Goal: Task Accomplishment & Management: Use online tool/utility

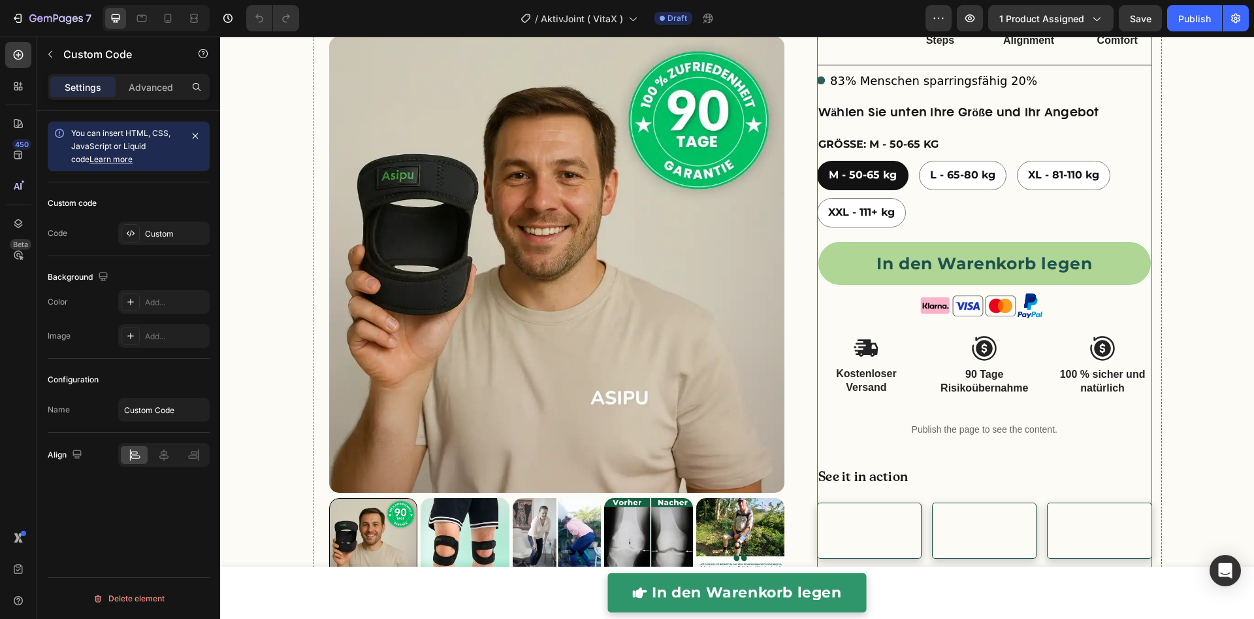
scroll to position [189, 0]
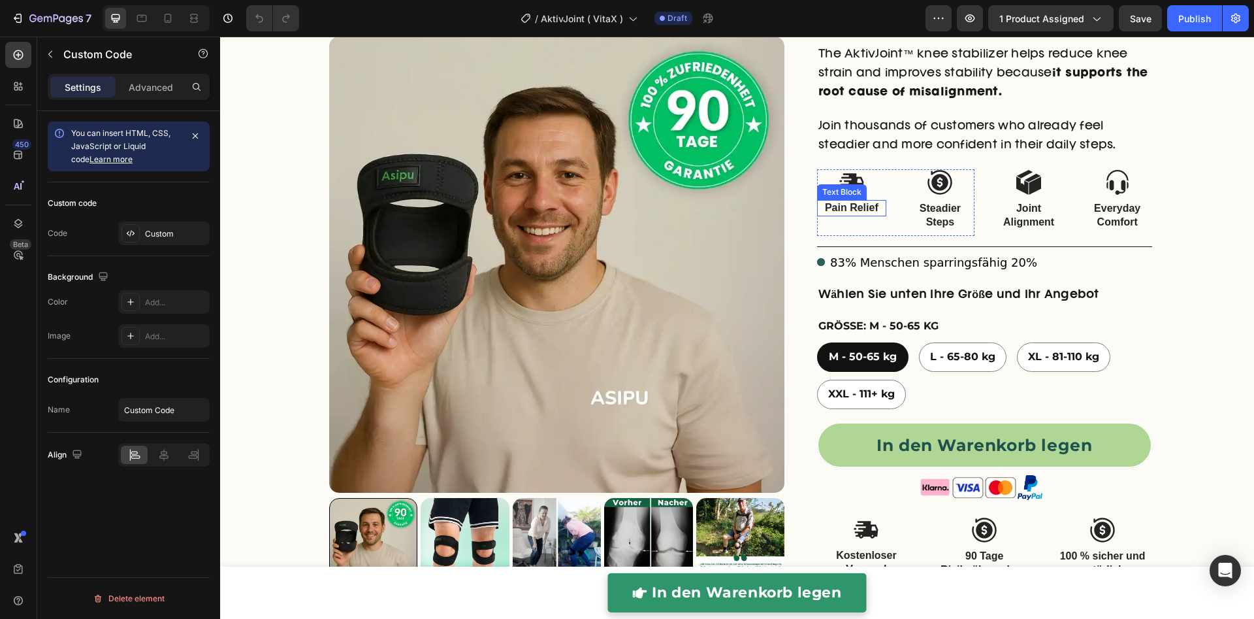
click at [861, 206] on p "Pain Relief" at bounding box center [851, 208] width 67 height 14
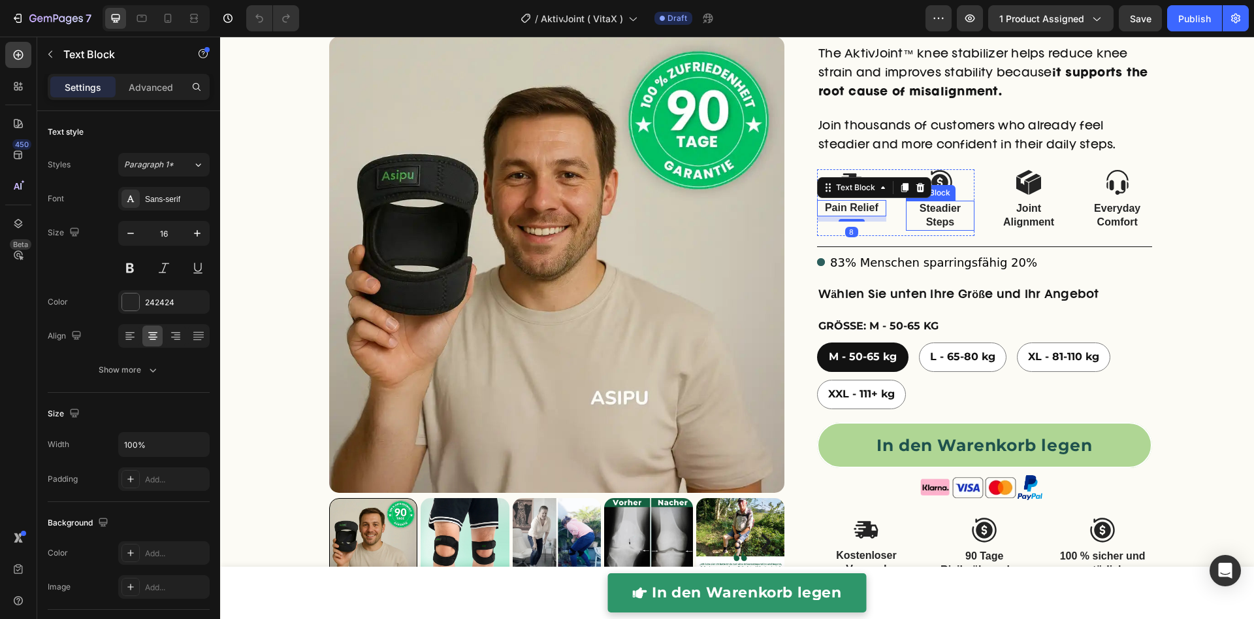
click at [929, 217] on p "Steadier Steps" at bounding box center [940, 215] width 67 height 27
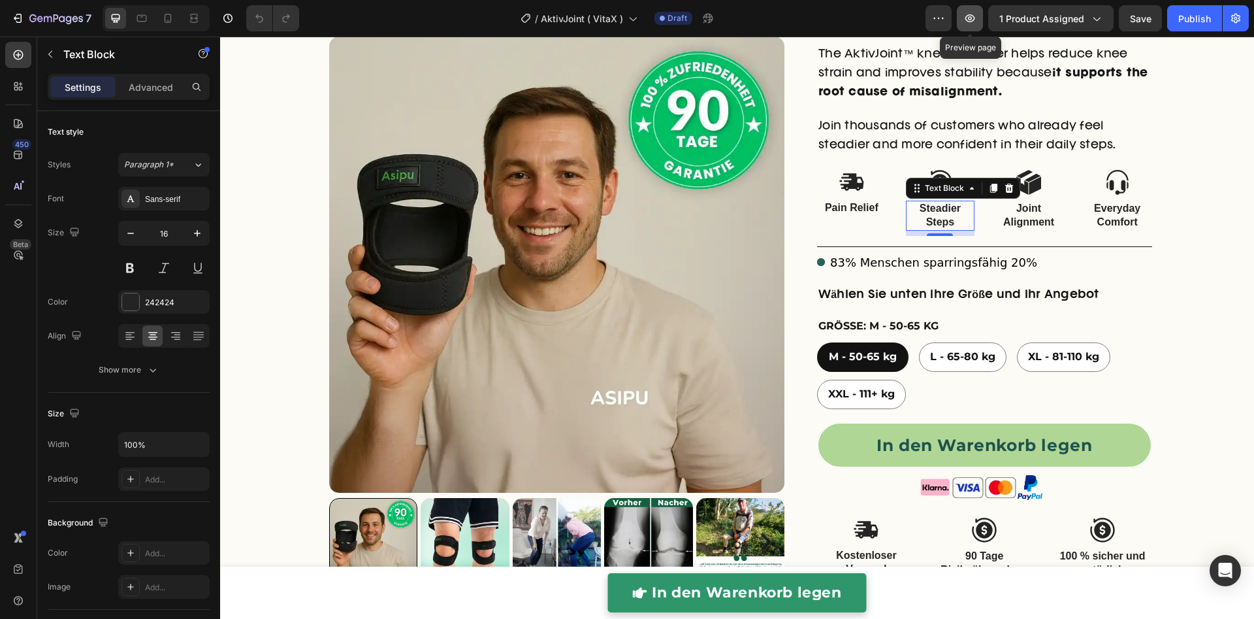
click at [976, 20] on icon "button" at bounding box center [969, 18] width 13 height 13
click at [1159, 221] on div "right Created with Sketch. right Created with Sketch. Product Images Überarbeit…" at bounding box center [737, 347] width 1034 height 893
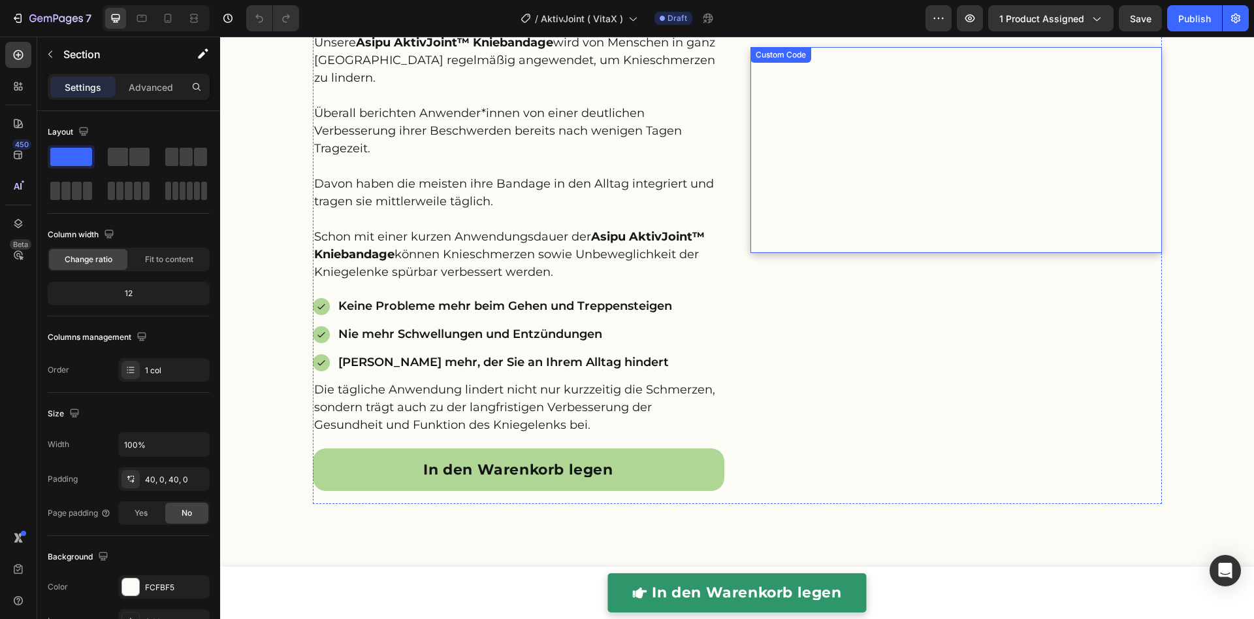
scroll to position [2643, 0]
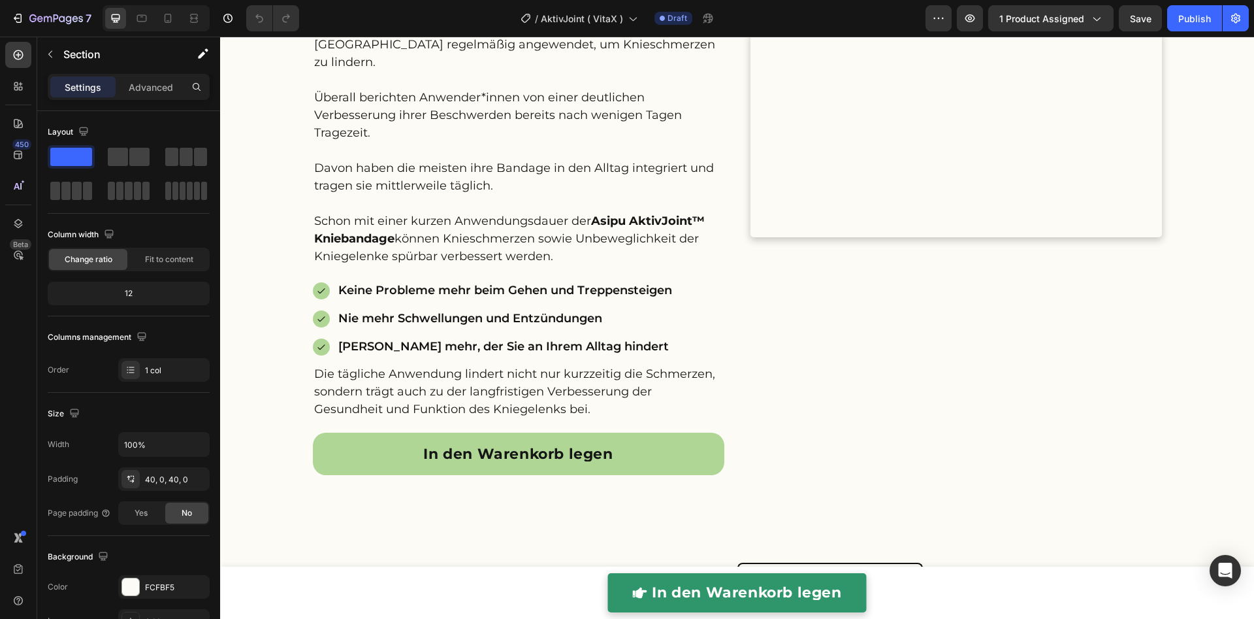
click at [986, 17] on div "Preview 1 product assigned Save Publish" at bounding box center [1086, 18] width 323 height 26
click at [982, 18] on button "button" at bounding box center [970, 18] width 26 height 26
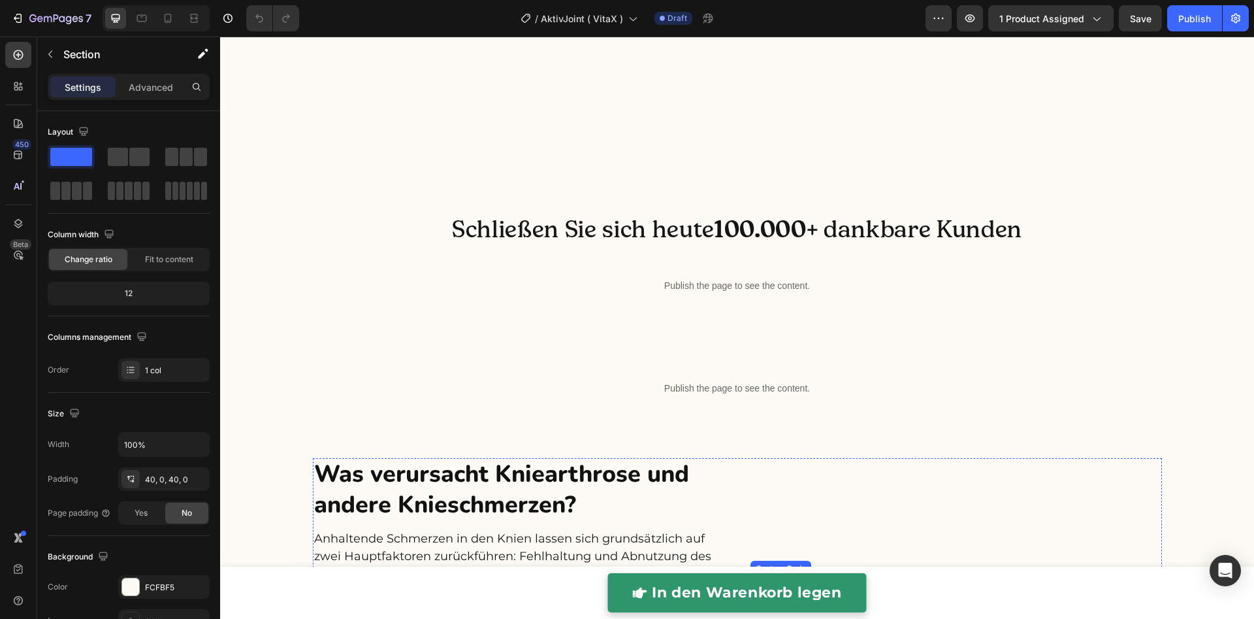
scroll to position [0, 0]
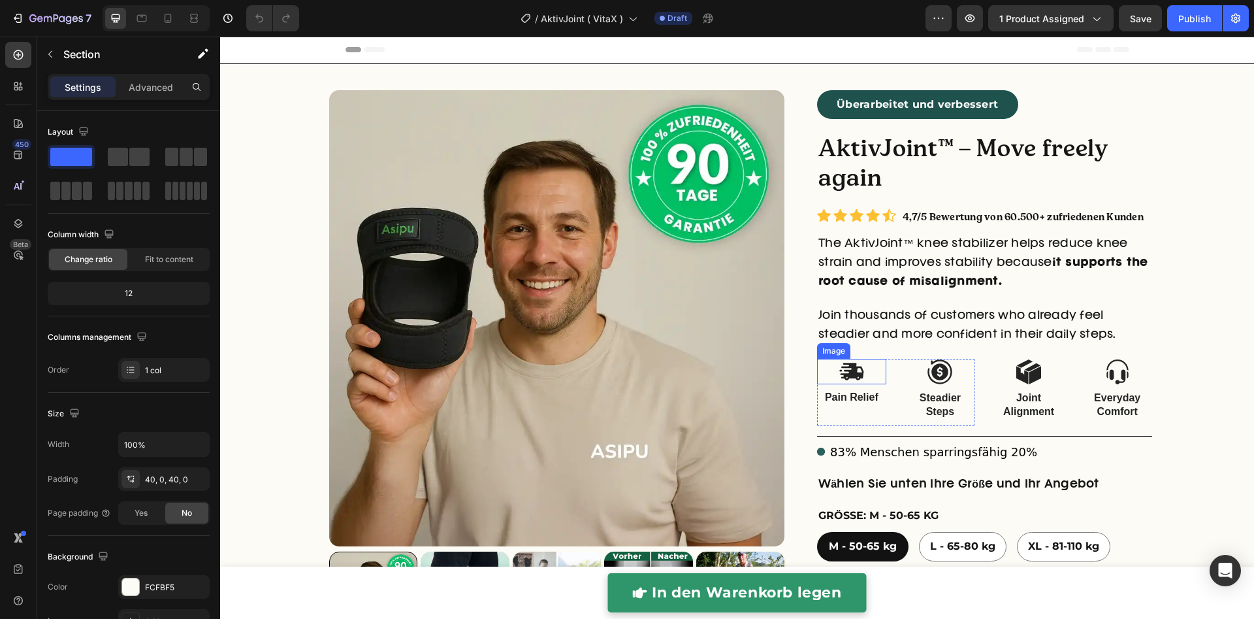
click at [839, 372] on img at bounding box center [852, 371] width 26 height 25
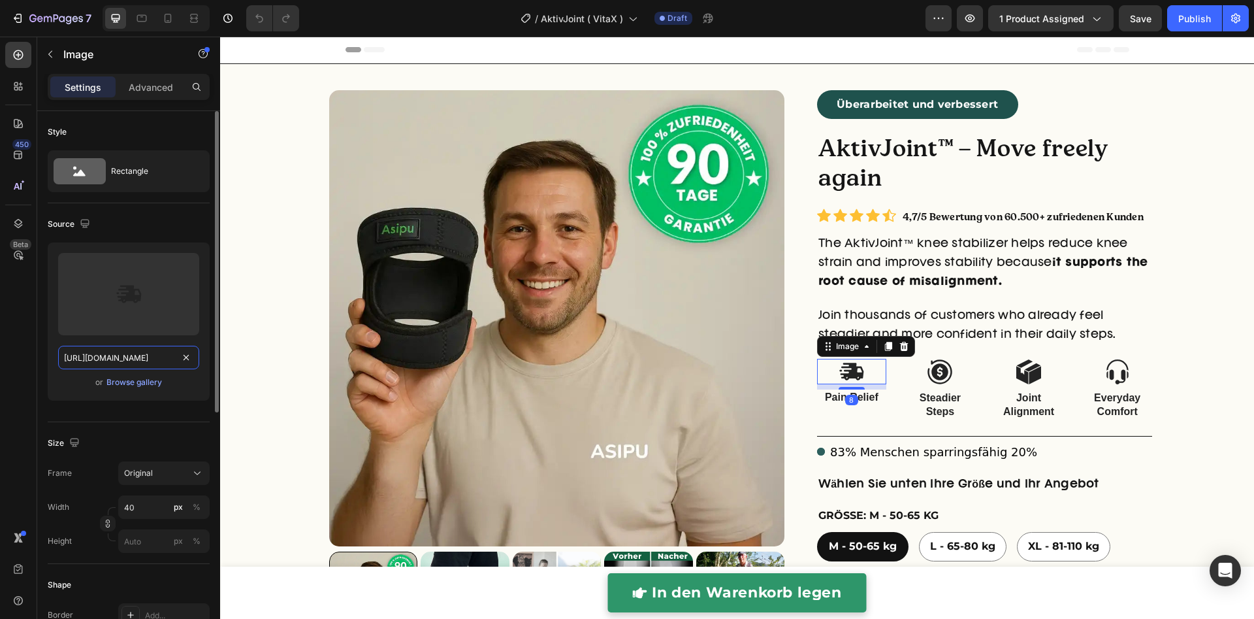
click at [113, 349] on input "[URL][DOMAIN_NAME]" at bounding box center [128, 358] width 141 height 24
paste input "0849/7256/8913/files/Asipu_AktivJoint_Kniebandage_icone_1.webp?v=1756295717"
type input "https://cdn.shopify.com/s/files/1/0849/7256/8913/files/Asipu_AktivJoint_Knieban…"
click at [134, 500] on input "40" at bounding box center [163, 507] width 91 height 24
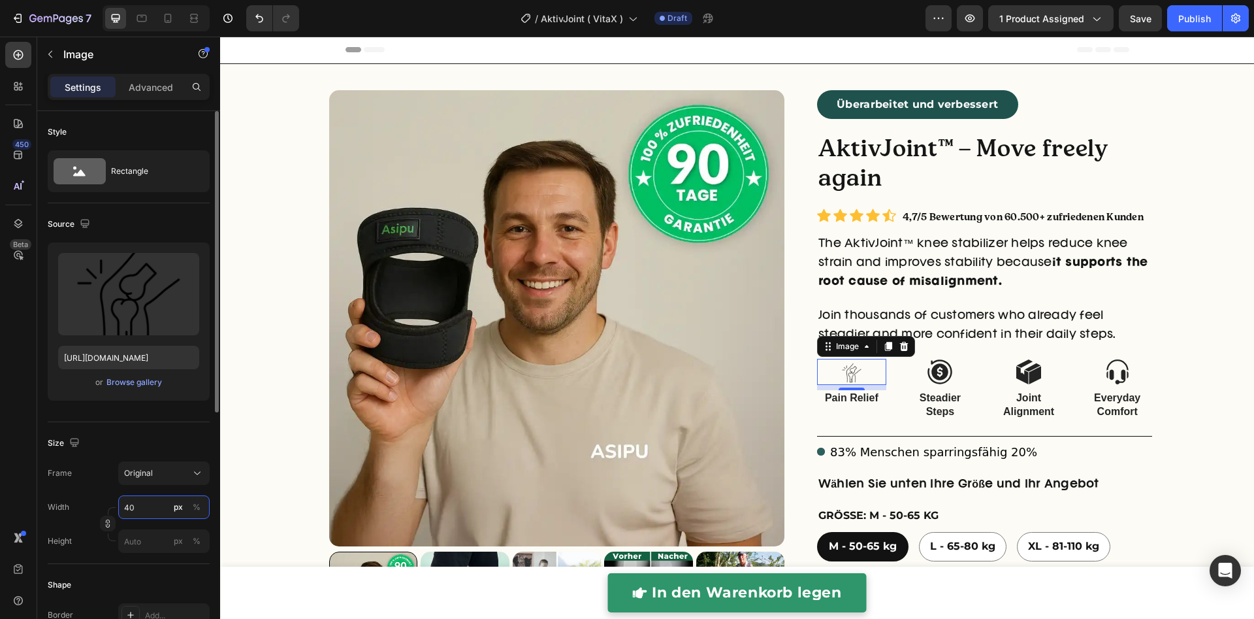
scroll to position [0, 0]
click at [142, 536] on p "Full 100%" at bounding box center [161, 538] width 76 height 12
type input "100"
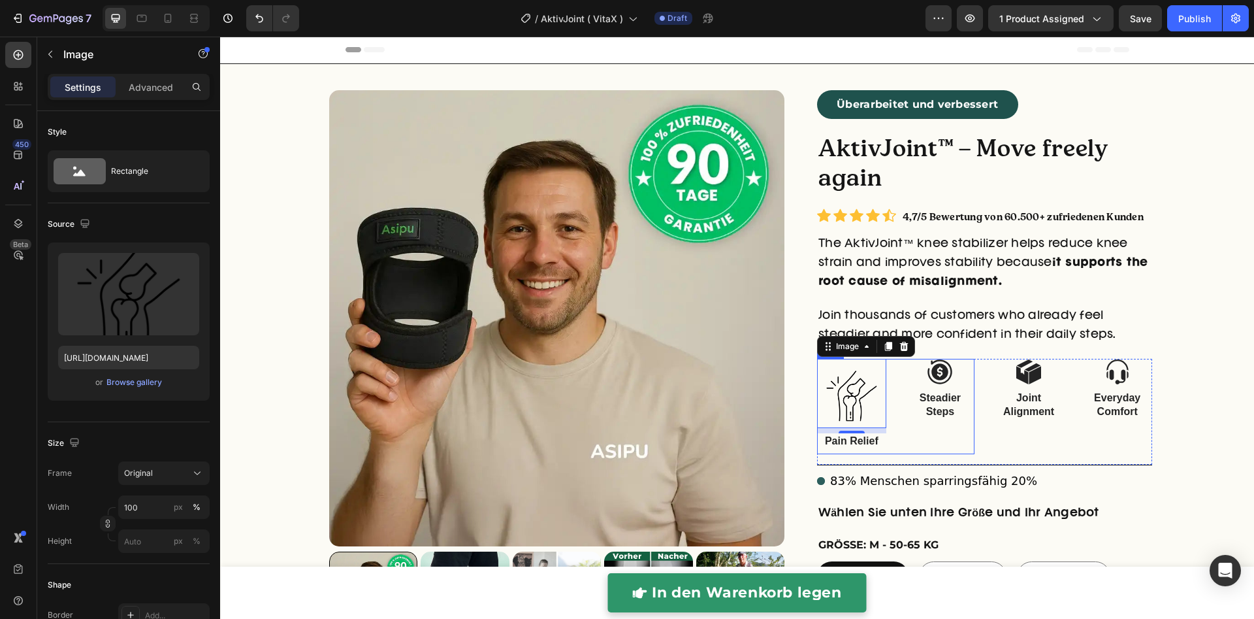
click at [946, 449] on div "Image Steadier Steps Text Block" at bounding box center [940, 406] width 69 height 95
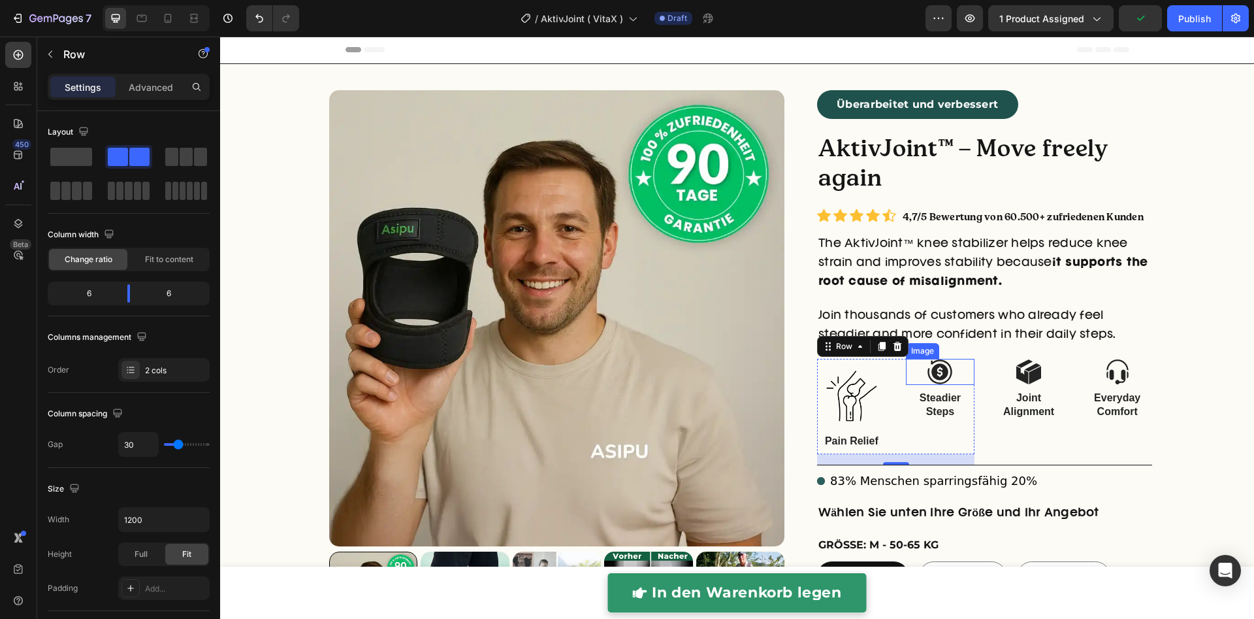
click at [936, 370] on img at bounding box center [940, 372] width 26 height 26
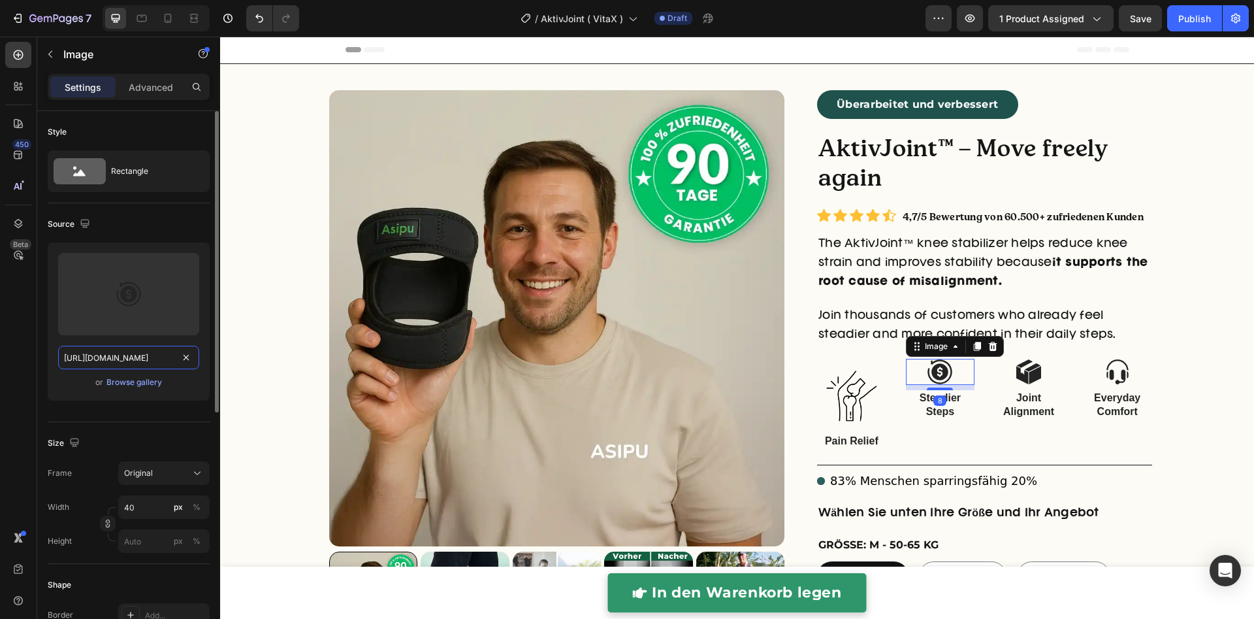
click at [110, 355] on input "[URL][DOMAIN_NAME]" at bounding box center [128, 358] width 141 height 24
paste input "0849/7256/8913/files/Asipu_AktivJoint_Kniebandage_icone_2.webp?v=1756295716"
type input "https://cdn.shopify.com/s/files/1/0849/7256/8913/files/Asipu_AktivJoint_Knieban…"
click at [157, 502] on input "40" at bounding box center [163, 507] width 91 height 24
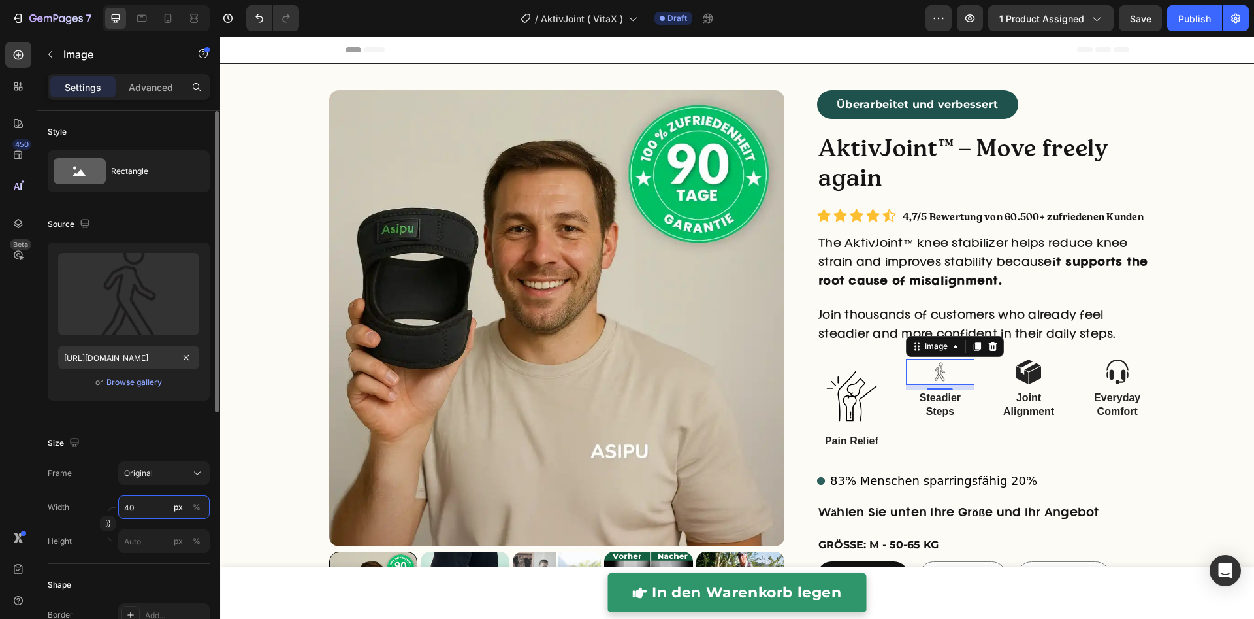
scroll to position [0, 0]
click at [146, 537] on p "Full 100%" at bounding box center [161, 538] width 76 height 12
type input "100"
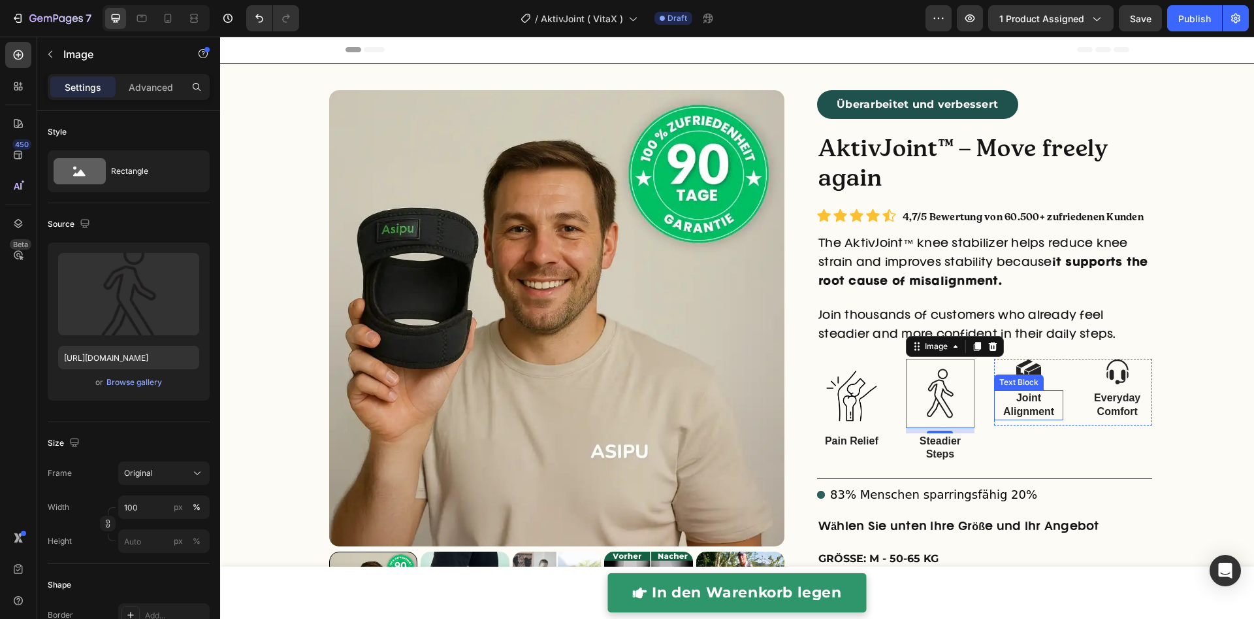
click at [1023, 377] on div "Text Block" at bounding box center [1019, 382] width 44 height 12
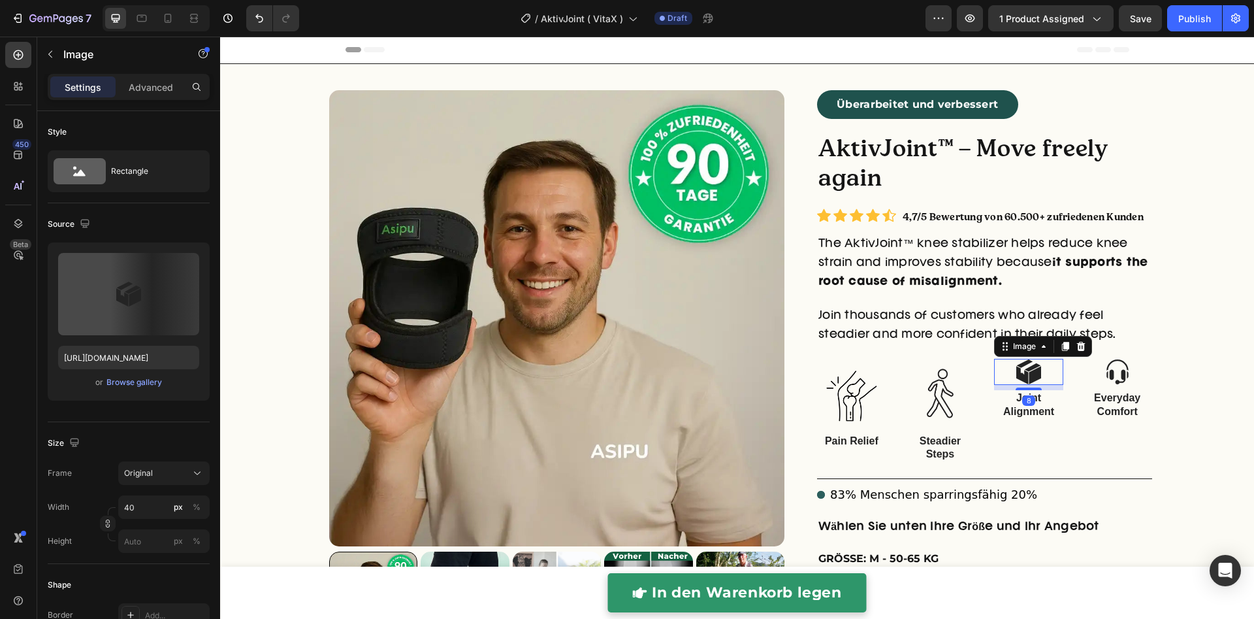
click at [1022, 360] on img at bounding box center [1029, 372] width 26 height 26
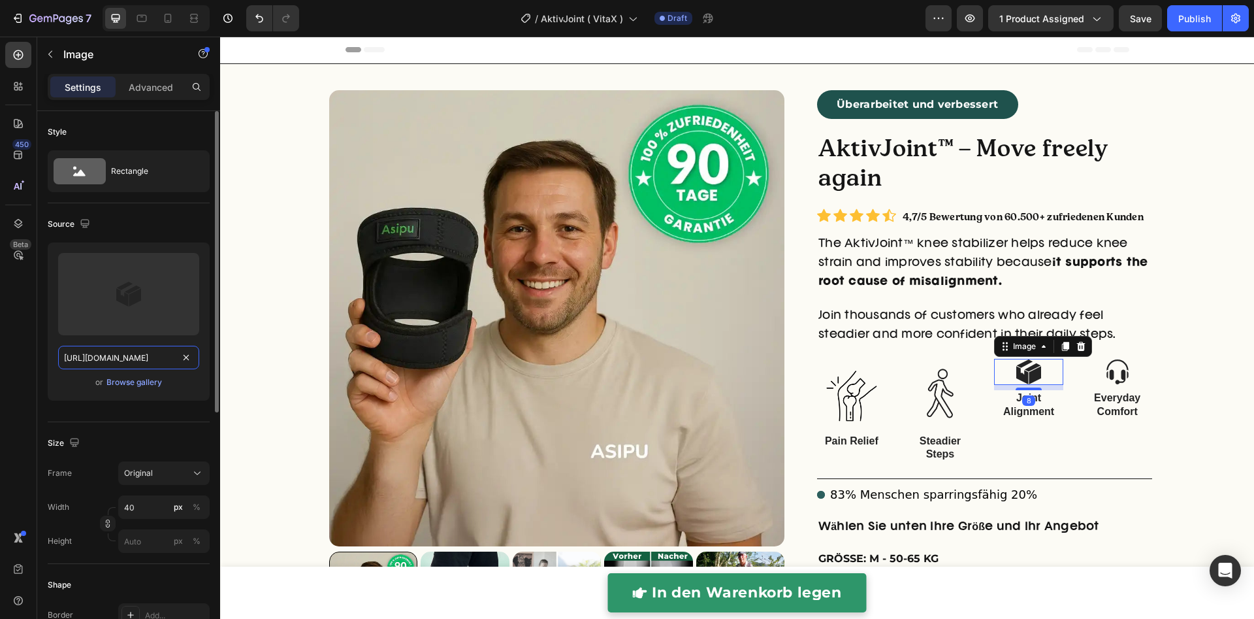
click at [153, 353] on input "https://cdn.shopify.com/s/files/1/2005/9307/files/432750572815254551-f2f77318-1…" at bounding box center [128, 358] width 141 height 24
paste input "0849/7256/8913/files/Asipu_AktivJoint_Kniebandage_icone_4.webp?v=1756295716"
type input "https://cdn.shopify.com/s/files/1/0849/7256/8913/files/Asipu_AktivJoint_Knieban…"
click at [150, 509] on input "40" at bounding box center [163, 507] width 91 height 24
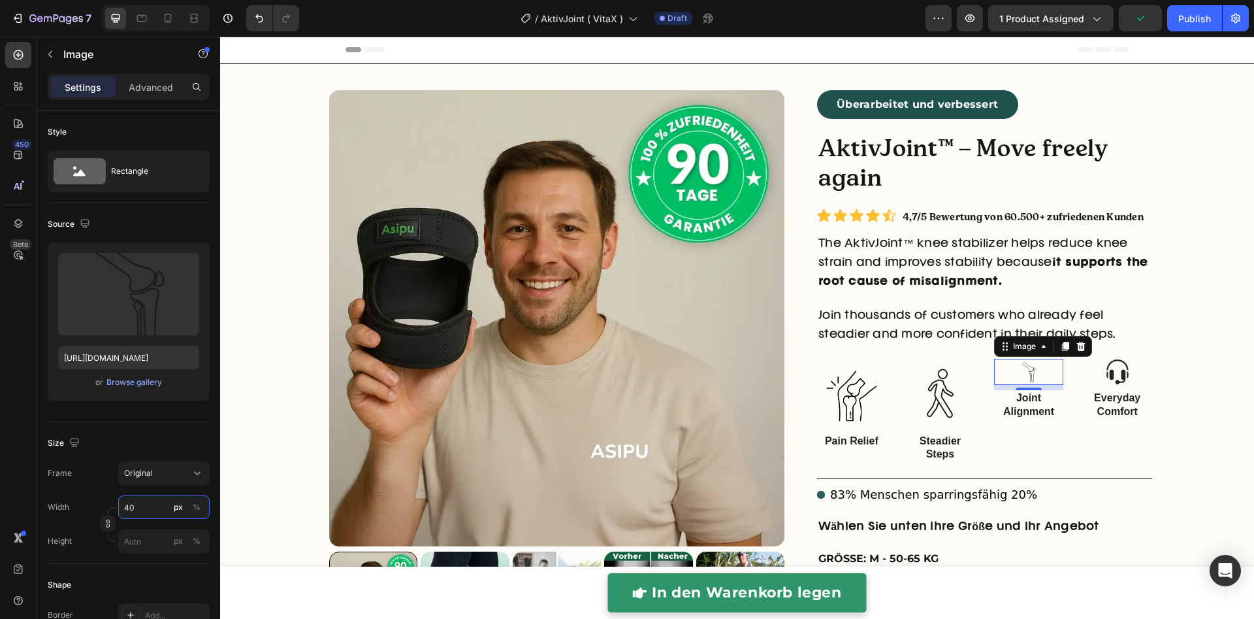
scroll to position [0, 0]
click at [153, 538] on p "Full 100%" at bounding box center [161, 538] width 76 height 12
type input "100"
click at [1120, 453] on div "Image Everyday Comfort Text Block" at bounding box center [1117, 413] width 69 height 109
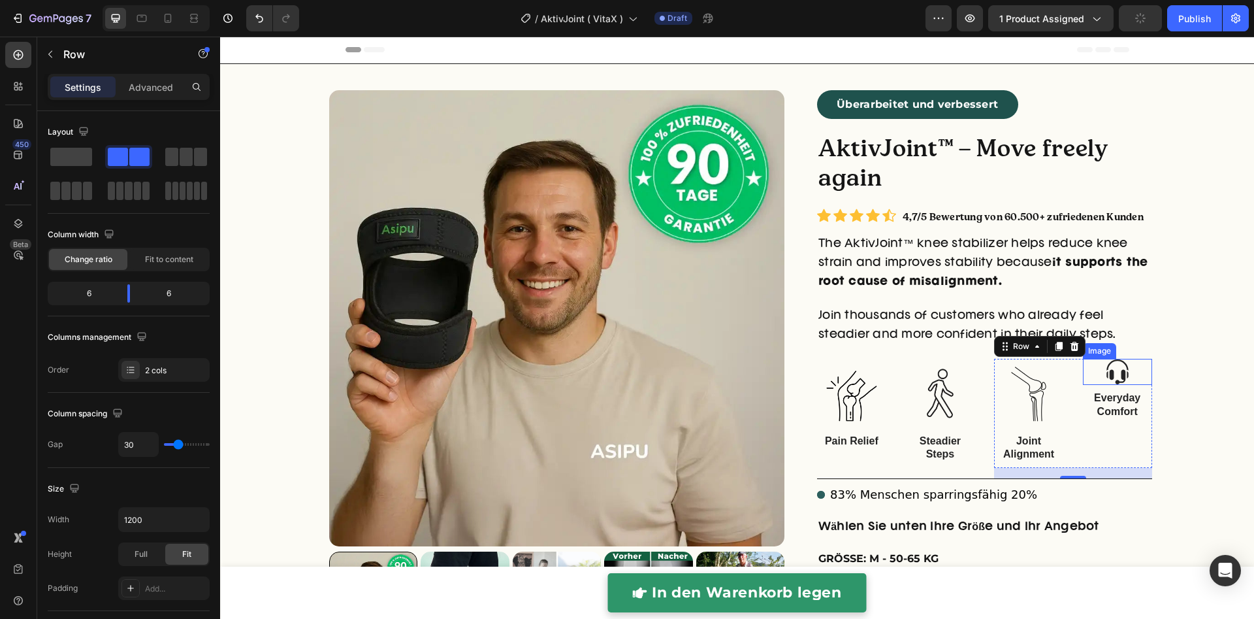
click at [1112, 372] on img at bounding box center [1117, 372] width 26 height 26
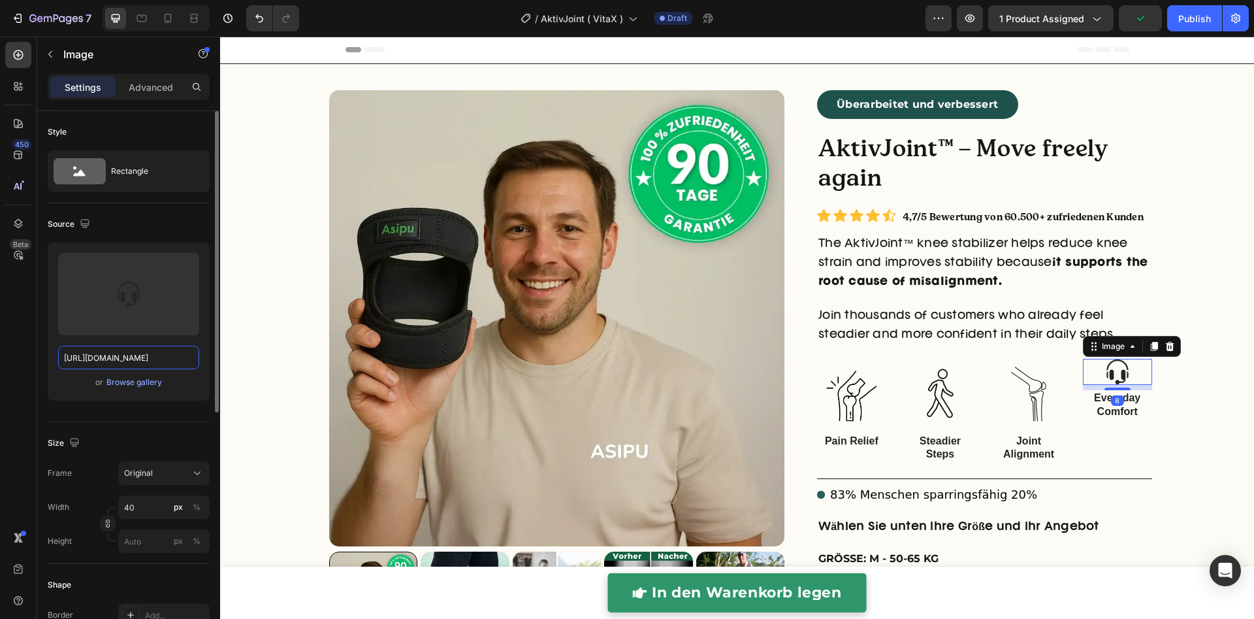
click at [139, 354] on input "https://cdn.shopify.com/s/files/1/2005/9307/files/432750572815254551-55e4a0fd-8…" at bounding box center [128, 358] width 141 height 24
paste input "0849/7256/8913/files/Asipu_AktivJoint_Kniebandage_icone_3.webp?v=1756295717"
type input "https://cdn.shopify.com/s/files/1/0849/7256/8913/files/Asipu_AktivJoint_Knieban…"
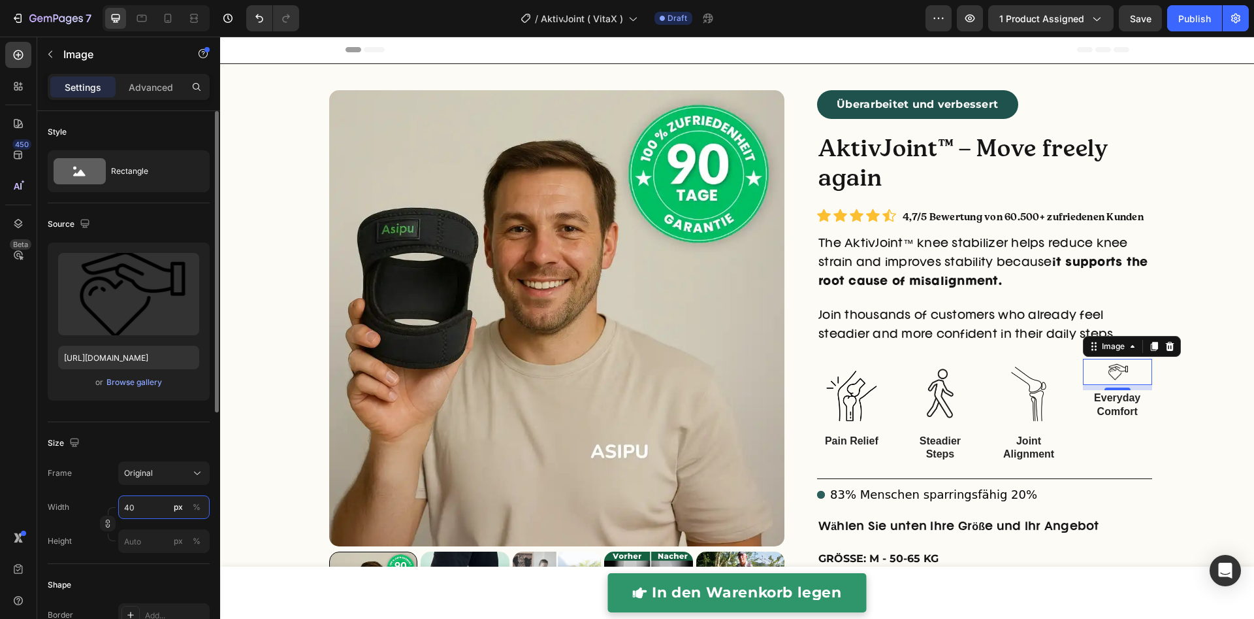
click at [144, 501] on input "40" at bounding box center [163, 507] width 91 height 24
drag, startPoint x: 144, startPoint y: 539, endPoint x: 206, endPoint y: 531, distance: 62.0
click at [144, 539] on p "Full 100%" at bounding box center [161, 538] width 76 height 12
type input "100"
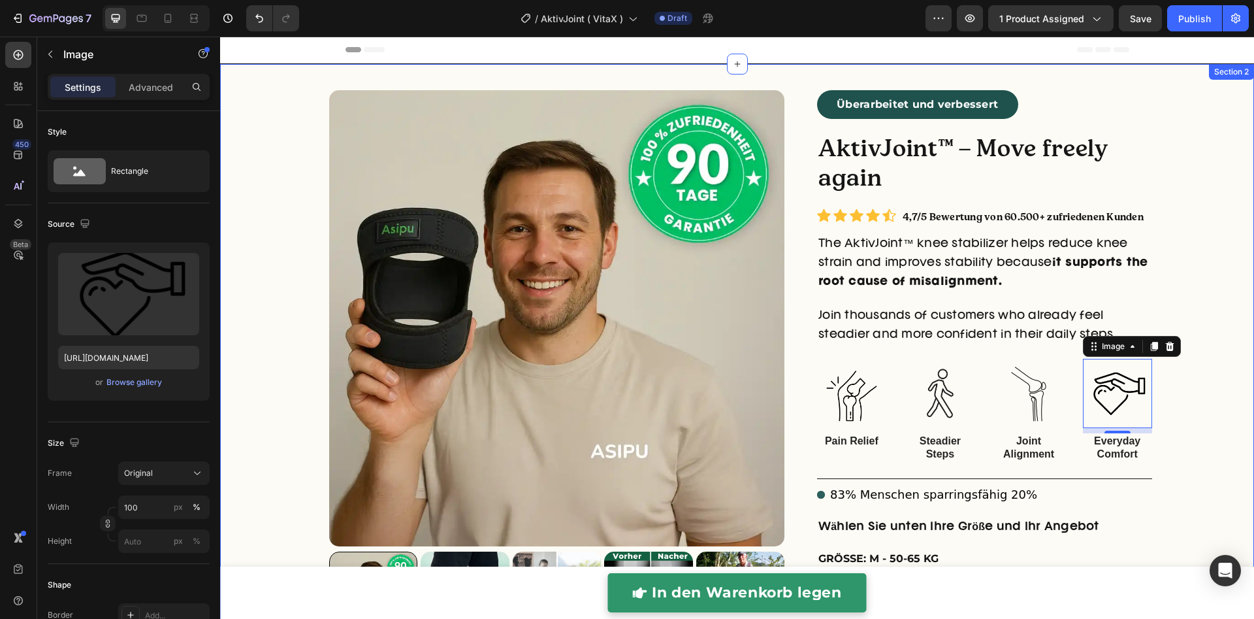
click at [1197, 312] on div "right Created with Sketch. right Created with Sketch. Product Images Überarbeit…" at bounding box center [737, 558] width 1034 height 936
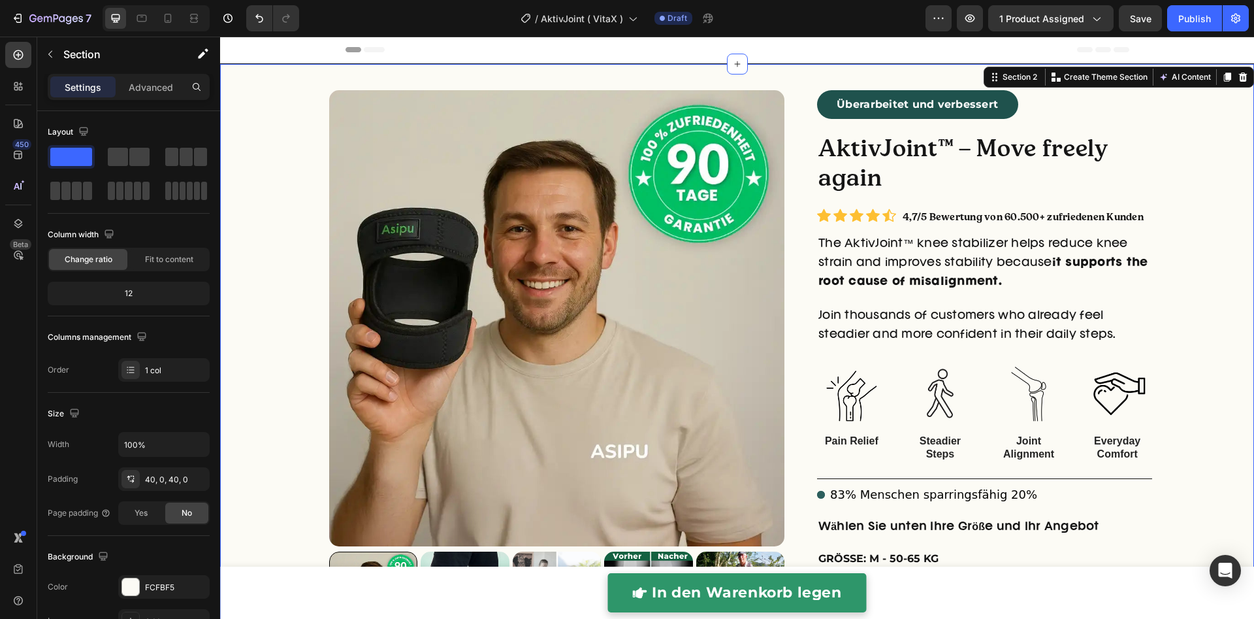
click at [1204, 285] on div "right Created with Sketch. right Created with Sketch. Product Images Überarbeit…" at bounding box center [737, 558] width 1034 height 936
click at [1135, 18] on span "Save" at bounding box center [1141, 18] width 22 height 11
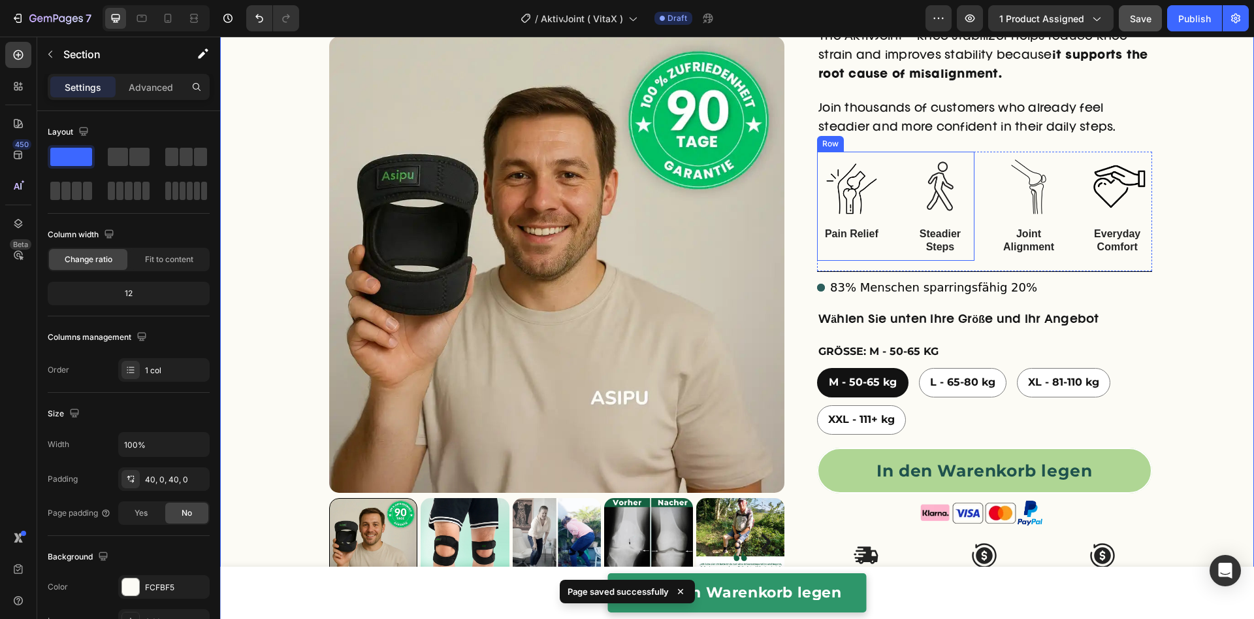
scroll to position [227, 0]
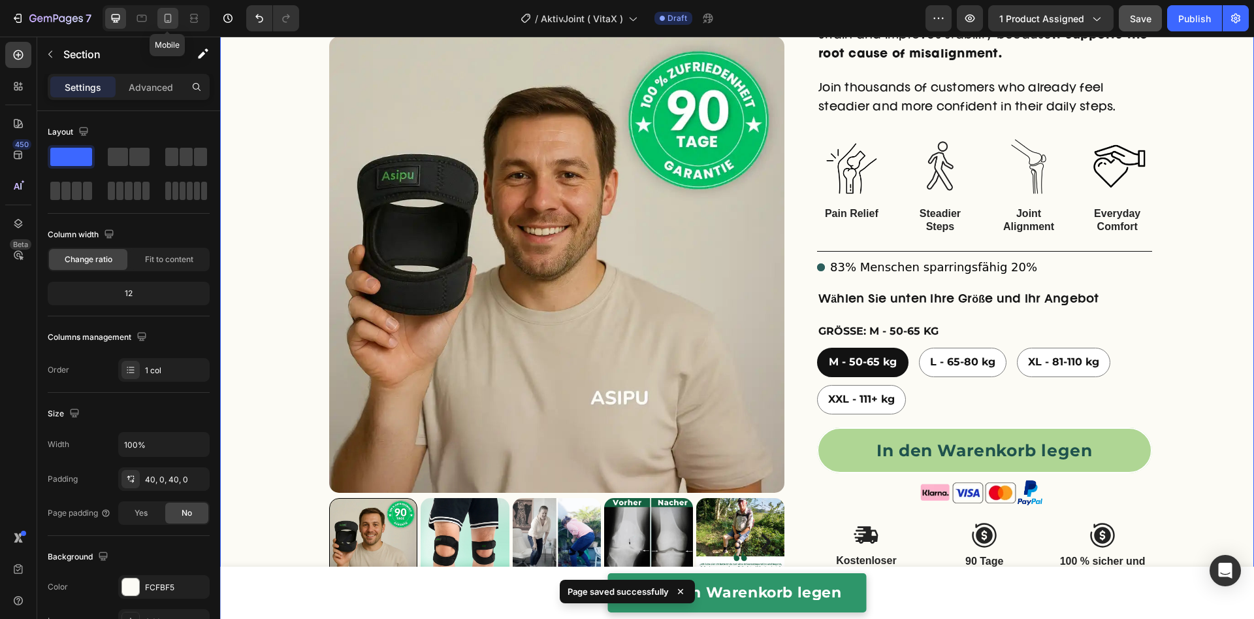
click at [161, 18] on icon at bounding box center [167, 18] width 13 height 13
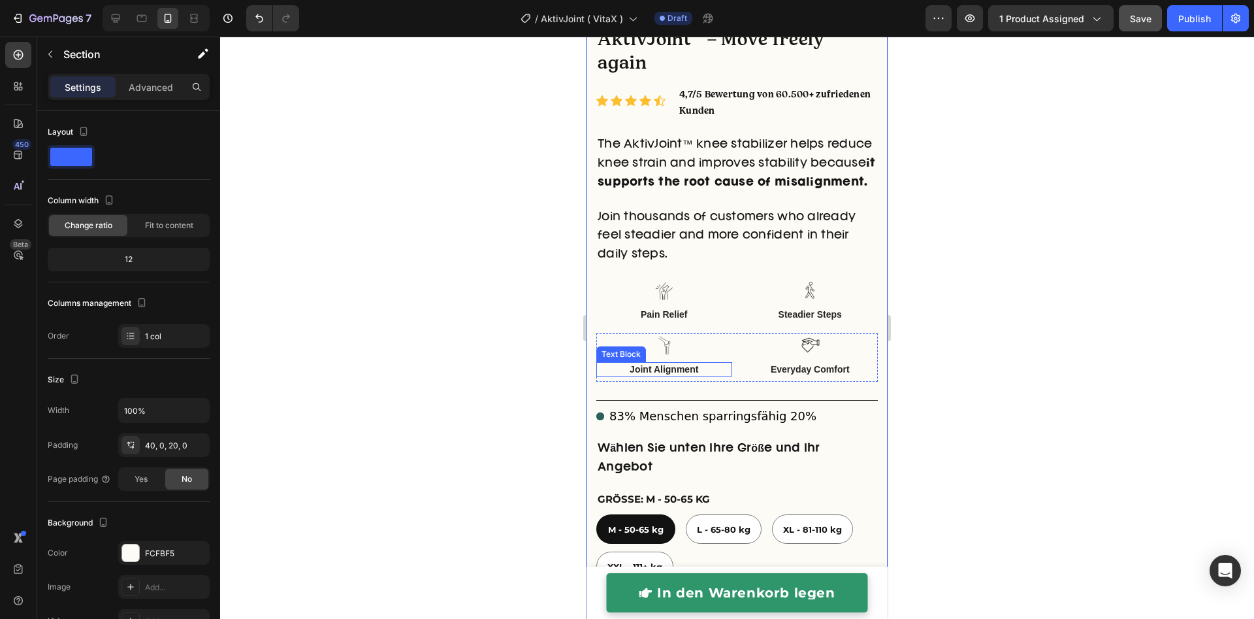
scroll to position [512, 0]
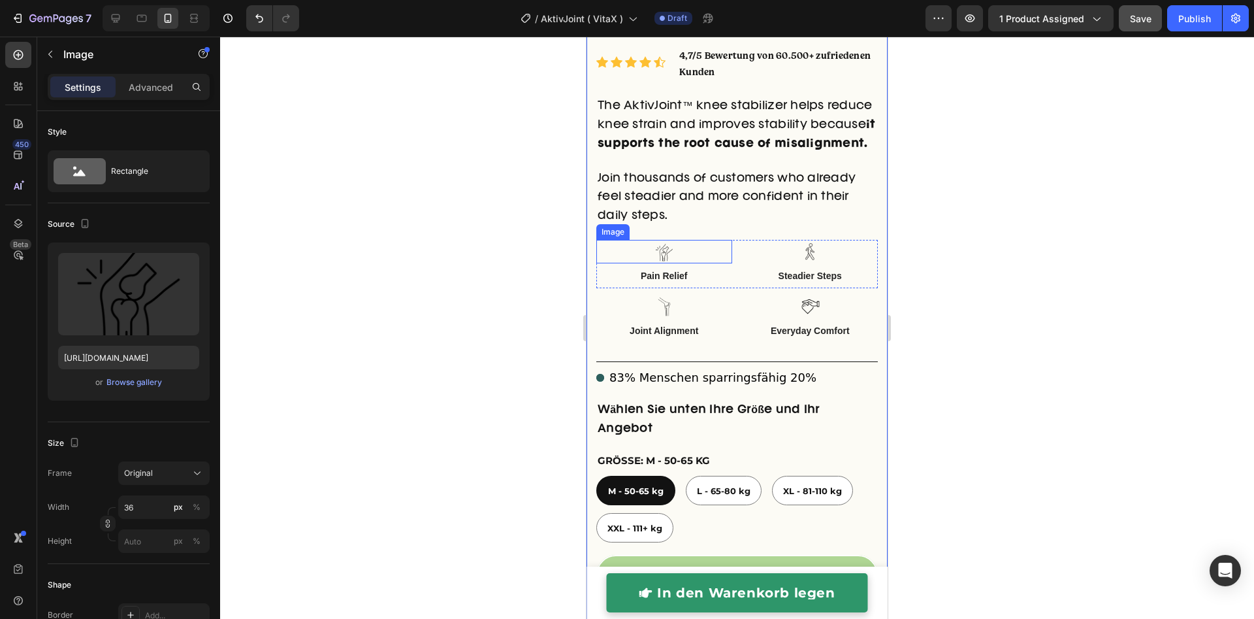
click at [663, 256] on img at bounding box center [664, 252] width 24 height 24
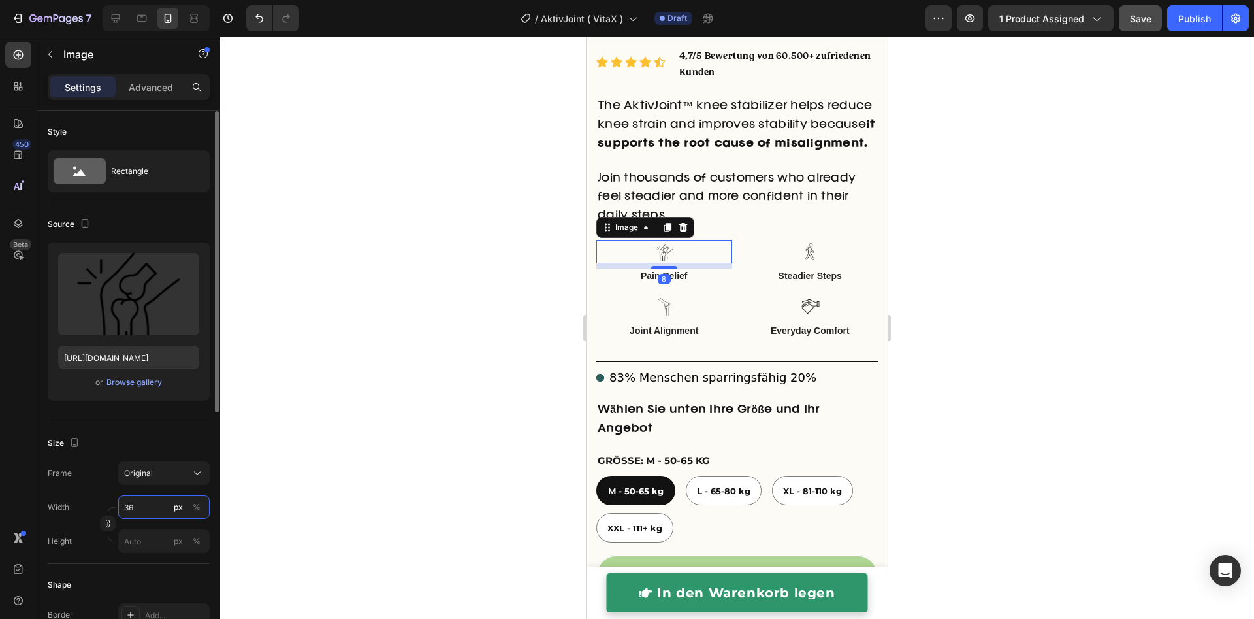
click at [146, 513] on input "36" at bounding box center [163, 507] width 91 height 24
click at [138, 539] on p "Full 100%" at bounding box center [161, 538] width 76 height 12
type input "100"
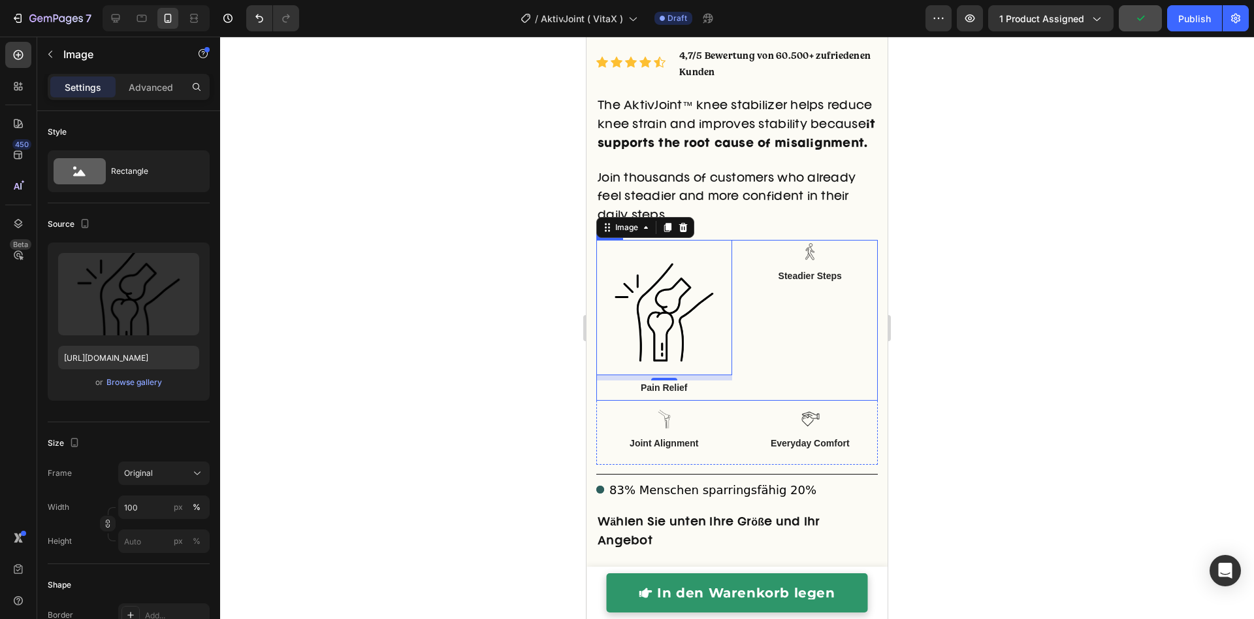
click at [749, 380] on div "Image Steadier Steps Text Block" at bounding box center [811, 320] width 136 height 161
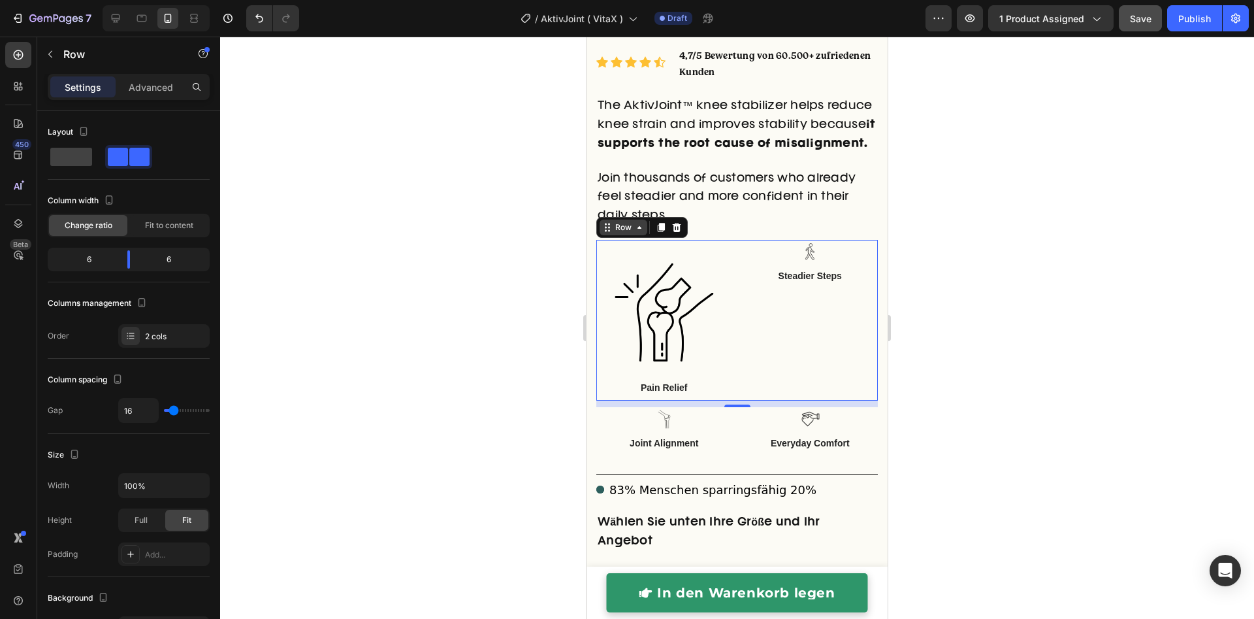
click at [623, 233] on div "Row" at bounding box center [624, 227] width 22 height 12
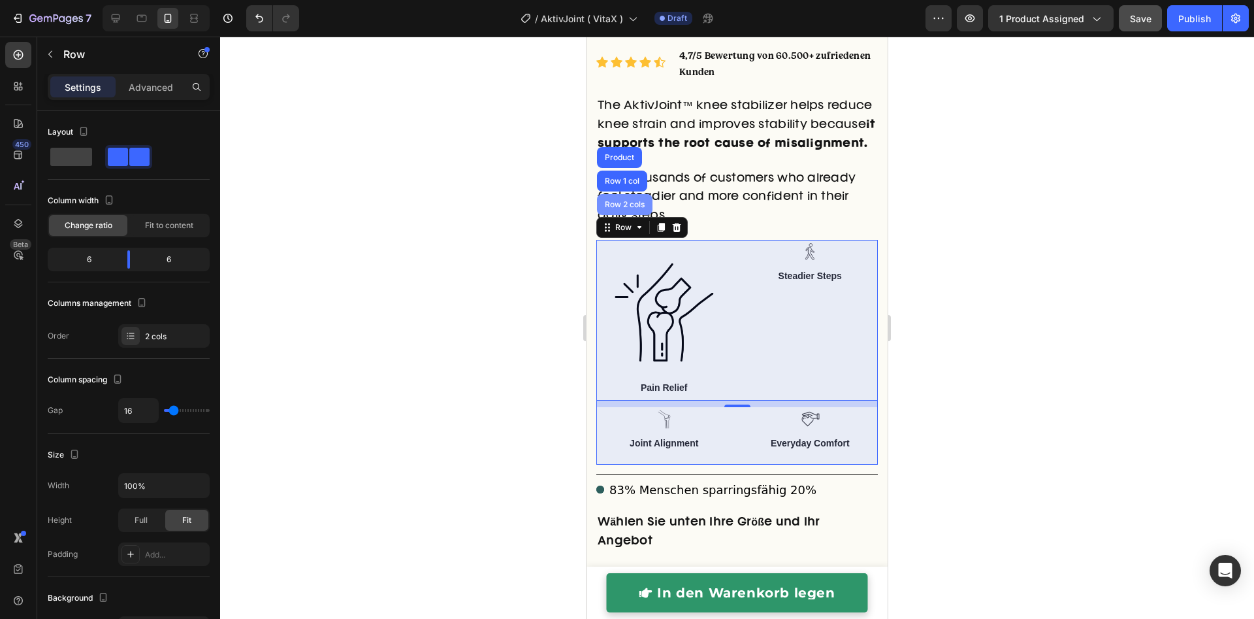
click at [613, 208] on div "Row 2 cols" at bounding box center [624, 205] width 45 height 8
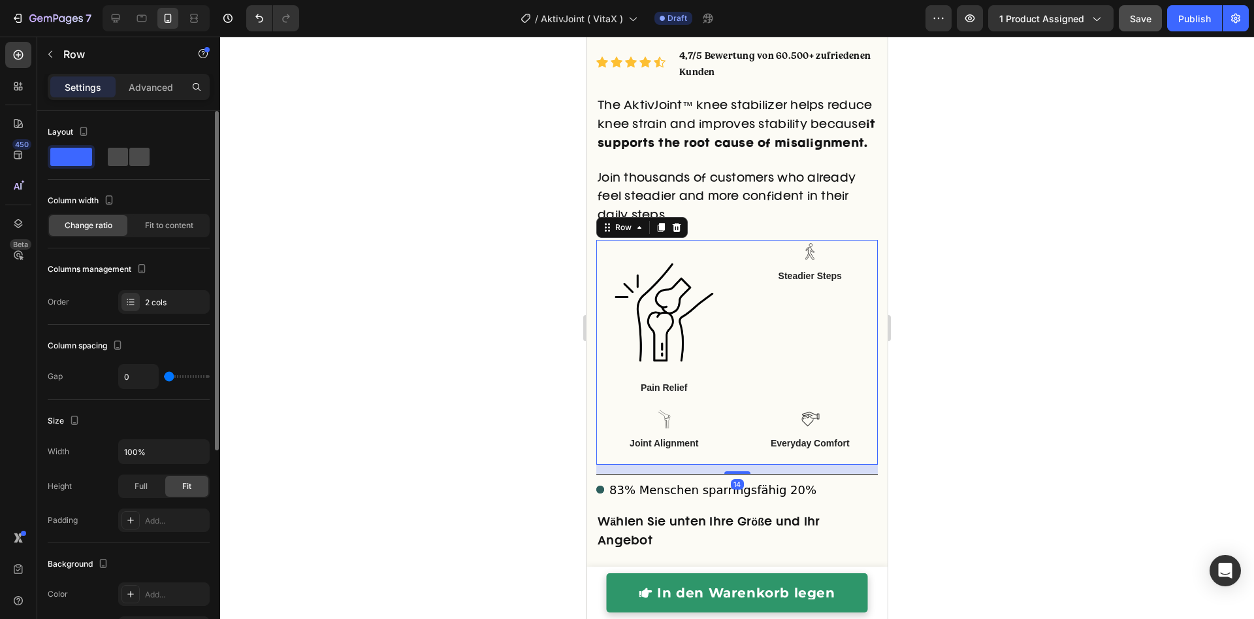
click at [128, 161] on div at bounding box center [129, 157] width 42 height 18
type input "30"
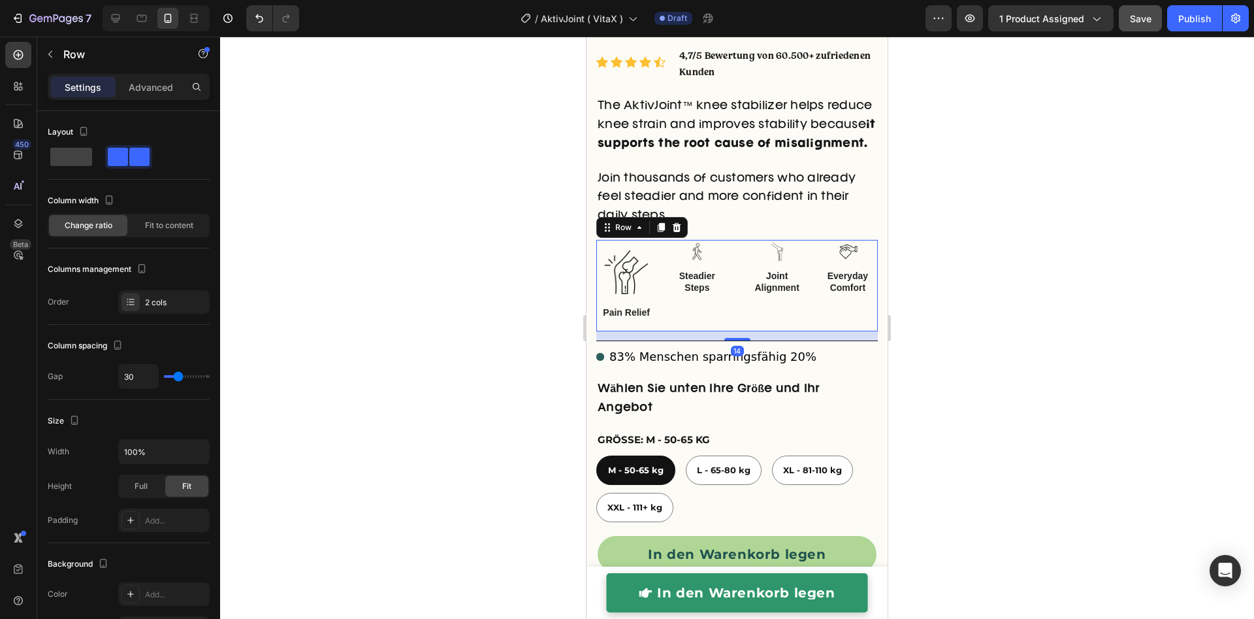
drag, startPoint x: 357, startPoint y: 276, endPoint x: 485, endPoint y: 287, distance: 129.1
click at [357, 276] on div at bounding box center [737, 328] width 1034 height 582
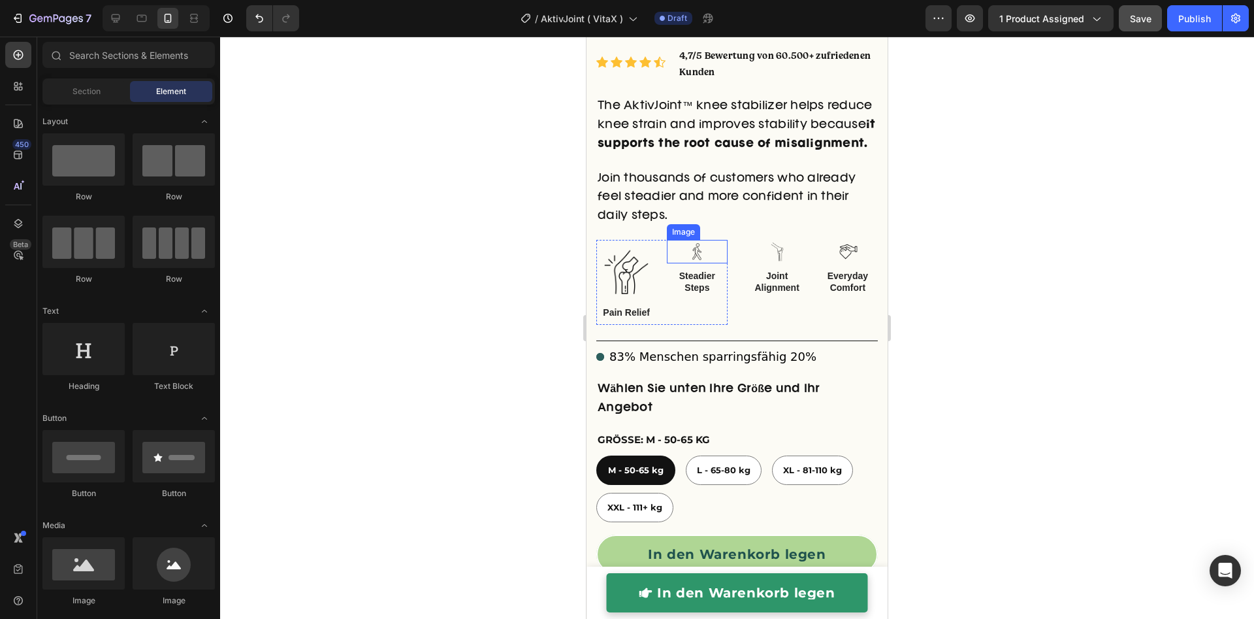
click at [686, 257] on img at bounding box center [697, 252] width 24 height 24
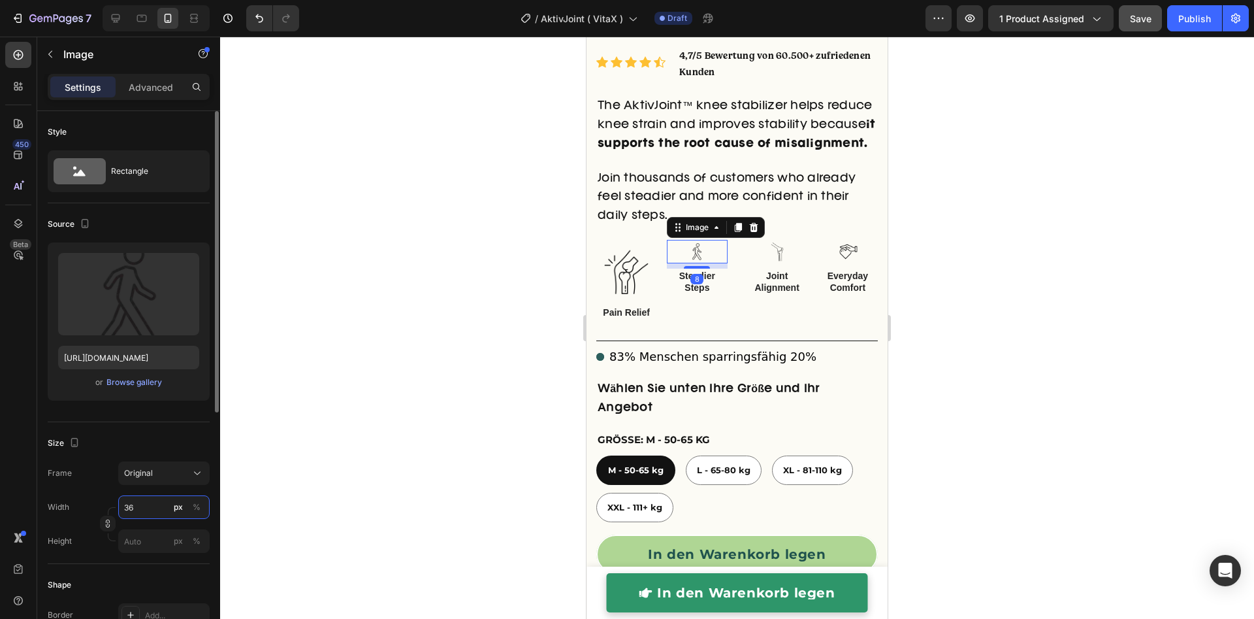
click at [143, 508] on input "36" at bounding box center [163, 507] width 91 height 24
click at [140, 537] on p "Full 100%" at bounding box center [161, 538] width 76 height 12
type input "100"
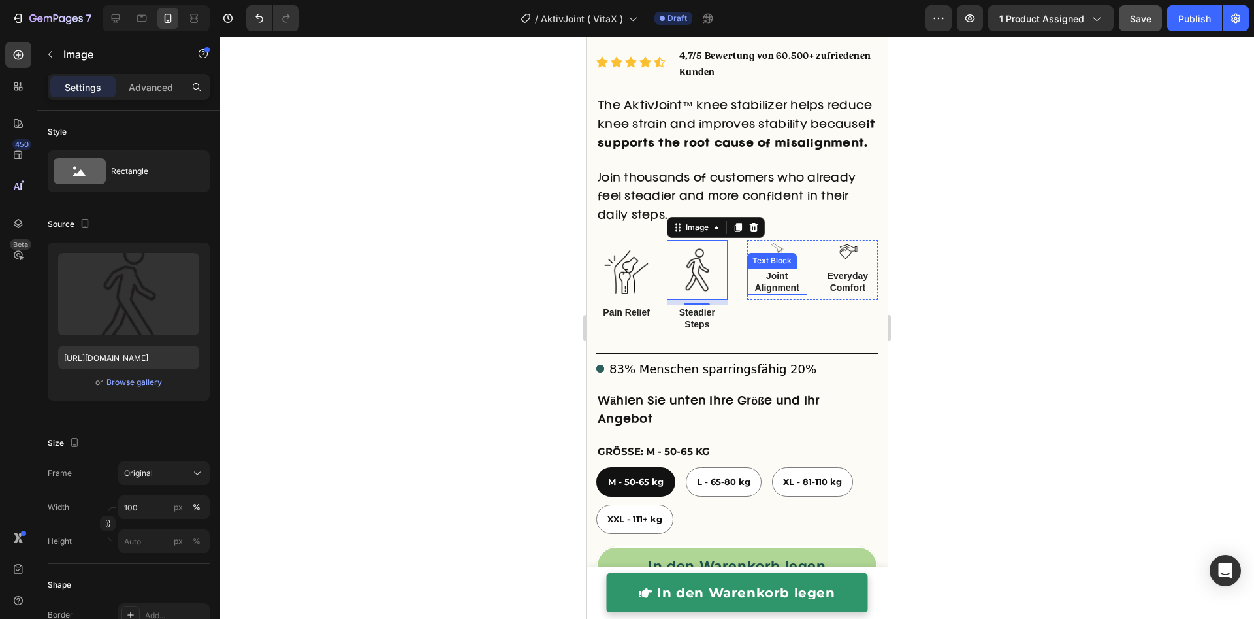
click at [773, 261] on div "Text Block" at bounding box center [772, 261] width 44 height 12
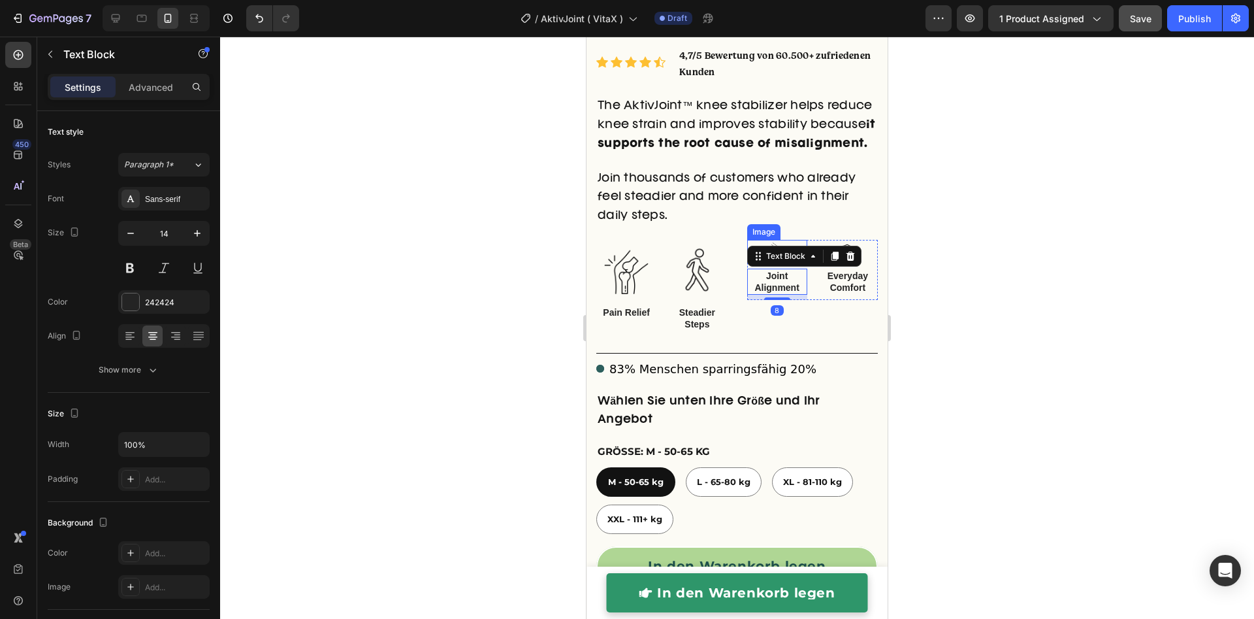
click at [765, 245] on img at bounding box center [777, 252] width 24 height 24
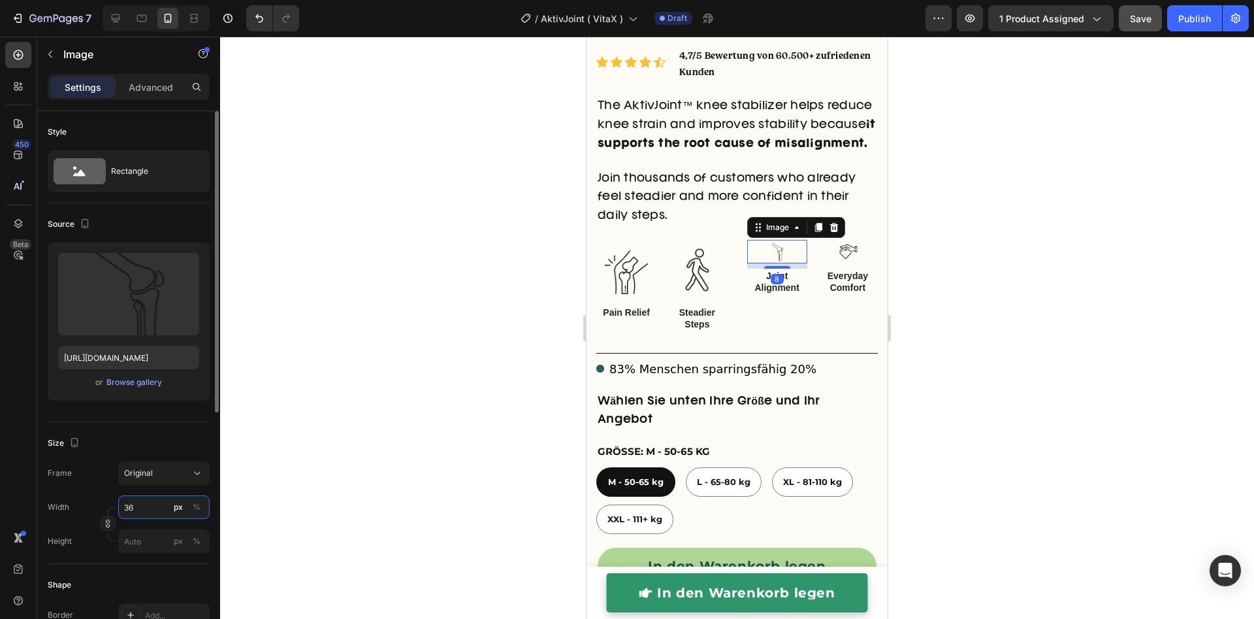
click at [149, 509] on input "36" at bounding box center [163, 507] width 91 height 24
drag, startPoint x: 144, startPoint y: 538, endPoint x: 199, endPoint y: 520, distance: 57.8
click at [146, 538] on p "Full 100%" at bounding box center [161, 538] width 76 height 12
type input "100"
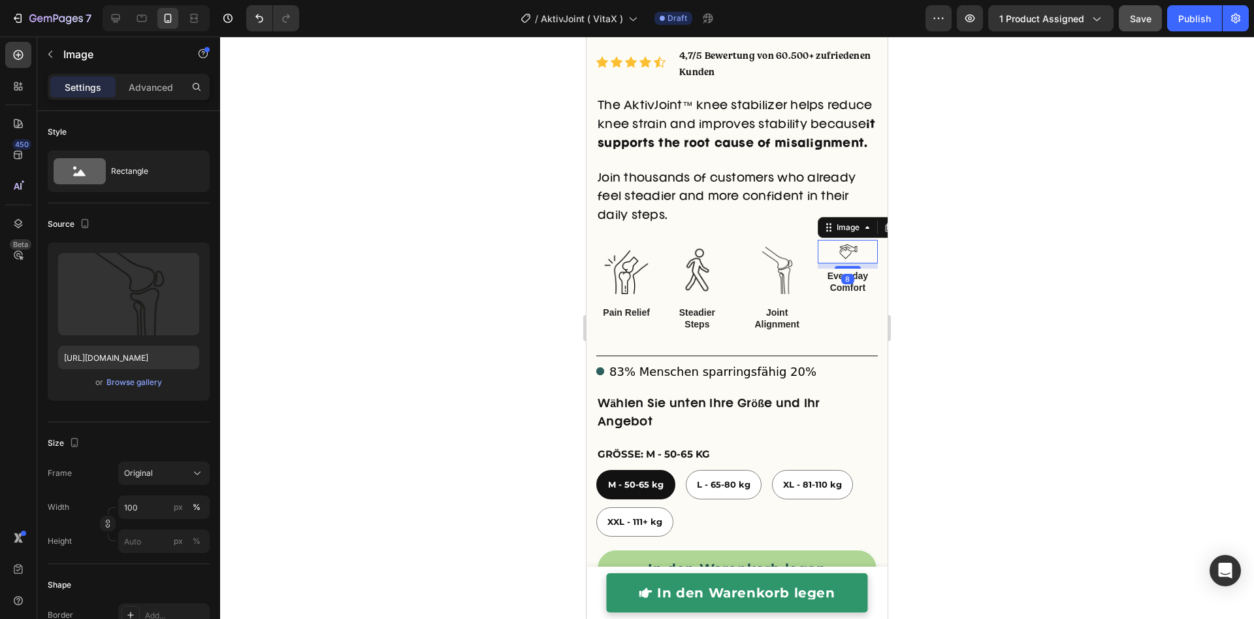
click at [837, 251] on img at bounding box center [848, 252] width 24 height 24
click at [135, 510] on input "36" at bounding box center [163, 507] width 91 height 24
click at [143, 537] on p "Full 100%" at bounding box center [161, 538] width 76 height 12
type input "100"
click at [1099, 332] on div at bounding box center [737, 328] width 1034 height 582
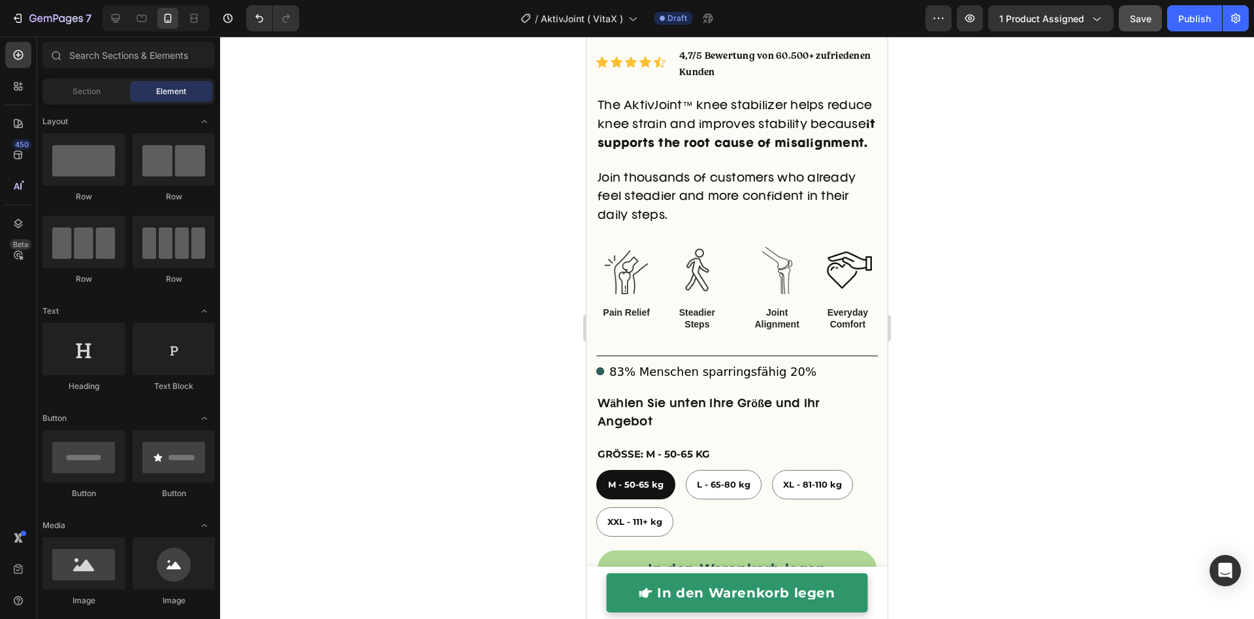
click at [417, 295] on div at bounding box center [737, 328] width 1034 height 582
click at [146, 20] on icon at bounding box center [142, 18] width 10 height 7
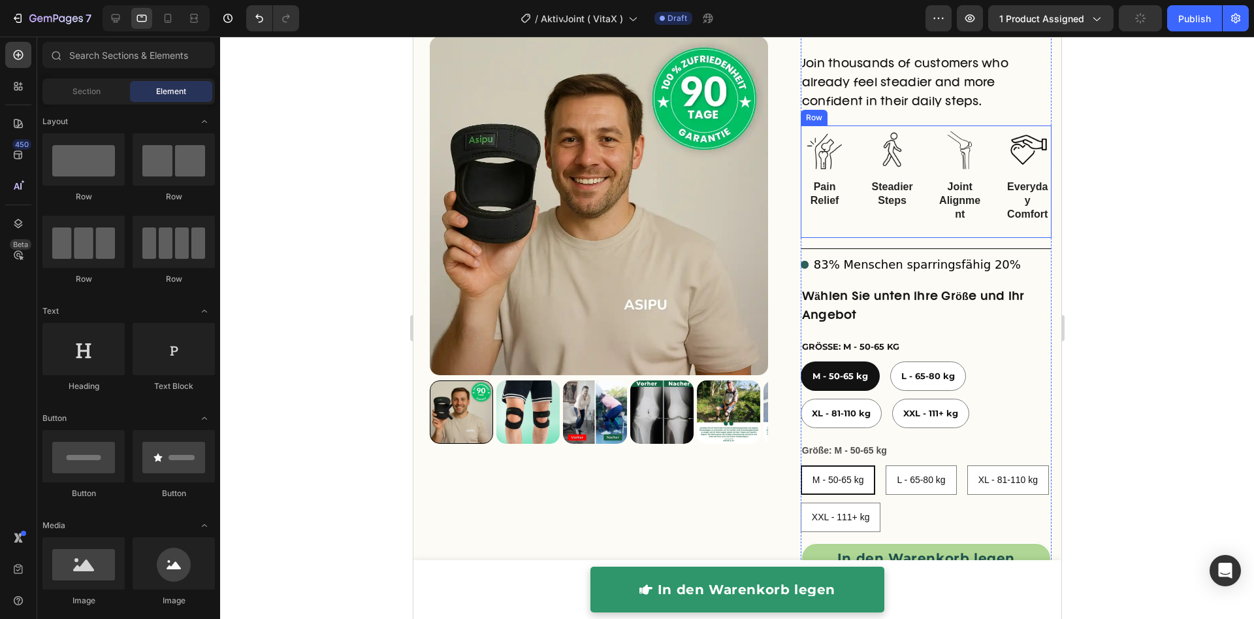
scroll to position [269, 0]
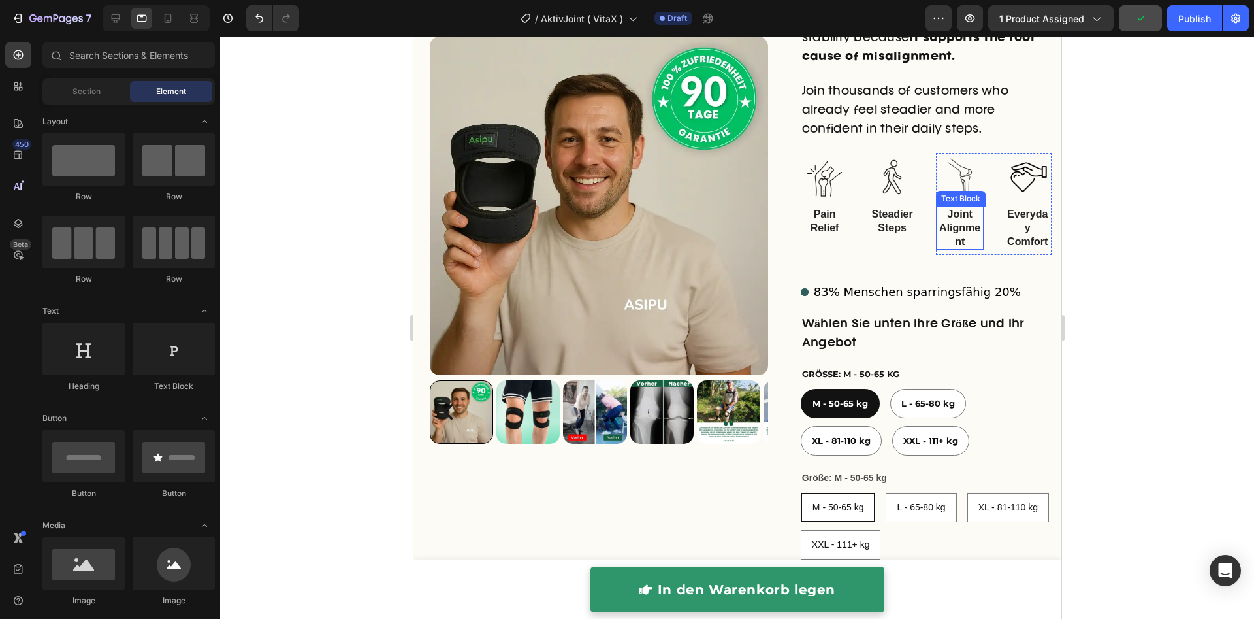
click at [952, 222] on p "Joint Alignment" at bounding box center [960, 228] width 46 height 40
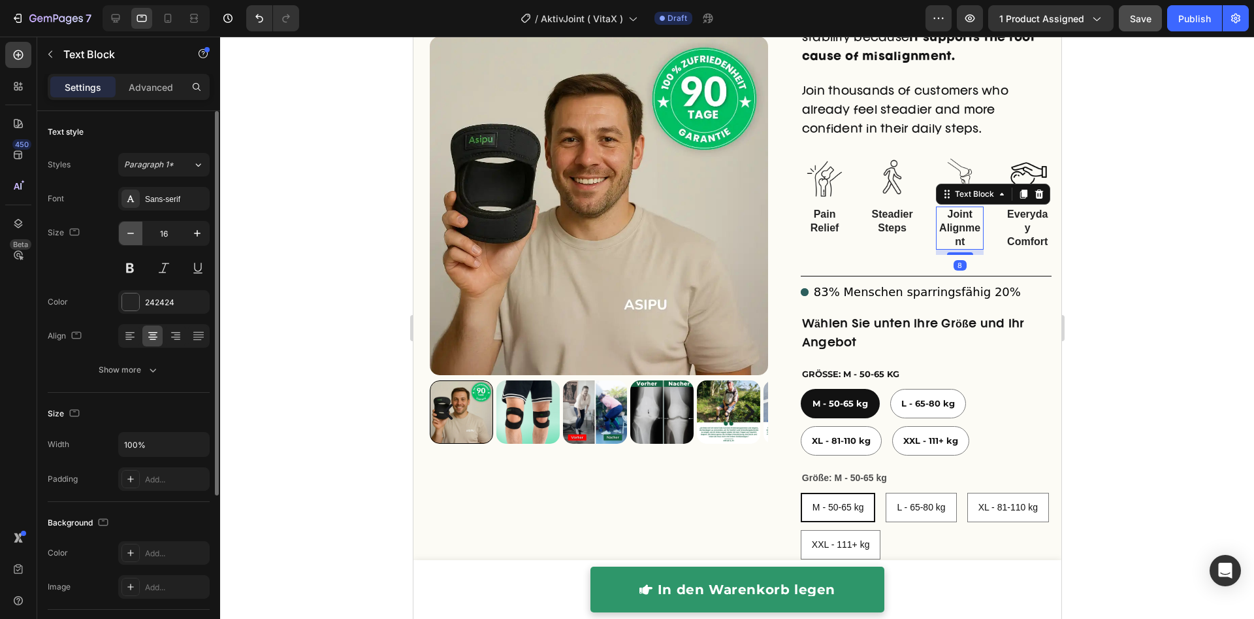
click at [131, 233] on icon "button" at bounding box center [130, 233] width 7 height 1
click at [133, 233] on icon "button" at bounding box center [130, 233] width 7 height 1
click at [201, 234] on icon "button" at bounding box center [197, 233] width 13 height 13
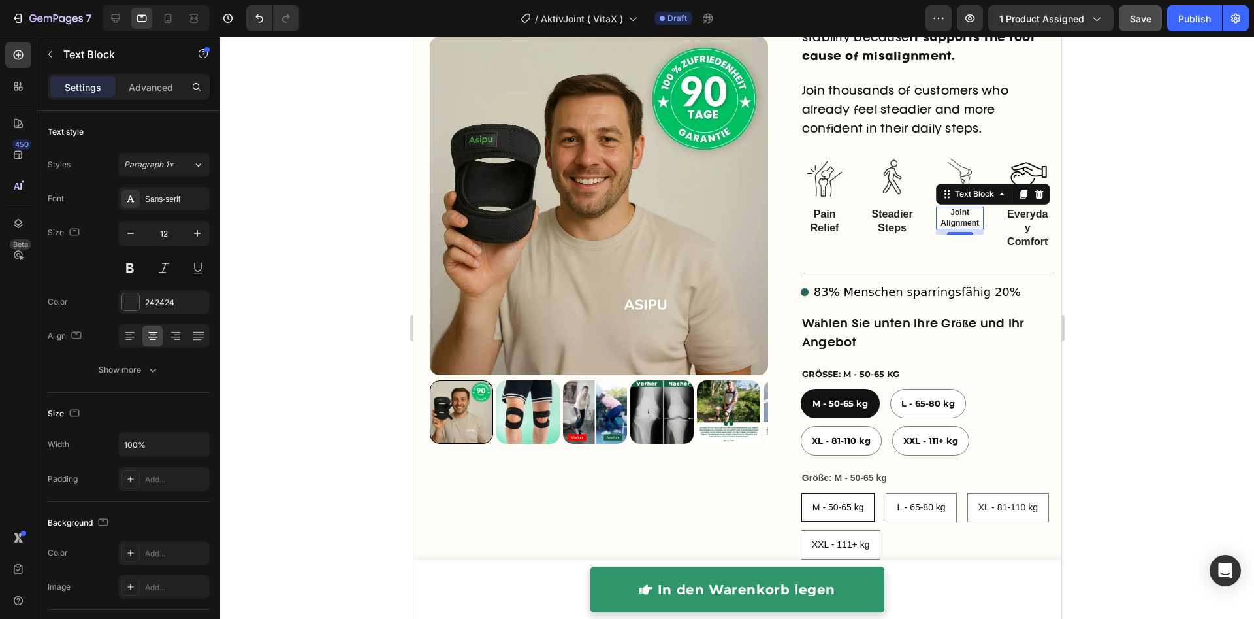
type input "13"
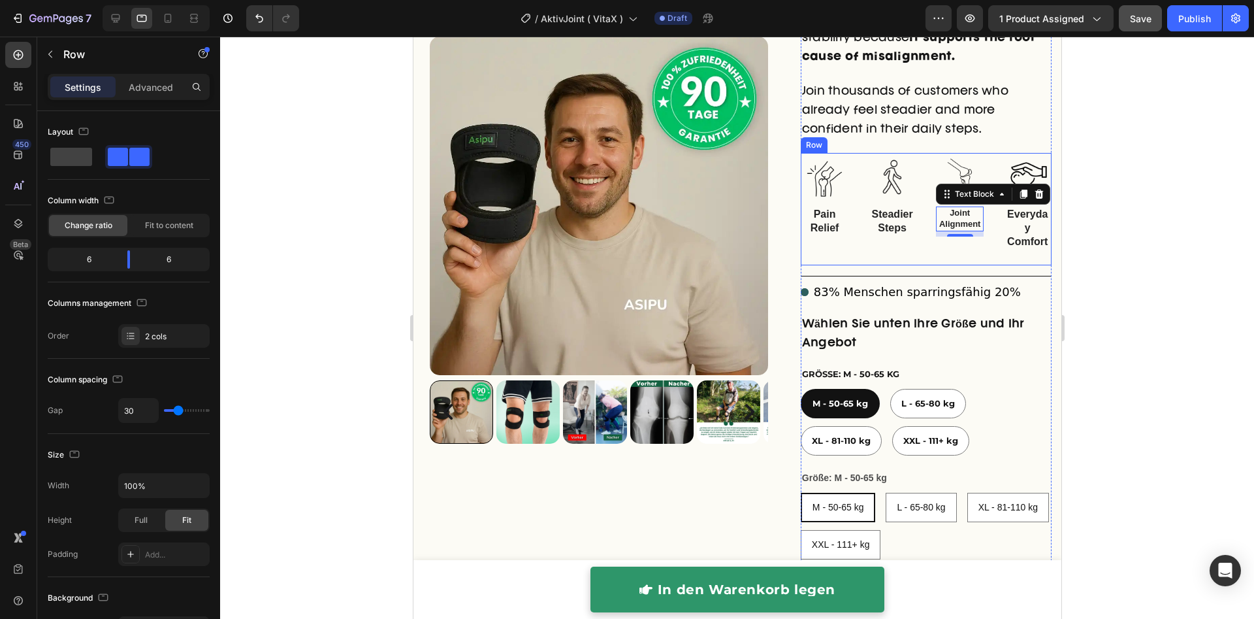
click at [909, 228] on div "Image Pain Relief Text Block Image Steadier Steps Text Block Row Image Joint Al…" at bounding box center [925, 209] width 251 height 112
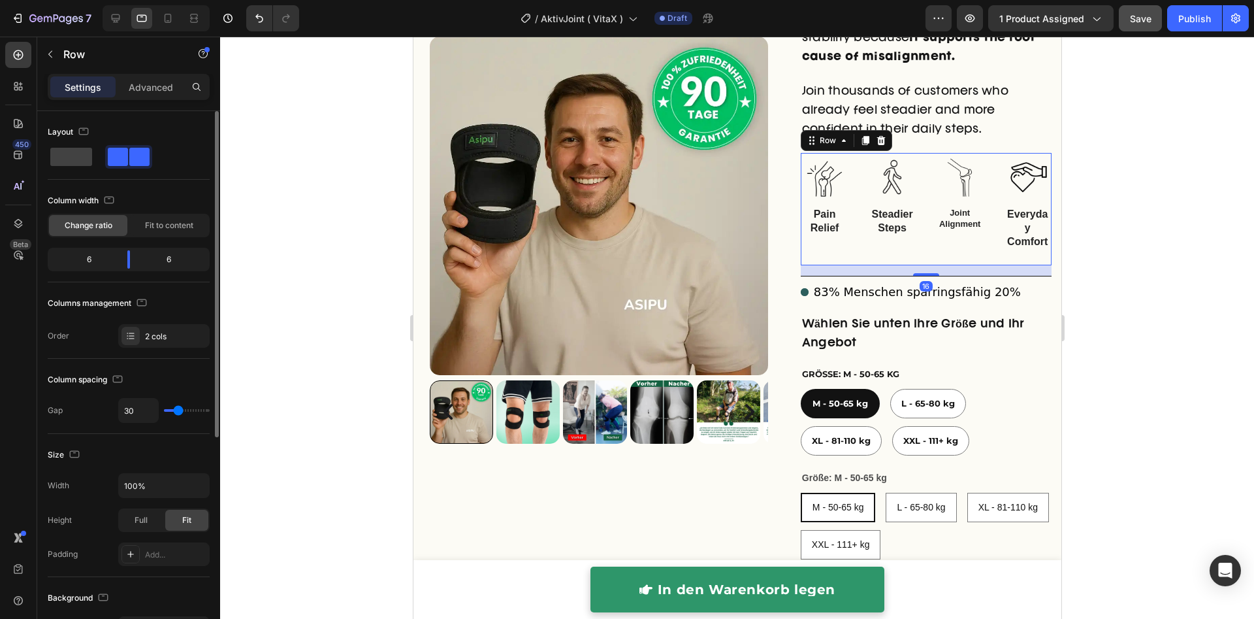
type input "17"
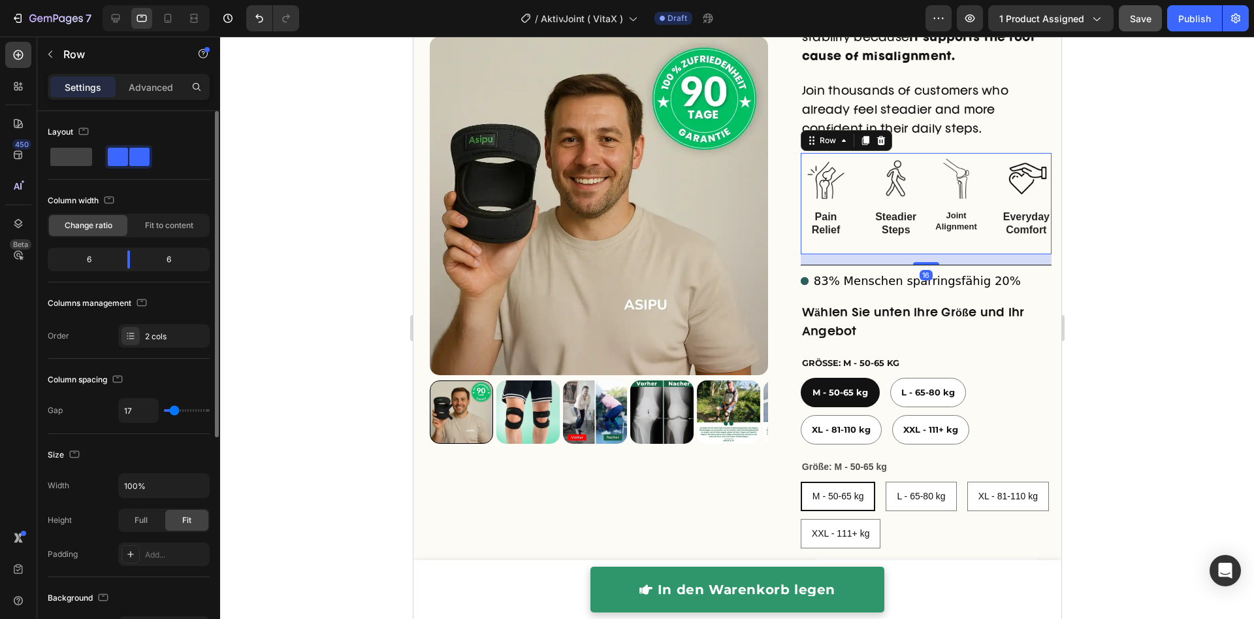
type input "15"
type input "14"
type input "13"
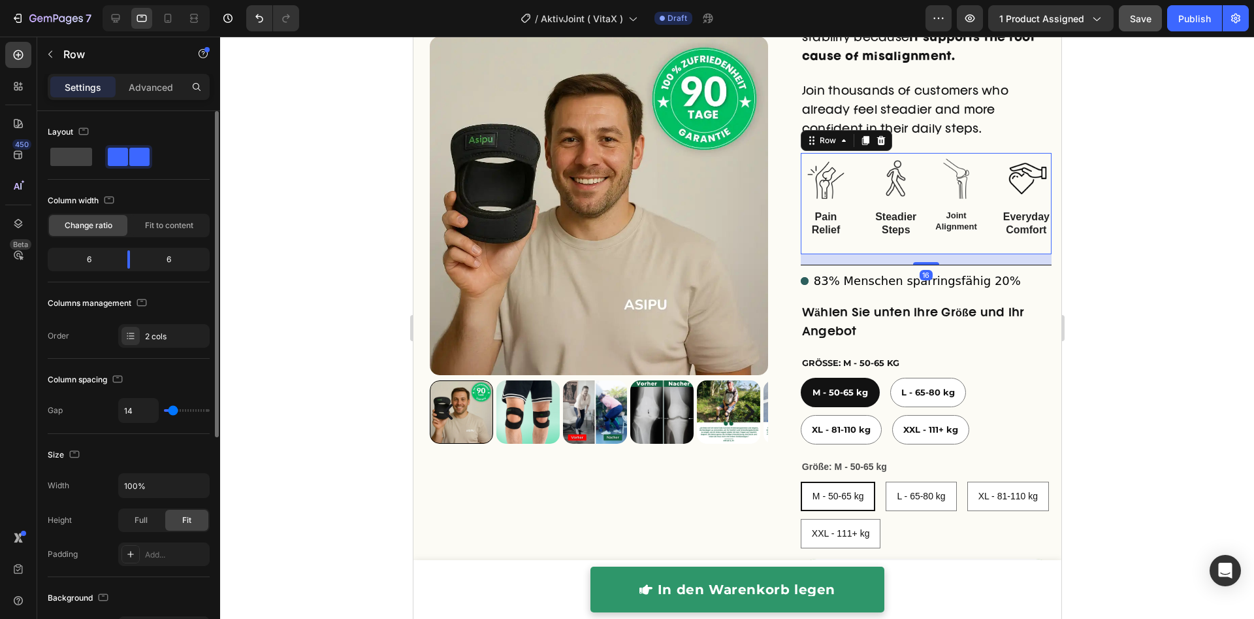
type input "13"
type input "12"
type input "10"
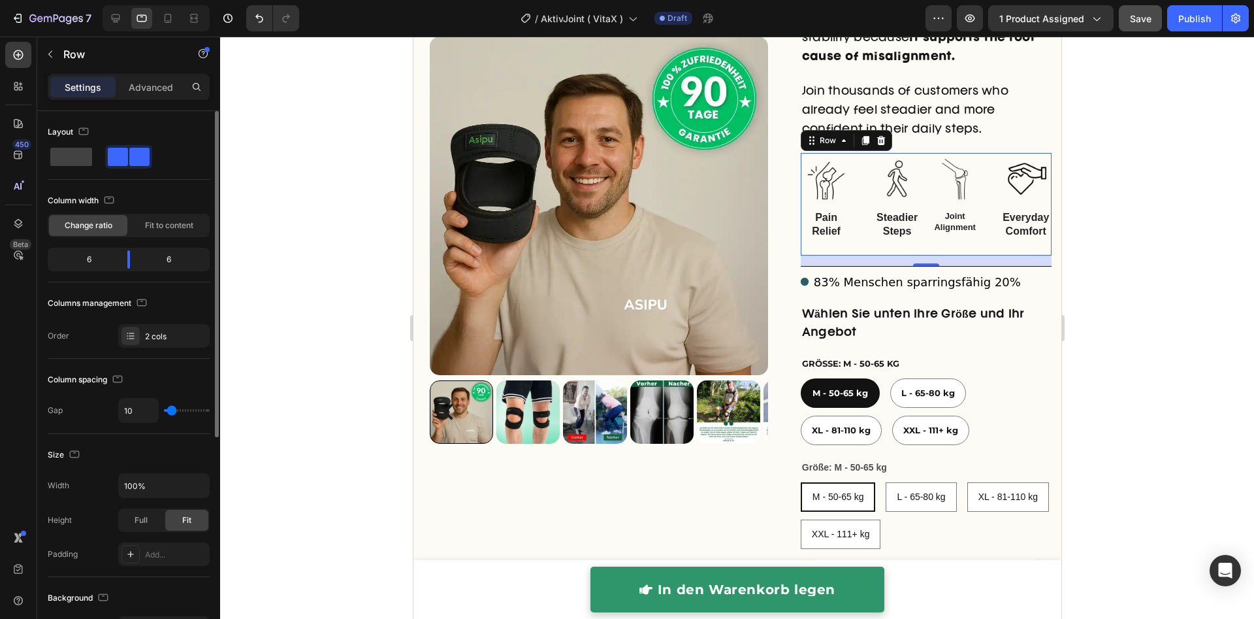
type input "9"
type input "4"
type input "3"
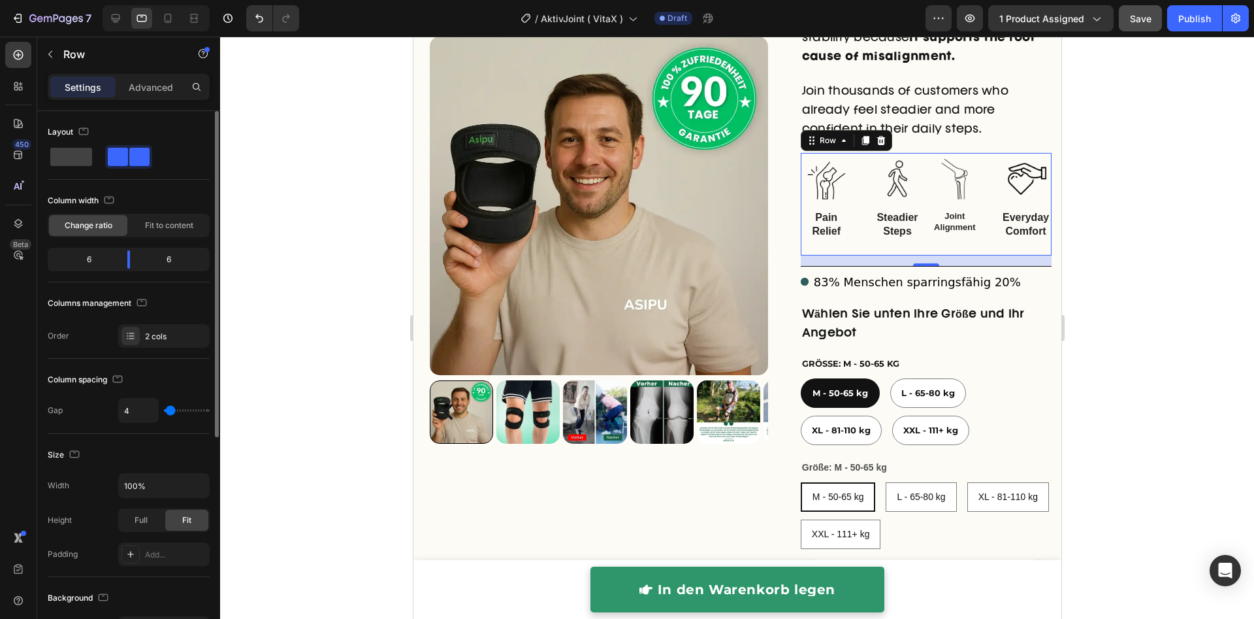
type input "3"
type input "2"
type input "0"
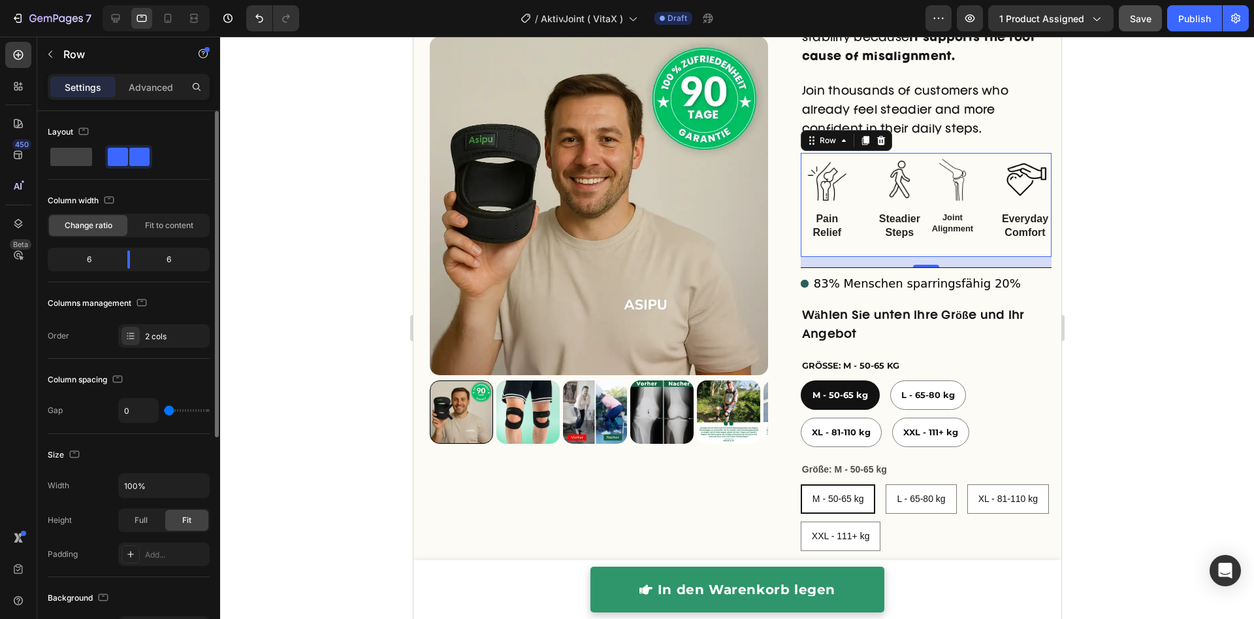
type input "5"
type input "6"
type input "7"
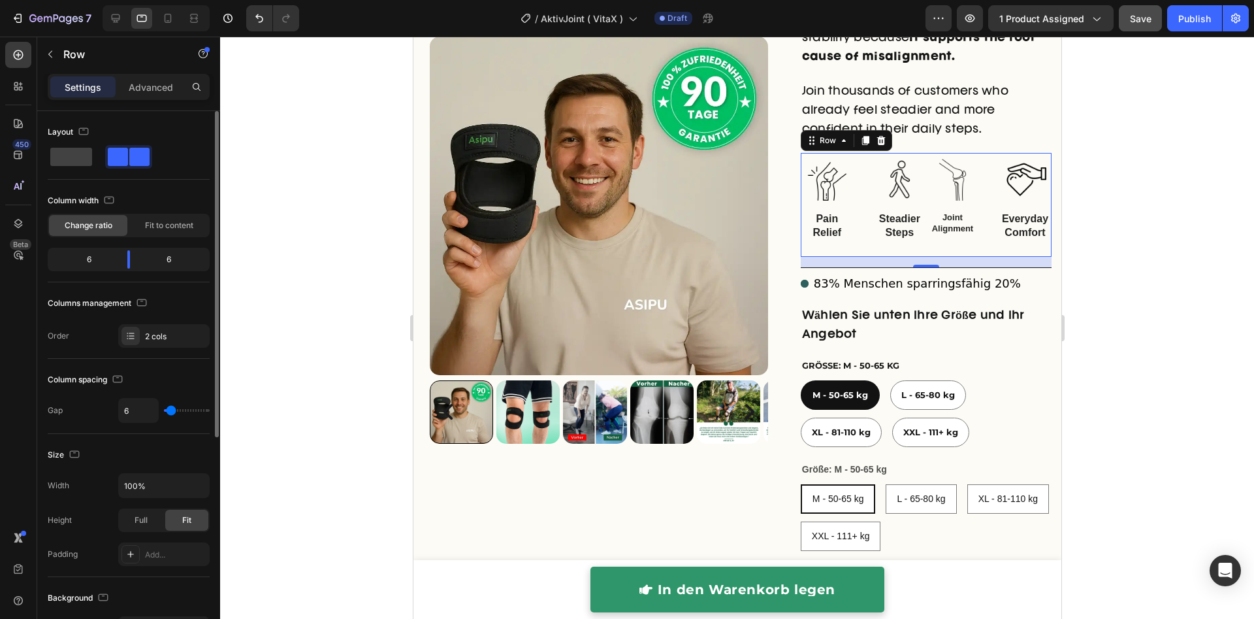
type input "7"
type input "9"
type input "12"
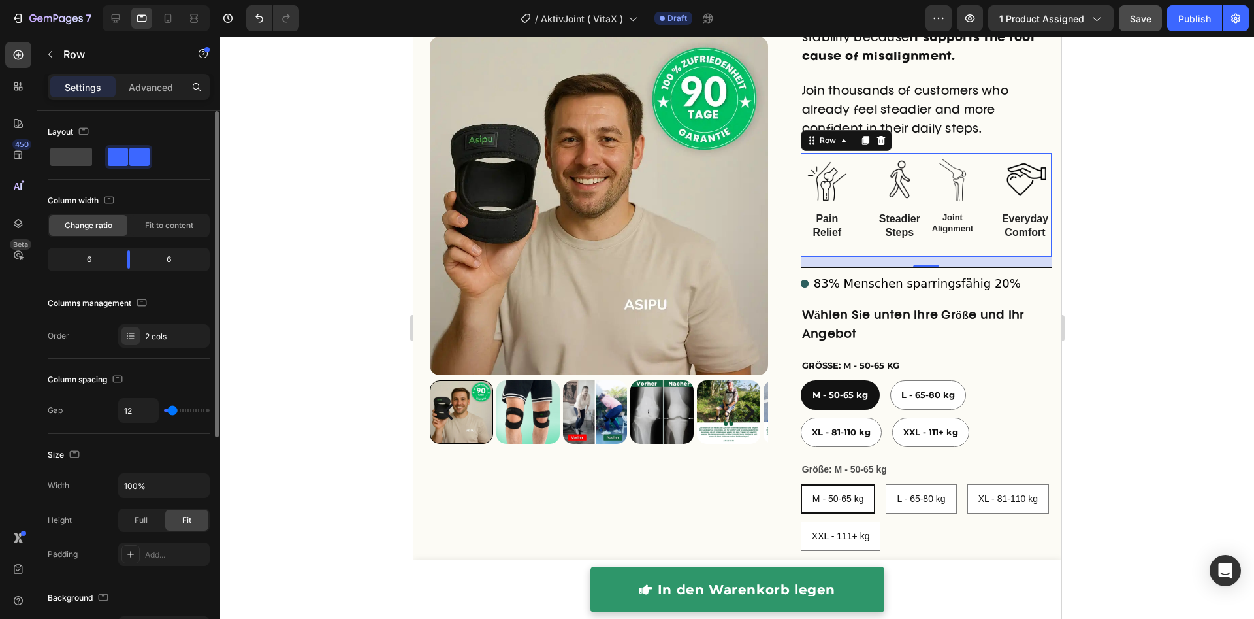
type input "22"
type input "40"
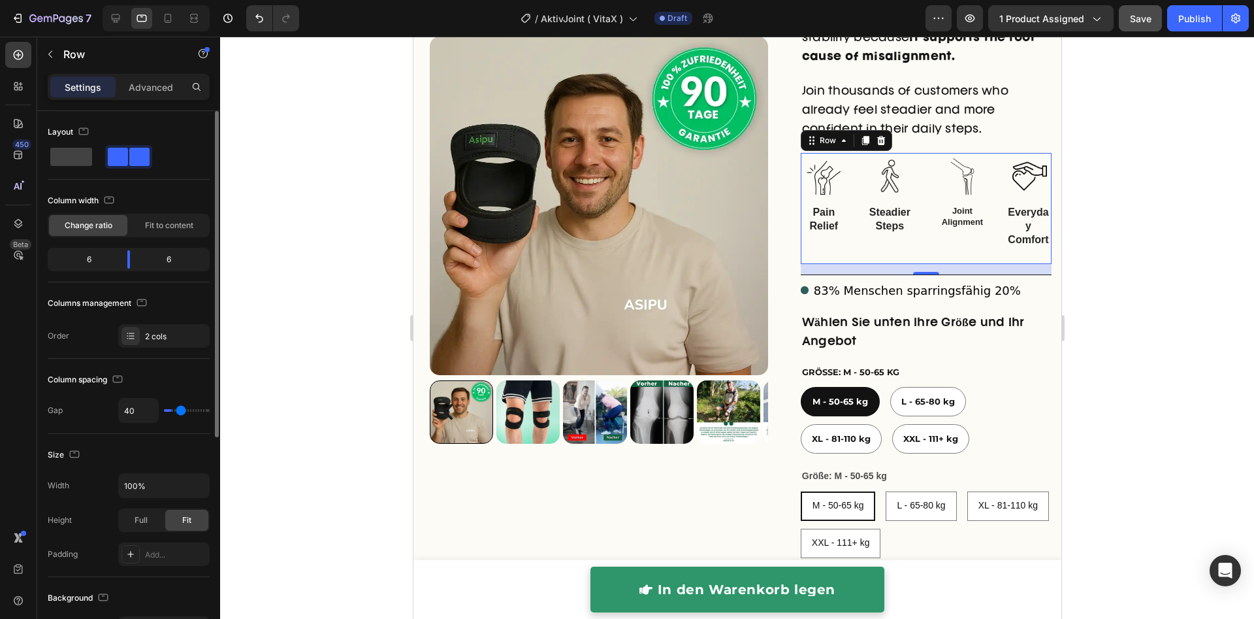
type input "44"
type input "45"
type input "48"
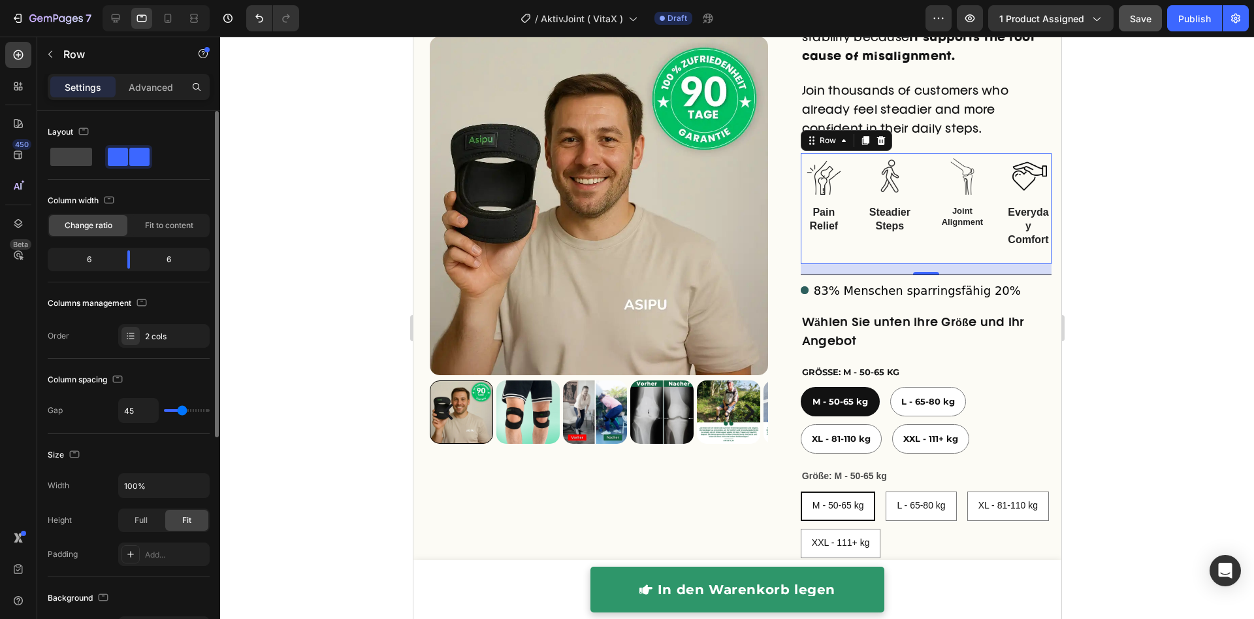
type input "48"
type input "54"
type input "56"
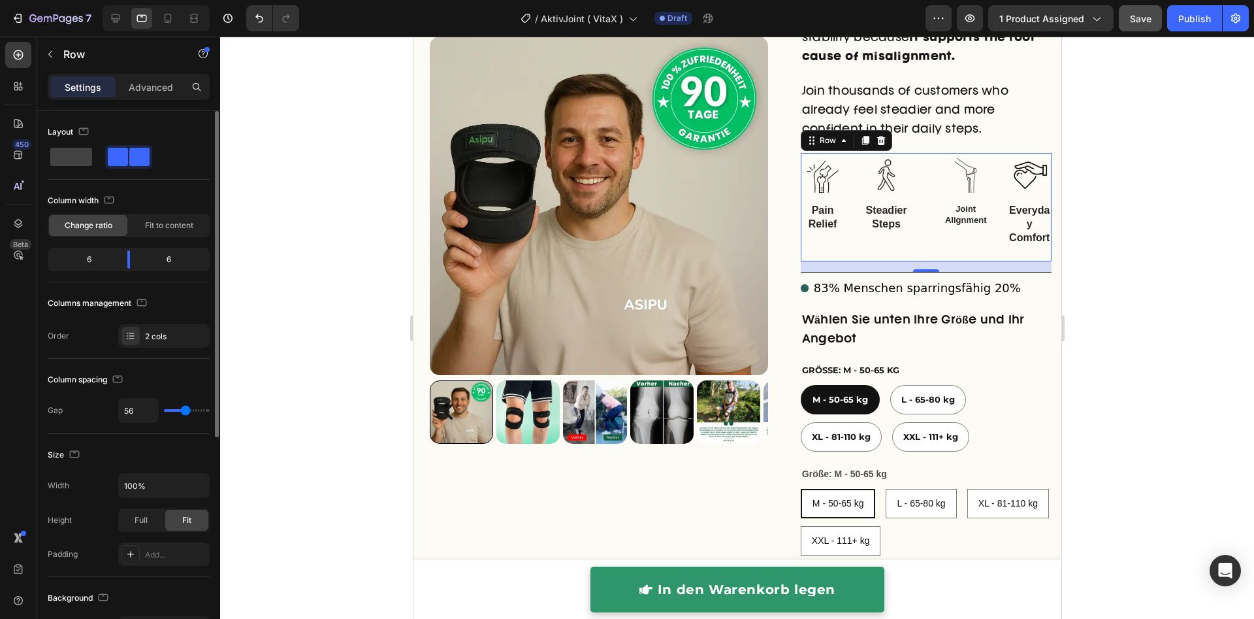
type input "58"
type input "59"
type input "62"
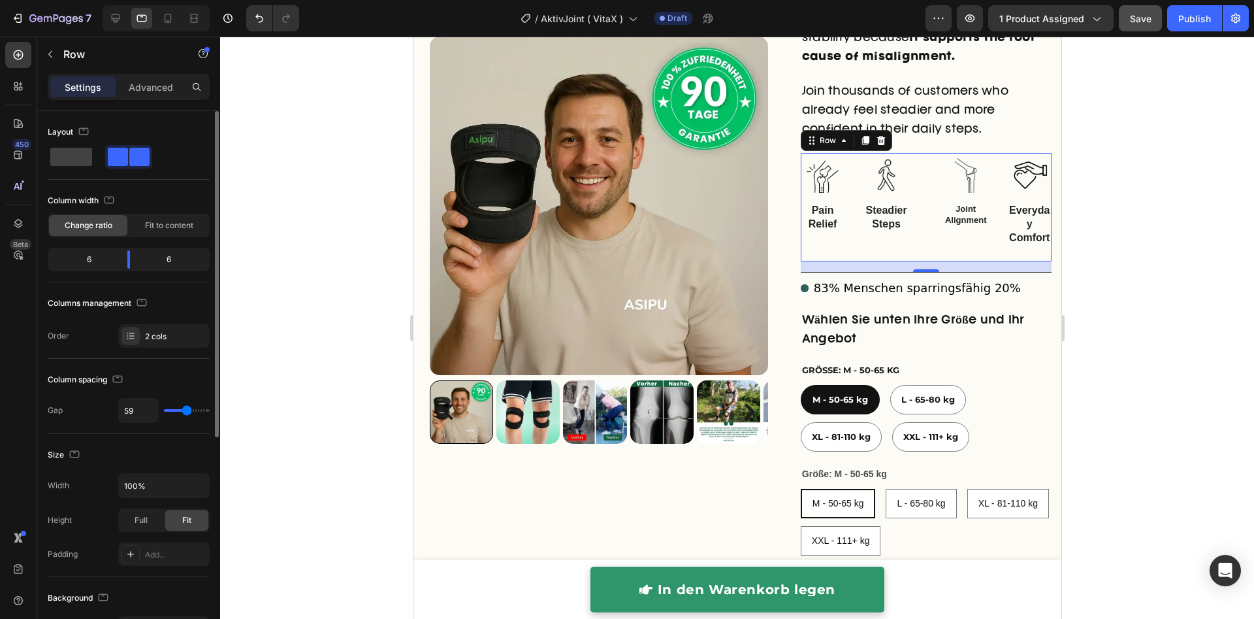
type input "62"
type input "63"
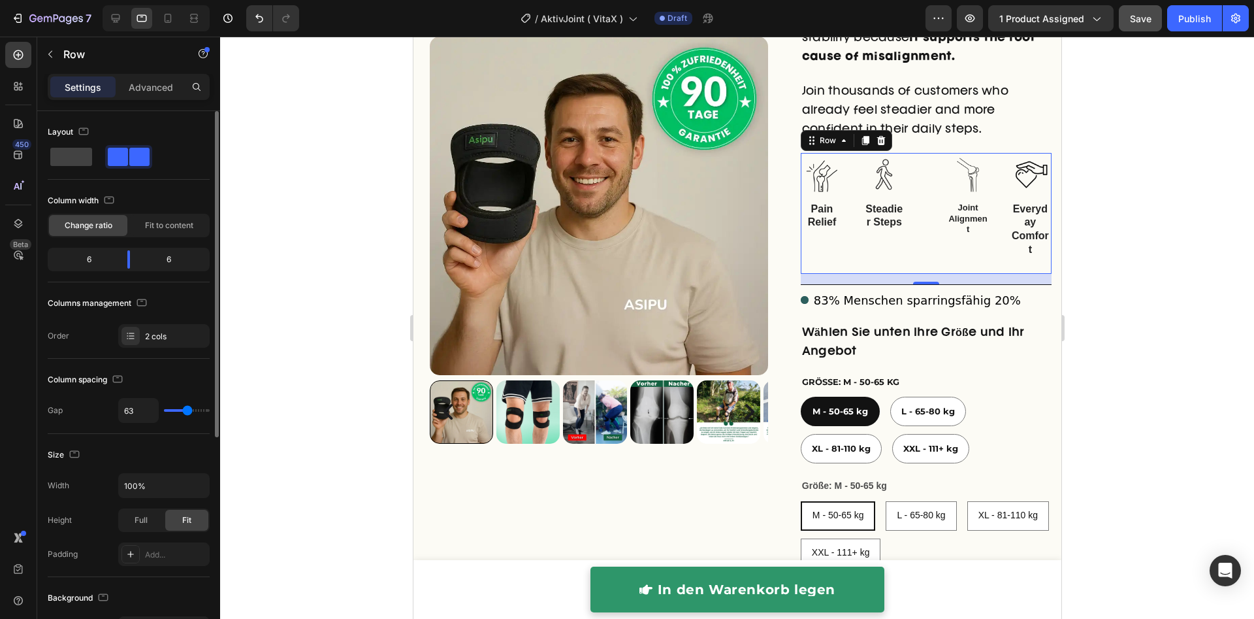
type input "29"
type input "8"
type input "0"
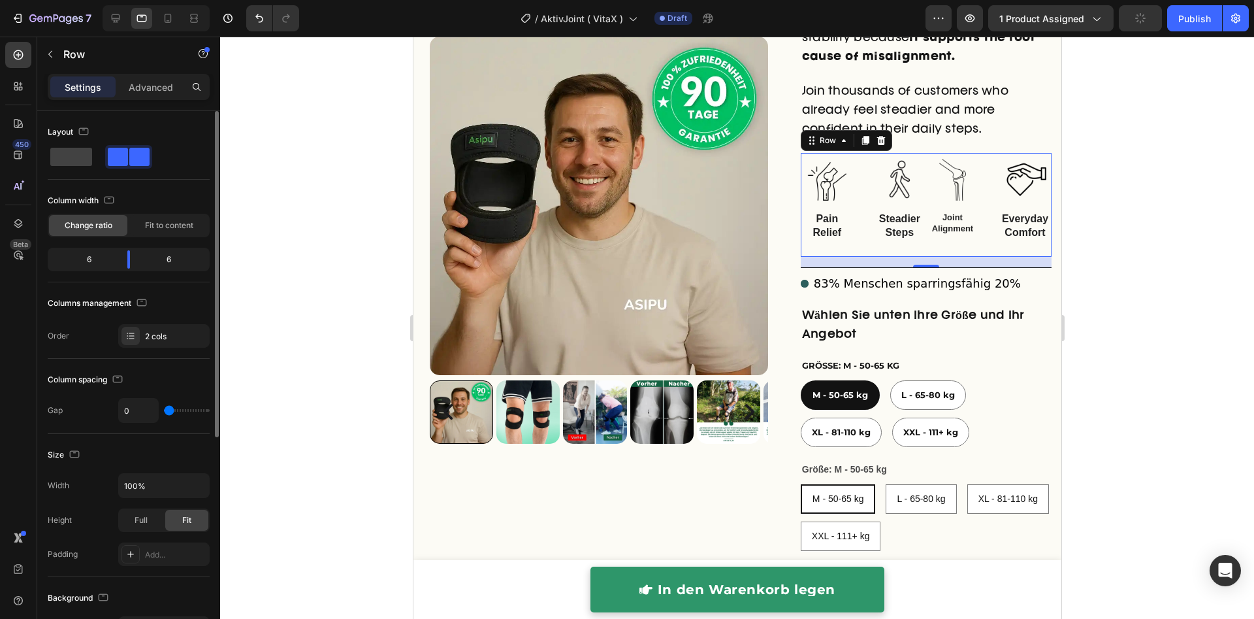
drag, startPoint x: 176, startPoint y: 410, endPoint x: 55, endPoint y: 313, distance: 155.1
type input "0"
click at [164, 411] on input "range" at bounding box center [187, 410] width 46 height 3
click at [849, 216] on div "Image Pain Relief Text Block Image Steadier Steps Text Block Row" at bounding box center [862, 199] width 125 height 93
type input "20"
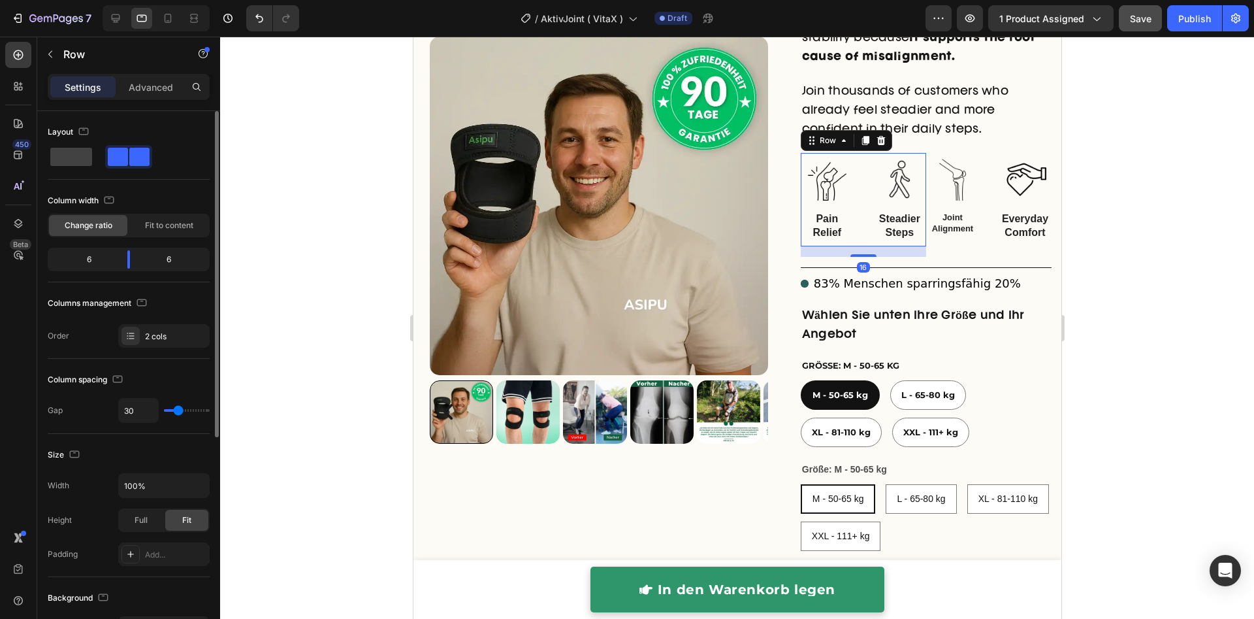
type input "20"
type input "4"
type input "0"
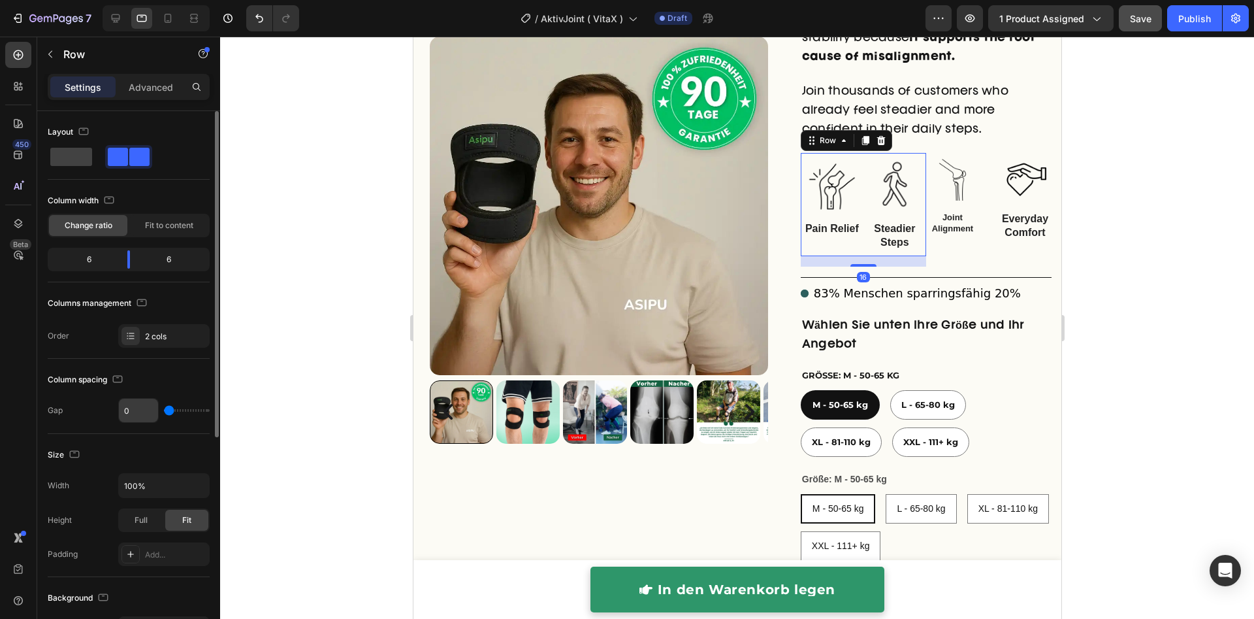
drag, startPoint x: 170, startPoint y: 404, endPoint x: 139, endPoint y: 396, distance: 31.8
type input "0"
click at [164, 409] on input "range" at bounding box center [187, 410] width 46 height 3
click at [978, 229] on div "Image Joint Alignment Text Block Image Everyday Comfort Text Block Row" at bounding box center [987, 199] width 125 height 93
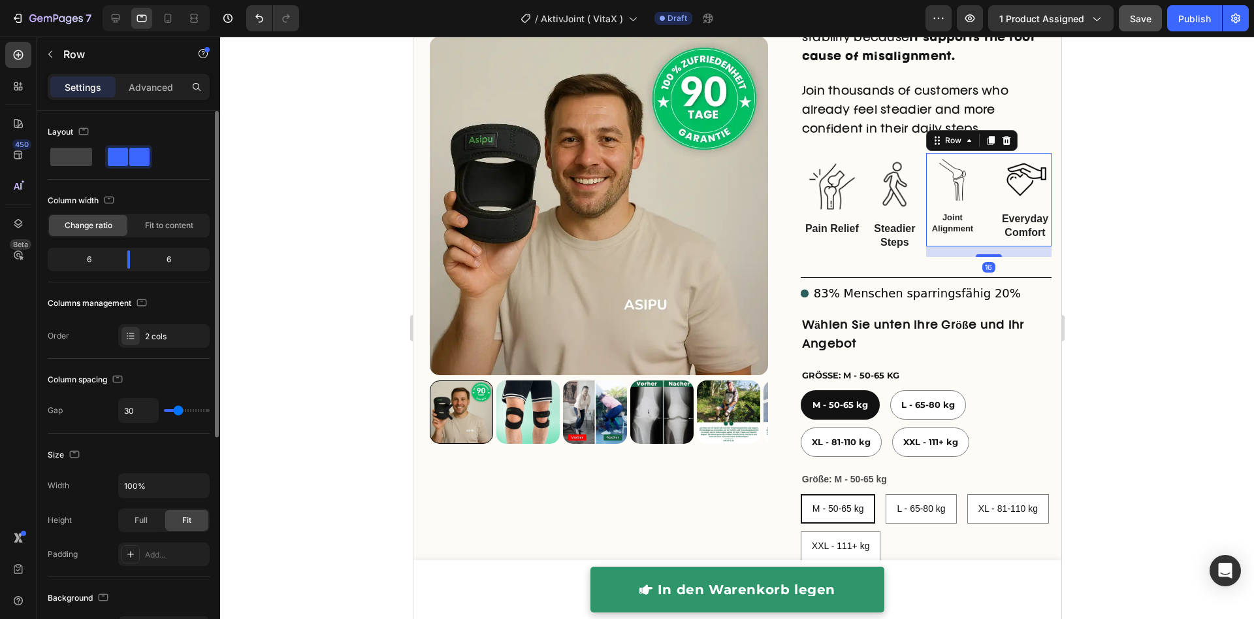
type input "29"
type input "13"
type input "0"
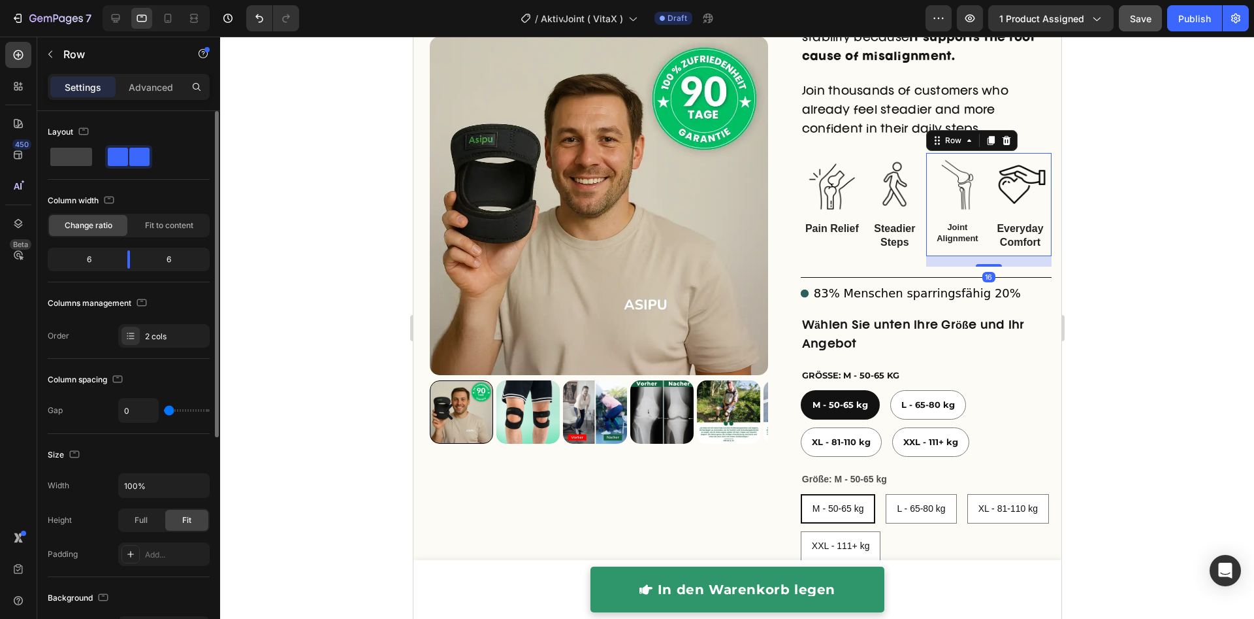
drag, startPoint x: 177, startPoint y: 410, endPoint x: 147, endPoint y: 406, distance: 30.3
type input "0"
click at [164, 409] on input "range" at bounding box center [187, 410] width 46 height 3
click at [1085, 310] on div at bounding box center [737, 328] width 1034 height 582
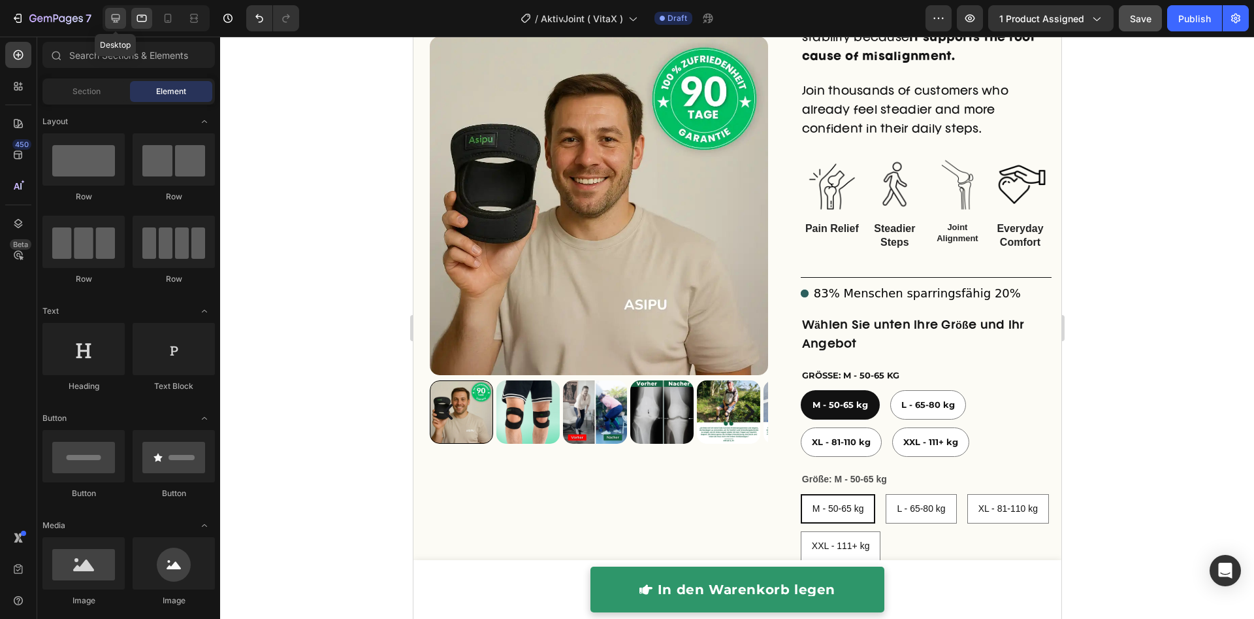
click at [118, 20] on icon at bounding box center [116, 18] width 8 height 8
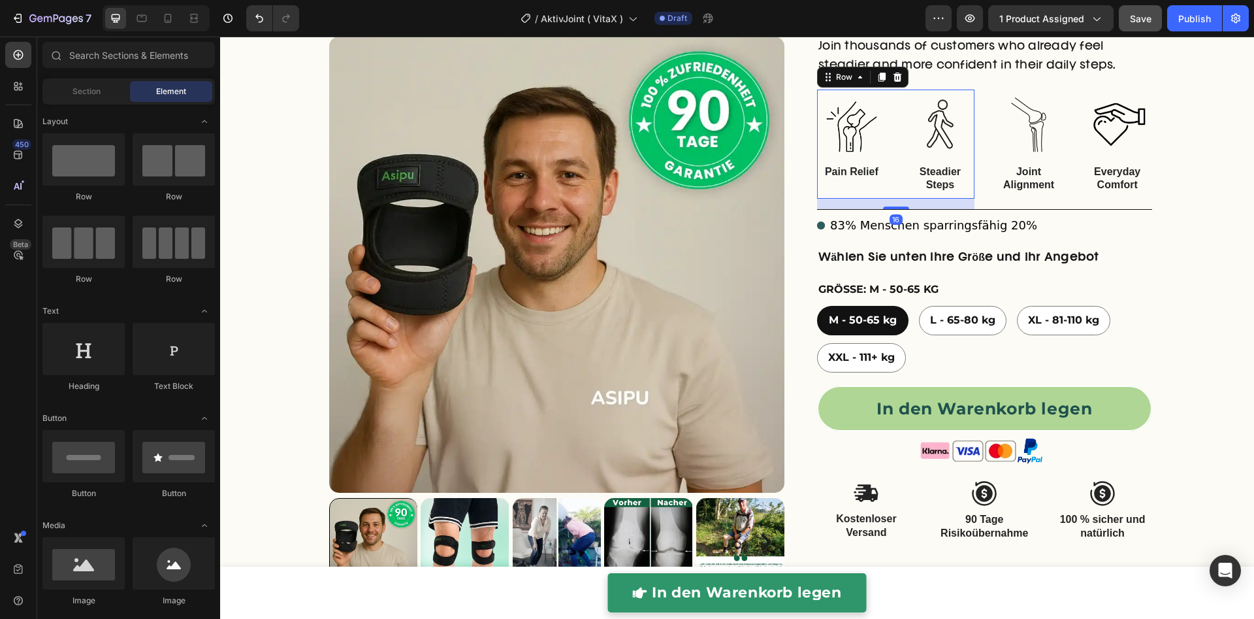
click at [886, 165] on div "Image Pain Relief Text Block Image Steadier Steps Text Block Row 16" at bounding box center [895, 143] width 157 height 109
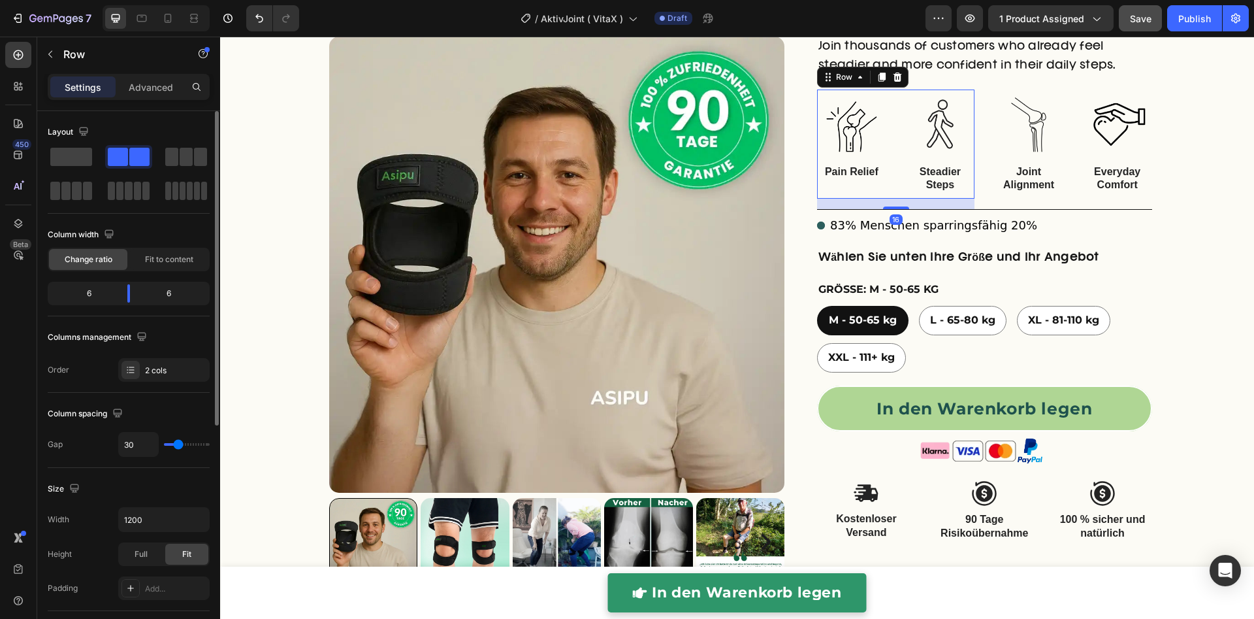
type input "0"
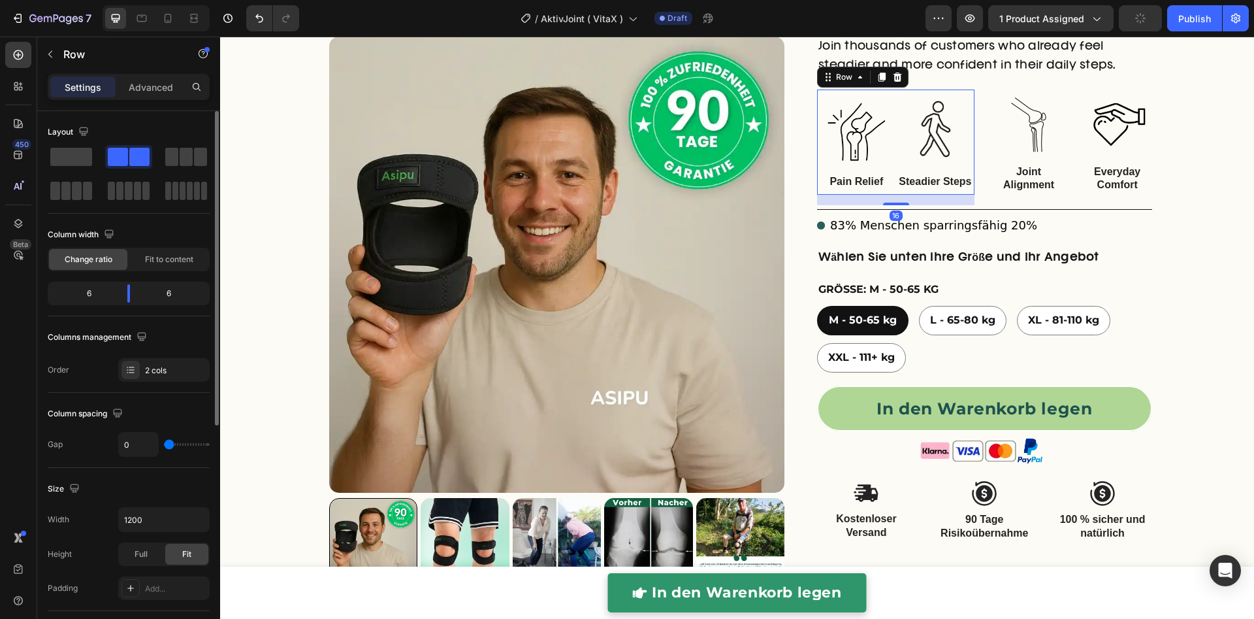
drag, startPoint x: 176, startPoint y: 443, endPoint x: 66, endPoint y: 394, distance: 120.8
type input "0"
click at [164, 443] on input "range" at bounding box center [187, 444] width 46 height 3
click at [1063, 174] on div "Image Joint Alignment Text Block Image Everyday Comfort Text Block Row" at bounding box center [1072, 143] width 157 height 109
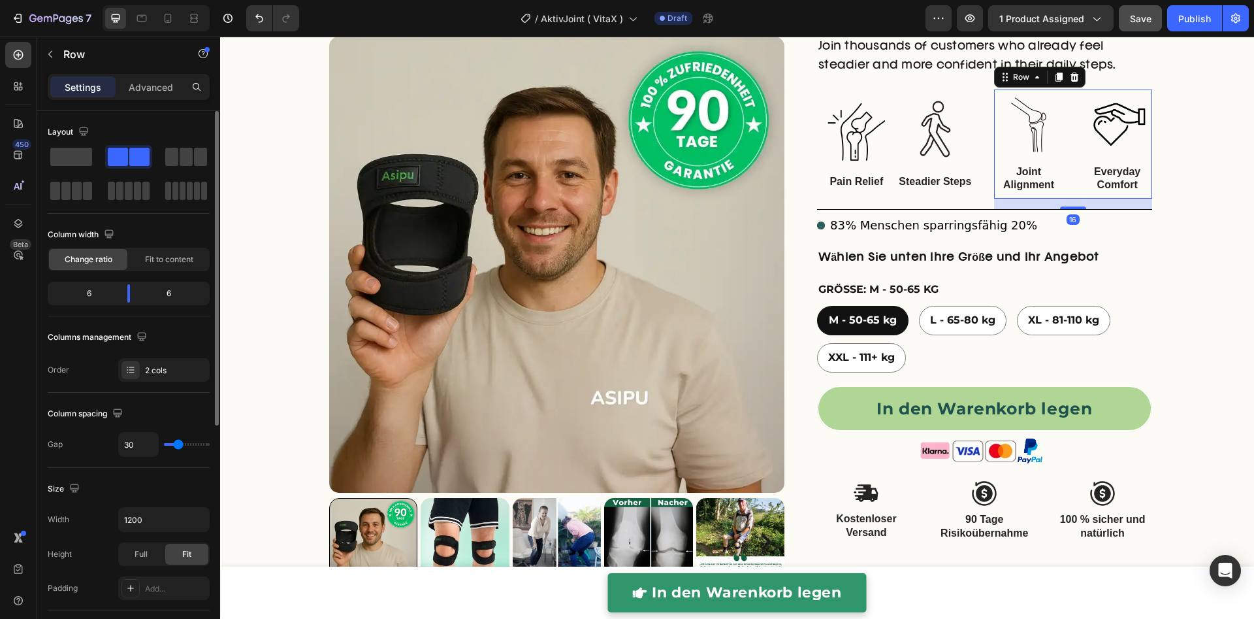
type input "34"
type input "24"
type input "0"
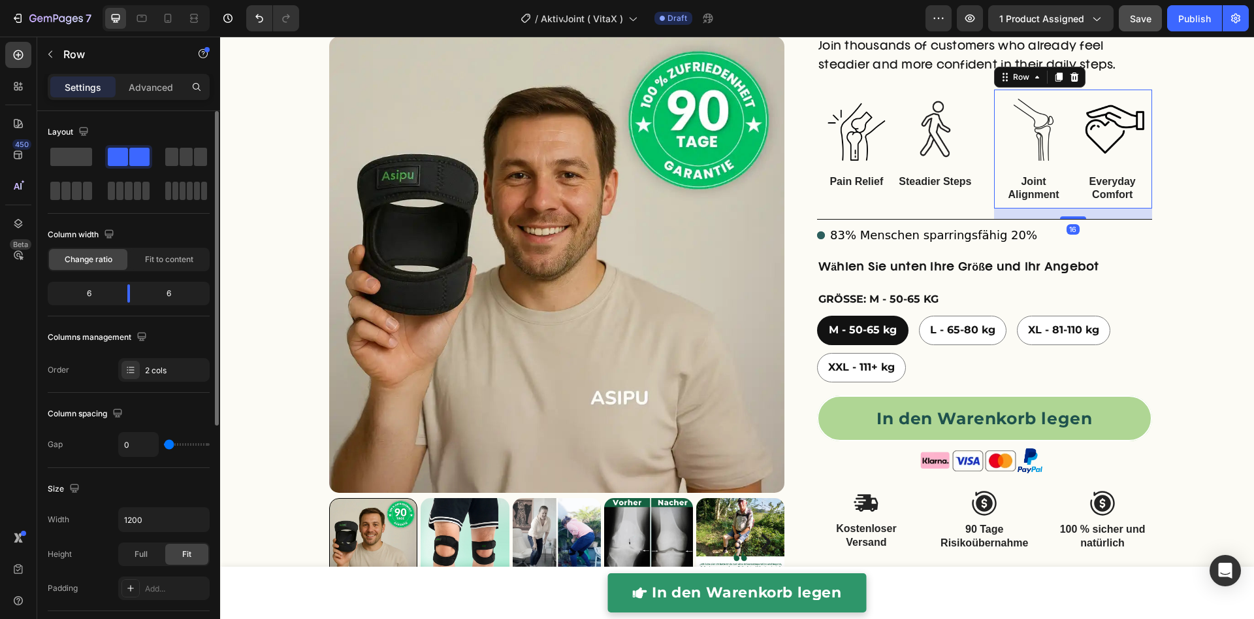
drag, startPoint x: 180, startPoint y: 445, endPoint x: 116, endPoint y: 445, distance: 63.4
type input "0"
click at [164, 445] on input "range" at bounding box center [187, 444] width 46 height 3
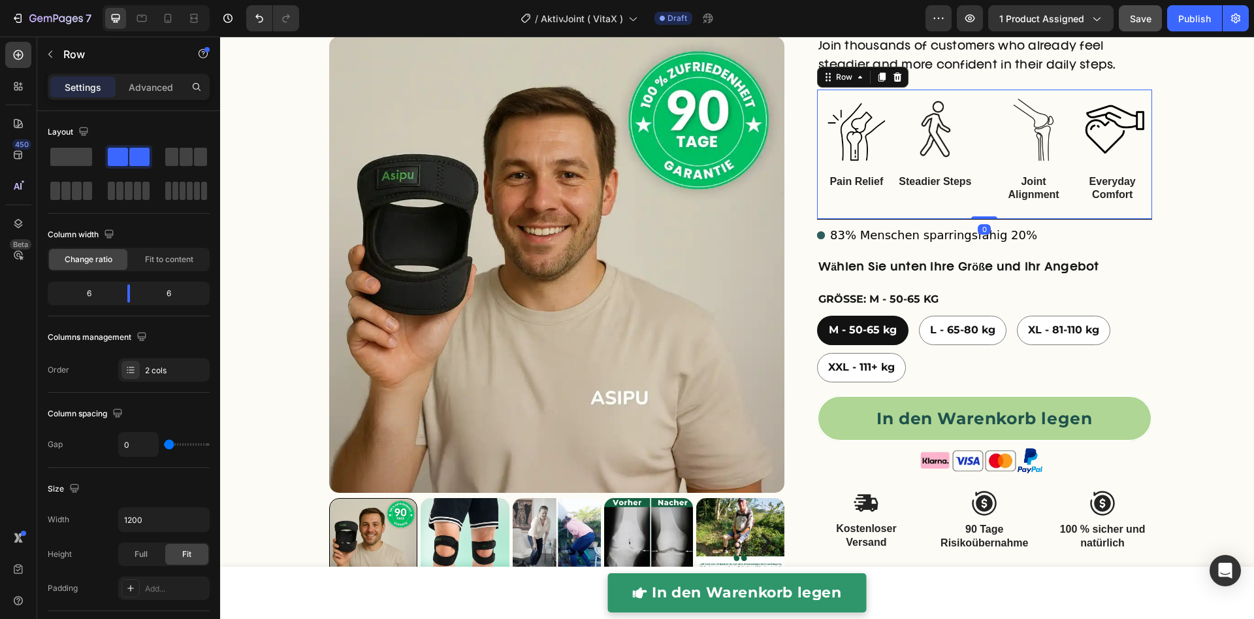
click at [972, 210] on div "Image Pain Relief Text Block Image Steadier Steps Text Block Row Image Joint Al…" at bounding box center [984, 153] width 335 height 129
type input "0"
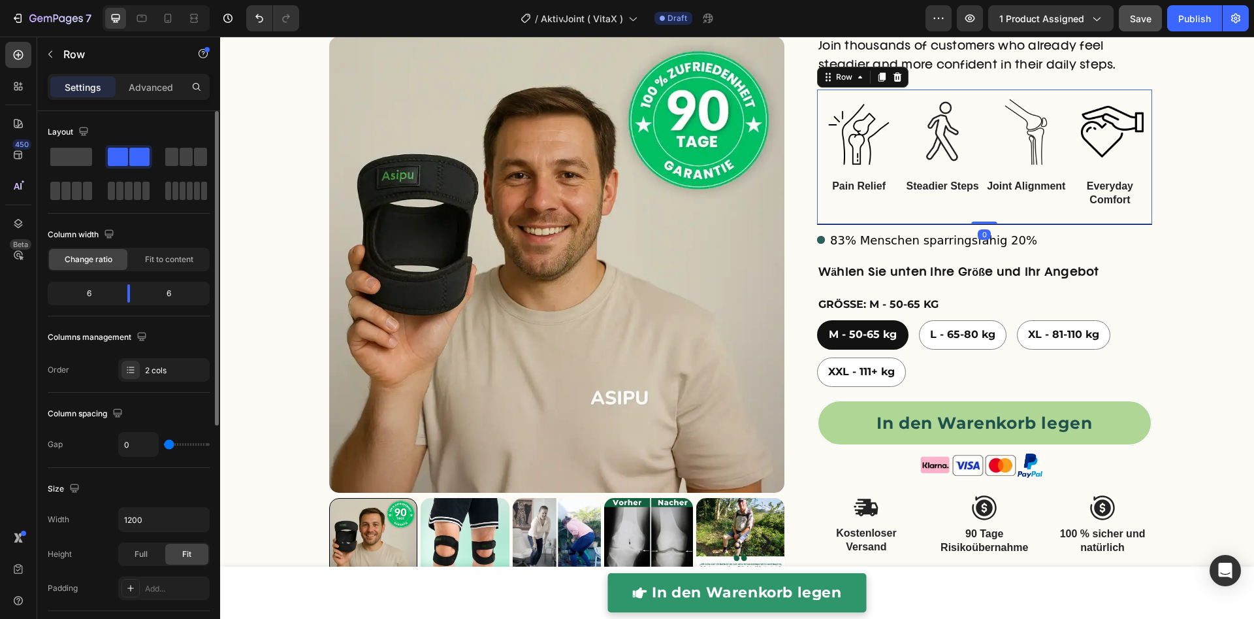
drag, startPoint x: 176, startPoint y: 445, endPoint x: 122, endPoint y: 442, distance: 53.6
type input "0"
click at [164, 443] on input "range" at bounding box center [187, 444] width 46 height 3
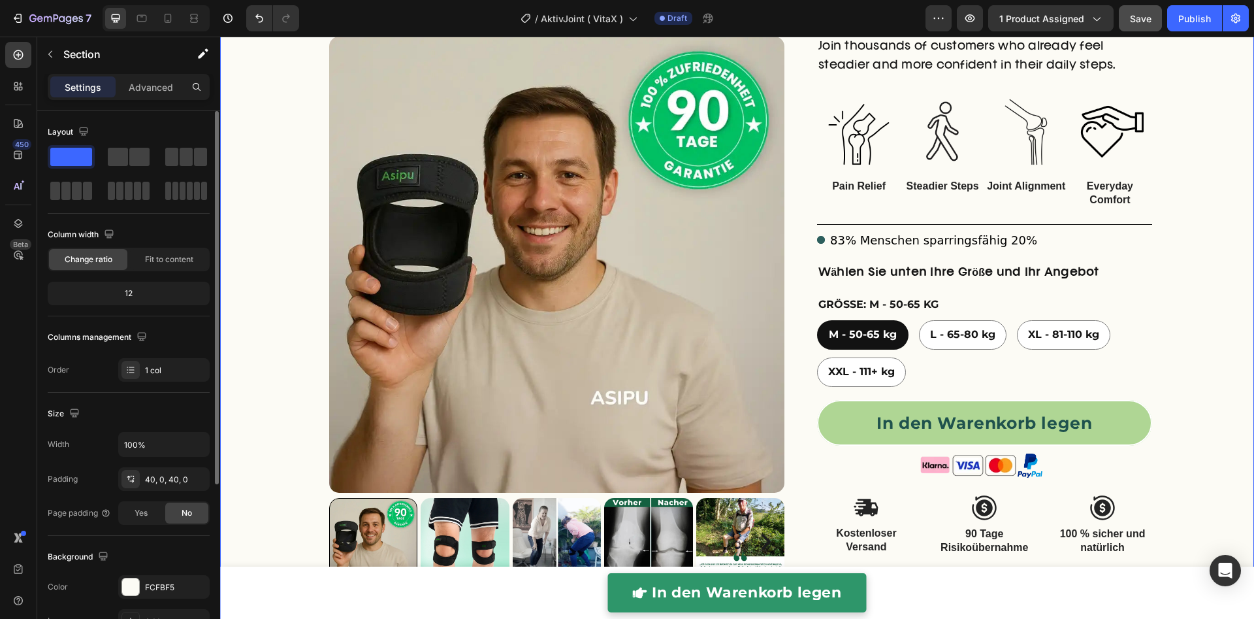
click at [1189, 278] on div "right Created with Sketch. right Created with Sketch. Product Images Überarbeit…" at bounding box center [737, 296] width 1034 height 951
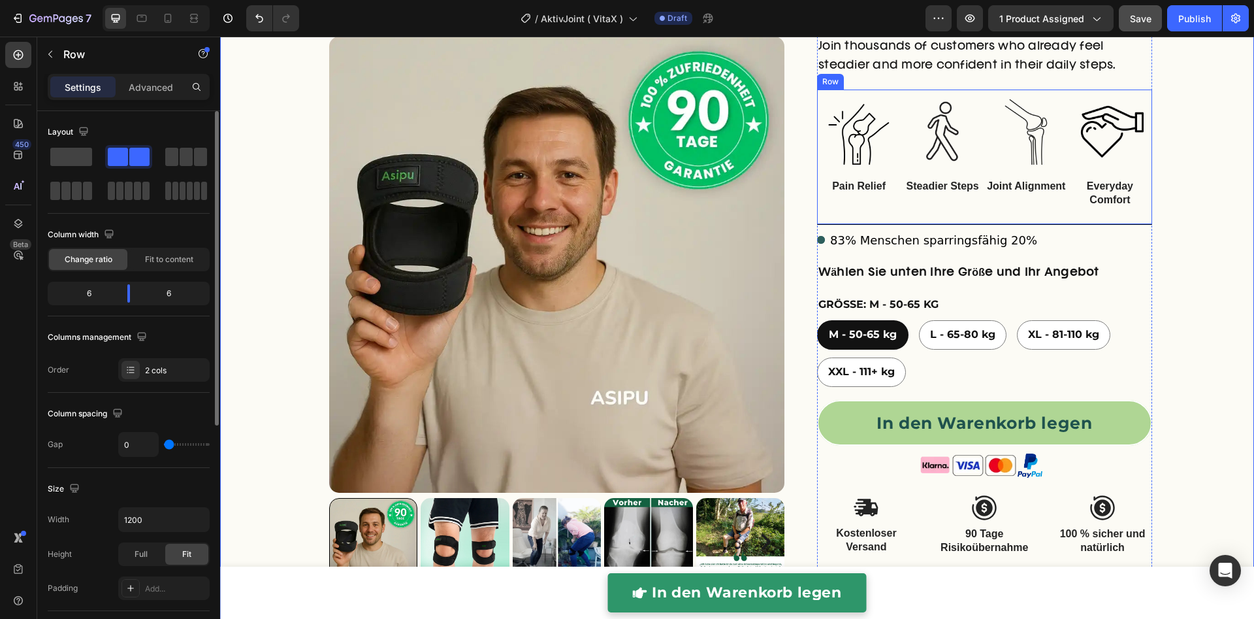
click at [973, 200] on div "Image Pain Relief Text Block Image Steadier Steps Text Block Row" at bounding box center [900, 156] width 167 height 135
click at [172, 449] on div "0" at bounding box center [163, 444] width 91 height 25
click at [129, 445] on input "0" at bounding box center [138, 444] width 39 height 24
type input "1"
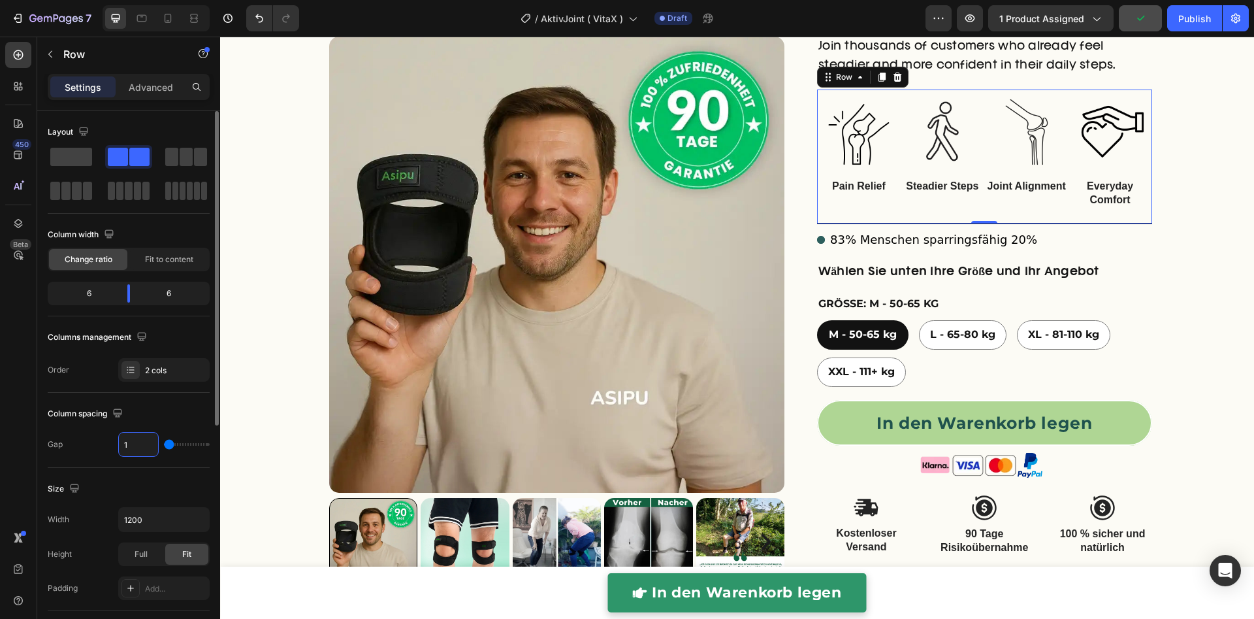
type input "10"
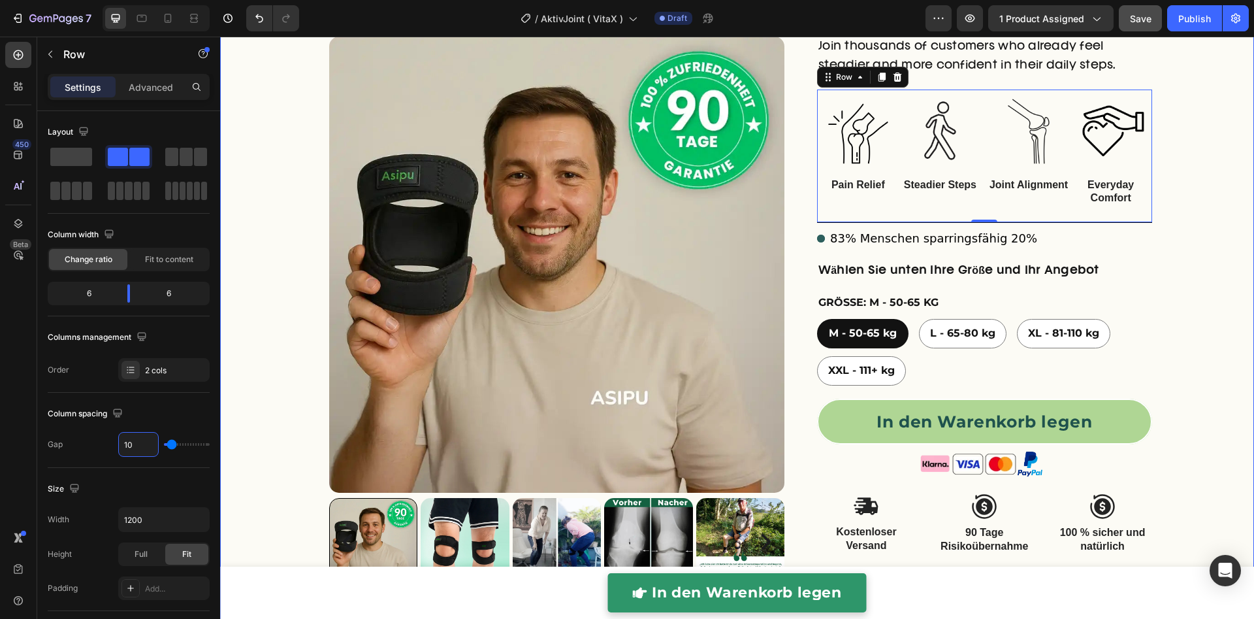
click at [1232, 229] on div "right Created with Sketch. right Created with Sketch. Product Images Überarbeit…" at bounding box center [737, 295] width 1034 height 949
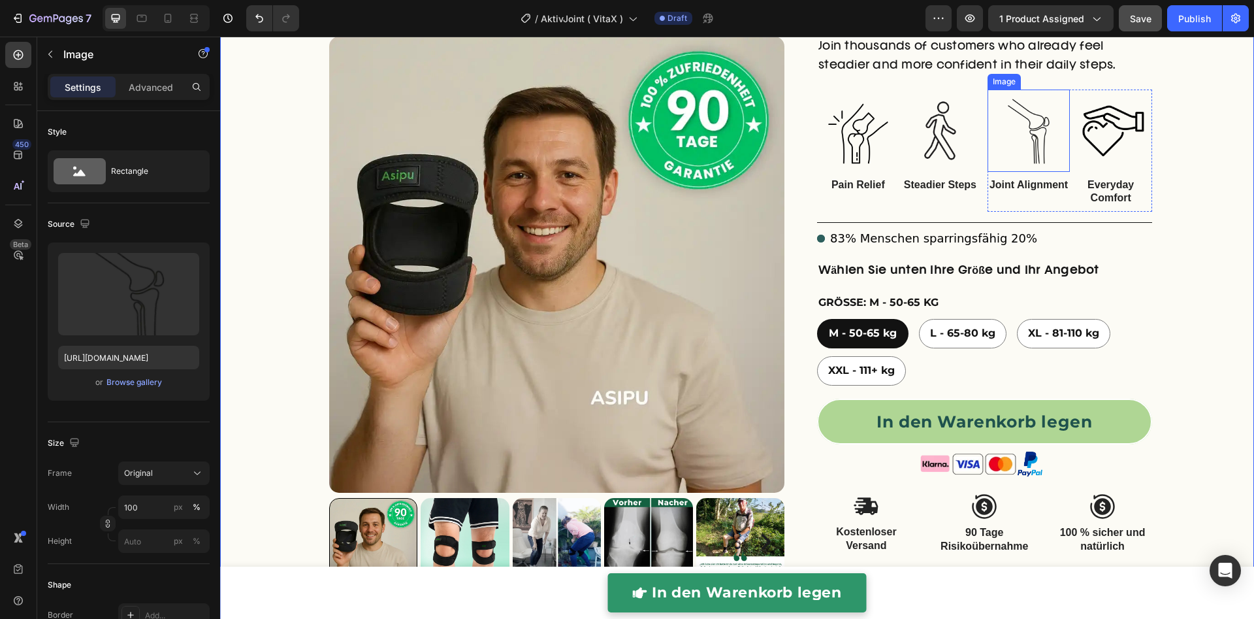
click at [1010, 127] on img at bounding box center [1029, 130] width 82 height 82
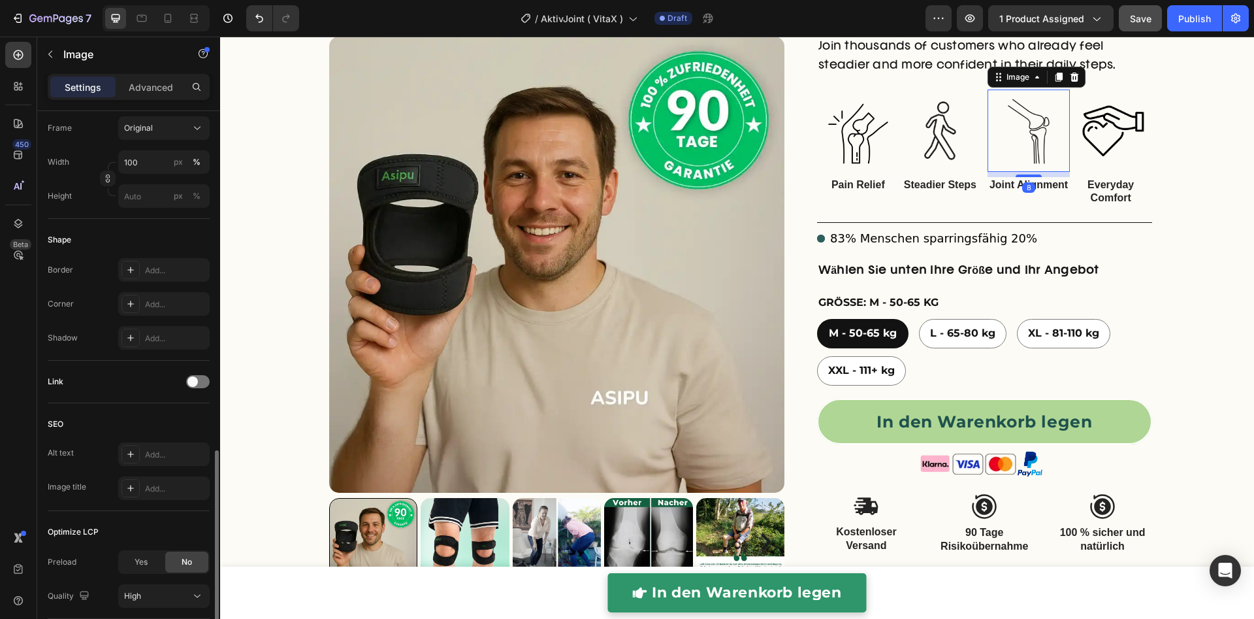
scroll to position [440, 0]
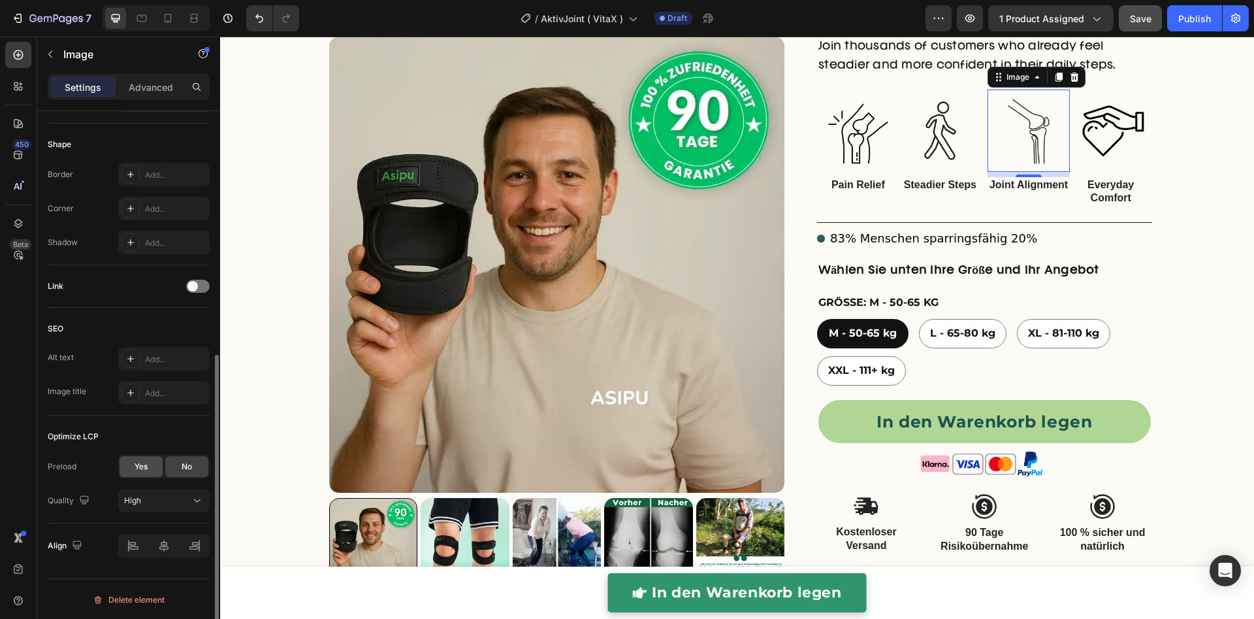
click at [136, 467] on span "Yes" at bounding box center [141, 466] width 13 height 12
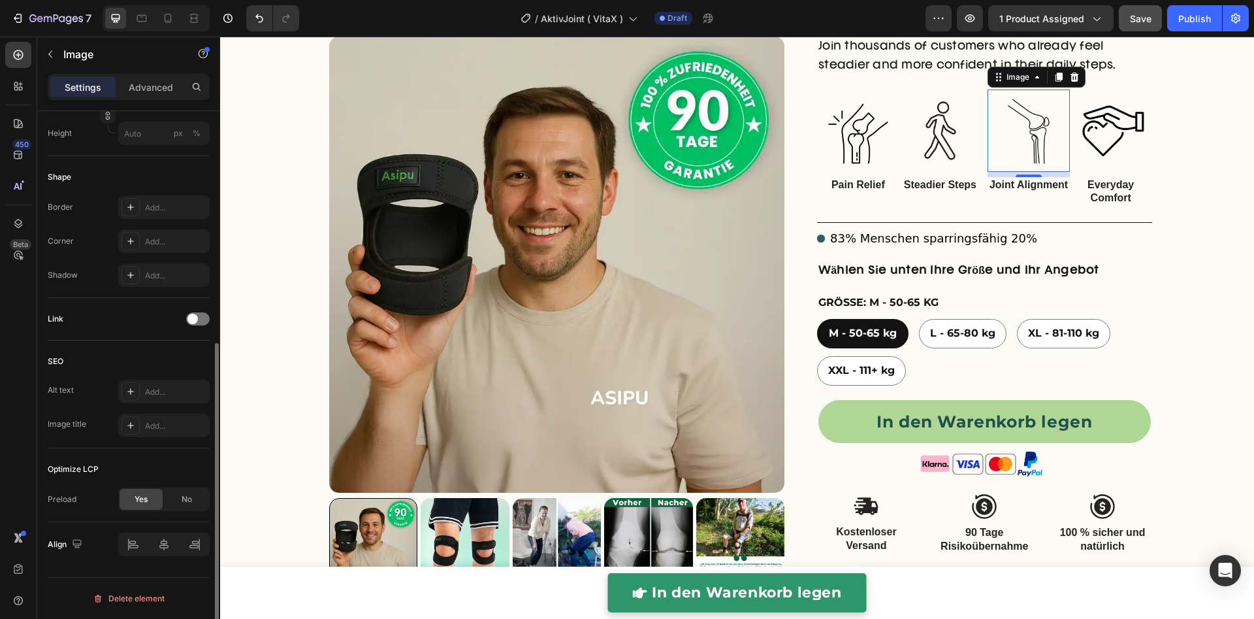
scroll to position [406, 0]
click at [937, 140] on img at bounding box center [940, 130] width 82 height 82
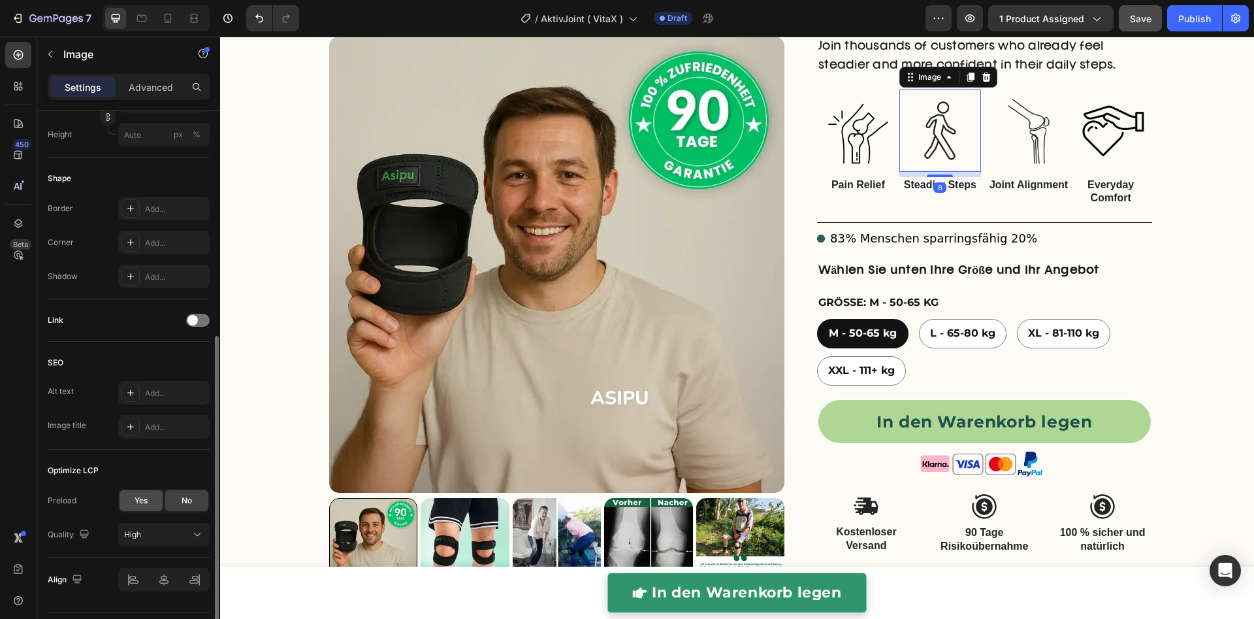
click at [135, 494] on span "Yes" at bounding box center [141, 500] width 13 height 12
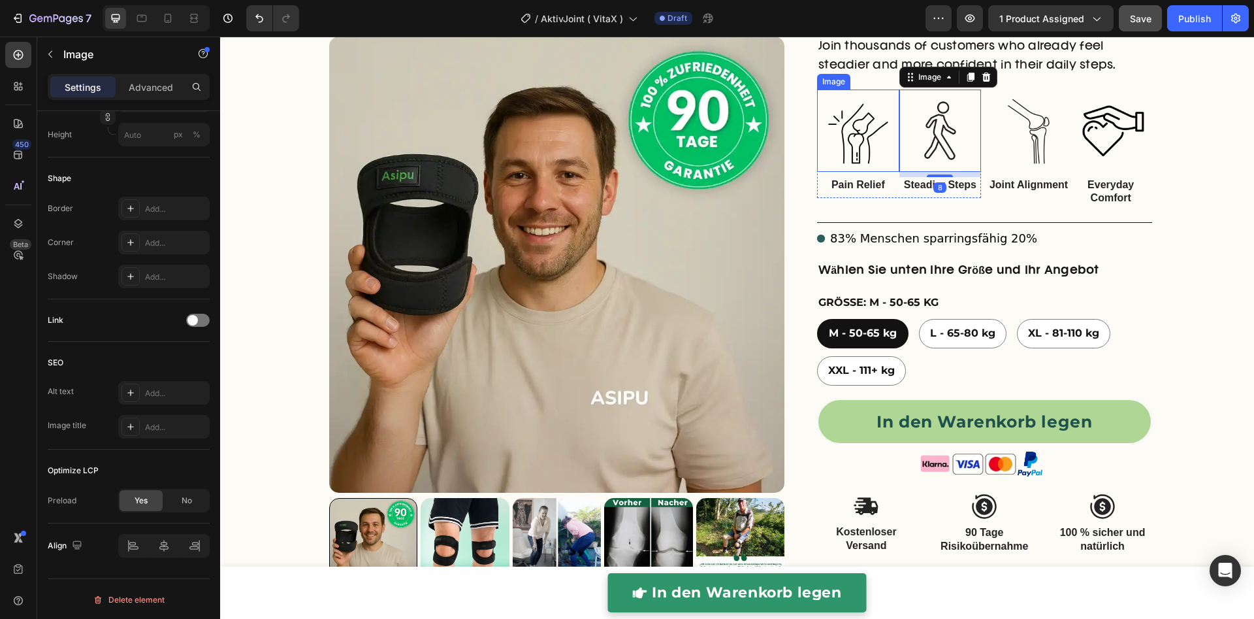
click at [845, 106] on img at bounding box center [858, 130] width 82 height 82
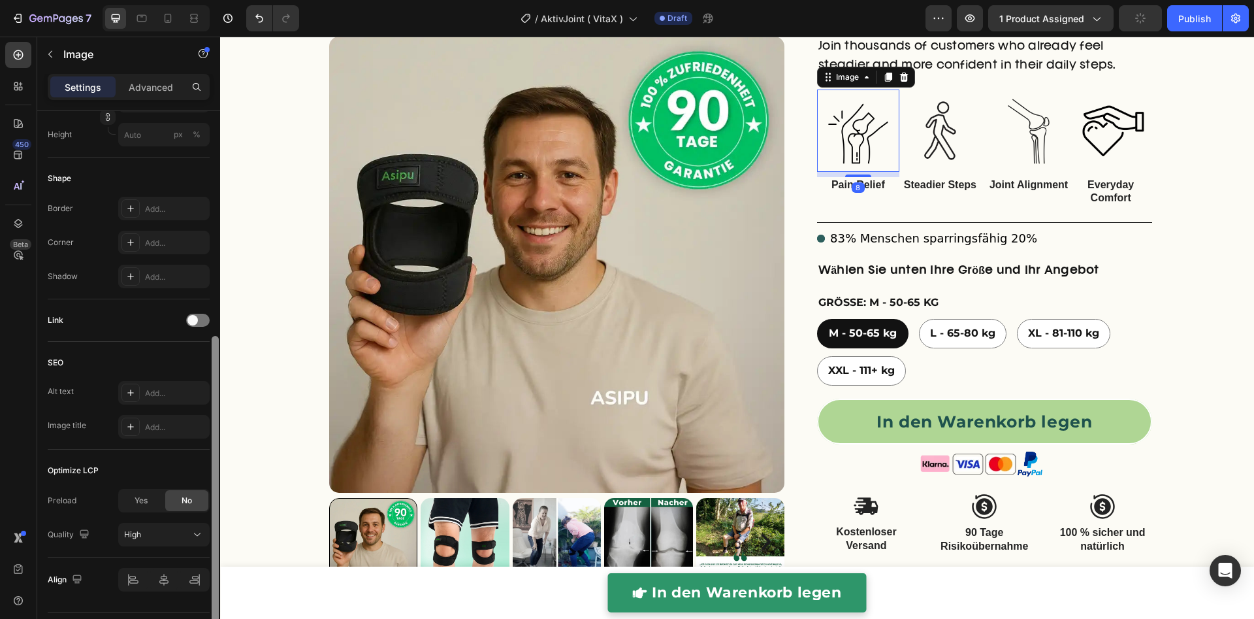
drag, startPoint x: 130, startPoint y: 498, endPoint x: 217, endPoint y: 455, distance: 97.3
click at [131, 498] on div "Yes" at bounding box center [141, 500] width 43 height 21
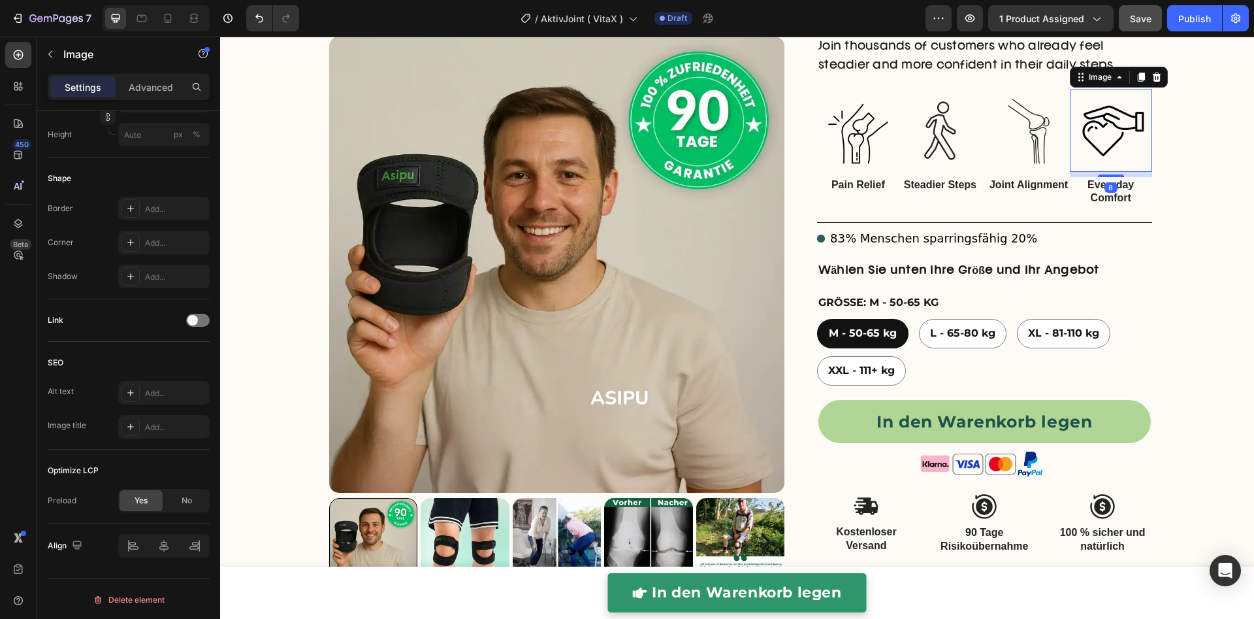
drag, startPoint x: 1111, startPoint y: 118, endPoint x: 414, endPoint y: 378, distance: 743.8
click at [1110, 118] on img at bounding box center [1111, 130] width 82 height 82
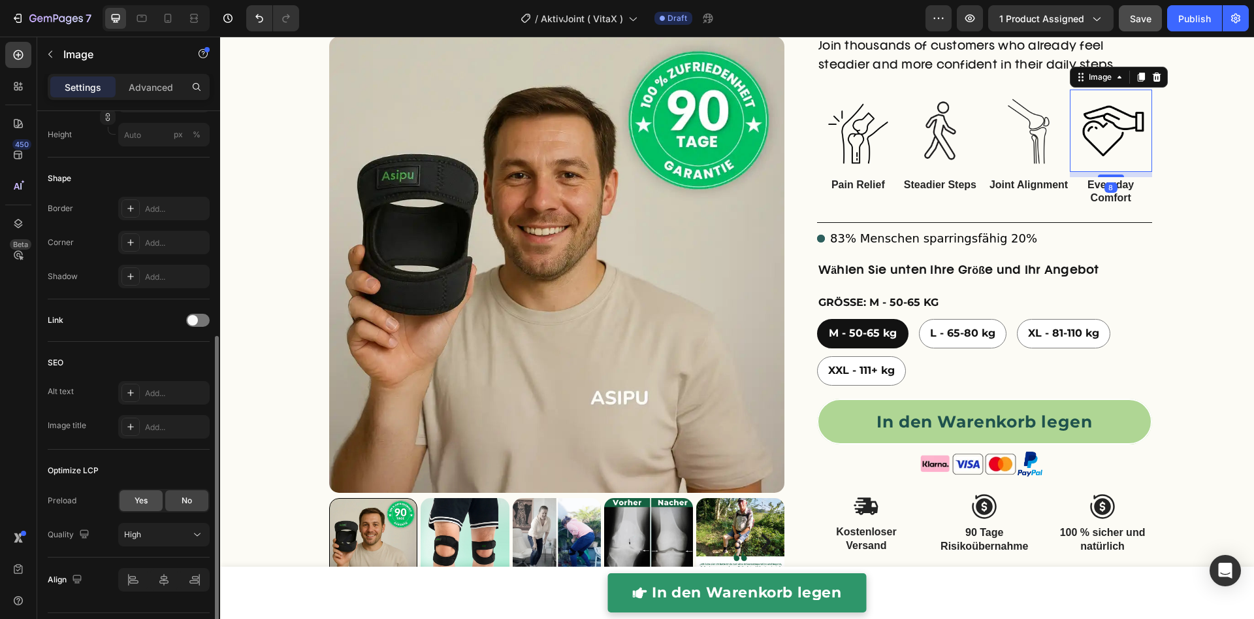
click at [122, 498] on div "Yes" at bounding box center [141, 500] width 43 height 21
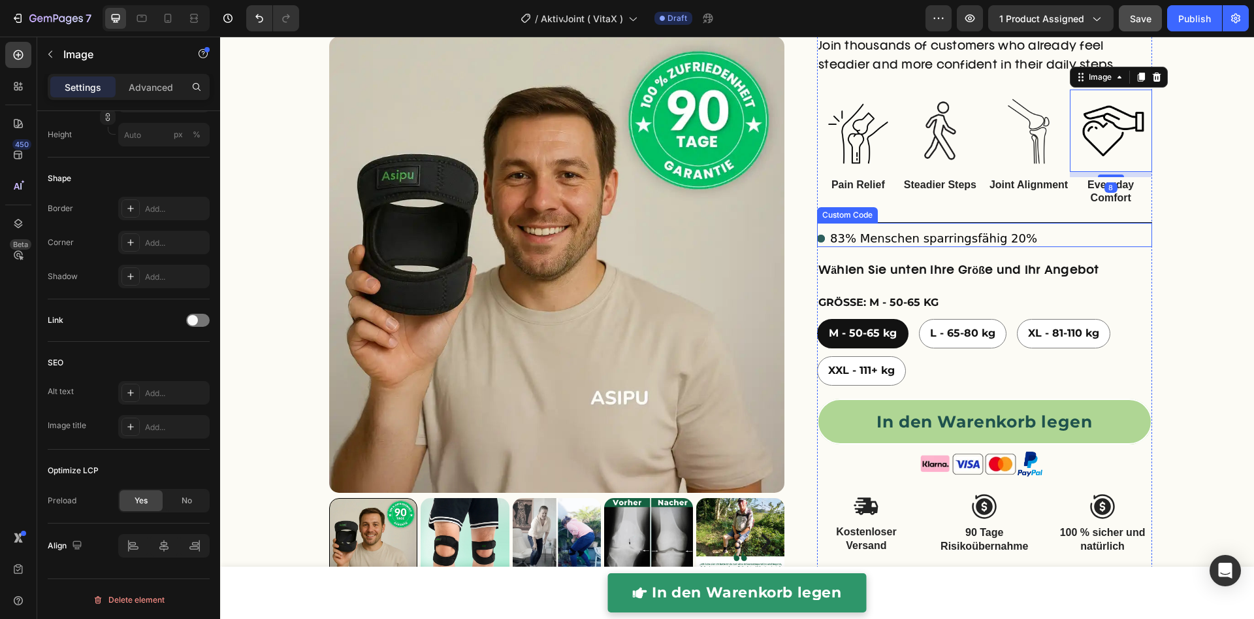
click at [1210, 227] on div "right Created with Sketch. right Created with Sketch. Product Images Überarbeit…" at bounding box center [737, 295] width 1034 height 949
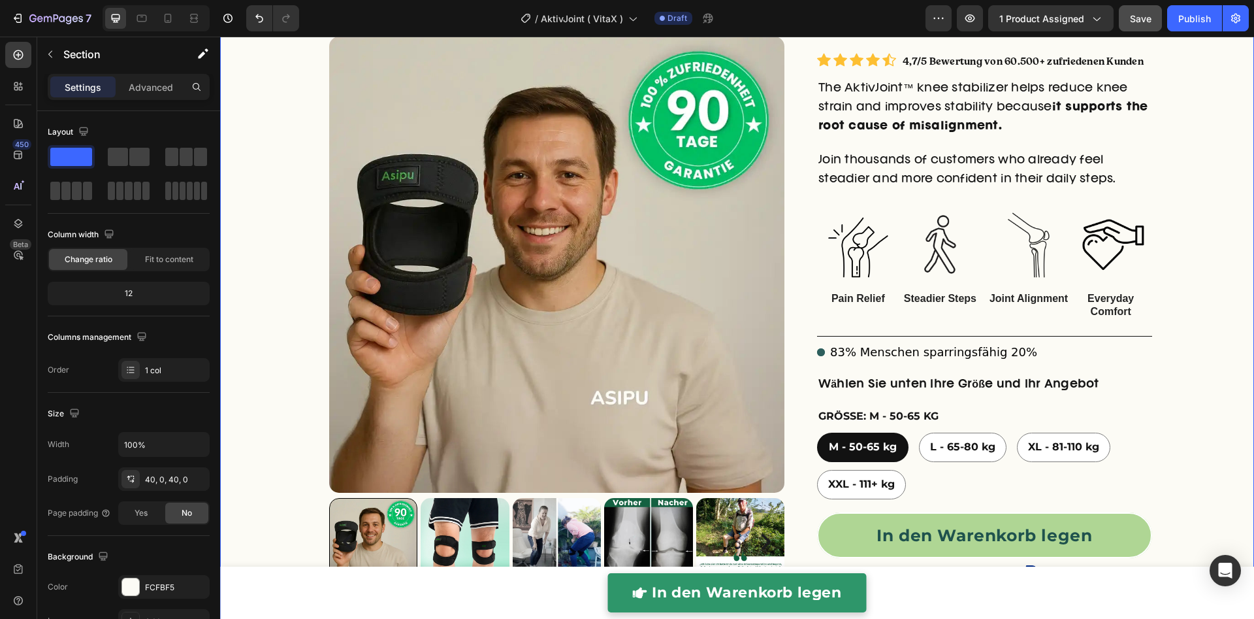
scroll to position [155, 0]
click at [866, 304] on p "Pain Relief" at bounding box center [858, 300] width 80 height 14
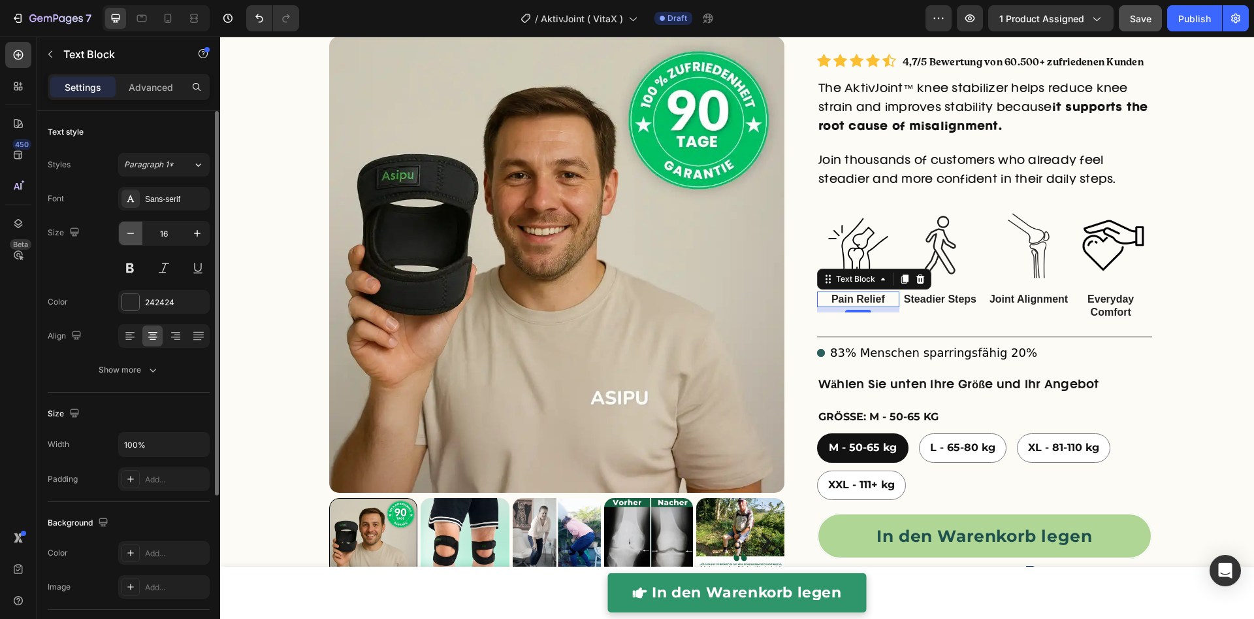
click at [133, 229] on icon "button" at bounding box center [130, 233] width 13 height 13
click at [201, 232] on icon "button" at bounding box center [197, 233] width 13 height 13
type input "16"
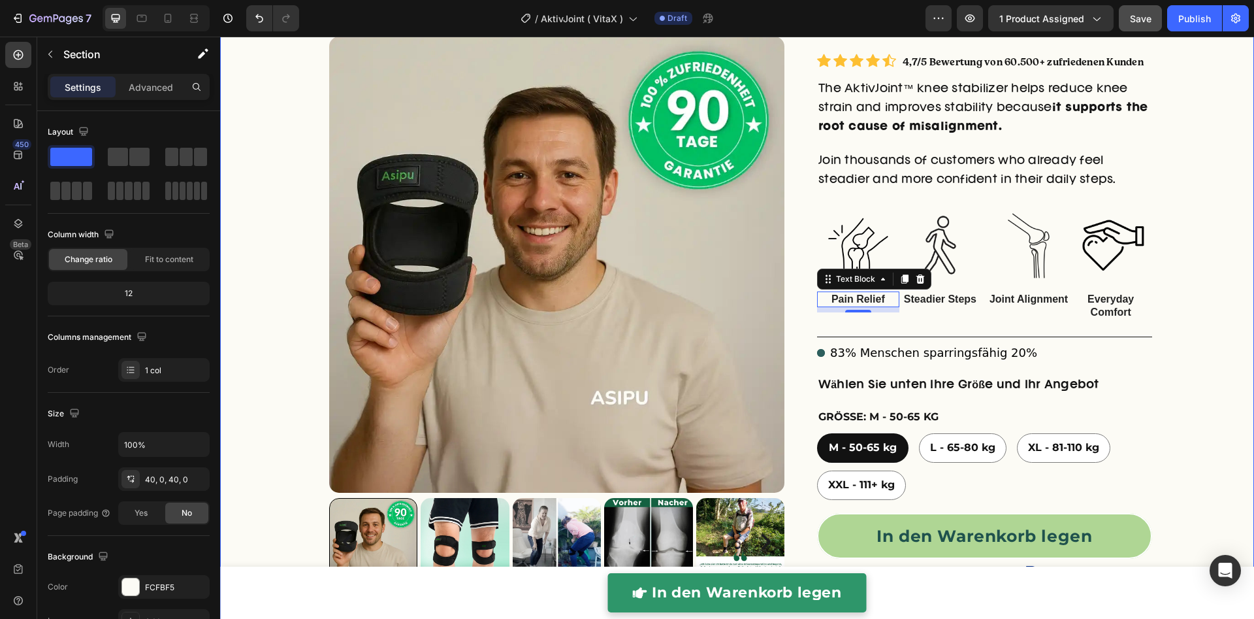
click at [1211, 355] on div "right Created with Sketch. right Created with Sketch. Product Images Überarbeit…" at bounding box center [737, 409] width 1034 height 949
click at [870, 297] on p "Pain Relief" at bounding box center [858, 300] width 80 height 14
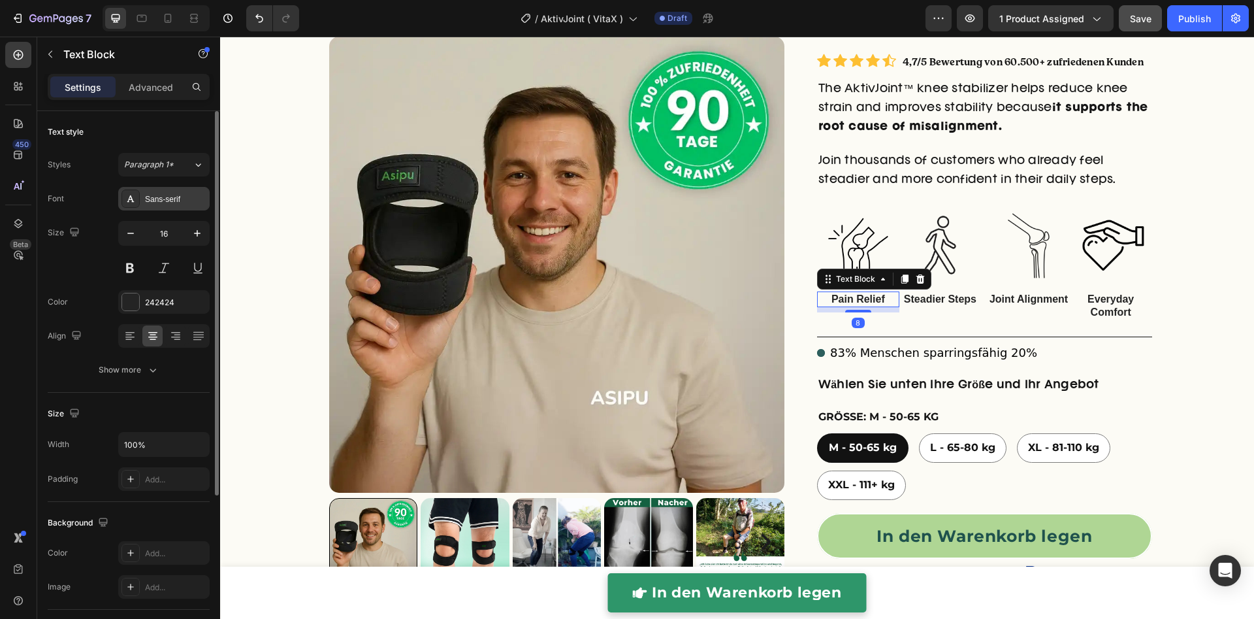
click at [183, 197] on div "Sans-serif" at bounding box center [175, 199] width 61 height 12
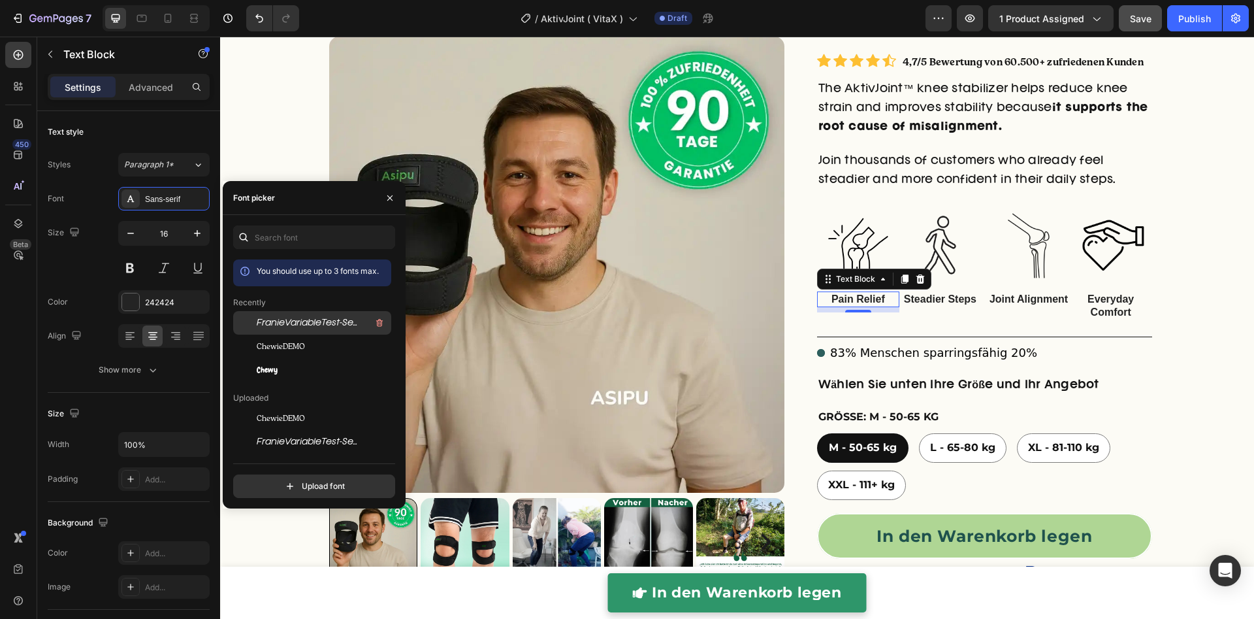
click at [293, 319] on span "FranieVariableTest-SemiLightItalic-BF64c31f3dae070" at bounding box center [311, 323] width 108 height 12
click at [953, 299] on p "Steadier Steps" at bounding box center [941, 300] width 80 height 14
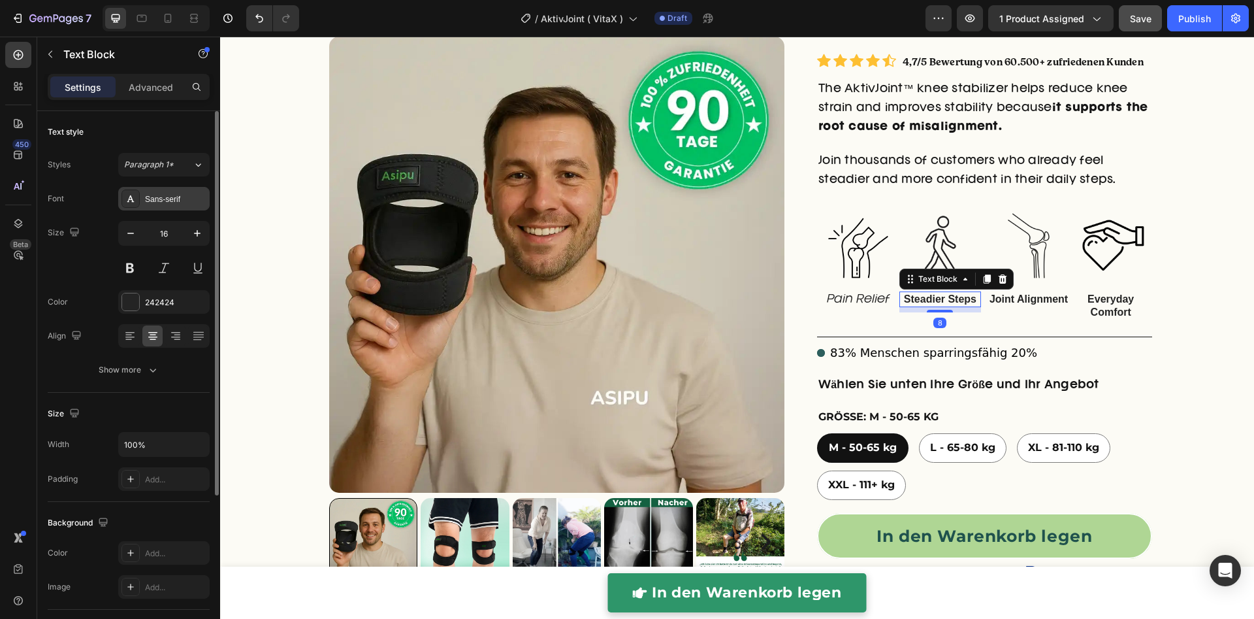
click at [163, 195] on div "Sans-serif" at bounding box center [175, 199] width 61 height 12
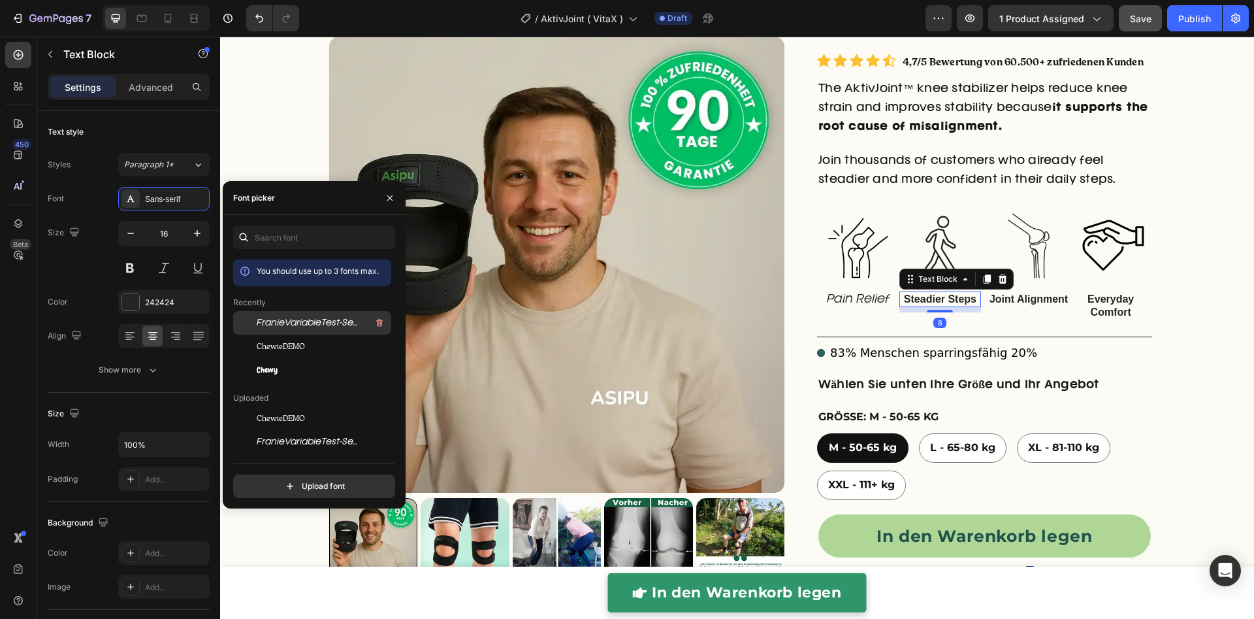
click at [299, 324] on span "FranieVariableTest-SemiLightItalic-BF64c31f3dae070" at bounding box center [311, 323] width 108 height 12
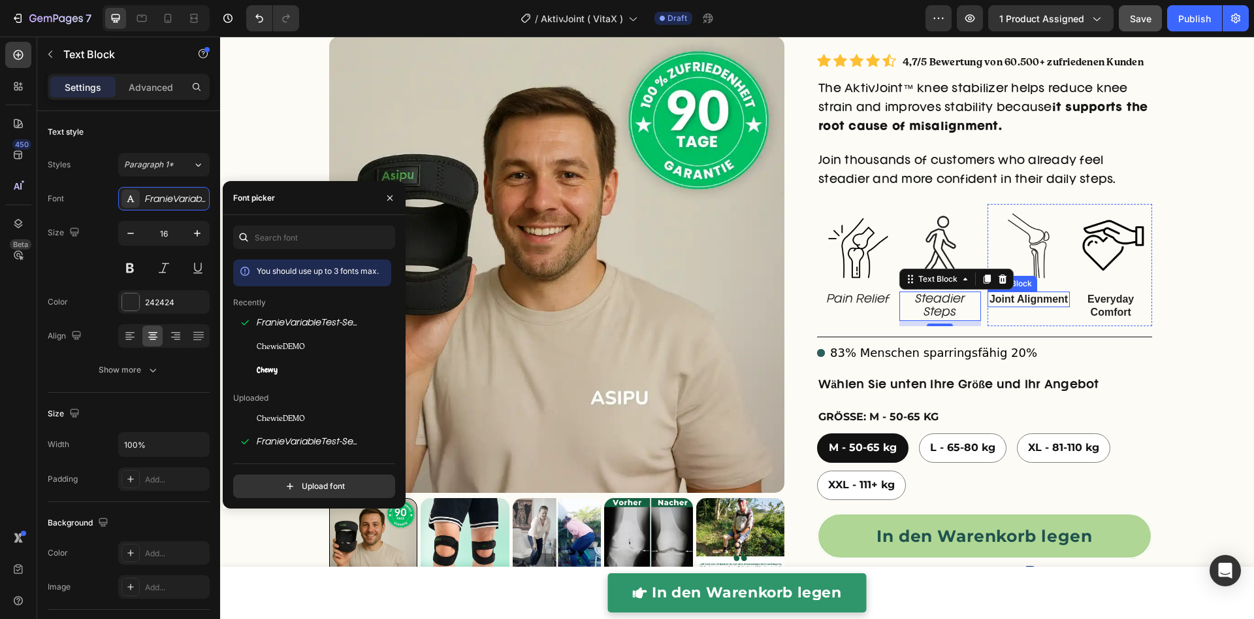
click at [1011, 297] on p "Joint Alignment" at bounding box center [1029, 300] width 80 height 14
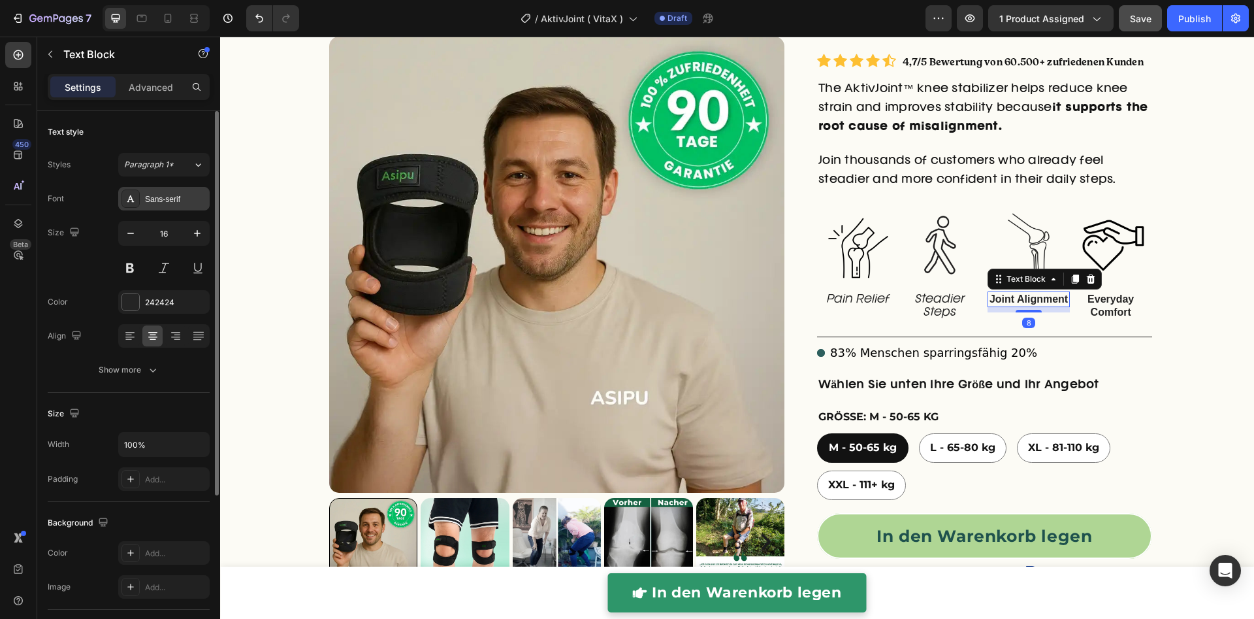
click at [169, 190] on div "Sans-serif" at bounding box center [163, 199] width 91 height 24
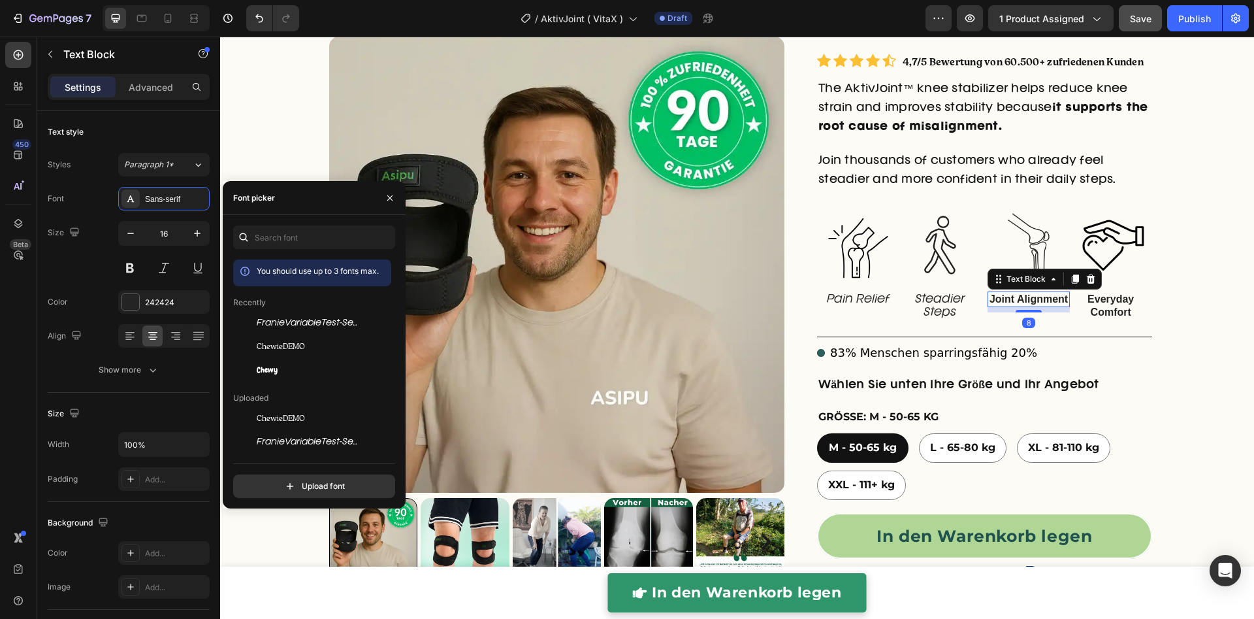
drag, startPoint x: 277, startPoint y: 319, endPoint x: 394, endPoint y: 324, distance: 117.7
click at [278, 319] on span "FranieVariableTest-SemiLightItalic-BF64c31f3dae070" at bounding box center [311, 323] width 108 height 12
click at [1114, 300] on p "Everyday Comfort" at bounding box center [1111, 306] width 80 height 27
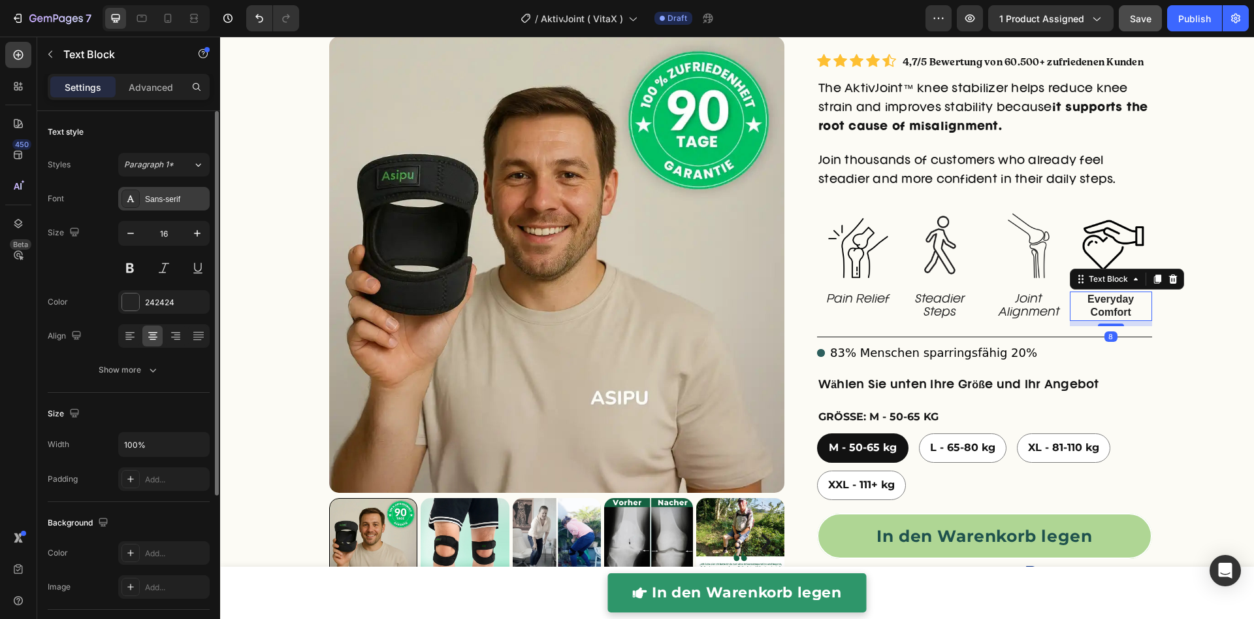
click at [174, 193] on div "Sans-serif" at bounding box center [175, 199] width 61 height 12
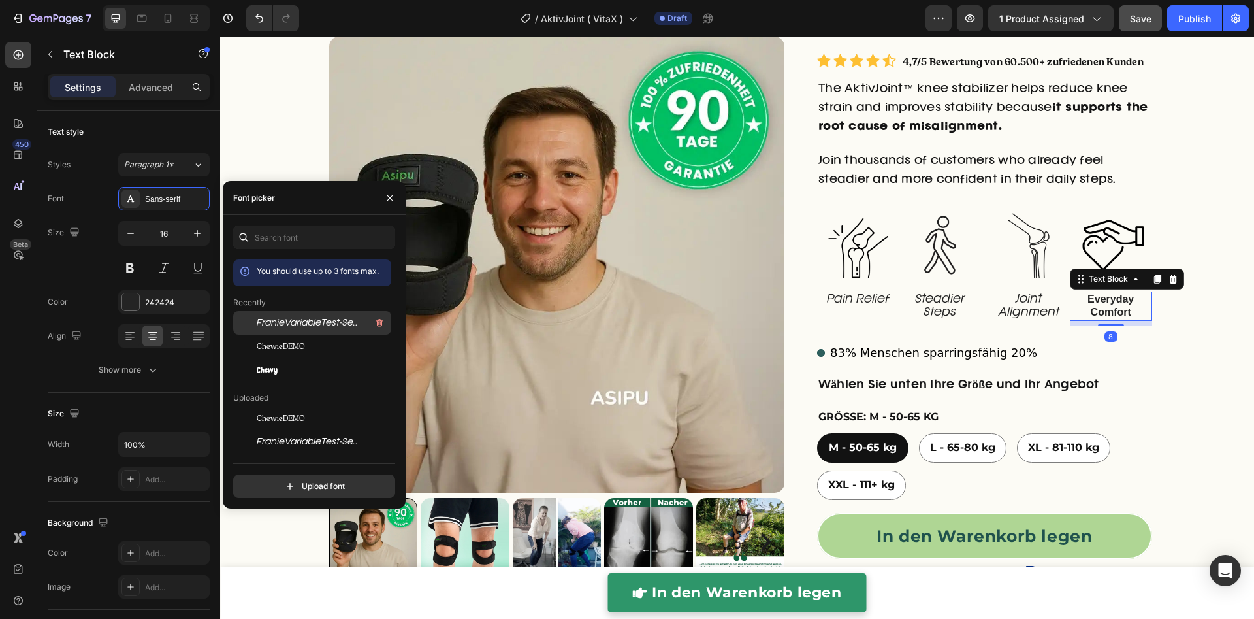
click at [282, 325] on span "FranieVariableTest-SemiLightItalic-BF64c31f3dae070" at bounding box center [311, 323] width 108 height 12
click at [1200, 327] on div "right Created with Sketch. right Created with Sketch. Product Images Überarbeit…" at bounding box center [737, 409] width 1034 height 949
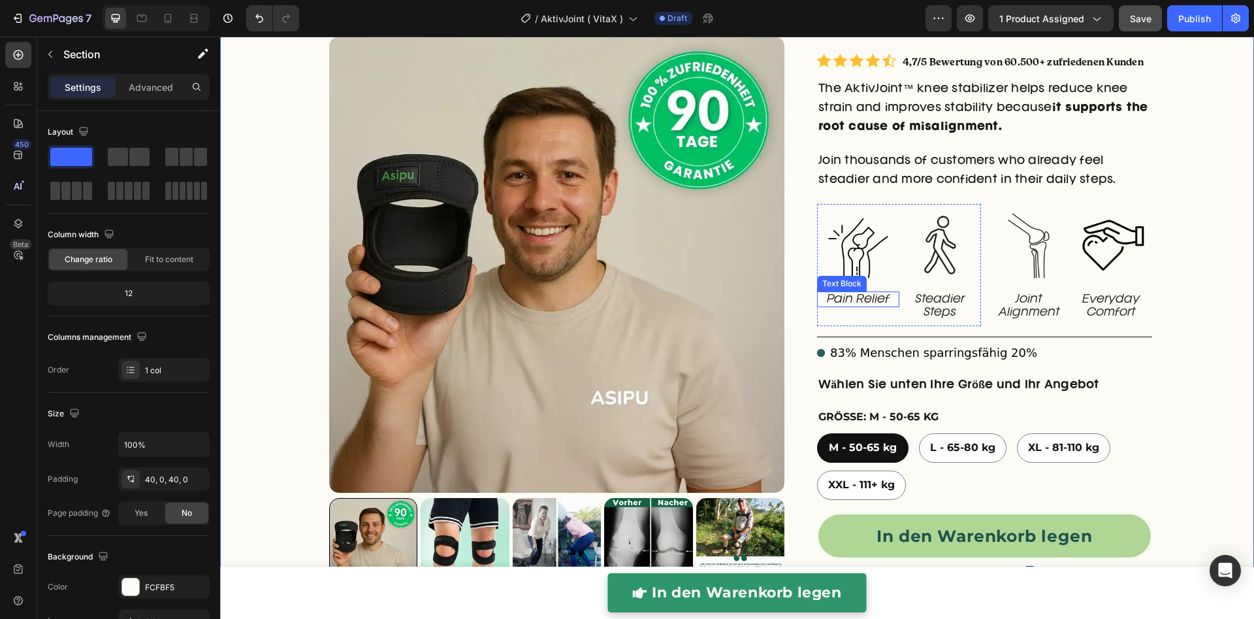
click at [855, 302] on p "Pain Relief" at bounding box center [858, 300] width 80 height 14
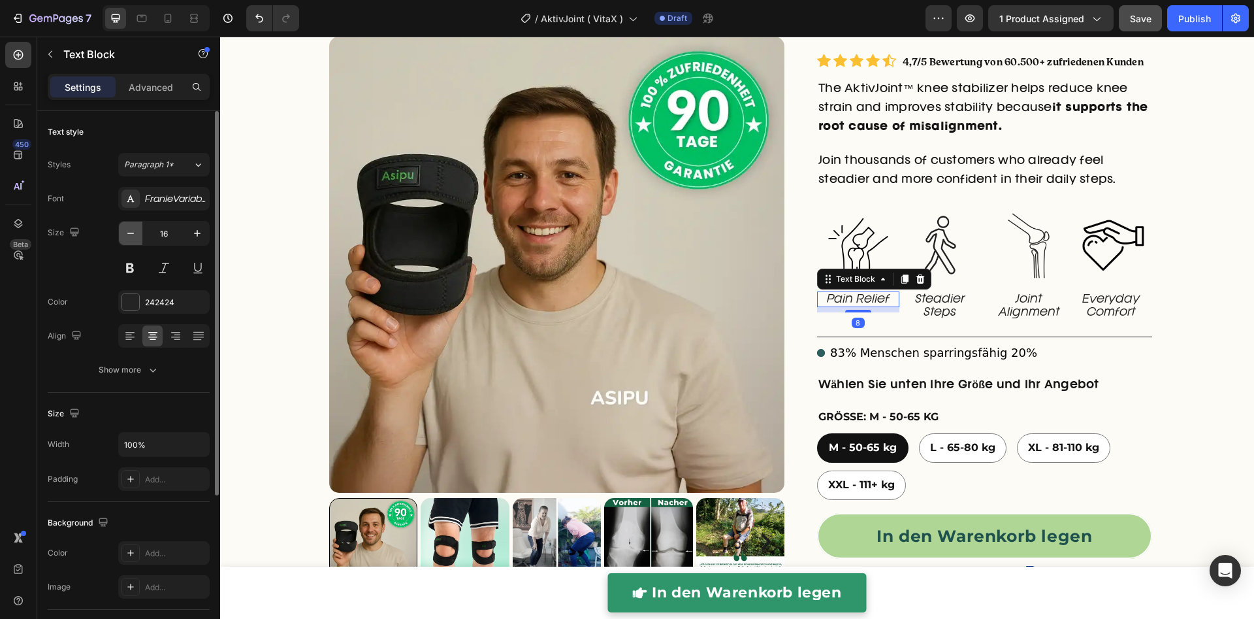
click at [129, 233] on icon "button" at bounding box center [130, 233] width 13 height 13
type input "14"
click at [933, 308] on p "Steadier Steps" at bounding box center [941, 306] width 80 height 27
click at [130, 225] on button "button" at bounding box center [131, 233] width 24 height 24
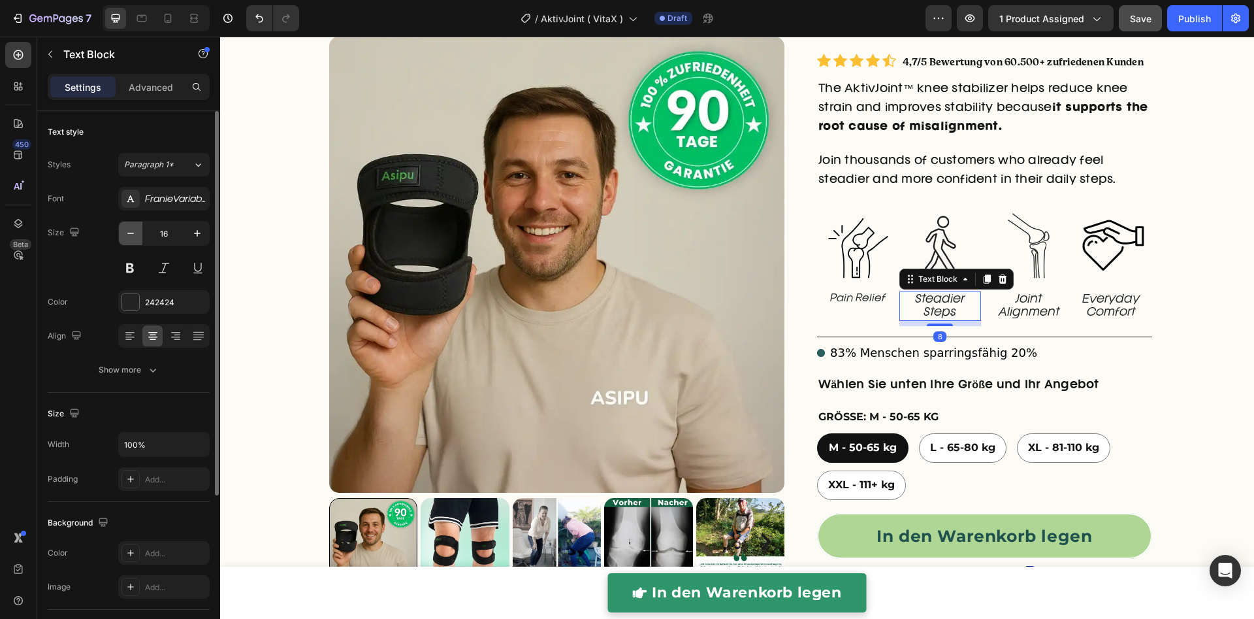
click at [130, 225] on button "button" at bounding box center [131, 233] width 24 height 24
type input "14"
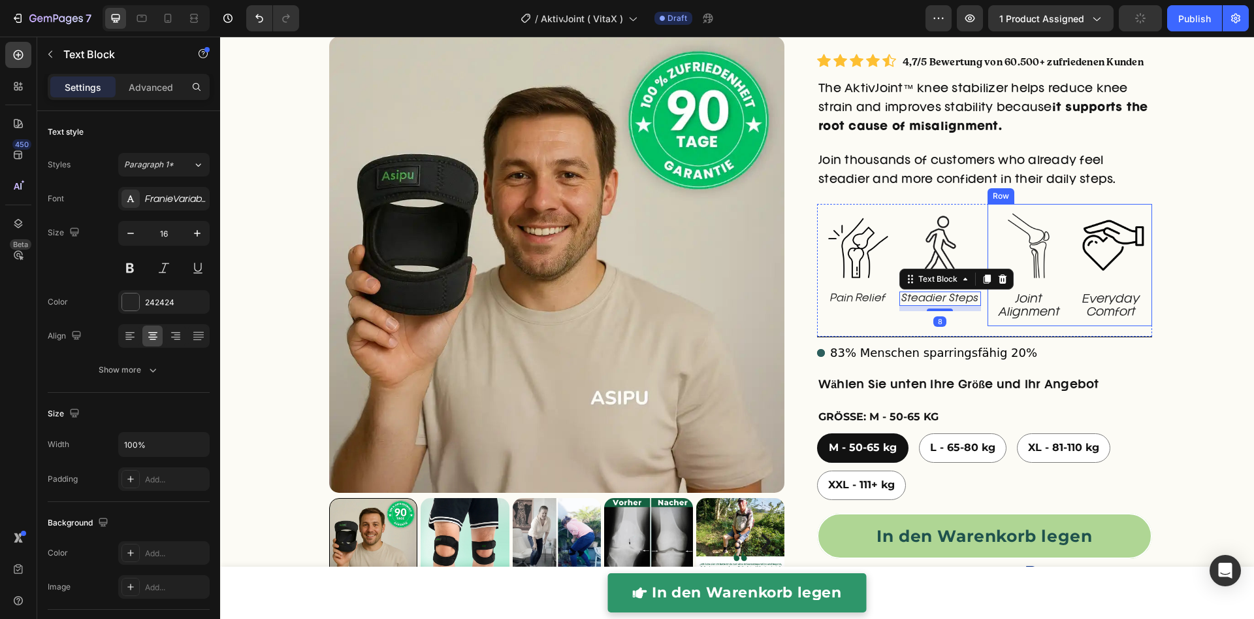
click at [1030, 307] on p "Joint Alignment" at bounding box center [1029, 306] width 80 height 27
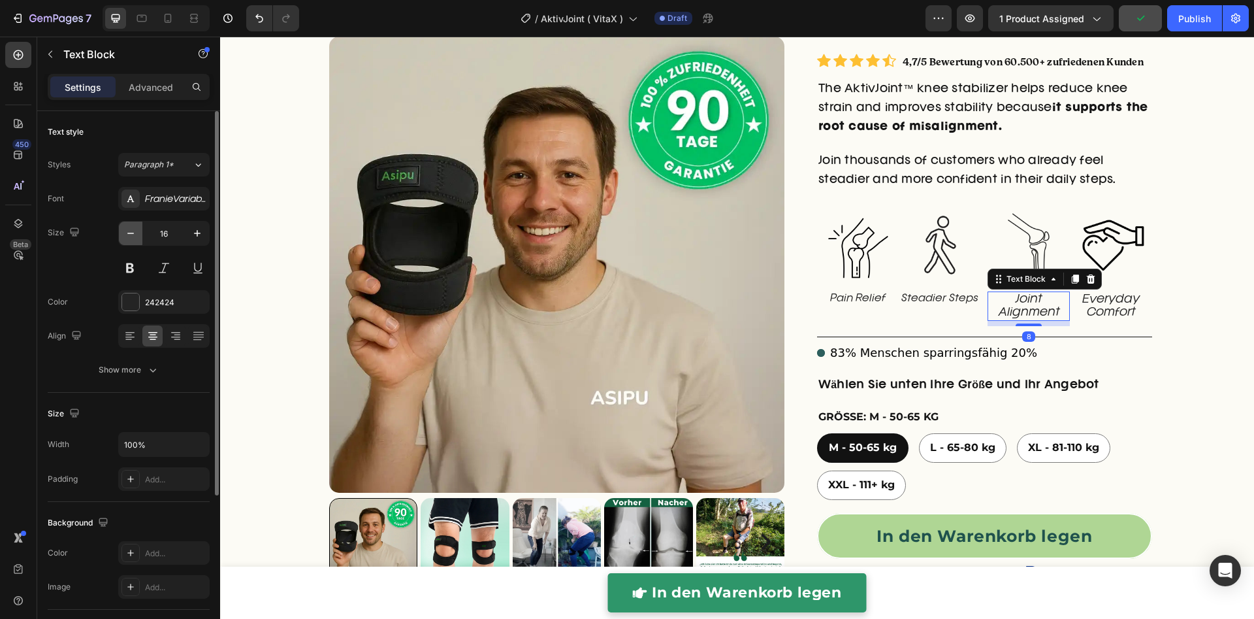
click at [133, 233] on icon "button" at bounding box center [130, 233] width 13 height 13
click at [137, 233] on button "button" at bounding box center [131, 233] width 24 height 24
type input "14"
click at [1113, 300] on p "Everyday Comfort" at bounding box center [1111, 306] width 80 height 27
click at [133, 233] on icon "button" at bounding box center [130, 233] width 7 height 1
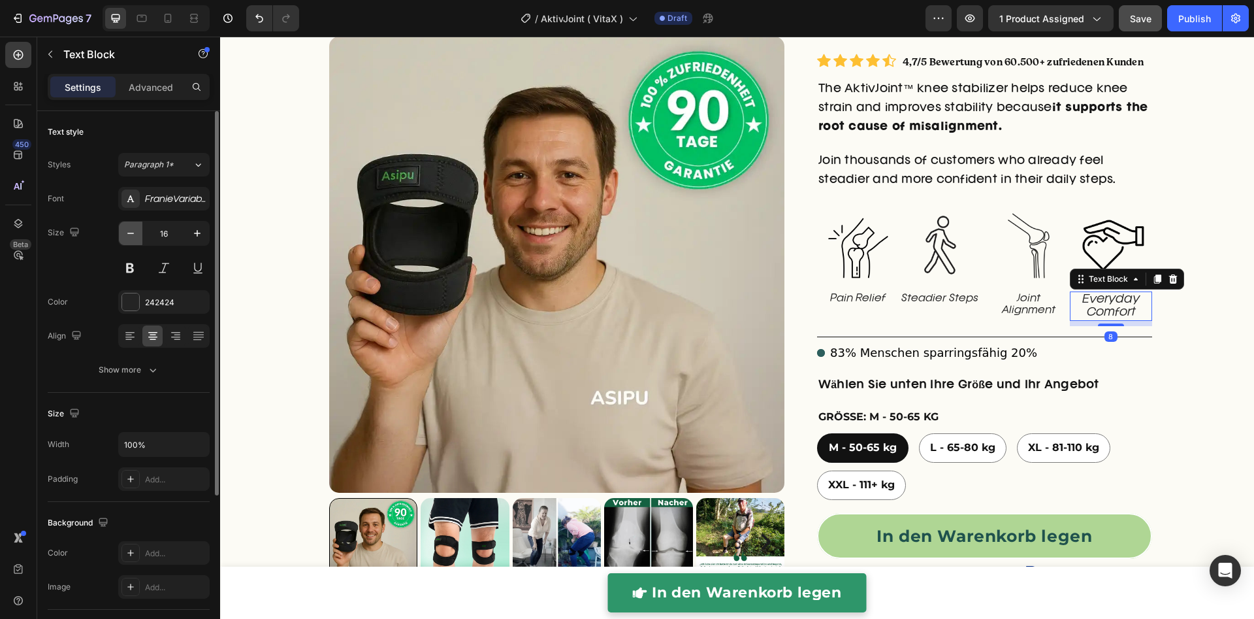
click at [133, 233] on icon "button" at bounding box center [130, 233] width 7 height 1
type input "14"
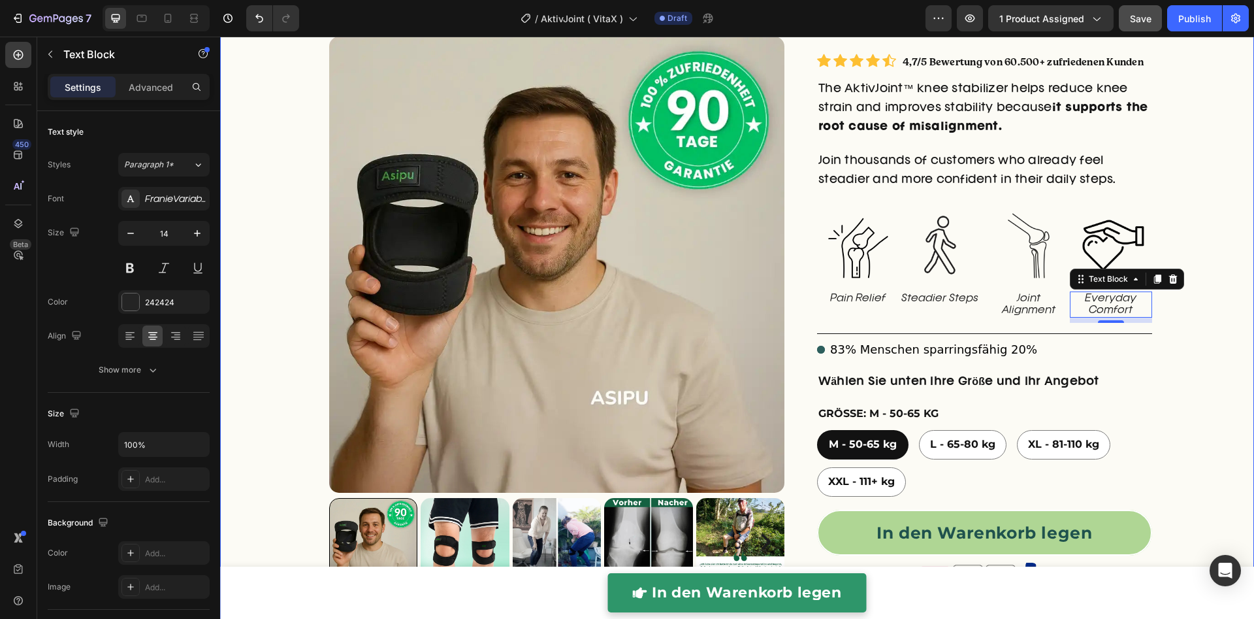
click at [1167, 326] on div "right Created with Sketch. right Created with Sketch. Product Images Überarbeit…" at bounding box center [737, 408] width 1034 height 946
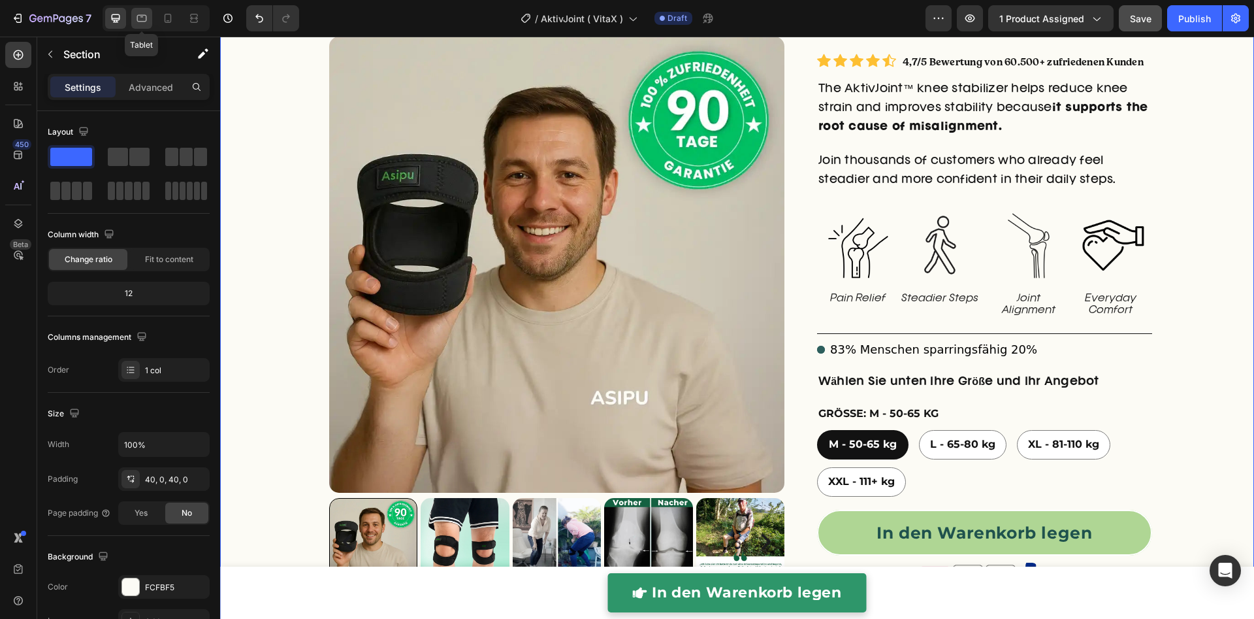
click at [137, 19] on icon at bounding box center [142, 18] width 10 height 7
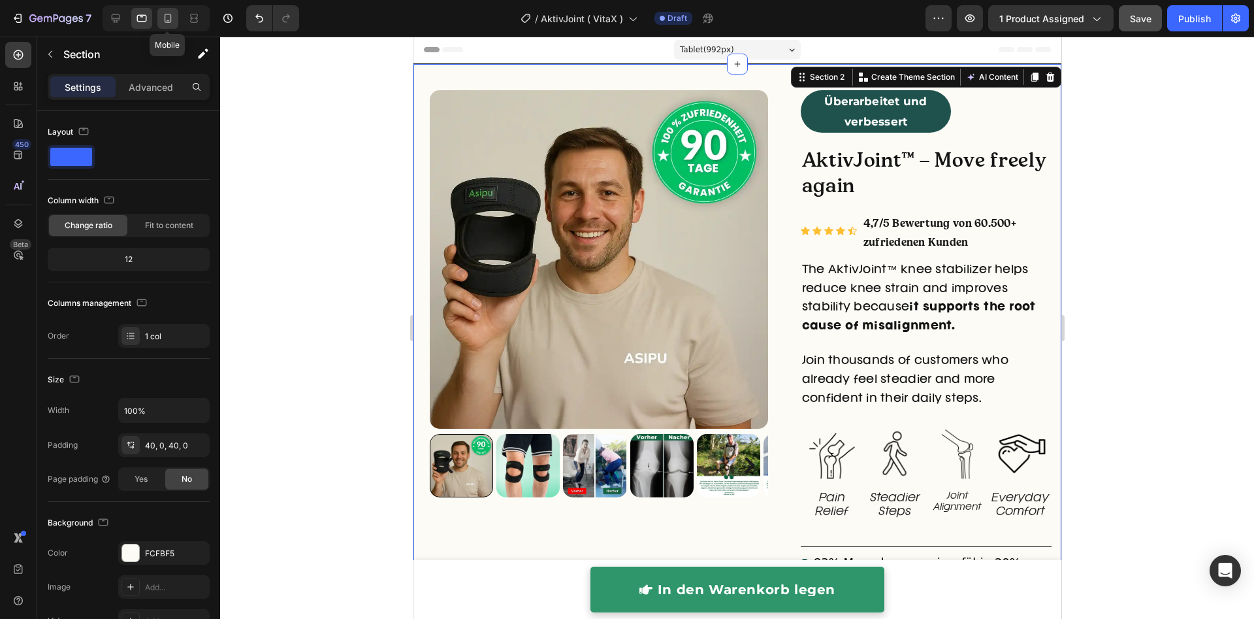
click at [159, 20] on div at bounding box center [167, 18] width 21 height 21
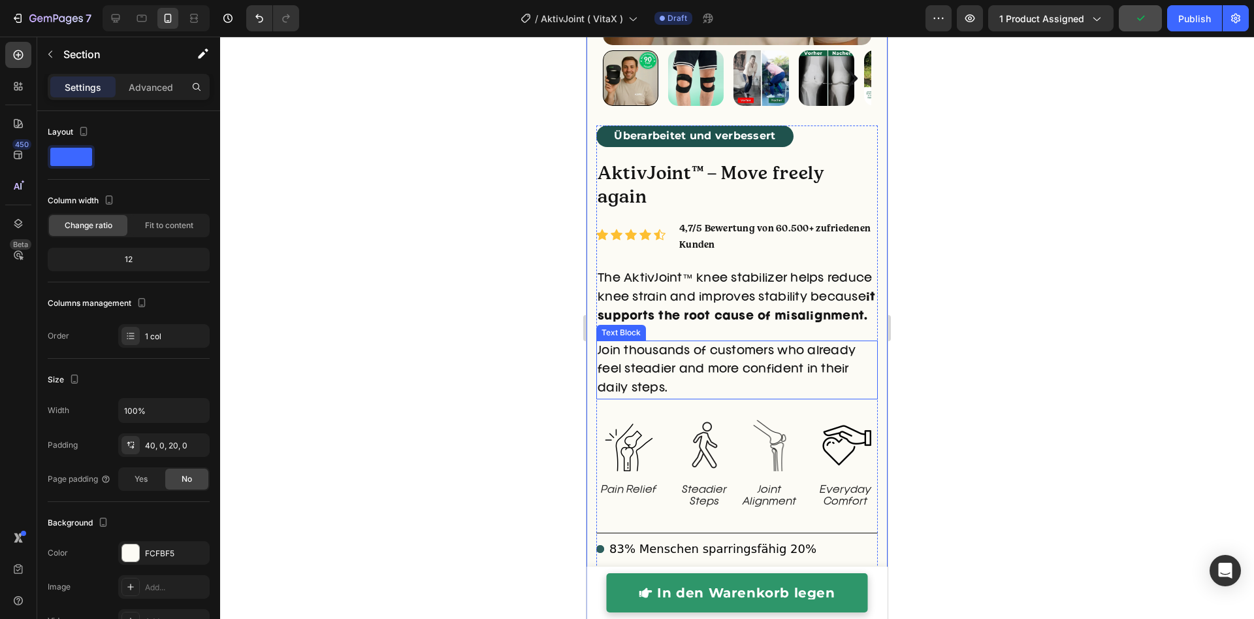
scroll to position [443, 0]
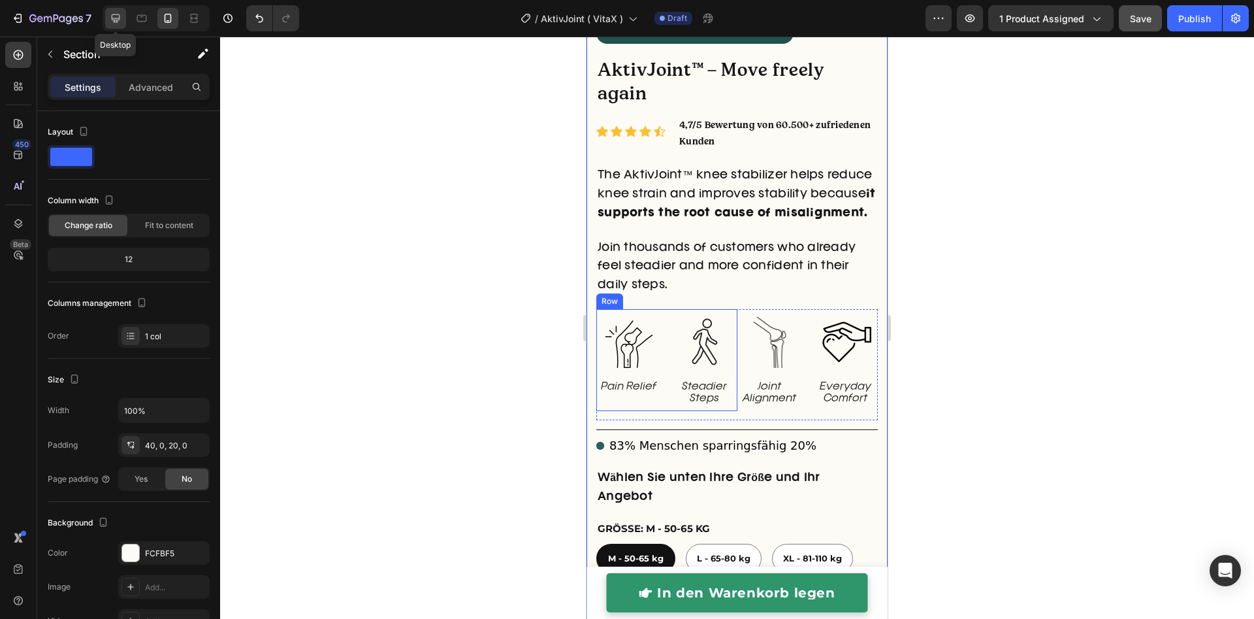
click at [118, 20] on icon at bounding box center [116, 18] width 8 height 8
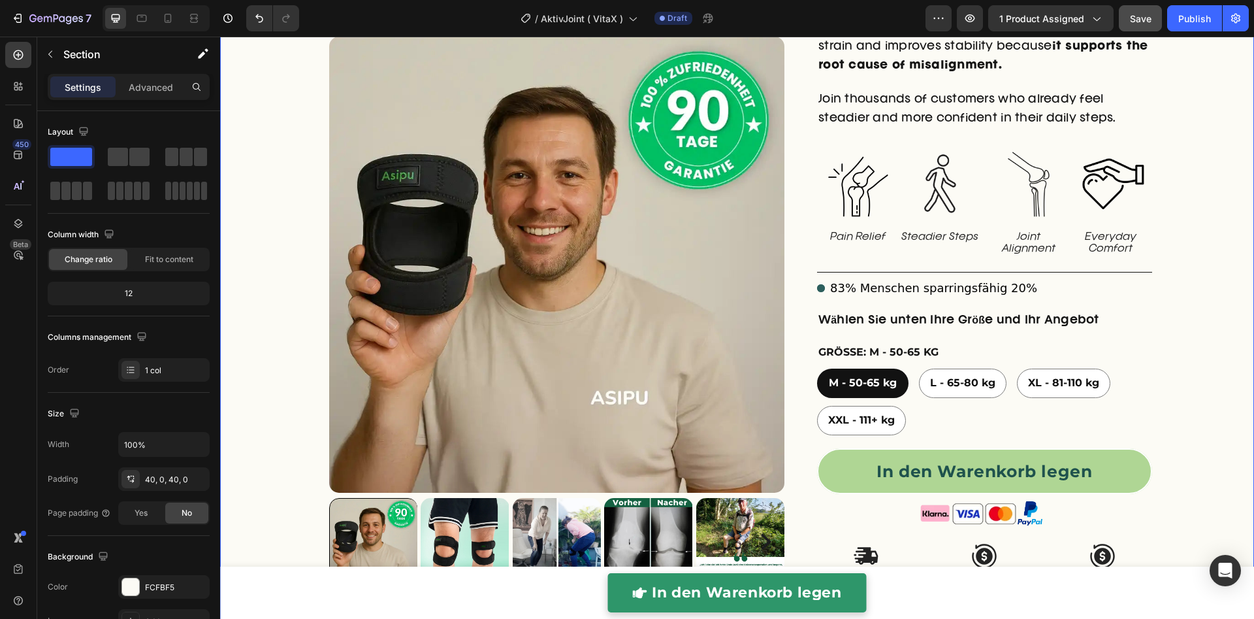
scroll to position [44, 0]
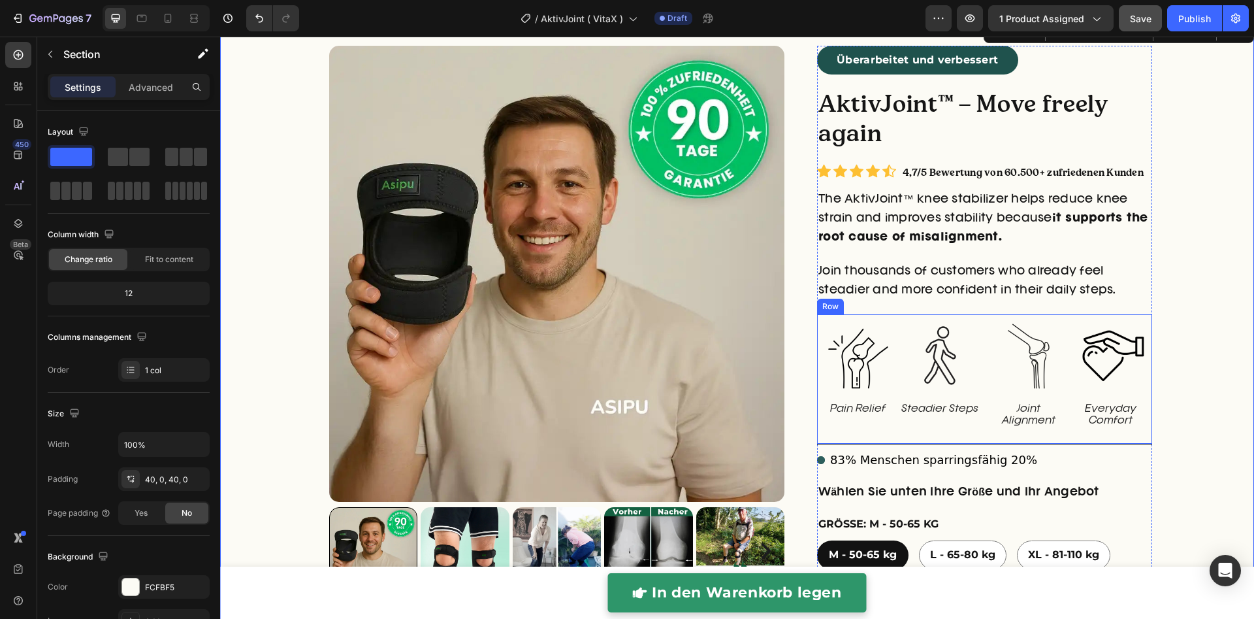
click at [942, 435] on div "Image Pain Relief Text Block Image Steadier Steps Text Block Row" at bounding box center [899, 378] width 164 height 129
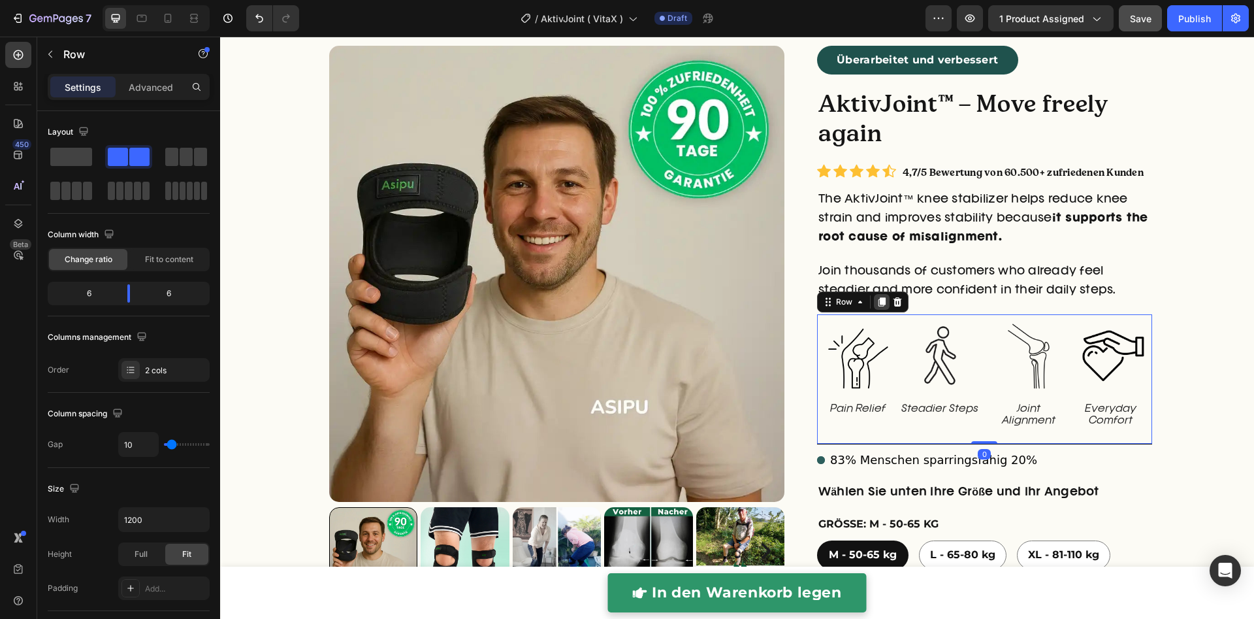
click at [879, 304] on icon at bounding box center [881, 302] width 10 height 10
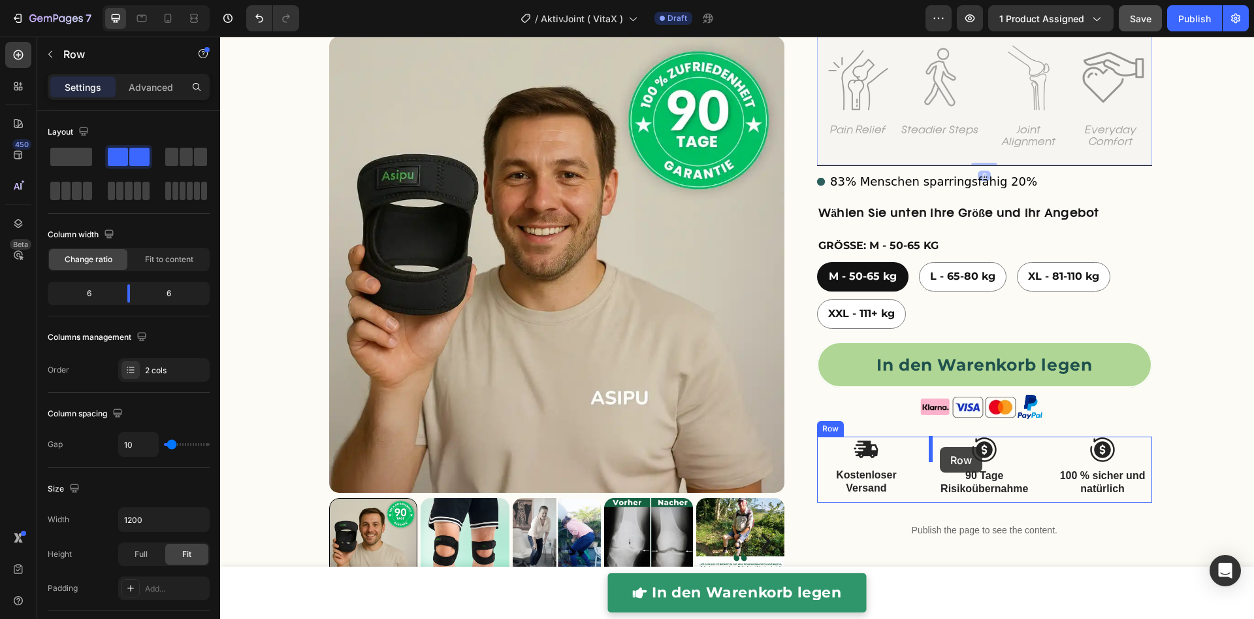
scroll to position [468, 0]
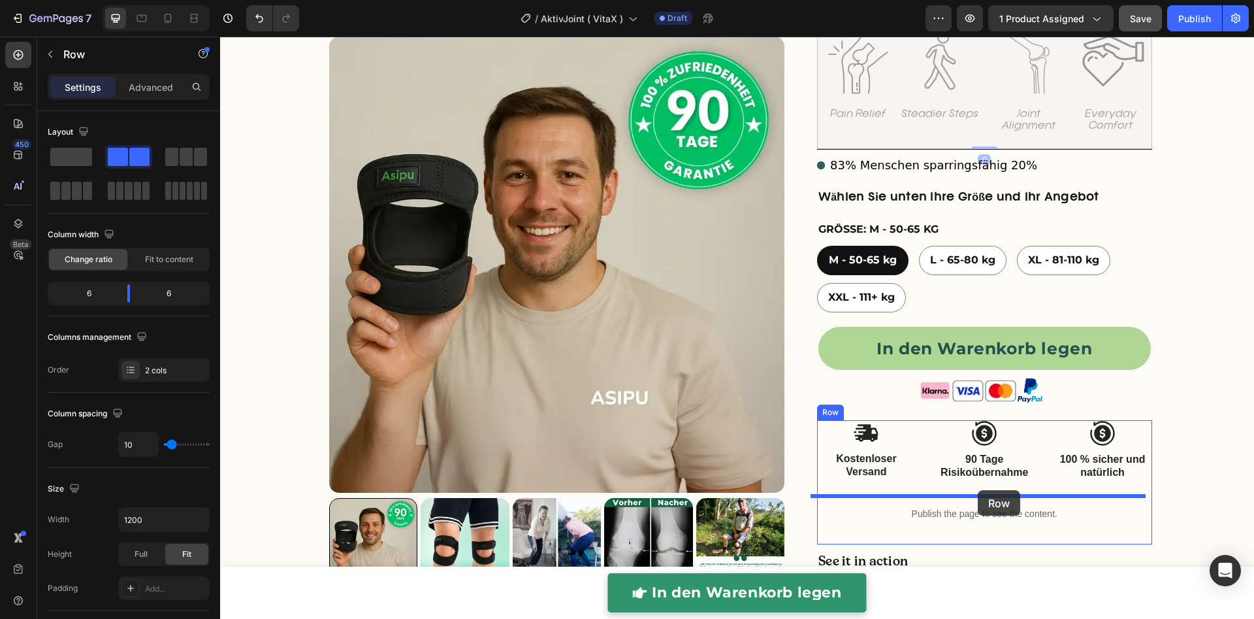
drag, startPoint x: 846, startPoint y: 432, endPoint x: 978, endPoint y: 490, distance: 143.9
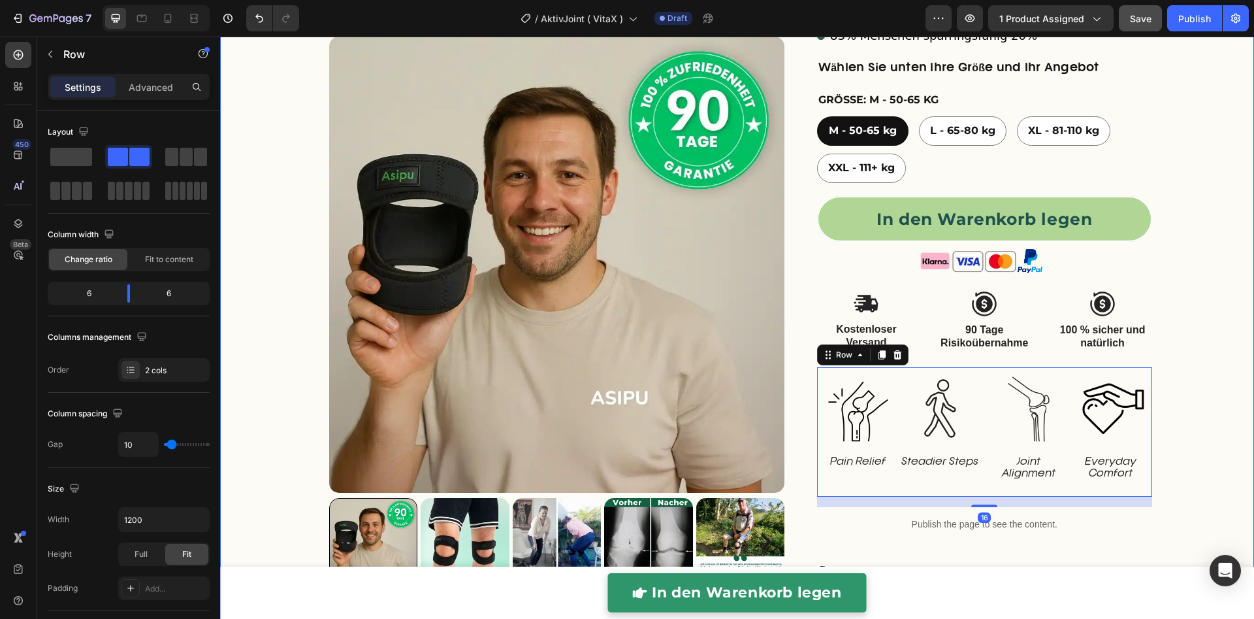
click at [1169, 464] on div "right Created with Sketch. right Created with Sketch. Product Images Überarbeit…" at bounding box center [737, 164] width 1034 height 1085
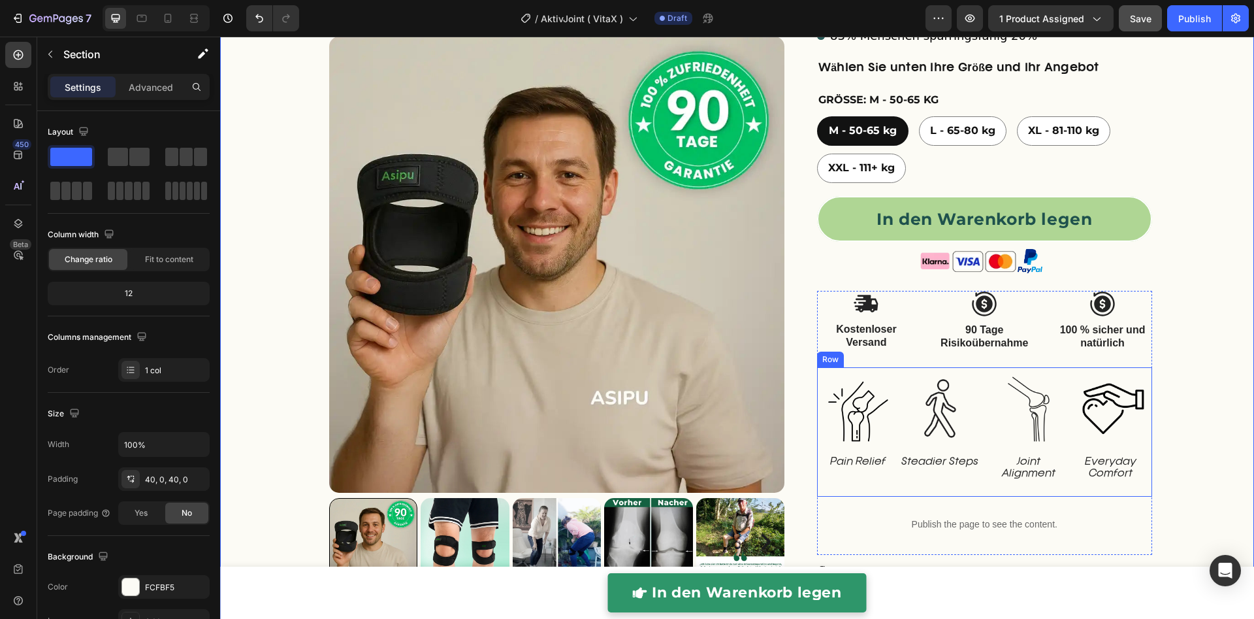
click at [988, 488] on div "Image Joint Alignment Text Block Image Everyday Comfort Text Block Row" at bounding box center [1070, 431] width 164 height 129
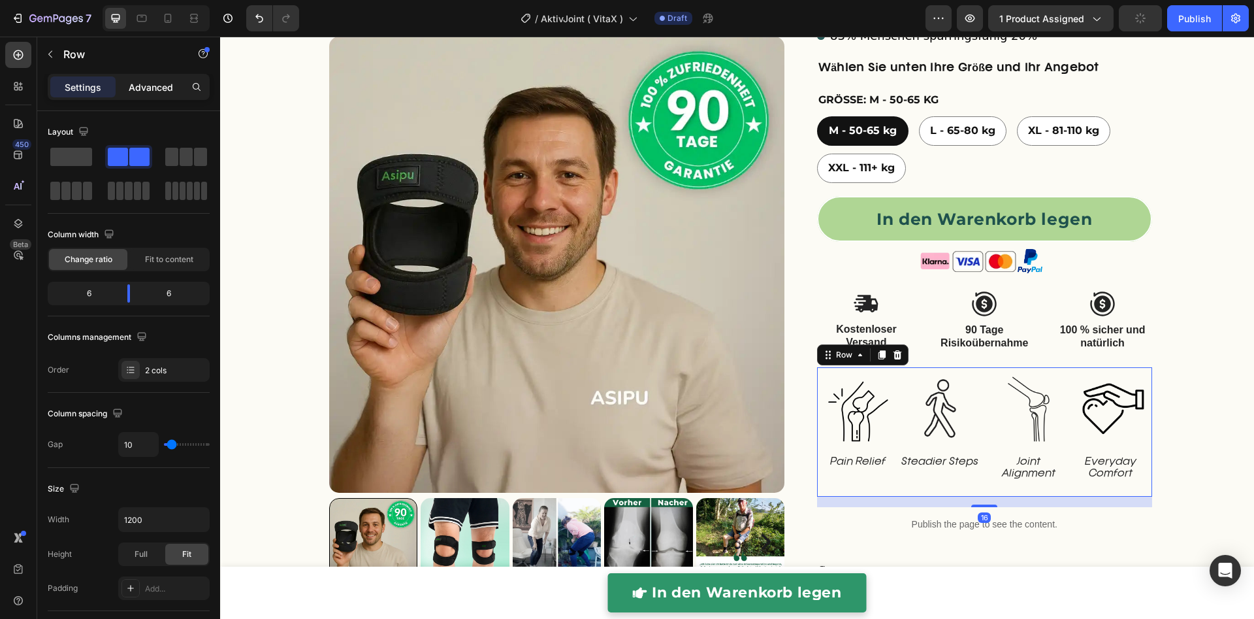
click at [169, 95] on div "Advanced" at bounding box center [150, 86] width 65 height 21
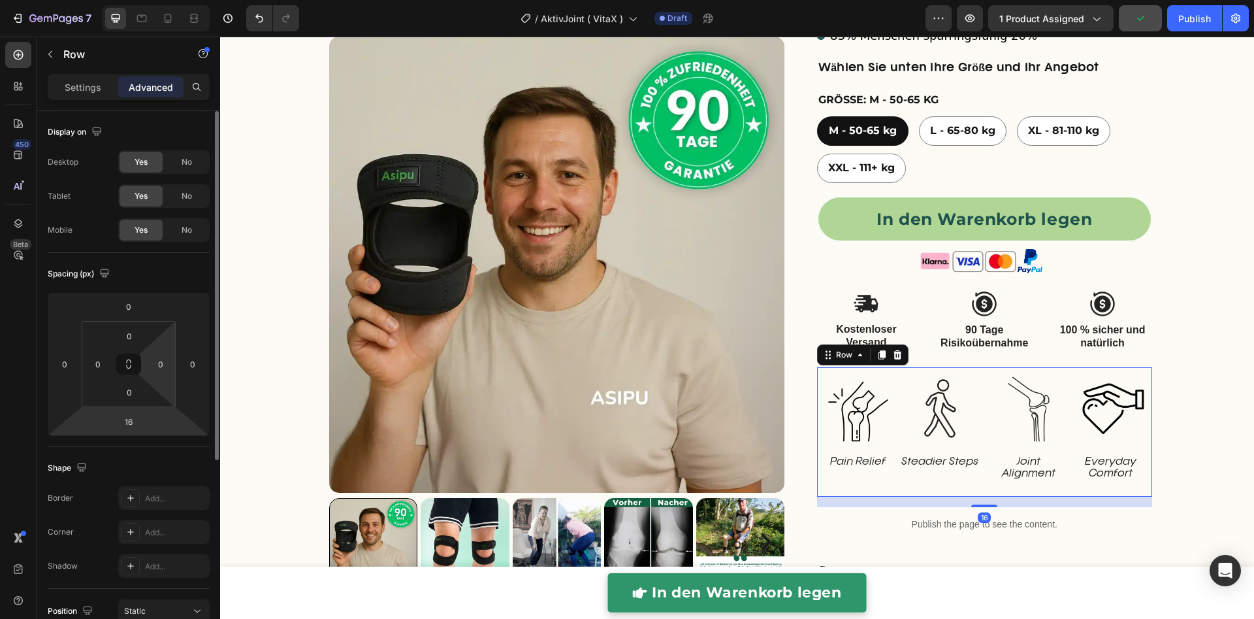
scroll to position [59, 0]
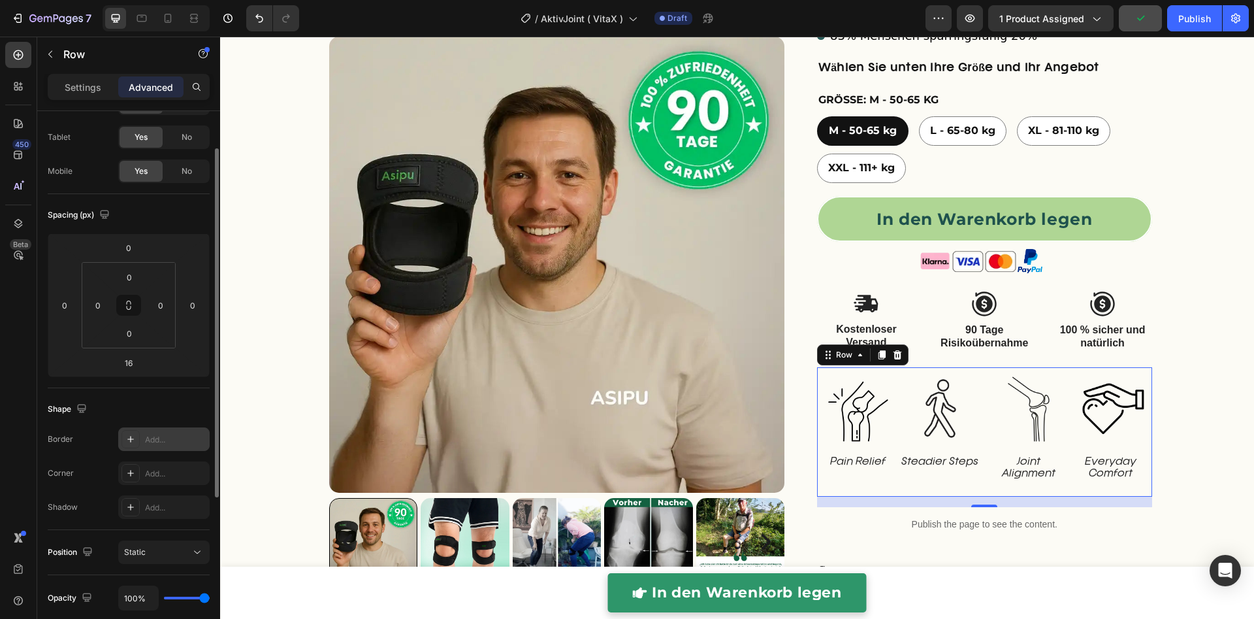
click at [147, 443] on div "Add..." at bounding box center [175, 440] width 61 height 12
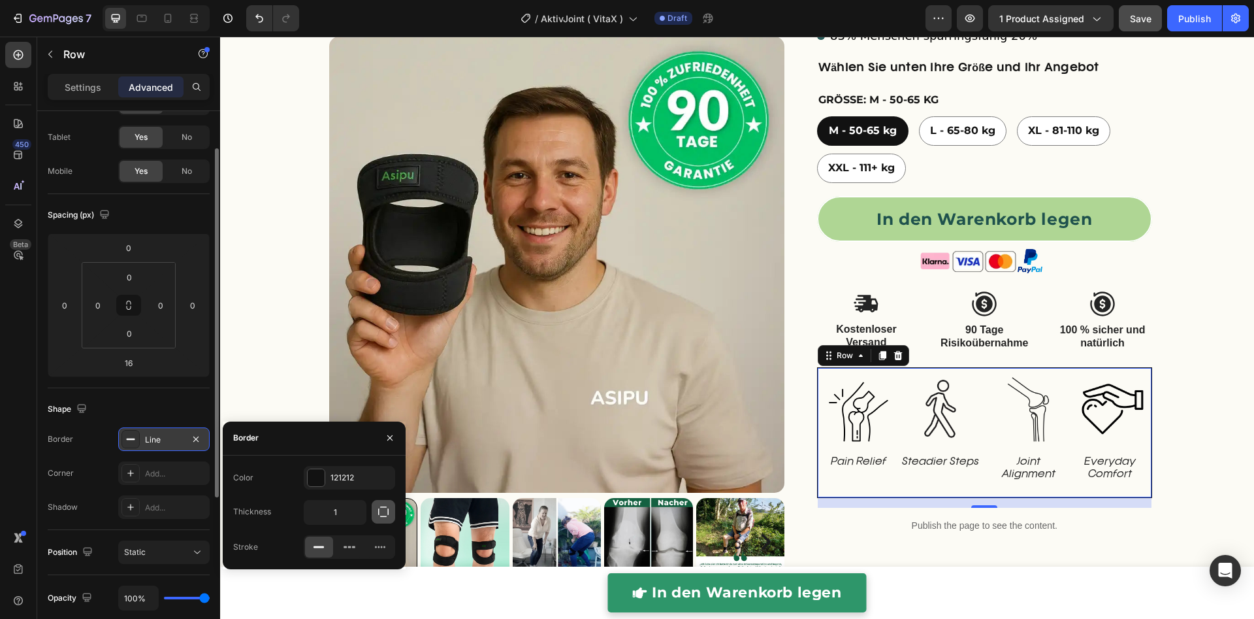
click at [385, 511] on icon "button" at bounding box center [383, 511] width 13 height 13
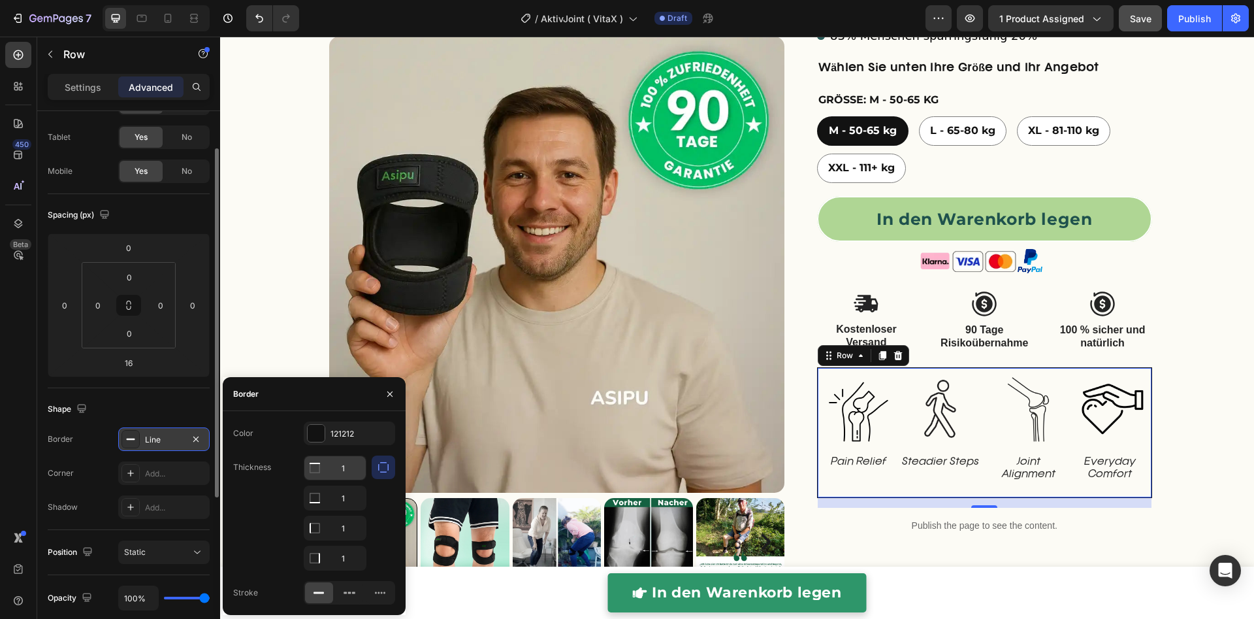
click at [346, 468] on input "1" at bounding box center [334, 468] width 61 height 24
type input "0"
click at [342, 509] on input "1" at bounding box center [334, 498] width 61 height 24
type input "0"
click at [343, 560] on input "1" at bounding box center [334, 558] width 61 height 24
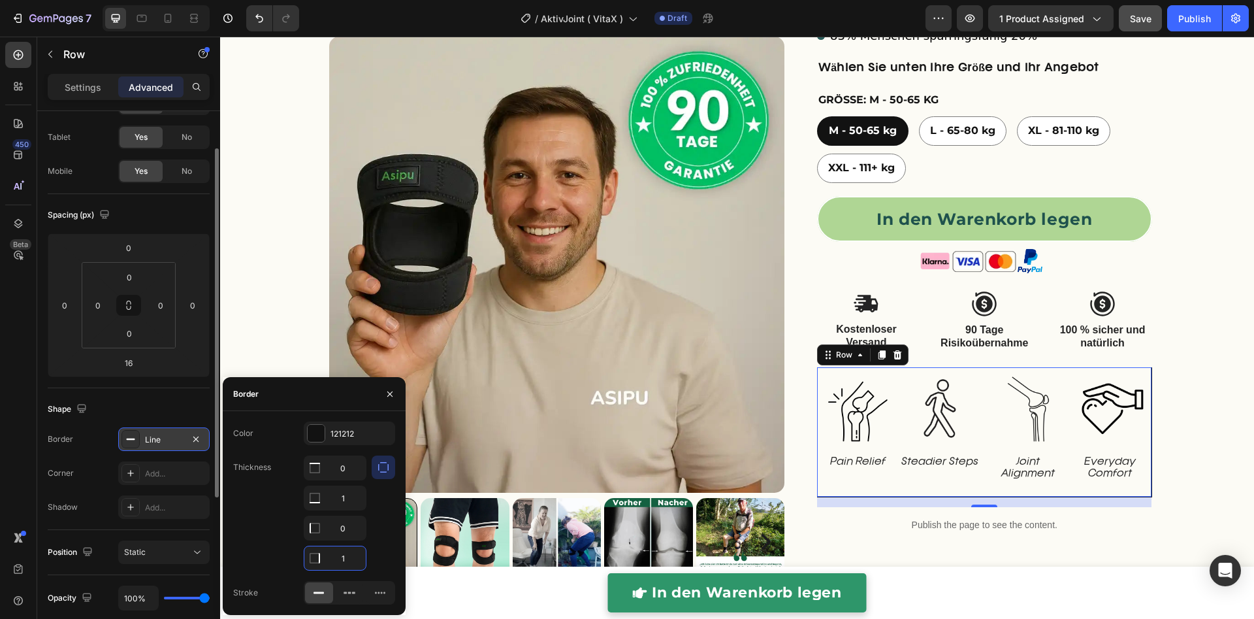
type input "0"
click at [1176, 462] on div "right Created with Sketch. right Created with Sketch. Product Images Überarbeit…" at bounding box center [737, 165] width 1034 height 1086
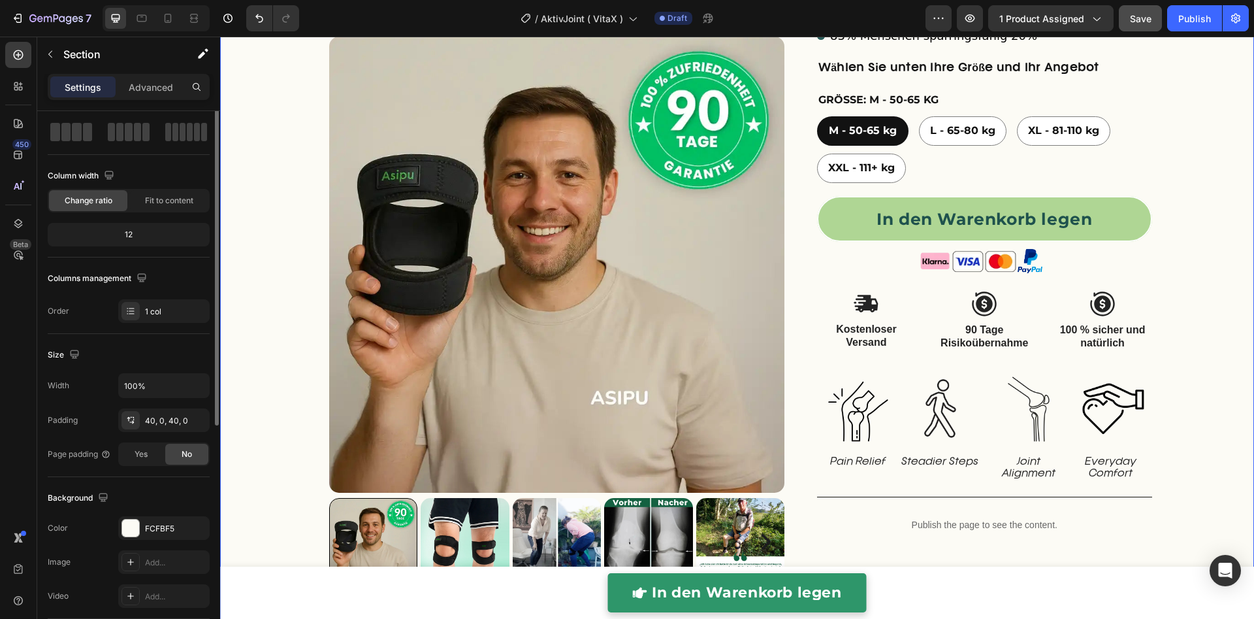
scroll to position [0, 0]
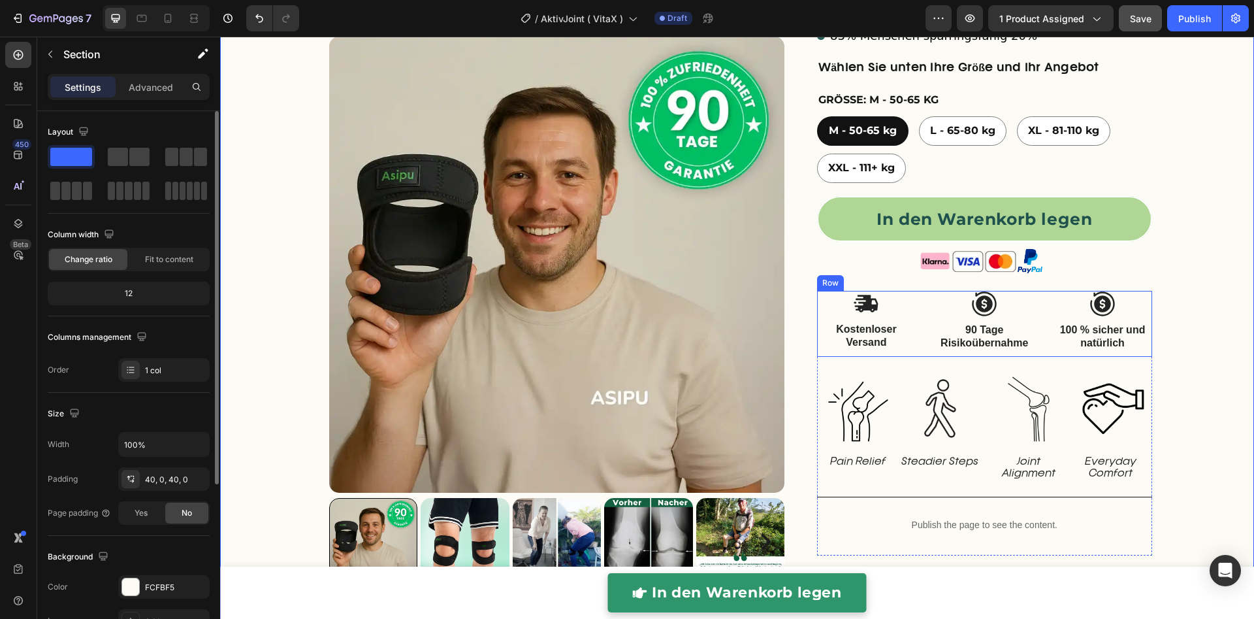
click at [856, 306] on img at bounding box center [866, 303] width 26 height 25
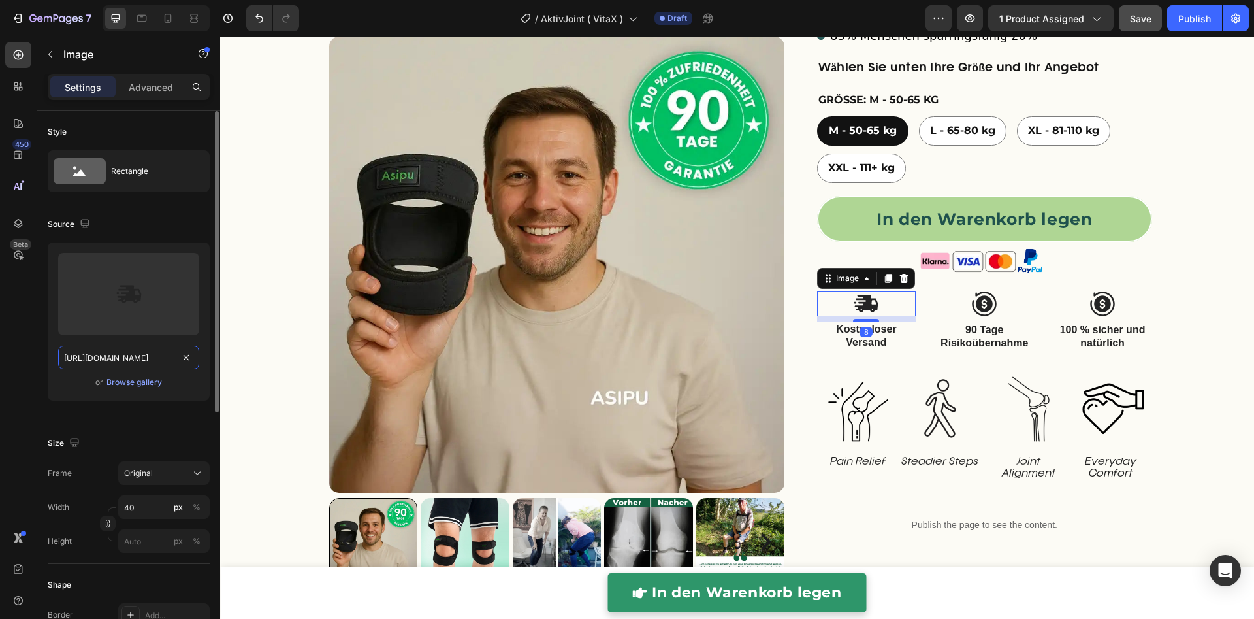
click at [131, 352] on input "[URL][DOMAIN_NAME]" at bounding box center [128, 358] width 141 height 24
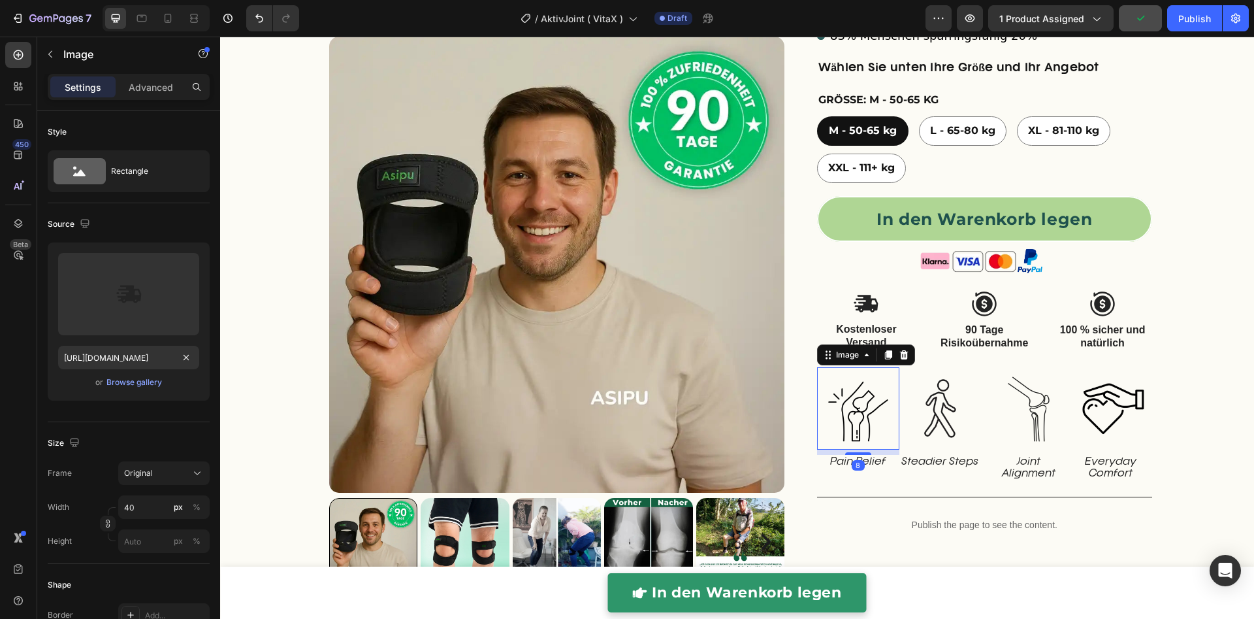
click at [865, 414] on img at bounding box center [858, 408] width 82 height 82
click at [151, 358] on input "https://cdn.shopify.com/s/files/1/0849/7256/8913/files/Asipu_AktivJoint_Knieban…" at bounding box center [128, 358] width 141 height 24
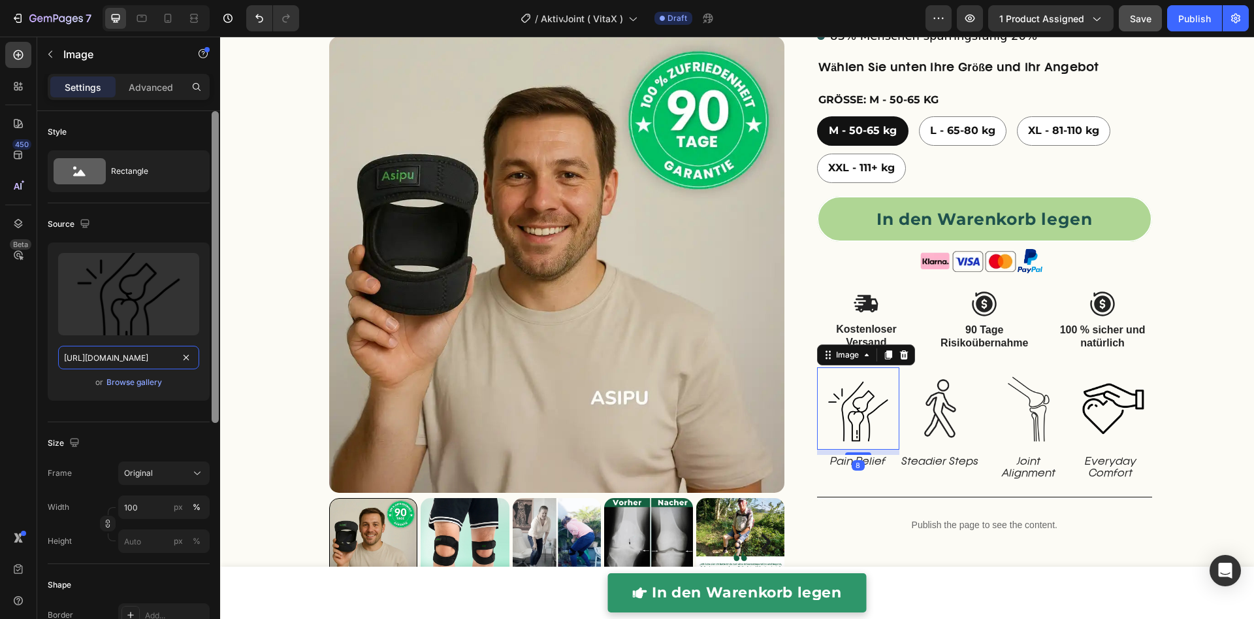
paste input "2005/9307/files/432750572815254551-e5125dd1-a438-4f9e-8a8c-69bc47f9cb73.svg"
type input "[URL][DOMAIN_NAME]"
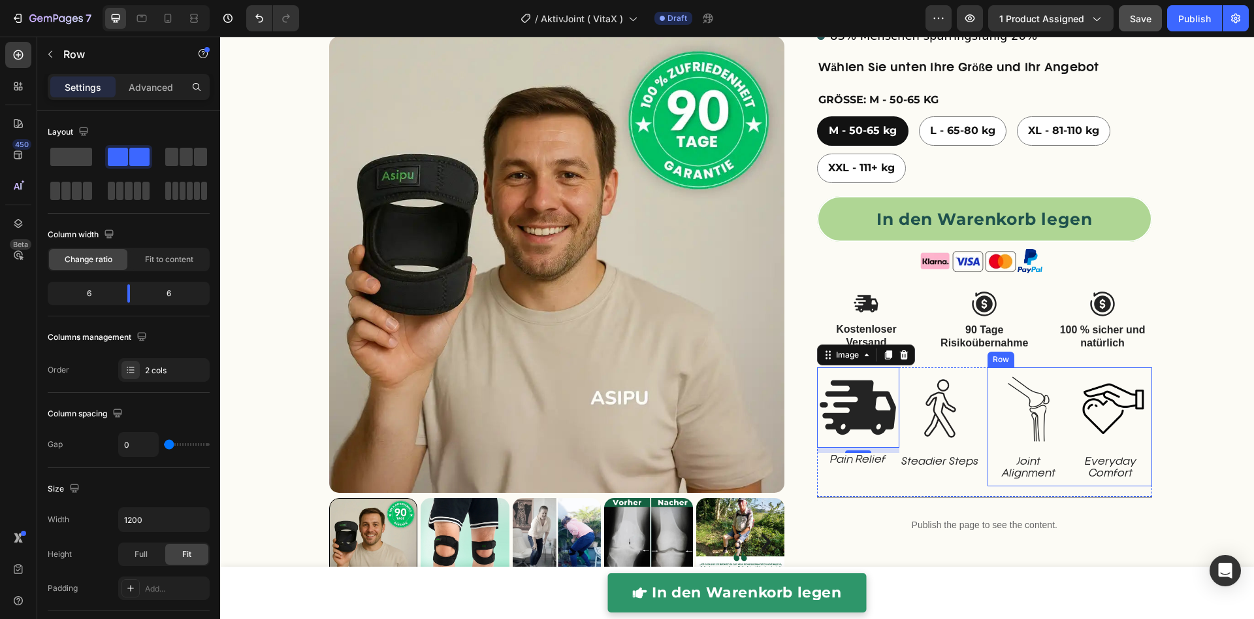
click at [988, 471] on div "Image Joint Alignment Text Block" at bounding box center [1029, 426] width 82 height 119
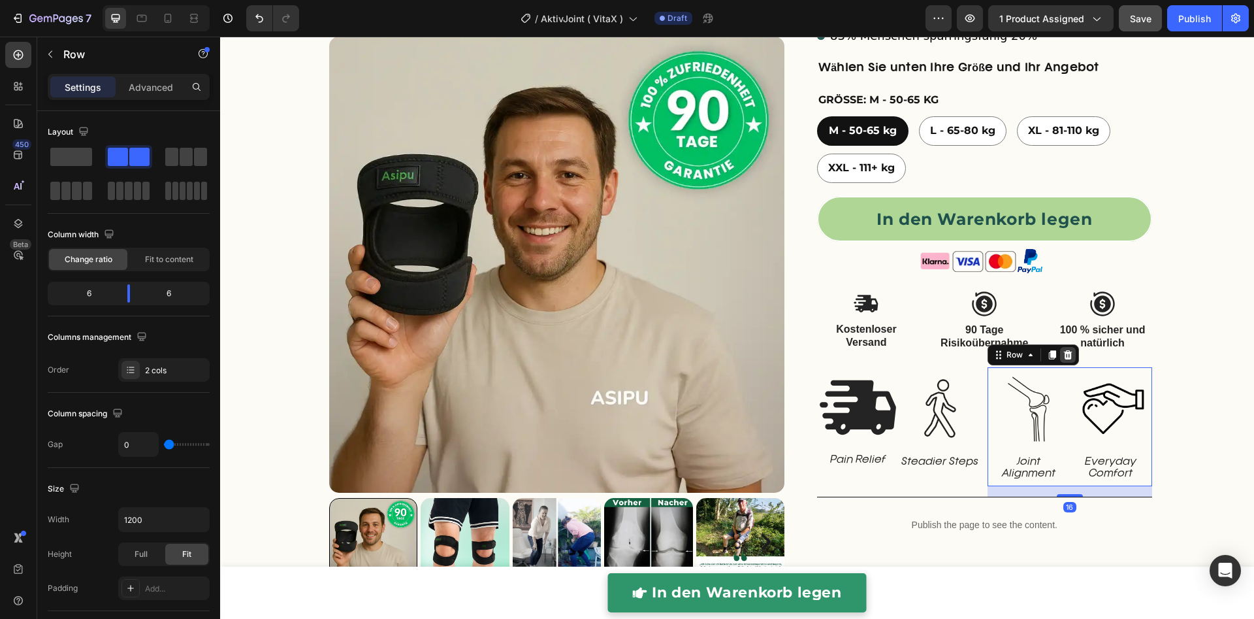
click at [1065, 357] on icon at bounding box center [1068, 354] width 10 height 10
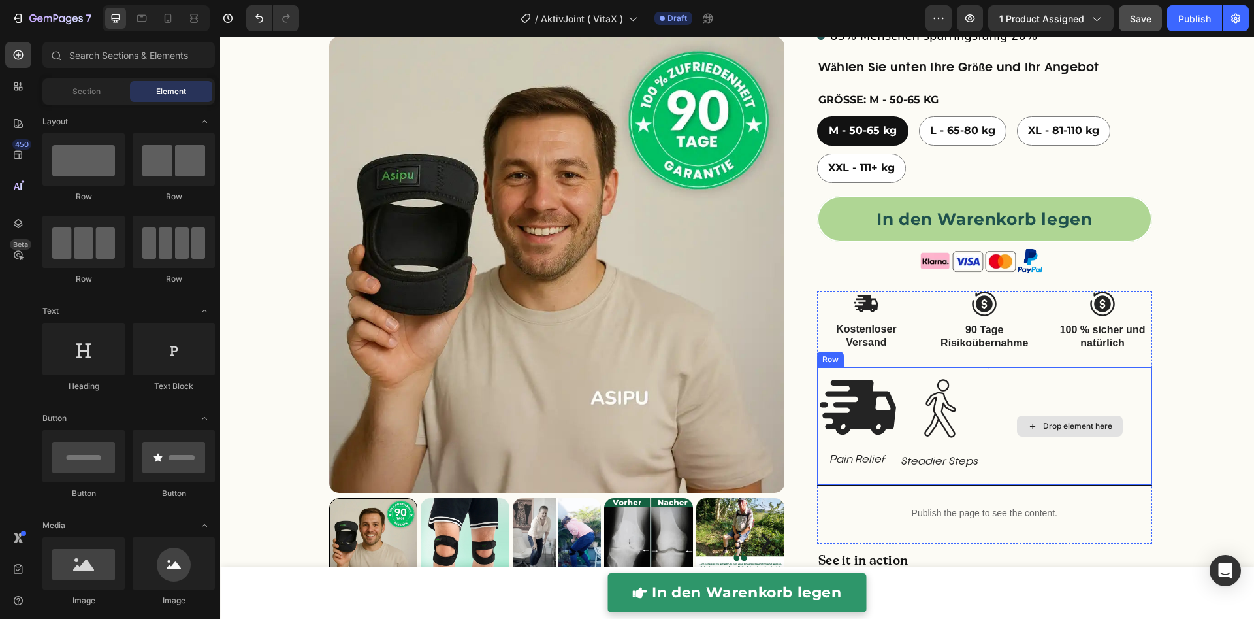
click at [1012, 448] on div "Drop element here" at bounding box center [1070, 426] width 164 height 118
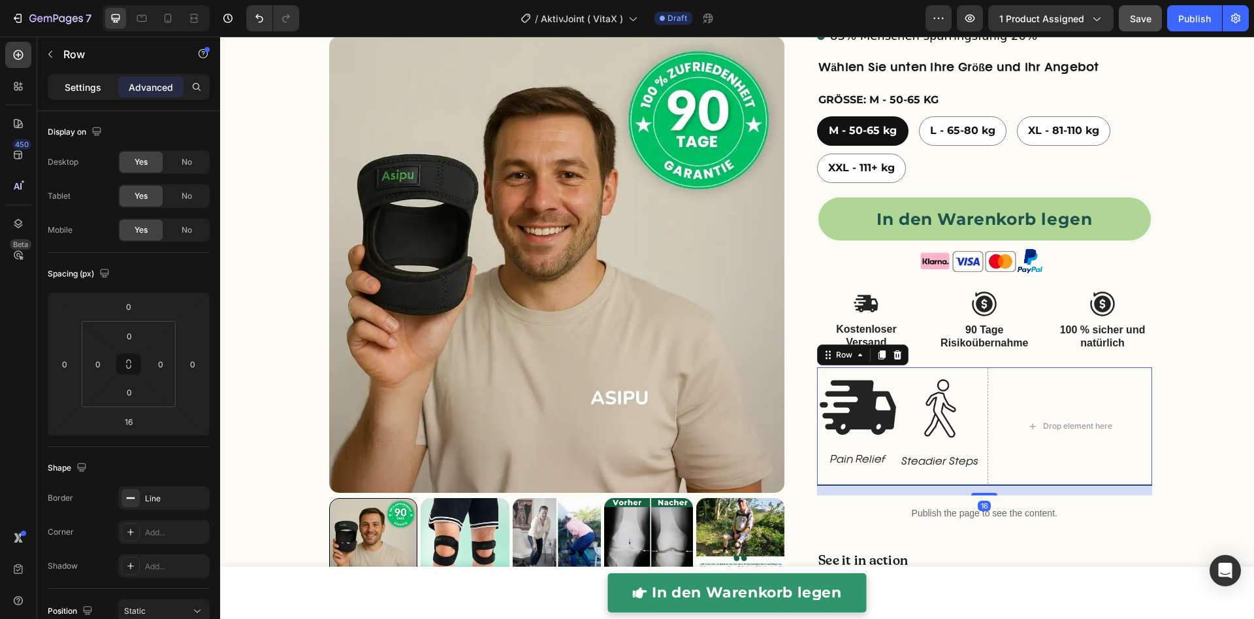
click at [92, 89] on p "Settings" at bounding box center [83, 87] width 37 height 14
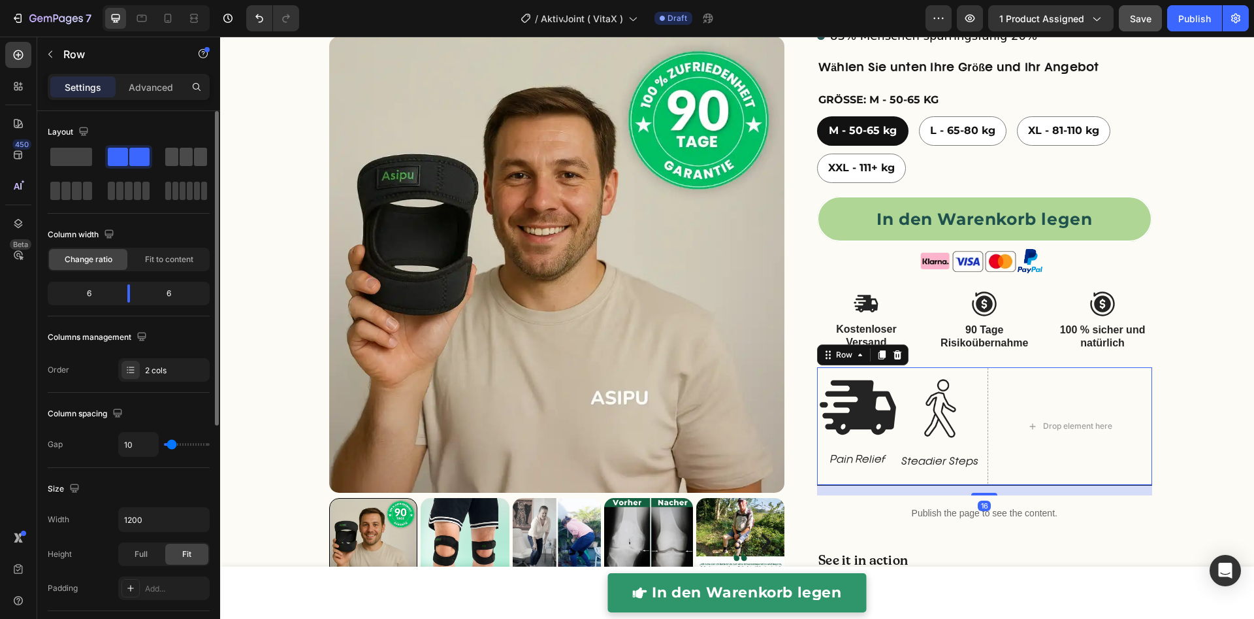
click at [175, 161] on span at bounding box center [171, 157] width 13 height 18
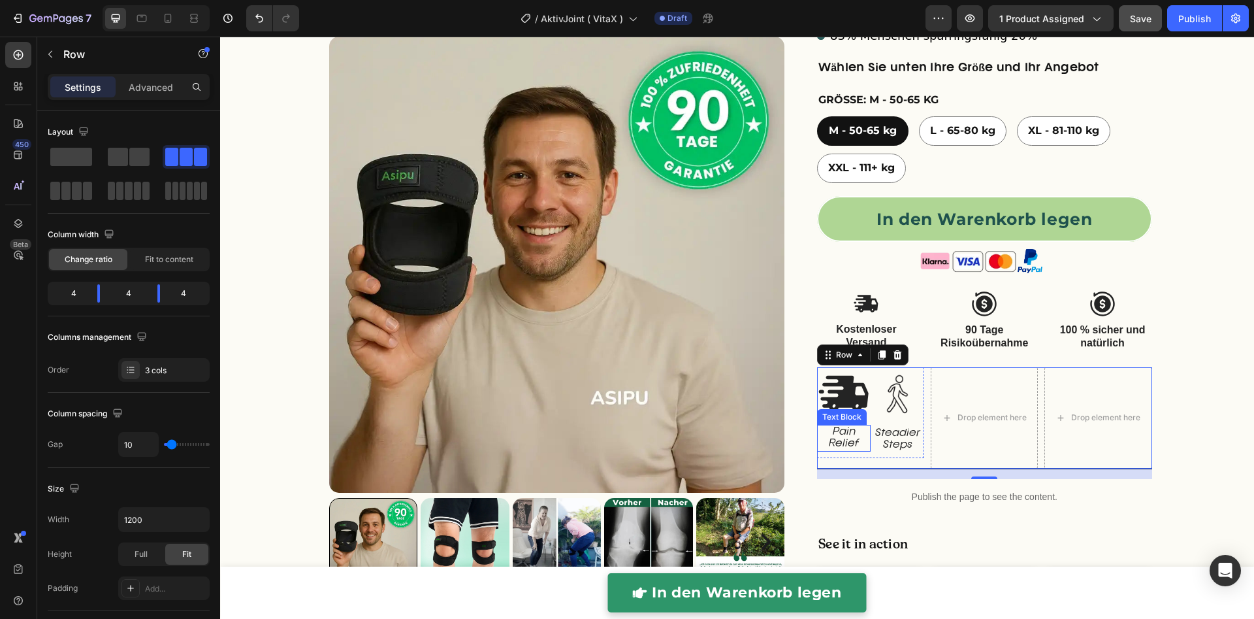
click at [862, 446] on p "Pain Relief" at bounding box center [843, 438] width 51 height 24
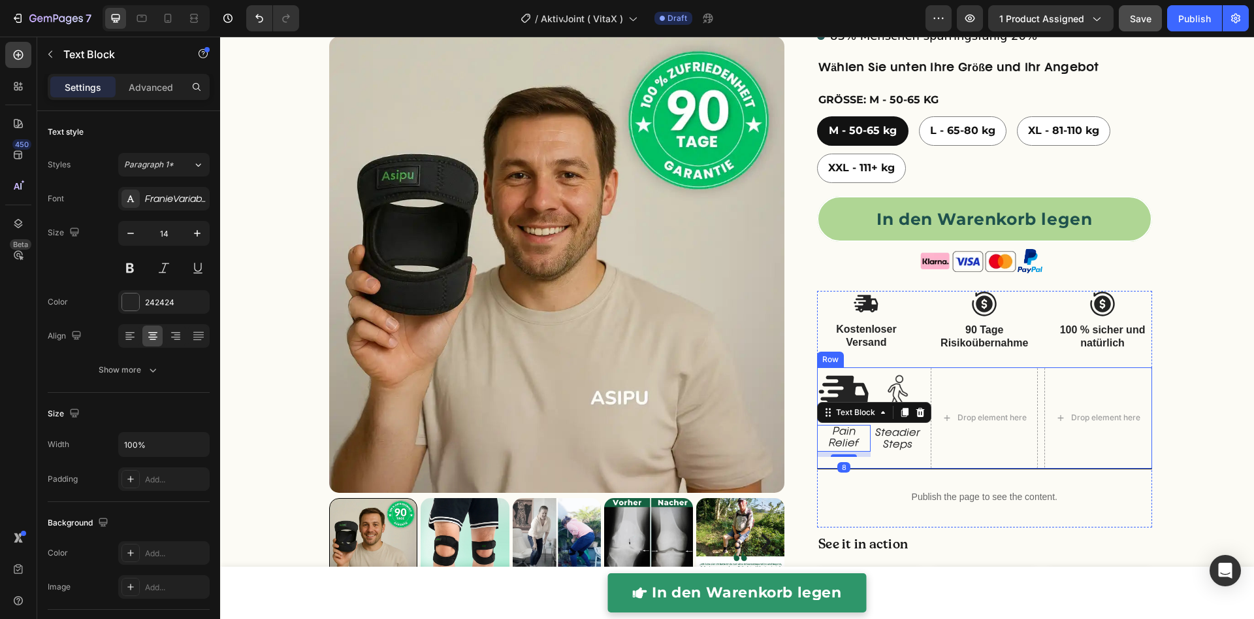
click at [866, 457] on div "Image Pain Relief Text Block 8 Image Steadier Steps Text Block Row" at bounding box center [870, 417] width 107 height 101
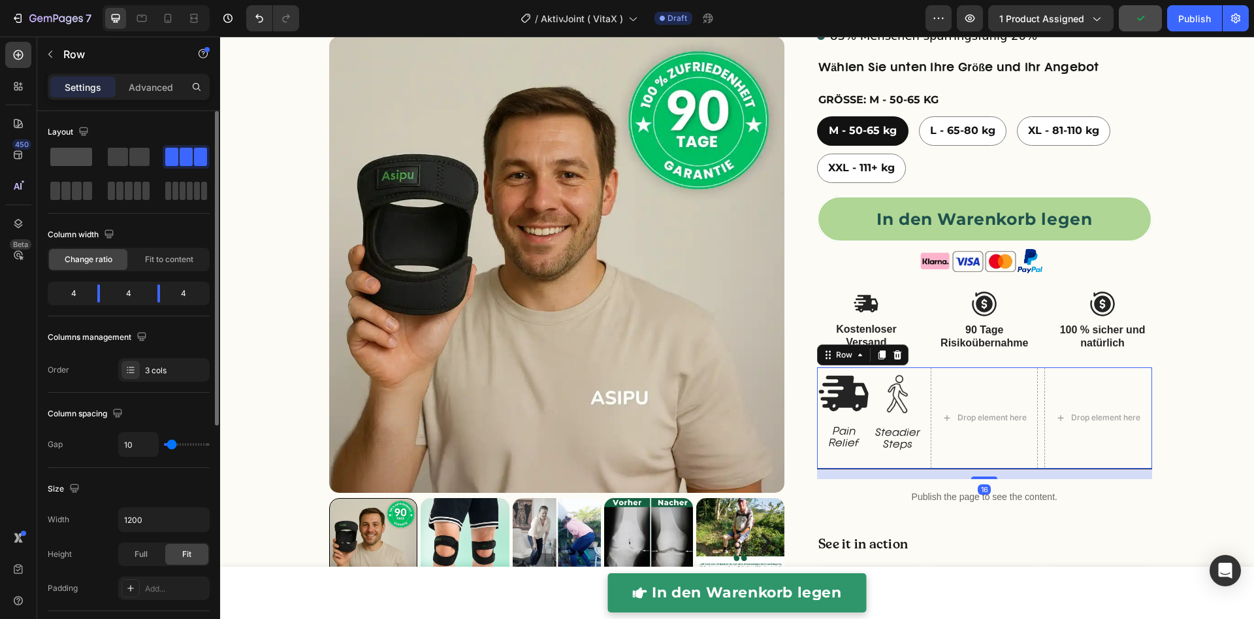
click at [80, 162] on span at bounding box center [71, 157] width 42 height 18
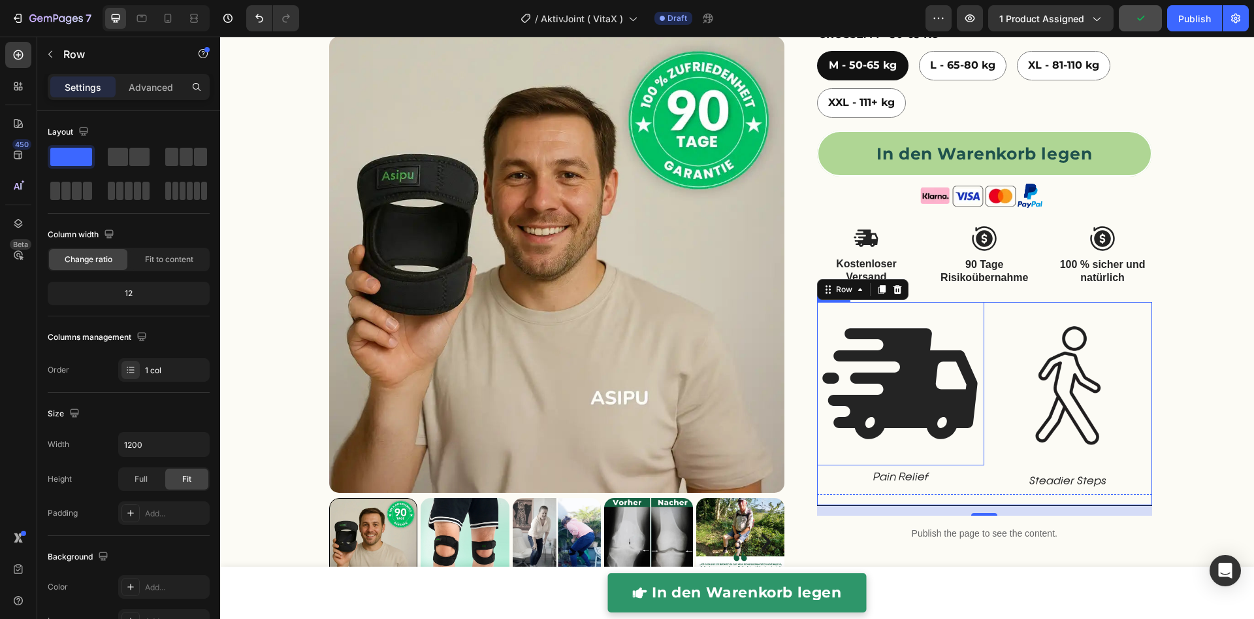
scroll to position [743, 0]
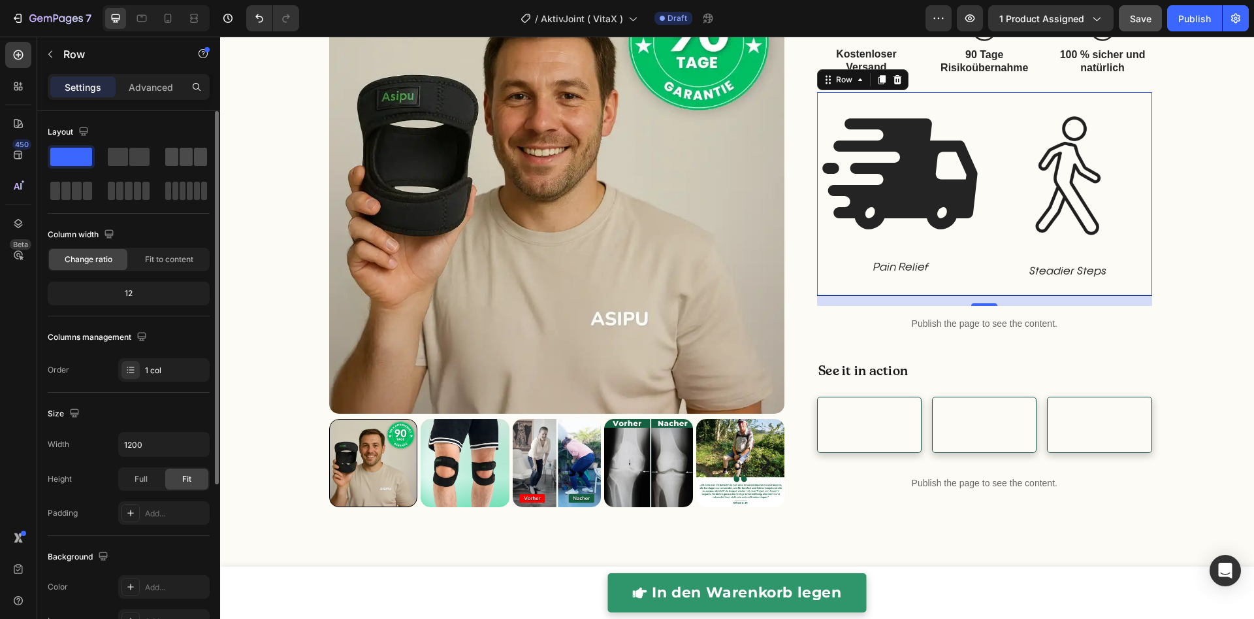
click at [184, 159] on span at bounding box center [186, 157] width 13 height 18
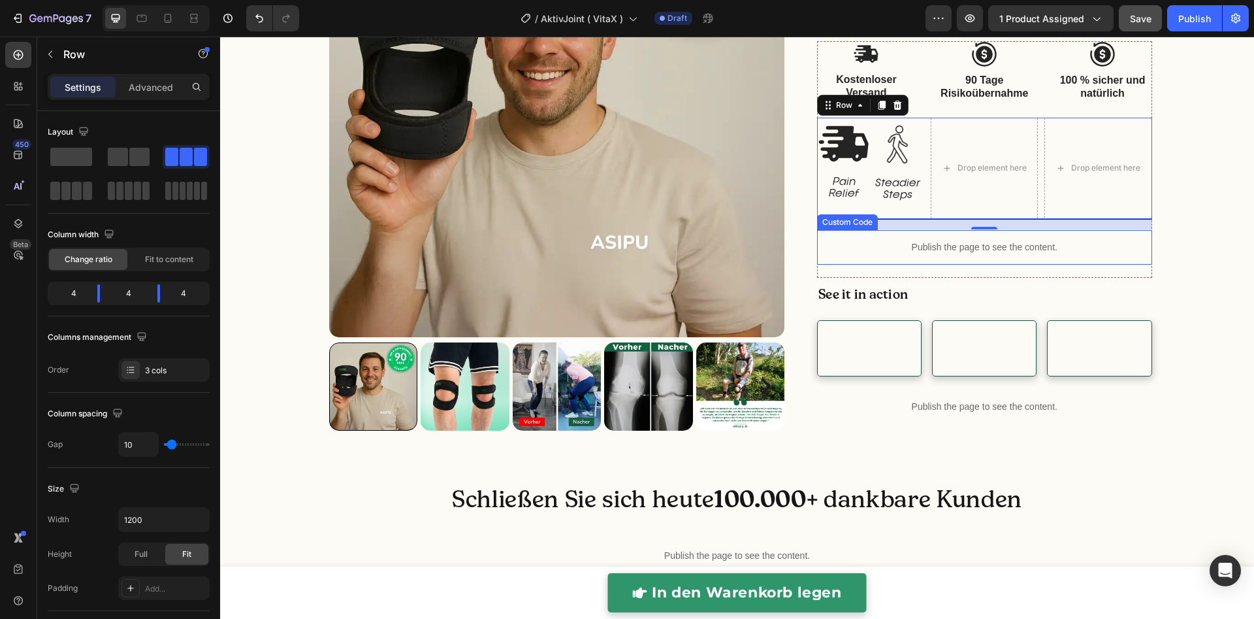
scroll to position [690, 0]
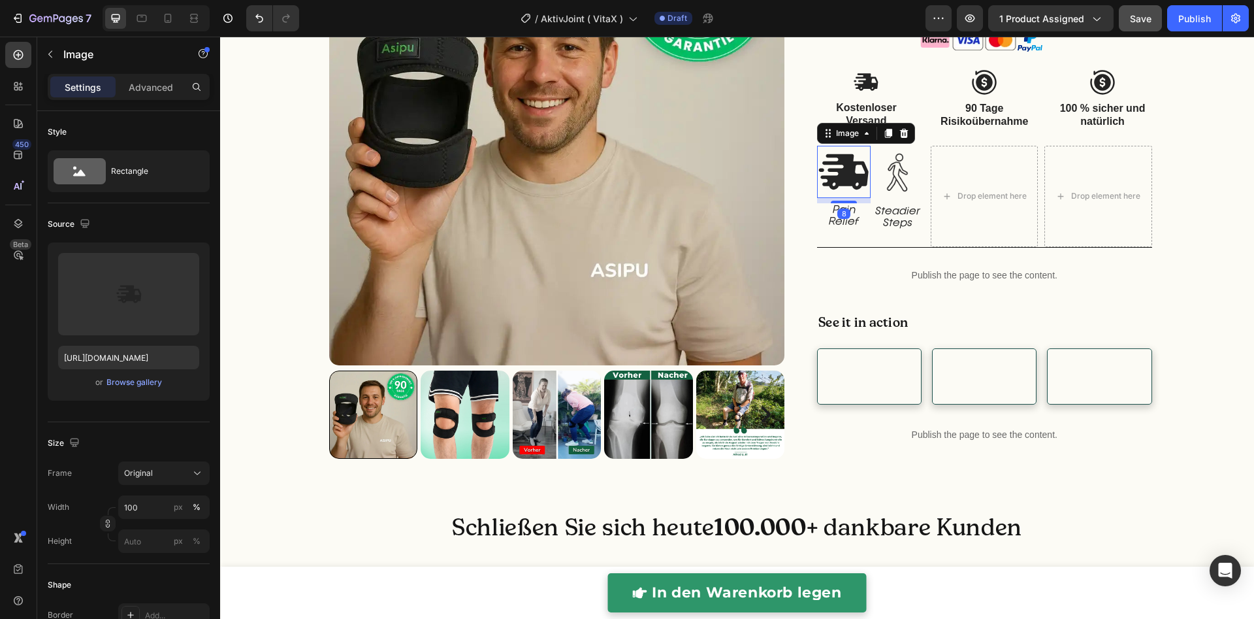
click at [863, 195] on img at bounding box center [844, 172] width 54 height 52
click at [871, 202] on div "Image Steadier Steps Text Block" at bounding box center [898, 191] width 54 height 90
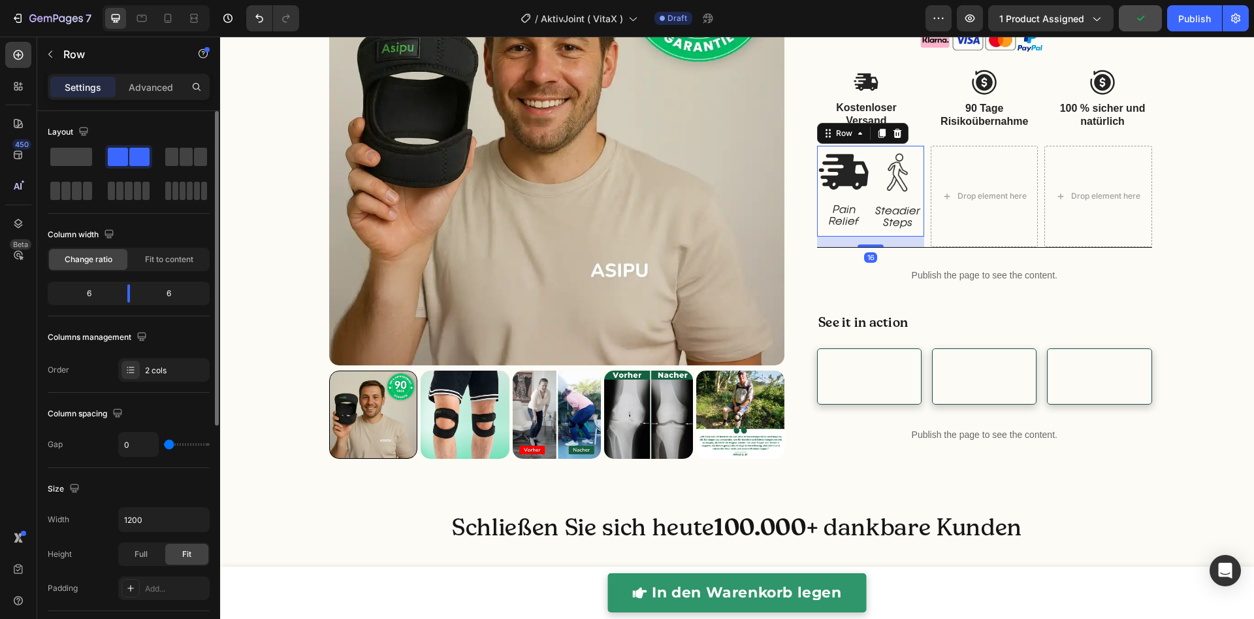
drag, startPoint x: 86, startPoint y: 153, endPoint x: 118, endPoint y: 163, distance: 33.3
click at [86, 153] on span at bounding box center [71, 157] width 42 height 18
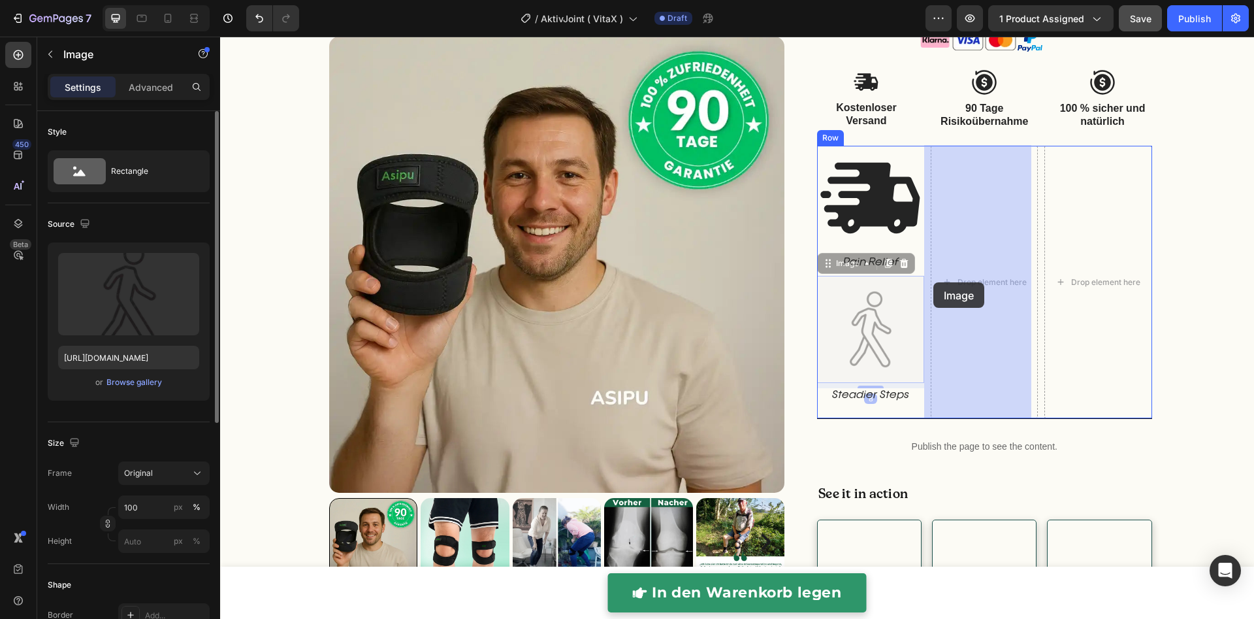
drag, startPoint x: 847, startPoint y: 337, endPoint x: 933, endPoint y: 282, distance: 102.2
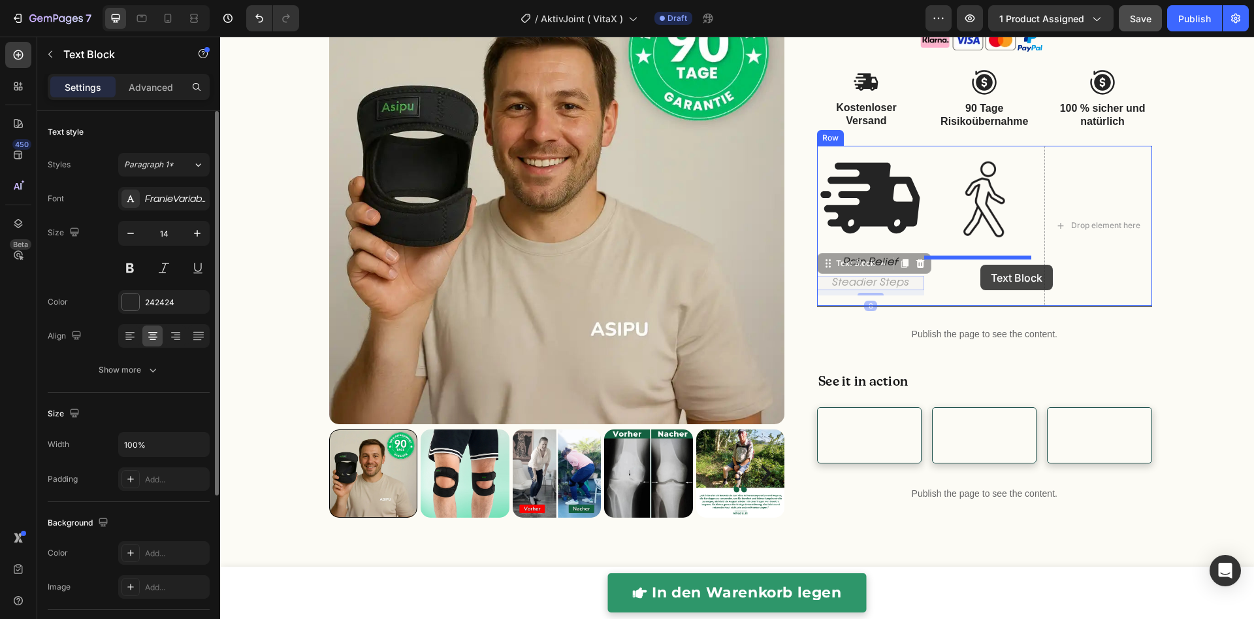
drag, startPoint x: 860, startPoint y: 281, endPoint x: 980, endPoint y: 265, distance: 121.3
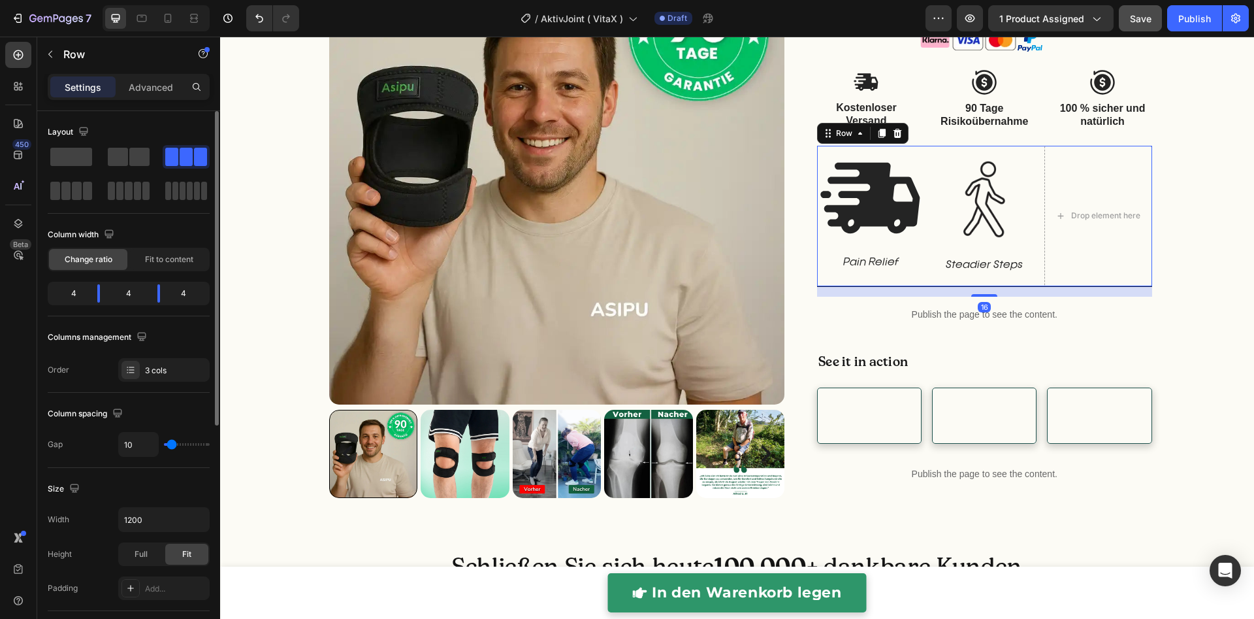
click at [913, 276] on div "Image Pain Relief Text Block Row" at bounding box center [870, 216] width 107 height 140
click at [164, 366] on div "3 cols" at bounding box center [175, 370] width 61 height 12
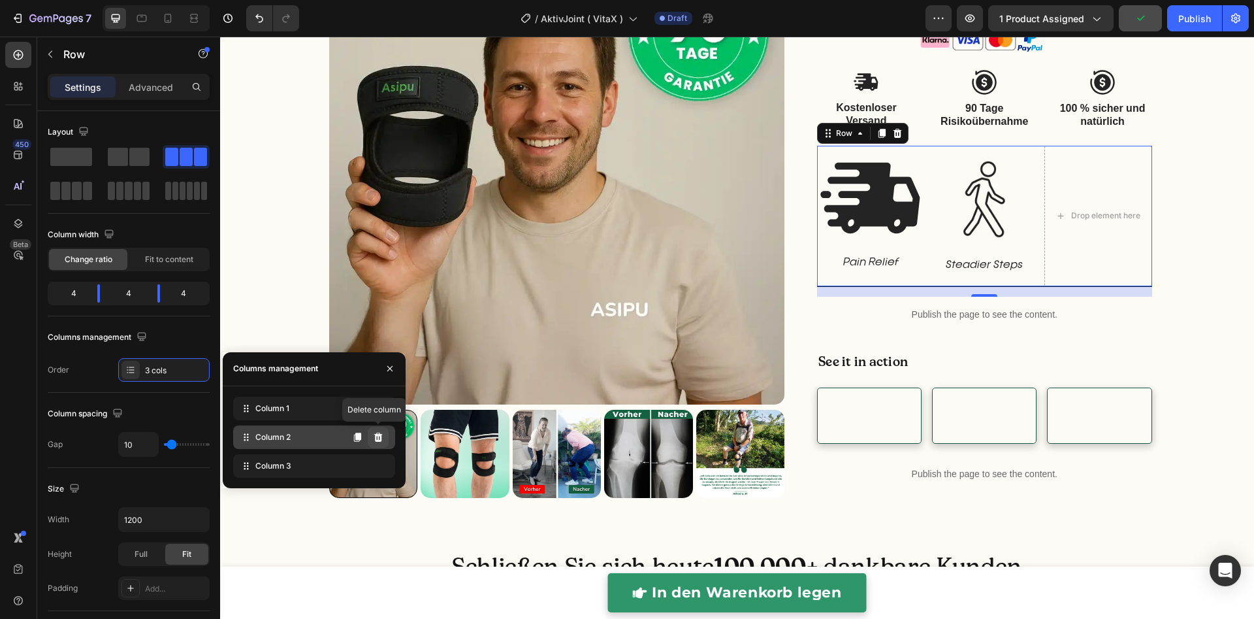
click at [379, 430] on button at bounding box center [378, 436] width 21 height 21
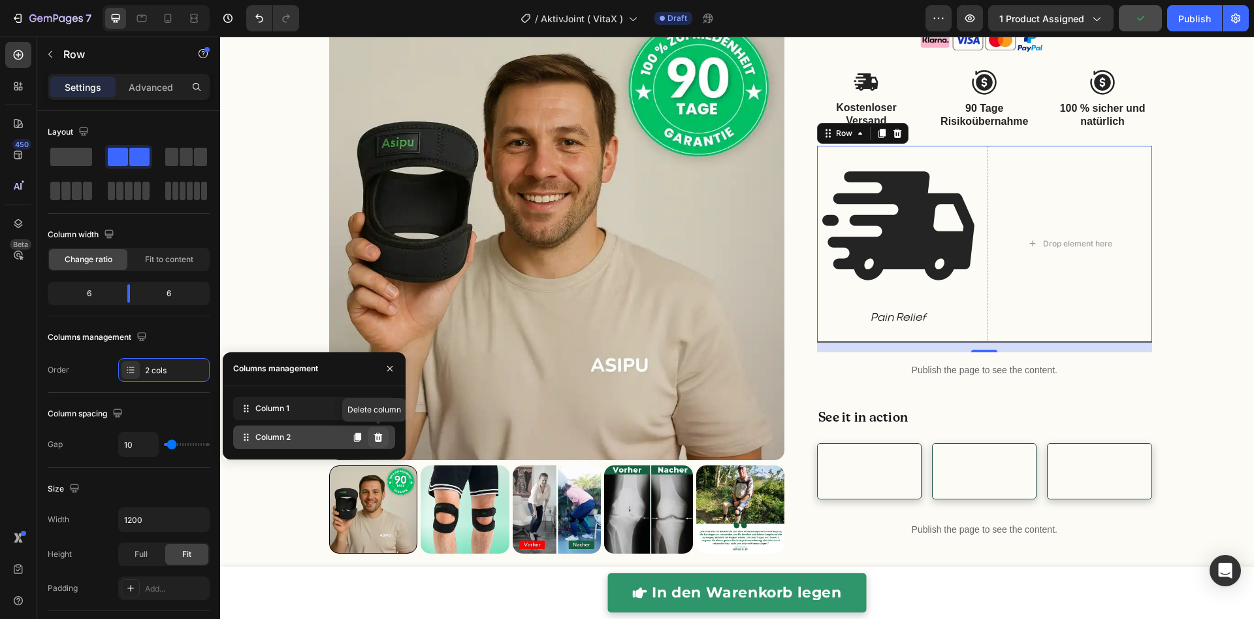
click at [379, 434] on icon at bounding box center [378, 436] width 8 height 9
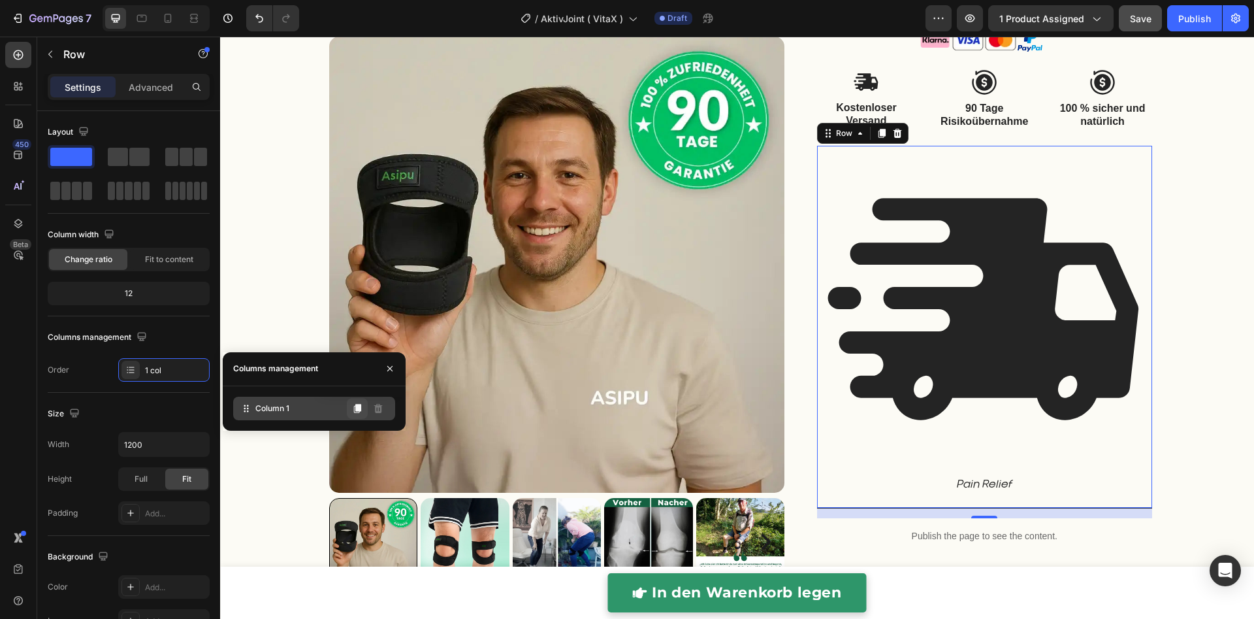
click at [349, 406] on button at bounding box center [357, 408] width 21 height 21
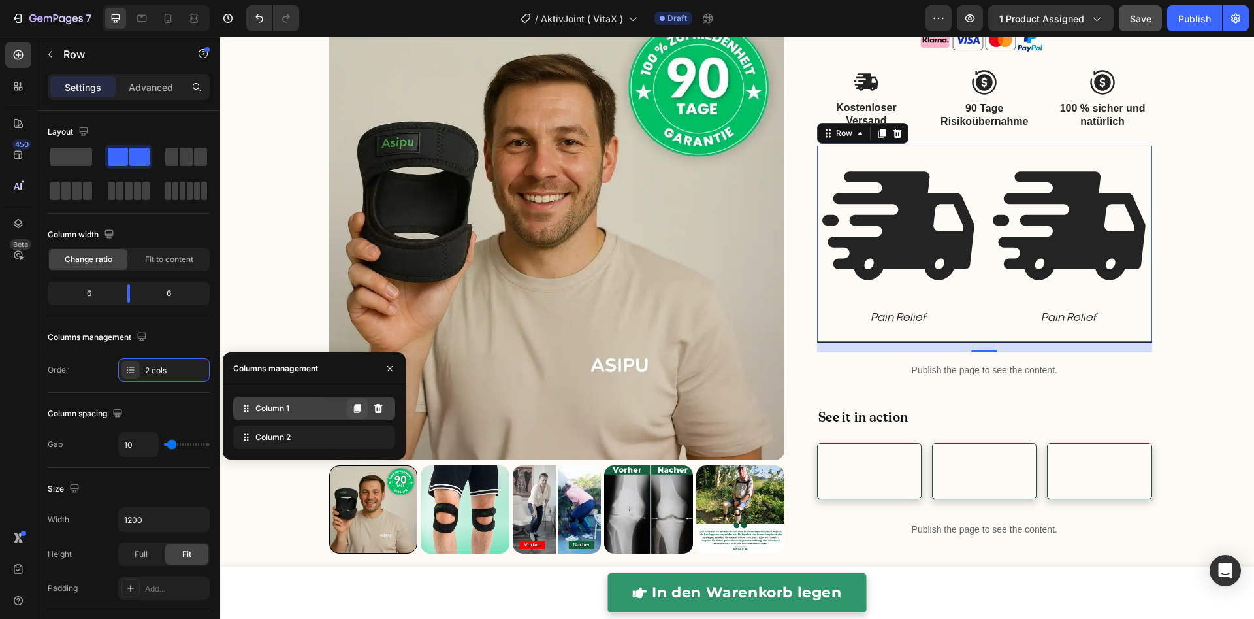
click at [358, 409] on icon at bounding box center [357, 408] width 7 height 9
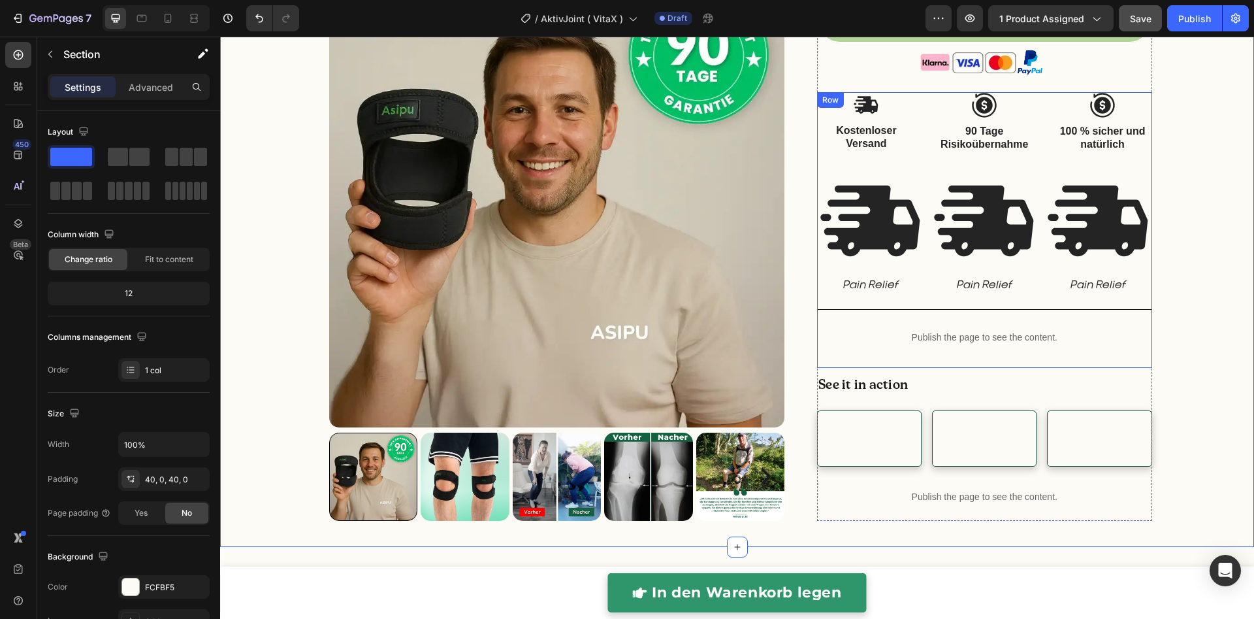
scroll to position [631, 0]
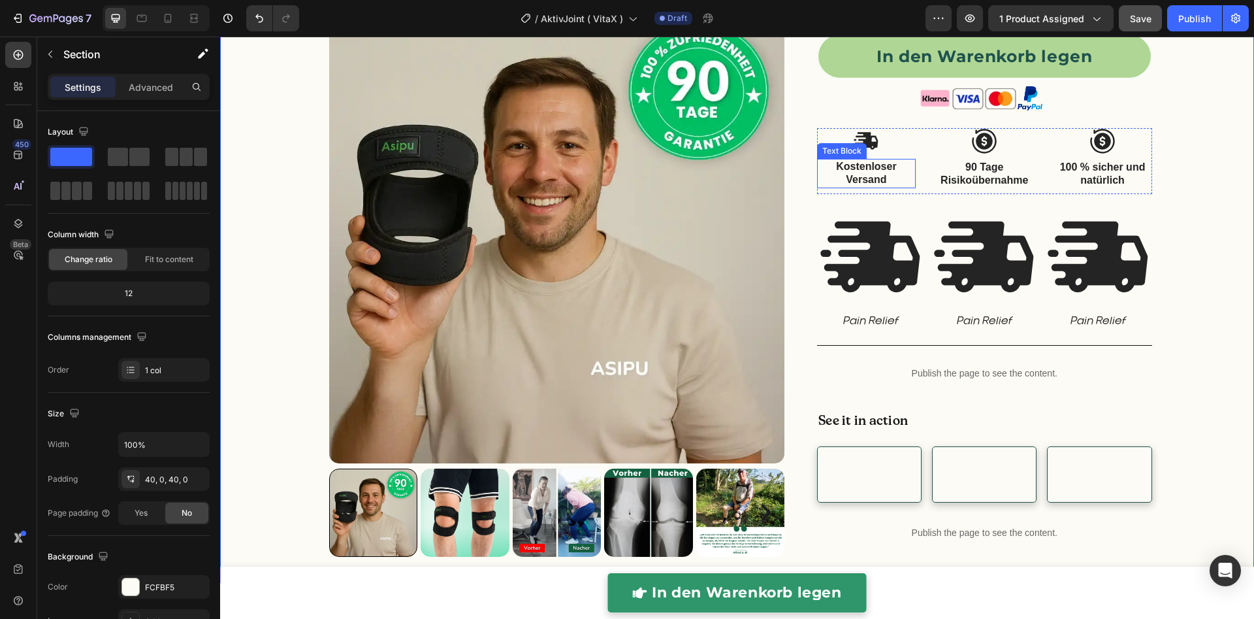
click at [870, 165] on p "Kostenloser Versand" at bounding box center [866, 173] width 96 height 27
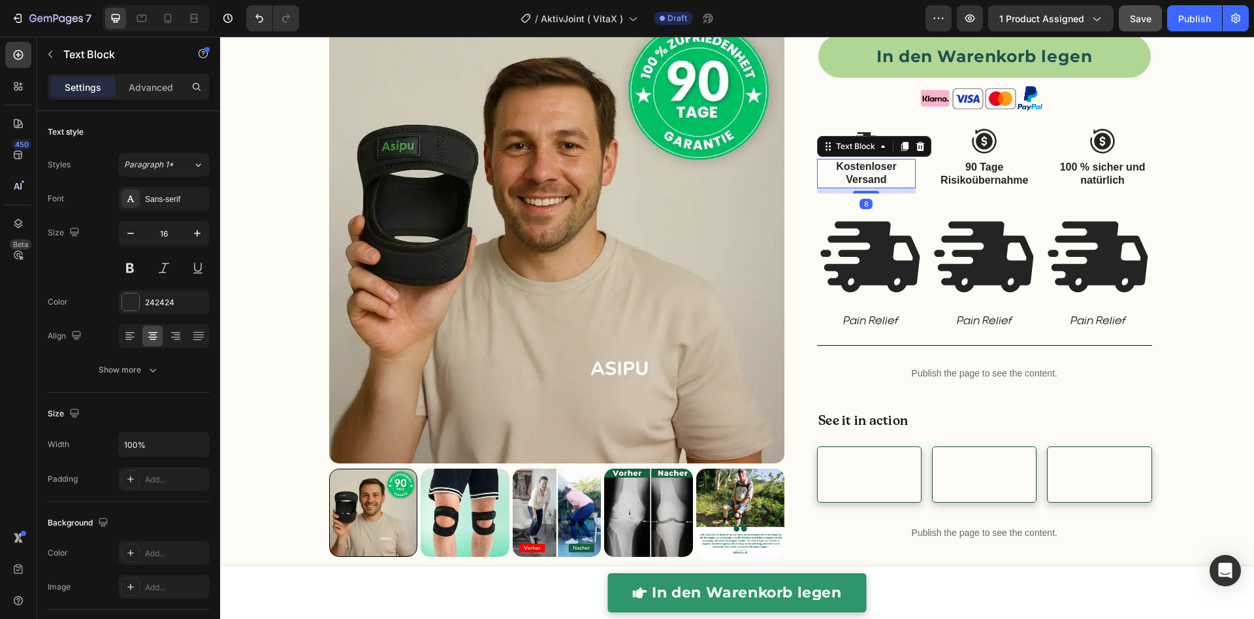
click at [870, 165] on p "Kostenloser Versand" at bounding box center [866, 173] width 96 height 27
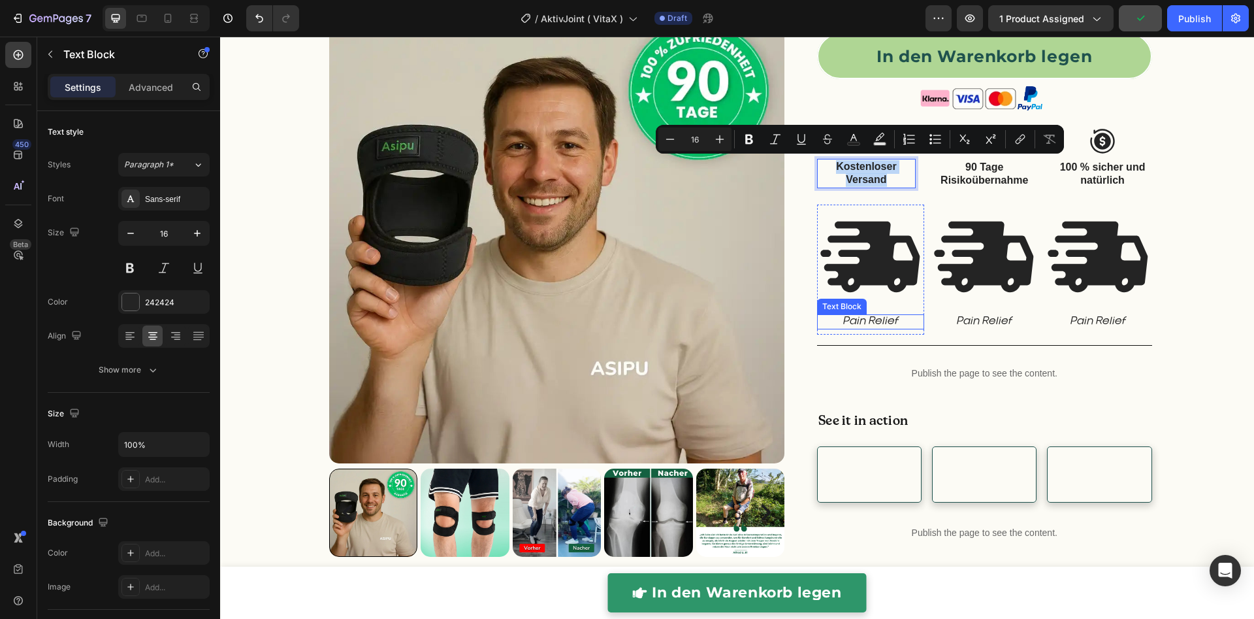
click at [866, 318] on p "Pain Relief" at bounding box center [870, 321] width 105 height 12
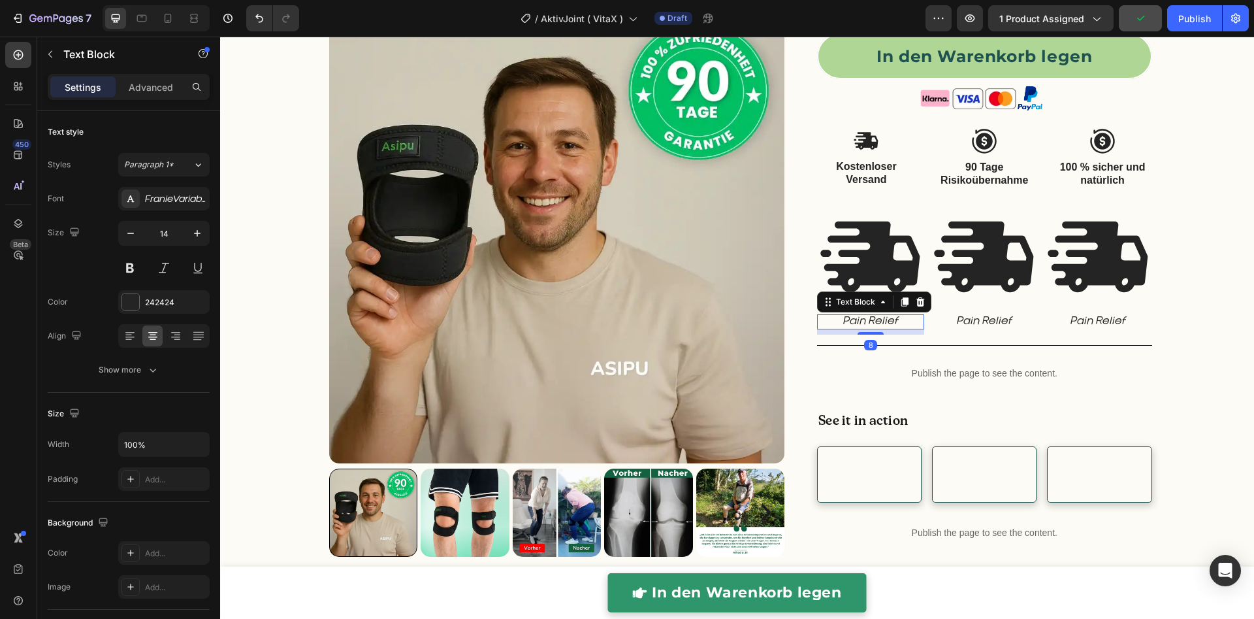
click at [866, 318] on p "Pain Relief" at bounding box center [870, 321] width 105 height 12
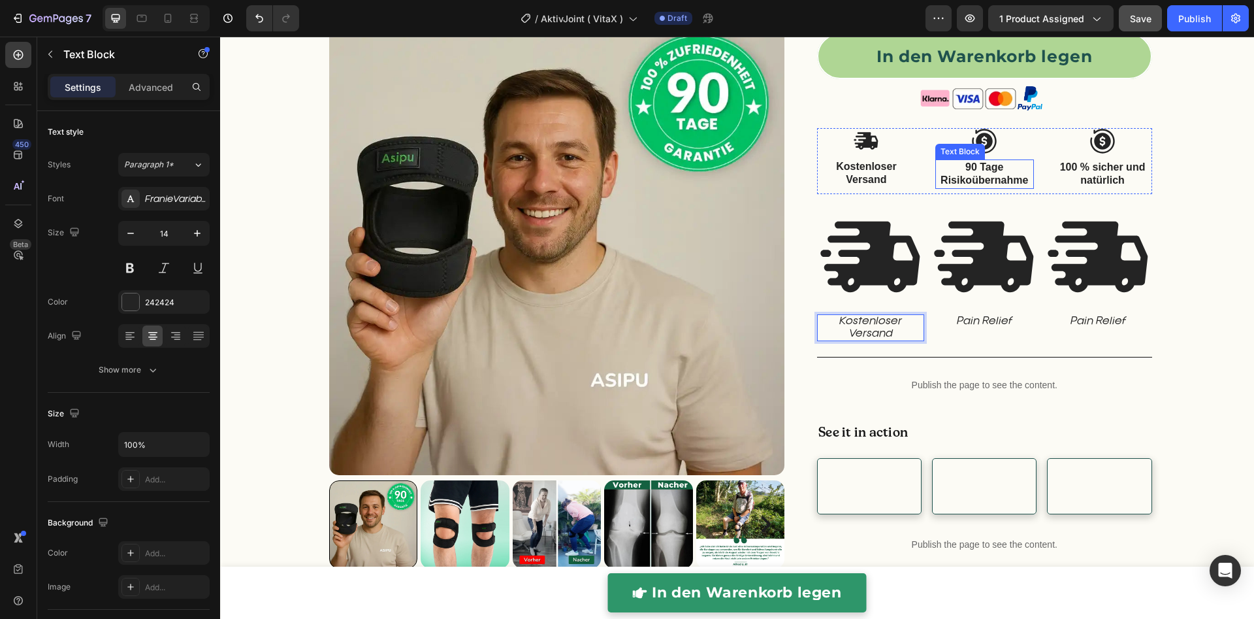
click at [980, 172] on p "90 Tage Risikoübernahme" at bounding box center [985, 174] width 96 height 27
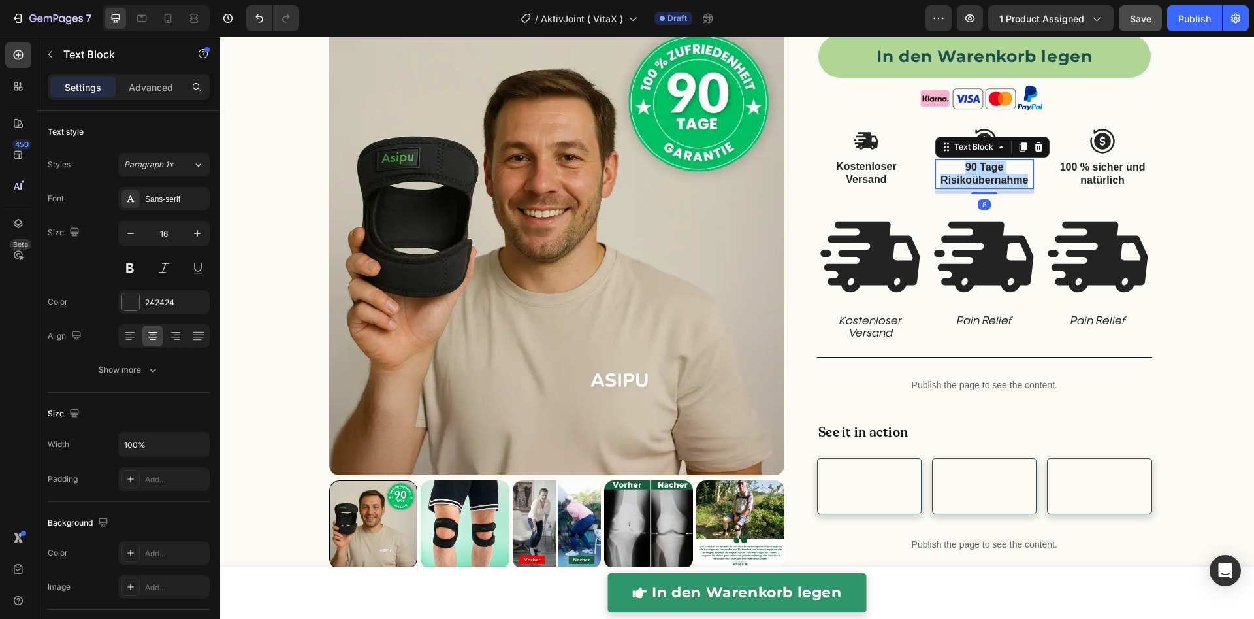
click at [980, 172] on p "90 Tage Risikoübernahme" at bounding box center [985, 174] width 96 height 27
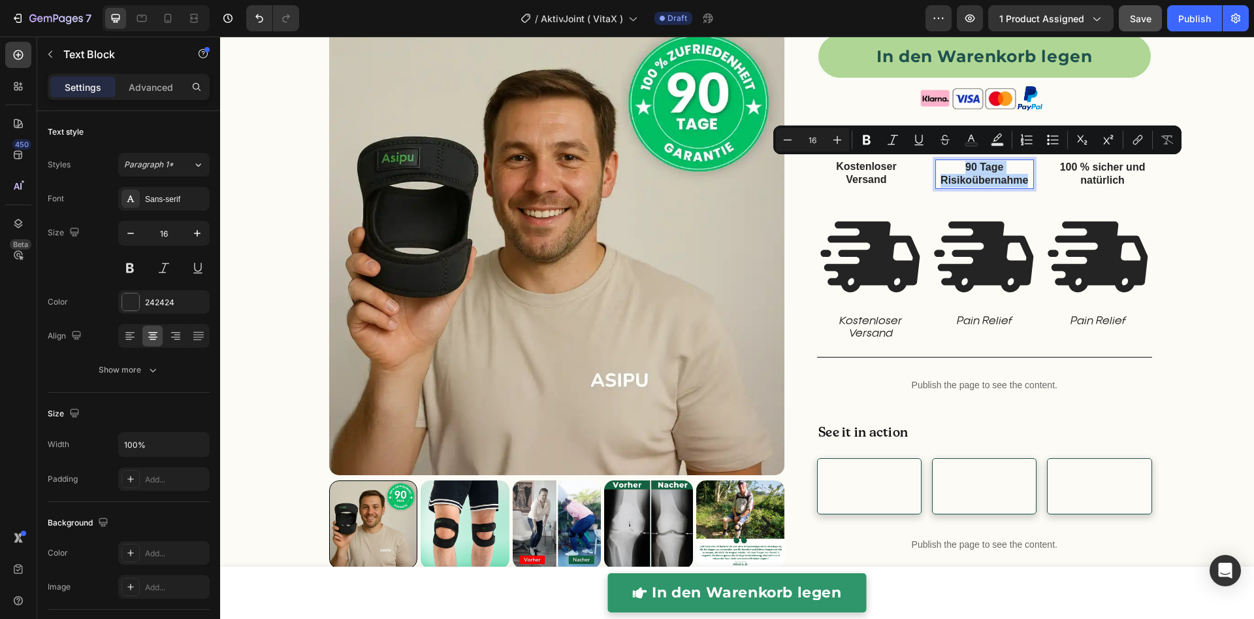
copy p "90 Tage Risikoübernahme"
click at [984, 323] on p "Pain Relief" at bounding box center [984, 321] width 105 height 12
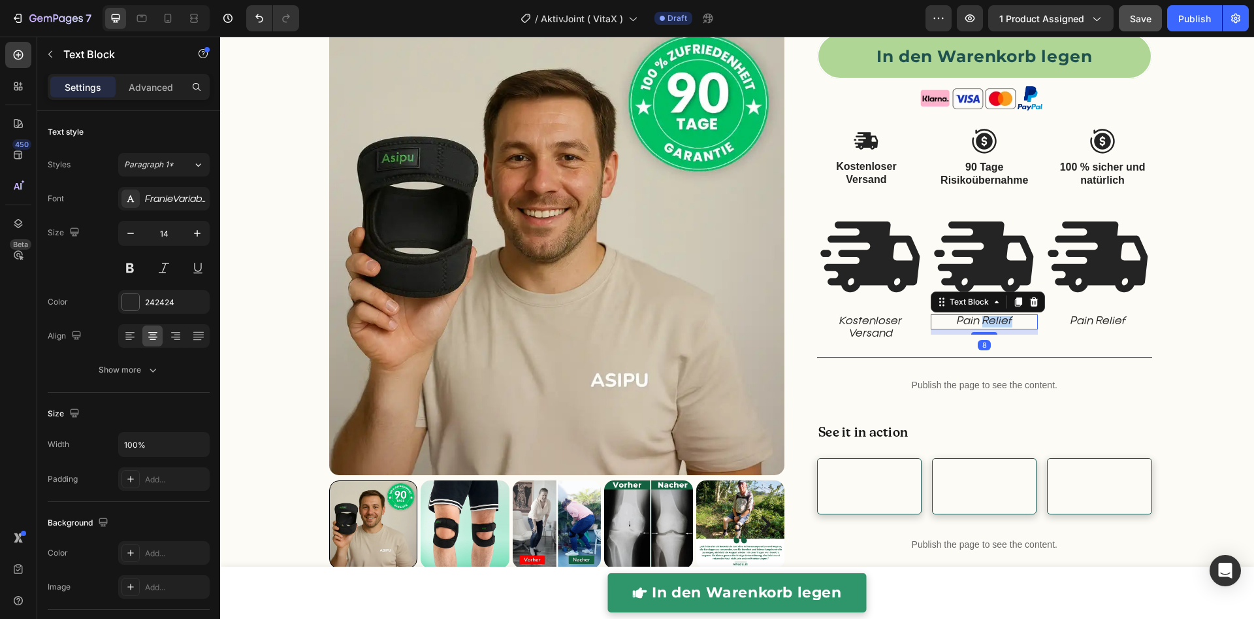
click at [984, 323] on p "Pain Relief" at bounding box center [984, 321] width 105 height 12
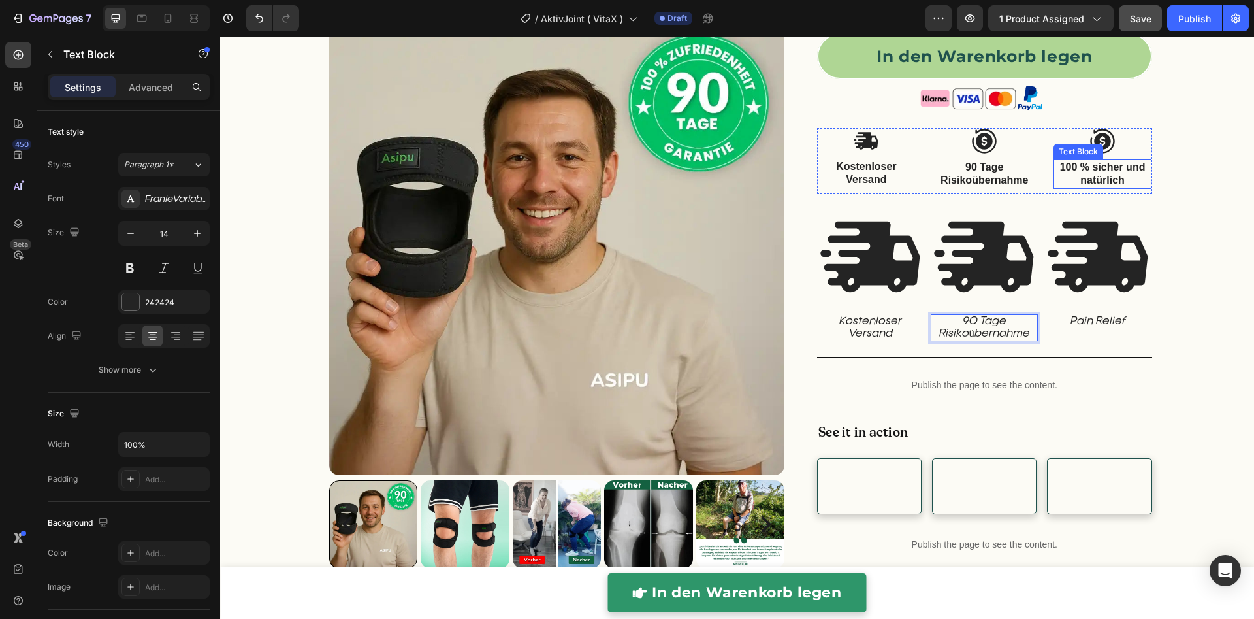
click at [1099, 177] on p "100 % sicher und natürlich" at bounding box center [1103, 174] width 96 height 27
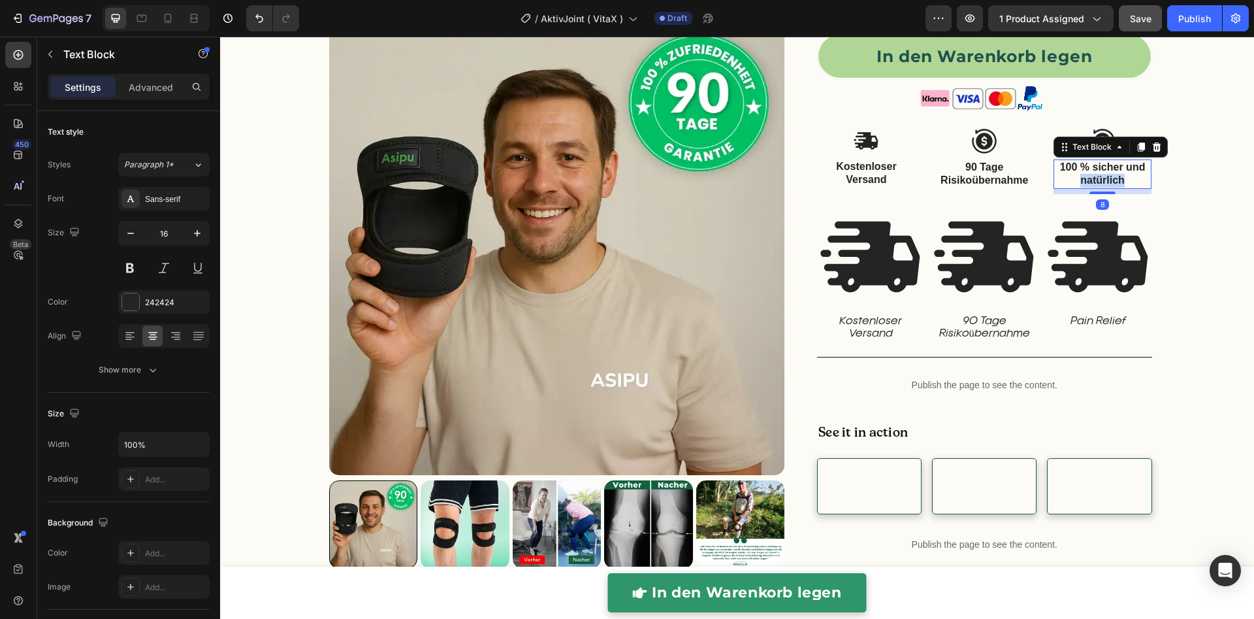
click at [1099, 177] on p "100 % sicher und natürlich" at bounding box center [1103, 174] width 96 height 27
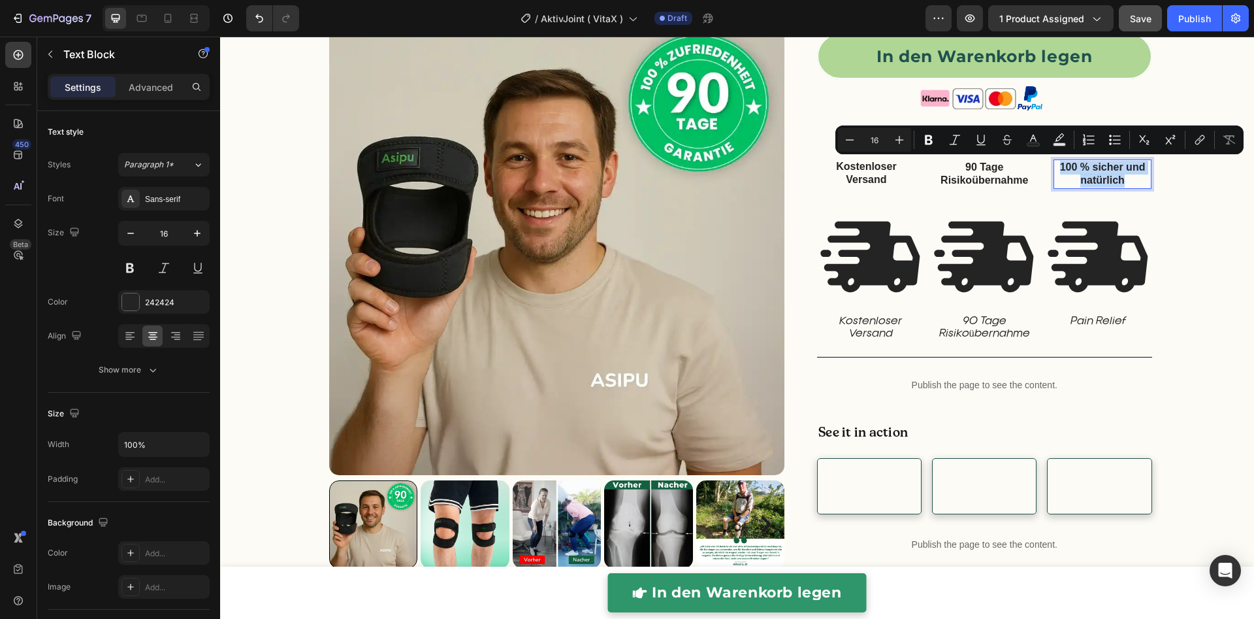
copy p "100 % sicher und natürlich"
click at [1087, 322] on p "Pain Relief" at bounding box center [1098, 321] width 105 height 12
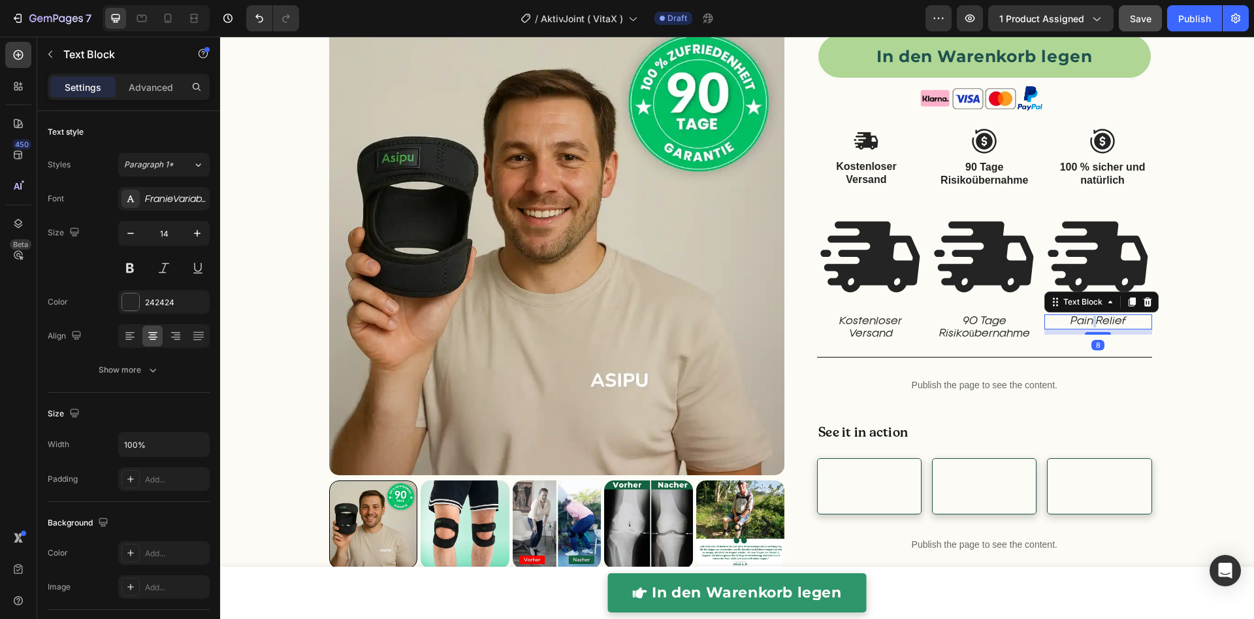
click at [1087, 322] on p "Pain Relief" at bounding box center [1098, 321] width 105 height 12
click at [1076, 325] on p "100 % sicher und natürlich" at bounding box center [1098, 327] width 105 height 24
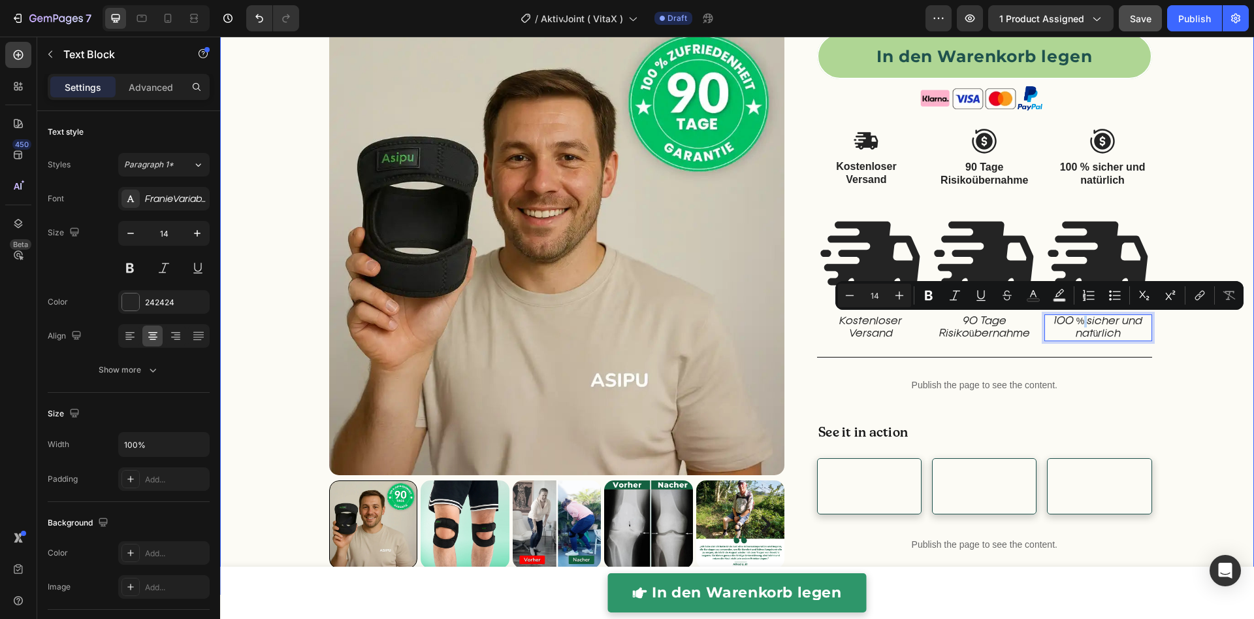
click at [1187, 353] on div "right Created with Sketch. right Created with Sketch. Product Images Überarbeit…" at bounding box center [737, 13] width 1034 height 1109
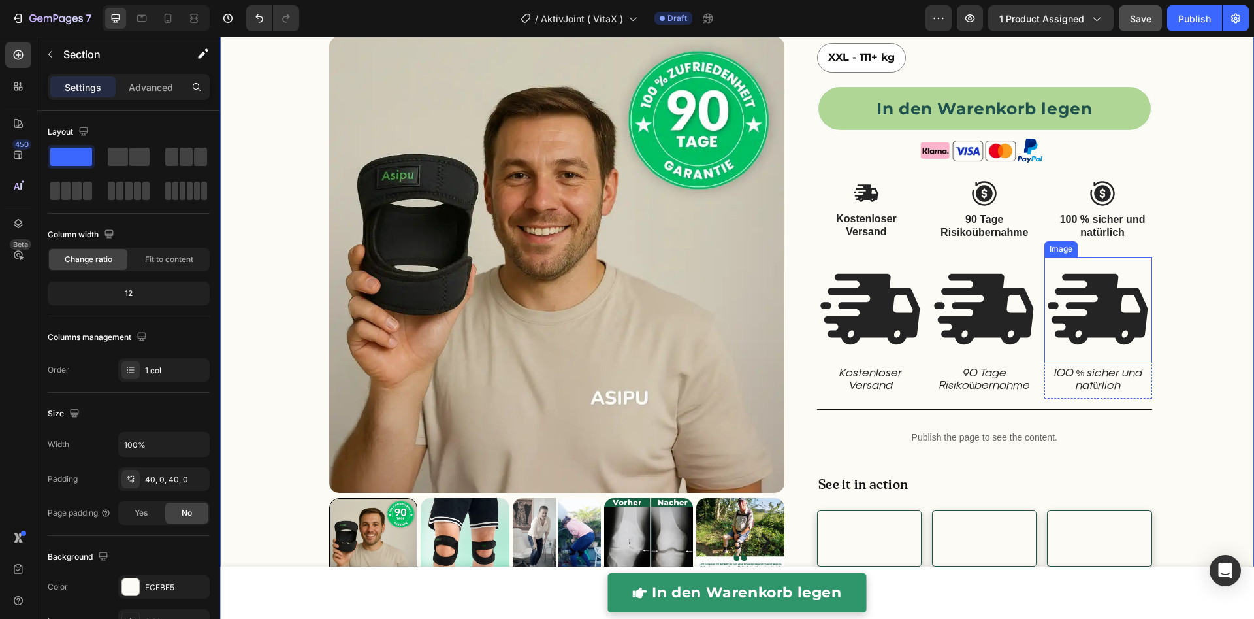
scroll to position [577, 0]
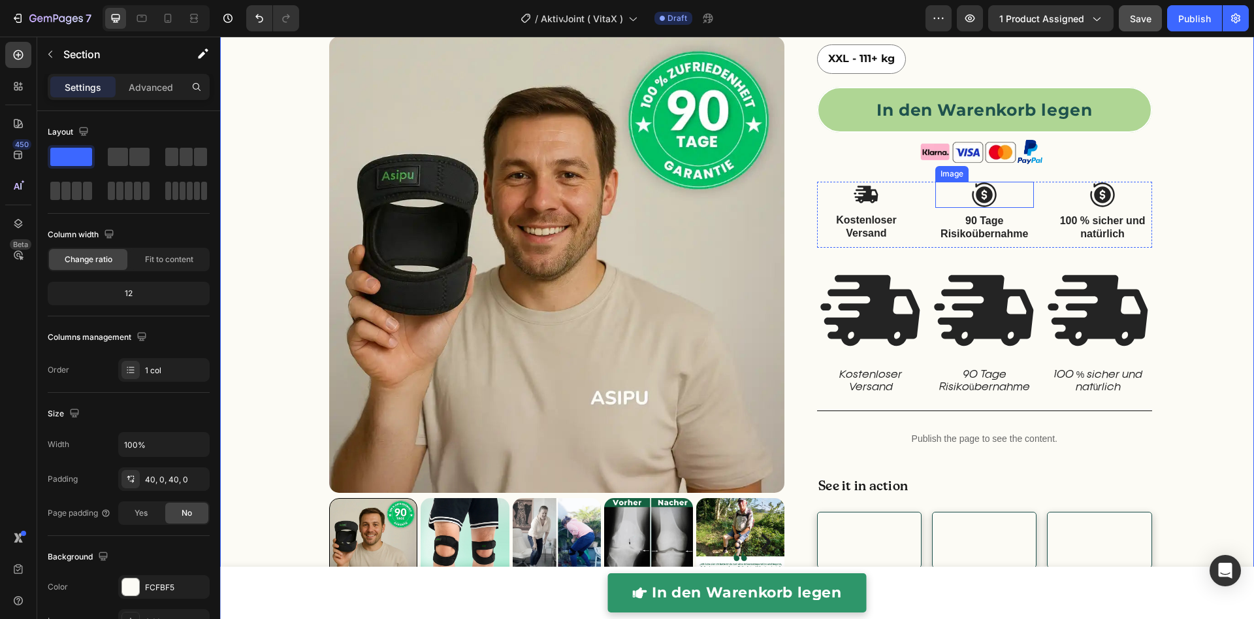
click at [987, 194] on img at bounding box center [984, 195] width 26 height 26
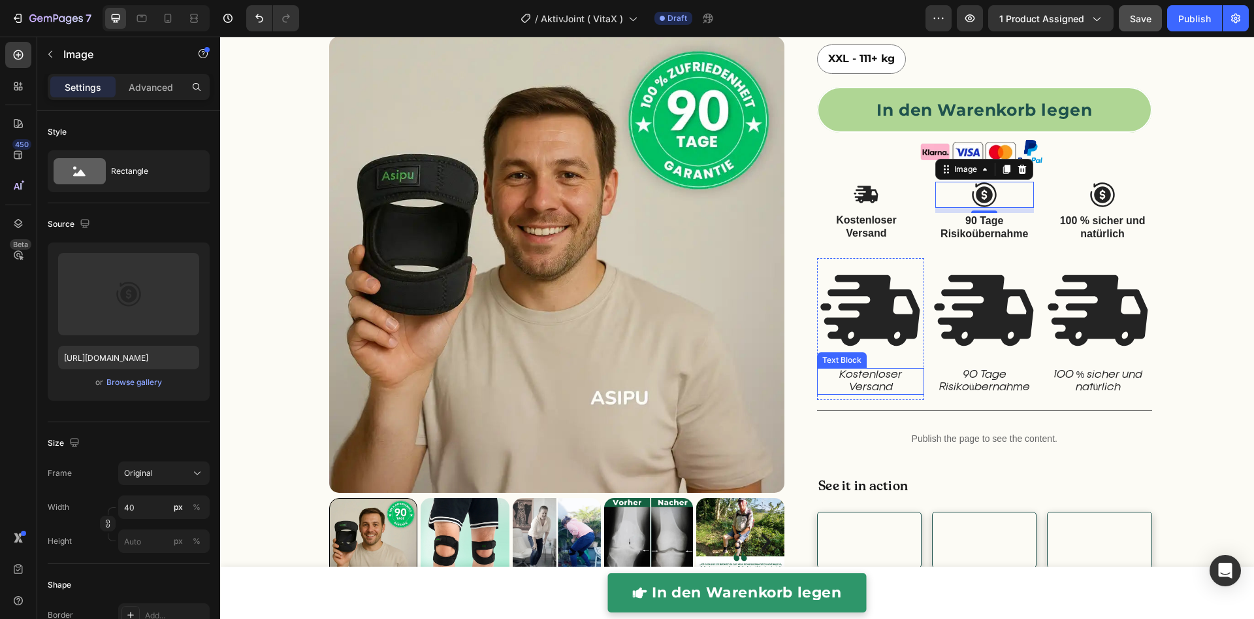
click at [824, 372] on p "Kostenloser Versand" at bounding box center [870, 381] width 105 height 24
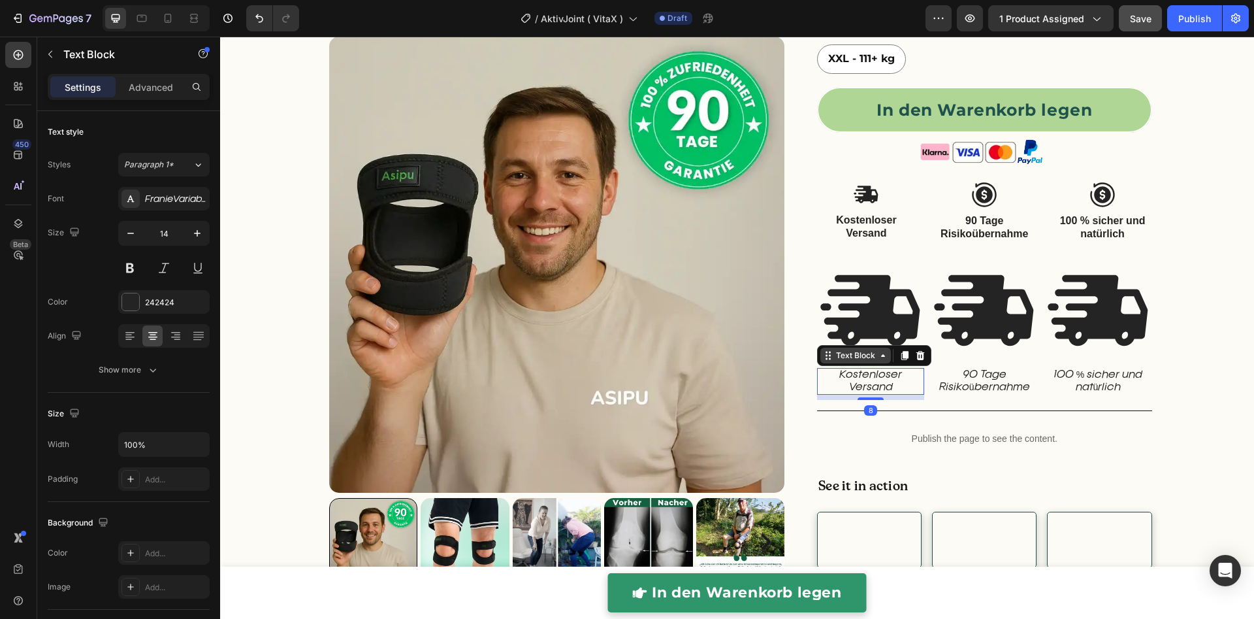
click at [824, 355] on icon at bounding box center [828, 355] width 10 height 10
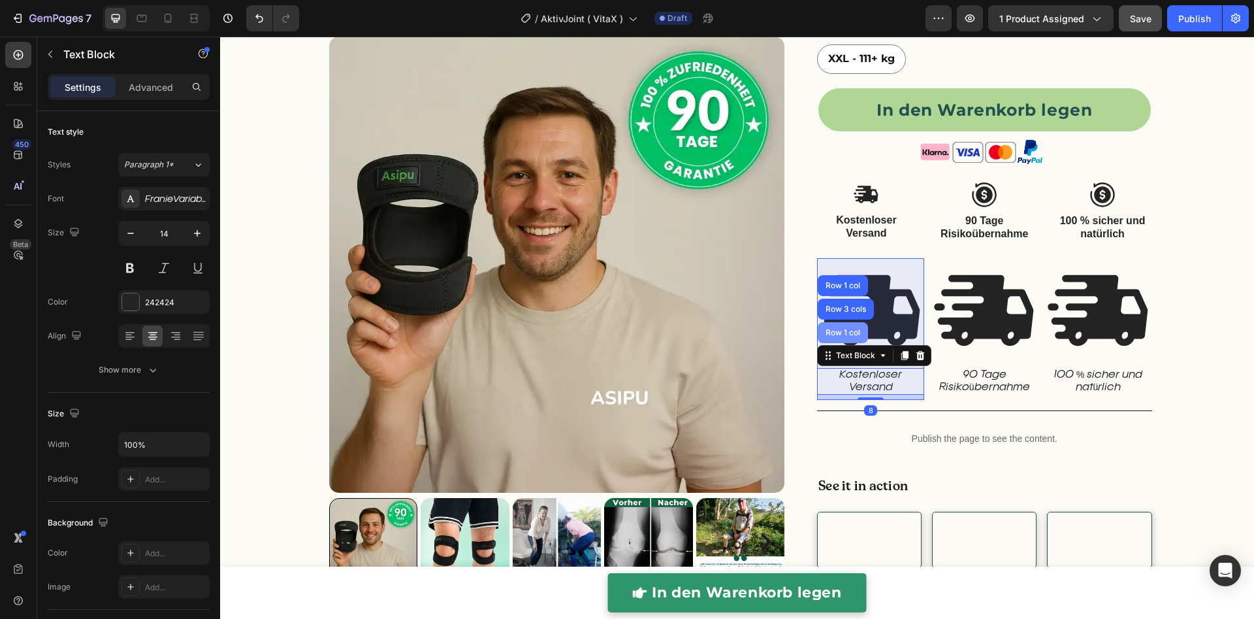
click at [831, 331] on div "Row 1 col" at bounding box center [843, 333] width 40 height 8
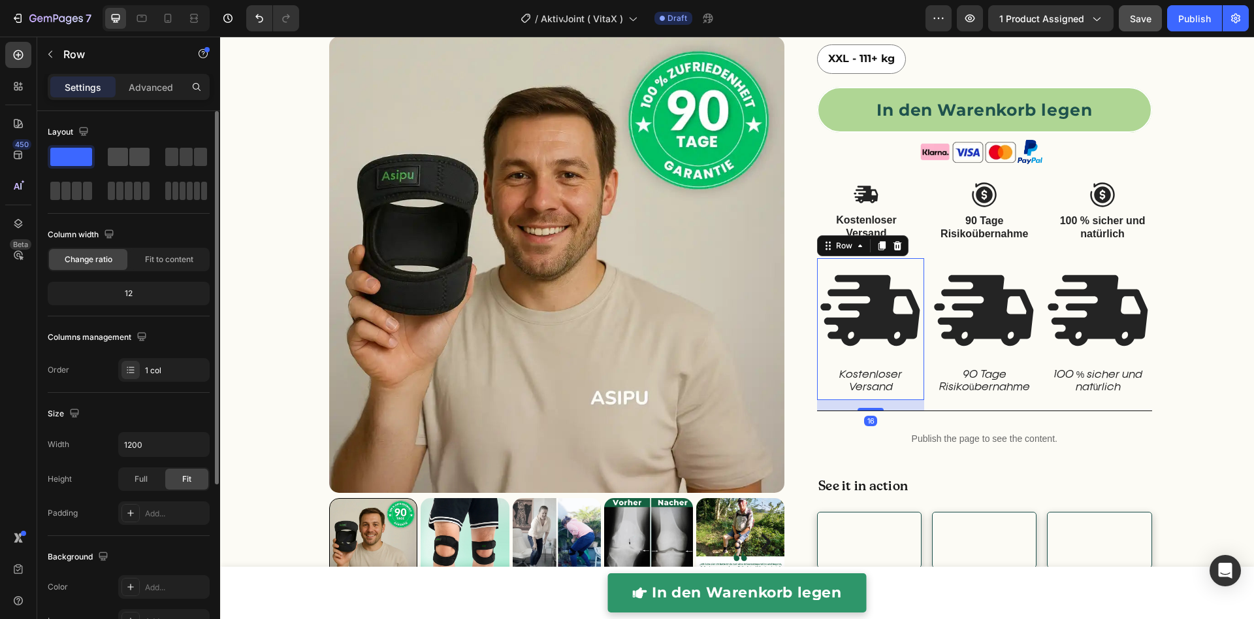
click at [124, 164] on span at bounding box center [118, 157] width 20 height 18
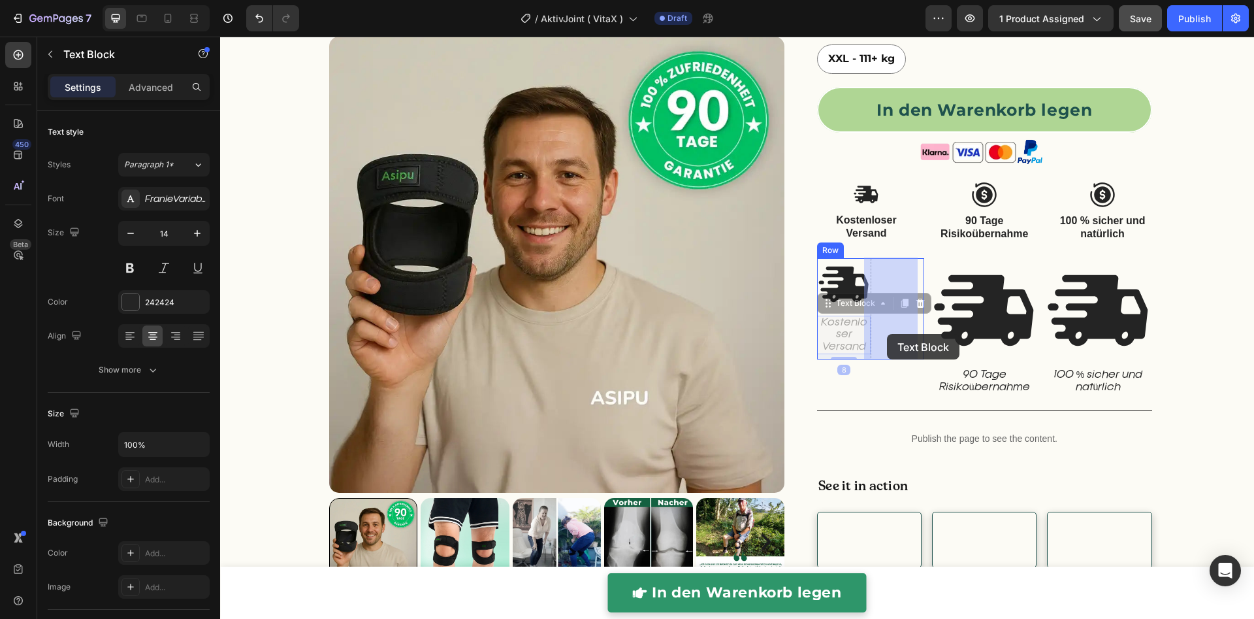
drag, startPoint x: 851, startPoint y: 338, endPoint x: 887, endPoint y: 334, distance: 36.1
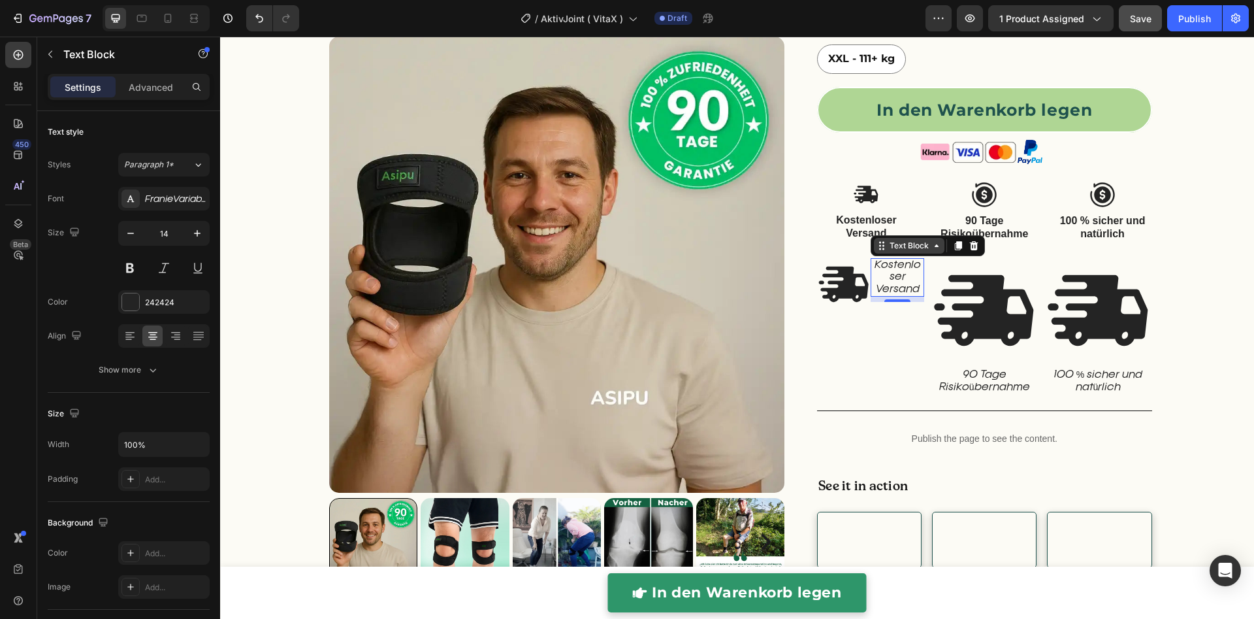
click at [906, 247] on div "Text Block" at bounding box center [909, 246] width 44 height 12
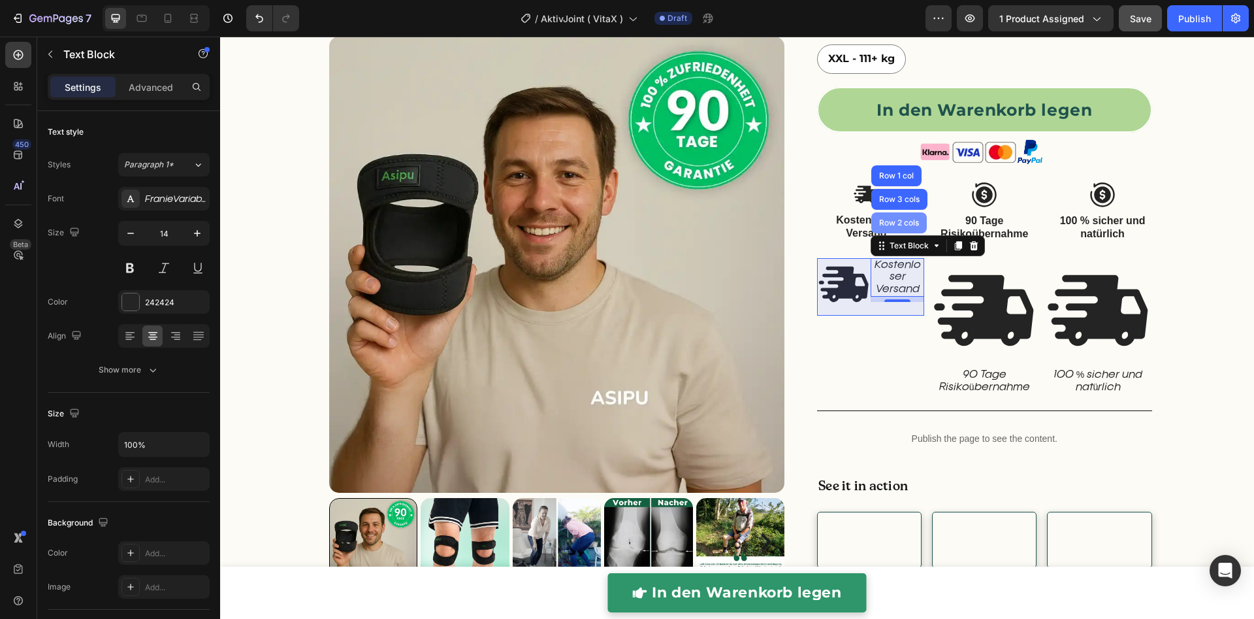
click at [902, 229] on div "Row 2 cols" at bounding box center [899, 222] width 56 height 21
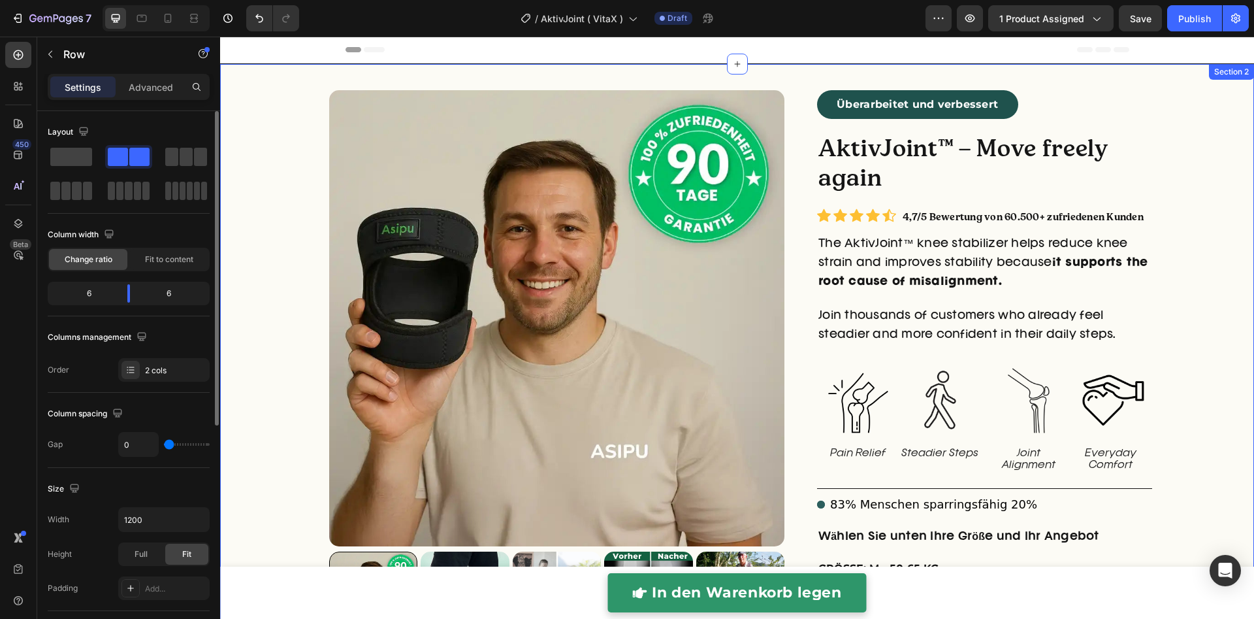
scroll to position [577, 0]
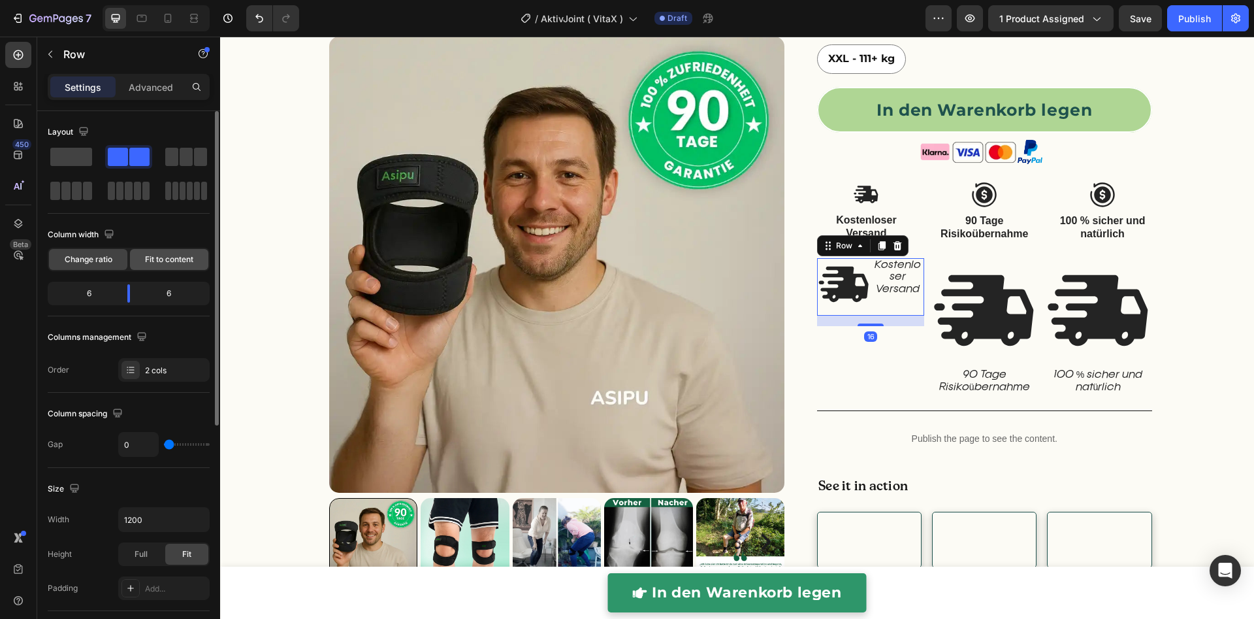
click at [152, 259] on span "Fit to content" at bounding box center [169, 259] width 48 height 12
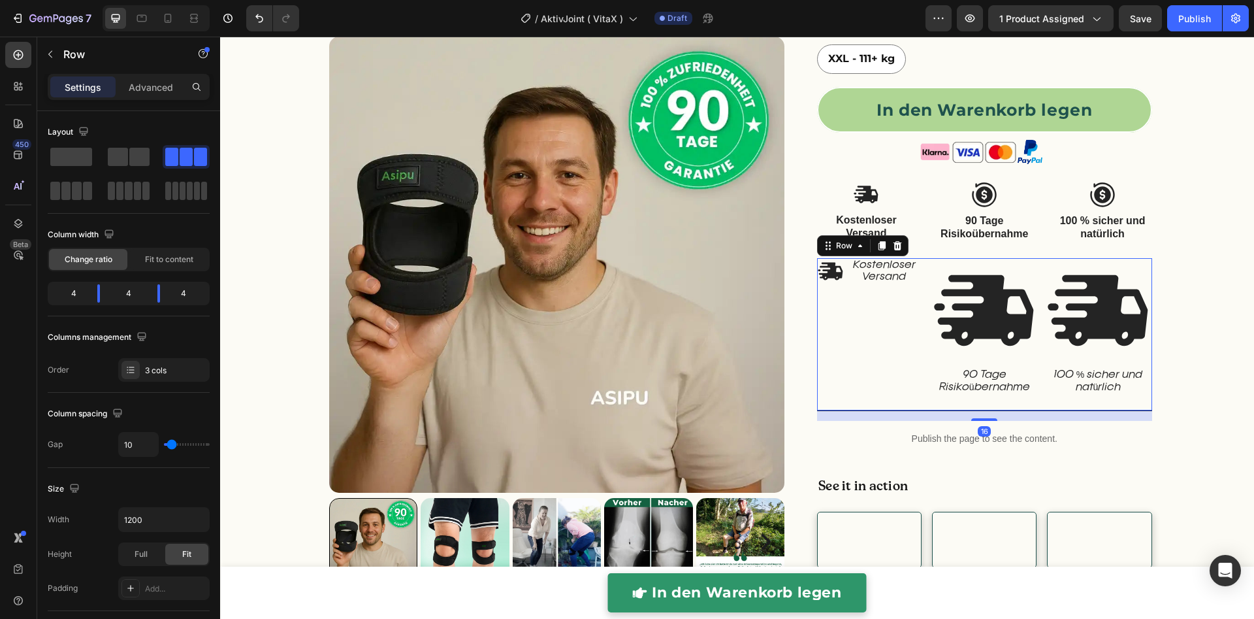
click at [891, 330] on div "Image Kostenloser Versand Text Block Row" at bounding box center [870, 334] width 107 height 152
click at [880, 340] on div "Image Kostenloser Versand Text Block Row" at bounding box center [870, 334] width 107 height 152
click at [174, 375] on div "3 cols" at bounding box center [175, 370] width 61 height 12
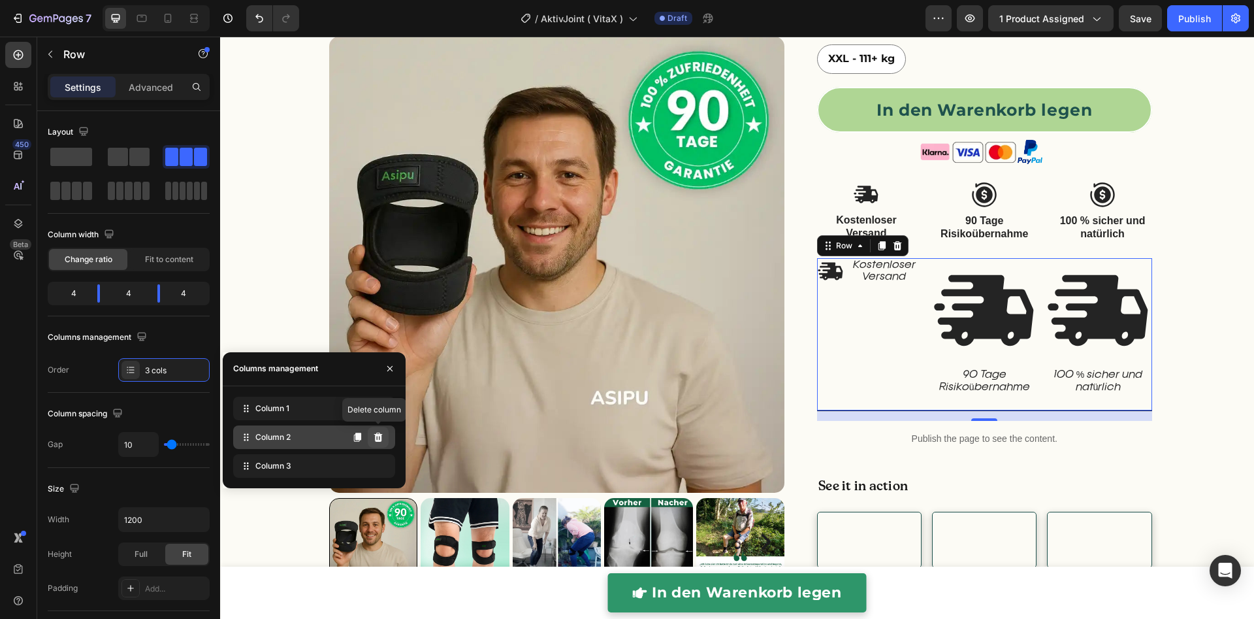
click at [382, 432] on icon at bounding box center [378, 437] width 10 height 10
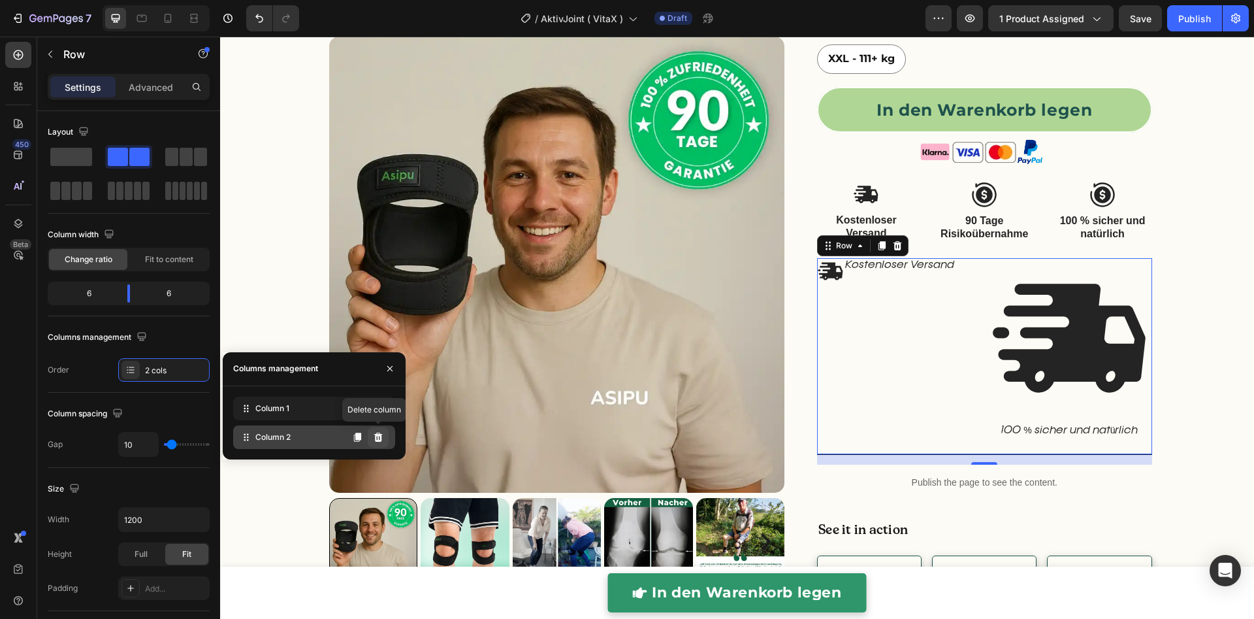
click at [381, 434] on icon at bounding box center [378, 437] width 10 height 10
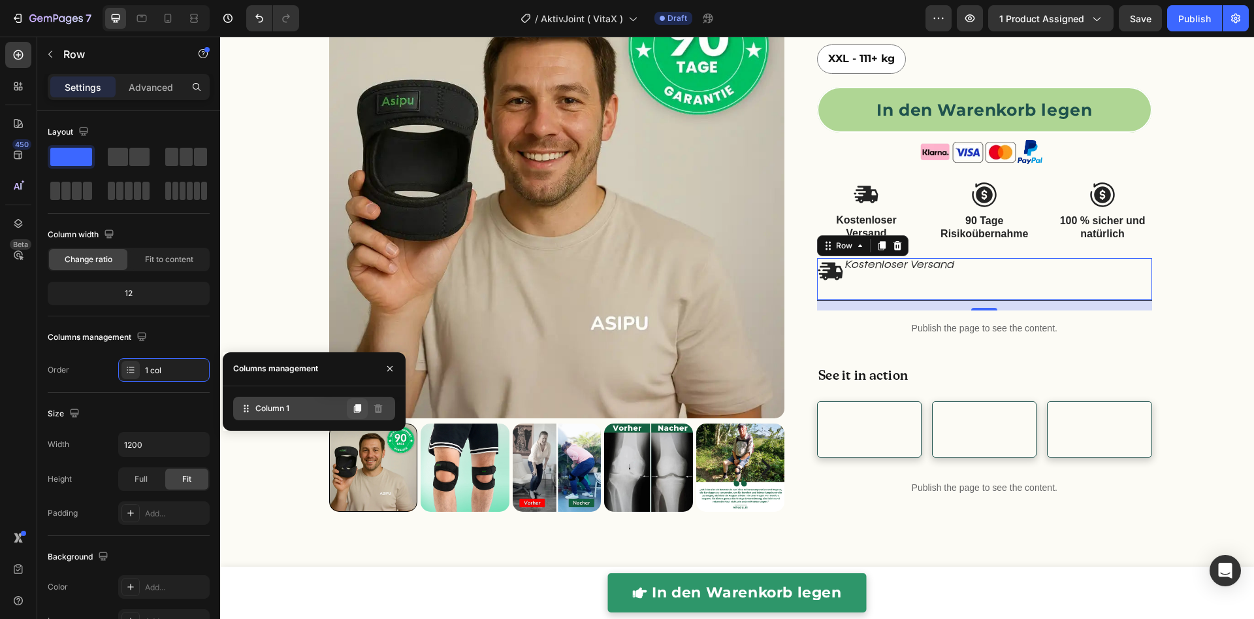
click at [353, 405] on icon at bounding box center [357, 408] width 10 height 10
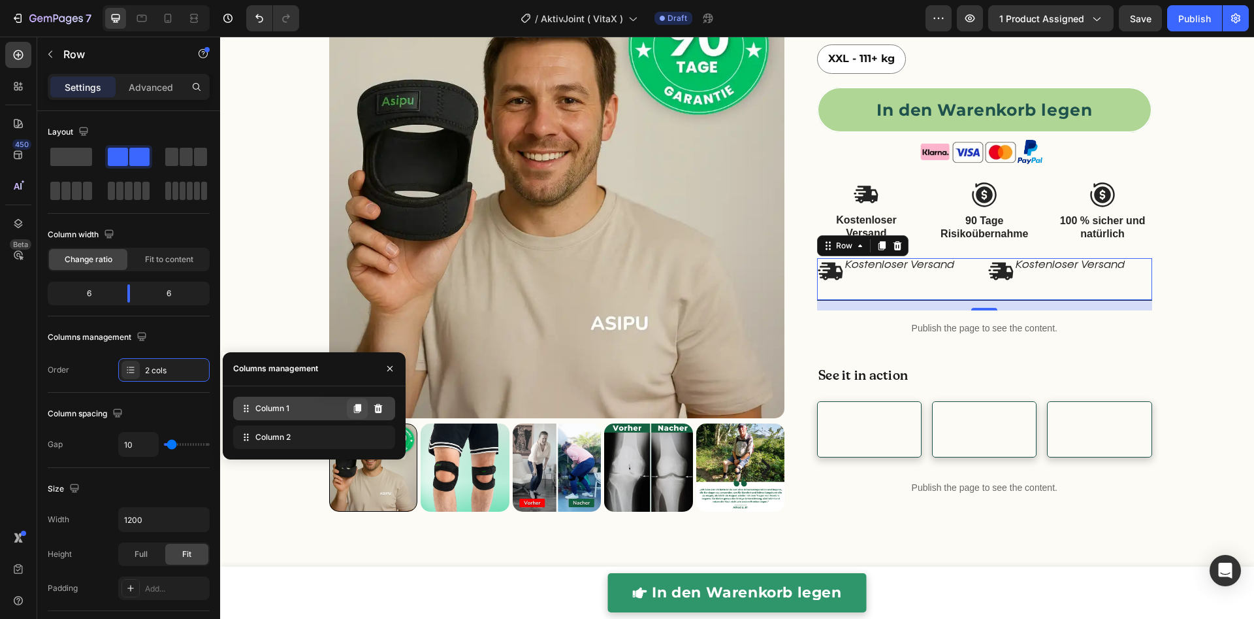
click at [355, 406] on icon at bounding box center [357, 408] width 10 height 10
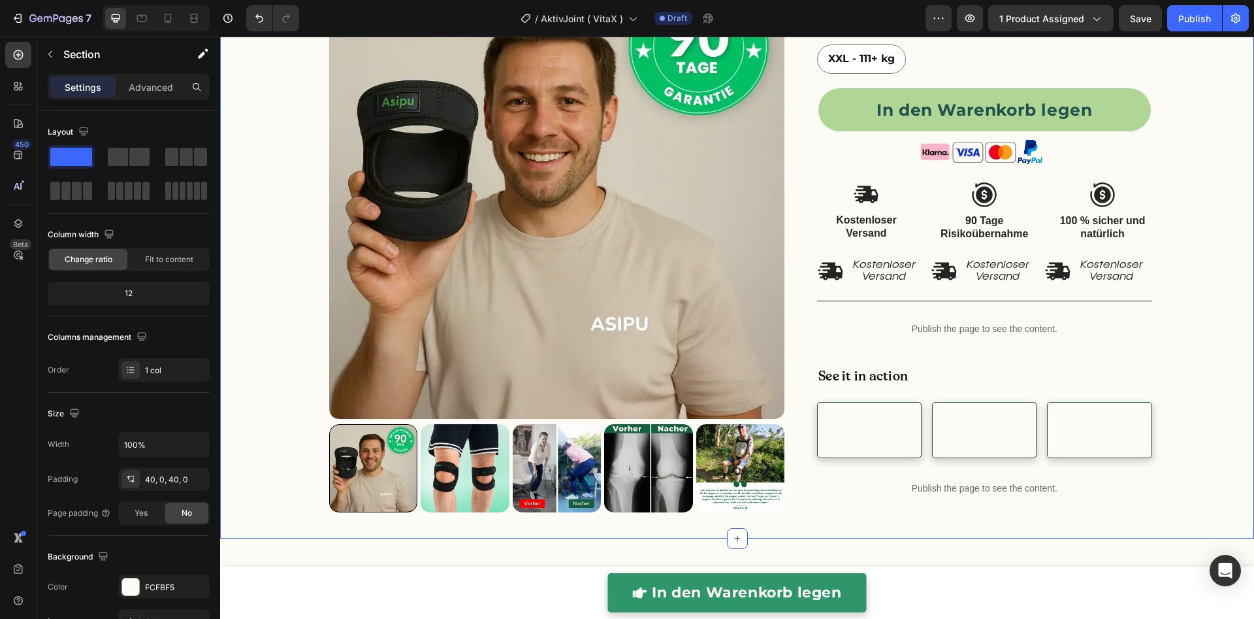
click at [1186, 354] on div "right Created with Sketch. right Created with Sketch. Product Images Überarbeit…" at bounding box center [737, 12] width 1034 height 999
click at [978, 221] on p "90 Tage Risikoübernahme" at bounding box center [985, 227] width 96 height 27
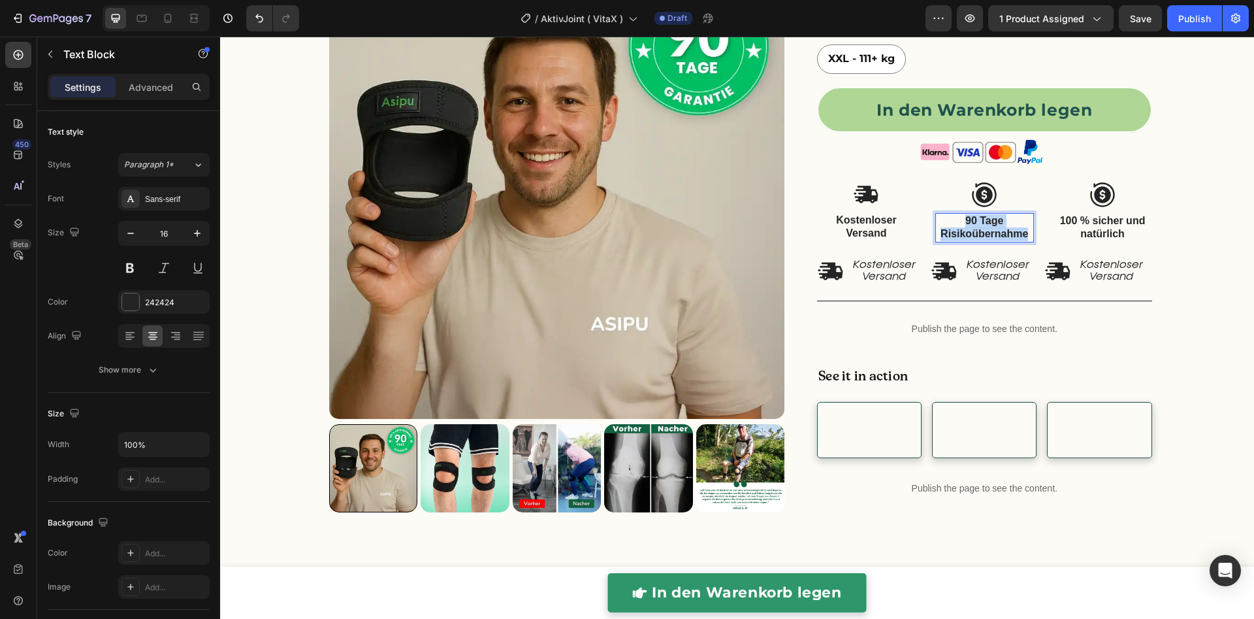
copy p "90 Tage Risikoübernahme"
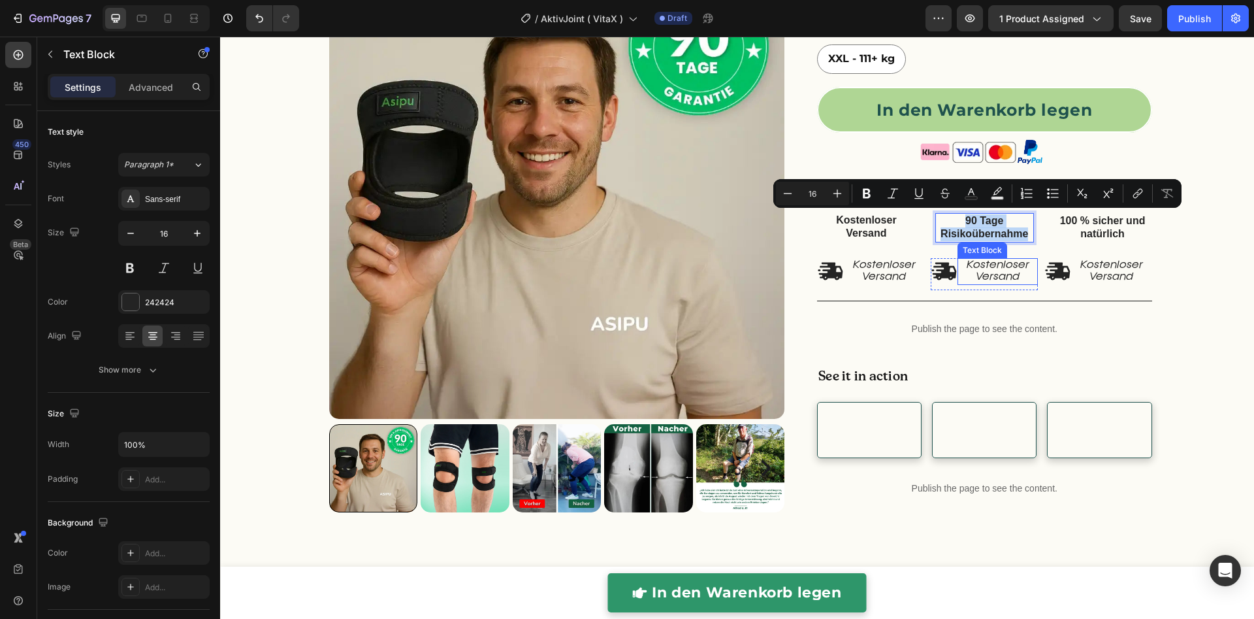
click at [986, 276] on p "Kostenloser Versand" at bounding box center [998, 271] width 78 height 24
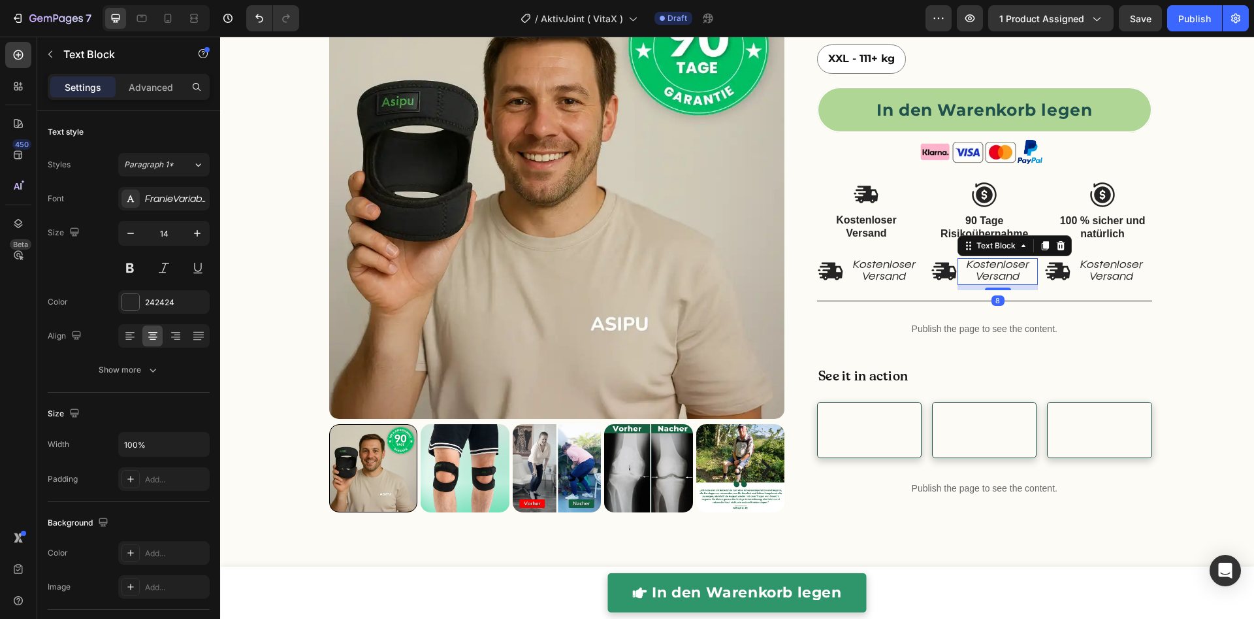
click at [986, 276] on p "Kostenloser Versand" at bounding box center [998, 271] width 78 height 24
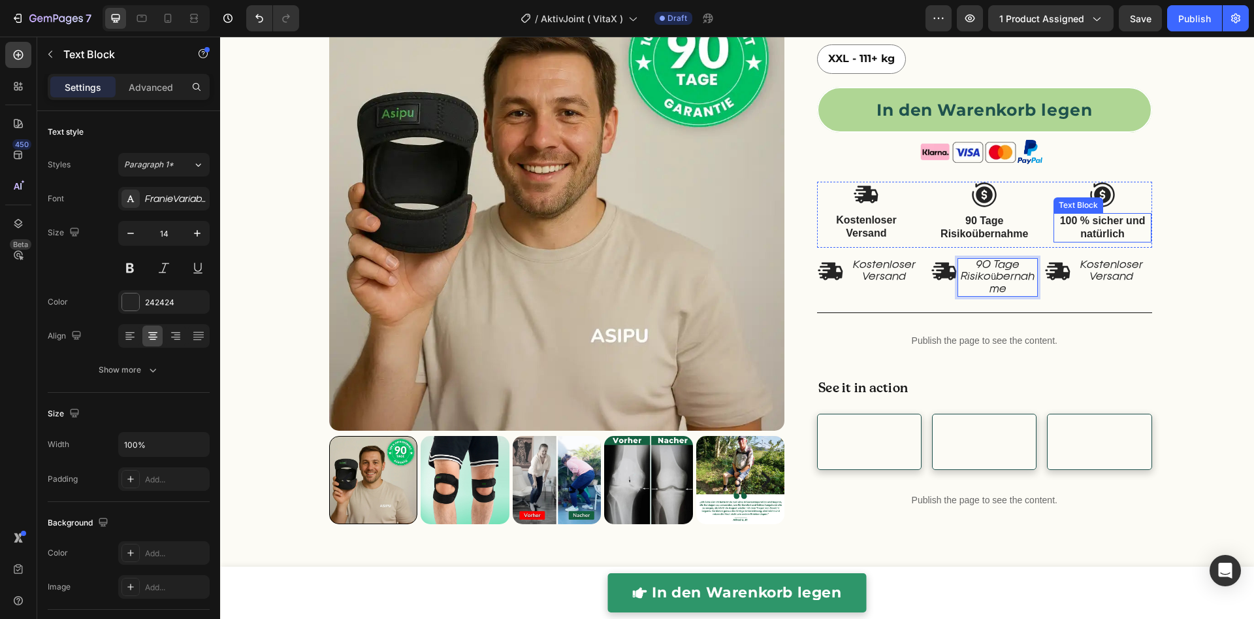
click at [1107, 223] on p "100 % sicher und natürlich" at bounding box center [1103, 227] width 96 height 27
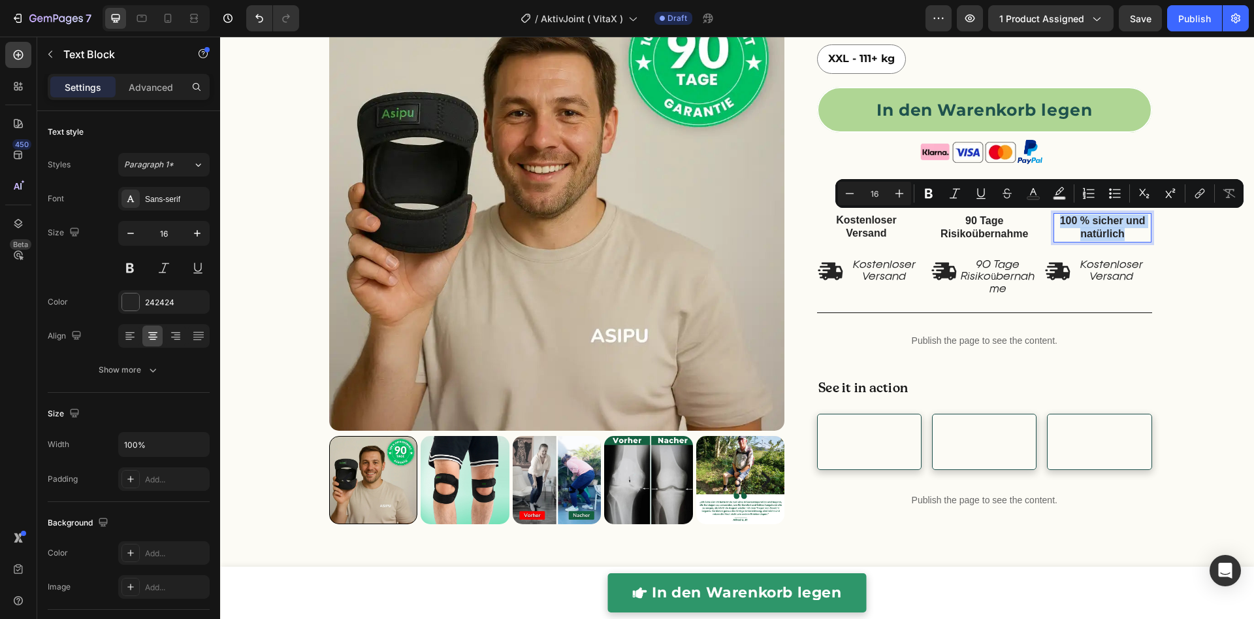
copy p "100 % sicher und natürlich"
click at [1110, 271] on p "Kostenloser Versand" at bounding box center [1111, 271] width 78 height 24
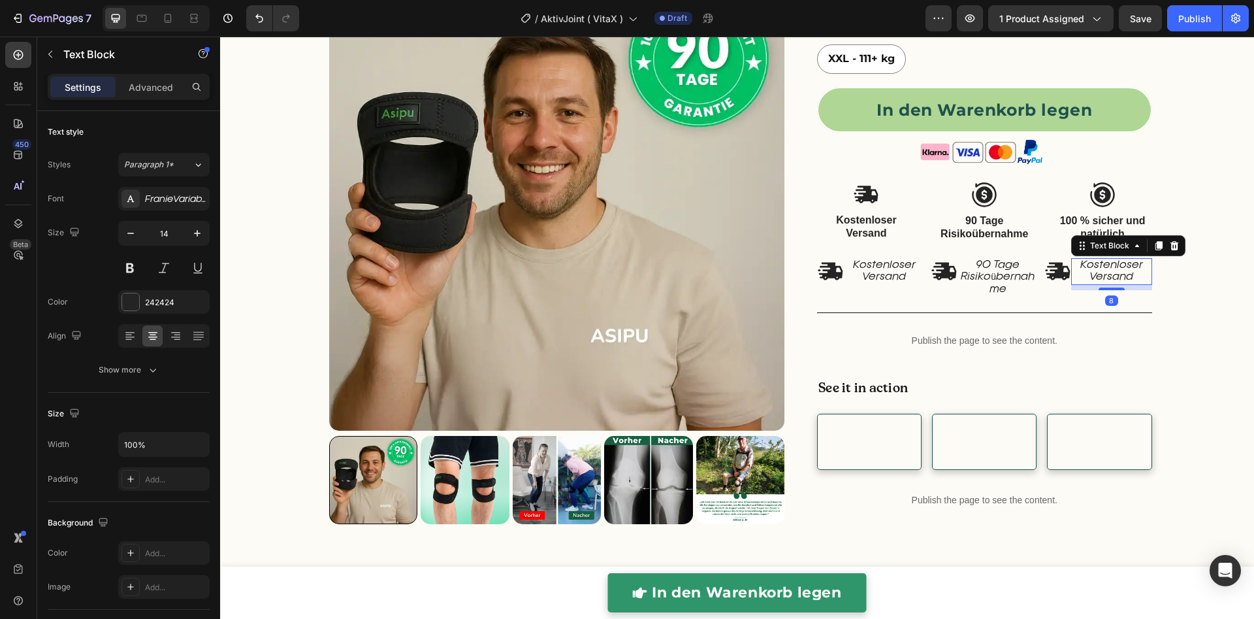
click at [1109, 271] on p "Kostenloser Versand" at bounding box center [1111, 271] width 78 height 24
click at [1185, 277] on div "right Created with Sketch. right Created with Sketch. Product Images Überarbeit…" at bounding box center [737, 18] width 1034 height 1011
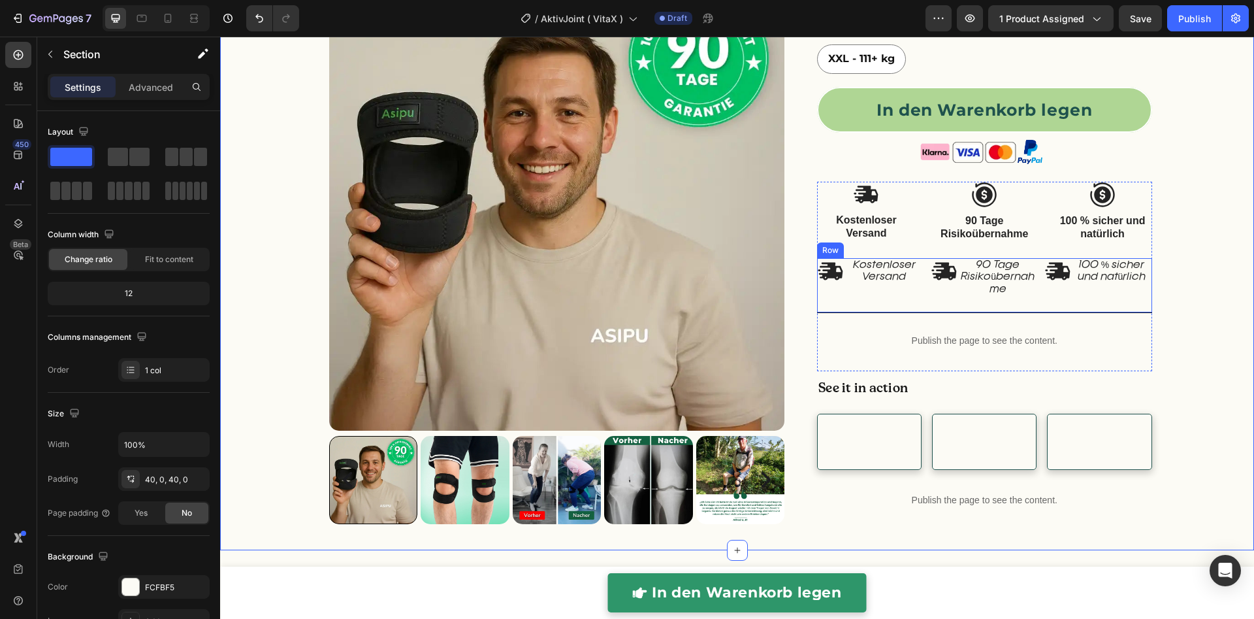
click at [935, 304] on div "Image 90 Tage Risikoübernahme Text Block Row" at bounding box center [984, 285] width 107 height 54
click at [1202, 310] on div "right Created with Sketch. right Created with Sketch. Product Images Überarbeit…" at bounding box center [737, 18] width 1034 height 1011
click at [978, 191] on img at bounding box center [984, 195] width 26 height 26
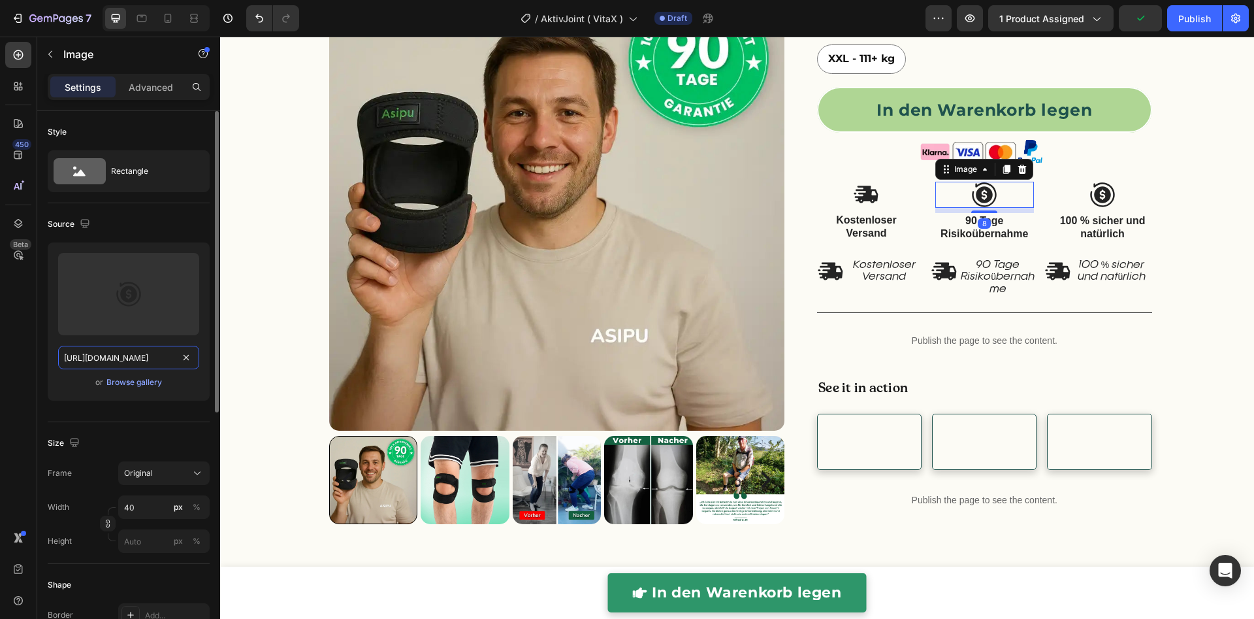
click at [132, 346] on input "[URL][DOMAIN_NAME]" at bounding box center [128, 358] width 141 height 24
click at [1055, 266] on img at bounding box center [1057, 271] width 27 height 26
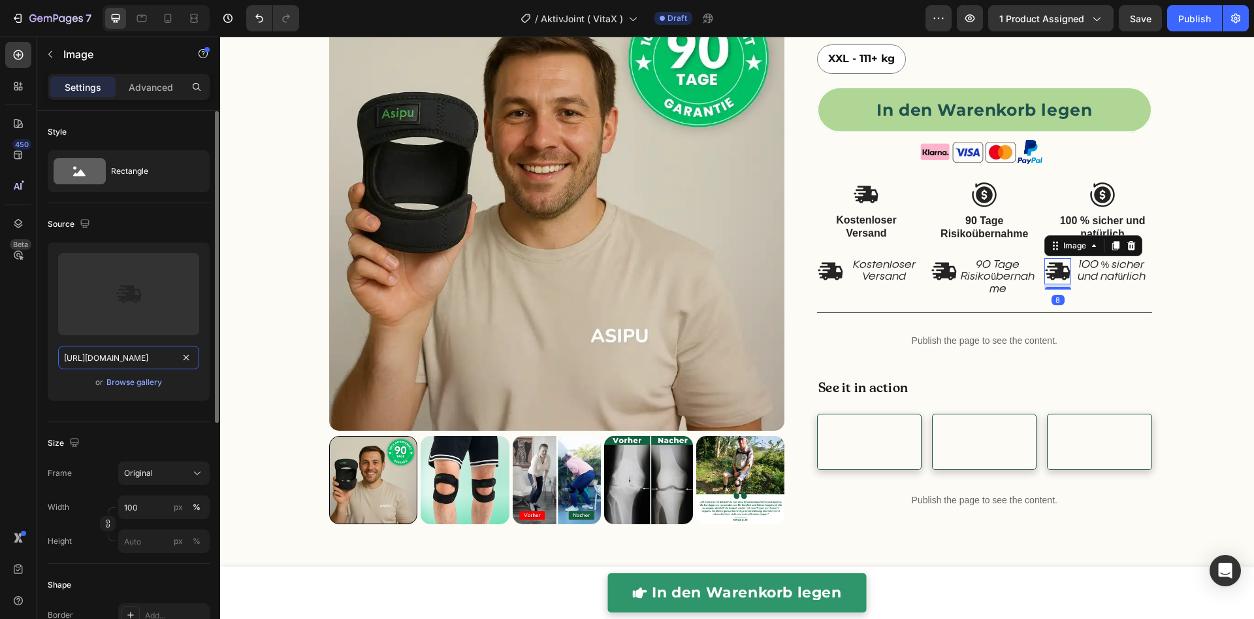
click at [92, 356] on input "[URL][DOMAIN_NAME]" at bounding box center [128, 358] width 141 height 24
paste input "0849/7256/8913/files/Asipu_AktivJoint_Kniebandage_icone_6.webp?v=1756296280"
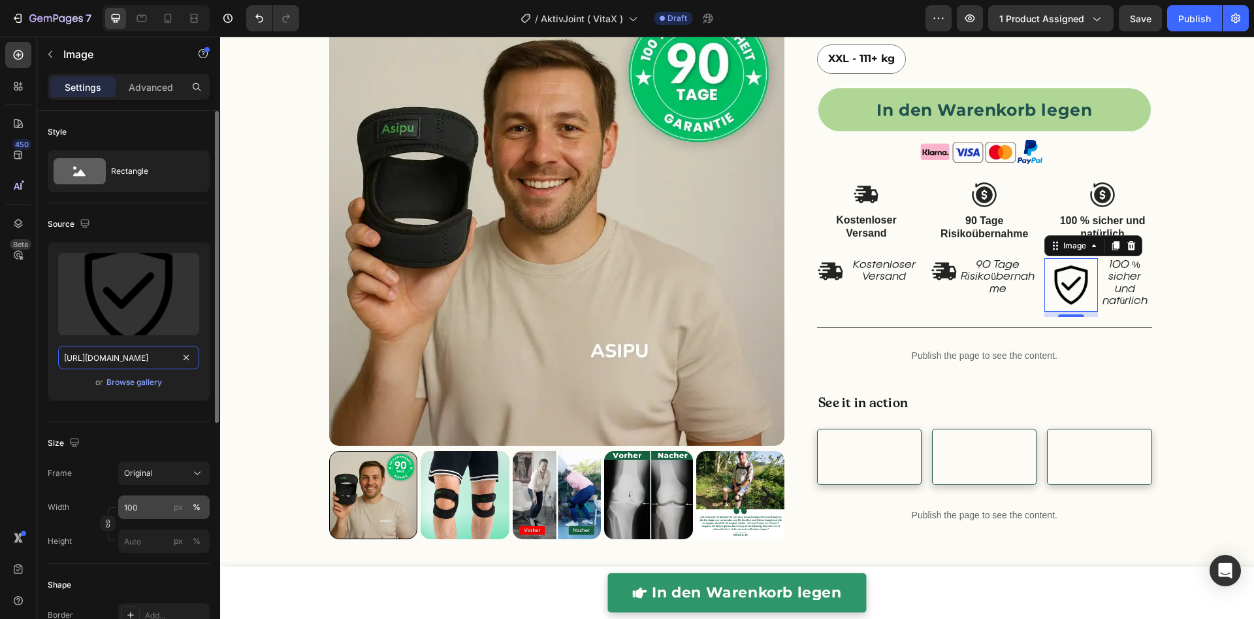
type input "[URL][DOMAIN_NAME]"
click at [133, 515] on input "100" at bounding box center [163, 507] width 91 height 24
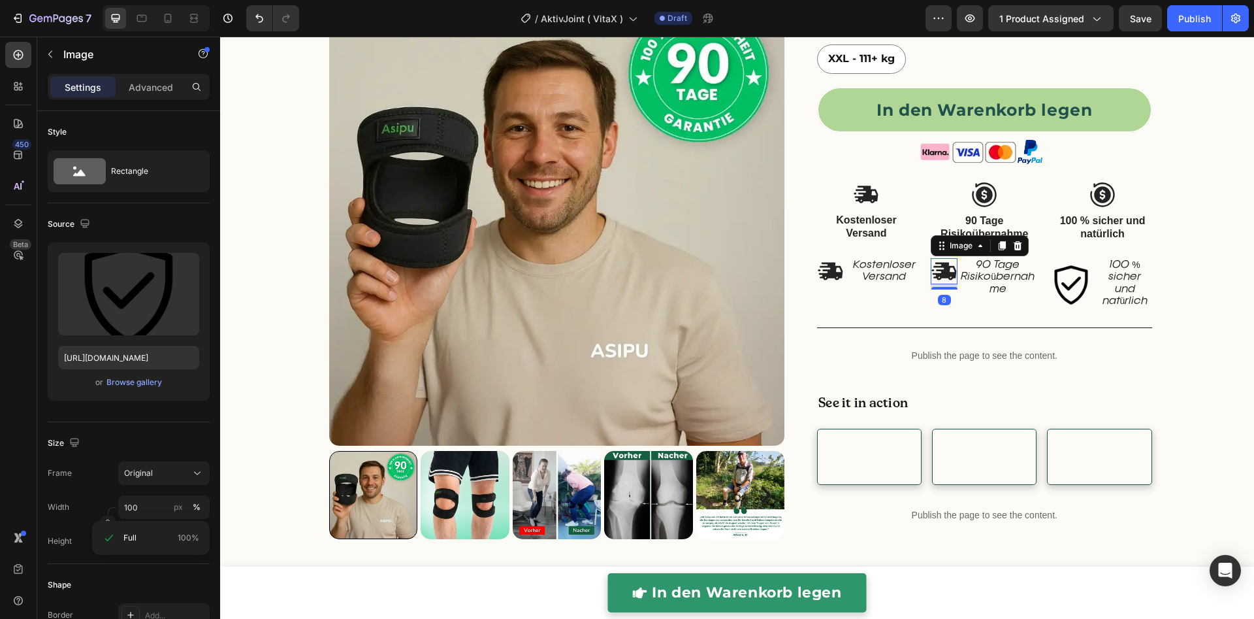
click at [938, 270] on img at bounding box center [944, 271] width 27 height 26
click at [1075, 288] on img at bounding box center [1071, 285] width 54 height 54
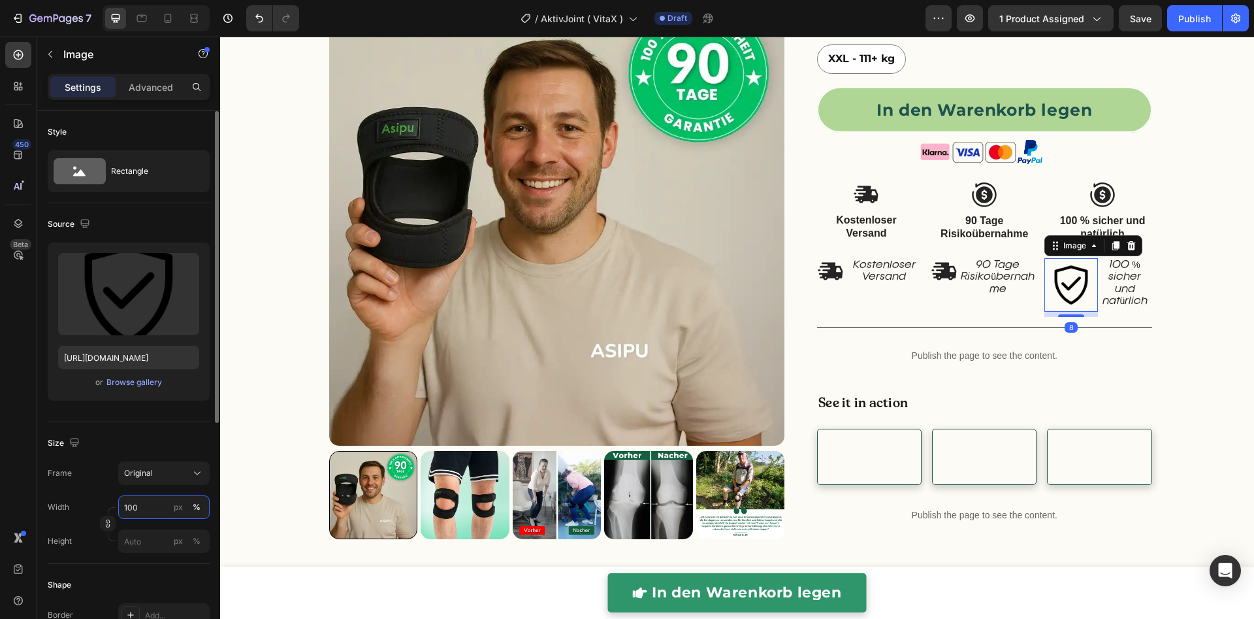
click at [157, 510] on input "100" at bounding box center [163, 507] width 91 height 24
type input "60"
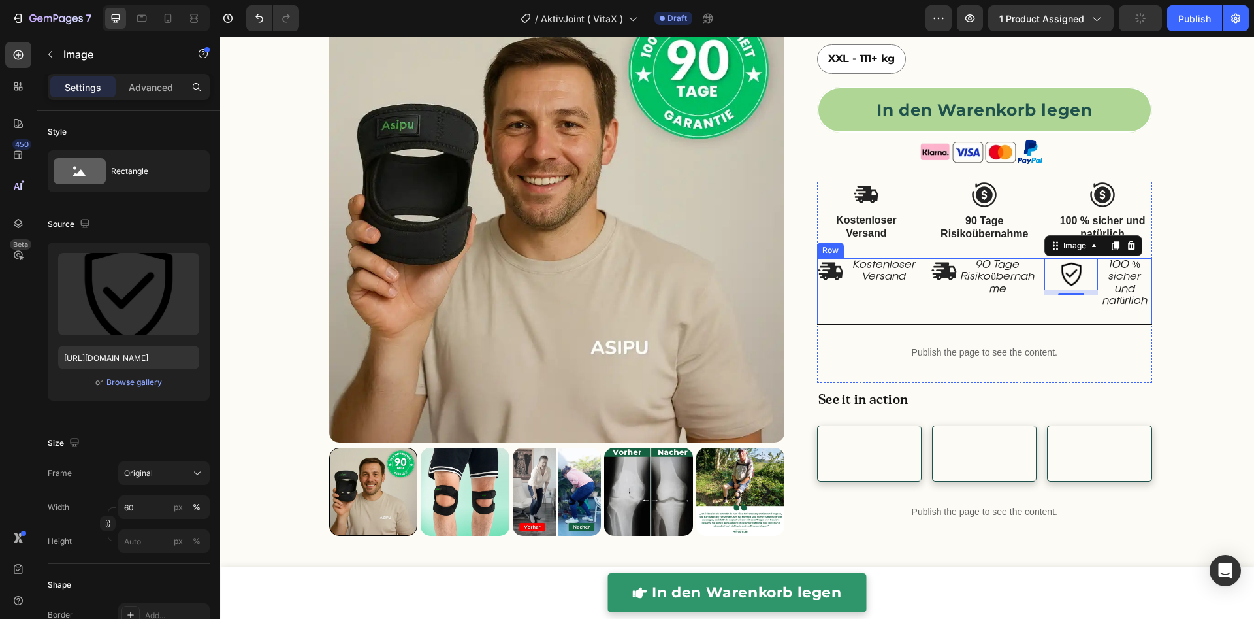
click at [1050, 314] on div "Image 8 100 % sicher und natürlich Text Block Row" at bounding box center [1097, 291] width 107 height 66
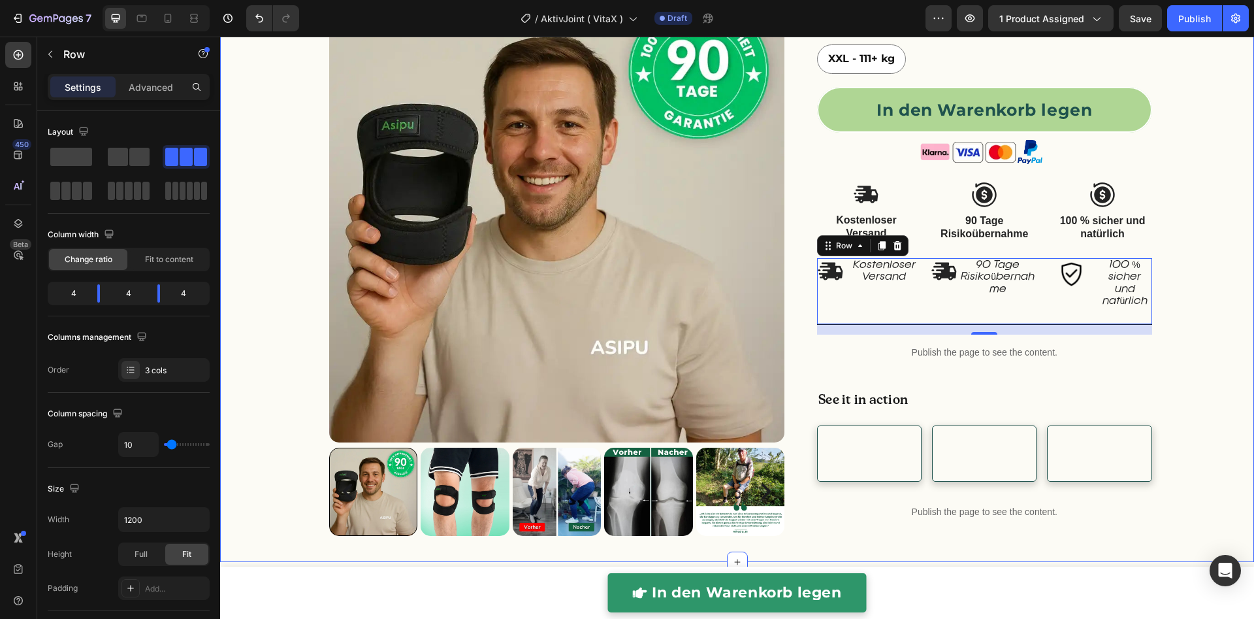
click at [1180, 308] on div "right Created with Sketch. right Created with Sketch. Product Images Überarbeit…" at bounding box center [737, 24] width 1034 height 1023
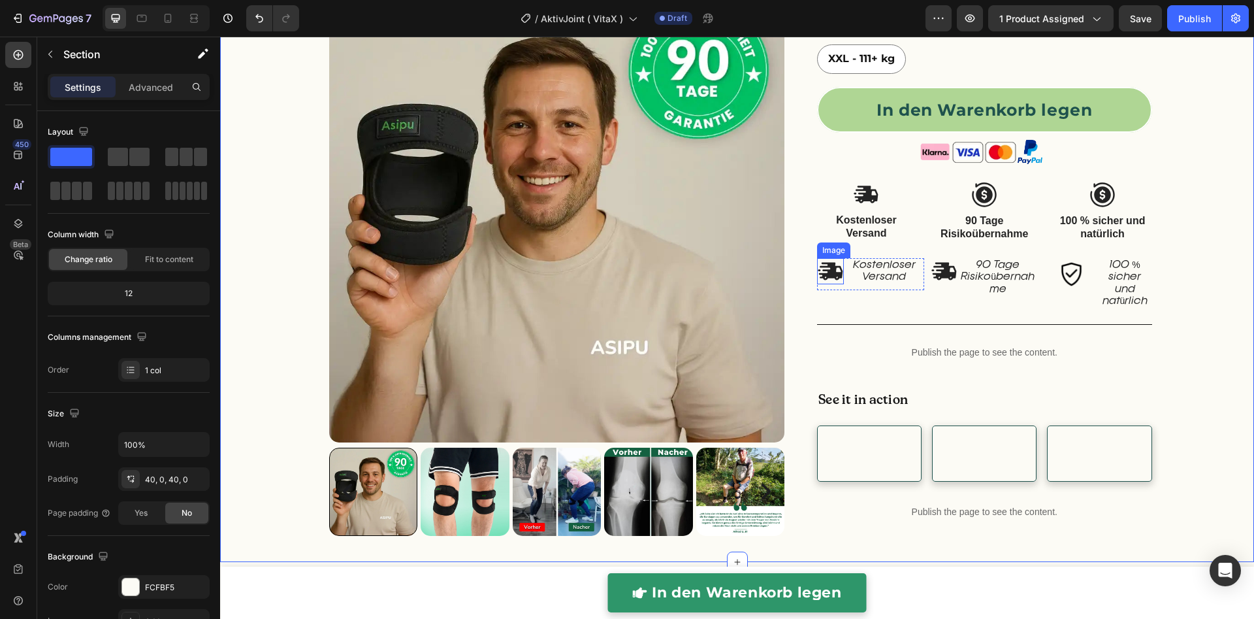
click at [830, 272] on img at bounding box center [830, 271] width 27 height 26
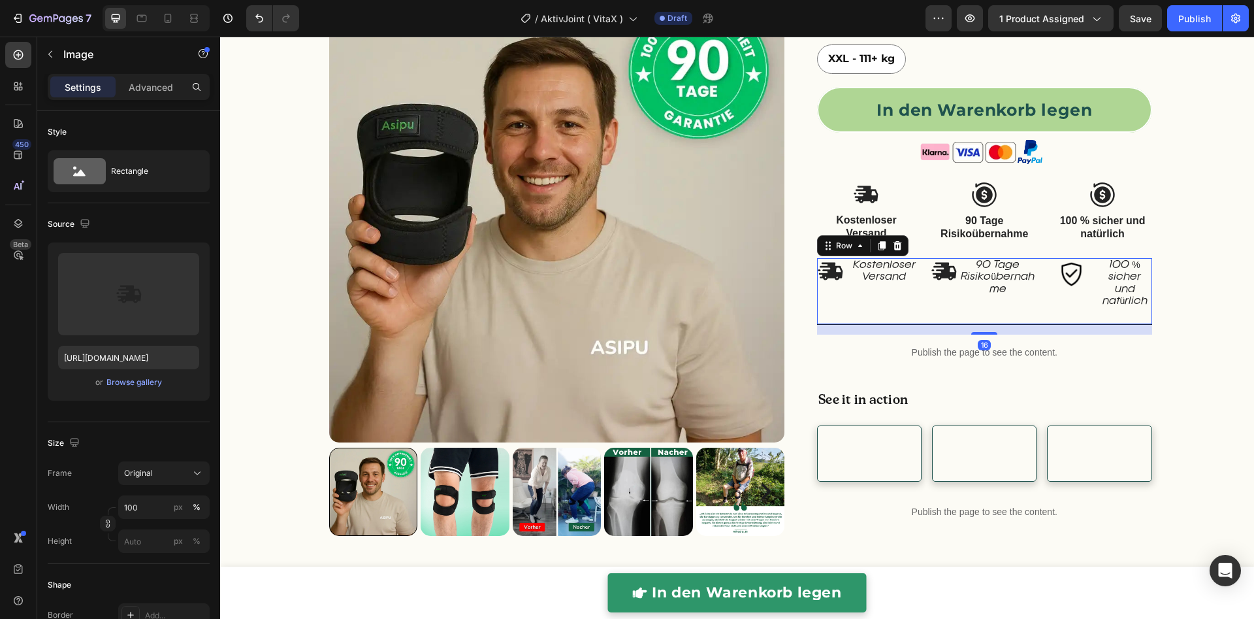
click at [854, 295] on div "Image Kostenloser Versand Text Block Row" at bounding box center [870, 291] width 107 height 66
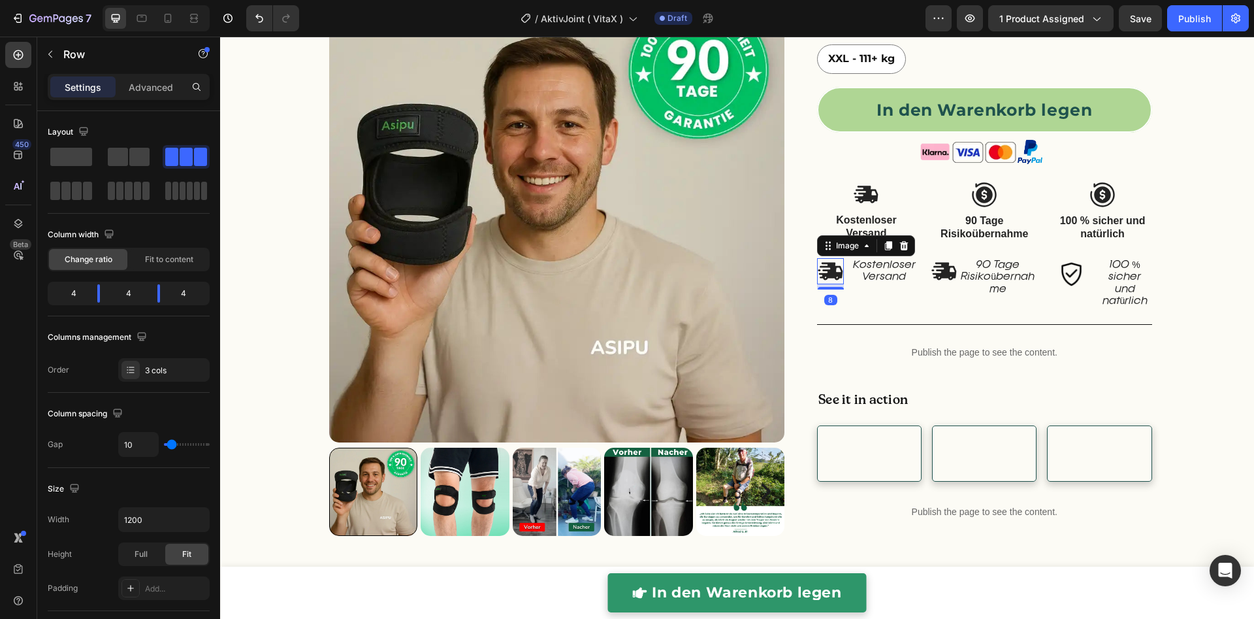
click at [829, 272] on img at bounding box center [830, 271] width 27 height 26
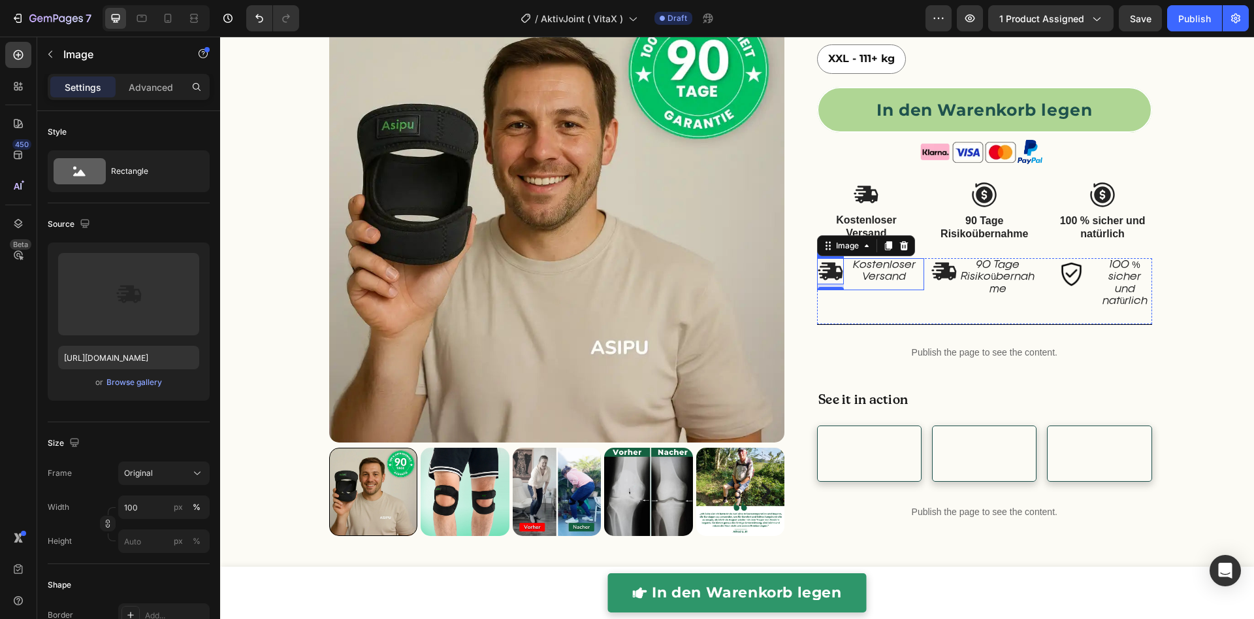
click at [875, 276] on p "Kostenloser Versand" at bounding box center [884, 271] width 78 height 24
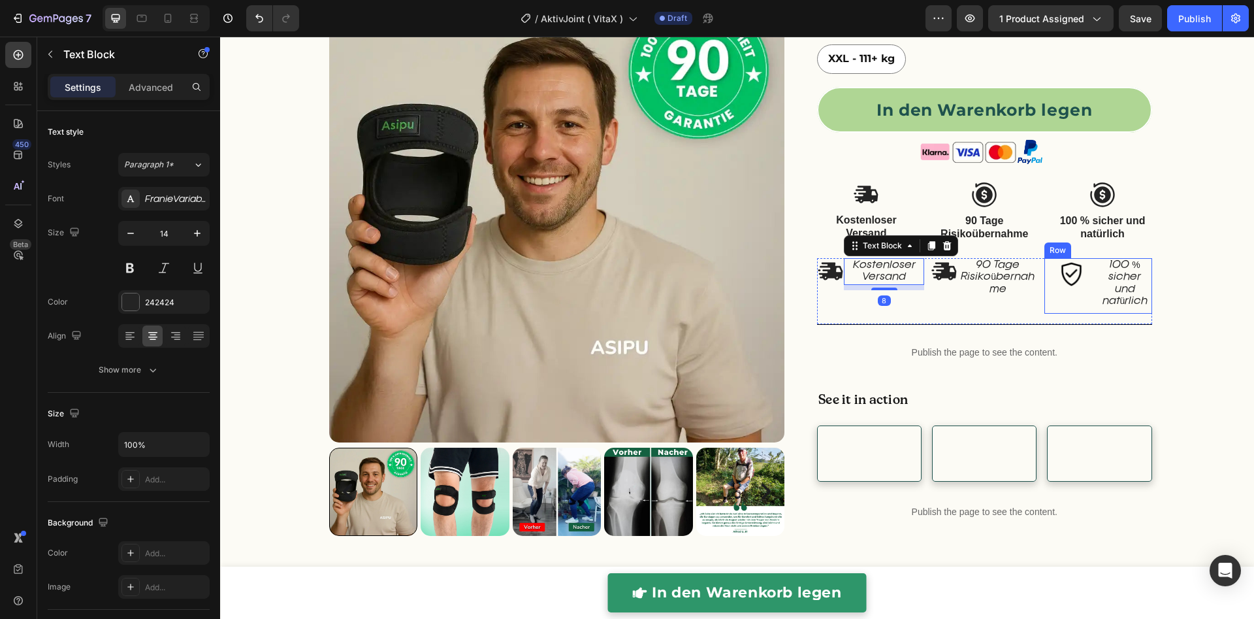
click at [1068, 297] on div "Image" at bounding box center [1071, 286] width 54 height 56
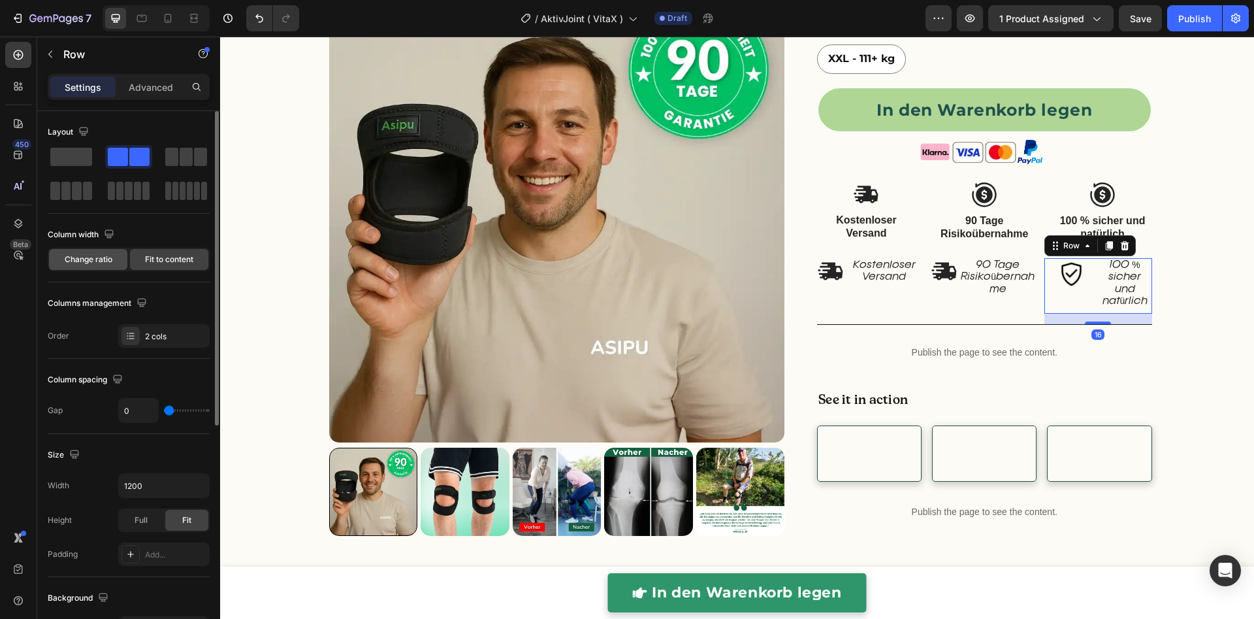
click at [90, 262] on span "Change ratio" at bounding box center [89, 259] width 48 height 12
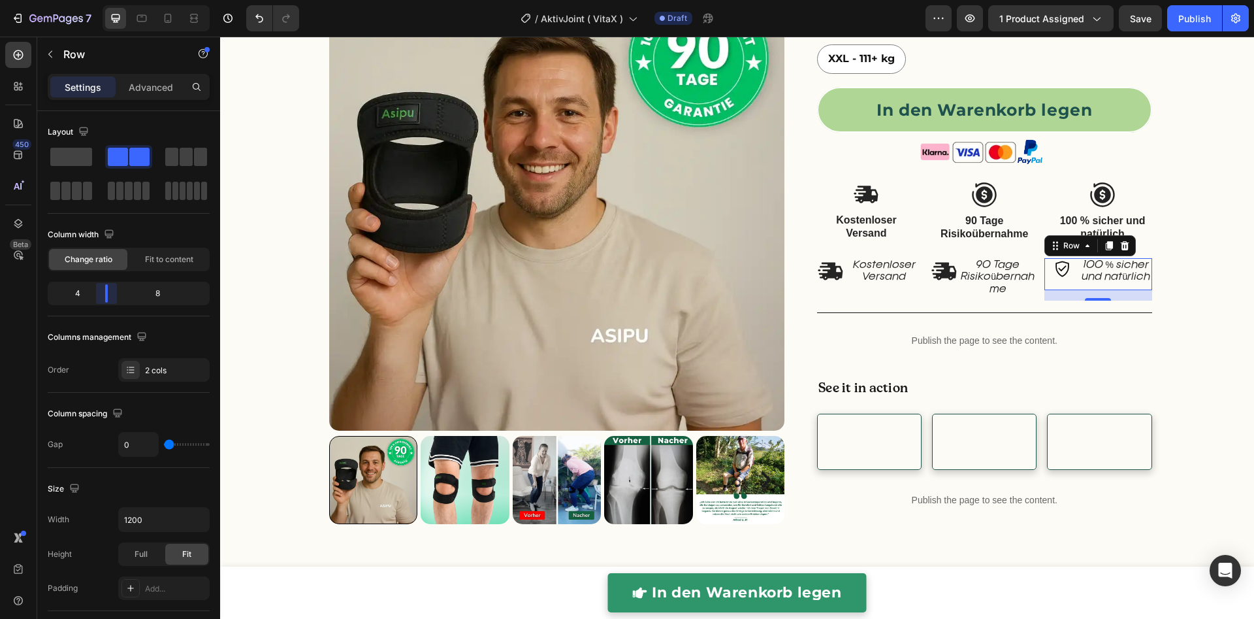
drag, startPoint x: 128, startPoint y: 291, endPoint x: 105, endPoint y: 297, distance: 23.4
click at [105, 0] on body "7 Version history / AktivJoint ( VitaX ) Draft Preview 1 product assigned Save …" at bounding box center [627, 0] width 1254 height 0
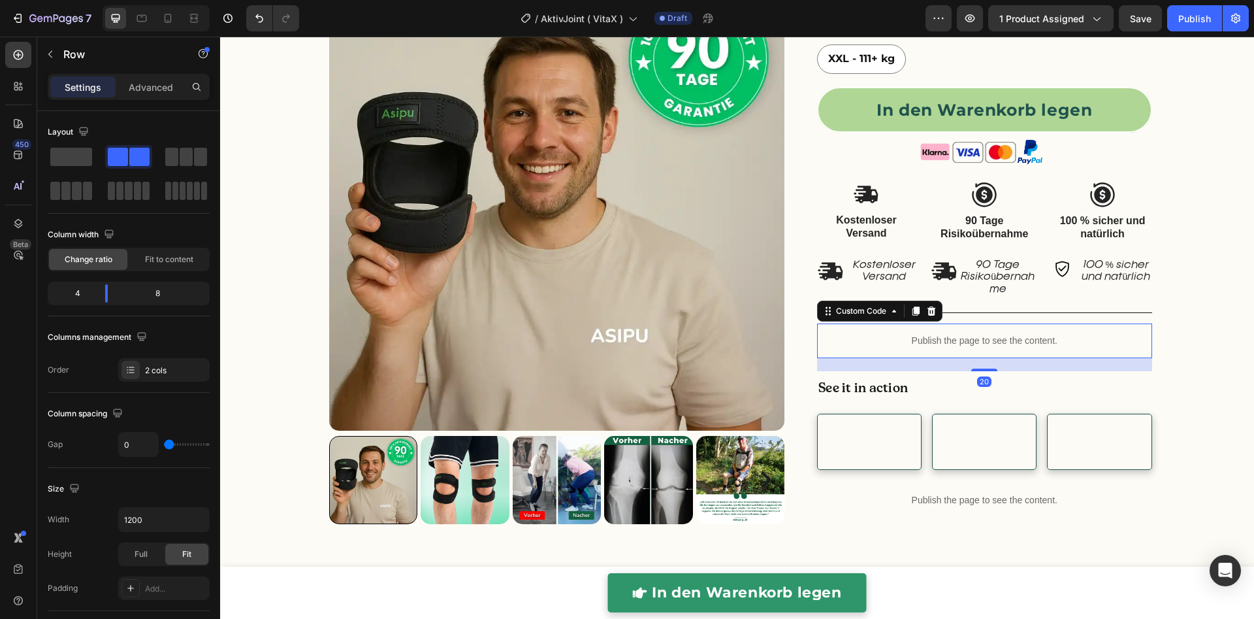
click at [1118, 328] on div "Publish the page to see the content." at bounding box center [984, 340] width 335 height 35
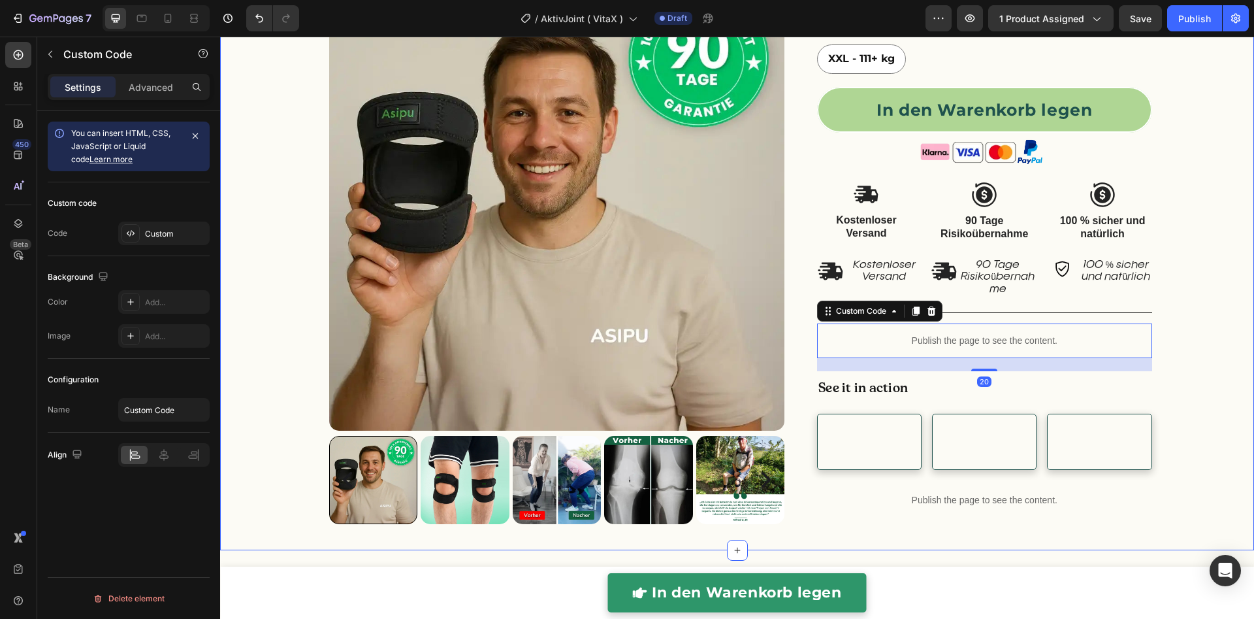
click at [1179, 321] on div "right Created with Sketch. right Created with Sketch. Product Images Überarbeit…" at bounding box center [737, 18] width 1034 height 1011
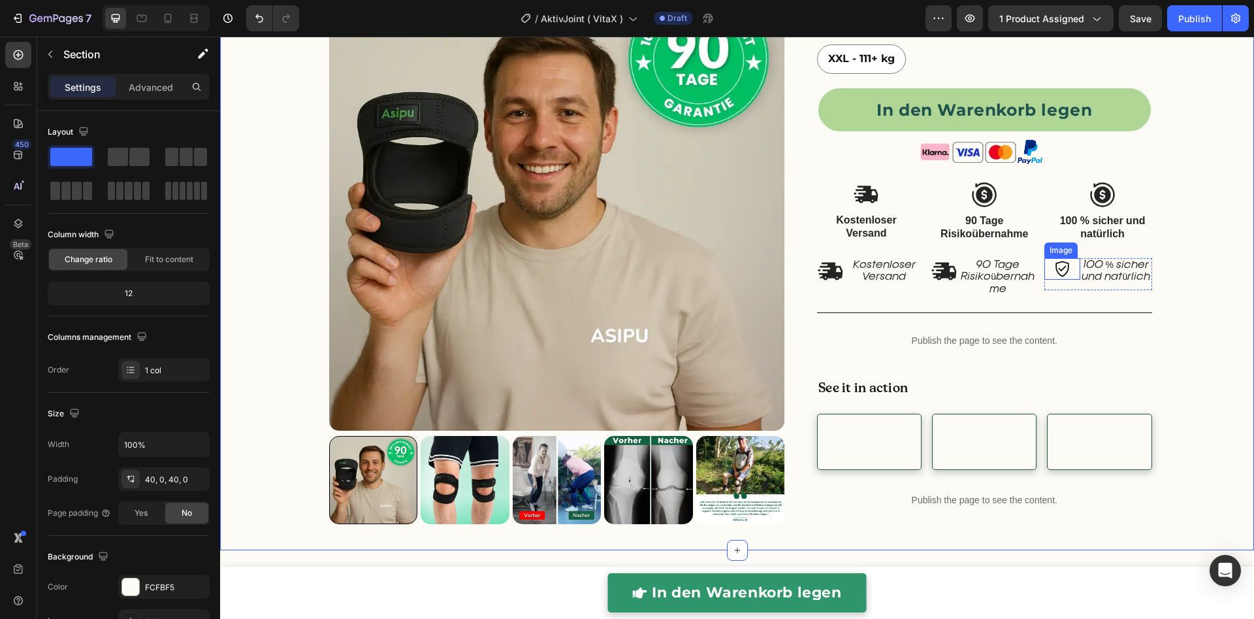
click at [1052, 270] on img at bounding box center [1063, 269] width 22 height 22
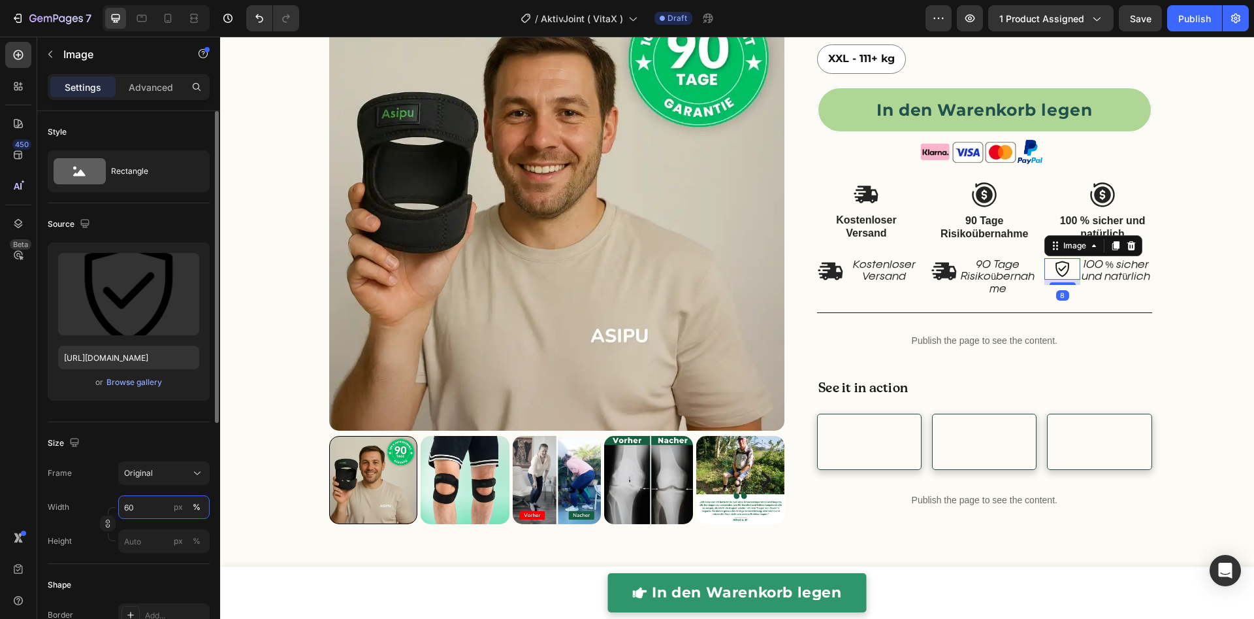
click at [144, 505] on input "60" at bounding box center [163, 507] width 91 height 24
click at [142, 532] on p "Full 100%" at bounding box center [161, 538] width 76 height 12
type input "100"
click at [1225, 323] on div "right Created with Sketch. right Created with Sketch. Product Images Überarbeit…" at bounding box center [737, 18] width 1034 height 1011
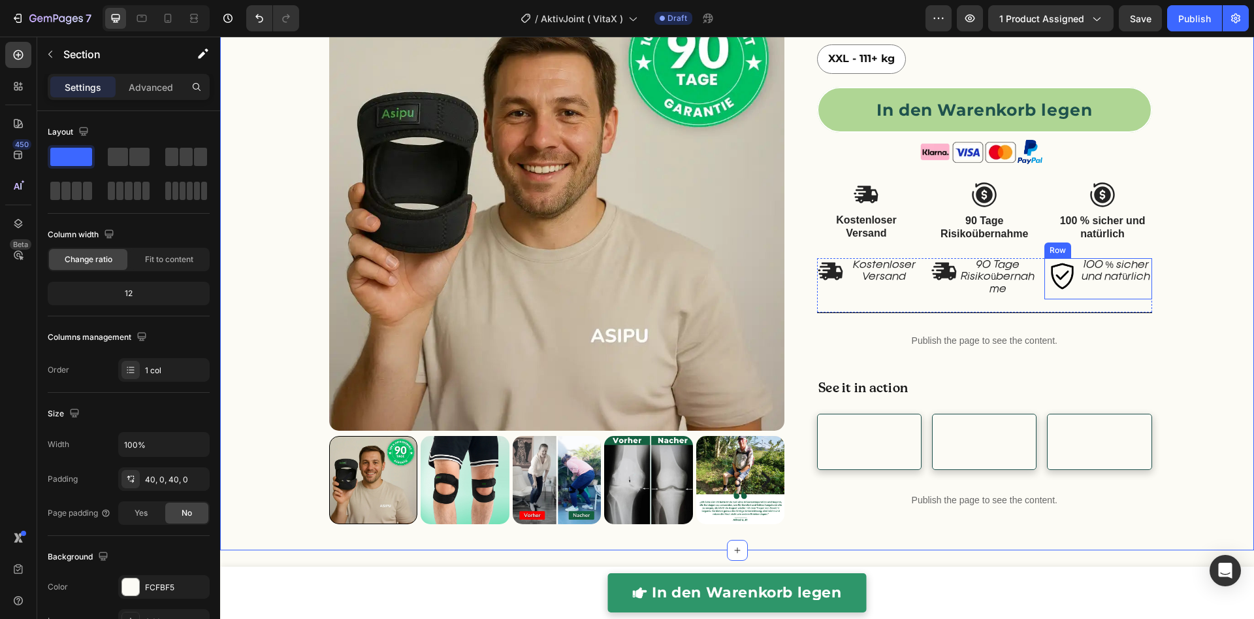
click at [1104, 289] on div "100 % sicher und natürlich Text Block" at bounding box center [1115, 278] width 71 height 41
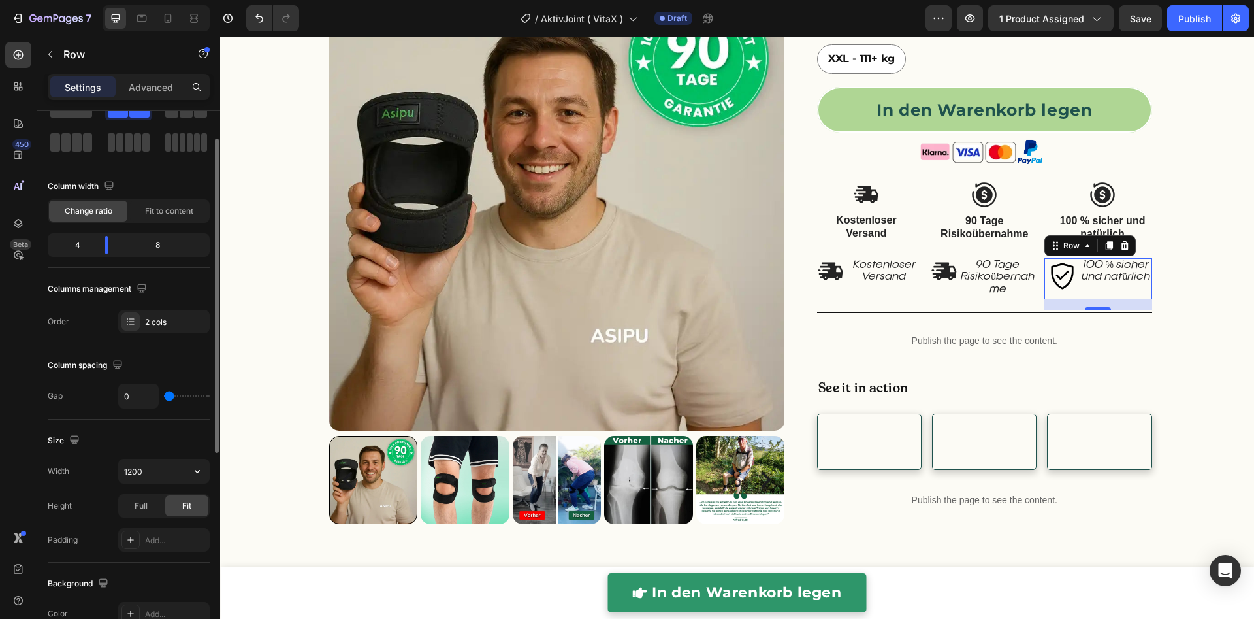
scroll to position [338, 0]
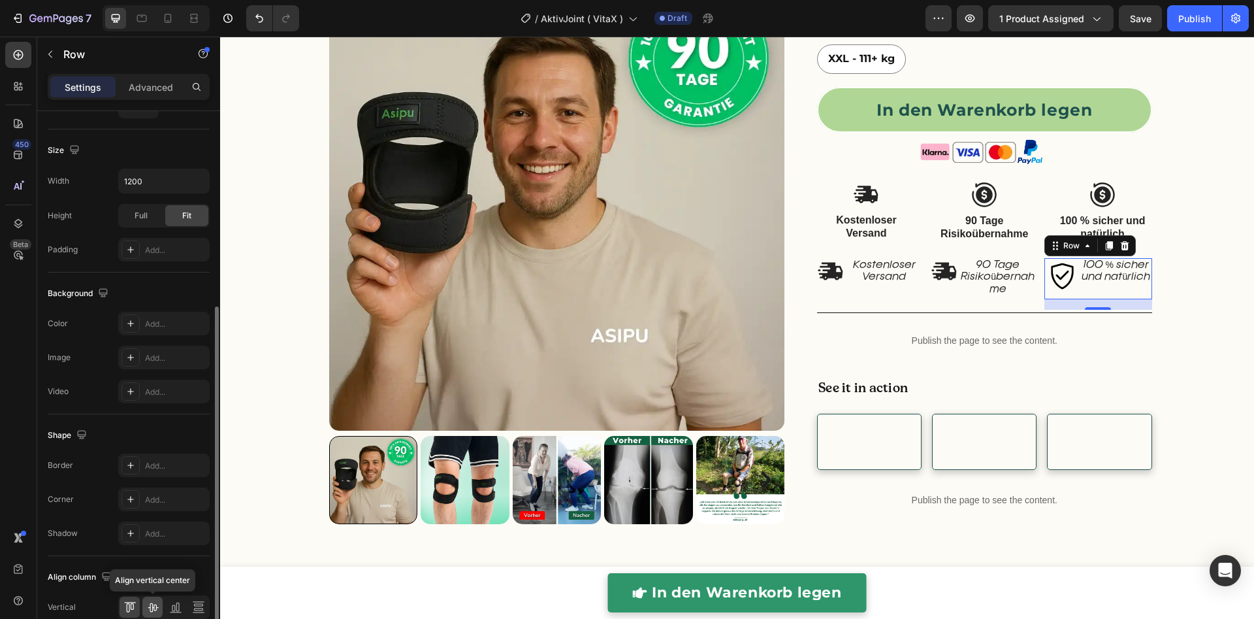
click at [150, 603] on icon at bounding box center [153, 607] width 10 height 9
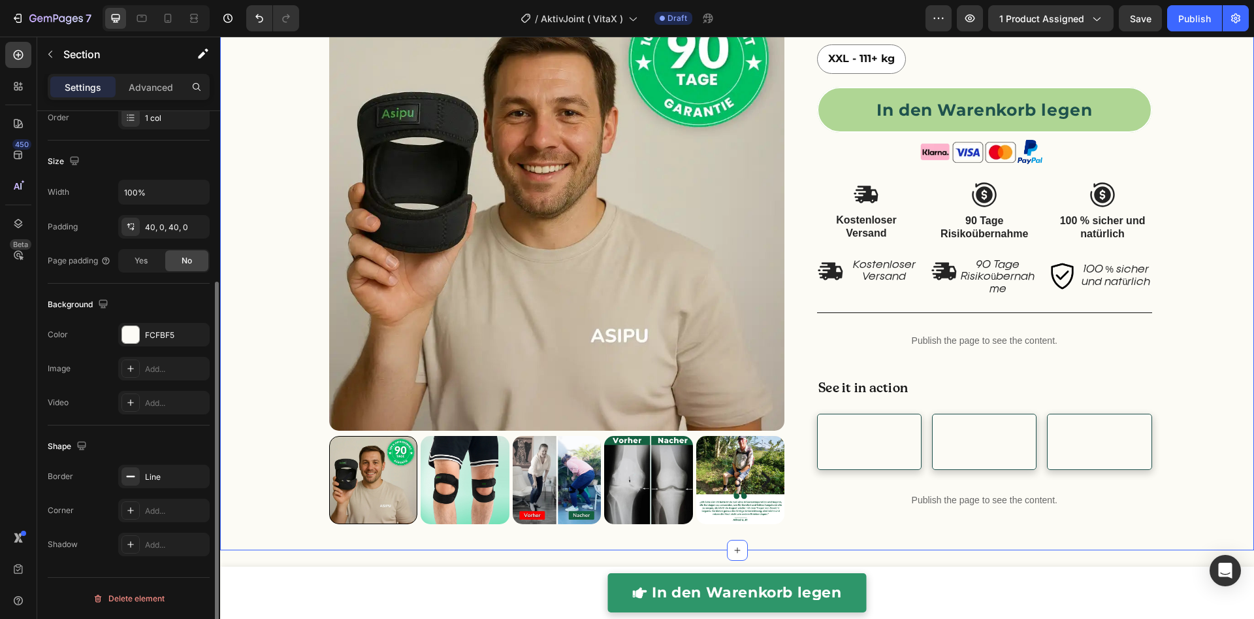
click at [1209, 256] on div "right Created with Sketch. right Created with Sketch. Product Images Überarbeit…" at bounding box center [737, 18] width 1034 height 1011
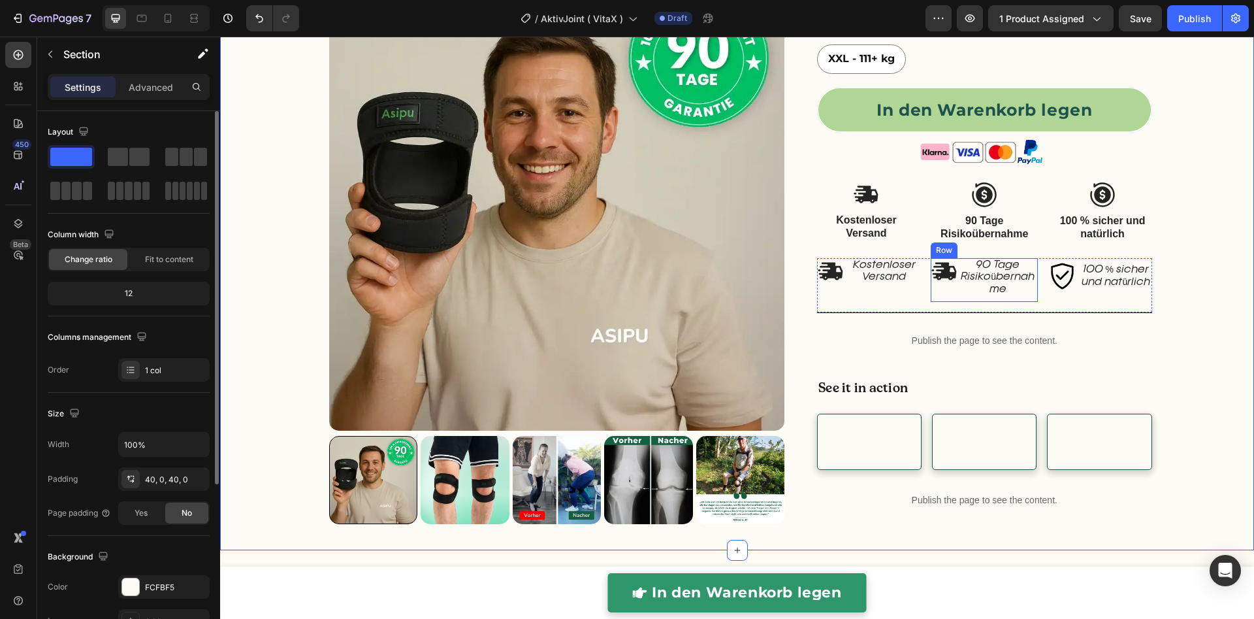
click at [938, 292] on div "Image" at bounding box center [944, 280] width 27 height 44
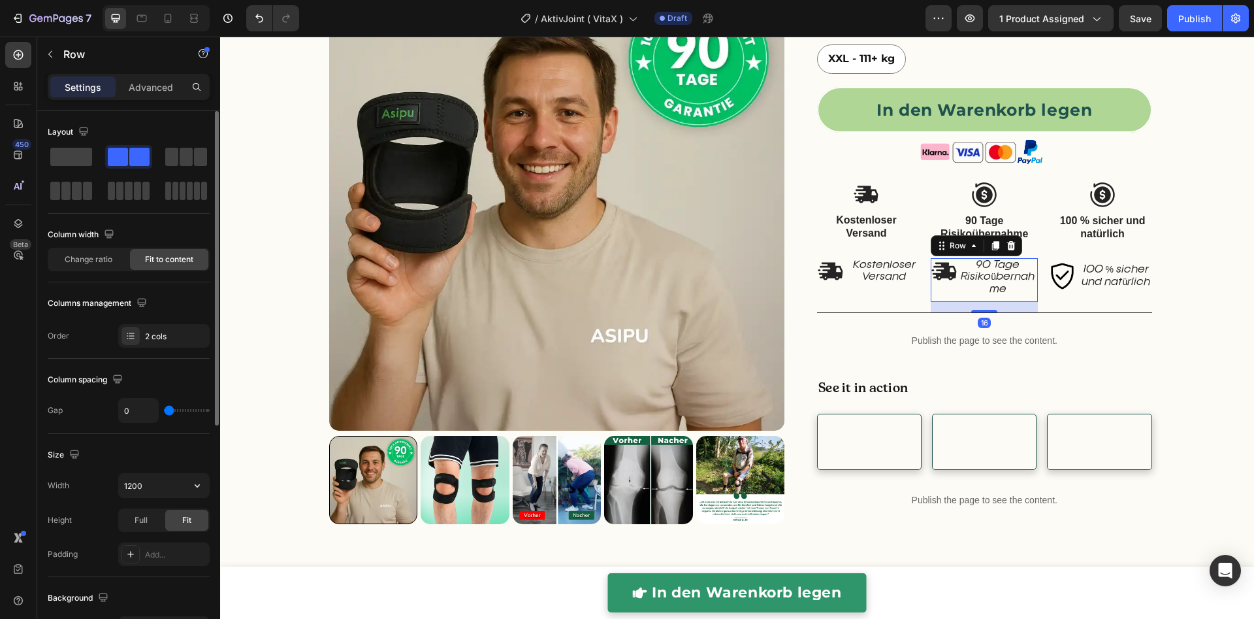
scroll to position [398, 0]
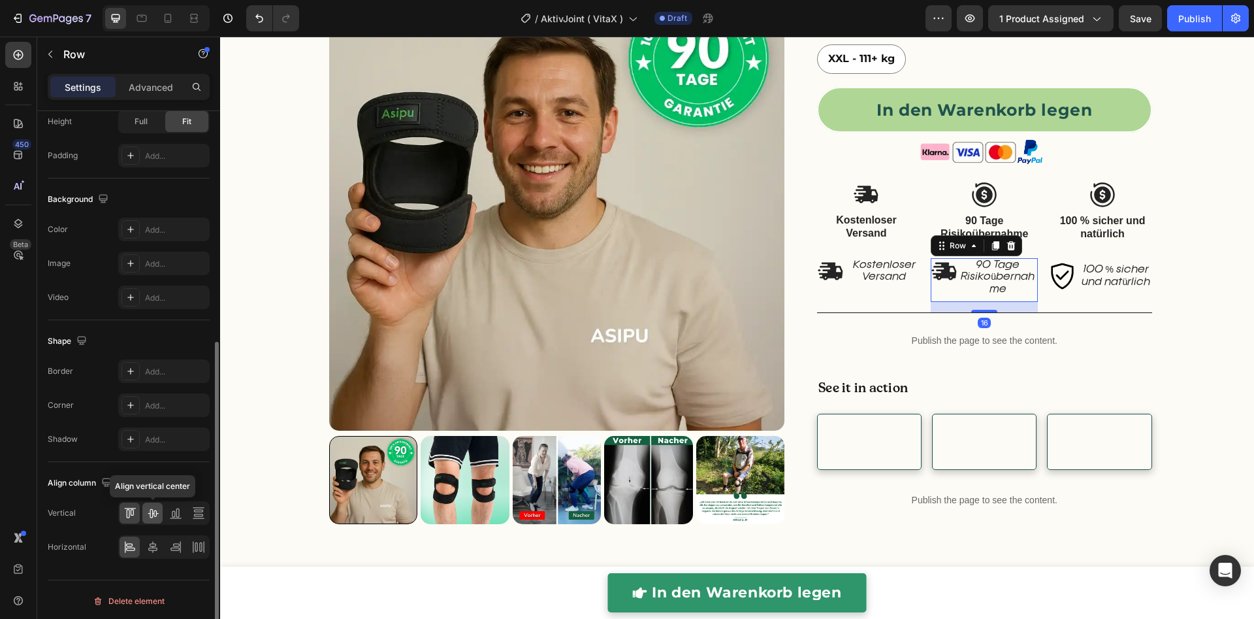
click at [155, 509] on icon at bounding box center [152, 512] width 13 height 13
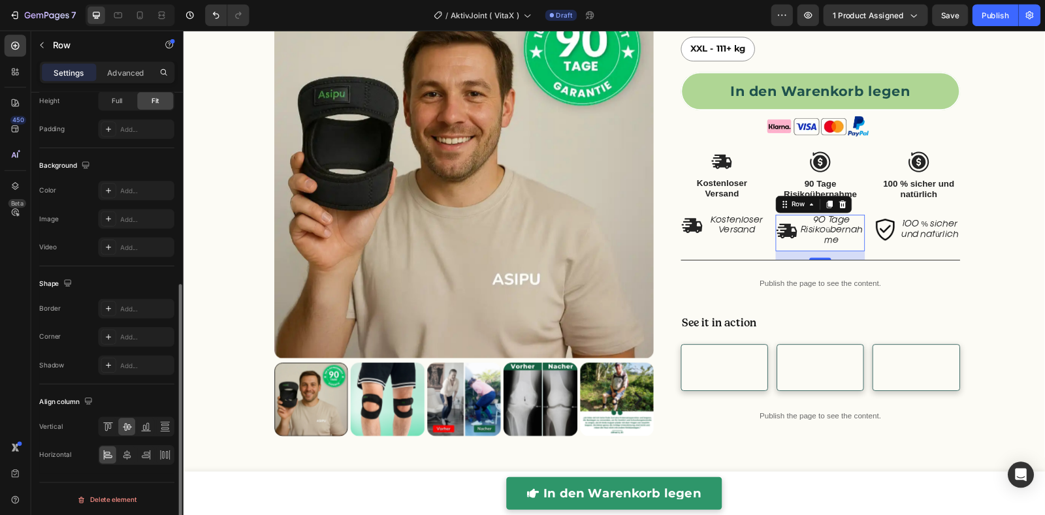
scroll to position [0, 0]
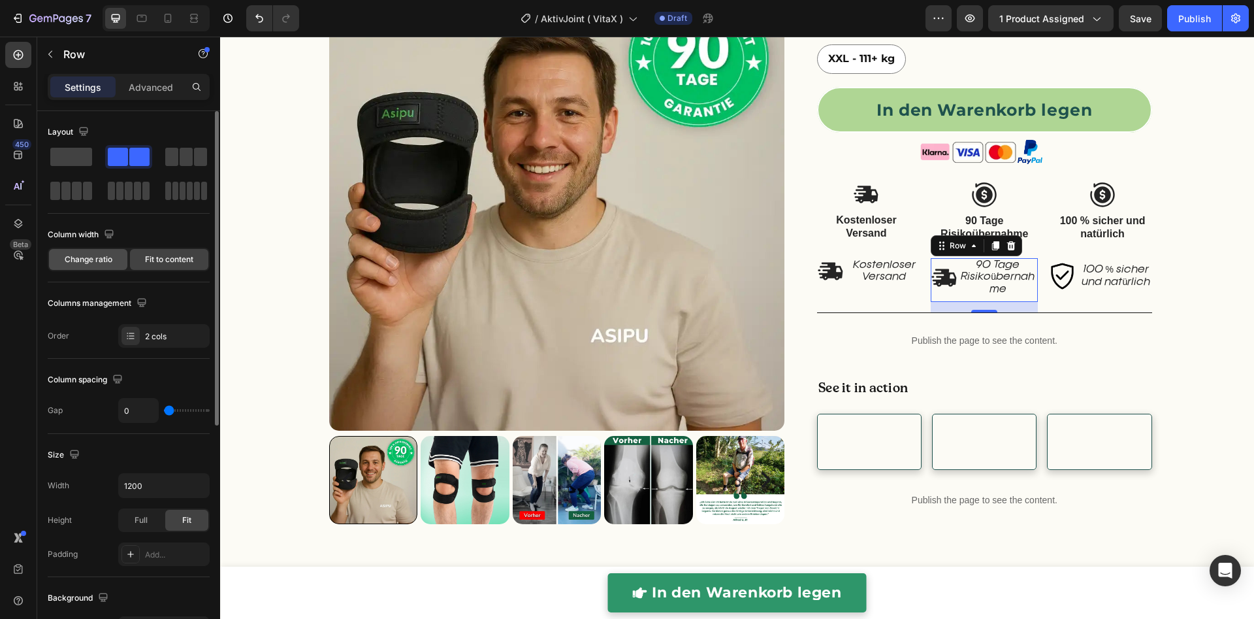
click at [101, 263] on span "Change ratio" at bounding box center [89, 259] width 48 height 12
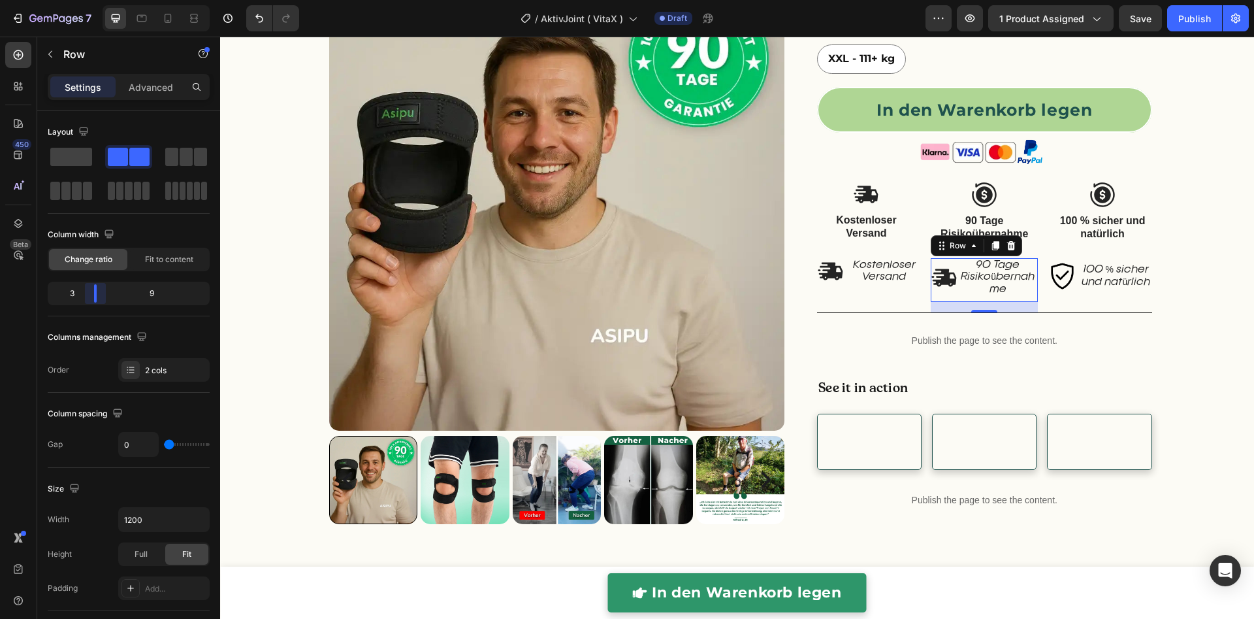
drag, startPoint x: 123, startPoint y: 296, endPoint x: 95, endPoint y: 299, distance: 27.6
click at [95, 0] on body "7 Version history / AktivJoint ( VitaX ) Draft Preview 1 product assigned Save …" at bounding box center [627, 0] width 1254 height 0
click at [1078, 309] on div "Image 100 % sicher und natürlich Text Block Row" at bounding box center [1097, 285] width 107 height 54
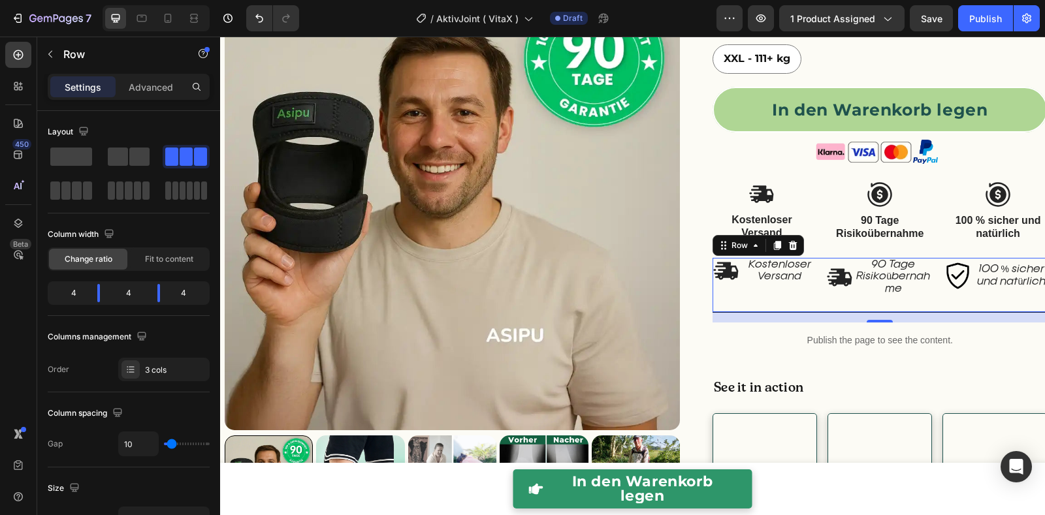
scroll to position [577, 0]
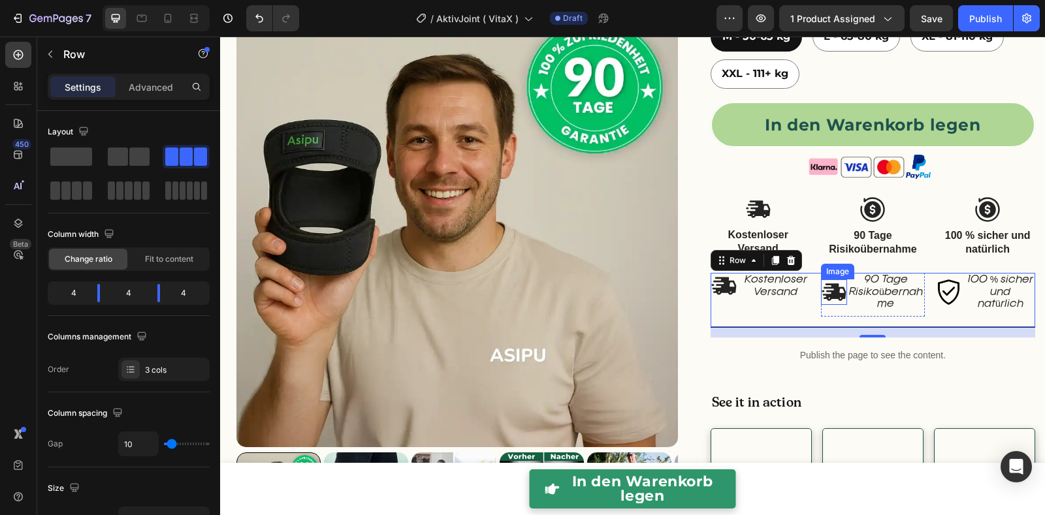
click at [821, 287] on img at bounding box center [834, 292] width 26 height 25
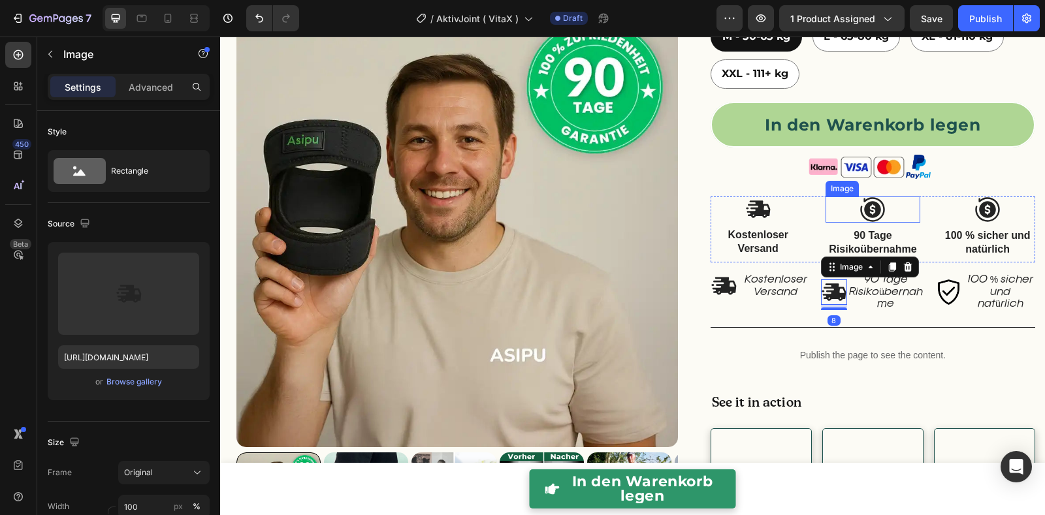
click at [867, 199] on img at bounding box center [873, 210] width 26 height 26
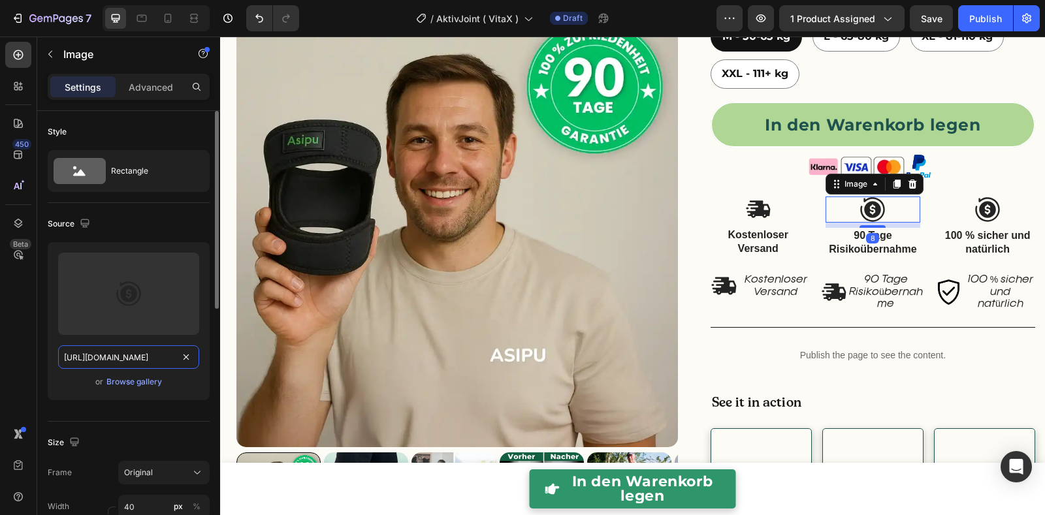
click at [148, 352] on input "[URL][DOMAIN_NAME]" at bounding box center [128, 358] width 141 height 24
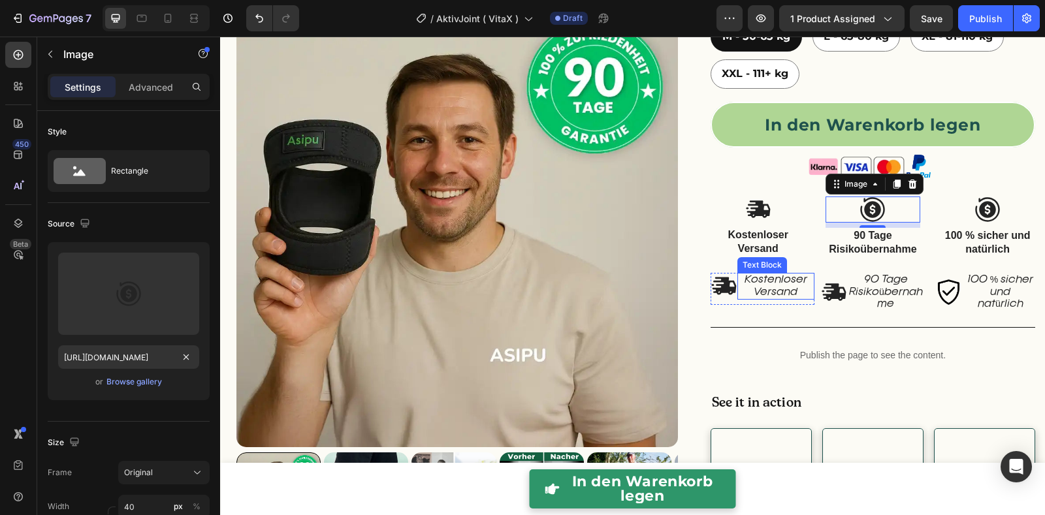
click at [821, 282] on img at bounding box center [834, 292] width 26 height 25
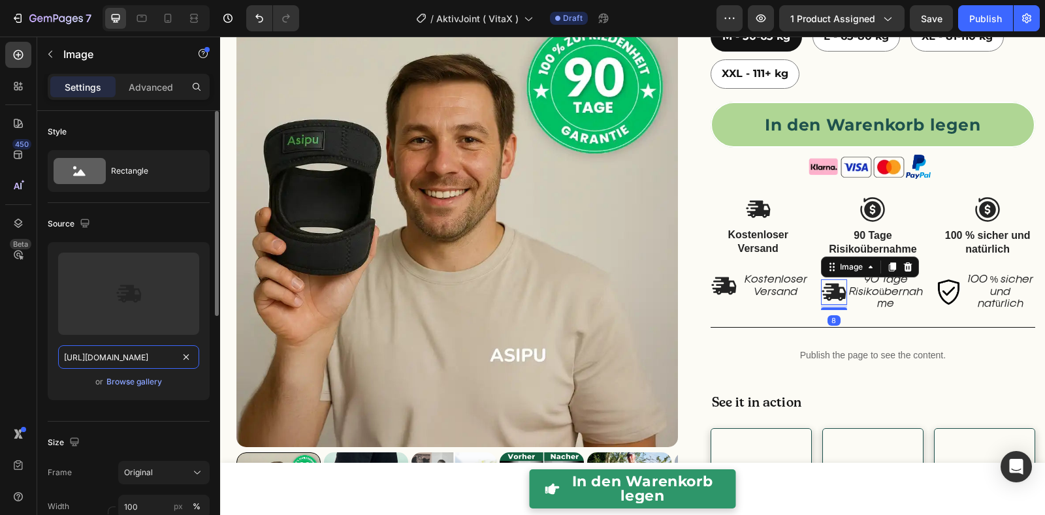
click at [133, 356] on input "[URL][DOMAIN_NAME]" at bounding box center [128, 358] width 141 height 24
paste input "86e3c9c3-3d38-47ca-8a24-ccf9e66a76bf"
type input "[URL][DOMAIN_NAME]"
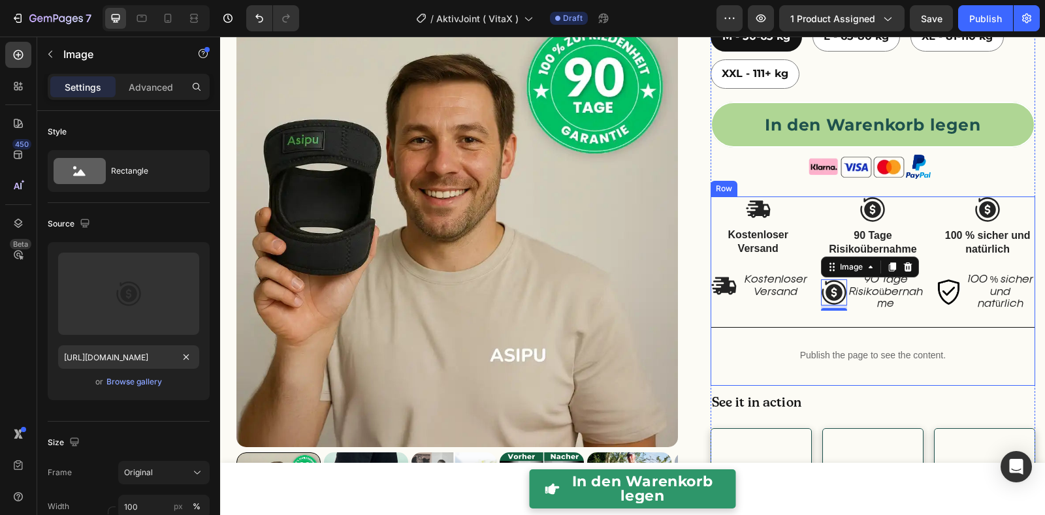
click at [787, 315] on div "Image Kostenloser Versand Text Block Row" at bounding box center [763, 300] width 104 height 54
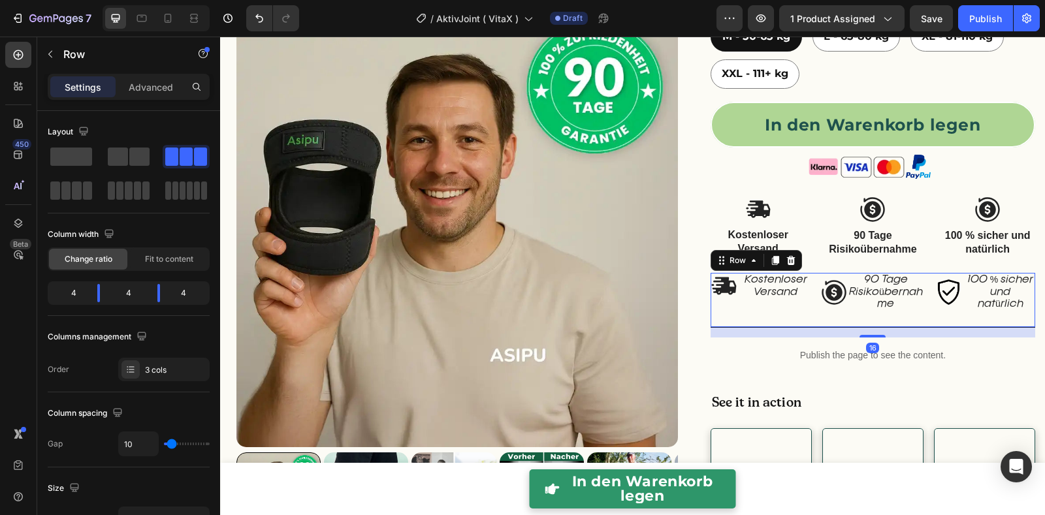
click at [835, 322] on div "Image 90 Tage Risikoübernahme Text Block Row" at bounding box center [873, 300] width 104 height 54
type input "0"
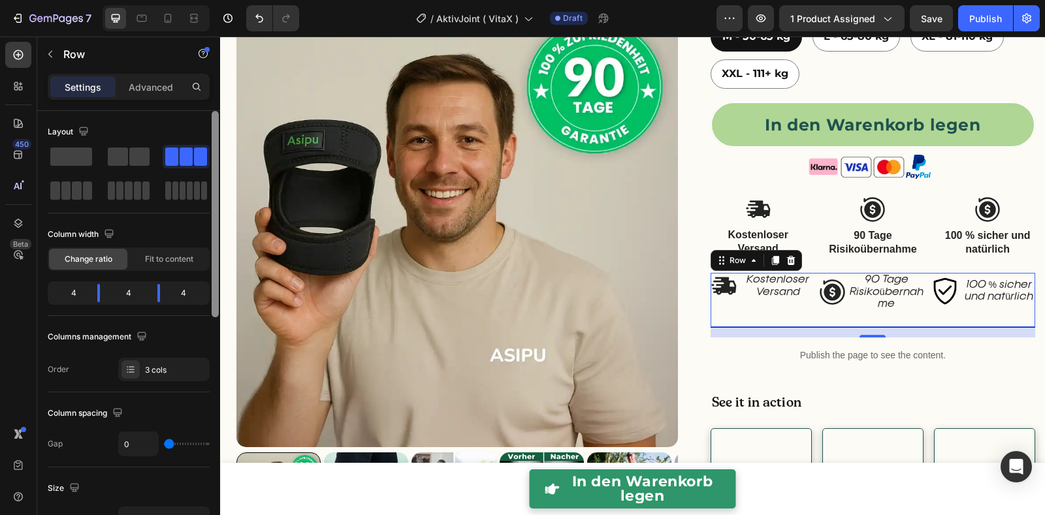
type input "0"
drag, startPoint x: 144, startPoint y: 439, endPoint x: 217, endPoint y: 432, distance: 73.4
click at [144, 438] on div "0" at bounding box center [163, 444] width 91 height 25
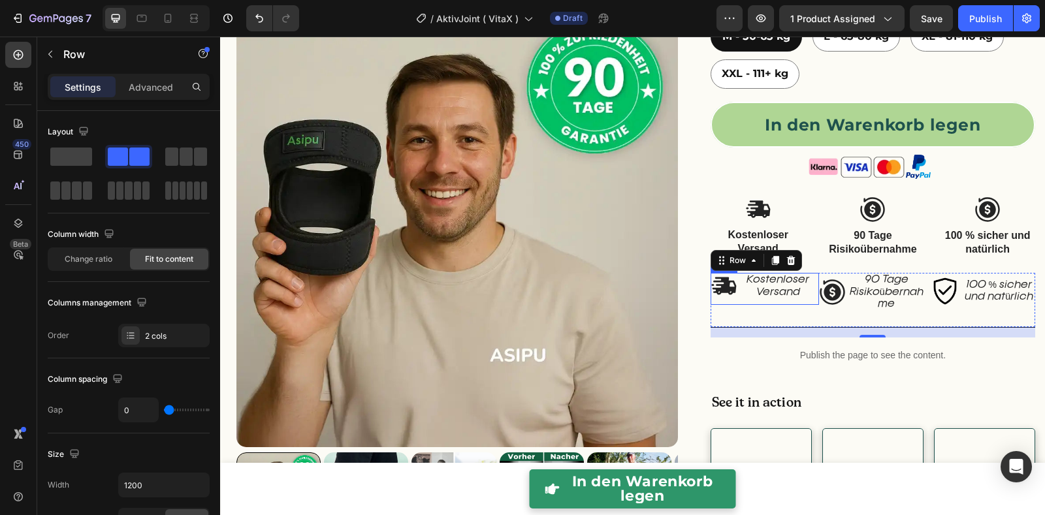
click at [744, 298] on div "Kostenloser Versand Text Block" at bounding box center [778, 288] width 82 height 31
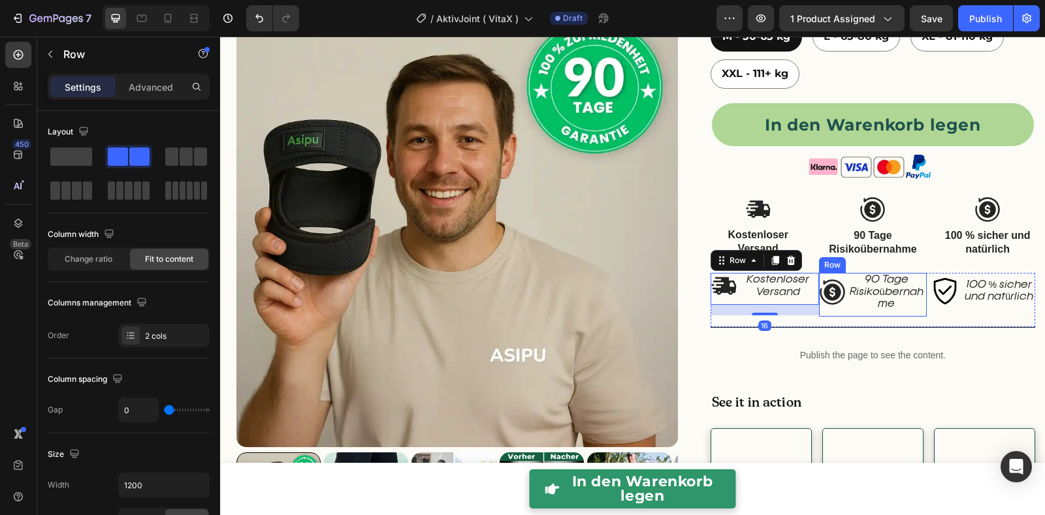
drag, startPoint x: 828, startPoint y: 308, endPoint x: 909, endPoint y: 312, distance: 81.7
click at [828, 308] on div "Image" at bounding box center [832, 295] width 27 height 44
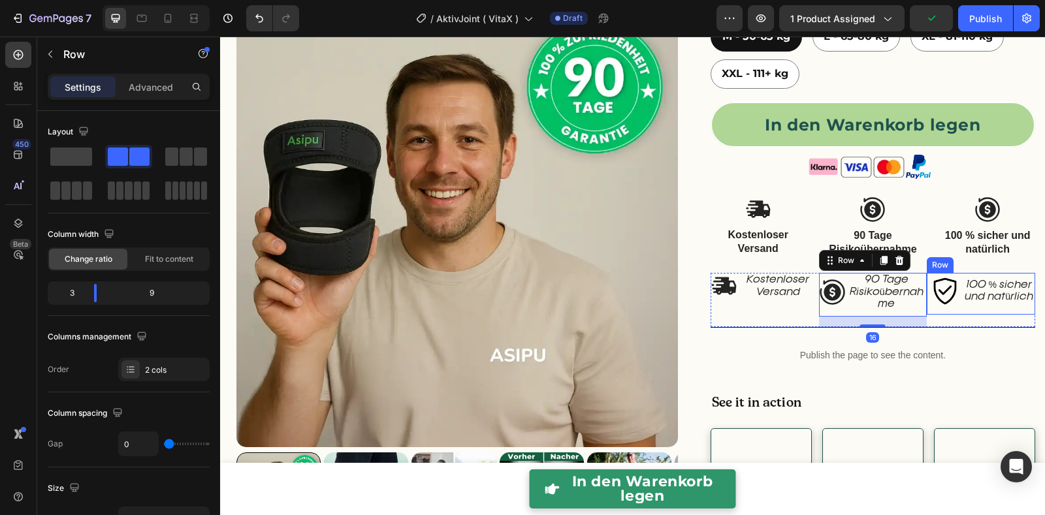
click at [935, 308] on div "Image" at bounding box center [945, 293] width 36 height 41
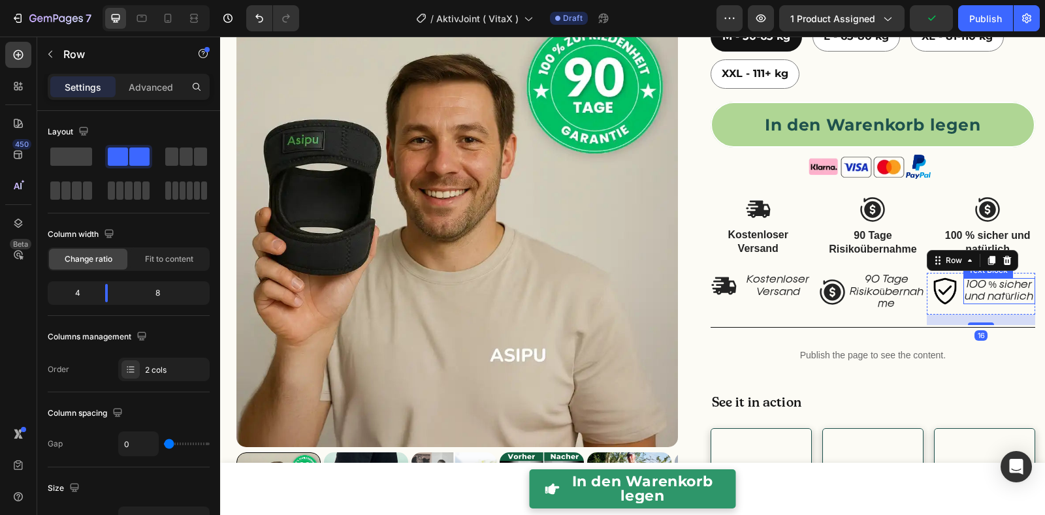
click at [988, 296] on p "100 % sicher und natürlich" at bounding box center [999, 292] width 69 height 24
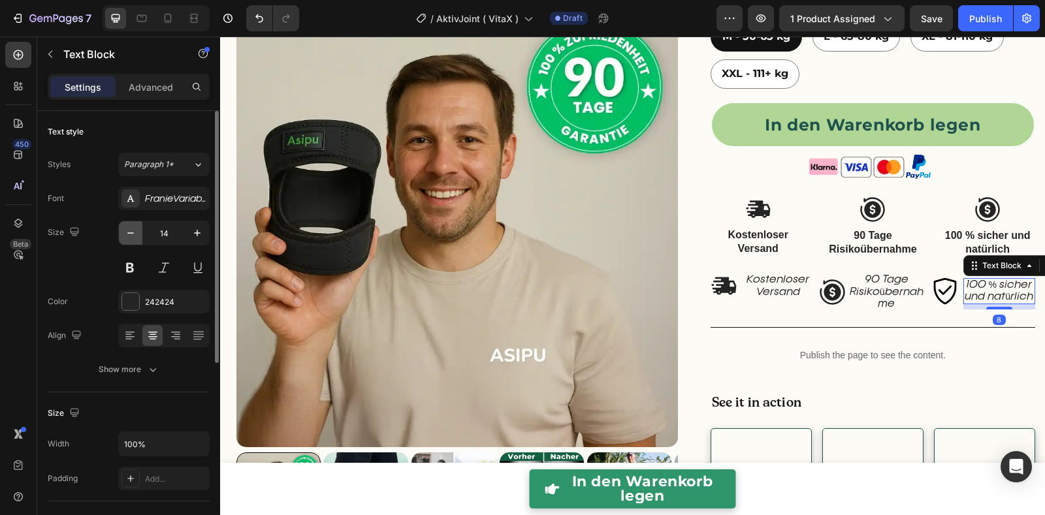
click at [138, 236] on button "button" at bounding box center [131, 233] width 24 height 24
type input "12"
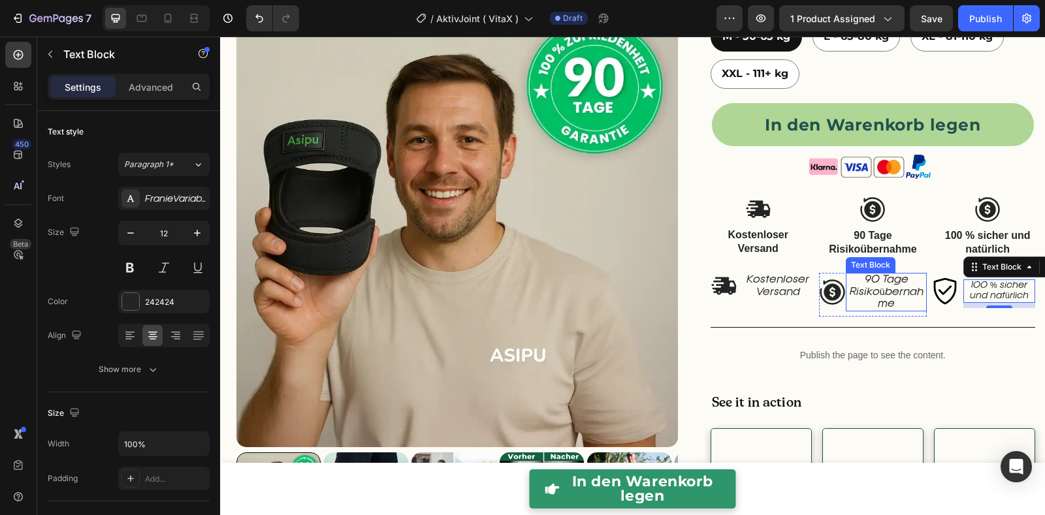
click at [851, 296] on p "90 Tage Risikoübernahme" at bounding box center [886, 292] width 78 height 36
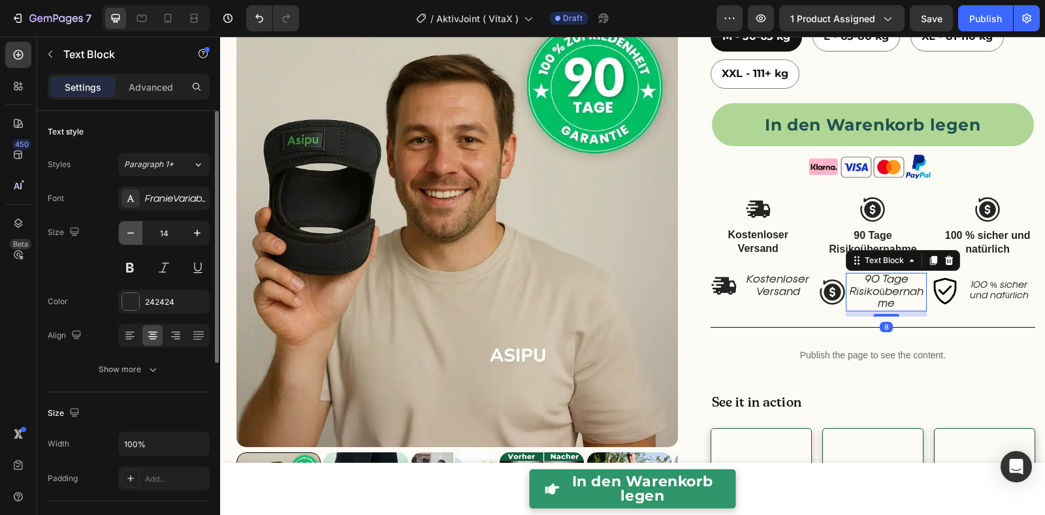
click at [133, 231] on icon "button" at bounding box center [130, 233] width 13 height 13
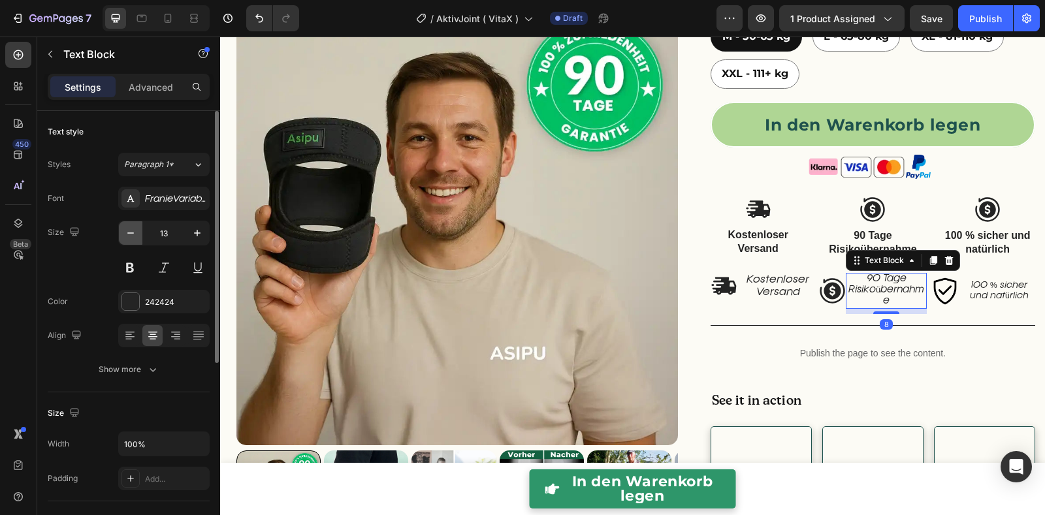
type input "12"
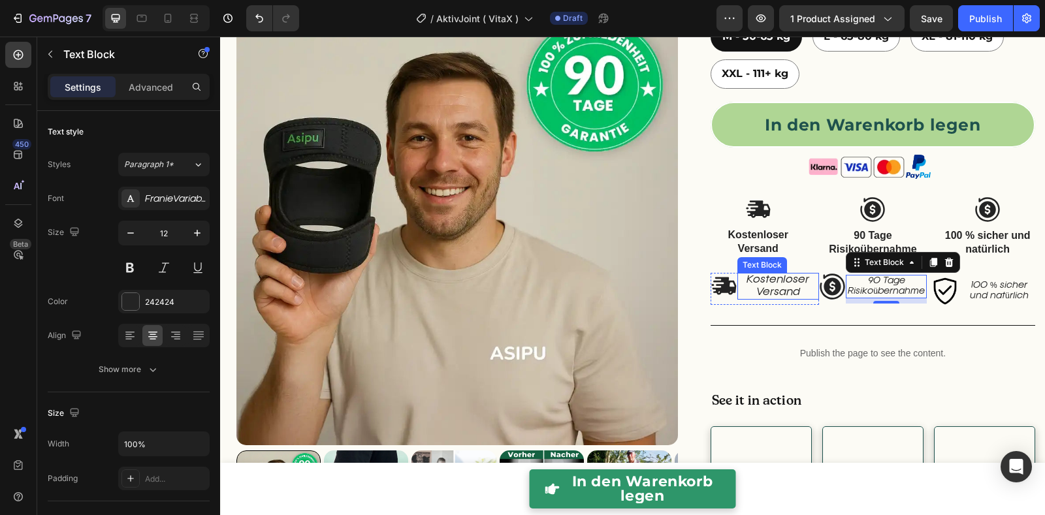
click at [750, 287] on p "Kostenloser Versand" at bounding box center [778, 286] width 79 height 24
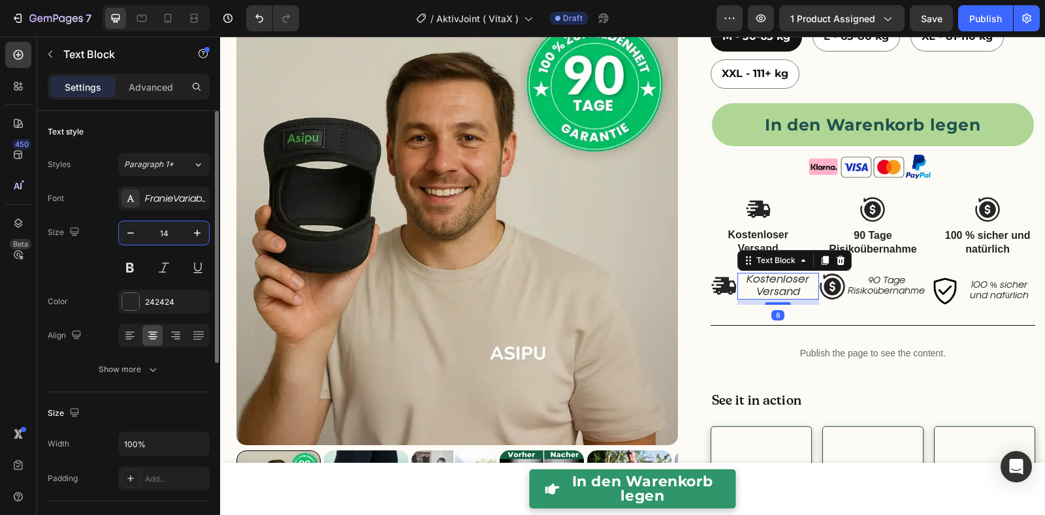
click at [142, 237] on input "14" at bounding box center [163, 233] width 43 height 24
click at [135, 236] on icon "button" at bounding box center [130, 233] width 13 height 13
click at [134, 236] on icon "button" at bounding box center [130, 233] width 13 height 13
type input "12"
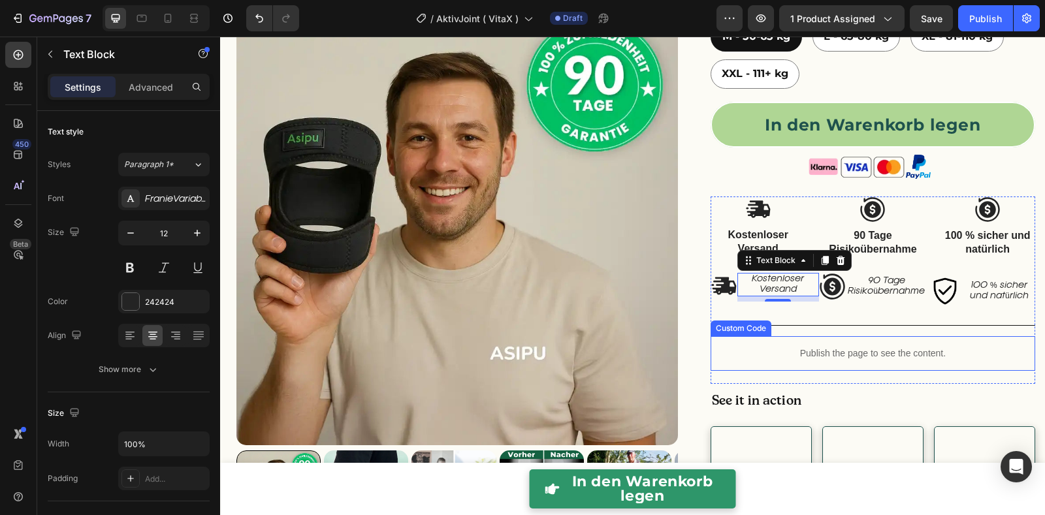
click at [740, 329] on div "Custom Code" at bounding box center [741, 329] width 61 height 16
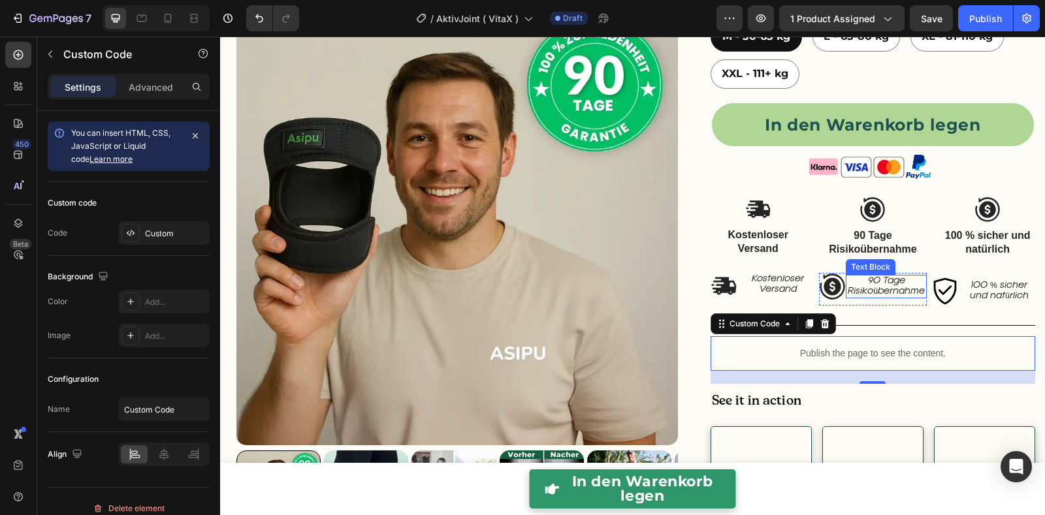
click at [888, 289] on p "90 Tage Risikoübernahme" at bounding box center [886, 286] width 78 height 20
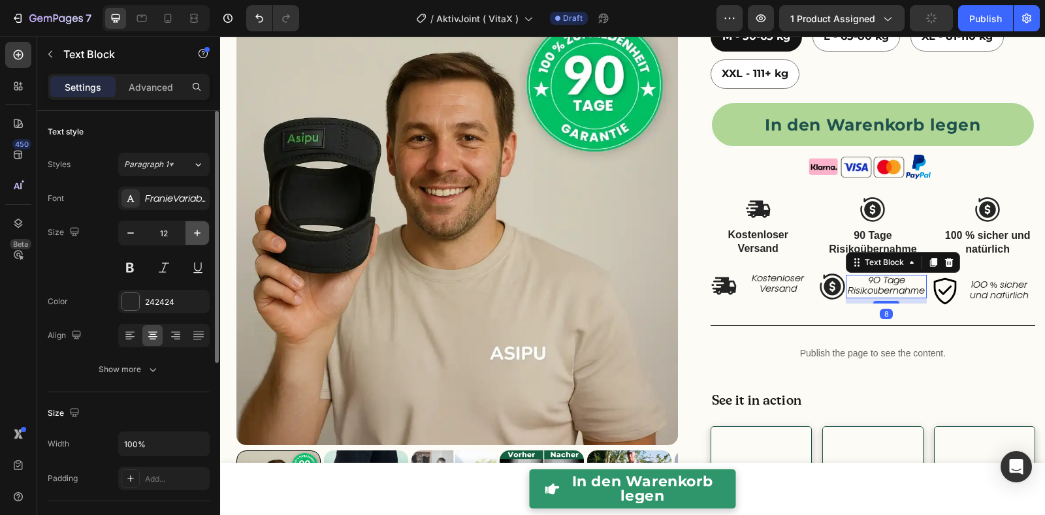
click at [193, 234] on icon "button" at bounding box center [197, 233] width 13 height 13
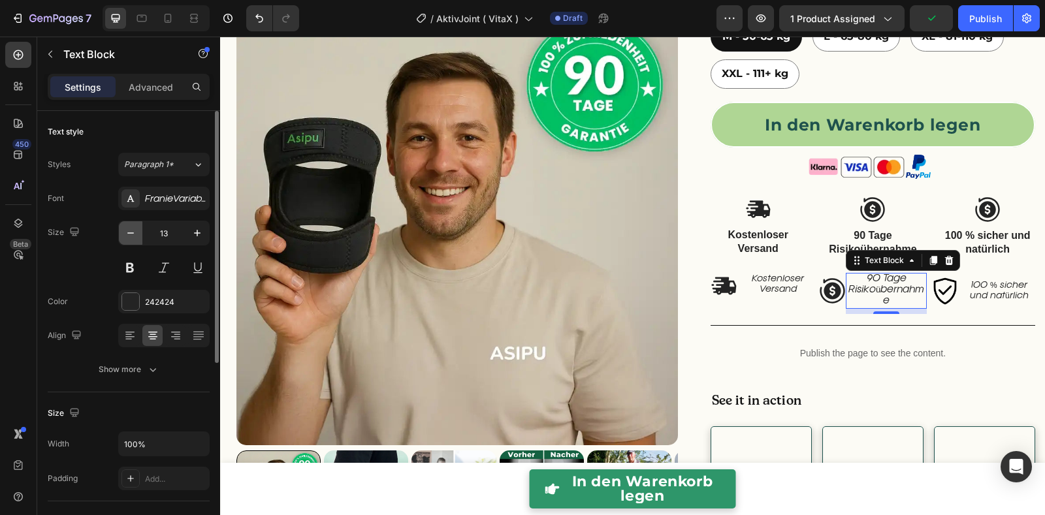
click at [125, 231] on icon "button" at bounding box center [130, 233] width 13 height 13
type input "12"
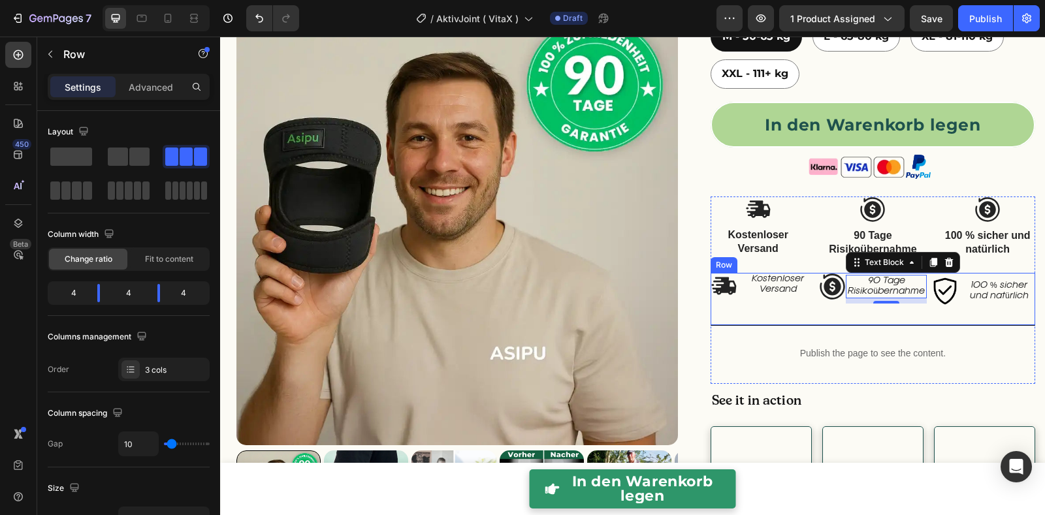
click at [790, 317] on div "Image Kostenloser Versand Text Block Row" at bounding box center [765, 299] width 108 height 52
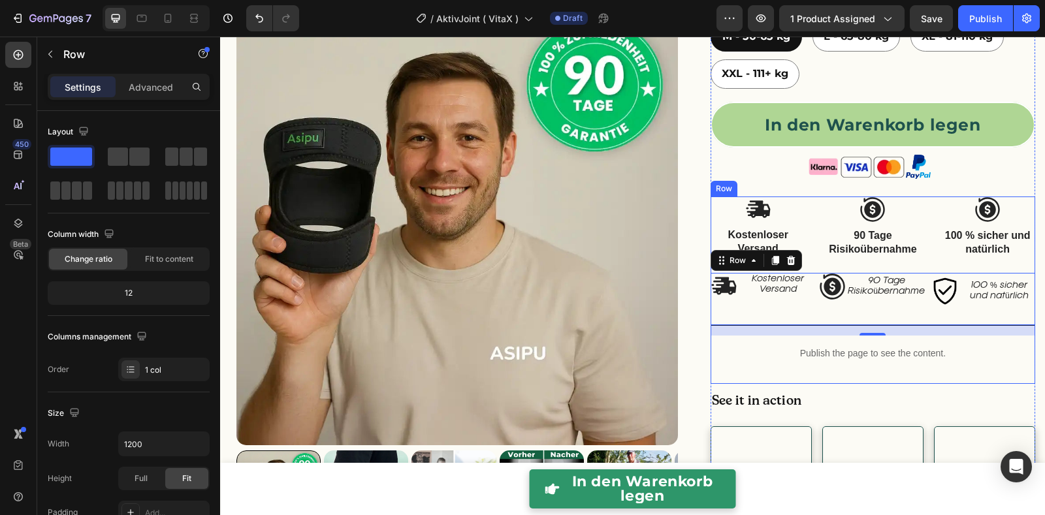
click at [818, 262] on div "Image Kostenloser Versand Text Block Image 90 Tage Risikoübernahme Text Block I…" at bounding box center [873, 290] width 325 height 187
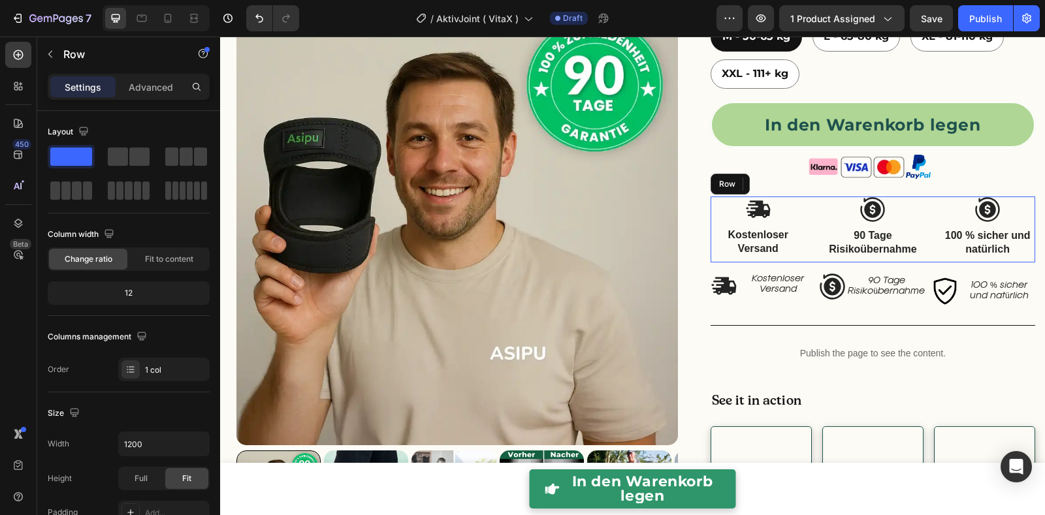
click at [802, 221] on div "Image Kostenloser Versand Text Block Image 90 Tage Risikoübernahme Text Block I…" at bounding box center [873, 230] width 325 height 67
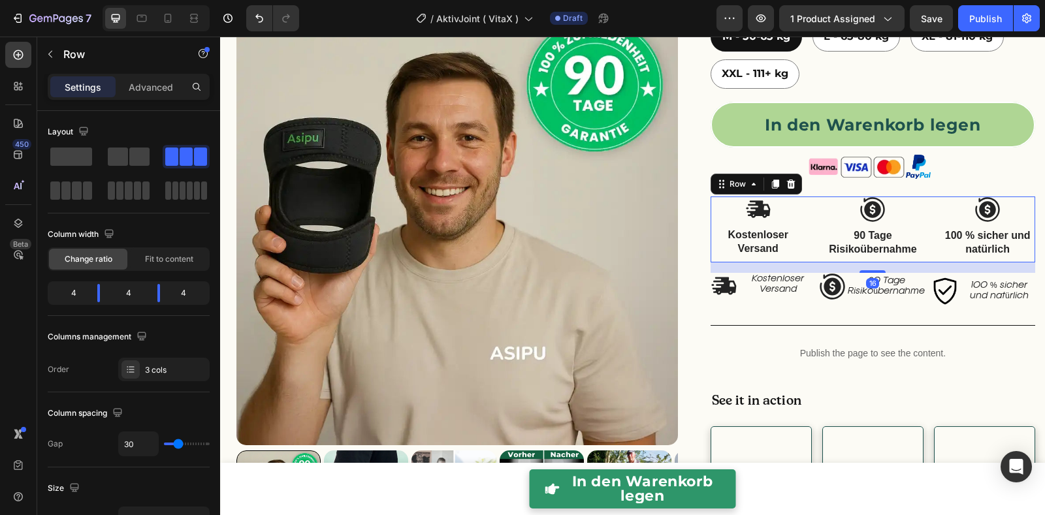
drag, startPoint x: 778, startPoint y: 183, endPoint x: 787, endPoint y: 189, distance: 10.9
click at [786, 183] on icon at bounding box center [791, 184] width 10 height 10
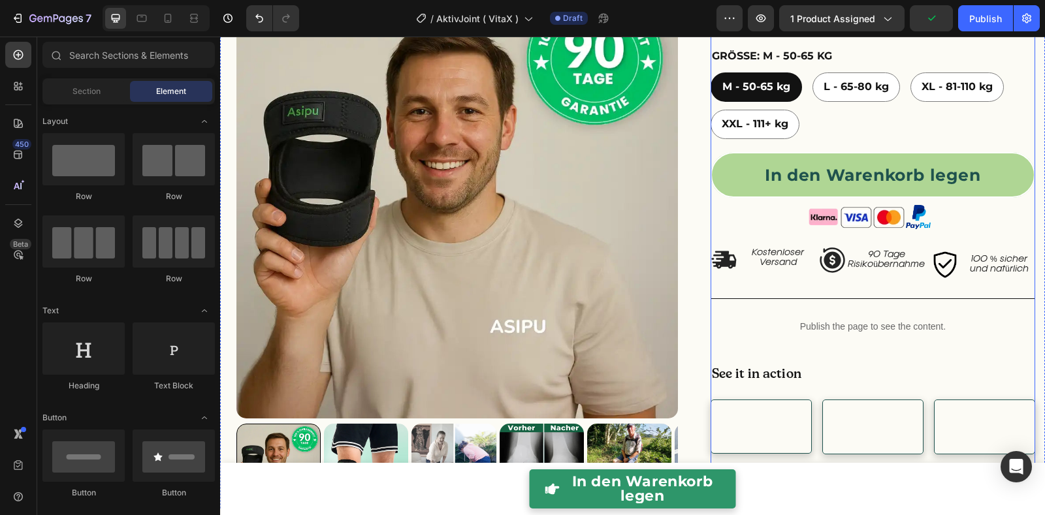
scroll to position [536, 0]
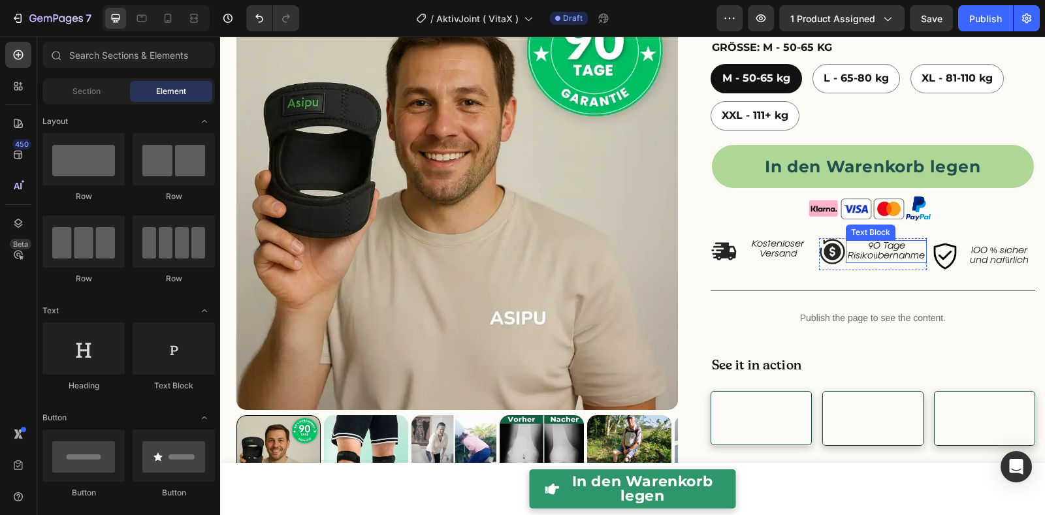
click at [879, 255] on p "90 Tage Risikoübernahme" at bounding box center [886, 252] width 78 height 20
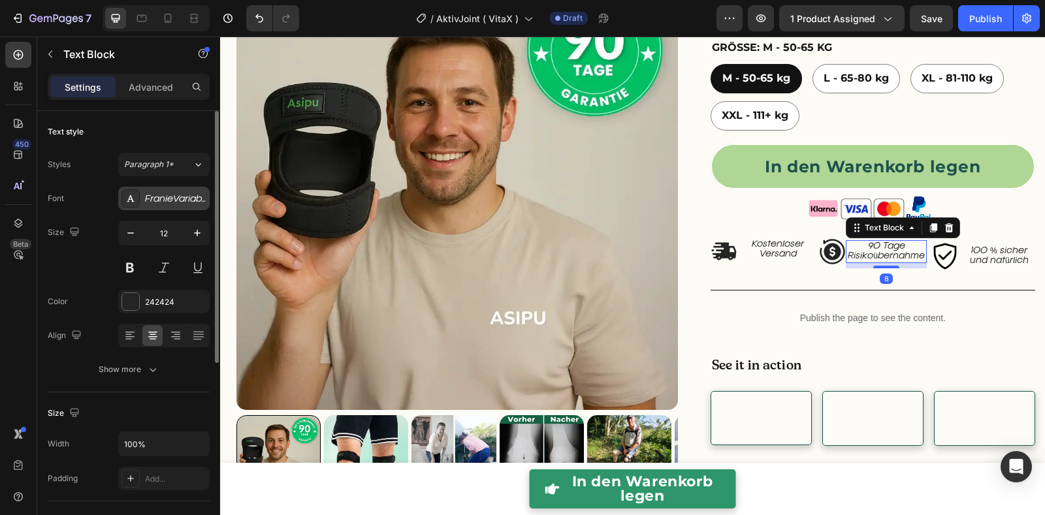
click at [186, 201] on div "FranieVariableTest-SemiLightItalic-BF64c31f3dae070" at bounding box center [175, 199] width 61 height 12
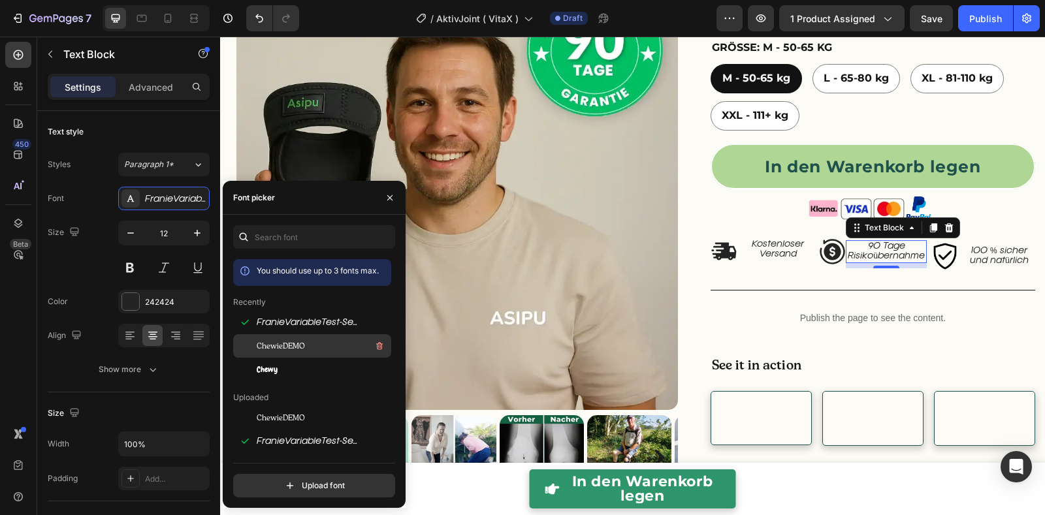
click at [281, 344] on span "ChewieDEMO" at bounding box center [281, 346] width 48 height 12
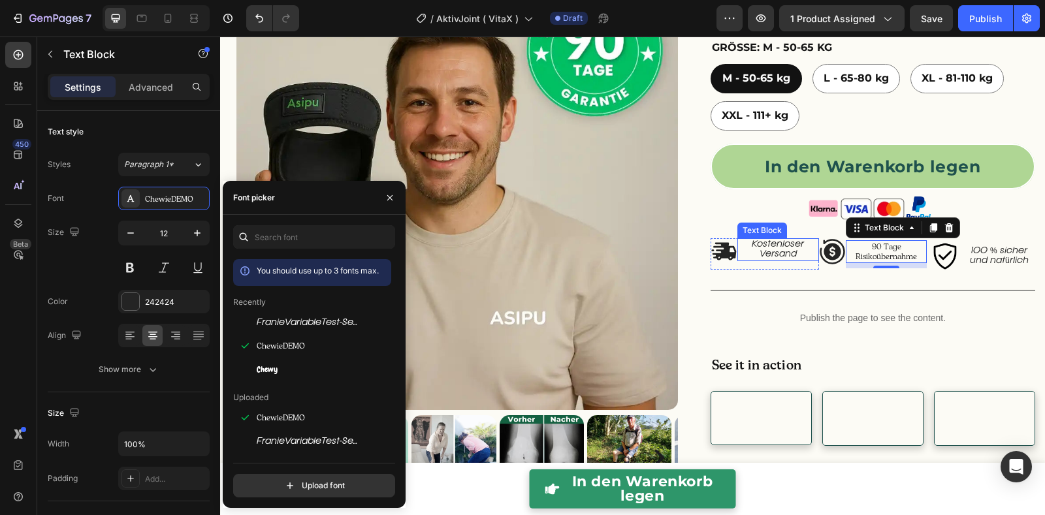
click at [773, 251] on p "Kostenloser Versand" at bounding box center [778, 250] width 79 height 20
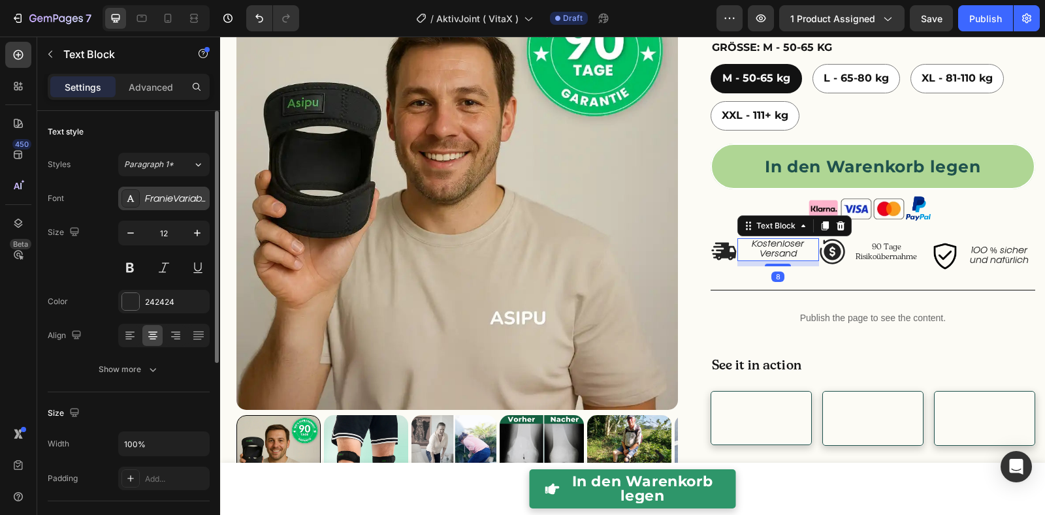
click at [162, 204] on div "FranieVariableTest-SemiLightItalic-BF64c31f3dae070" at bounding box center [163, 199] width 91 height 24
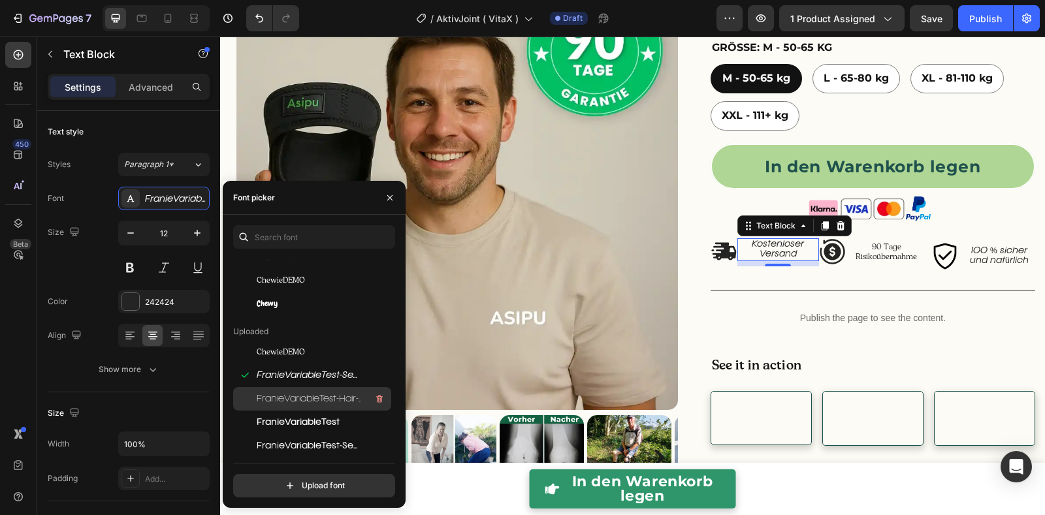
scroll to position [103, 0]
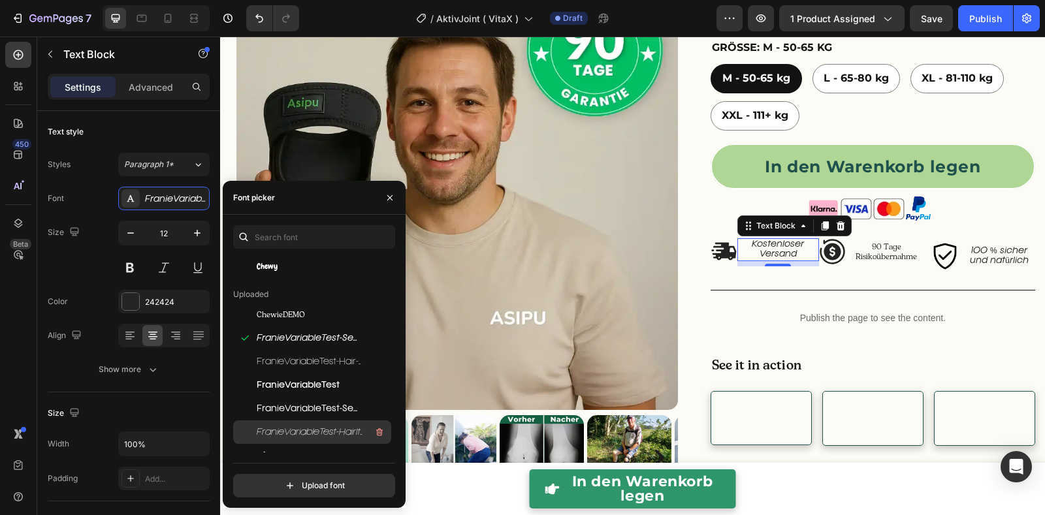
click at [305, 430] on span "FranieVariableTest-HairItalic-BF64c31f3d96e90" at bounding box center [311, 432] width 108 height 12
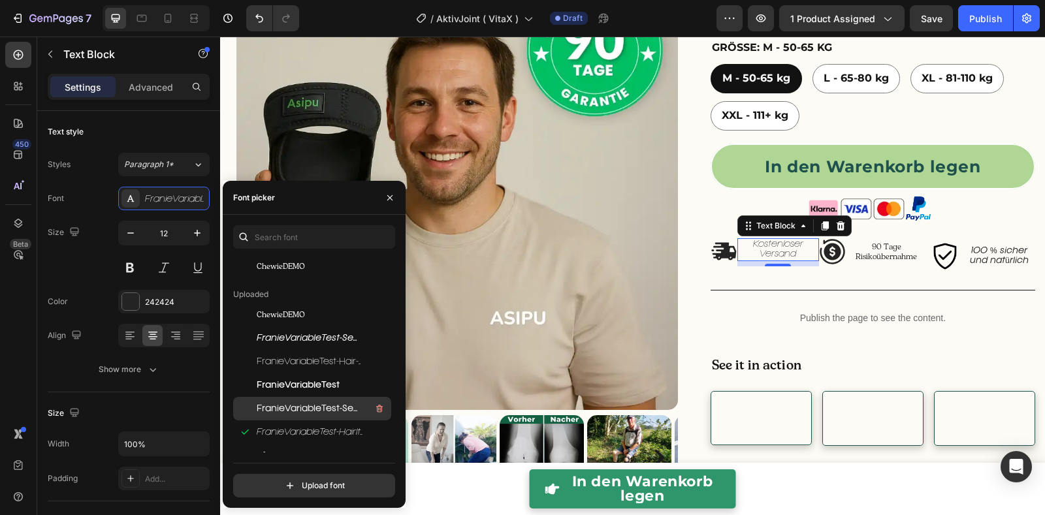
click at [305, 408] on span "FranieVariableTest-SemiLight-BF64c31f3d5484a" at bounding box center [311, 409] width 108 height 12
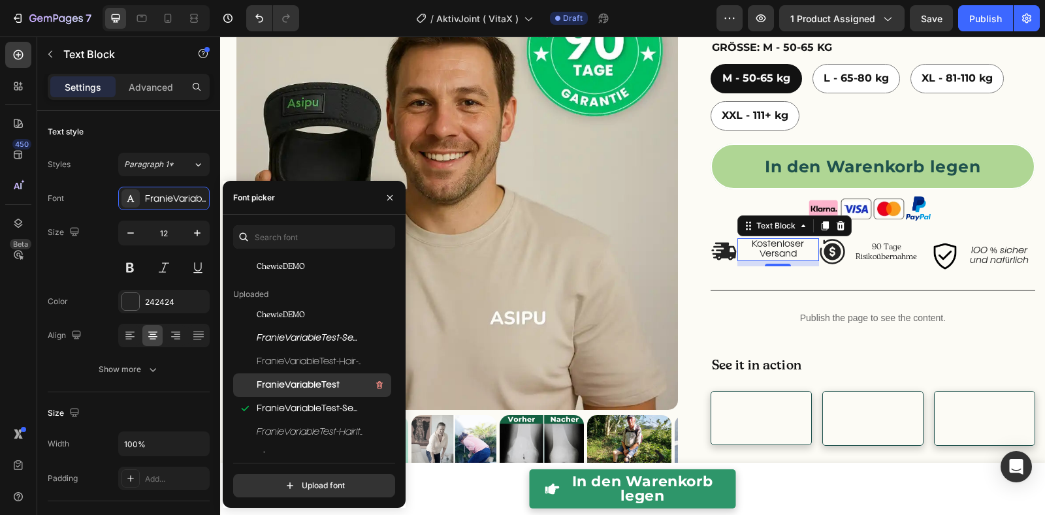
click at [304, 388] on span "FranieVariableTest" at bounding box center [298, 385] width 83 height 12
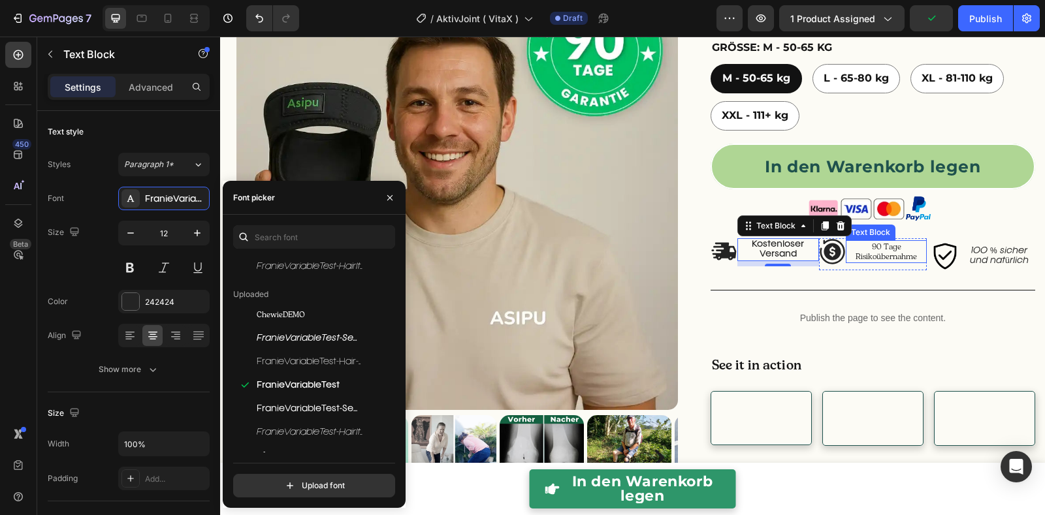
click at [877, 246] on p "90 Tage Risikoübernahme" at bounding box center [886, 252] width 78 height 20
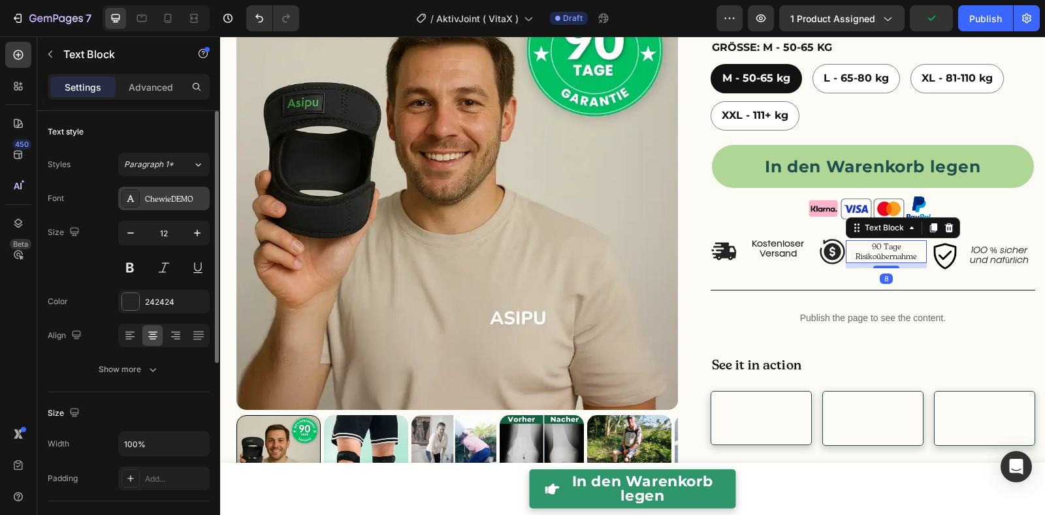
click at [164, 197] on div "ChewieDEMO" at bounding box center [175, 199] width 61 height 12
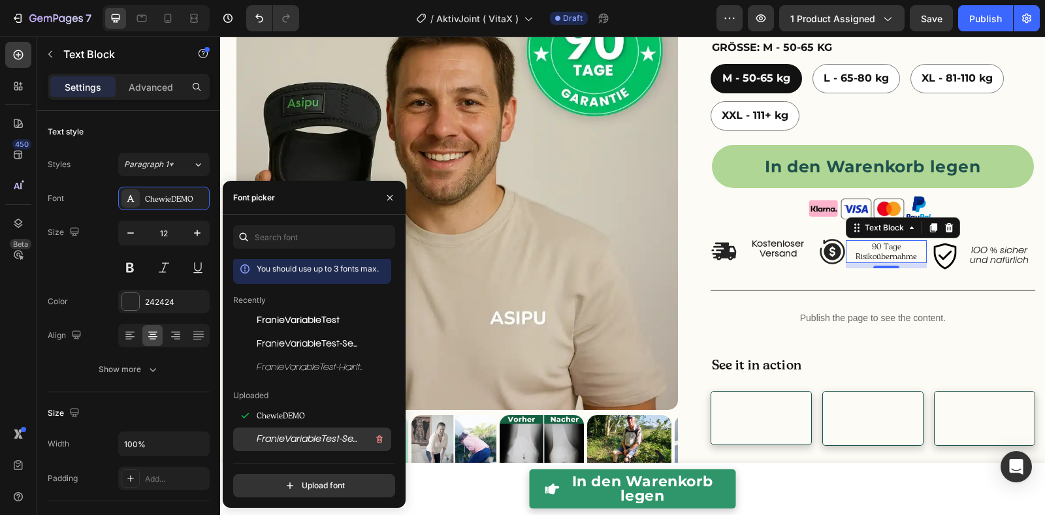
scroll to position [3, 0]
click at [311, 438] on span "FranieVariableTest-SemiLightItalic-BF64c31f3dae070" at bounding box center [311, 439] width 108 height 12
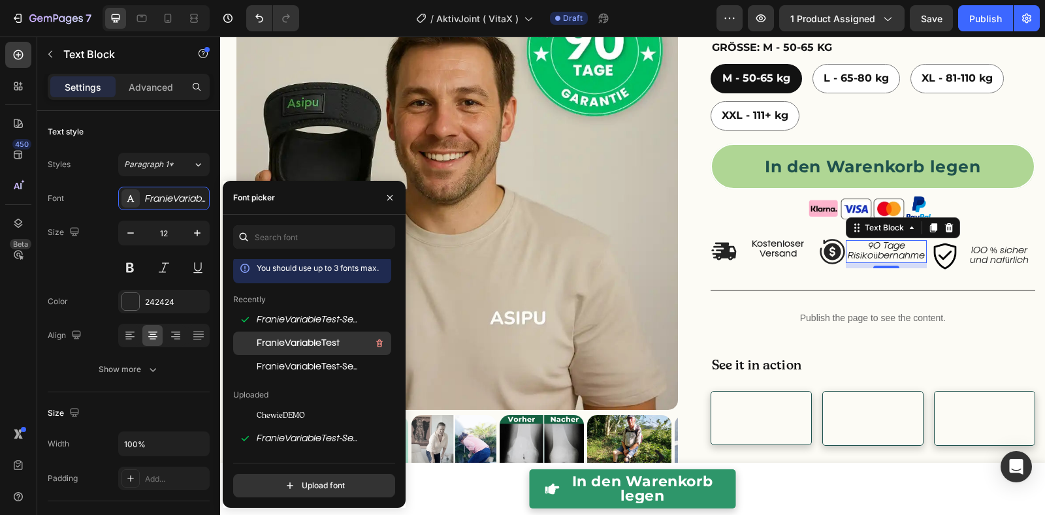
click at [295, 348] on span "FranieVariableTest" at bounding box center [298, 344] width 83 height 12
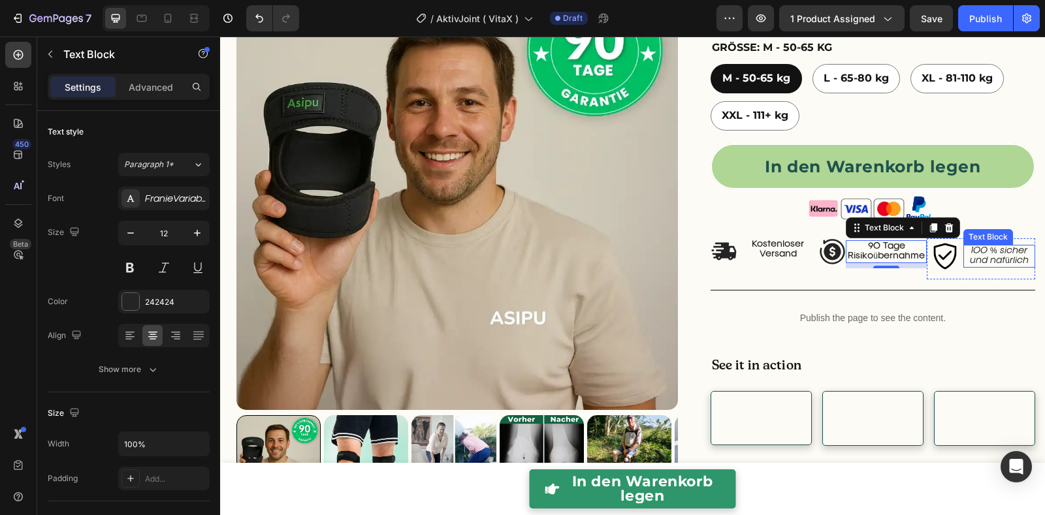
click at [997, 257] on p "100 % sicher und natürlich" at bounding box center [999, 256] width 69 height 20
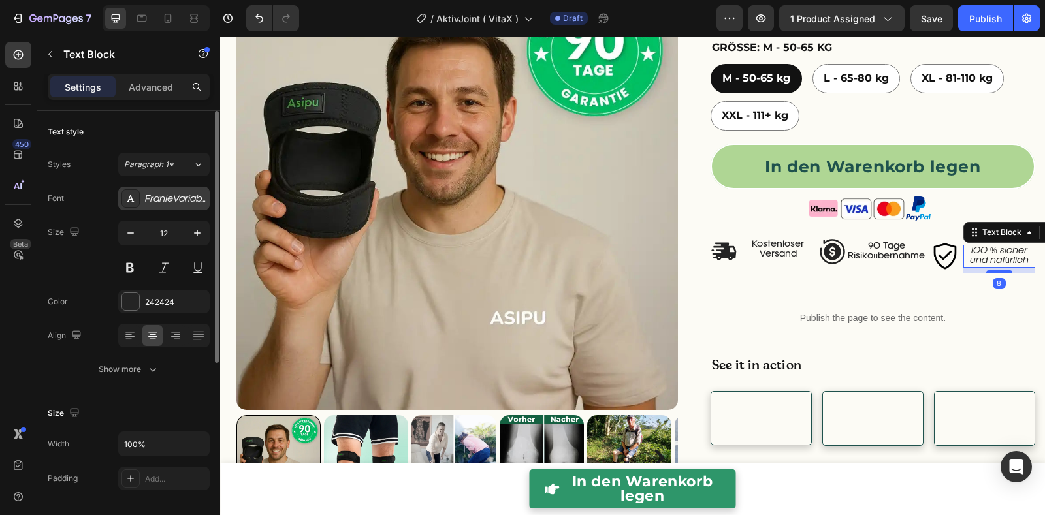
click at [176, 204] on div "FranieVariableTest-SemiLightItalic-BF64c31f3dae070" at bounding box center [163, 199] width 91 height 24
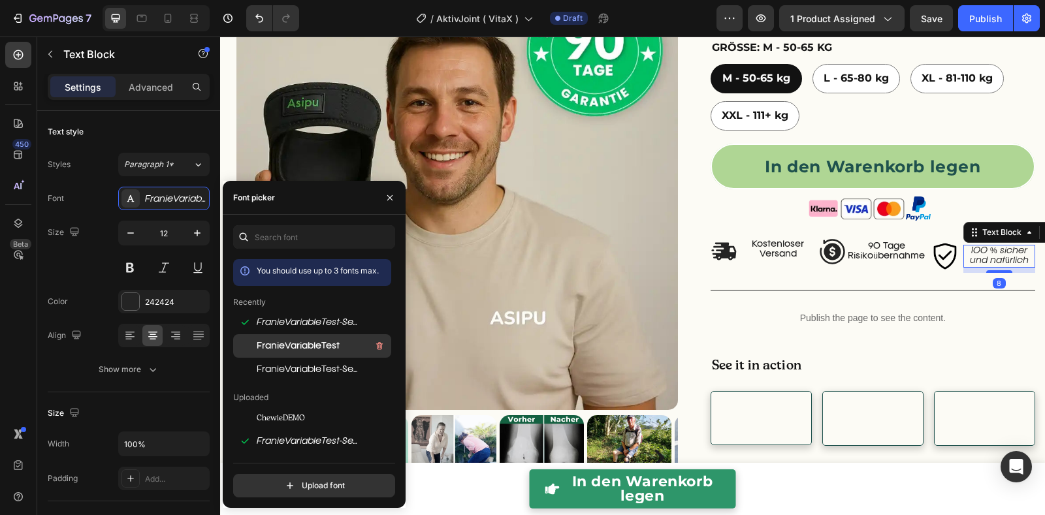
click at [291, 347] on span "FranieVariableTest" at bounding box center [298, 346] width 83 height 12
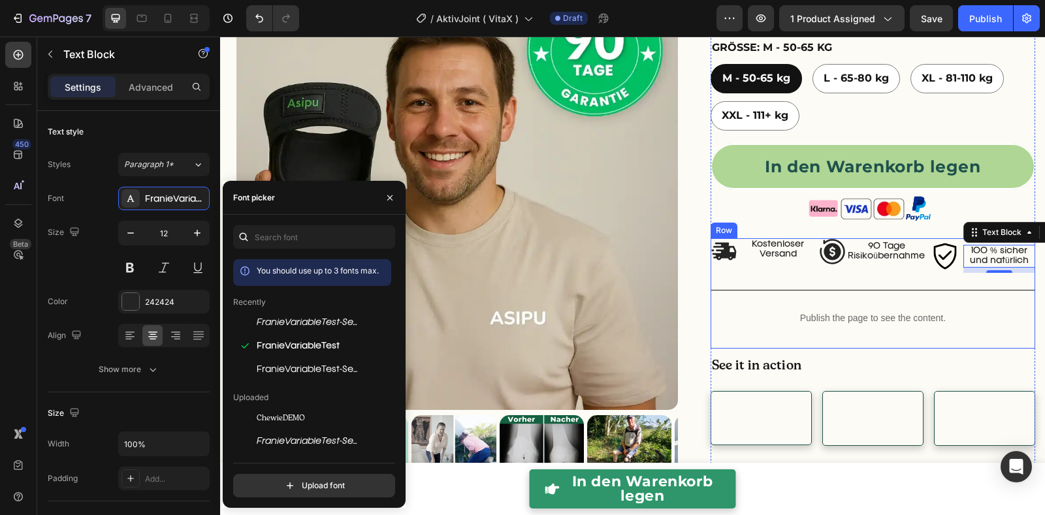
click at [951, 289] on div "Image Kostenloser Versand Text Block Row Image 90 Tage Risikoübernahme Text Blo…" at bounding box center [873, 293] width 325 height 110
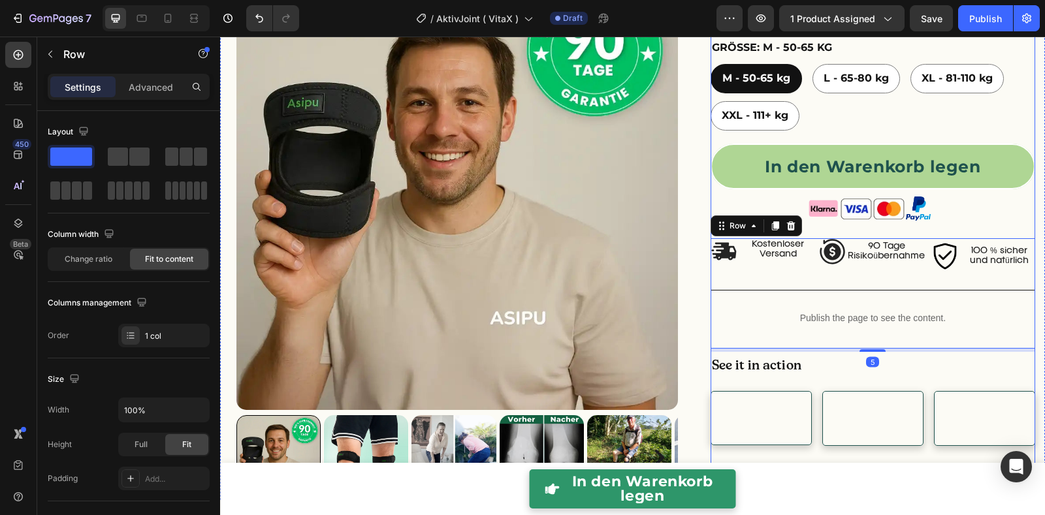
click at [985, 212] on div "Überarbeitet und verbessert Text Block AktivJoint™ – Move freely again Heading …" at bounding box center [873, 28] width 325 height 946
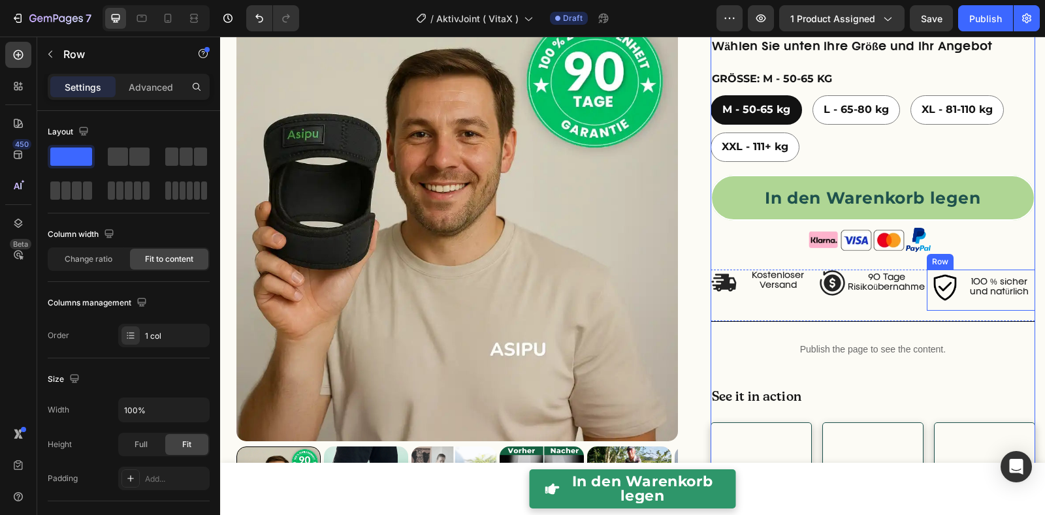
scroll to position [490, 0]
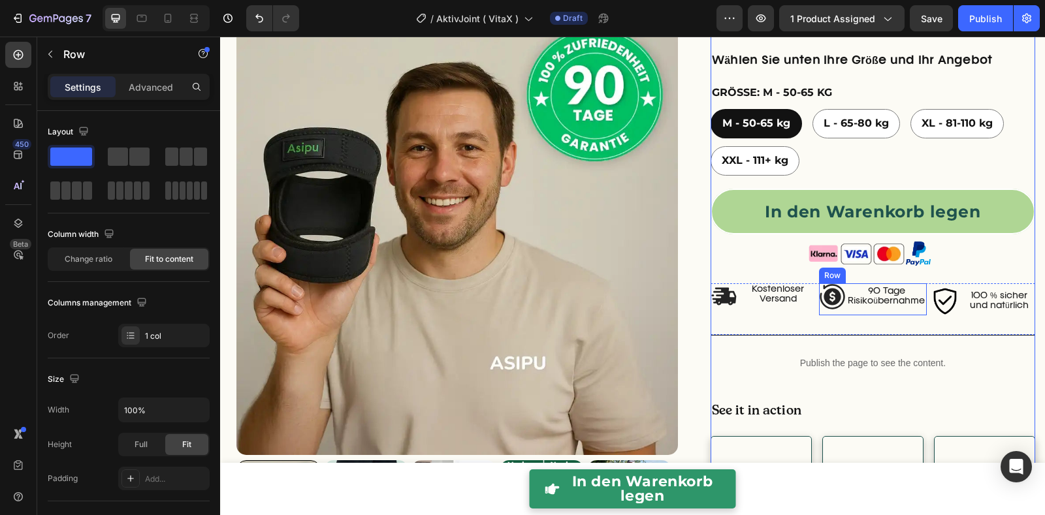
click at [861, 307] on div "90 Tage Risikoübernahme Text Block" at bounding box center [886, 299] width 81 height 32
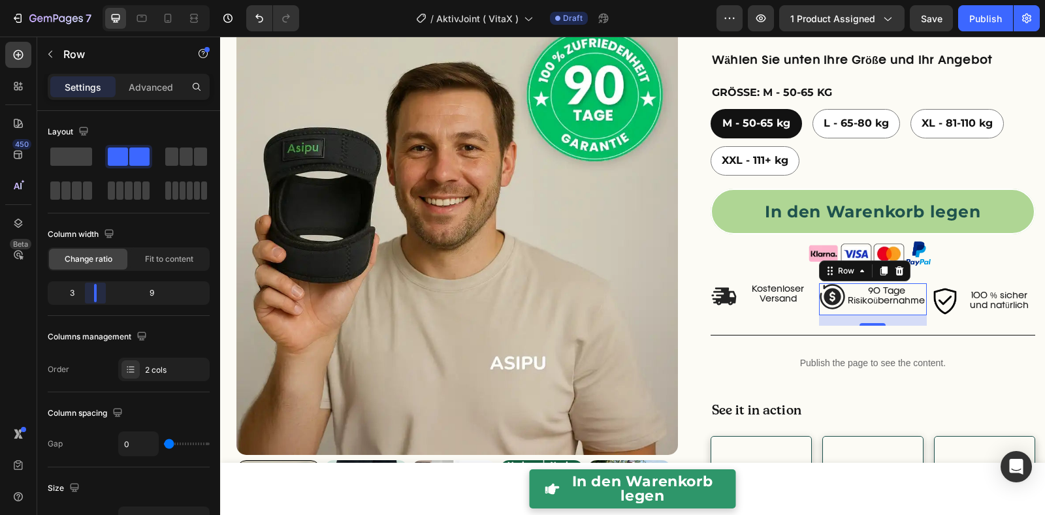
click at [95, 0] on body "7 Version history / AktivJoint ( VitaX ) Draft Preview 1 product assigned Save …" at bounding box center [522, 0] width 1045 height 0
click at [154, 262] on span "Fit to content" at bounding box center [169, 259] width 48 height 12
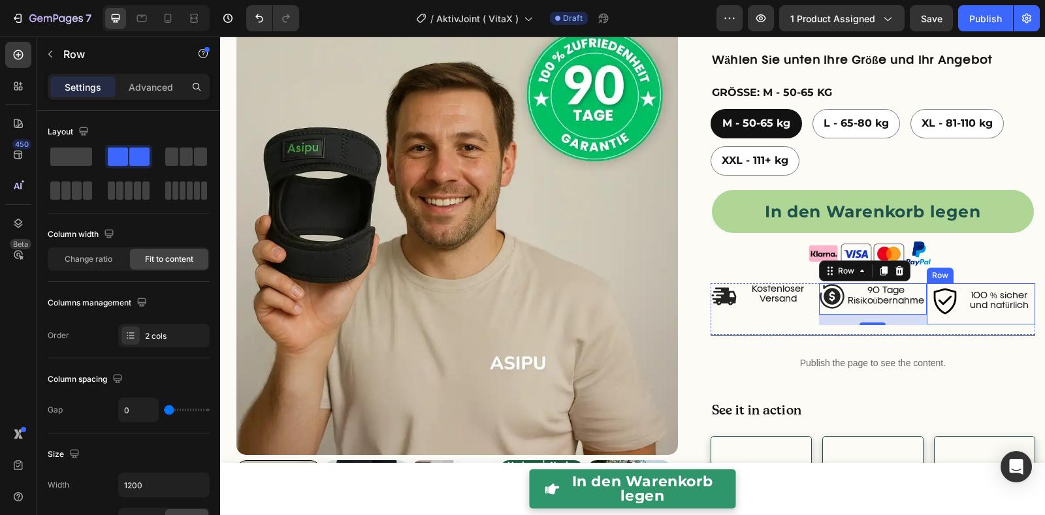
click at [963, 312] on div "100 % sicher und natürlich Text Block" at bounding box center [999, 303] width 72 height 41
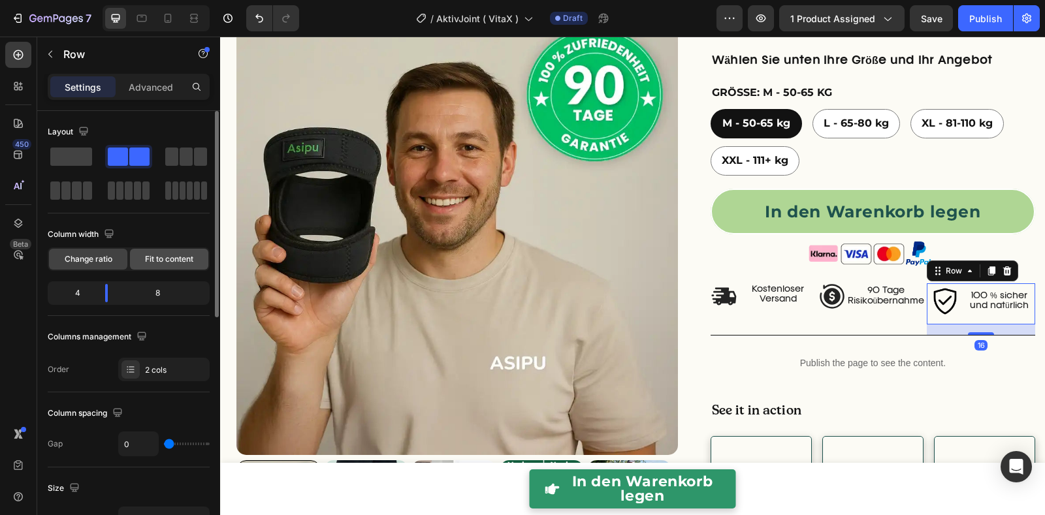
click at [171, 254] on span "Fit to content" at bounding box center [169, 259] width 48 height 12
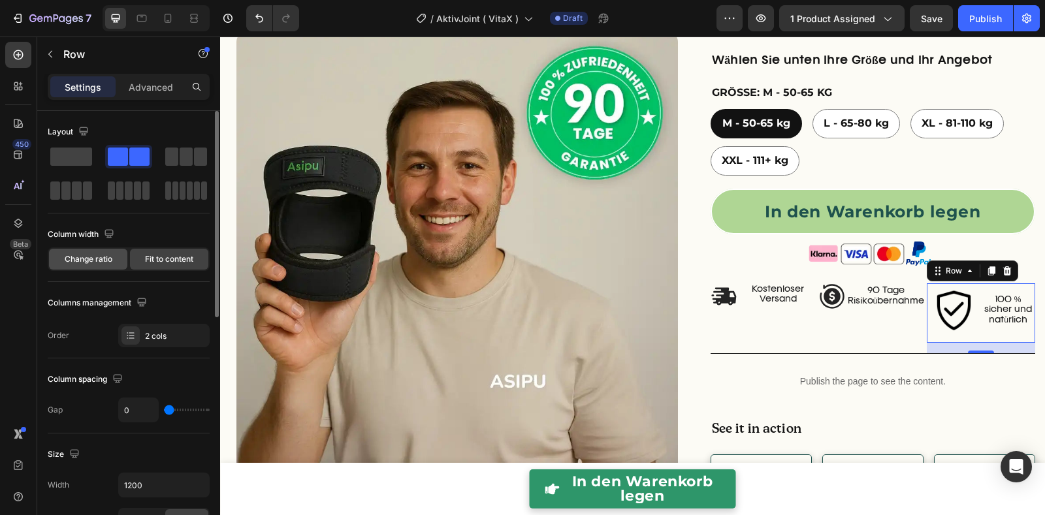
drag, startPoint x: 122, startPoint y: 260, endPoint x: 107, endPoint y: 259, distance: 15.0
click at [120, 260] on div "Change ratio" at bounding box center [88, 259] width 78 height 21
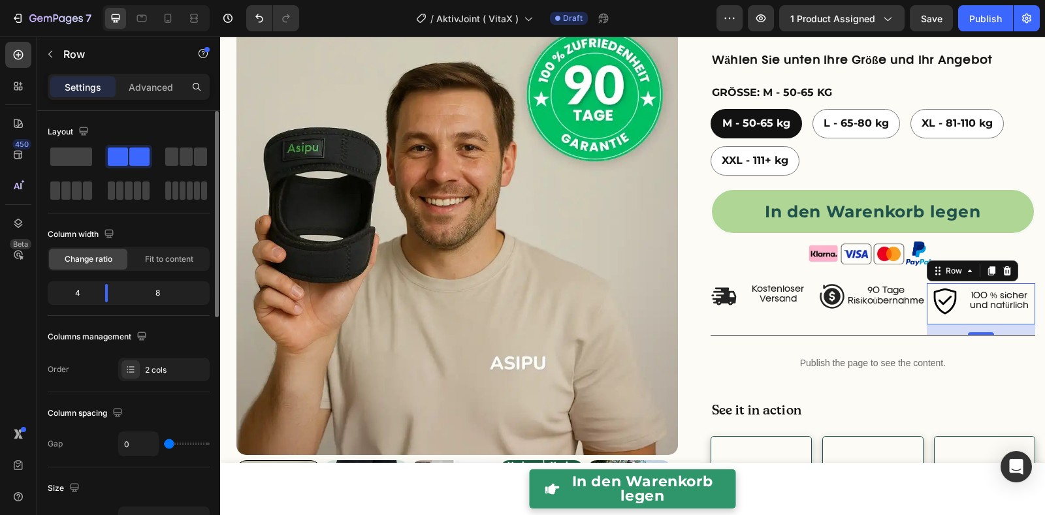
click at [107, 259] on span "Change ratio" at bounding box center [89, 259] width 48 height 12
click at [741, 304] on div "Kostenloser Versand Text Block" at bounding box center [778, 298] width 82 height 31
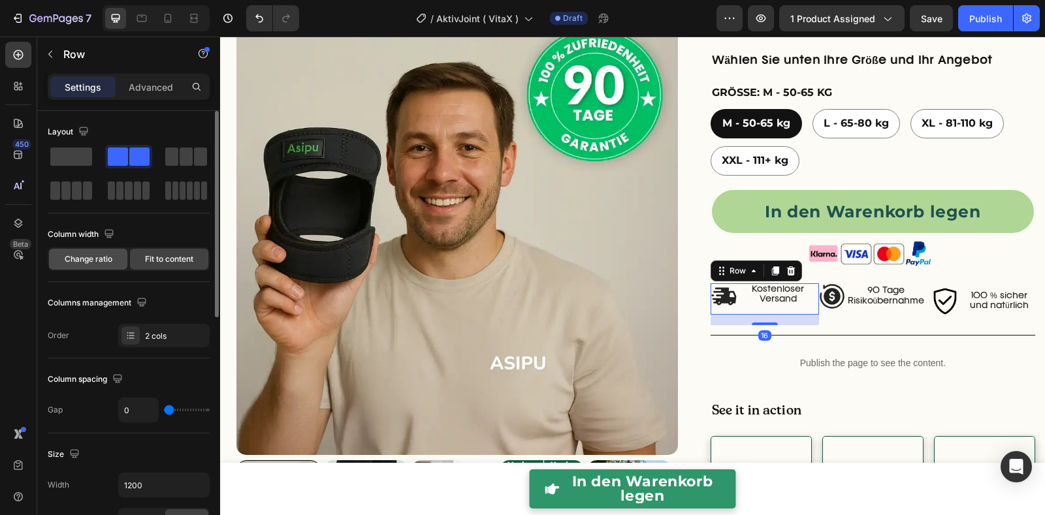
click at [93, 261] on span "Change ratio" at bounding box center [89, 259] width 48 height 12
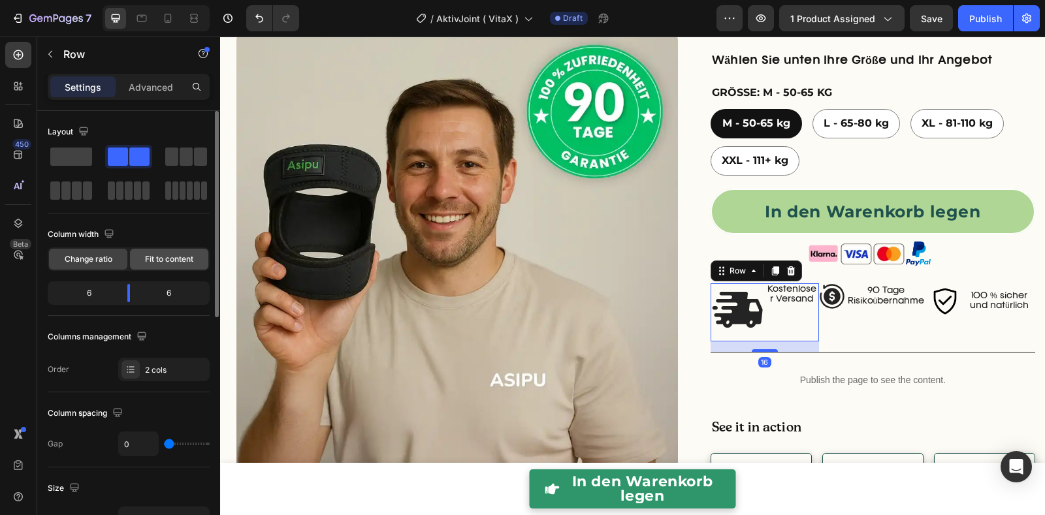
click at [145, 260] on span "Fit to content" at bounding box center [169, 259] width 48 height 12
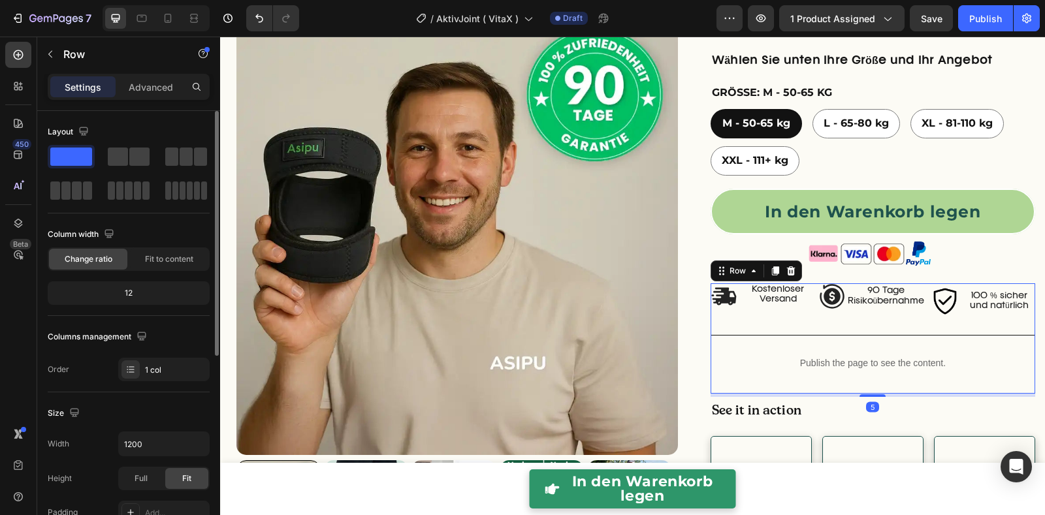
click at [926, 339] on div "Image Kostenloser Versand Text Block Row Image 90 Tage Risikoübernahme Text Blo…" at bounding box center [873, 338] width 325 height 110
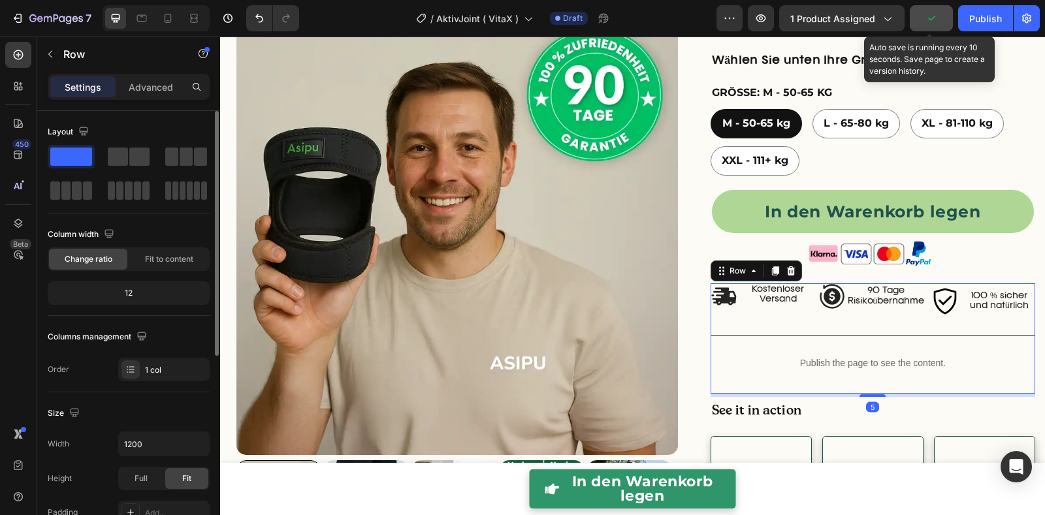
drag, startPoint x: 940, startPoint y: 18, endPoint x: 942, endPoint y: 27, distance: 10.0
click at [940, 18] on button "button" at bounding box center [931, 18] width 43 height 26
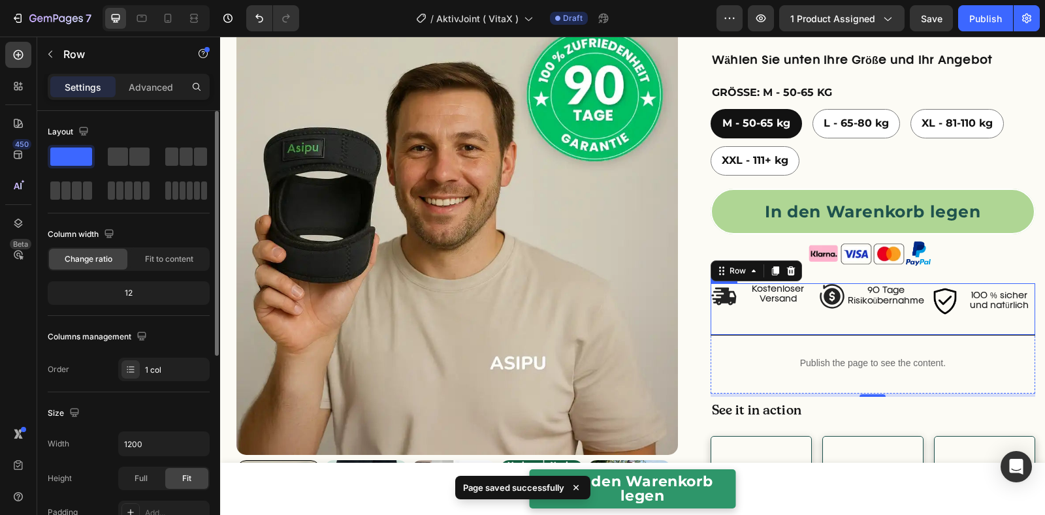
click at [876, 329] on div "Image 90 Tage Risikoübernahme Text Block Row" at bounding box center [873, 309] width 108 height 52
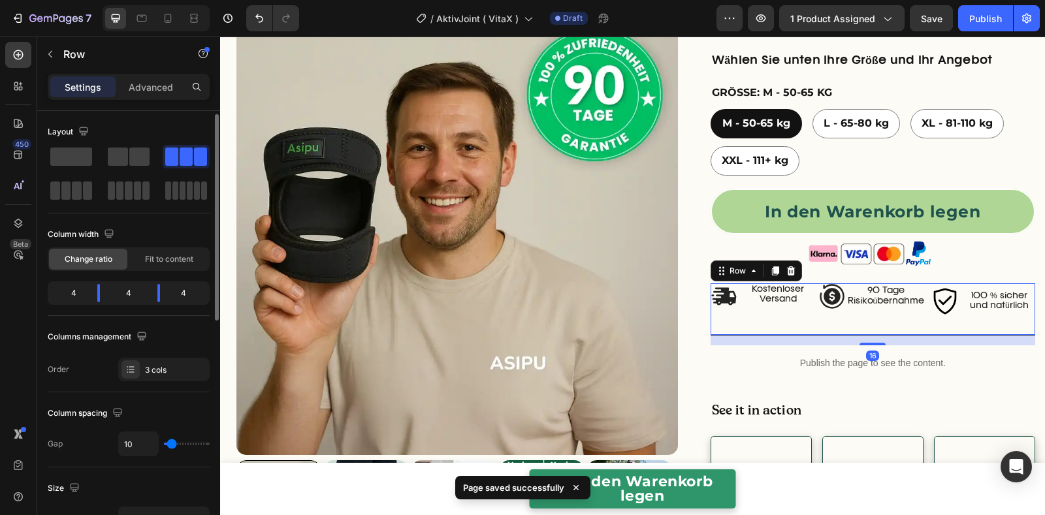
scroll to position [500, 0]
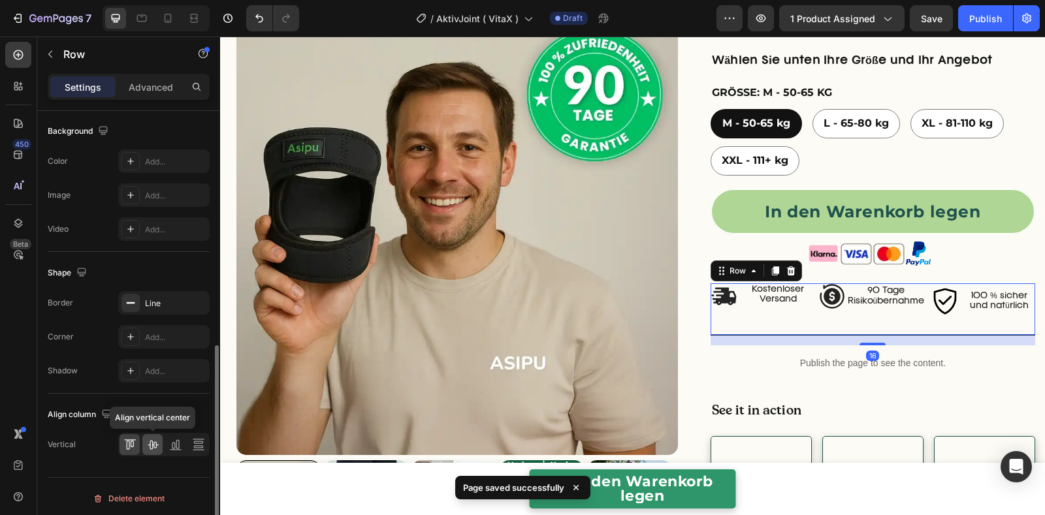
click at [157, 439] on icon at bounding box center [152, 444] width 13 height 13
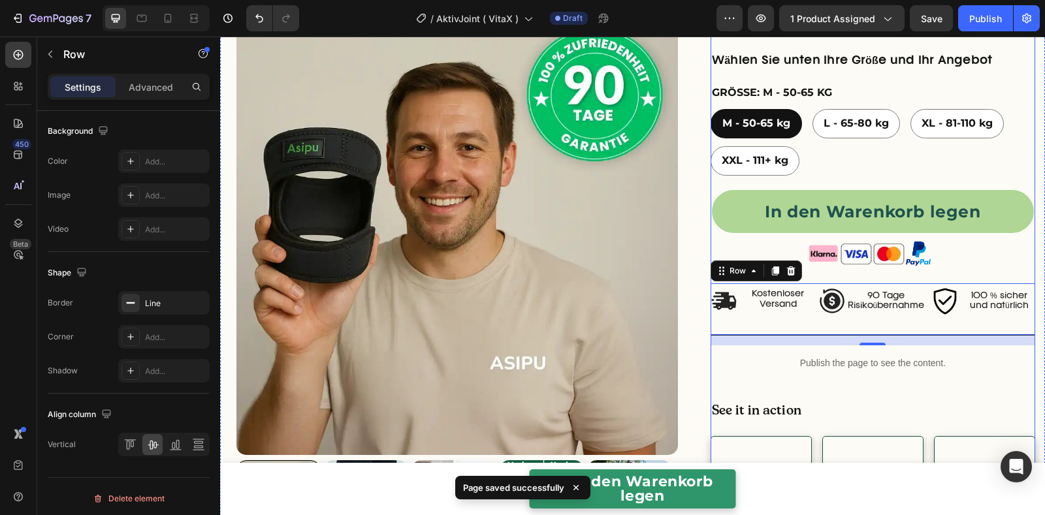
click at [955, 267] on div "Überarbeitet und verbessert Text Block AktivJoint™ – Move freely again Heading …" at bounding box center [873, 73] width 325 height 946
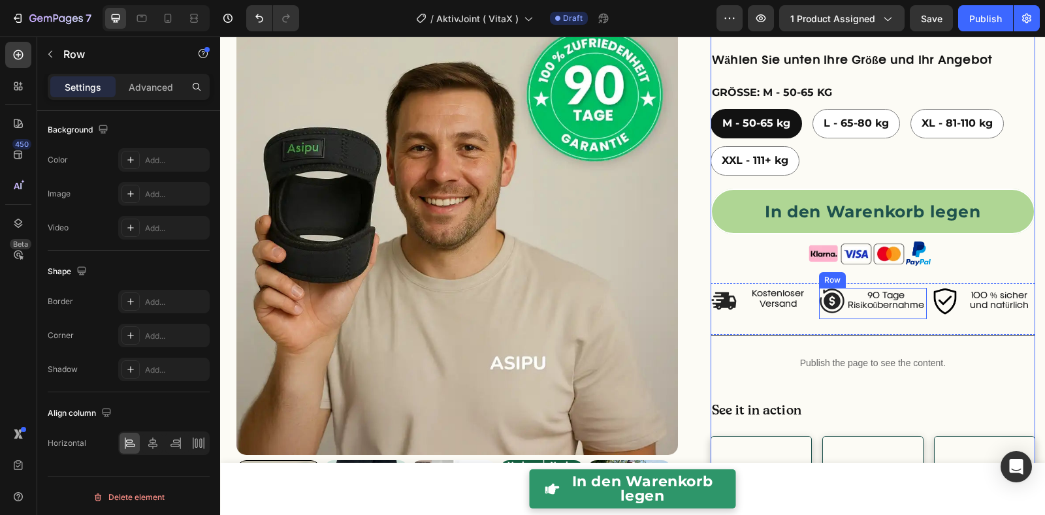
click at [845, 314] on div "90 Tage Risikoübernahme Text Block" at bounding box center [886, 303] width 82 height 31
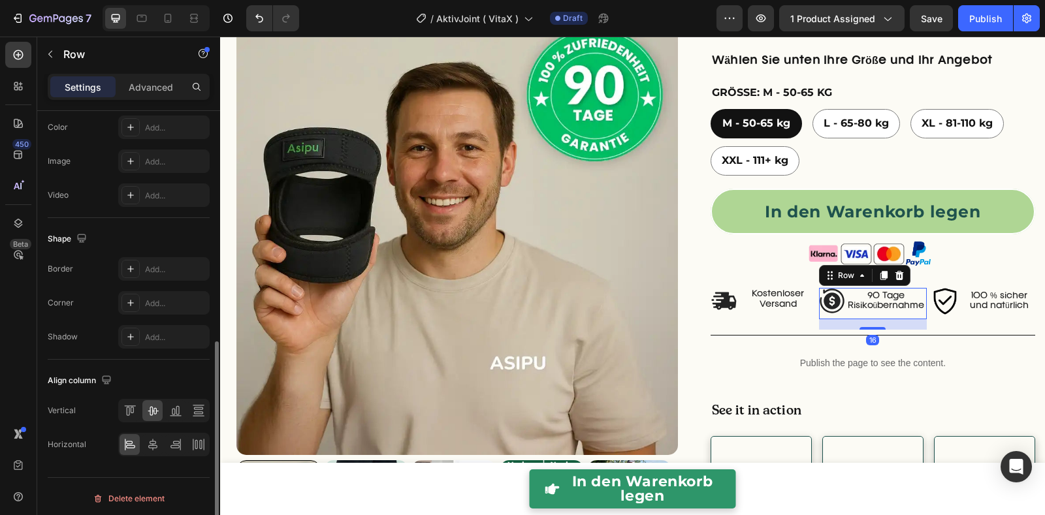
scroll to position [0, 0]
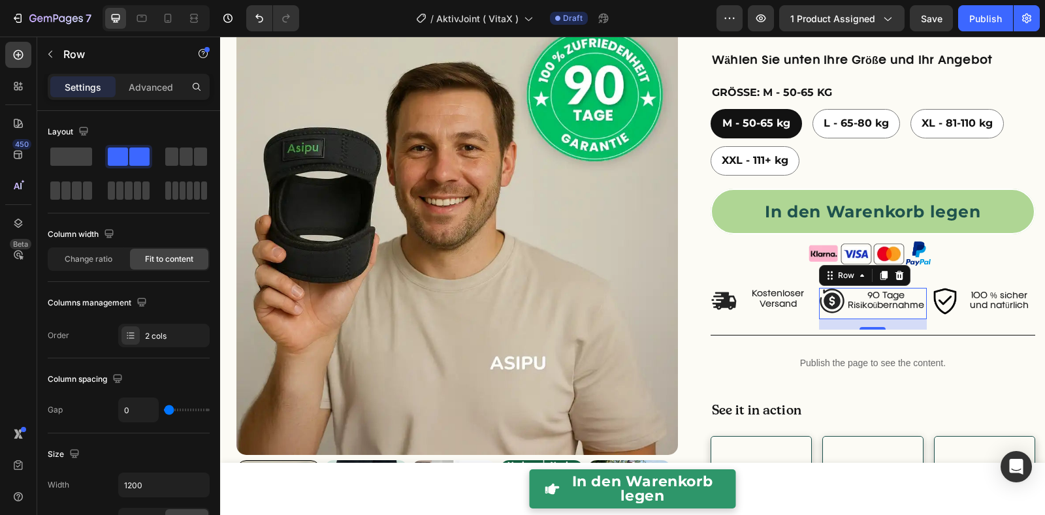
type input "2"
type input "4"
type input "7"
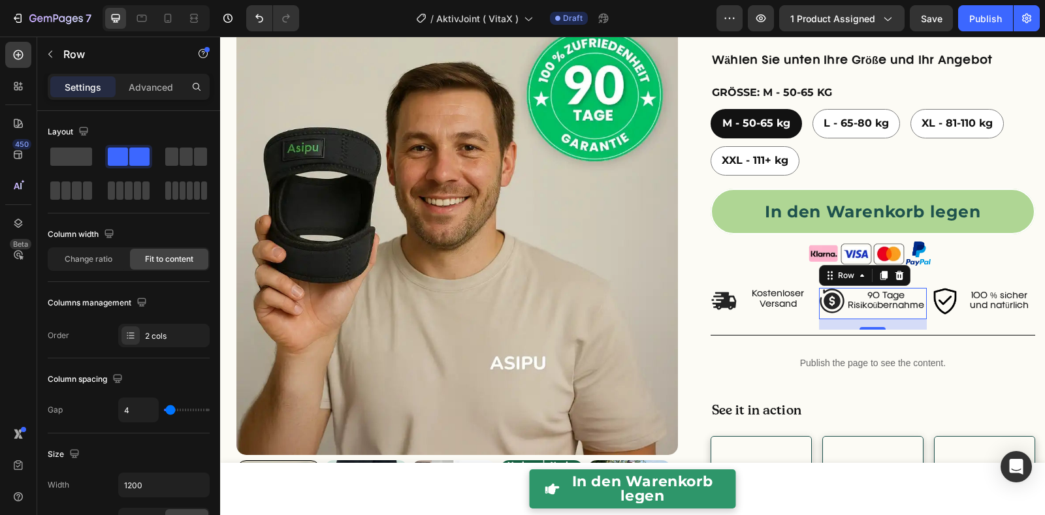
type input "7"
type input "9"
type input "10"
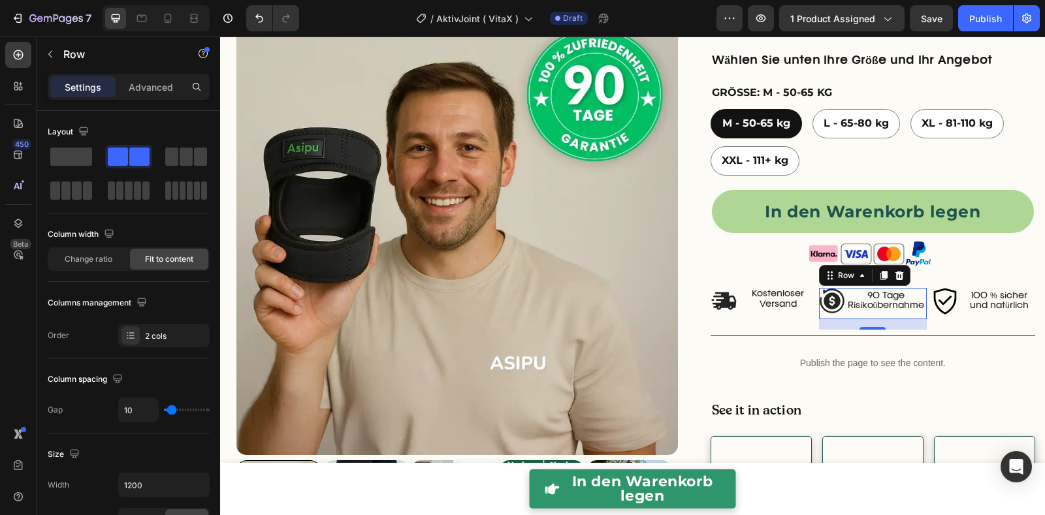
type input "11"
type input "8"
type input "7"
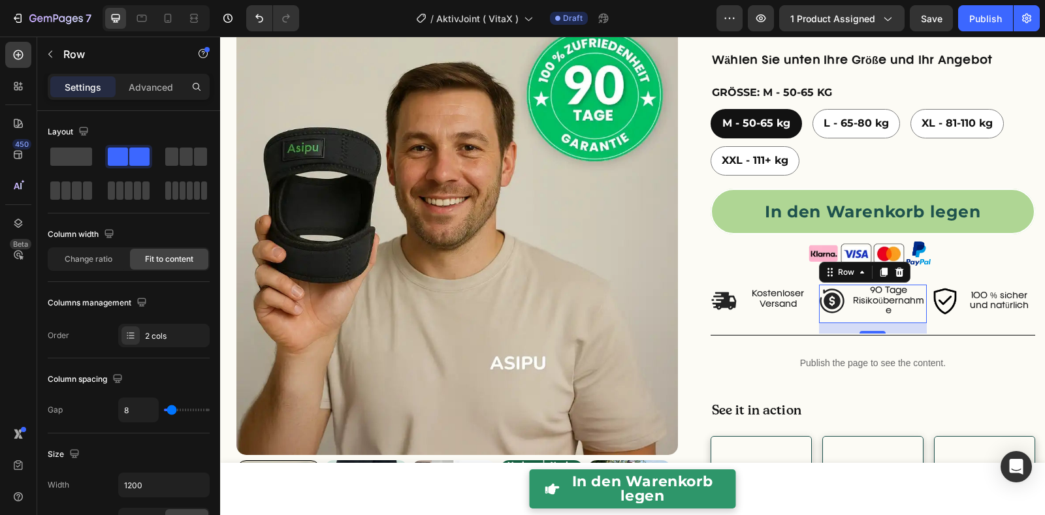
type input "7"
type input "6"
type input "7"
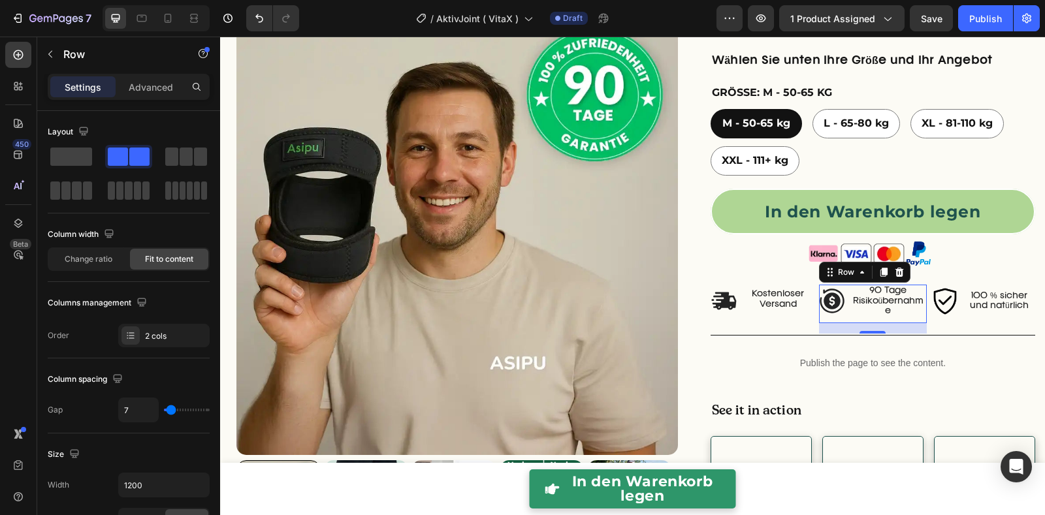
type input "10"
type input "12"
type input "13"
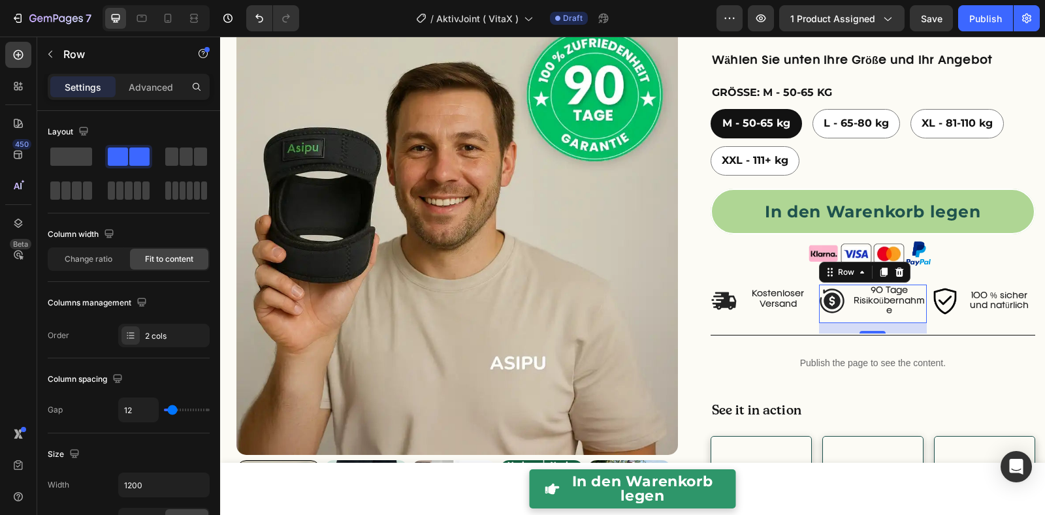
type input "13"
type input "14"
type input "15"
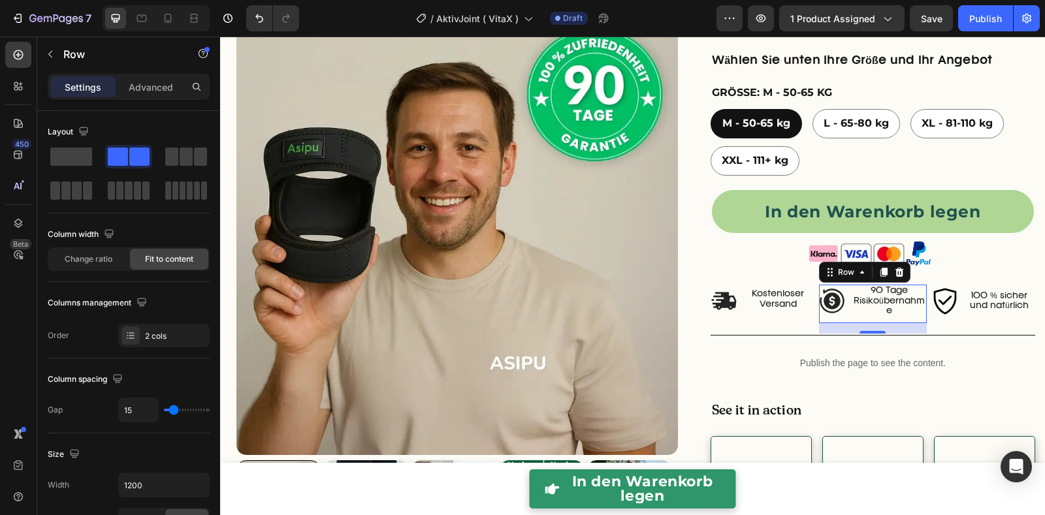
type input "16"
type input "17"
type input "18"
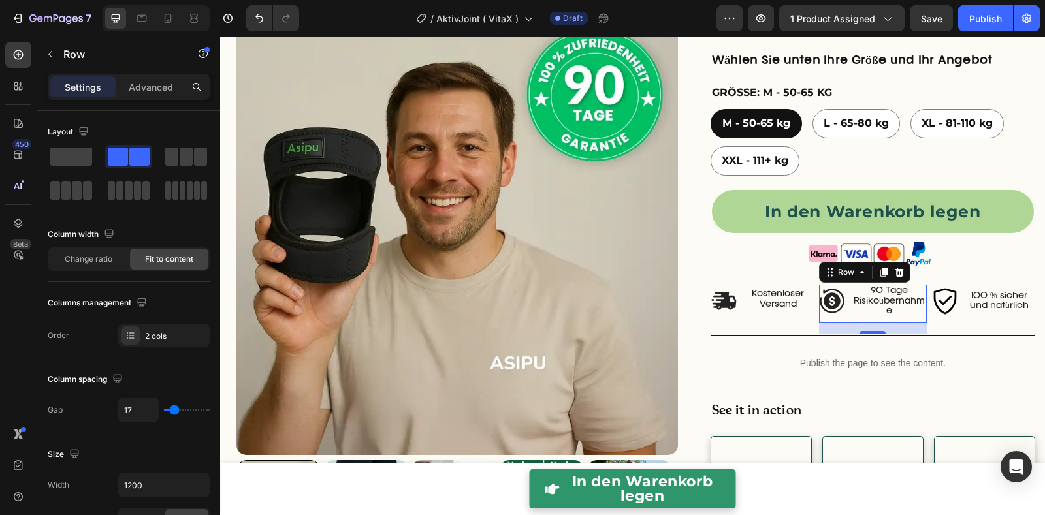
type input "18"
type input "19"
type input "20"
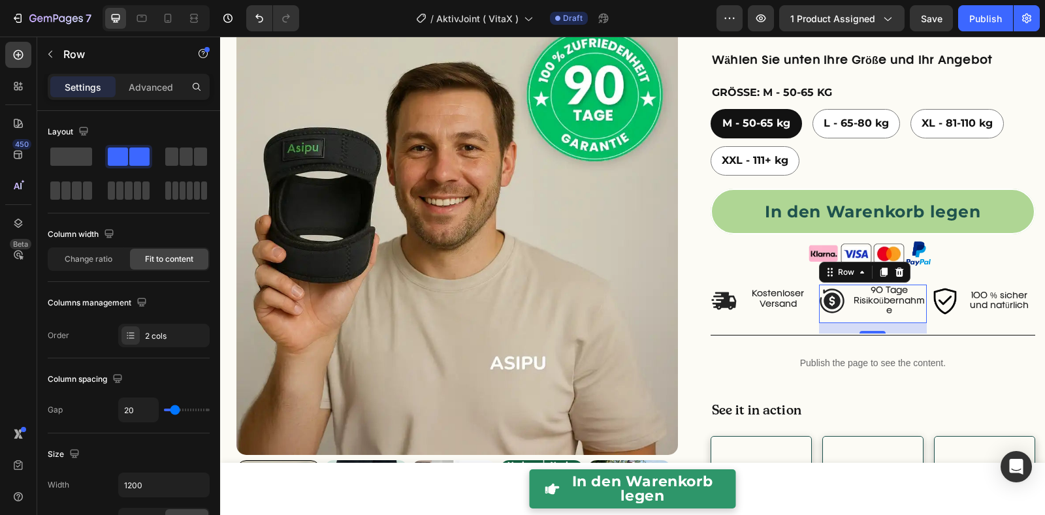
type input "21"
type input "22"
type input "23"
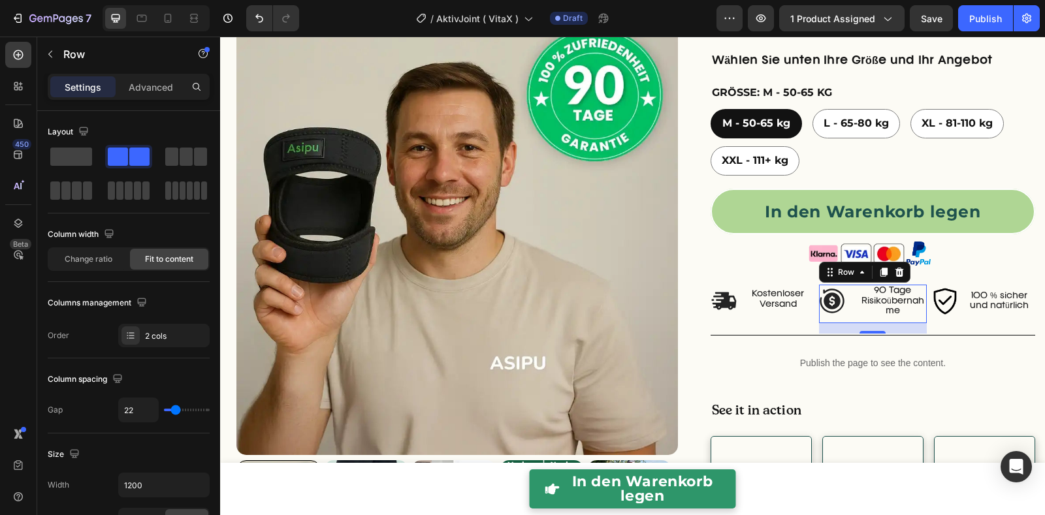
type input "23"
type input "25"
type input "26"
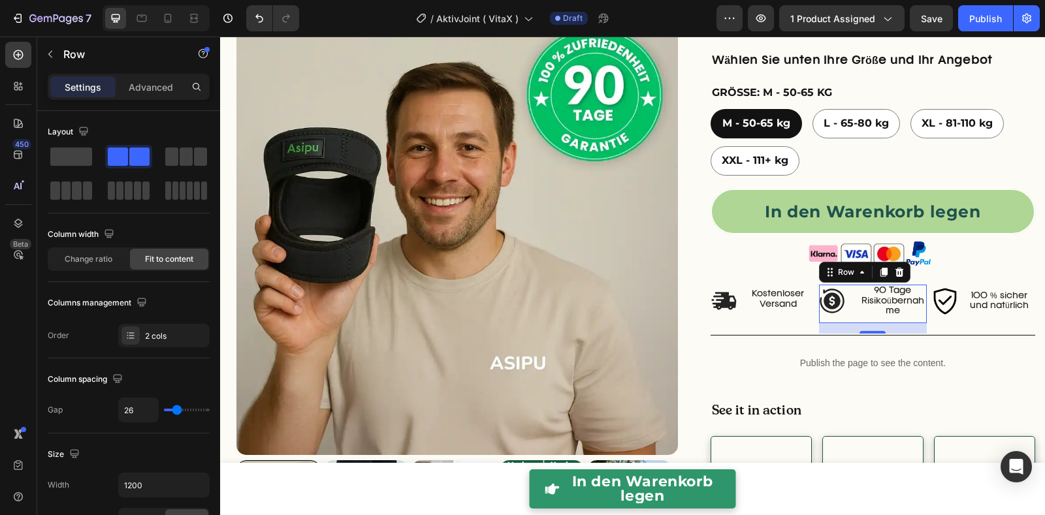
type input "27"
type input "28"
type input "29"
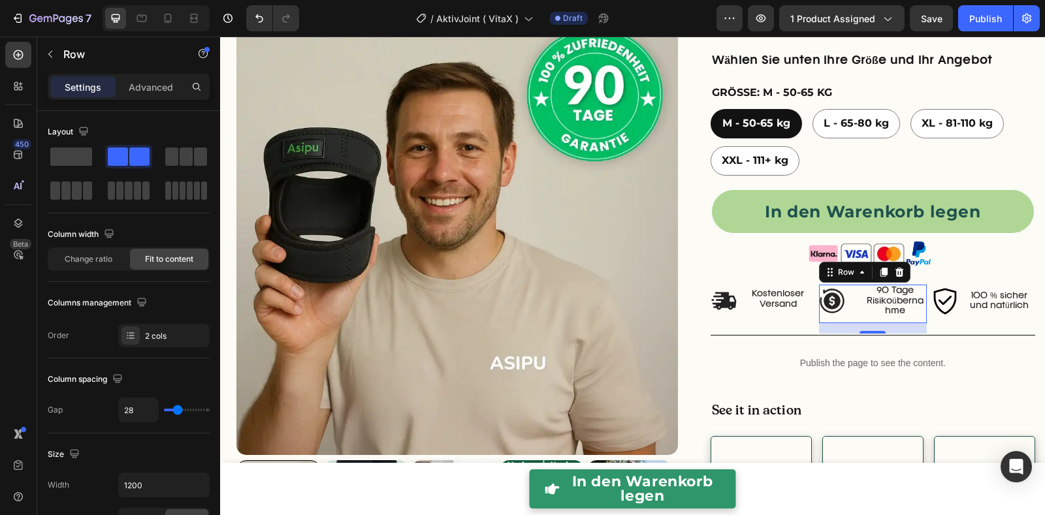
type input "29"
type input "30"
type input "32"
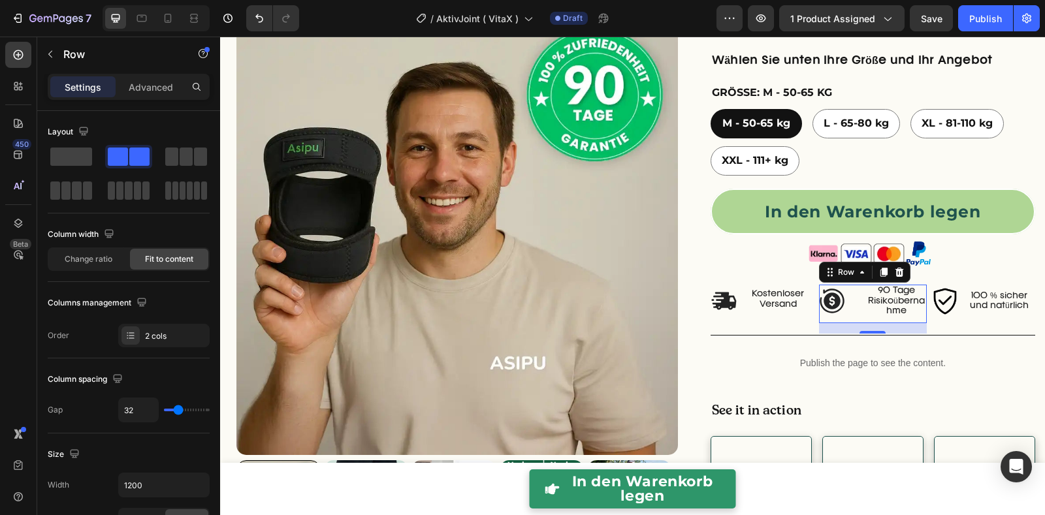
type input "33"
type input "38"
type input "41"
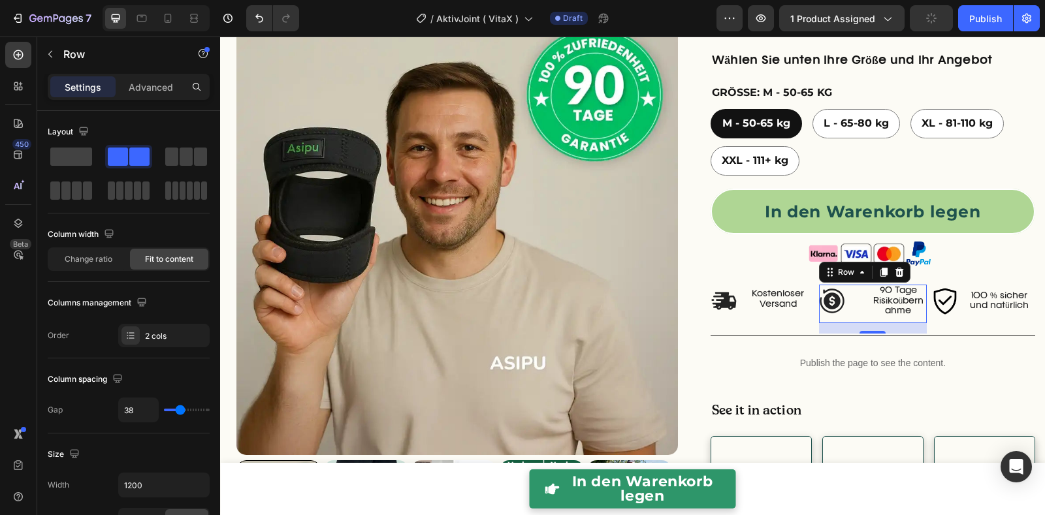
type input "41"
type input "43"
type input "46"
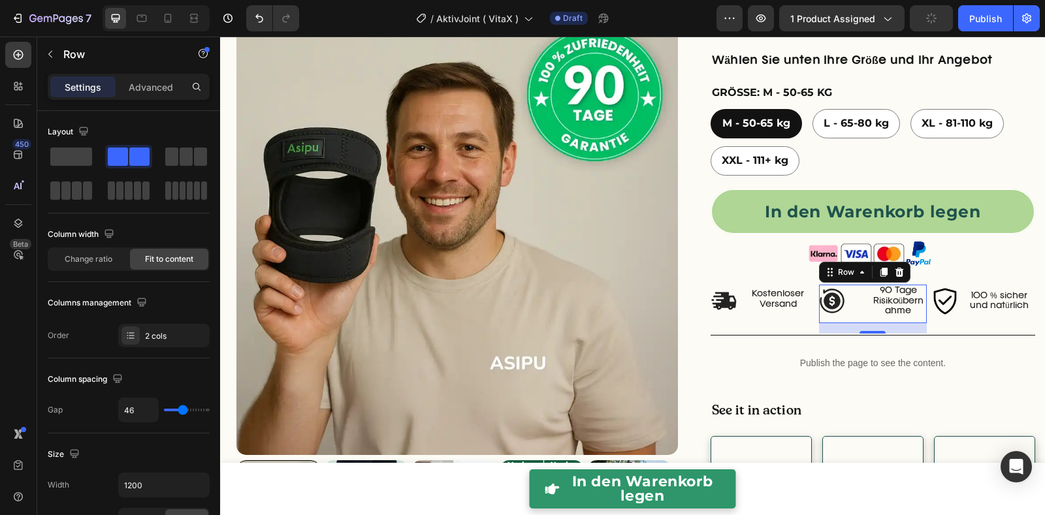
type input "49"
type input "50"
type input "51"
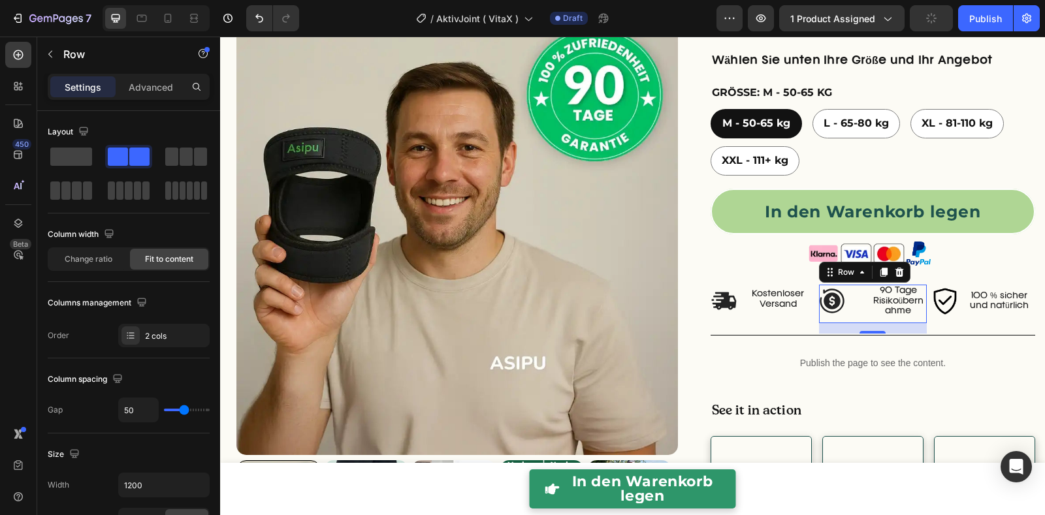
type input "51"
type input "52"
type input "53"
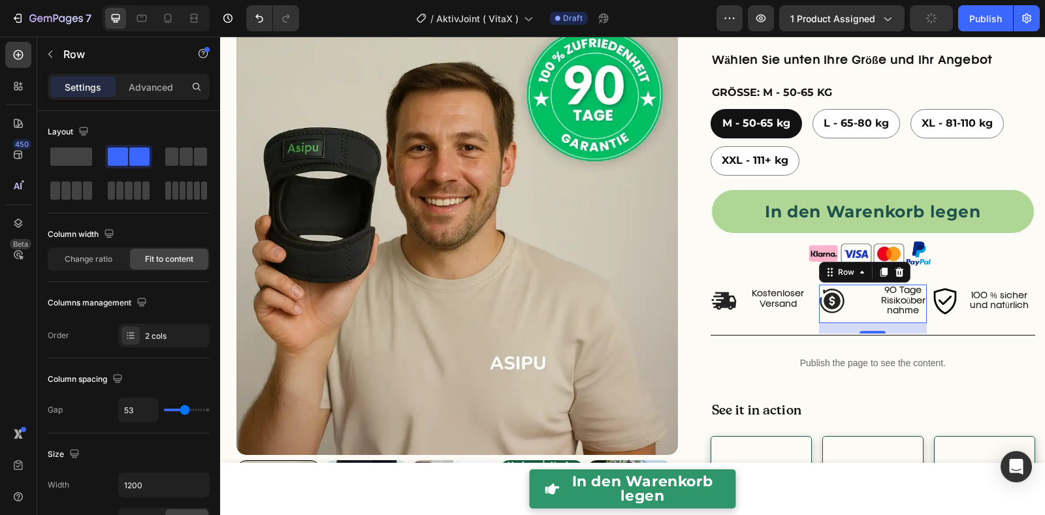
type input "54"
type input "55"
type input "57"
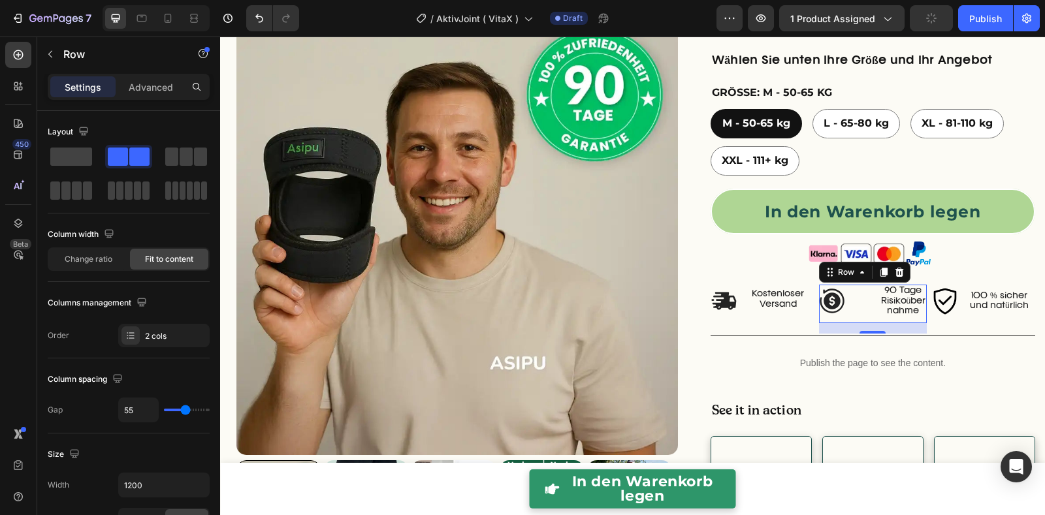
type input "57"
type input "58"
type input "61"
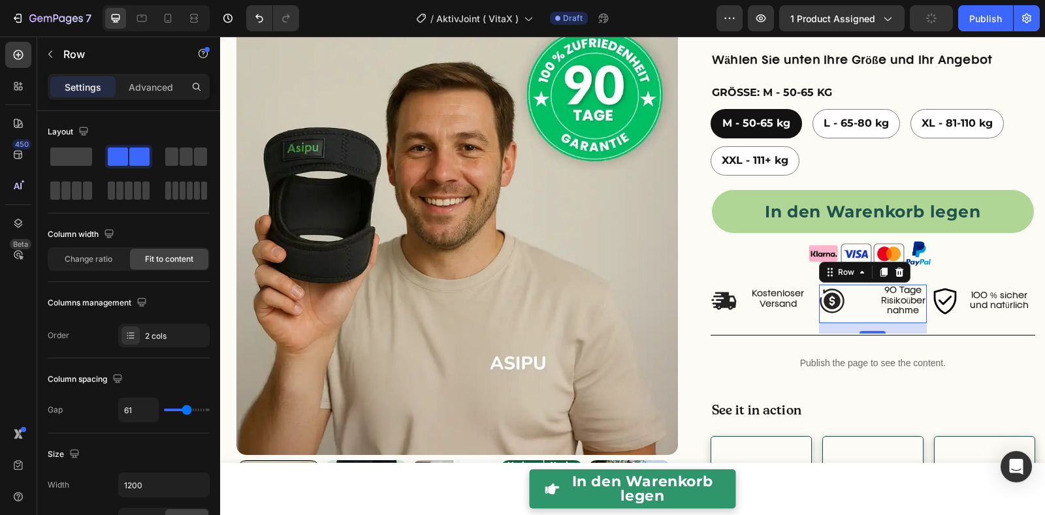
type input "64"
type input "67"
type input "69"
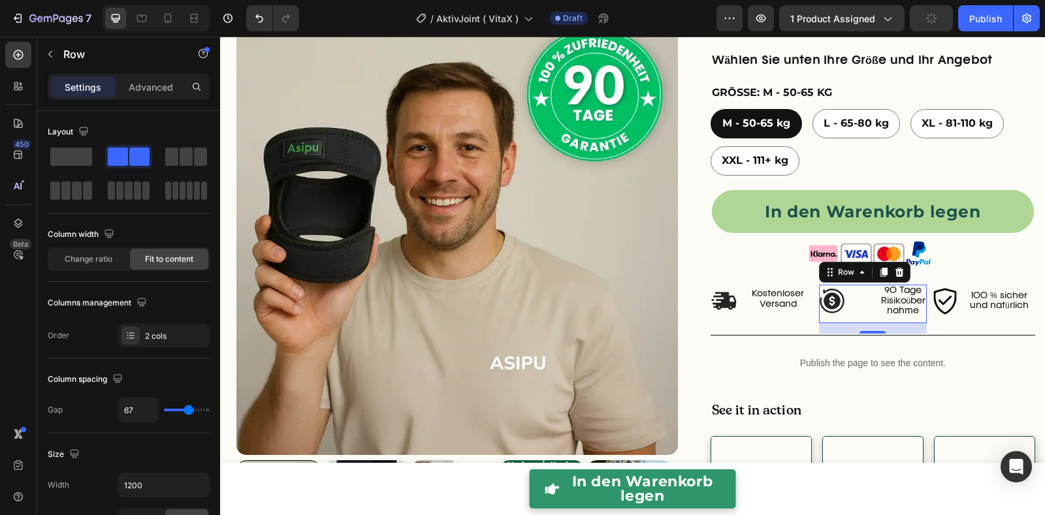
type input "69"
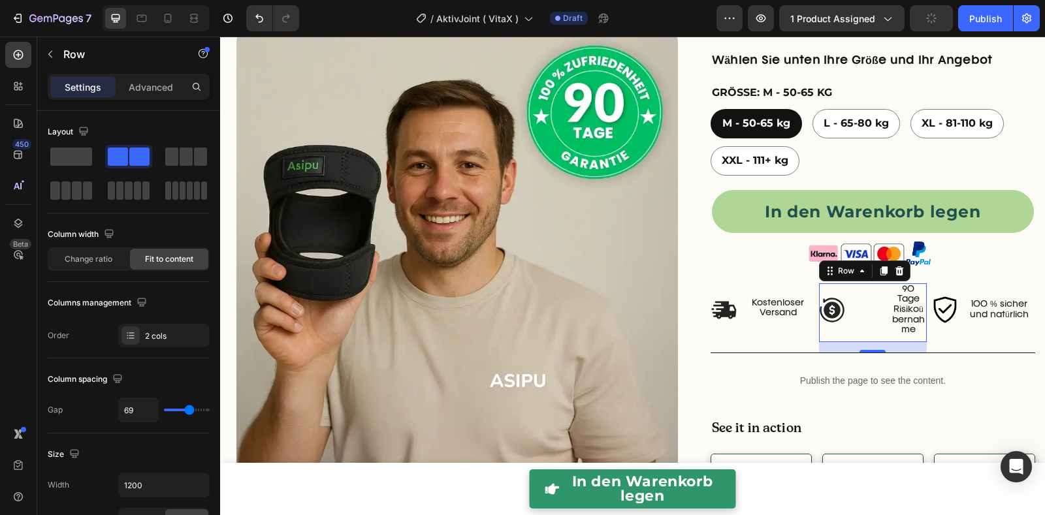
type input "70"
type input "71"
type input "72"
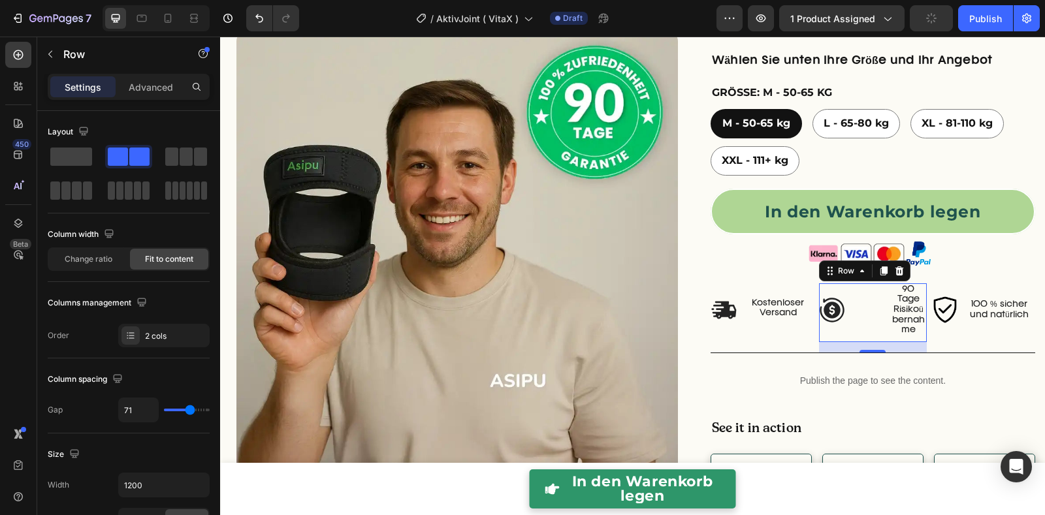
type input "72"
type input "73"
type input "75"
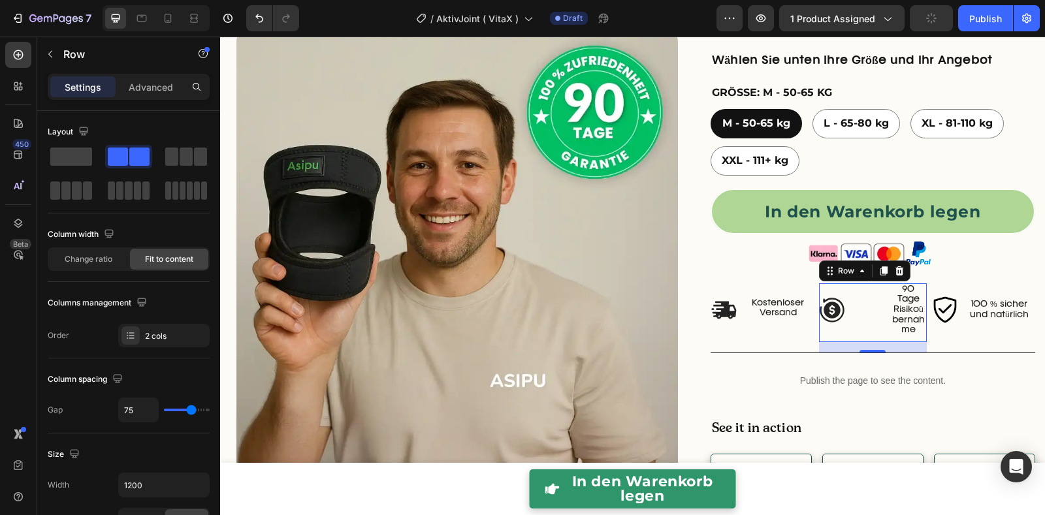
type input "76"
type input "77"
type input "80"
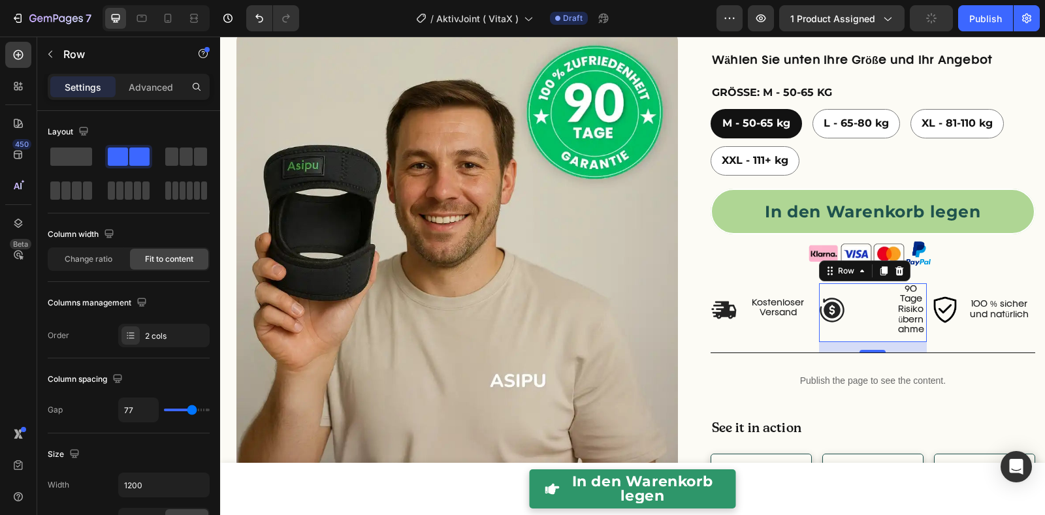
type input "80"
type input "81"
type input "82"
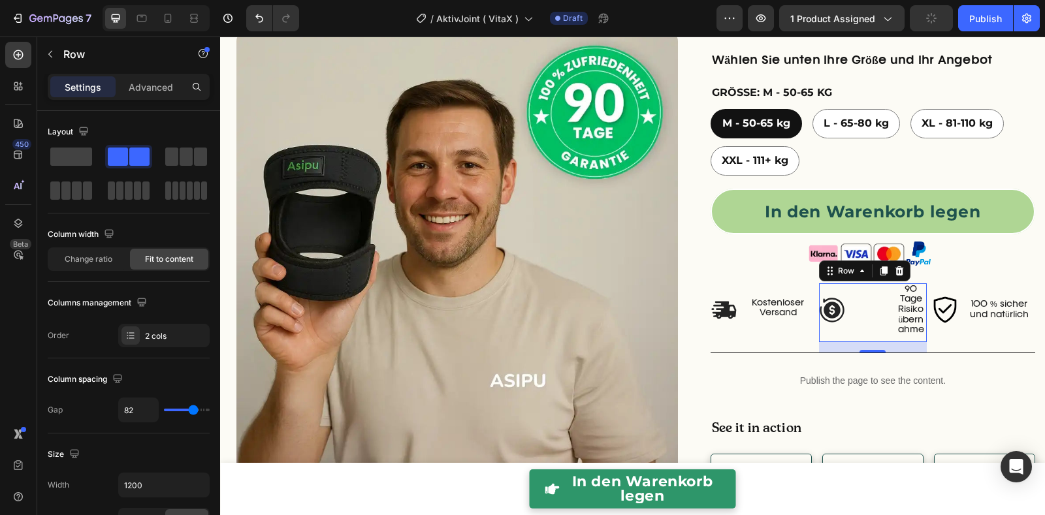
type input "83"
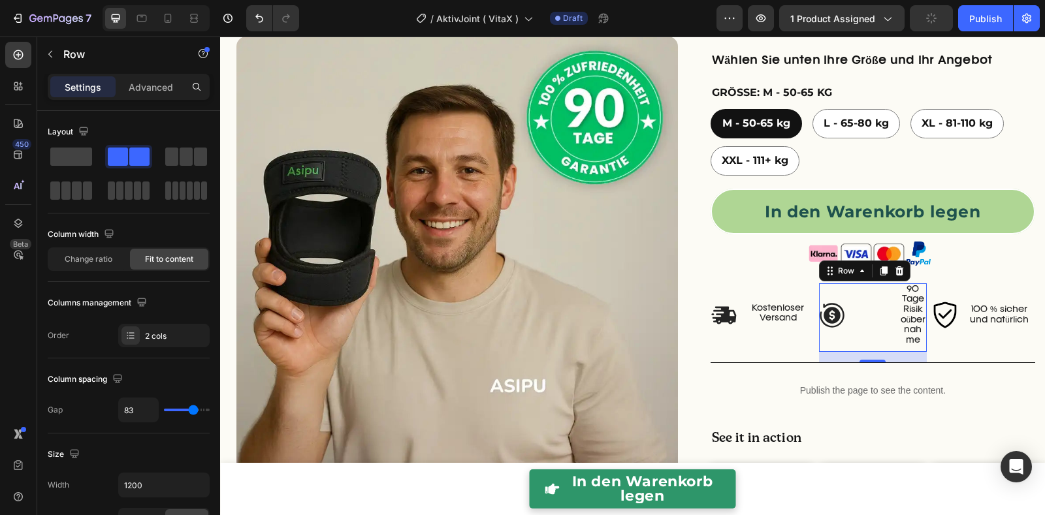
type input "84"
type input "86"
type input "84"
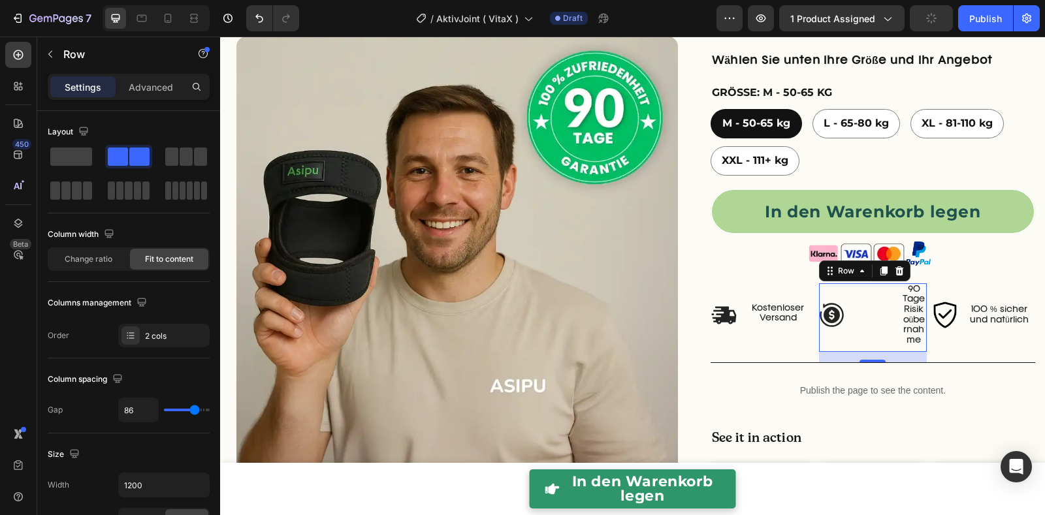
type input "84"
type input "78"
type input "72"
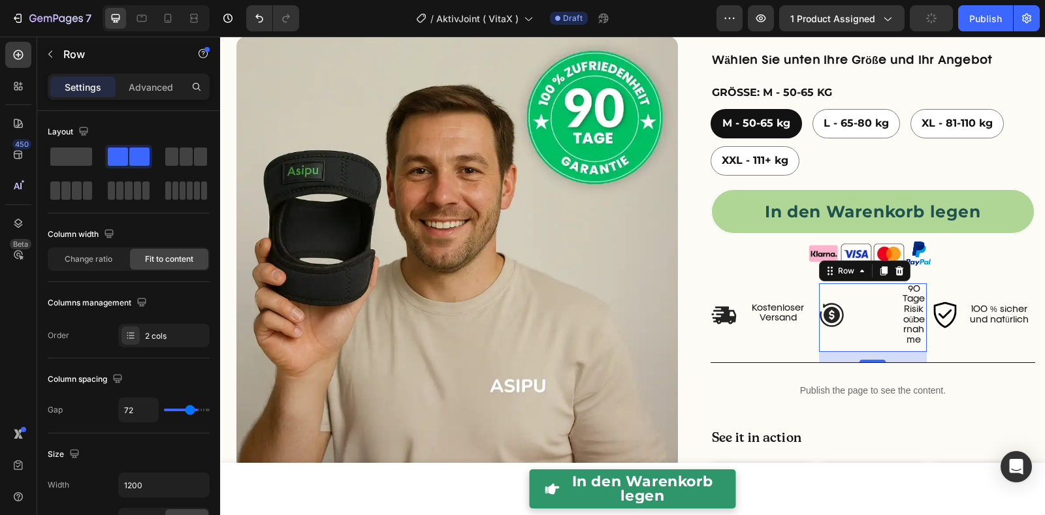
type input "69"
type input "66"
type input "65"
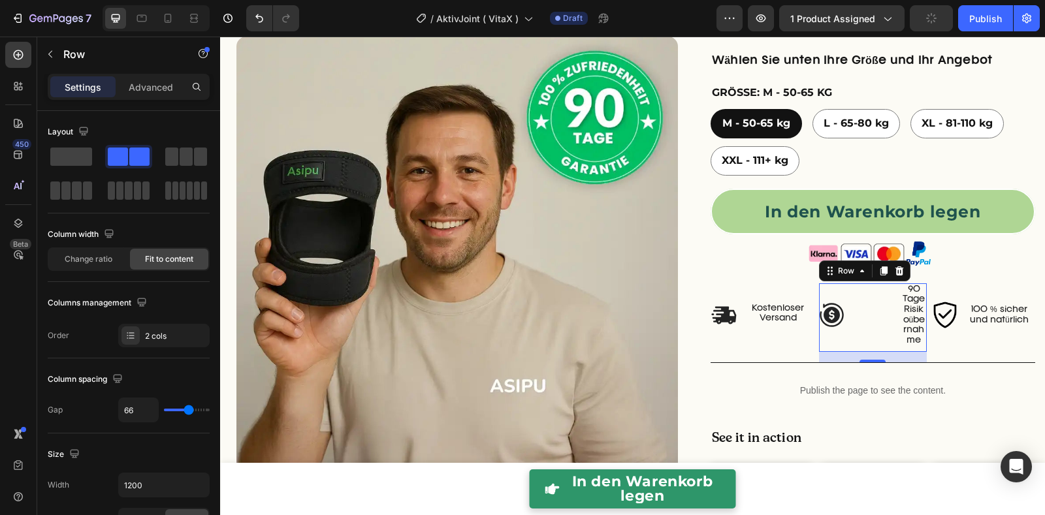
type input "65"
type input "63"
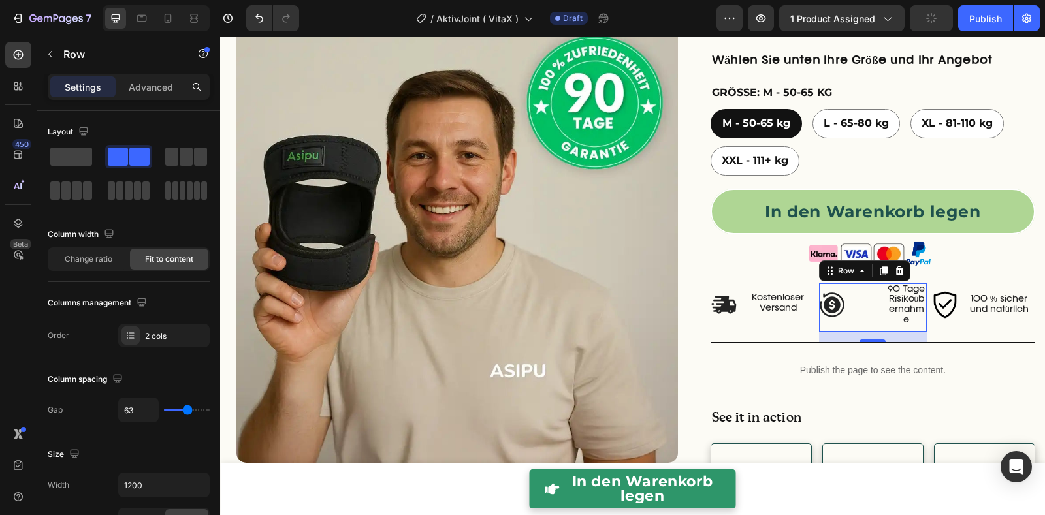
type input "53"
type input "48"
type input "45"
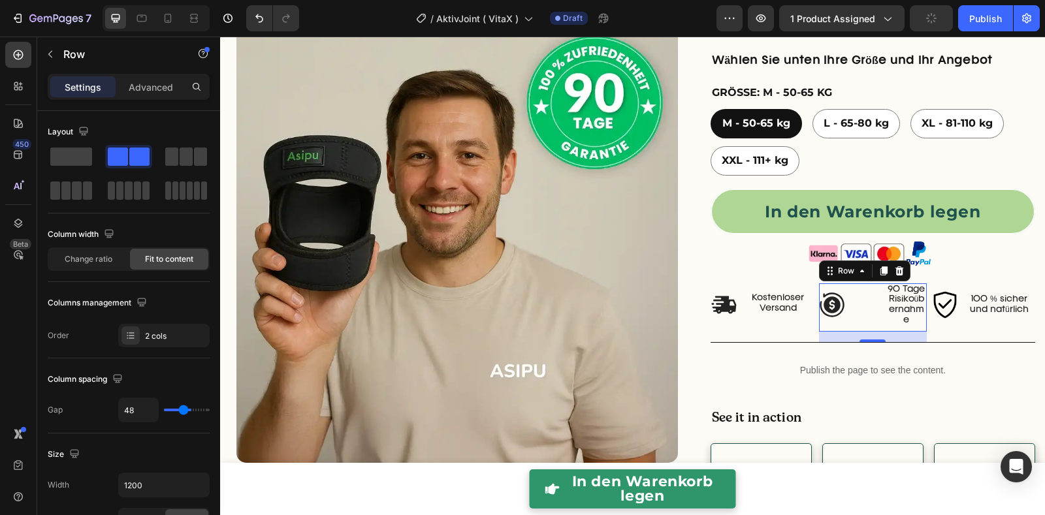
type input "45"
type input "43"
type input "41"
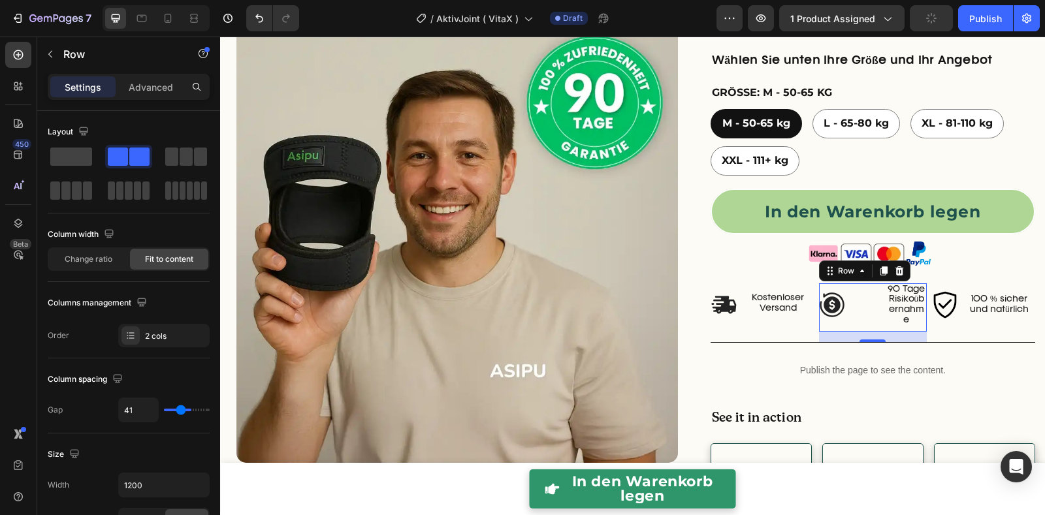
type input "40"
type input "39"
type input "37"
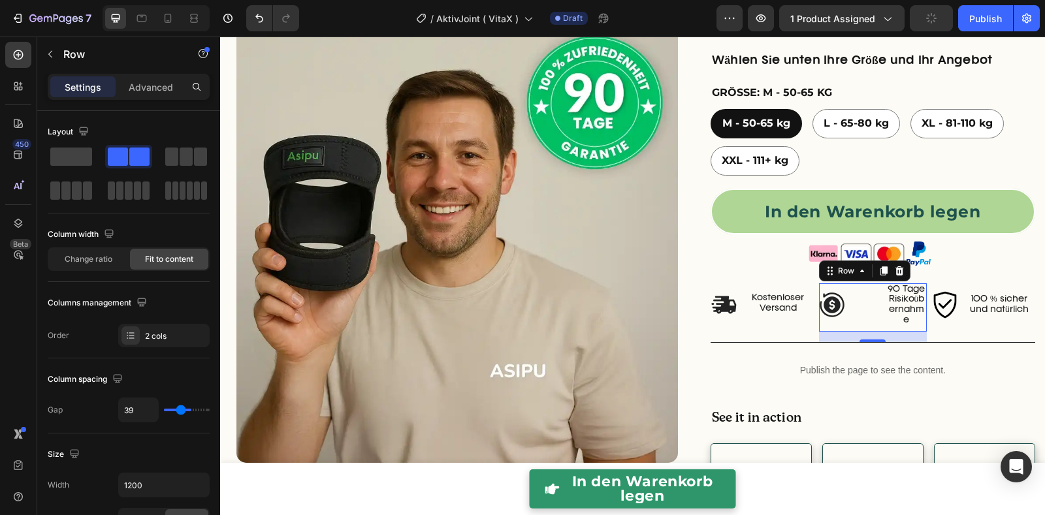
type input "37"
type input "34"
type input "30"
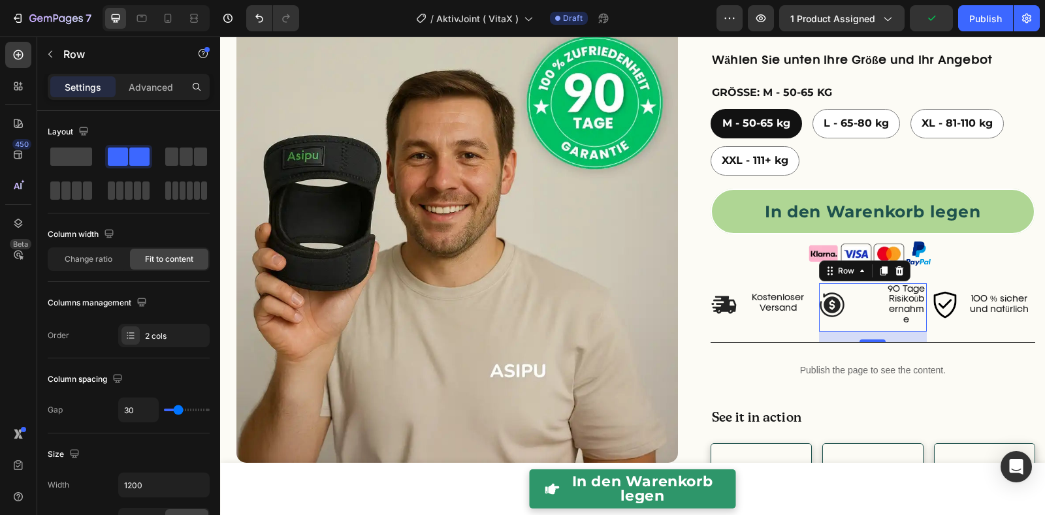
type input "29"
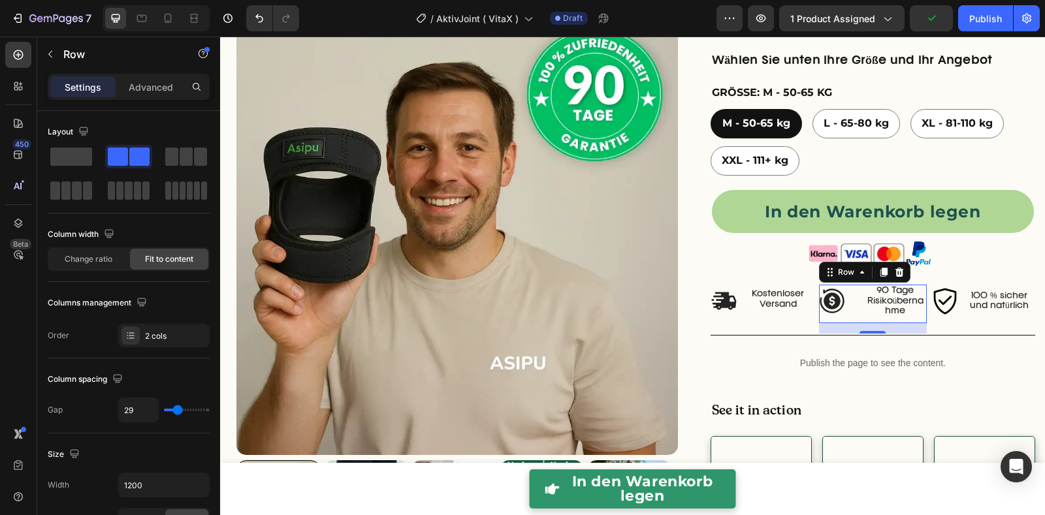
type input "28"
type input "27"
type input "26"
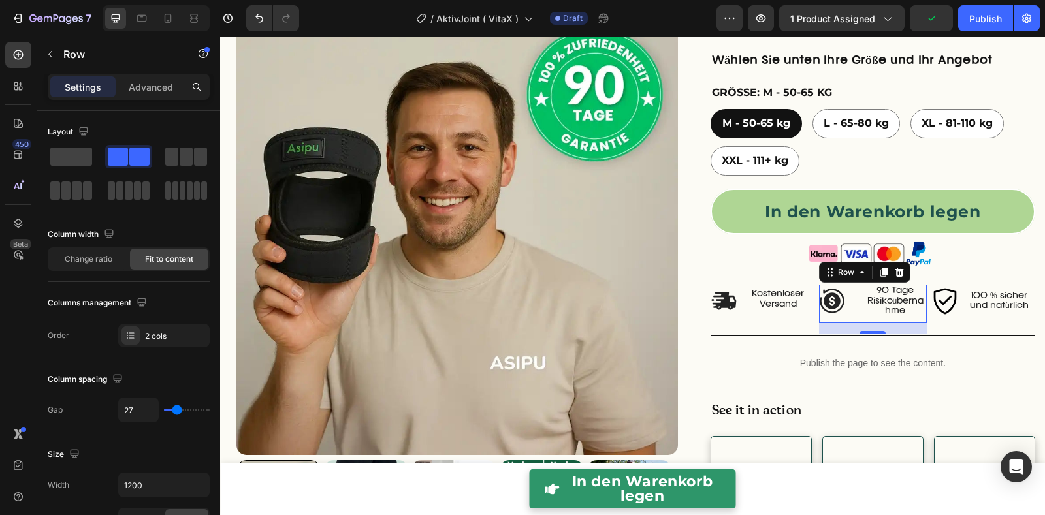
type input "26"
type input "24"
type input "23"
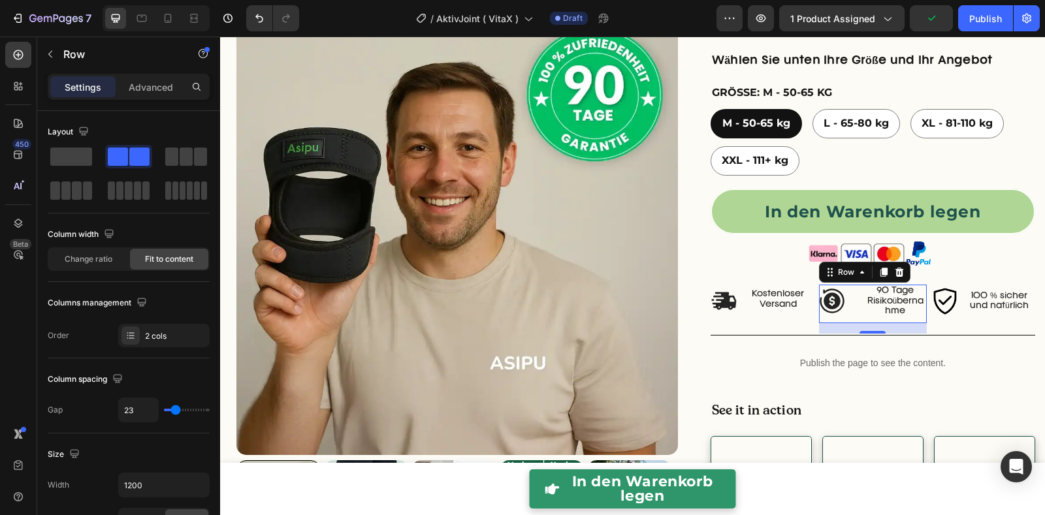
type input "22"
type input "20"
type input "18"
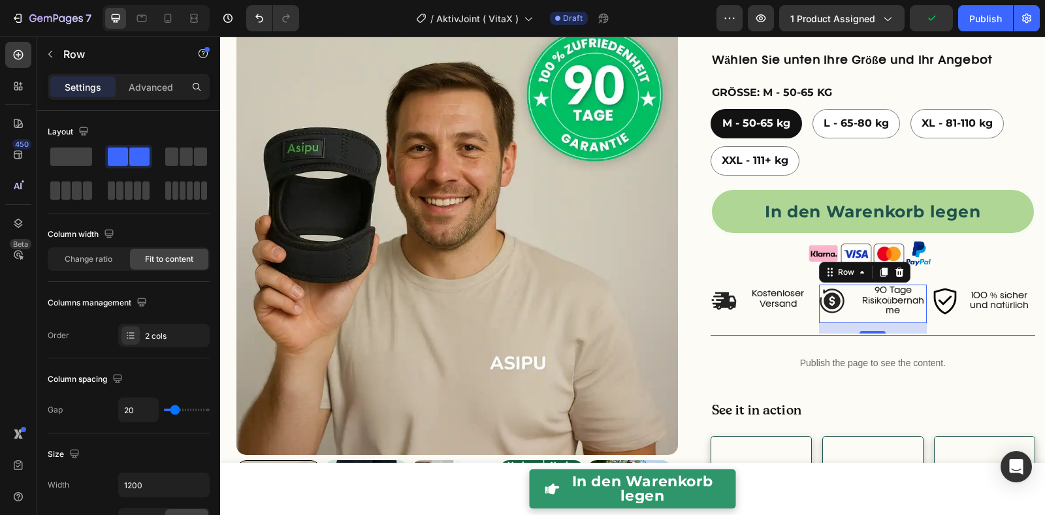
type input "18"
type input "17"
type input "13"
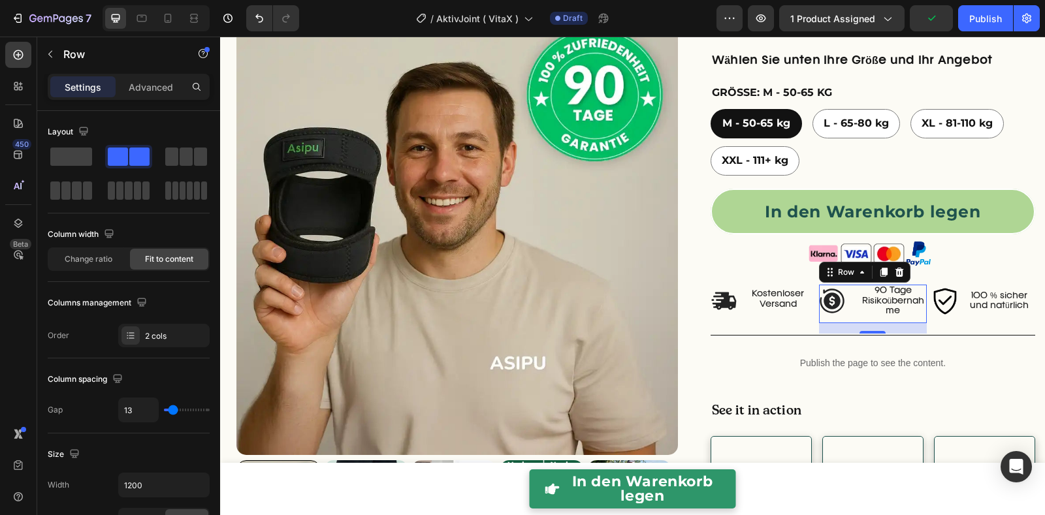
type input "11"
type input "10"
type input "5"
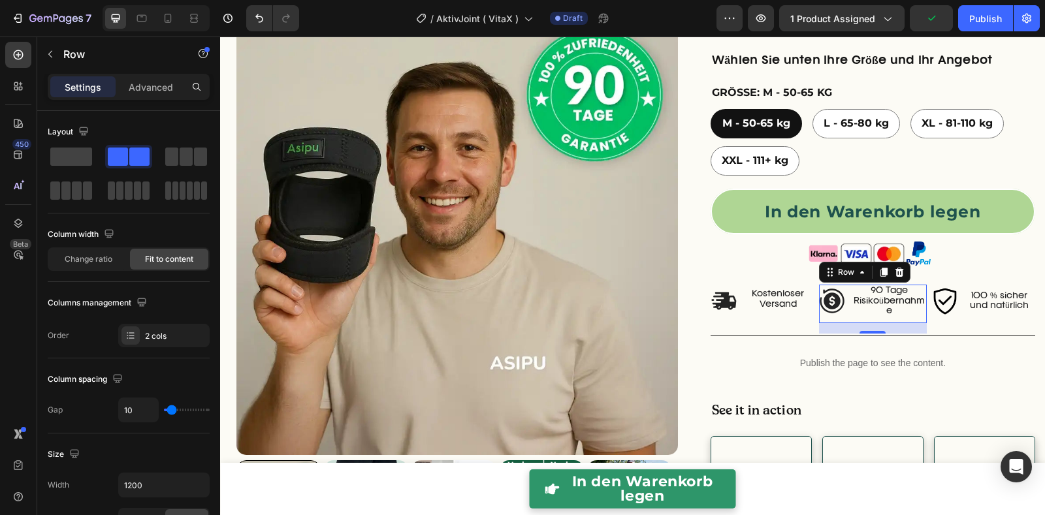
type input "5"
type input "1"
type input "0"
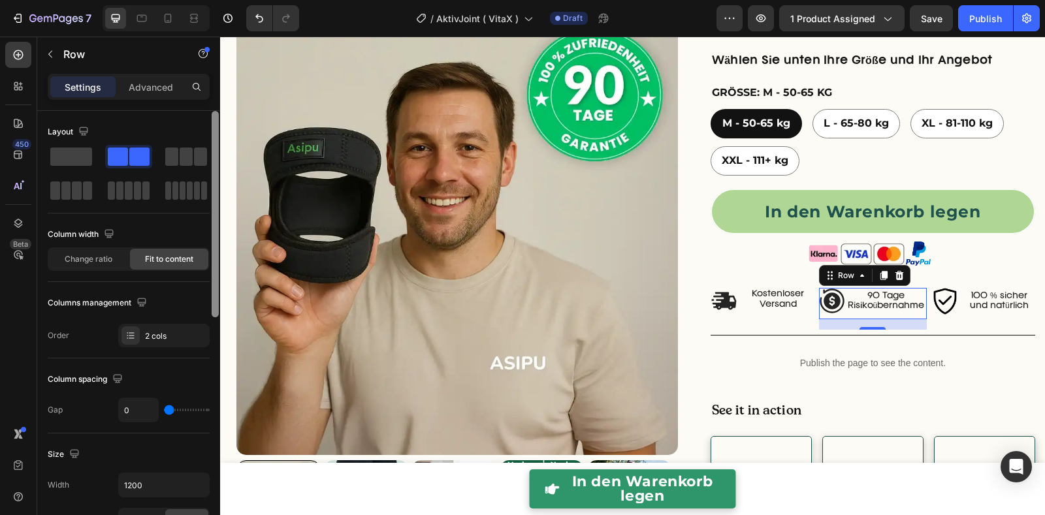
drag, startPoint x: 169, startPoint y: 405, endPoint x: 210, endPoint y: 396, distance: 42.0
click at [163, 401] on div "0" at bounding box center [163, 410] width 91 height 25
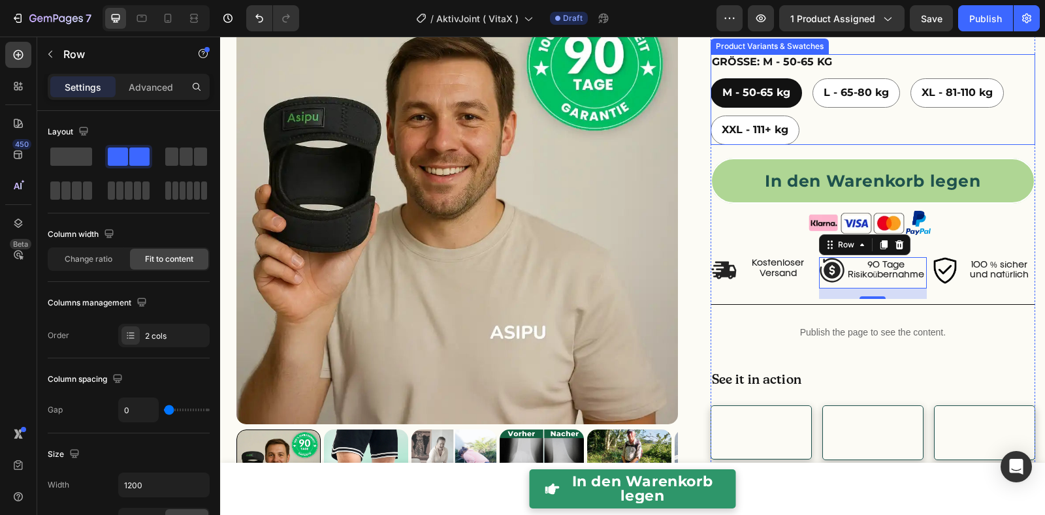
scroll to position [472, 0]
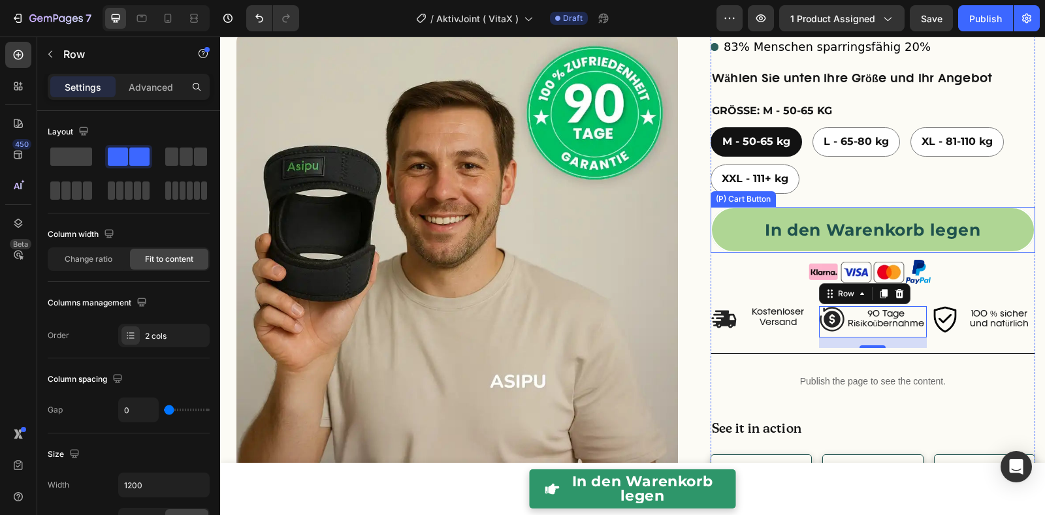
drag, startPoint x: 787, startPoint y: 239, endPoint x: 483, endPoint y: 261, distance: 305.2
click at [786, 241] on button "In den Warenkorb legen" at bounding box center [873, 230] width 325 height 46
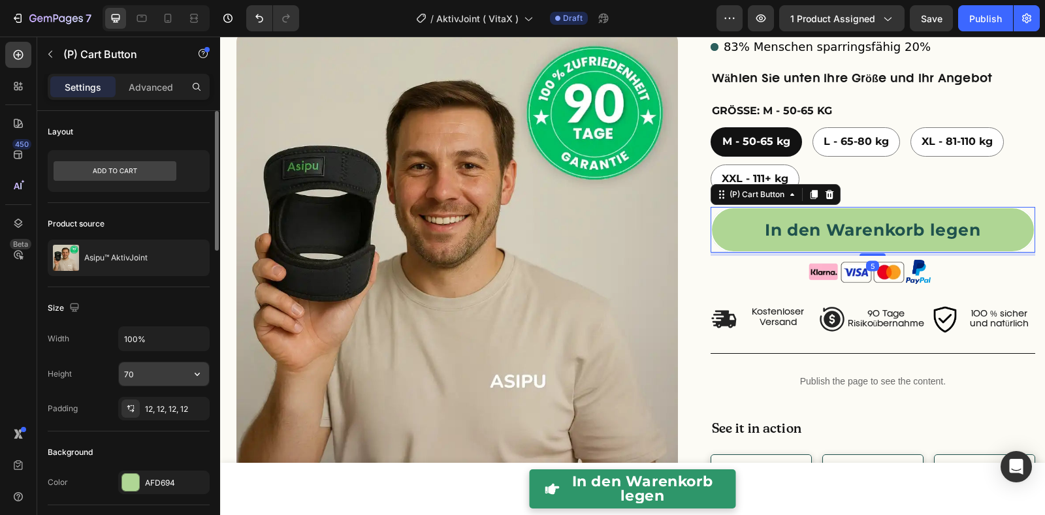
scroll to position [292, 0]
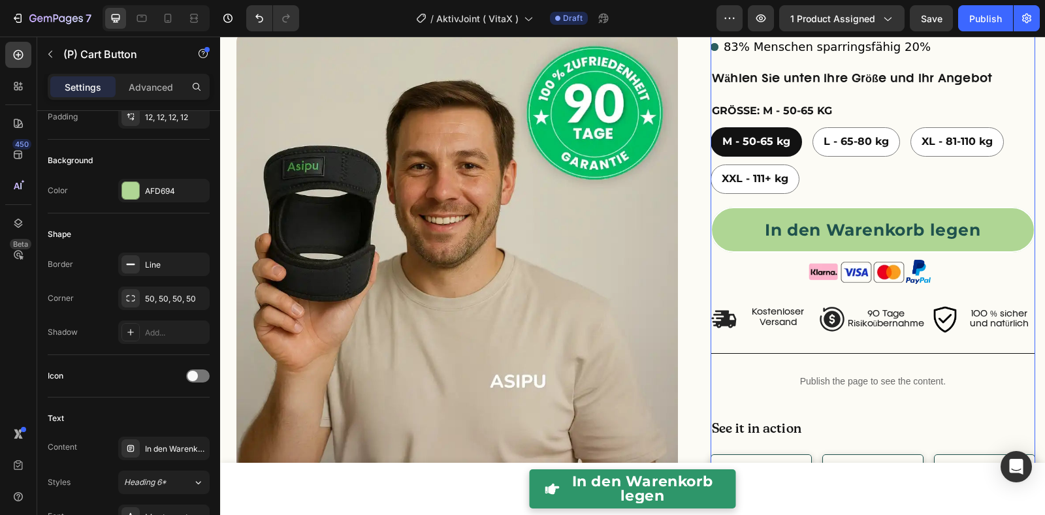
click at [752, 270] on div "Überarbeitet und verbessert Text Block AktivJoint™ – Move freely again Heading …" at bounding box center [873, 91] width 325 height 946
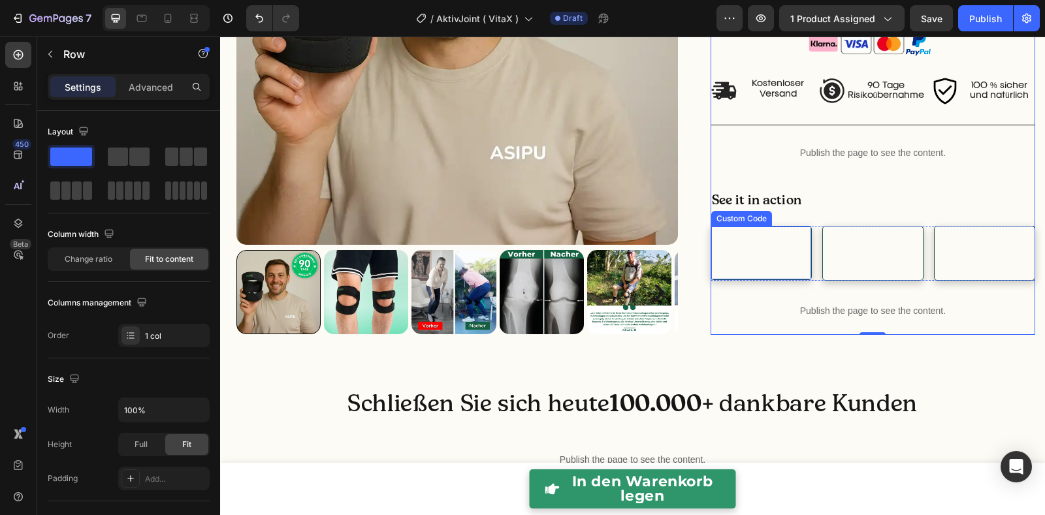
scroll to position [704, 0]
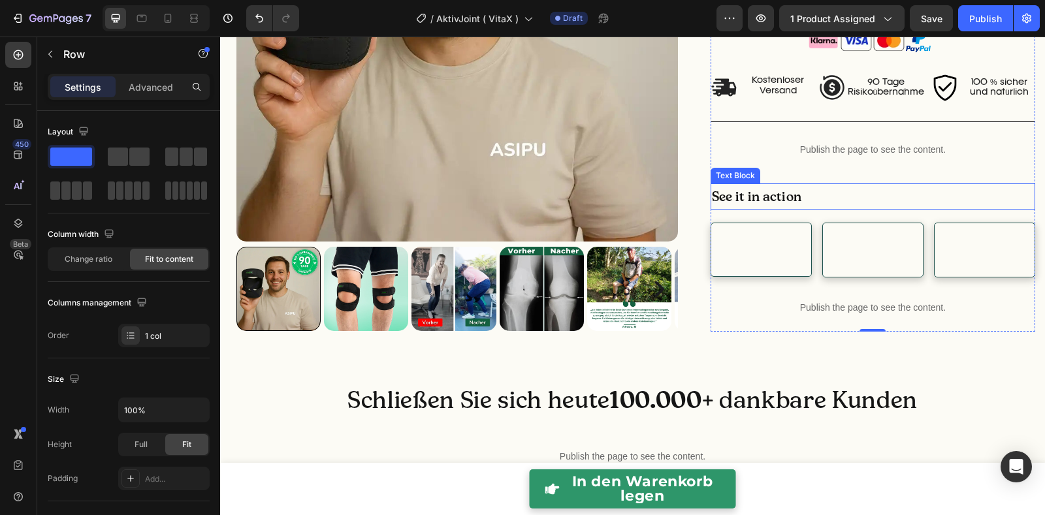
click at [769, 193] on p "See it in action" at bounding box center [873, 197] width 322 height 24
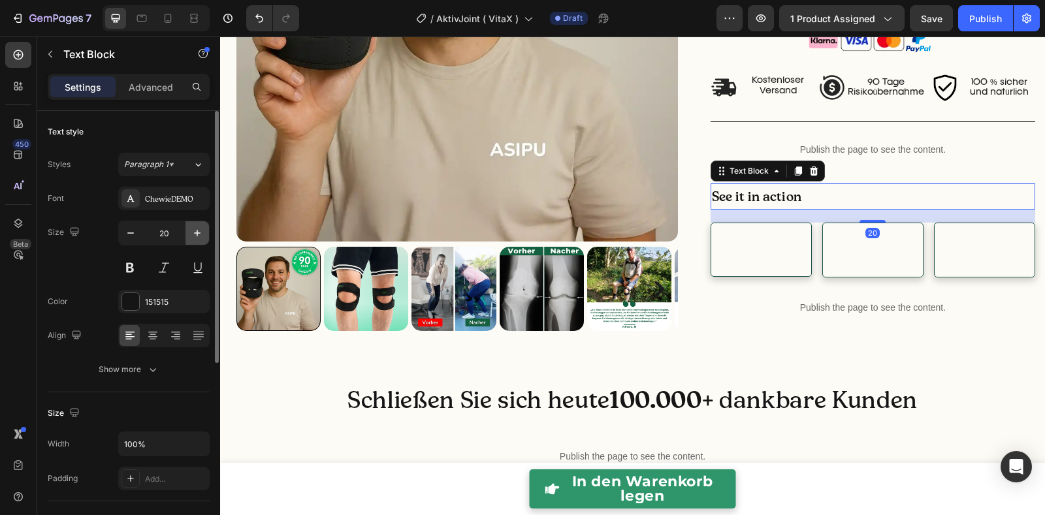
click at [193, 231] on icon "button" at bounding box center [197, 233] width 13 height 13
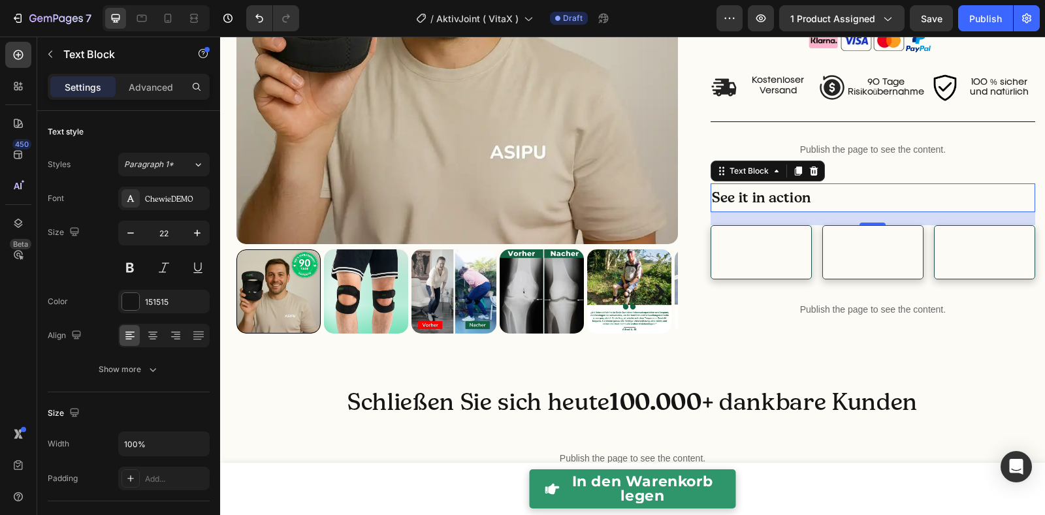
click at [1023, 184] on div "See it in action" at bounding box center [873, 198] width 325 height 29
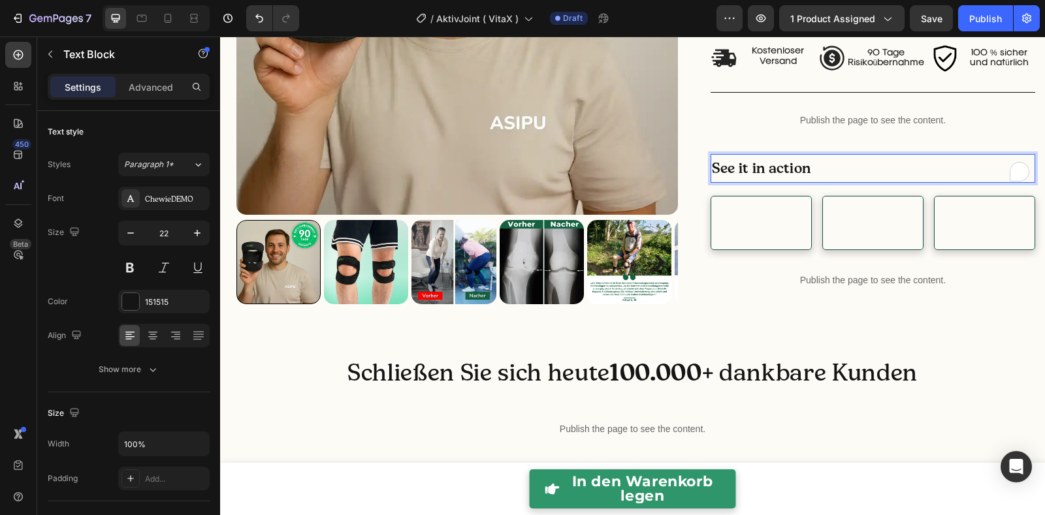
scroll to position [749, 0]
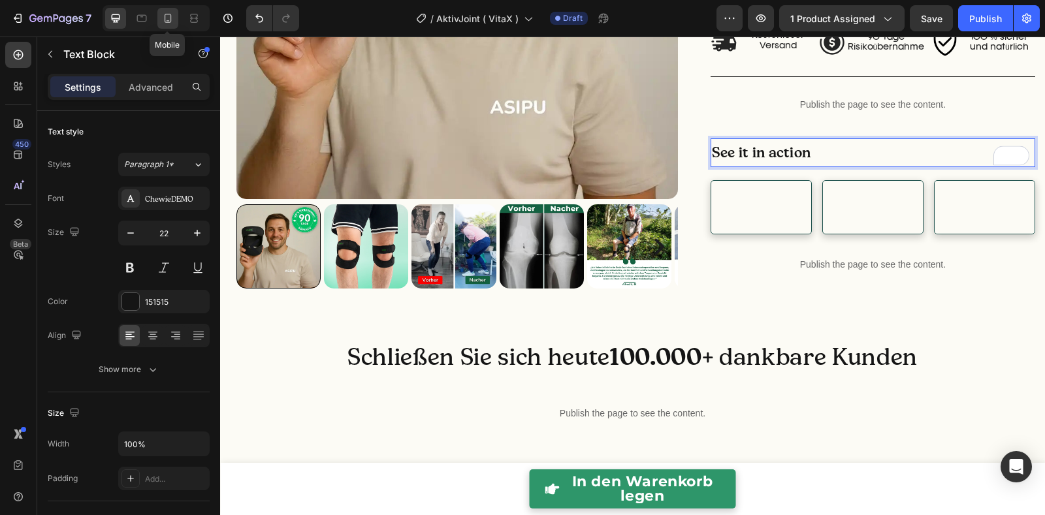
click at [165, 17] on icon at bounding box center [168, 18] width 7 height 9
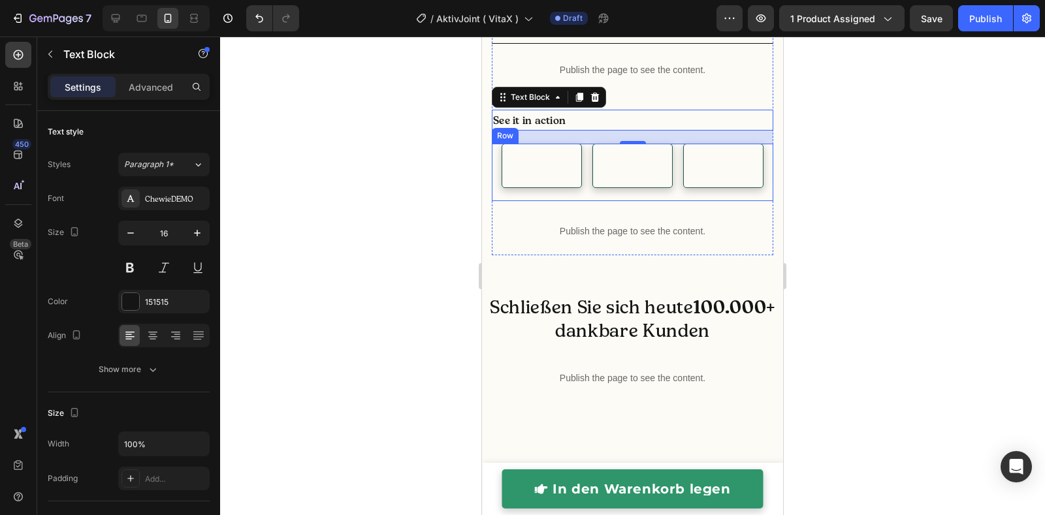
scroll to position [1209, 0]
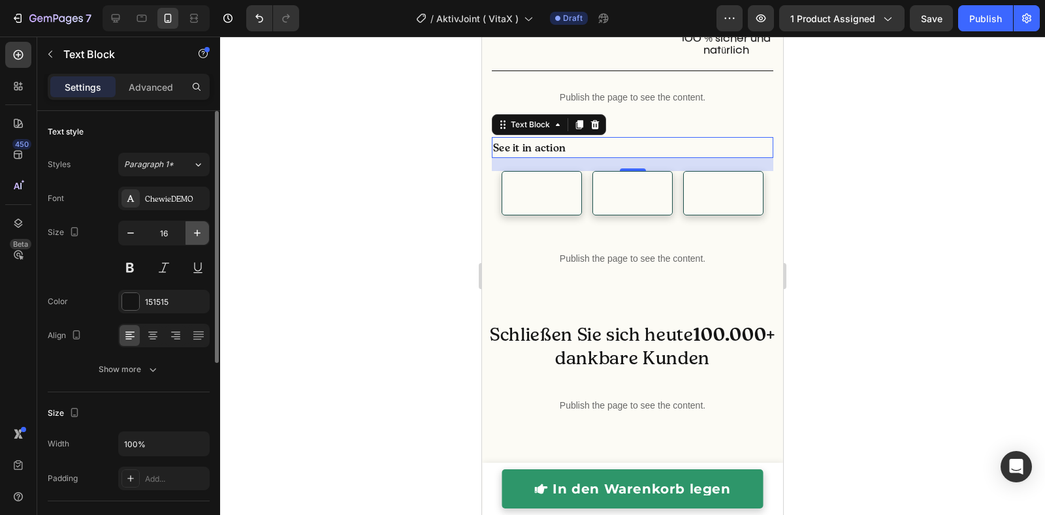
click at [199, 233] on icon "button" at bounding box center [197, 233] width 13 height 13
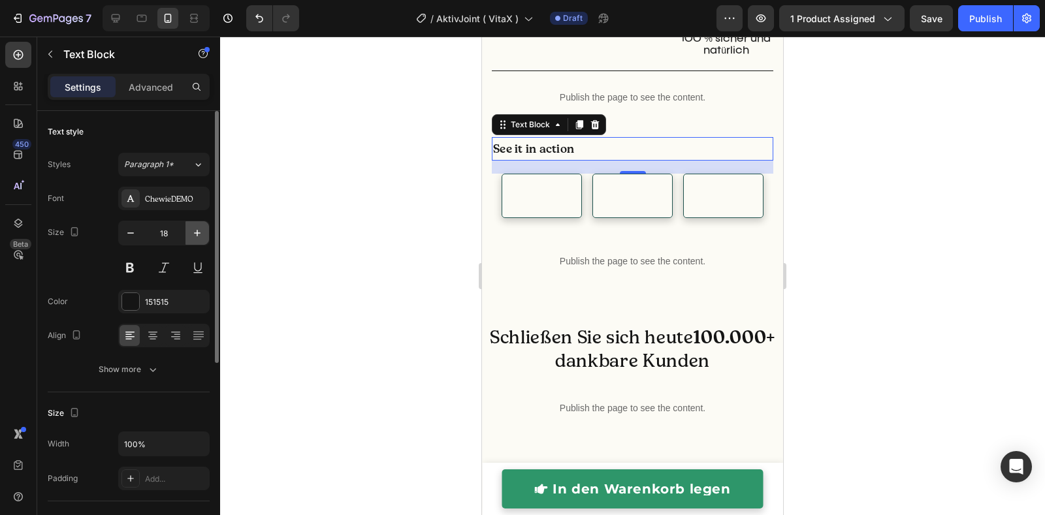
click at [199, 233] on icon "button" at bounding box center [197, 233] width 13 height 13
type input "19"
click at [374, 221] on div at bounding box center [632, 276] width 825 height 479
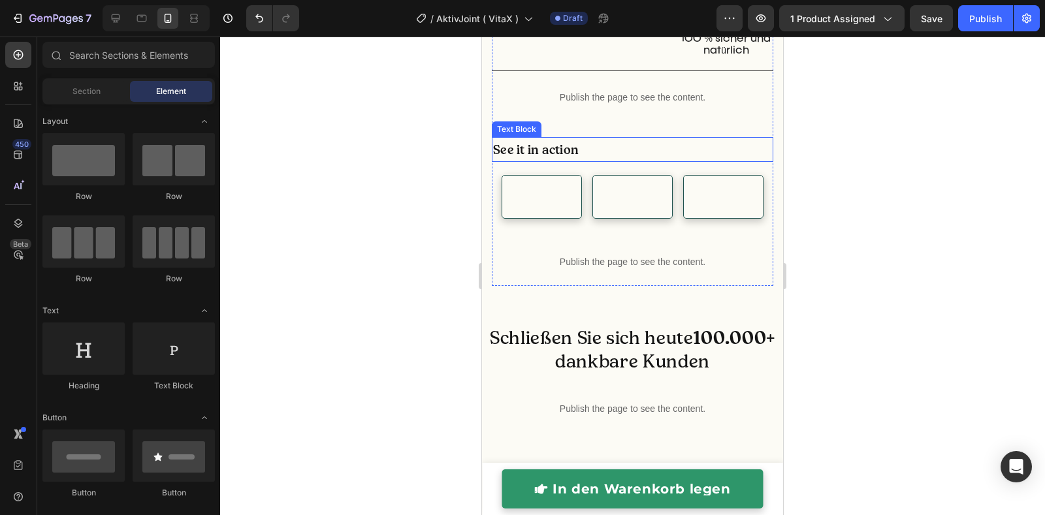
click at [513, 150] on p "See it in action" at bounding box center [632, 149] width 279 height 22
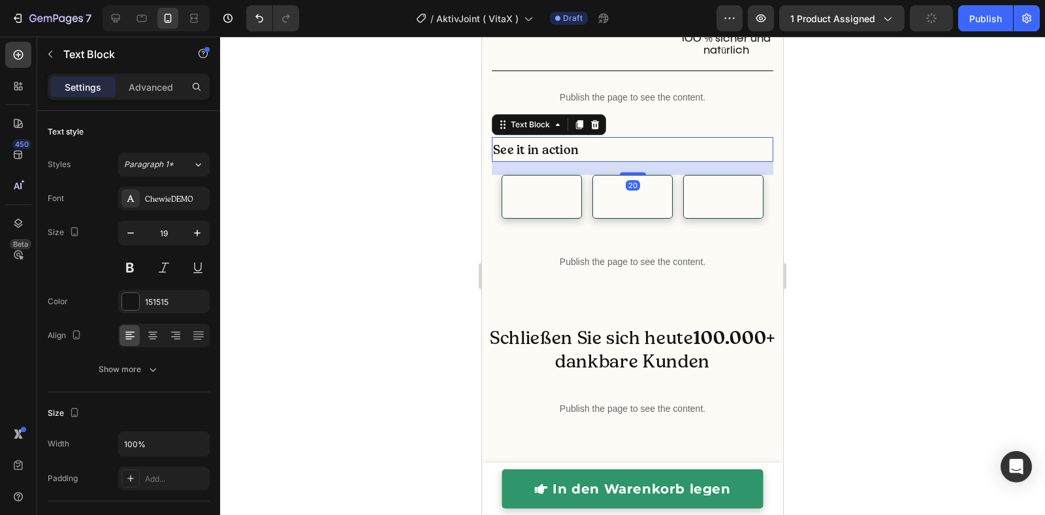
drag, startPoint x: 202, startPoint y: 232, endPoint x: 220, endPoint y: 232, distance: 18.3
click at [202, 232] on icon "button" at bounding box center [197, 233] width 13 height 13
click at [327, 233] on div at bounding box center [632, 276] width 825 height 479
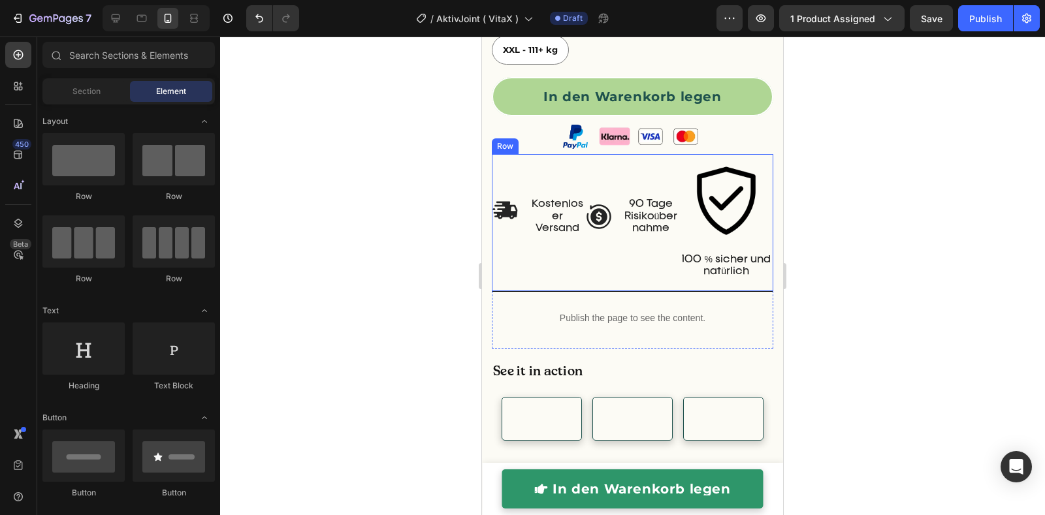
scroll to position [830, 0]
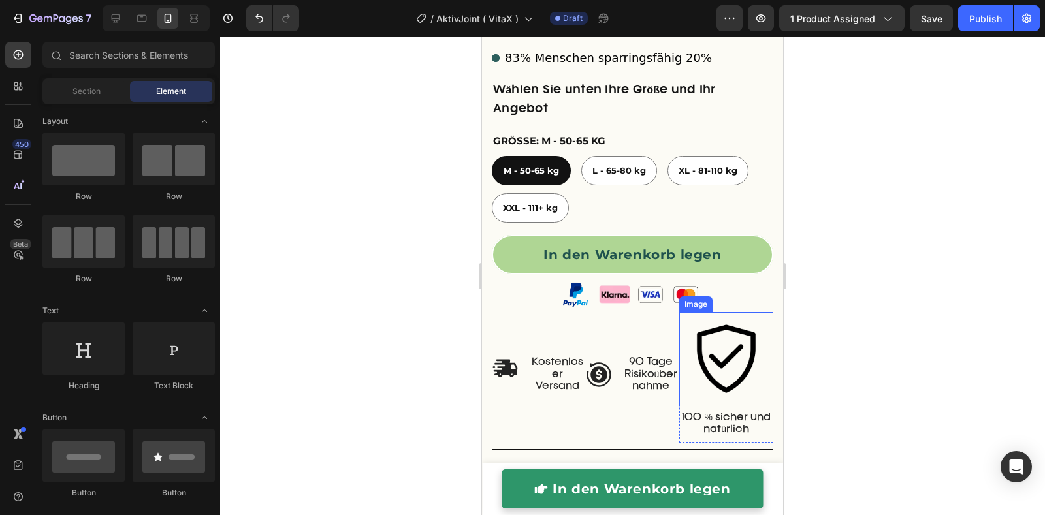
click at [695, 371] on img at bounding box center [726, 359] width 94 height 94
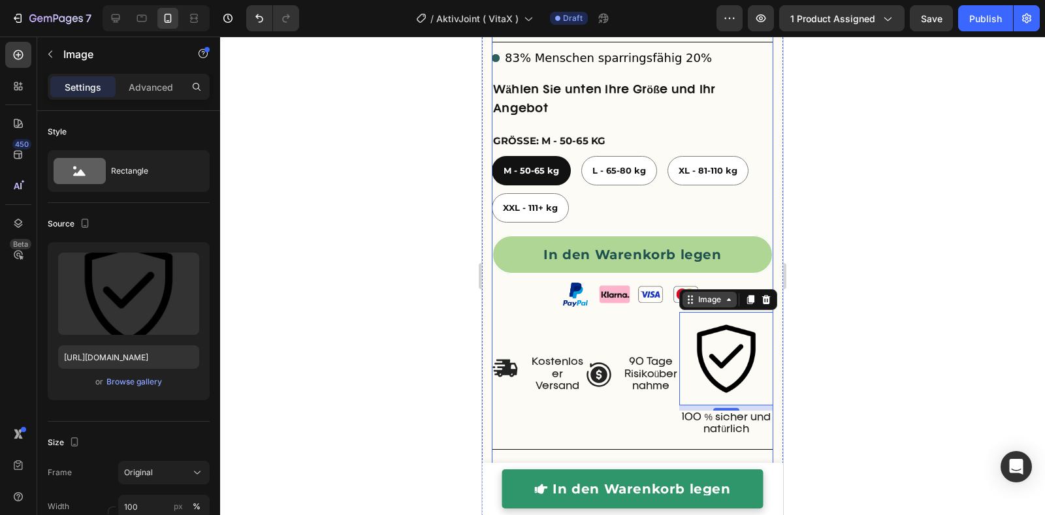
click at [705, 306] on div "Image" at bounding box center [710, 300] width 28 height 12
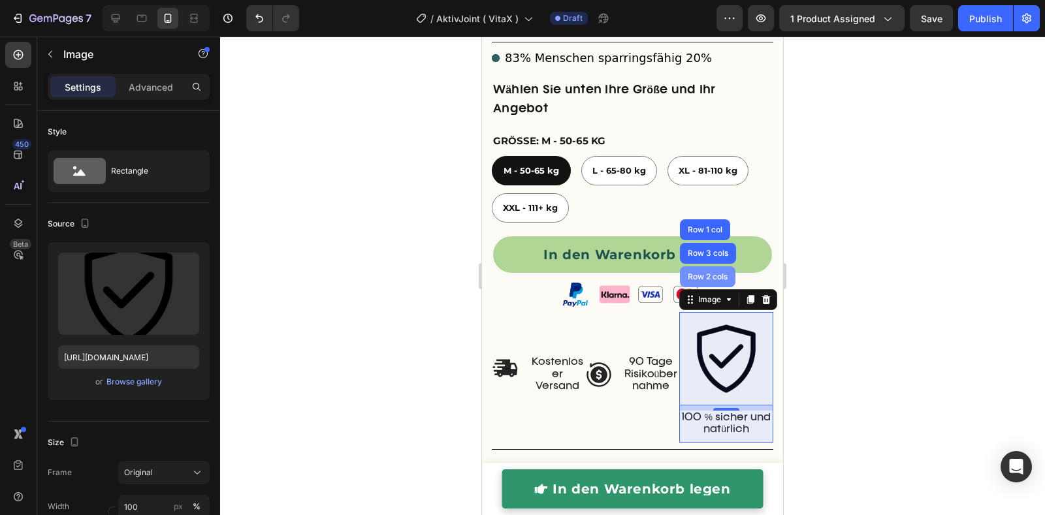
click at [701, 287] on div "Row 2 cols" at bounding box center [708, 276] width 56 height 21
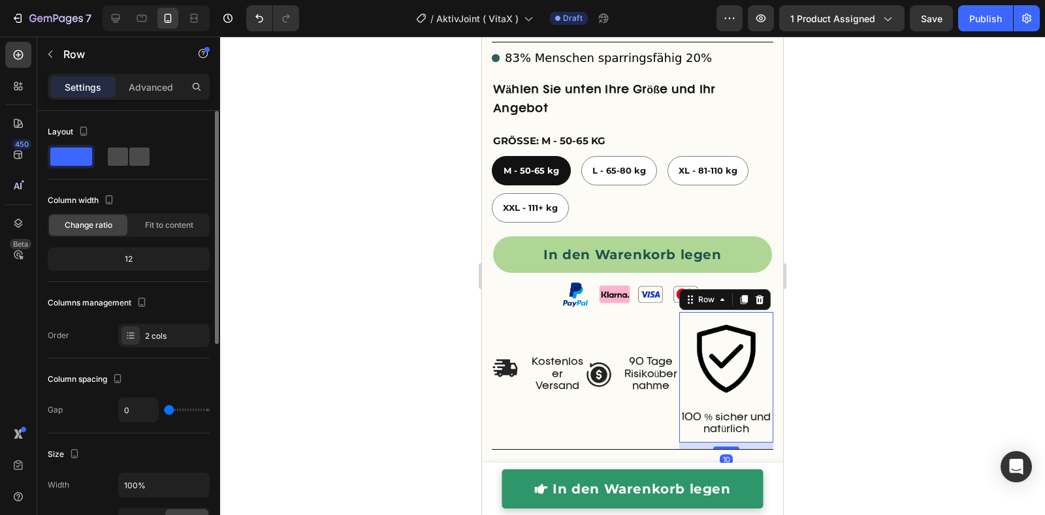
click at [131, 165] on span at bounding box center [139, 157] width 20 height 18
type input "16"
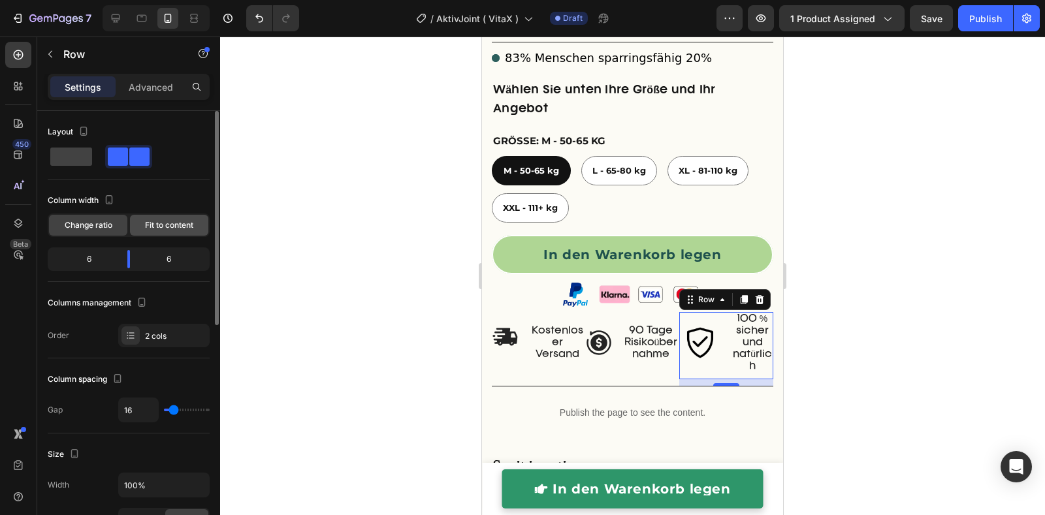
click at [161, 230] on div "Fit to content" at bounding box center [169, 225] width 78 height 21
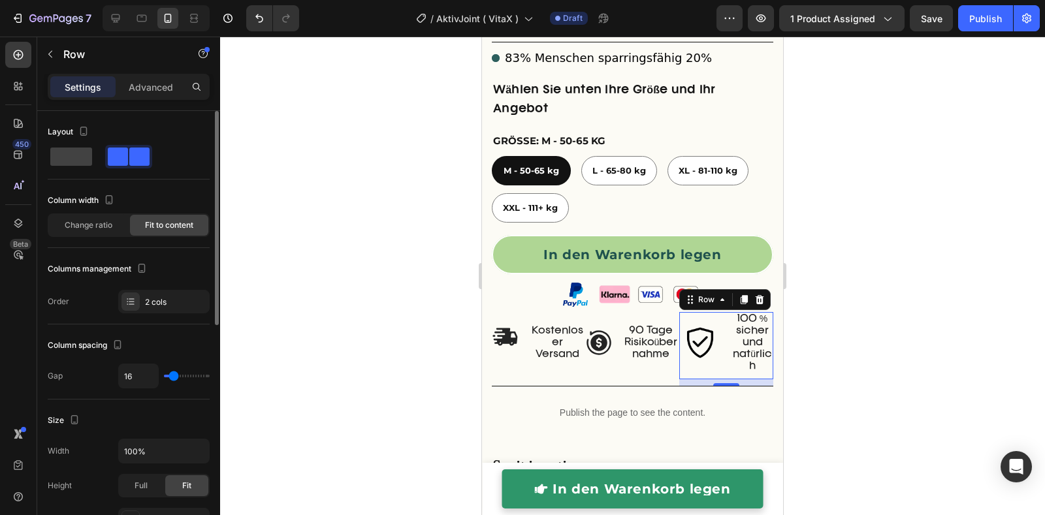
drag, startPoint x: 109, startPoint y: 227, endPoint x: 130, endPoint y: 245, distance: 27.8
click at [110, 227] on span "Change ratio" at bounding box center [89, 225] width 48 height 12
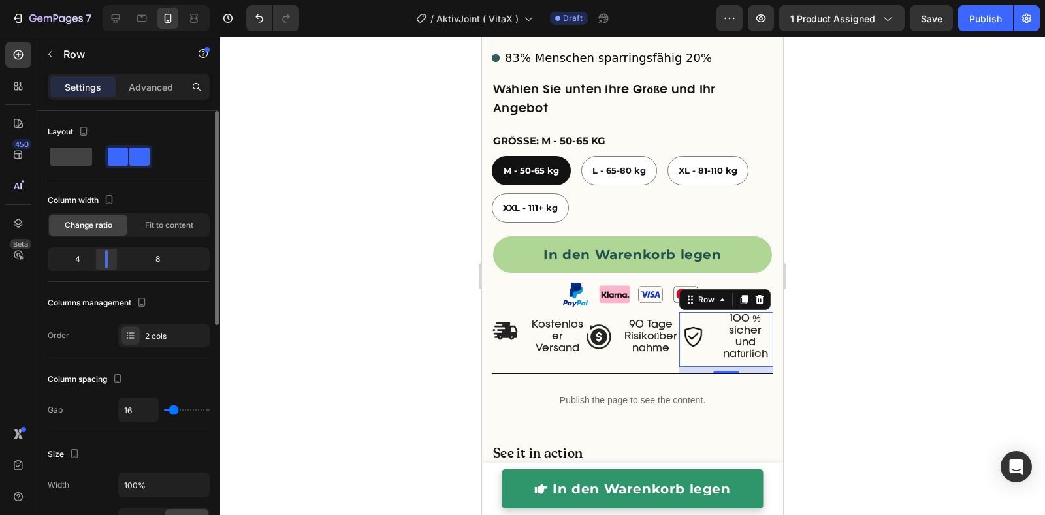
drag, startPoint x: 123, startPoint y: 262, endPoint x: 100, endPoint y: 256, distance: 24.2
click at [103, 0] on body "7 Version history / AktivJoint ( VitaX ) Draft Preview 1 product assigned Save …" at bounding box center [522, 0] width 1045 height 0
drag, startPoint x: 79, startPoint y: 152, endPoint x: 86, endPoint y: 154, distance: 7.0
click at [80, 152] on span at bounding box center [71, 157] width 42 height 18
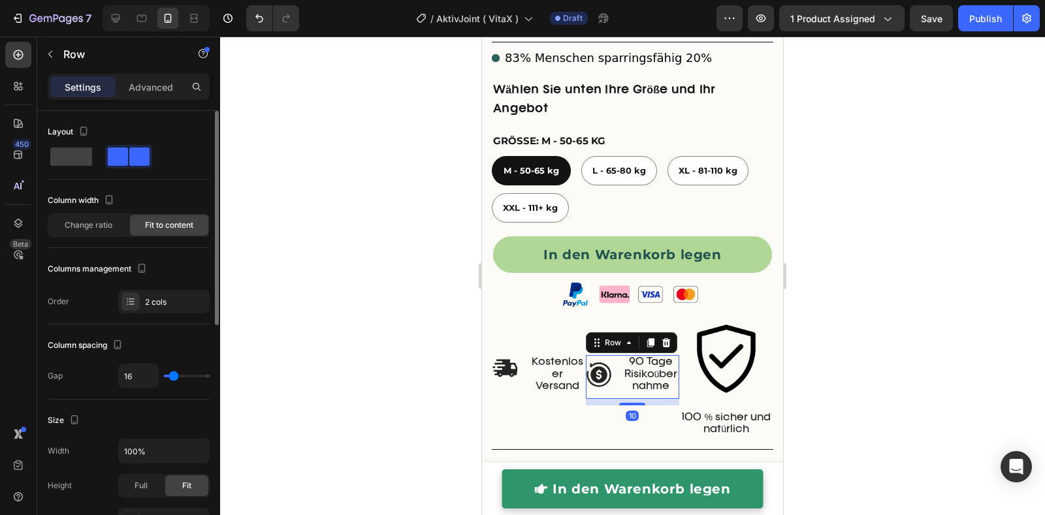
click at [615, 392] on div "Image 90 Tage Risikoübernahme Text Block Row 10" at bounding box center [633, 377] width 94 height 44
drag, startPoint x: 65, startPoint y: 157, endPoint x: 97, endPoint y: 171, distance: 34.8
click at [67, 157] on span at bounding box center [71, 157] width 42 height 18
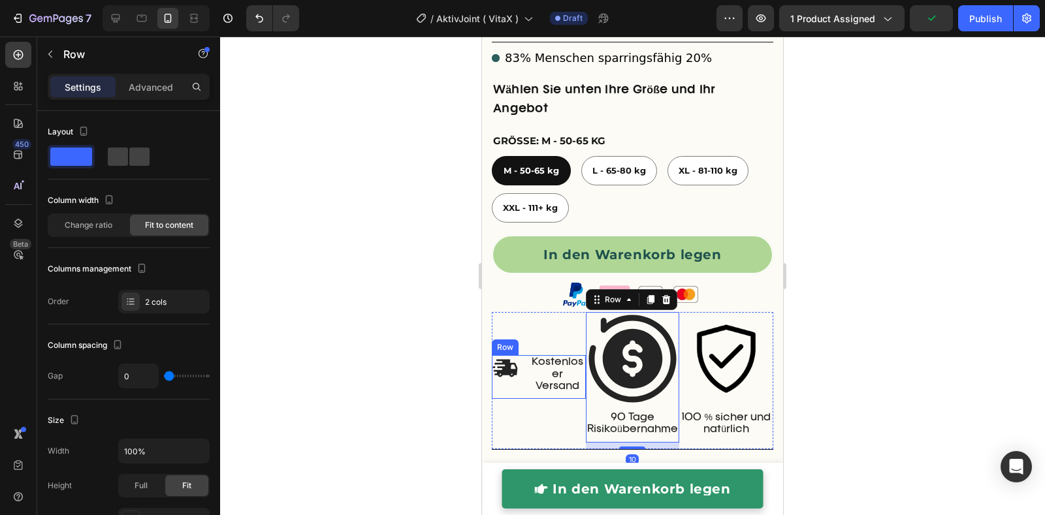
click at [508, 399] on div "Image" at bounding box center [505, 377] width 27 height 44
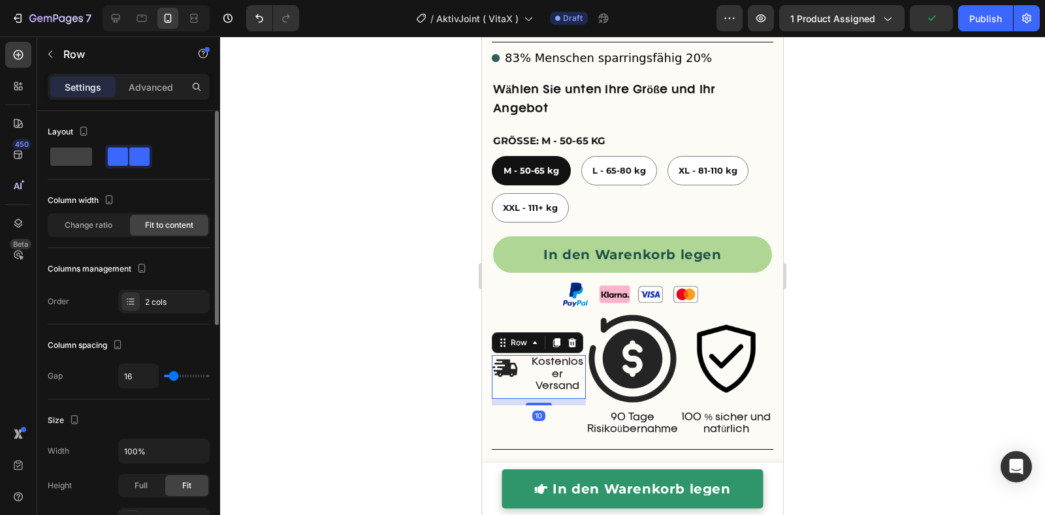
drag, startPoint x: 69, startPoint y: 157, endPoint x: 93, endPoint y: 167, distance: 26.1
click at [70, 157] on span at bounding box center [71, 157] width 42 height 18
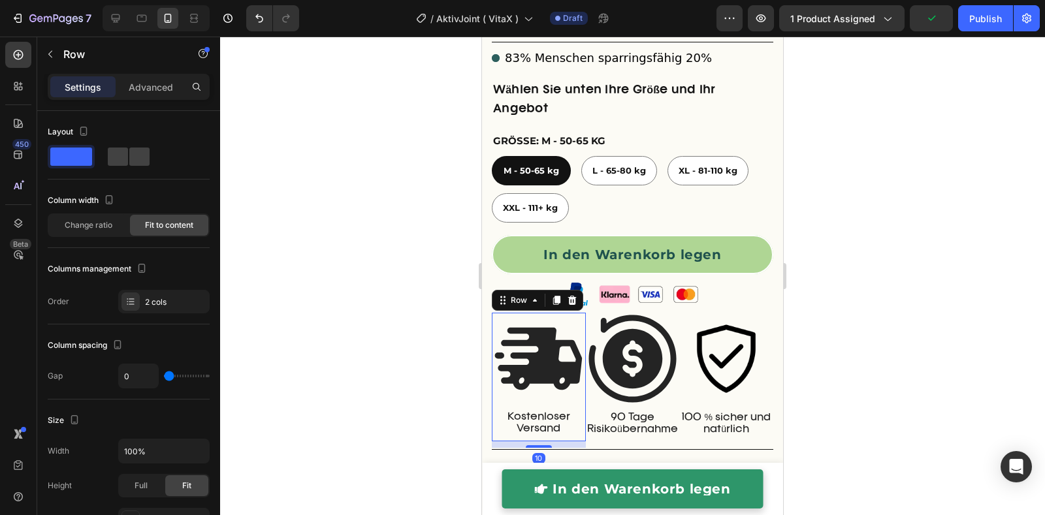
click at [345, 342] on div at bounding box center [632, 276] width 825 height 479
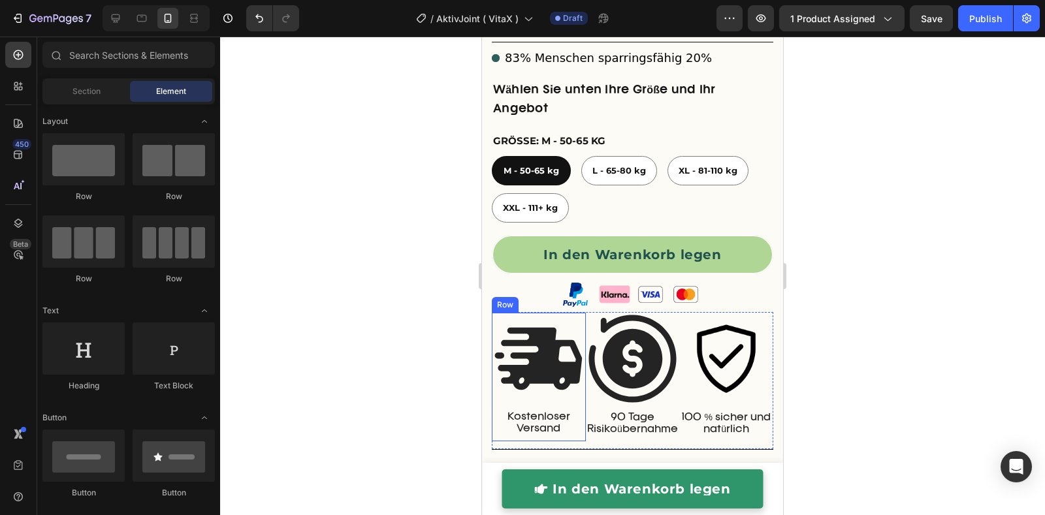
click at [581, 410] on div "Image" at bounding box center [539, 361] width 94 height 97
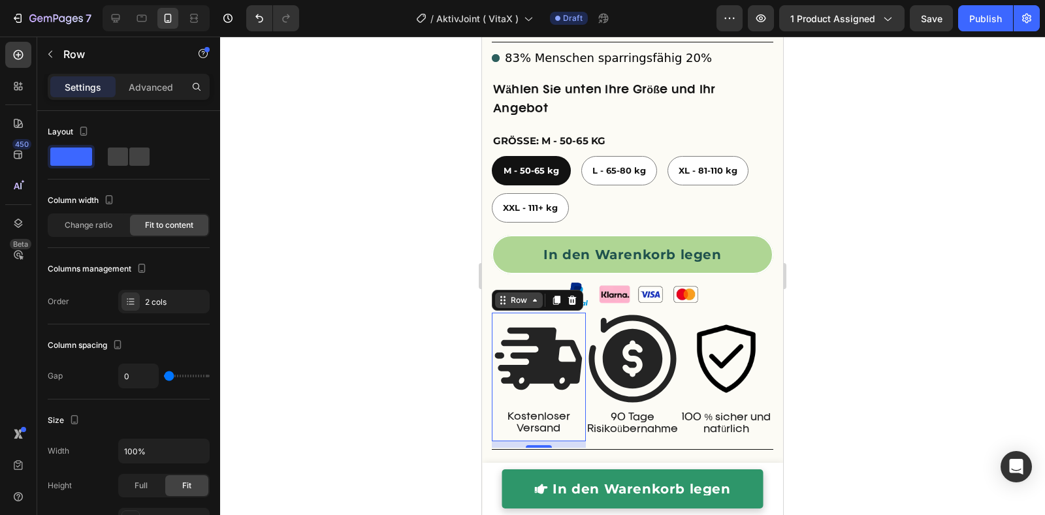
click at [526, 306] on div "Row" at bounding box center [519, 301] width 22 height 12
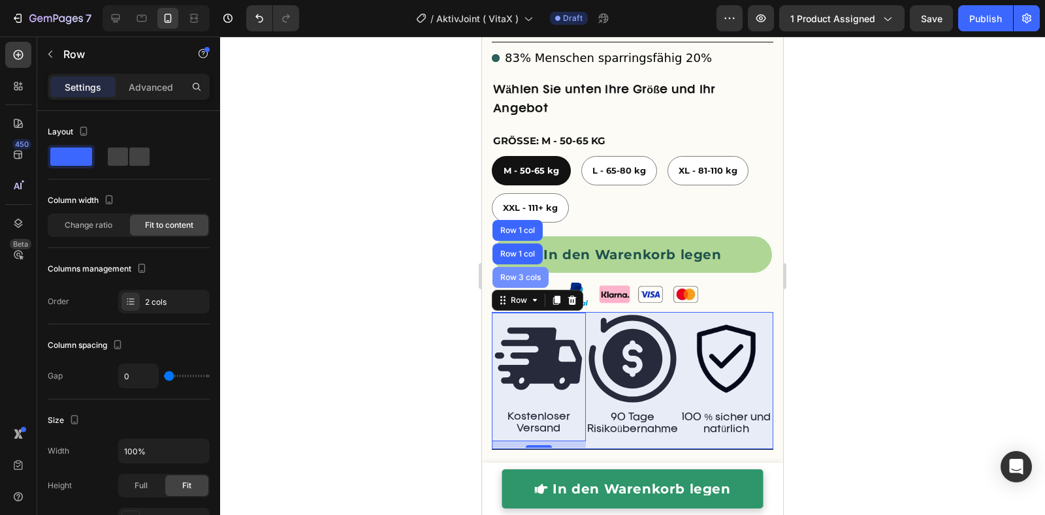
click at [507, 281] on div "Row 3 cols" at bounding box center [520, 277] width 56 height 21
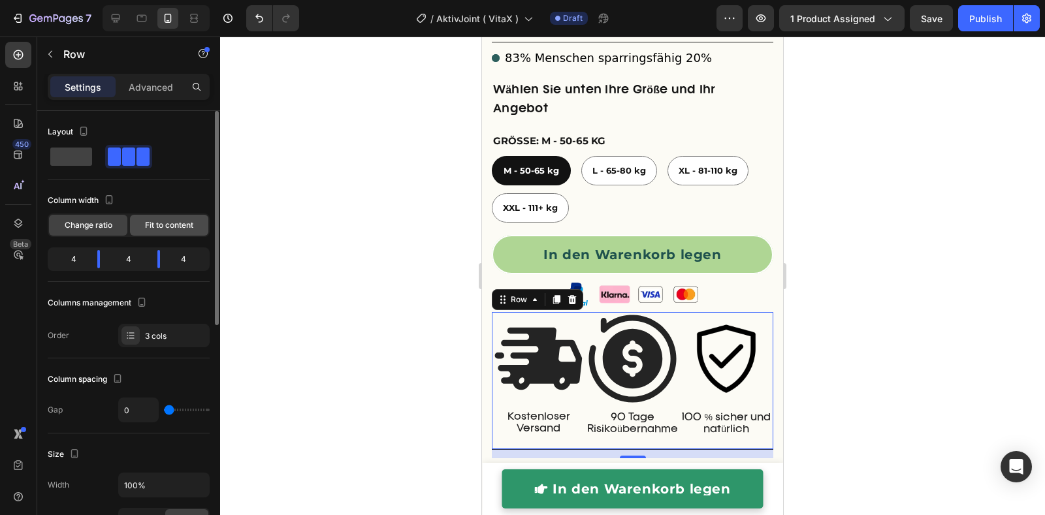
click at [179, 229] on span "Fit to content" at bounding box center [169, 225] width 48 height 12
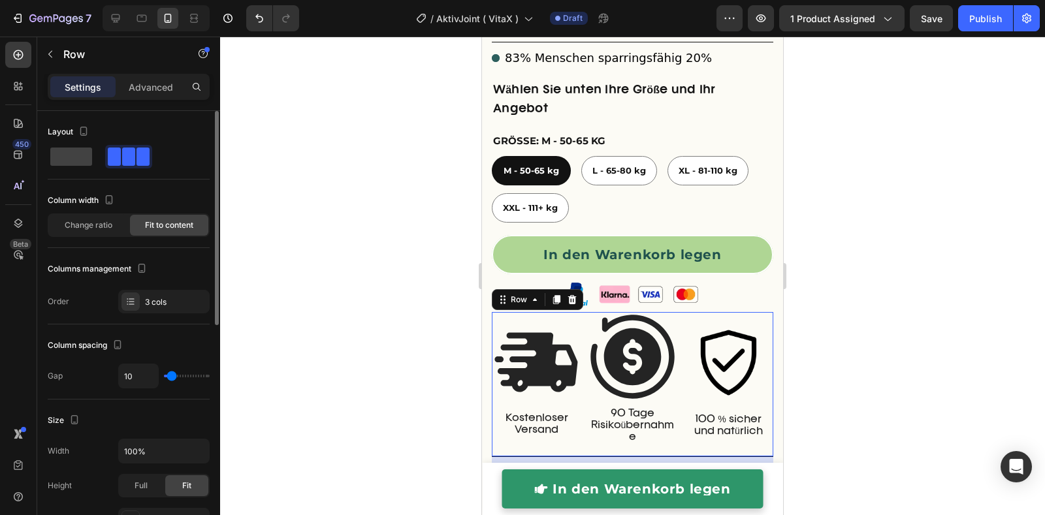
click at [172, 375] on input "range" at bounding box center [187, 376] width 46 height 3
click at [295, 378] on div at bounding box center [632, 276] width 825 height 479
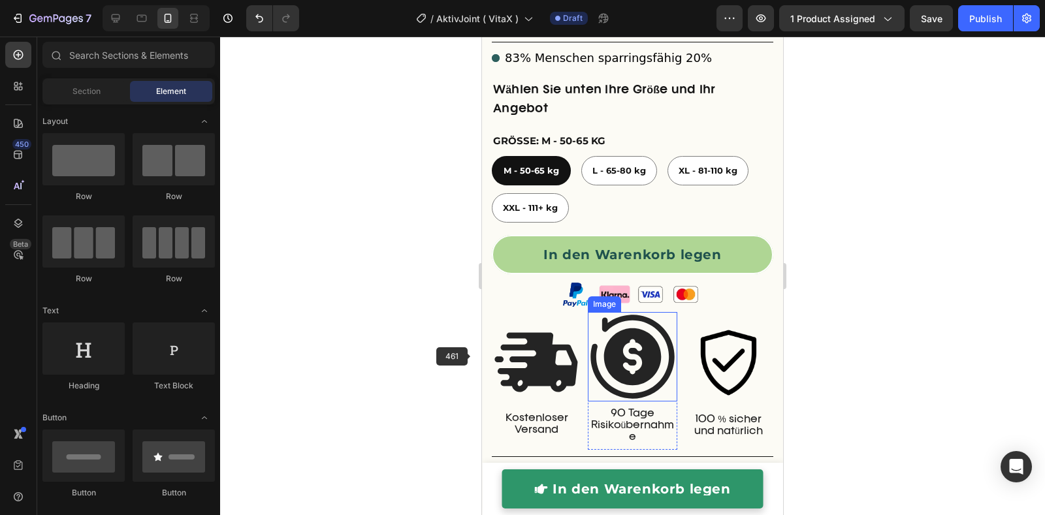
click at [637, 391] on img at bounding box center [632, 356] width 89 height 89
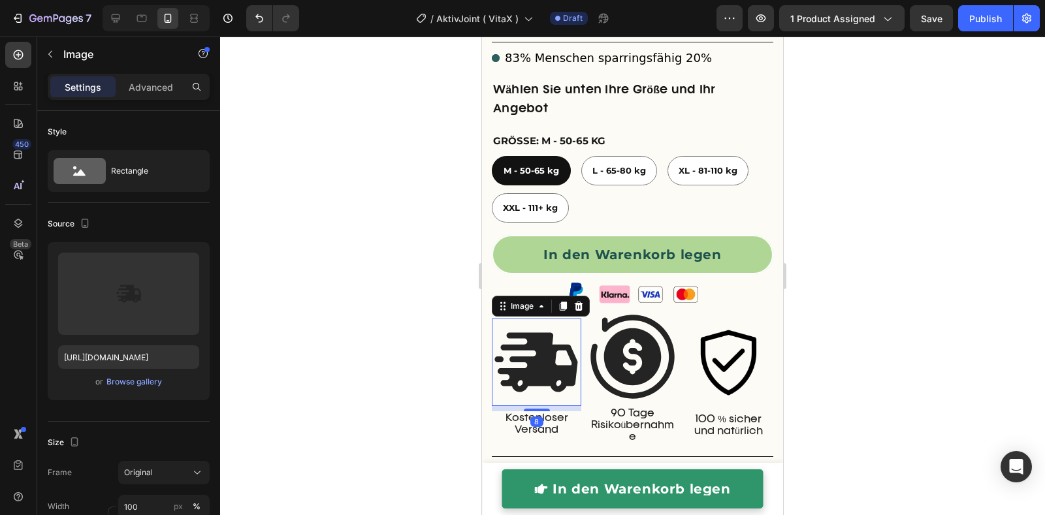
click at [545, 374] on img at bounding box center [536, 363] width 89 height 88
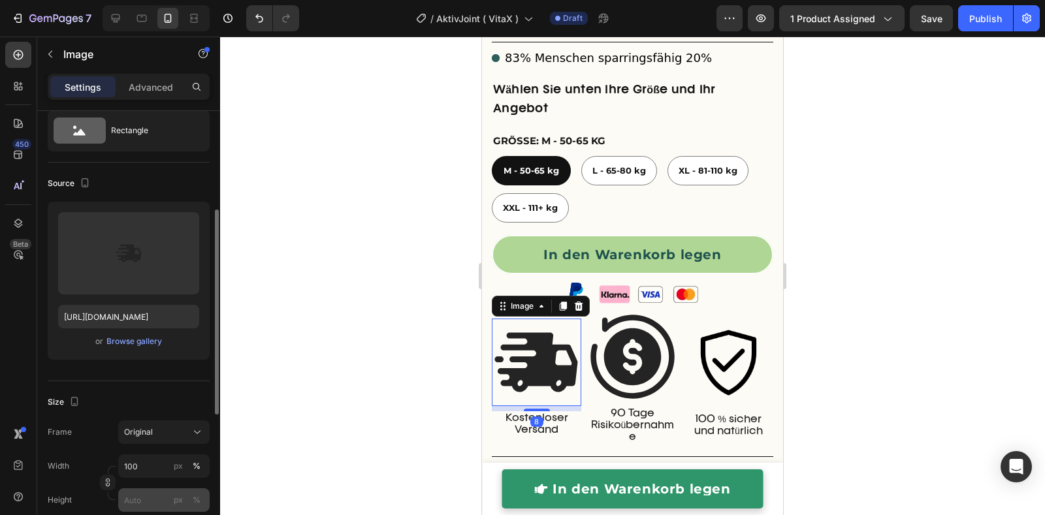
scroll to position [95, 0]
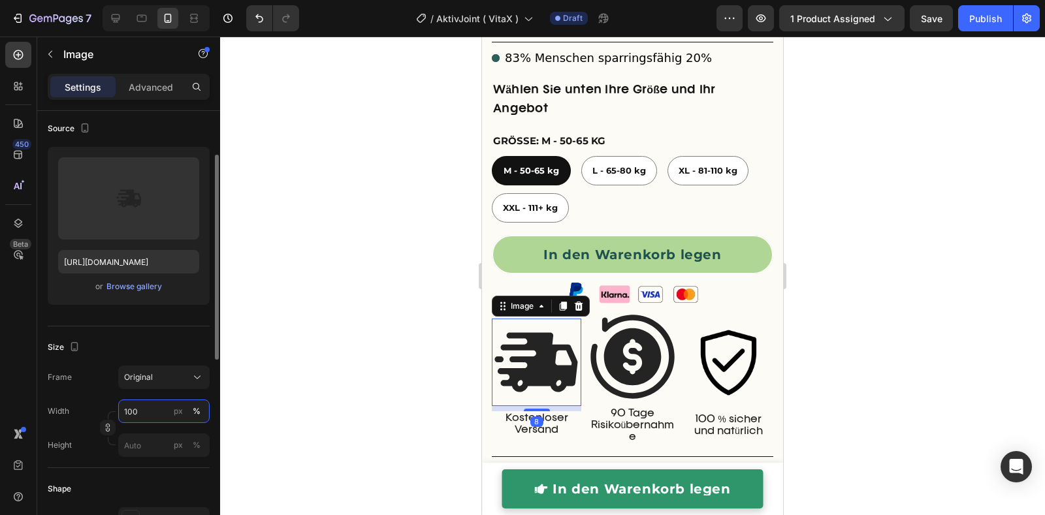
click at [146, 402] on input "100" at bounding box center [163, 412] width 91 height 24
click at [107, 395] on div "Frame Original Width 100 px % Height px %" at bounding box center [129, 411] width 162 height 91
click at [142, 410] on input "100" at bounding box center [163, 412] width 91 height 24
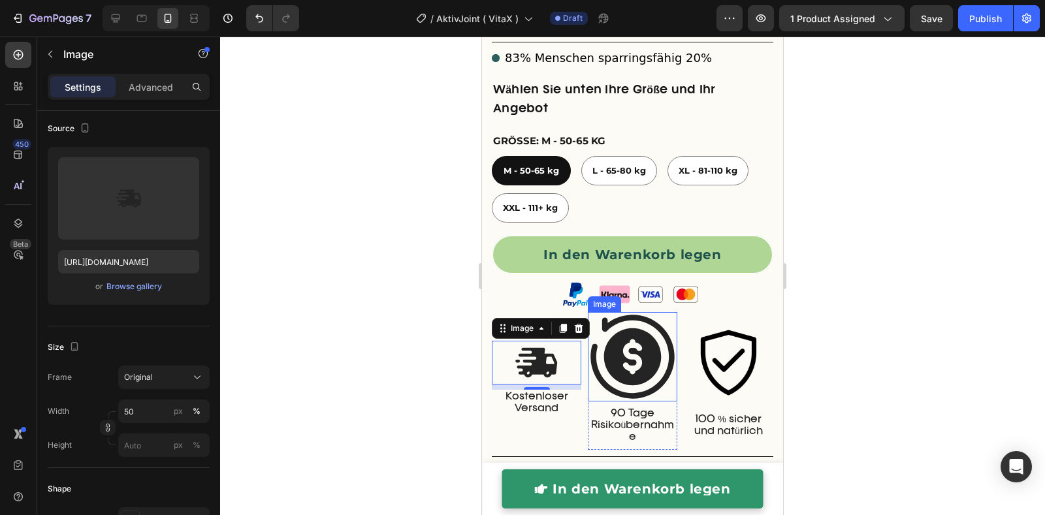
click at [612, 374] on img at bounding box center [632, 356] width 89 height 89
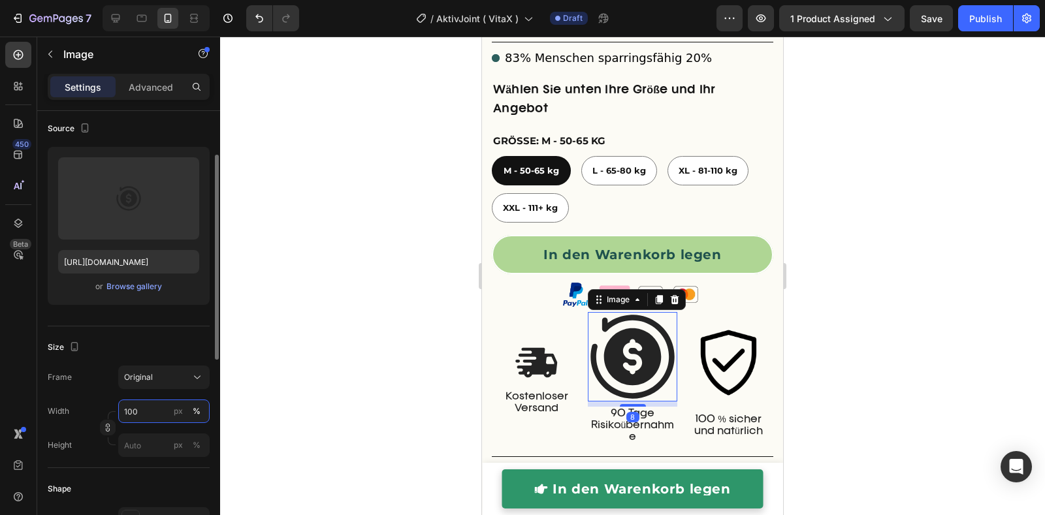
click at [146, 408] on input "100" at bounding box center [163, 412] width 91 height 24
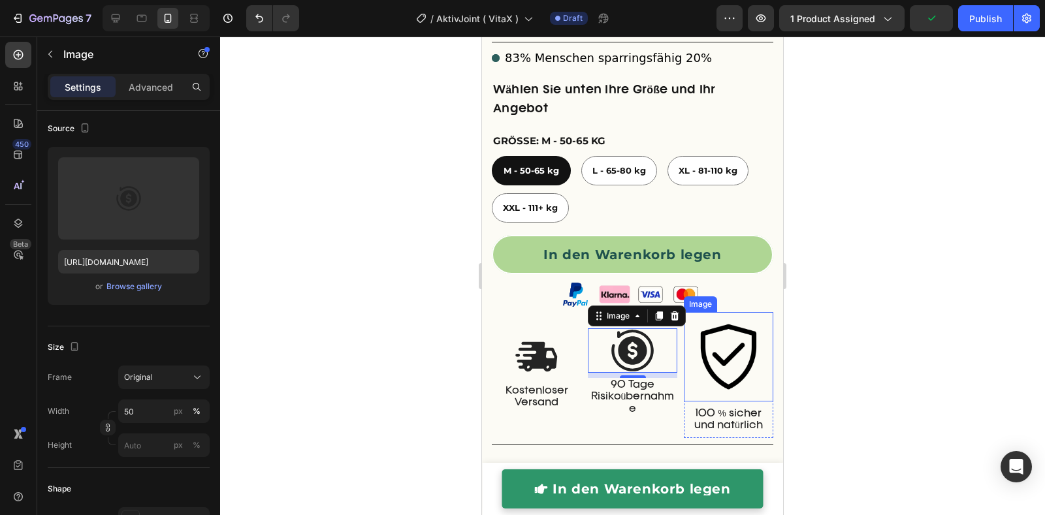
click at [716, 365] on img at bounding box center [728, 356] width 89 height 89
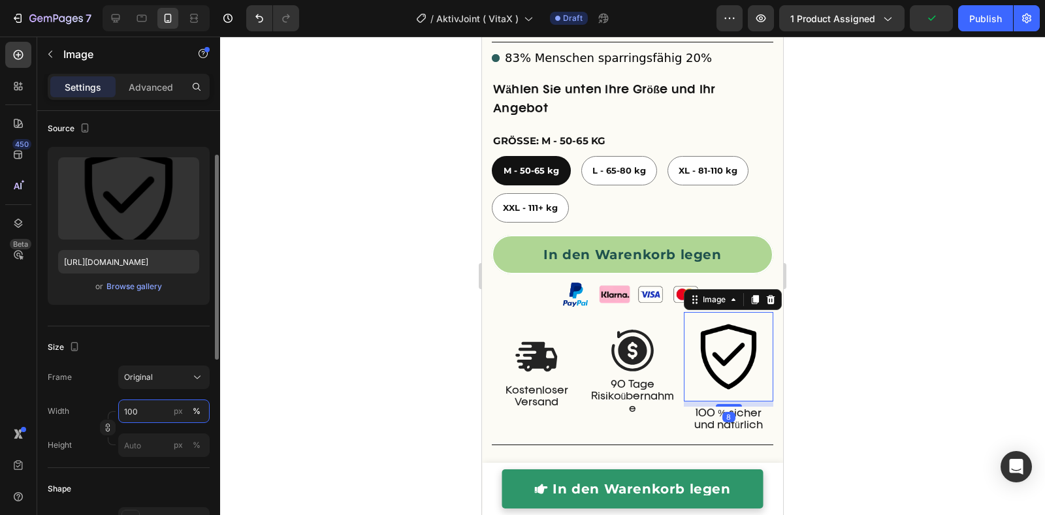
click at [150, 406] on input "100" at bounding box center [163, 412] width 91 height 24
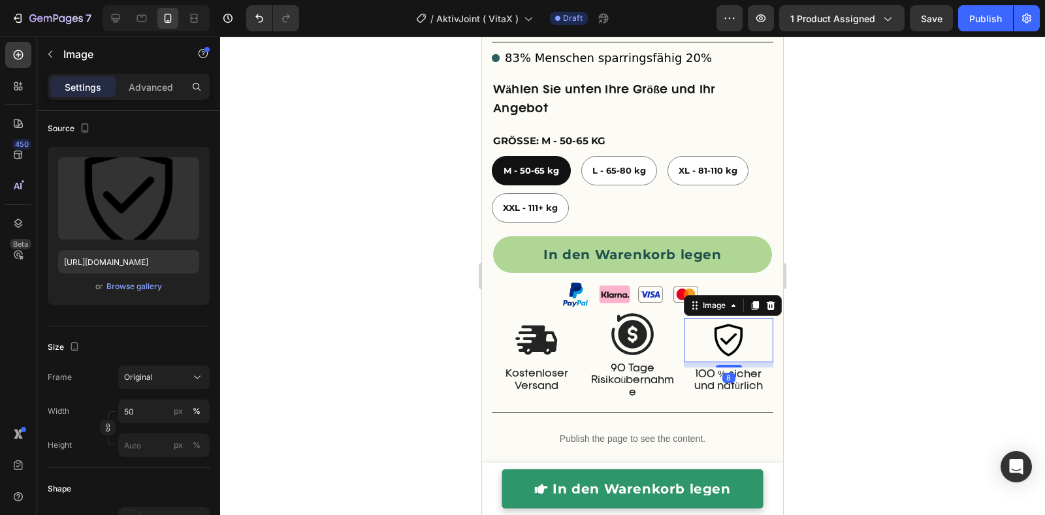
click at [400, 381] on div at bounding box center [632, 276] width 825 height 479
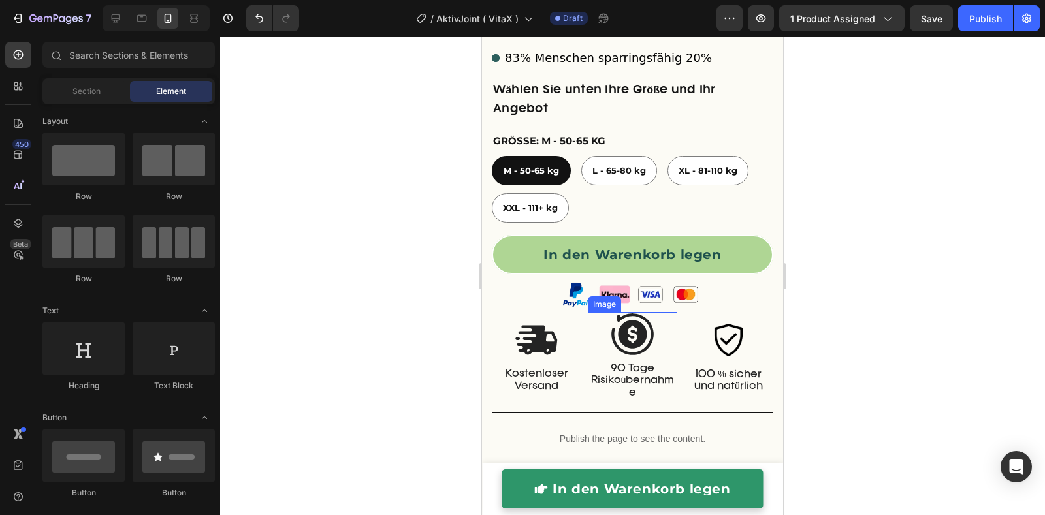
click at [627, 345] on img at bounding box center [632, 334] width 45 height 45
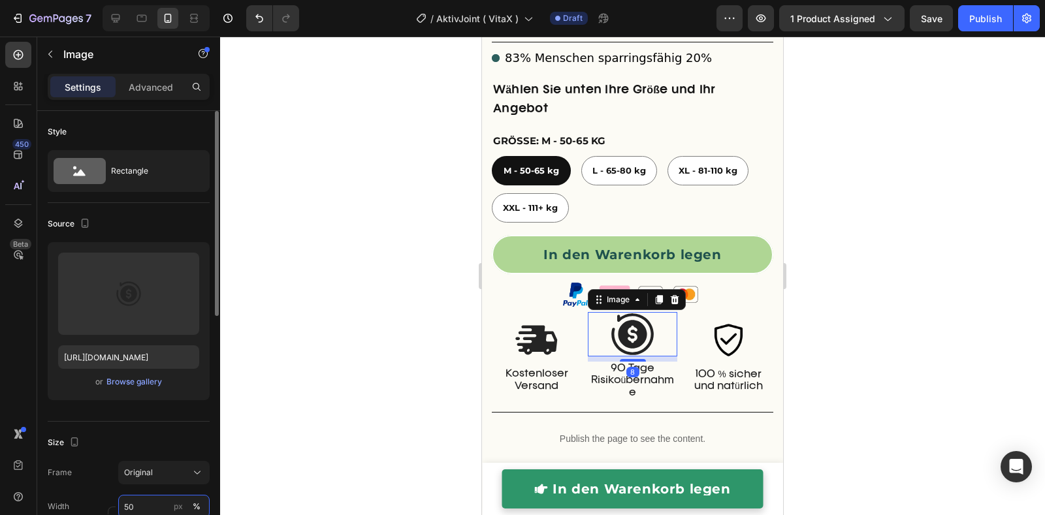
click at [142, 497] on input "50" at bounding box center [163, 507] width 91 height 24
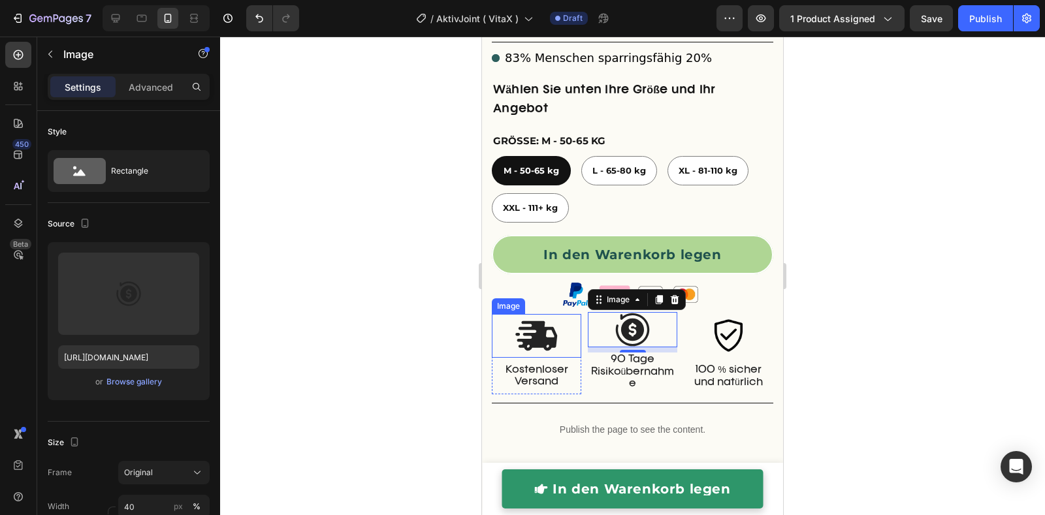
click at [522, 332] on img at bounding box center [536, 336] width 45 height 44
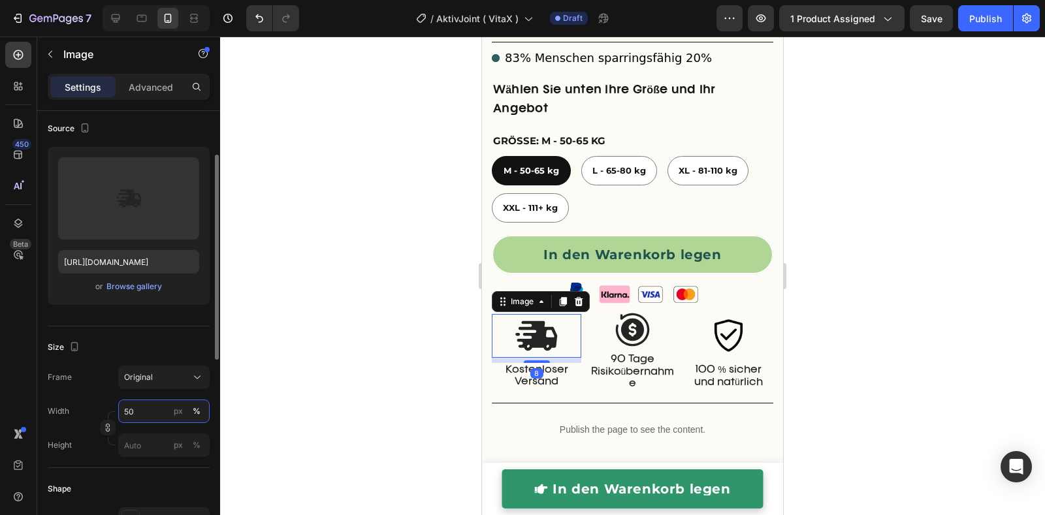
click at [149, 410] on input "50" at bounding box center [163, 412] width 91 height 24
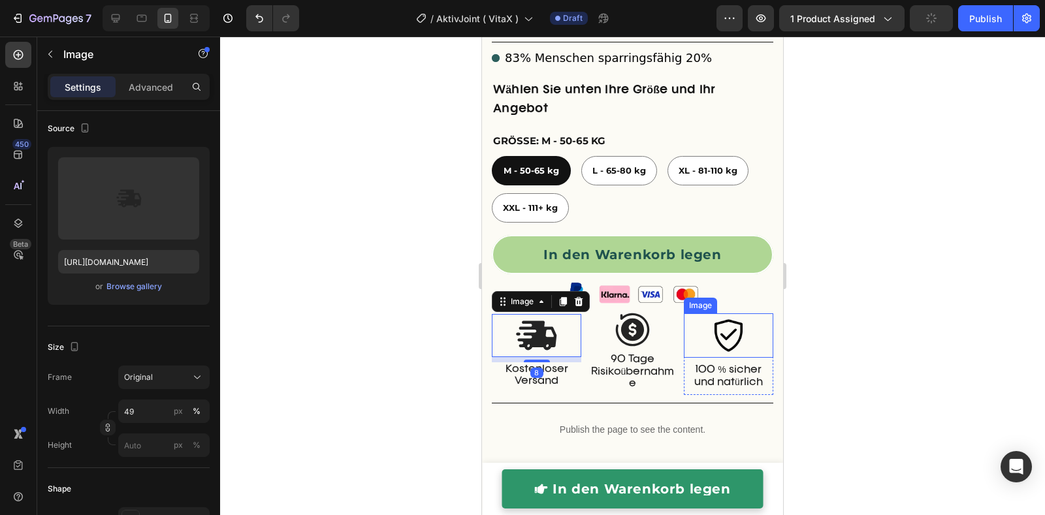
click at [722, 343] on img at bounding box center [728, 336] width 45 height 45
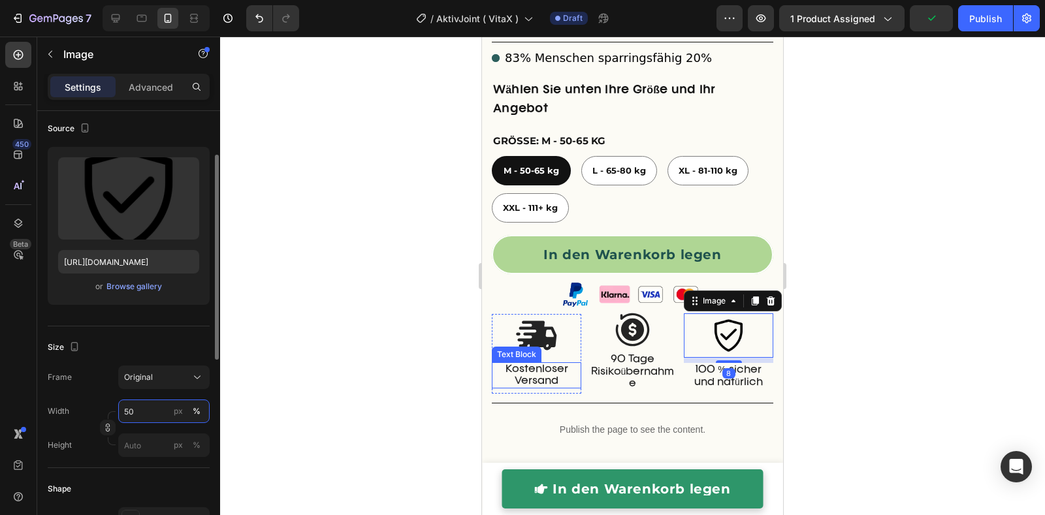
click at [144, 411] on input "50" at bounding box center [163, 412] width 91 height 24
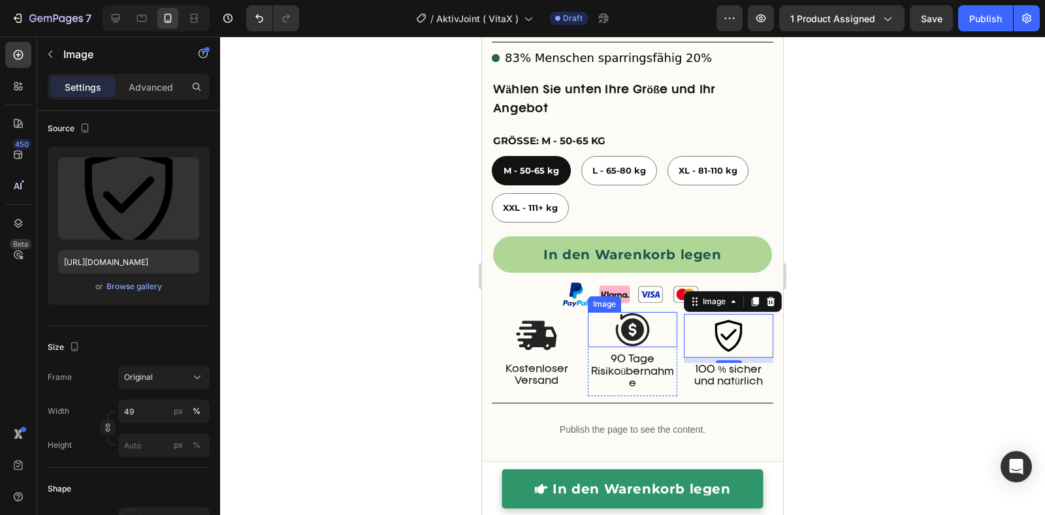
click at [635, 327] on img at bounding box center [633, 330] width 36 height 36
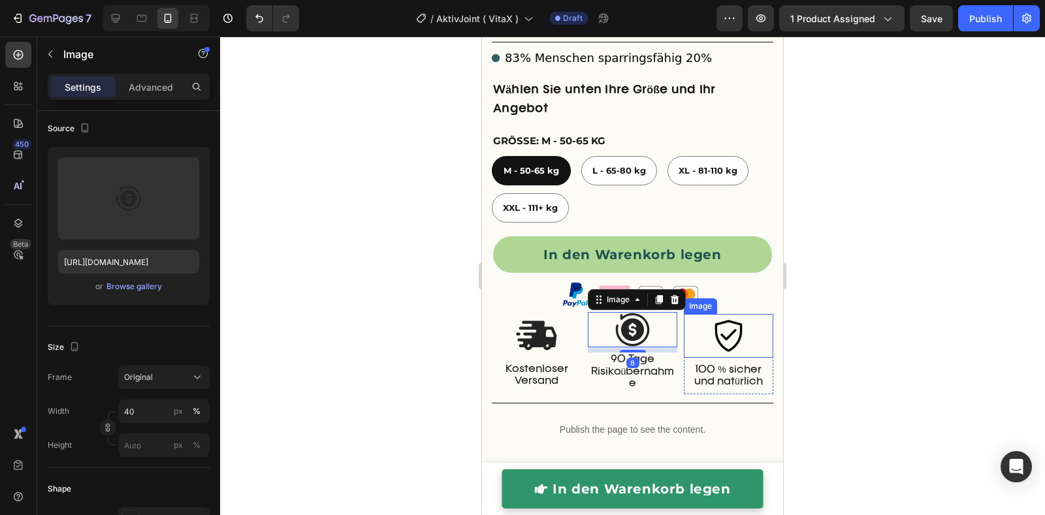
click at [710, 332] on img at bounding box center [729, 336] width 44 height 44
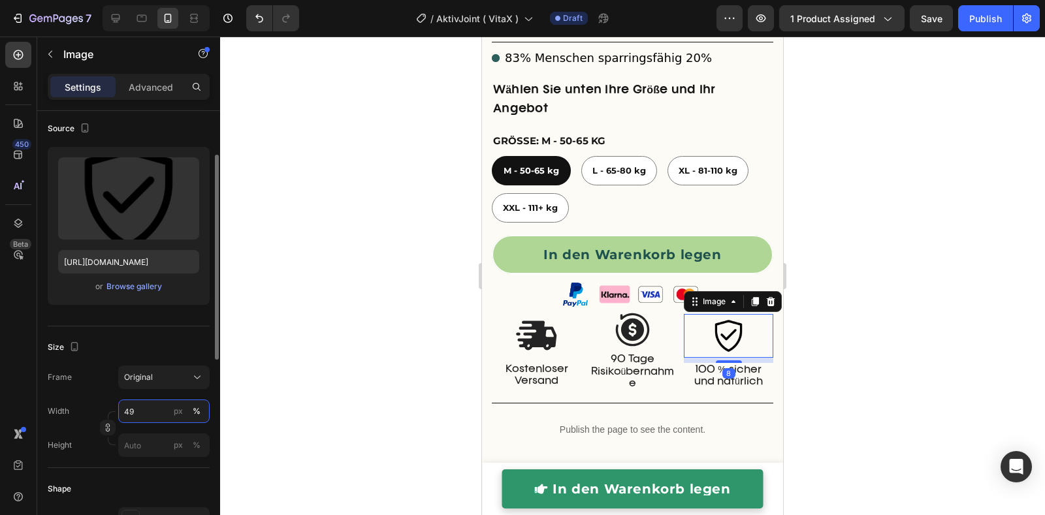
click at [147, 408] on input "49" at bounding box center [163, 412] width 91 height 24
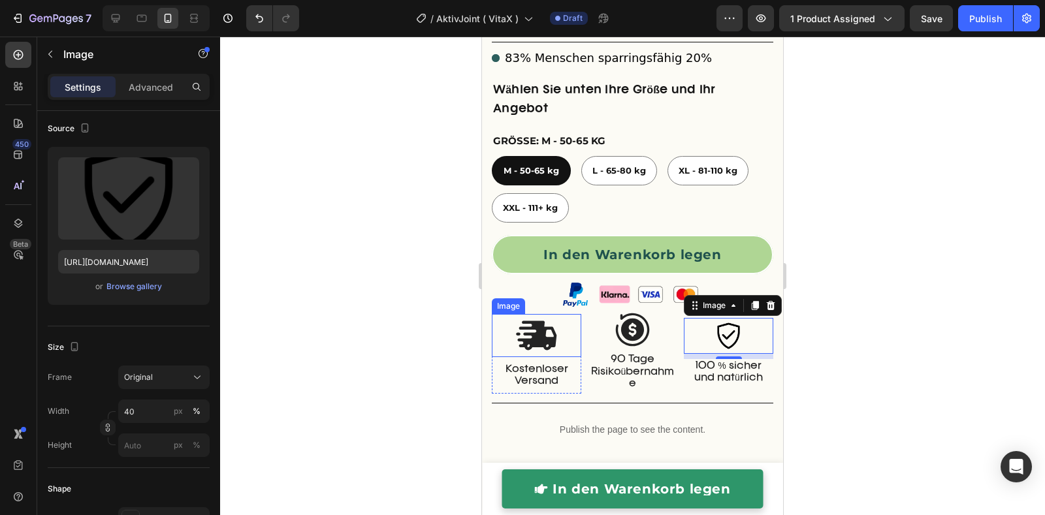
click at [523, 340] on img at bounding box center [537, 335] width 44 height 42
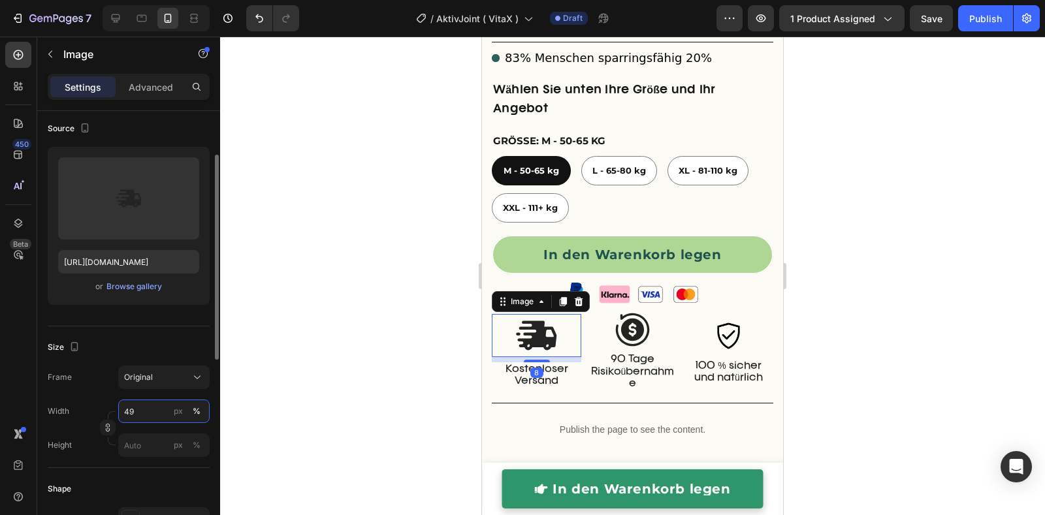
click at [144, 410] on input "49" at bounding box center [163, 412] width 91 height 24
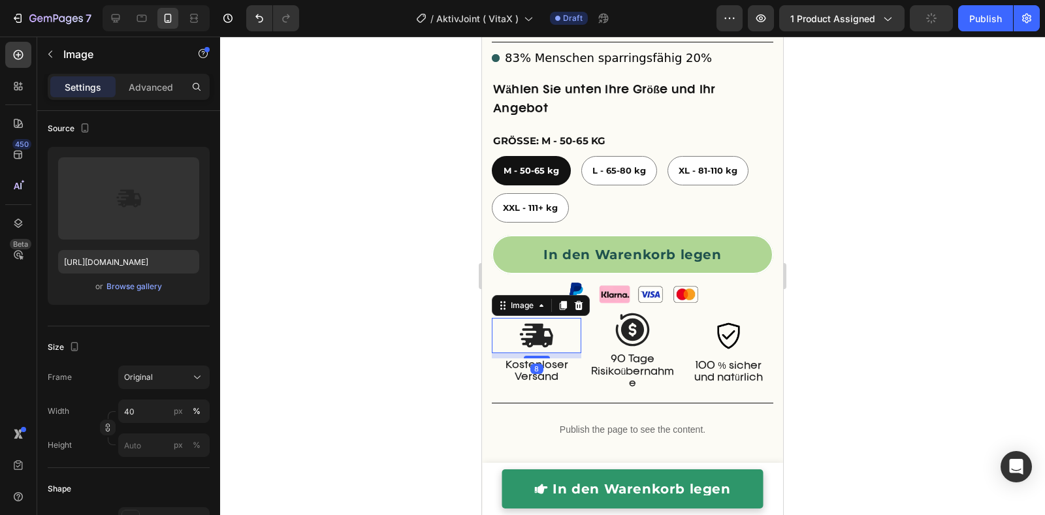
click at [400, 354] on div at bounding box center [632, 276] width 825 height 479
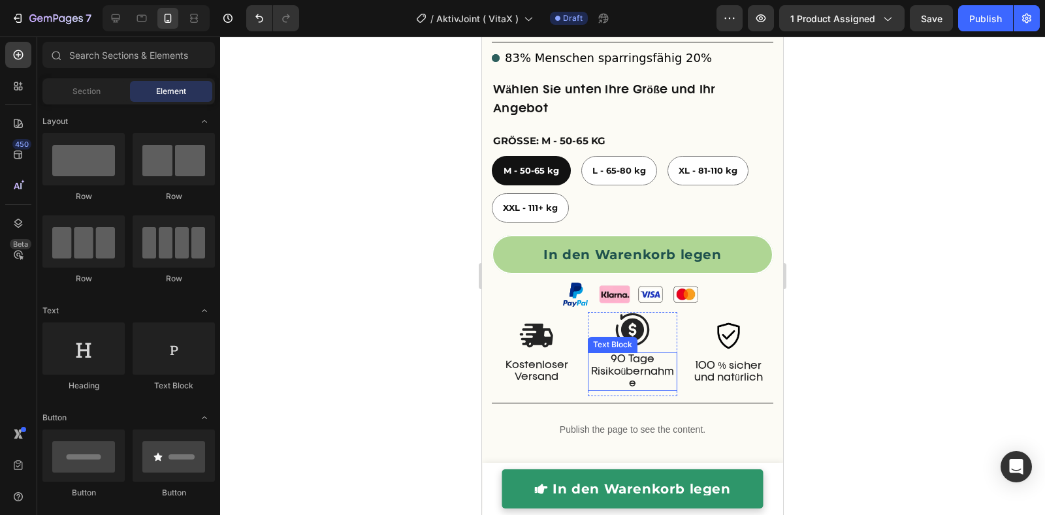
click at [602, 382] on p "90 Tage Risikoübernahme" at bounding box center [632, 372] width 87 height 36
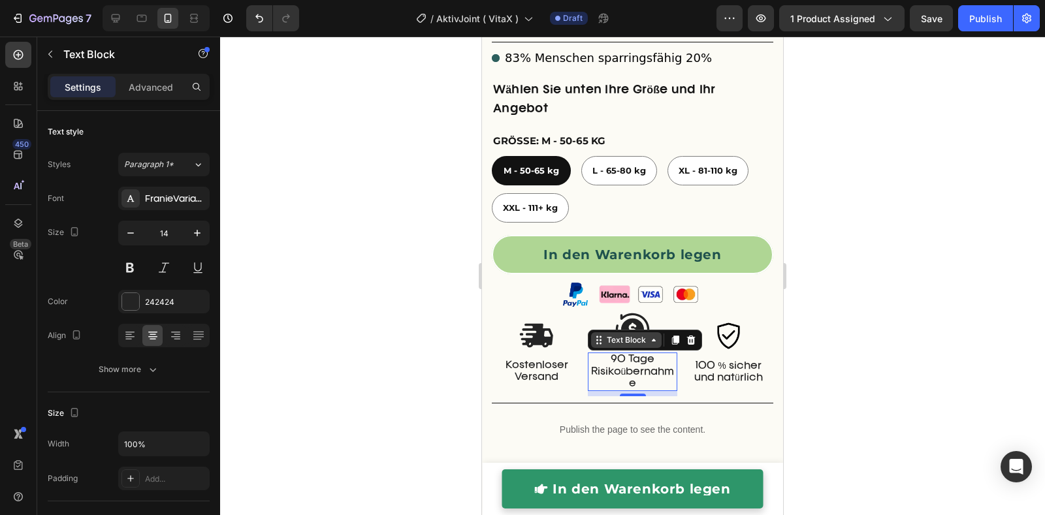
click at [609, 343] on div "Text Block" at bounding box center [626, 340] width 44 height 12
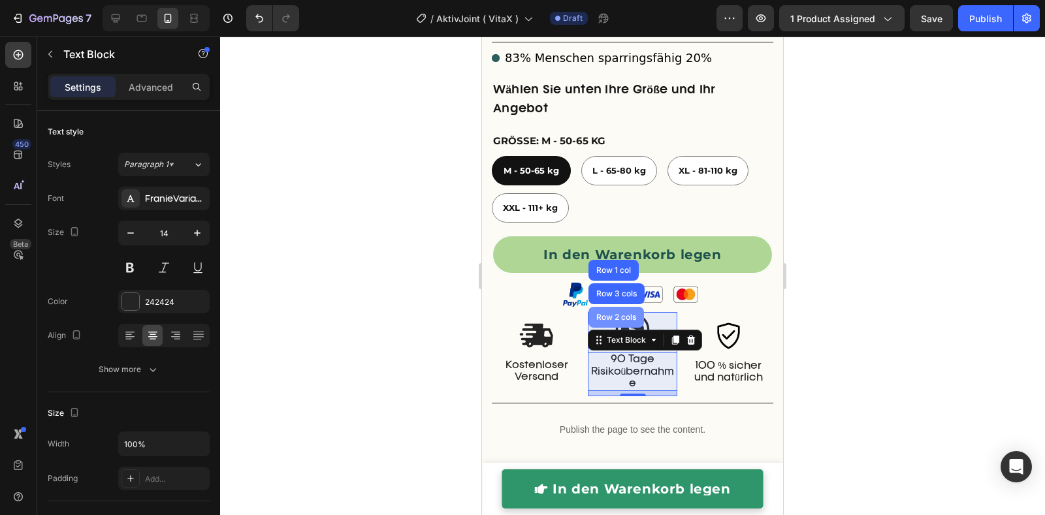
click at [610, 327] on div "Row 2 cols" at bounding box center [616, 317] width 56 height 21
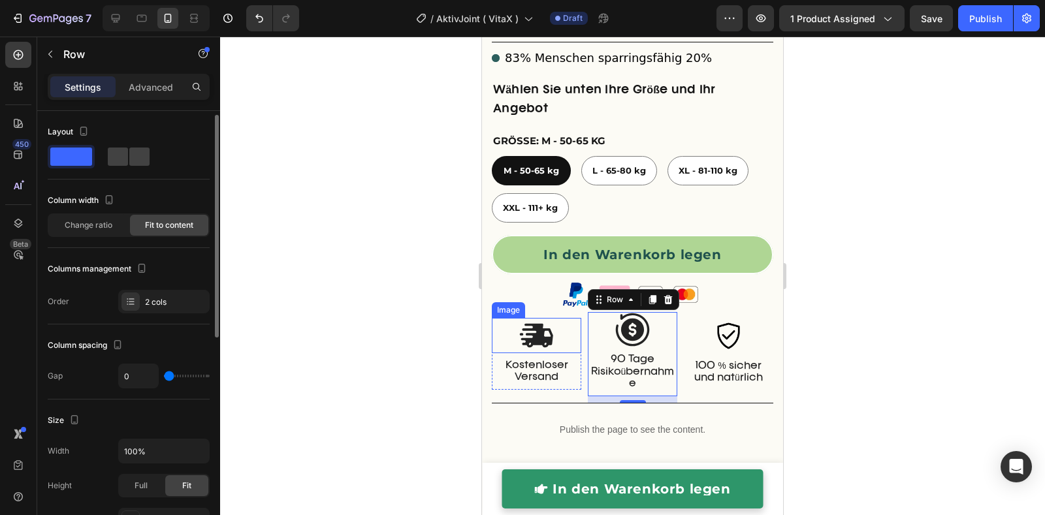
scroll to position [25, 0]
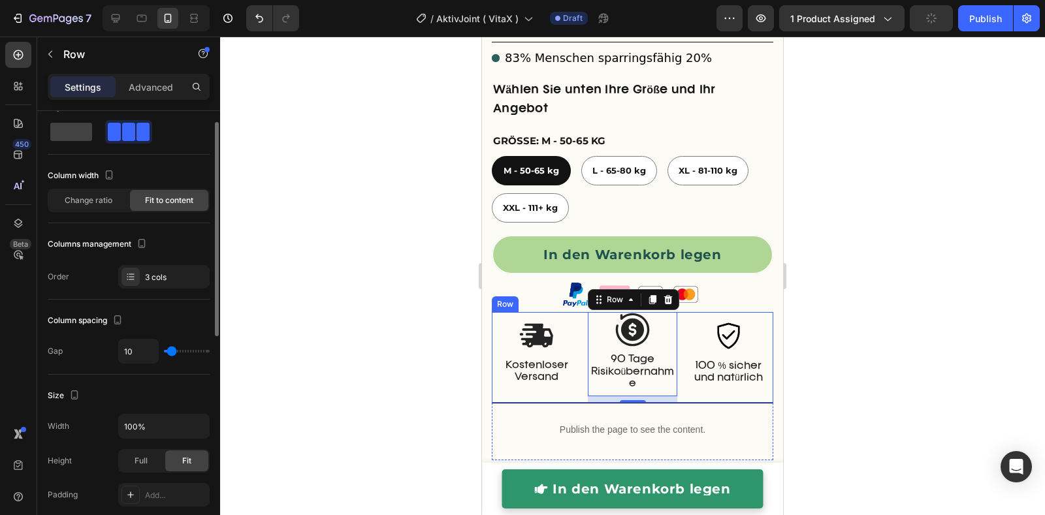
click at [560, 398] on div "Image Kostenloser Versand Text Block Row" at bounding box center [536, 357] width 89 height 91
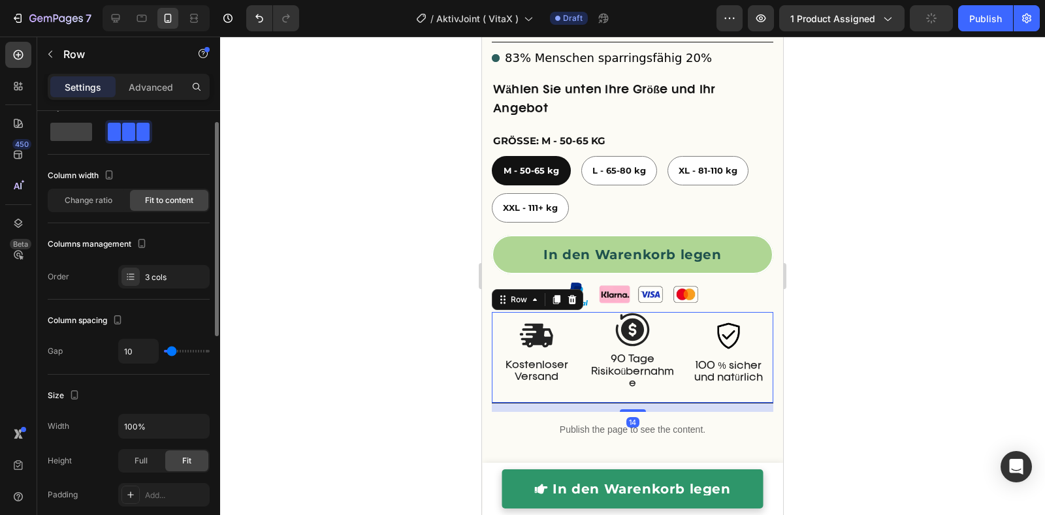
scroll to position [24, 0]
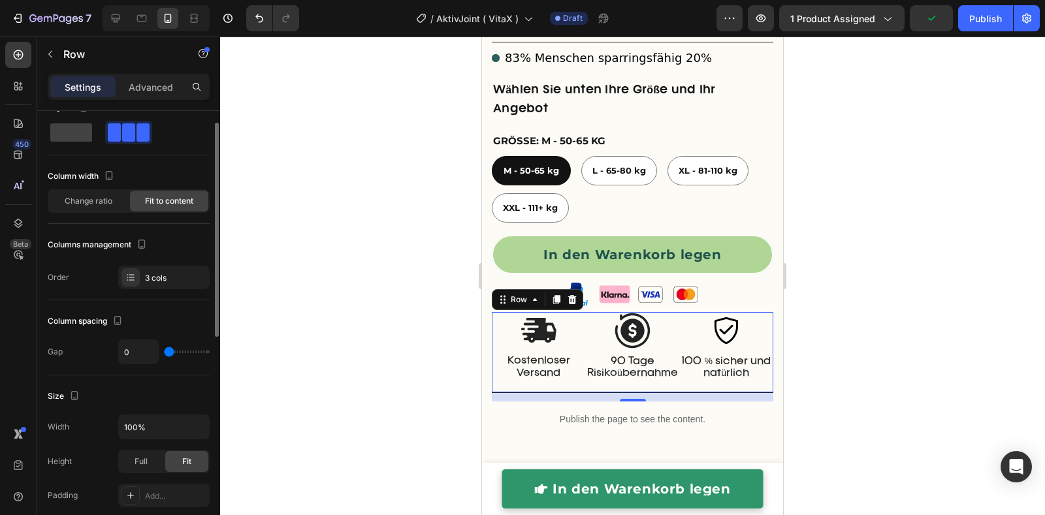
drag, startPoint x: 169, startPoint y: 348, endPoint x: 142, endPoint y: 344, distance: 27.1
click at [164, 351] on input "range" at bounding box center [187, 352] width 46 height 3
click at [414, 373] on div at bounding box center [632, 276] width 825 height 479
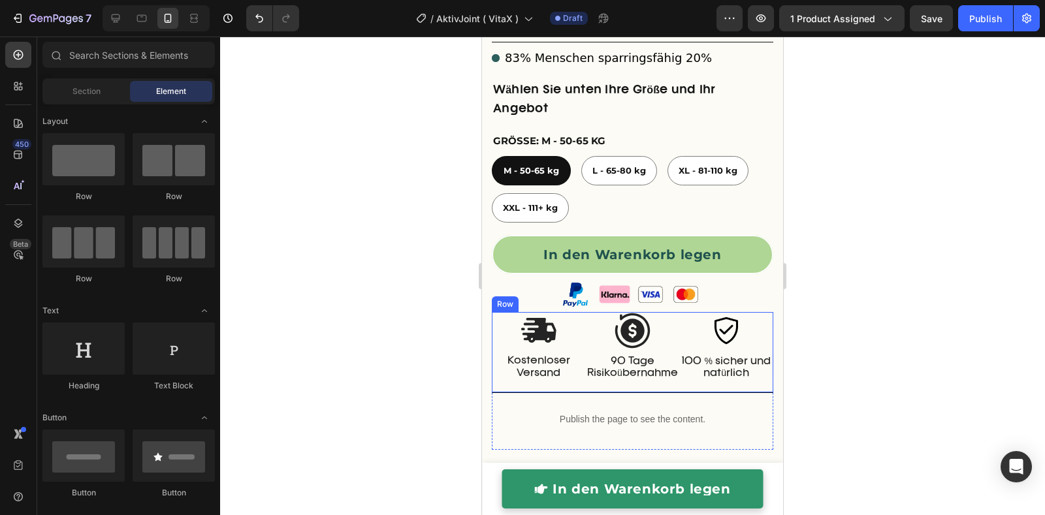
click at [517, 393] on div "Image Kostenloser Versand Text Block Row" at bounding box center [539, 352] width 94 height 81
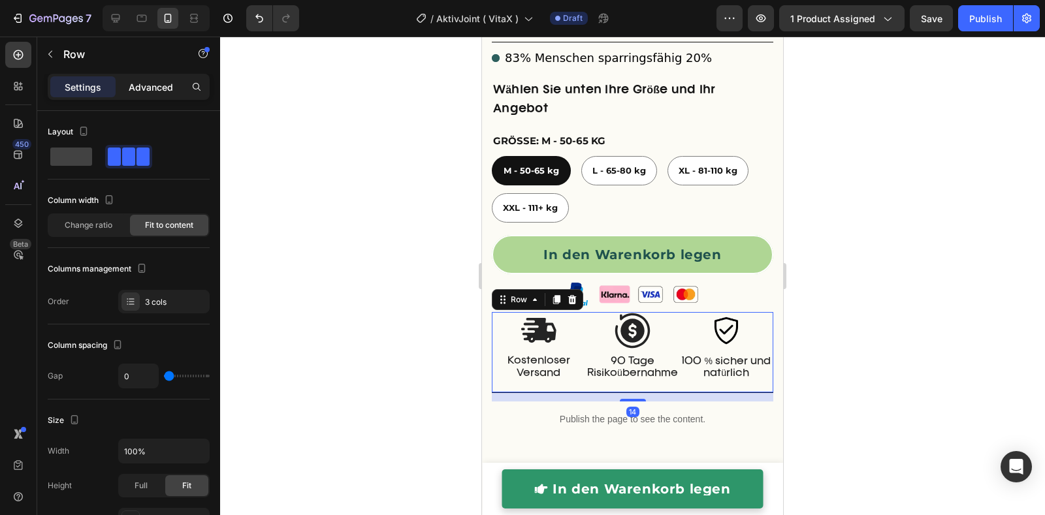
click at [150, 81] on p "Advanced" at bounding box center [151, 87] width 44 height 14
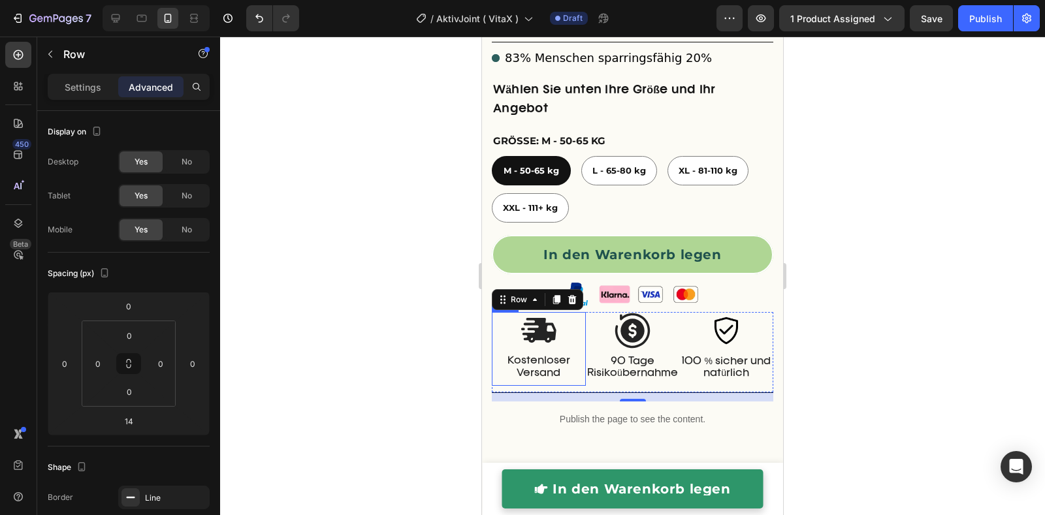
click at [534, 385] on div "Image Kostenloser Versand Text Block Row" at bounding box center [539, 348] width 94 height 73
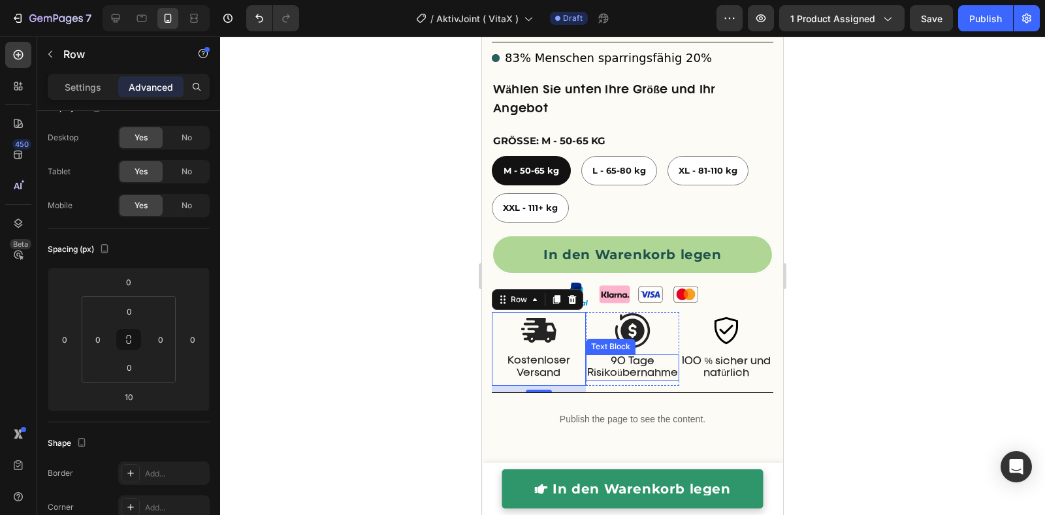
click at [599, 379] on p "90 Tage Risikoübernahme" at bounding box center [632, 368] width 91 height 24
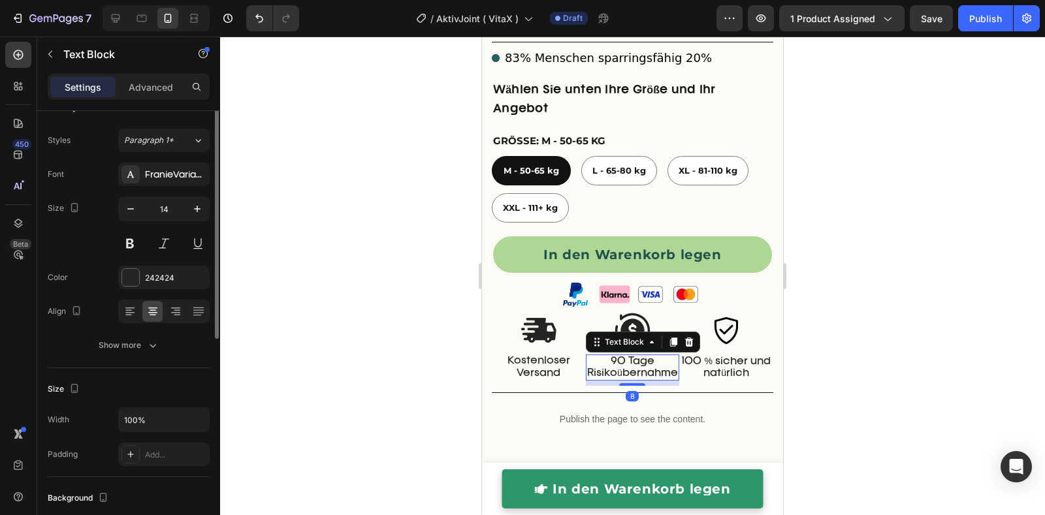
scroll to position [0, 0]
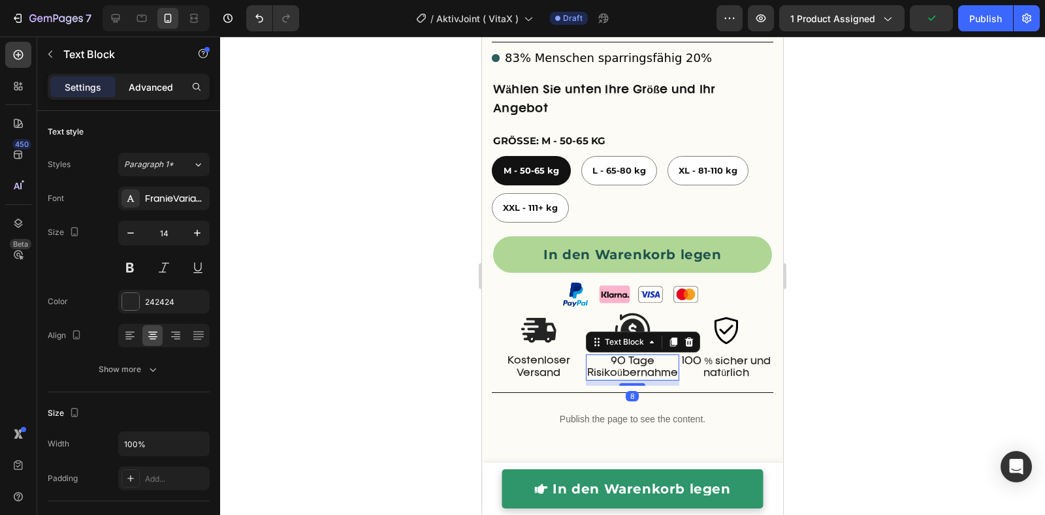
click at [146, 95] on div "Advanced" at bounding box center [150, 86] width 65 height 21
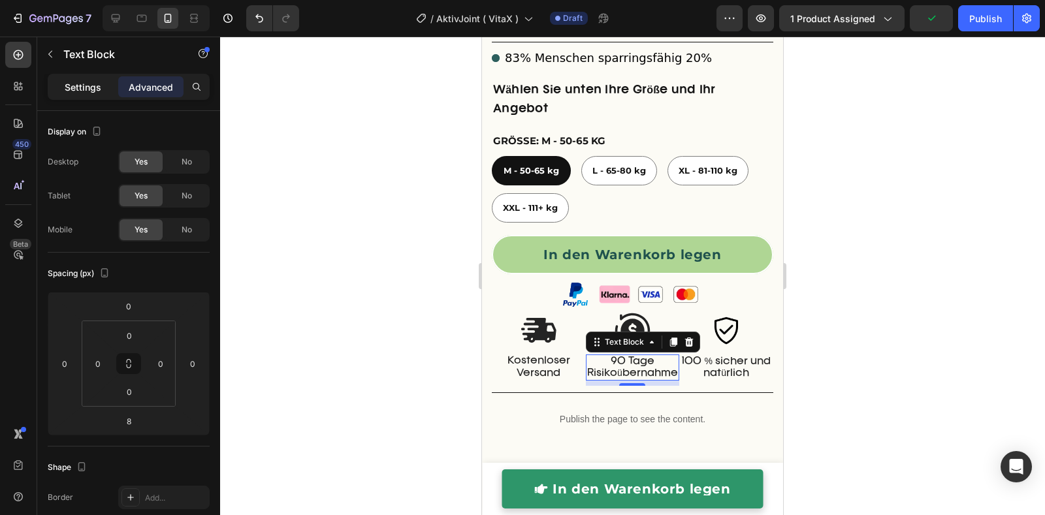
click at [70, 86] on p "Settings" at bounding box center [83, 87] width 37 height 14
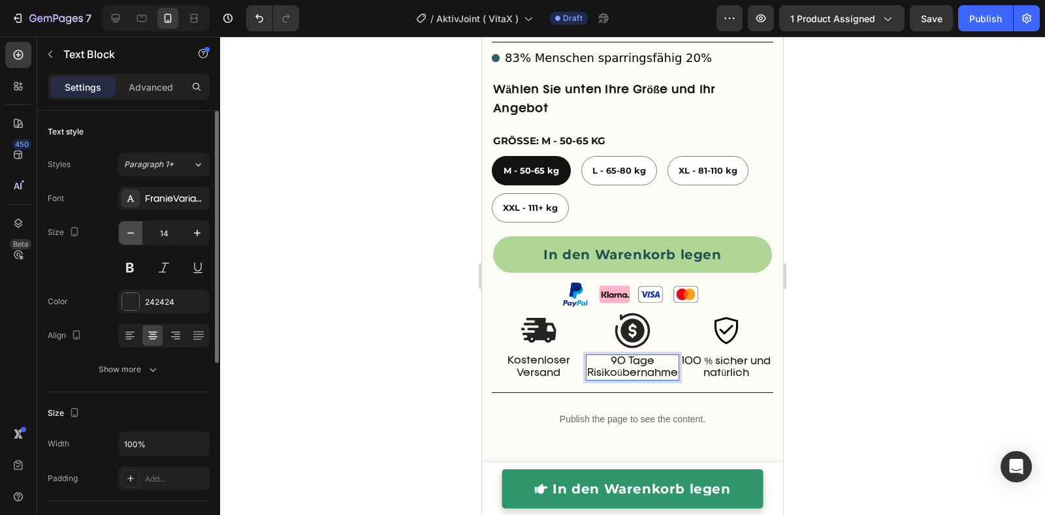
click at [133, 228] on icon "button" at bounding box center [130, 233] width 13 height 13
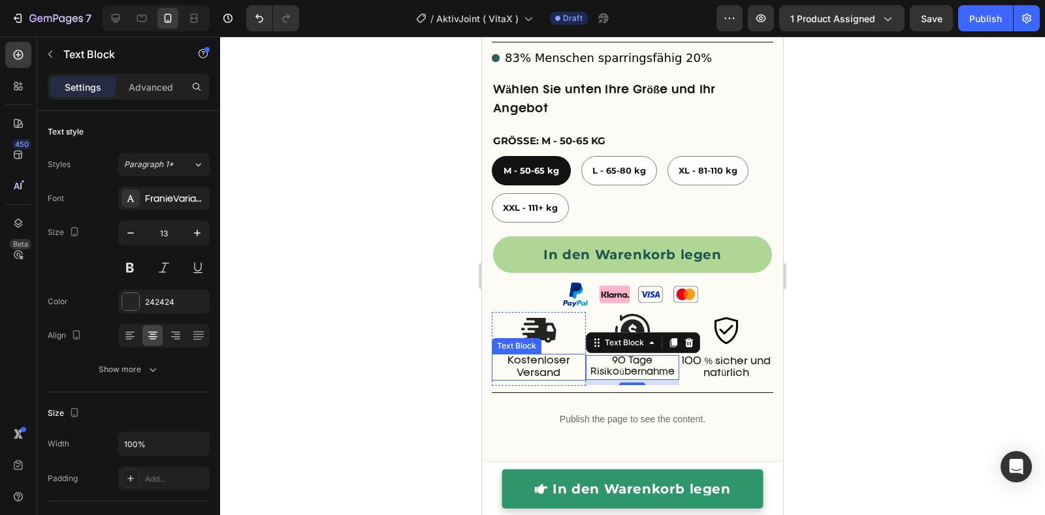
click at [526, 370] on p "Kostenloser Versand" at bounding box center [538, 367] width 91 height 24
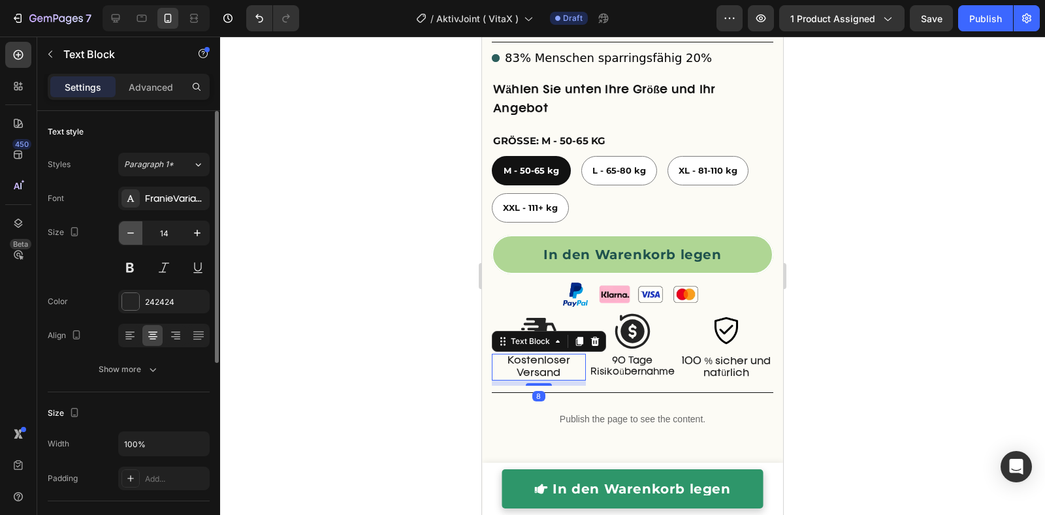
click at [127, 227] on icon "button" at bounding box center [130, 233] width 13 height 13
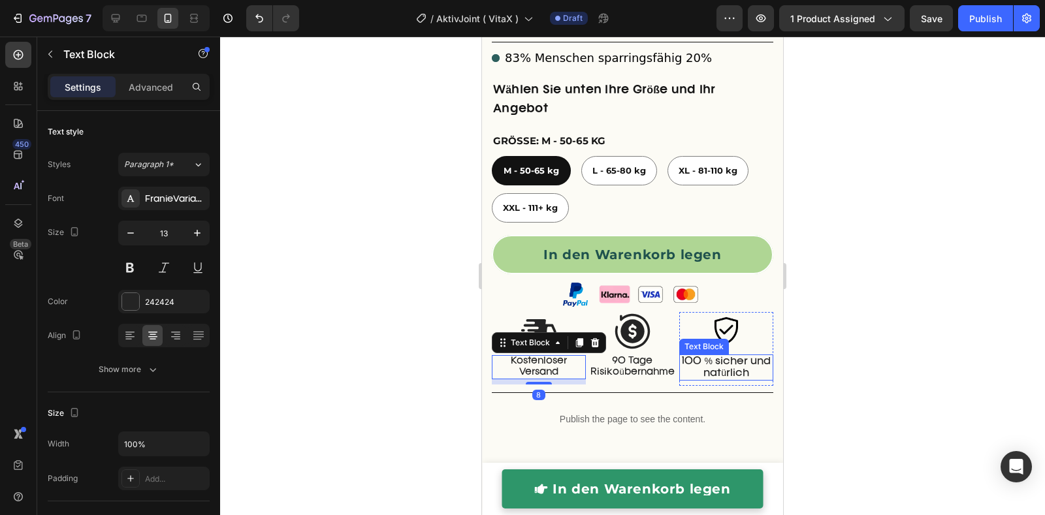
click at [737, 367] on p "100 % sicher und natürlich" at bounding box center [726, 368] width 91 height 24
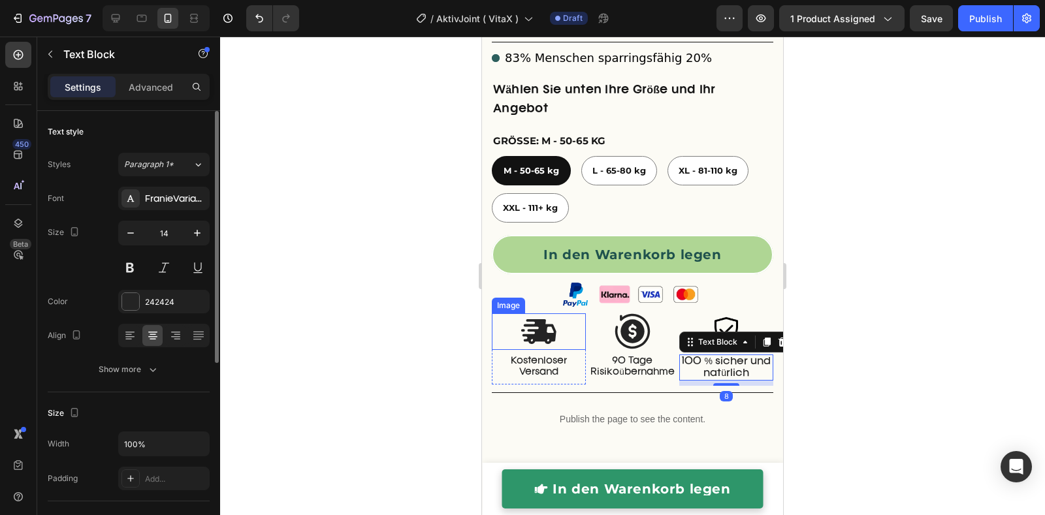
drag, startPoint x: 133, startPoint y: 230, endPoint x: 144, endPoint y: 234, distance: 11.8
click at [134, 231] on icon "button" at bounding box center [130, 233] width 13 height 13
click at [470, 329] on div at bounding box center [632, 276] width 825 height 479
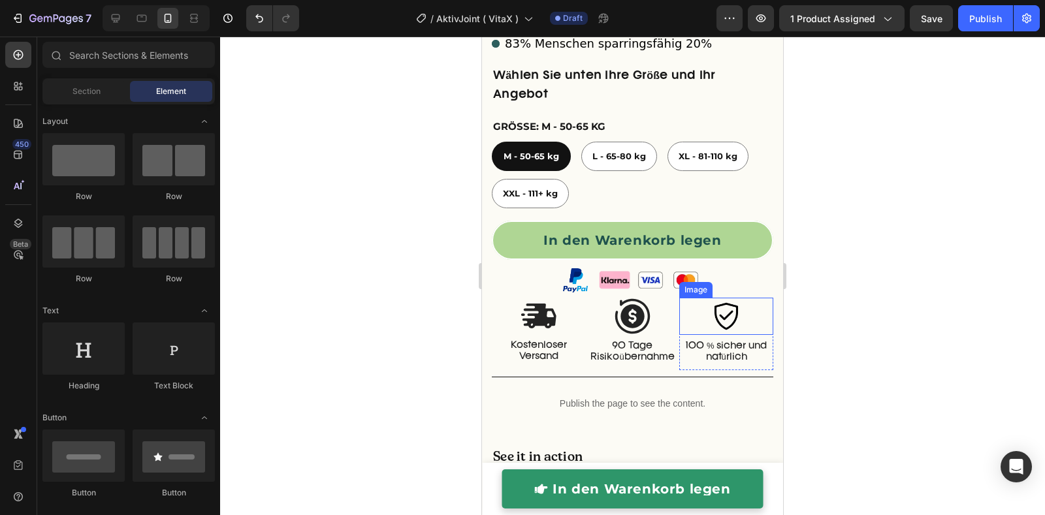
scroll to position [863, 0]
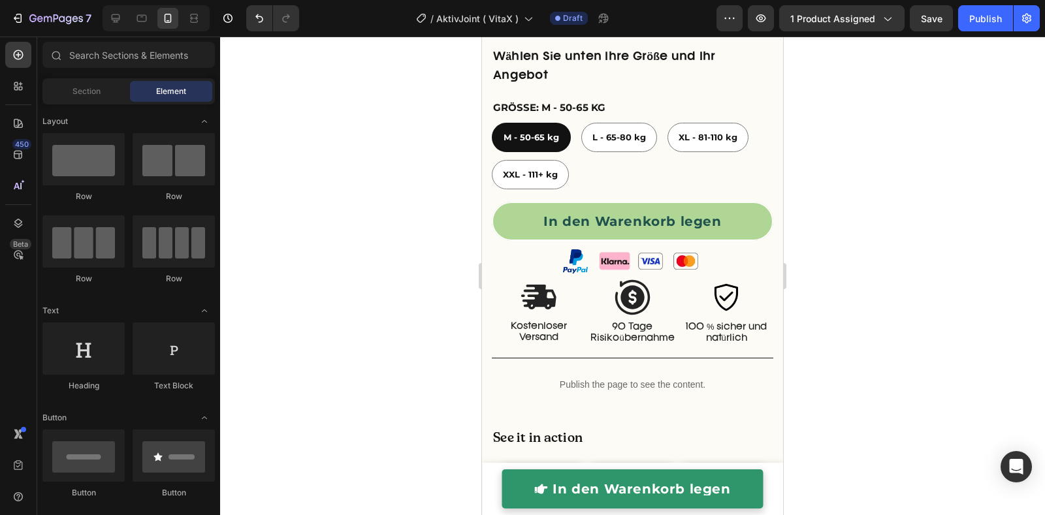
click at [844, 329] on div at bounding box center [632, 276] width 825 height 479
click at [669, 278] on div "Image" at bounding box center [686, 261] width 34 height 34
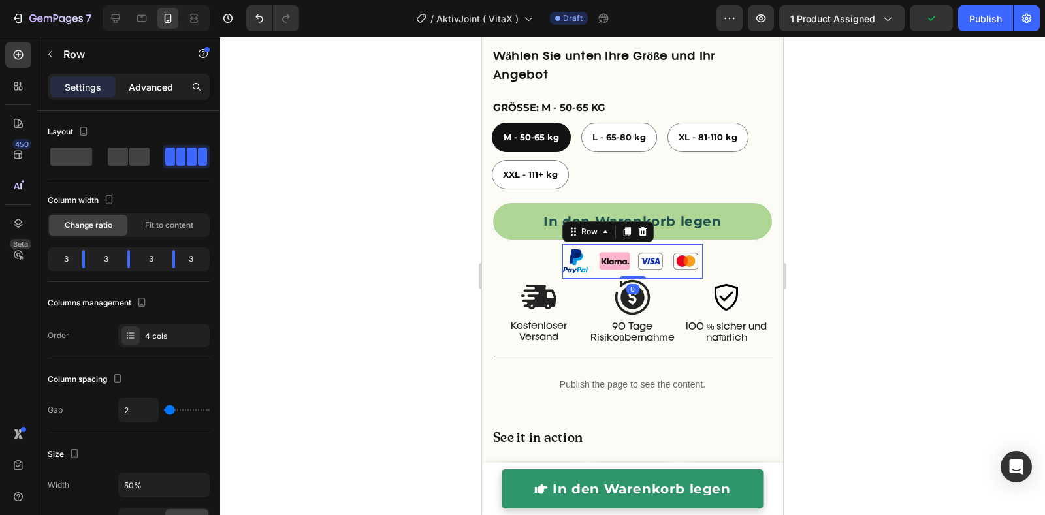
click at [150, 89] on p "Advanced" at bounding box center [151, 87] width 44 height 14
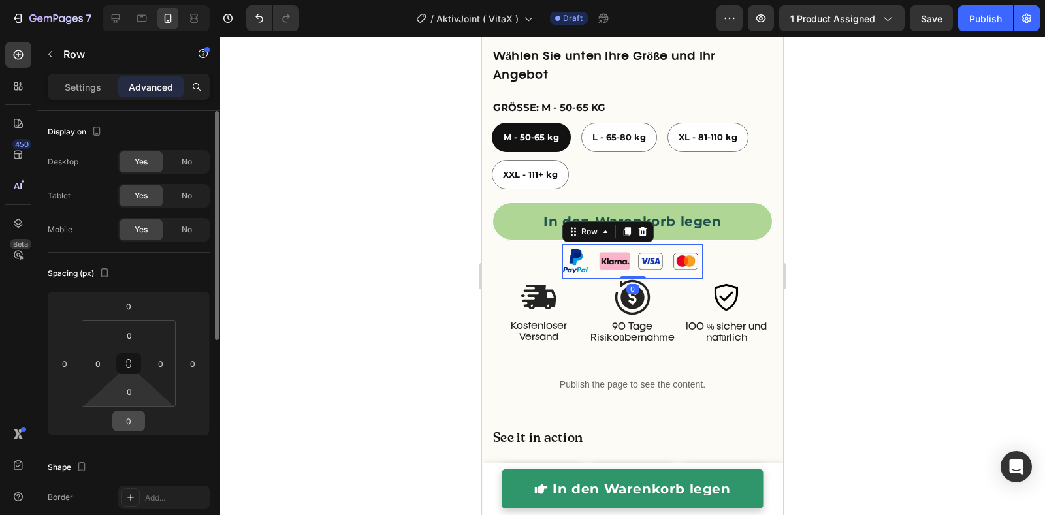
click at [133, 422] on input "0" at bounding box center [129, 421] width 26 height 20
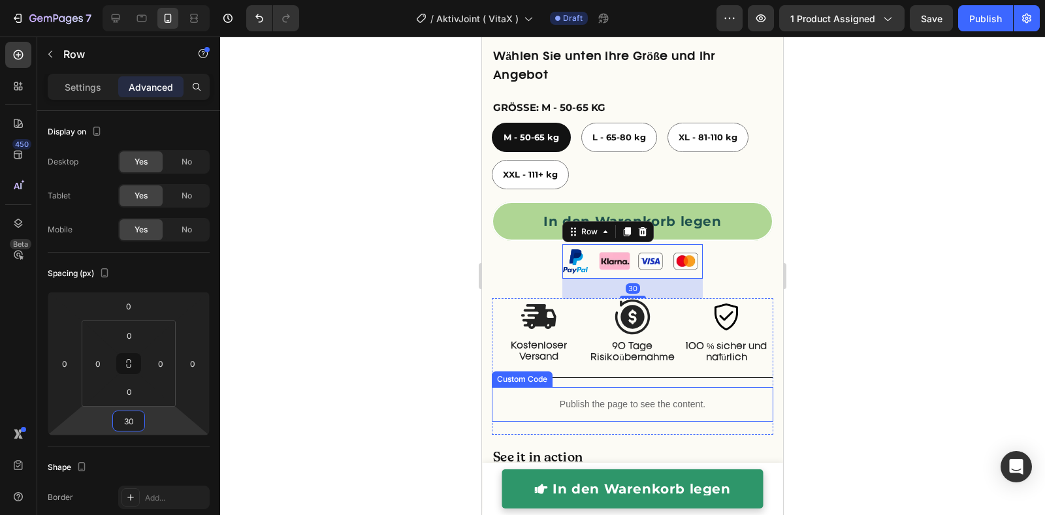
click at [436, 334] on div at bounding box center [632, 276] width 825 height 479
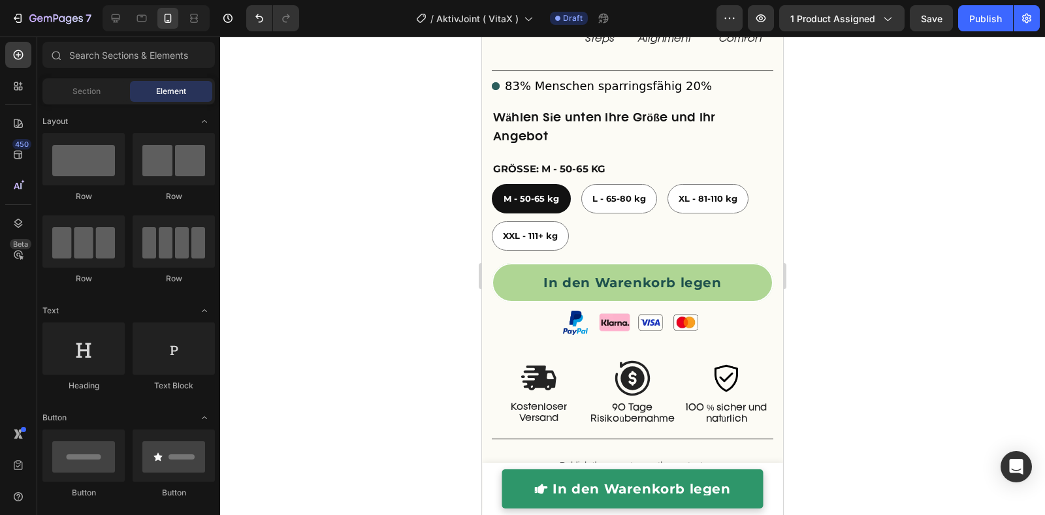
scroll to position [798, 0]
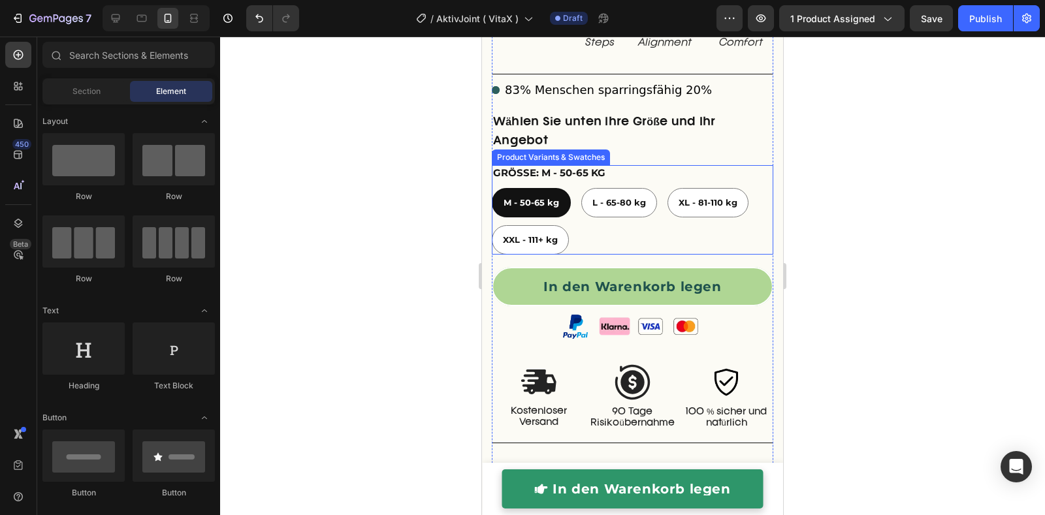
click at [624, 254] on div "M - 50-65 kg M - 50-65 kg M - 50-65 kg L - 65-80 kg L - 65-80 kg L - 65-80 kg X…" at bounding box center [632, 221] width 281 height 67
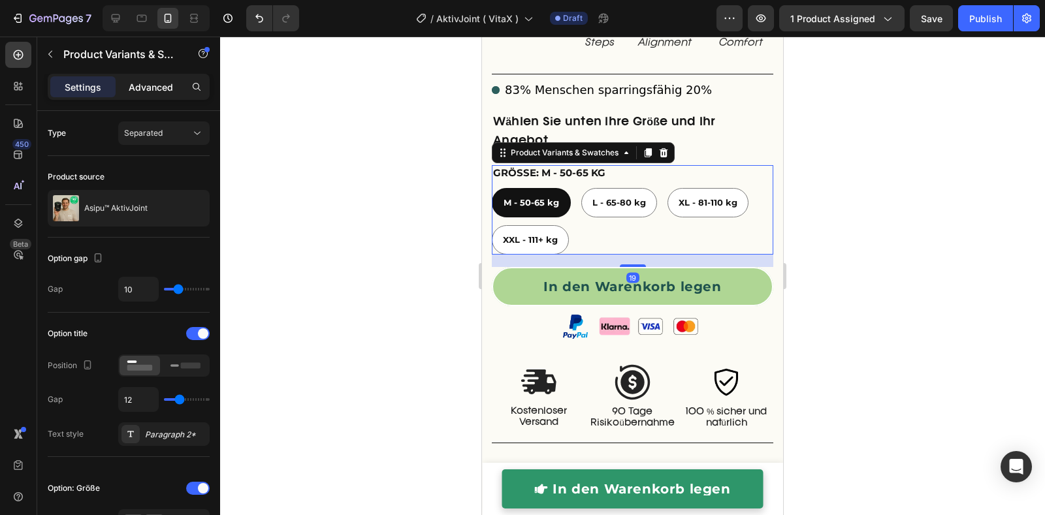
click at [148, 92] on p "Advanced" at bounding box center [151, 87] width 44 height 14
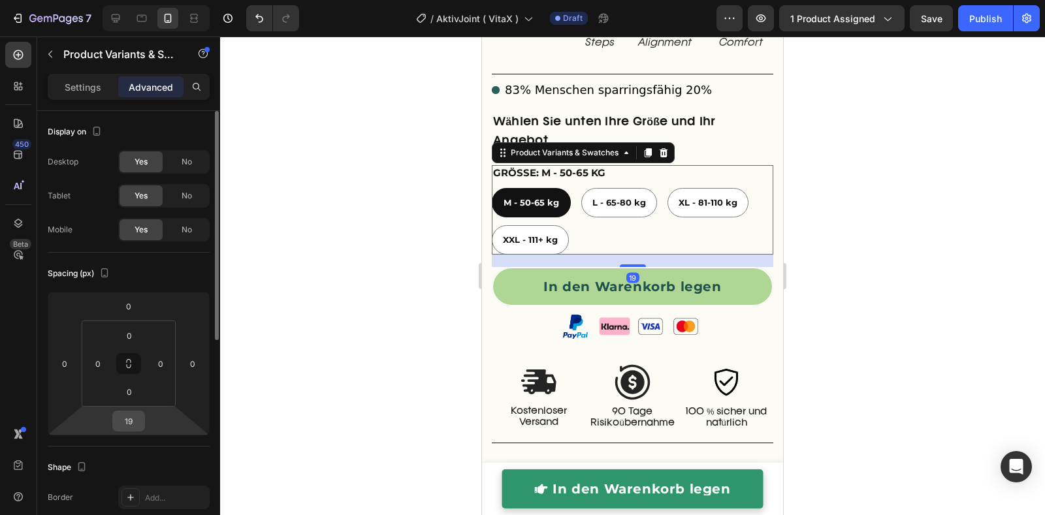
click at [131, 419] on input "19" at bounding box center [129, 421] width 26 height 20
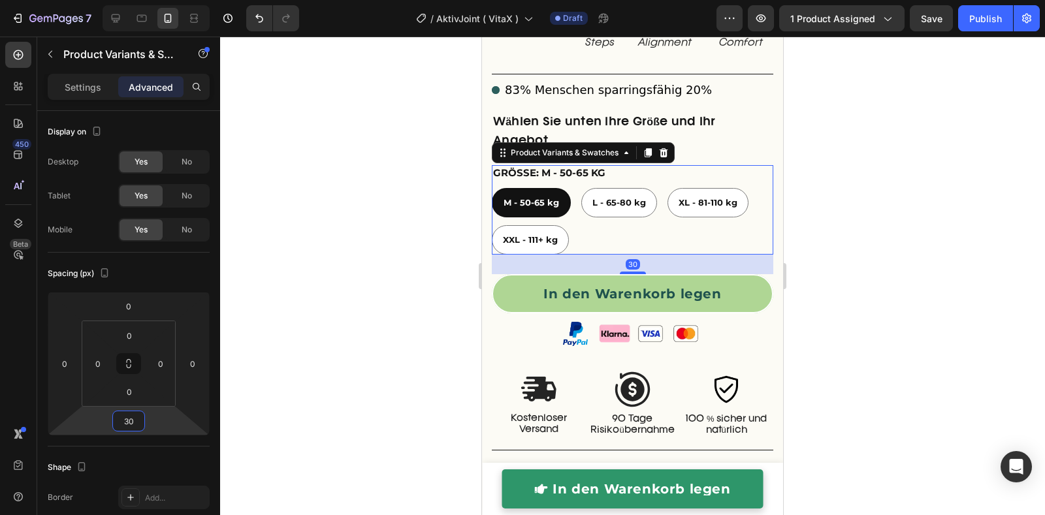
click at [932, 329] on div at bounding box center [632, 276] width 825 height 479
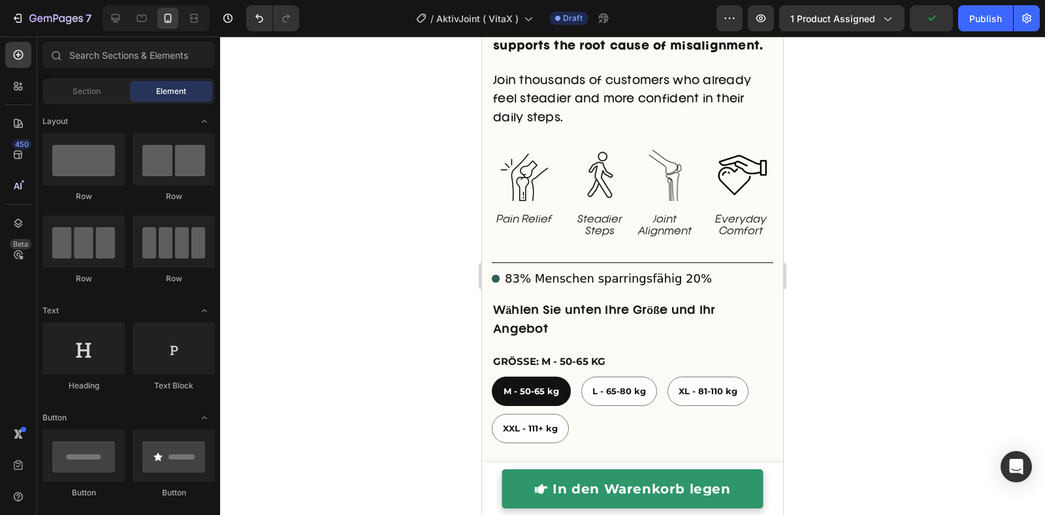
scroll to position [602, 0]
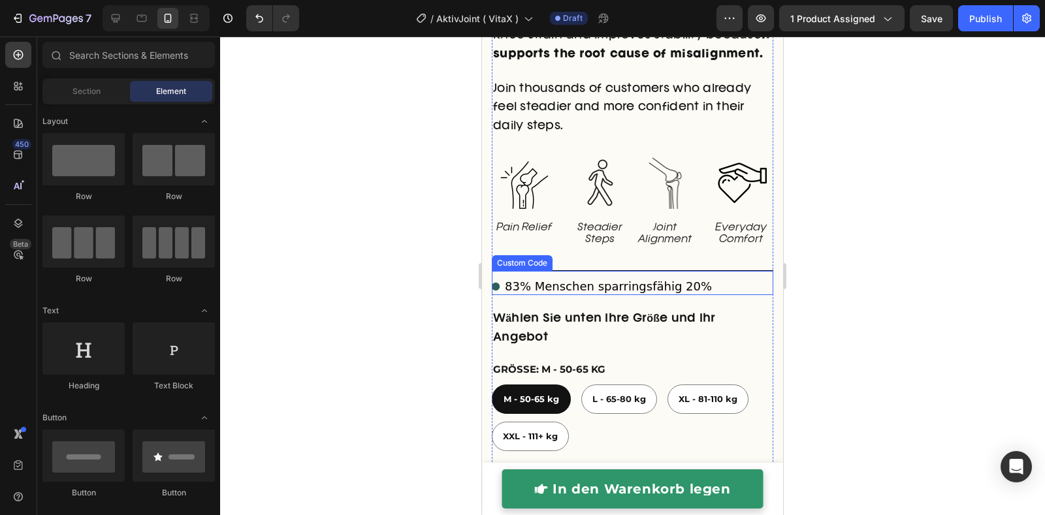
click at [723, 293] on div "83% Menschen sparringsfähig 20%" at bounding box center [632, 287] width 281 height 18
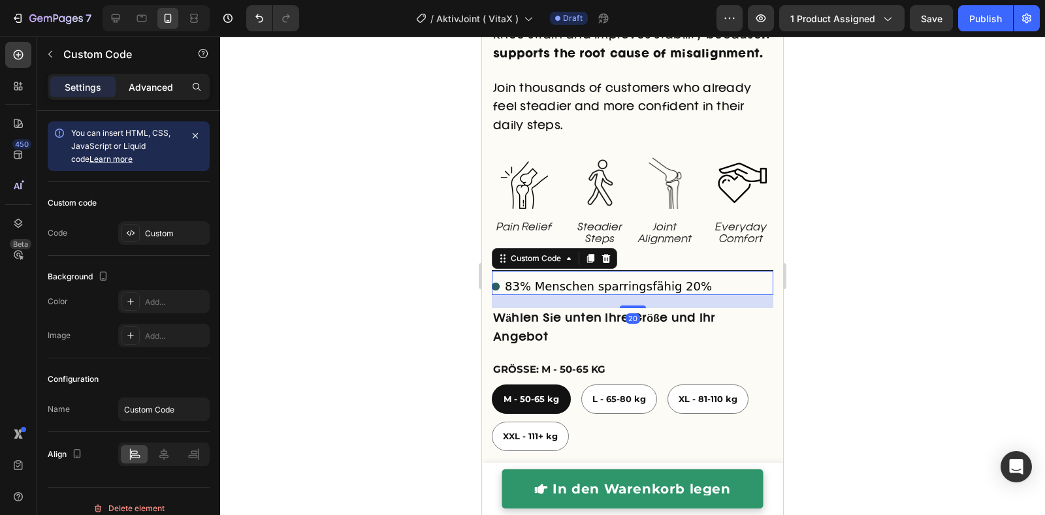
click at [150, 93] on div "Advanced" at bounding box center [150, 86] width 65 height 21
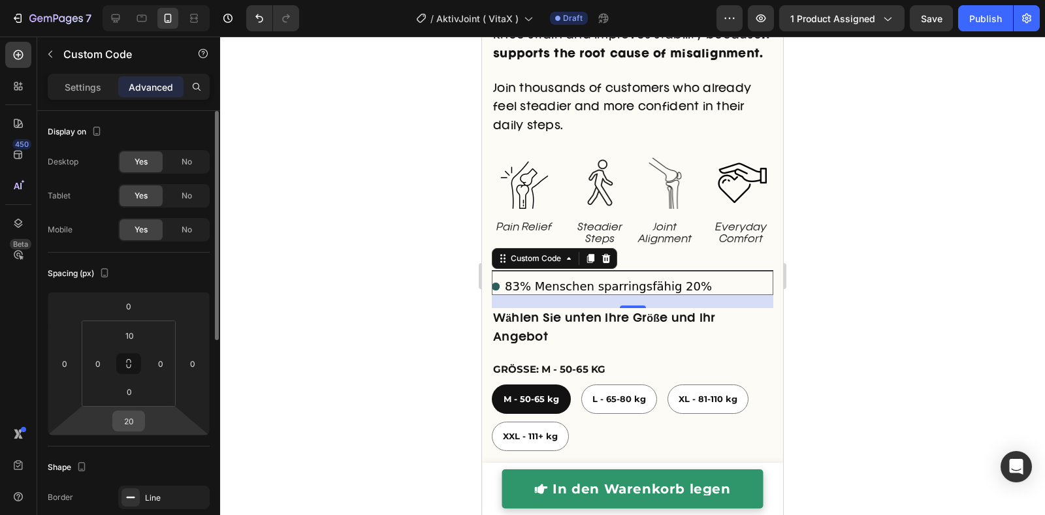
click at [131, 419] on input "20" at bounding box center [129, 421] width 26 height 20
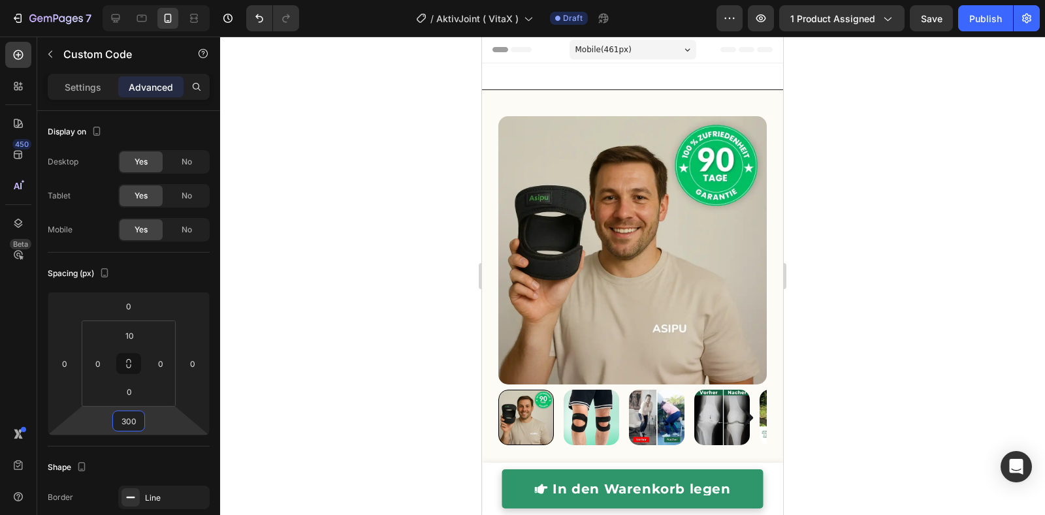
scroll to position [602, 0]
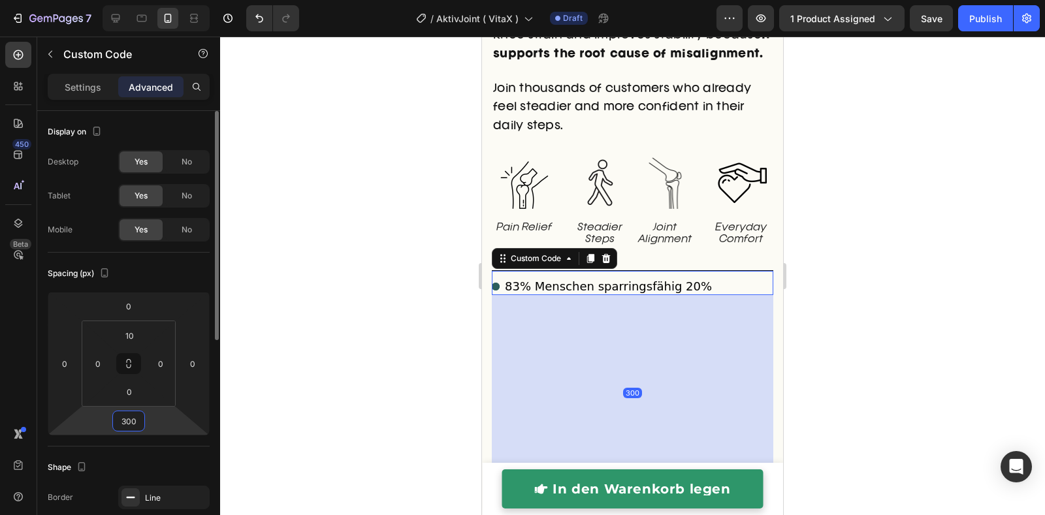
type input "30"
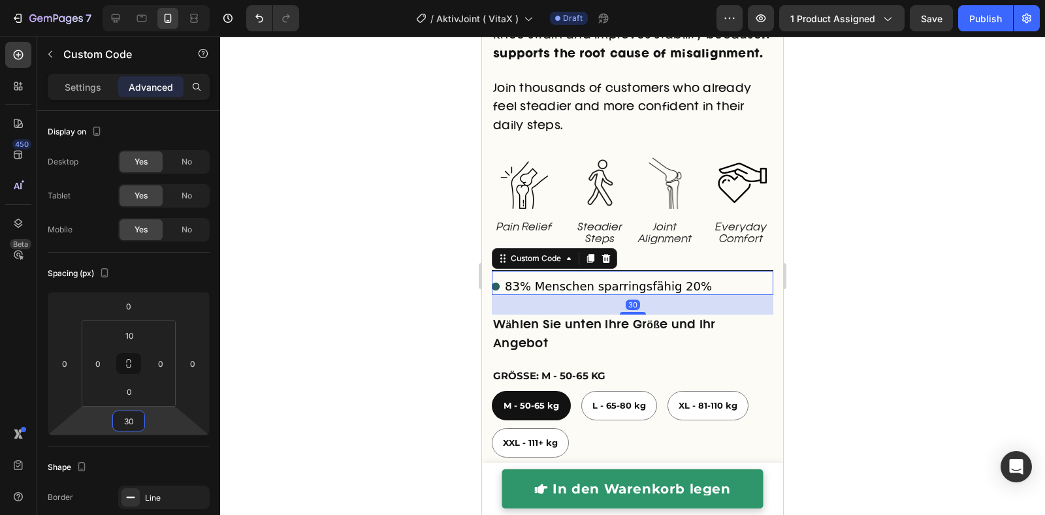
click at [450, 332] on div at bounding box center [632, 276] width 825 height 479
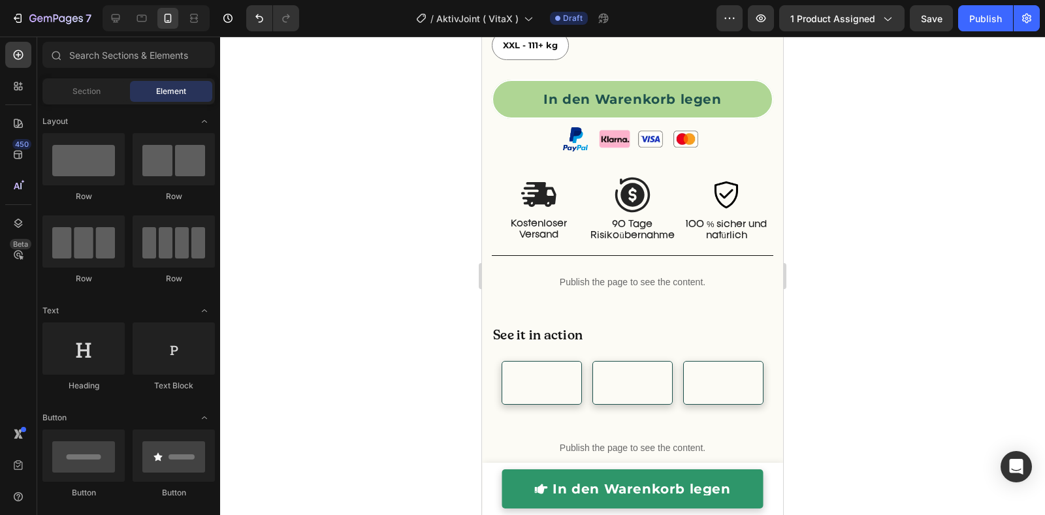
scroll to position [1081, 0]
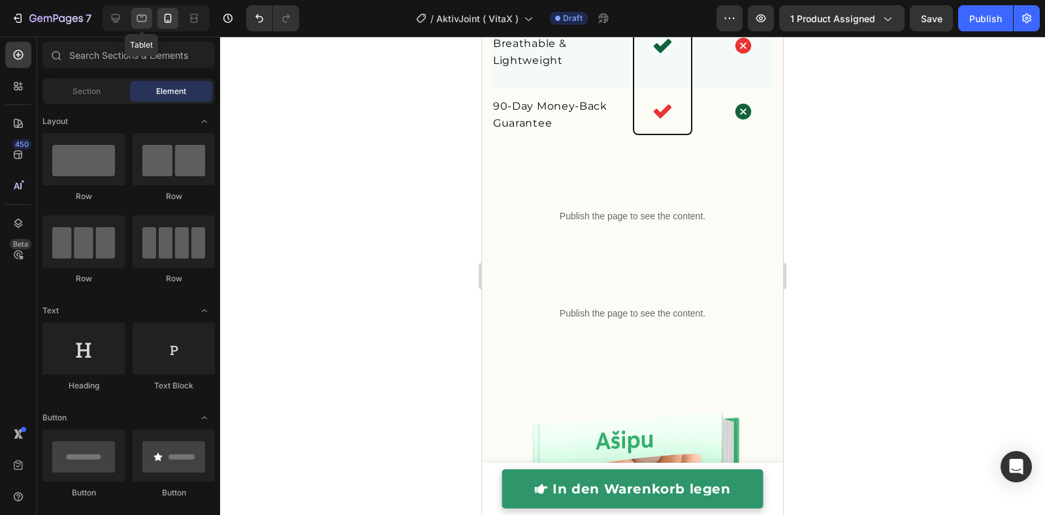
click at [140, 22] on icon at bounding box center [142, 18] width 10 height 7
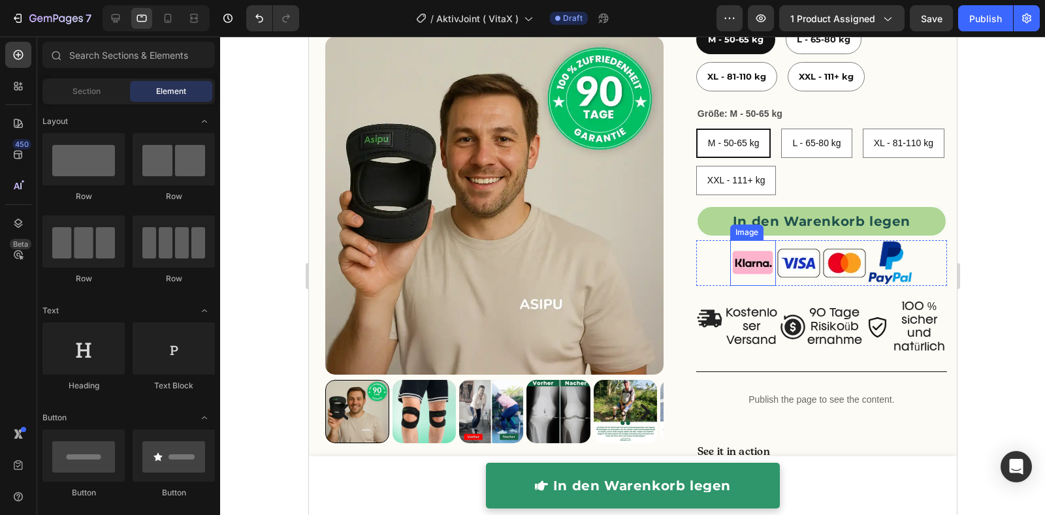
scroll to position [641, 0]
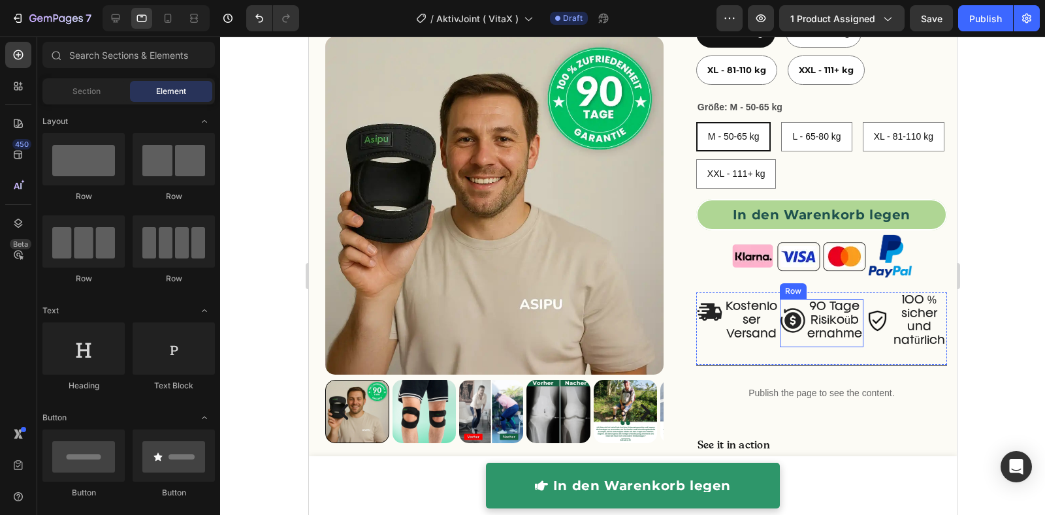
click at [788, 345] on div "Image" at bounding box center [792, 323] width 26 height 48
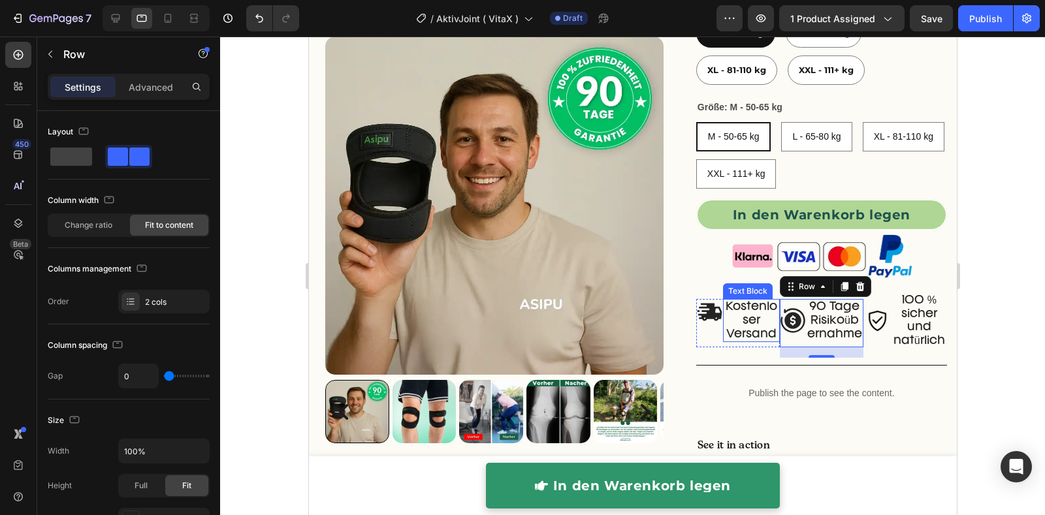
click at [749, 327] on p "Kostenloser Versand" at bounding box center [751, 320] width 54 height 40
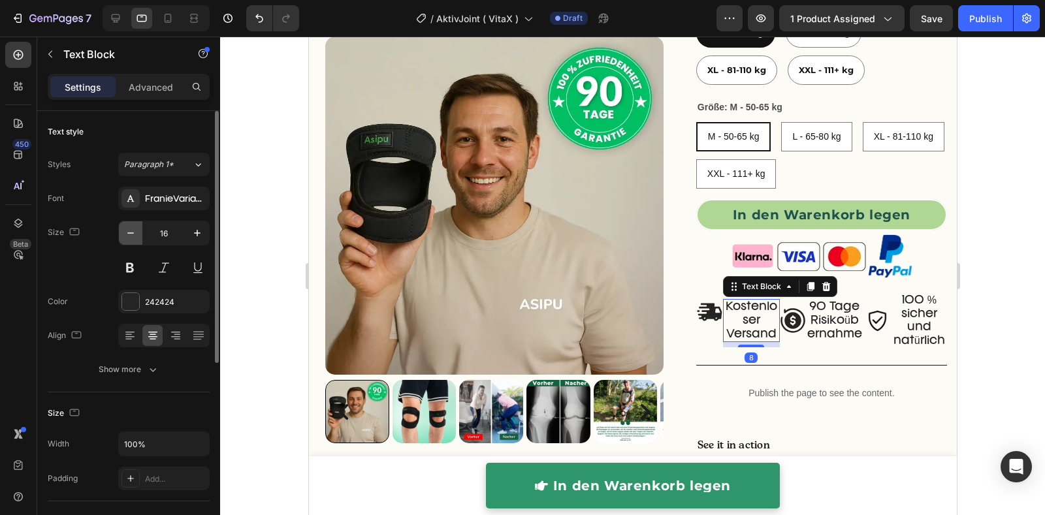
click at [130, 231] on icon "button" at bounding box center [130, 233] width 13 height 13
type input "13"
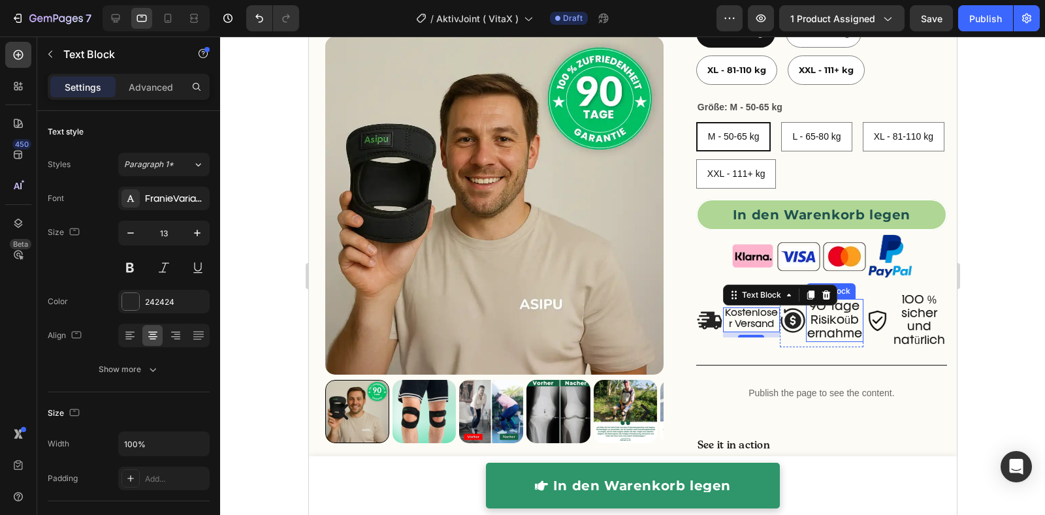
click at [819, 300] on p "90 Tage Risikoübernahme" at bounding box center [834, 320] width 55 height 40
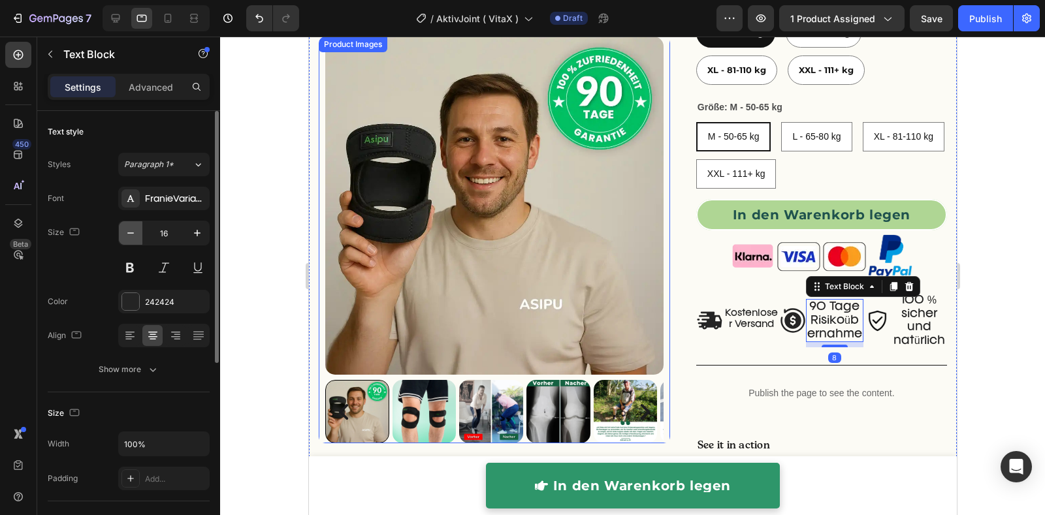
click at [136, 234] on icon "button" at bounding box center [130, 233] width 13 height 13
type input "13"
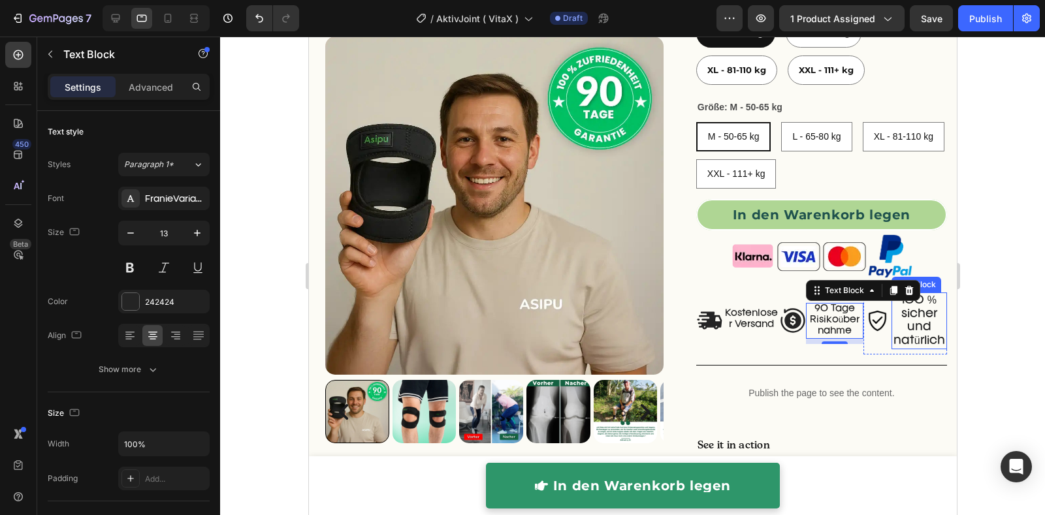
click at [901, 315] on p "100 % sicher und natürlich" at bounding box center [918, 321] width 53 height 54
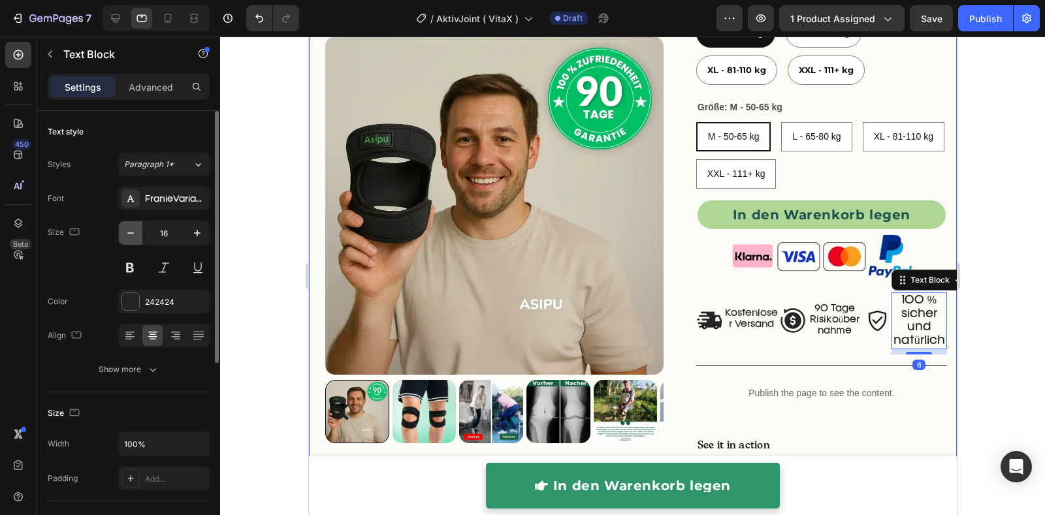
click at [136, 233] on icon "button" at bounding box center [130, 233] width 13 height 13
type input "13"
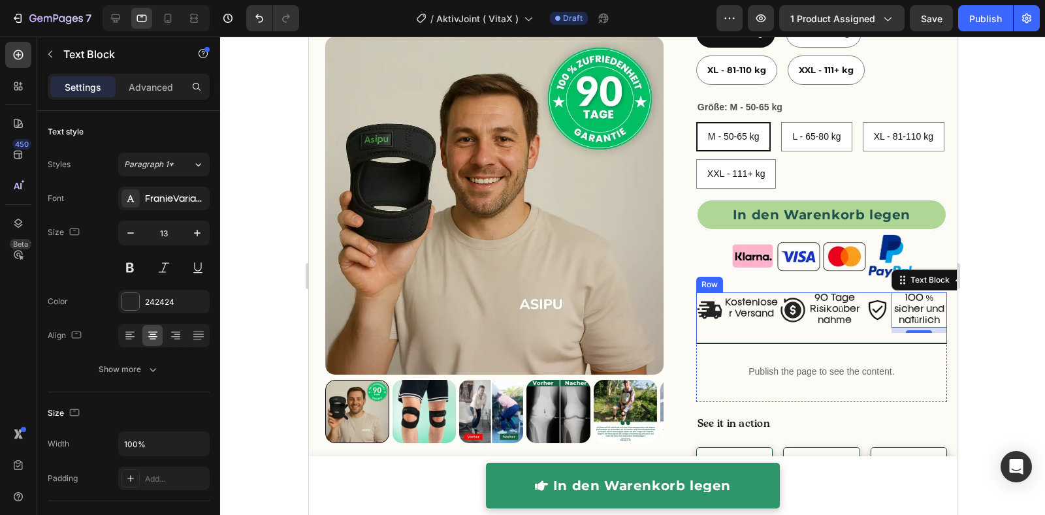
click at [849, 339] on div "Image 90 Tage Risikoübernahme Text Block Row" at bounding box center [821, 319] width 84 height 52
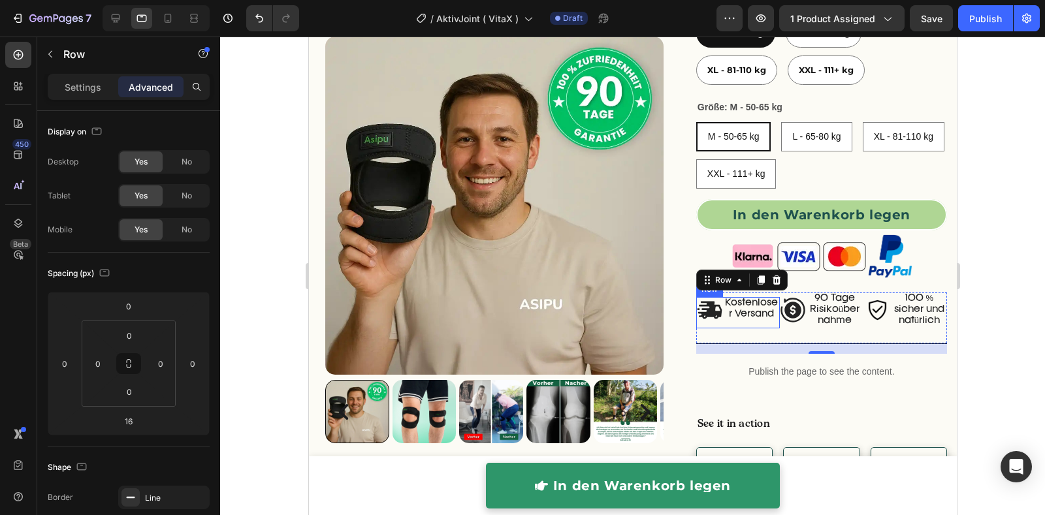
click at [712, 327] on div "Image" at bounding box center [709, 312] width 27 height 31
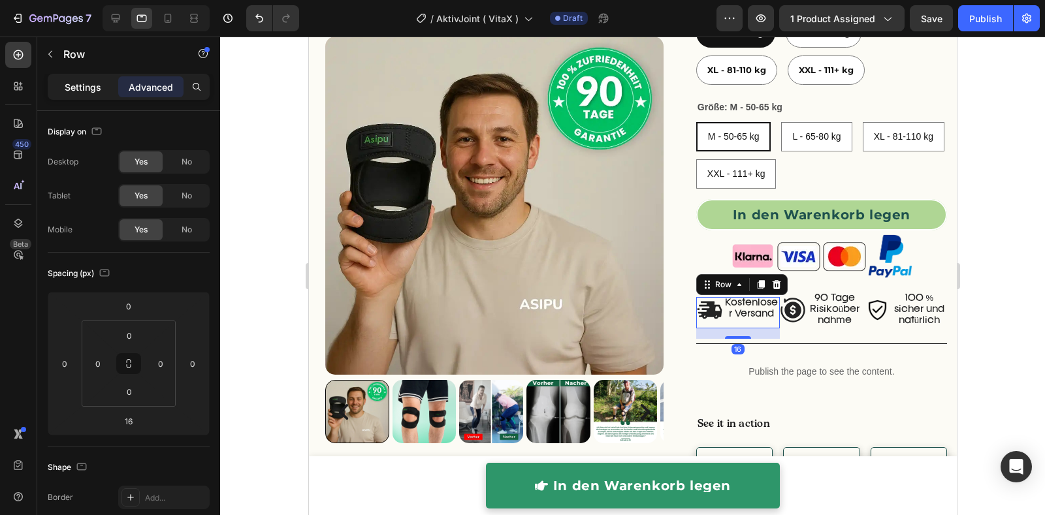
drag, startPoint x: 88, startPoint y: 76, endPoint x: 86, endPoint y: 100, distance: 24.2
click at [88, 77] on div "Settings" at bounding box center [82, 86] width 65 height 21
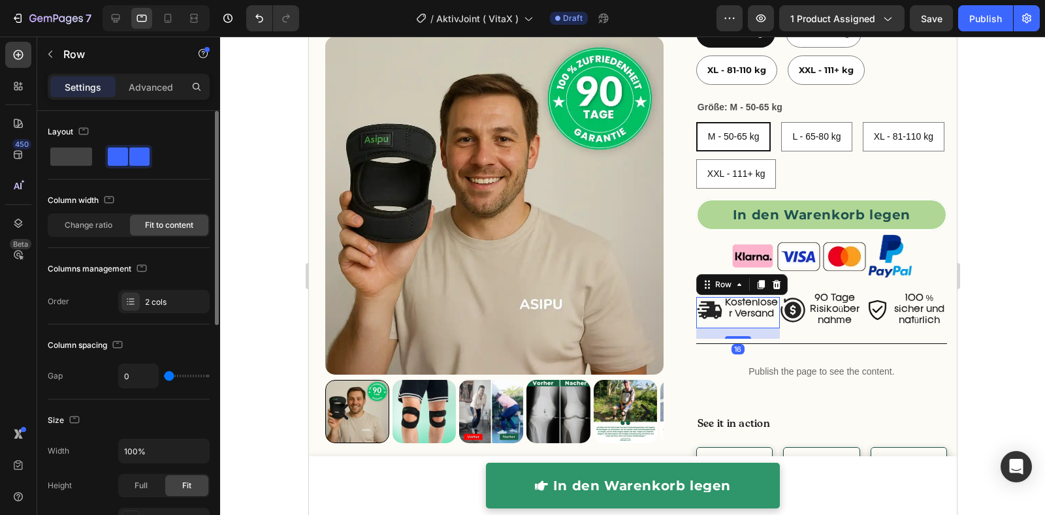
click at [86, 157] on span at bounding box center [71, 157] width 42 height 18
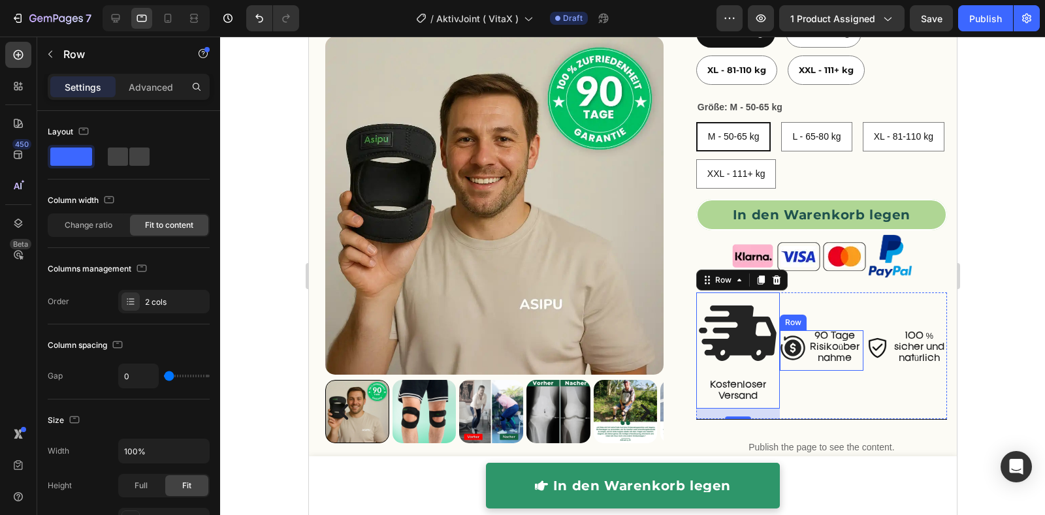
click at [784, 361] on div "Image" at bounding box center [792, 350] width 26 height 41
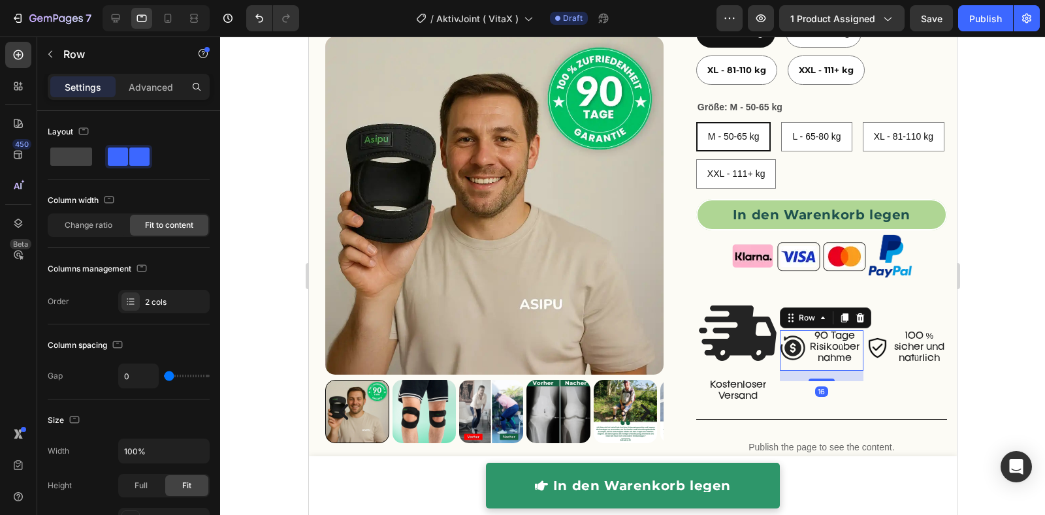
drag, startPoint x: 58, startPoint y: 156, endPoint x: 286, endPoint y: 206, distance: 233.3
click at [58, 156] on span at bounding box center [71, 157] width 42 height 18
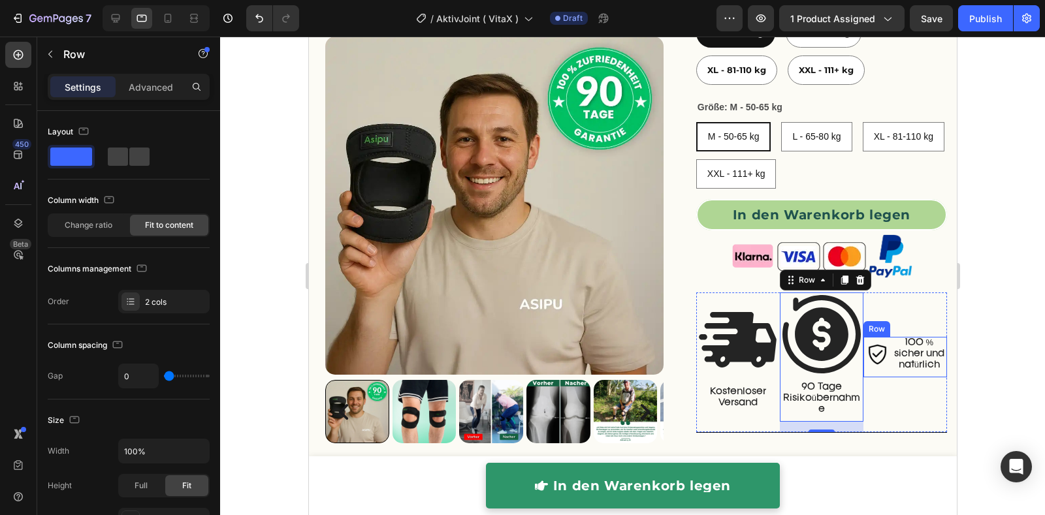
click at [873, 370] on div "Image" at bounding box center [877, 357] width 28 height 41
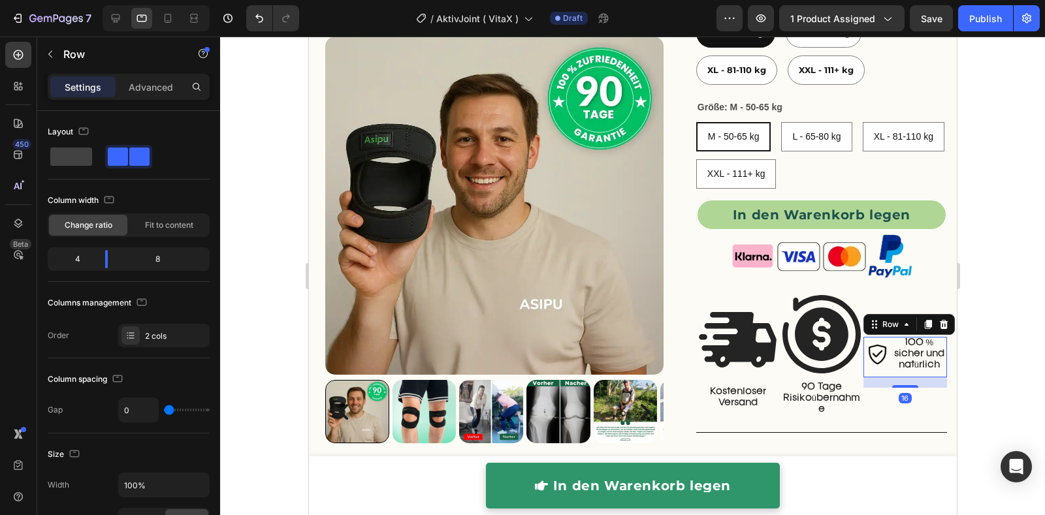
drag, startPoint x: 76, startPoint y: 160, endPoint x: 253, endPoint y: 249, distance: 198.6
click at [76, 161] on span at bounding box center [71, 157] width 42 height 18
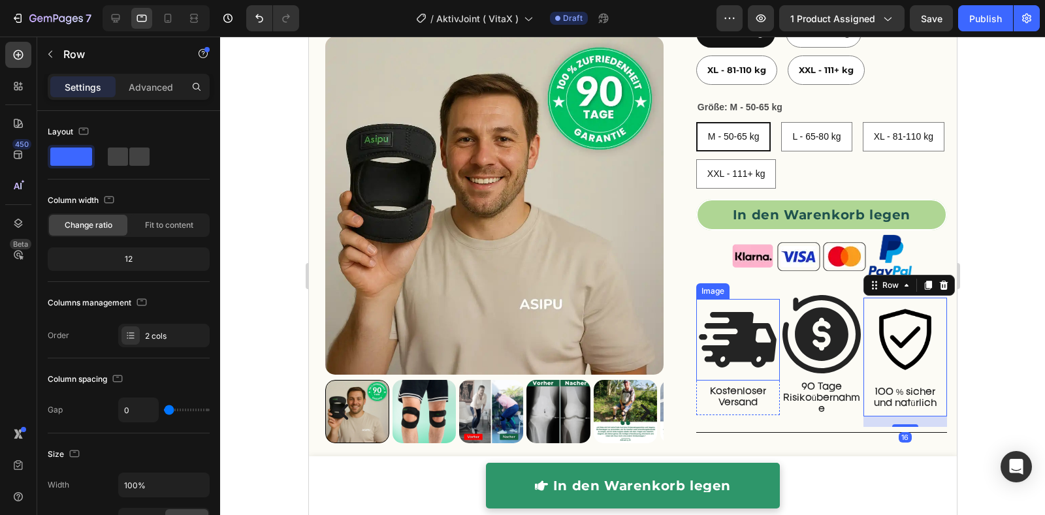
click at [714, 342] on img at bounding box center [738, 340] width 84 height 82
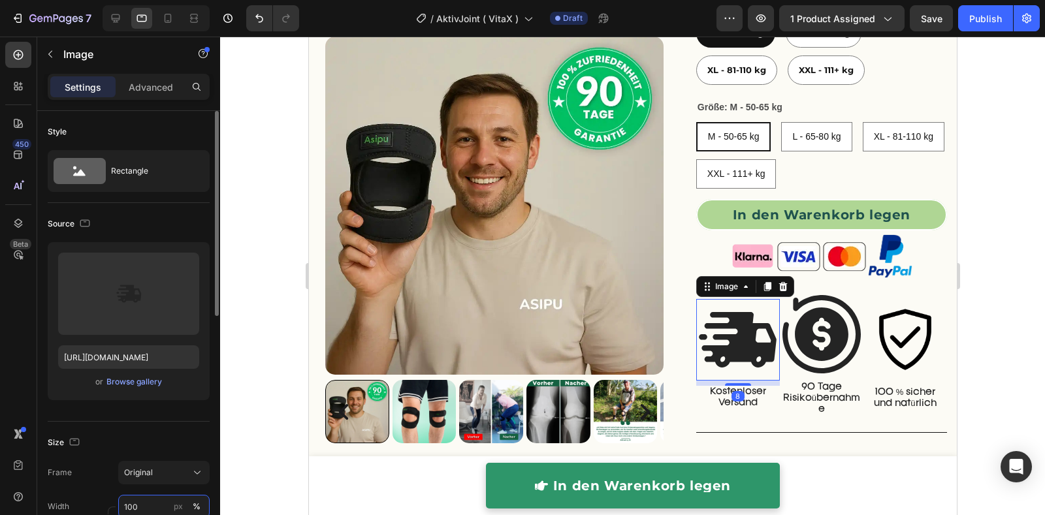
click at [140, 504] on input "100" at bounding box center [163, 507] width 91 height 24
type input "50"
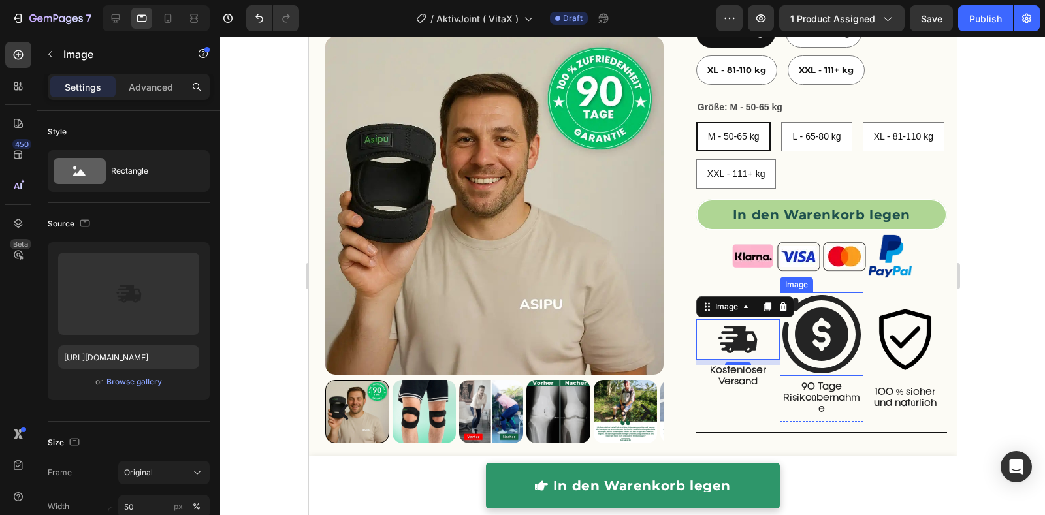
click at [816, 346] on img at bounding box center [821, 335] width 84 height 84
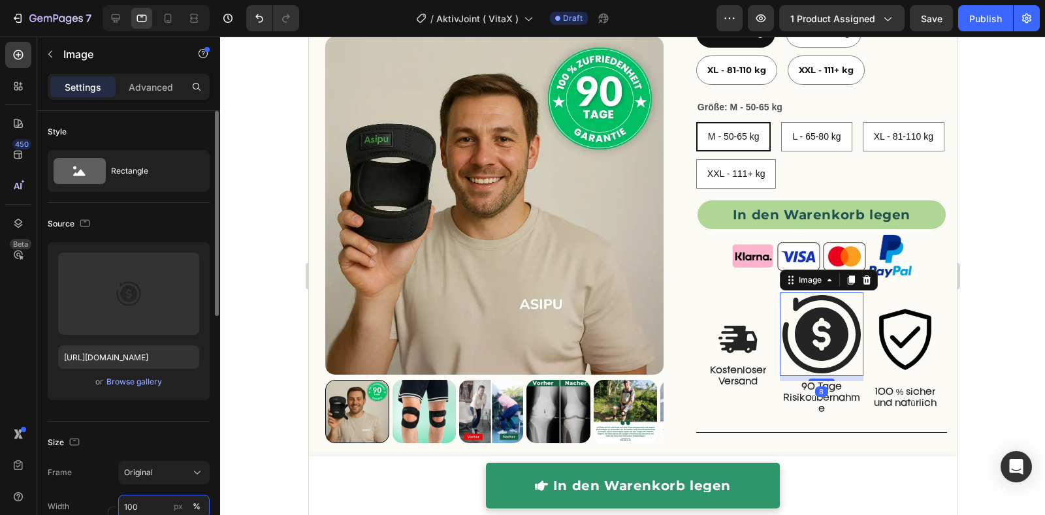
drag, startPoint x: 142, startPoint y: 502, endPoint x: 150, endPoint y: 500, distance: 7.3
click at [144, 502] on input "100" at bounding box center [163, 507] width 91 height 24
type input "50"
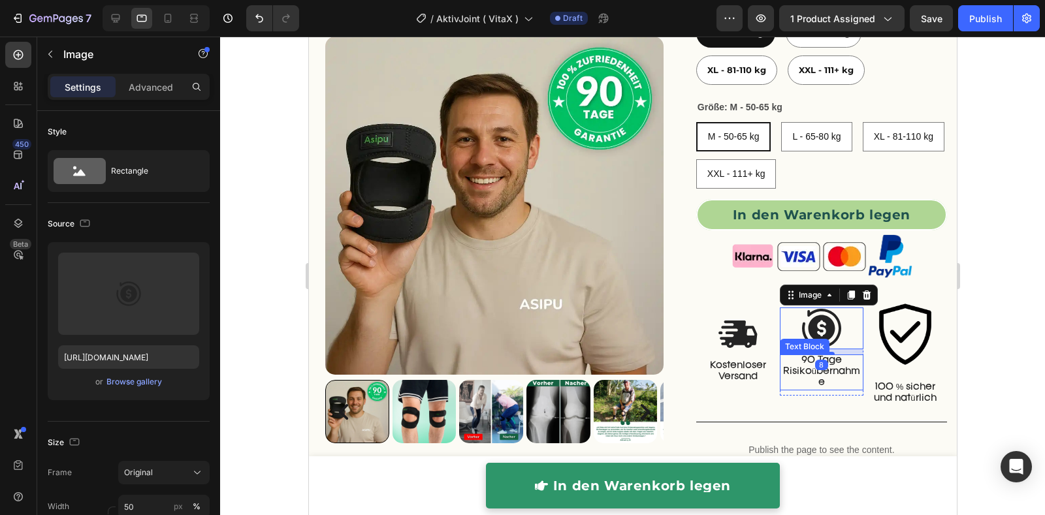
click at [885, 327] on img at bounding box center [905, 335] width 84 height 84
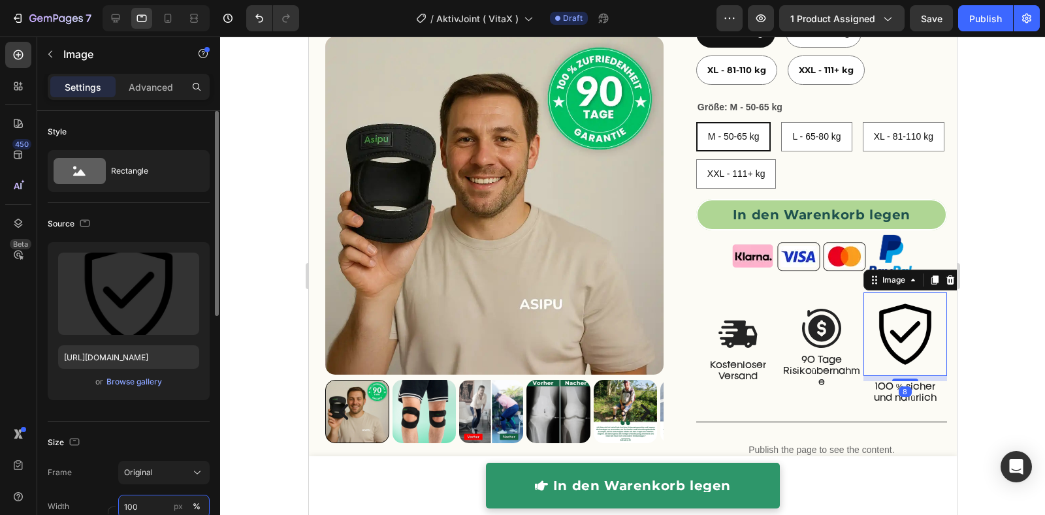
click at [150, 506] on input "100" at bounding box center [163, 507] width 91 height 24
type input "50"
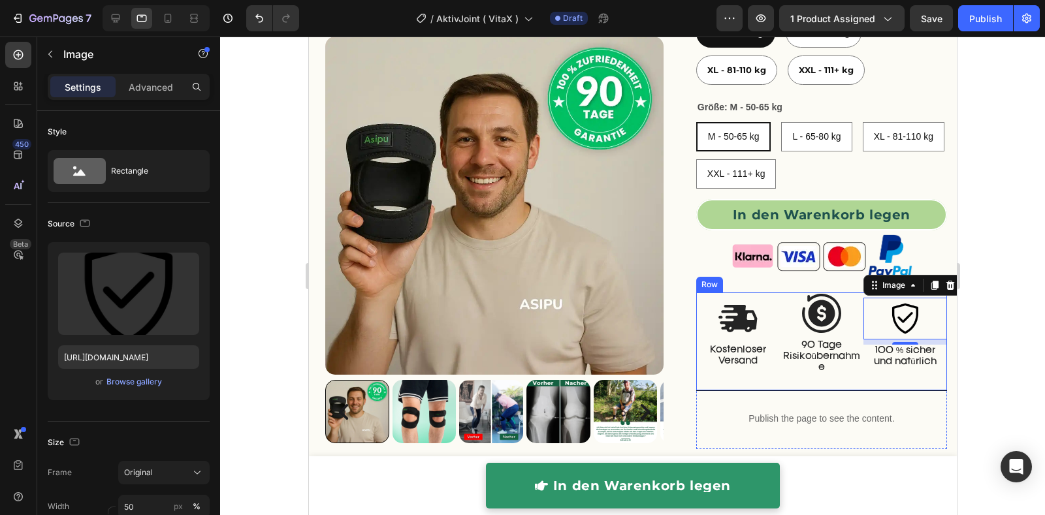
click at [840, 381] on div "Image 90 Tage Risikoübernahme Text Block Row" at bounding box center [821, 342] width 84 height 99
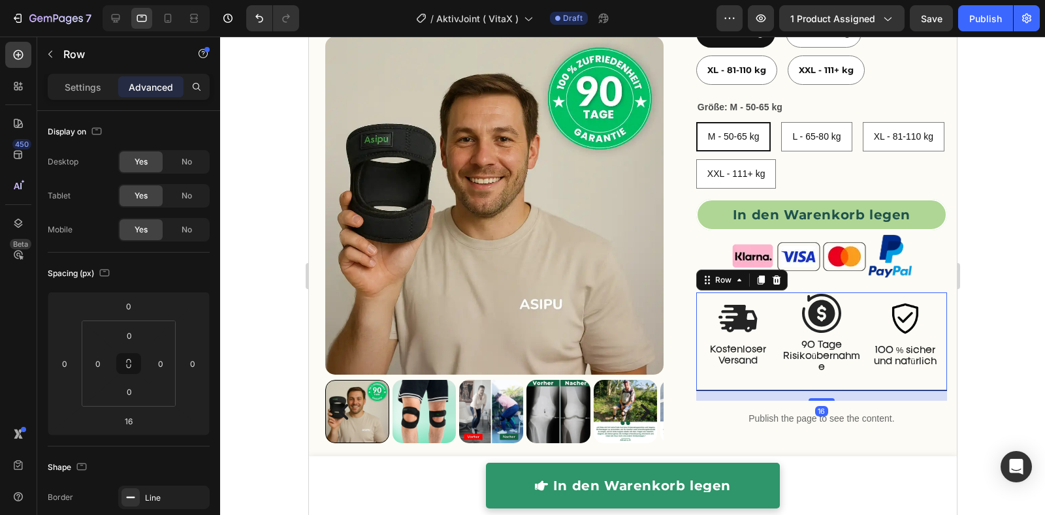
click at [969, 357] on div at bounding box center [632, 276] width 825 height 479
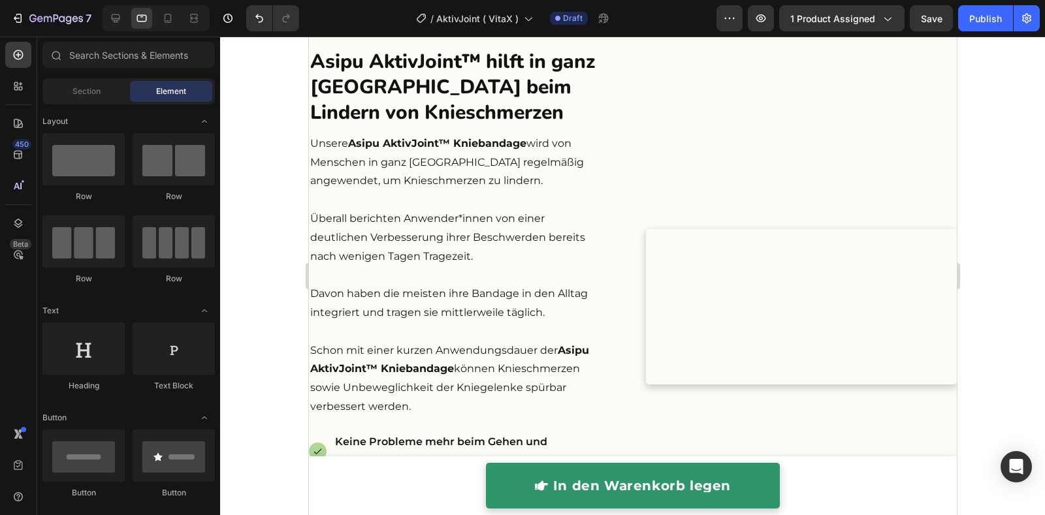
drag, startPoint x: 948, startPoint y: 119, endPoint x: 1270, endPoint y: 363, distance: 403.6
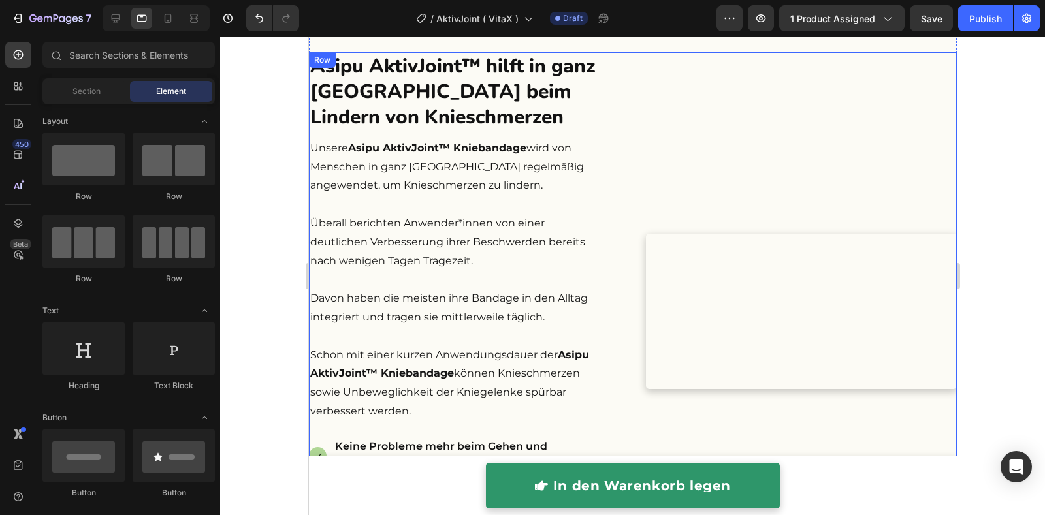
click at [616, 181] on div "Asipu AktivJoint™ hilft in ganz Deutschland beim Lindern von Knieschmerzen Head…" at bounding box center [632, 379] width 648 height 655
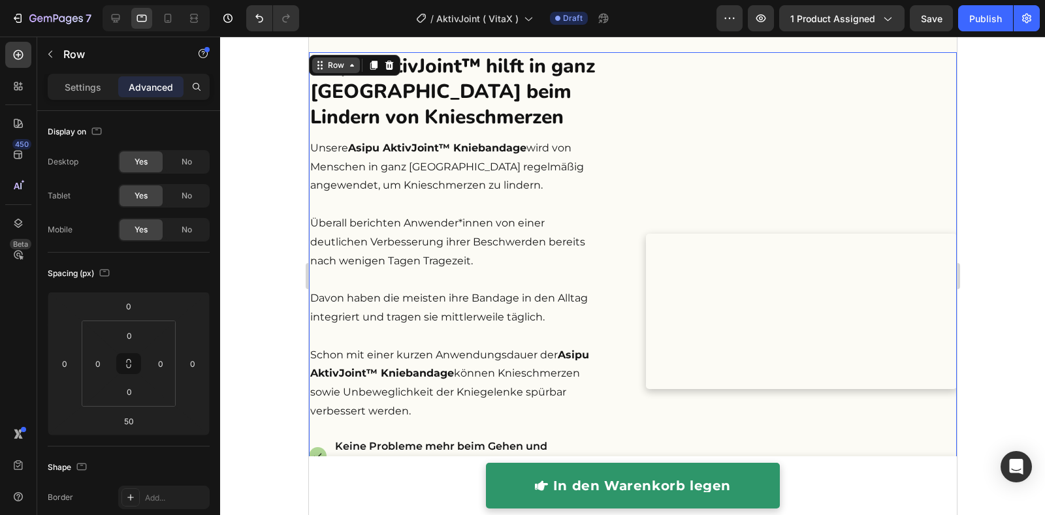
click at [336, 67] on div "Row" at bounding box center [336, 65] width 22 height 12
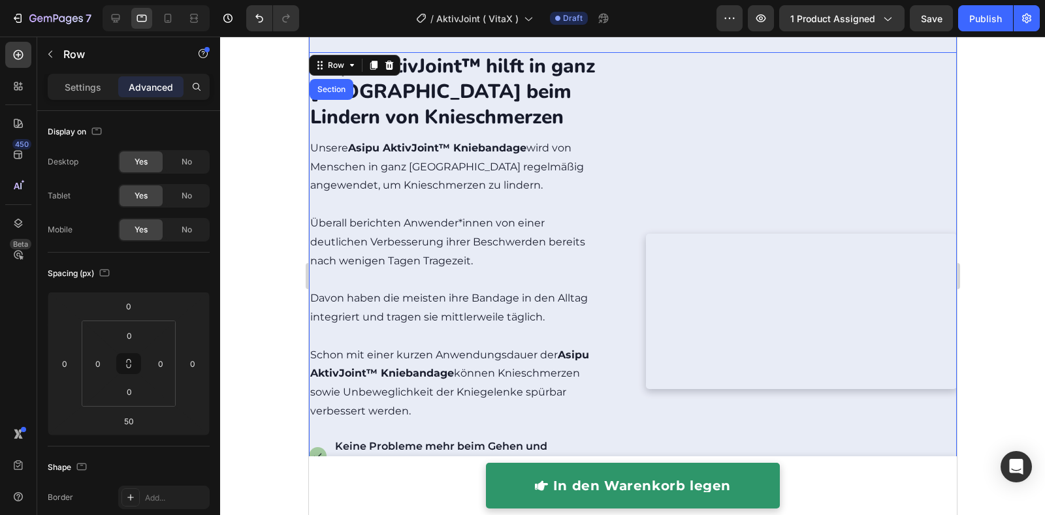
click at [334, 86] on div "Section" at bounding box center [330, 90] width 33 height 8
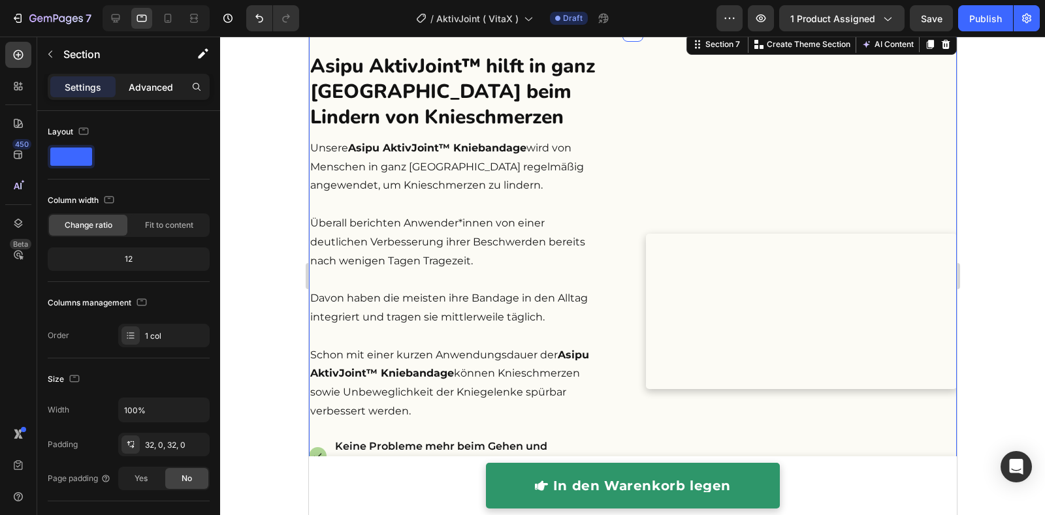
click at [153, 96] on div "Advanced" at bounding box center [150, 86] width 65 height 21
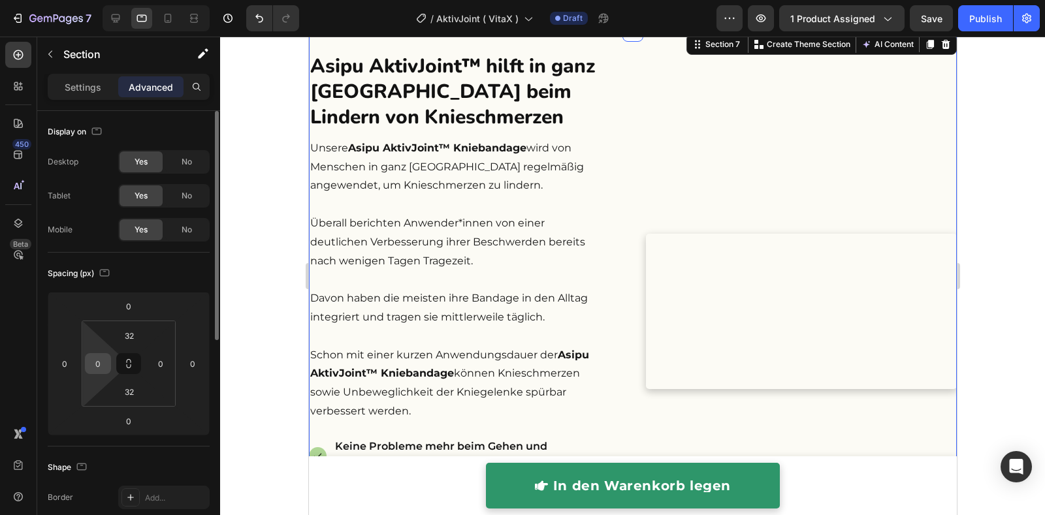
click at [101, 366] on input "0" at bounding box center [98, 364] width 20 height 20
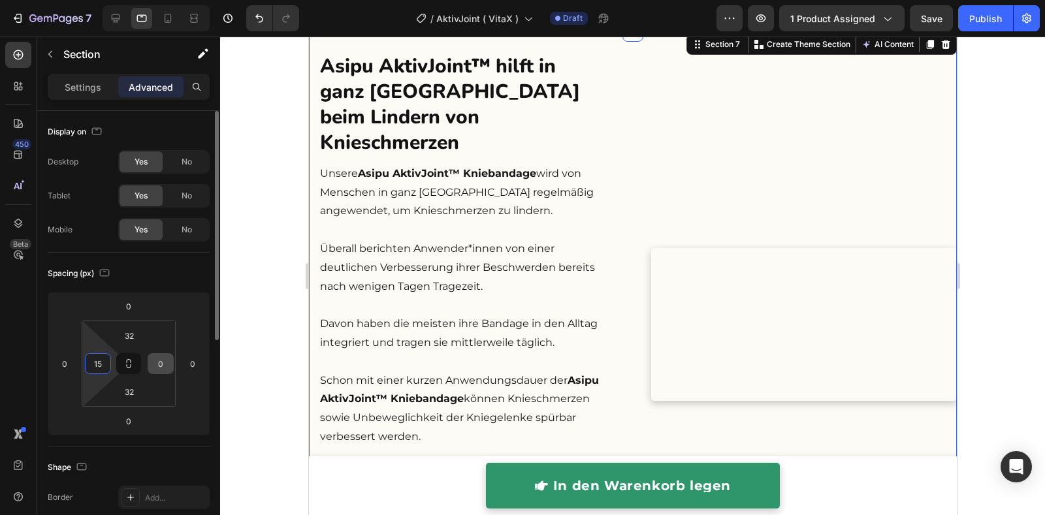
type input "15"
click at [157, 362] on input "0" at bounding box center [161, 364] width 20 height 20
type input "15"
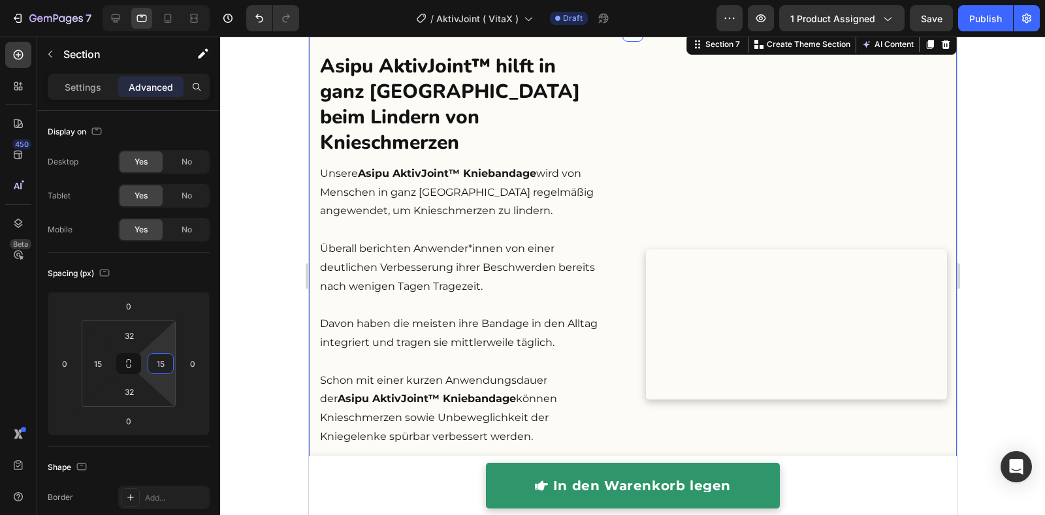
click at [288, 326] on div at bounding box center [632, 276] width 825 height 479
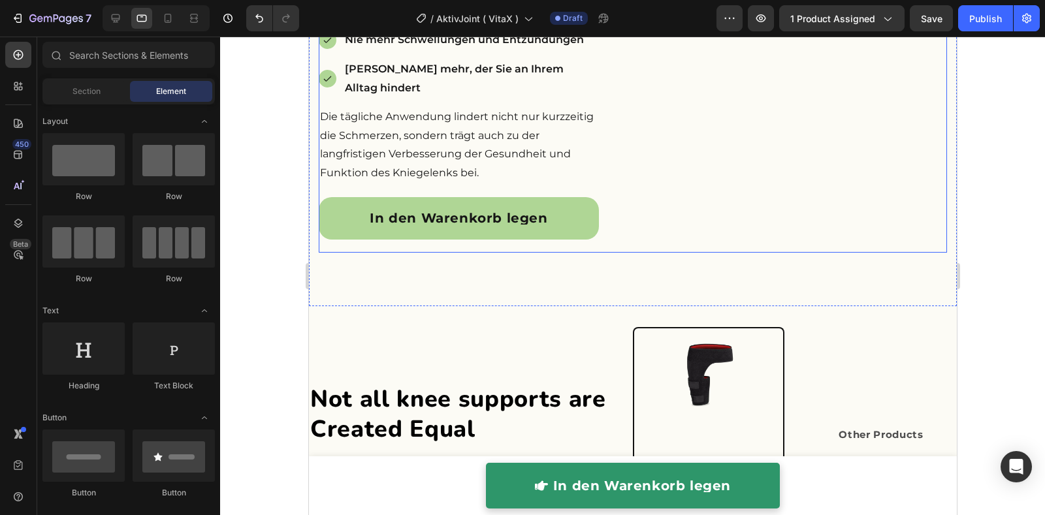
scroll to position [3421, 0]
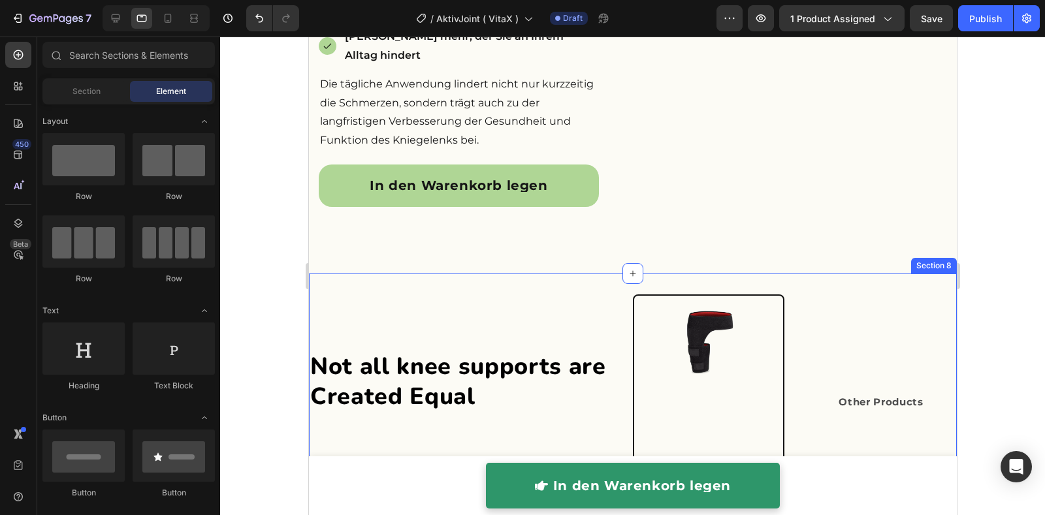
click at [567, 274] on div "Not all knee supports are Created Equal Heading Image Other Products Text Block…" at bounding box center [632, 511] width 648 height 474
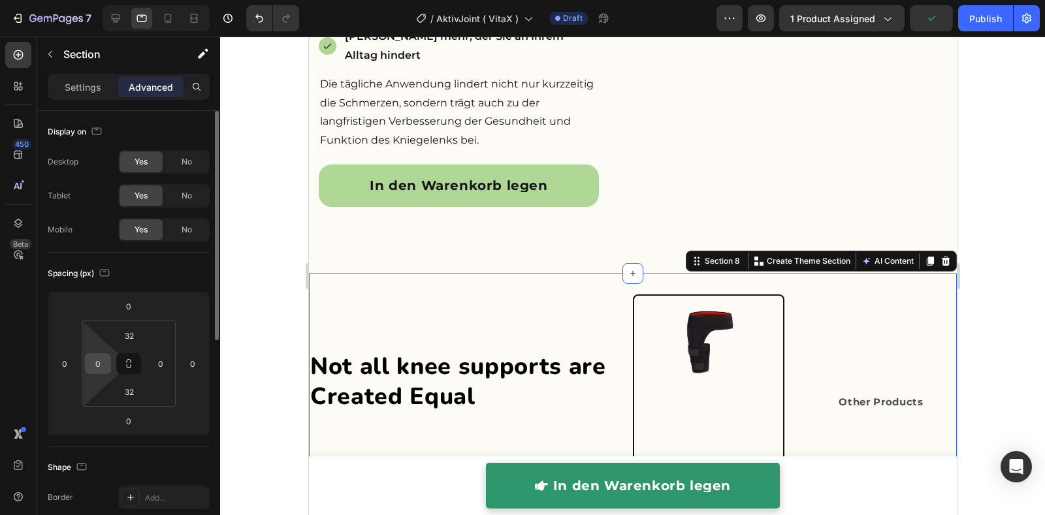
click at [101, 368] on input "0" at bounding box center [98, 364] width 20 height 20
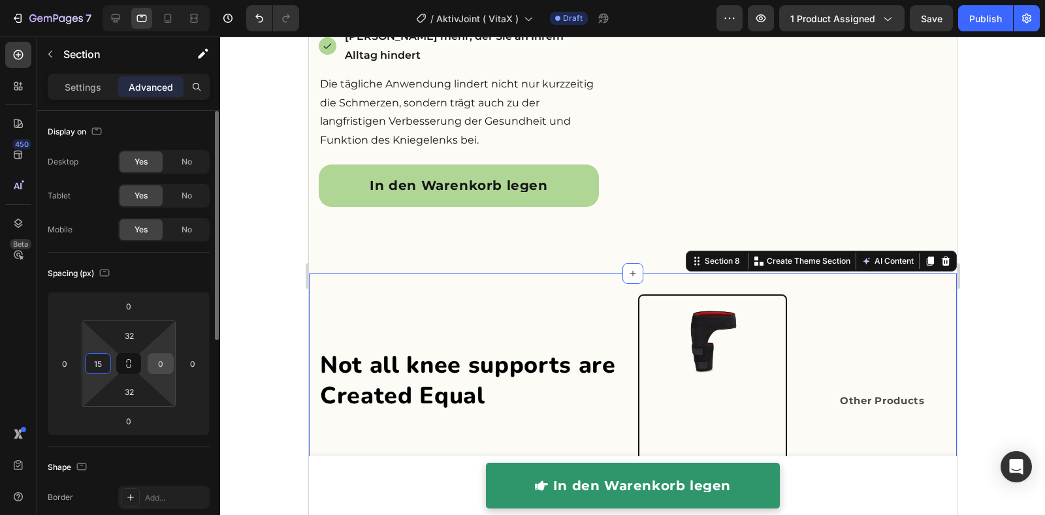
type input "15"
click at [158, 362] on input "0" at bounding box center [161, 364] width 20 height 20
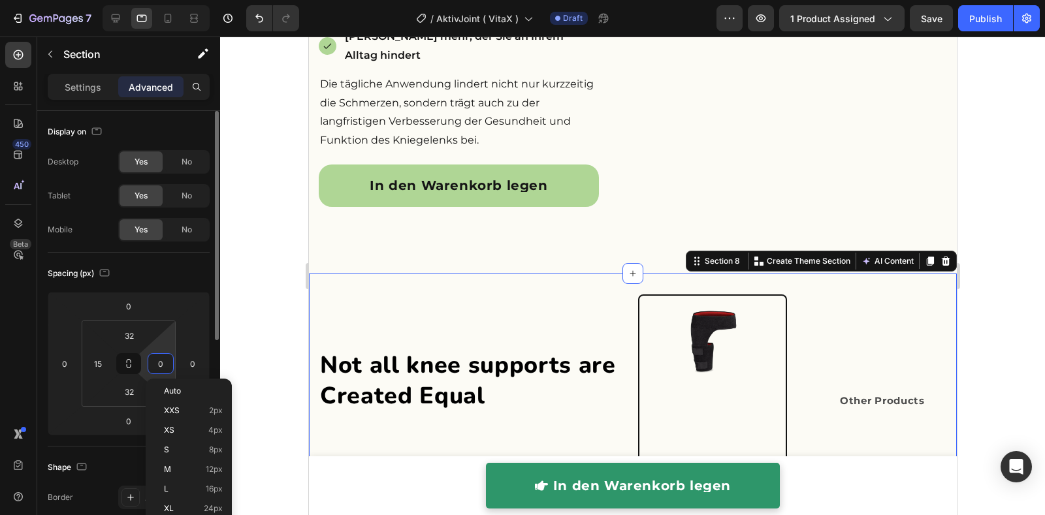
click at [158, 362] on input "0" at bounding box center [161, 364] width 20 height 20
type input "15"
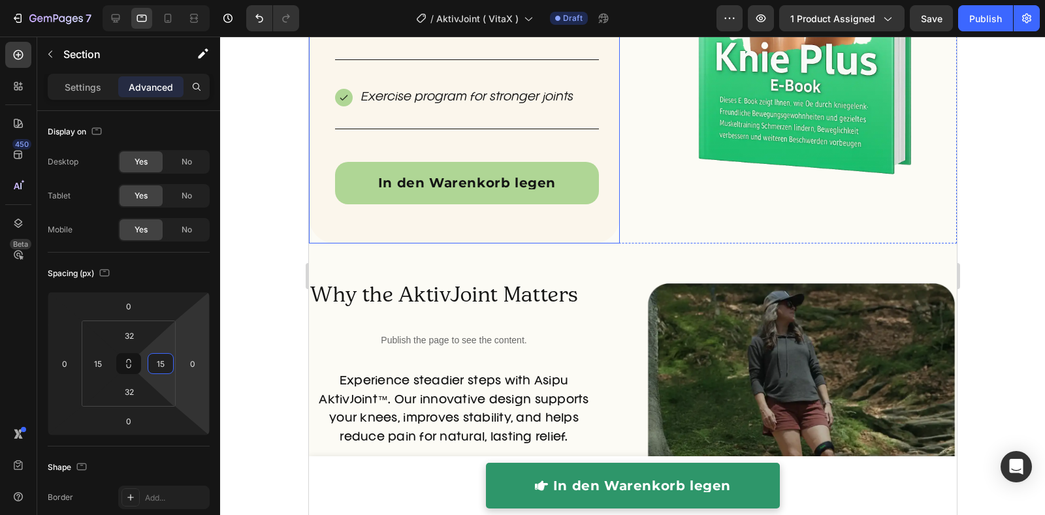
scroll to position [4609, 0]
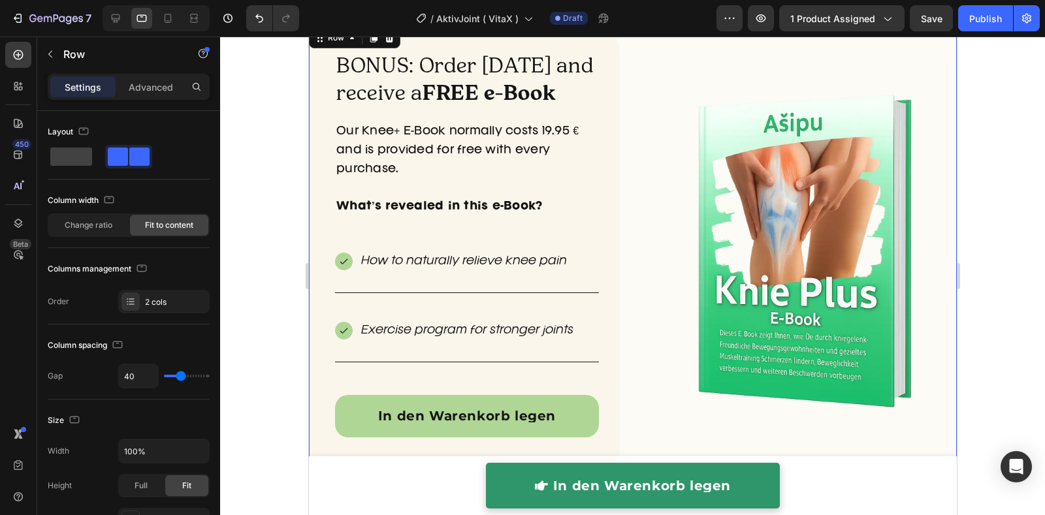
scroll to position [4162, 0]
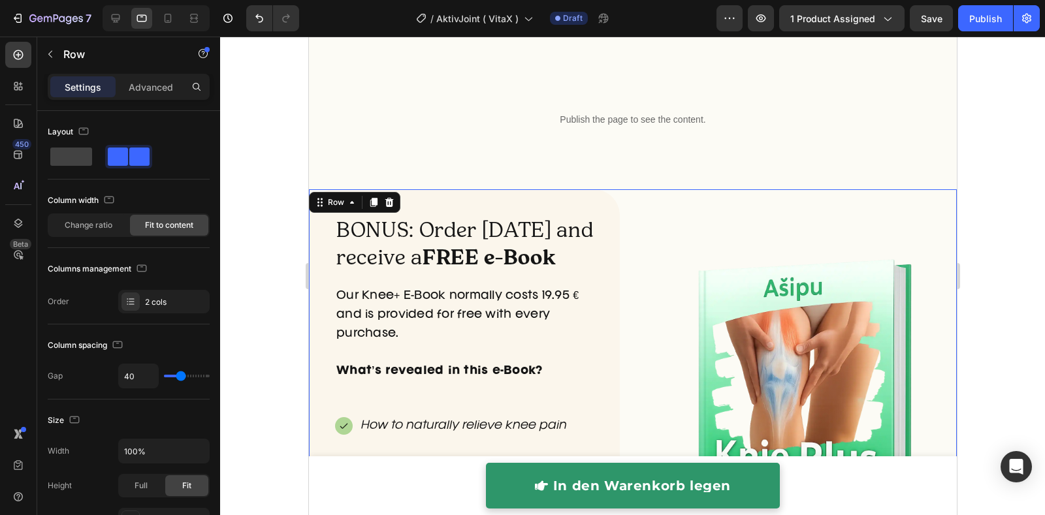
click at [335, 210] on div "Row" at bounding box center [353, 202] width 91 height 21
click at [335, 202] on div "Row" at bounding box center [336, 203] width 22 height 12
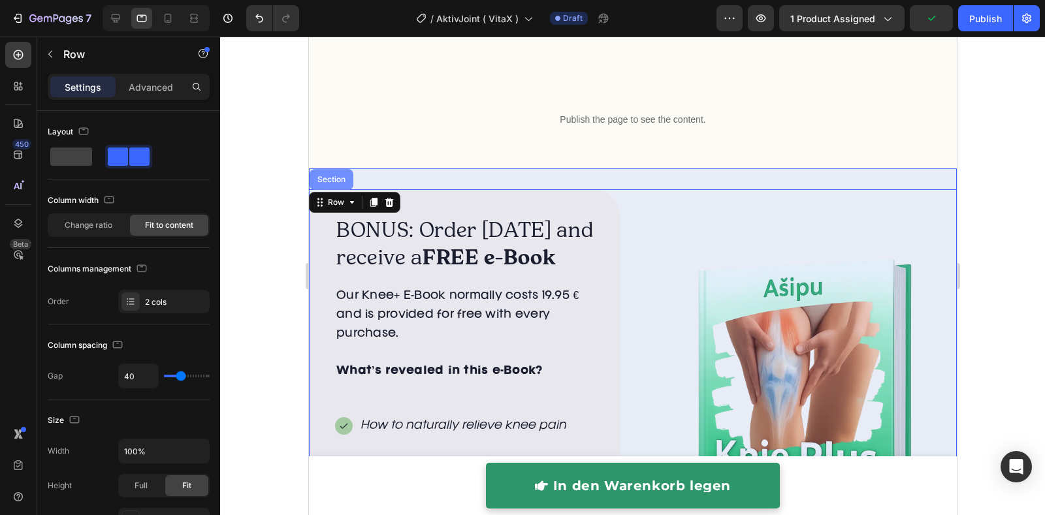
click at [335, 182] on div "Section" at bounding box center [331, 179] width 44 height 21
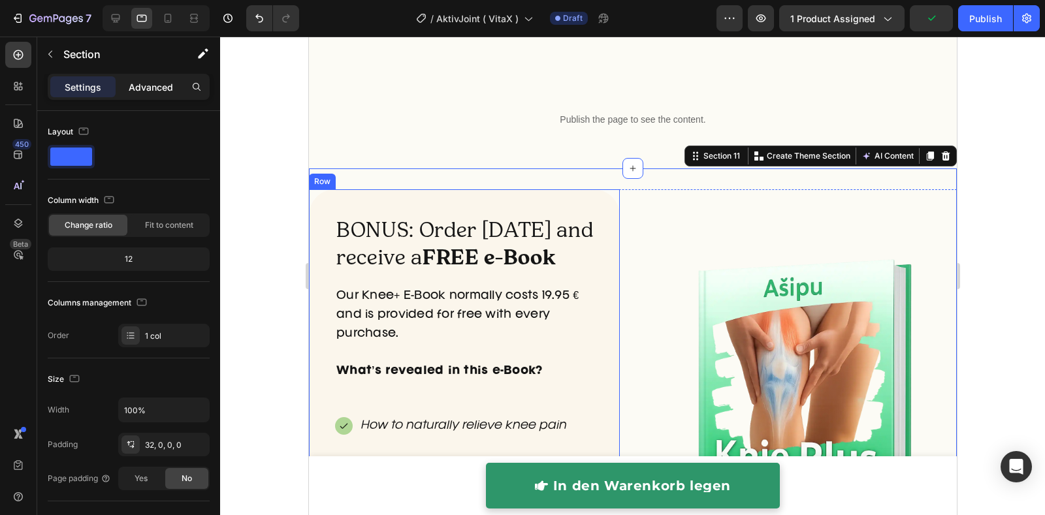
click at [151, 92] on p "Advanced" at bounding box center [151, 87] width 44 height 14
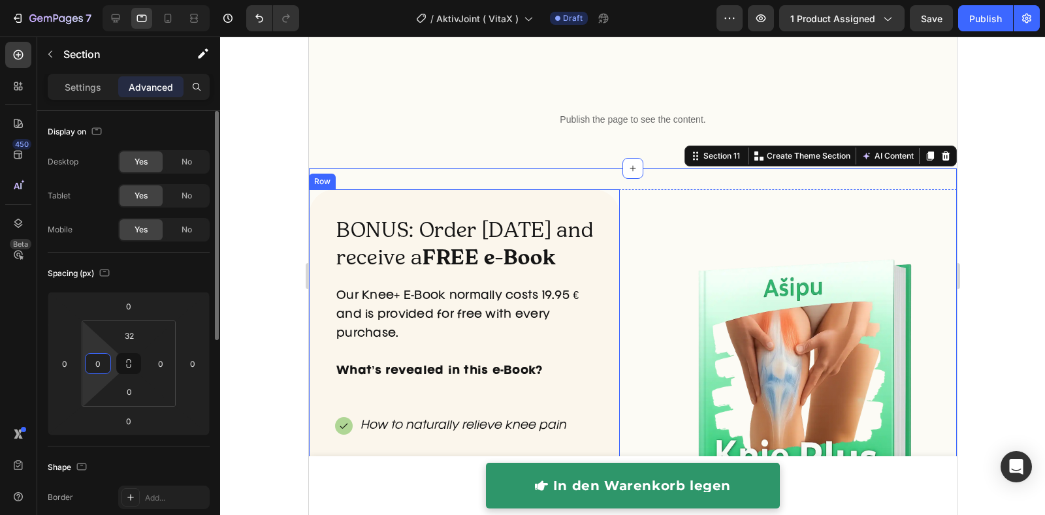
click at [95, 0] on html "7 Version history / AktivJoint ( VitaX ) Draft Preview 1 product assigned Save …" at bounding box center [522, 0] width 1045 height 0
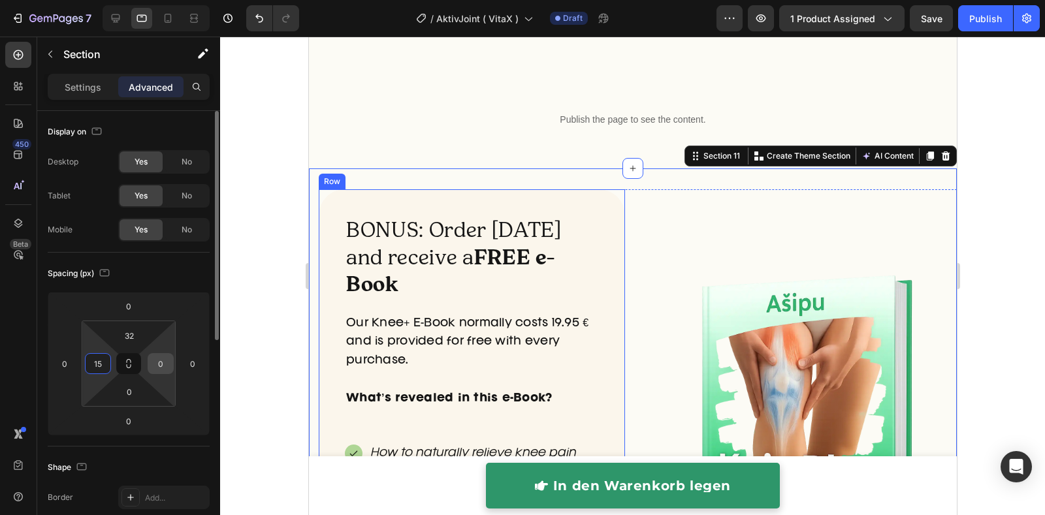
type input "15"
click at [155, 360] on input "0" at bounding box center [161, 364] width 20 height 20
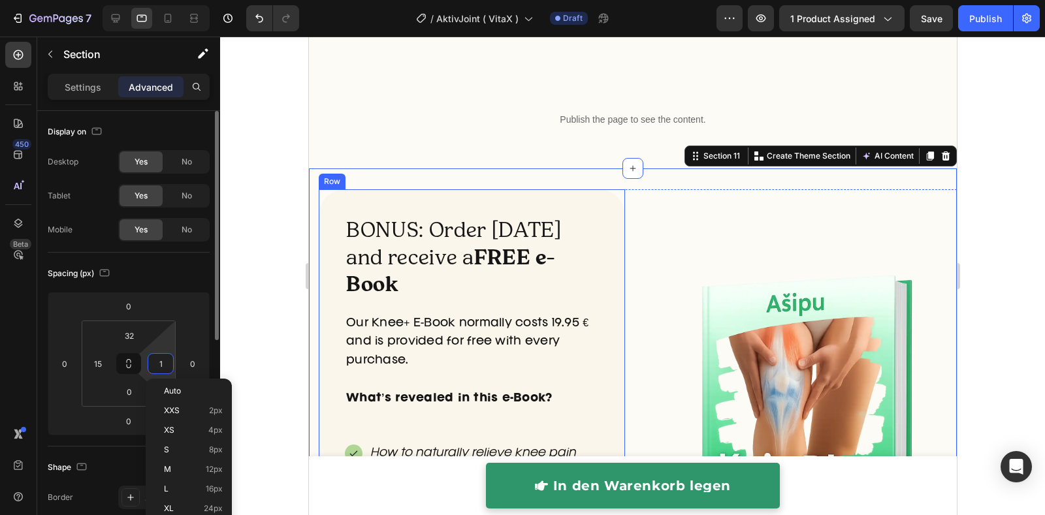
type input "15"
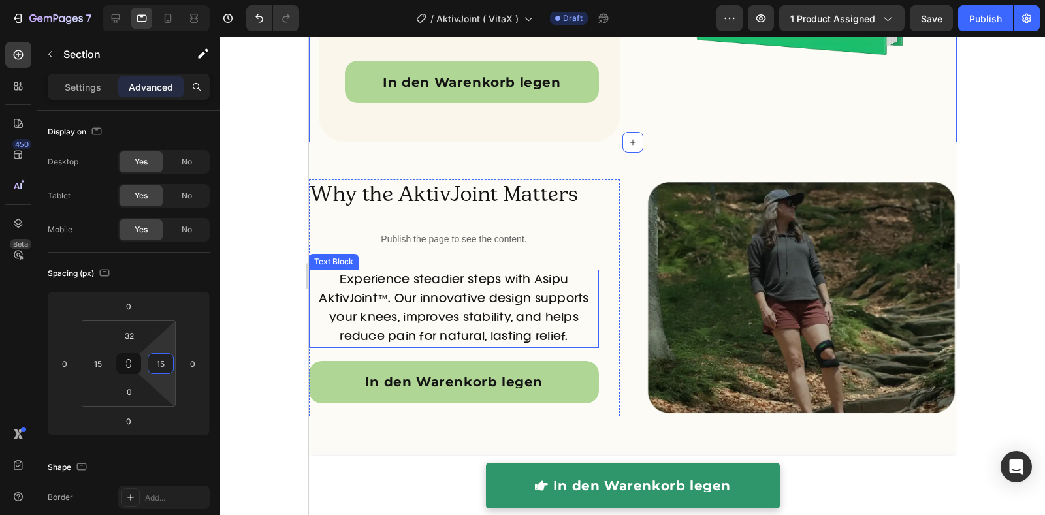
scroll to position [4693, 0]
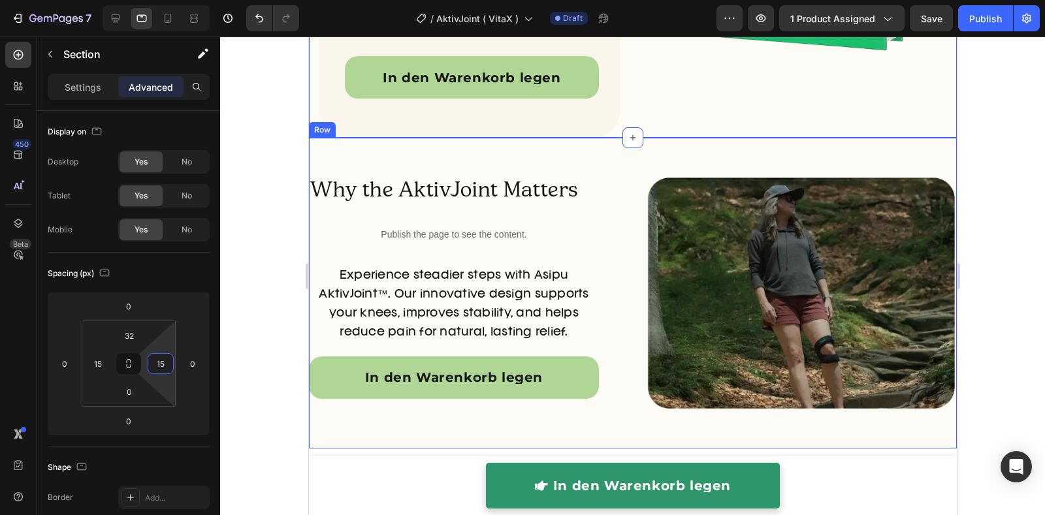
click at [615, 254] on div "Why the AktivJoint Matters Heading Publish the page to see the content. Custom …" at bounding box center [632, 293] width 648 height 311
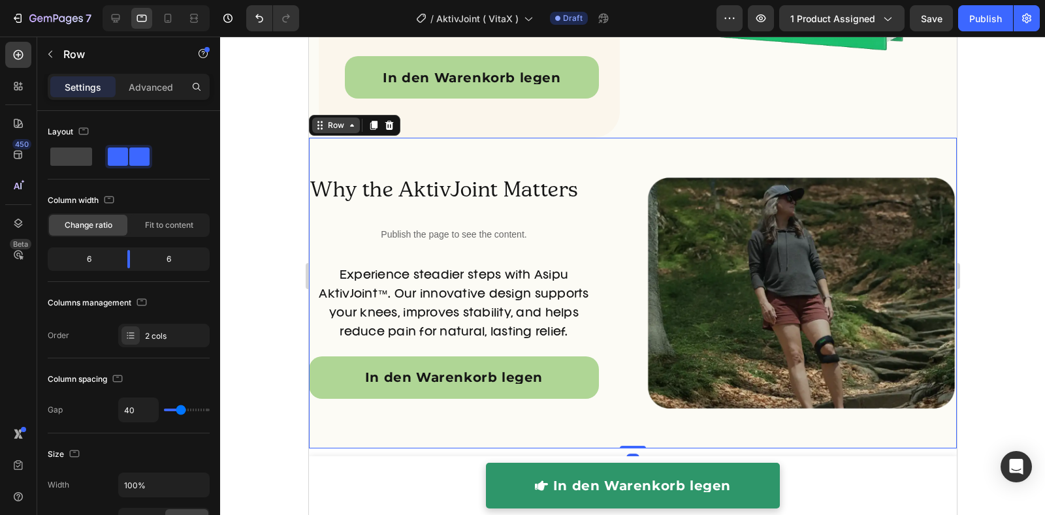
click at [338, 120] on div "Row" at bounding box center [336, 126] width 22 height 12
click at [332, 92] on div "Section" at bounding box center [331, 102] width 44 height 21
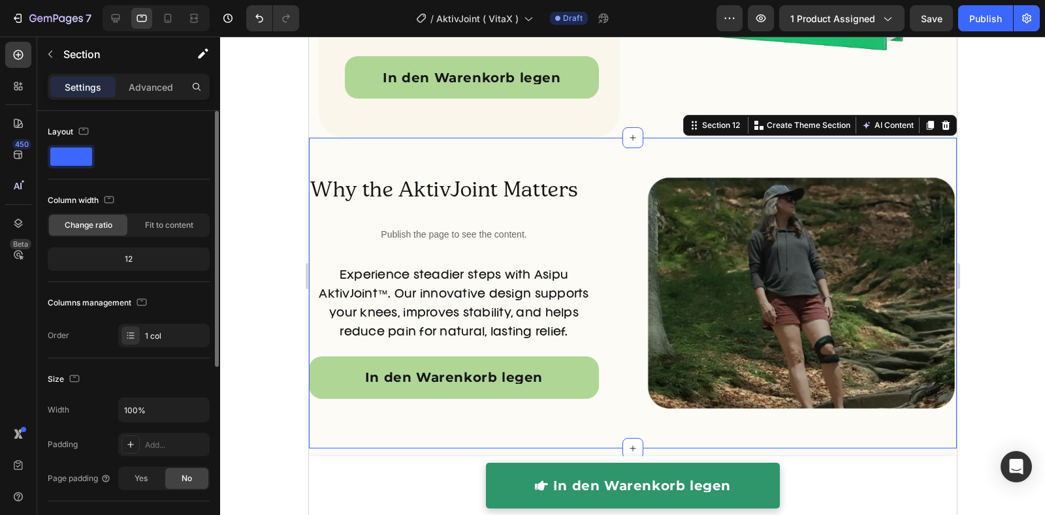
drag, startPoint x: 153, startPoint y: 90, endPoint x: 142, endPoint y: 257, distance: 167.5
click at [154, 90] on p "Advanced" at bounding box center [151, 87] width 44 height 14
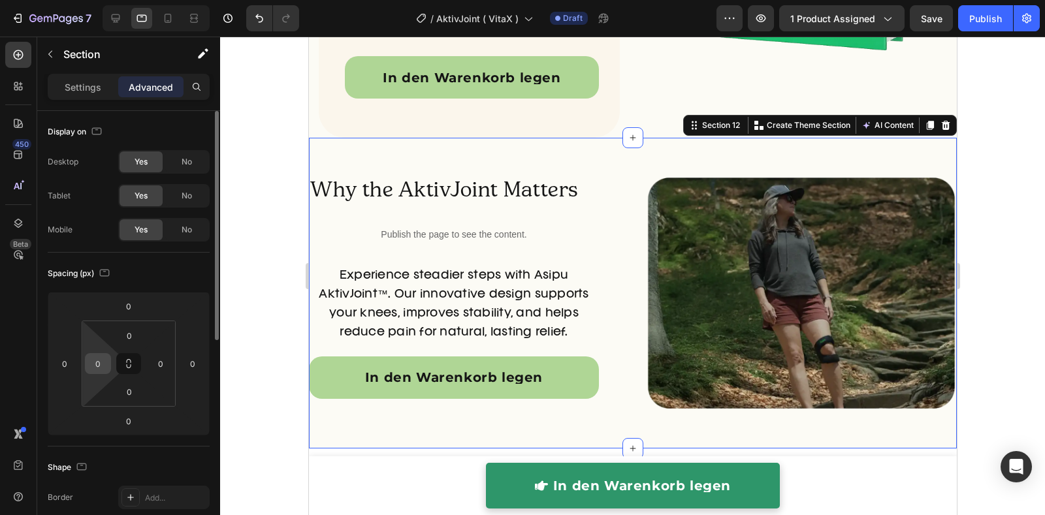
click at [95, 368] on input "0" at bounding box center [98, 364] width 20 height 20
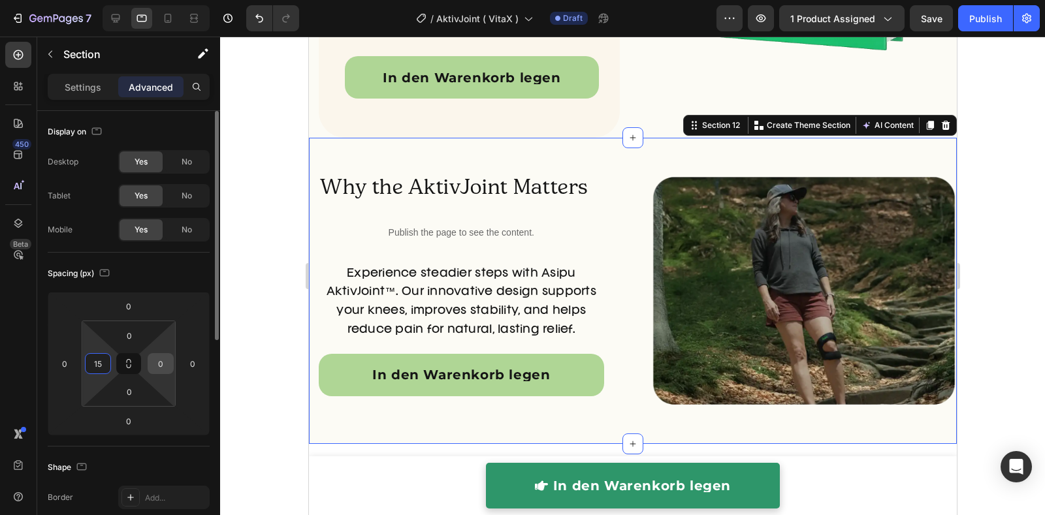
type input "15"
click at [153, 365] on input "0" at bounding box center [161, 364] width 20 height 20
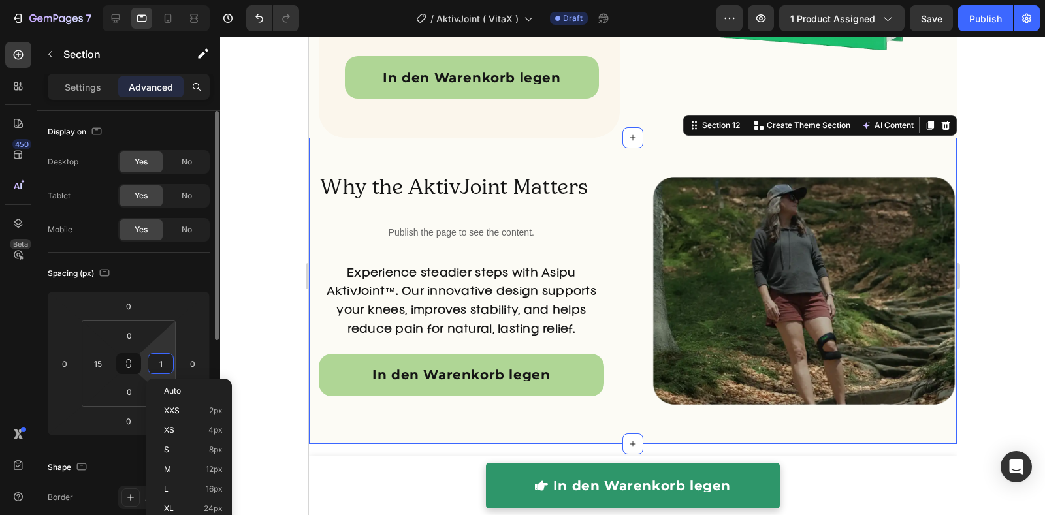
type input "15"
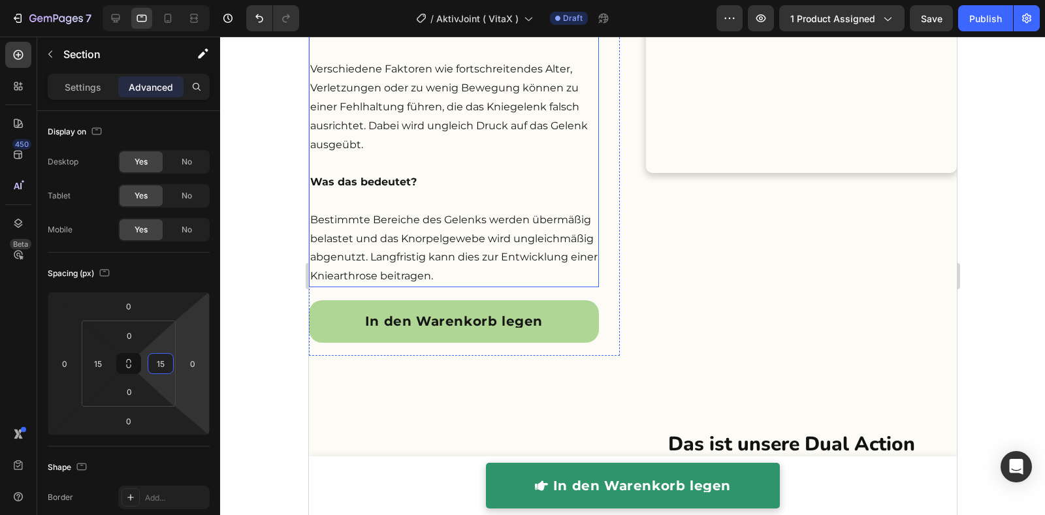
scroll to position [1468, 0]
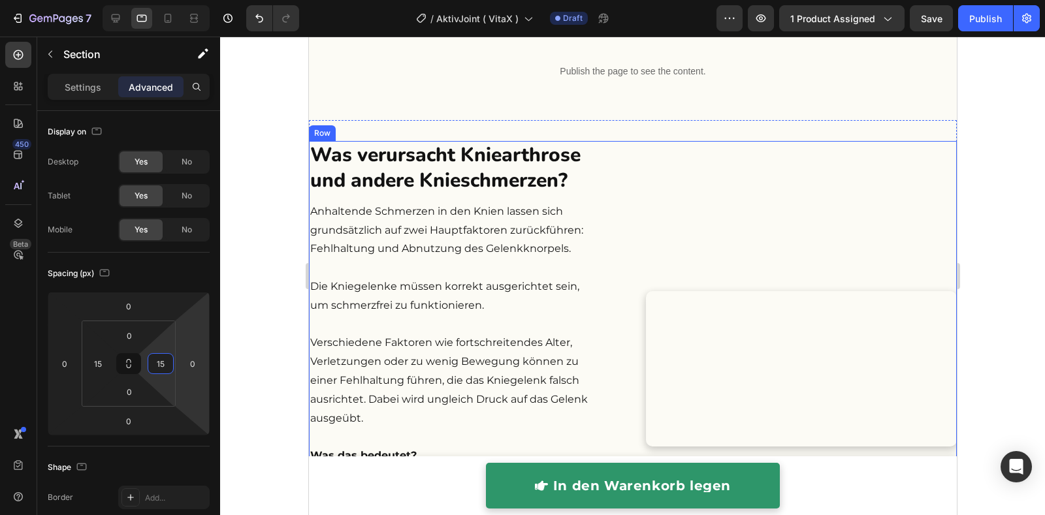
click at [617, 187] on div "Was verursacht Kniearthrose und andere Knieschmerzen? Heading Anhaltende Schmer…" at bounding box center [632, 401] width 648 height 521
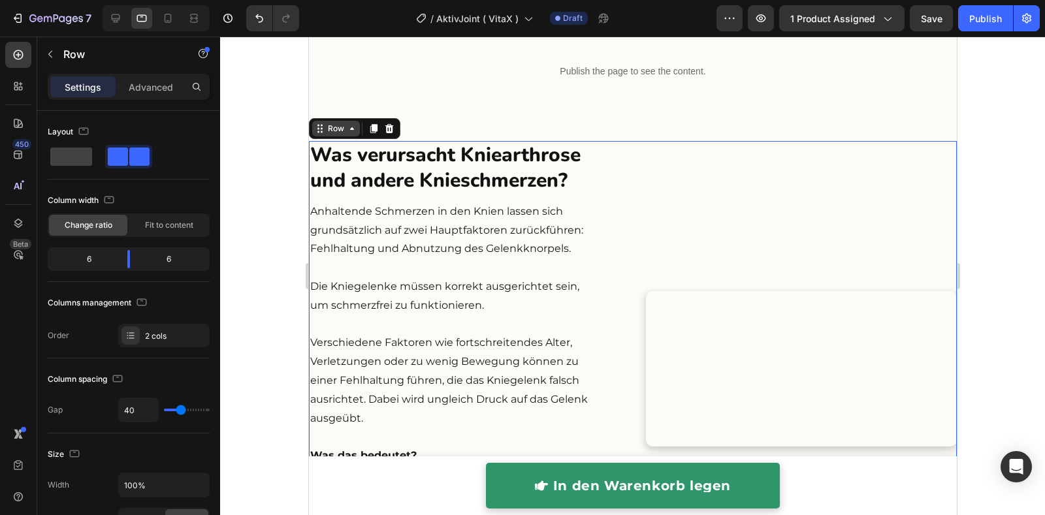
click at [349, 125] on icon at bounding box center [351, 128] width 10 height 10
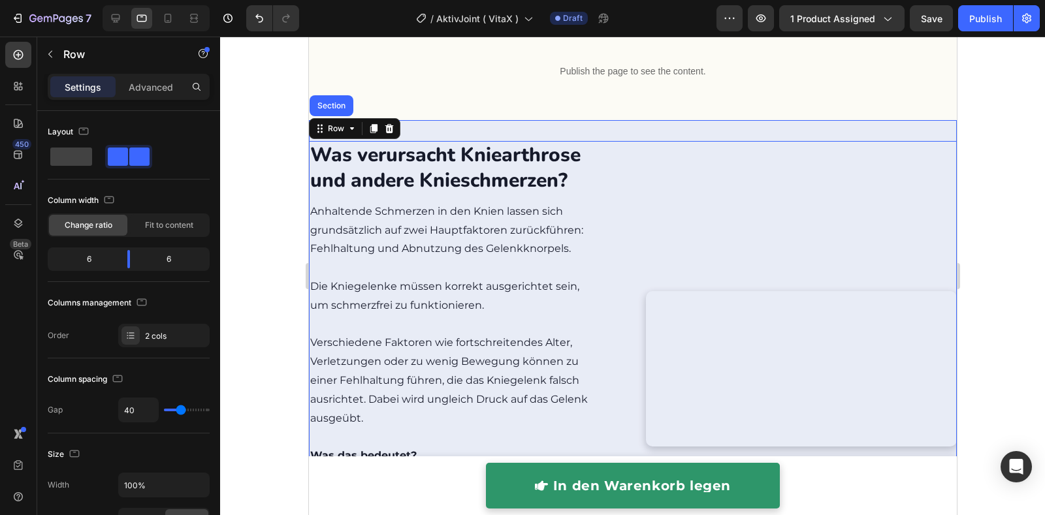
click at [336, 107] on div "Section" at bounding box center [330, 106] width 33 height 8
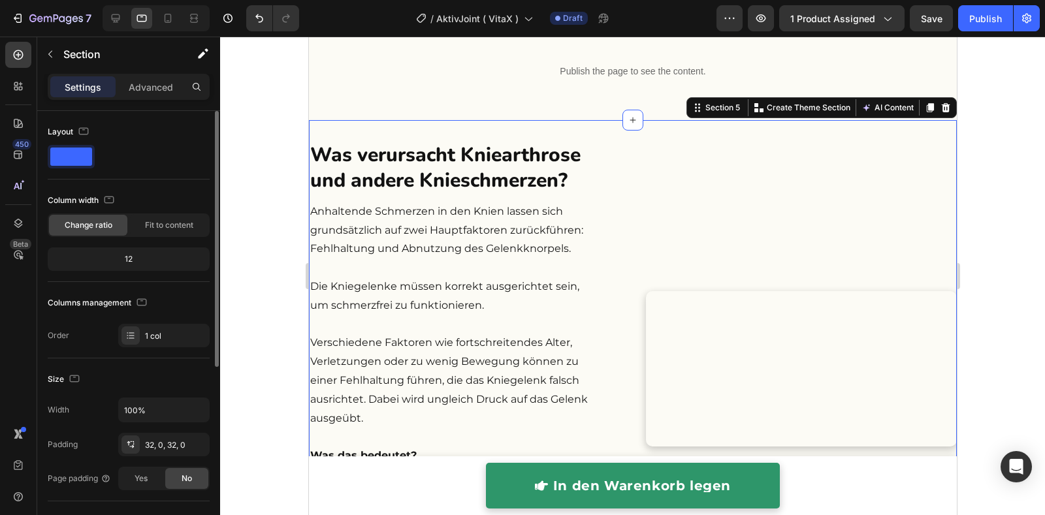
click at [159, 83] on p "Advanced" at bounding box center [151, 87] width 44 height 14
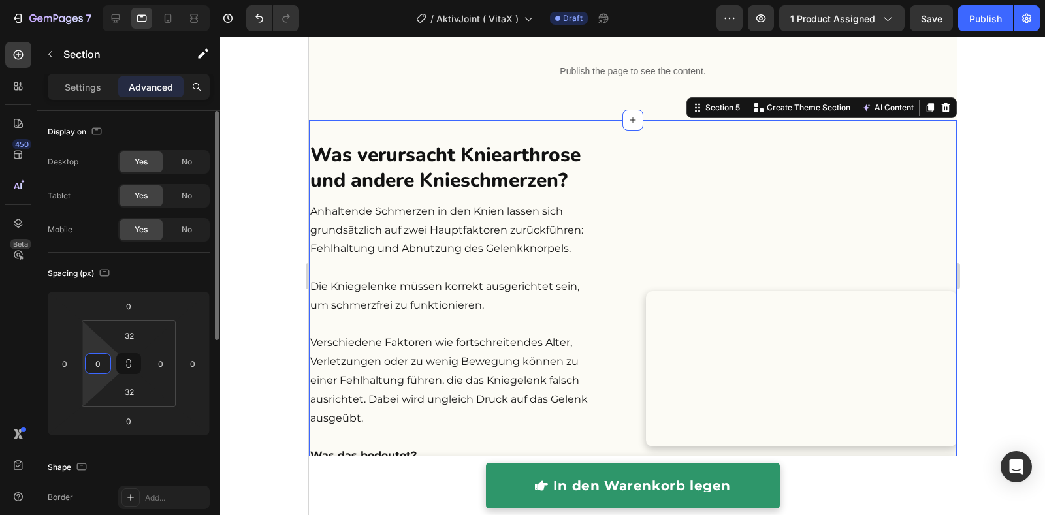
click at [99, 368] on input "0" at bounding box center [98, 364] width 20 height 20
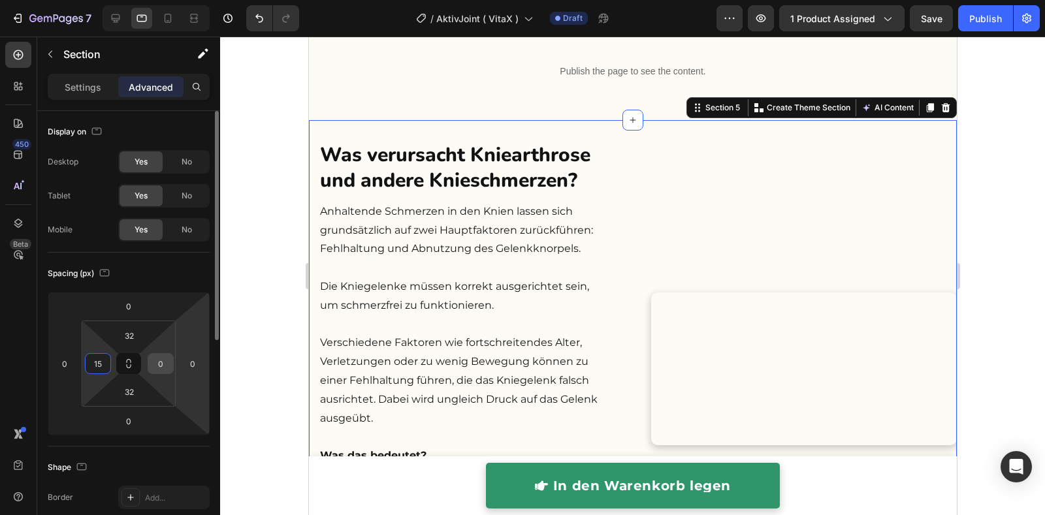
type input "15"
click at [159, 361] on input "0" at bounding box center [161, 364] width 20 height 20
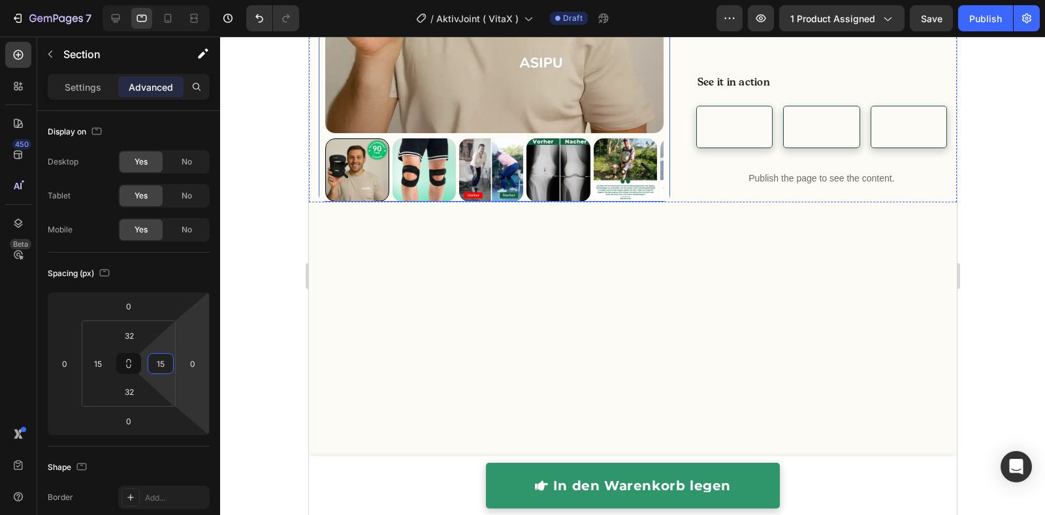
scroll to position [748, 0]
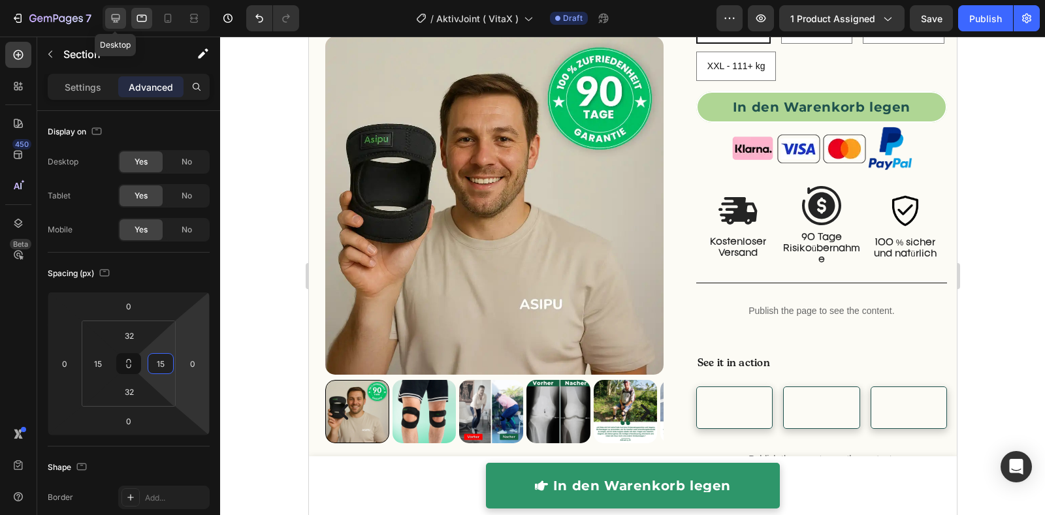
type input "15"
click at [106, 14] on div at bounding box center [115, 18] width 21 height 21
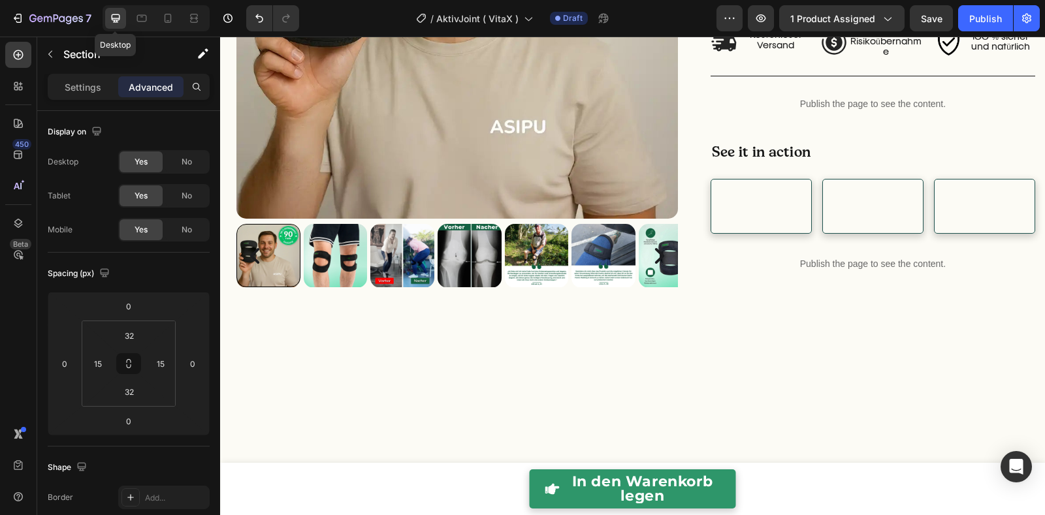
type input "0"
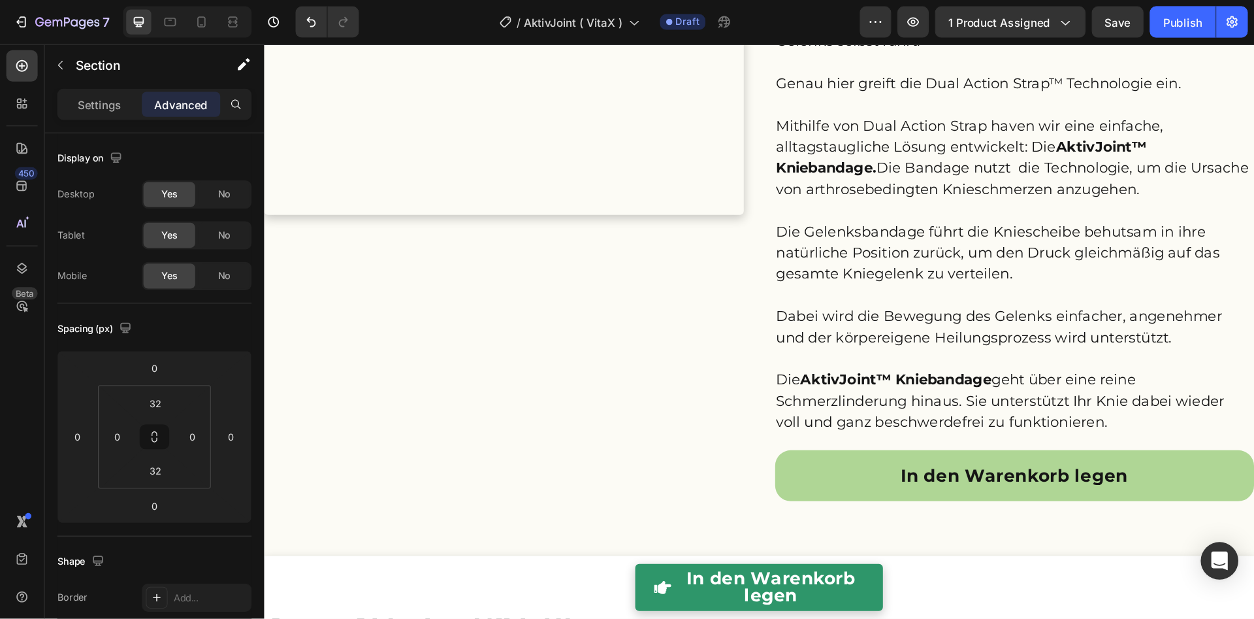
scroll to position [2090, 0]
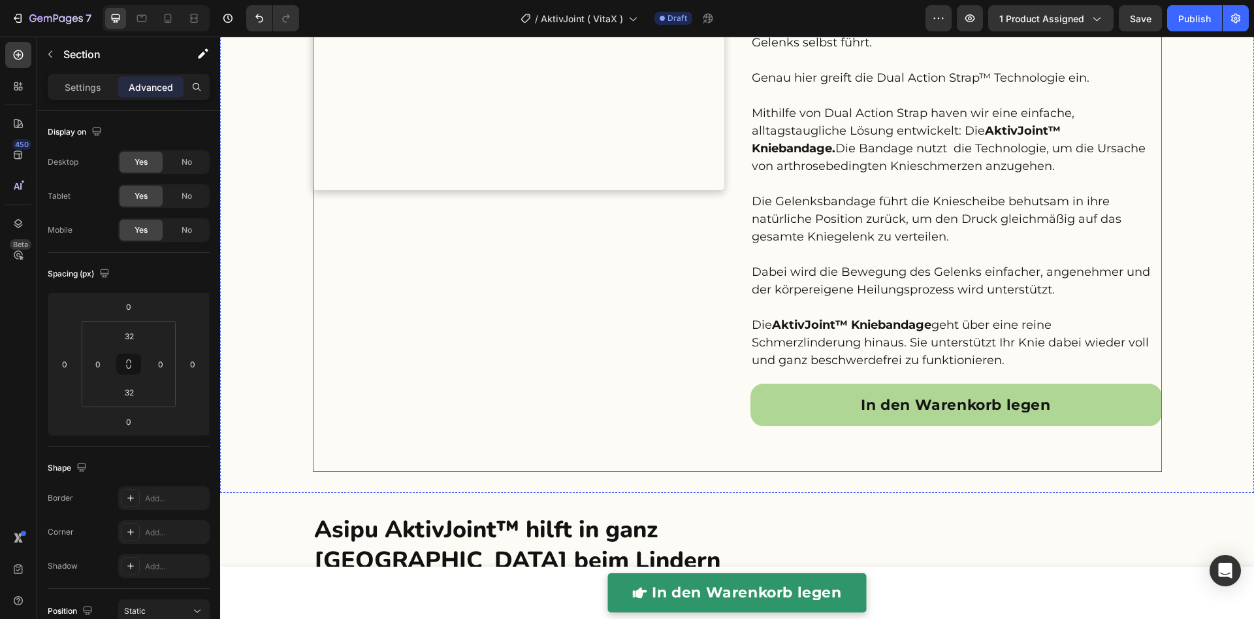
click at [474, 347] on div "Custom Code" at bounding box center [518, 156] width 411 height 565
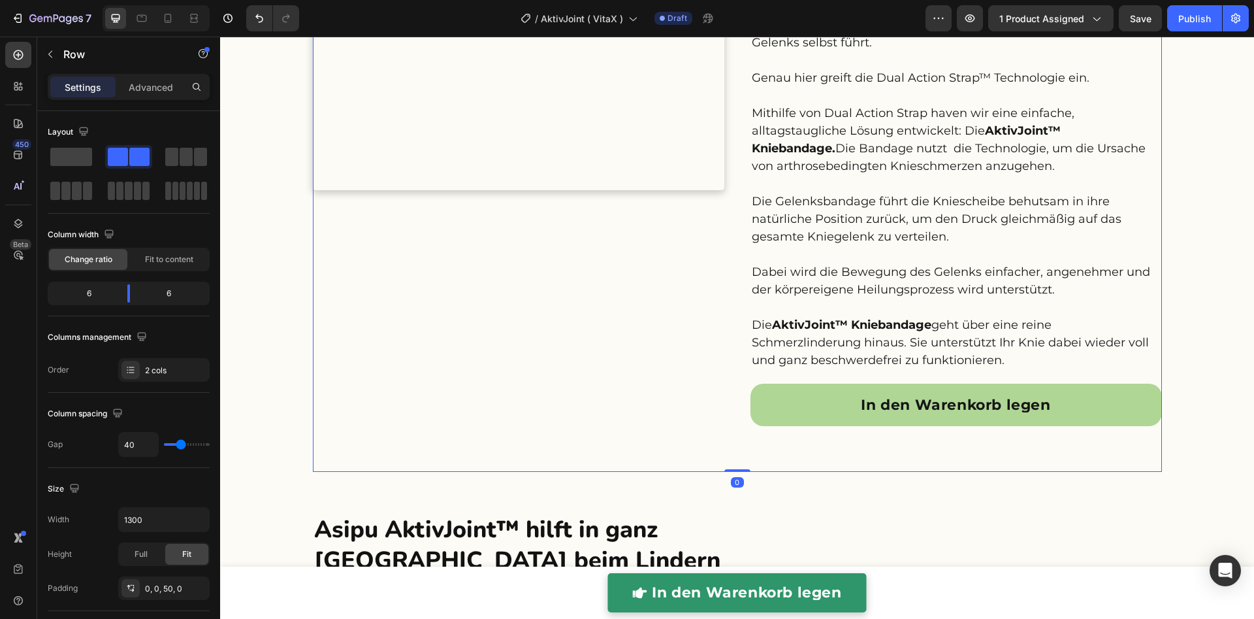
scroll to position [1856, 0]
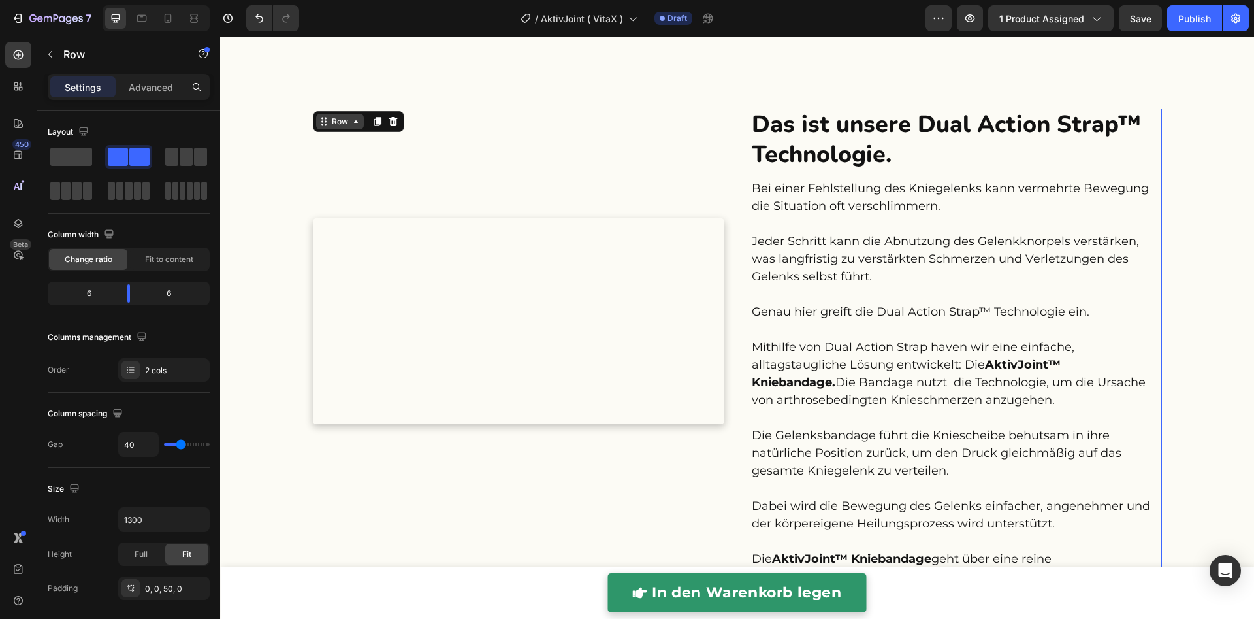
click at [351, 117] on icon at bounding box center [356, 121] width 10 height 10
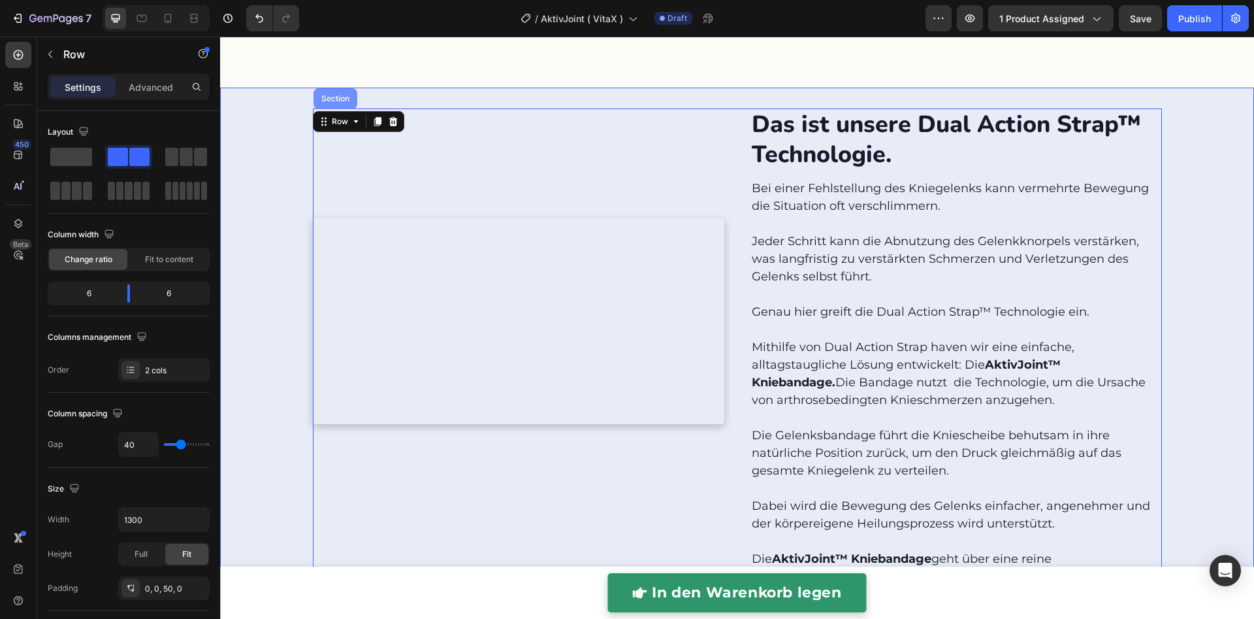
click at [323, 101] on div "Section" at bounding box center [335, 99] width 33 height 8
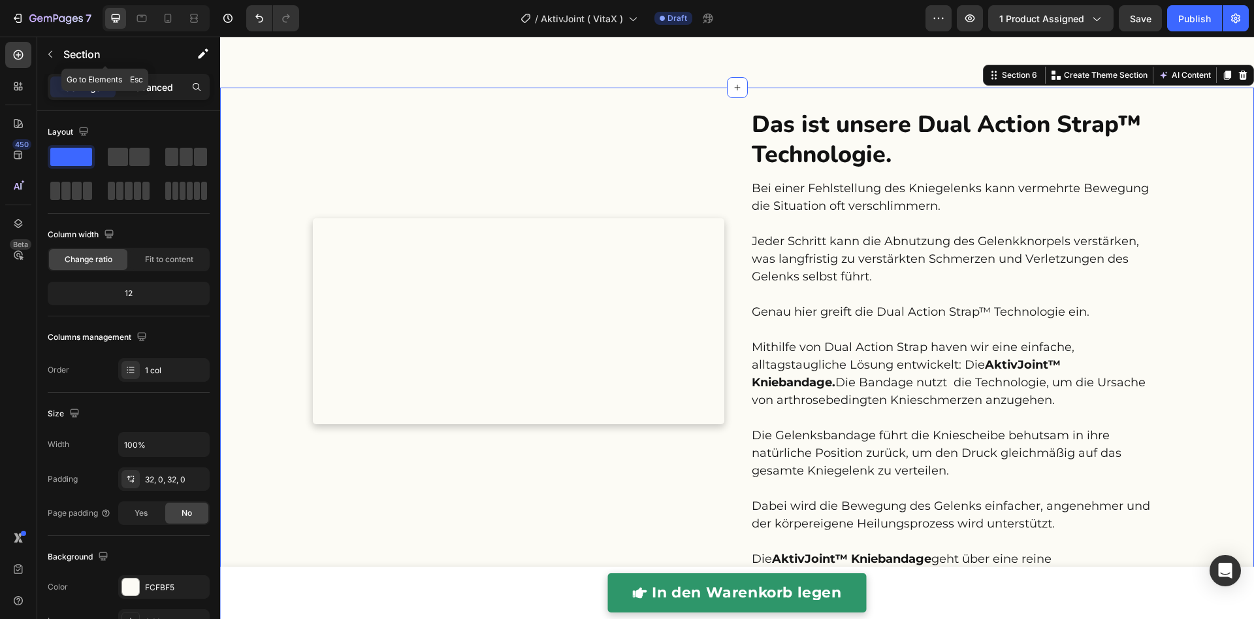
click at [147, 82] on p "Advanced" at bounding box center [151, 87] width 44 height 14
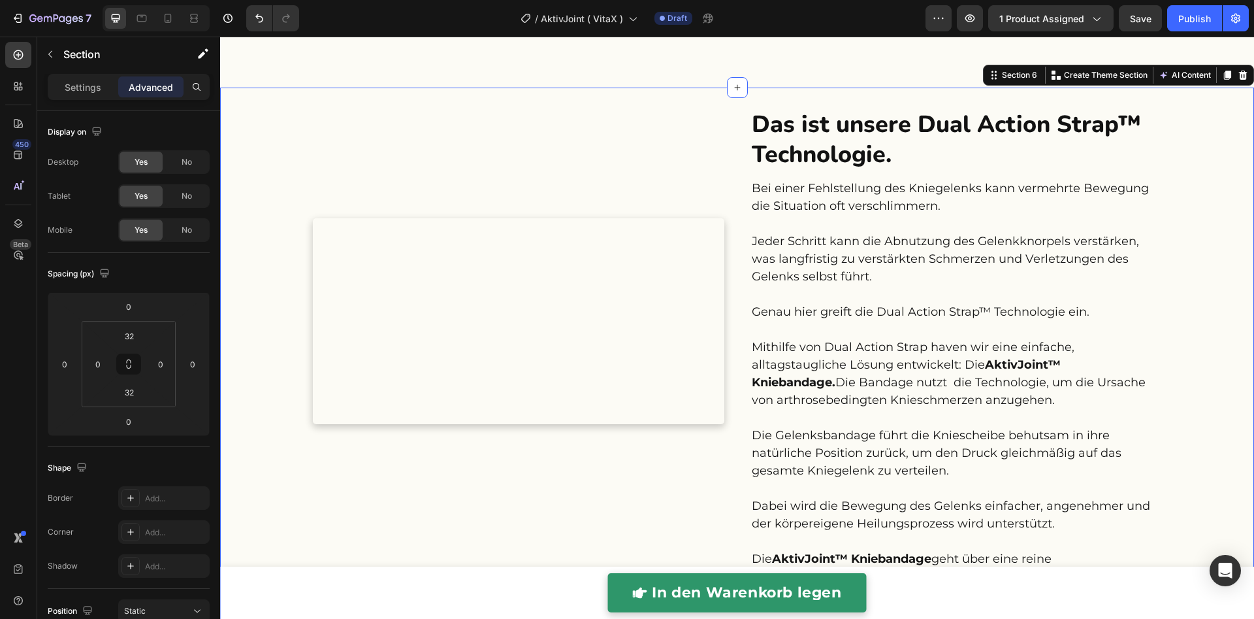
drag, startPoint x: 88, startPoint y: 86, endPoint x: 127, endPoint y: 103, distance: 42.5
click at [89, 86] on p "Settings" at bounding box center [83, 87] width 37 height 14
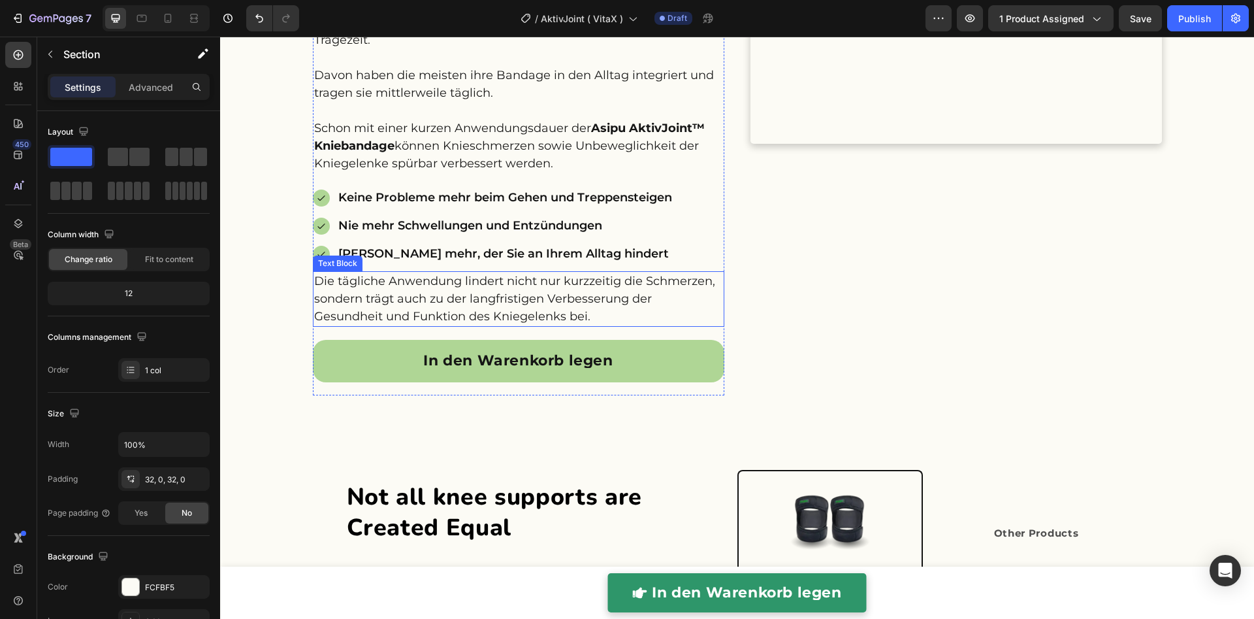
scroll to position [2782, 0]
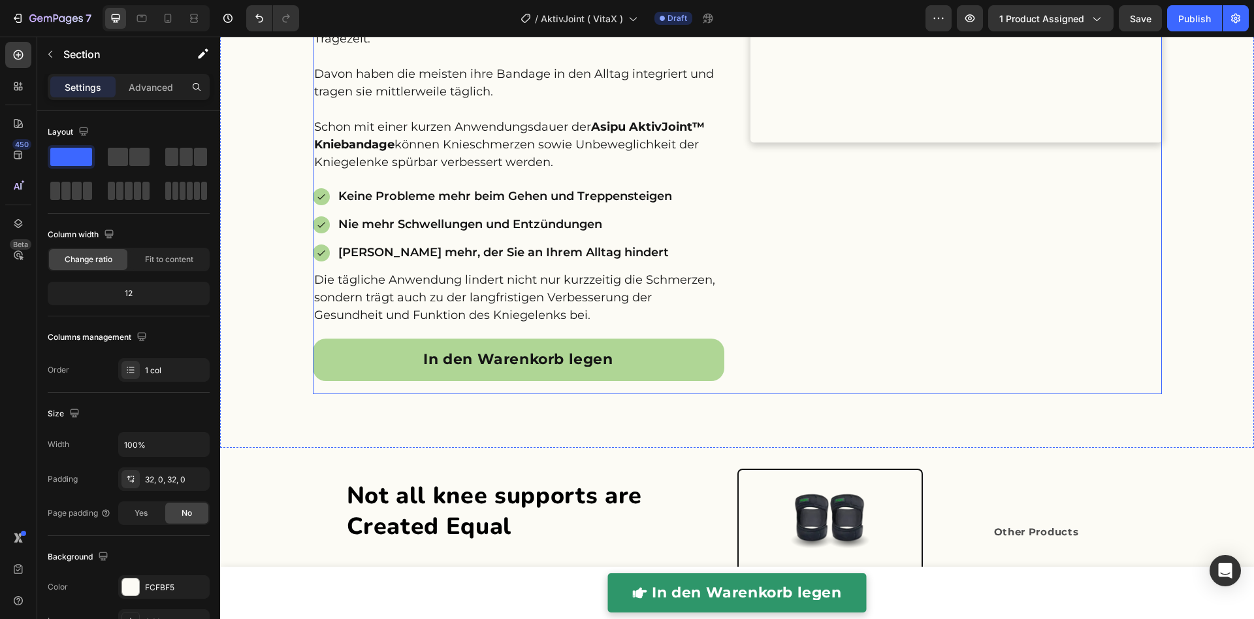
click at [767, 327] on div "Custom Code" at bounding box center [955, 107] width 411 height 571
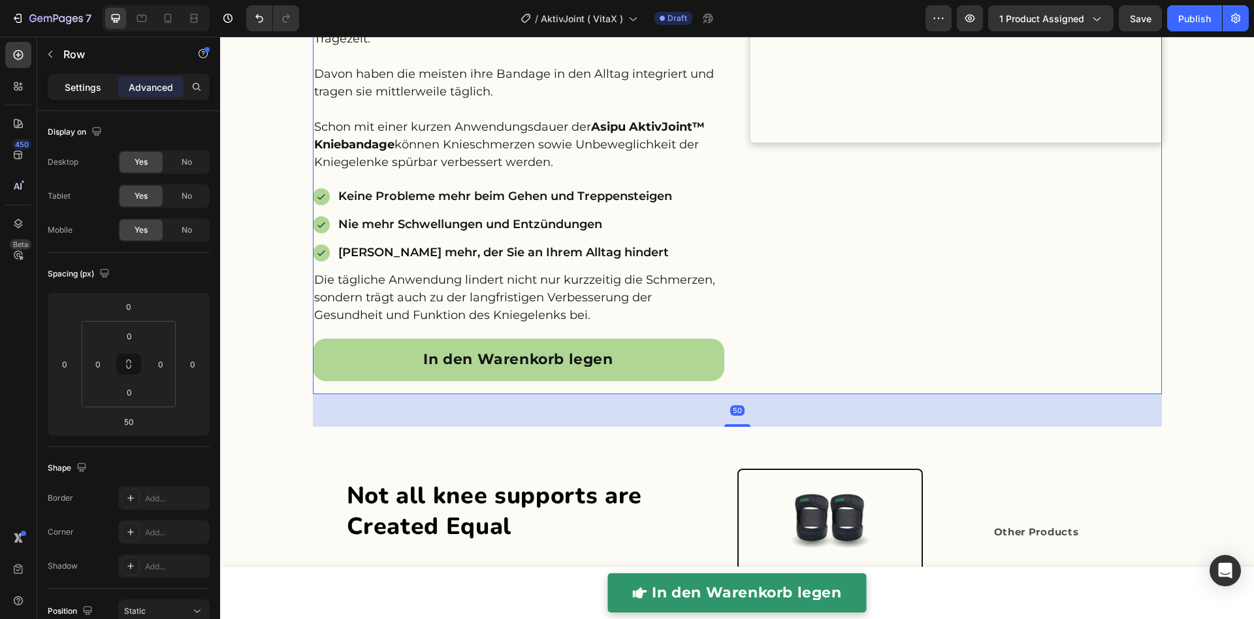
click at [86, 92] on p "Settings" at bounding box center [83, 87] width 37 height 14
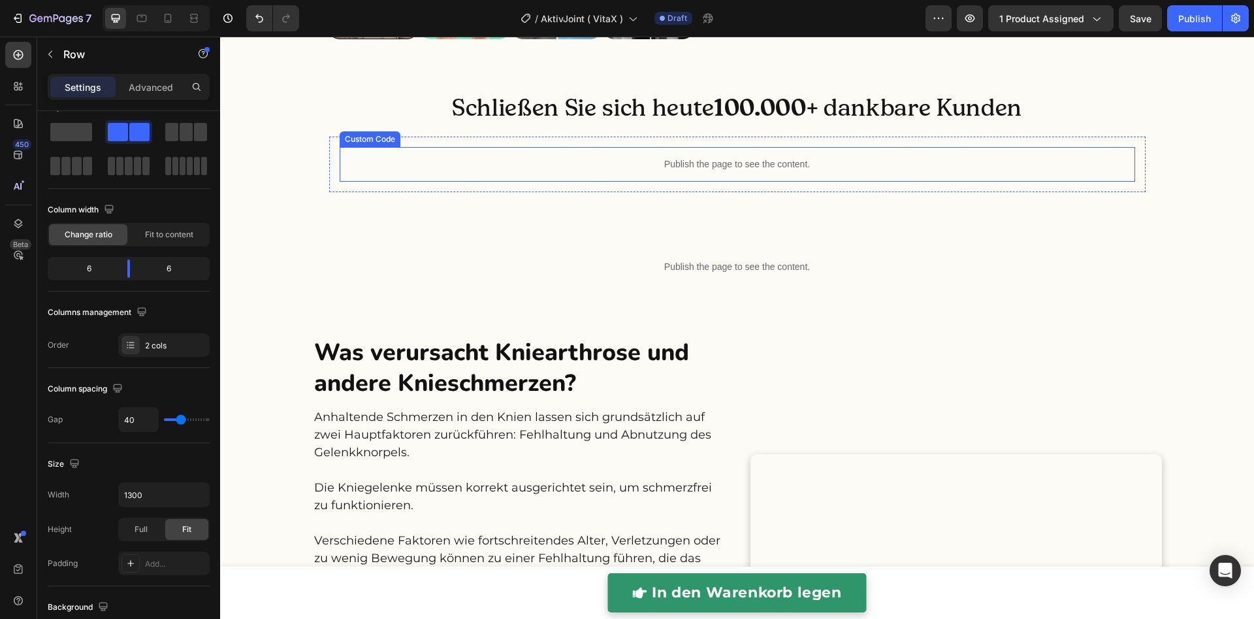
scroll to position [0, 0]
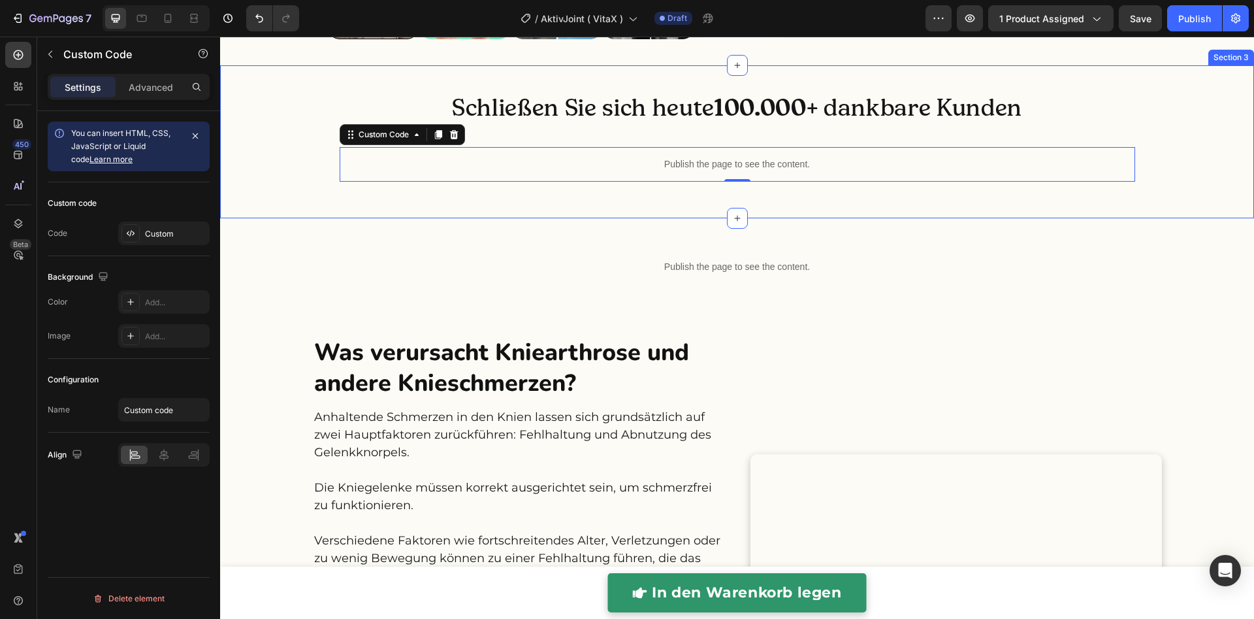
click at [667, 218] on div "Schließen Sie sich heute 100.000 + dankbare Kunden Heading Publish the page to …" at bounding box center [737, 141] width 1034 height 153
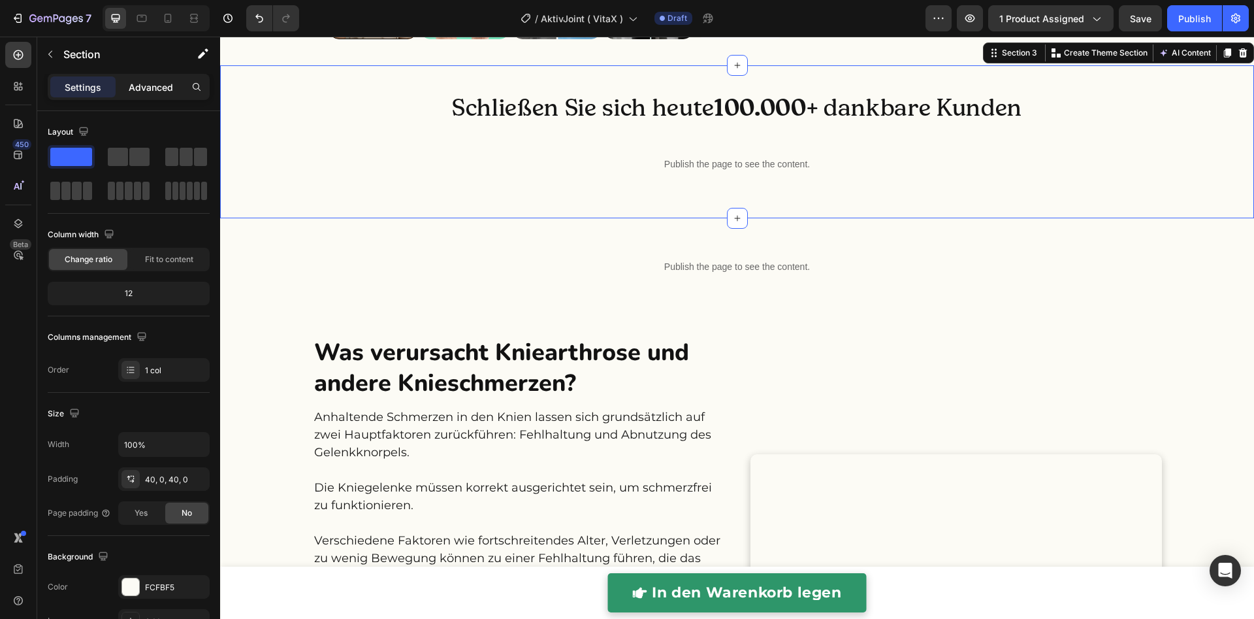
click at [150, 85] on p "Advanced" at bounding box center [151, 87] width 44 height 14
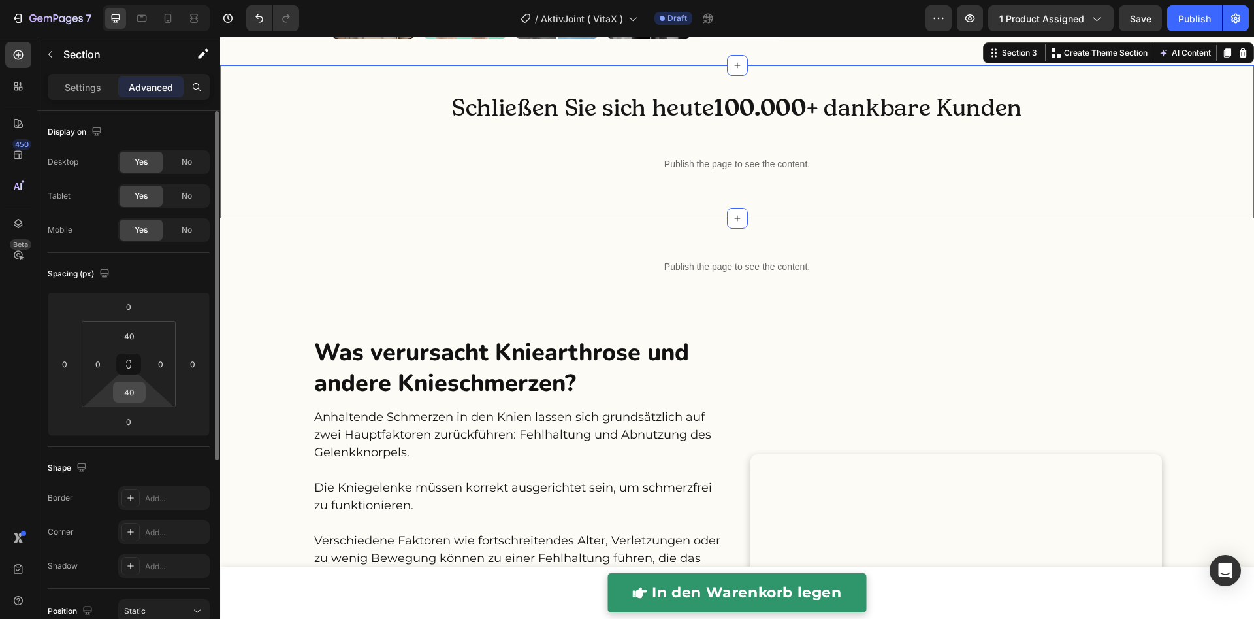
click at [136, 393] on input "40" at bounding box center [129, 392] width 26 height 20
type input "0"
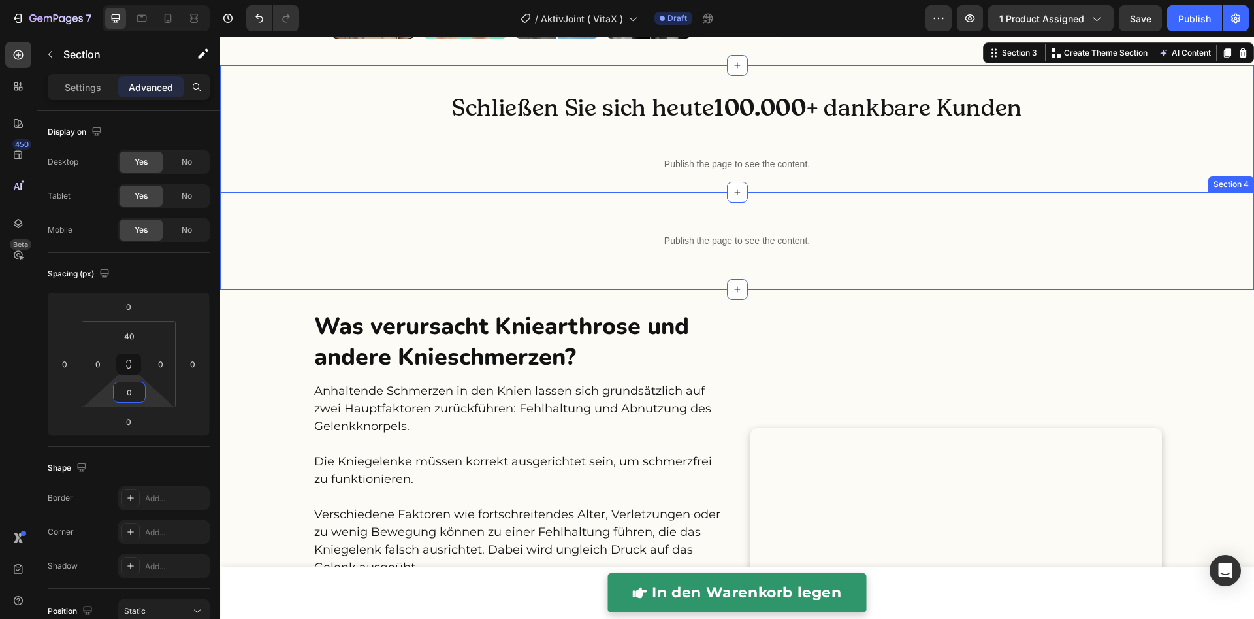
click at [314, 268] on div "Publish the page to see the content. Custom Code Row" at bounding box center [737, 241] width 1034 height 56
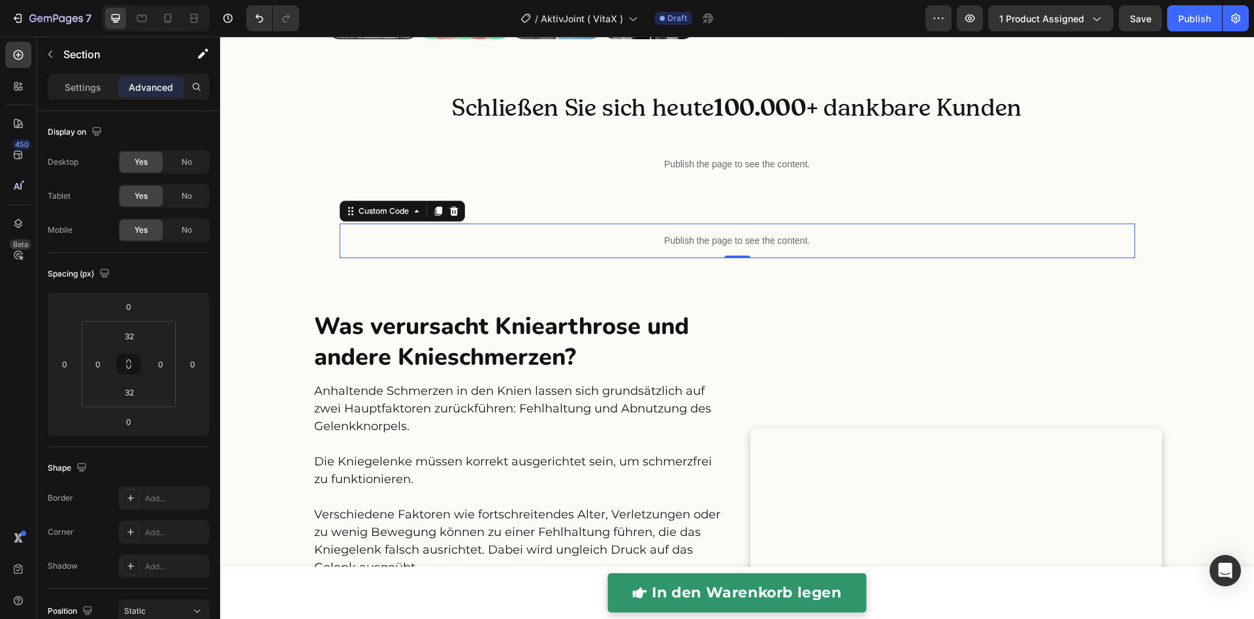
click at [558, 248] on p "Publish the page to see the content." at bounding box center [738, 241] width 796 height 14
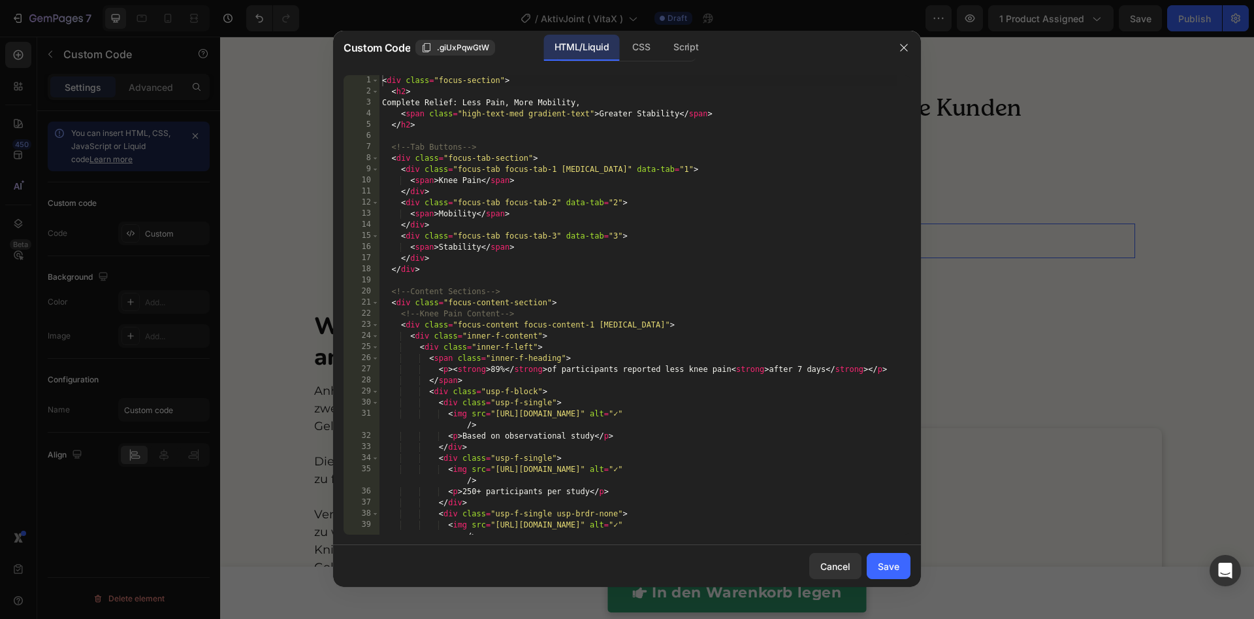
click at [560, 357] on div "< div class = "focus-section" > < h2 > Complete Relief: Less Pain, More Mobilit…" at bounding box center [638, 315] width 518 height 481
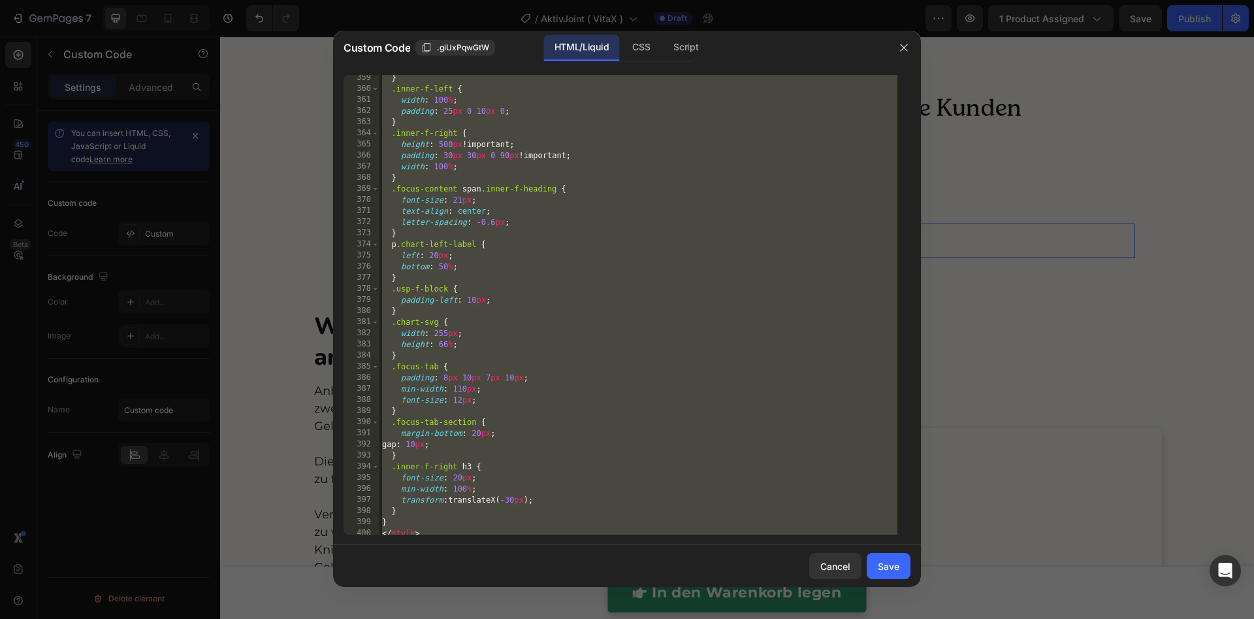
scroll to position [4371, 0]
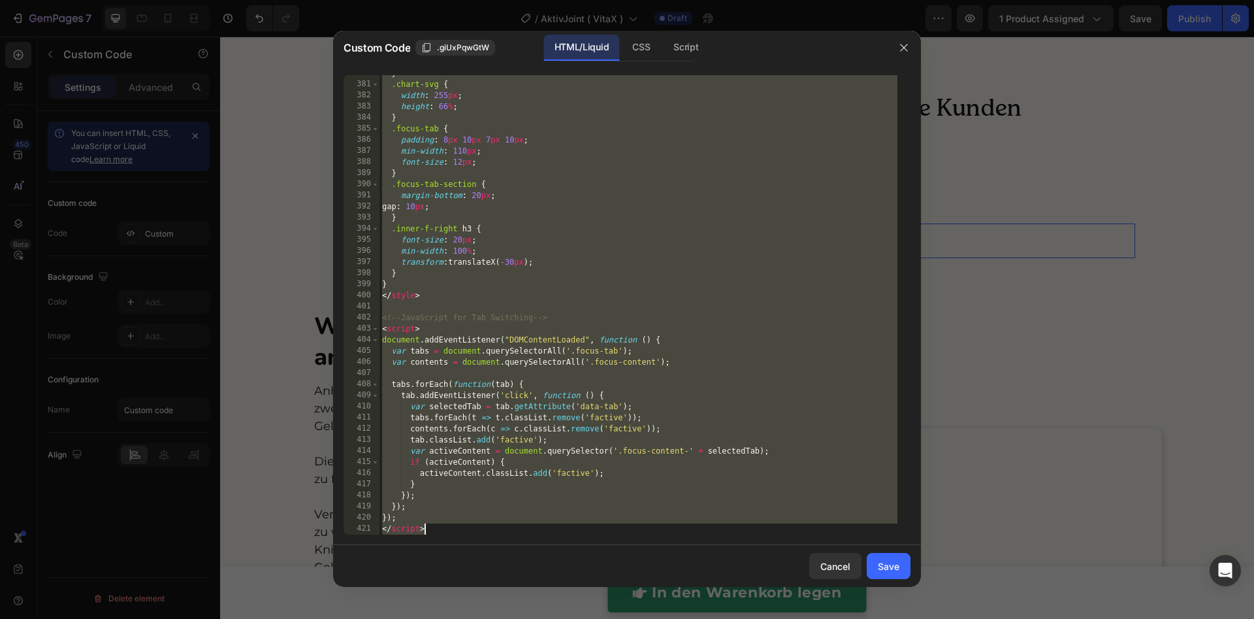
click at [500, 259] on div "} .chart-svg { width : 255 px ; height : 66 % ; } .focus-tab { padding : 8 px 1…" at bounding box center [638, 308] width 518 height 481
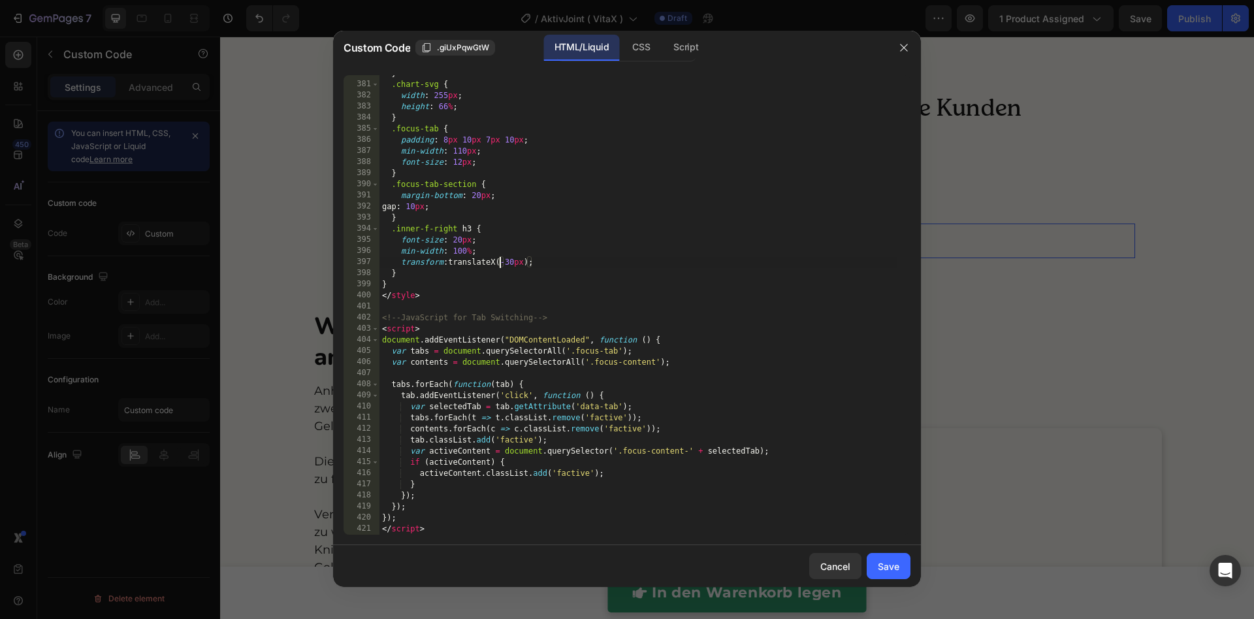
drag, startPoint x: 502, startPoint y: 263, endPoint x: 496, endPoint y: 255, distance: 9.4
click at [502, 263] on div "} .chart-svg { width : 255 px ; height : 66 % ; } .focus-tab { padding : 8 px 1…" at bounding box center [638, 308] width 518 height 481
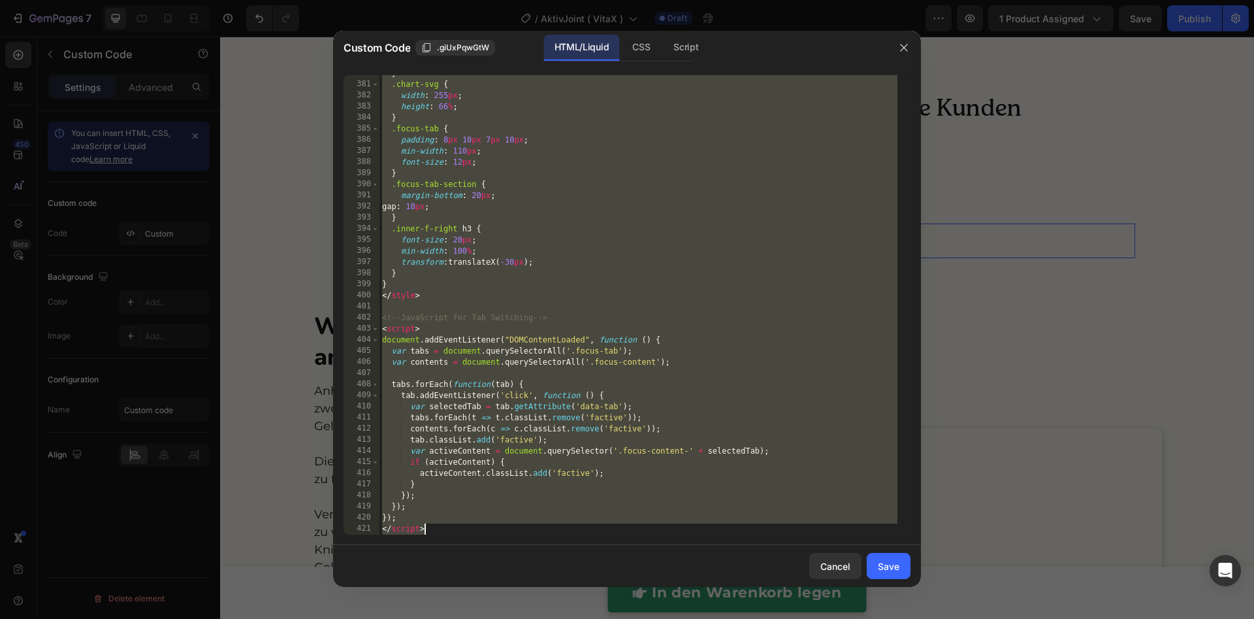
paste textarea
type textarea "</script>"
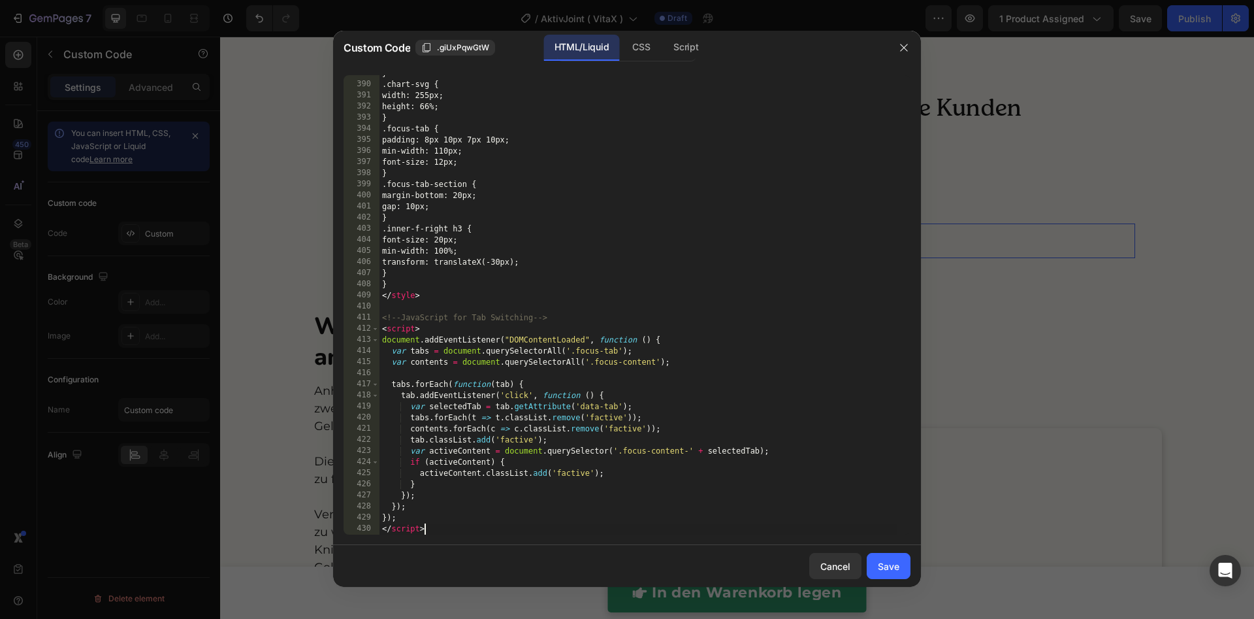
scroll to position [4471, 0]
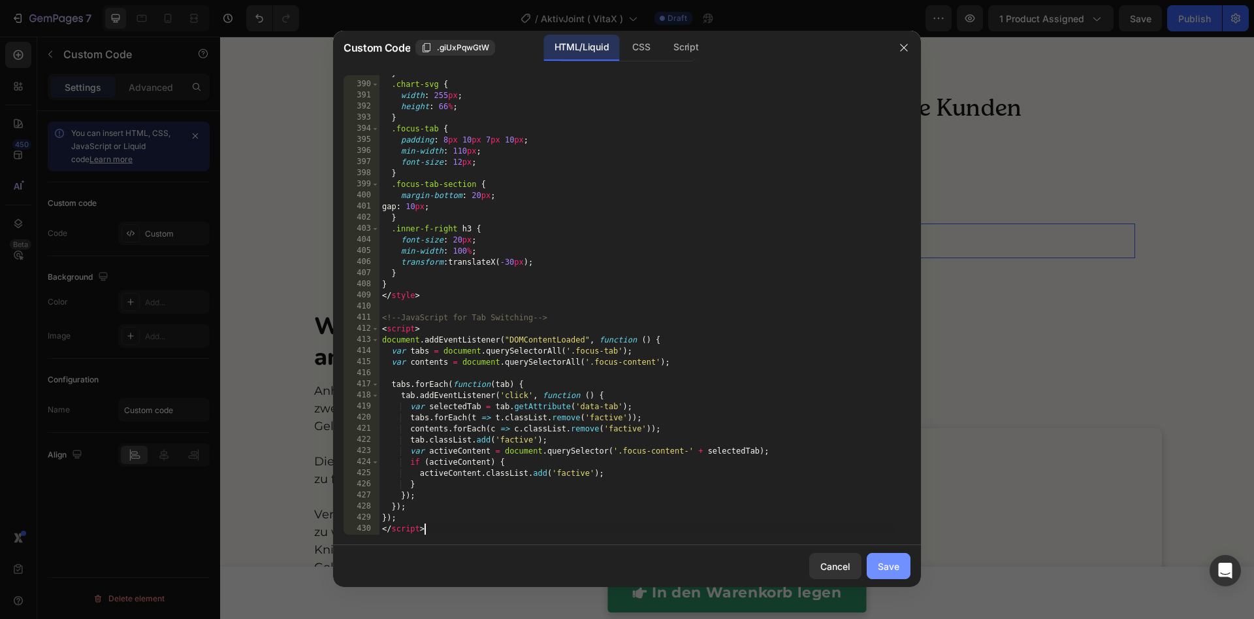
click at [894, 515] on div "Save" at bounding box center [889, 566] width 22 height 14
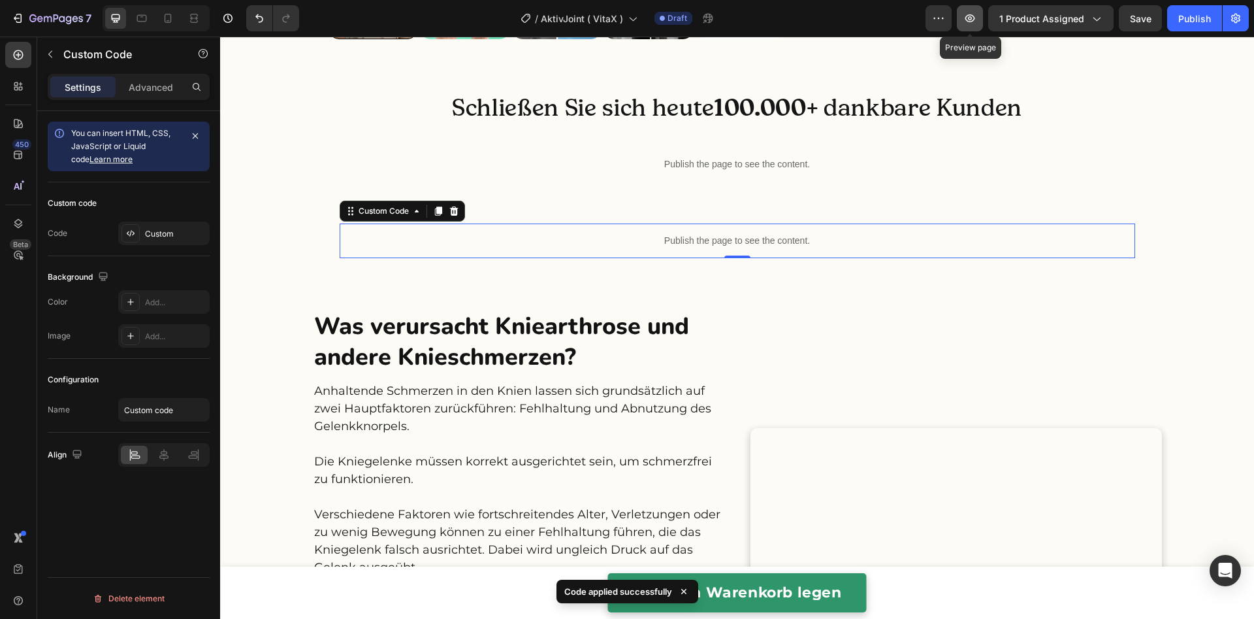
click at [971, 24] on icon "button" at bounding box center [969, 18] width 13 height 13
click at [656, 258] on div "Publish the page to see the content." at bounding box center [738, 240] width 796 height 35
click at [655, 258] on div "Publish the page to see the content." at bounding box center [738, 240] width 796 height 35
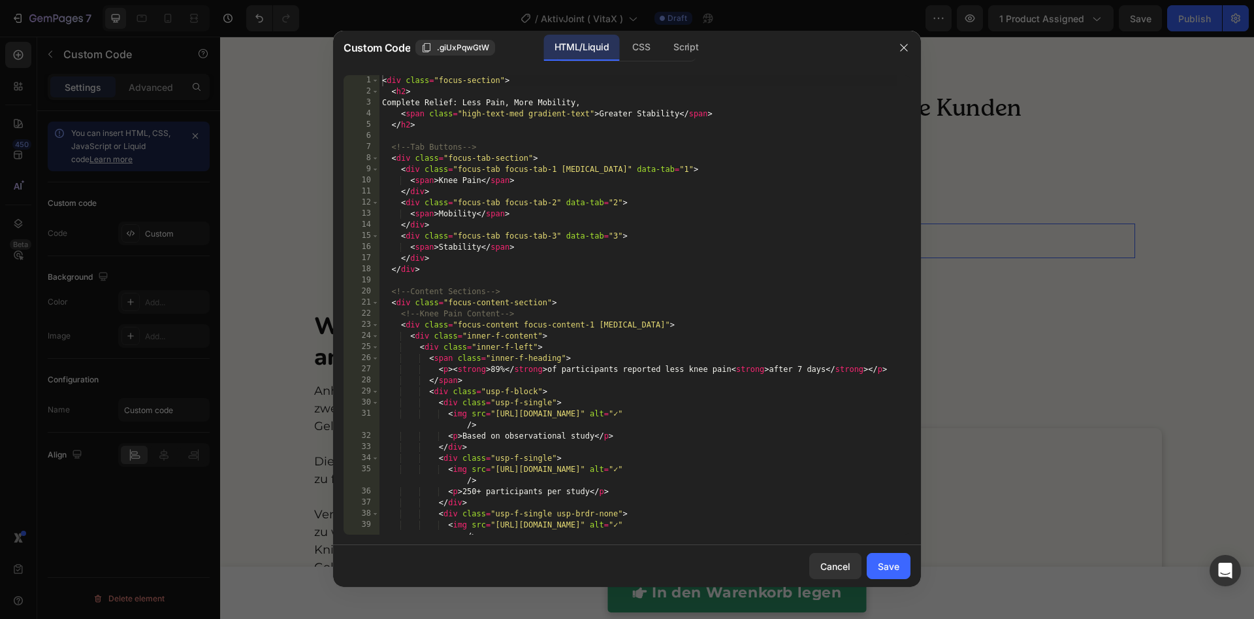
click at [656, 355] on div "< div class = "focus-section" > < h2 > Complete Relief: Less Pain, More Mobilit…" at bounding box center [638, 315] width 518 height 481
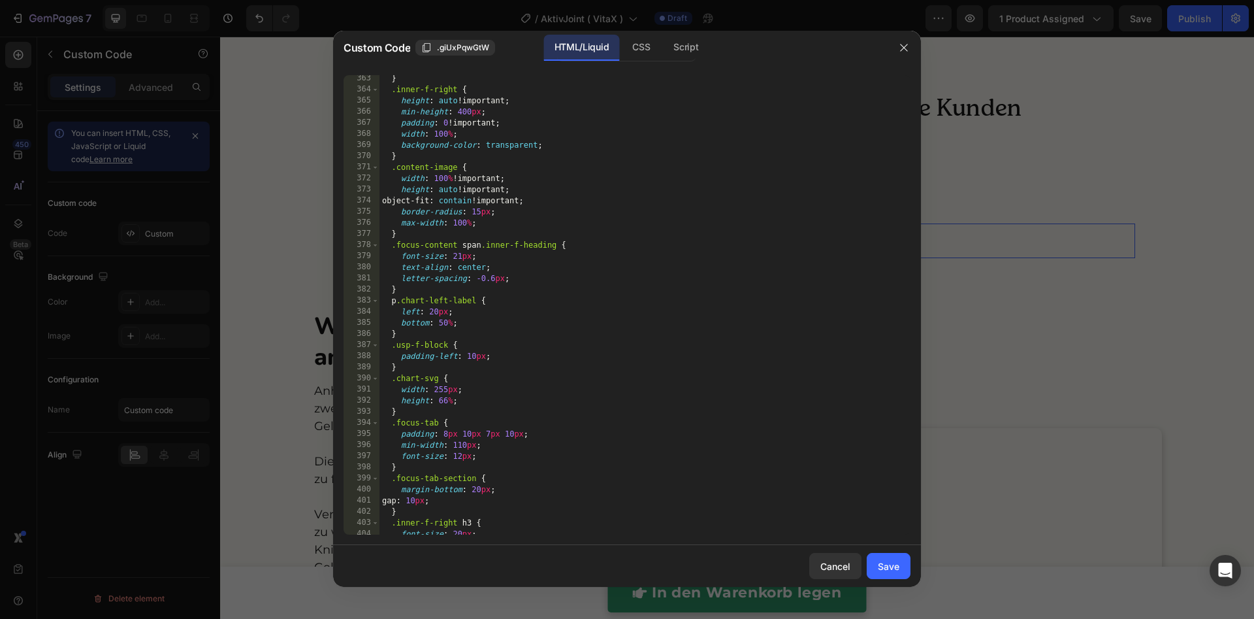
type textarea "}); </script>"
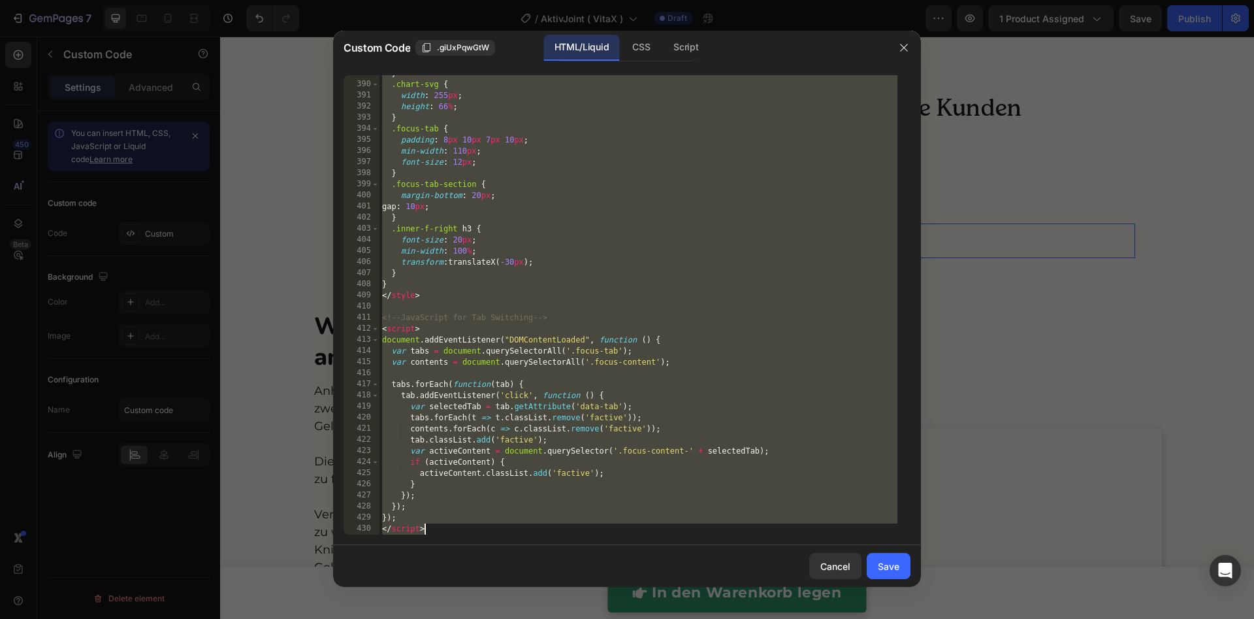
paste textarea
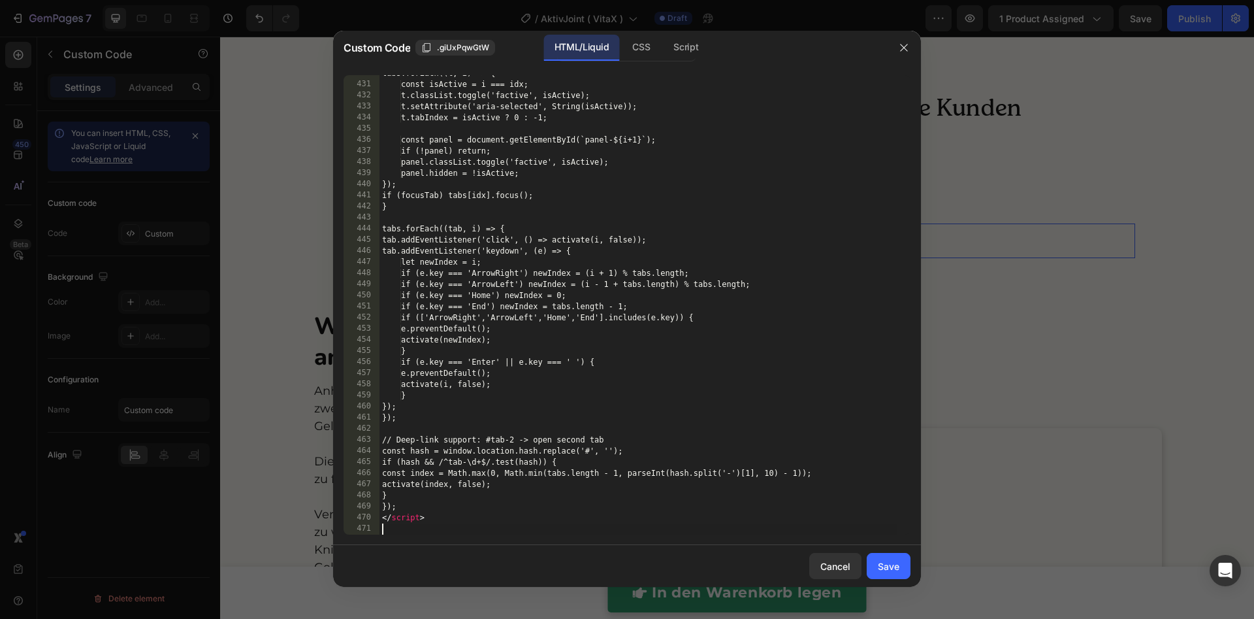
scroll to position [4893, 0]
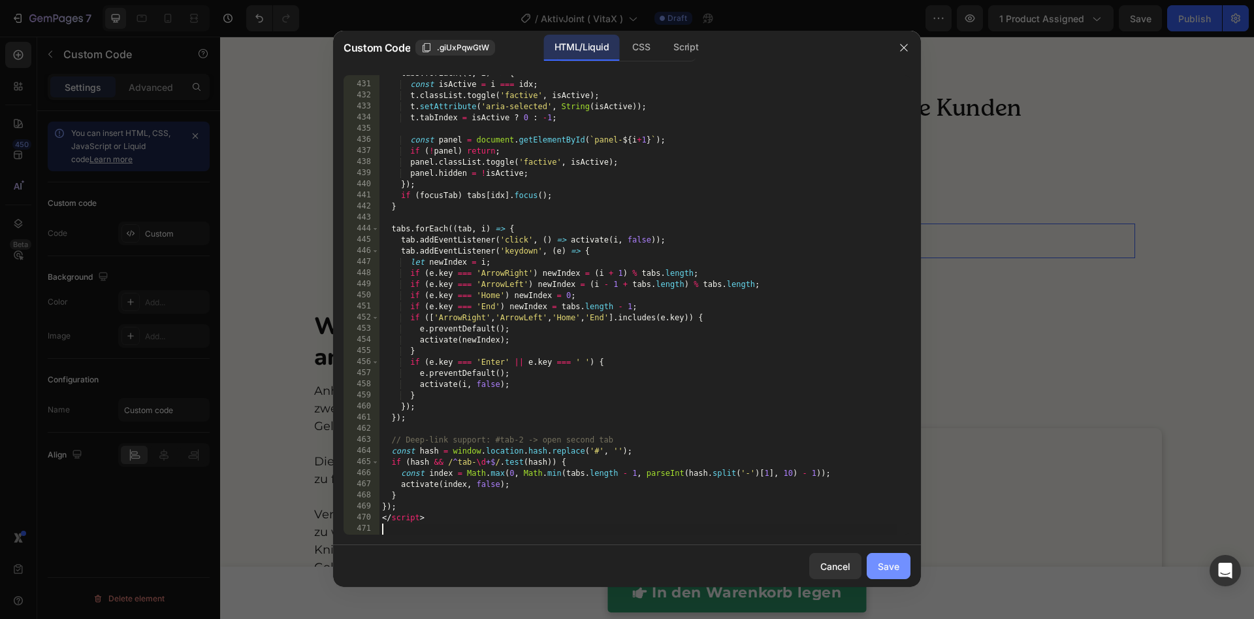
click at [899, 515] on button "Save" at bounding box center [889, 566] width 44 height 26
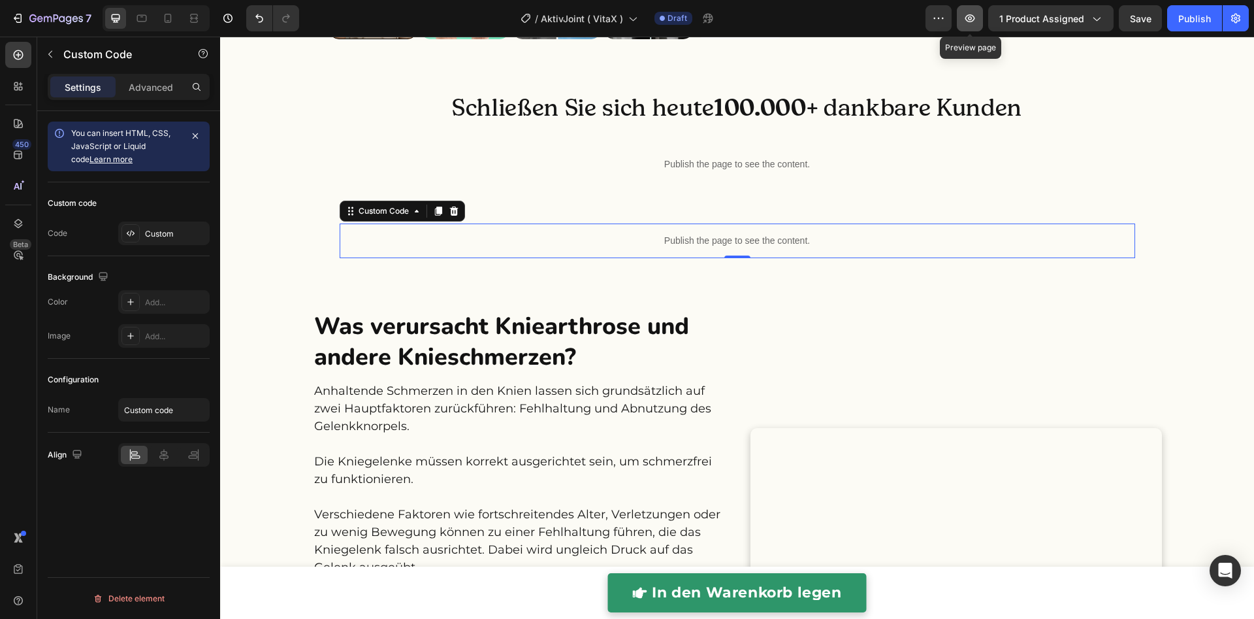
click at [974, 25] on button "button" at bounding box center [970, 18] width 26 height 26
click at [979, 20] on button "button" at bounding box center [970, 18] width 26 height 26
click at [611, 258] on div "Publish the page to see the content." at bounding box center [738, 240] width 796 height 35
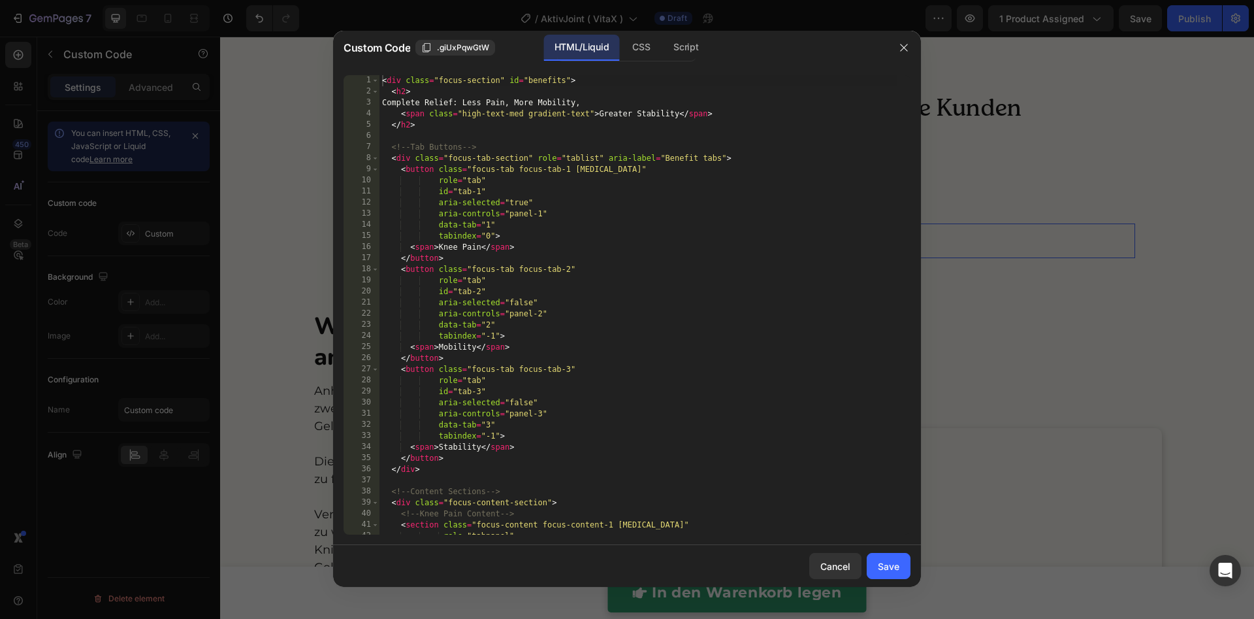
click at [611, 377] on div "< div class = "focus-section" id = "benefits" > < h2 > Complete Relief: Less Pa…" at bounding box center [638, 315] width 518 height 481
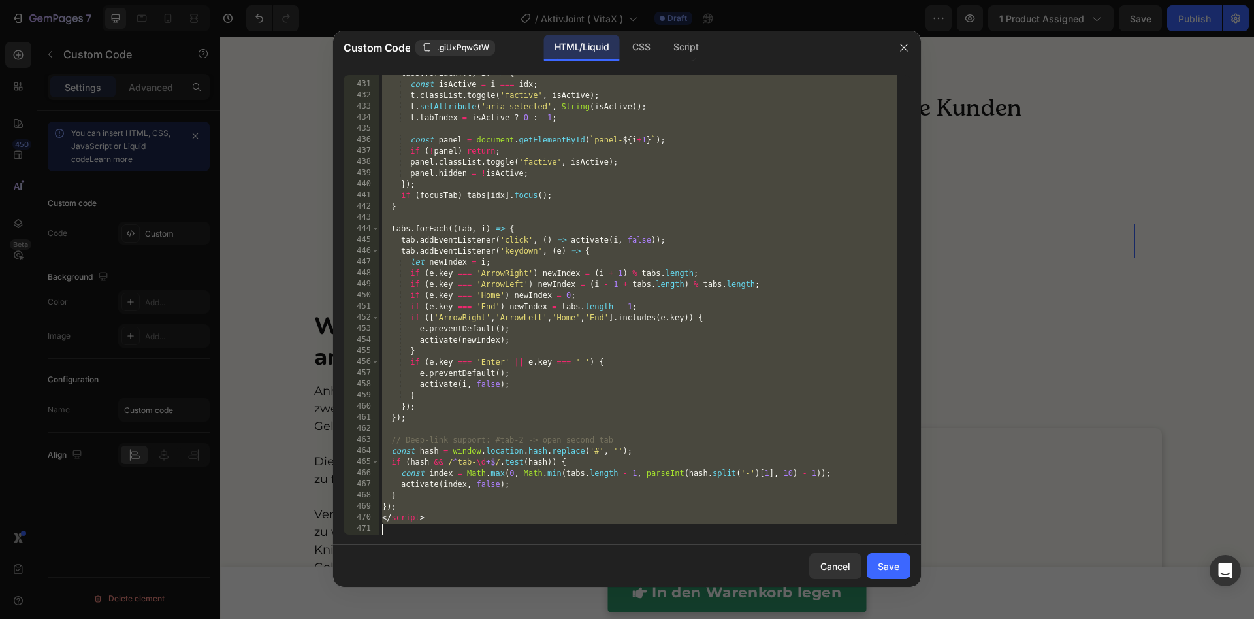
paste textarea
type textarea "</script>"
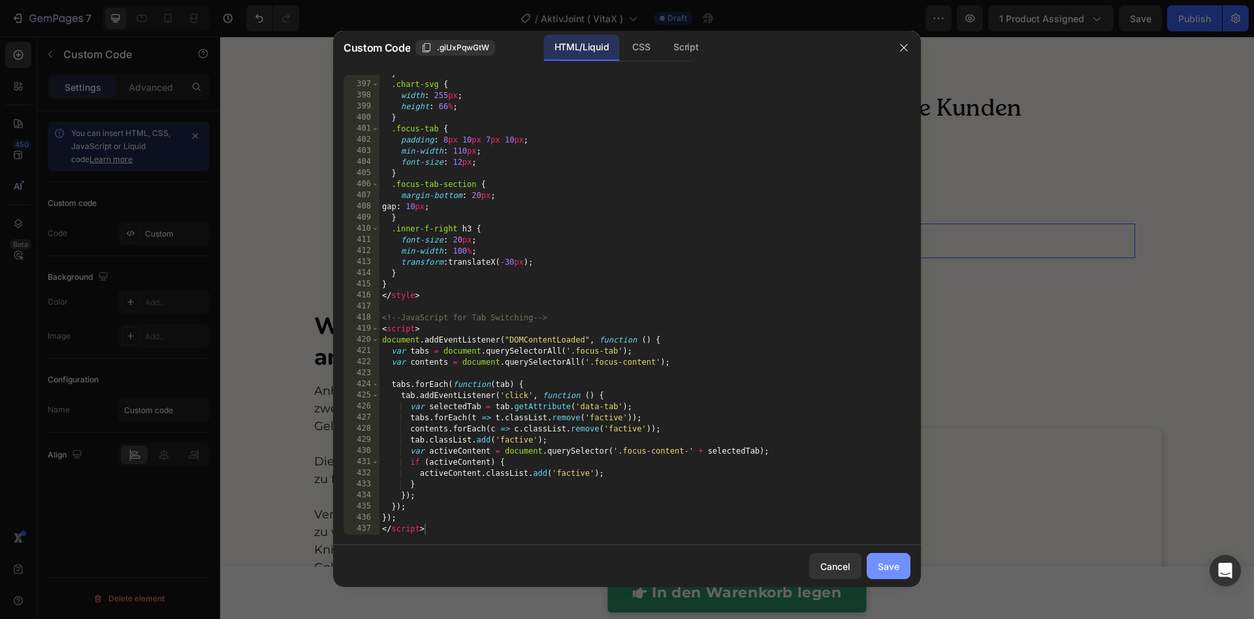
click at [886, 515] on div "Save" at bounding box center [889, 566] width 22 height 14
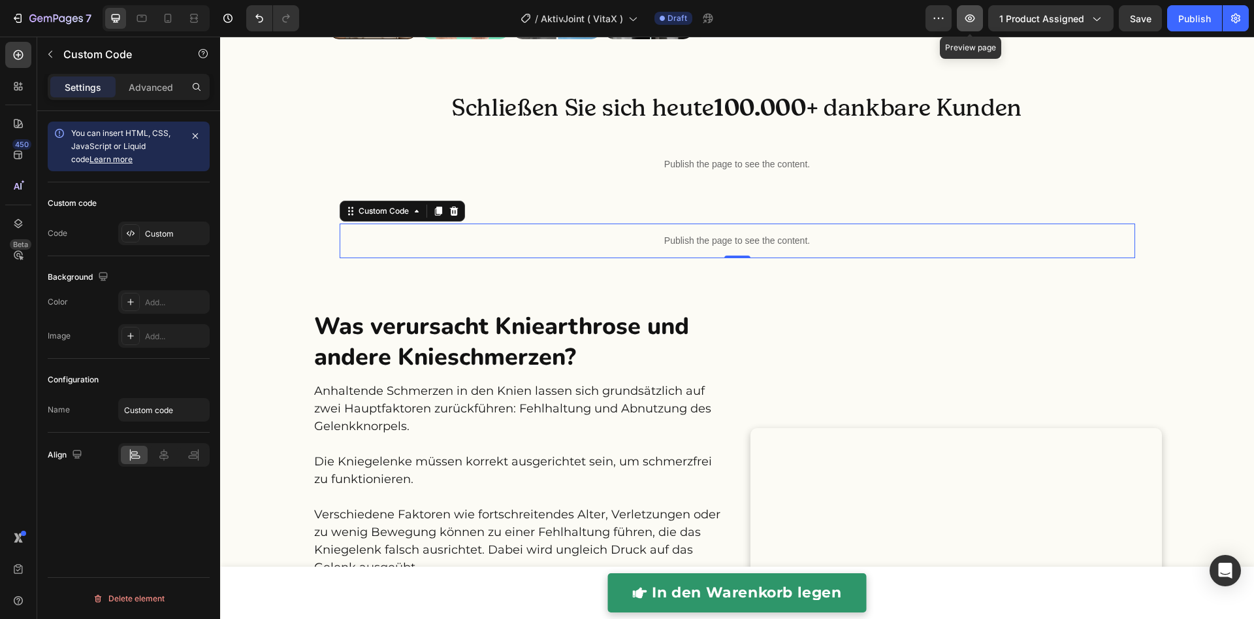
click at [973, 25] on button "button" at bounding box center [970, 18] width 26 height 26
click at [501, 248] on p "Publish the page to see the content." at bounding box center [738, 241] width 796 height 14
click at [500, 248] on p "Publish the page to see the content." at bounding box center [738, 241] width 796 height 14
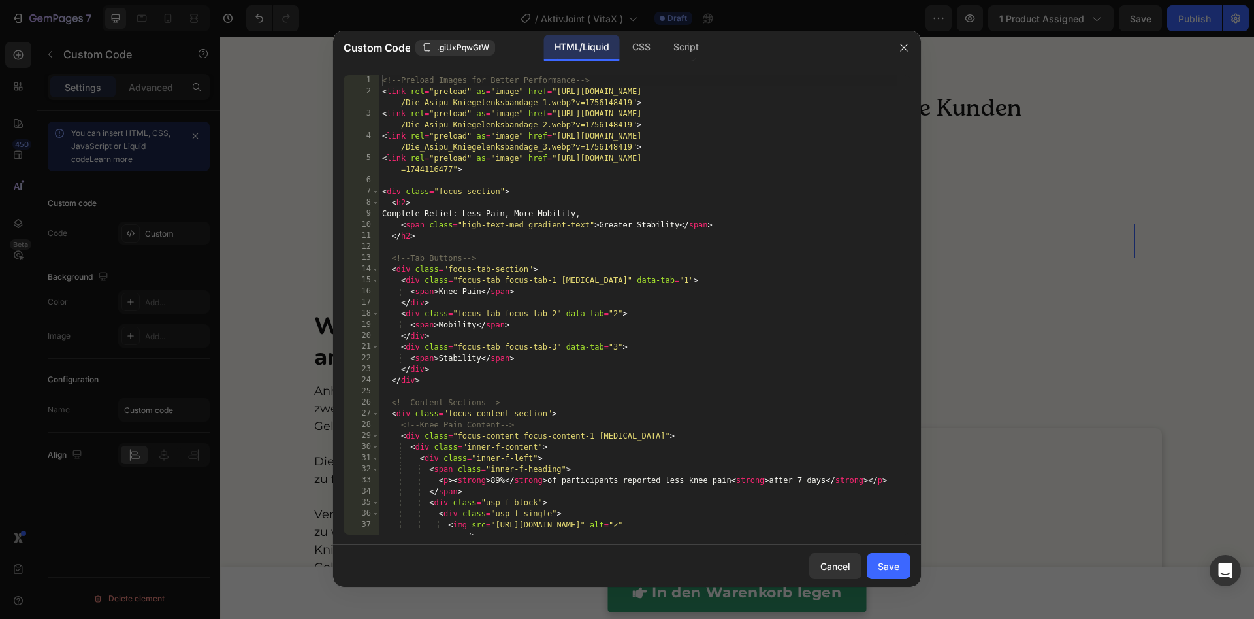
click at [521, 352] on div "<!-- Preload Images for Better Performance --> < link rel = "preload" as = "ima…" at bounding box center [638, 315] width 518 height 481
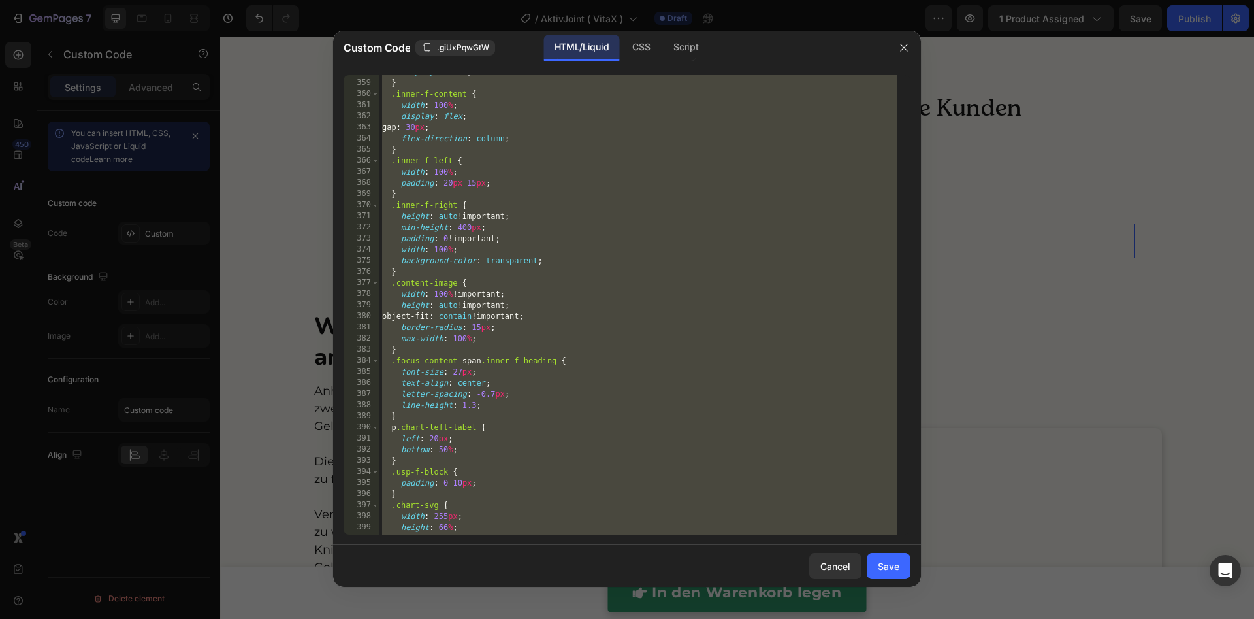
paste textarea
type textarea "</script>"
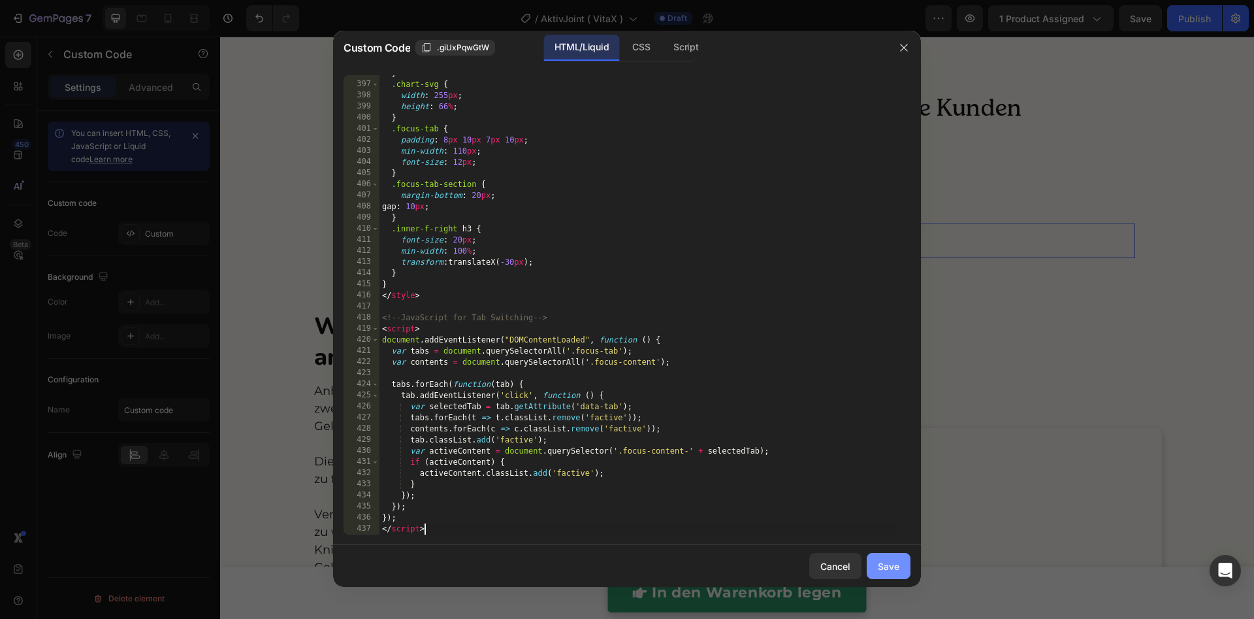
click at [881, 515] on div "Save" at bounding box center [889, 566] width 22 height 14
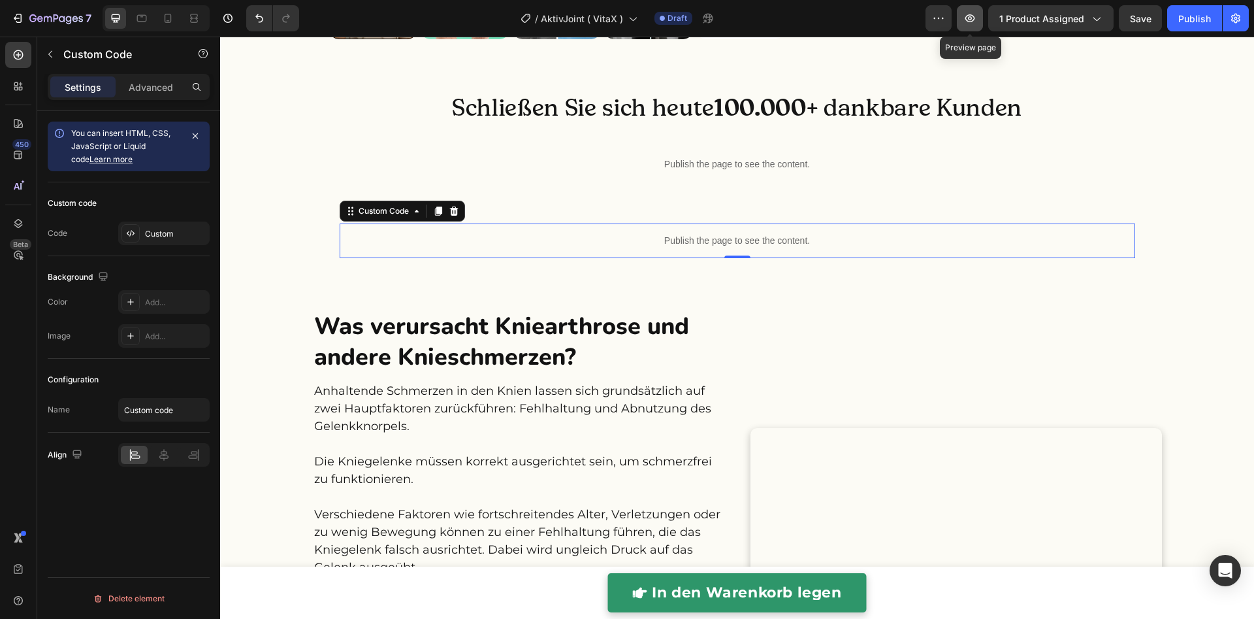
click at [981, 17] on button "button" at bounding box center [970, 18] width 26 height 26
click at [622, 248] on p "Publish the page to see the content." at bounding box center [738, 241] width 796 height 14
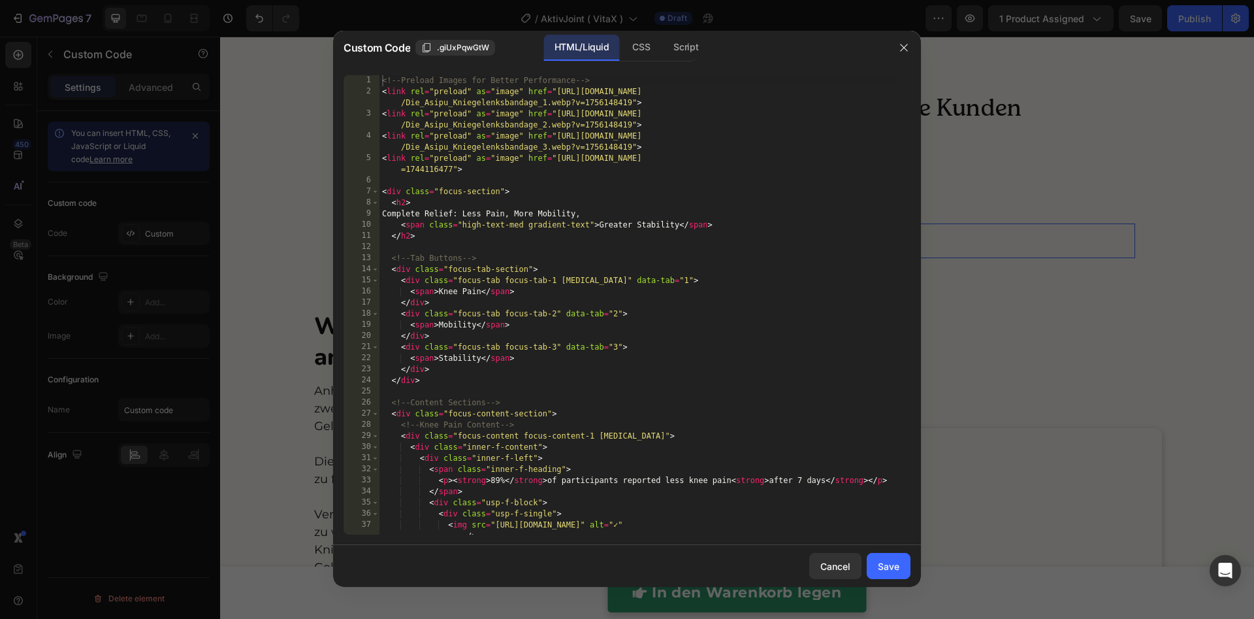
click at [622, 364] on div "<!-- Preload Images for Better Performance --> < link rel = "preload" as = "ima…" at bounding box center [638, 315] width 518 height 481
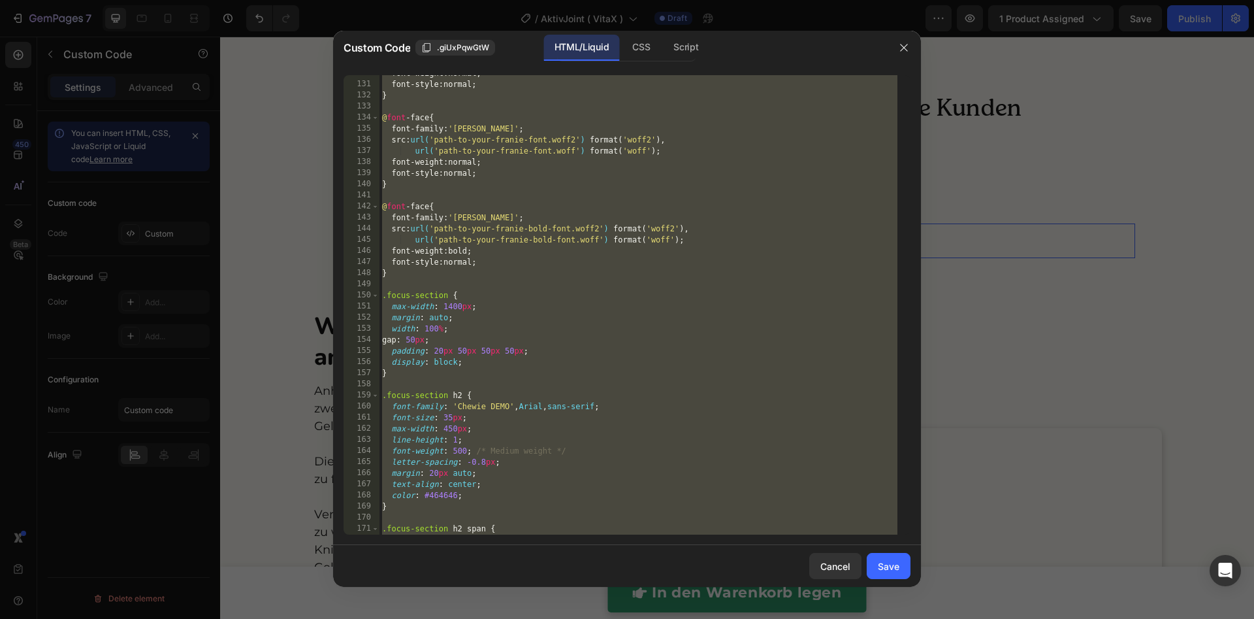
scroll to position [1639, 0]
click at [624, 356] on div "font-weight : normal ; font-style : normal ; } @ font -face { font-family : ' F…" at bounding box center [638, 308] width 518 height 481
type textarea "padding: 20px 50px 50px 50px;"
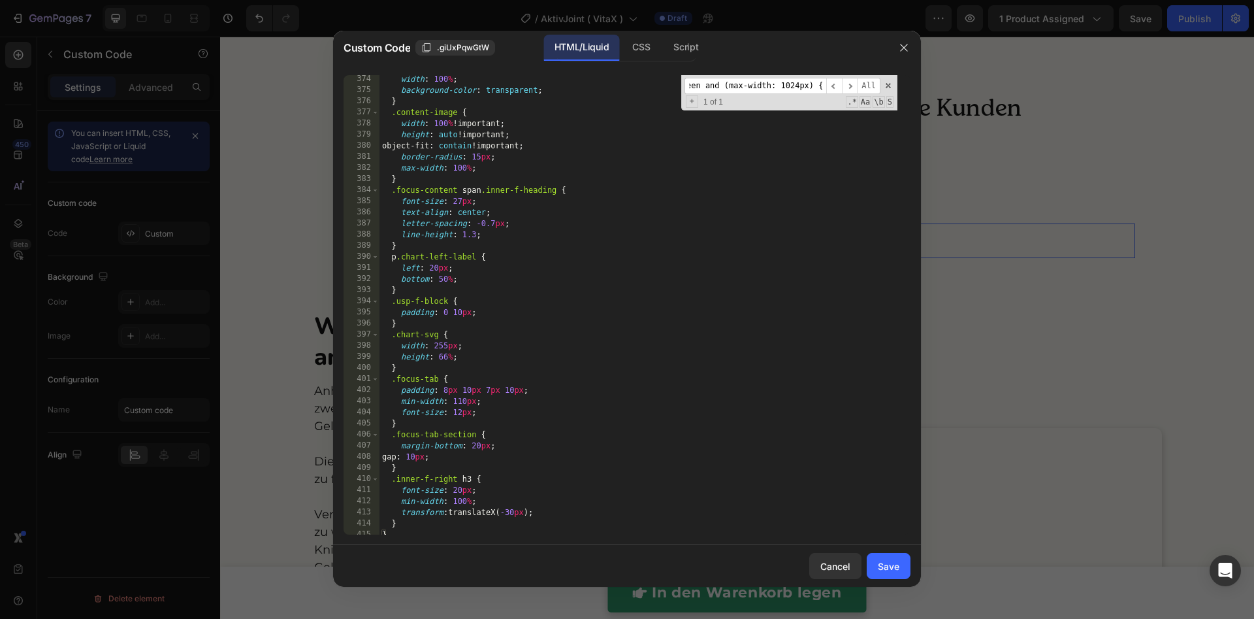
scroll to position [4341, 0]
type input "@media screen and (max-width: 1024px) {"
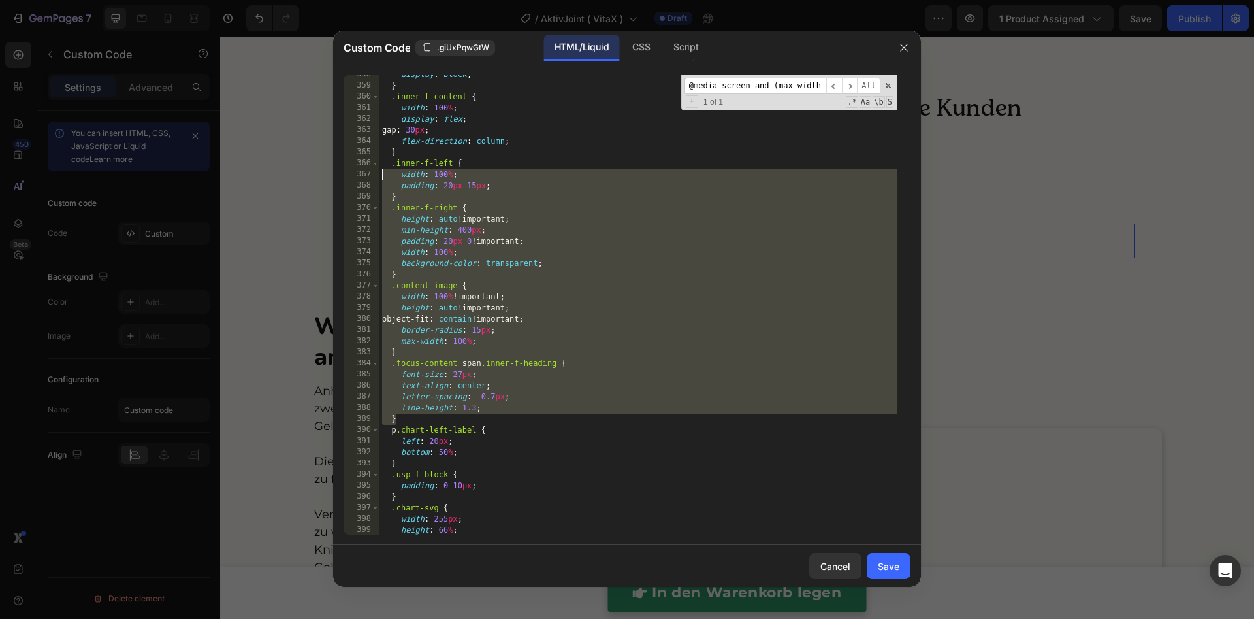
scroll to position [4023, 0]
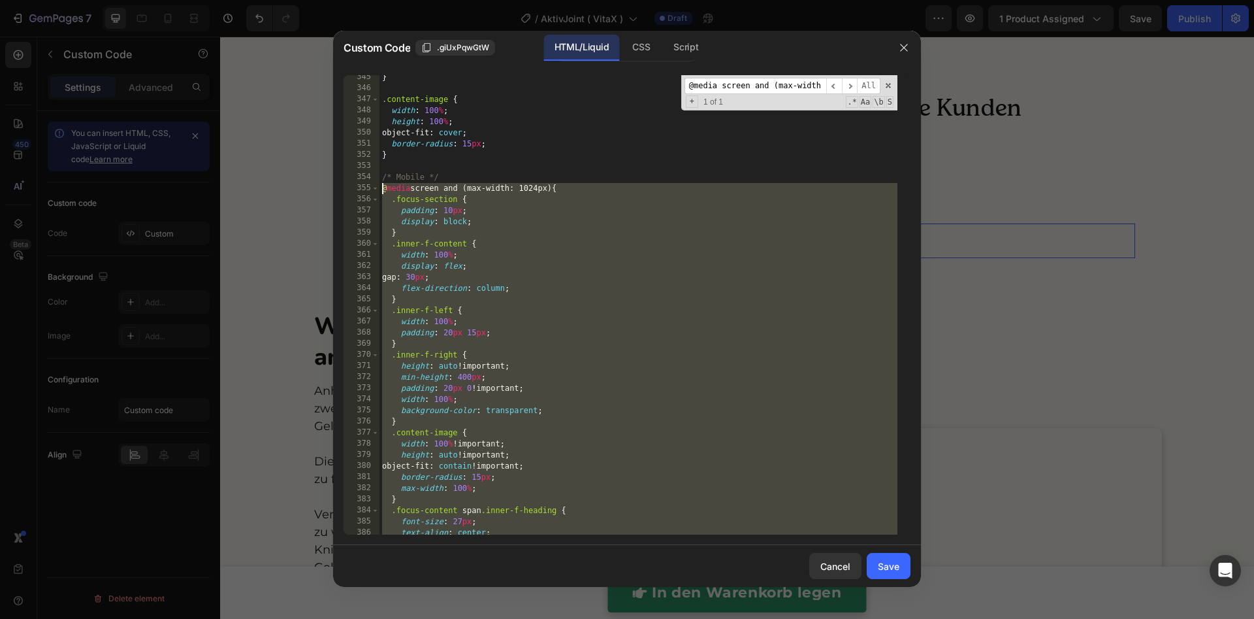
drag, startPoint x: 400, startPoint y: 292, endPoint x: 381, endPoint y: 189, distance: 104.3
click at [381, 189] on div "} .content-image { width : 100 % ; height : 100 % ; object-fit : cover ; border…" at bounding box center [638, 312] width 518 height 481
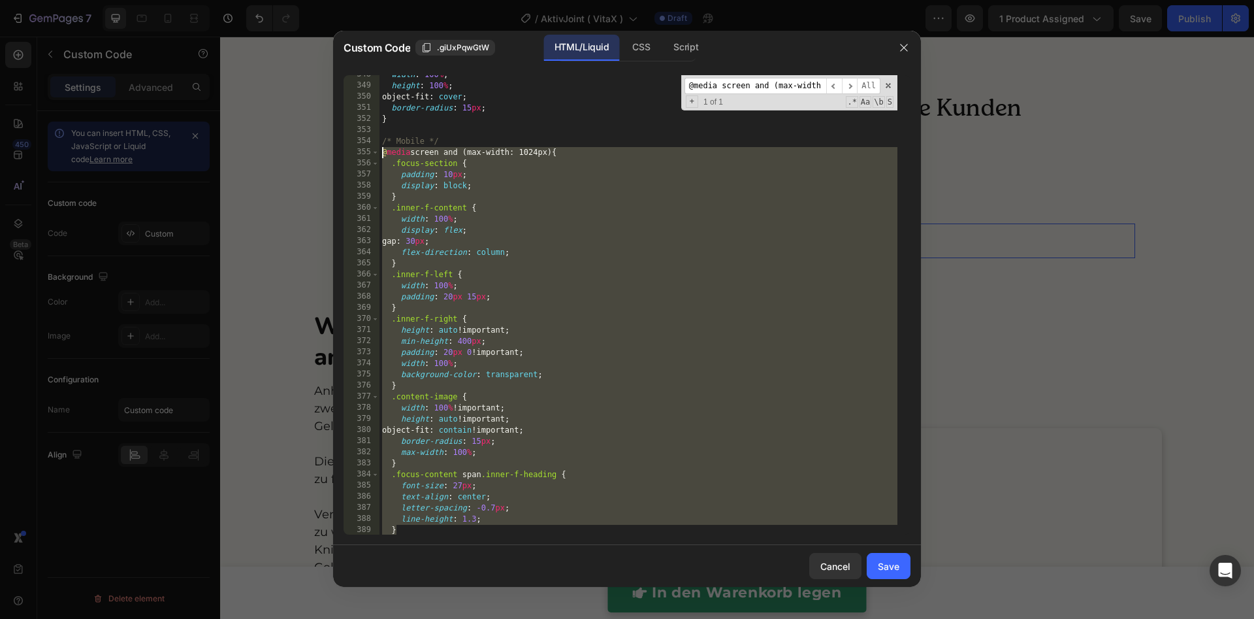
scroll to position [4159, 0]
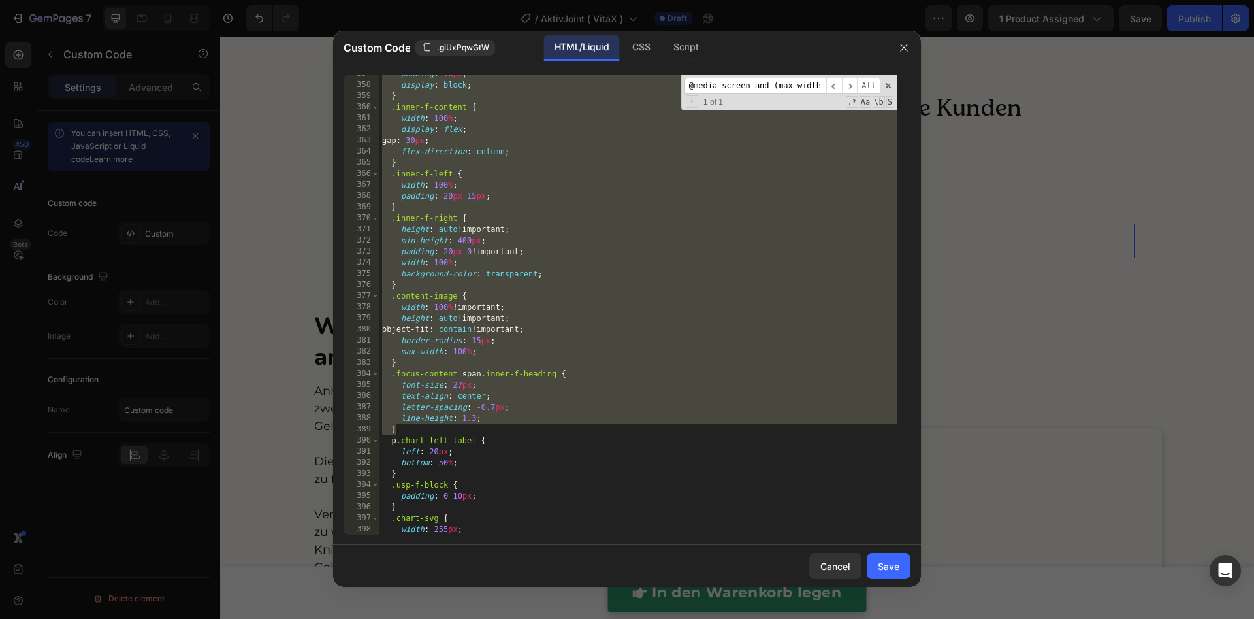
paste textarea "}"
type textarea "}"
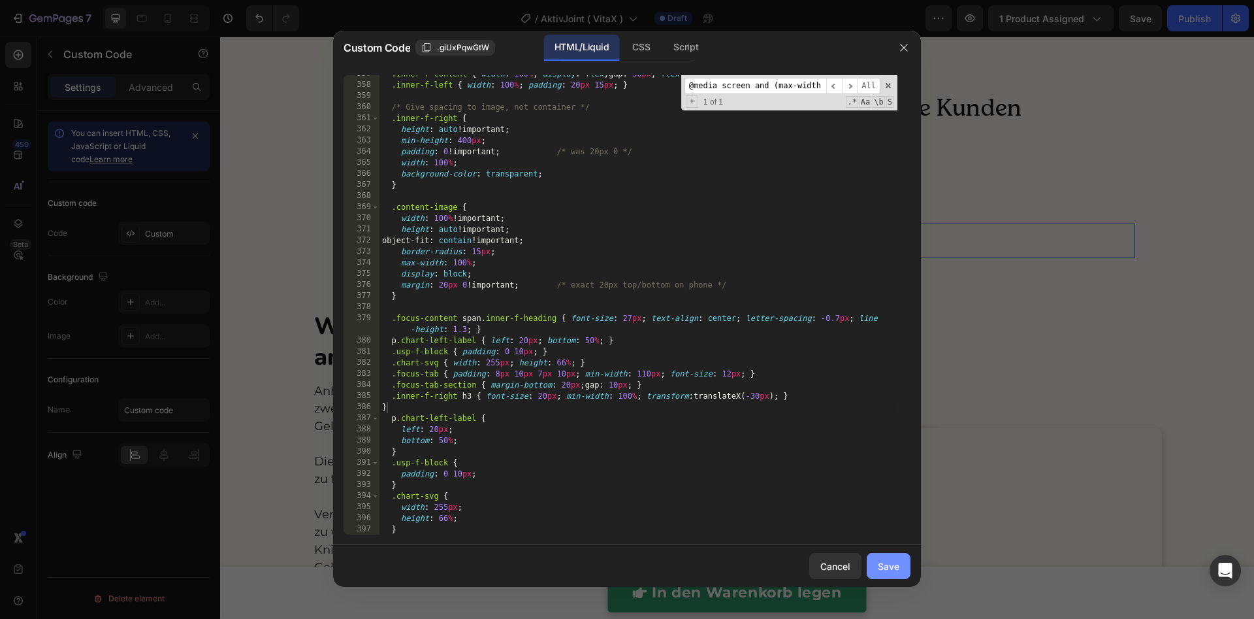
click at [899, 515] on div "Save" at bounding box center [889, 566] width 22 height 14
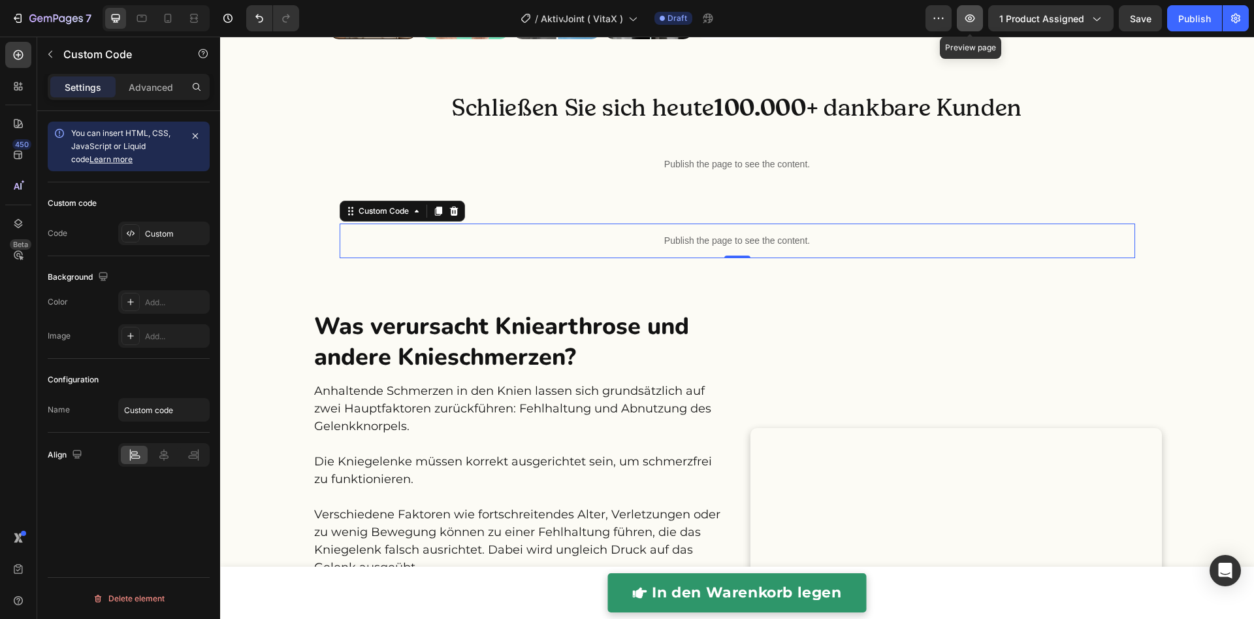
click at [979, 16] on button "button" at bounding box center [970, 18] width 26 height 26
click at [515, 248] on p "Publish the page to see the content." at bounding box center [738, 241] width 796 height 14
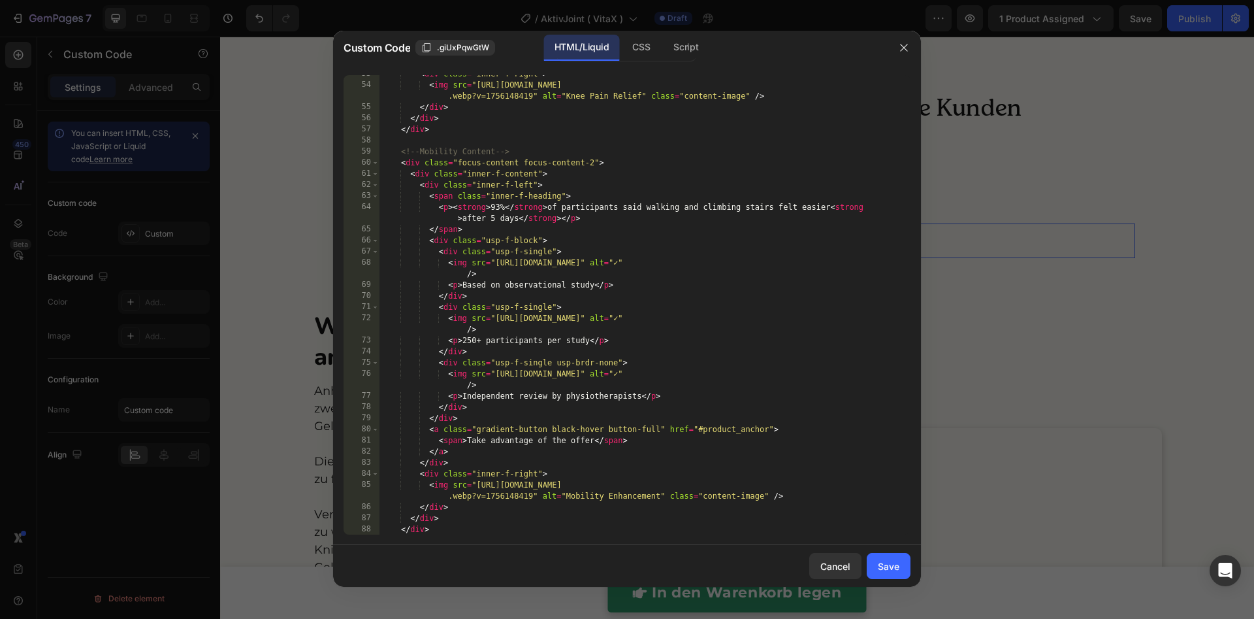
scroll to position [523, 0]
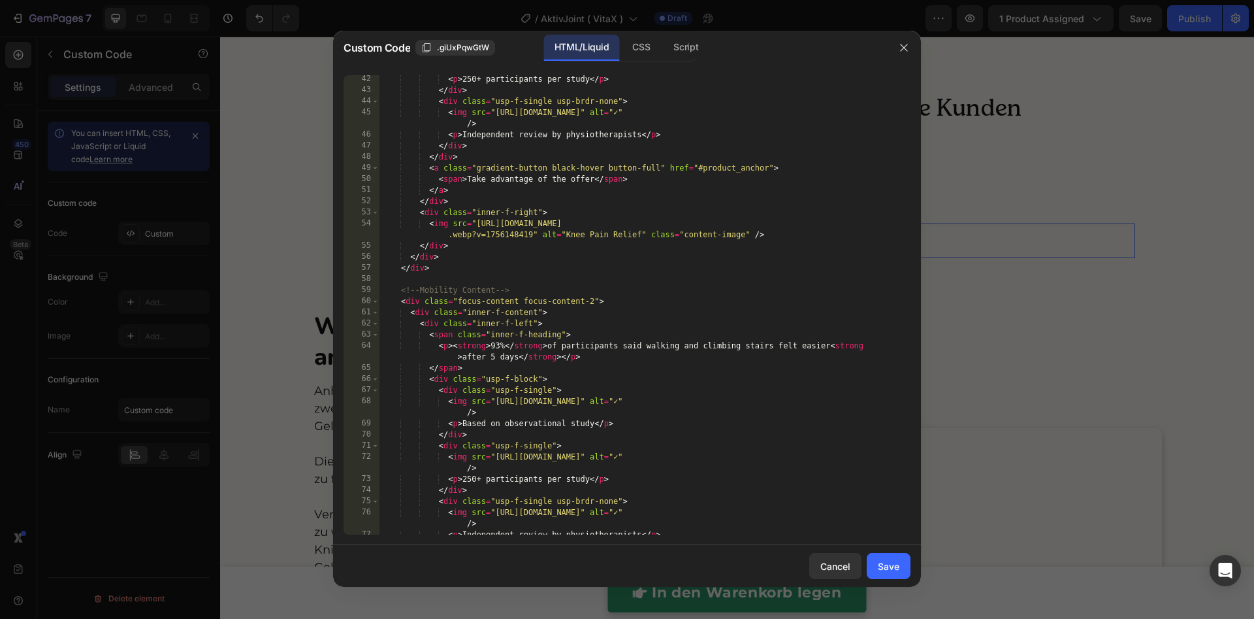
type textarea "</div>"
click at [692, 205] on div "< p > 250+ participants per study </ p > </ div > < div class = "usp-f-single u…" at bounding box center [638, 314] width 518 height 481
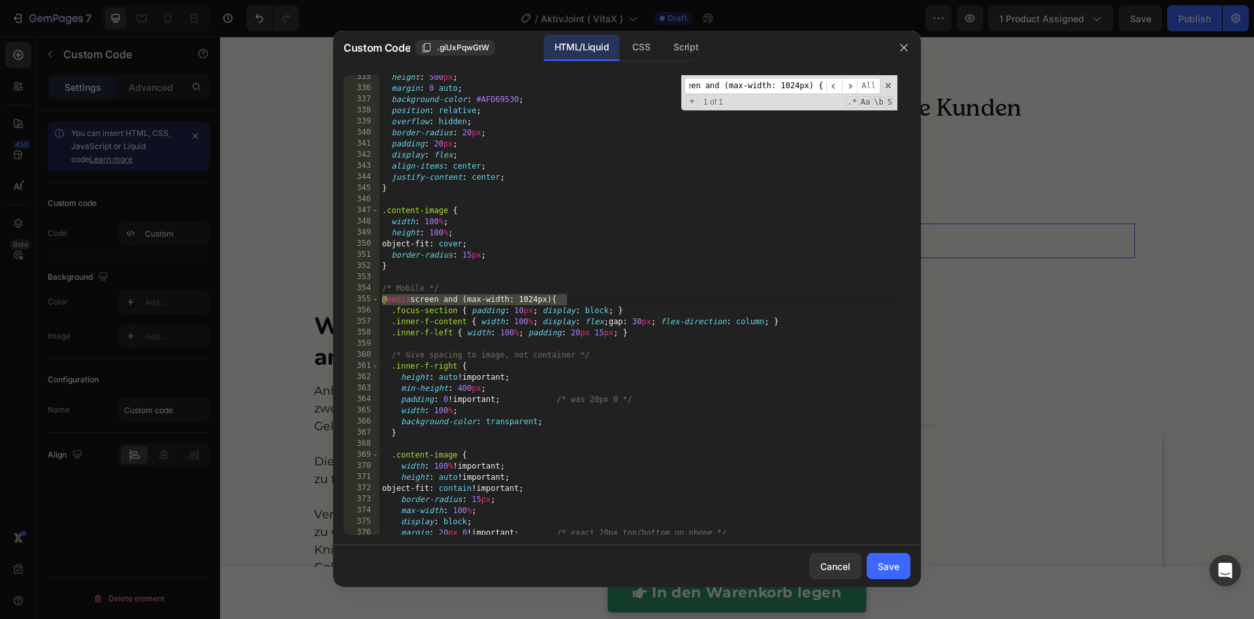
scroll to position [3941, 0]
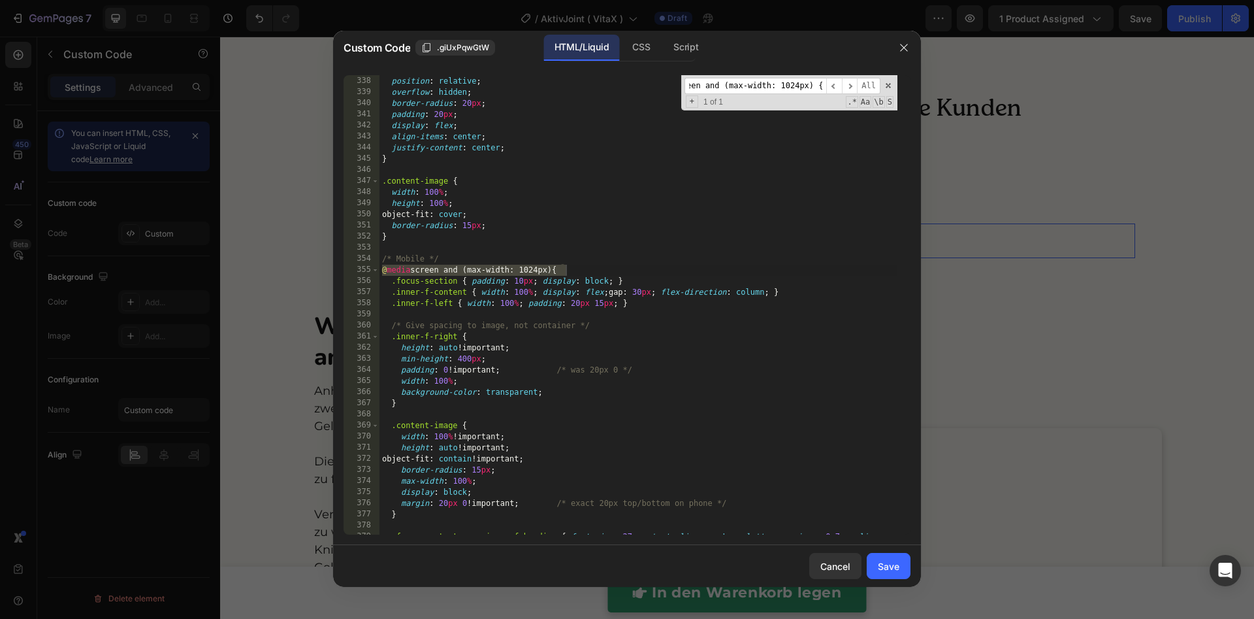
type input "@media screen and (max-width: 1024px) {"
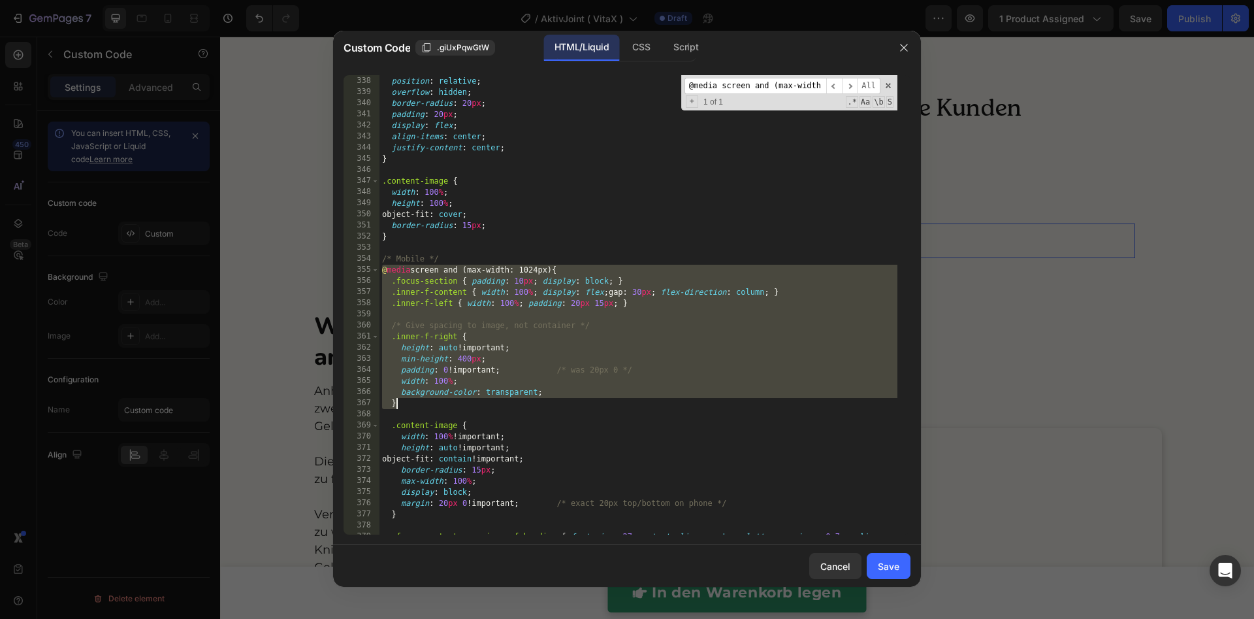
scroll to position [4128, 0]
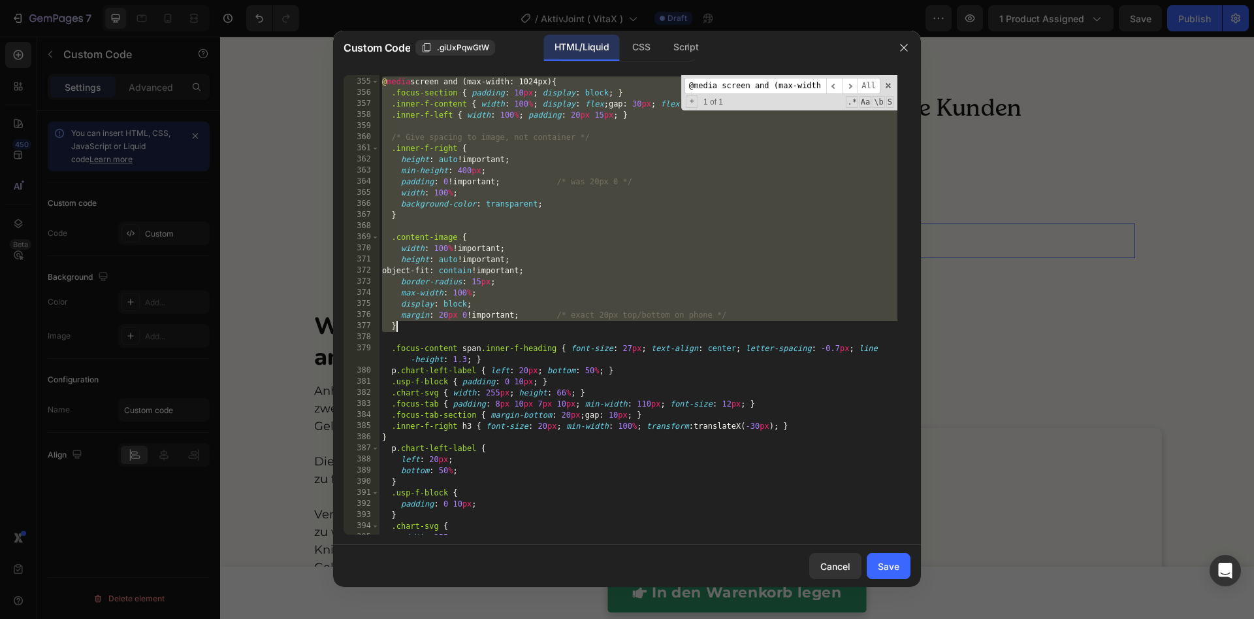
drag, startPoint x: 381, startPoint y: 269, endPoint x: 430, endPoint y: 332, distance: 79.6
click at [430, 332] on div "/* Mobile */ @ media screen and (max-width: 1024px) { .focus-section { padding …" at bounding box center [638, 305] width 518 height 481
paste textarea
type textarea "}"
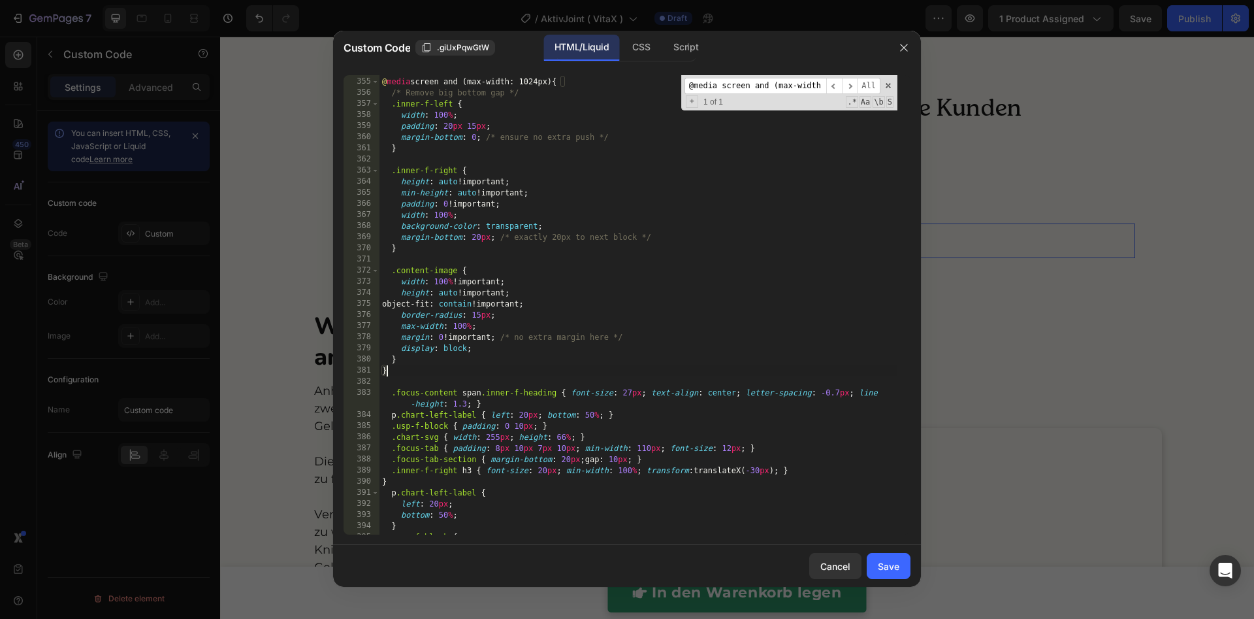
click at [899, 515] on button "Save" at bounding box center [889, 566] width 44 height 26
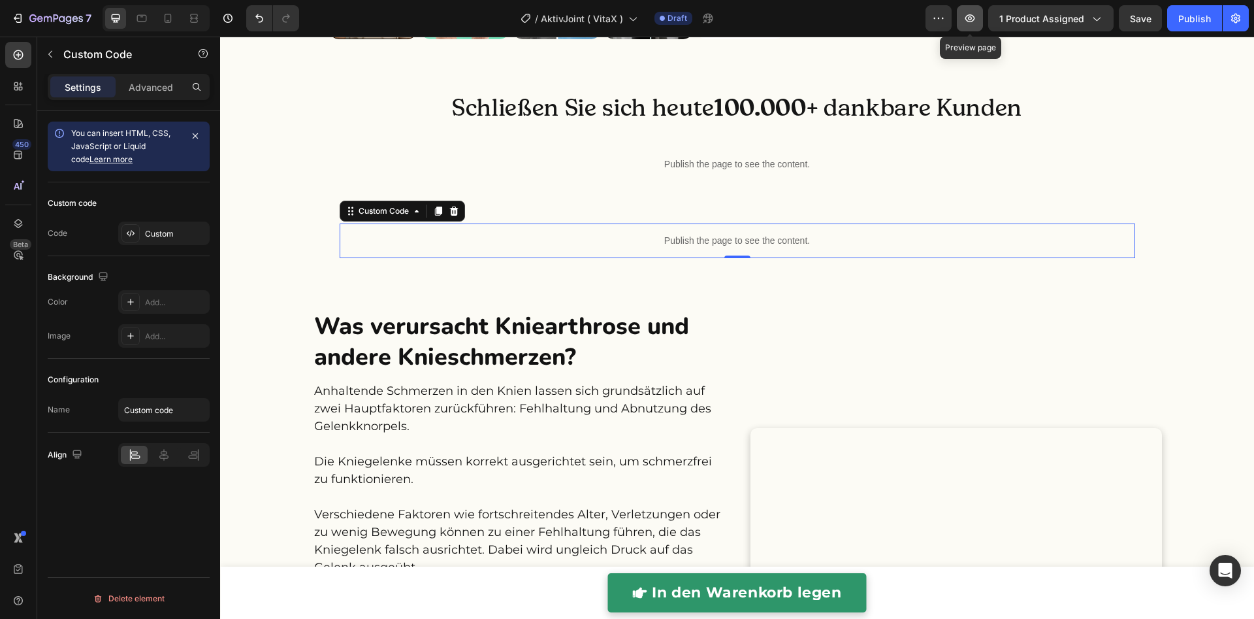
click at [980, 17] on button "button" at bounding box center [970, 18] width 26 height 26
click at [522, 248] on p "Publish the page to see the content." at bounding box center [738, 241] width 796 height 14
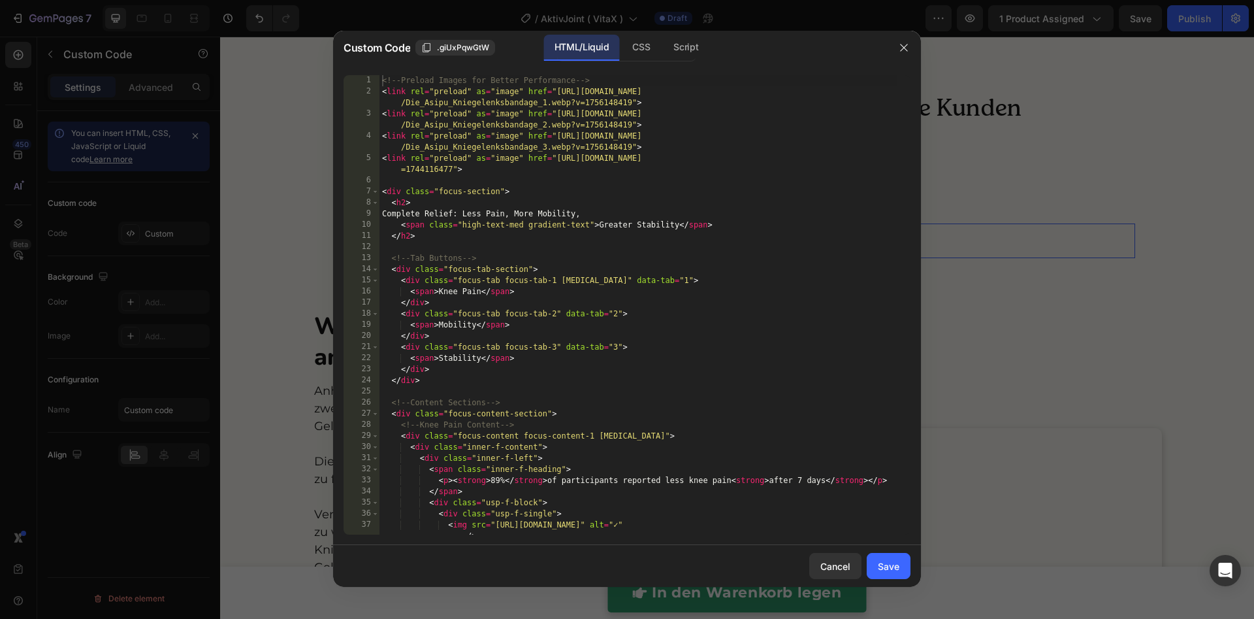
click at [522, 357] on div "<!-- Preload Images for Better Performance --> < link rel = "preload" as = "ima…" at bounding box center [638, 315] width 518 height 481
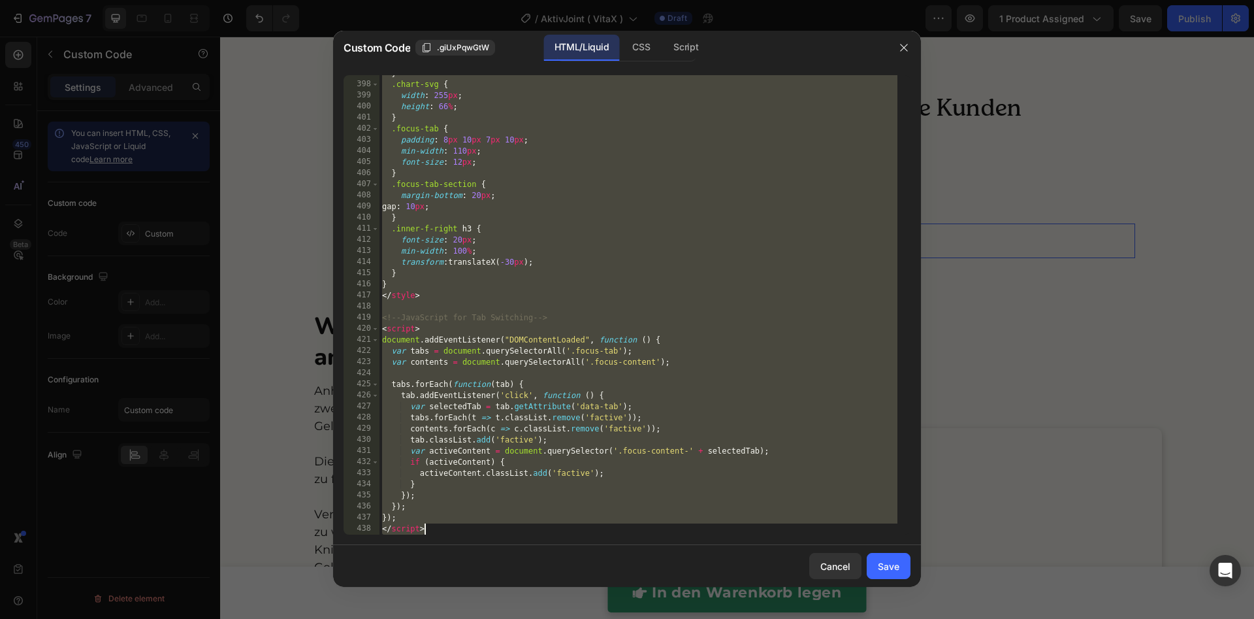
paste textarea
type textarea "</script>"
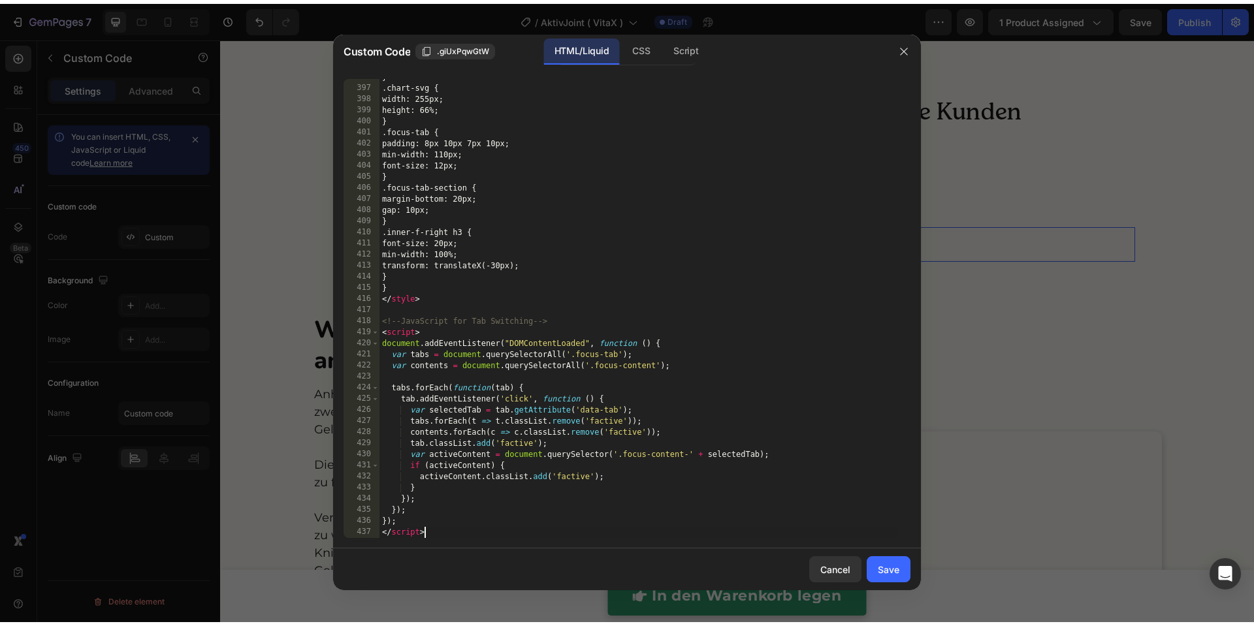
scroll to position [4593, 0]
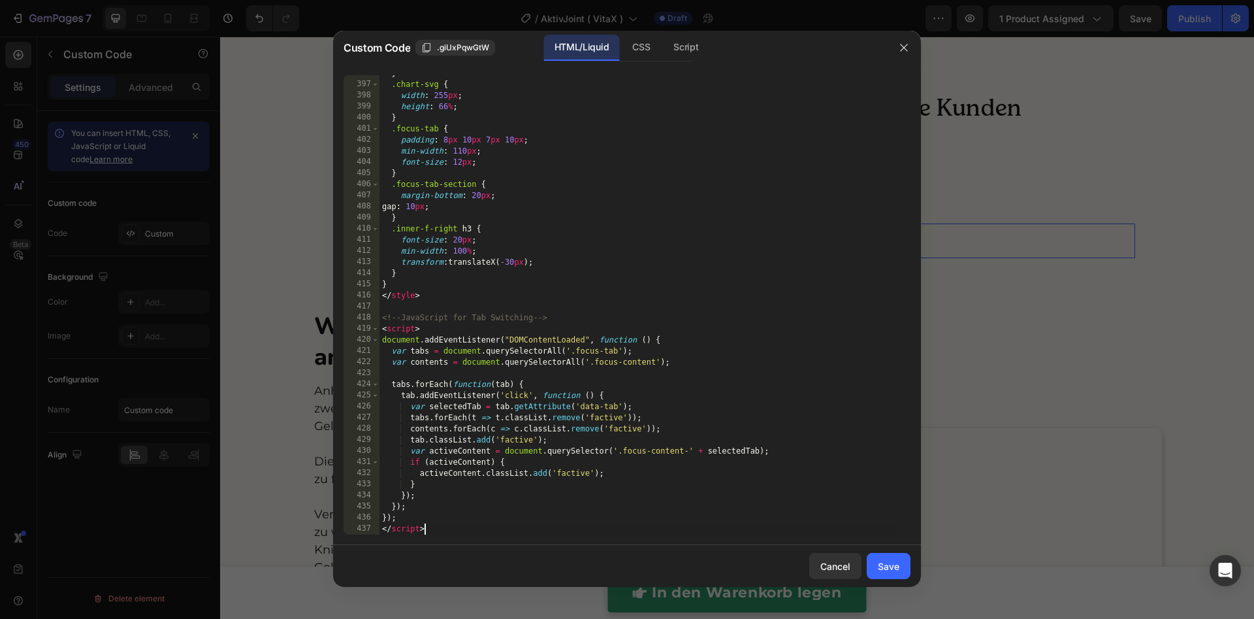
click at [888, 515] on div "Save" at bounding box center [889, 566] width 22 height 14
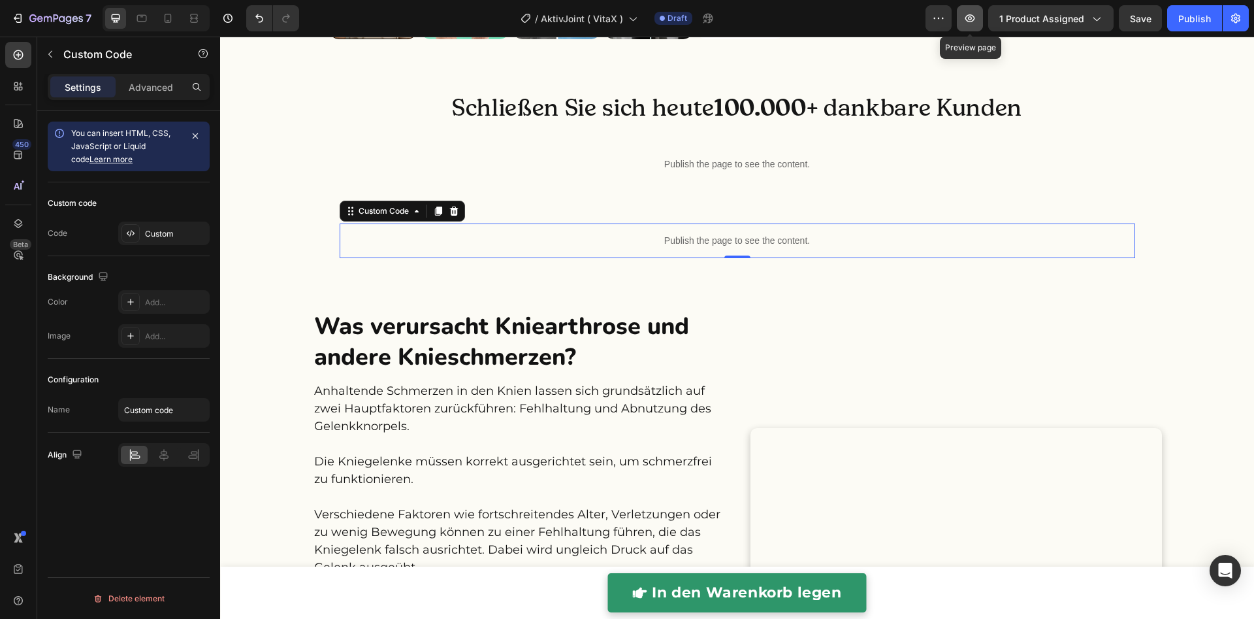
click at [977, 25] on button "button" at bounding box center [970, 18] width 26 height 26
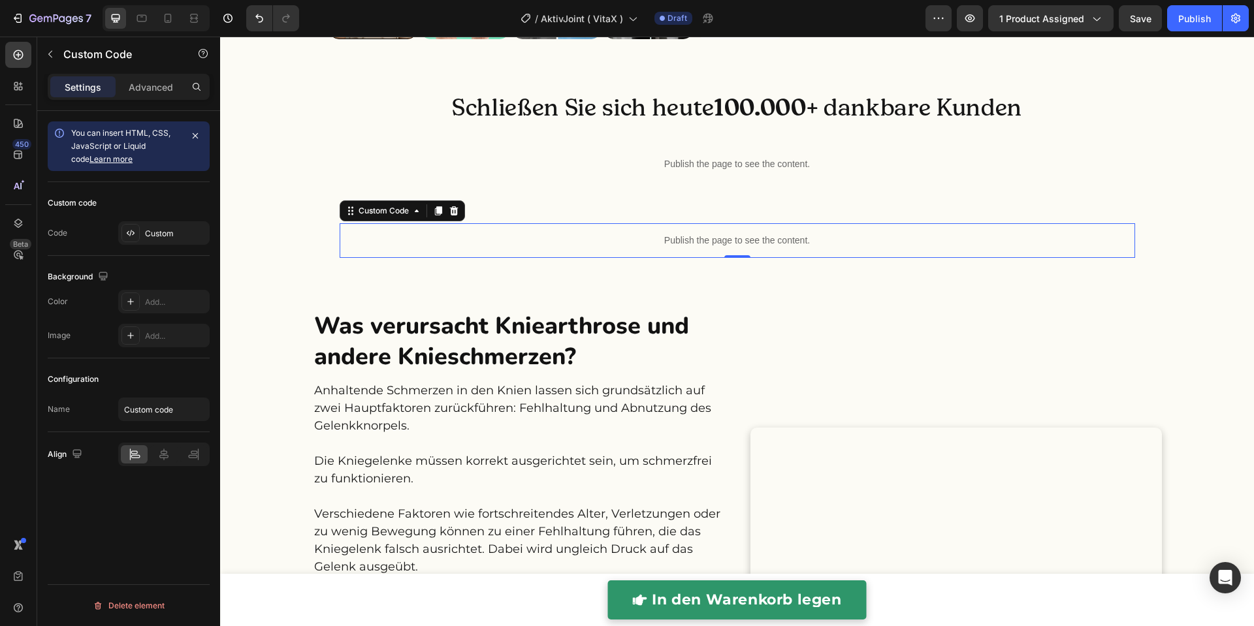
click at [645, 258] on div "Publish the page to see the content." at bounding box center [738, 240] width 796 height 35
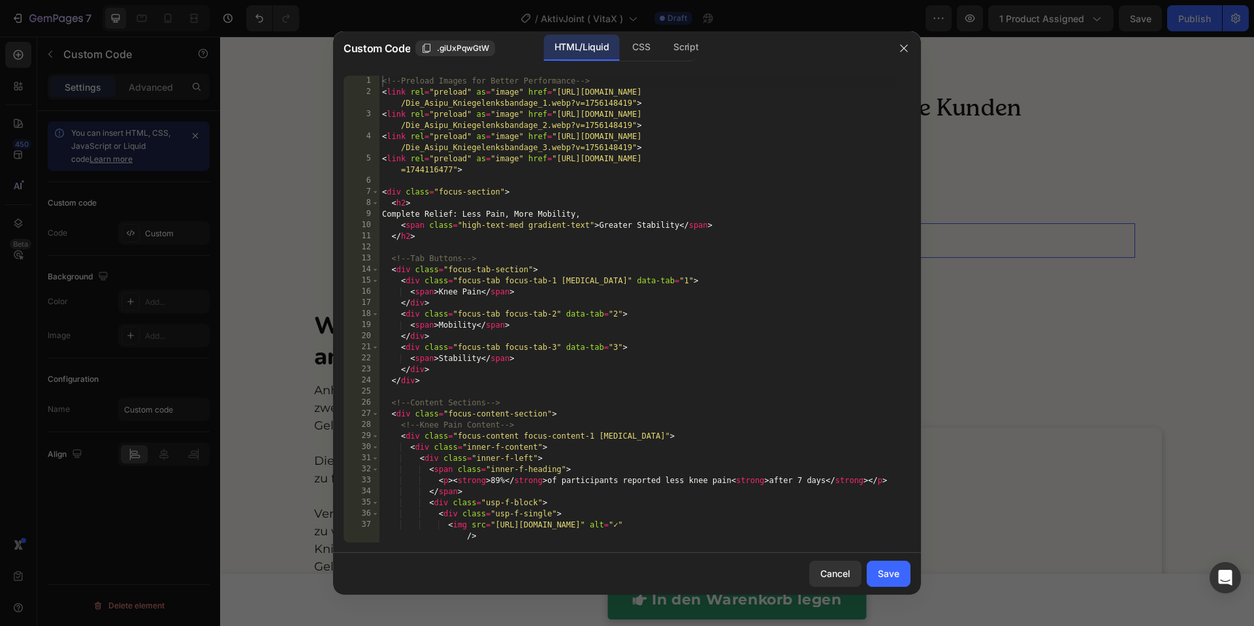
click at [643, 371] on div "<!-- Preload Images for Better Performance --> < link rel = "preload" as = "ima…" at bounding box center [638, 320] width 518 height 489
type textarea "}); </script>"
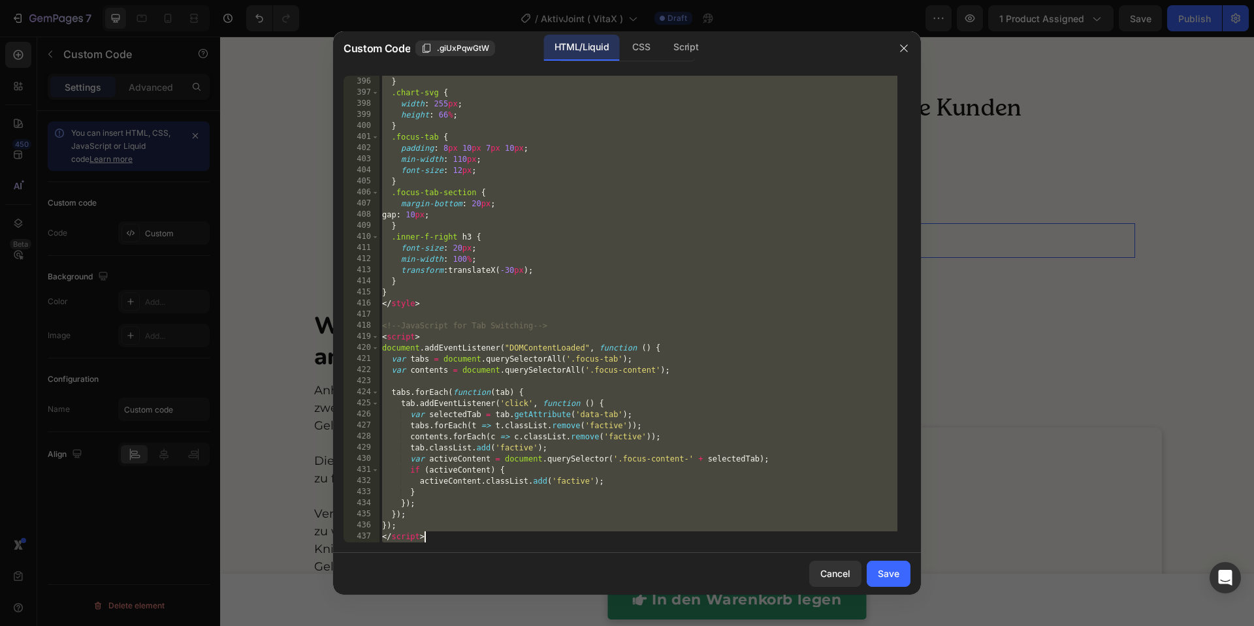
paste textarea
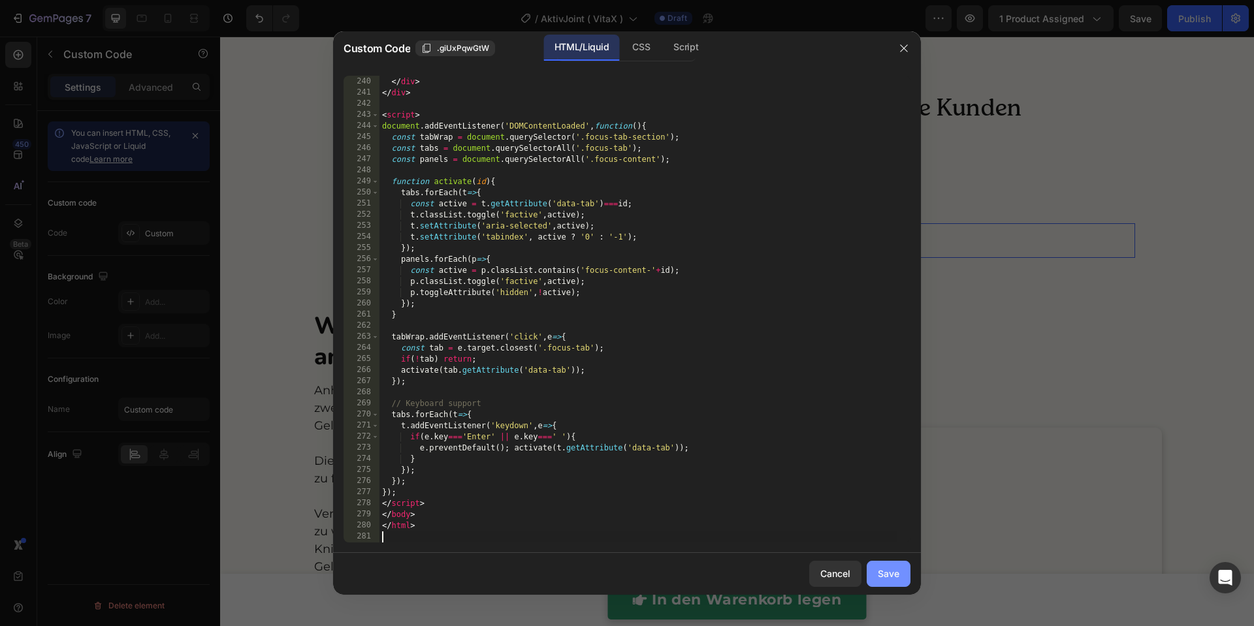
click at [884, 515] on div "Save" at bounding box center [889, 574] width 22 height 14
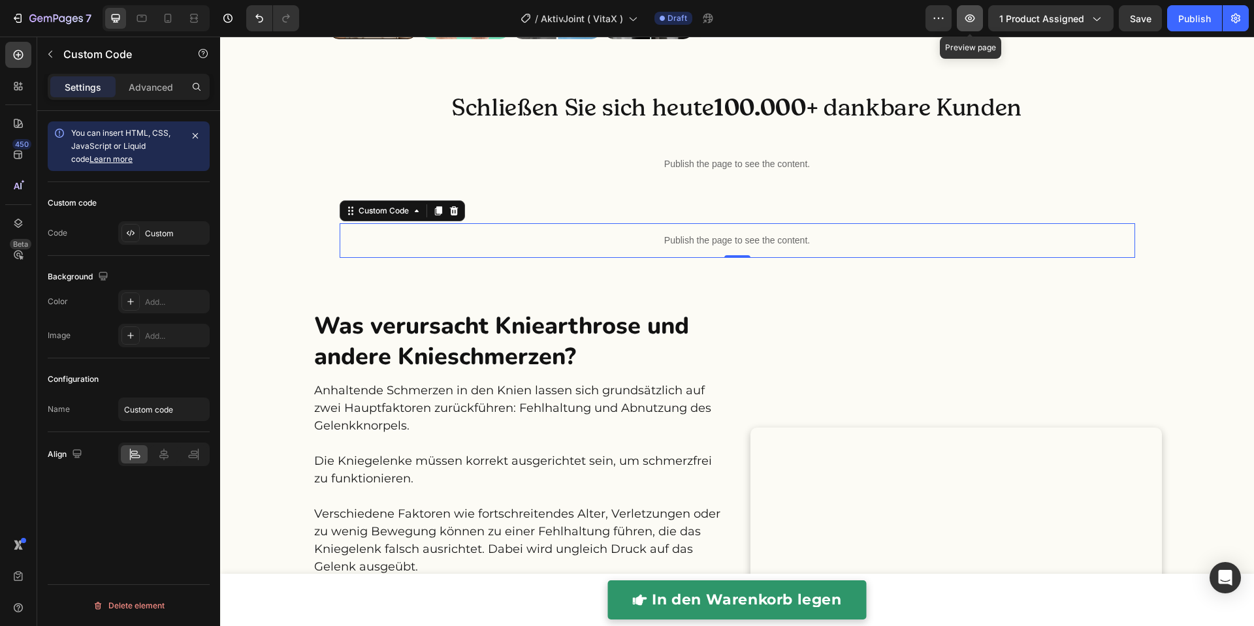
click at [975, 17] on icon "button" at bounding box center [970, 18] width 10 height 8
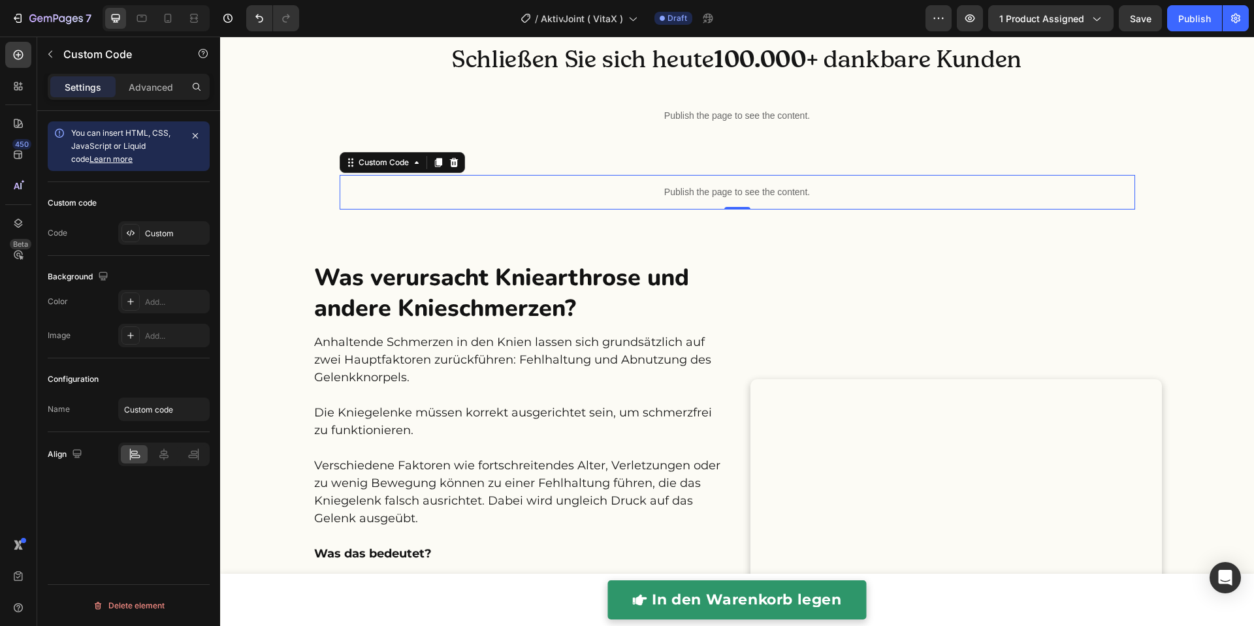
scroll to position [1033, 0]
click at [172, 21] on icon at bounding box center [167, 18] width 13 height 13
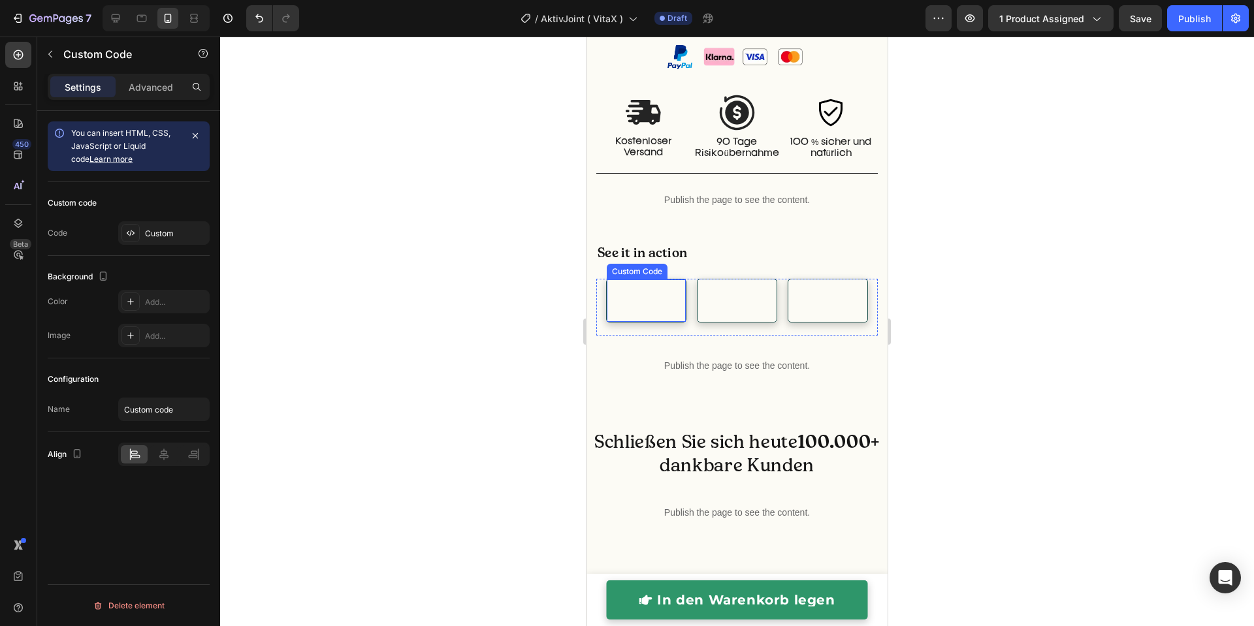
scroll to position [1284, 0]
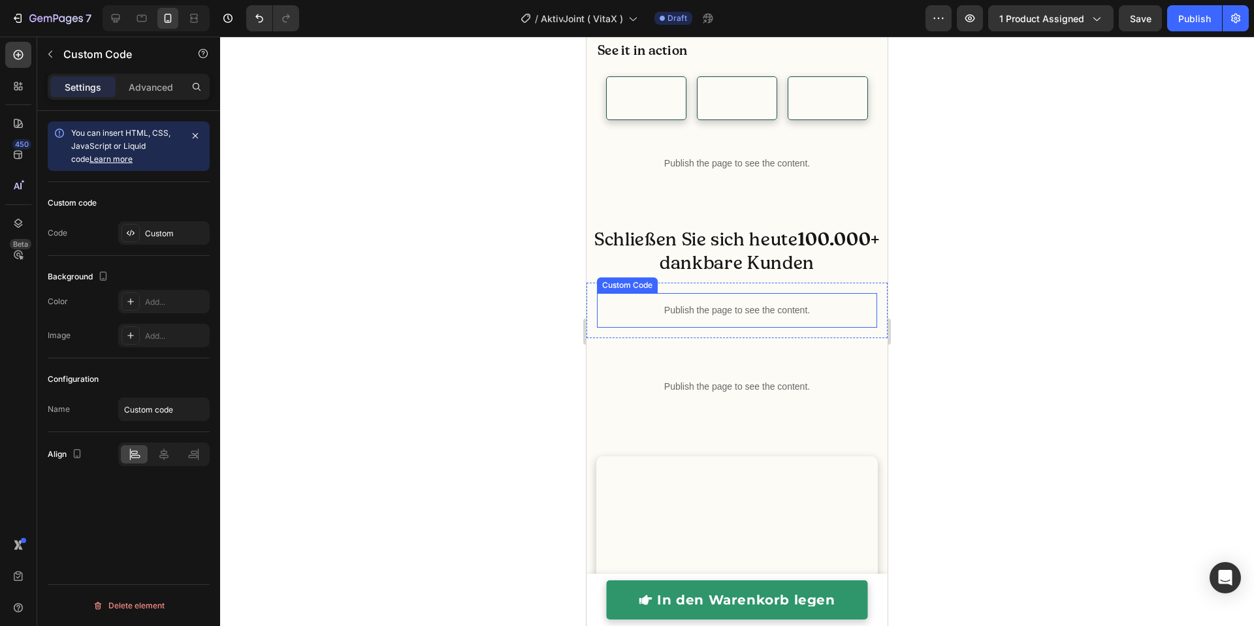
click at [677, 317] on p "Publish the page to see the content." at bounding box center [737, 311] width 280 height 14
click at [677, 394] on p "Publish the page to see the content." at bounding box center [737, 387] width 280 height 14
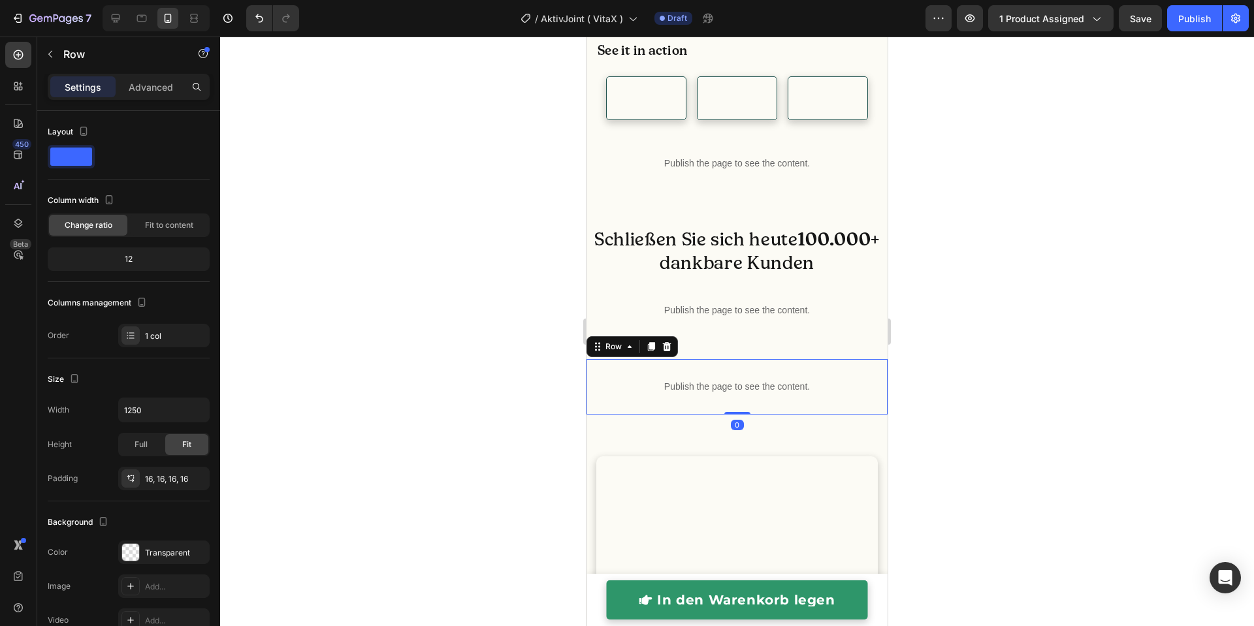
click at [769, 415] on div "Publish the page to see the content. Custom Code Row 0" at bounding box center [737, 387] width 301 height 56
click at [153, 87] on p "Advanced" at bounding box center [151, 87] width 44 height 14
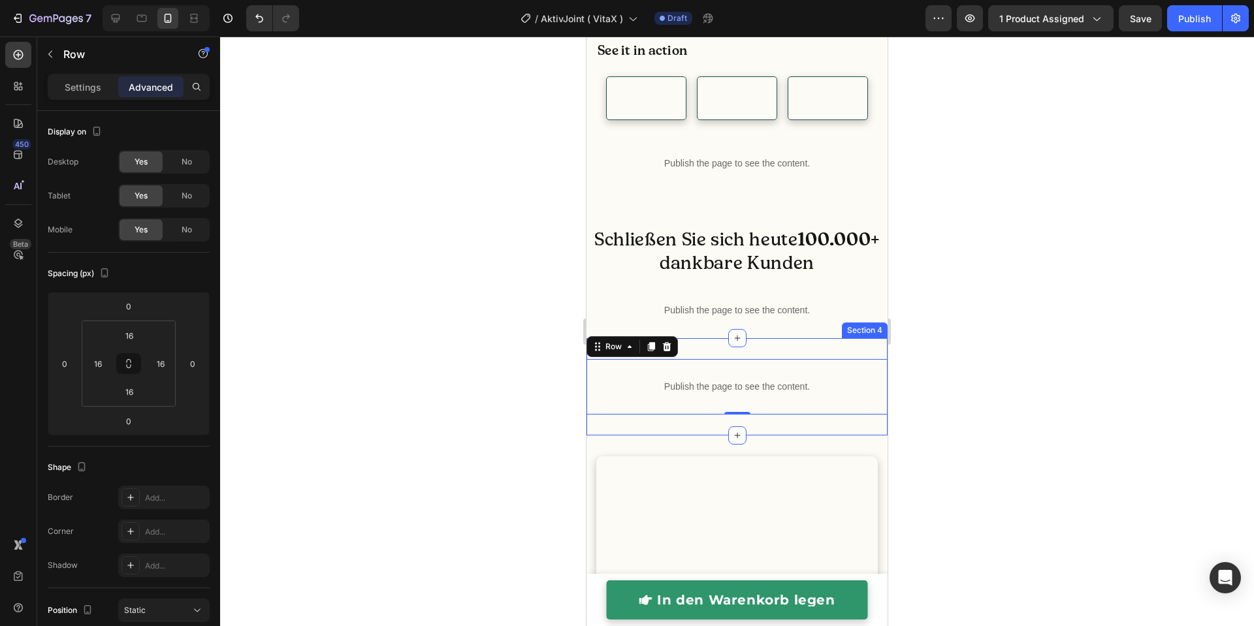
click at [765, 433] on div "Publish the page to see the content. Custom Code Row 0 Section 4" at bounding box center [737, 386] width 301 height 97
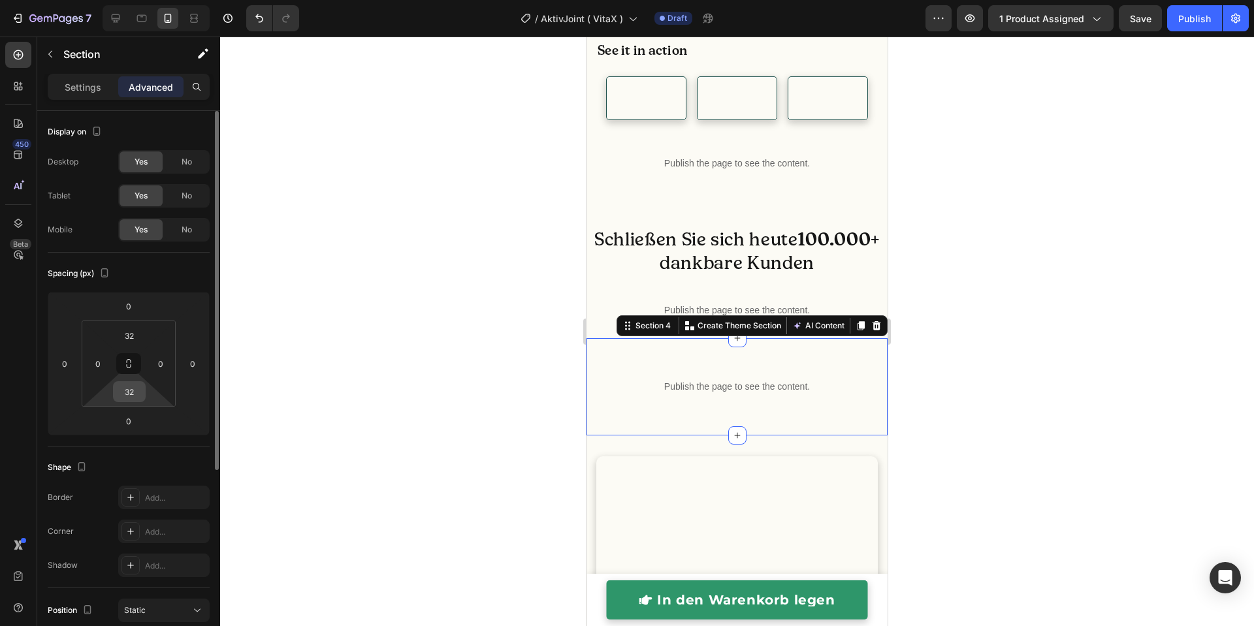
click at [134, 389] on input "32" at bounding box center [129, 392] width 26 height 20
type input "0"
click at [133, 339] on input "32" at bounding box center [129, 336] width 26 height 20
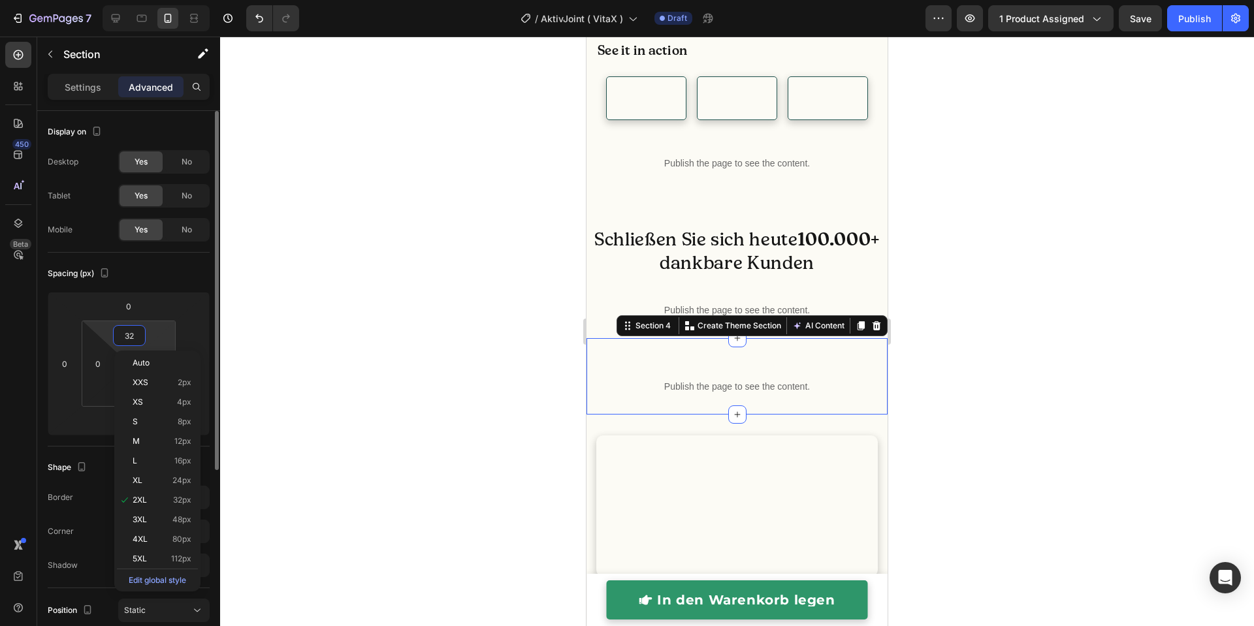
type input "0"
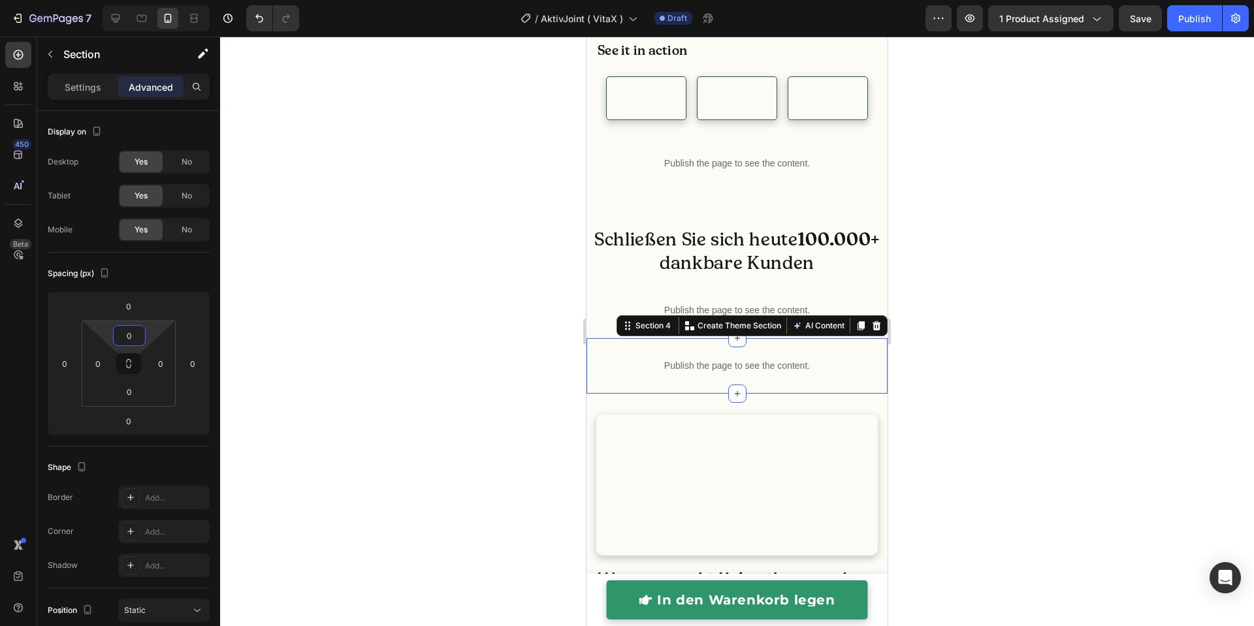
click at [390, 424] on div at bounding box center [737, 332] width 1034 height 590
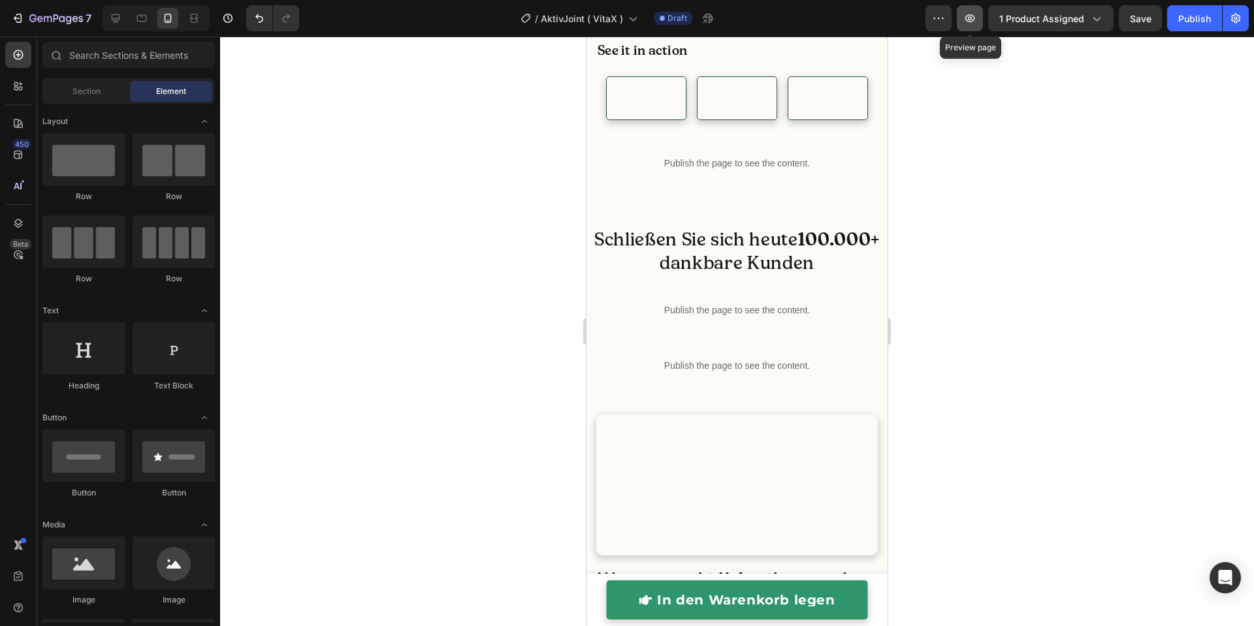
click at [975, 15] on icon "button" at bounding box center [969, 18] width 13 height 13
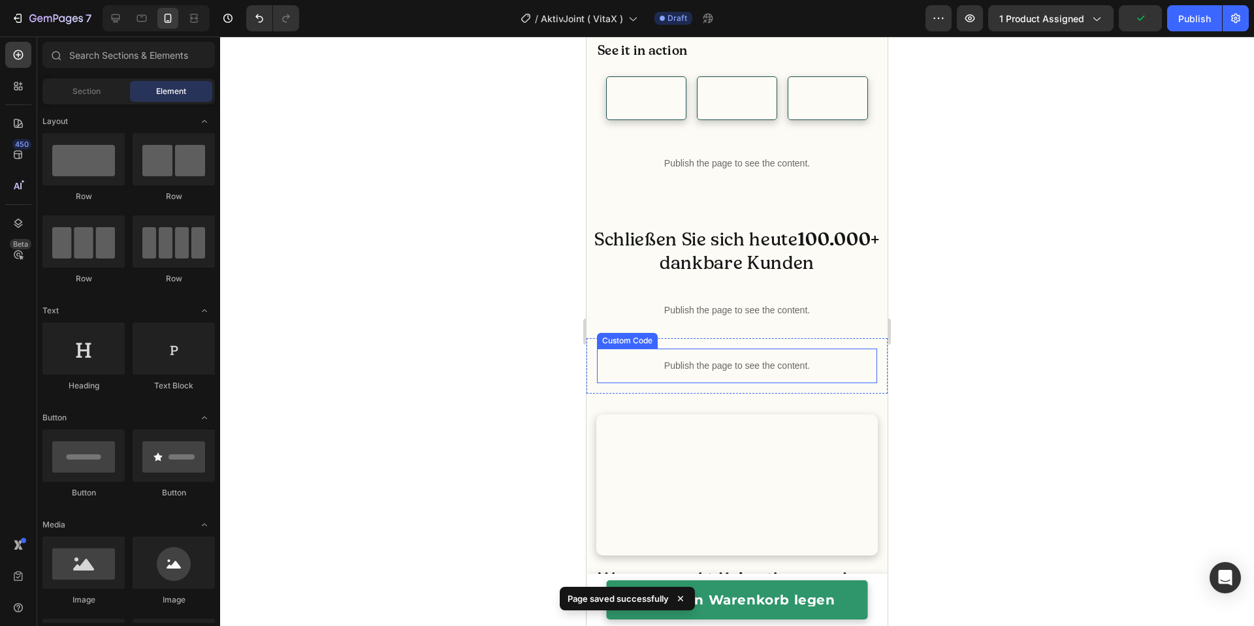
click at [709, 383] on div "Publish the page to see the content." at bounding box center [737, 366] width 280 height 35
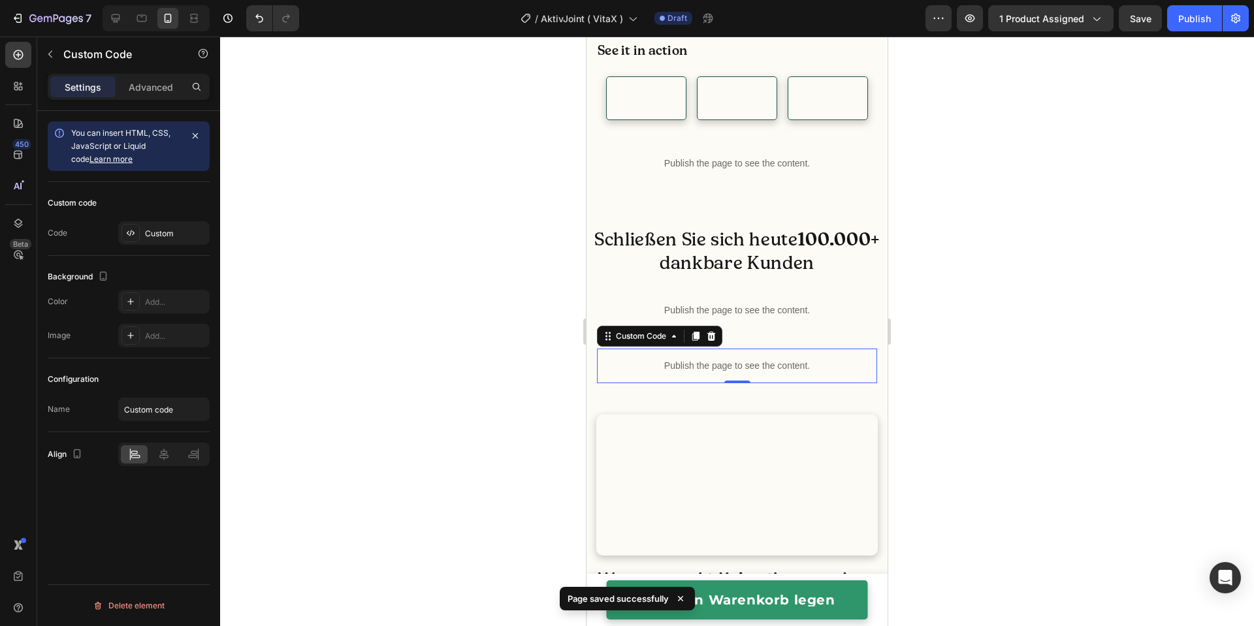
click at [709, 383] on div "Publish the page to see the content." at bounding box center [737, 366] width 280 height 35
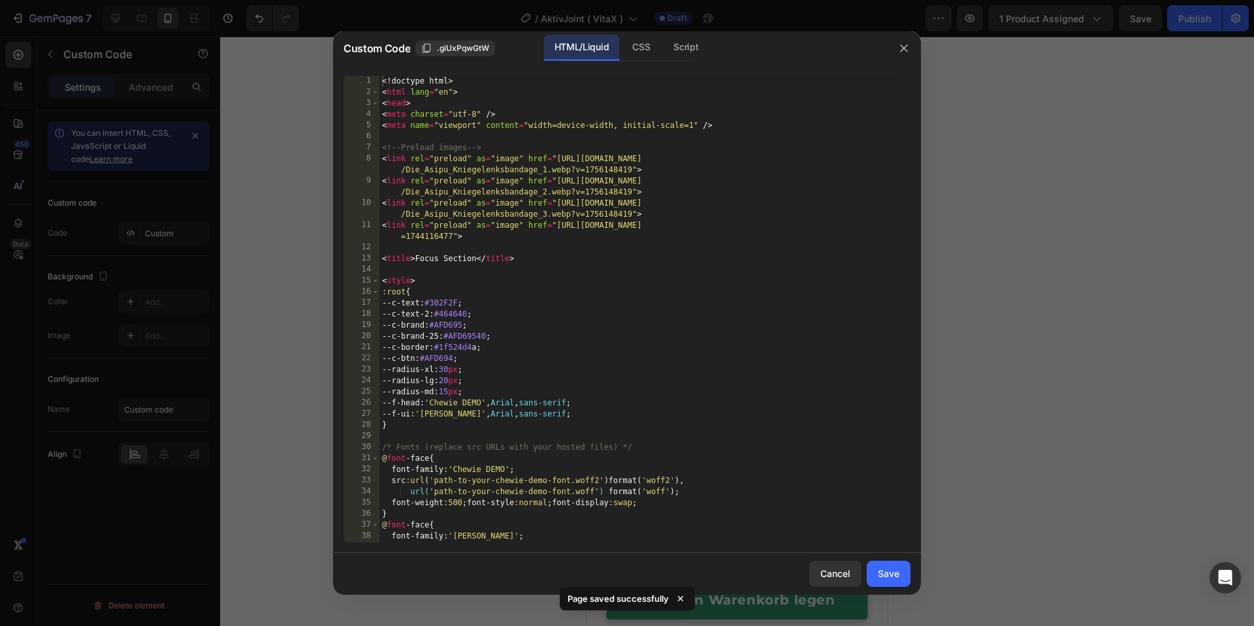
click at [707, 441] on div "<! doctype html > < html lang = "en" > < head > < meta charset = "utf-8" /> < m…" at bounding box center [638, 320] width 518 height 489
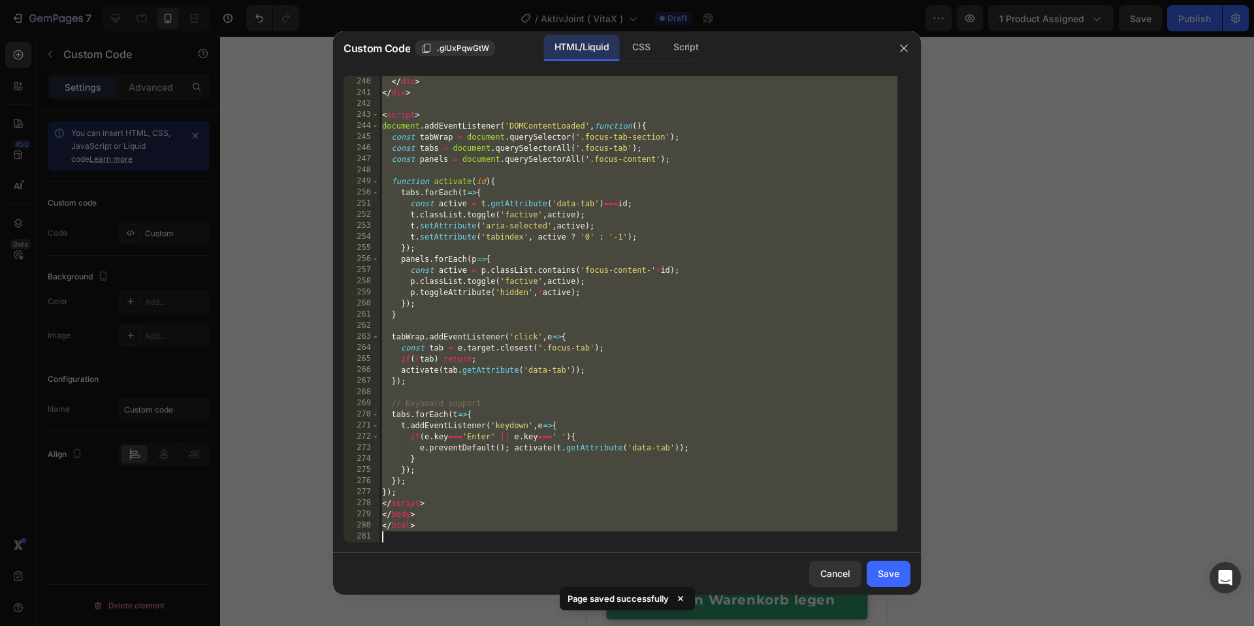
paste textarea
type textarea "</html>"
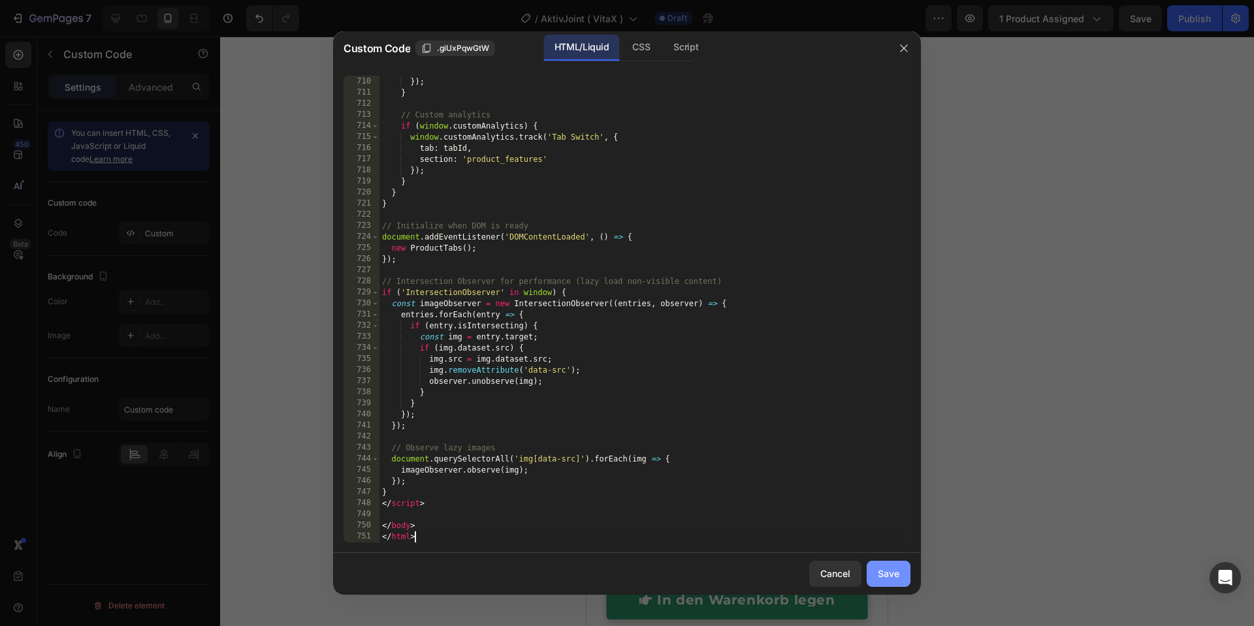
click at [885, 515] on div "Save" at bounding box center [889, 574] width 22 height 14
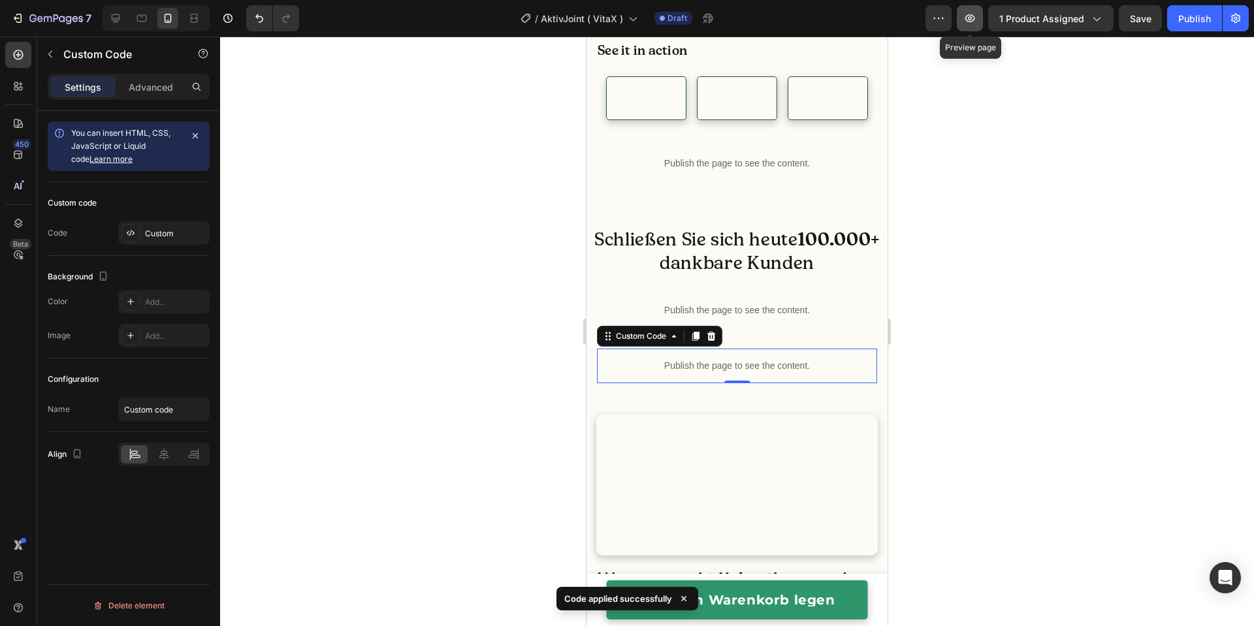
click at [970, 18] on icon "button" at bounding box center [969, 18] width 13 height 13
click at [666, 373] on p "Publish the page to see the content." at bounding box center [737, 366] width 280 height 14
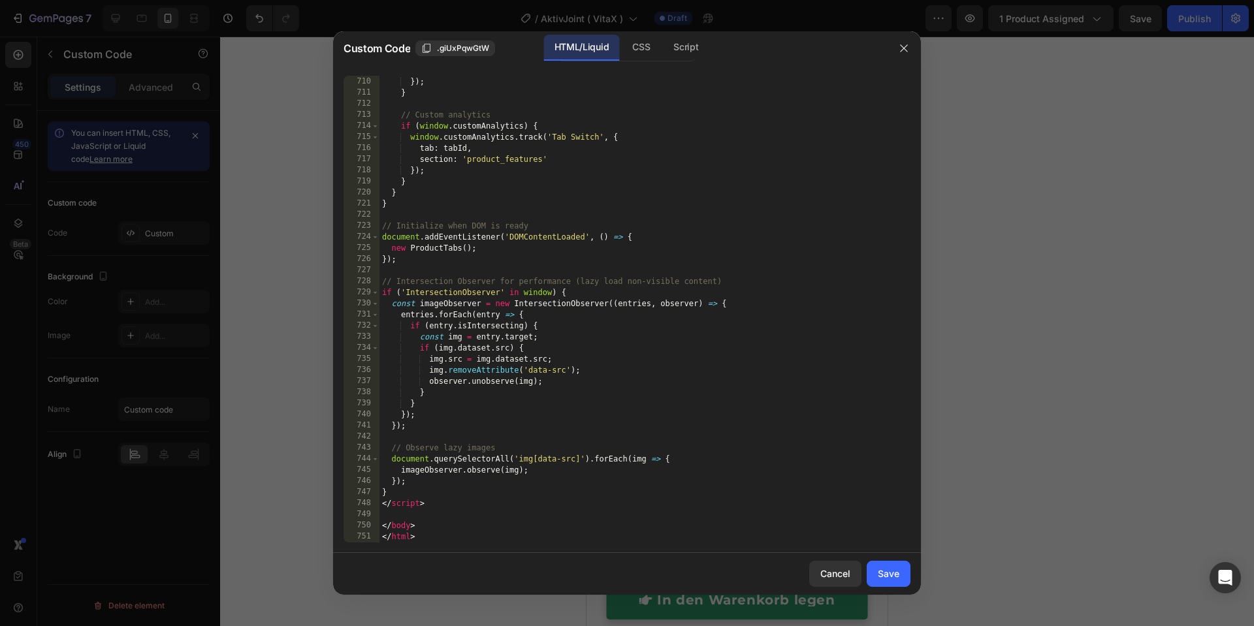
click at [663, 303] on div "'event_label' : 'product_features' }) ; } // Custom analytics if ( window . cus…" at bounding box center [638, 309] width 518 height 489
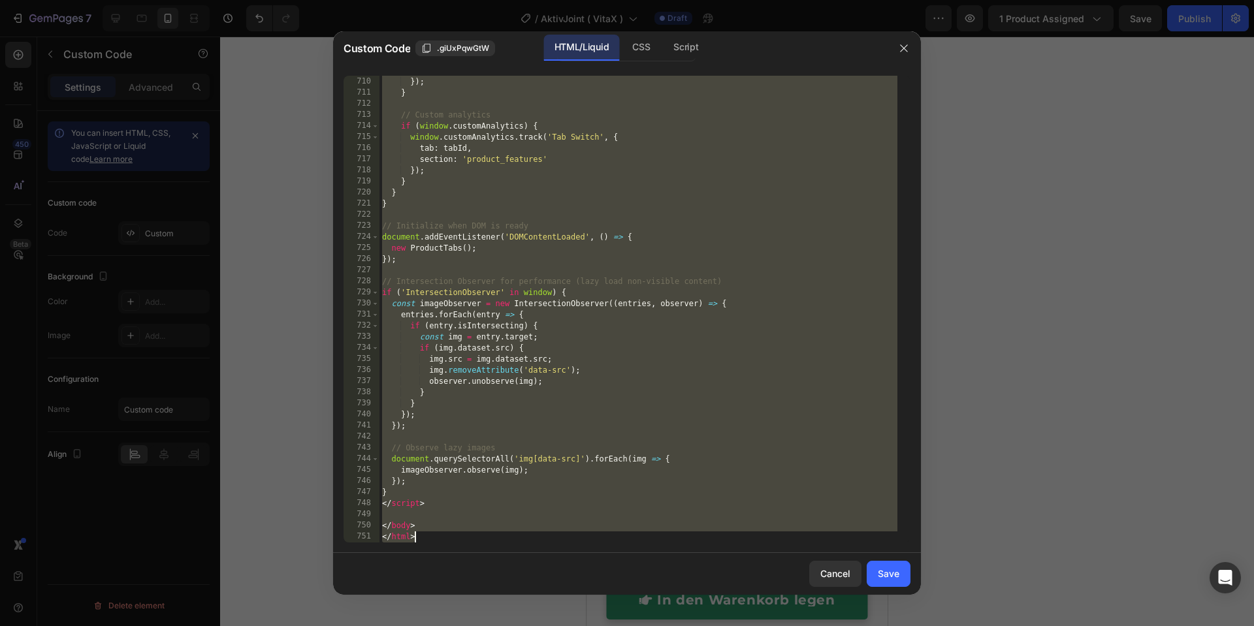
paste textarea "script"
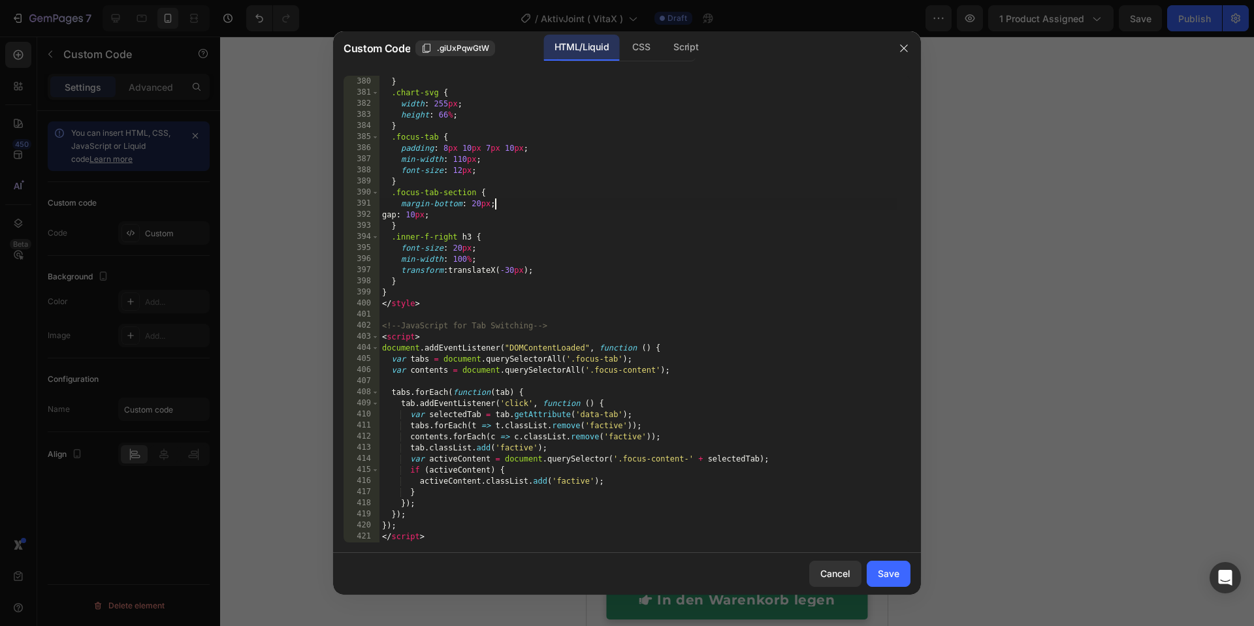
click at [545, 201] on div "padding-left : 10 px ; } .chart-svg { width : 255 px ; height : 66 % ; } .focus…" at bounding box center [638, 309] width 518 height 489
type textarea "margin-bottom: 20px;"
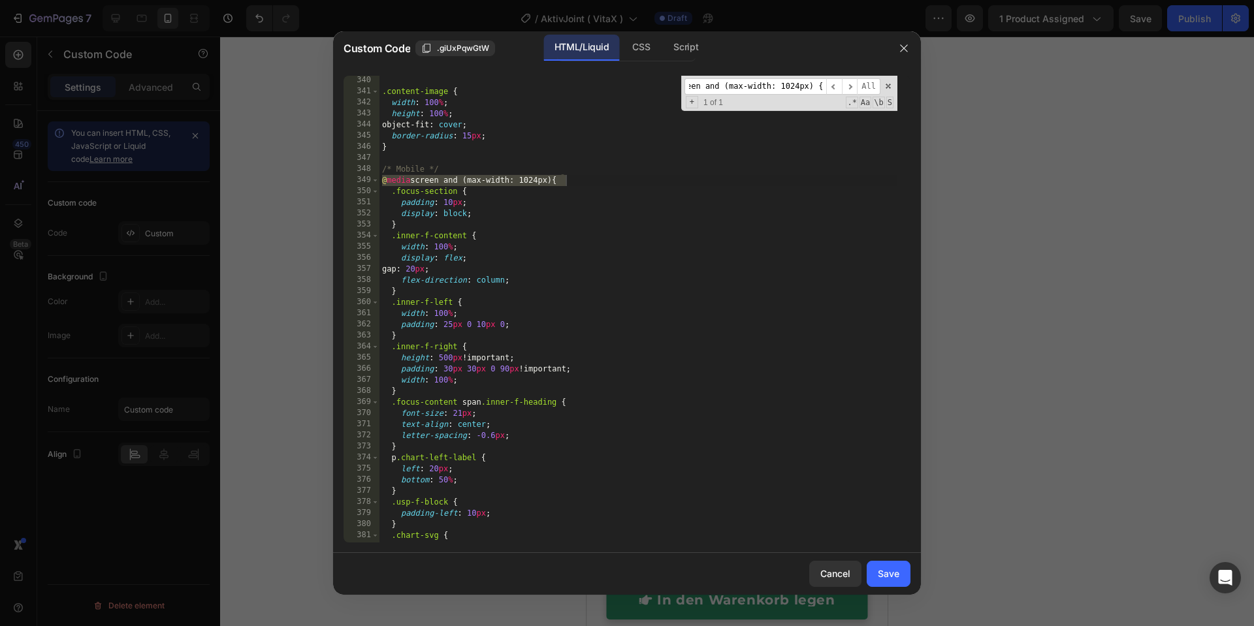
scroll to position [3921, 0]
type input "@media screen and (max-width: 1024px) {"
click at [445, 317] on div ".content-image { width : 100 % ; height : 100 % ; object-fit : cover ; border-r…" at bounding box center [638, 317] width 518 height 489
type textarea "}); </script>"
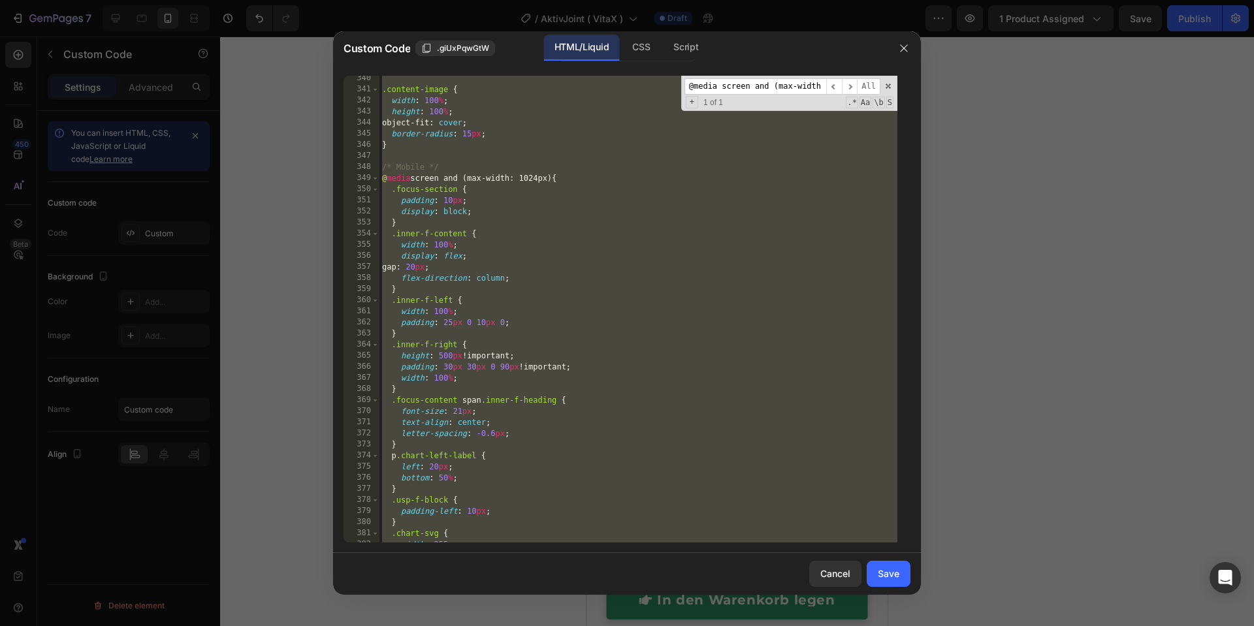
scroll to position [4363, 0]
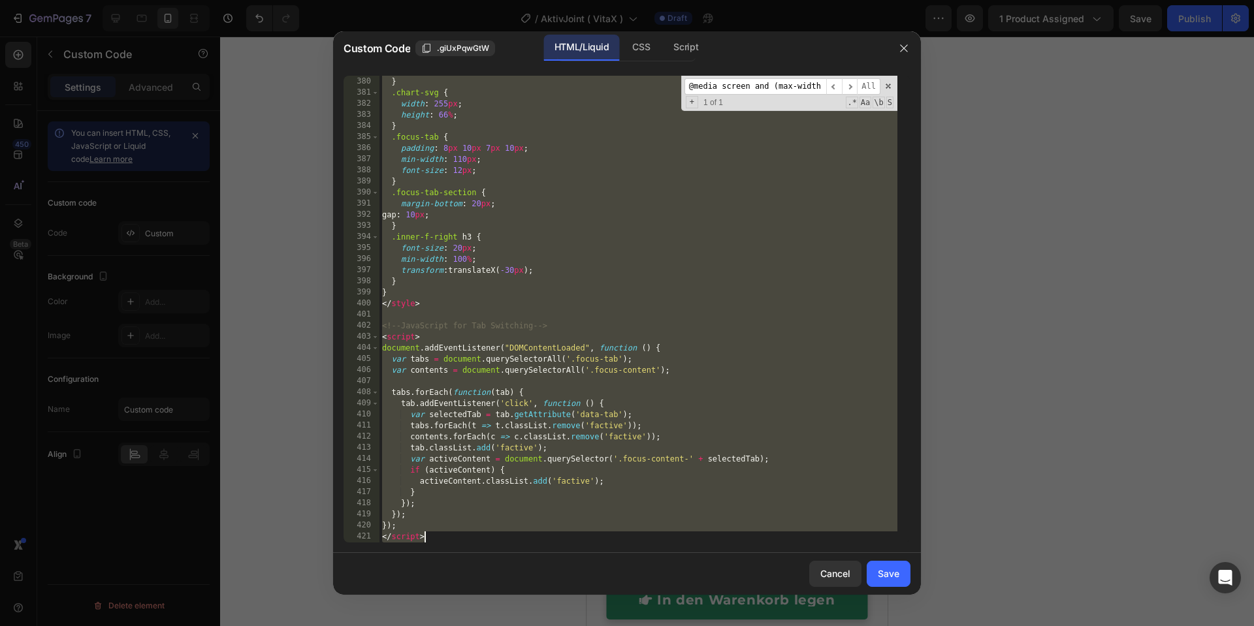
click at [892, 515] on div "Save" at bounding box center [889, 574] width 22 height 14
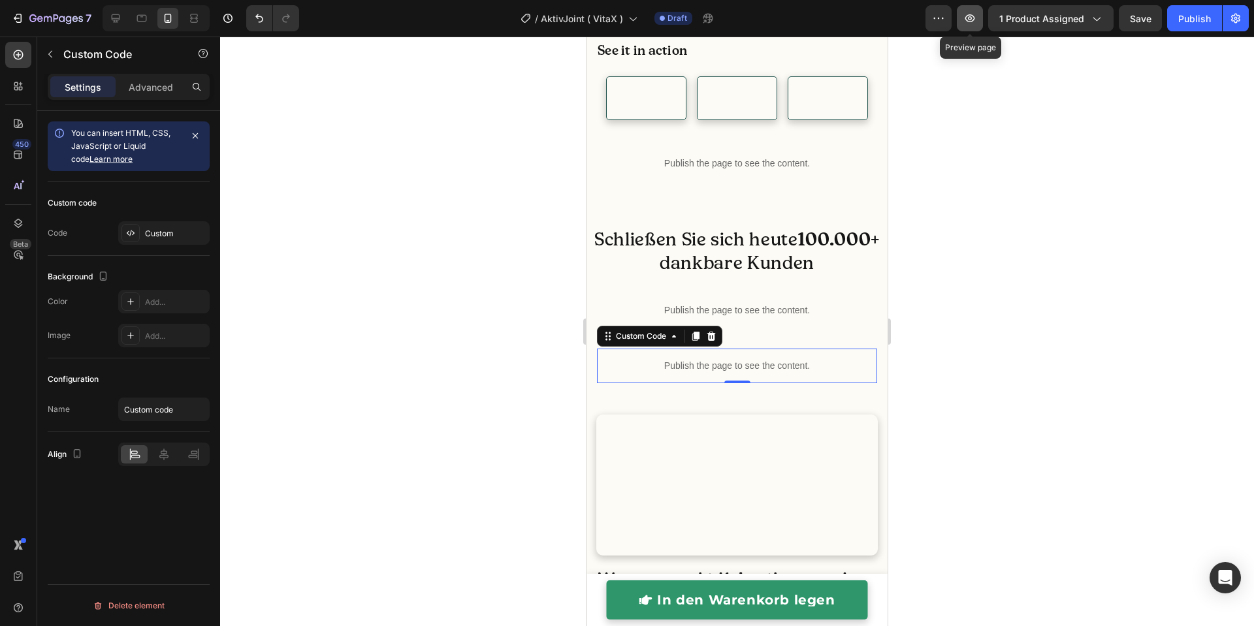
click at [983, 18] on button "button" at bounding box center [970, 18] width 26 height 26
click at [687, 373] on p "Publish the page to see the content." at bounding box center [737, 366] width 280 height 14
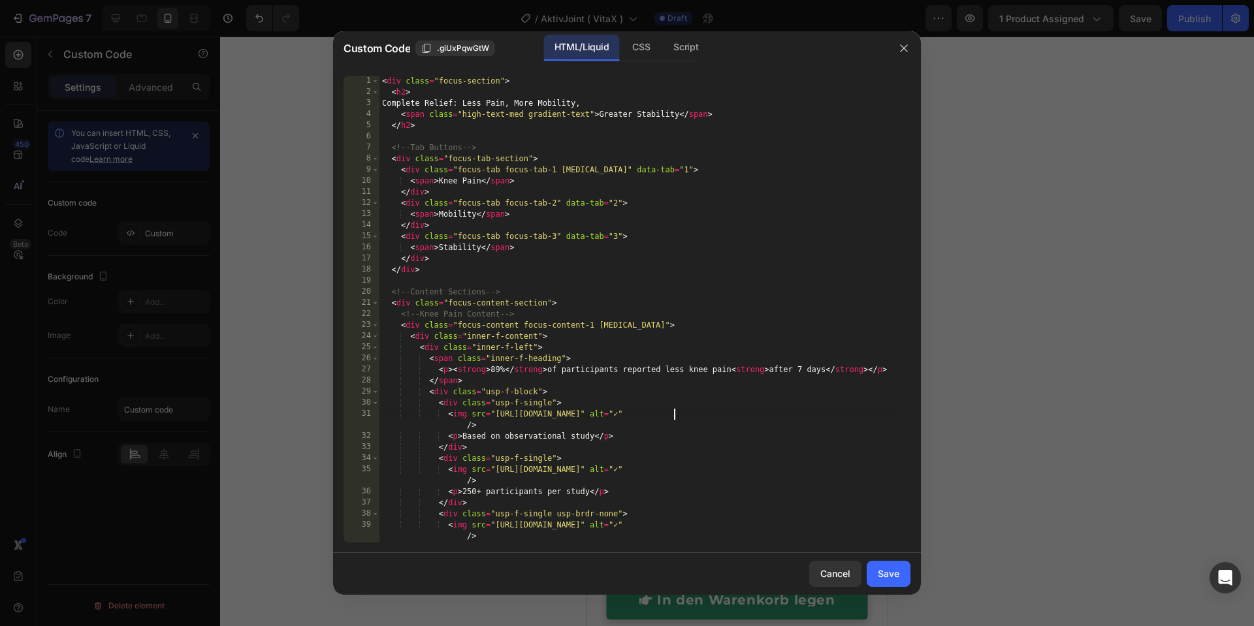
click at [674, 419] on div "< div class = "focus-section" > < h2 > Complete Relief: Less Pain, More Mobilit…" at bounding box center [638, 320] width 518 height 489
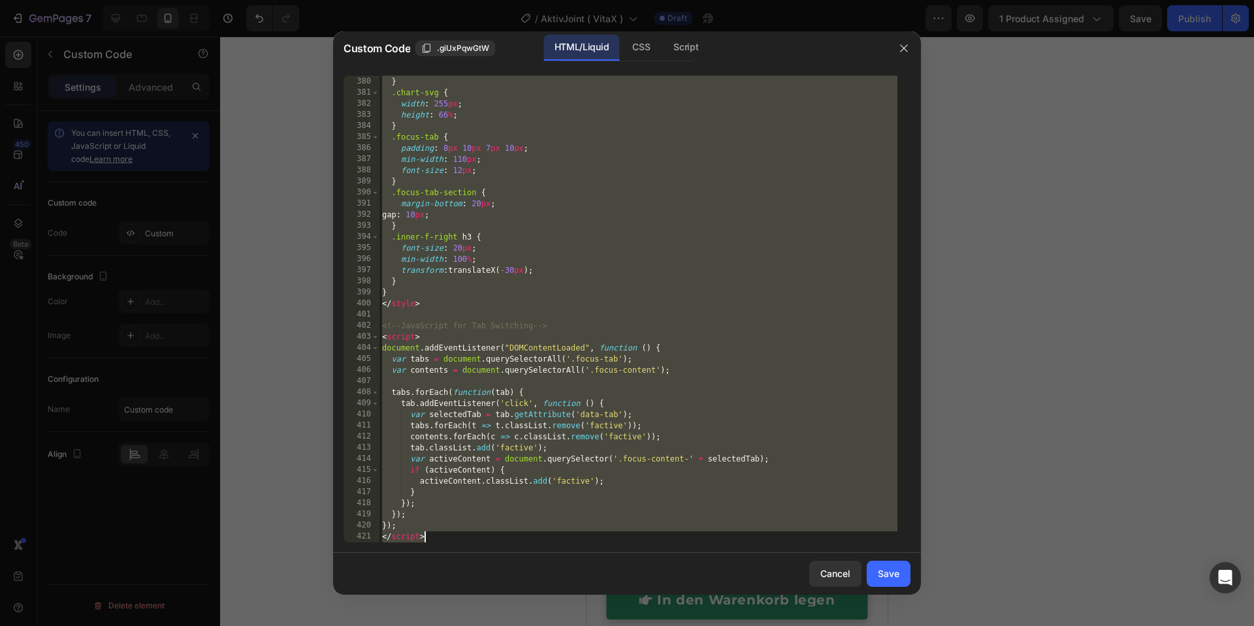
paste textarea
type textarea "</script>"
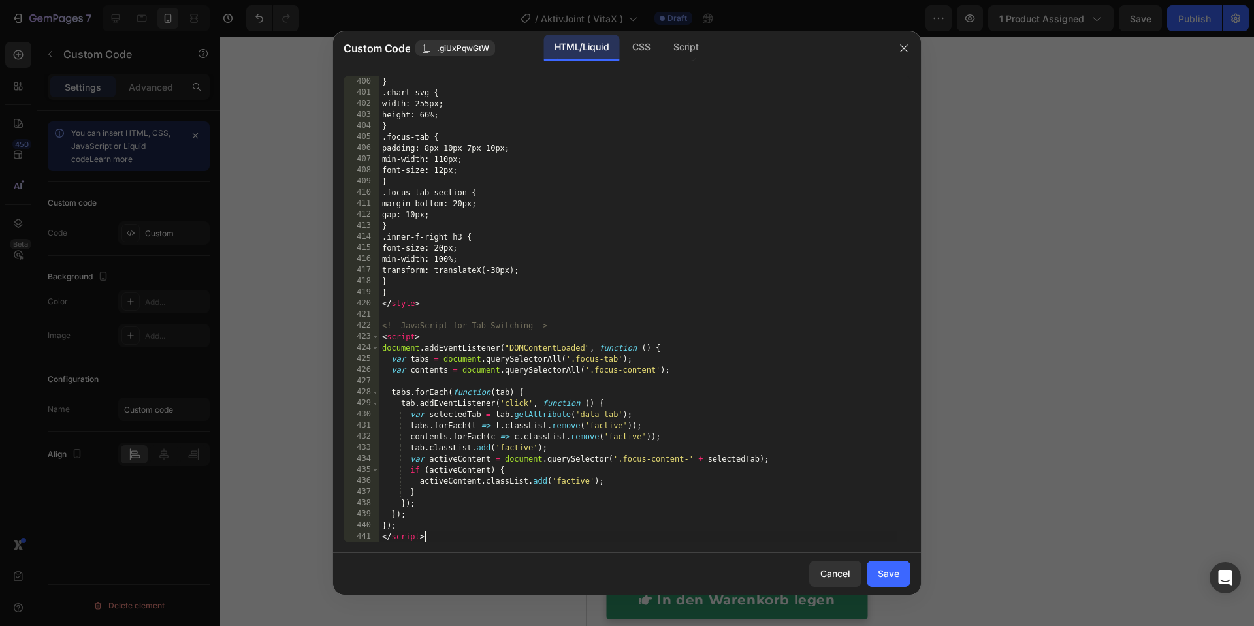
scroll to position [4629, 0]
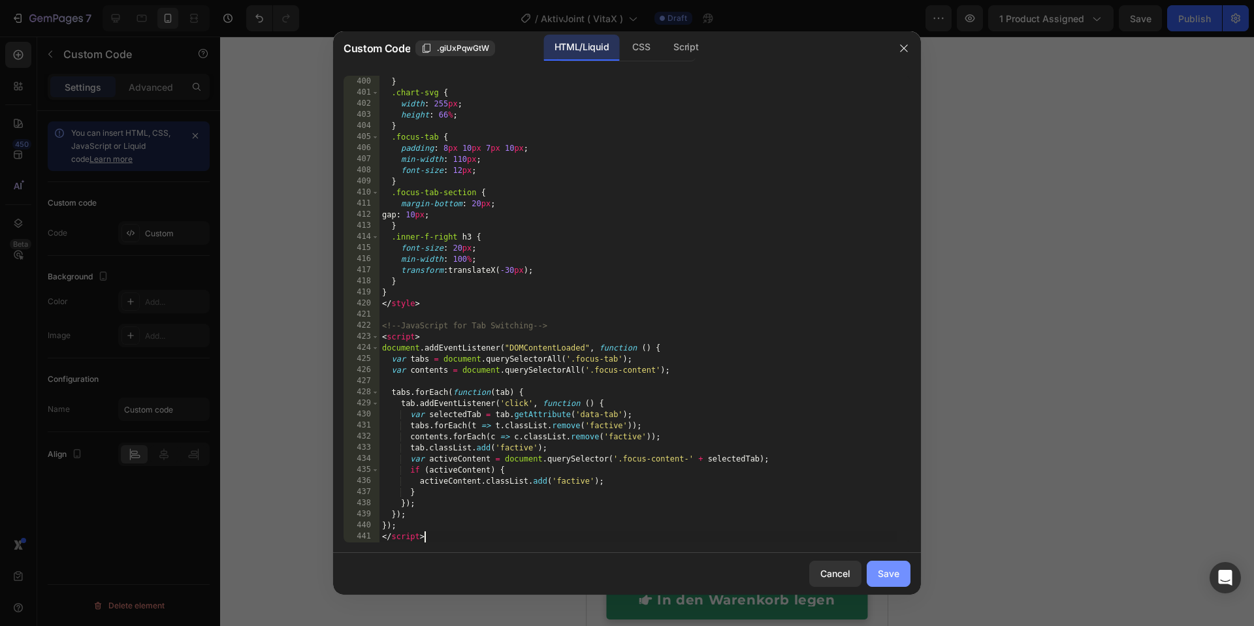
click at [887, 515] on div "Save" at bounding box center [889, 574] width 22 height 14
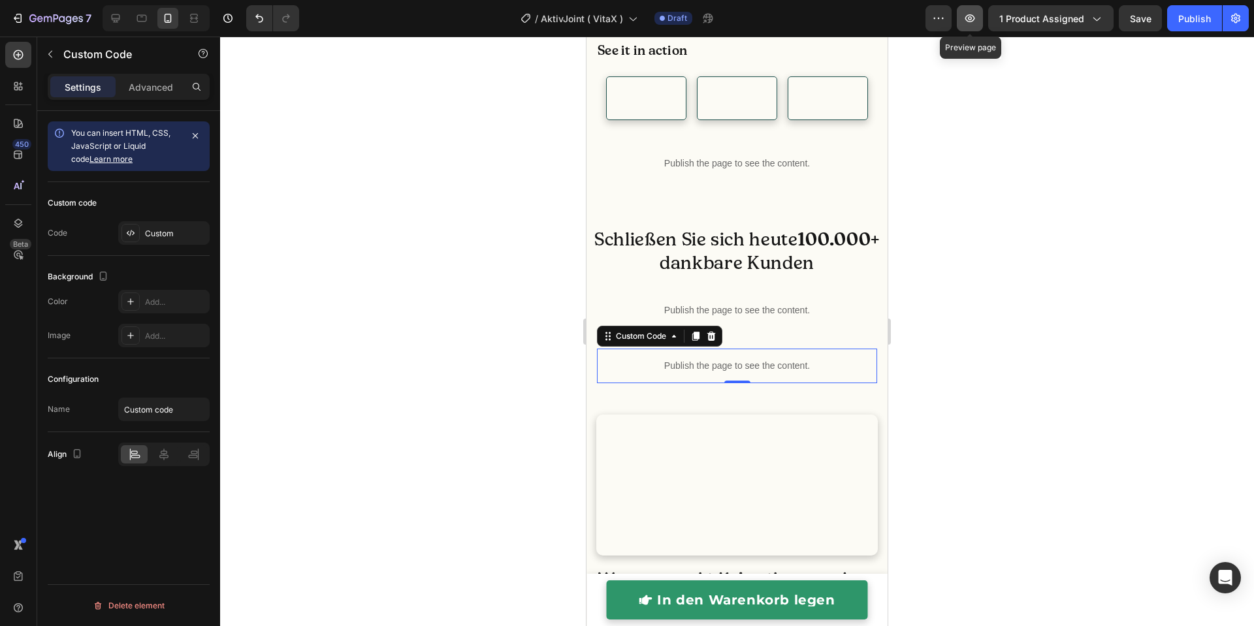
click at [974, 28] on button "button" at bounding box center [970, 18] width 26 height 26
click at [794, 373] on p "Publish the page to see the content." at bounding box center [737, 366] width 280 height 14
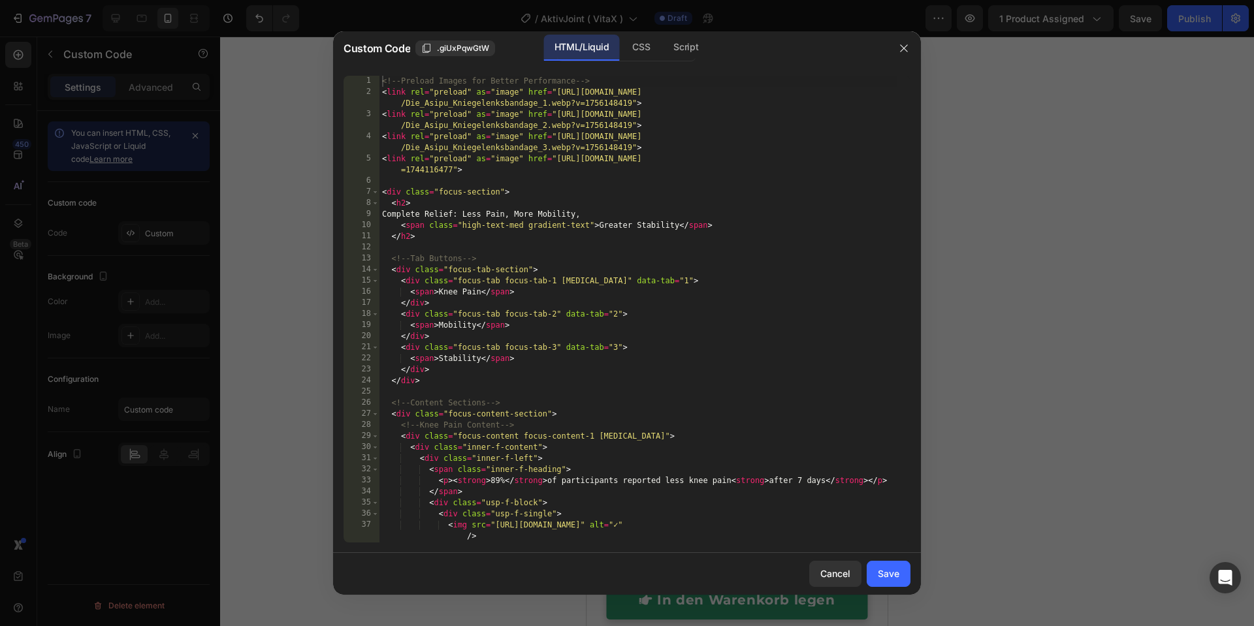
click at [763, 412] on div "<!-- Preload Images for Better Performance --> < link rel = "preload" as = "ima…" at bounding box center [638, 320] width 518 height 489
type textarea "}); </script>"
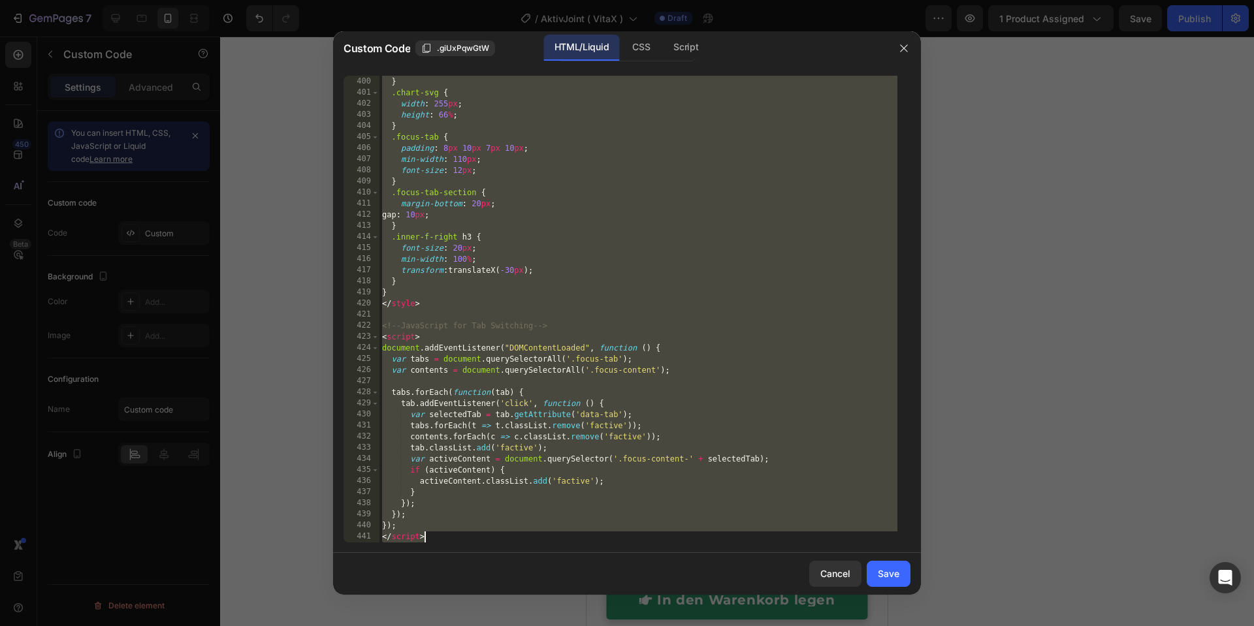
paste textarea
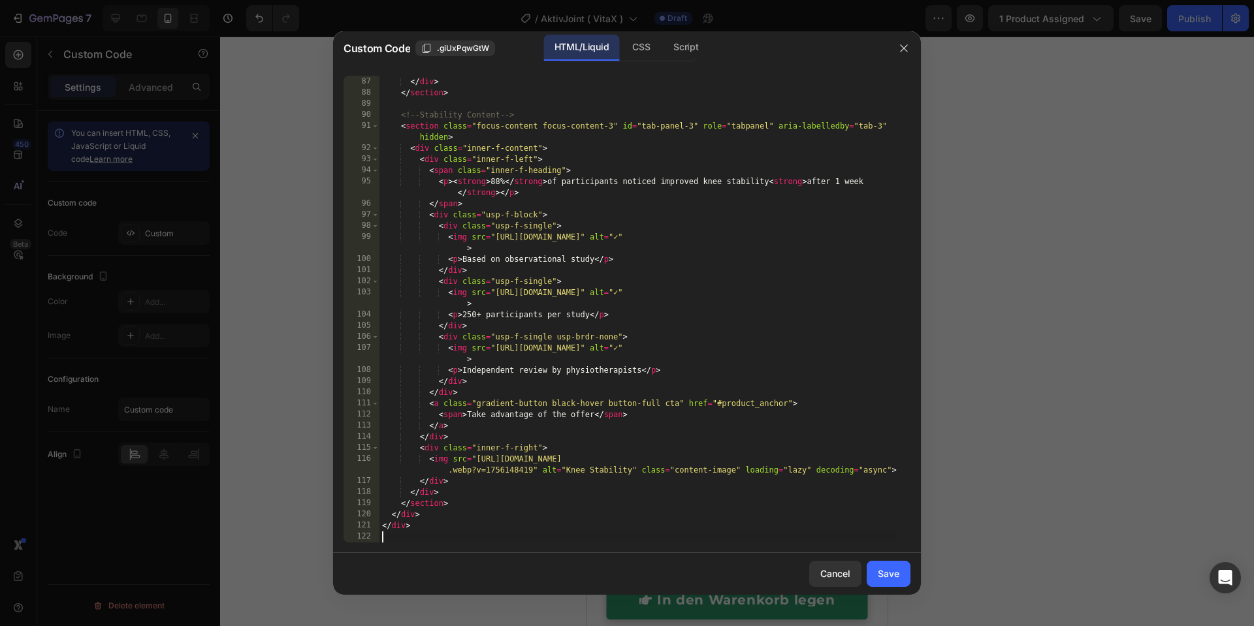
scroll to position [1176, 0]
drag, startPoint x: 891, startPoint y: 575, endPoint x: 884, endPoint y: 526, distance: 49.5
click at [891, 515] on div "Save" at bounding box center [889, 574] width 22 height 14
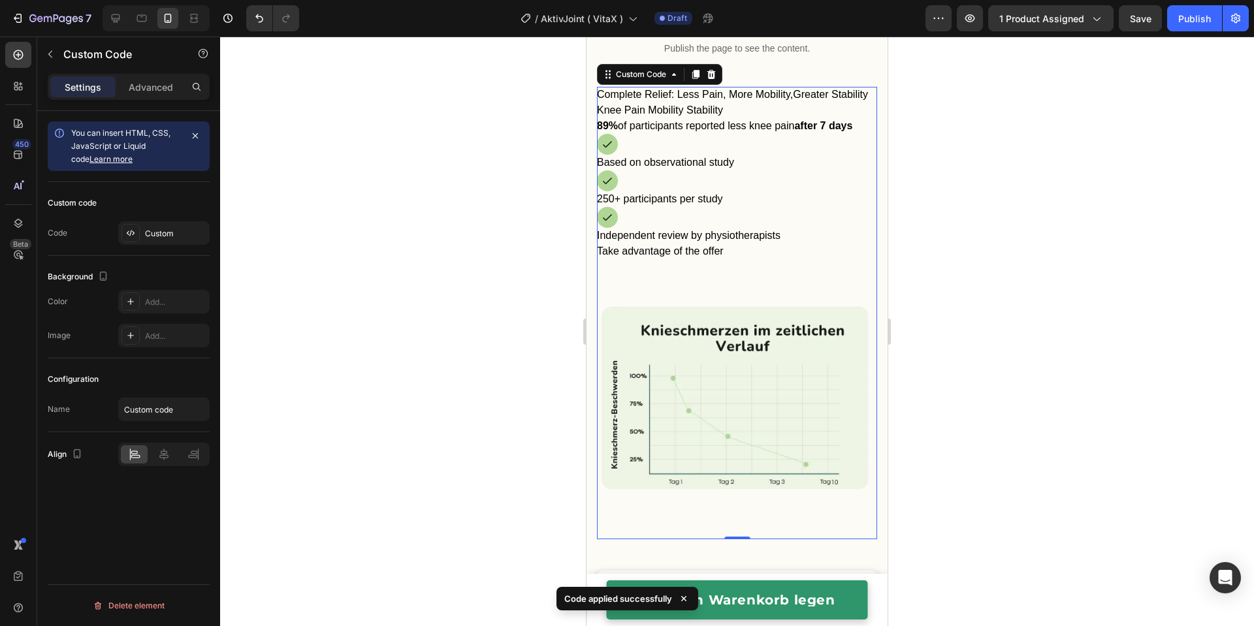
scroll to position [1635, 0]
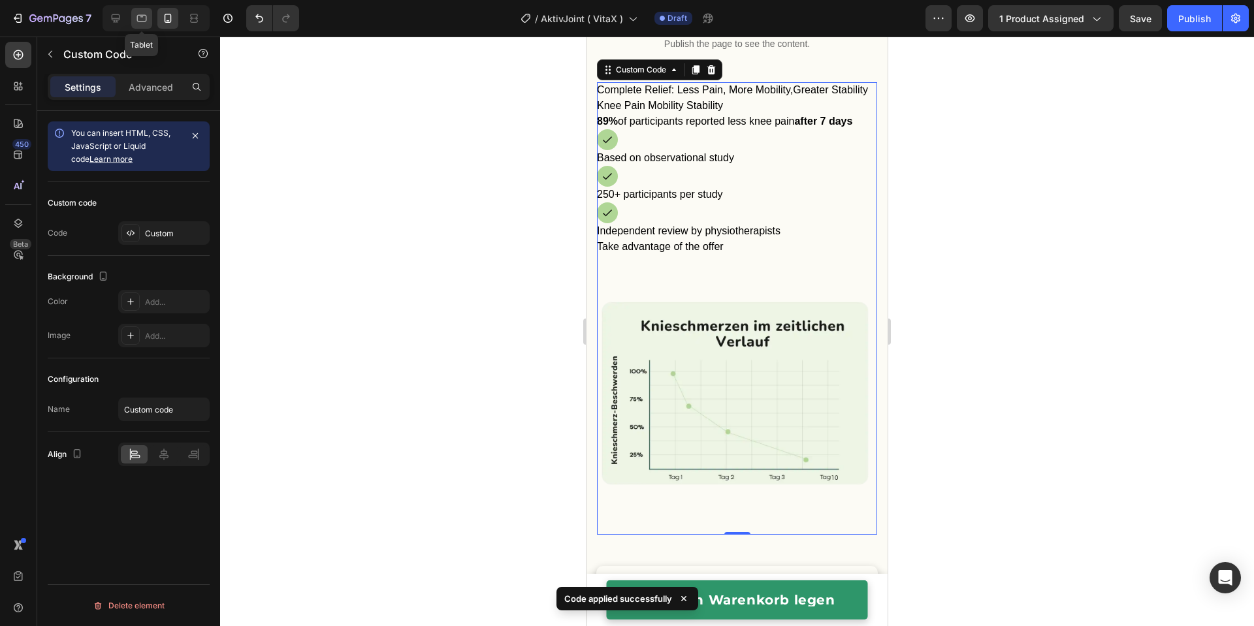
click at [144, 18] on icon at bounding box center [141, 18] width 13 height 13
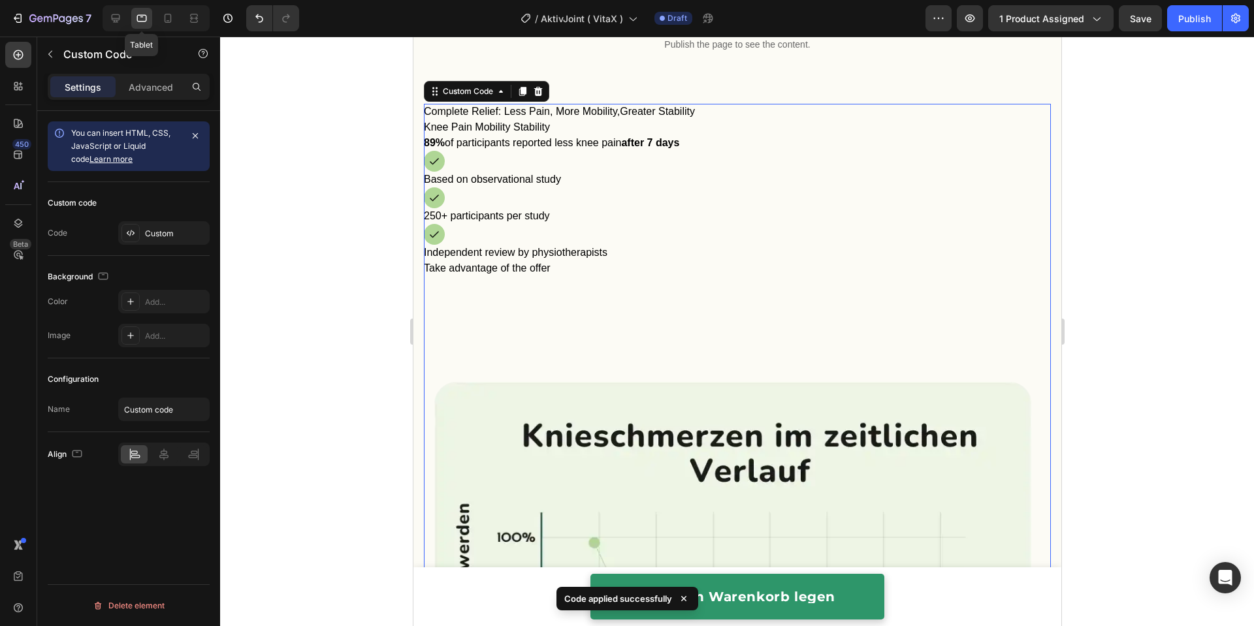
scroll to position [1628, 0]
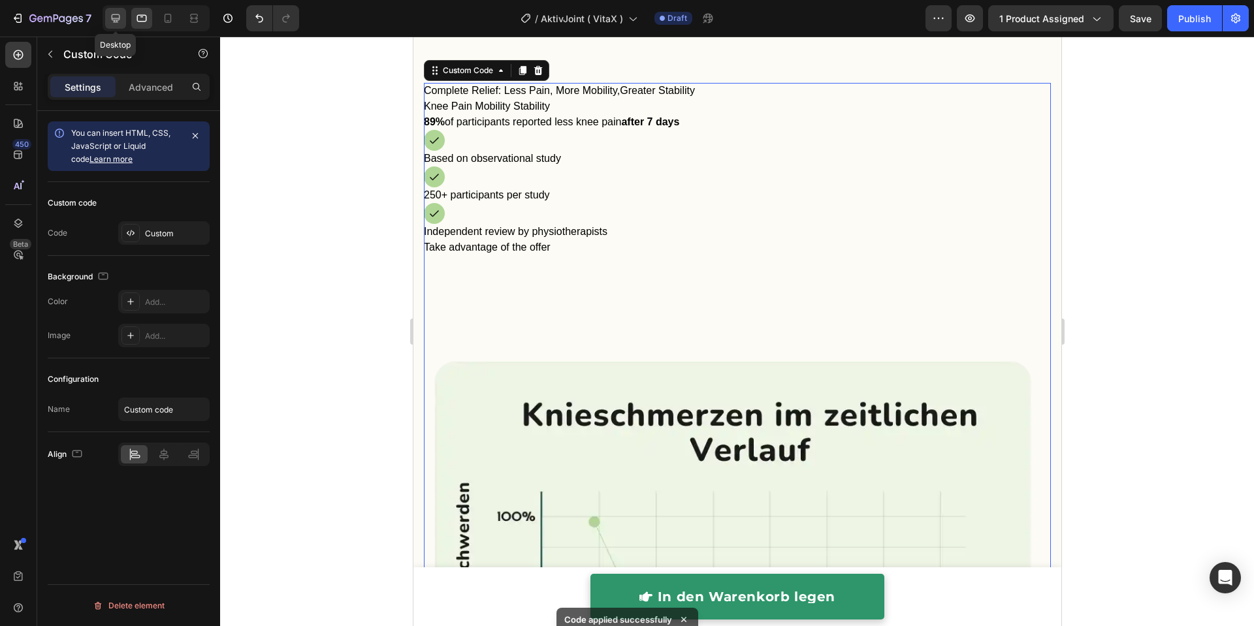
click at [121, 17] on icon at bounding box center [115, 18] width 13 height 13
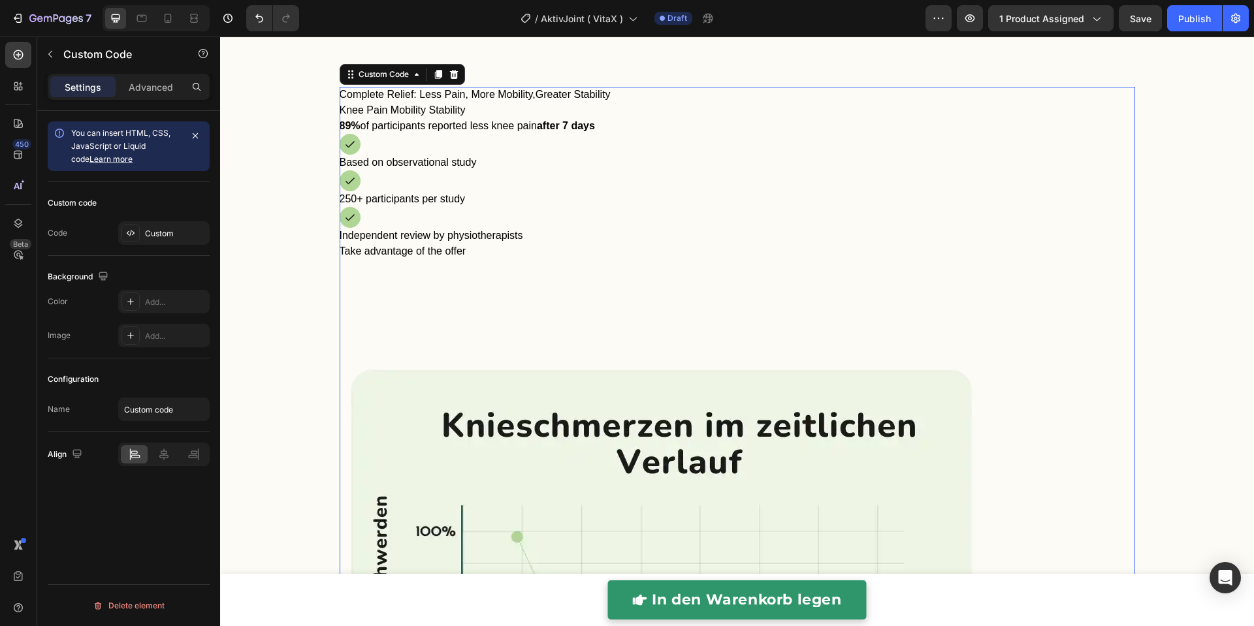
scroll to position [1632, 0]
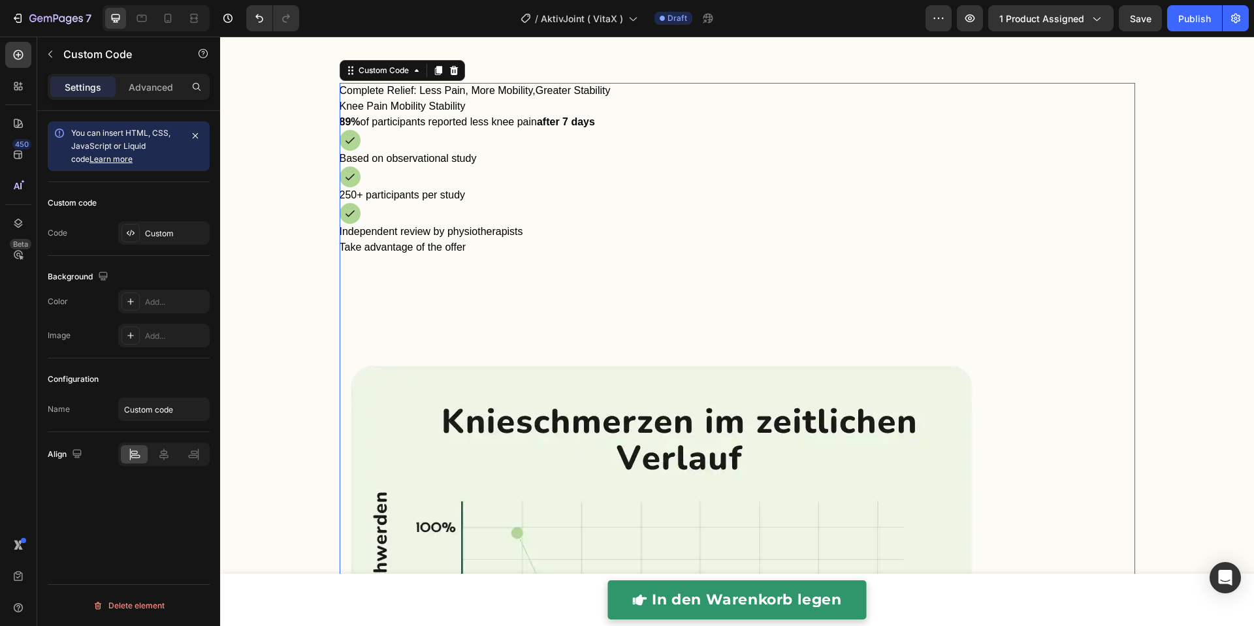
click at [608, 142] on div "Based on observational study" at bounding box center [738, 148] width 796 height 37
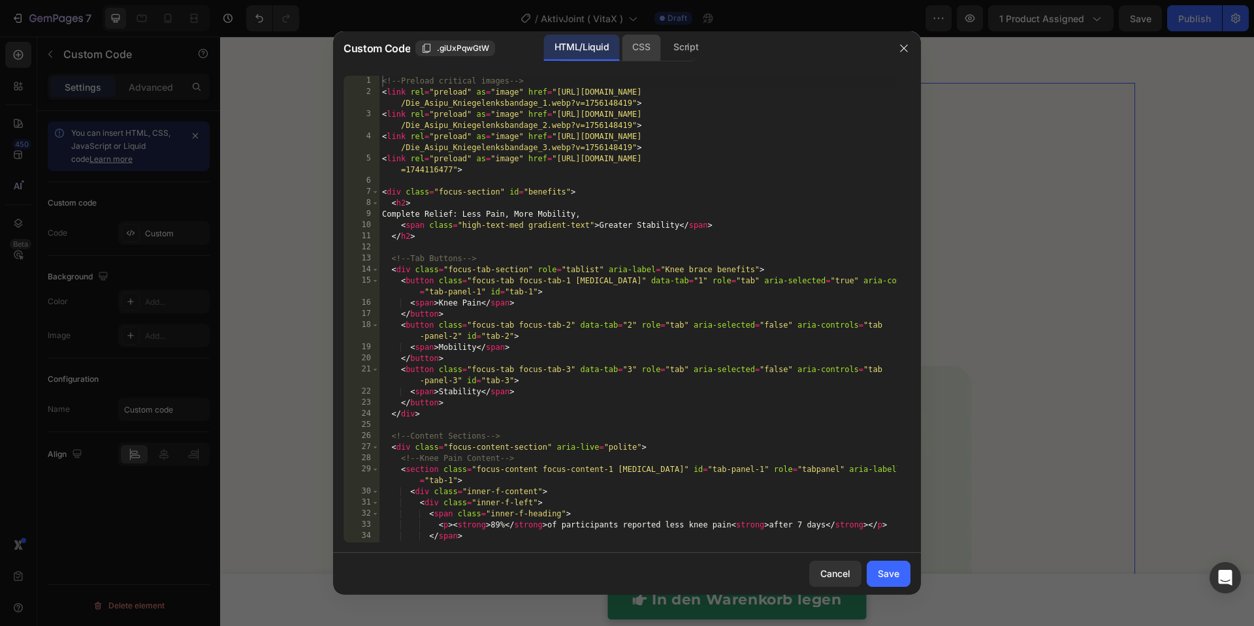
click at [663, 56] on div "CSS" at bounding box center [686, 48] width 46 height 26
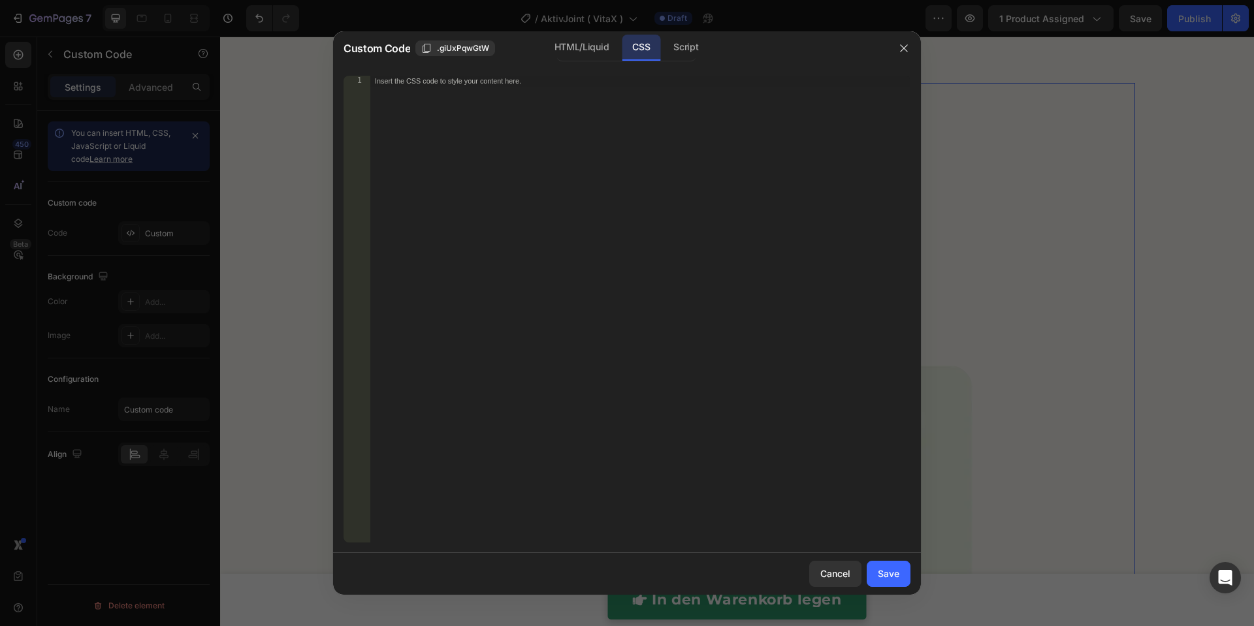
click at [639, 148] on div "Insert the CSS code to style your content here." at bounding box center [640, 320] width 541 height 489
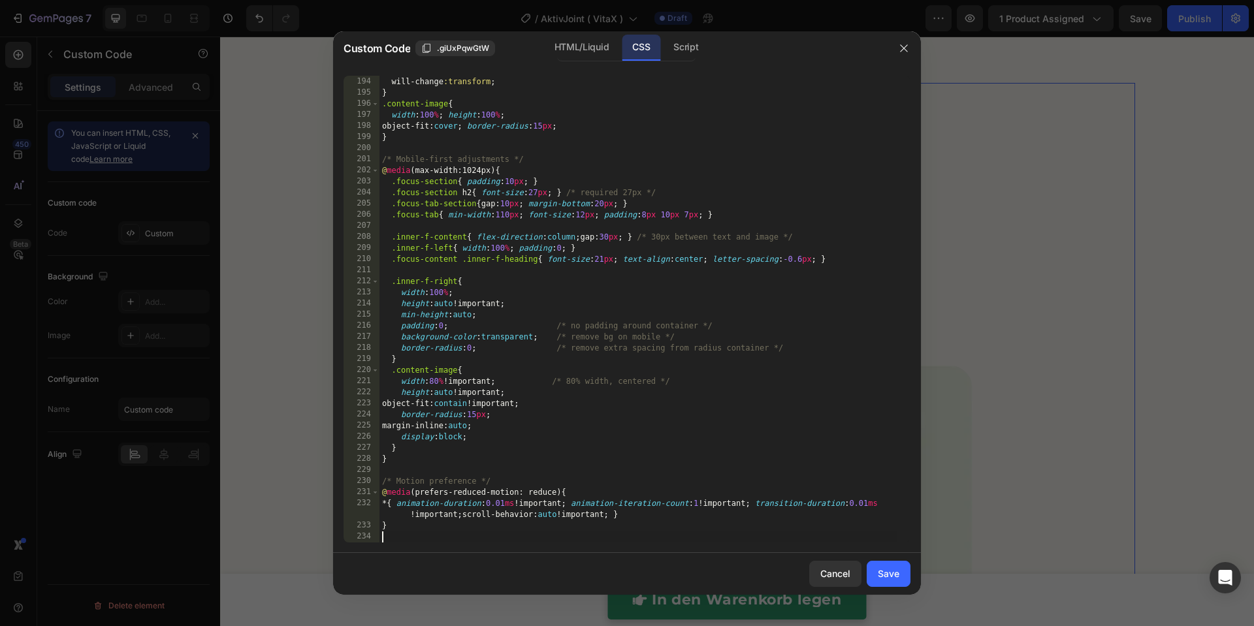
scroll to position [2142, 0]
click at [880, 515] on button "Save" at bounding box center [889, 574] width 44 height 26
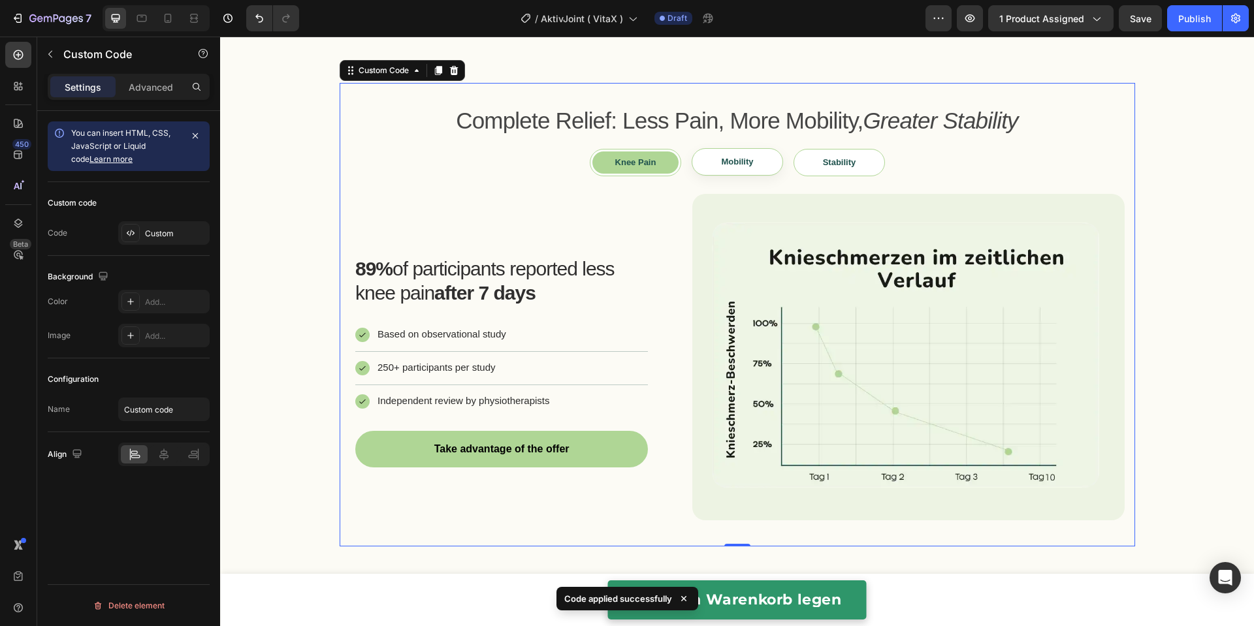
click at [722, 157] on span "Mobility" at bounding box center [737, 162] width 32 height 10
click at [828, 163] on span "Stability" at bounding box center [838, 162] width 33 height 10
click at [300, 208] on div "Complete Relief: Less Pain, More Mobility, Greater Stability Knee Pain Mobility…" at bounding box center [737, 314] width 1034 height 485
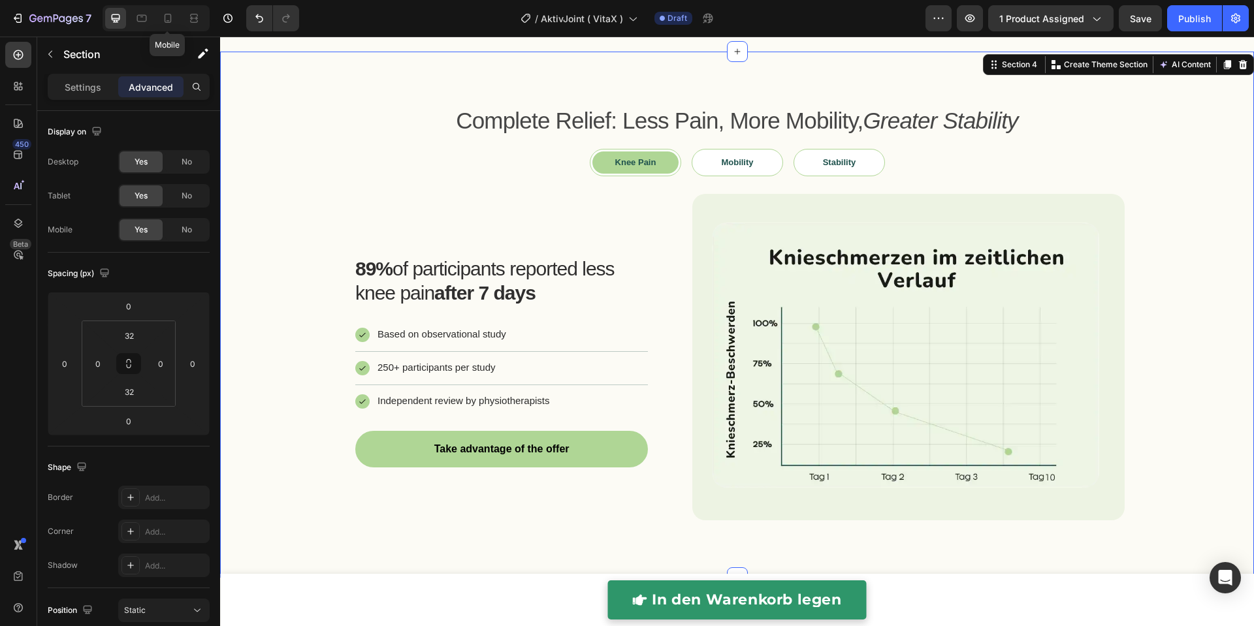
click at [167, 18] on icon at bounding box center [167, 18] width 13 height 13
type input "0"
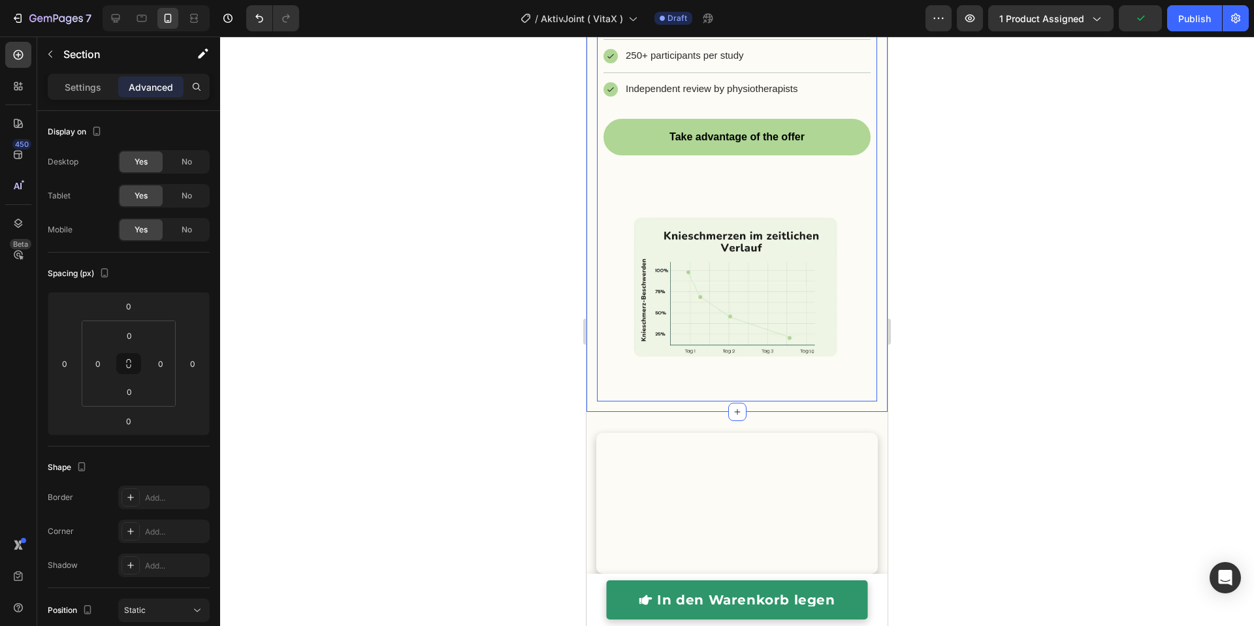
scroll to position [1509, 0]
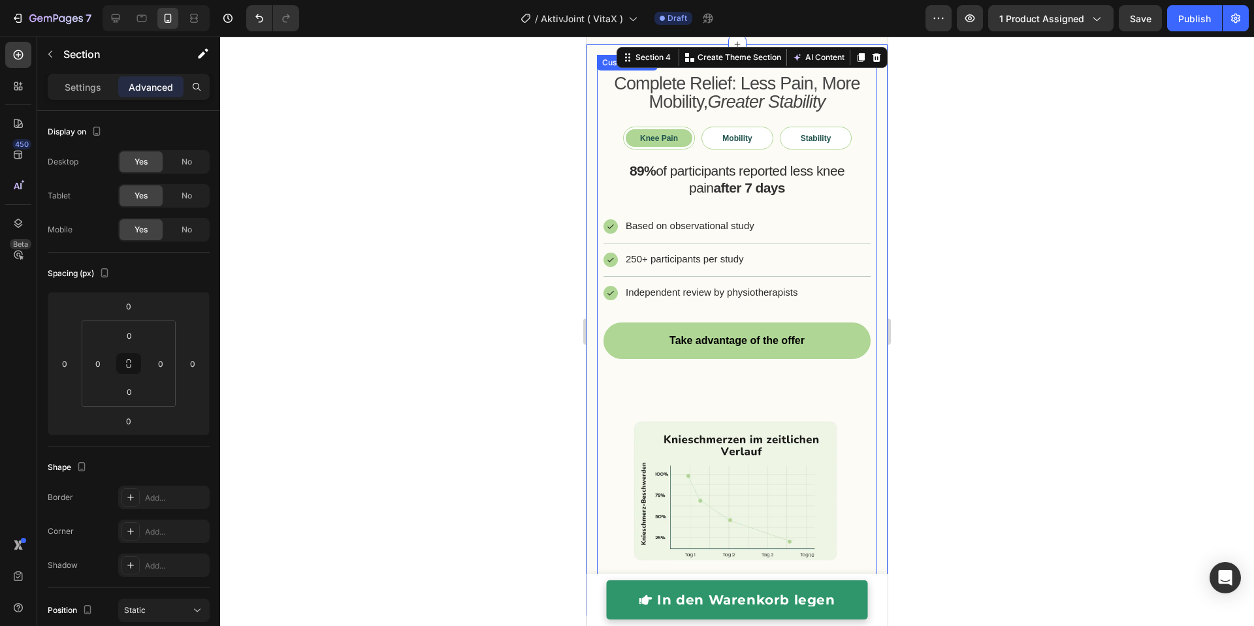
click at [689, 149] on div "Complete Relief: Less Pain, More Mobility, Greater Stability Knee Pain Mobility…" at bounding box center [737, 330] width 280 height 551
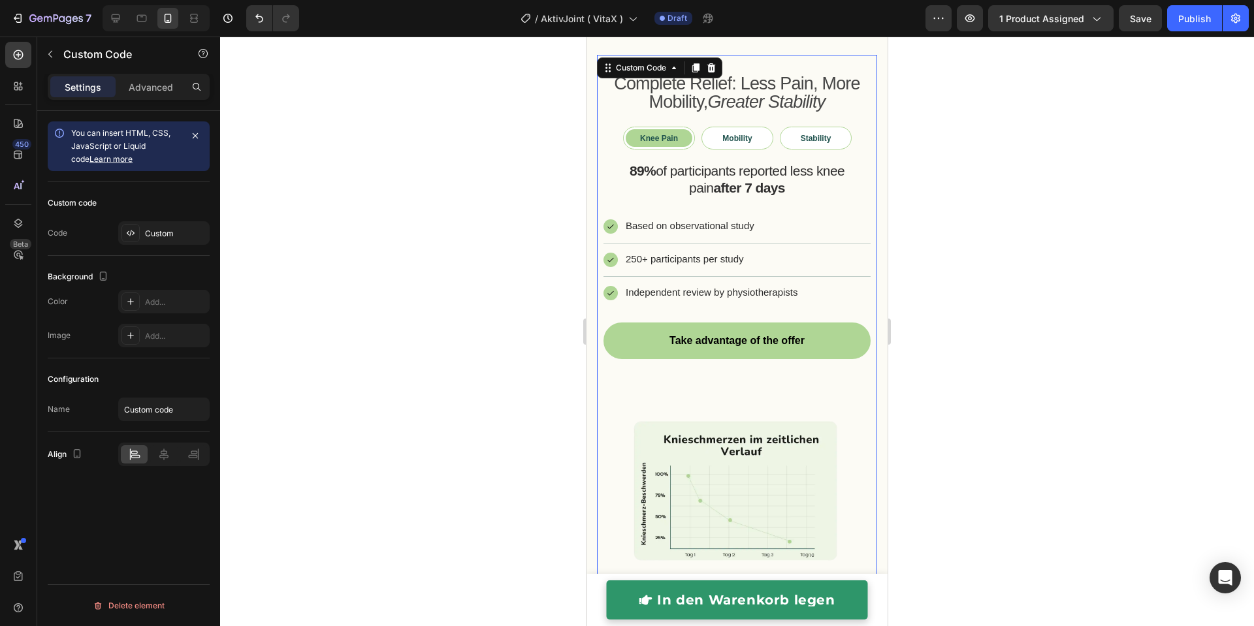
click at [689, 149] on div "Complete Relief: Less Pain, More Mobility, Greater Stability Knee Pain Mobility…" at bounding box center [737, 330] width 280 height 551
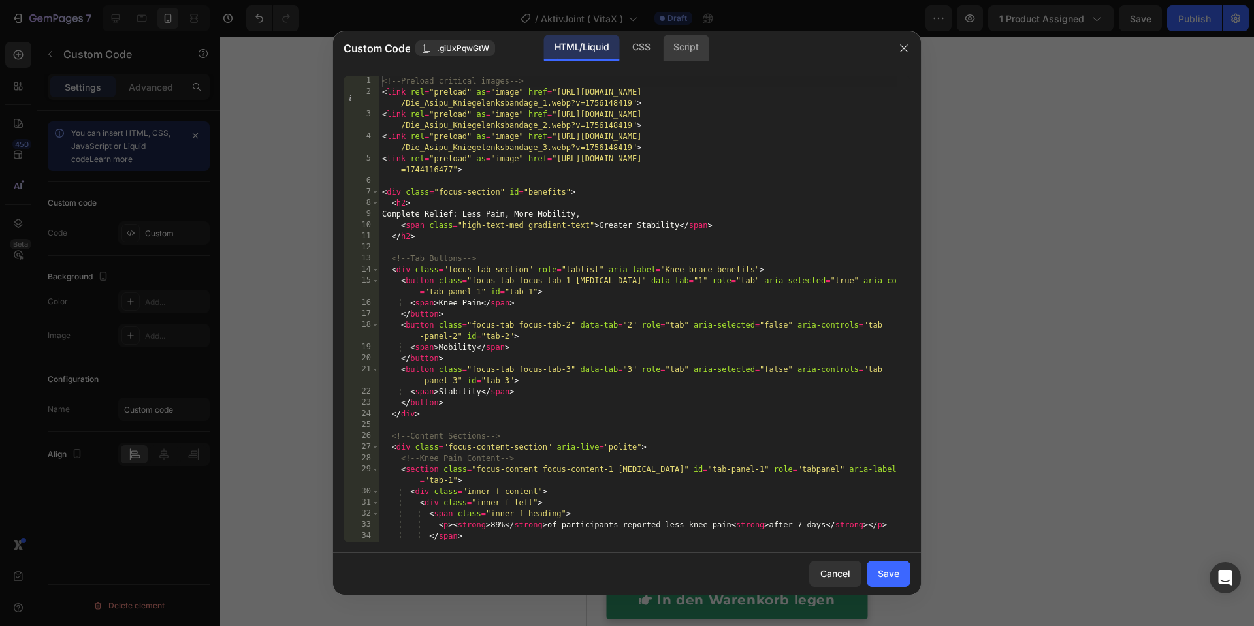
click at [675, 51] on div "Script" at bounding box center [686, 48] width 46 height 26
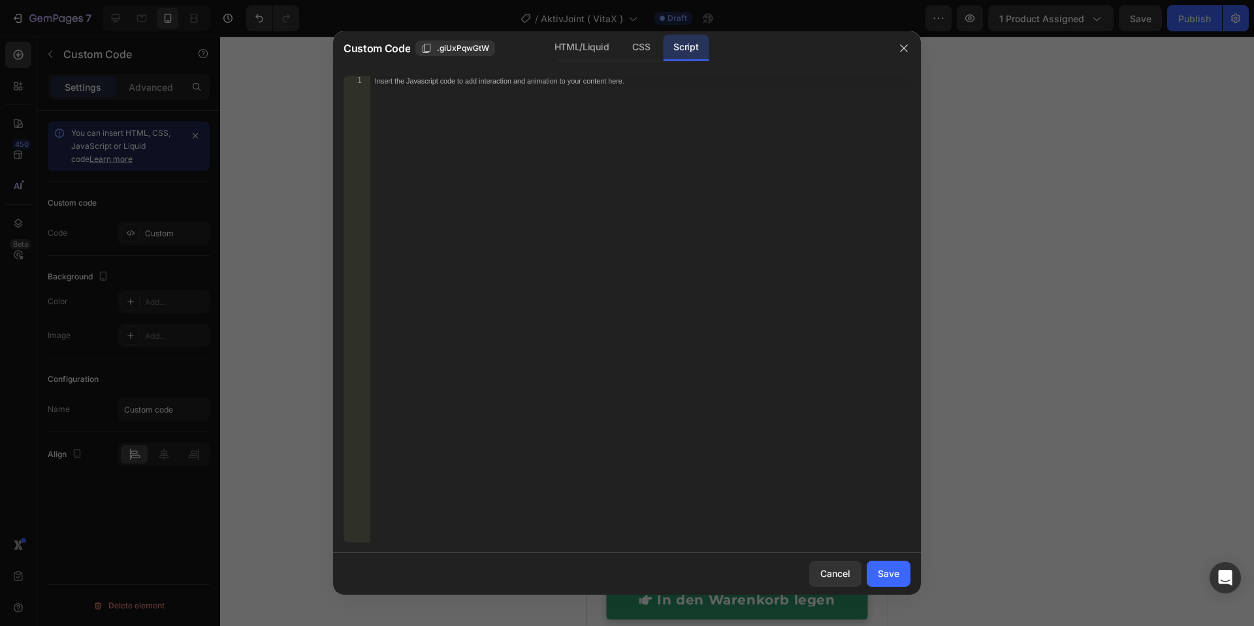
click at [634, 161] on div "Insert the Javascript code to add interaction and animation to your content her…" at bounding box center [640, 320] width 541 height 489
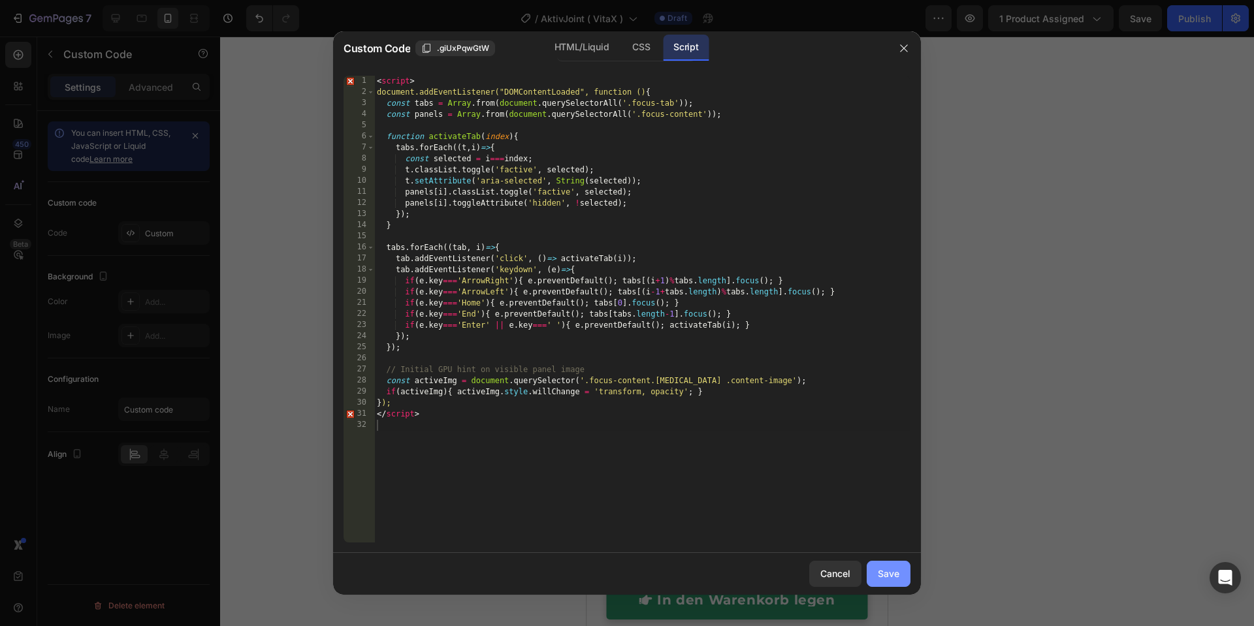
click at [879, 515] on div "Save" at bounding box center [889, 574] width 22 height 14
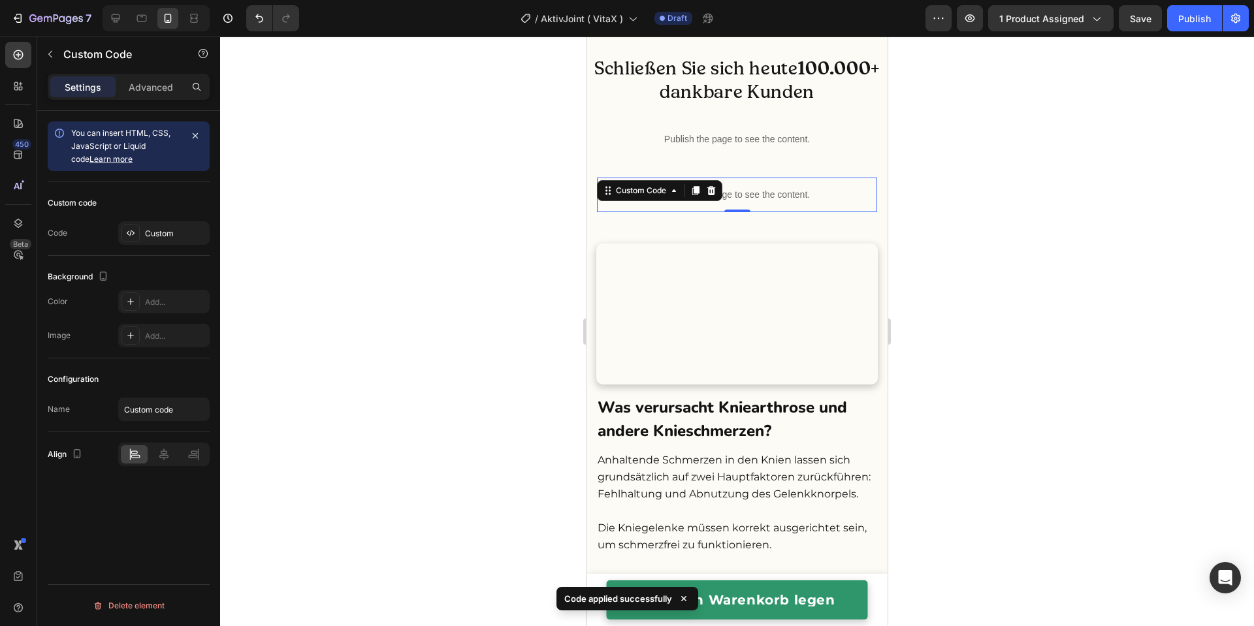
scroll to position [1246, 0]
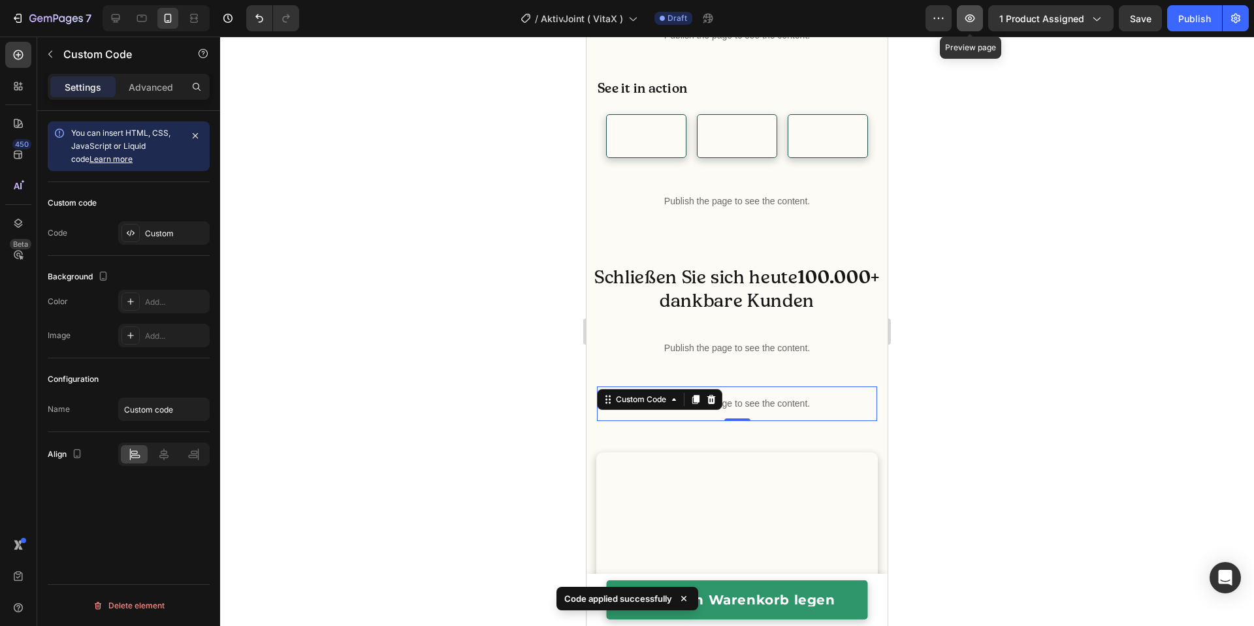
click at [978, 26] on button "button" at bounding box center [970, 18] width 26 height 26
click at [805, 421] on div "Publish the page to see the content." at bounding box center [737, 404] width 280 height 35
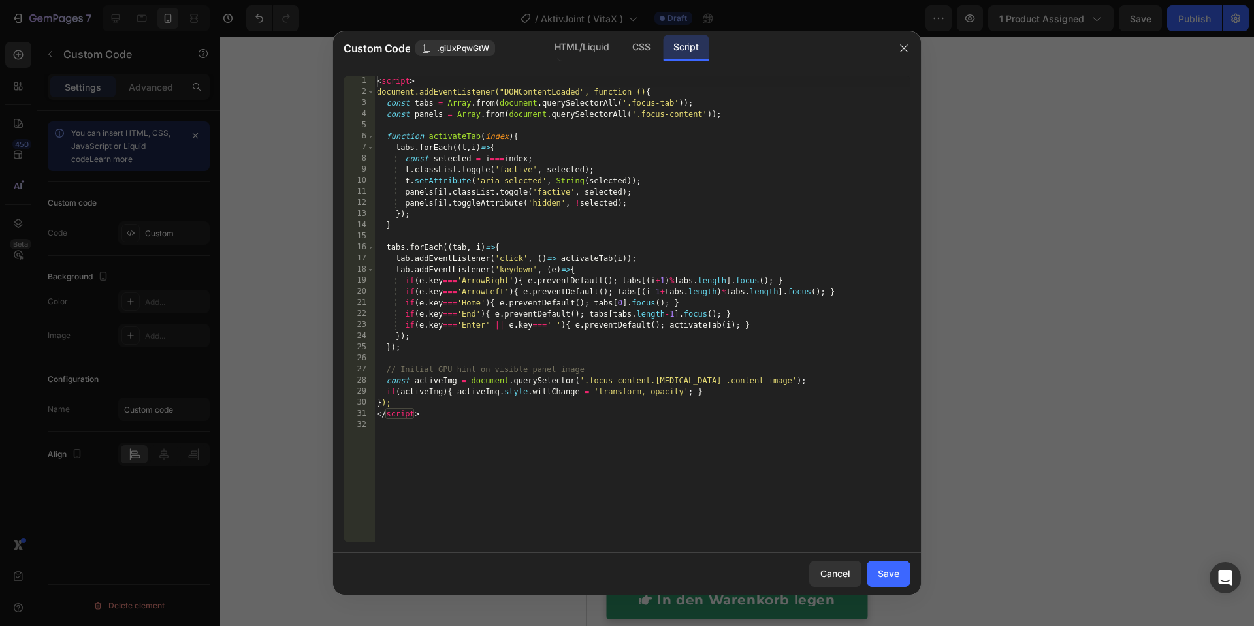
click at [691, 389] on div "< script > document.addEventListener("DOMContentLoaded", function () { const ta…" at bounding box center [642, 320] width 536 height 489
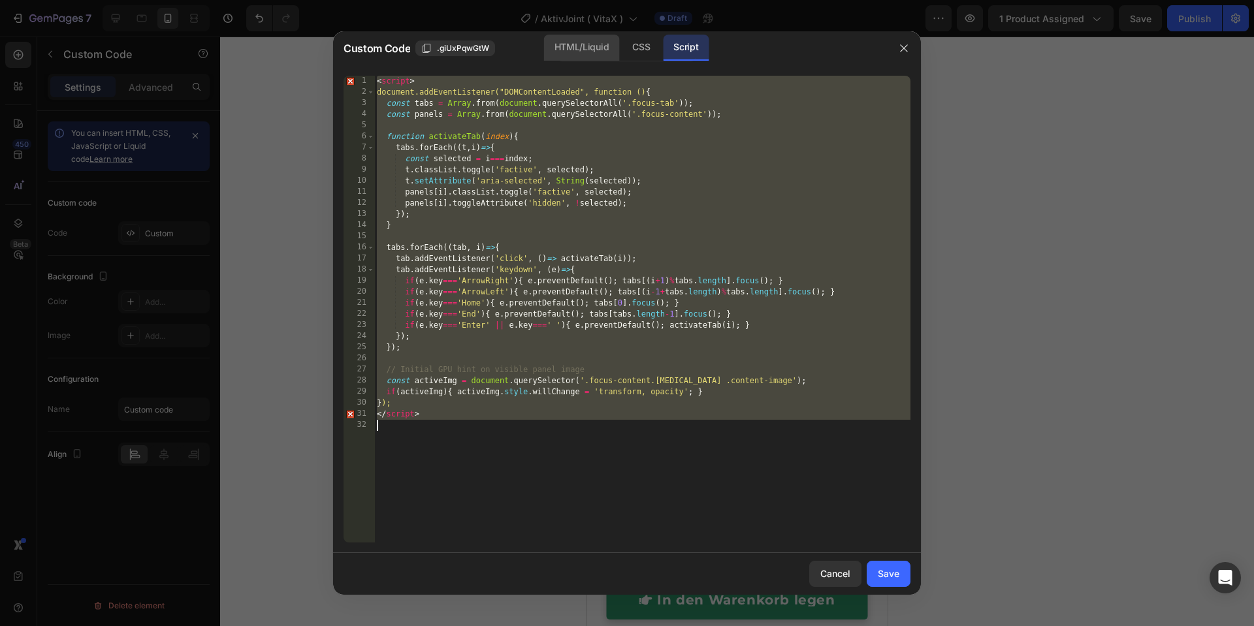
click at [622, 50] on div "HTML/Liquid" at bounding box center [641, 48] width 39 height 26
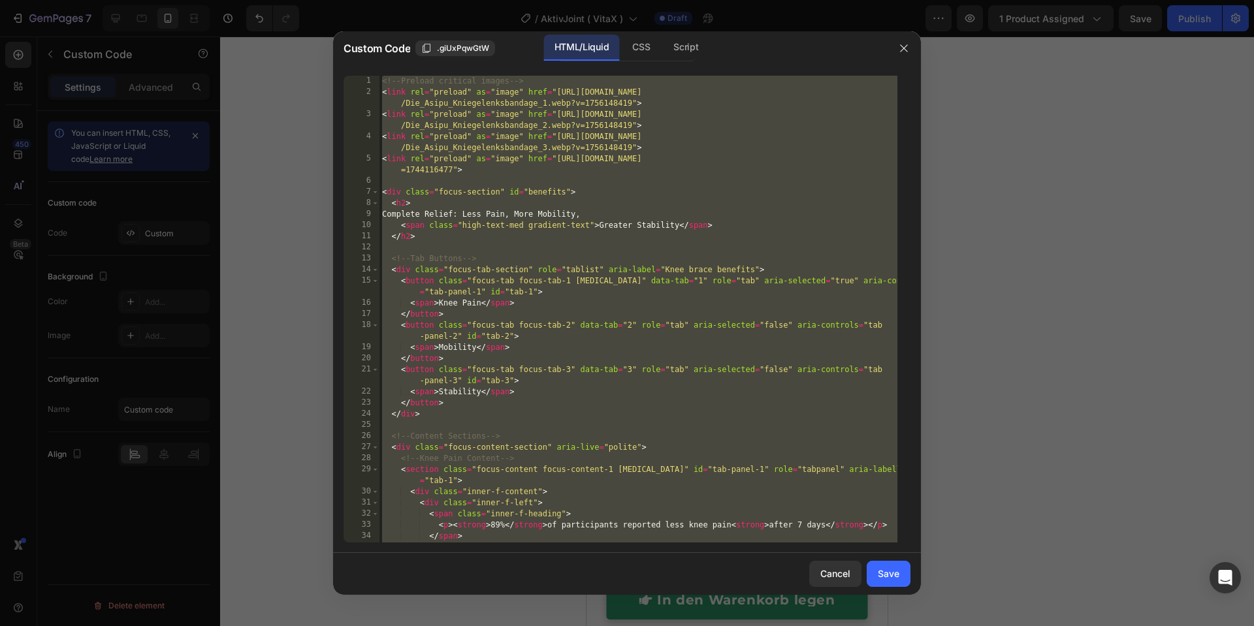
click at [625, 205] on div "<!-- Preload critical images --> < link rel = "preload" as = "image" href = "ht…" at bounding box center [638, 320] width 518 height 489
click at [663, 45] on div "CSS" at bounding box center [686, 48] width 46 height 26
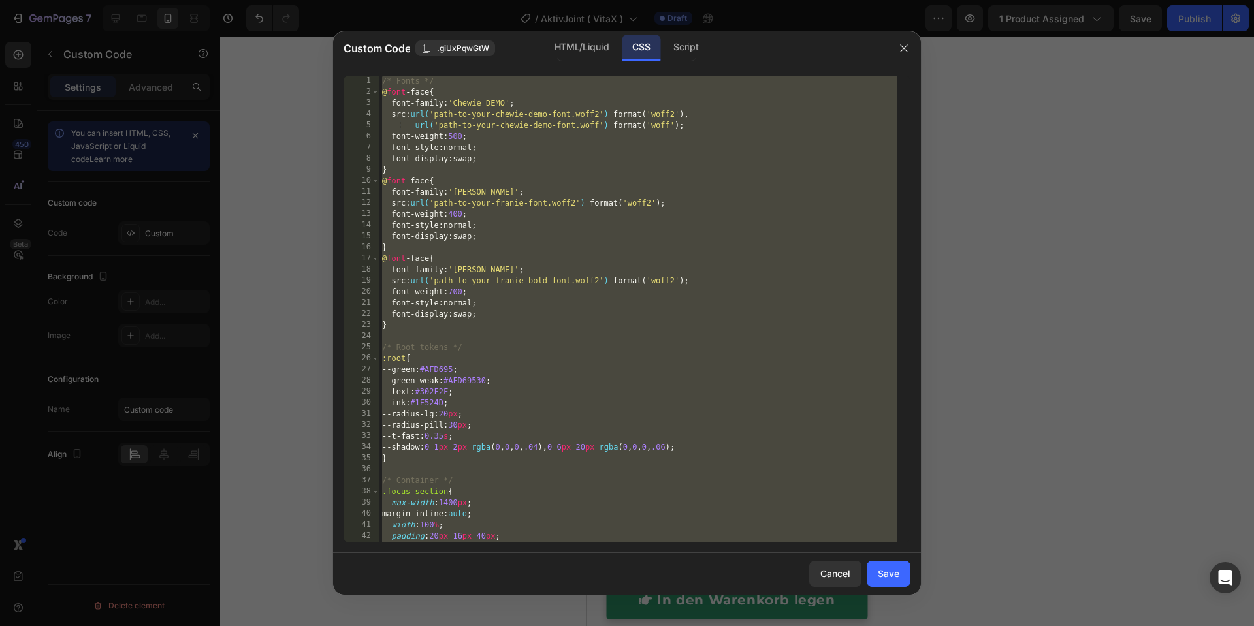
click at [609, 144] on div "/* Fonts */ @ font -face { font-family : ' Chewie DEMO ' ; src : url( 'path-to-…" at bounding box center [638, 320] width 518 height 489
click at [705, 50] on div "Script" at bounding box center [686, 48] width 46 height 26
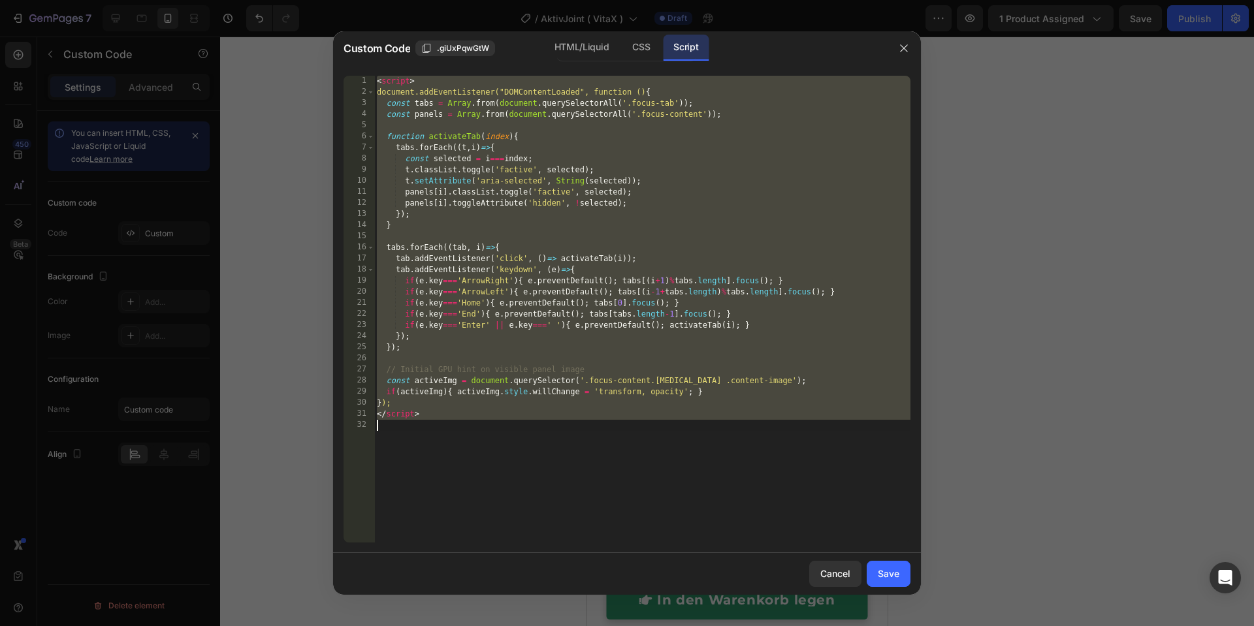
click at [679, 108] on div "< script > document.addEventListener("DOMContentLoaded", function () { const ta…" at bounding box center [642, 320] width 536 height 489
click at [622, 55] on div "HTML/Liquid" at bounding box center [641, 48] width 39 height 26
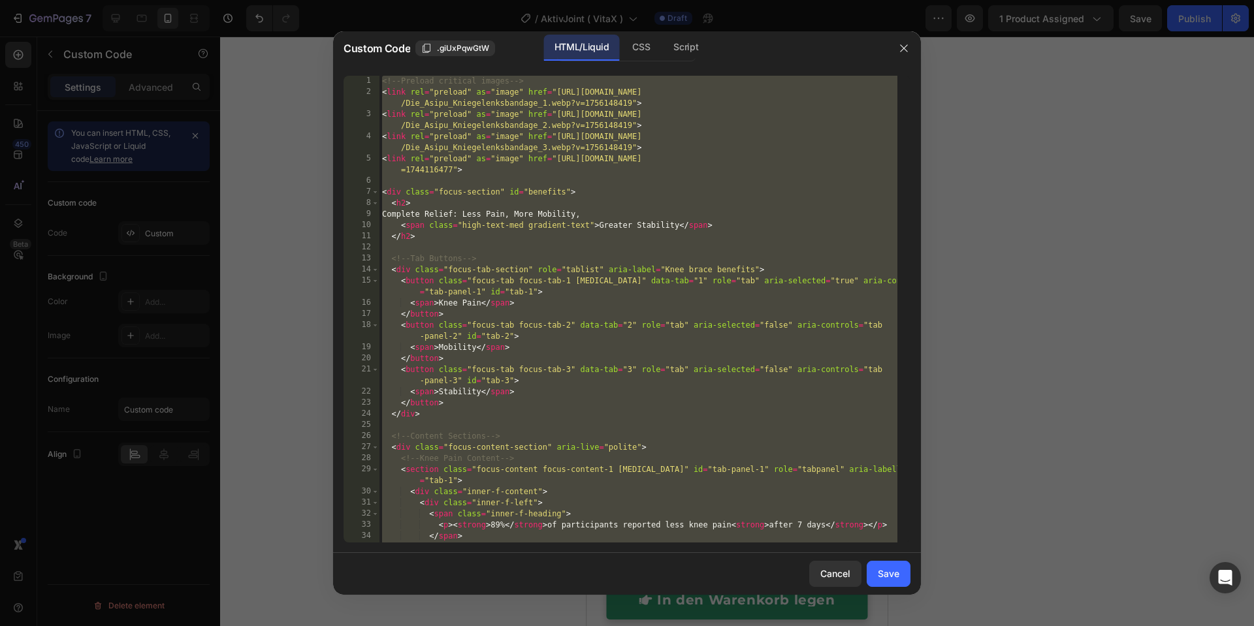
click at [607, 265] on div "<!-- Preload critical images --> < link rel = "preload" as = "image" href = "ht…" at bounding box center [638, 320] width 518 height 489
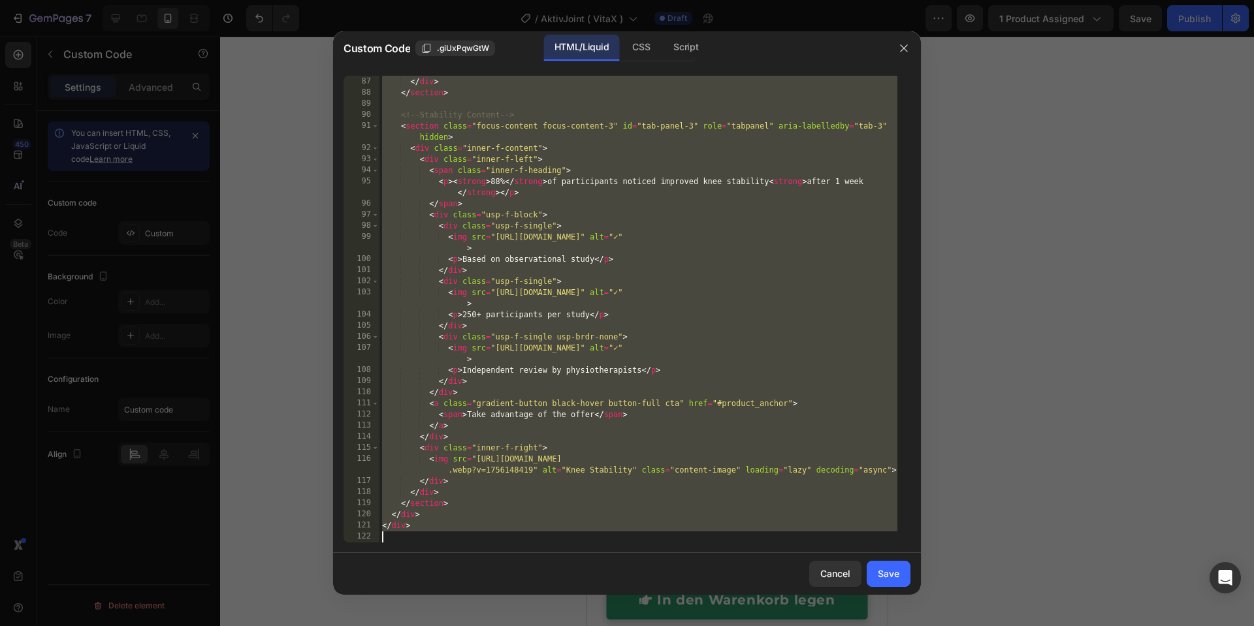
paste textarea "script>"
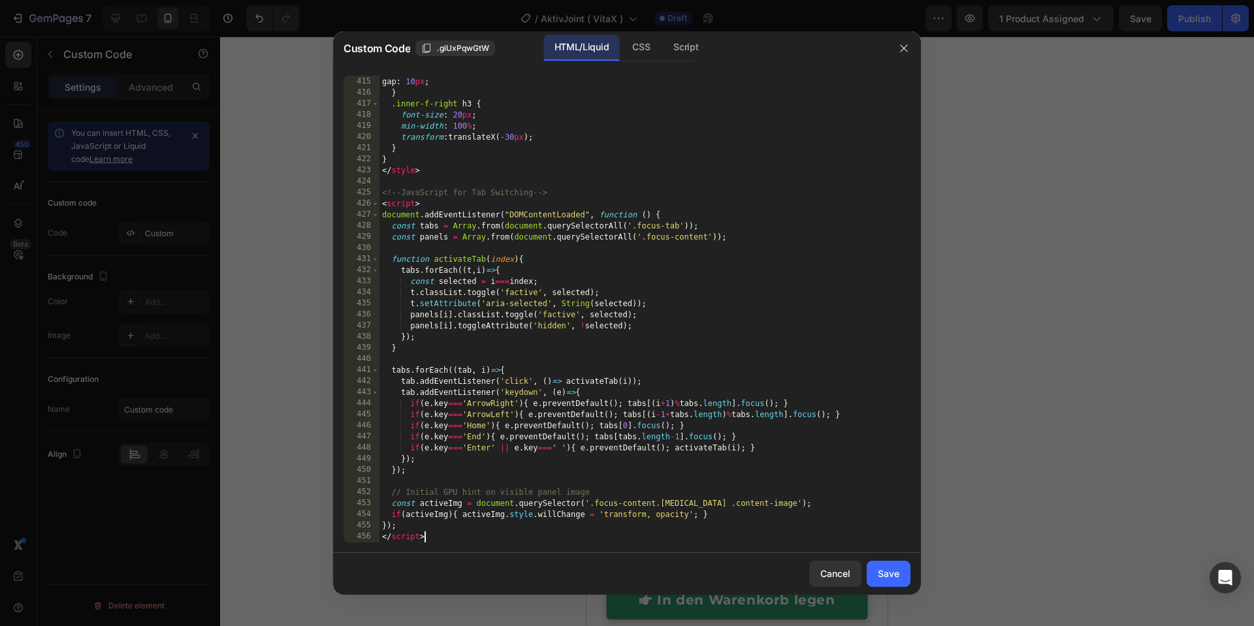
drag, startPoint x: 648, startPoint y: 37, endPoint x: 635, endPoint y: 125, distance: 89.8
click at [663, 38] on div "CSS" at bounding box center [686, 48] width 46 height 26
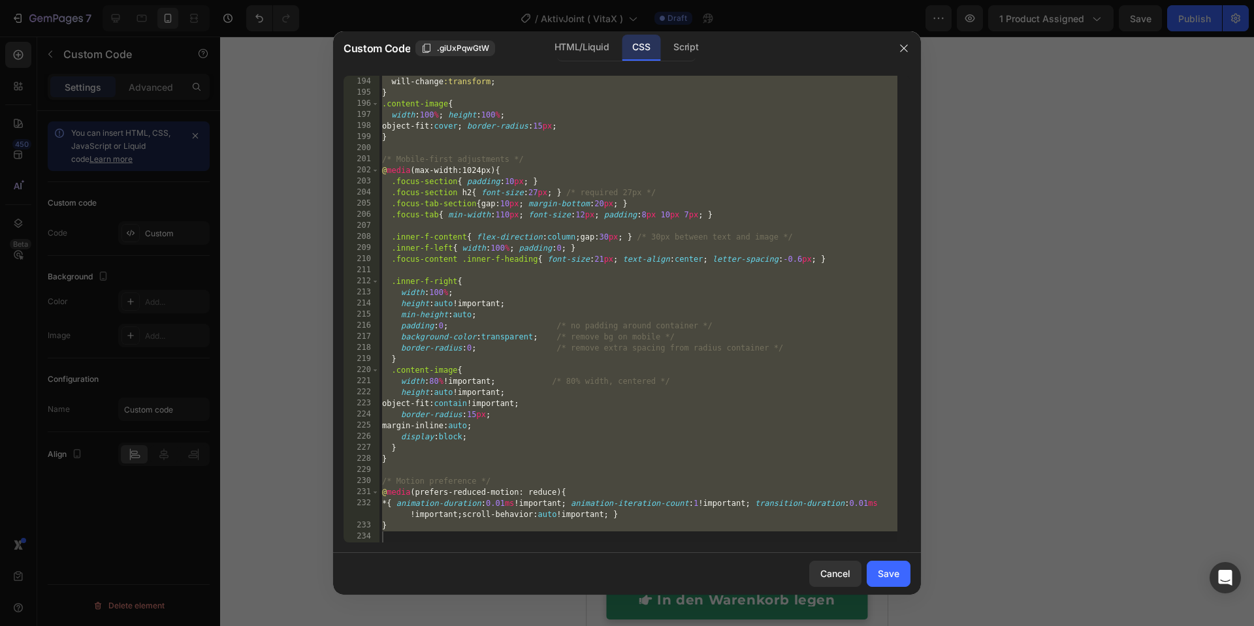
scroll to position [2142, 0]
click at [629, 201] on div "transition :transform var ( --t-fast ) ease ; will-change :transform ; } .conte…" at bounding box center [638, 309] width 518 height 489
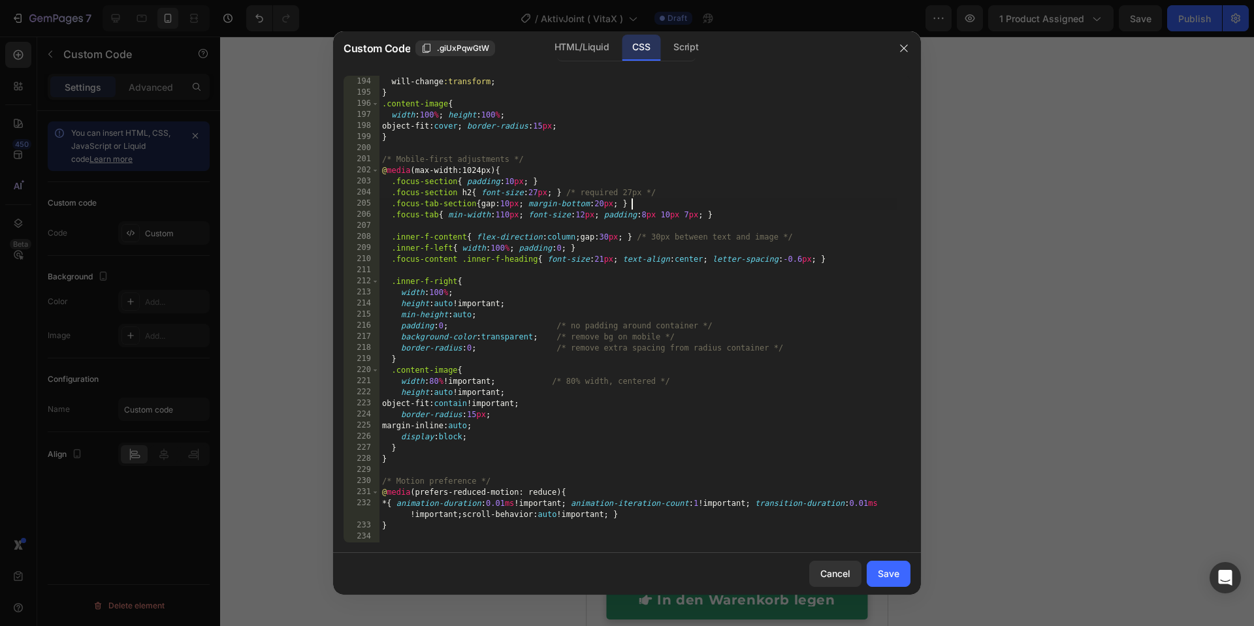
type textarea "}"
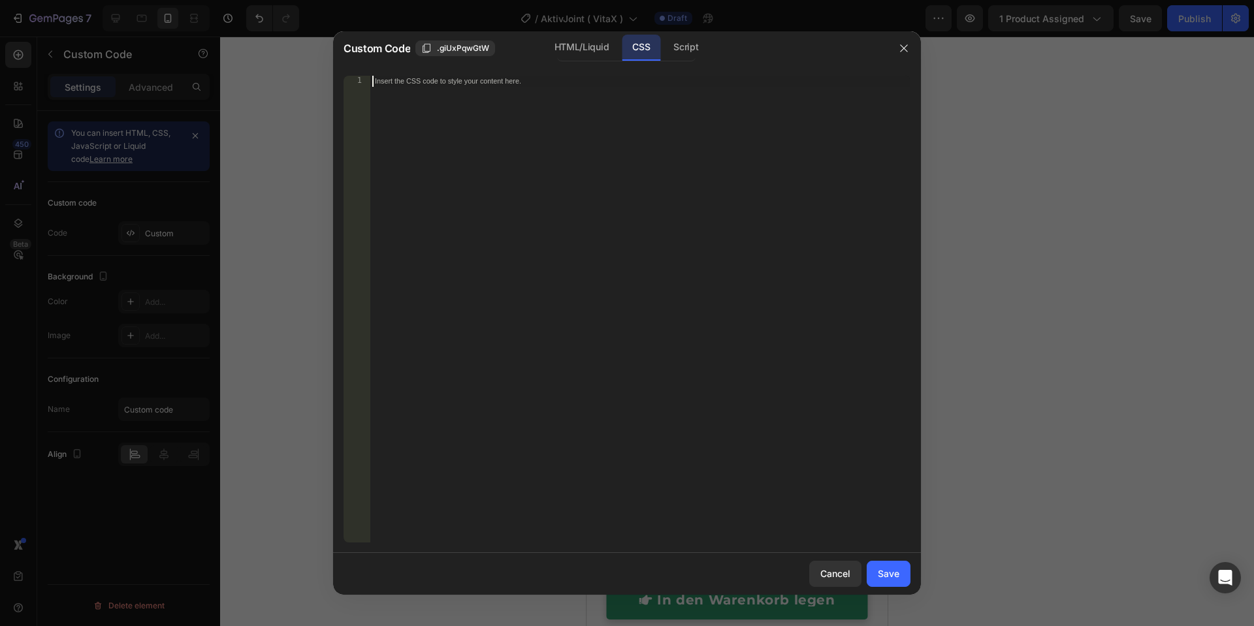
click at [696, 58] on div "Script" at bounding box center [686, 48] width 46 height 26
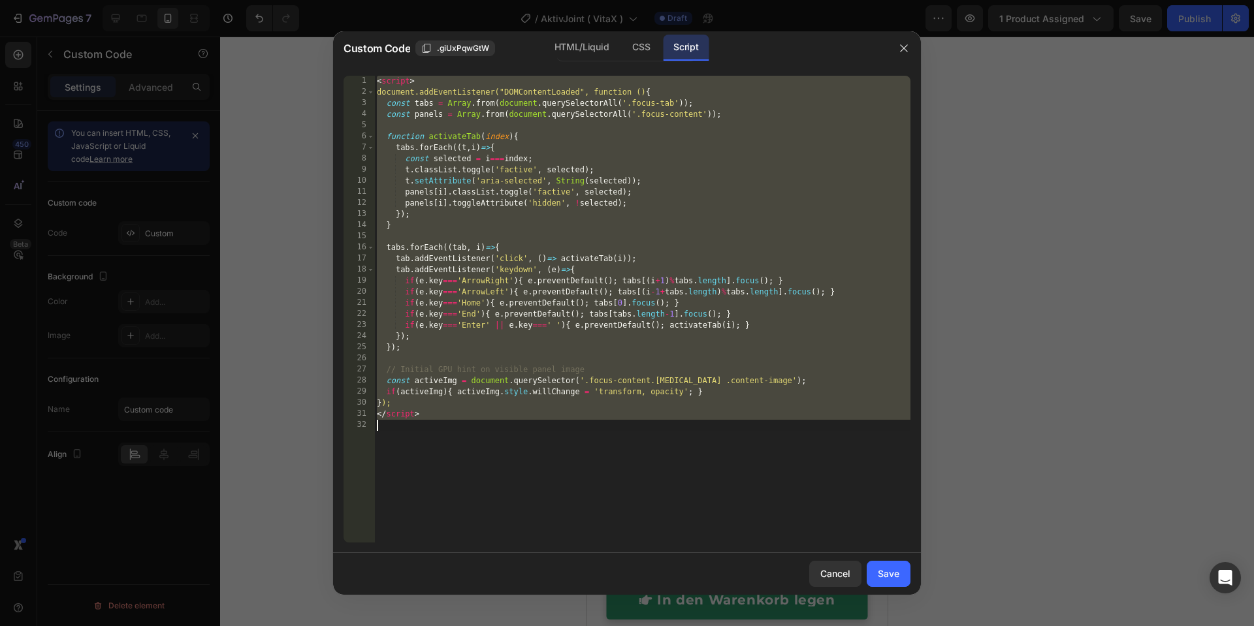
click at [669, 159] on div "< script > document.addEventListener("DOMContentLoaded", function () { const ta…" at bounding box center [642, 320] width 536 height 489
type textarea "</script>"
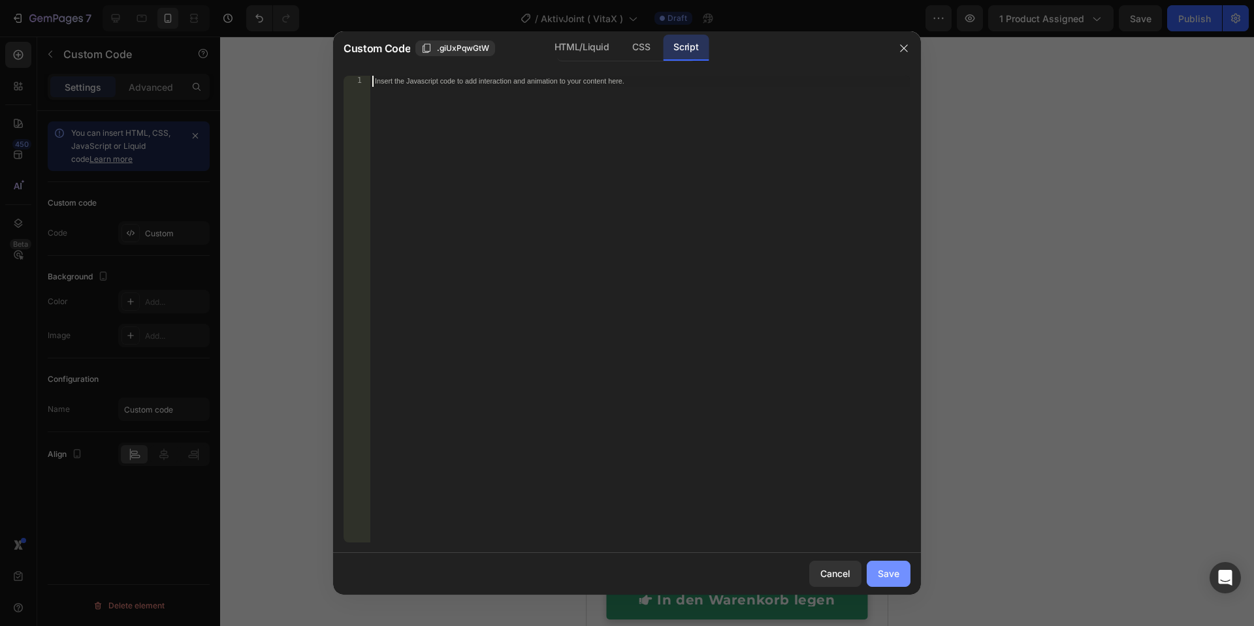
click at [906, 515] on button "Save" at bounding box center [889, 574] width 44 height 26
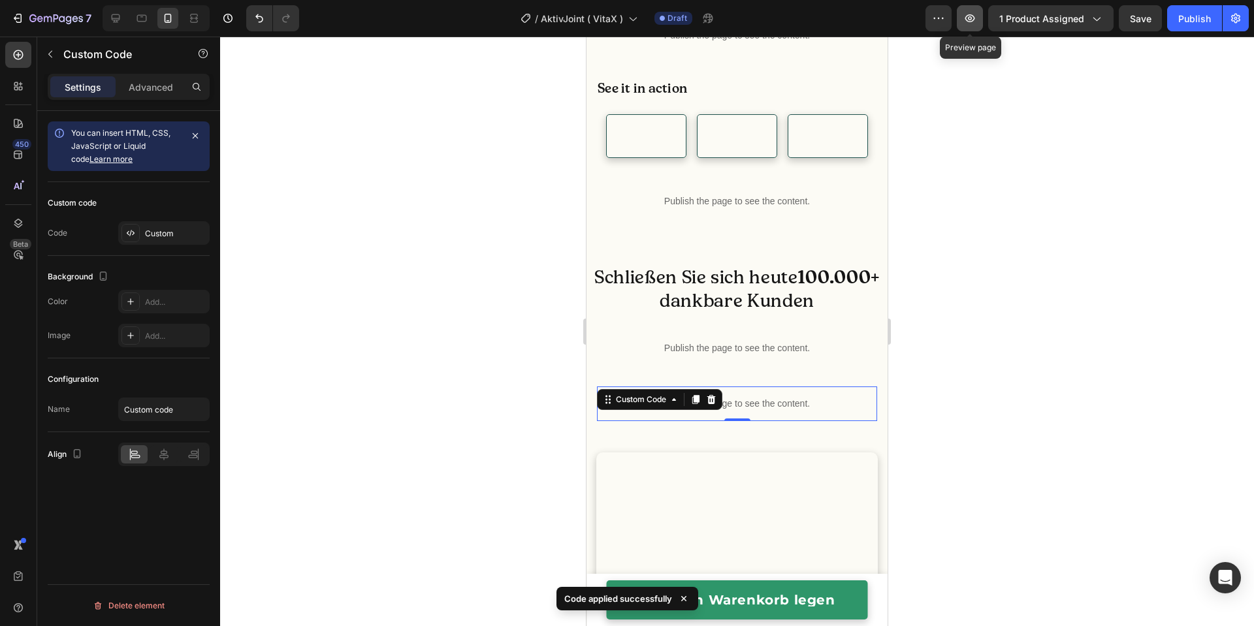
click at [963, 13] on button "button" at bounding box center [970, 18] width 26 height 26
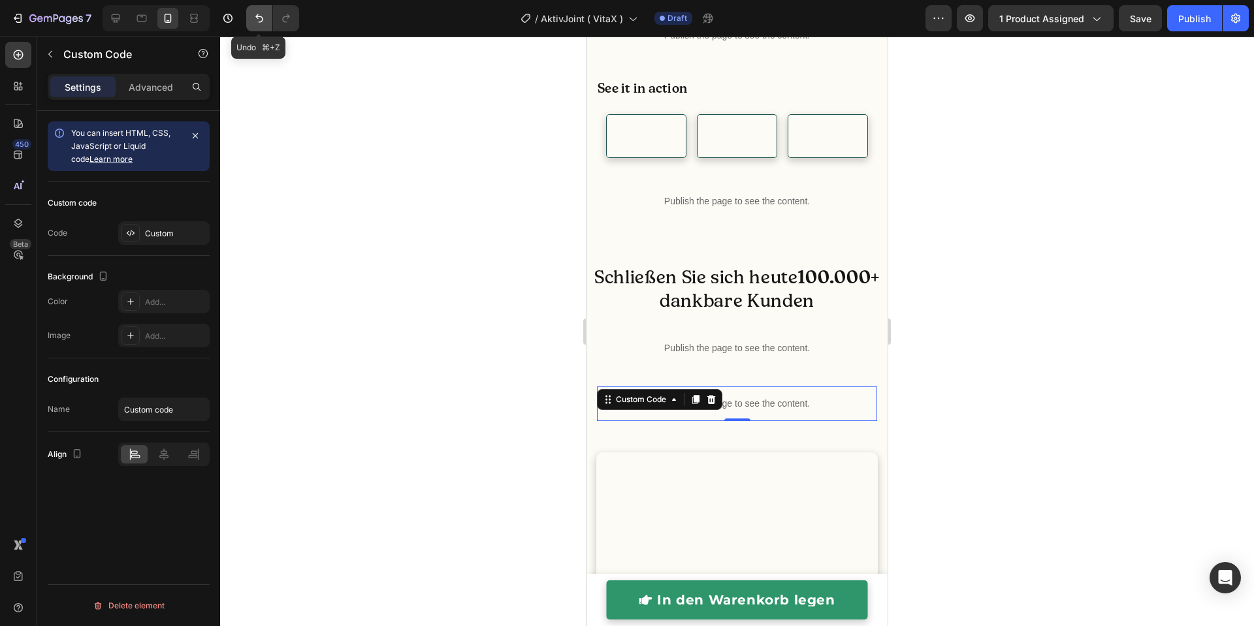
click at [253, 16] on icon "Undo/Redo" at bounding box center [259, 18] width 13 height 13
click at [258, 25] on button "Undo/Redo" at bounding box center [259, 18] width 26 height 26
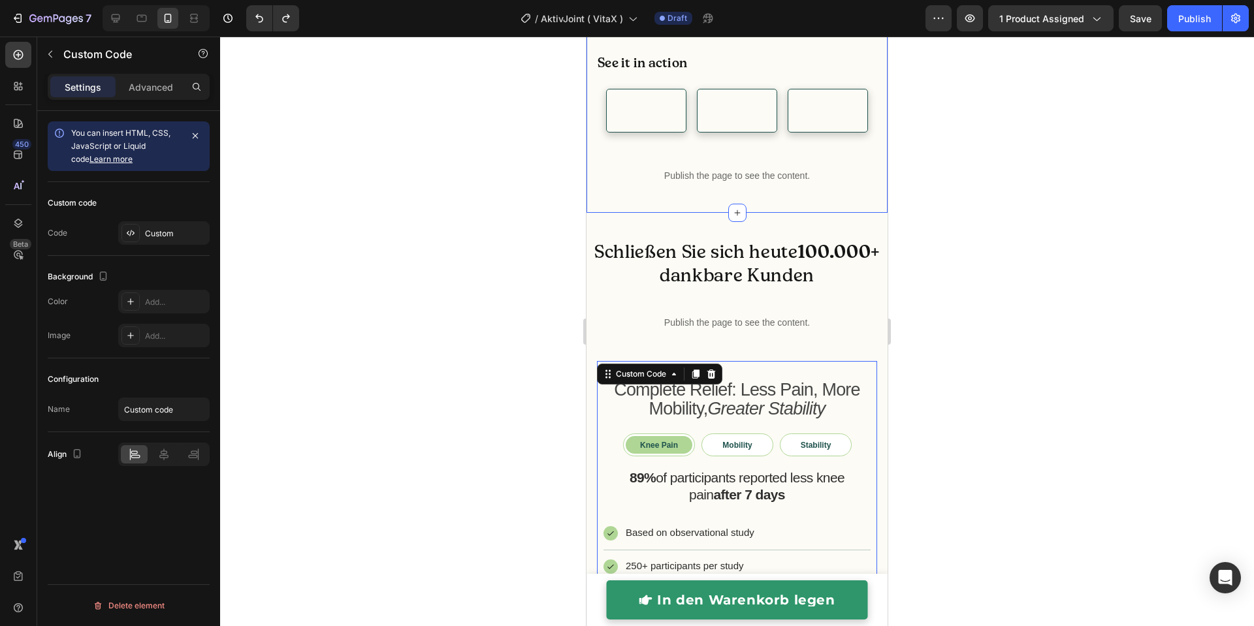
scroll to position [1305, 0]
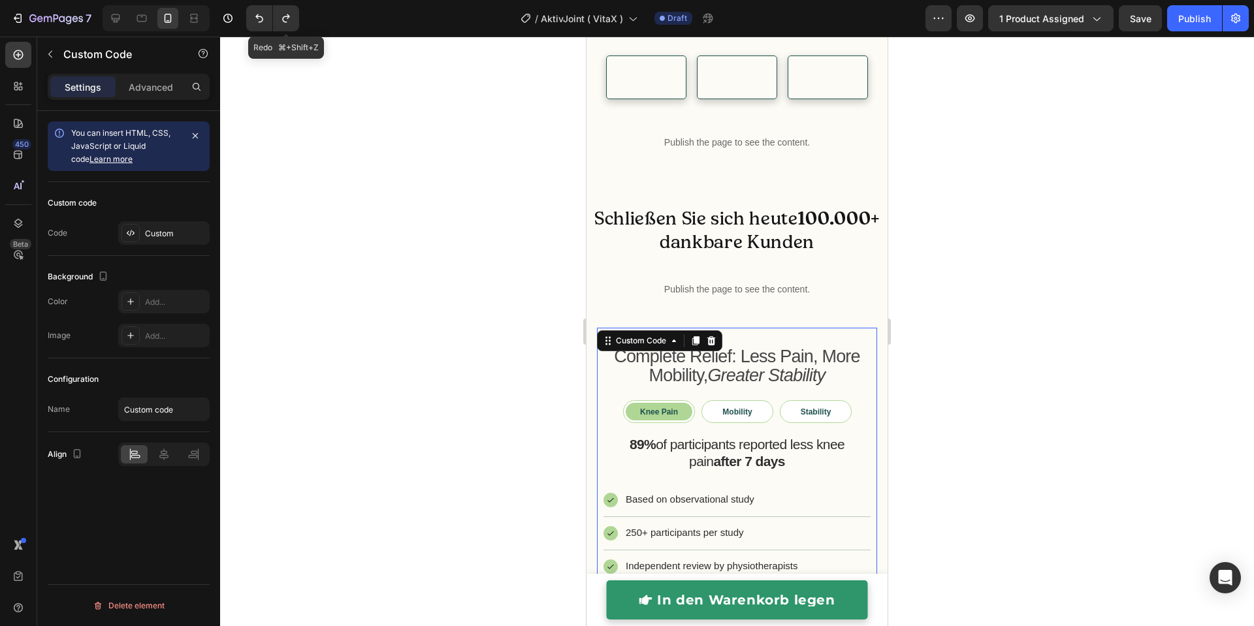
drag, startPoint x: 285, startPoint y: 18, endPoint x: 387, endPoint y: 169, distance: 181.9
click at [285, 19] on icon "Undo/Redo" at bounding box center [286, 18] width 13 height 13
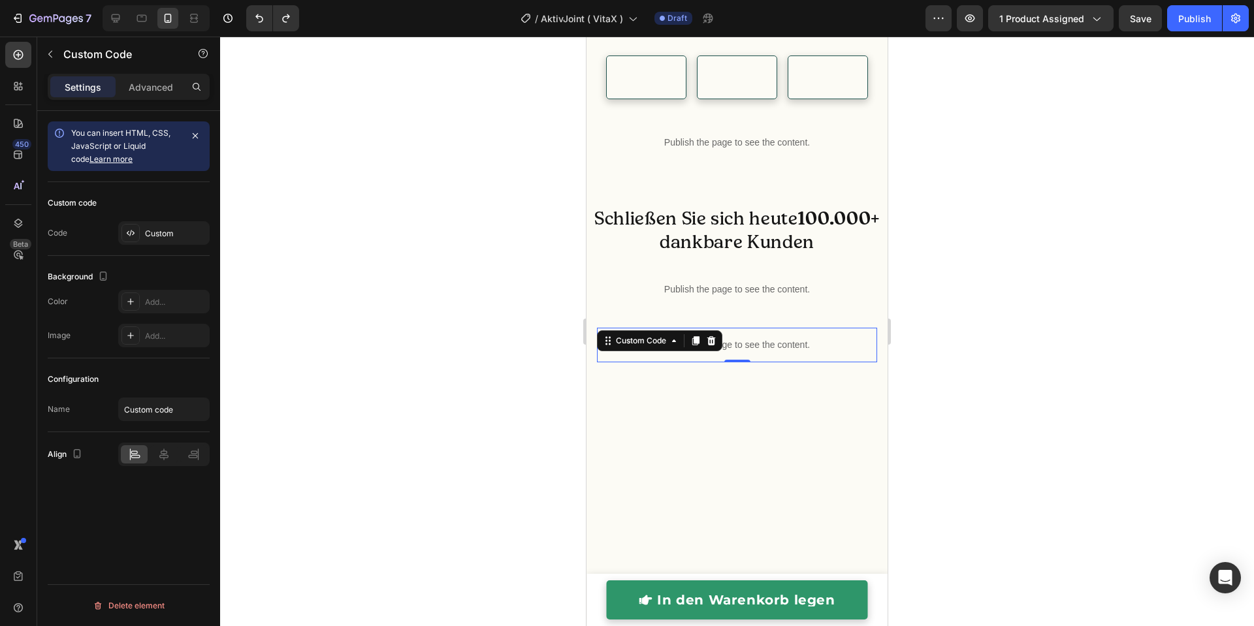
click at [757, 352] on p "Publish the page to see the content." at bounding box center [737, 345] width 280 height 14
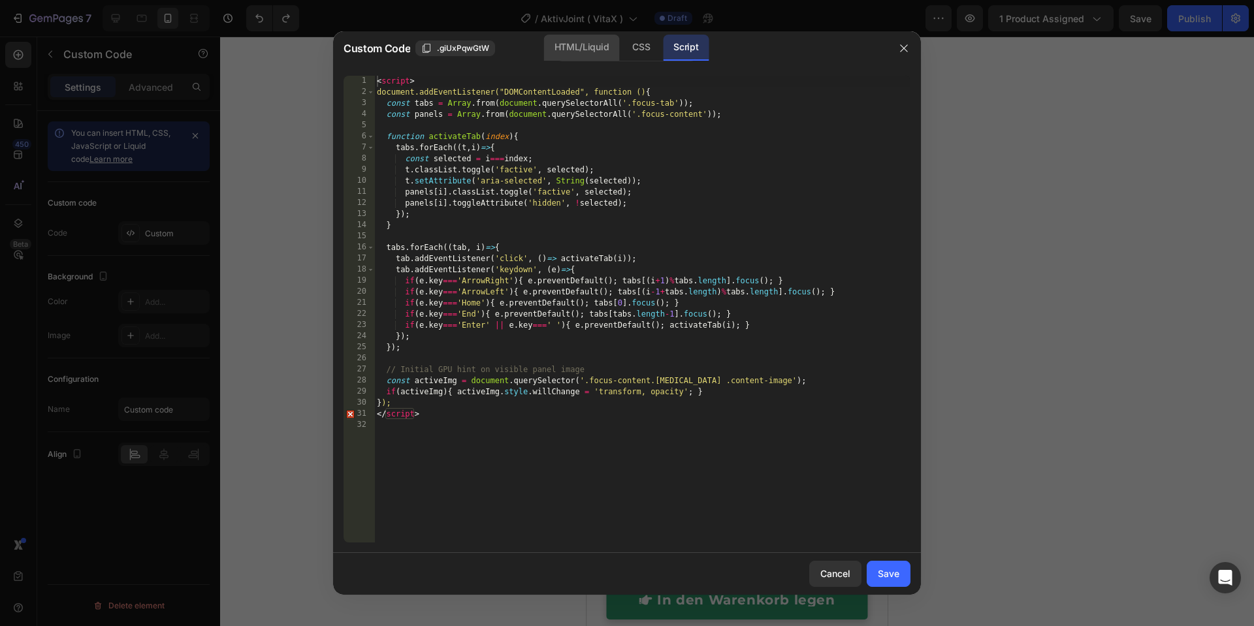
click at [622, 50] on div "HTML/Liquid" at bounding box center [641, 48] width 39 height 26
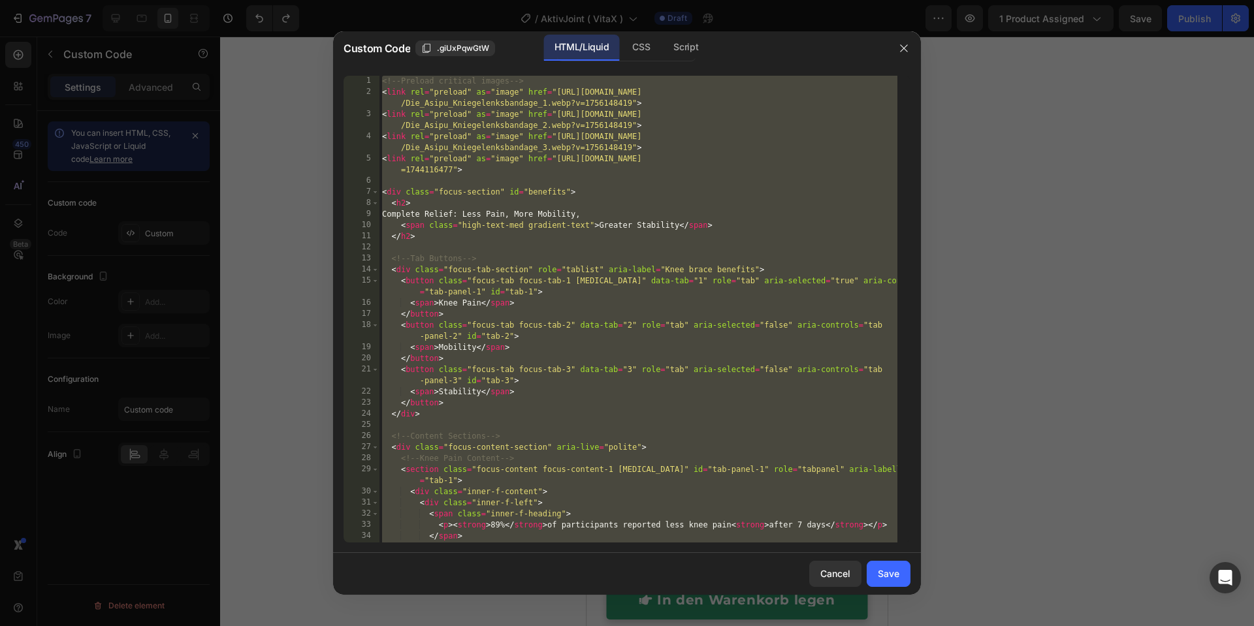
click at [565, 146] on div "<!-- Preload critical images --> < link rel = "preload" as = "image" href = "ht…" at bounding box center [638, 320] width 518 height 489
click at [663, 56] on div "CSS" at bounding box center [686, 48] width 46 height 26
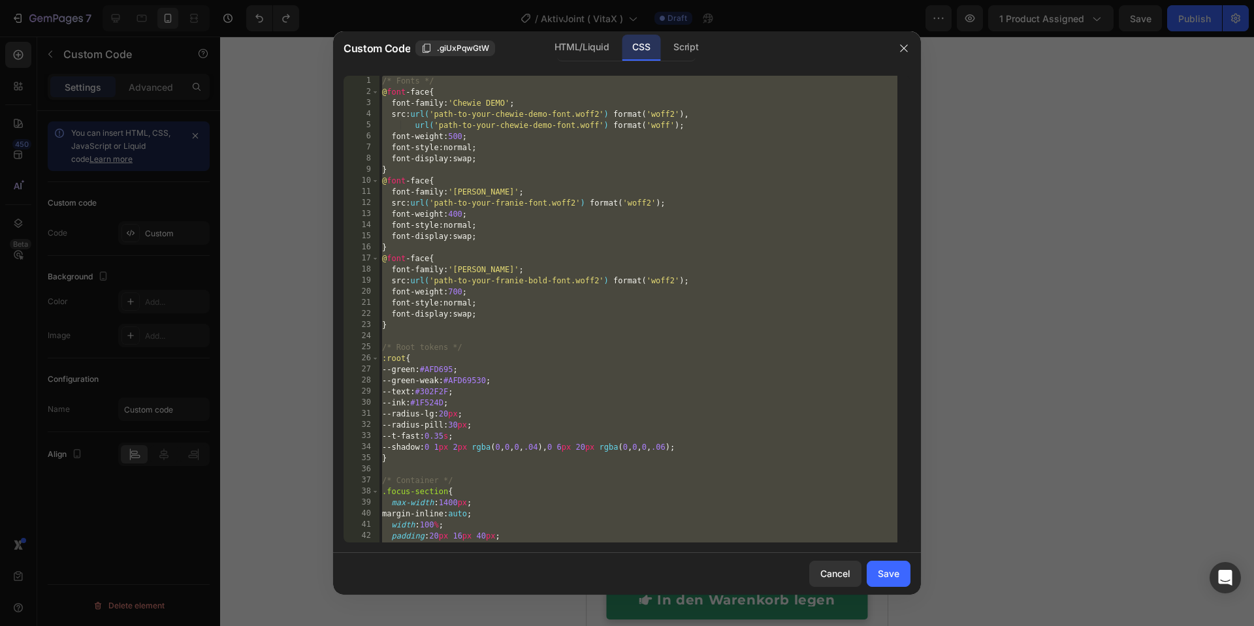
click at [621, 138] on div "/* Fonts */ @ font -face { font-family : ' Chewie DEMO ' ; src : url( 'path-to-…" at bounding box center [638, 320] width 518 height 489
click at [675, 43] on div "Script" at bounding box center [686, 48] width 46 height 26
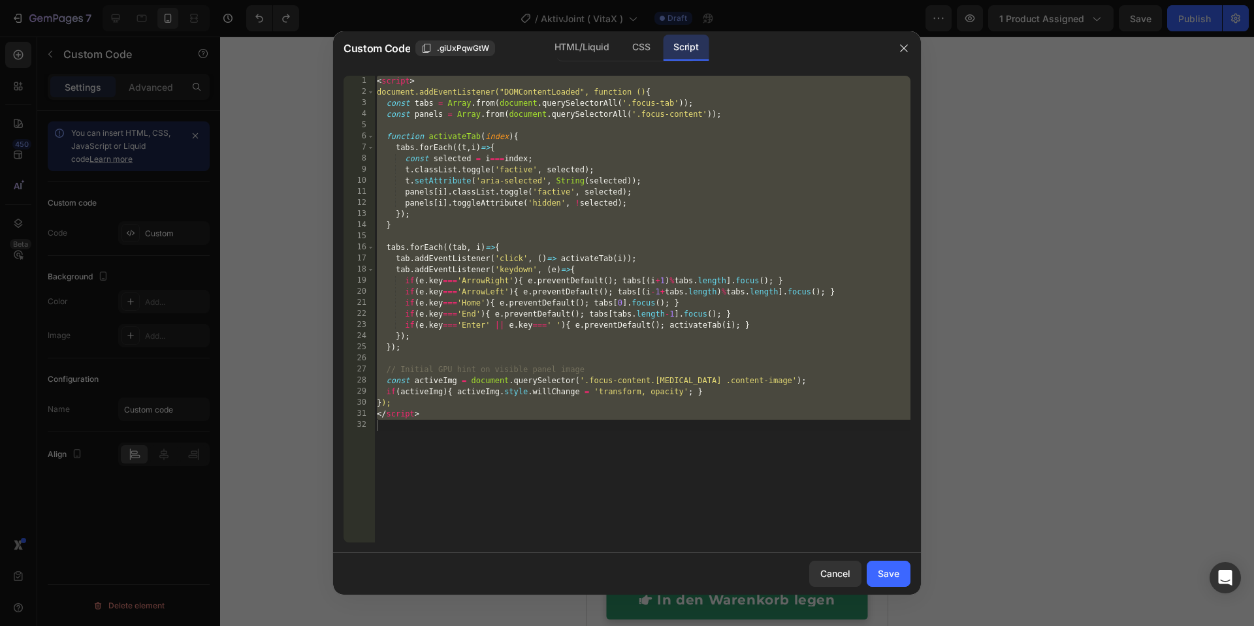
click at [649, 171] on div "< script > document.addEventListener("DOMContentLoaded", function () { const ta…" at bounding box center [642, 320] width 536 height 489
click at [622, 54] on div "HTML/Liquid" at bounding box center [641, 48] width 39 height 26
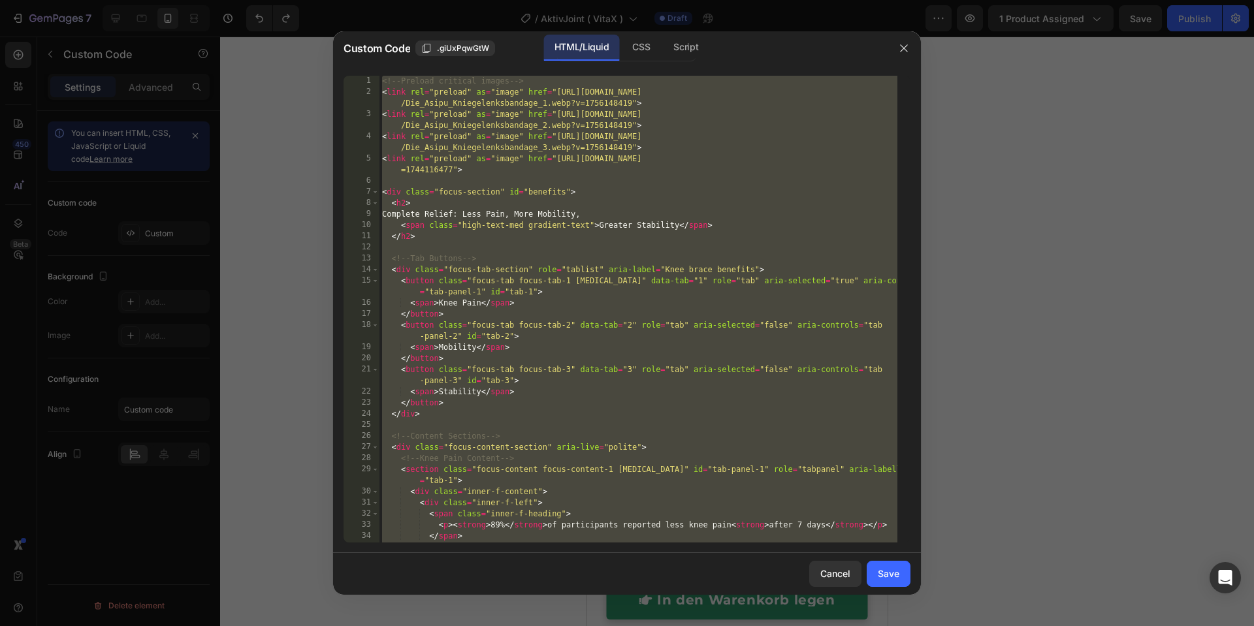
click at [578, 209] on div "<!-- Preload critical images --> < link rel = "preload" as = "image" href = "ht…" at bounding box center [638, 320] width 518 height 489
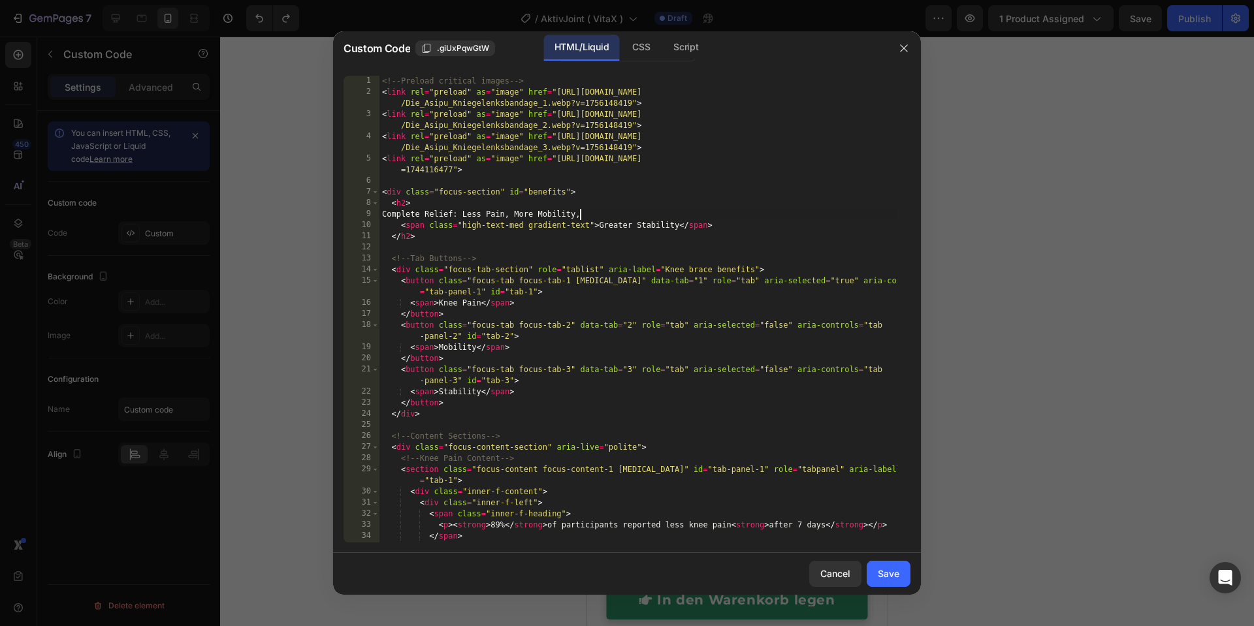
type textarea "</div>"
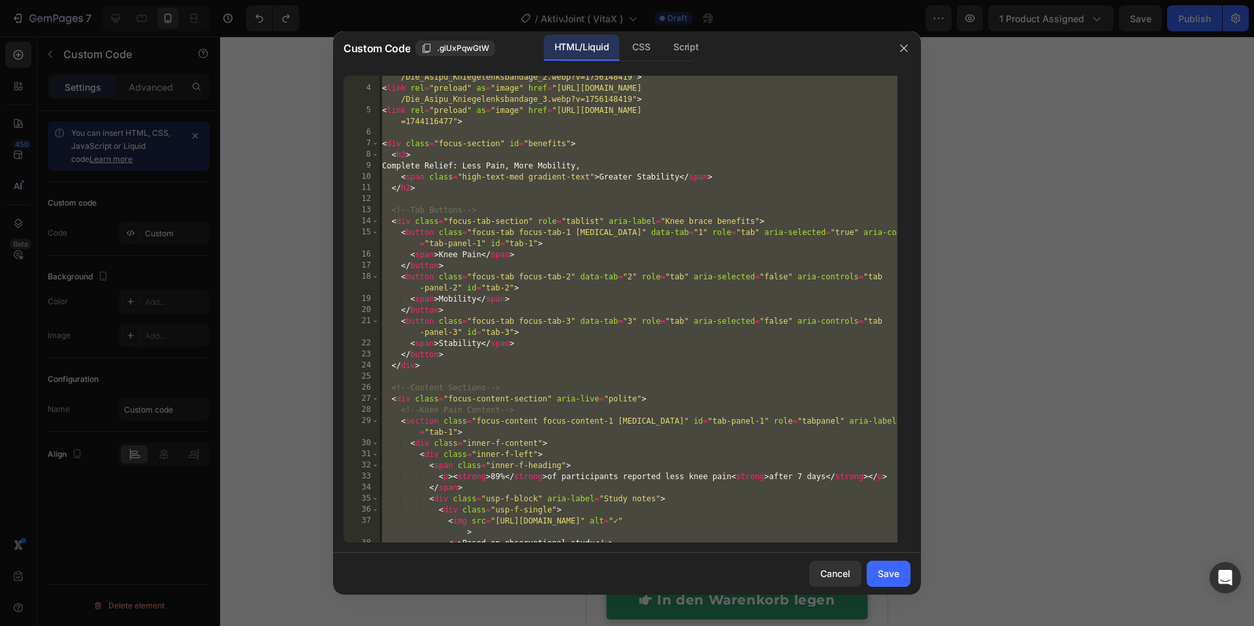
scroll to position [1176, 0]
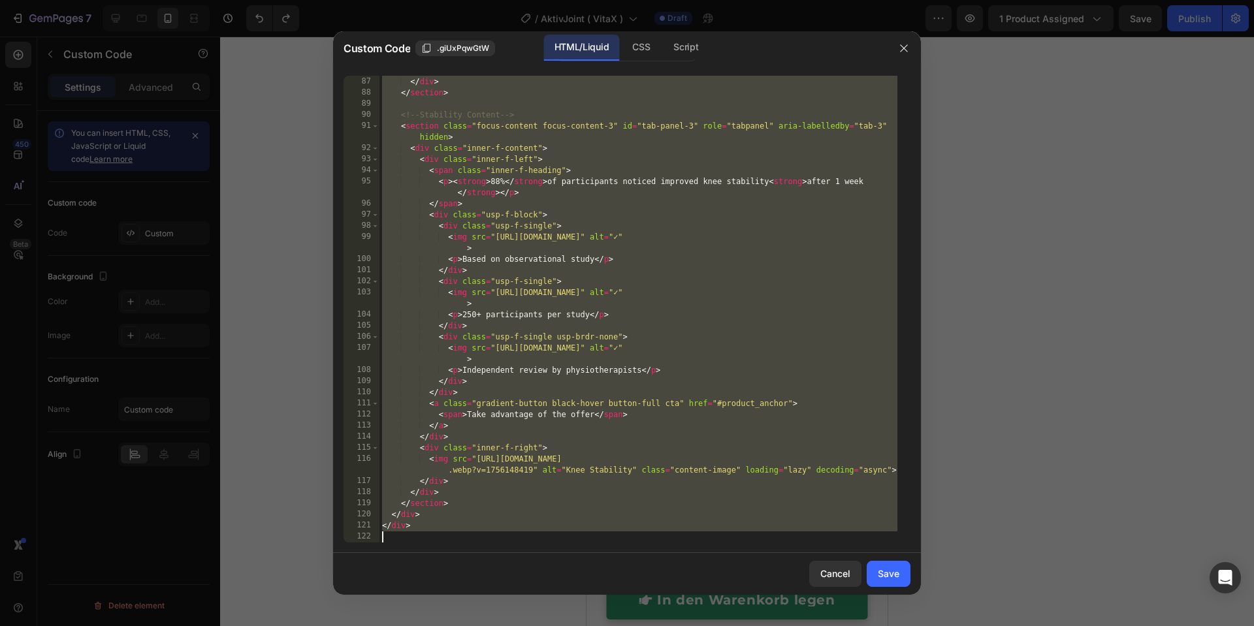
paste textarea
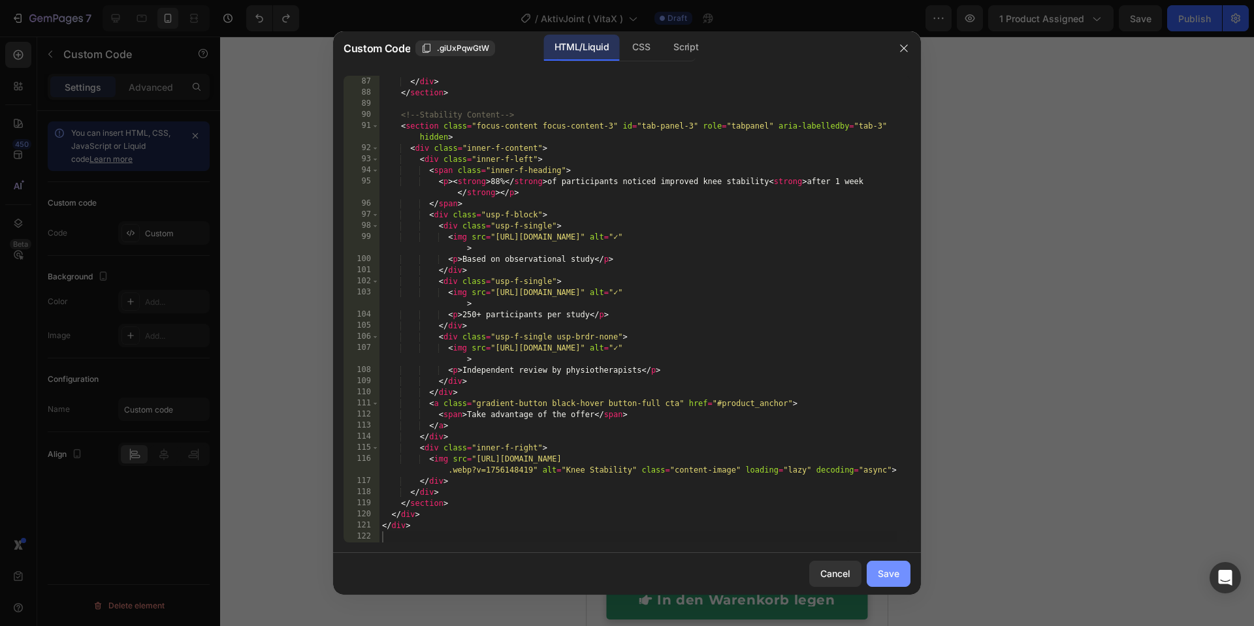
click at [882, 515] on div "Save" at bounding box center [889, 574] width 22 height 14
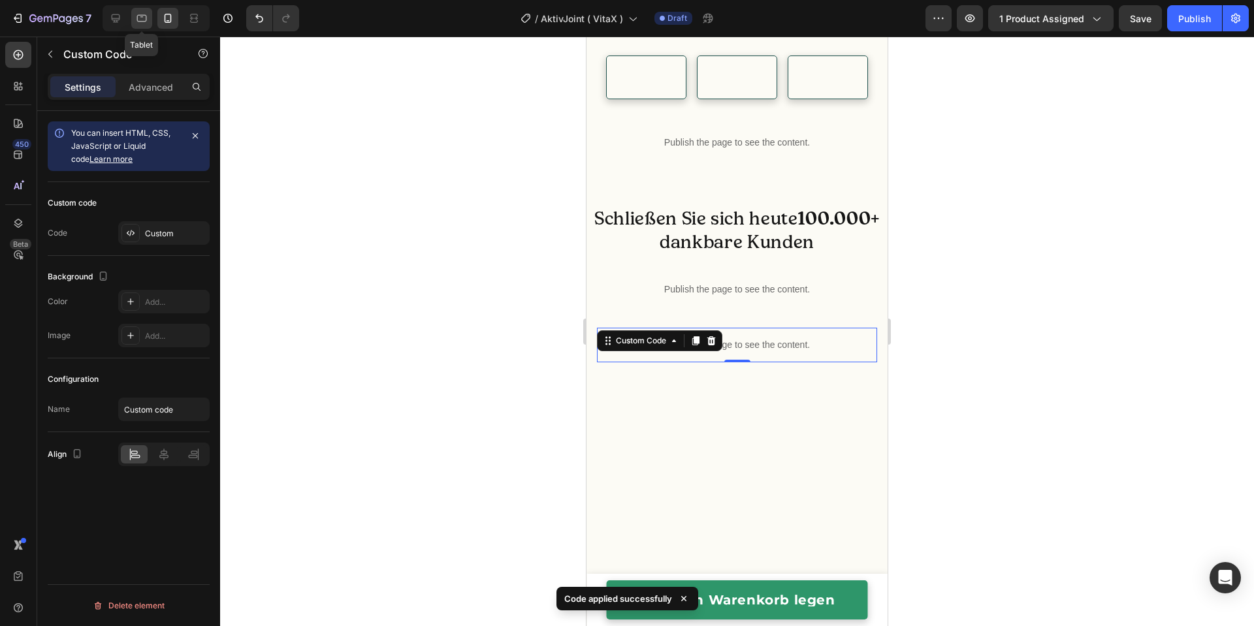
click at [136, 17] on icon at bounding box center [141, 18] width 13 height 13
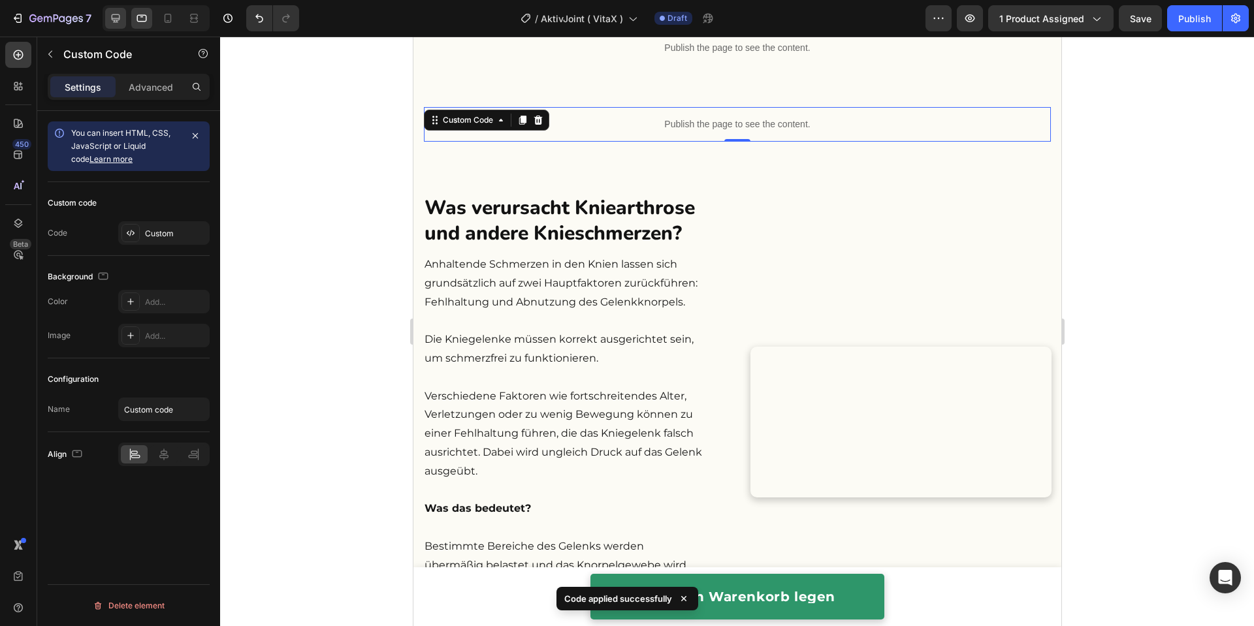
drag, startPoint x: 118, startPoint y: 16, endPoint x: 387, endPoint y: 123, distance: 289.4
click at [118, 16] on icon at bounding box center [115, 18] width 13 height 13
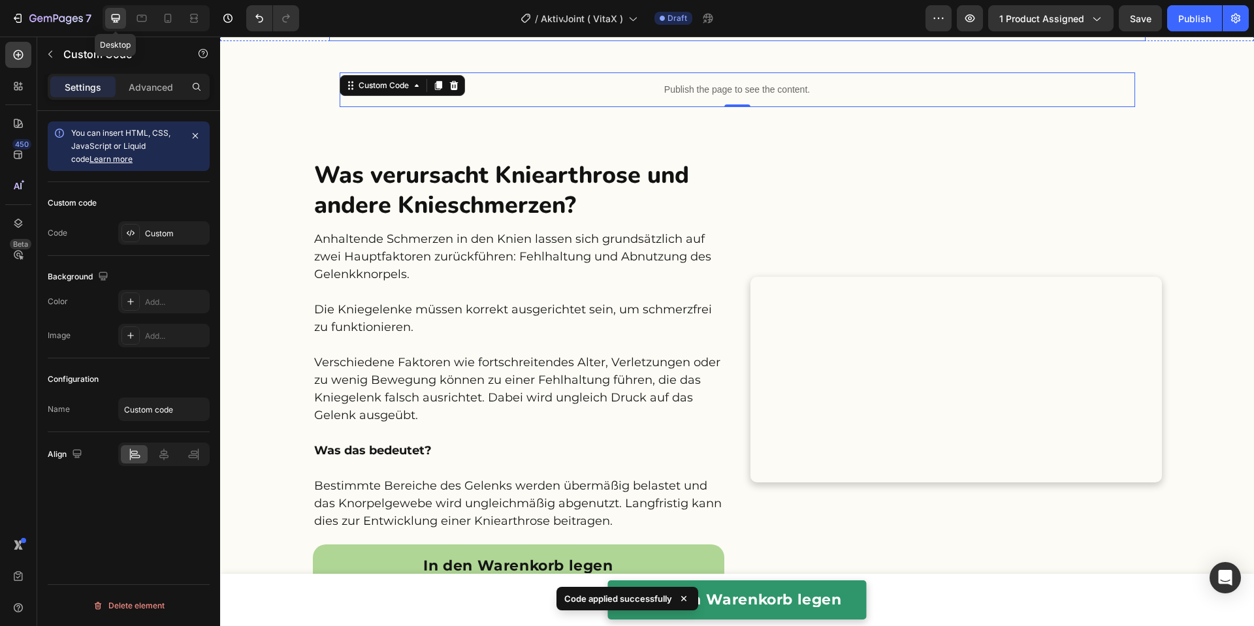
scroll to position [1249, 0]
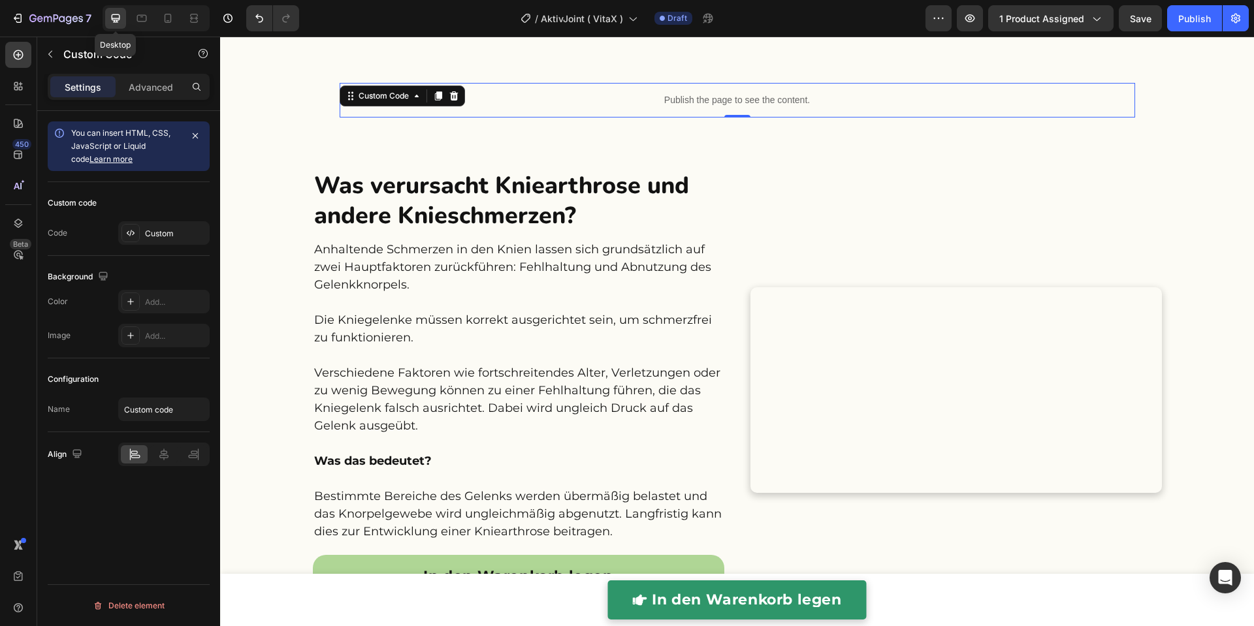
click at [645, 106] on div "Publish the page to see the content." at bounding box center [738, 100] width 796 height 35
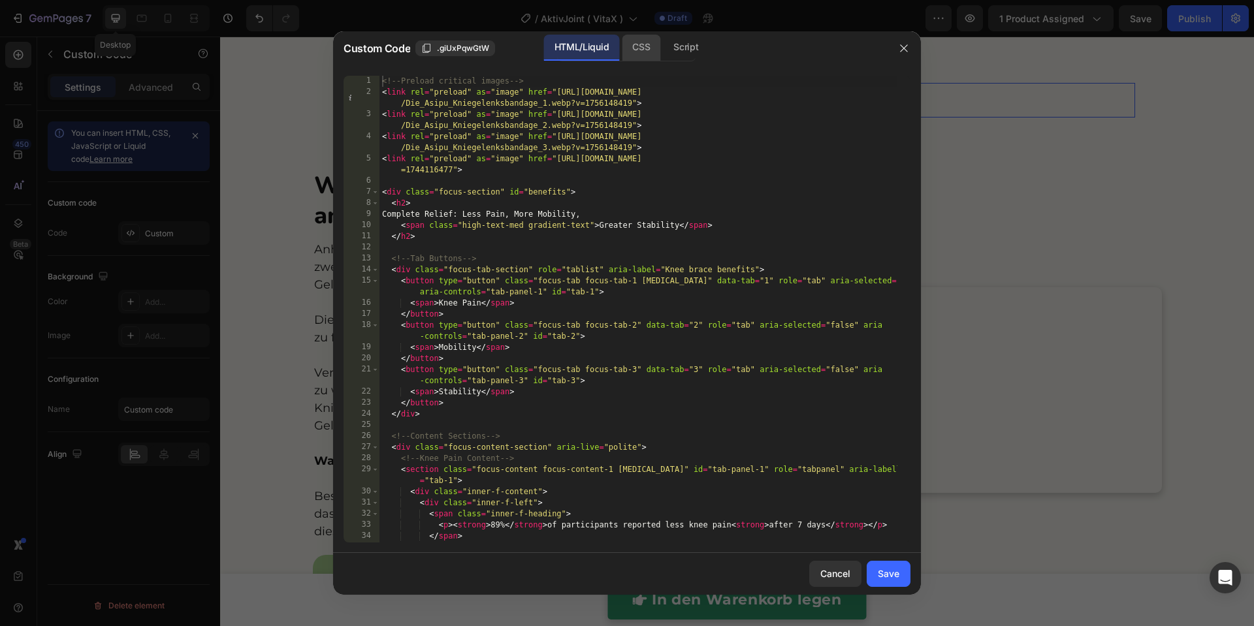
click at [663, 57] on div "CSS" at bounding box center [686, 48] width 46 height 26
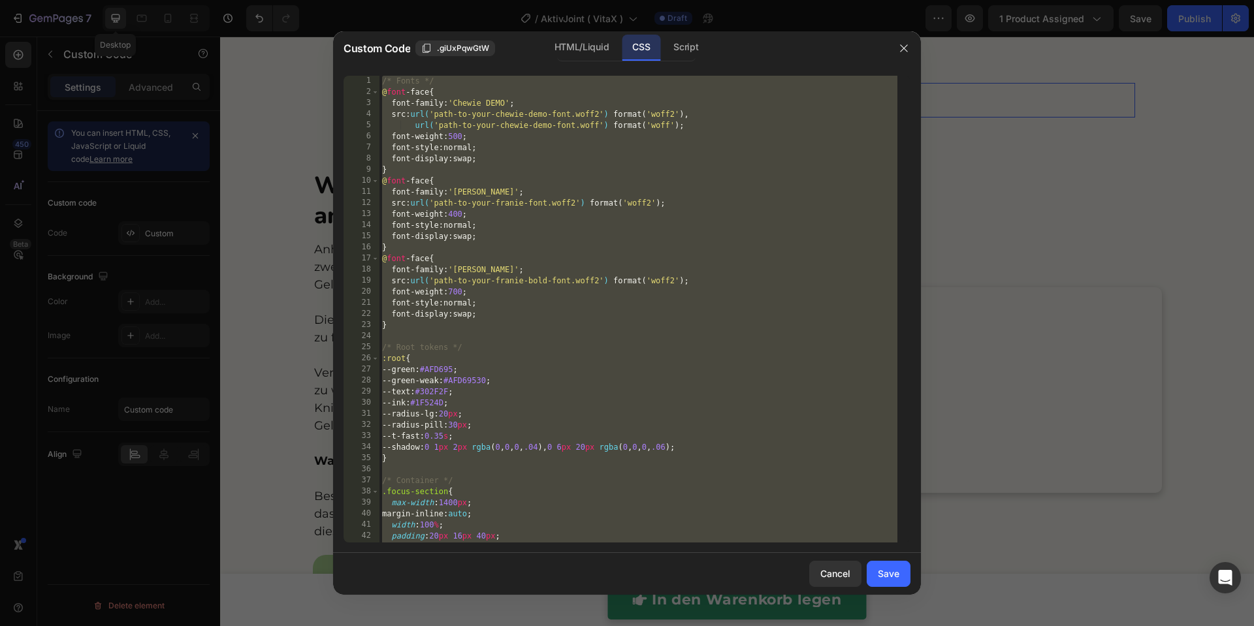
click at [597, 176] on div "/* Fonts */ @ font -face { font-family : ' Chewie DEMO ' ; src : url( 'path-to-…" at bounding box center [638, 320] width 518 height 489
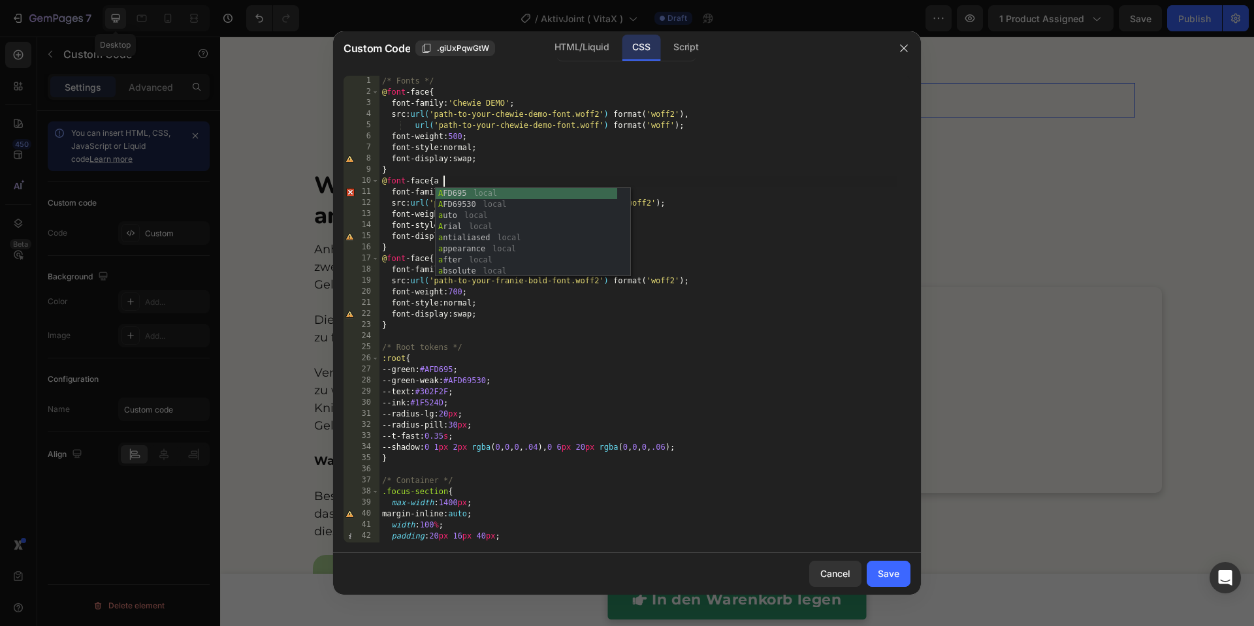
scroll to position [1629, 0]
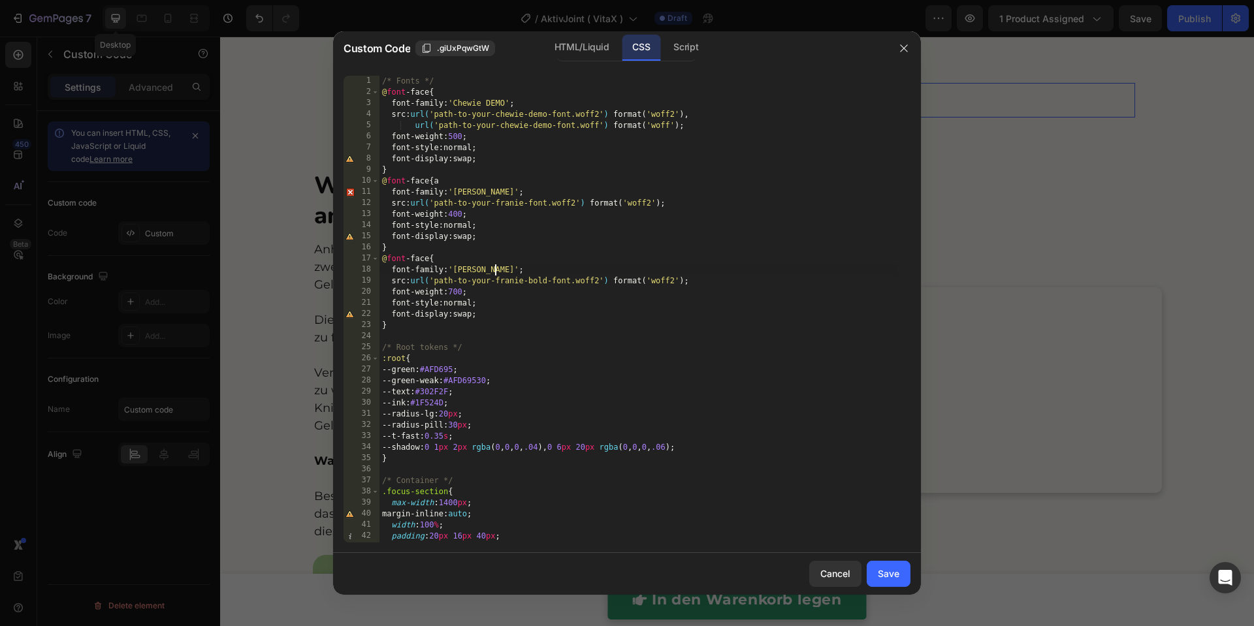
click at [700, 268] on div "/* Fonts */ @ font -face { font-family : ' Chewie DEMO ' ; src : url( 'path-to-…" at bounding box center [638, 320] width 518 height 489
type textarea "}"
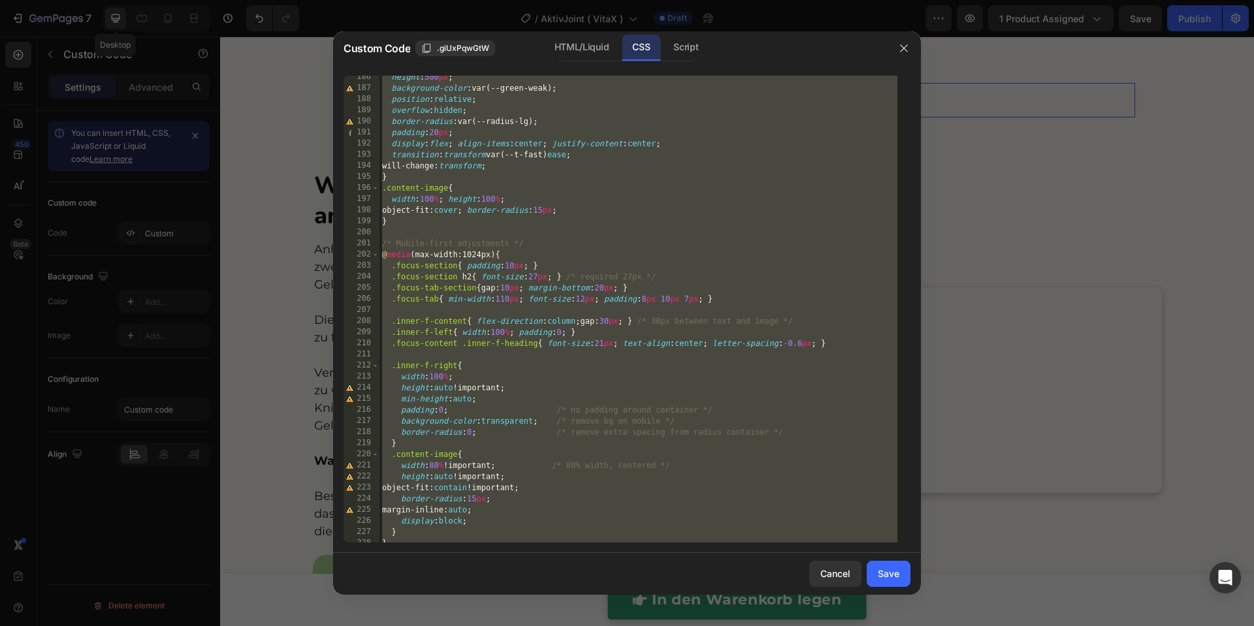
scroll to position [2142, 0]
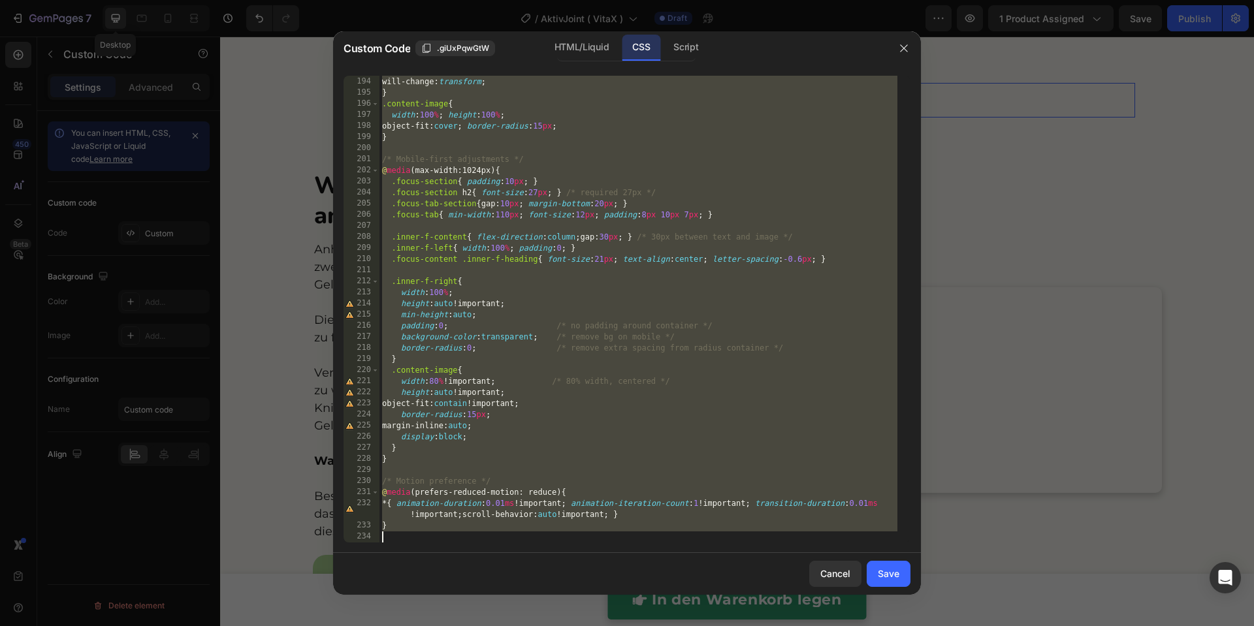
paste textarea
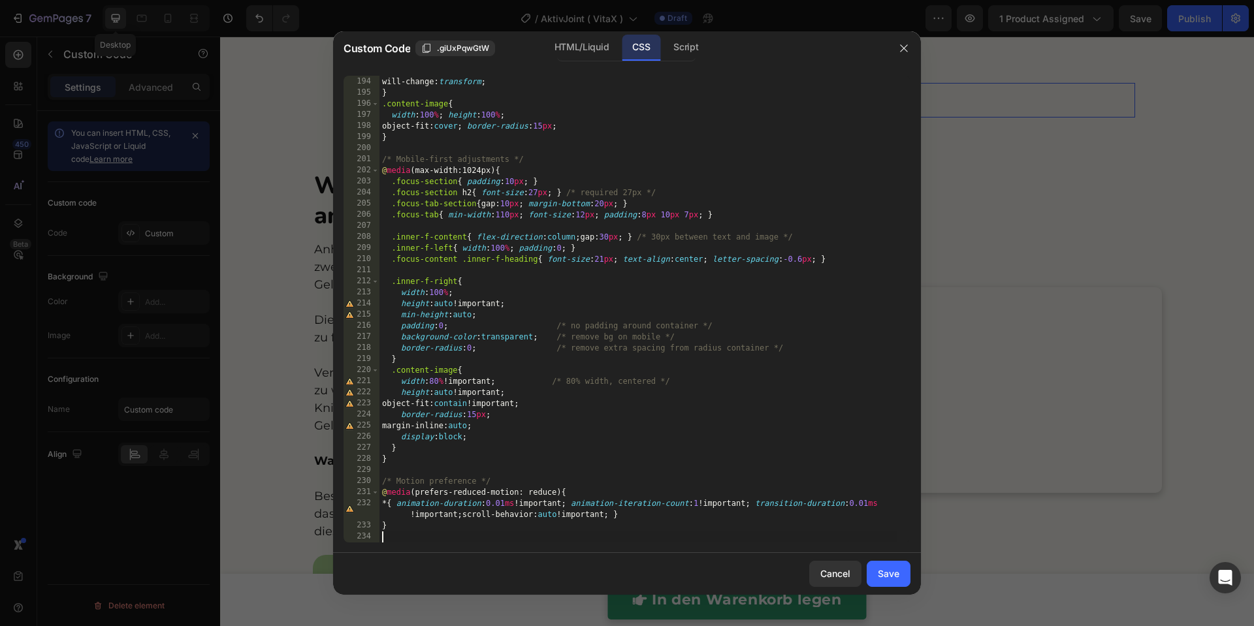
drag, startPoint x: 894, startPoint y: 582, endPoint x: 760, endPoint y: 354, distance: 264.4
click at [894, 515] on button "Save" at bounding box center [889, 574] width 44 height 26
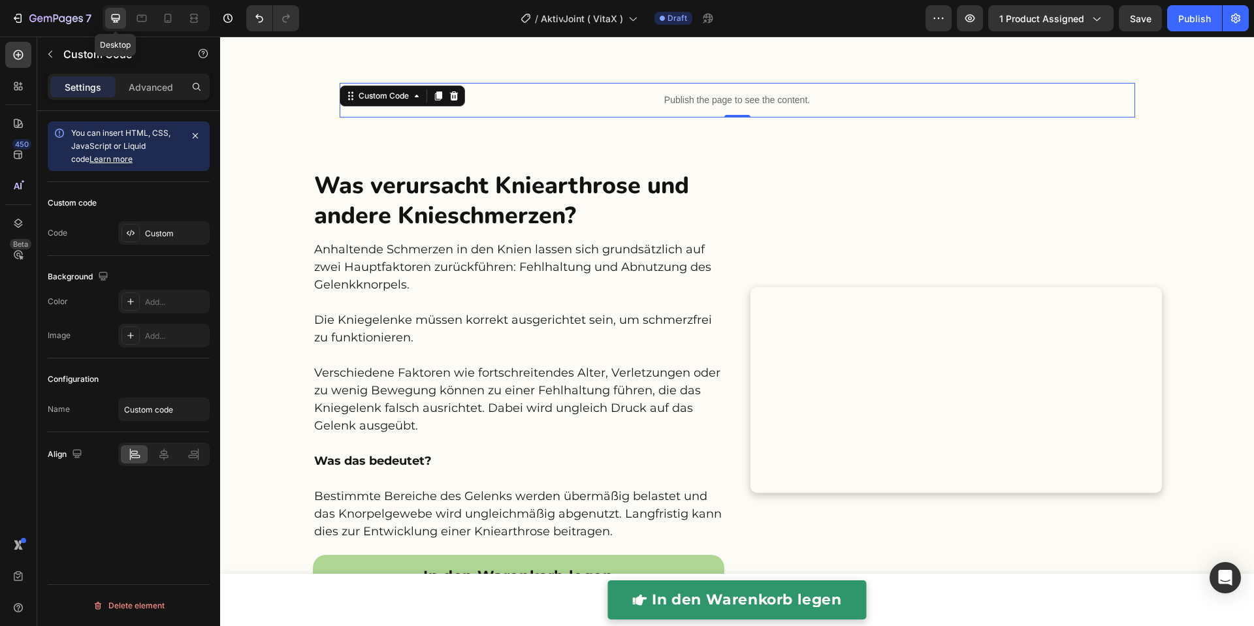
scroll to position [1249, 0]
click at [624, 108] on div "Publish the page to see the content." at bounding box center [738, 100] width 796 height 35
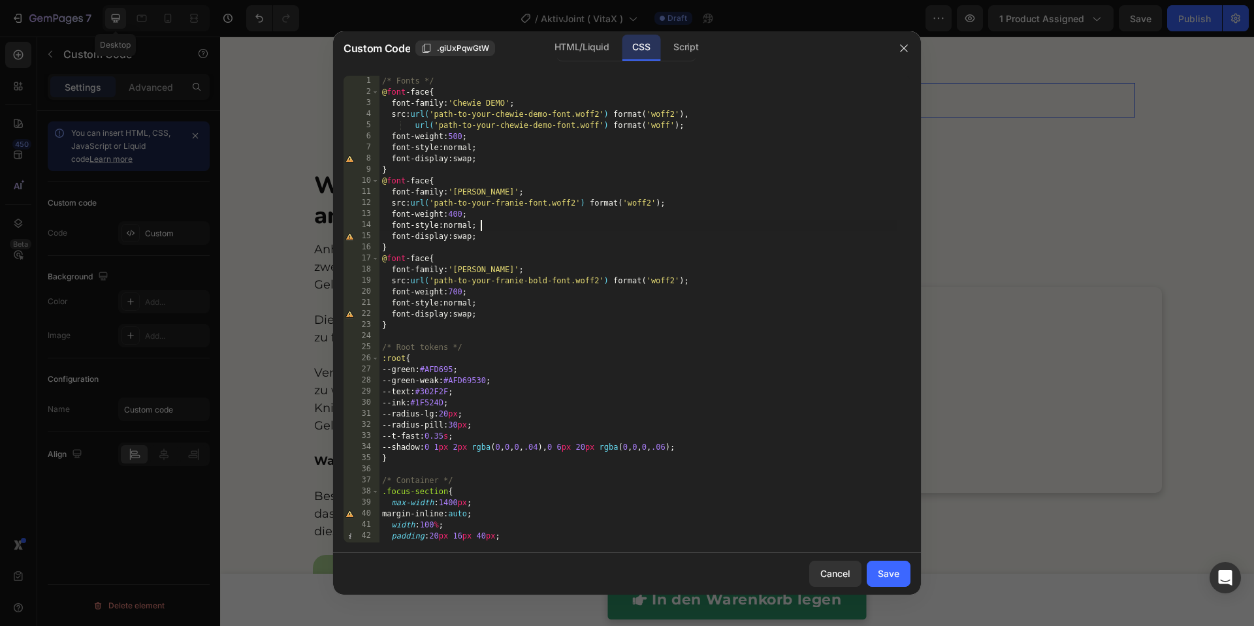
click at [602, 225] on div "/* Fonts */ @ font -face { font-family : ' Chewie DEMO ' ; src : url( 'path-to-…" at bounding box center [638, 320] width 518 height 489
type textarea "}"
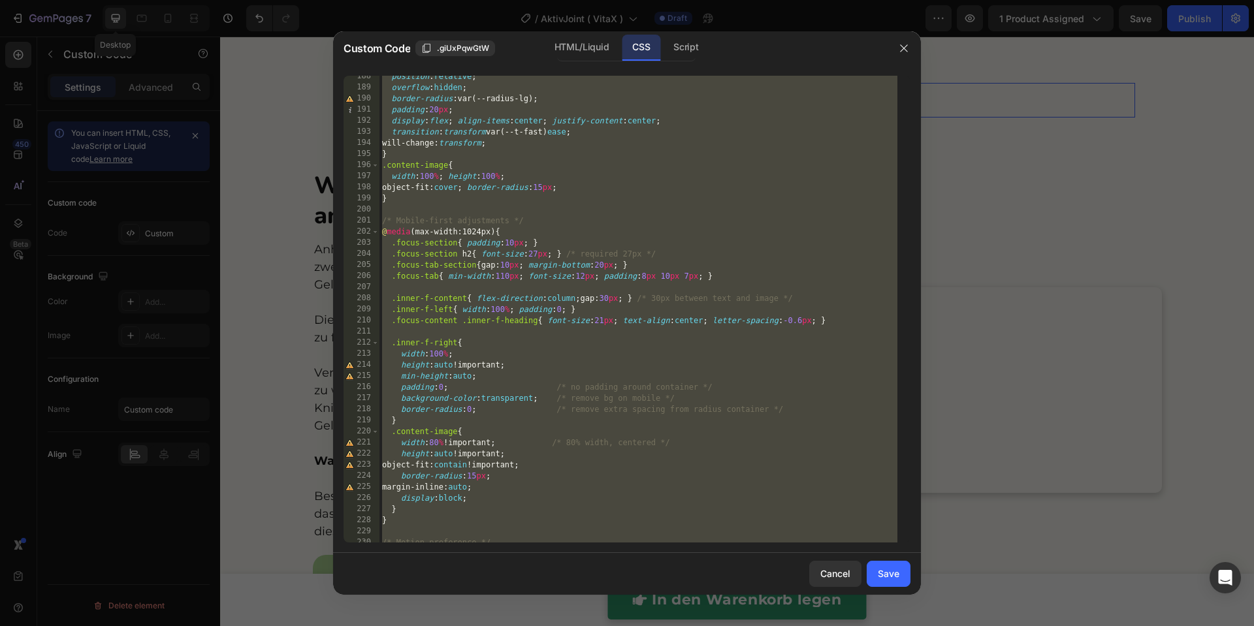
scroll to position [2142, 0]
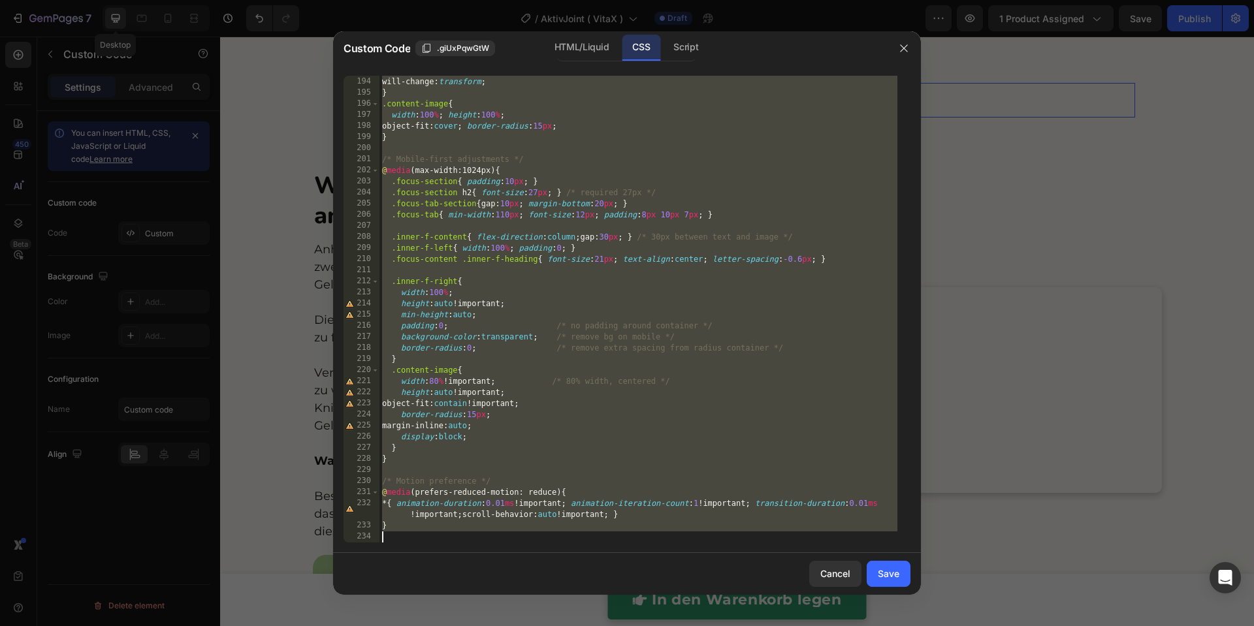
paste textarea
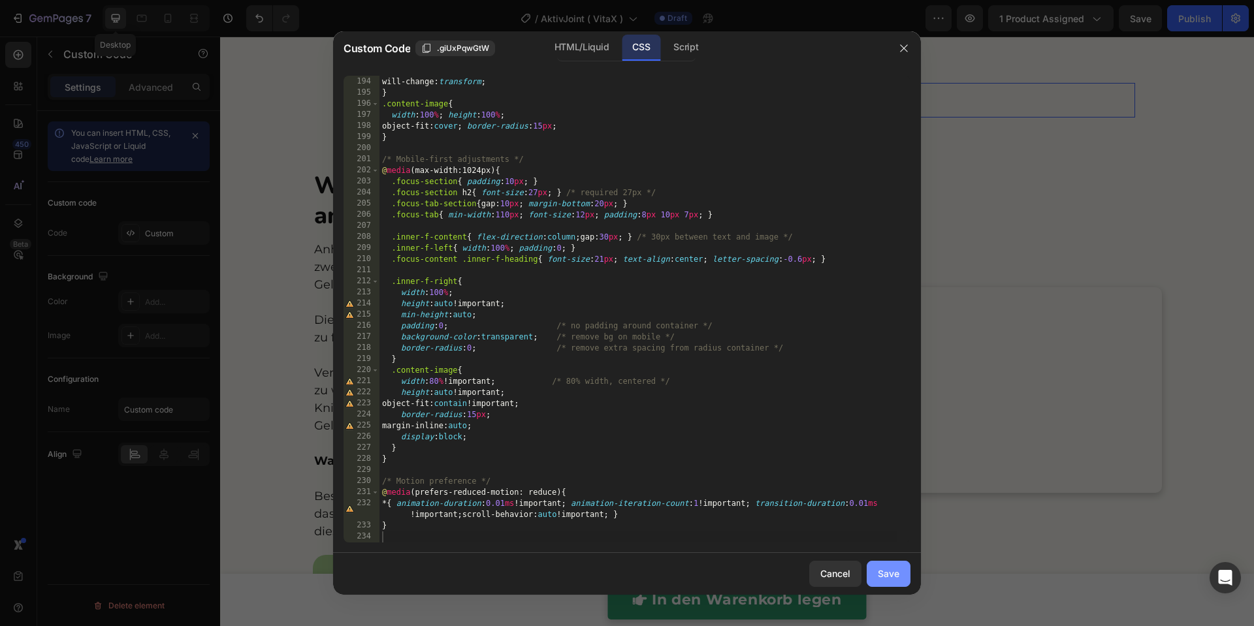
click at [890, 573] on div "Save" at bounding box center [889, 574] width 22 height 14
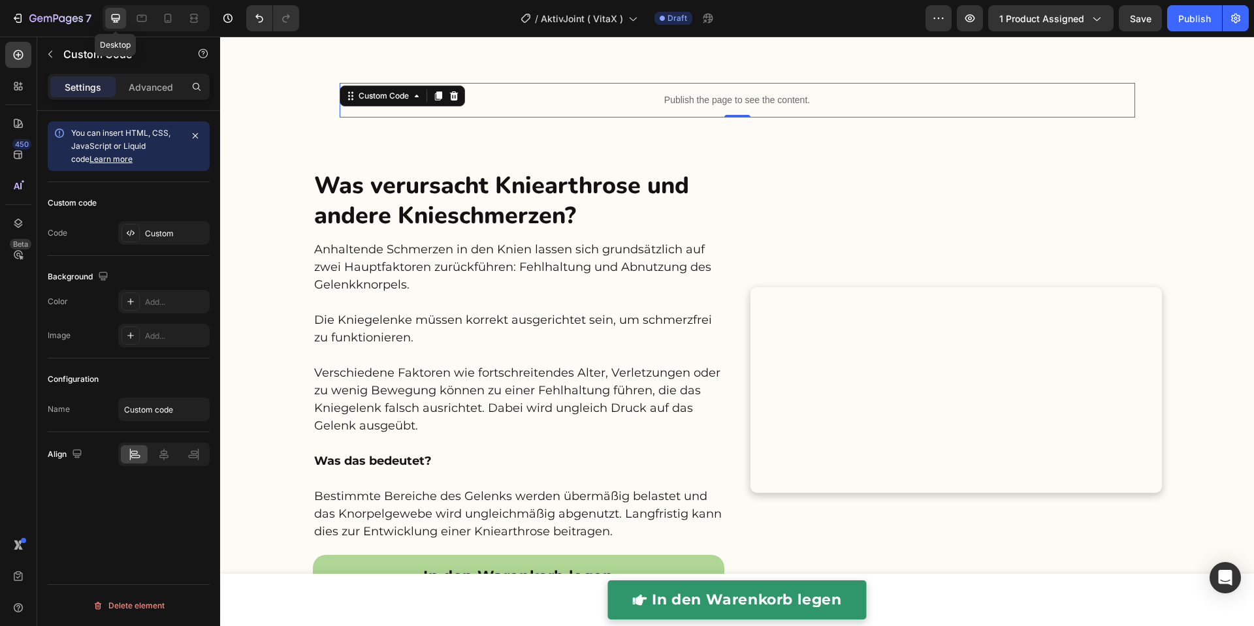
click at [758, 94] on p "Publish the page to see the content." at bounding box center [738, 100] width 796 height 14
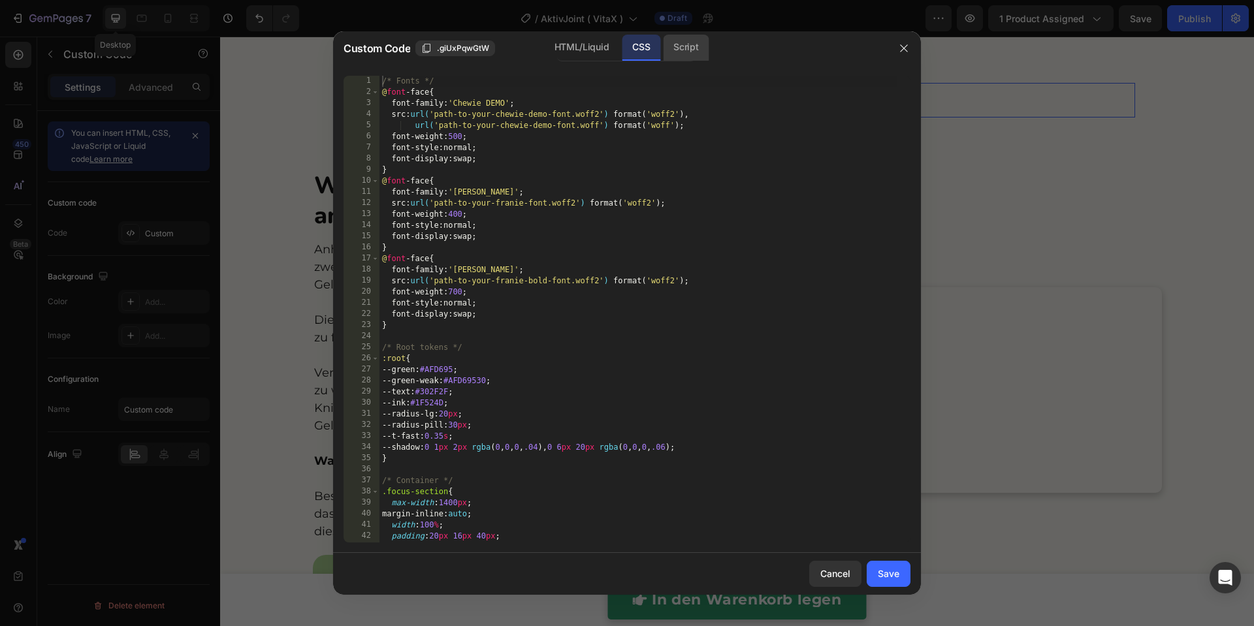
click at [702, 57] on div "Script" at bounding box center [686, 48] width 46 height 26
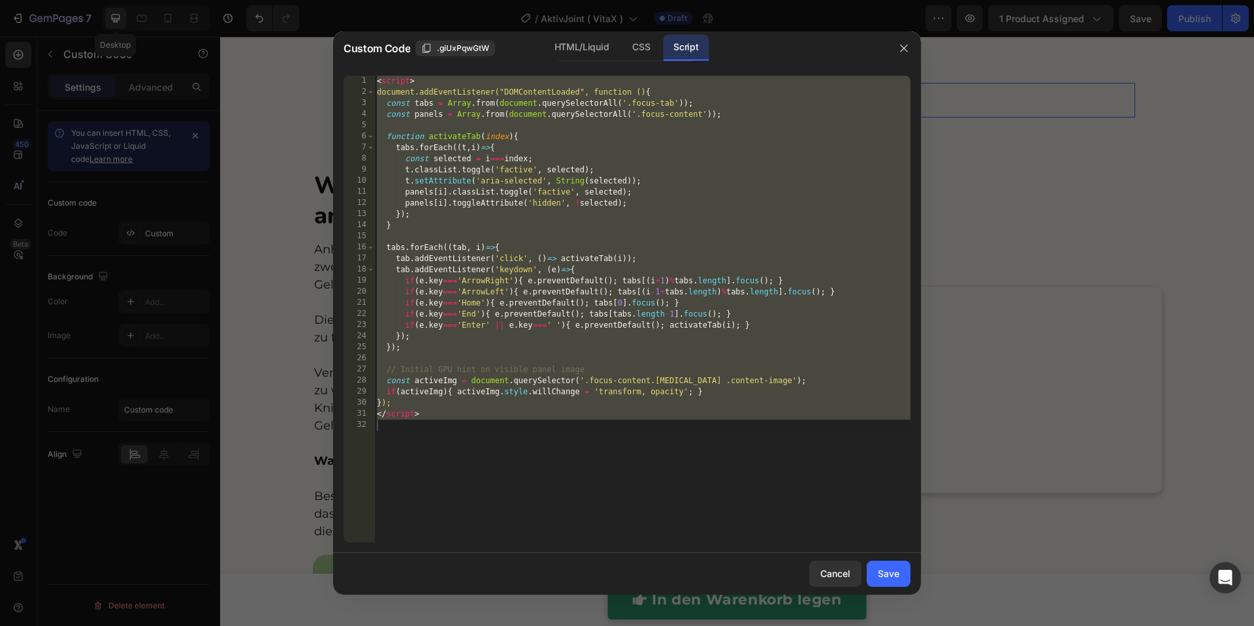
type textarea "</script>"
click at [694, 125] on div "< script > document.addEventListener("DOMContentLoaded", function () { const ta…" at bounding box center [642, 320] width 536 height 489
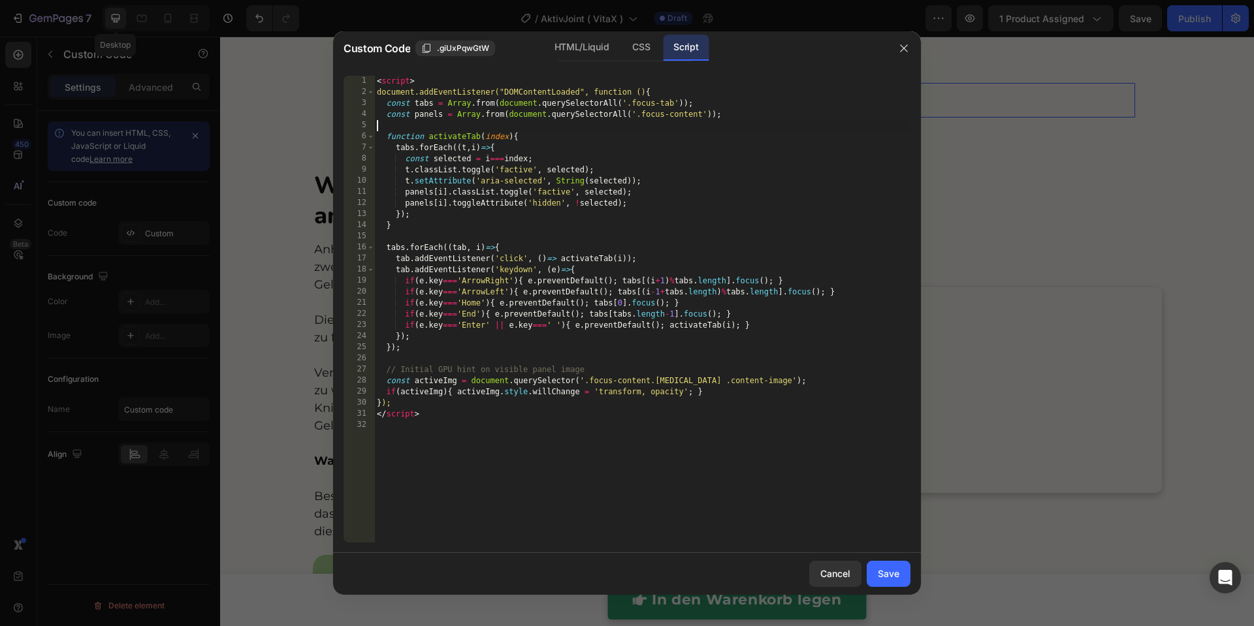
type textarea "</script>"
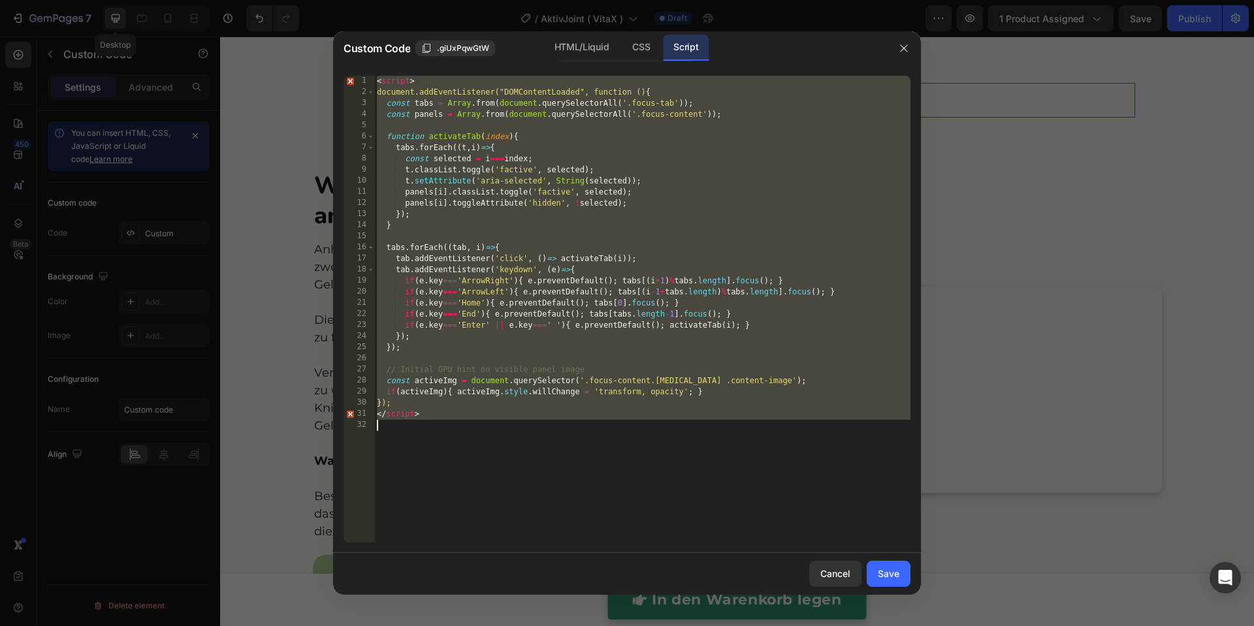
paste textarea
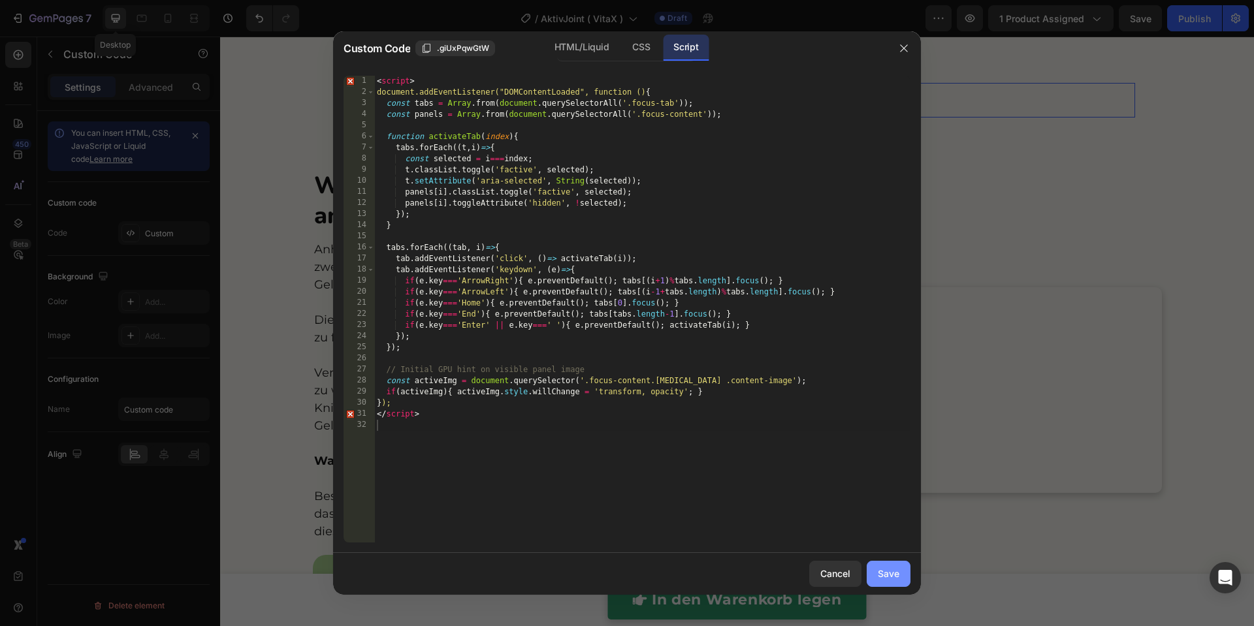
click at [898, 571] on div "Save" at bounding box center [889, 574] width 22 height 14
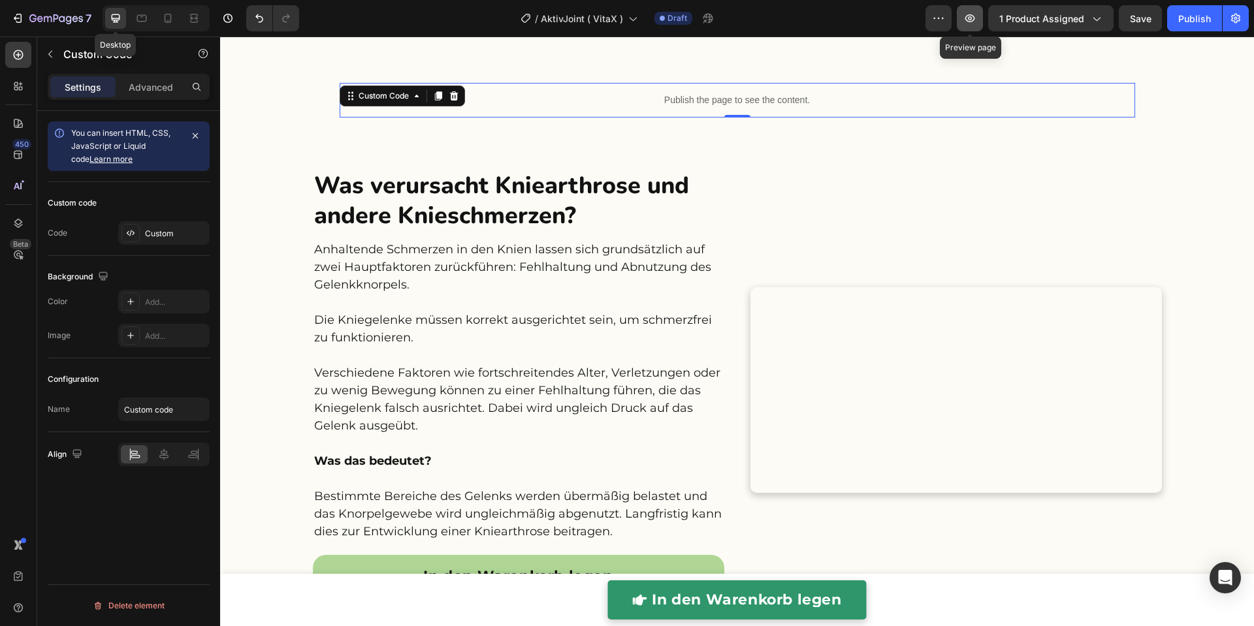
click at [982, 25] on button "button" at bounding box center [970, 18] width 26 height 26
drag, startPoint x: 164, startPoint y: 18, endPoint x: 318, endPoint y: 91, distance: 170.6
click at [165, 18] on icon at bounding box center [168, 18] width 7 height 9
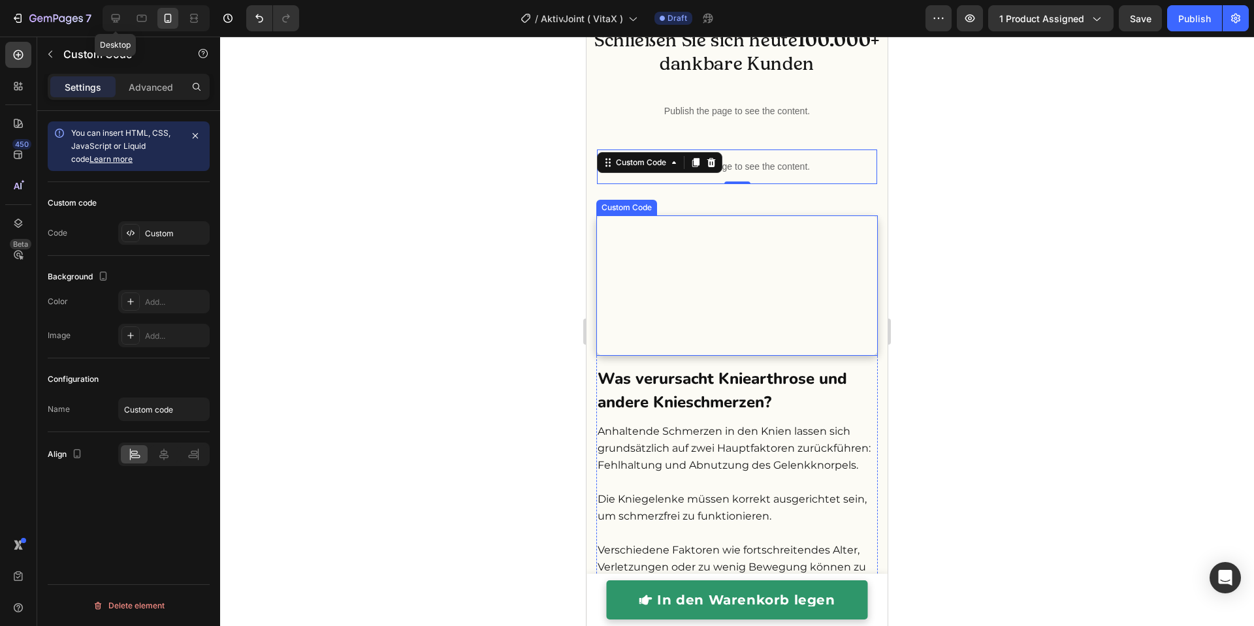
scroll to position [1185, 0]
click at [637, 166] on div "Custom Code" at bounding box center [641, 163] width 56 height 12
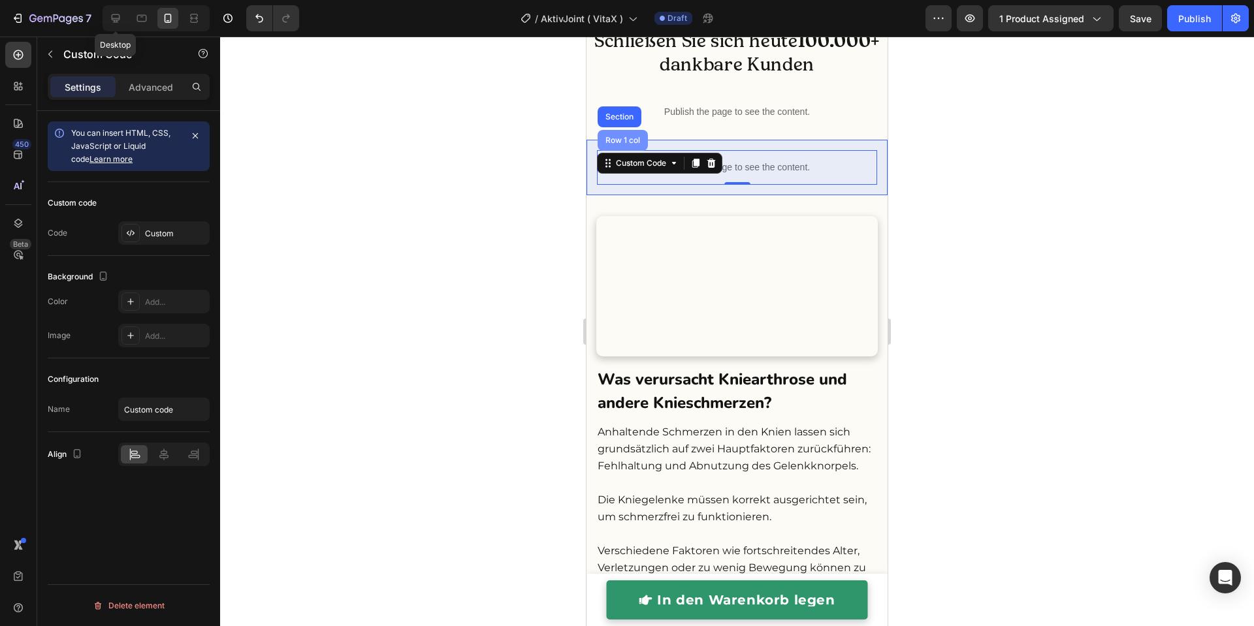
click at [631, 151] on div "Row 1 col" at bounding box center [623, 140] width 50 height 21
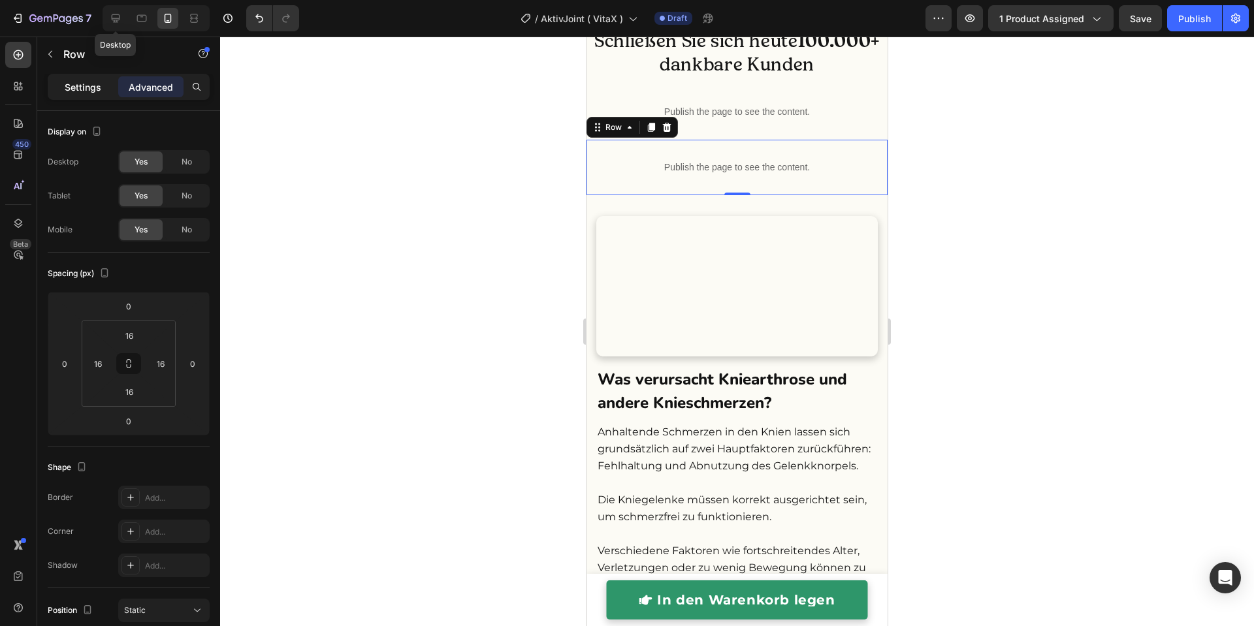
click at [90, 86] on p "Settings" at bounding box center [83, 87] width 37 height 14
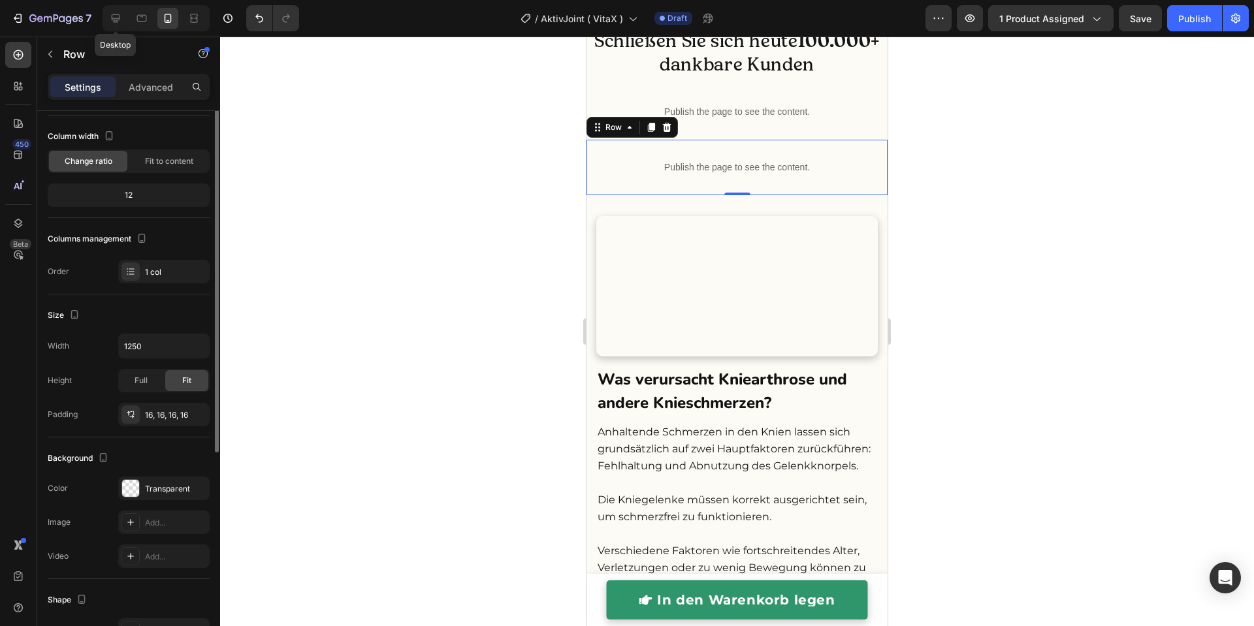
scroll to position [209, 0]
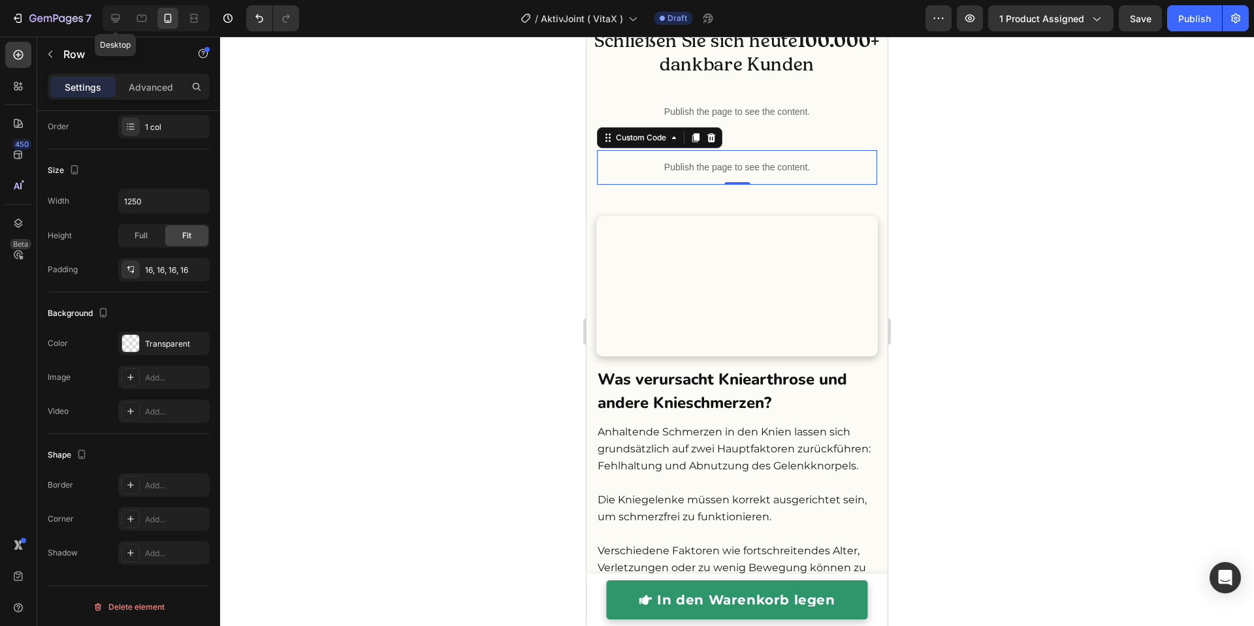
click at [647, 169] on p "Publish the page to see the content." at bounding box center [737, 168] width 280 height 14
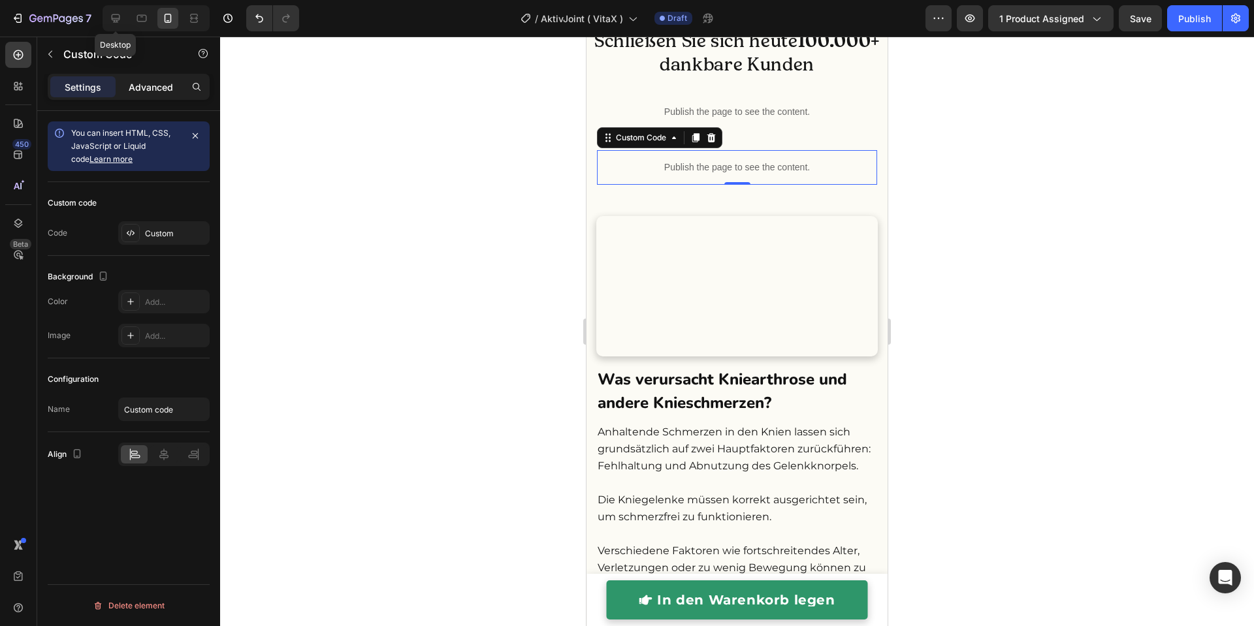
click at [138, 79] on div "Advanced" at bounding box center [150, 86] width 65 height 21
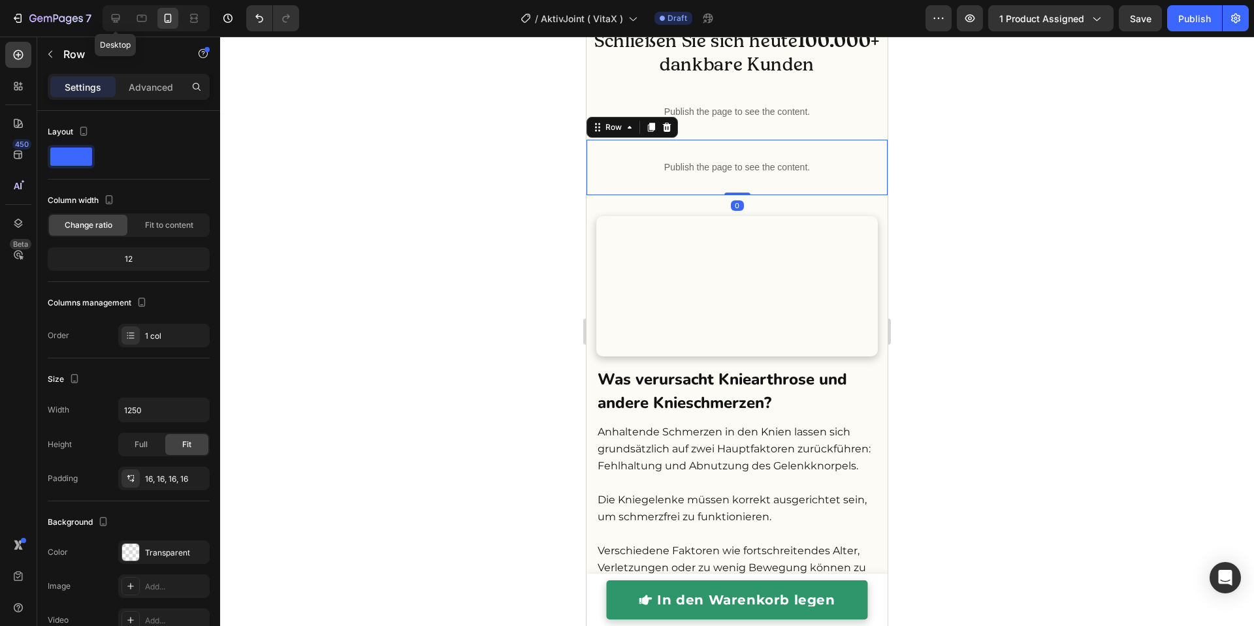
drag, startPoint x: 596, startPoint y: 172, endPoint x: 1157, endPoint y: 212, distance: 562.4
click at [596, 172] on div "Publish the page to see the content. Custom Code Row 0" at bounding box center [737, 168] width 301 height 56
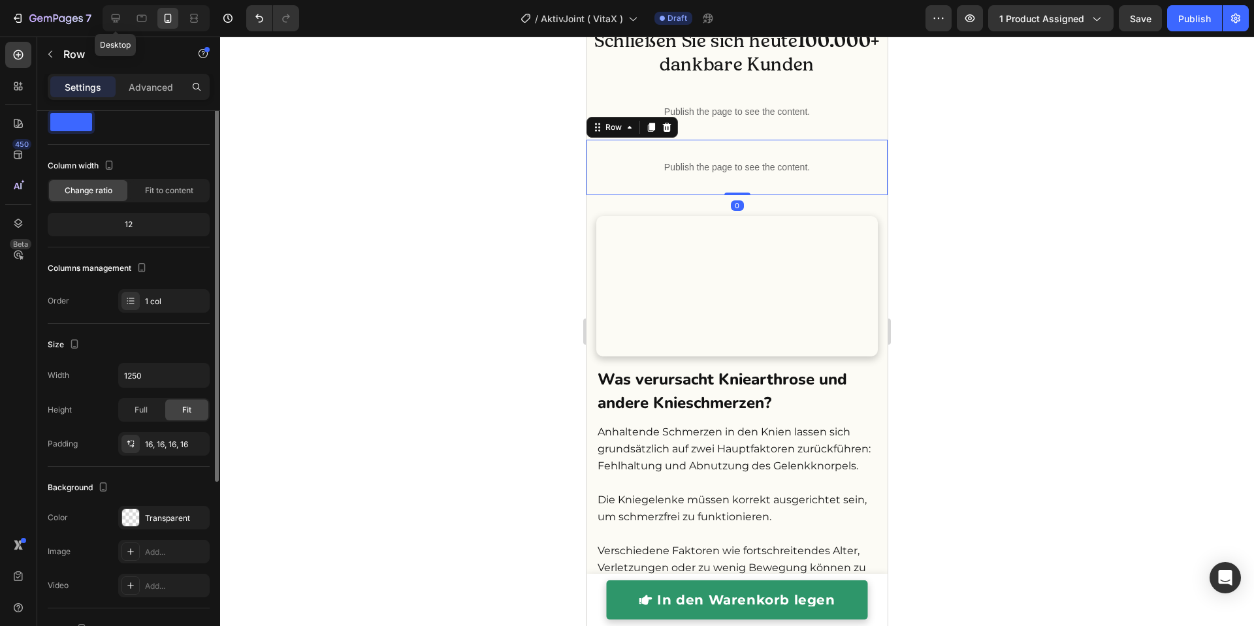
scroll to position [209, 0]
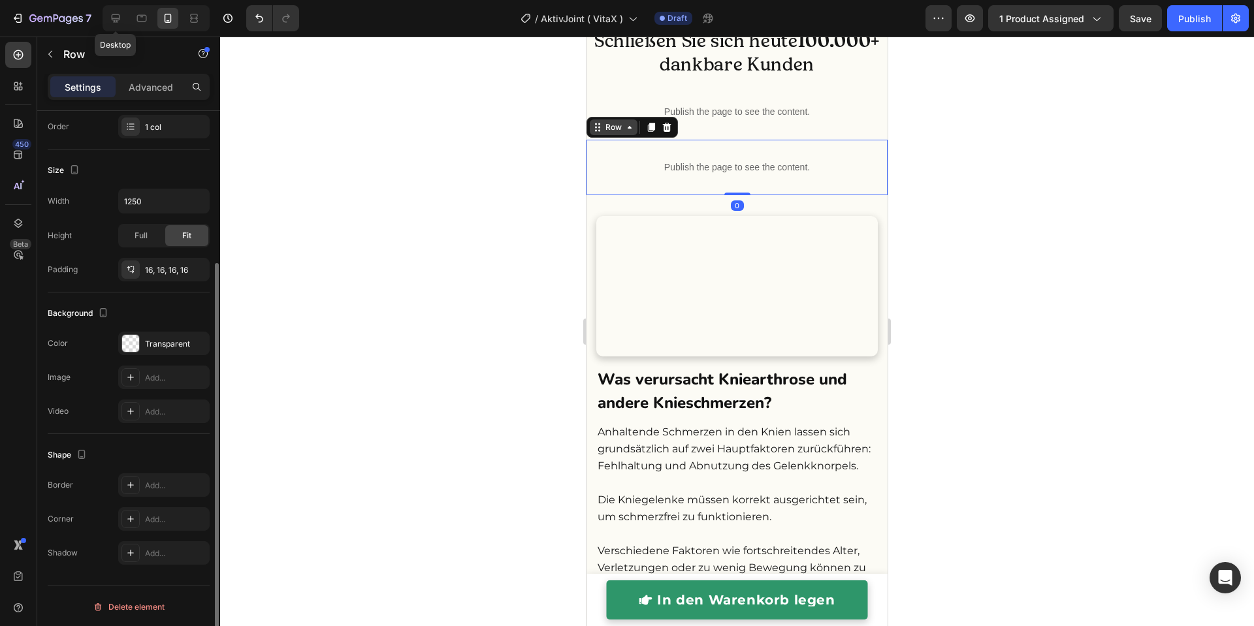
click at [626, 131] on div "Row" at bounding box center [614, 128] width 48 height 16
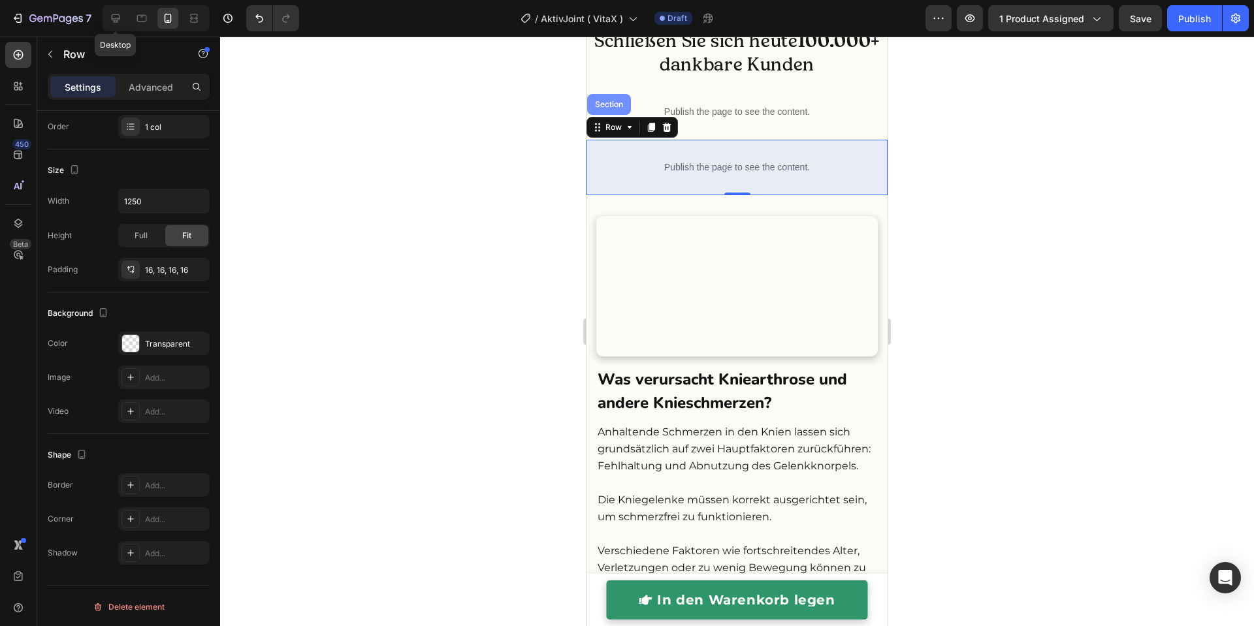
click at [613, 108] on div "Section" at bounding box center [609, 104] width 44 height 21
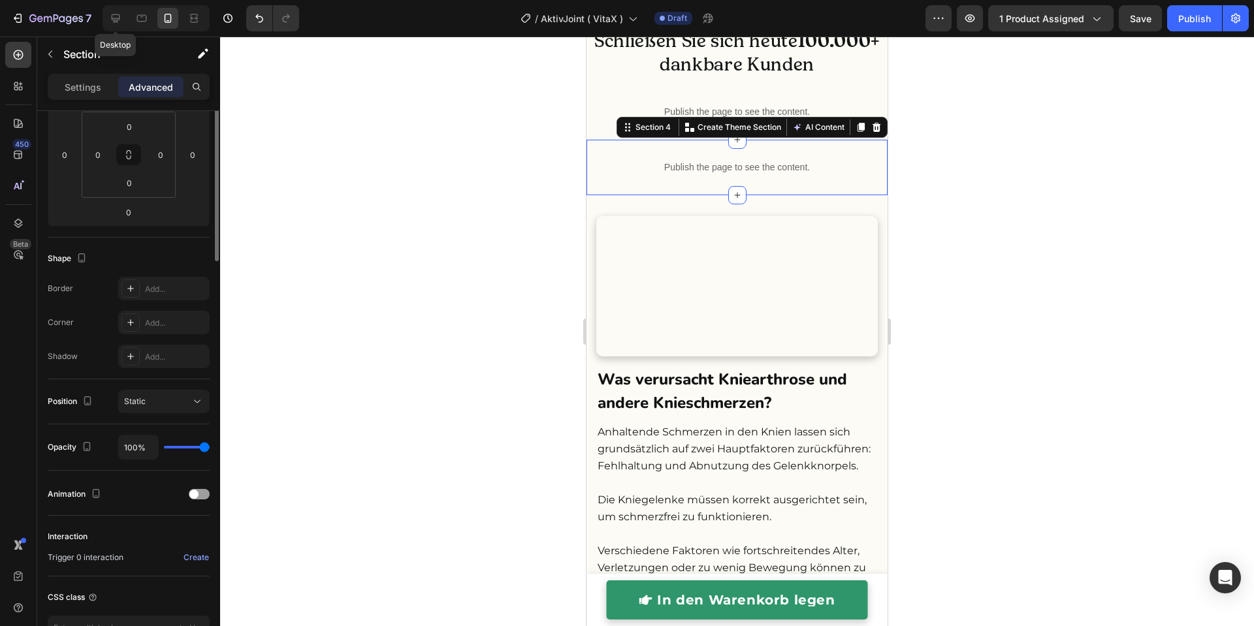
scroll to position [0, 0]
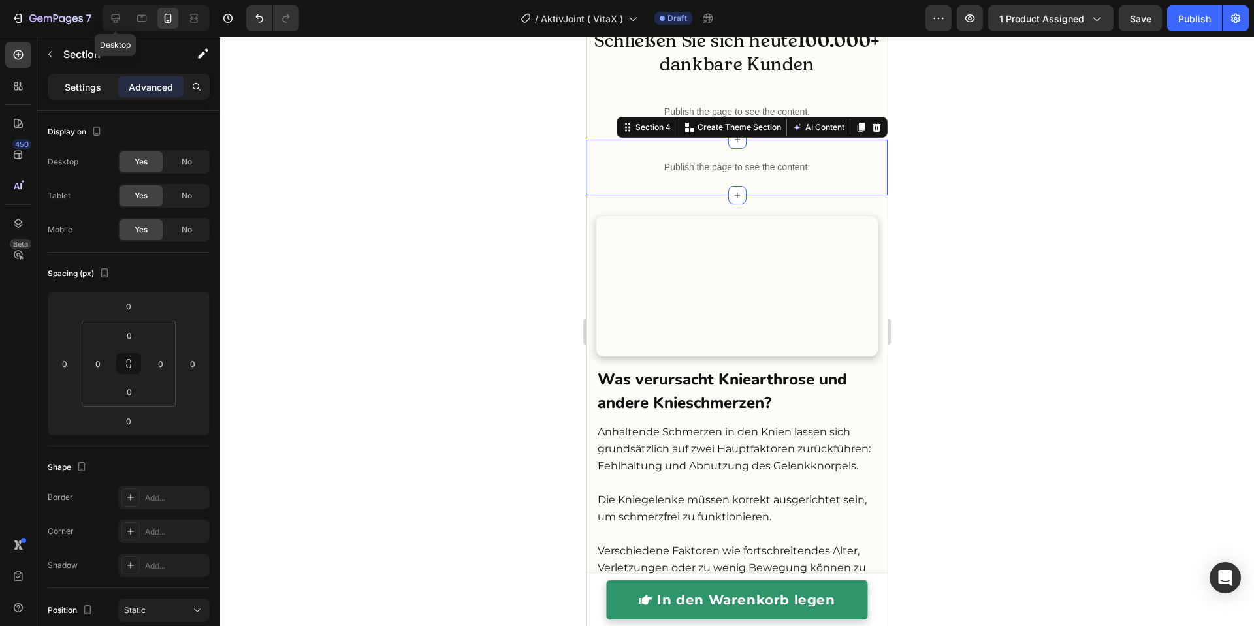
click at [89, 85] on p "Settings" at bounding box center [83, 87] width 37 height 14
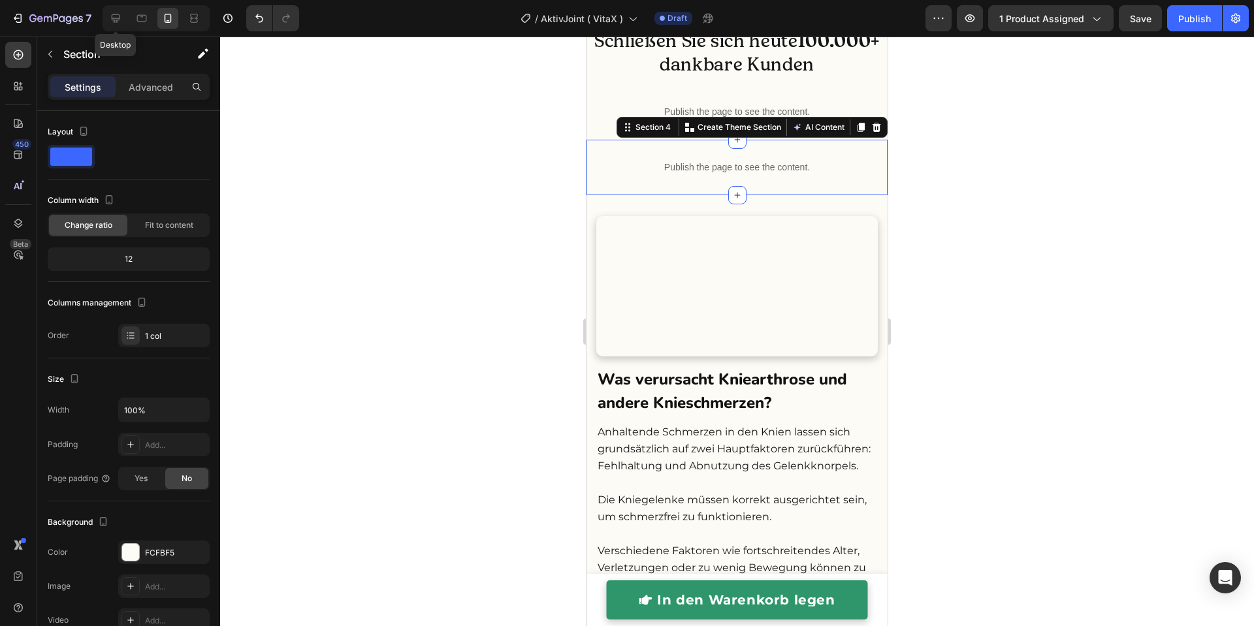
click at [473, 242] on div at bounding box center [737, 332] width 1034 height 590
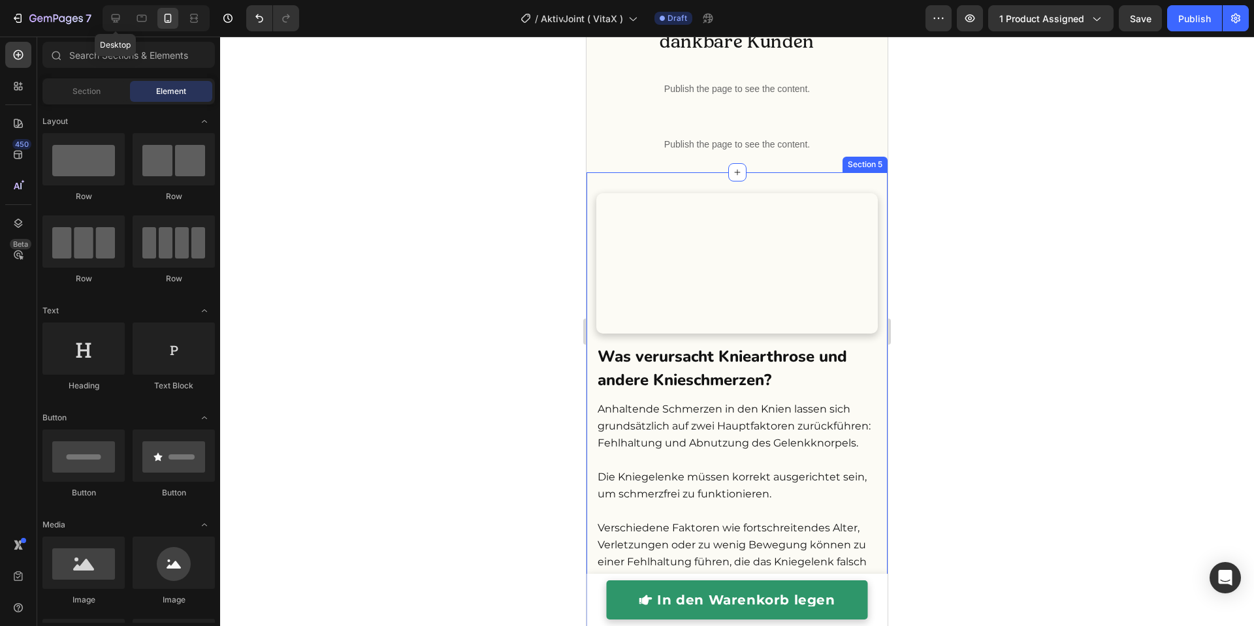
scroll to position [1234, 0]
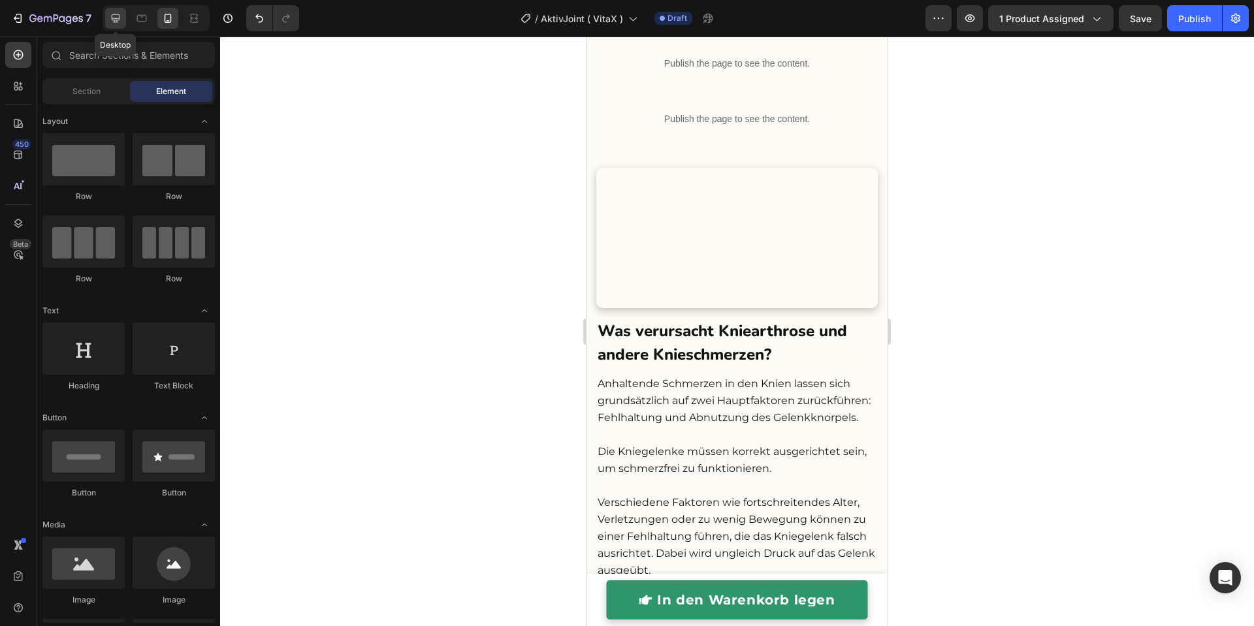
click at [109, 22] on icon at bounding box center [115, 18] width 13 height 13
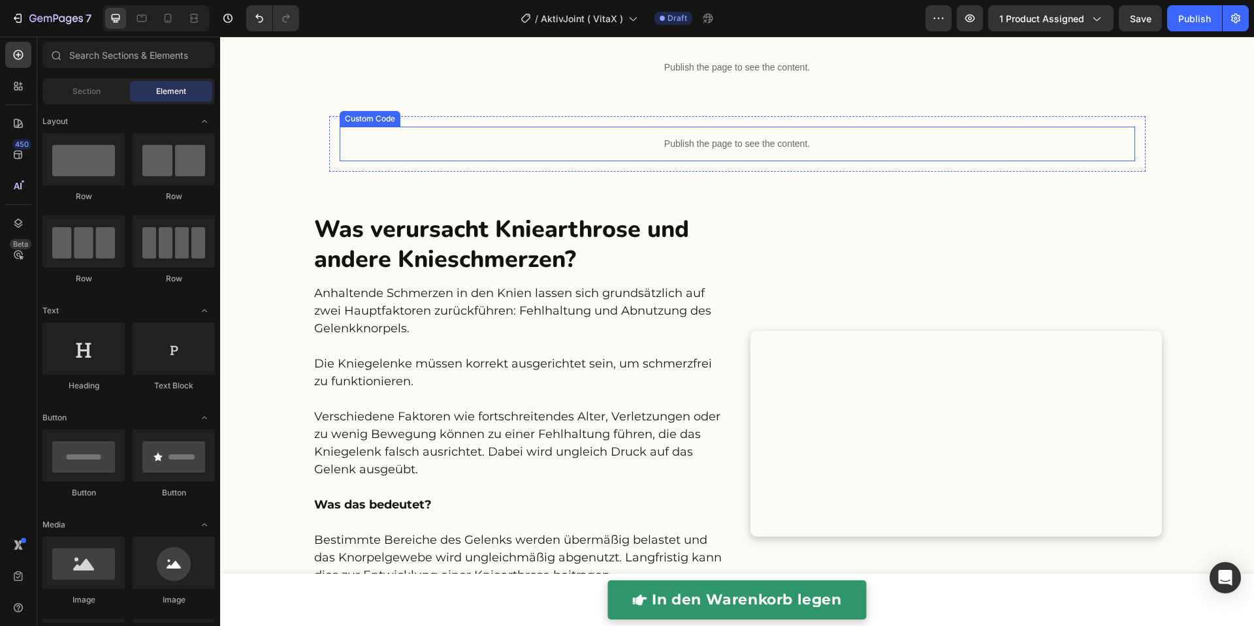
click at [790, 140] on p "Publish the page to see the content." at bounding box center [738, 144] width 796 height 14
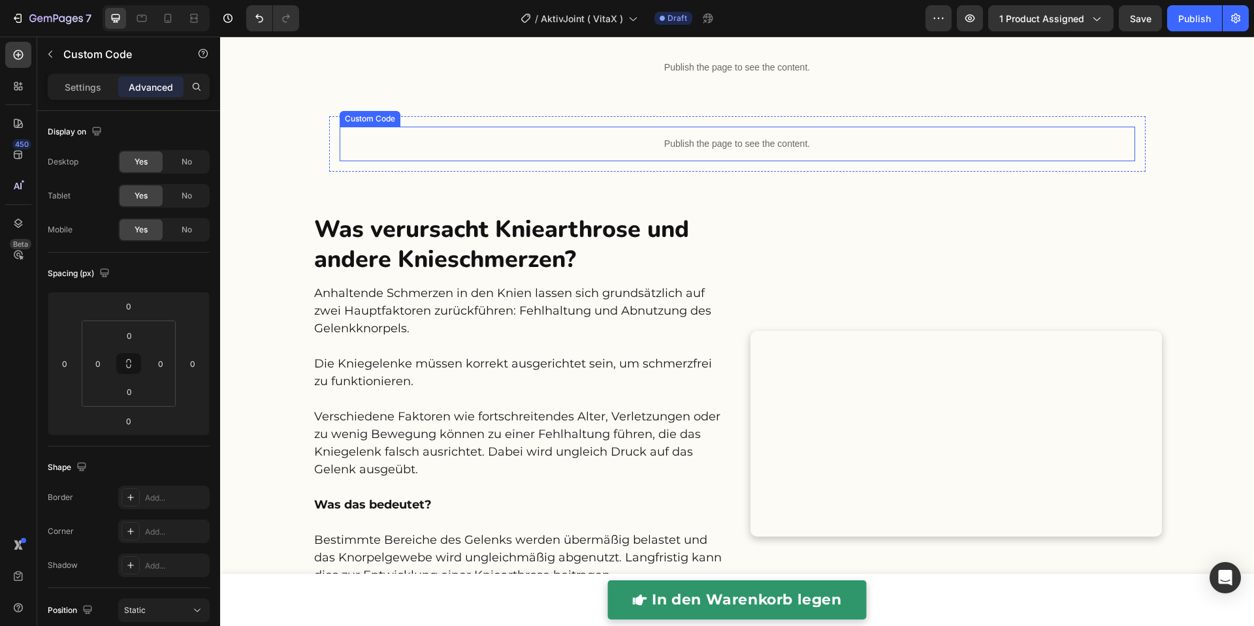
click at [790, 140] on p "Publish the page to see the content." at bounding box center [738, 144] width 796 height 14
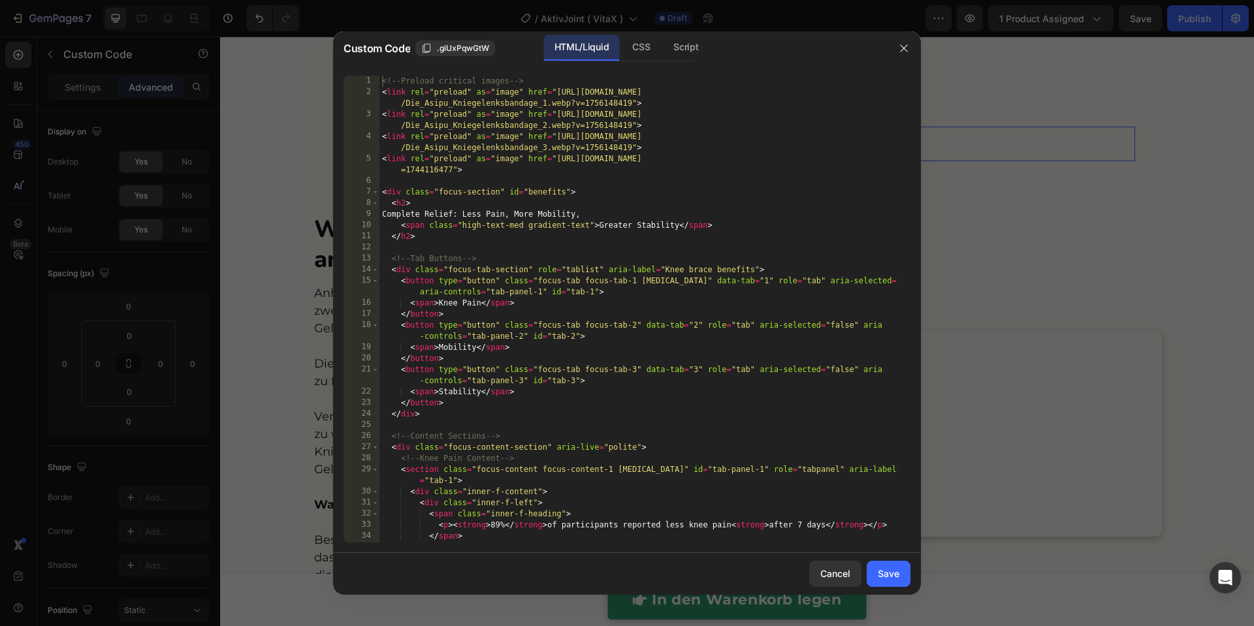
click at [713, 170] on div "<!-- Preload critical images --> < link rel = "preload" as = "image" href = "ht…" at bounding box center [638, 320] width 518 height 489
type textarea "</div>"
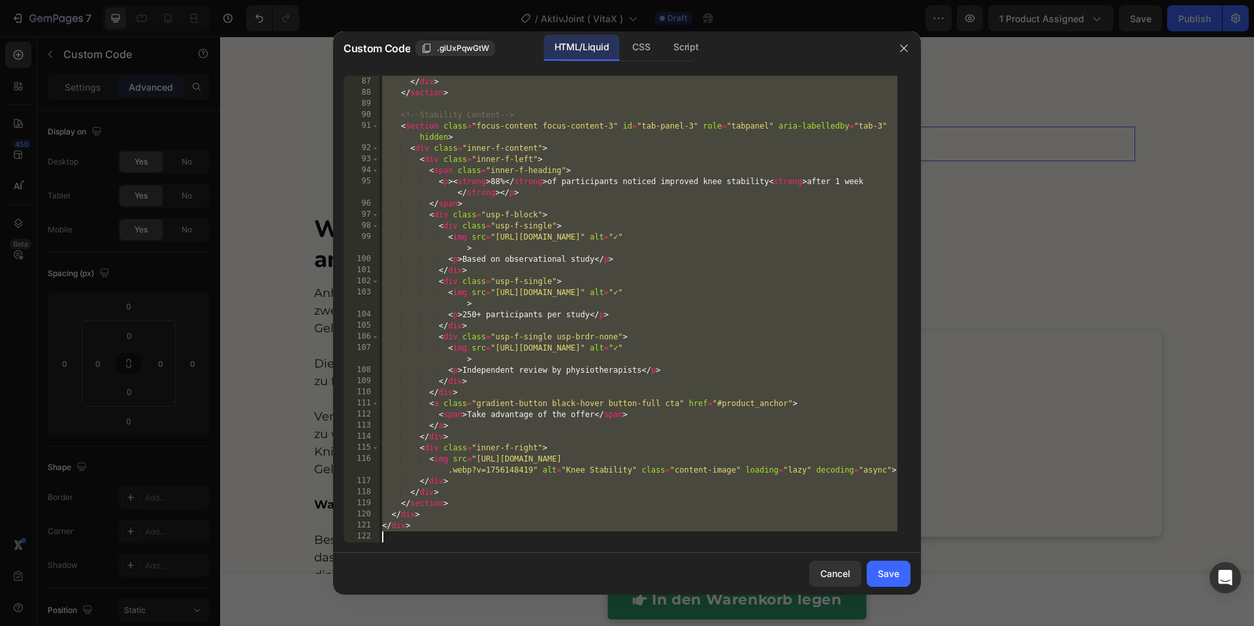
scroll to position [1176, 0]
paste textarea
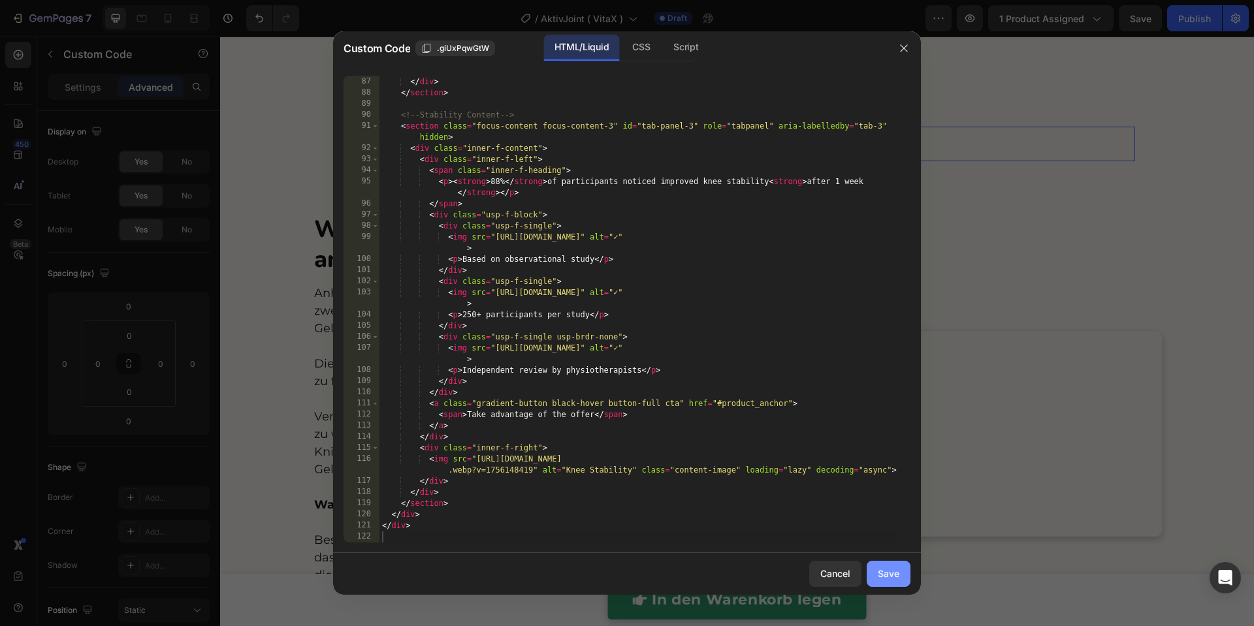
click at [885, 577] on div "Save" at bounding box center [889, 574] width 22 height 14
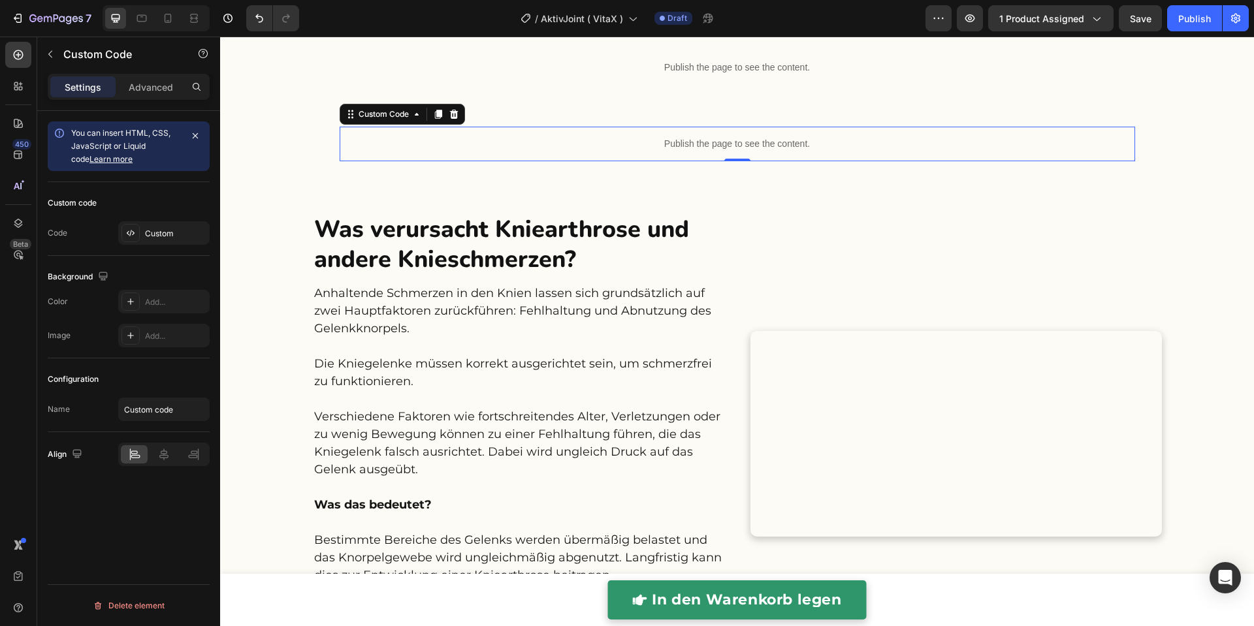
click at [680, 144] on p "Publish the page to see the content." at bounding box center [738, 144] width 796 height 14
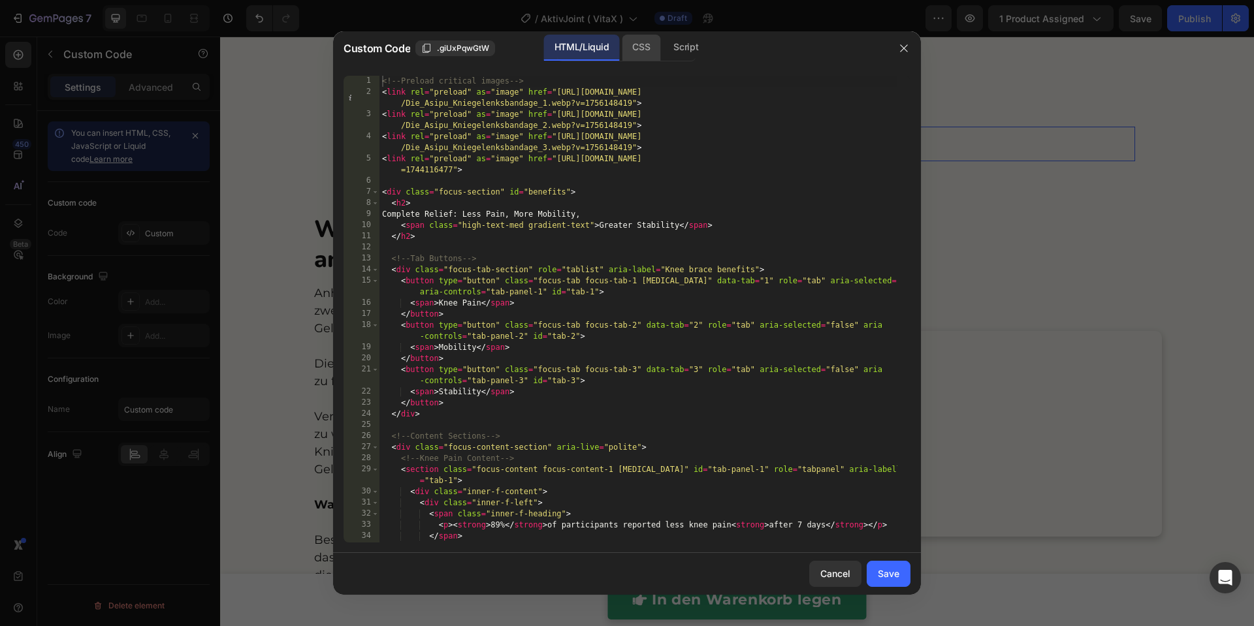
click at [663, 49] on div "CSS" at bounding box center [686, 48] width 46 height 26
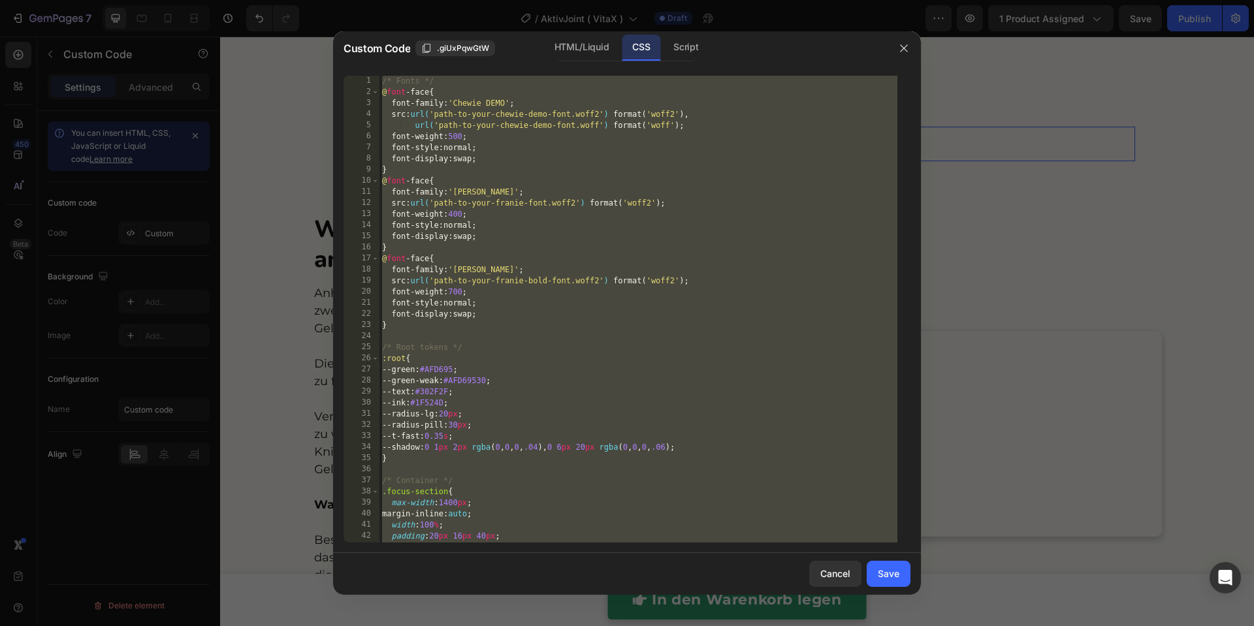
click at [606, 162] on div "/* Fonts */ @ font -face { font-family : ' Chewie DEMO ' ; src : url( 'path-to-…" at bounding box center [638, 320] width 518 height 489
type textarea "}"
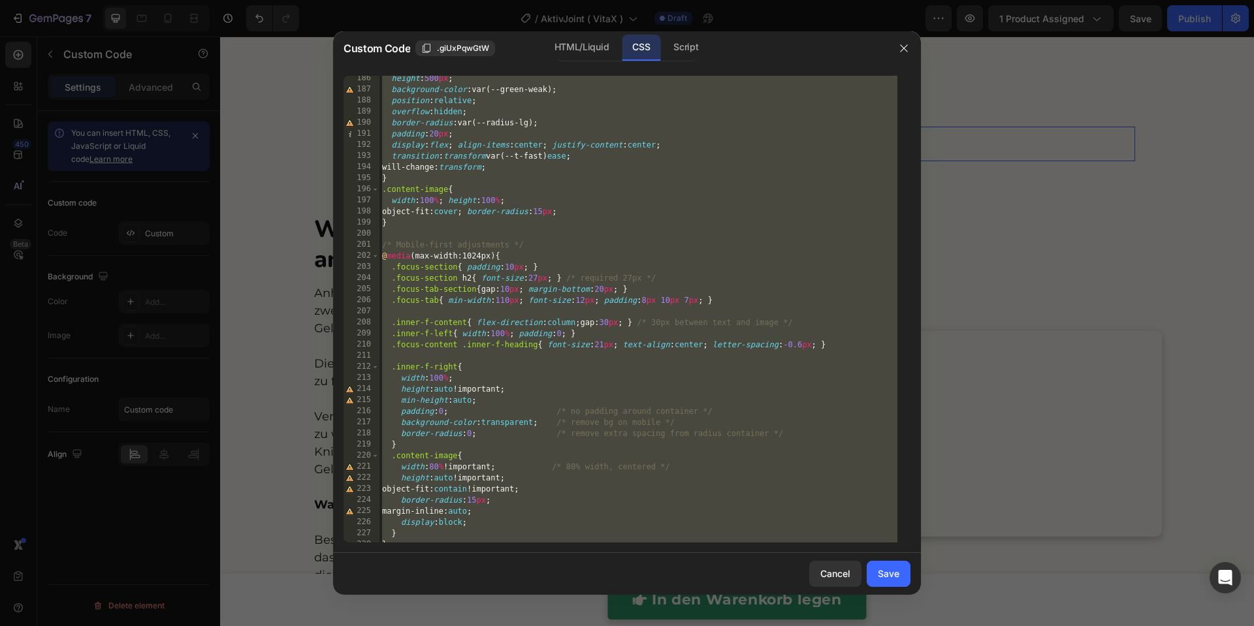
scroll to position [2142, 0]
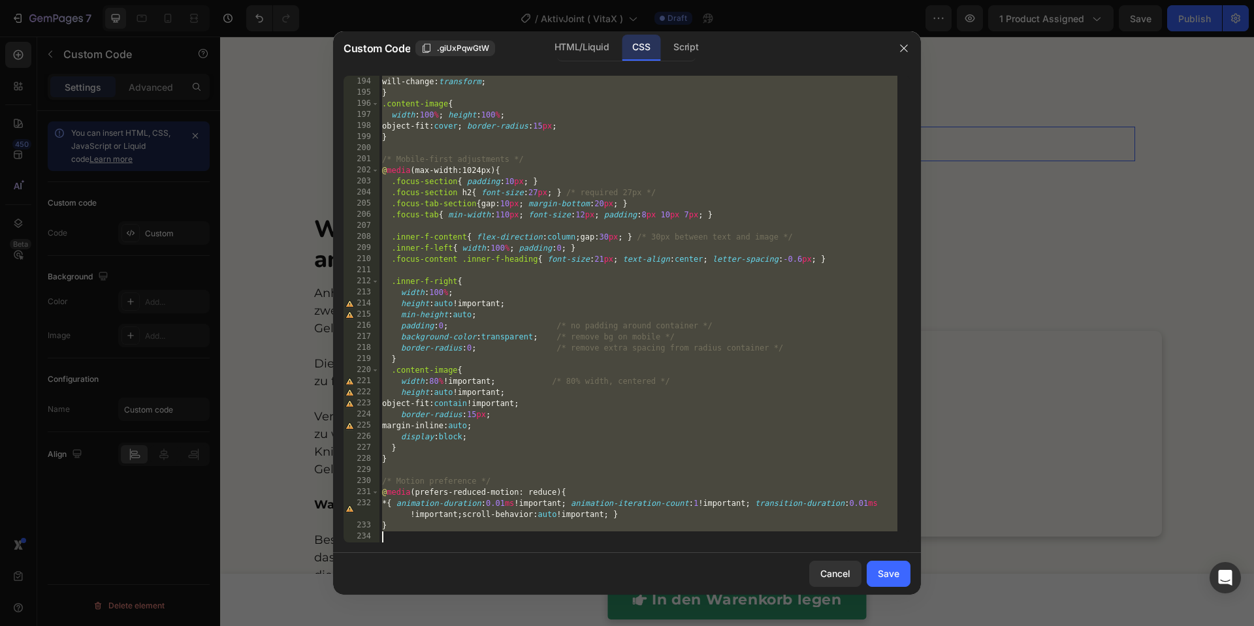
paste textarea
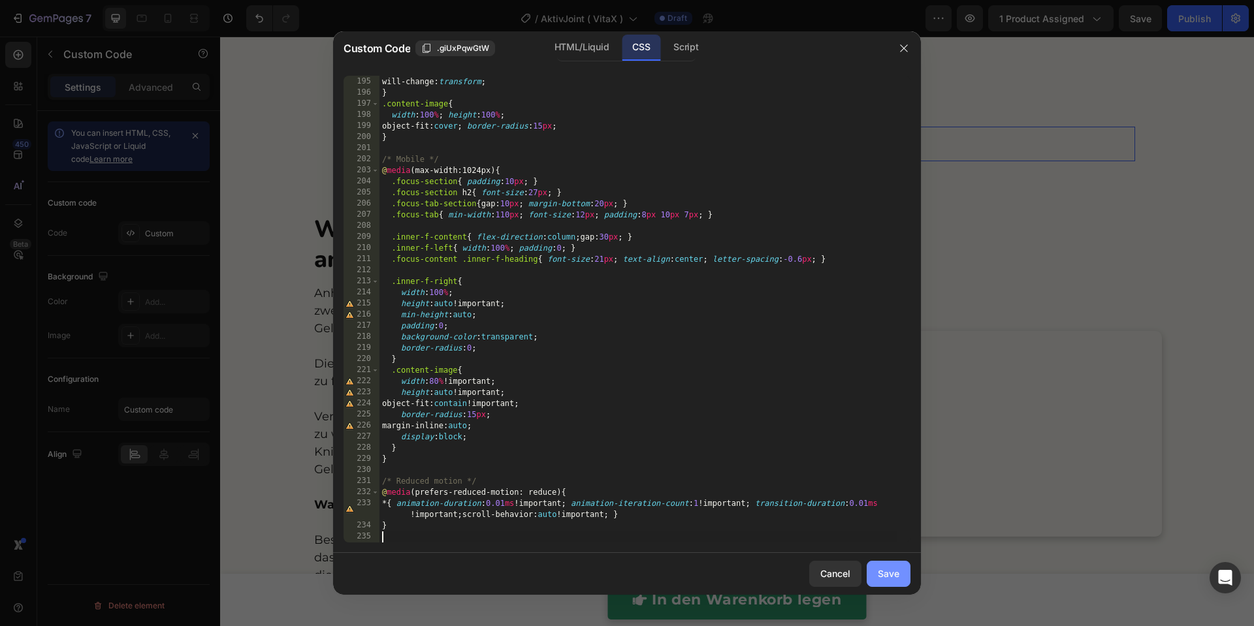
click at [888, 577] on div "Save" at bounding box center [889, 574] width 22 height 14
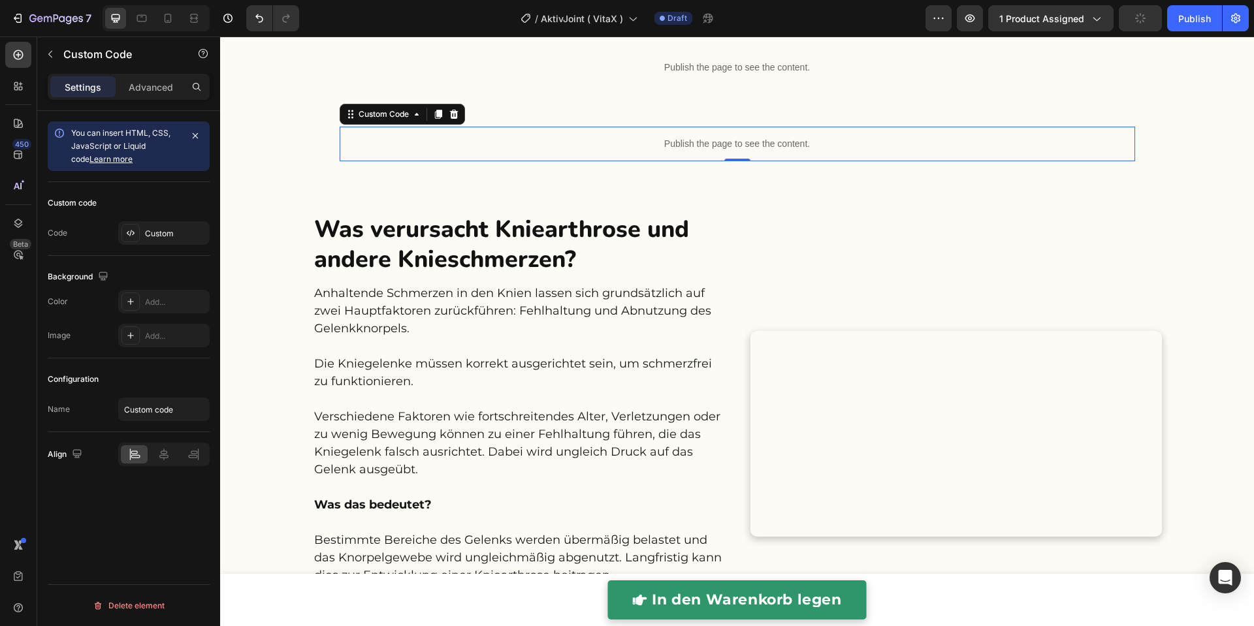
click at [732, 145] on p "Publish the page to see the content." at bounding box center [738, 144] width 796 height 14
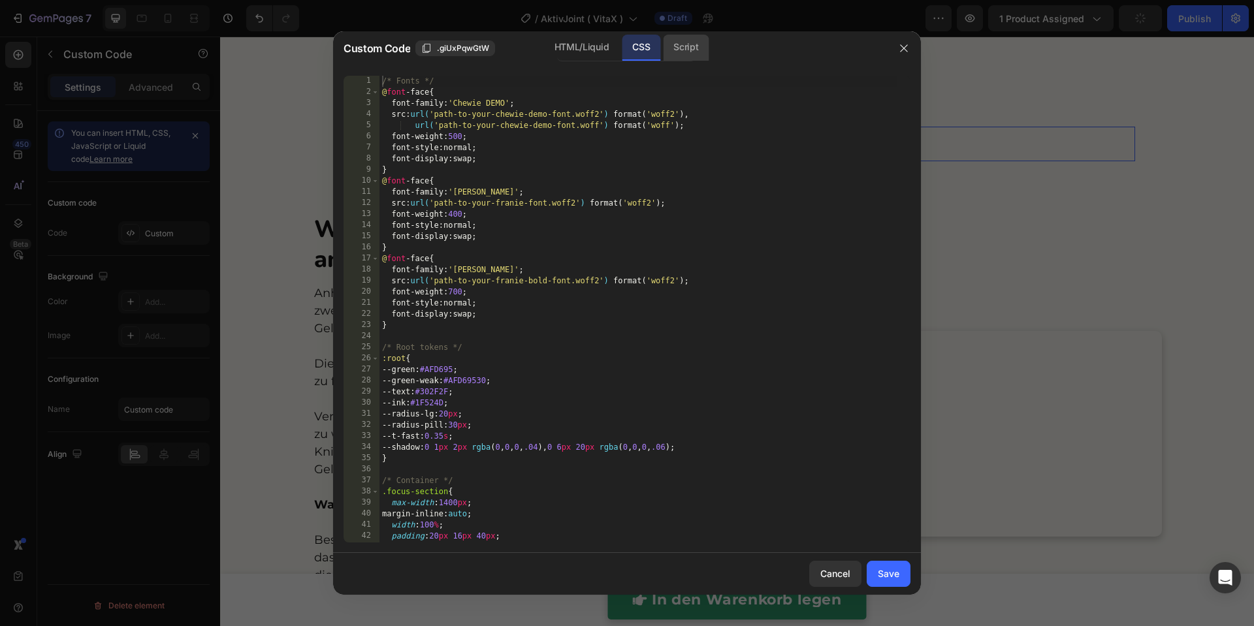
click at [695, 49] on div "Script" at bounding box center [686, 48] width 46 height 26
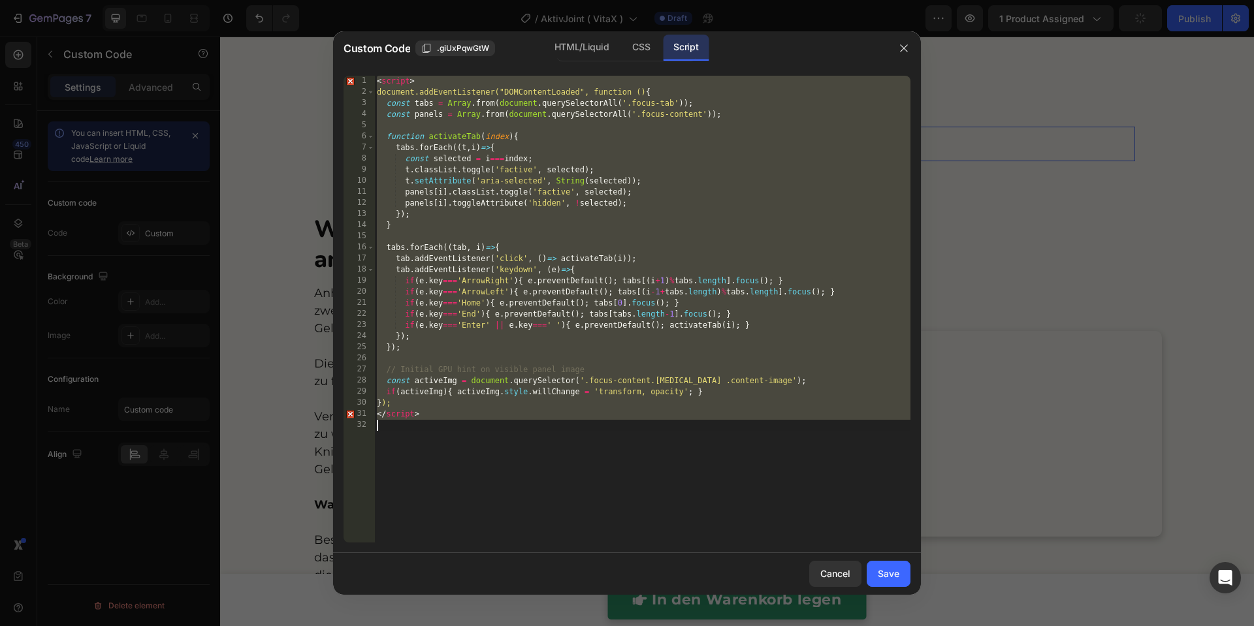
click at [566, 270] on div "< script > document.addEventListener("DOMContentLoaded", function () { const ta…" at bounding box center [642, 320] width 536 height 489
type textarea "</script>"
paste textarea
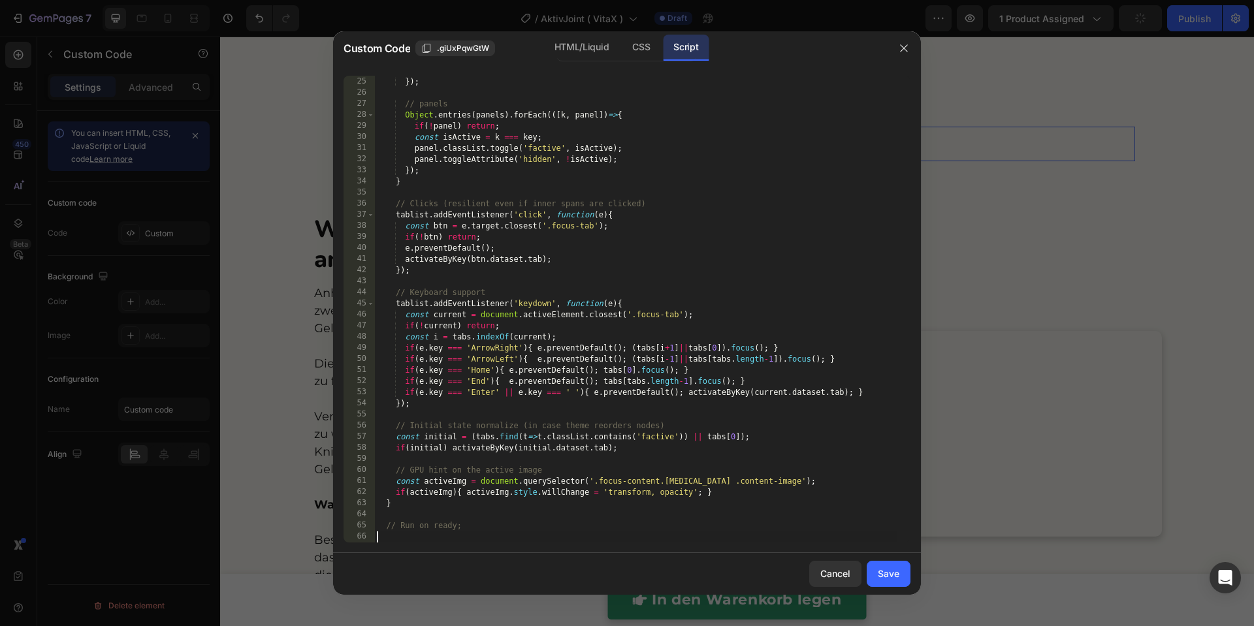
scroll to position [266, 0]
click at [892, 580] on div "Save" at bounding box center [889, 574] width 22 height 14
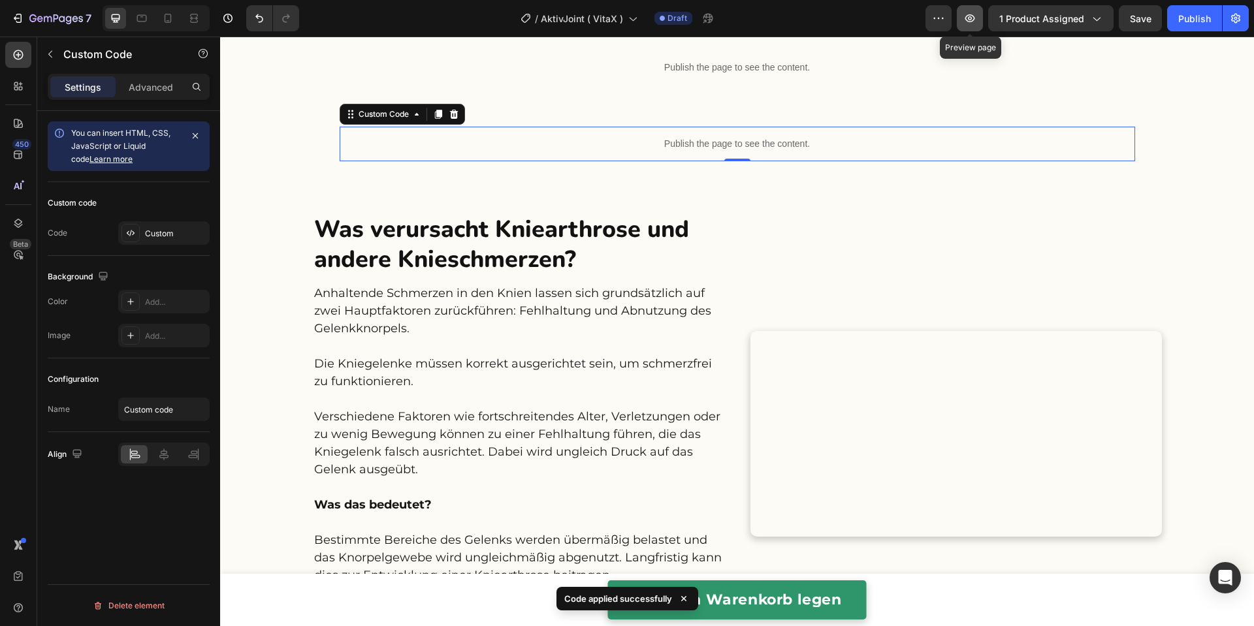
click at [972, 26] on button "button" at bounding box center [970, 18] width 26 height 26
click at [701, 143] on p "Publish the page to see the content." at bounding box center [738, 144] width 796 height 14
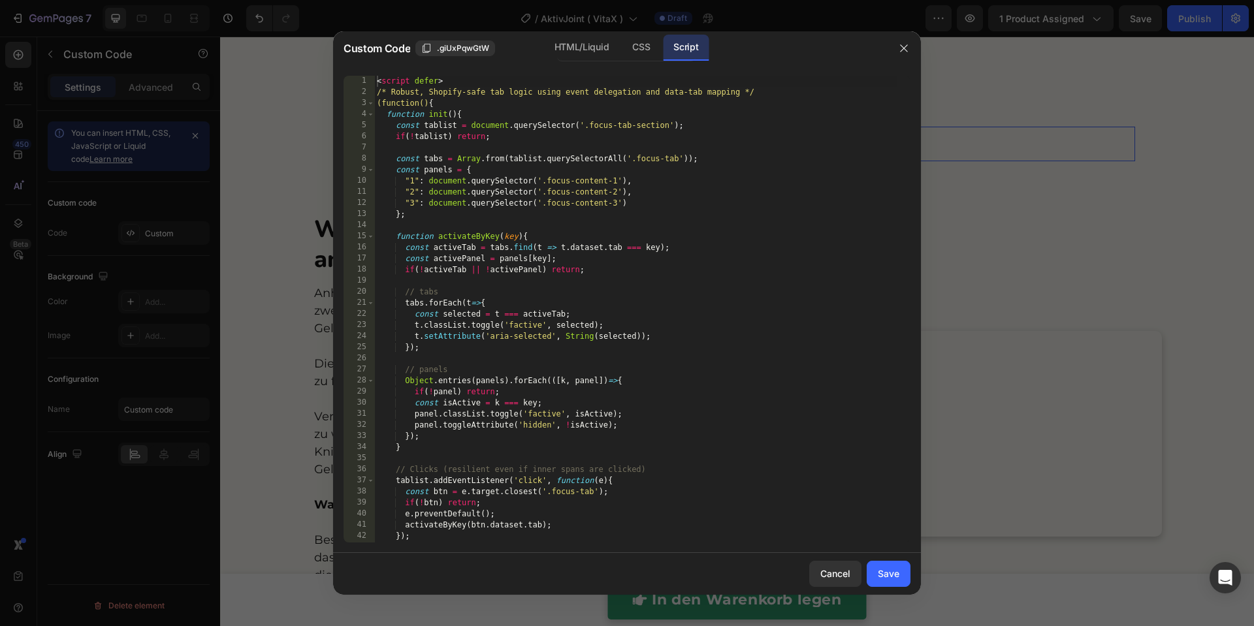
click at [679, 174] on div "< script defer > /* Robust, Shopify-safe tab logic using event delegation and d…" at bounding box center [635, 320] width 523 height 489
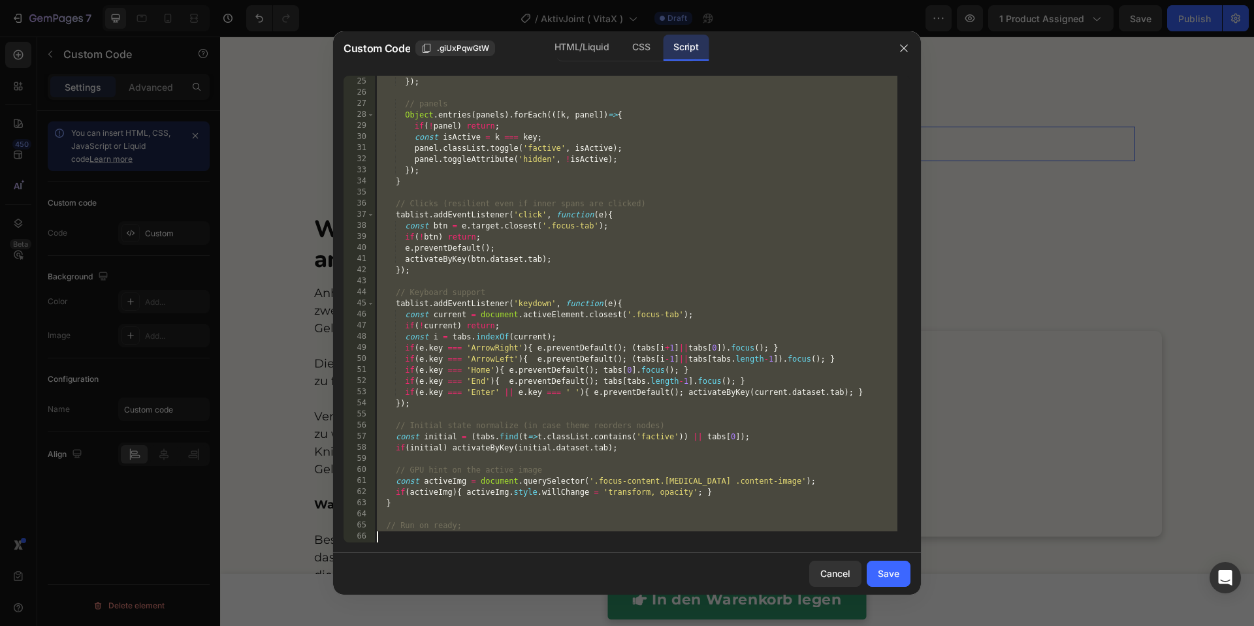
drag, startPoint x: 593, startPoint y: 49, endPoint x: 632, endPoint y: 171, distance: 128.3
click at [622, 50] on div "HTML/Liquid" at bounding box center [641, 48] width 39 height 26
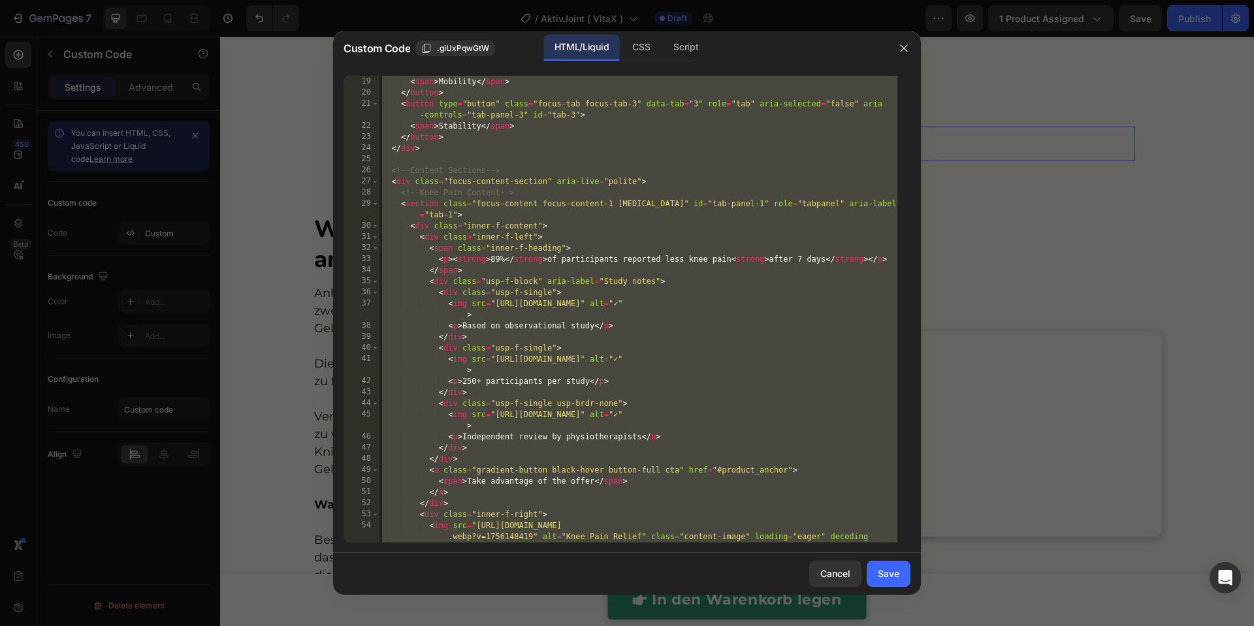
click at [632, 173] on div "< button type = "button" class = "focus-tab focus-tab-2" data-tab = "2" role = …" at bounding box center [638, 315] width 518 height 523
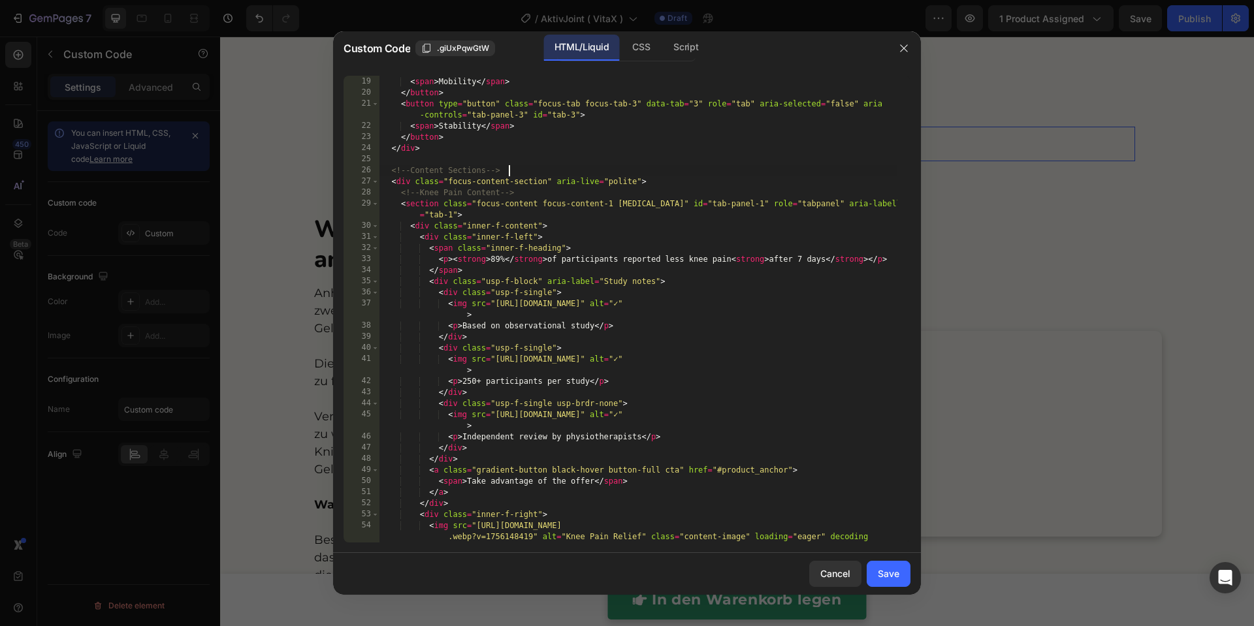
type textarea "</div>"
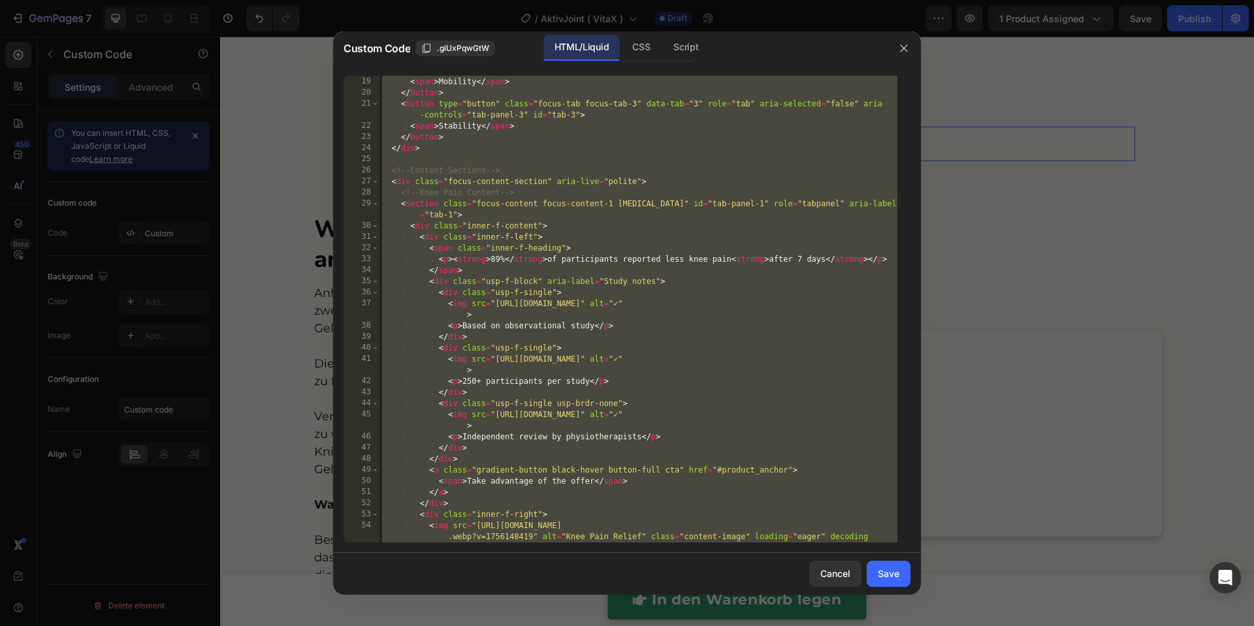
paste textarea
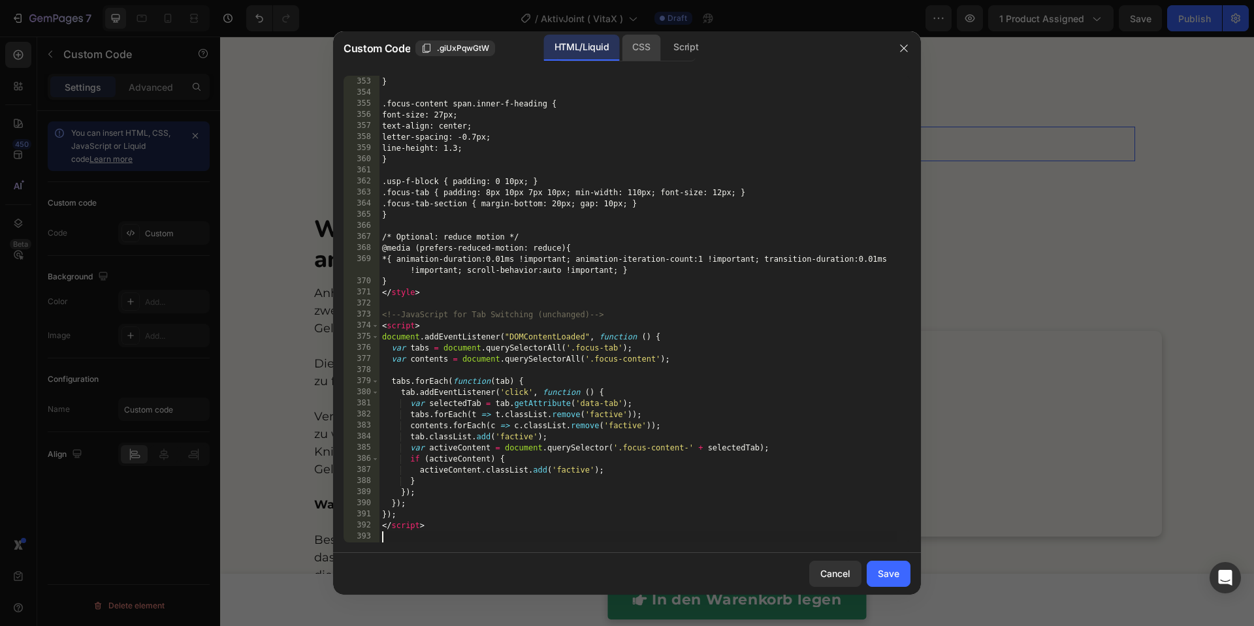
click at [663, 54] on div "CSS" at bounding box center [686, 48] width 46 height 26
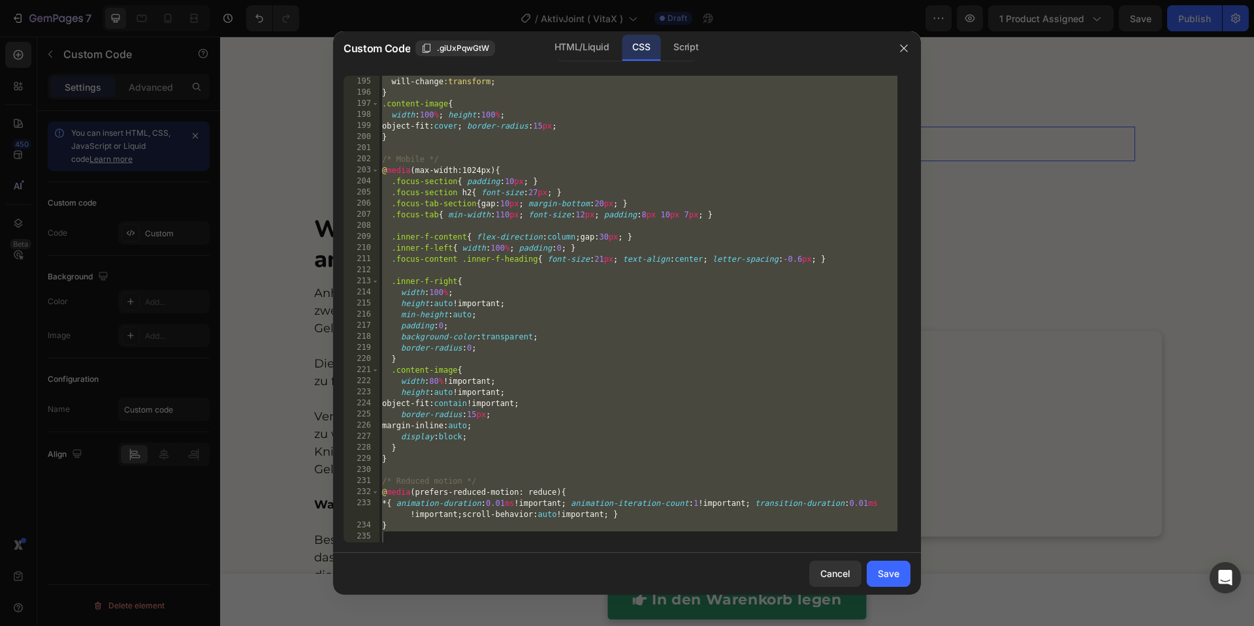
click at [649, 171] on div "transition :transform var ( --t-fast ) ease ; will-change :transform ; } .conte…" at bounding box center [638, 309] width 518 height 489
type textarea "}"
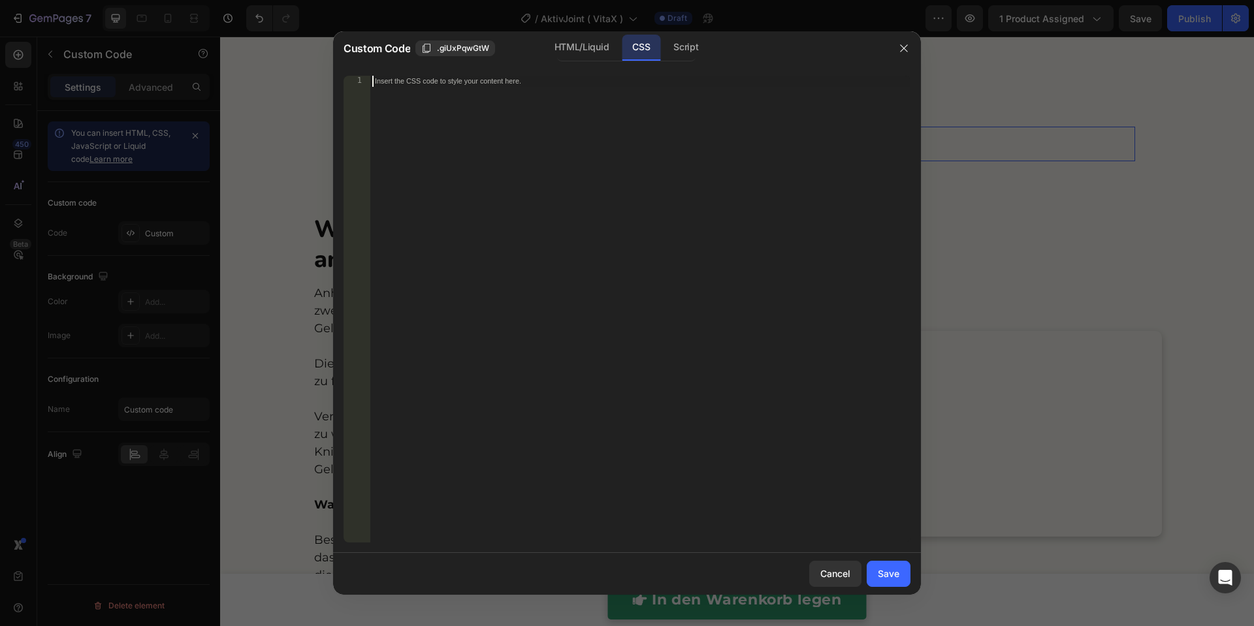
click at [679, 46] on div "Script" at bounding box center [686, 48] width 46 height 26
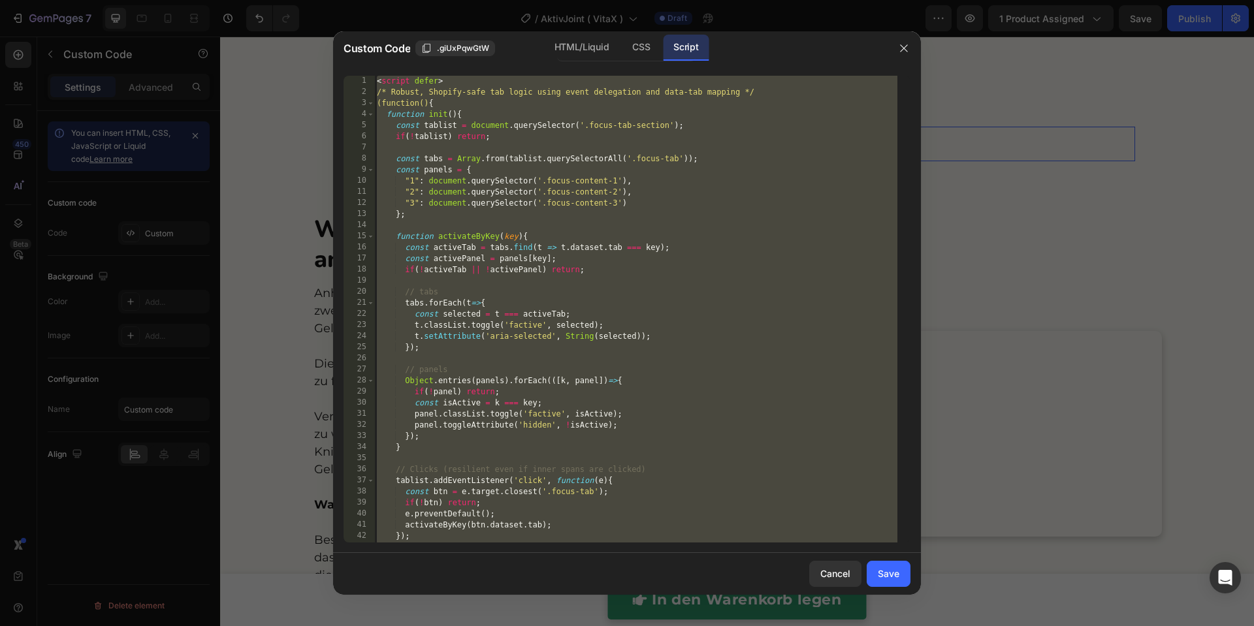
scroll to position [266, 0]
click at [707, 137] on div "< script defer > /* Robust, Shopify-safe tab logic using event delegation and d…" at bounding box center [635, 320] width 523 height 489
type textarea "// Run on ready;"
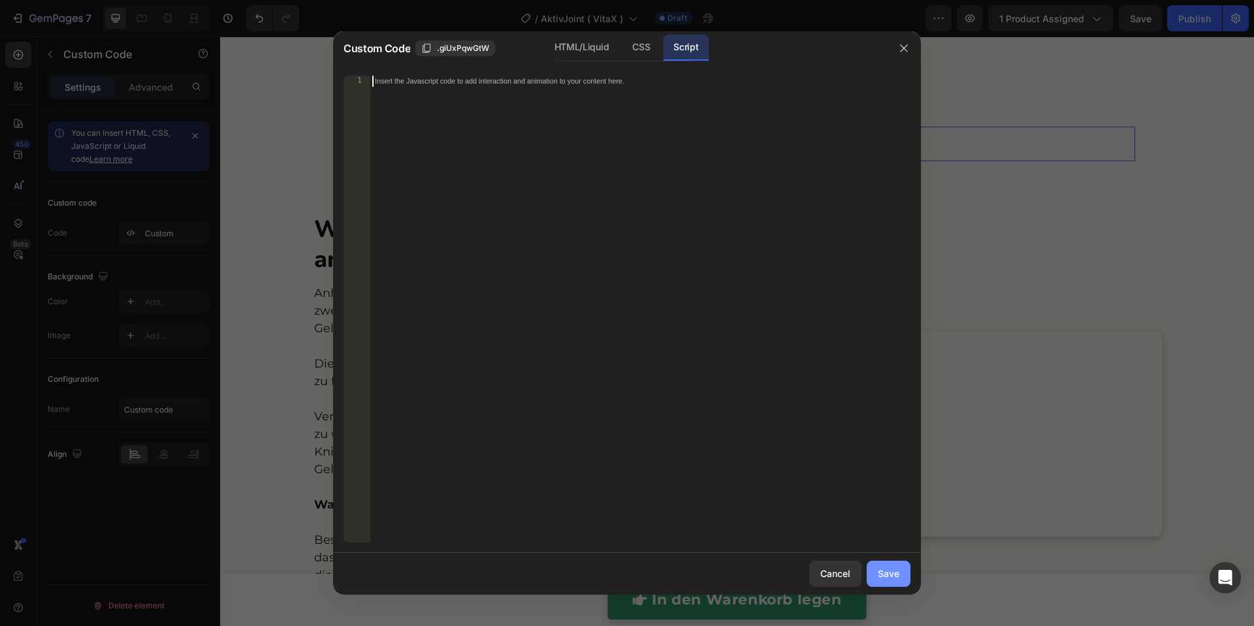
click at [901, 573] on button "Save" at bounding box center [889, 574] width 44 height 26
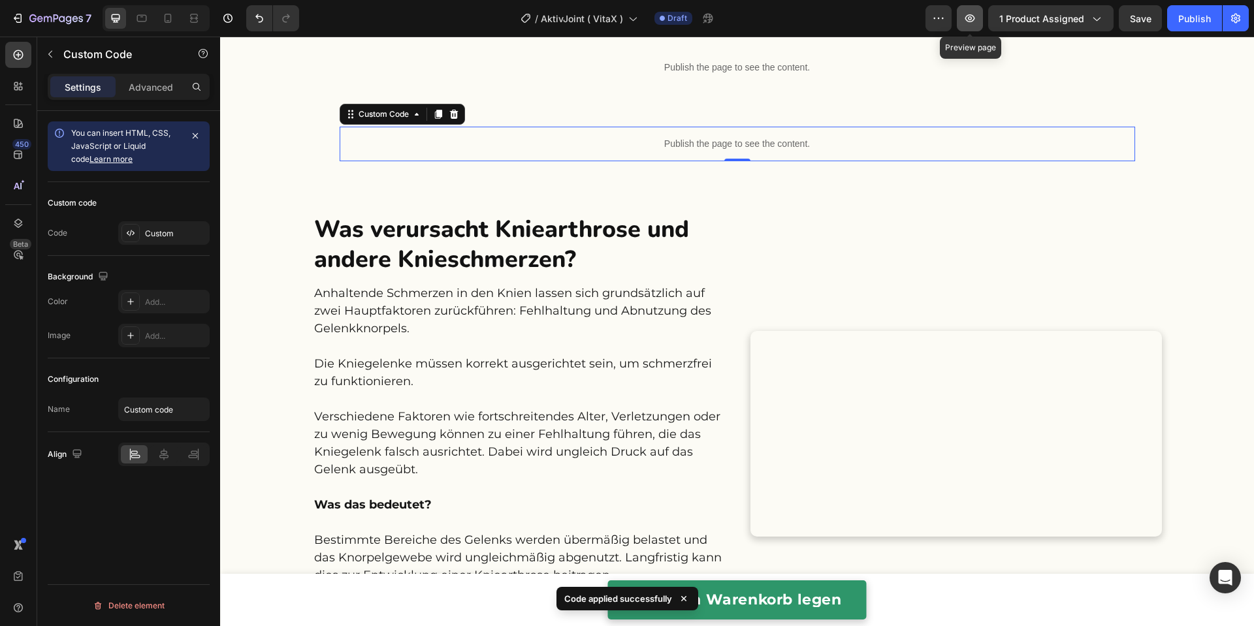
click at [964, 19] on button "button" at bounding box center [970, 18] width 26 height 26
click at [553, 152] on div "Publish the page to see the content." at bounding box center [738, 144] width 796 height 35
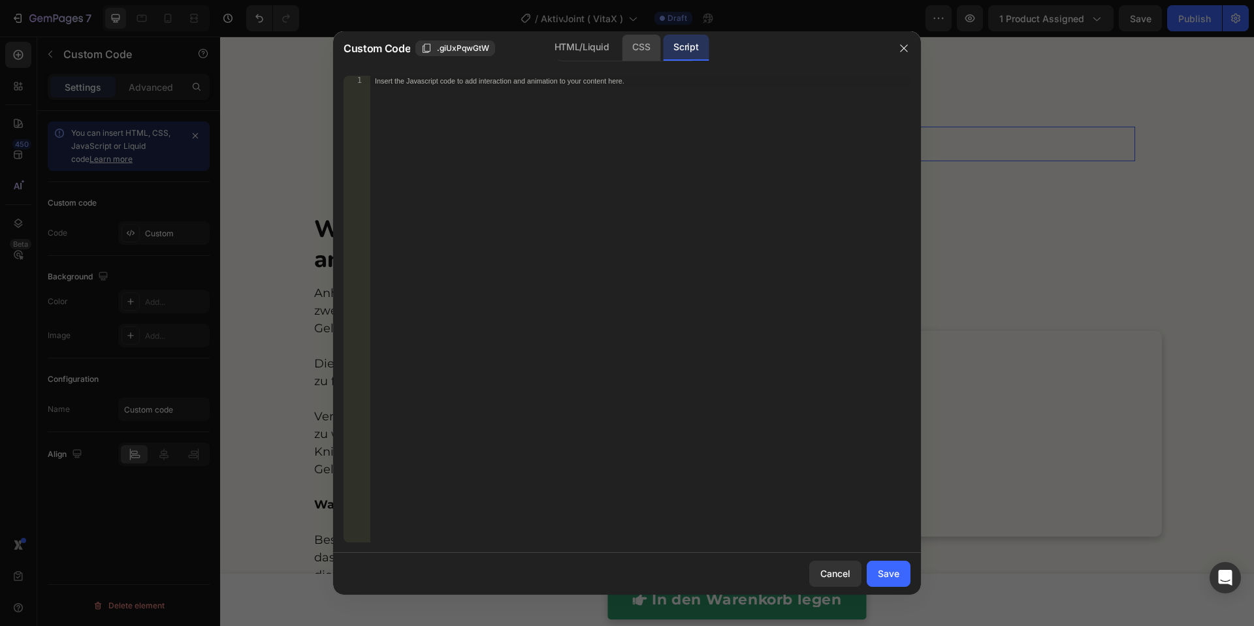
click at [632, 47] on div "CSS" at bounding box center [641, 48] width 39 height 26
click at [598, 46] on div "HTML/Liquid" at bounding box center [581, 48] width 75 height 26
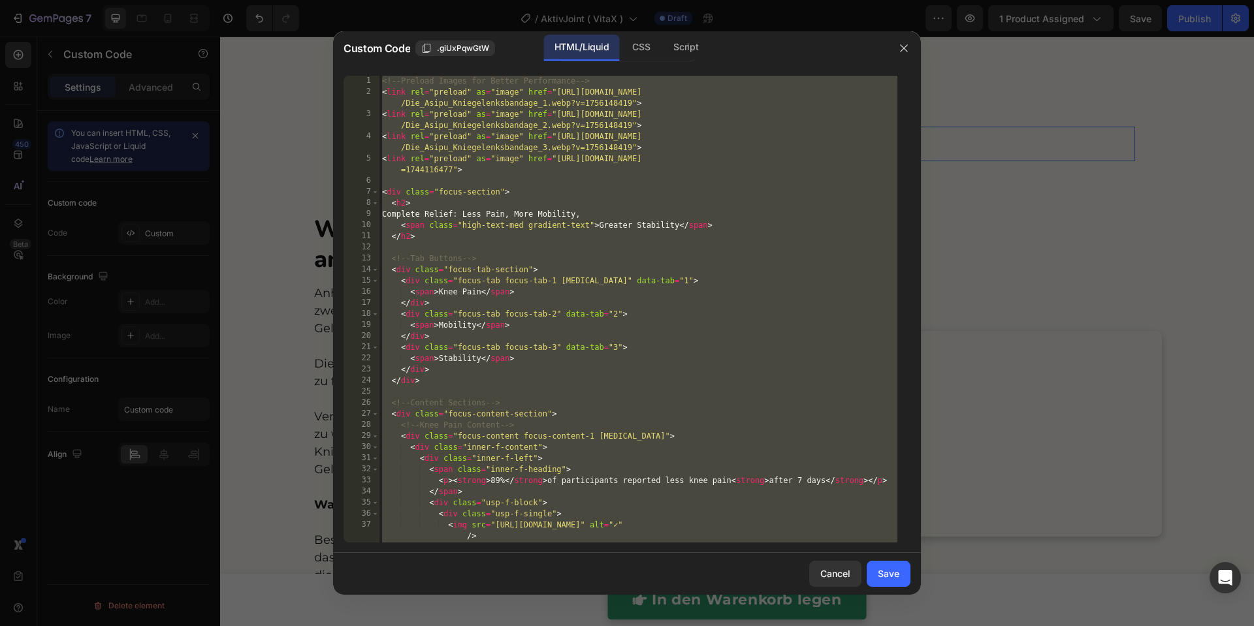
click at [585, 173] on div "<!-- Preload Images for Better Performance --> < link rel = "preload" as = "ima…" at bounding box center [638, 320] width 518 height 489
type textarea "<link rel="preload" as="image" href="https://cdn.shopify.com/s/files/1/0778/325…"
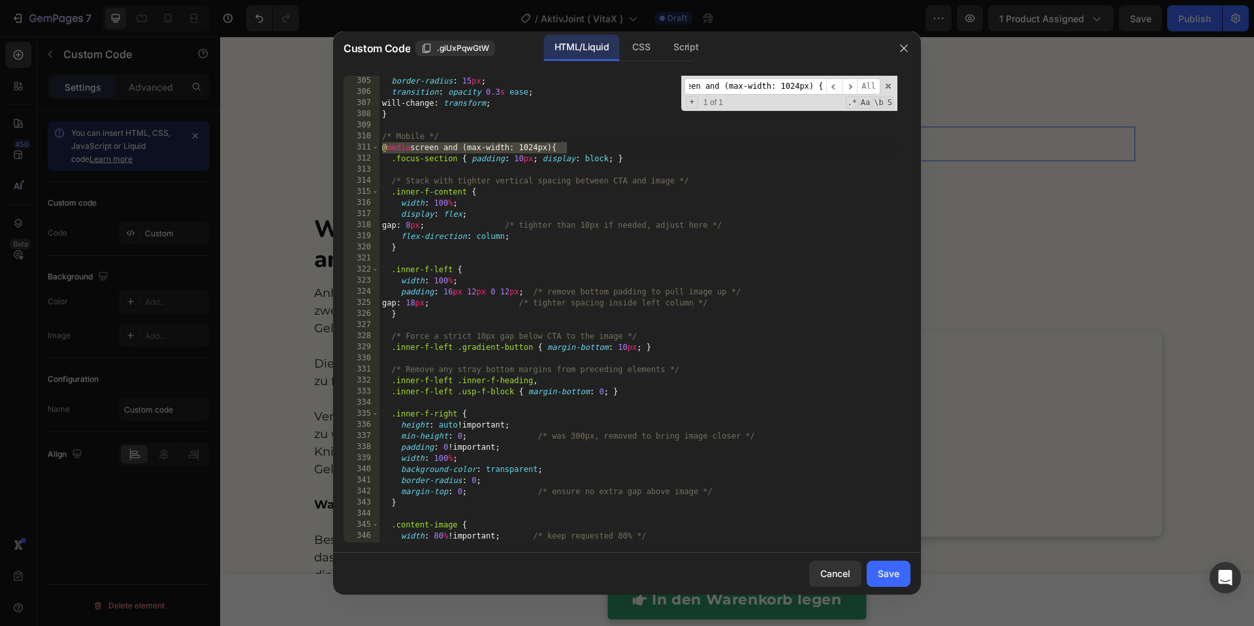
scroll to position [3575, 0]
type input "@media screen and (max-width: 1024px) {"
drag, startPoint x: 379, startPoint y: 137, endPoint x: 410, endPoint y: 178, distance: 51.7
click at [412, 185] on div "@media screen and (max-width: 1024px) { 304 305 306 307 308 309 310 311 312 313…" at bounding box center [627, 309] width 567 height 467
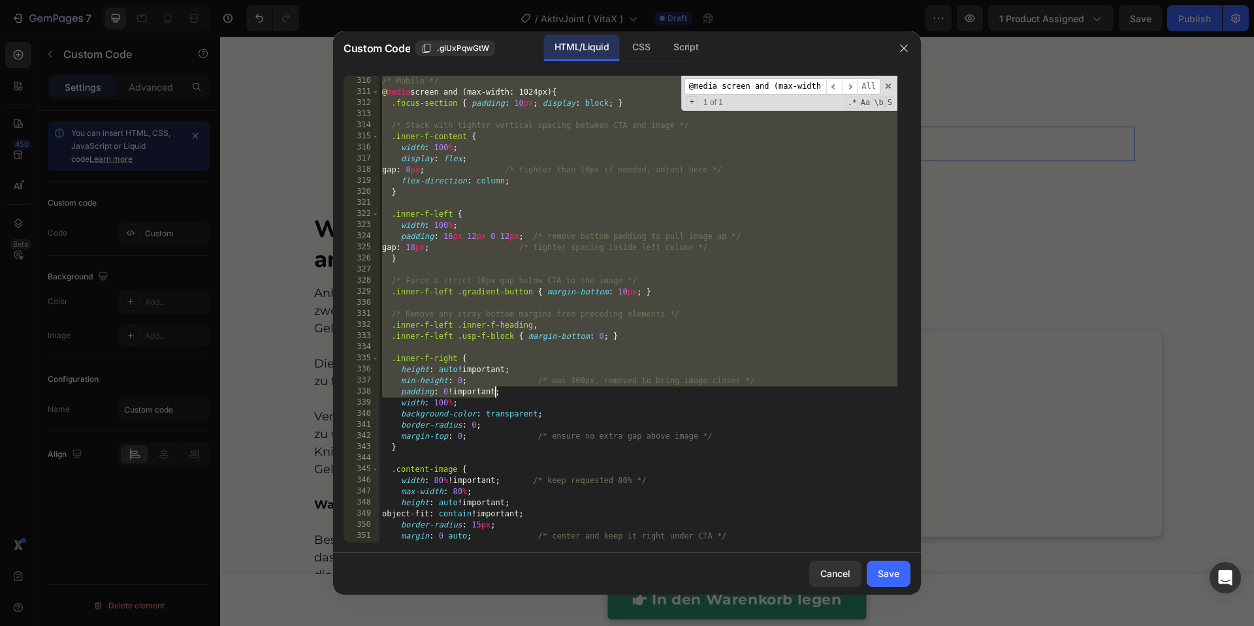
scroll to position [3853, 0]
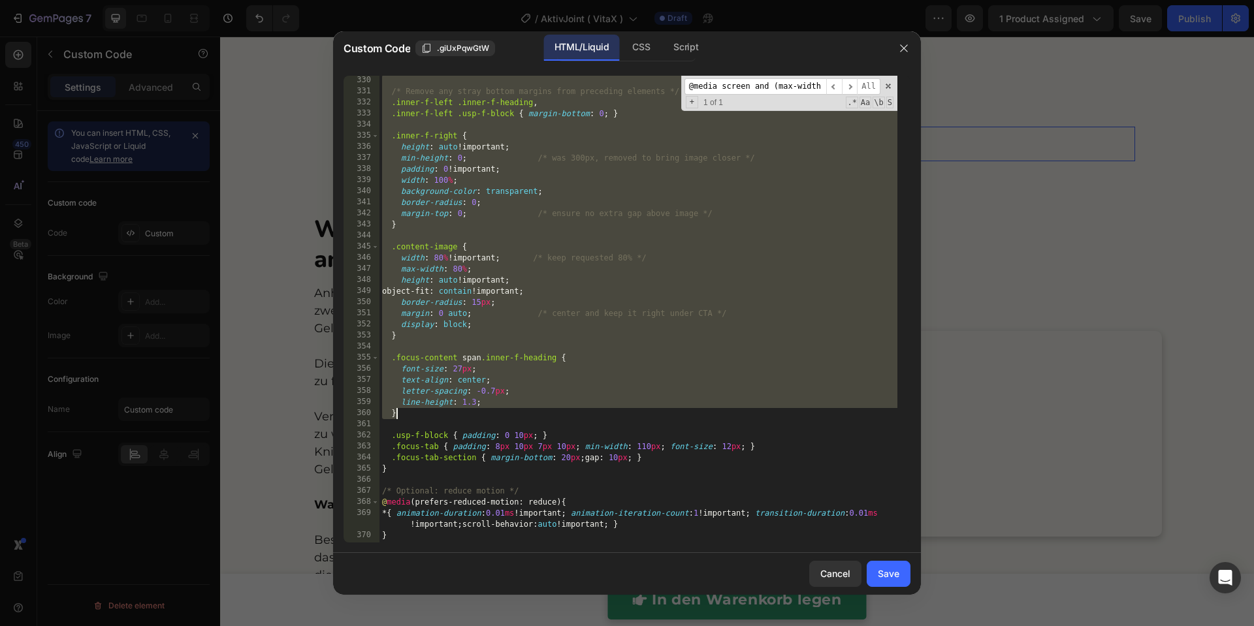
drag, startPoint x: 383, startPoint y: 137, endPoint x: 500, endPoint y: 413, distance: 300.0
click at [500, 413] on div "/* Remove any stray bottom margins from preceding elements */ .inner-f-left .in…" at bounding box center [638, 319] width 518 height 489
type textarea "line-height: 1.3; }"
click at [462, 424] on div "/* Remove any stray bottom margins from preceding elements */ .inner-f-left .in…" at bounding box center [638, 319] width 518 height 489
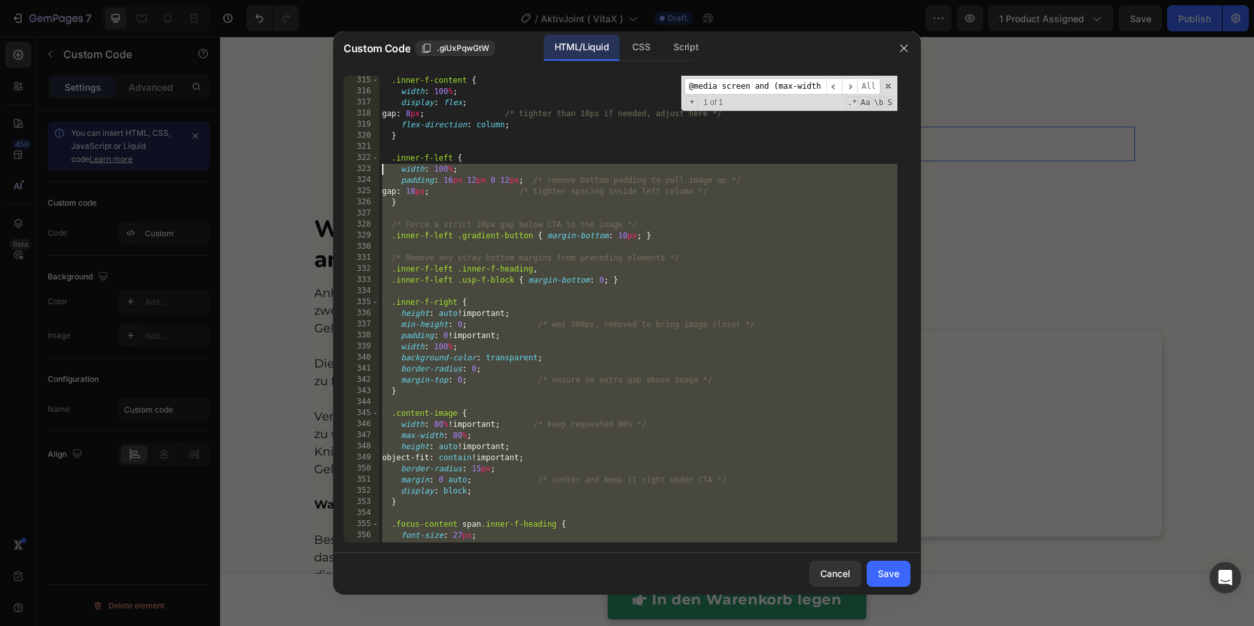
scroll to position [3613, 0]
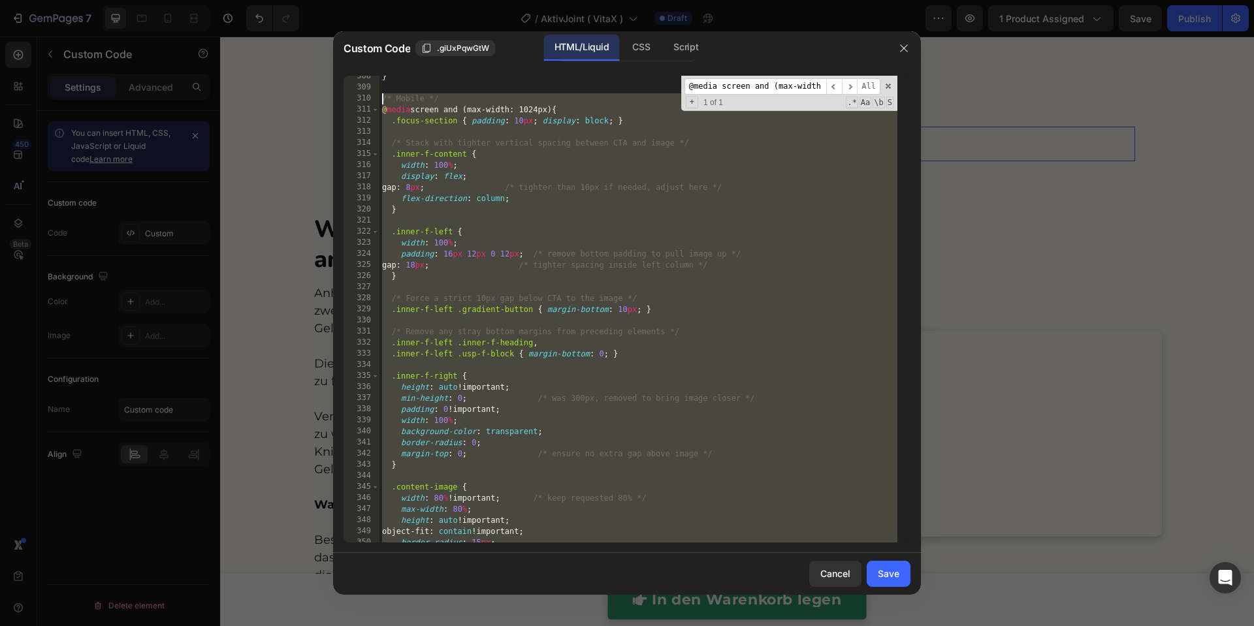
drag, startPoint x: 398, startPoint y: 472, endPoint x: 382, endPoint y: 99, distance: 373.9
click at [382, 99] on div "} /* Mobile */ @ media screen and (max-width: 1024px) { .focus-section { paddin…" at bounding box center [638, 315] width 518 height 489
paste textarea "}"
type textarea "}"
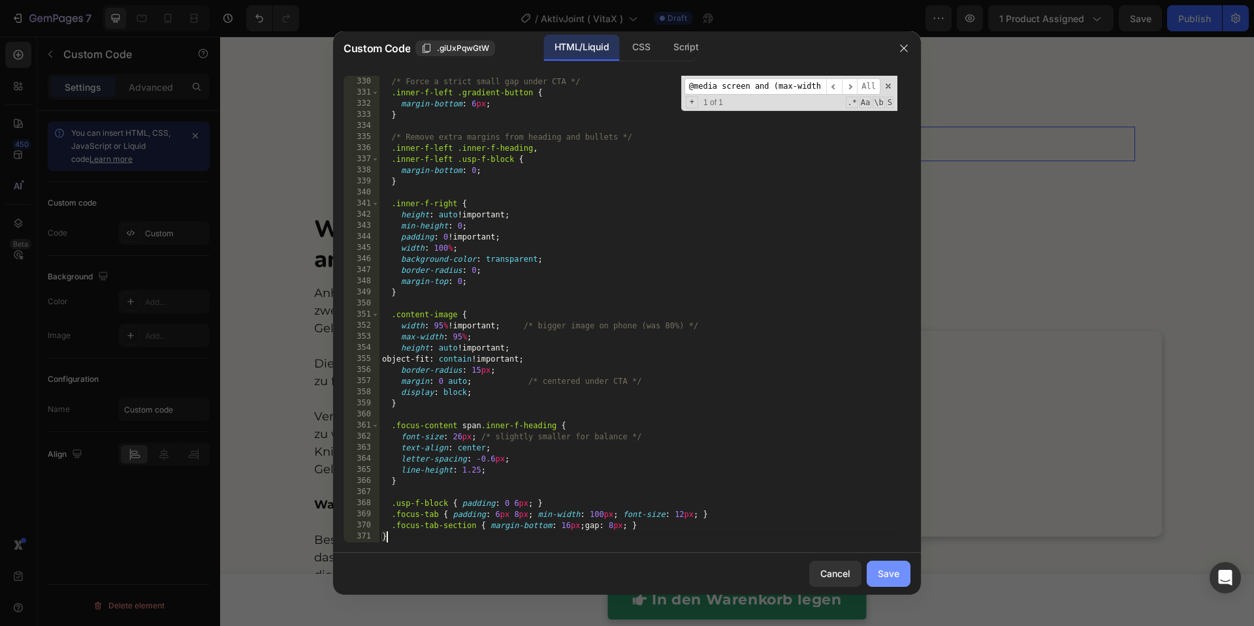
click at [888, 571] on div "Save" at bounding box center [889, 574] width 22 height 14
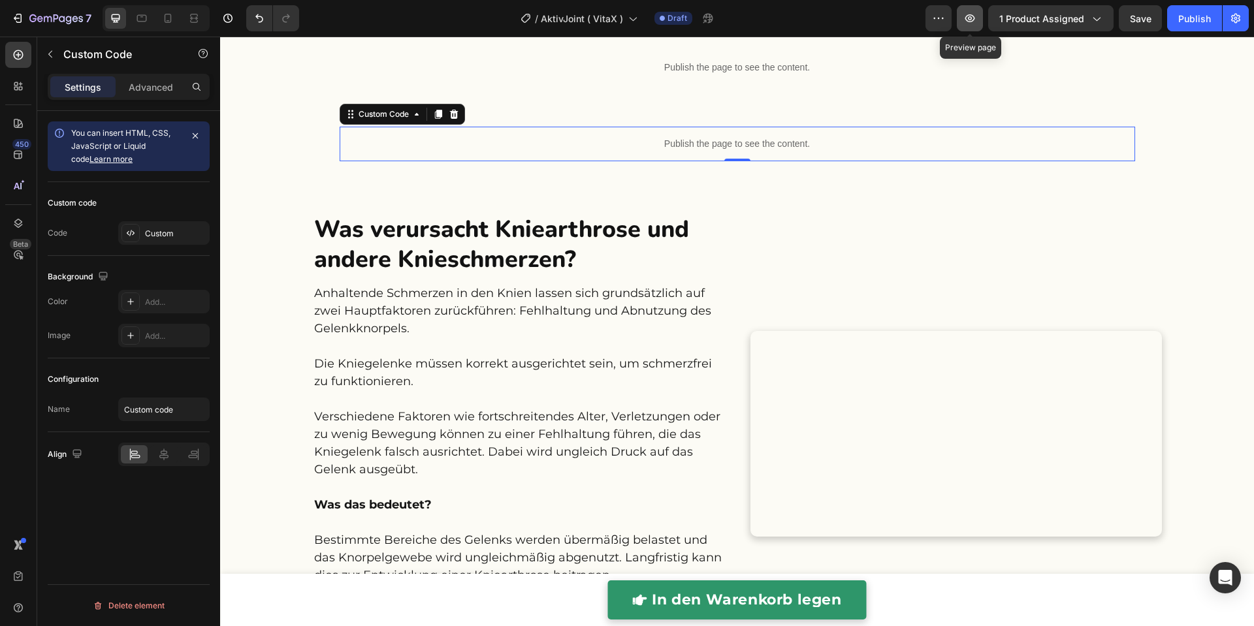
click at [968, 24] on icon "button" at bounding box center [969, 18] width 13 height 13
click at [617, 141] on p "Publish the page to see the content." at bounding box center [738, 144] width 796 height 14
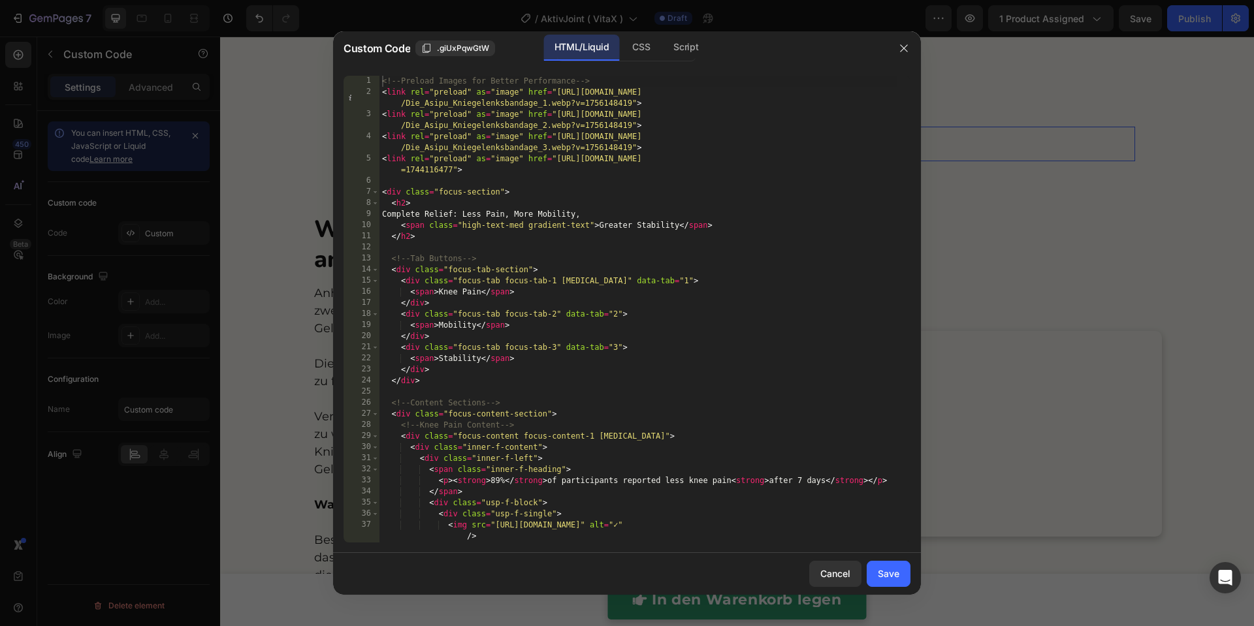
click at [594, 226] on div "<!-- Preload Images for Better Performance --> < link rel = "preload" as = "ima…" at bounding box center [638, 320] width 518 height 489
click at [477, 242] on div "<!-- Preload Images for Better Performance --> < link rel = "preload" as = "ima…" at bounding box center [638, 320] width 518 height 489
type textarea "</script>"
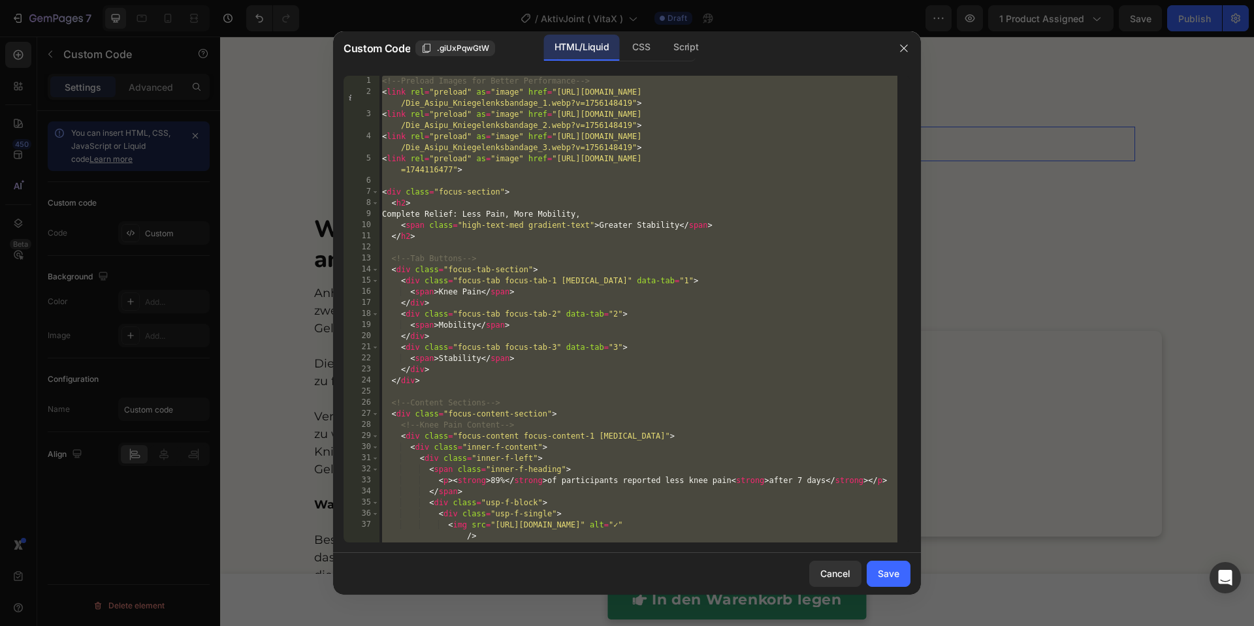
click at [669, 394] on div "<!-- Preload Images for Better Performance --> < link rel = "preload" as = "ima…" at bounding box center [638, 320] width 518 height 489
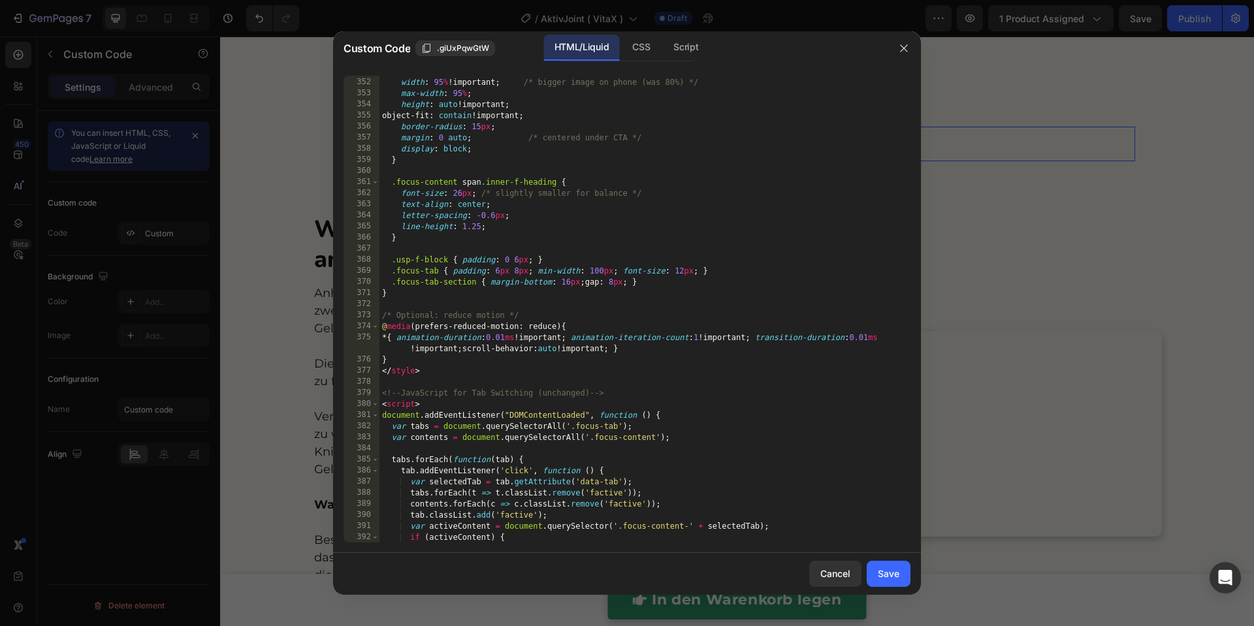
scroll to position [3991, 0]
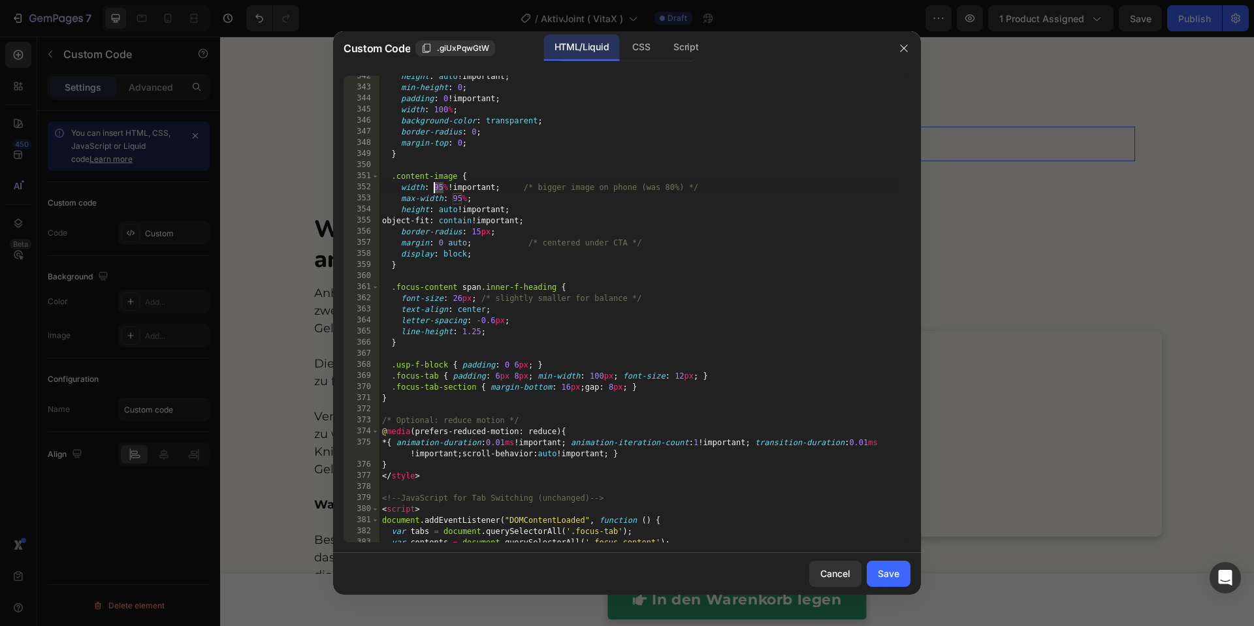
drag, startPoint x: 443, startPoint y: 185, endPoint x: 435, endPoint y: 185, distance: 7.9
click at [435, 185] on div "height : auto !important ; min-height : 0 ; padding : 0 !important ; width : 10…" at bounding box center [638, 315] width 518 height 489
click at [516, 172] on div "height : auto !important ; min-height : 0 ; padding : 0 !important ; width : 10…" at bounding box center [638, 315] width 518 height 489
drag, startPoint x: 460, startPoint y: 195, endPoint x: 453, endPoint y: 195, distance: 7.9
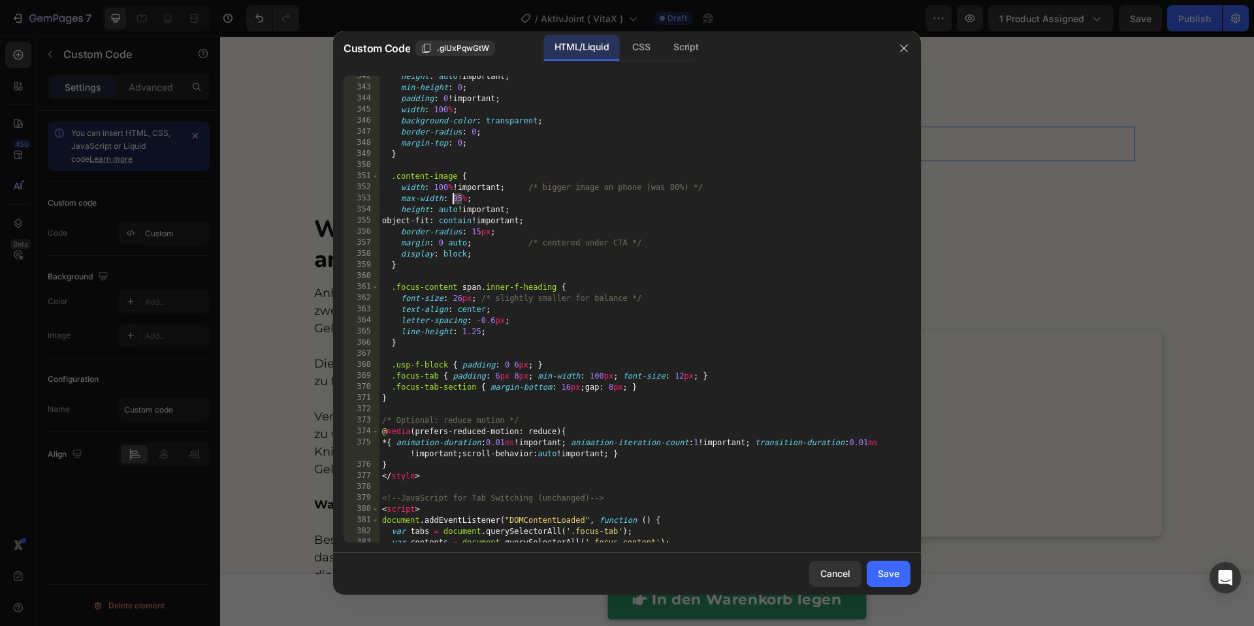
click at [453, 195] on div "height : auto !important ; min-height : 0 ; padding : 0 !important ; width : 10…" at bounding box center [638, 315] width 518 height 489
type textarea "max-width: 100%;"
click at [882, 570] on div "Save" at bounding box center [889, 574] width 22 height 14
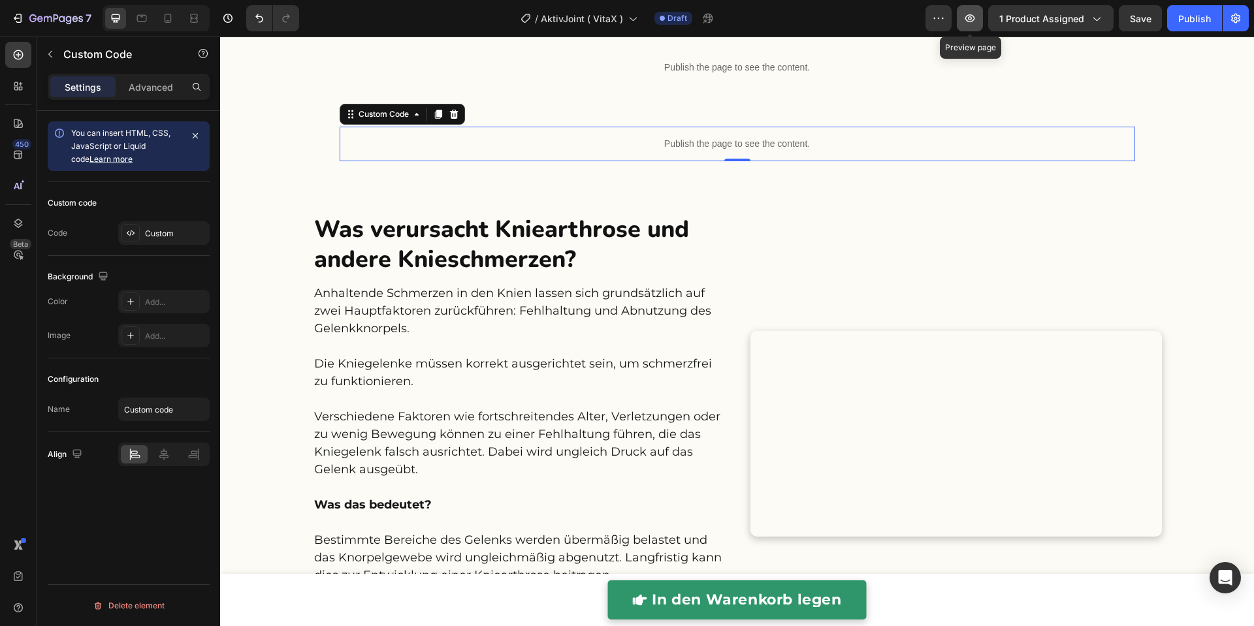
click at [980, 23] on button "button" at bounding box center [970, 18] width 26 height 26
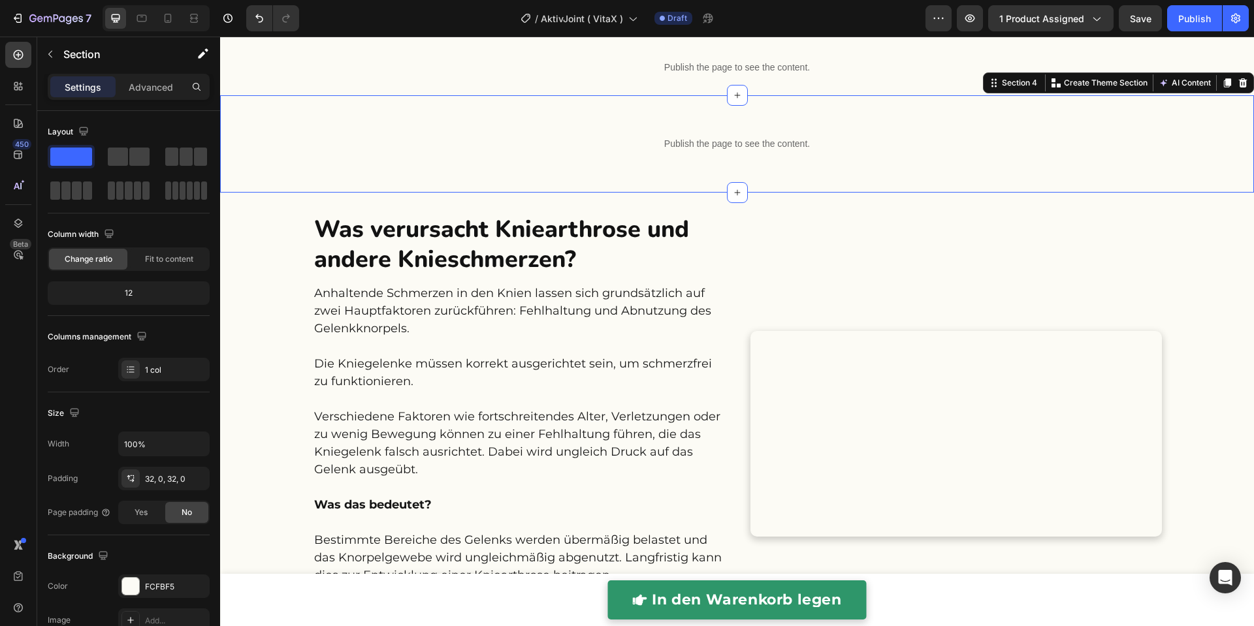
click at [595, 95] on div "Publish the page to see the content. Custom Code Row Section 4 Create Theme Sec…" at bounding box center [737, 143] width 1034 height 97
click at [145, 86] on p "Advanced" at bounding box center [151, 87] width 44 height 14
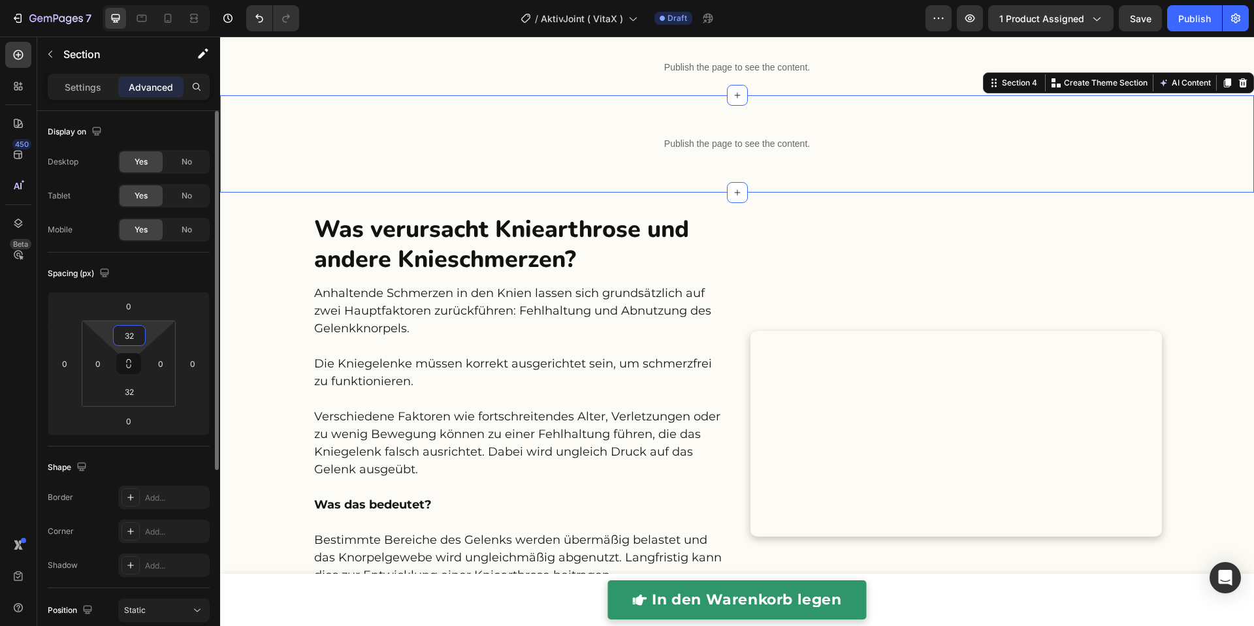
click at [133, 336] on input "32" at bounding box center [129, 336] width 26 height 20
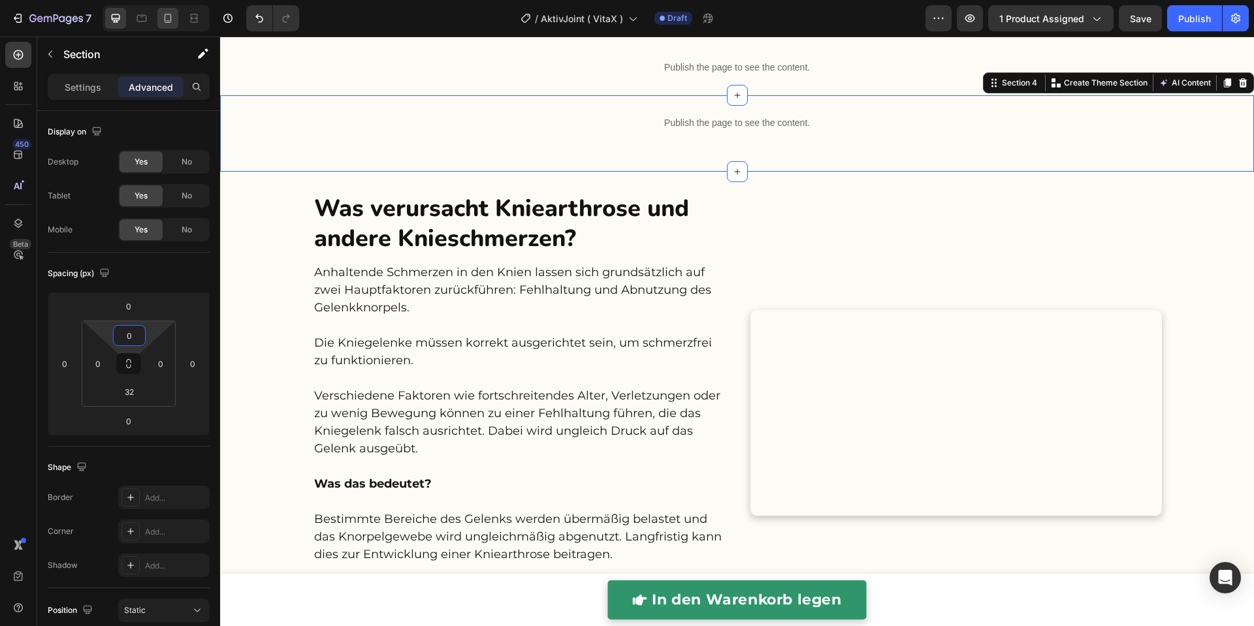
type input "0"
click at [161, 16] on div at bounding box center [167, 18] width 21 height 21
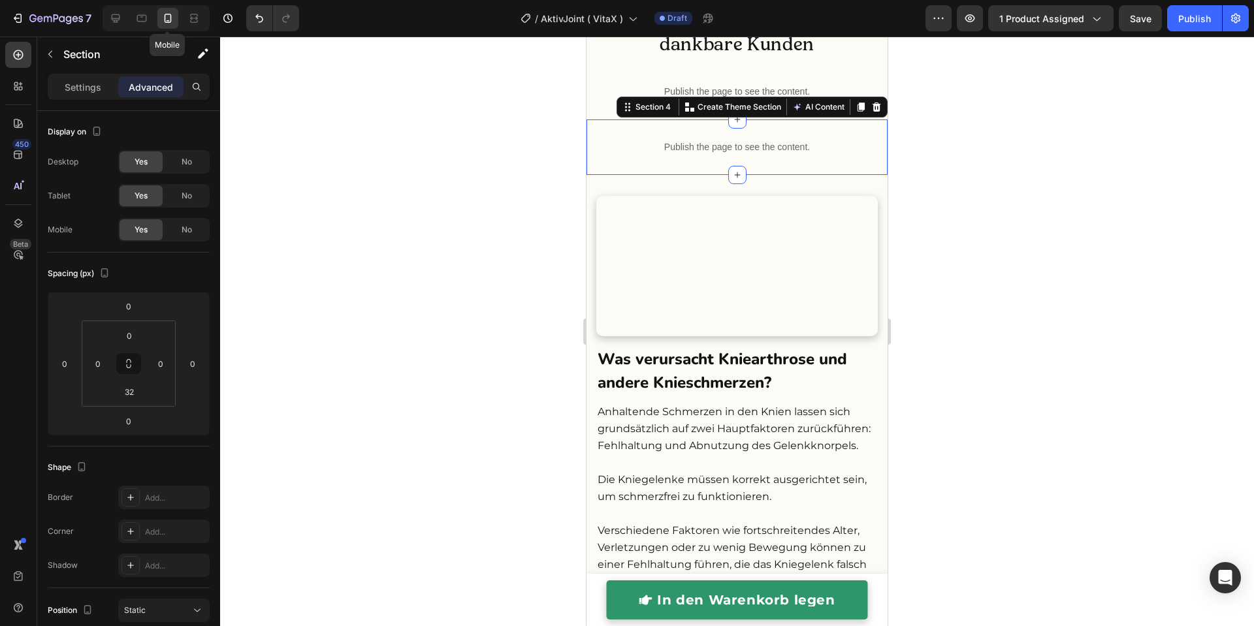
type input "0"
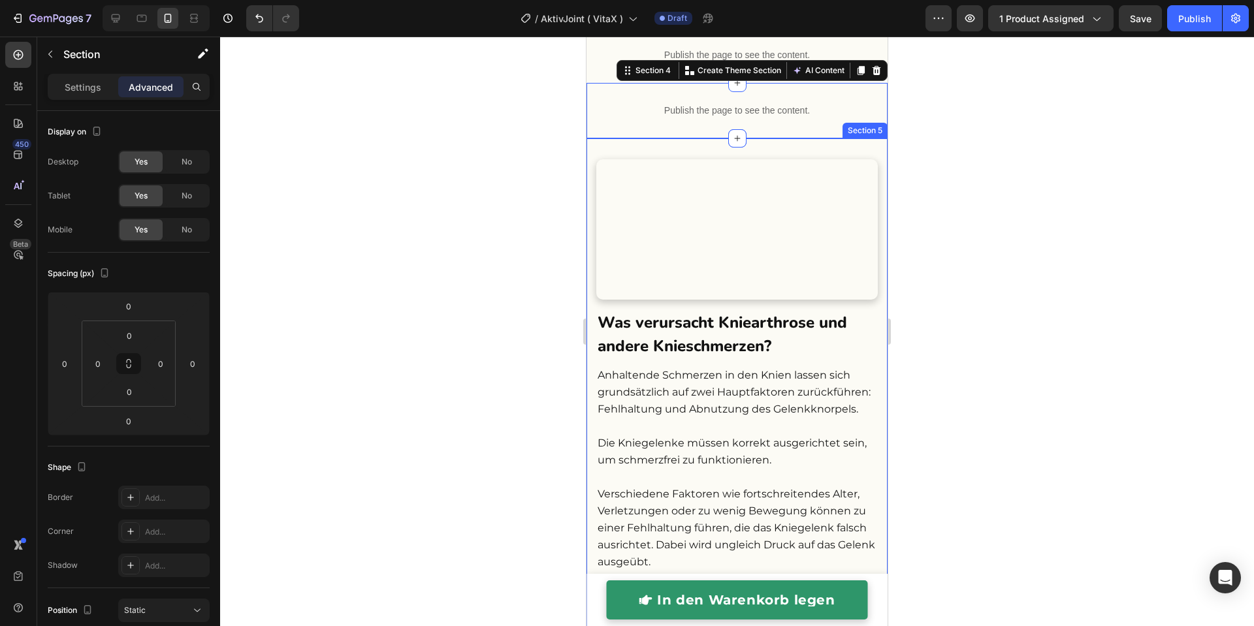
click at [549, 146] on div at bounding box center [737, 332] width 1034 height 590
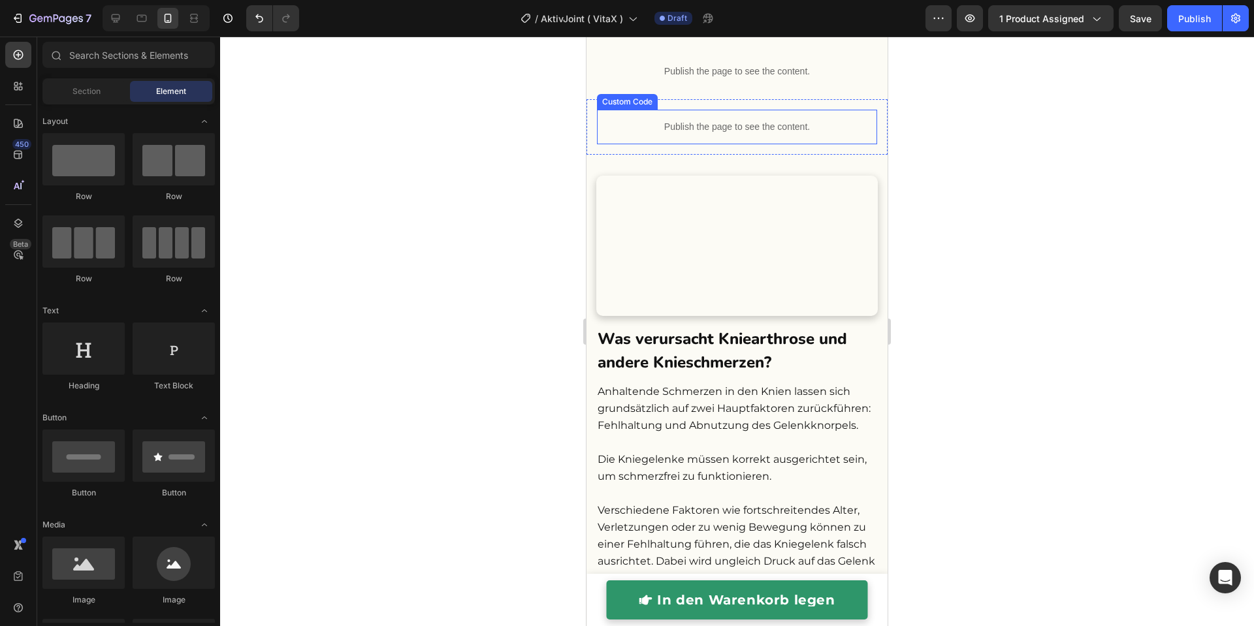
scroll to position [1173, 0]
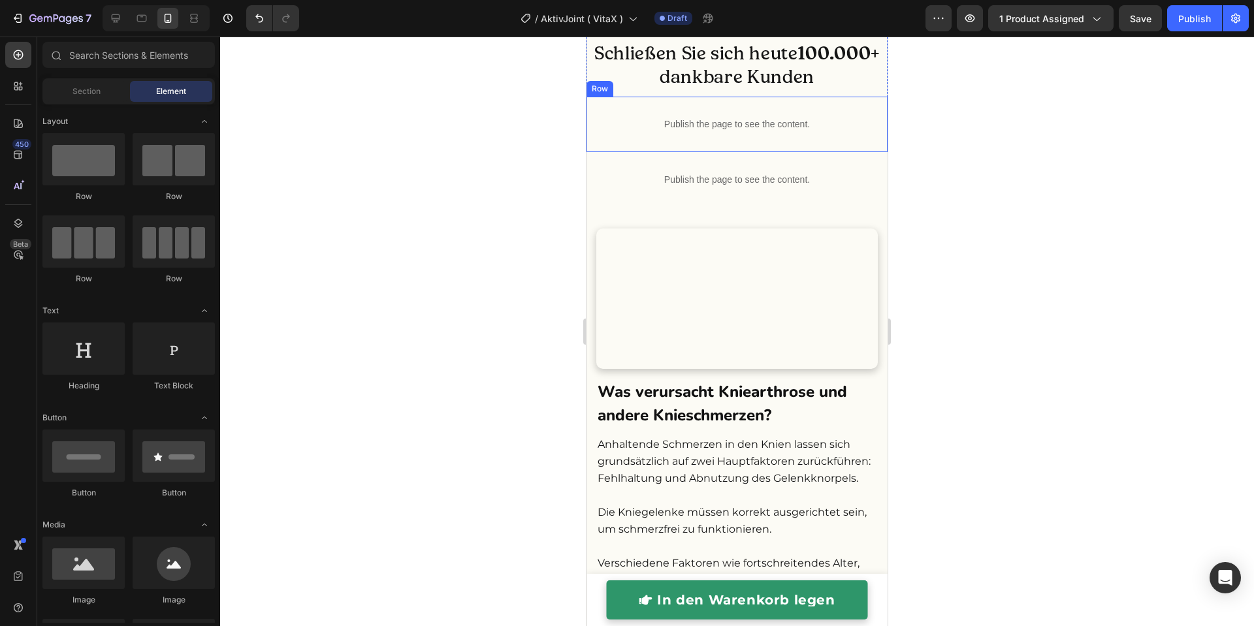
click at [592, 112] on div "Publish the page to see the content. Custom Code Row" at bounding box center [737, 125] width 301 height 56
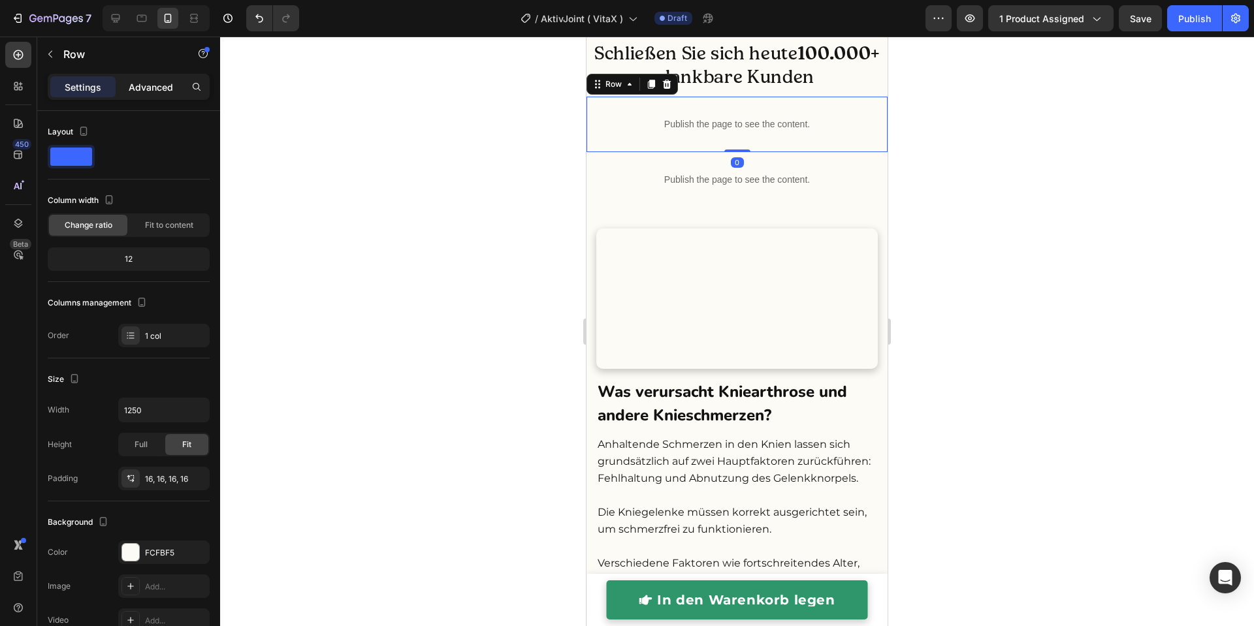
click at [172, 91] on p "Advanced" at bounding box center [151, 87] width 44 height 14
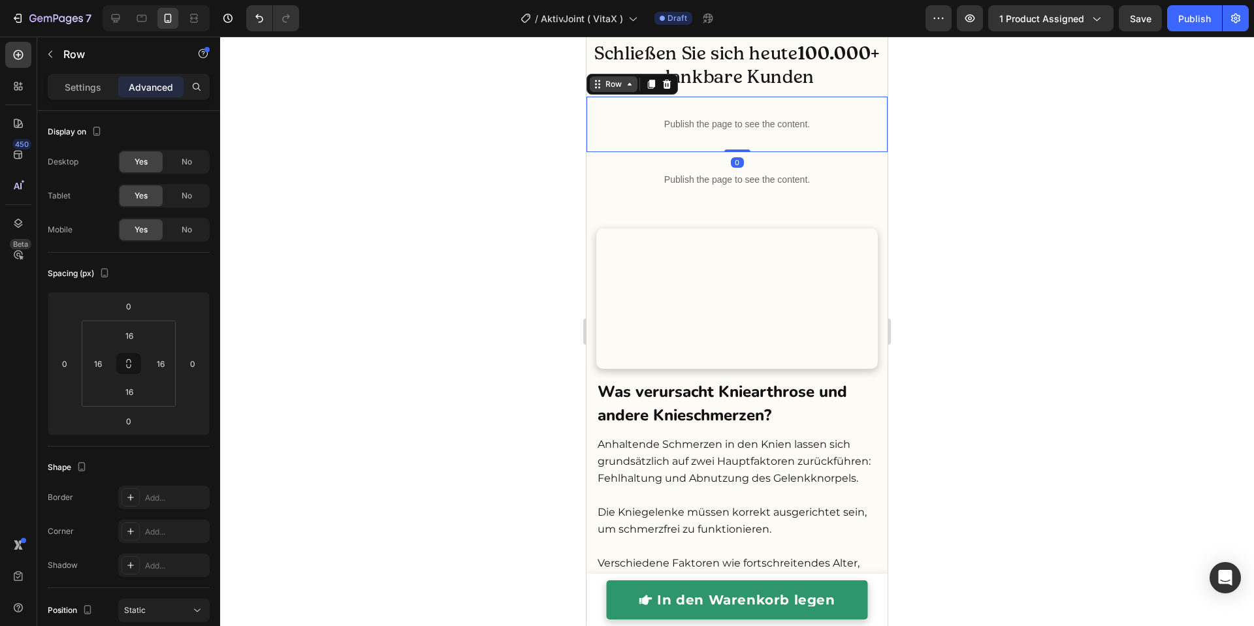
click at [607, 88] on div "Row" at bounding box center [614, 84] width 22 height 12
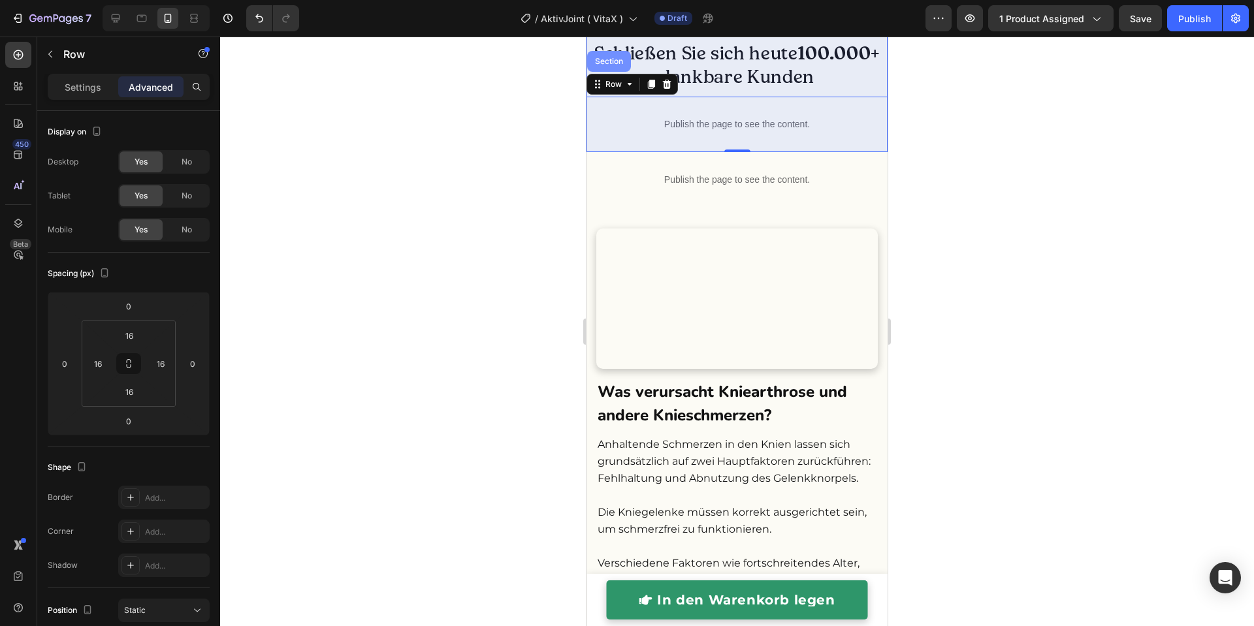
click at [609, 69] on div "Section" at bounding box center [609, 61] width 44 height 21
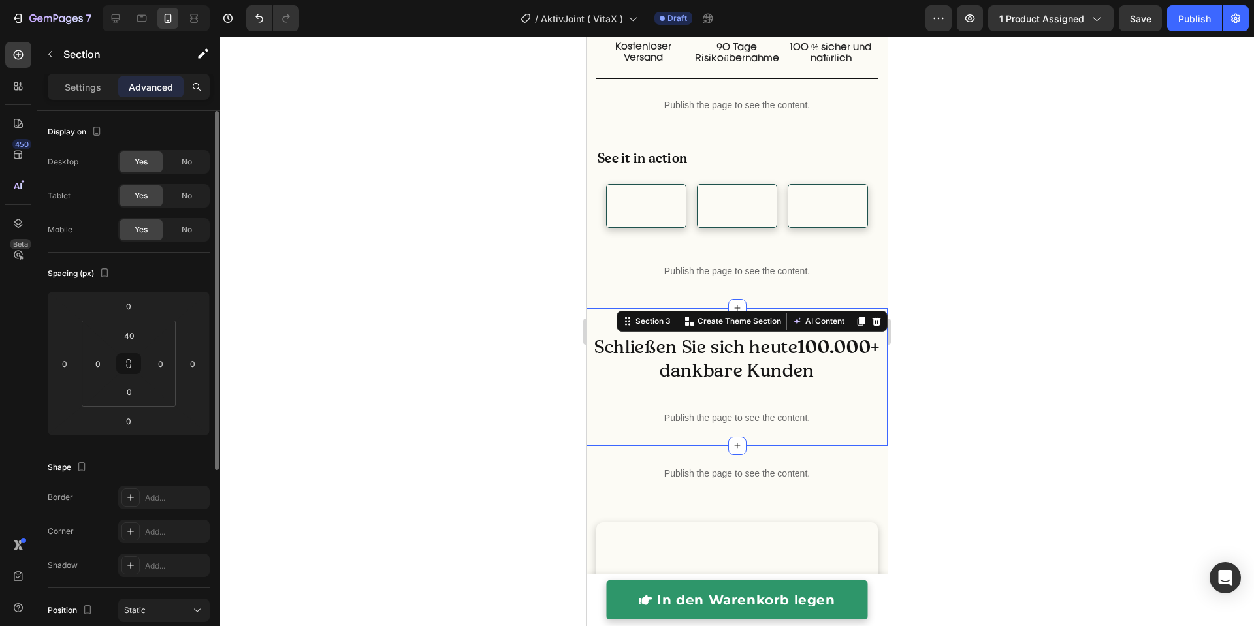
scroll to position [1210, 0]
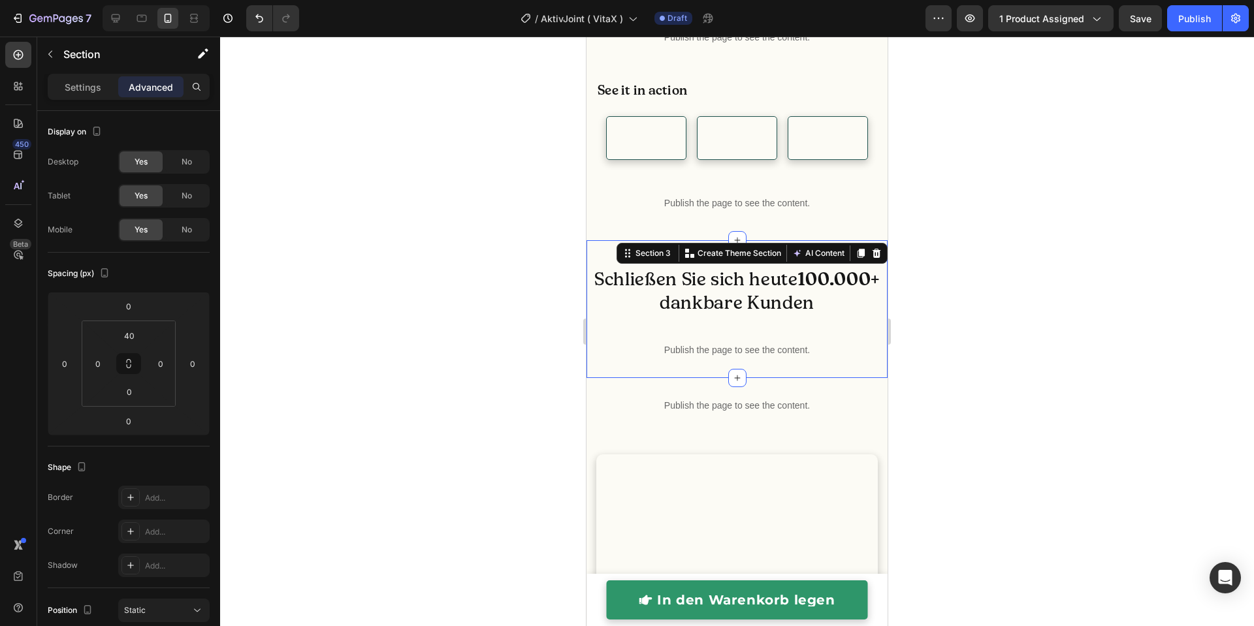
click at [375, 142] on div at bounding box center [737, 332] width 1034 height 590
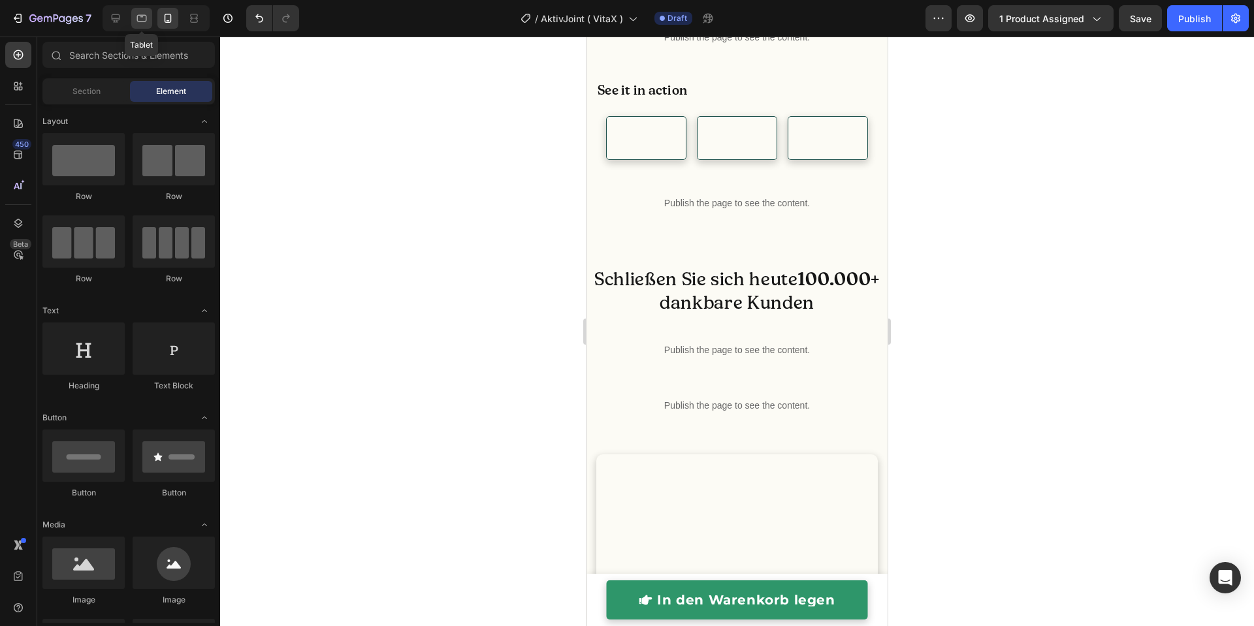
click at [140, 15] on icon at bounding box center [142, 18] width 10 height 7
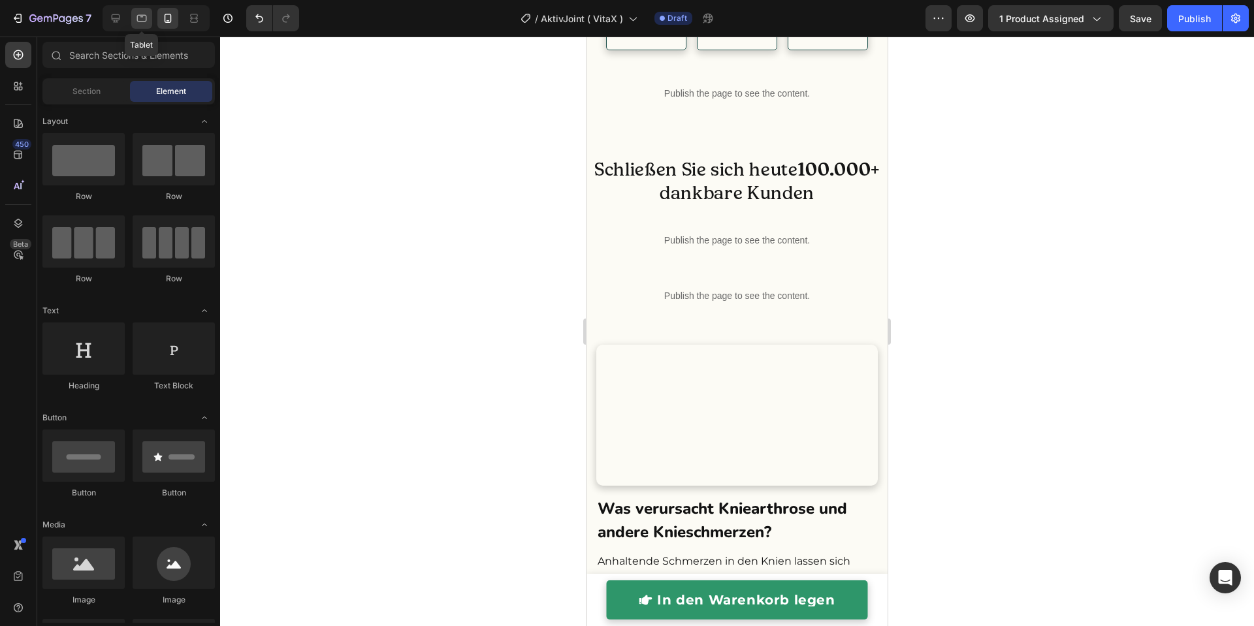
click at [120, 16] on icon at bounding box center [115, 18] width 13 height 13
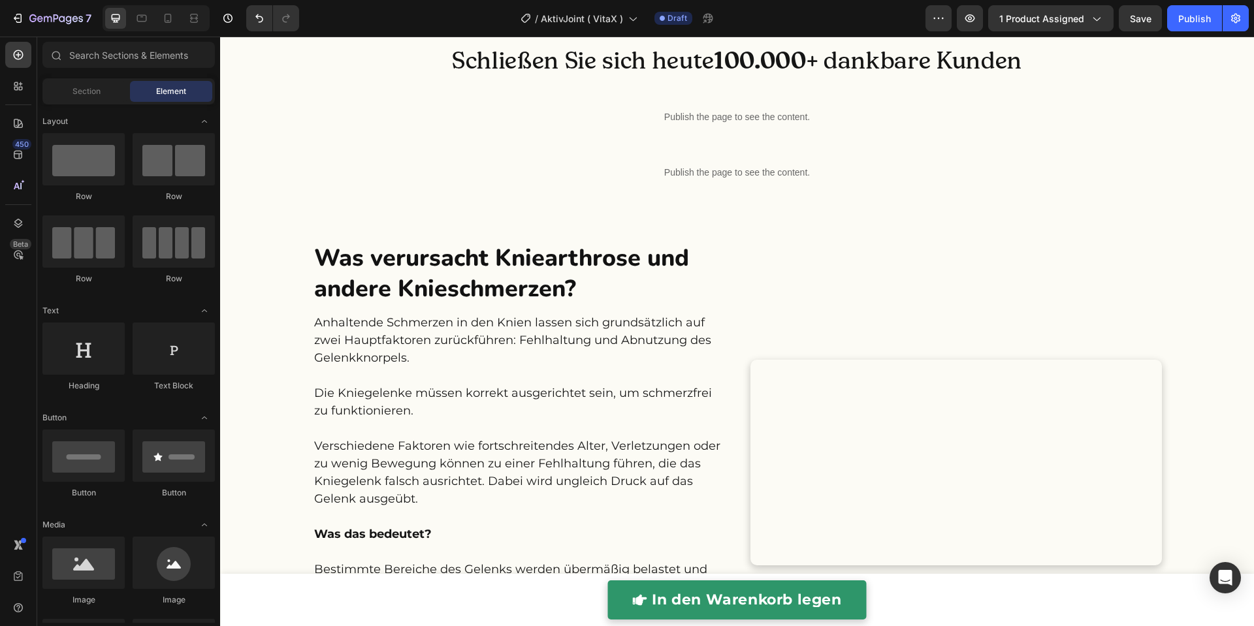
scroll to position [1321, 0]
click at [970, 16] on icon "button" at bounding box center [969, 18] width 13 height 13
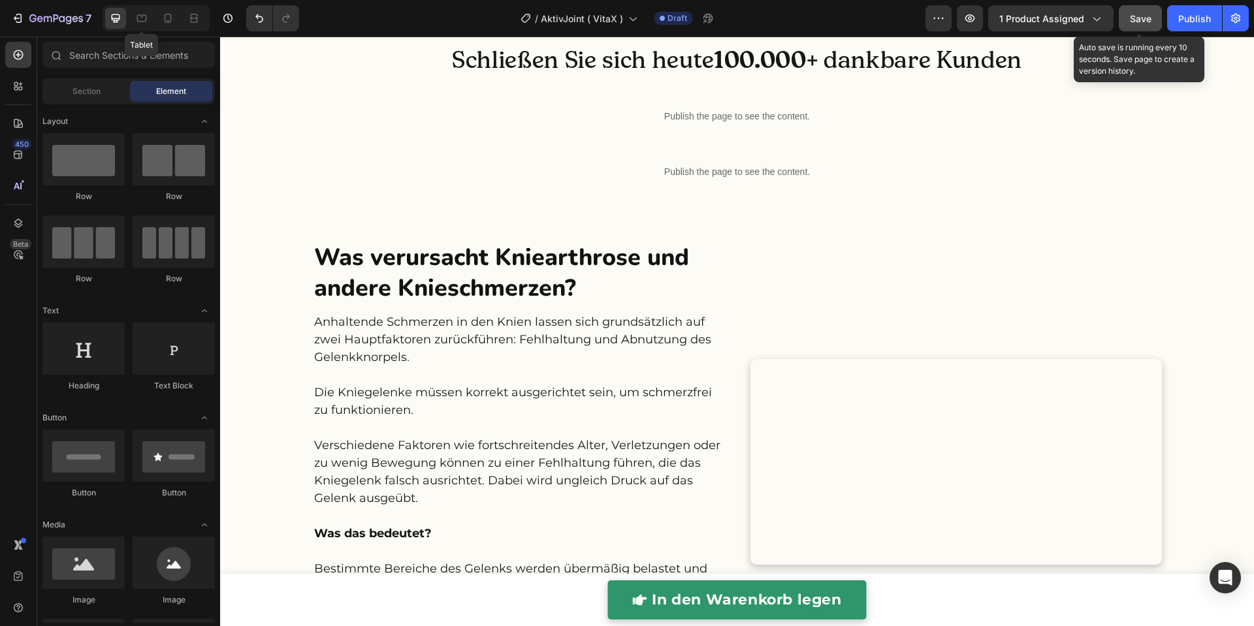
click at [1138, 20] on span "Save" at bounding box center [1141, 18] width 22 height 11
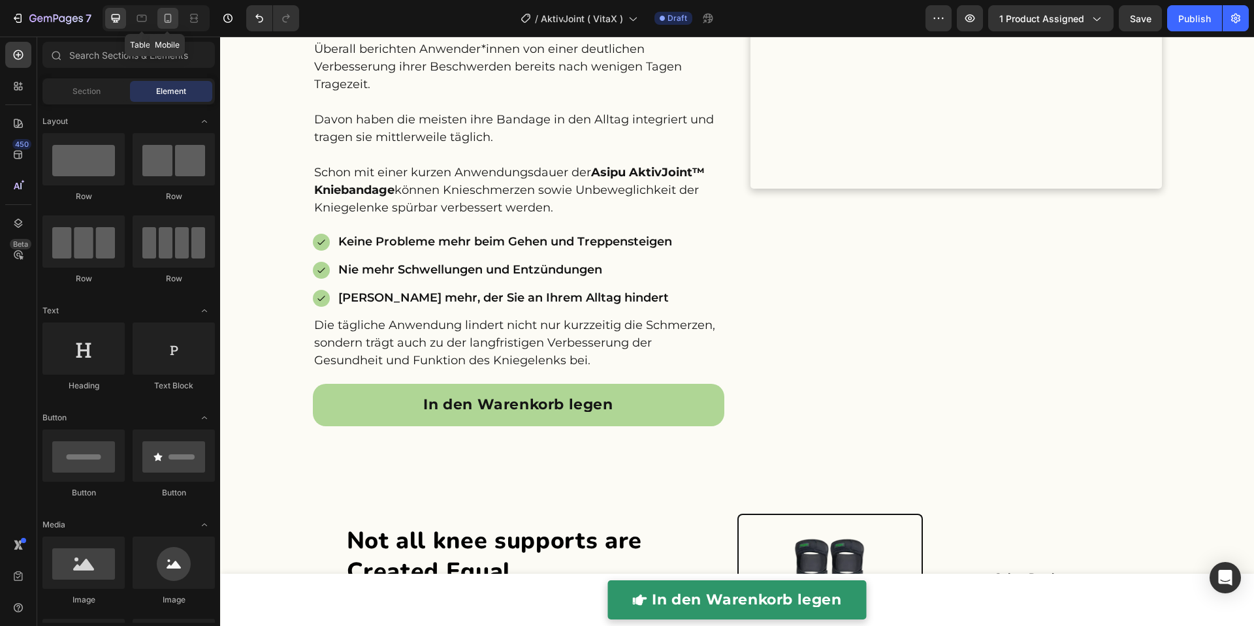
click at [167, 23] on icon at bounding box center [167, 18] width 13 height 13
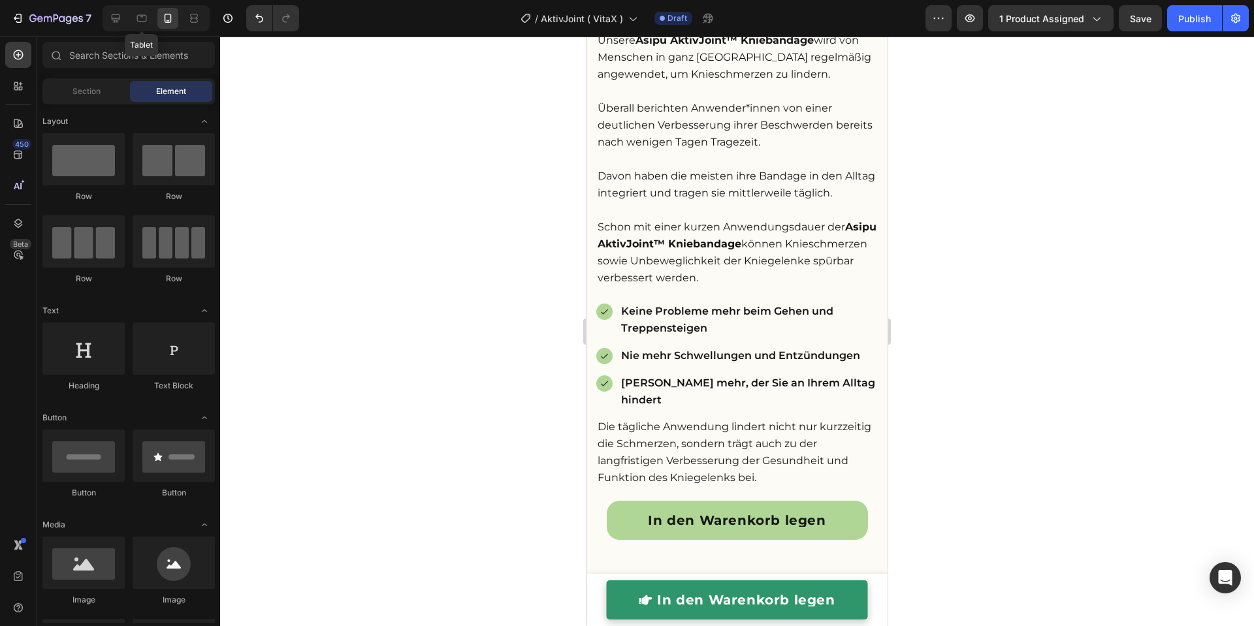
scroll to position [2338, 0]
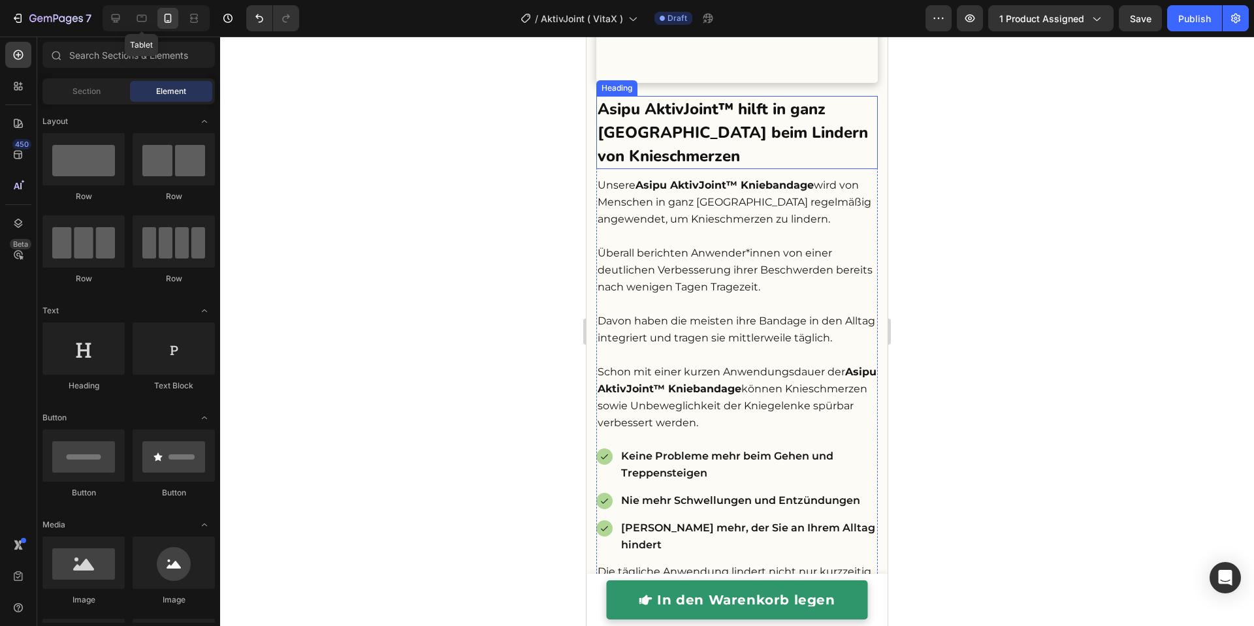
click at [730, 169] on h2 "Asipu AktivJoint™ hilft in ganz [GEOGRAPHIC_DATA] beim Lindern von Knieschmerzen" at bounding box center [736, 132] width 281 height 73
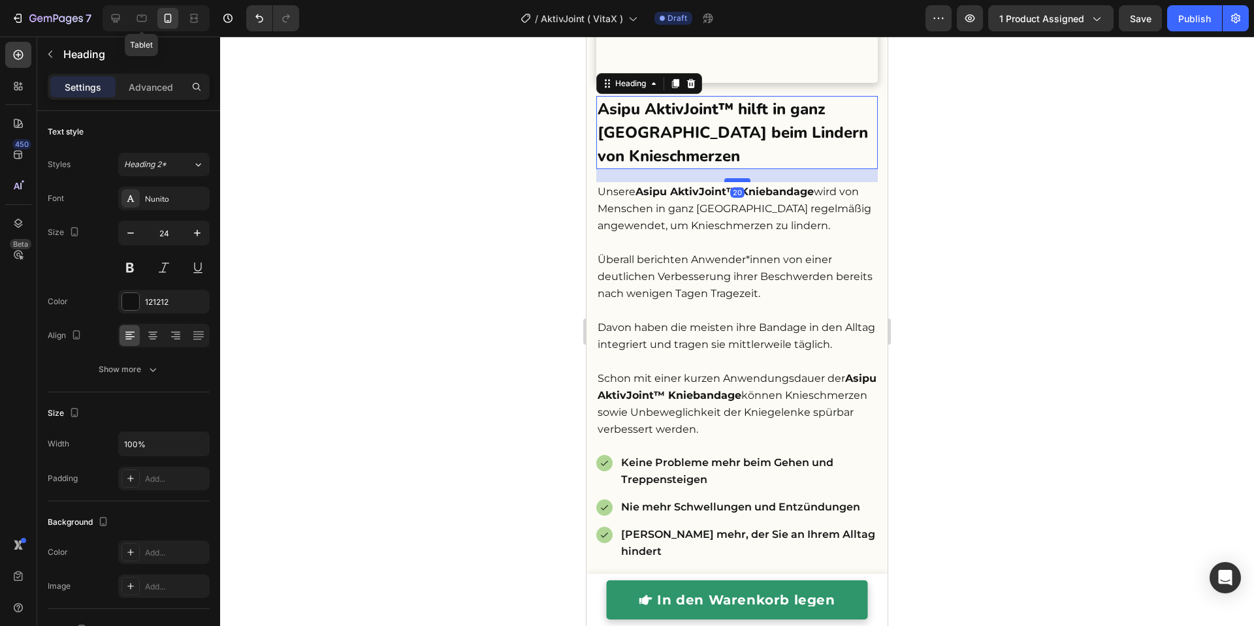
drag, startPoint x: 736, startPoint y: 302, endPoint x: 941, endPoint y: 249, distance: 211.8
click at [737, 182] on div at bounding box center [737, 180] width 26 height 4
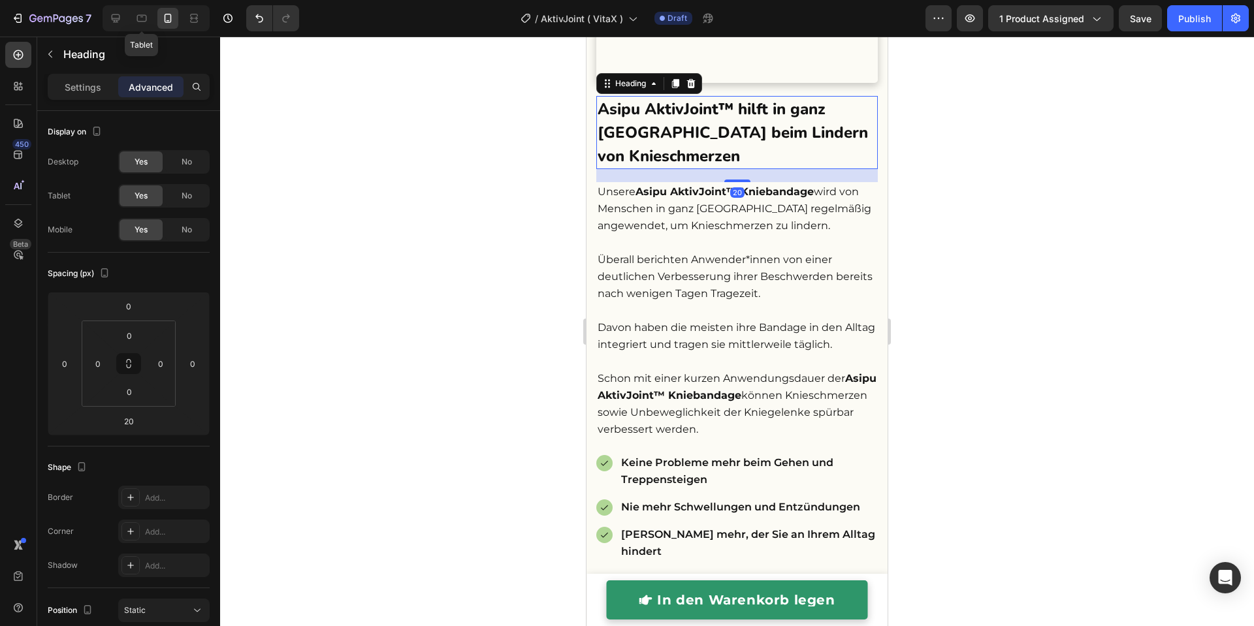
click at [355, 212] on div at bounding box center [737, 332] width 1034 height 590
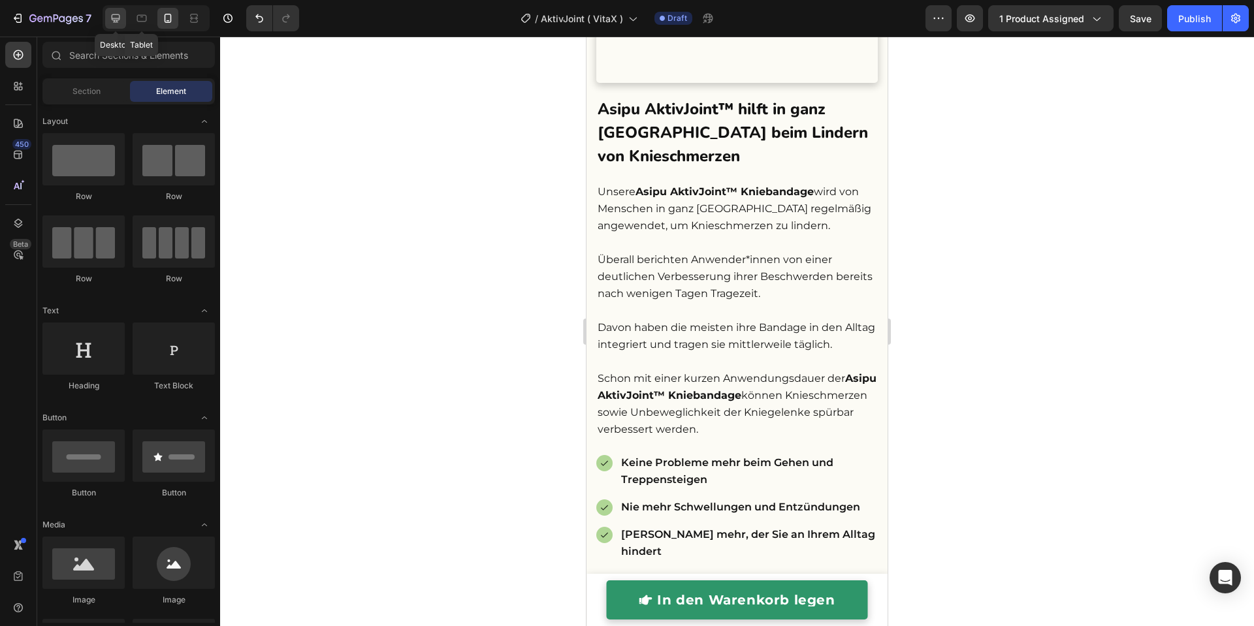
click at [112, 23] on icon at bounding box center [115, 18] width 13 height 13
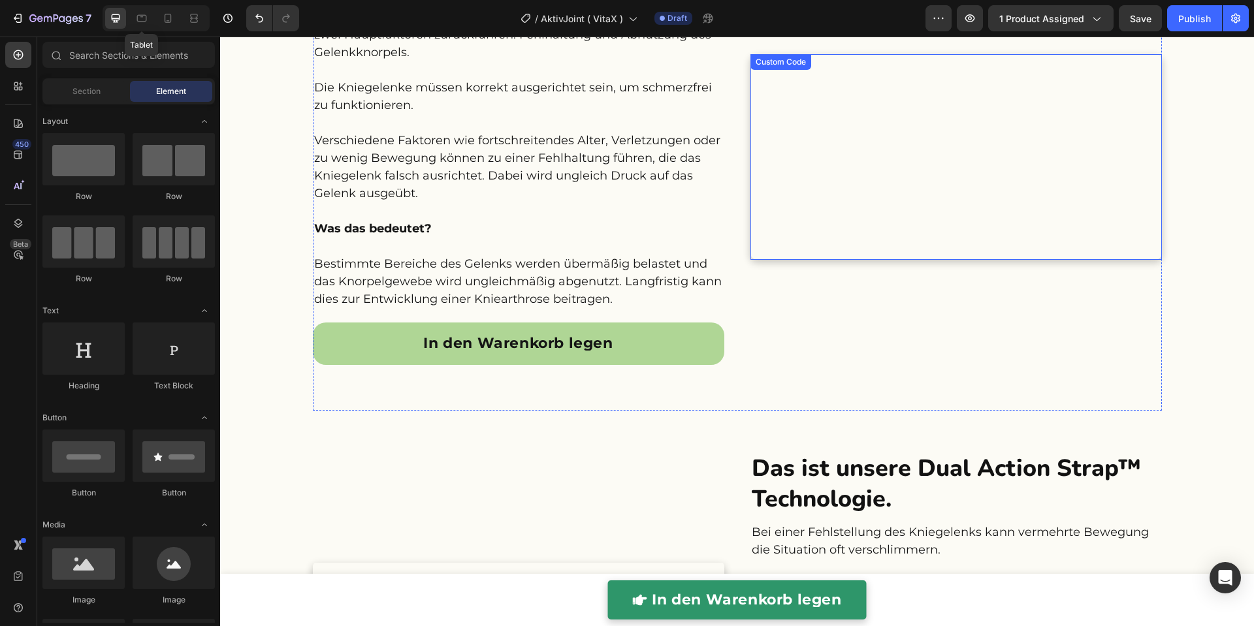
scroll to position [999, 0]
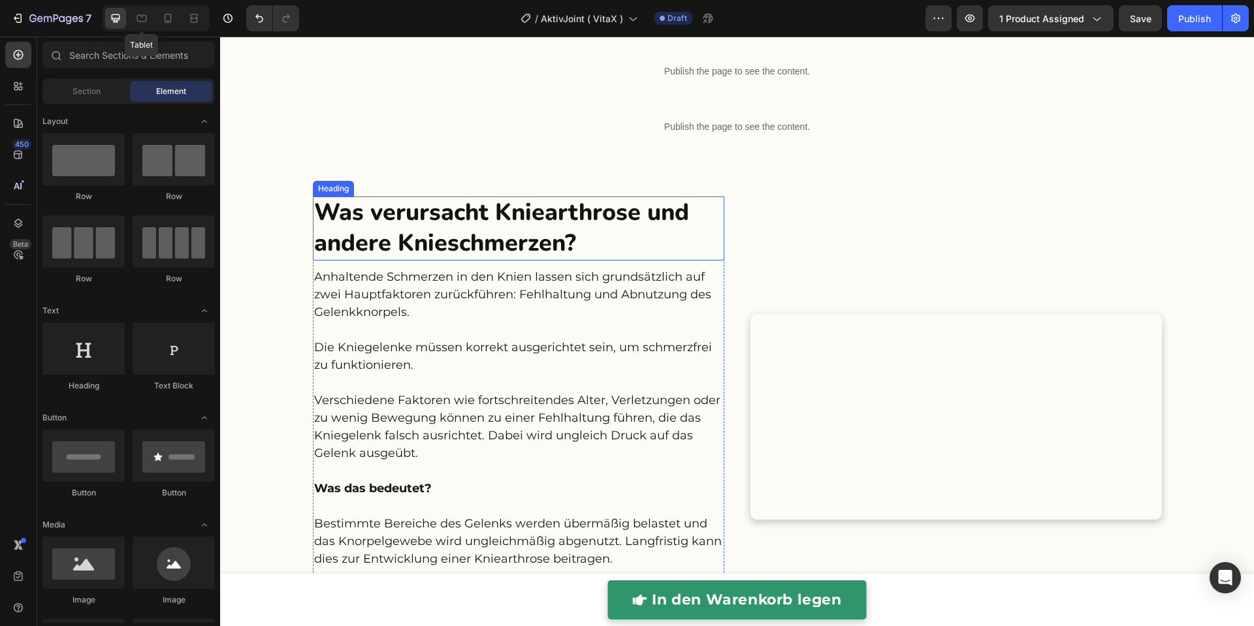
click at [591, 209] on h2 "Was verursacht Kniearthrose und andere Knieschmerzen?" at bounding box center [518, 229] width 411 height 64
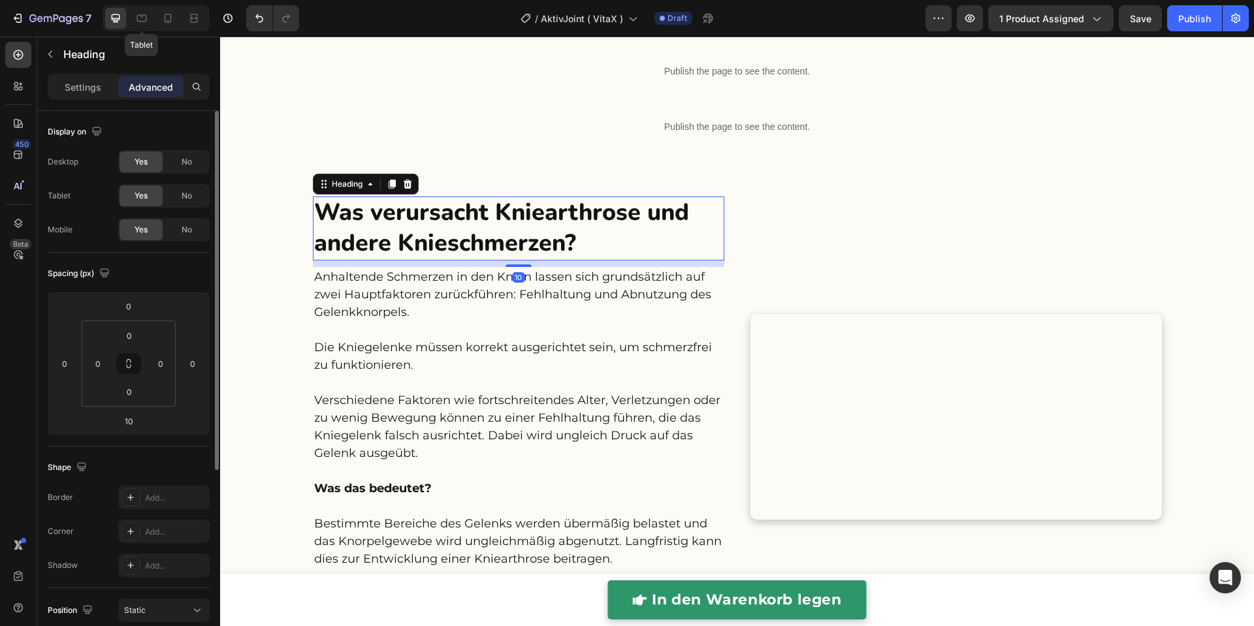
click at [93, 91] on p "Settings" at bounding box center [83, 87] width 37 height 14
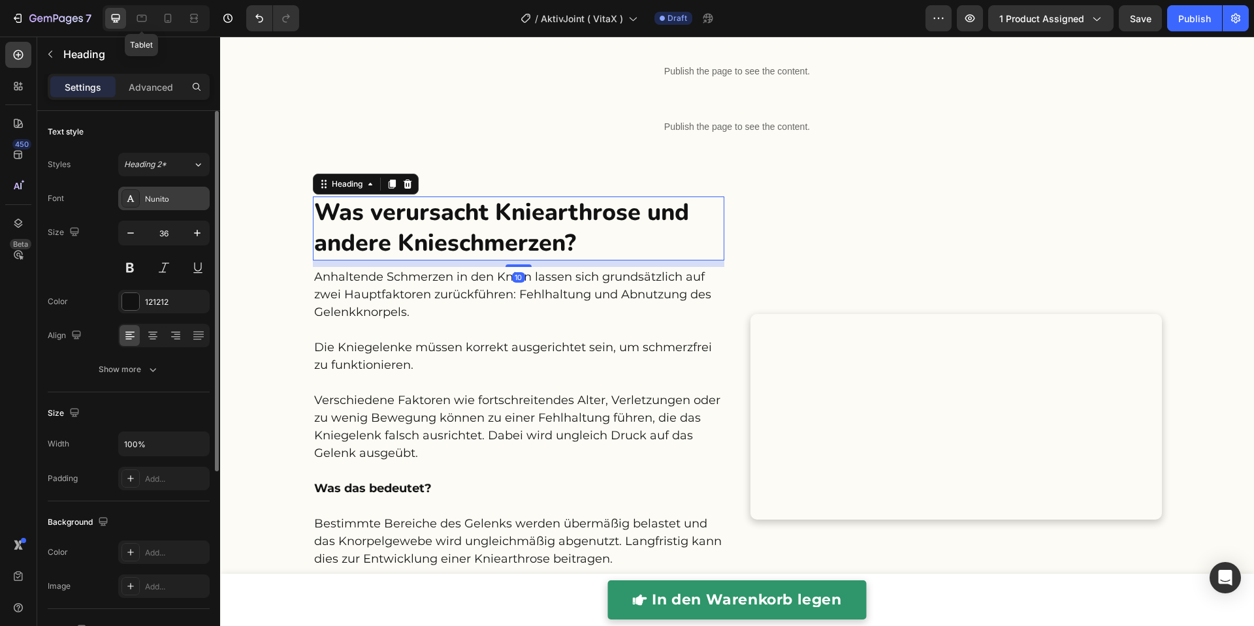
click at [165, 204] on div "Nunito" at bounding box center [163, 199] width 91 height 24
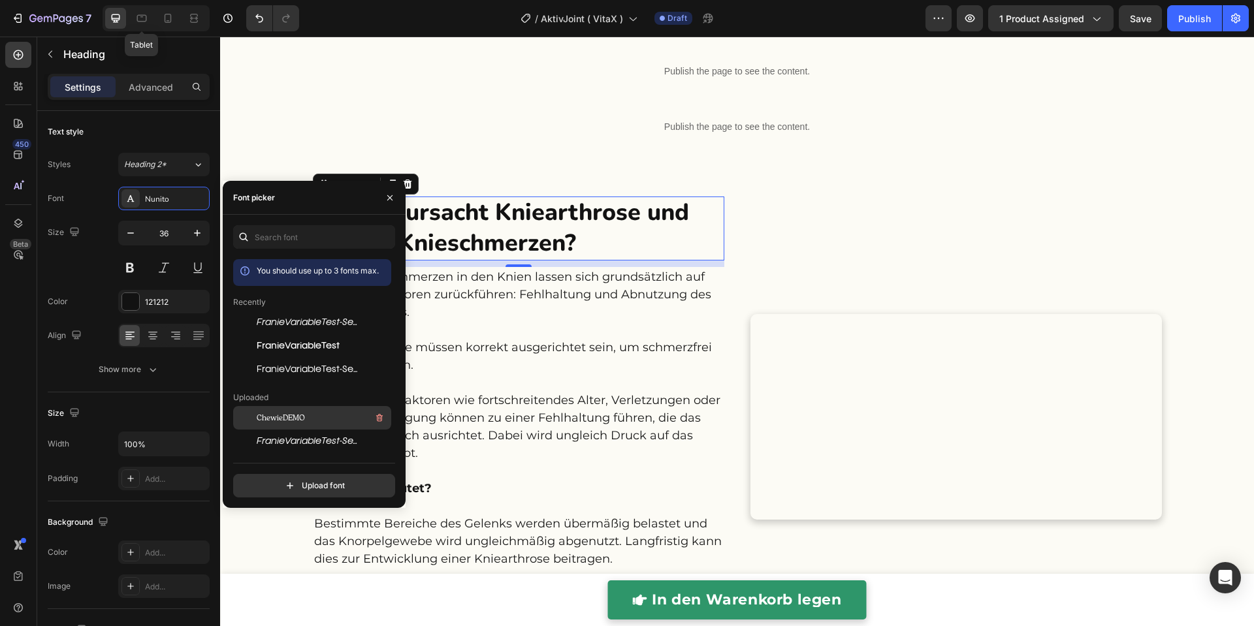
click at [296, 420] on span "ChewieDEMO" at bounding box center [281, 418] width 48 height 12
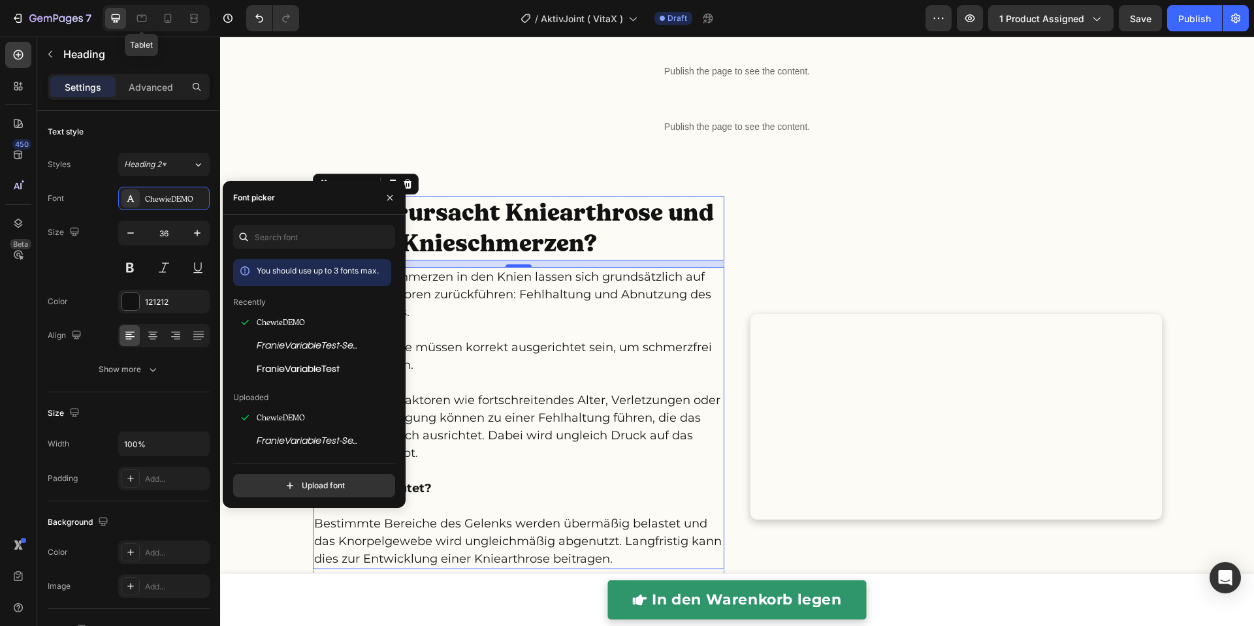
click at [526, 345] on p "Die Kniegelenke müssen korrekt ausgerichtet sein, um schmerzfrei zu funktionier…" at bounding box center [518, 365] width 409 height 53
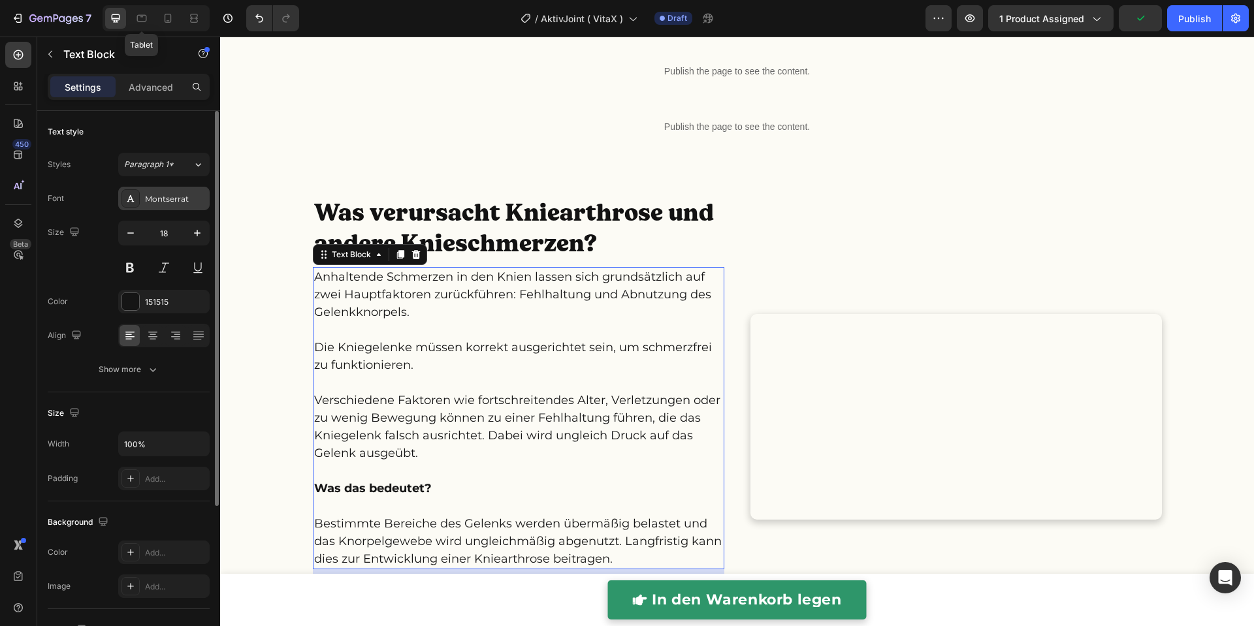
click at [153, 190] on div "Montserrat" at bounding box center [163, 199] width 91 height 24
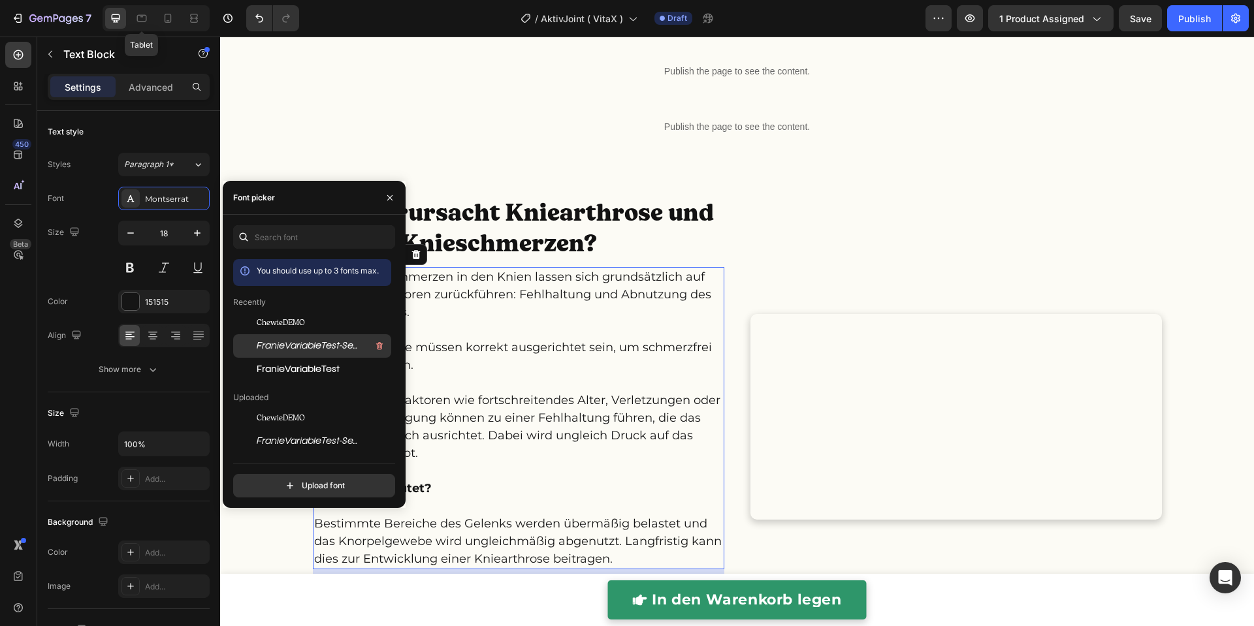
click at [262, 351] on span "FranieVariableTest-SemiLightItalic-BF64c31f3dae070" at bounding box center [311, 346] width 108 height 12
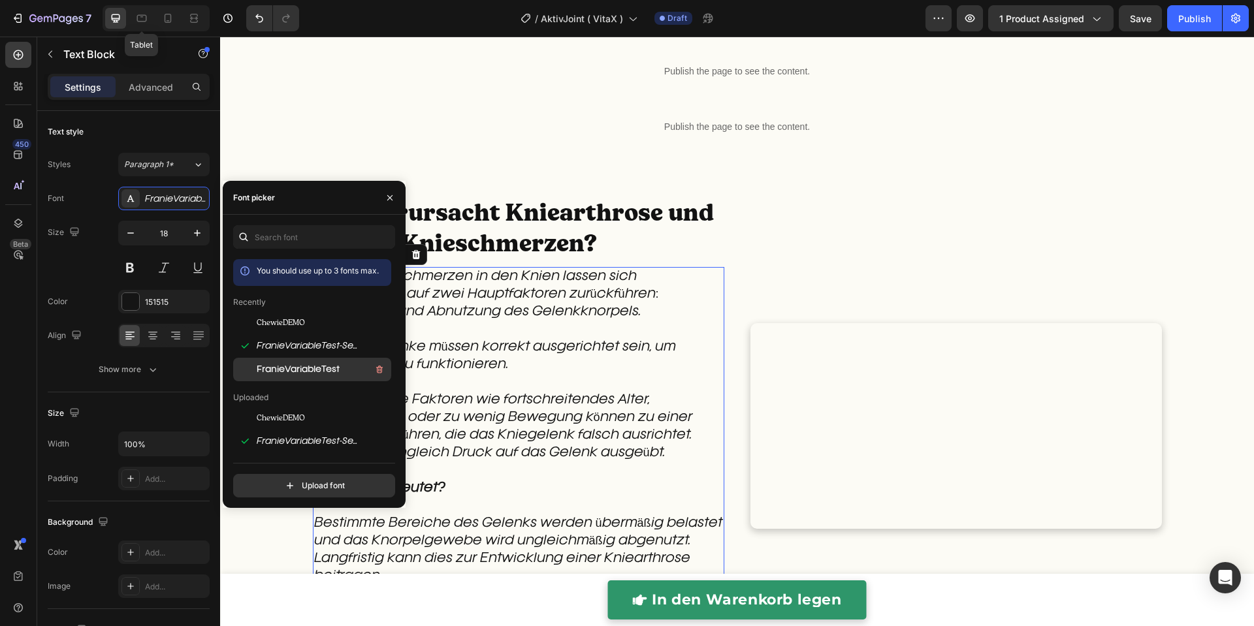
click at [297, 373] on span "FranieVariableTest" at bounding box center [298, 370] width 83 height 12
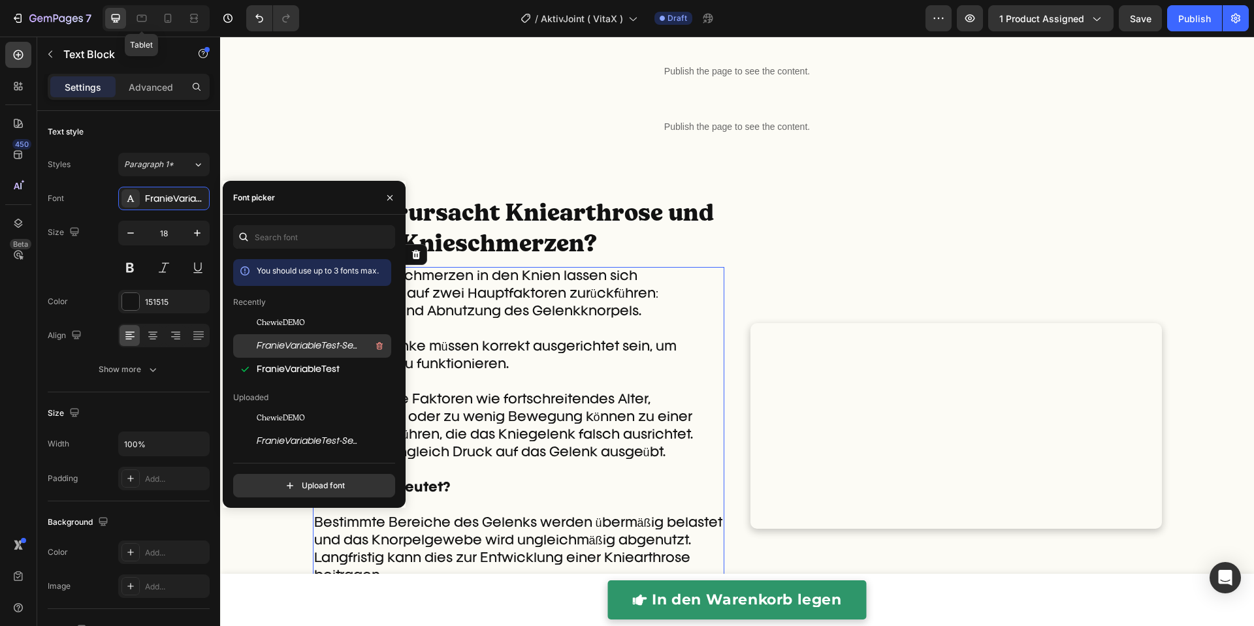
click at [302, 350] on span "FranieVariableTest-SemiLightItalic-BF64c31f3dae070" at bounding box center [311, 346] width 108 height 12
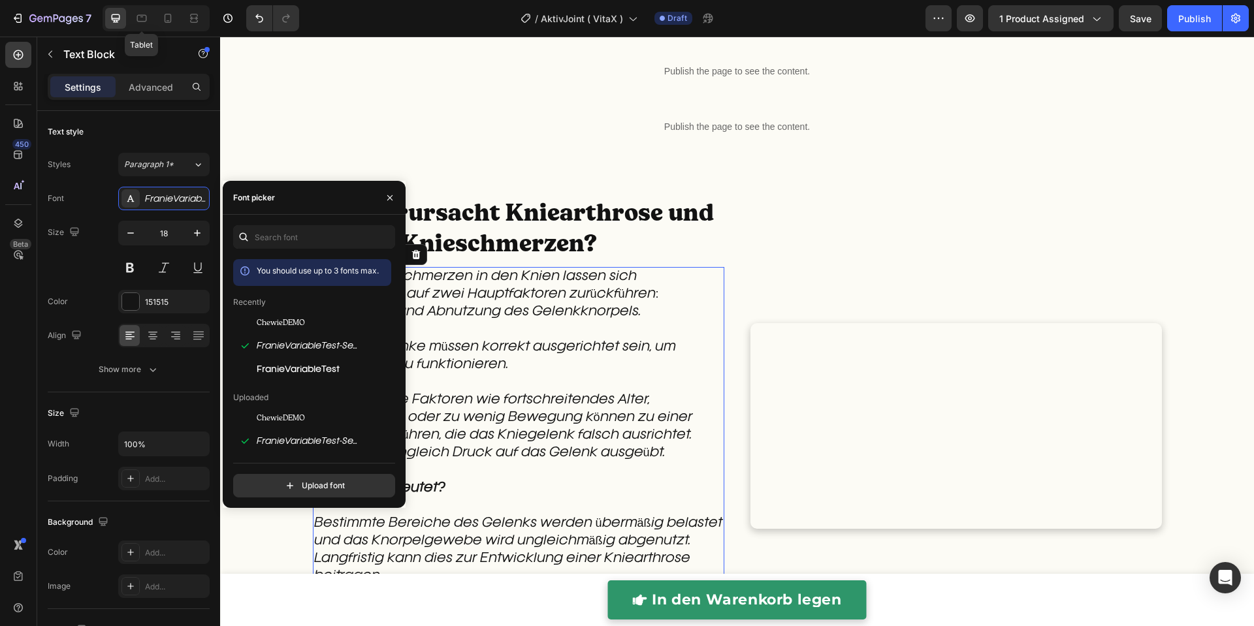
click at [639, 255] on h2 "Was verursacht Kniearthrose und andere Knieschmerzen?" at bounding box center [518, 229] width 411 height 64
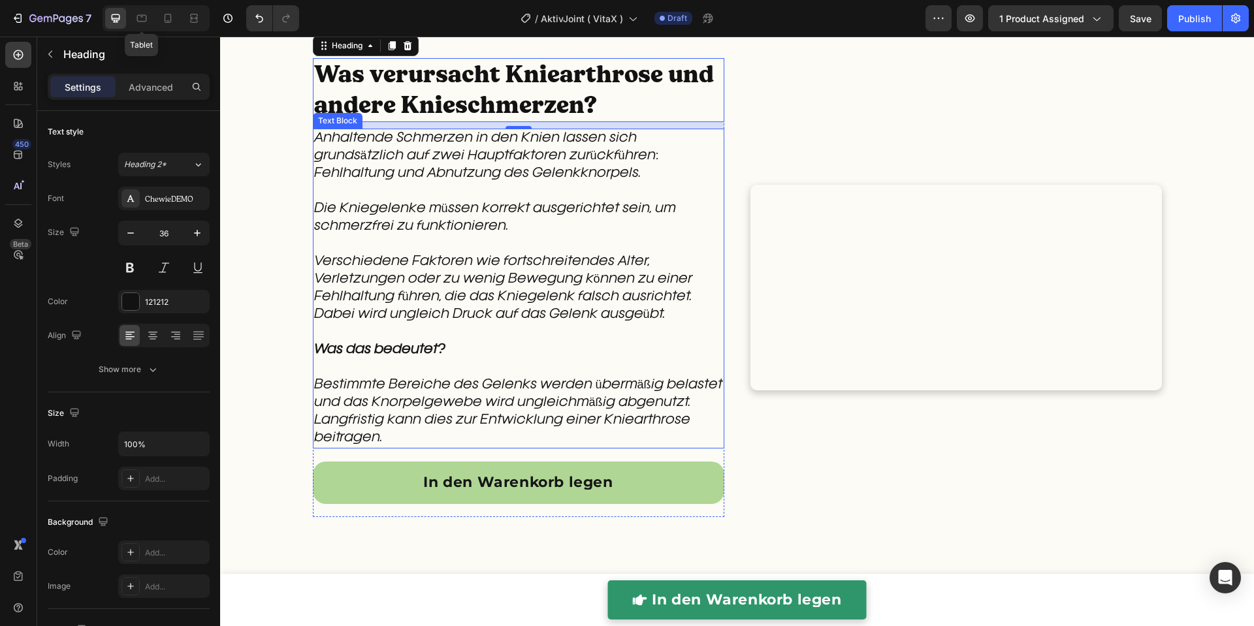
scroll to position [1136, 0]
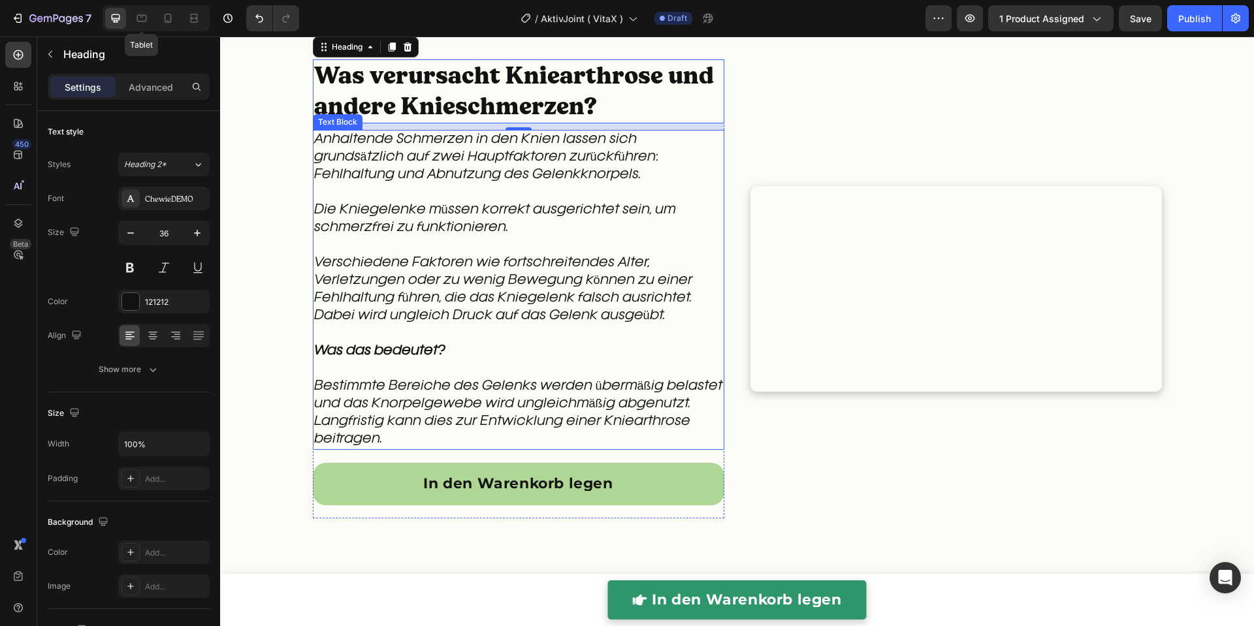
click at [286, 249] on div "Was verursacht Kniearthrose und andere Knieschmerzen? Heading 10 Anhaltende Sch…" at bounding box center [737, 305] width 1034 height 492
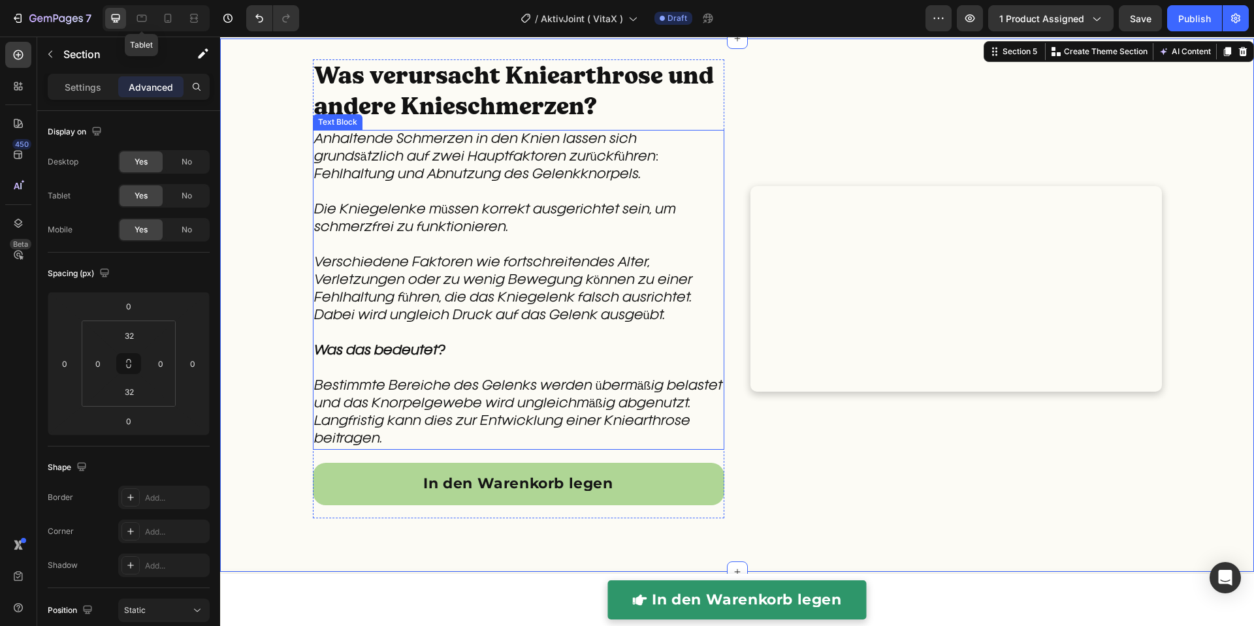
click at [491, 278] on p "Verschiedene Faktoren wie fortschreitendes Alter, Verletzungen oder zu wenig Be…" at bounding box center [518, 316] width 409 height 123
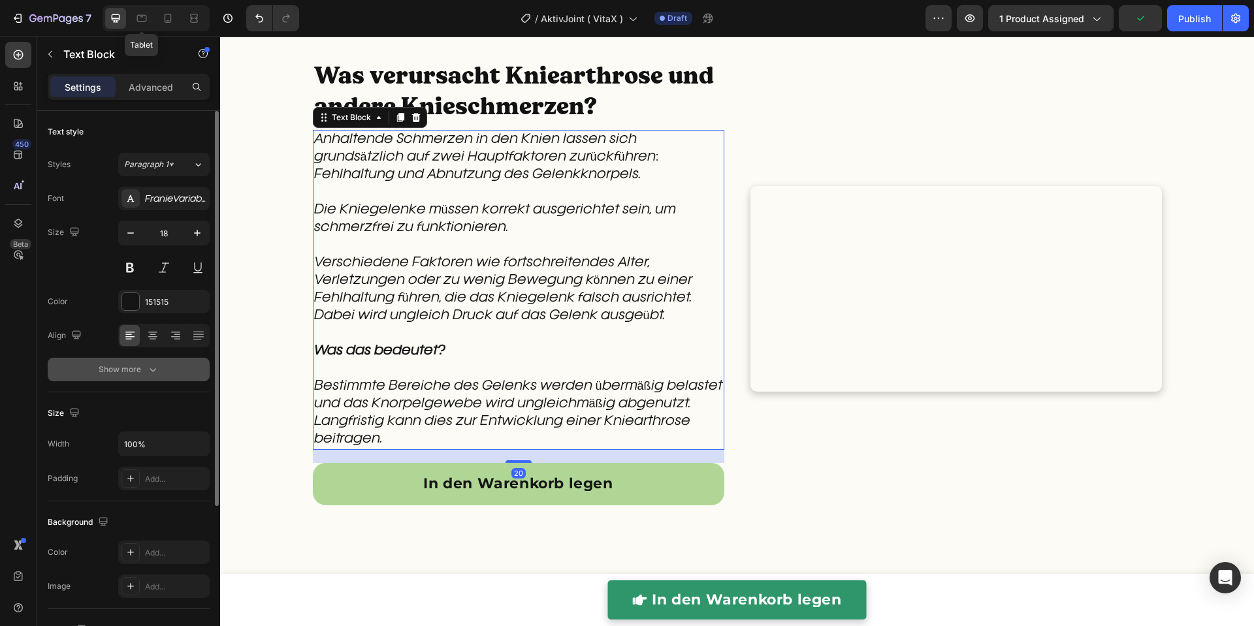
click at [153, 368] on icon "button" at bounding box center [152, 369] width 13 height 13
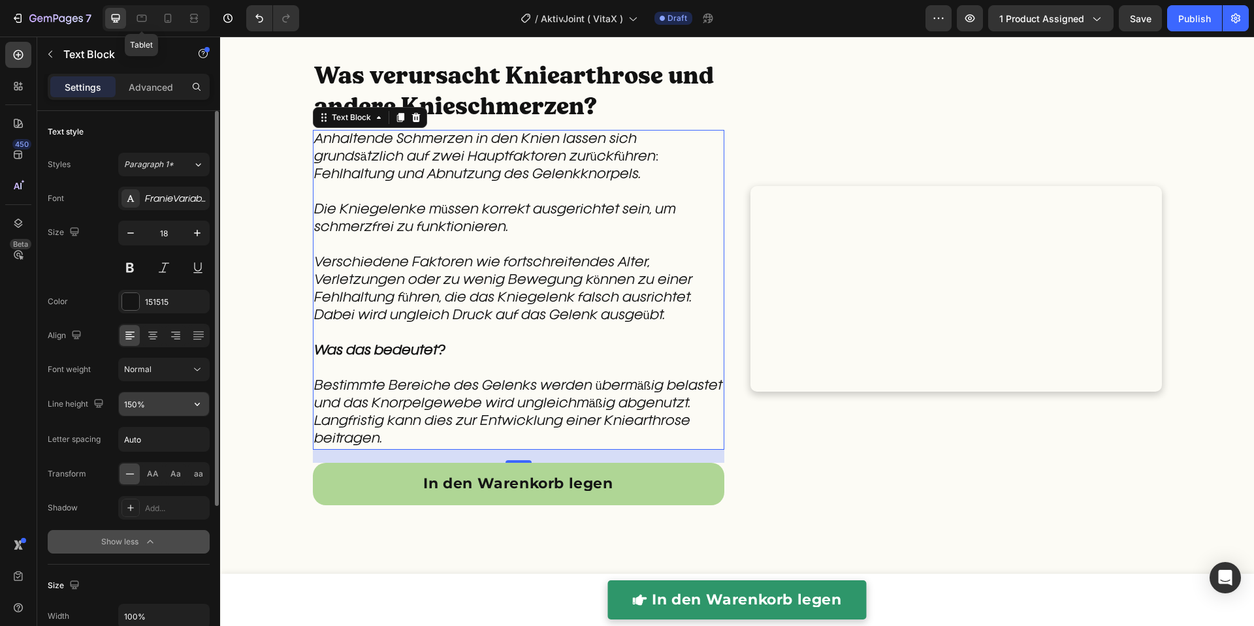
click at [137, 405] on input "150%" at bounding box center [164, 405] width 90 height 24
click at [138, 406] on input "150%" at bounding box center [164, 405] width 90 height 24
drag, startPoint x: 134, startPoint y: 406, endPoint x: 126, endPoint y: 404, distance: 7.9
click at [126, 404] on input "150%" at bounding box center [164, 405] width 90 height 24
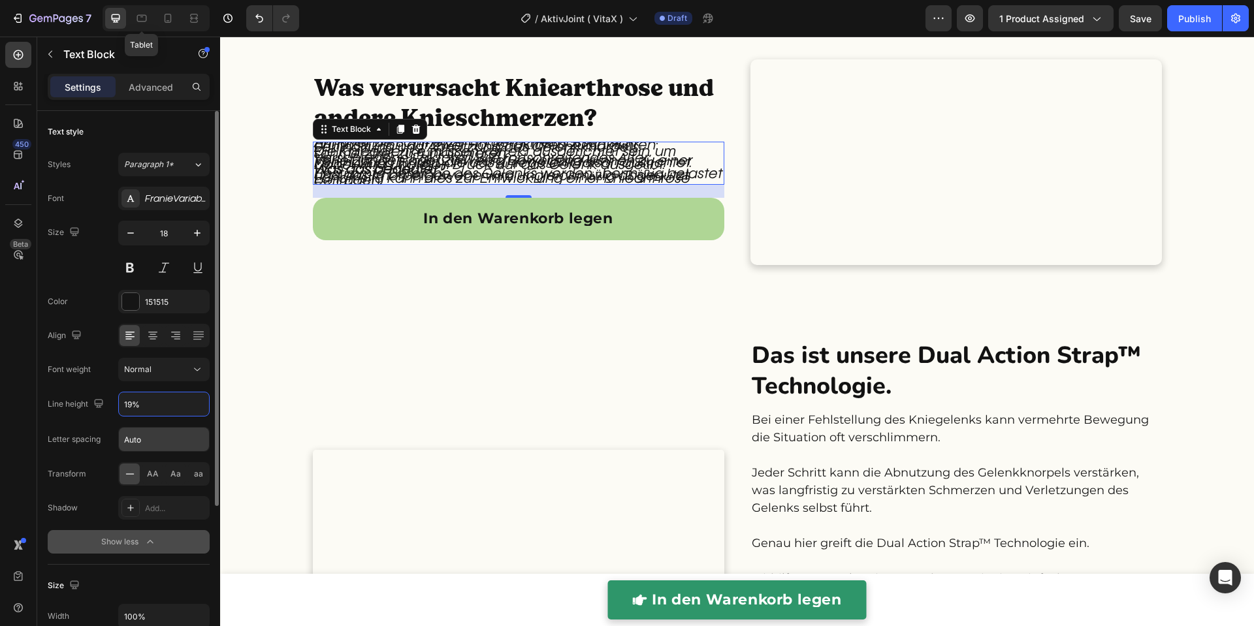
type input "190%"
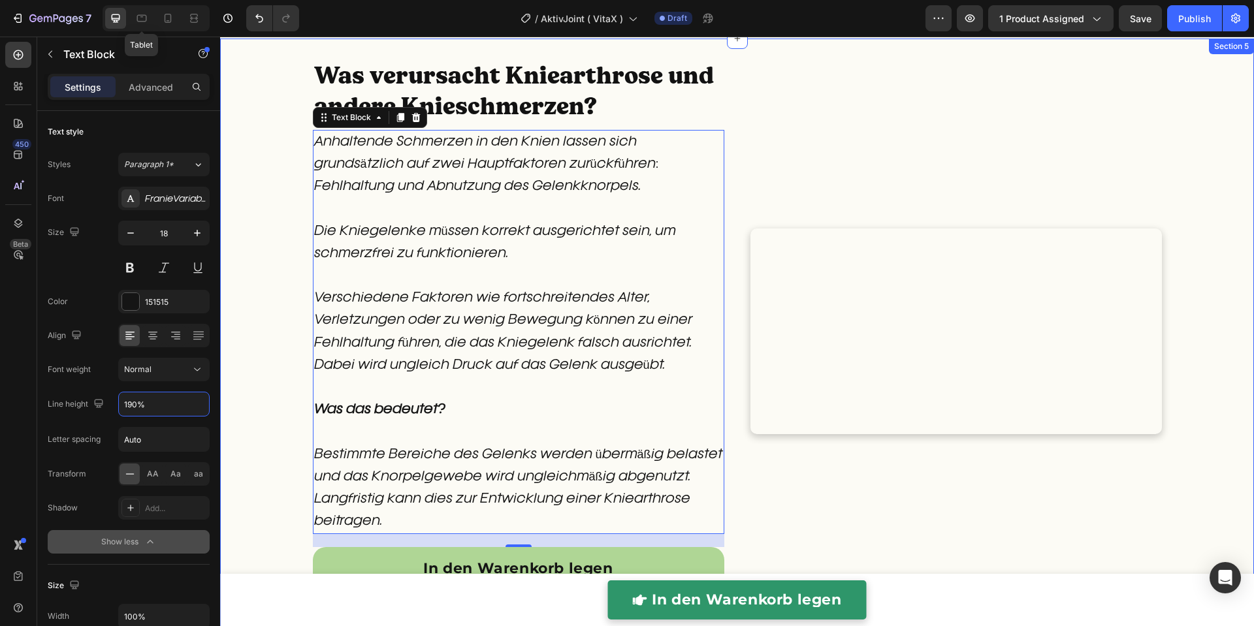
click at [251, 364] on div "Was verursacht Kniearthrose und andere Knieschmerzen? Heading Anhaltende Schmer…" at bounding box center [737, 347] width 1034 height 576
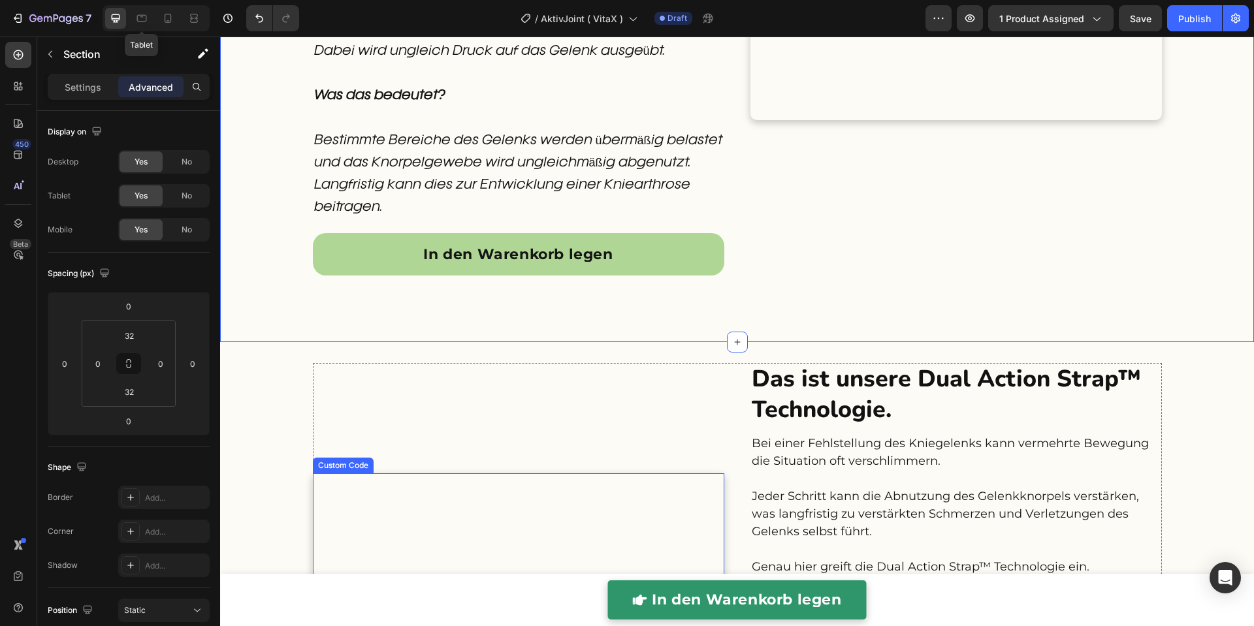
scroll to position [1622, 0]
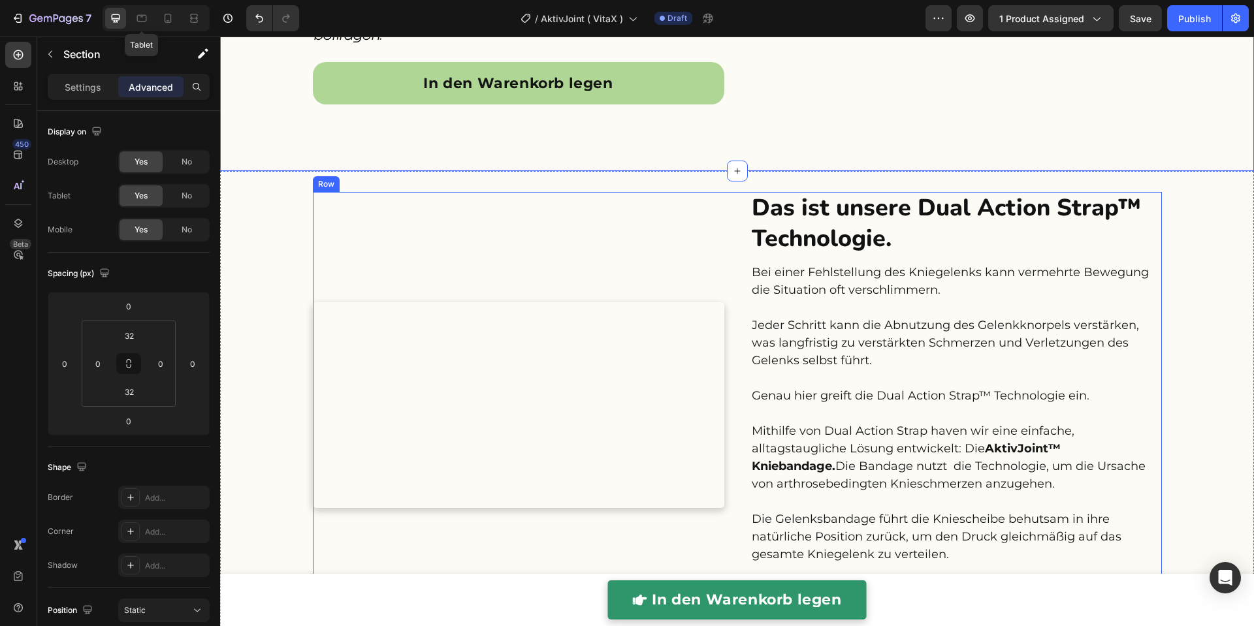
click at [783, 344] on p "Bei einer Fehlstellung des Kniegelenks kann vermehrte Bewegung die Situation of…" at bounding box center [956, 475] width 409 height 423
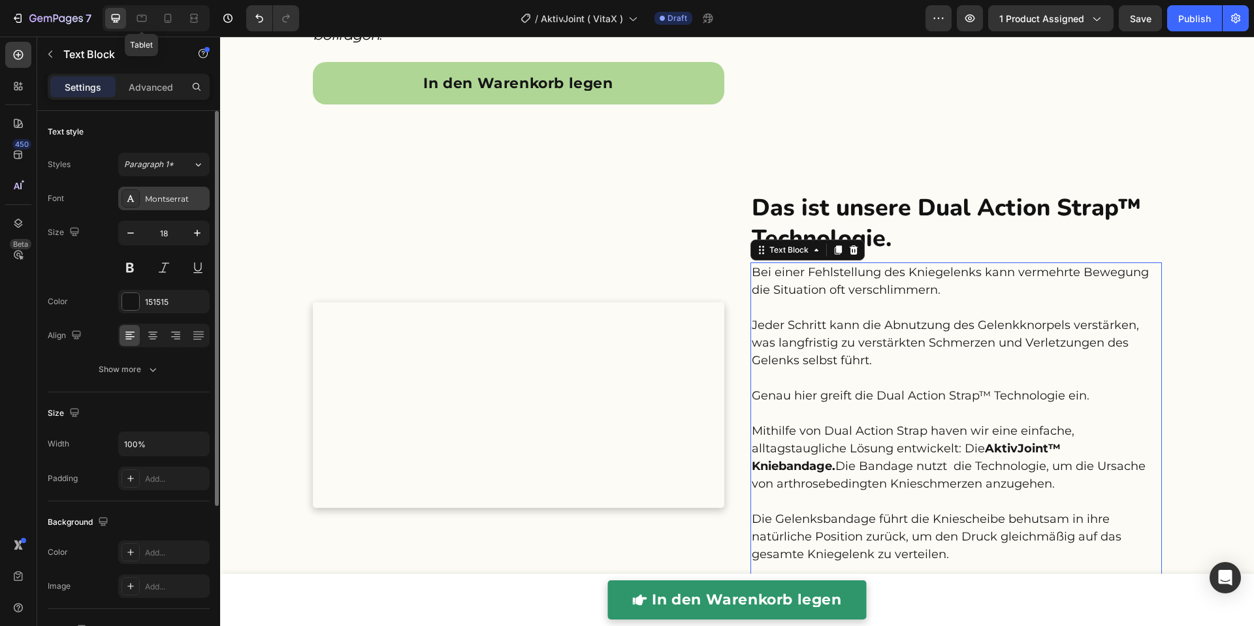
click at [152, 203] on div "Montserrat" at bounding box center [175, 199] width 61 height 12
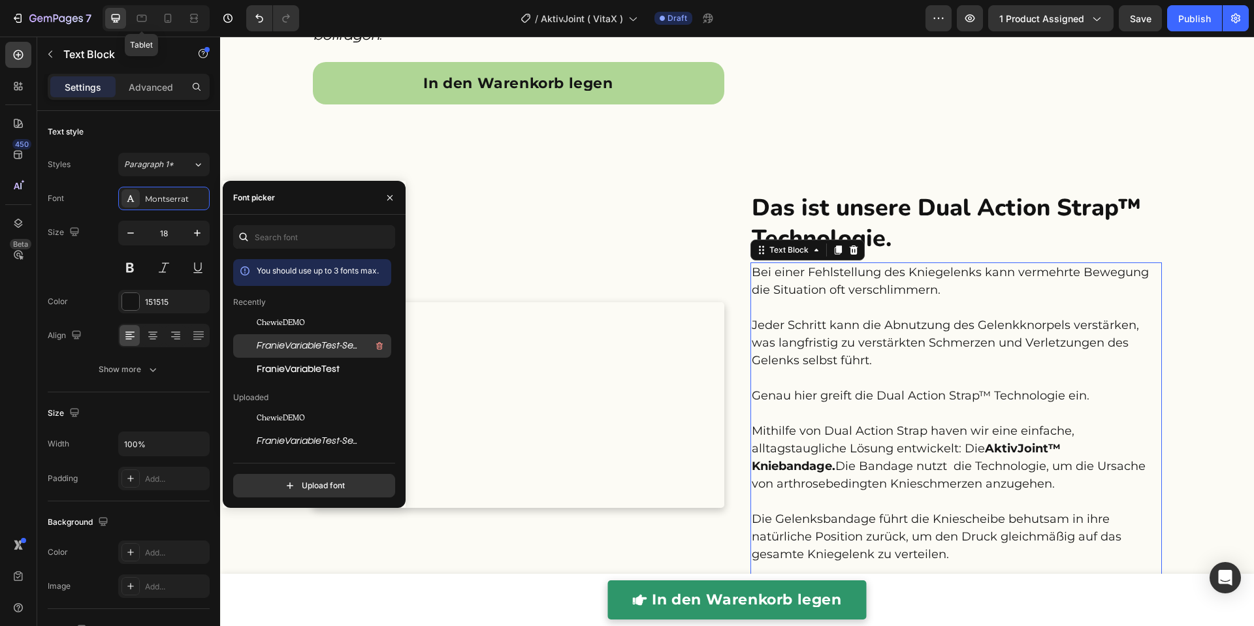
click at [282, 351] on span "FranieVariableTest-SemiLightItalic-BF64c31f3dae070" at bounding box center [311, 346] width 108 height 12
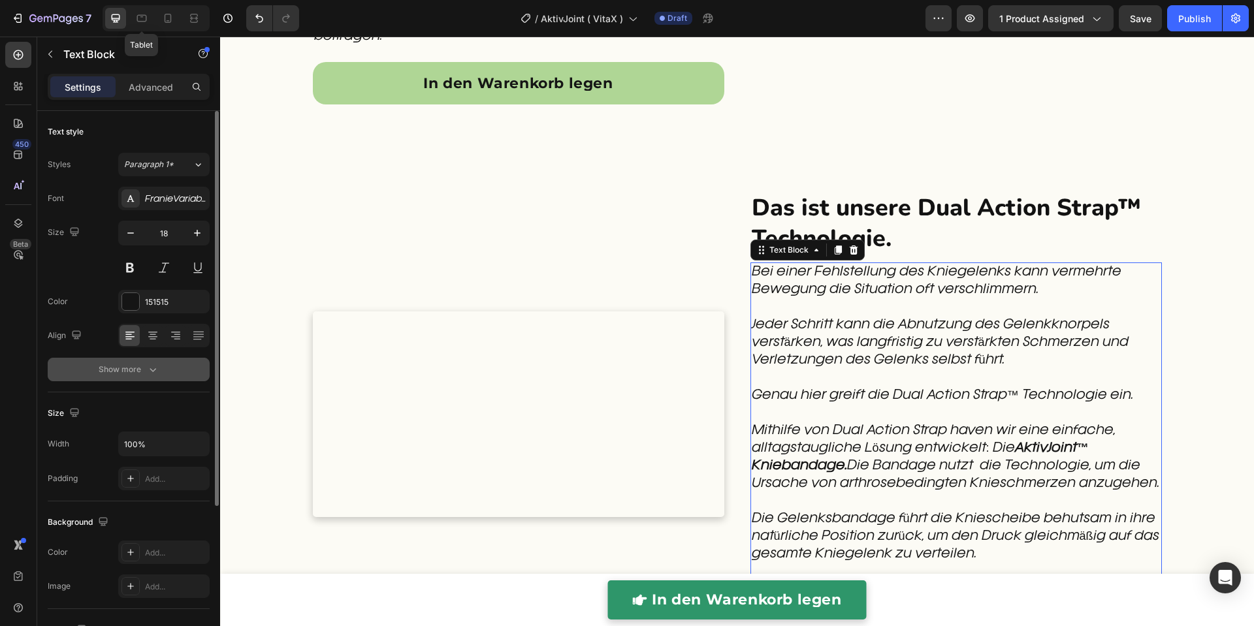
click at [146, 366] on icon "button" at bounding box center [152, 369] width 13 height 13
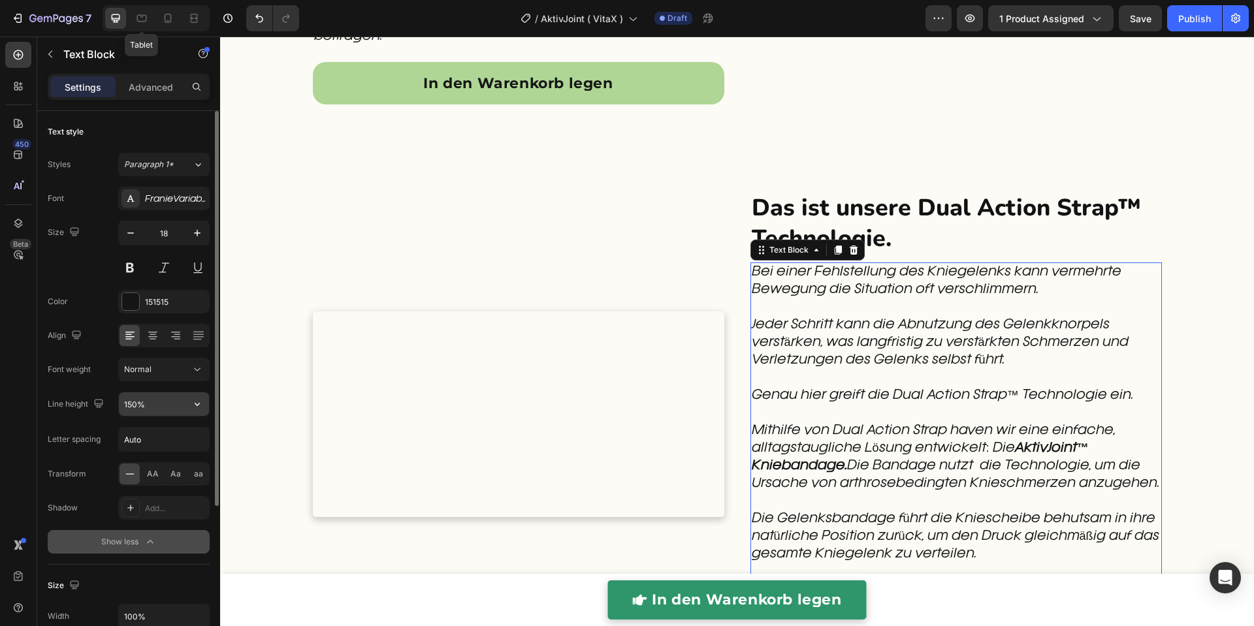
click at [135, 405] on input "150%" at bounding box center [164, 405] width 90 height 24
click at [204, 406] on icon "button" at bounding box center [197, 404] width 13 height 13
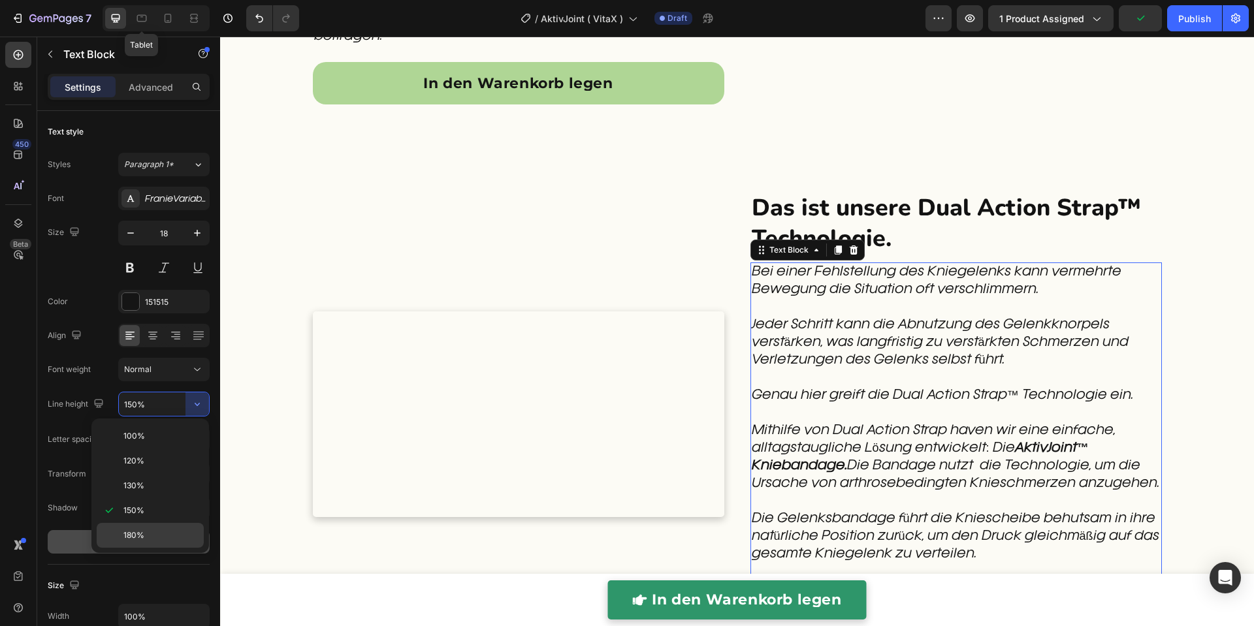
click at [135, 530] on span "180%" at bounding box center [133, 536] width 21 height 12
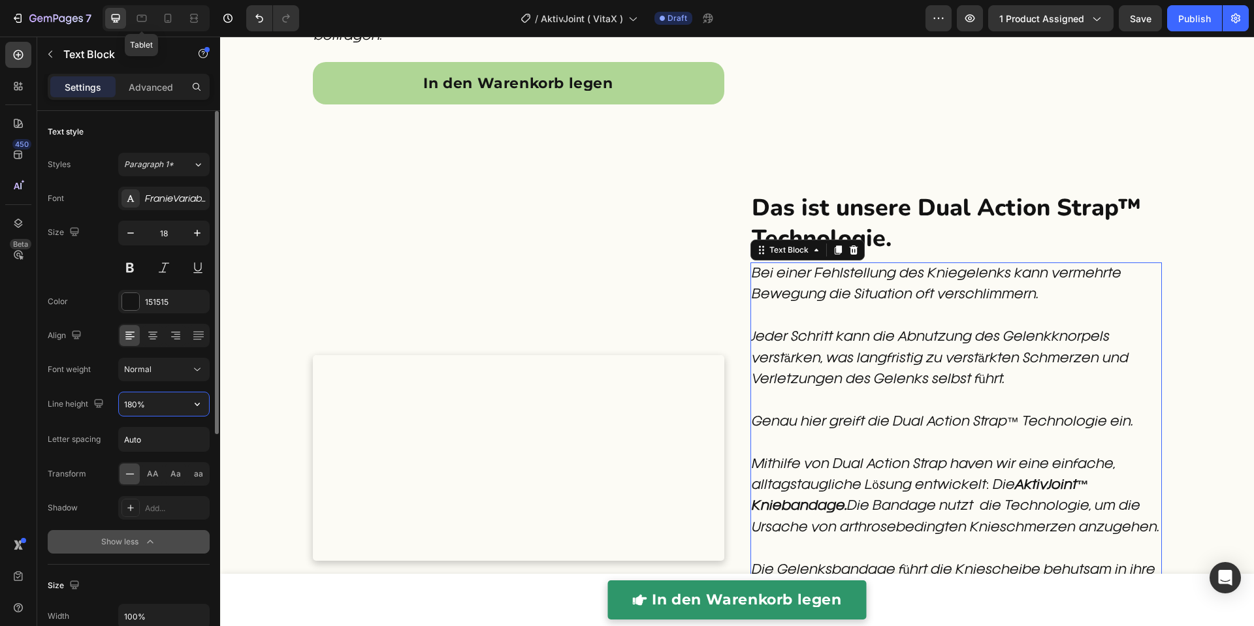
drag, startPoint x: 137, startPoint y: 403, endPoint x: 125, endPoint y: 402, distance: 11.8
click at [125, 402] on input "180%" at bounding box center [164, 405] width 90 height 24
click at [132, 402] on input "180%" at bounding box center [164, 405] width 90 height 24
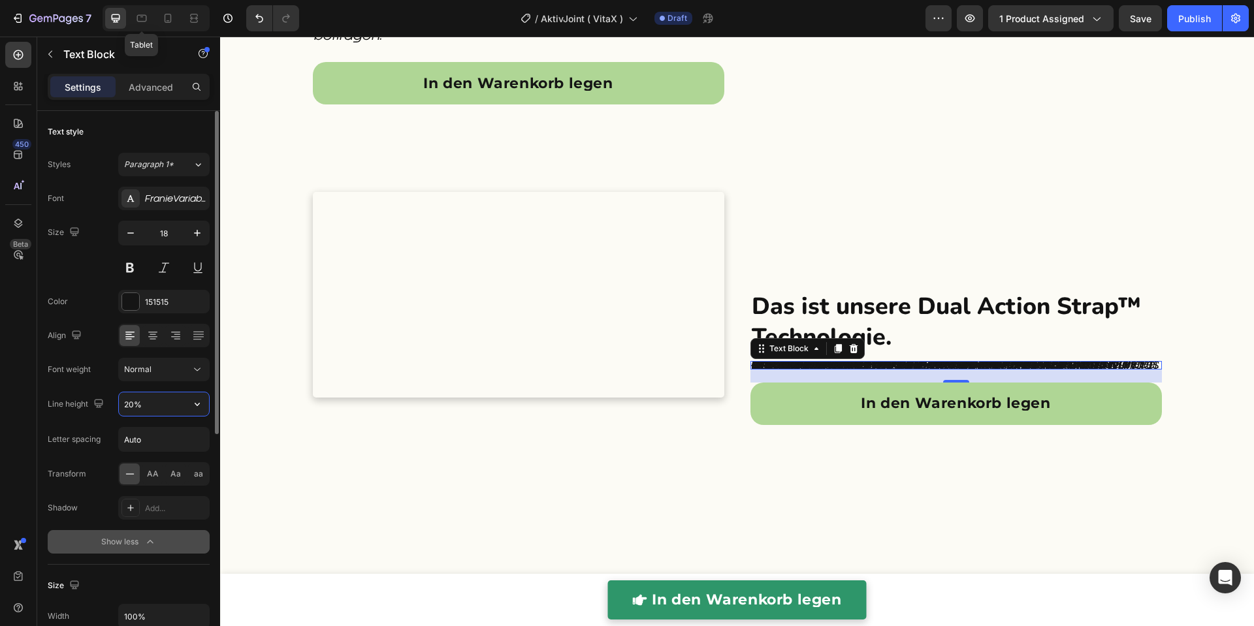
type input "200%"
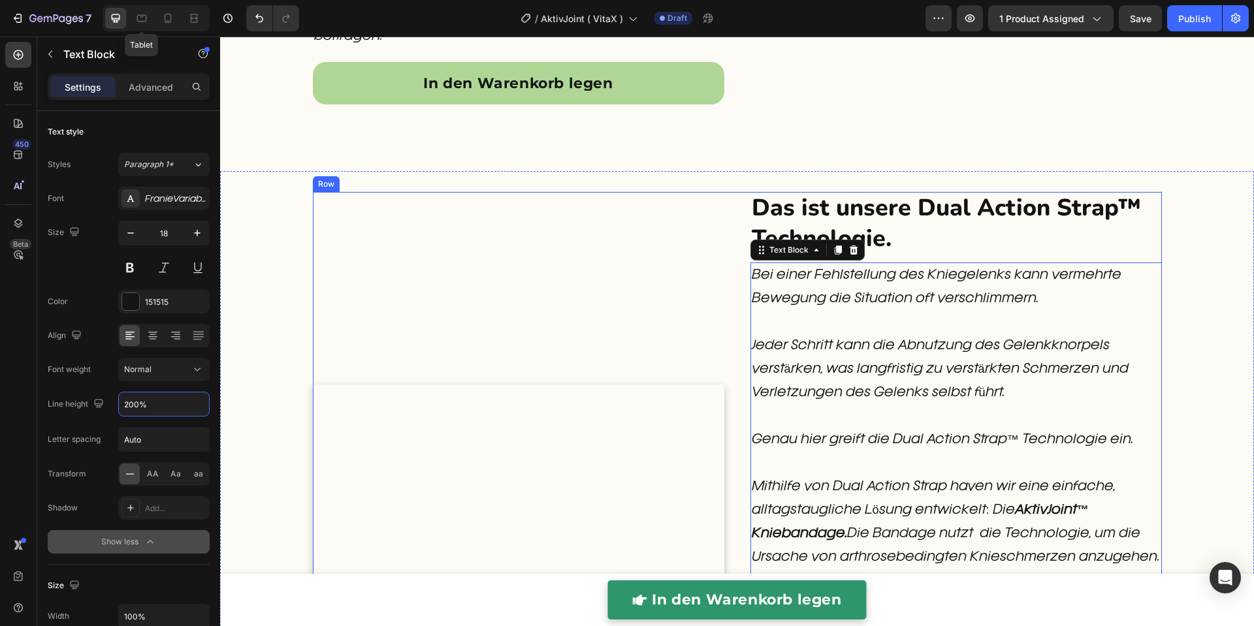
click at [468, 216] on div "Custom Code" at bounding box center [518, 557] width 411 height 730
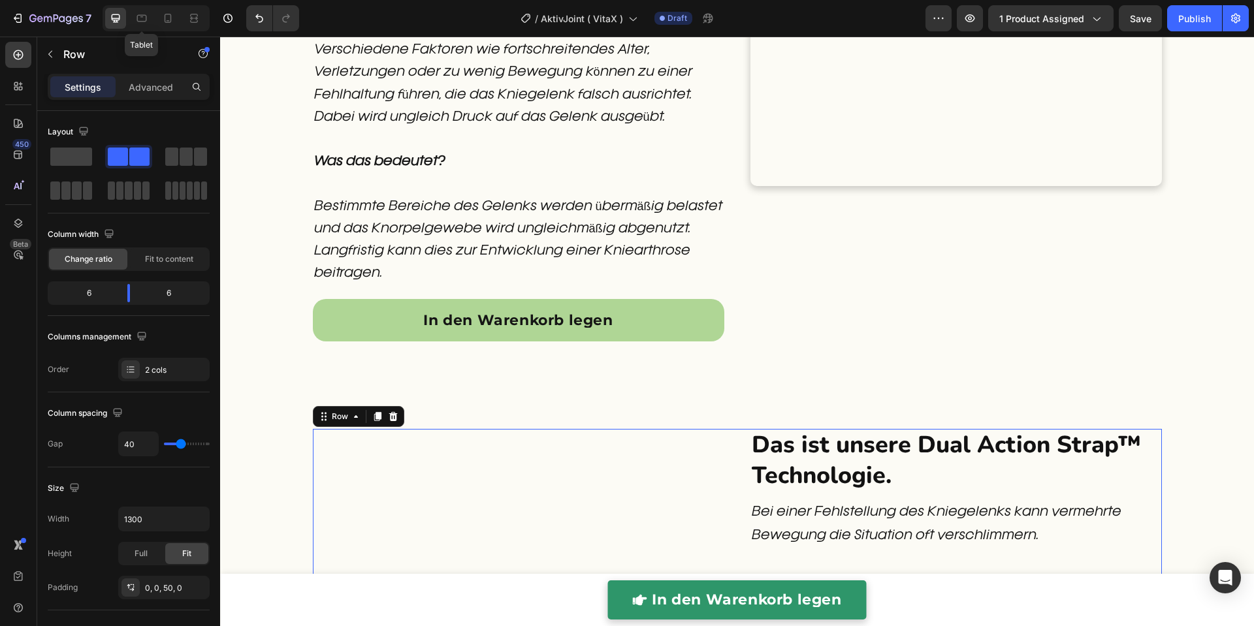
scroll to position [1330, 0]
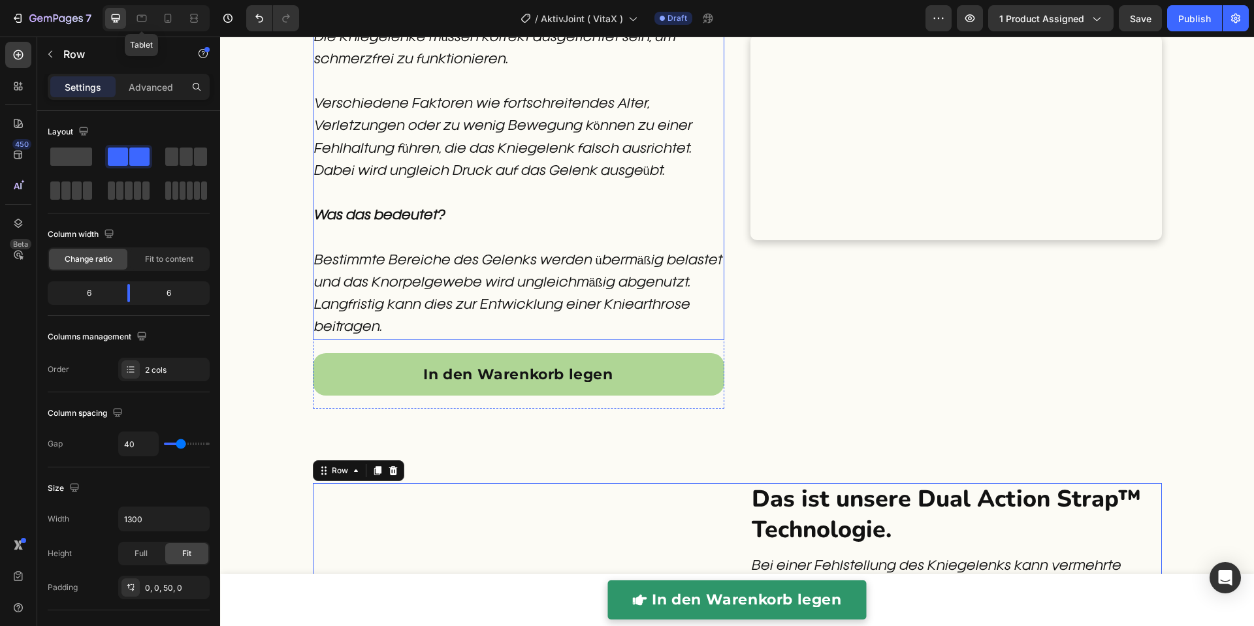
click at [464, 242] on p "Verschiedene Faktoren wie fortschreitendes Alter, Verletzungen oder zu wenig Be…" at bounding box center [518, 171] width 409 height 156
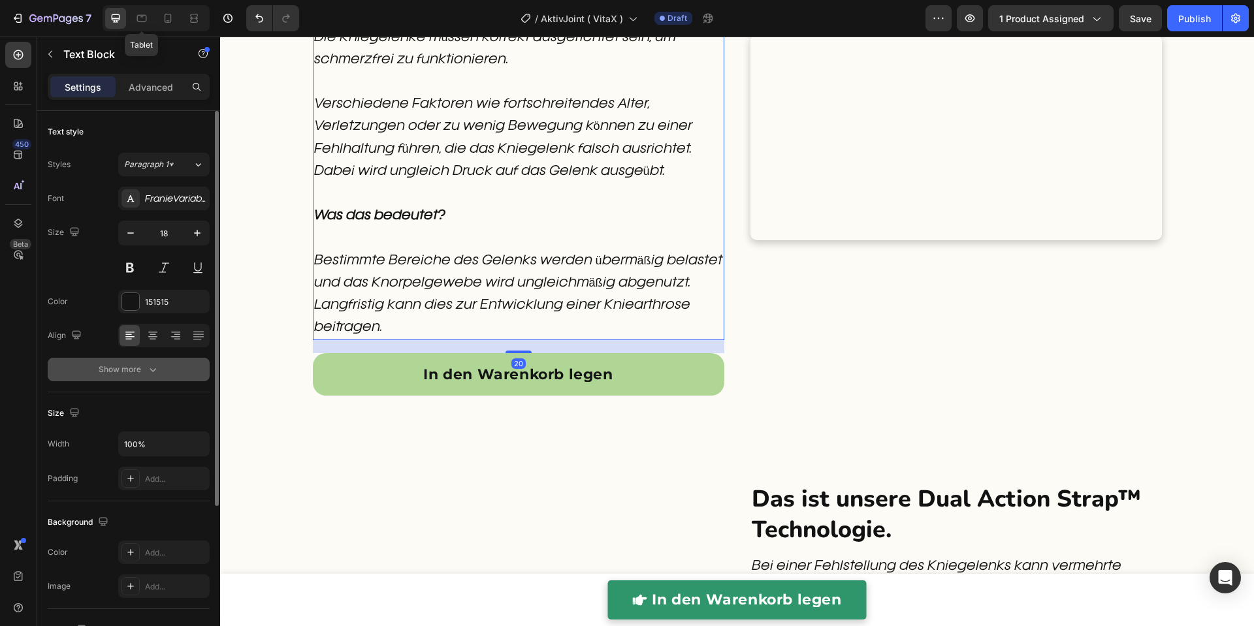
click at [146, 379] on button "Show more" at bounding box center [129, 370] width 162 height 24
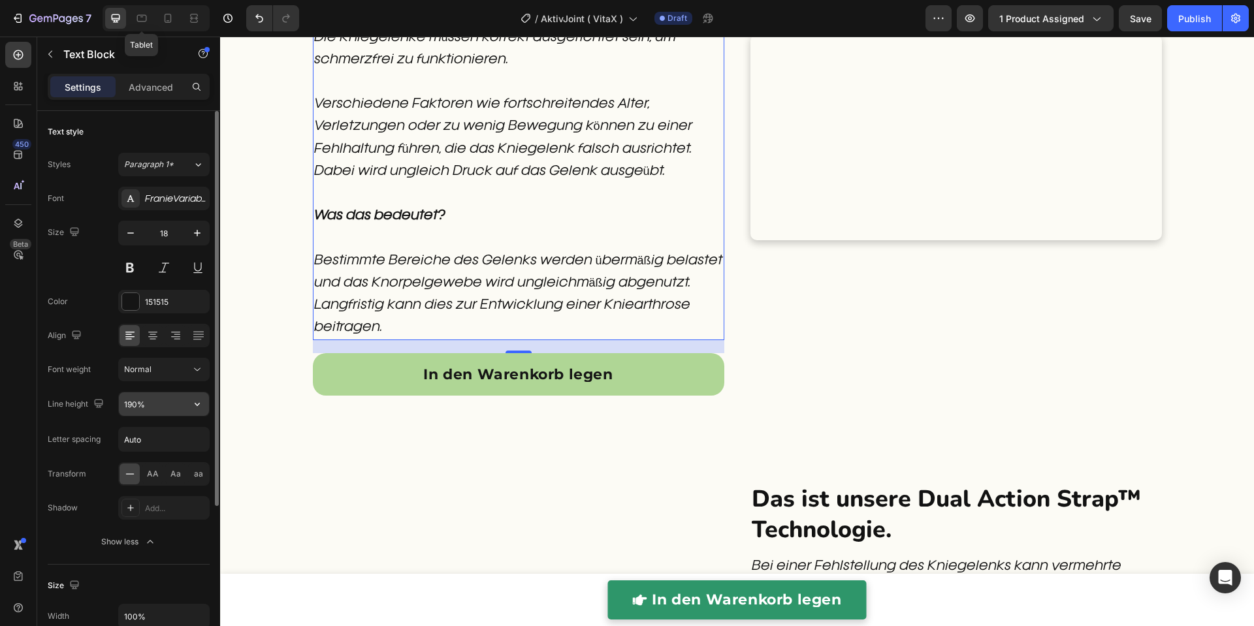
click at [146, 407] on input "190%" at bounding box center [164, 405] width 90 height 24
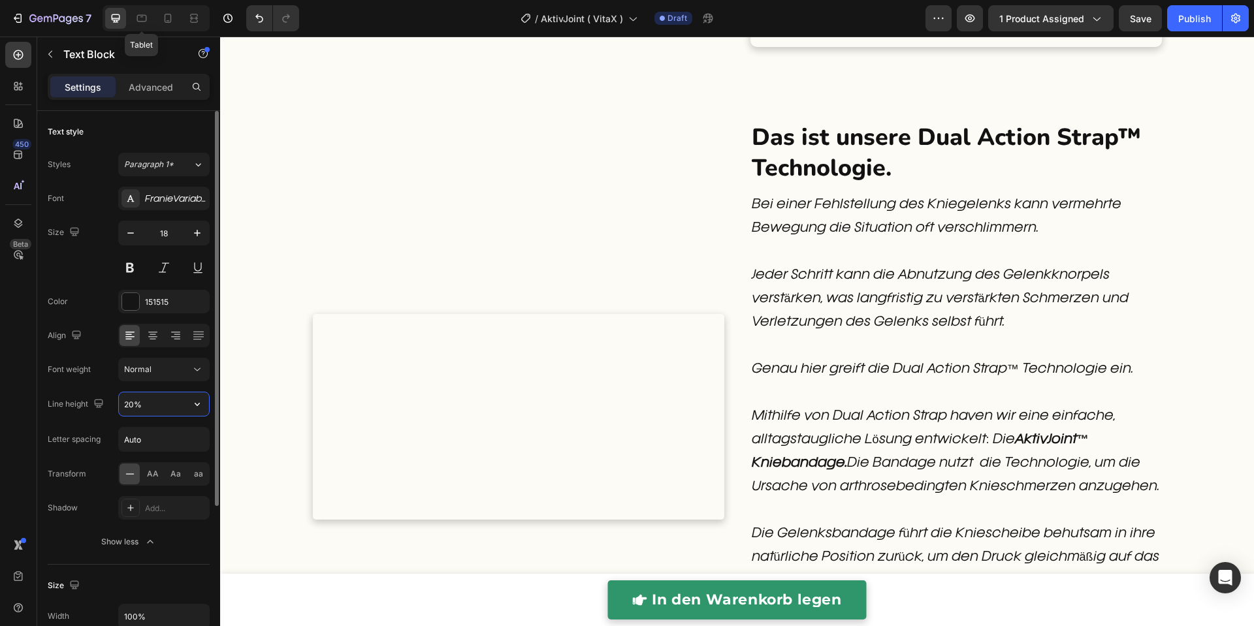
type input "200%"
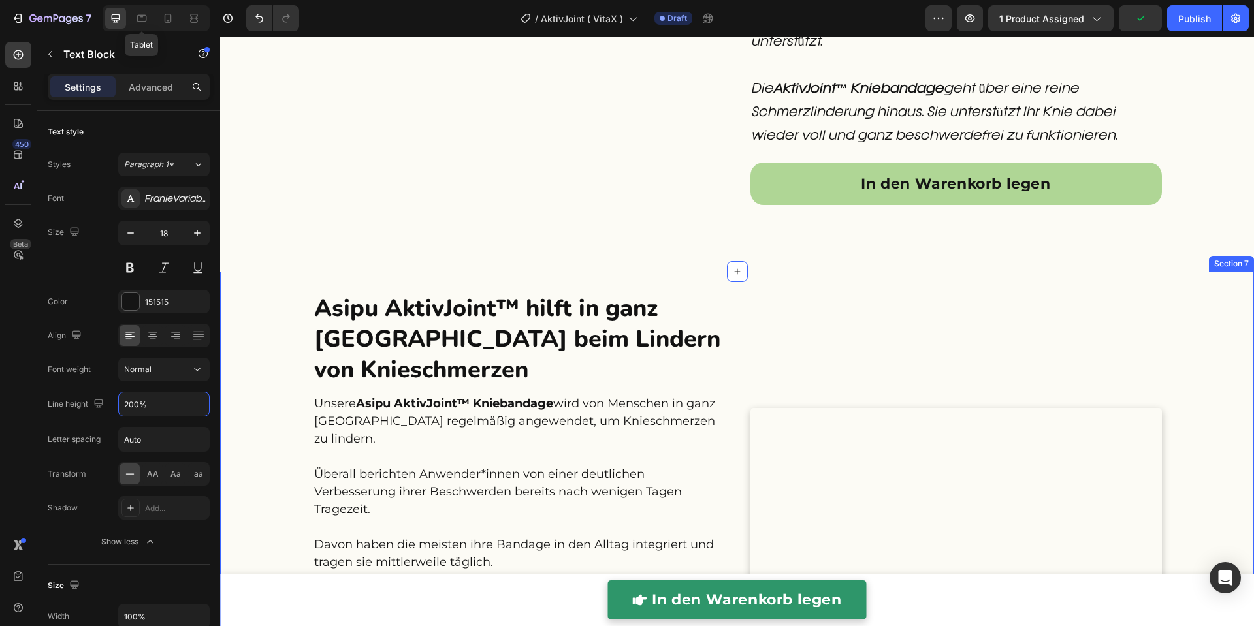
scroll to position [2347, 0]
click at [588, 318] on h2 "Asipu AktivJoint™ hilft in ganz Deutschland beim Lindern von Knieschmerzen" at bounding box center [518, 339] width 411 height 94
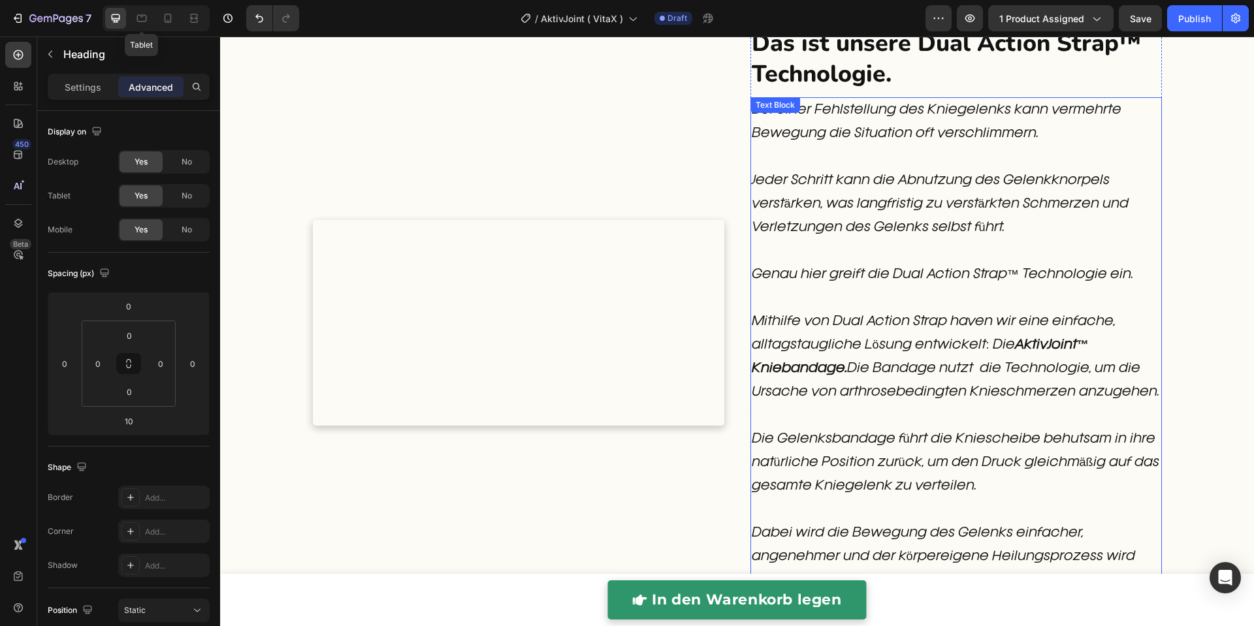
scroll to position [1744, 0]
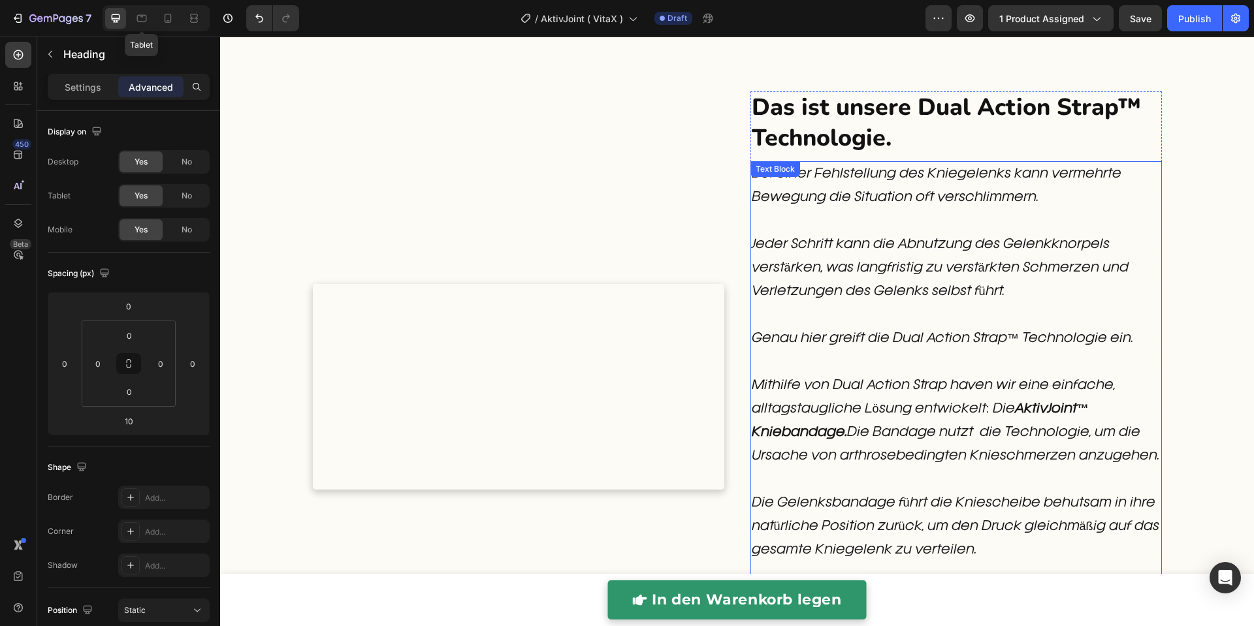
click at [869, 140] on h2 "Das ist unsere Dual Action Strap™ Technologie." at bounding box center [955, 123] width 411 height 64
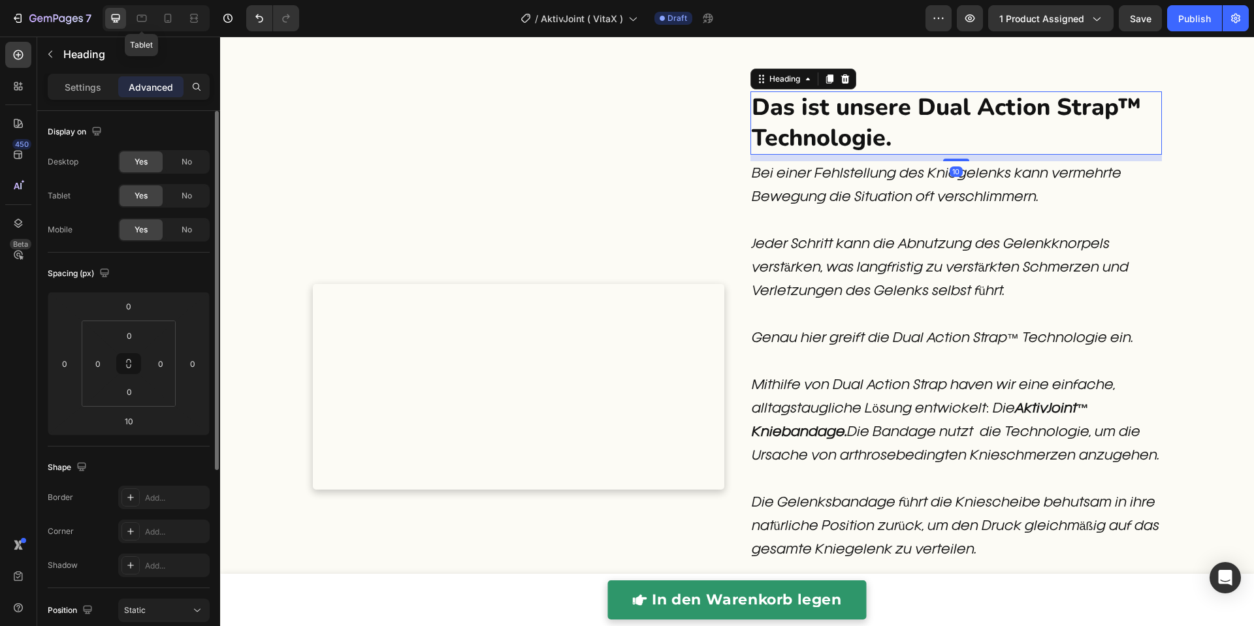
click at [75, 95] on div "Settings" at bounding box center [82, 86] width 65 height 21
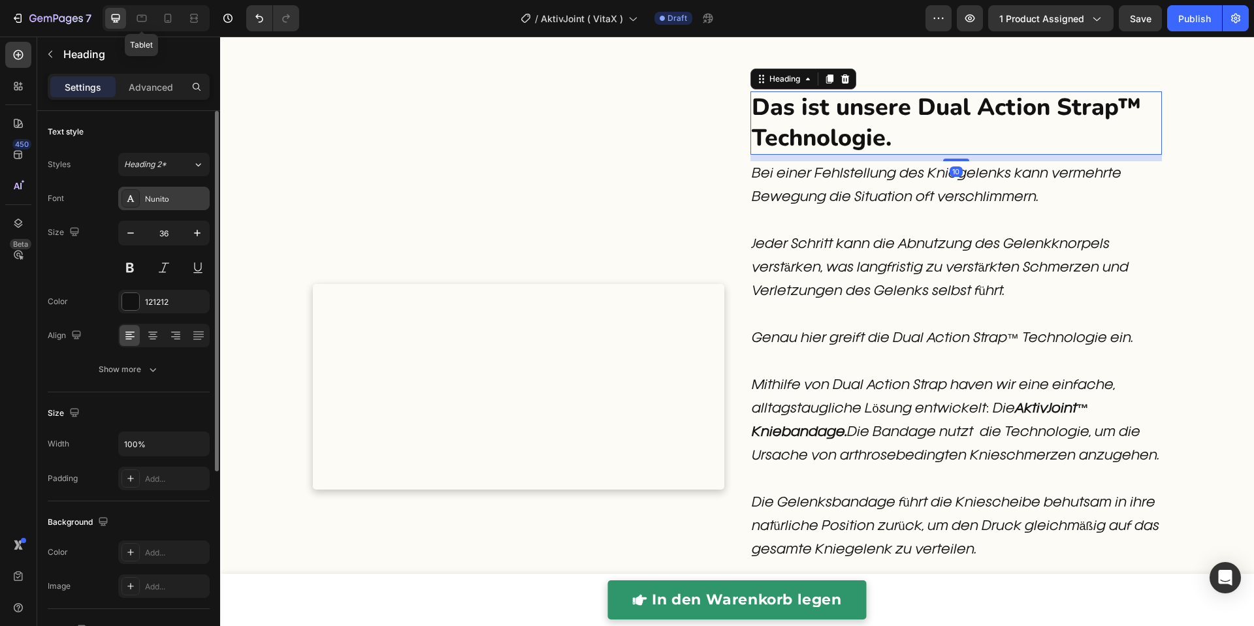
click at [161, 197] on div "Nunito" at bounding box center [175, 199] width 61 height 12
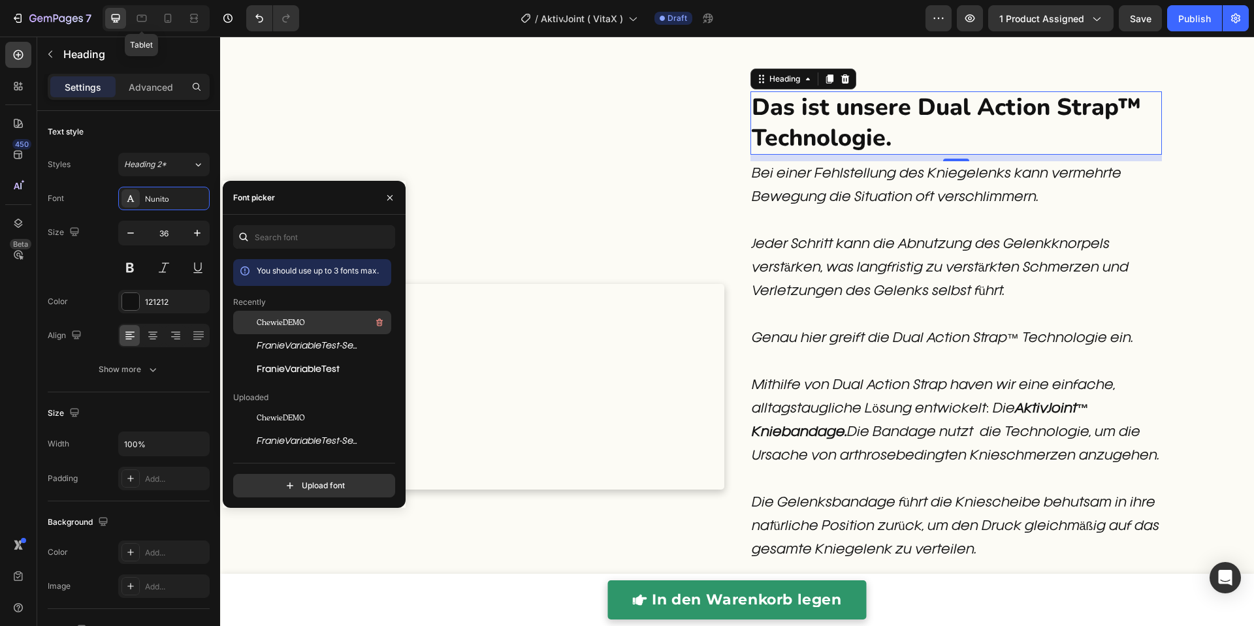
click at [277, 324] on span "ChewieDEMO" at bounding box center [281, 323] width 48 height 12
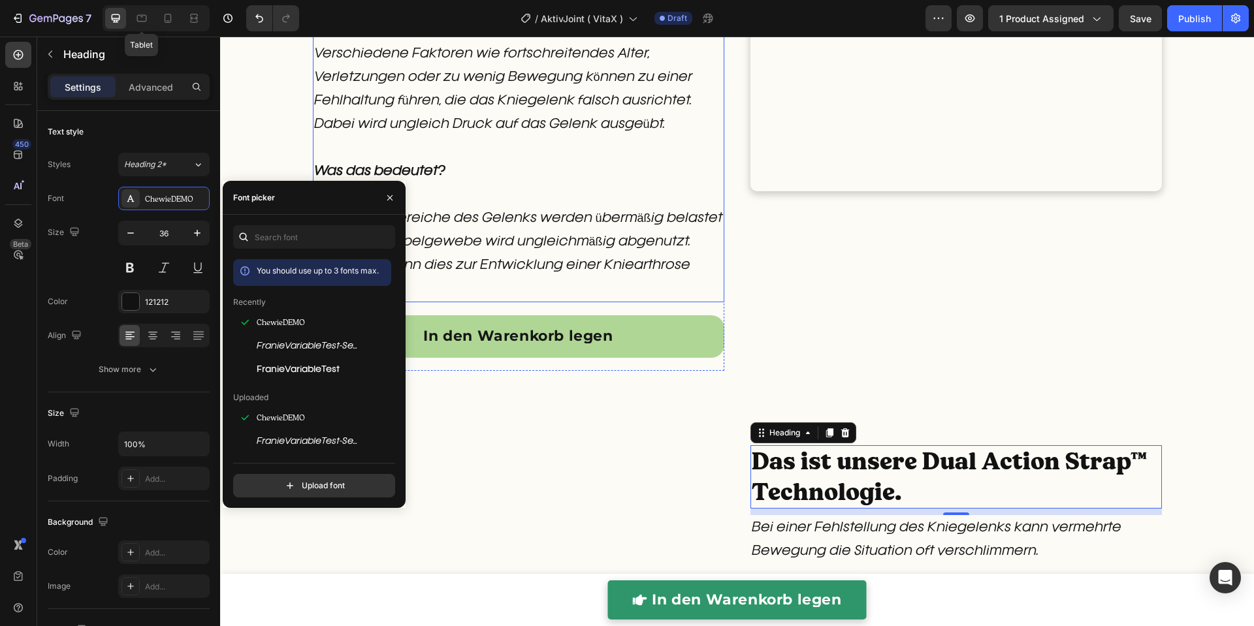
click at [681, 201] on p "Verschiedene Faktoren wie fortschreitendes Alter, Verletzungen oder zu wenig Be…" at bounding box center [518, 124] width 409 height 165
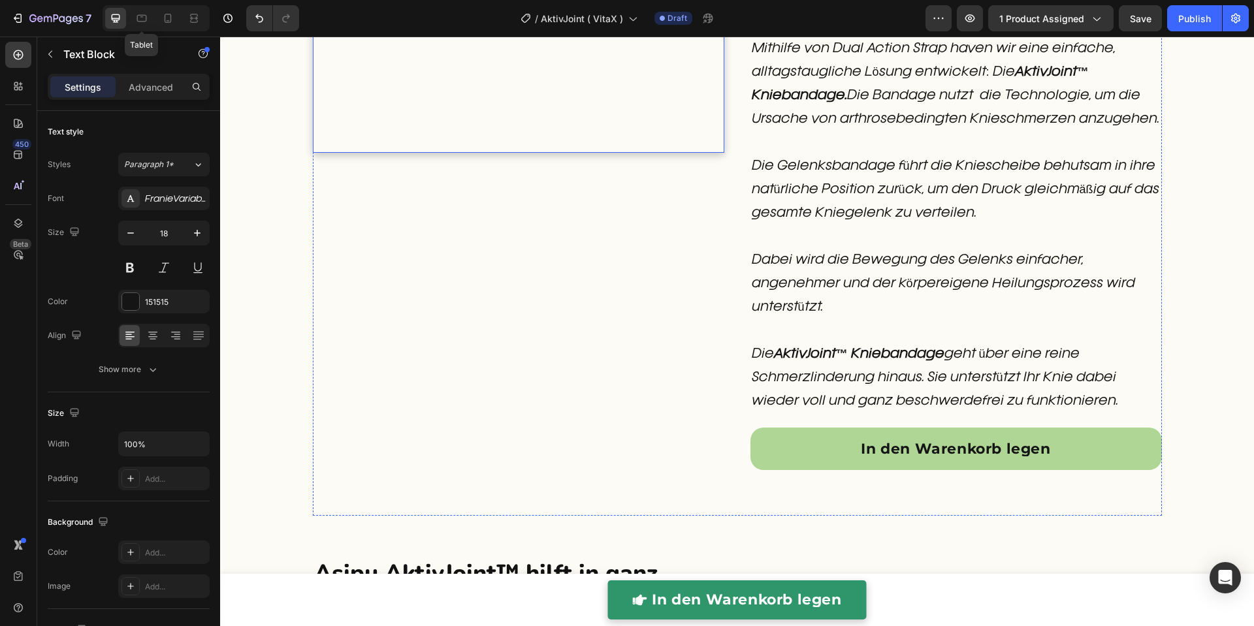
scroll to position [2300, 0]
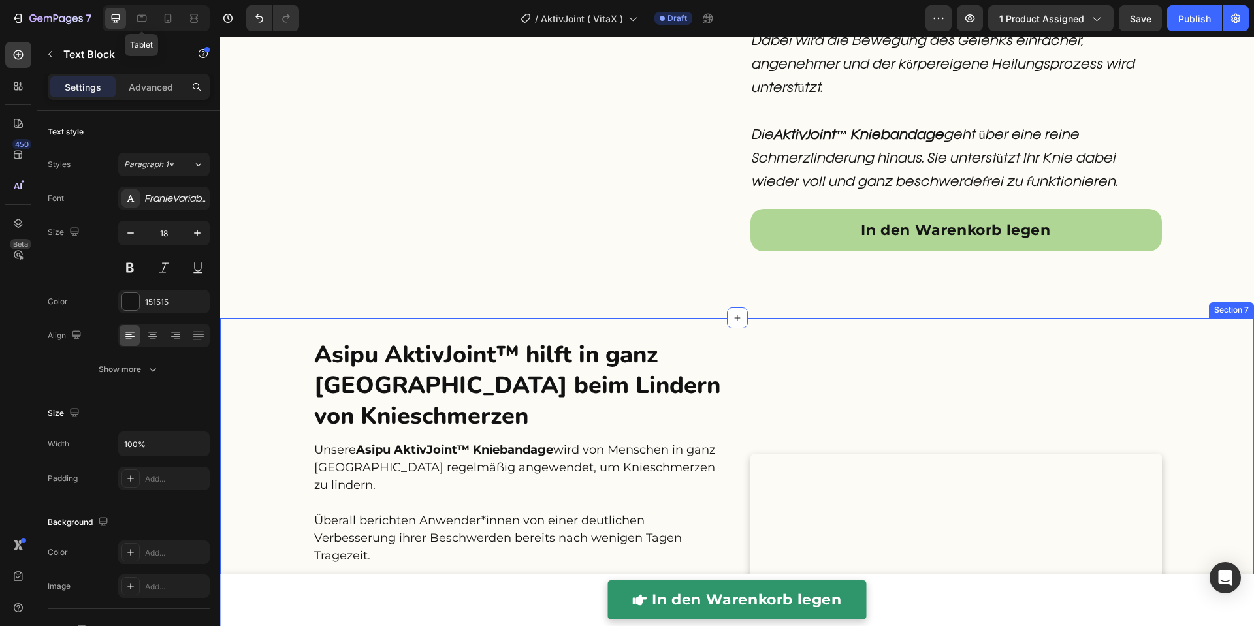
click at [511, 347] on h2 "Asipu AktivJoint™ hilft in ganz Deutschland beim Lindern von Knieschmerzen" at bounding box center [518, 386] width 411 height 94
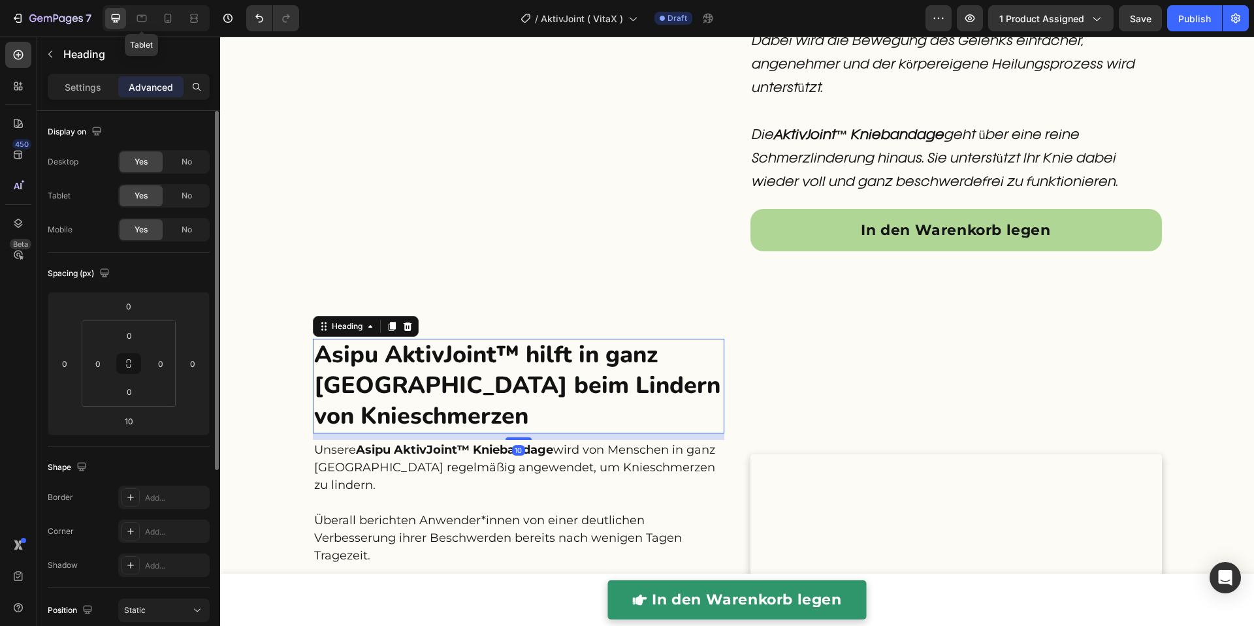
click at [93, 95] on div "Settings" at bounding box center [82, 86] width 65 height 21
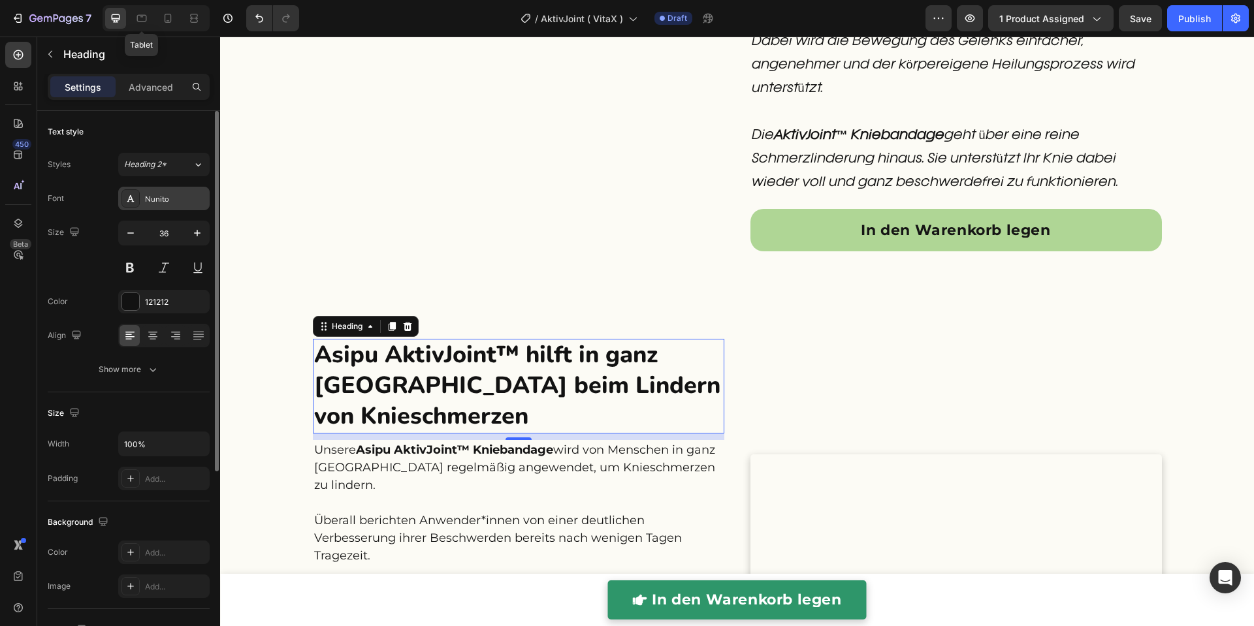
click at [169, 195] on div "Nunito" at bounding box center [175, 199] width 61 height 12
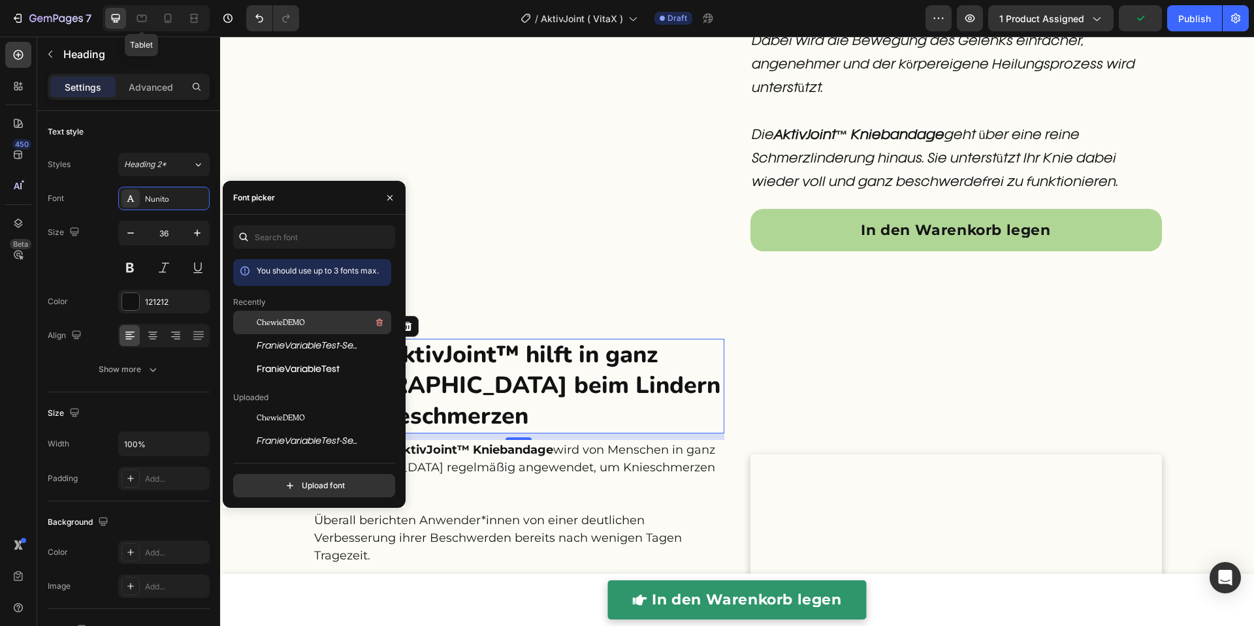
click at [260, 319] on span "ChewieDEMO" at bounding box center [281, 323] width 48 height 12
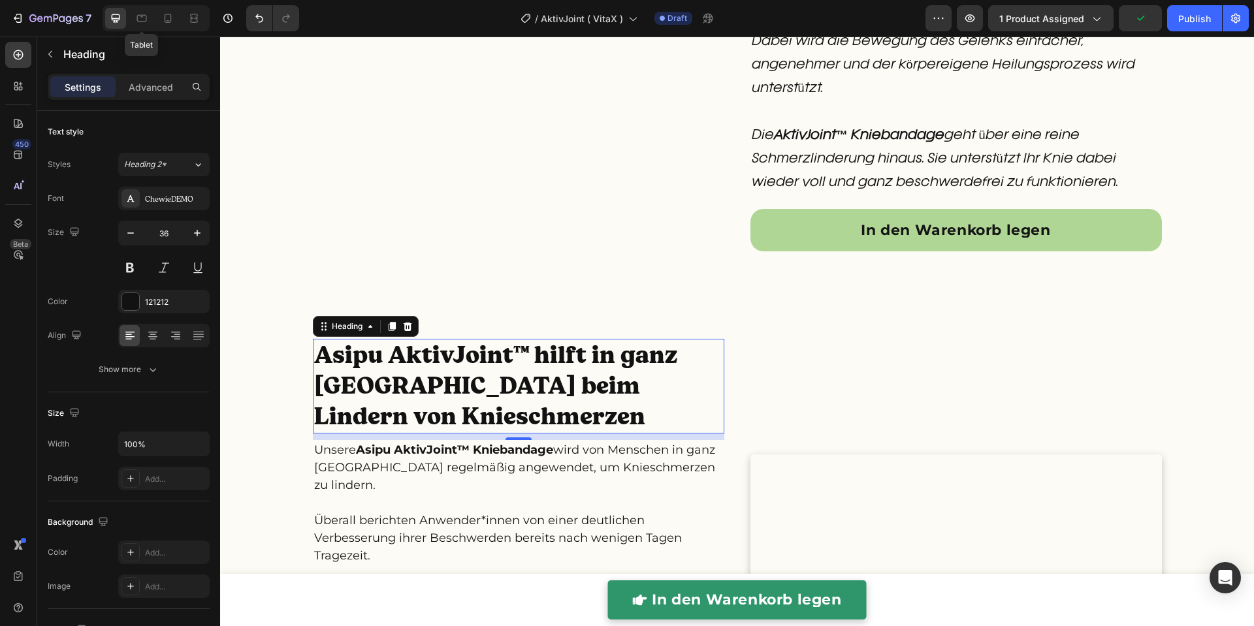
click at [559, 413] on h2 "Asipu AktivJoint™ hilft in ganz Deutschland beim Lindern von Knieschmerzen" at bounding box center [518, 386] width 411 height 94
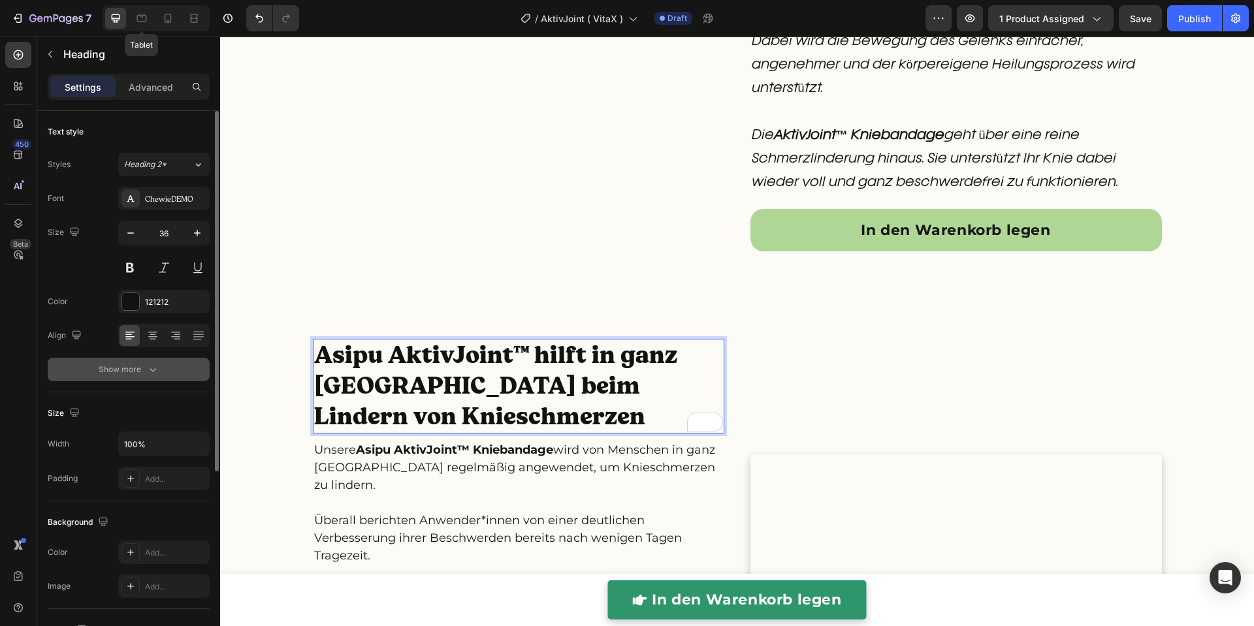
click at [154, 373] on icon "button" at bounding box center [152, 369] width 13 height 13
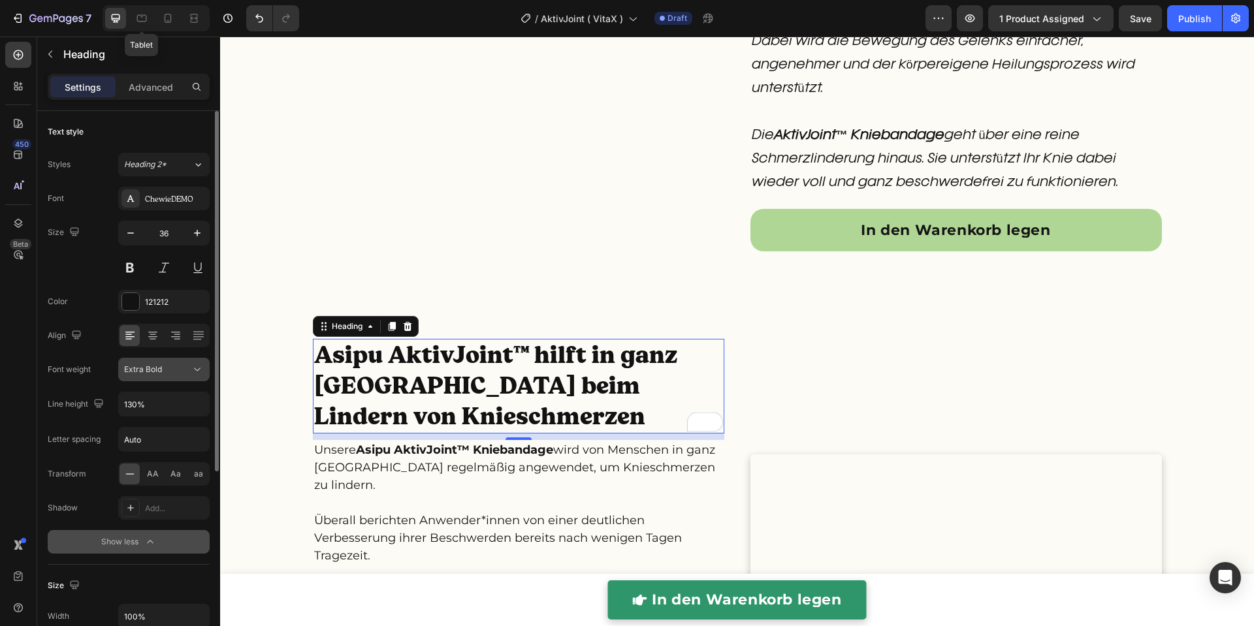
click at [160, 378] on button "Extra Bold" at bounding box center [163, 370] width 91 height 24
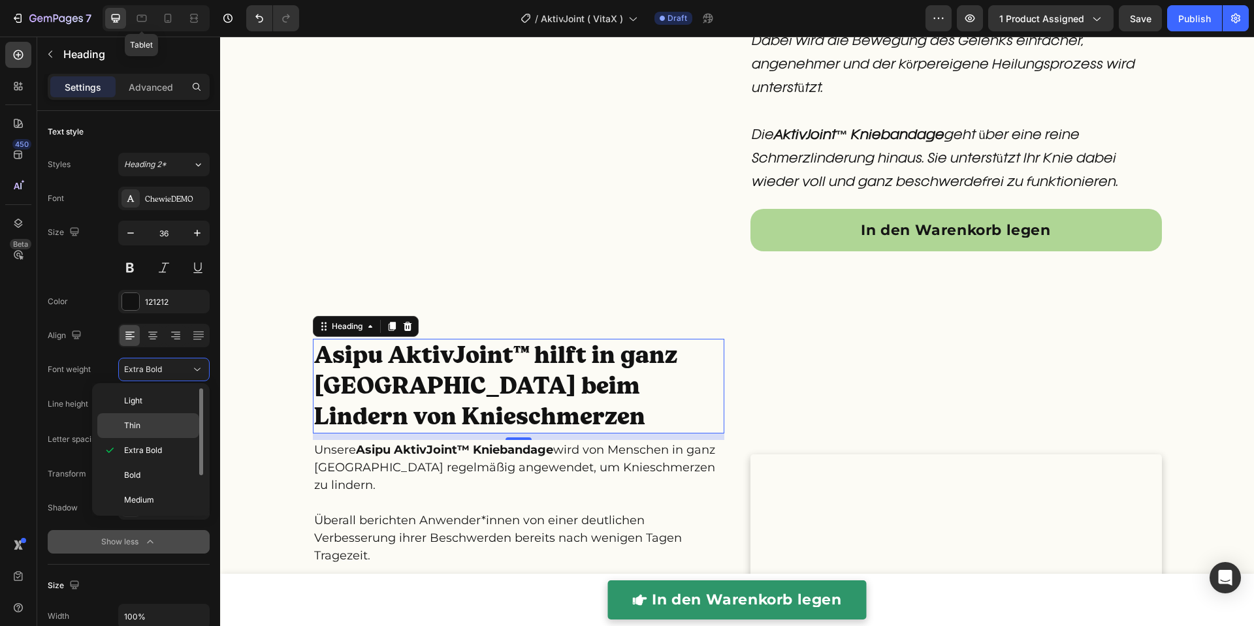
click at [147, 423] on p "Thin" at bounding box center [158, 426] width 69 height 12
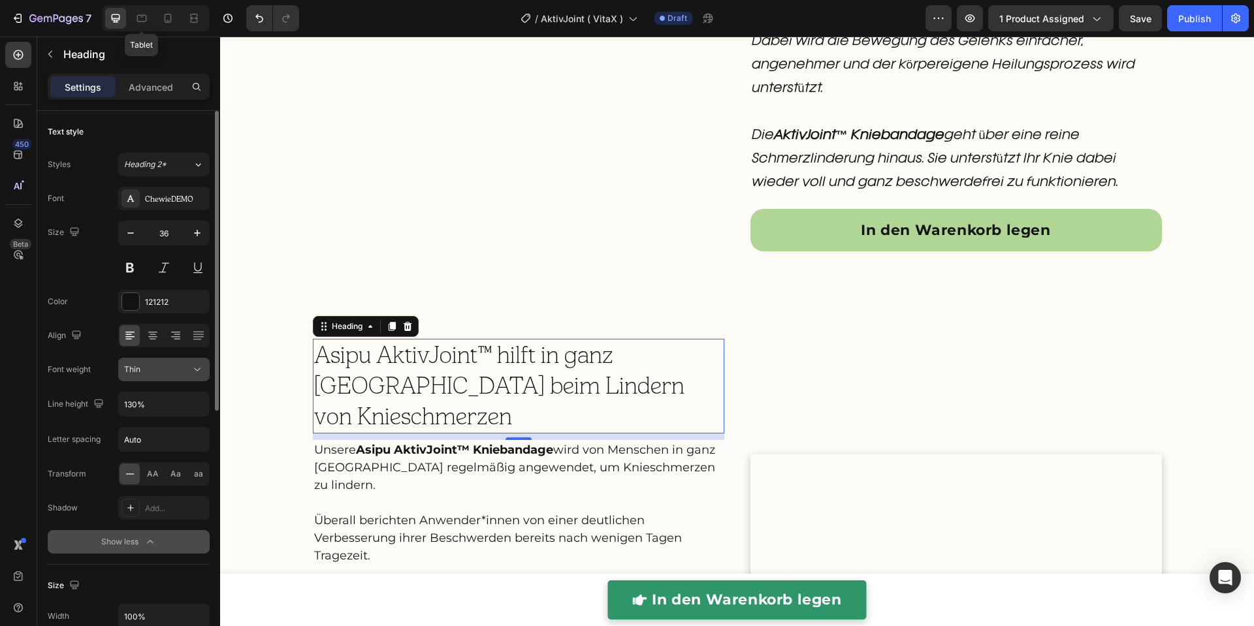
click at [158, 378] on button "Thin" at bounding box center [163, 370] width 91 height 24
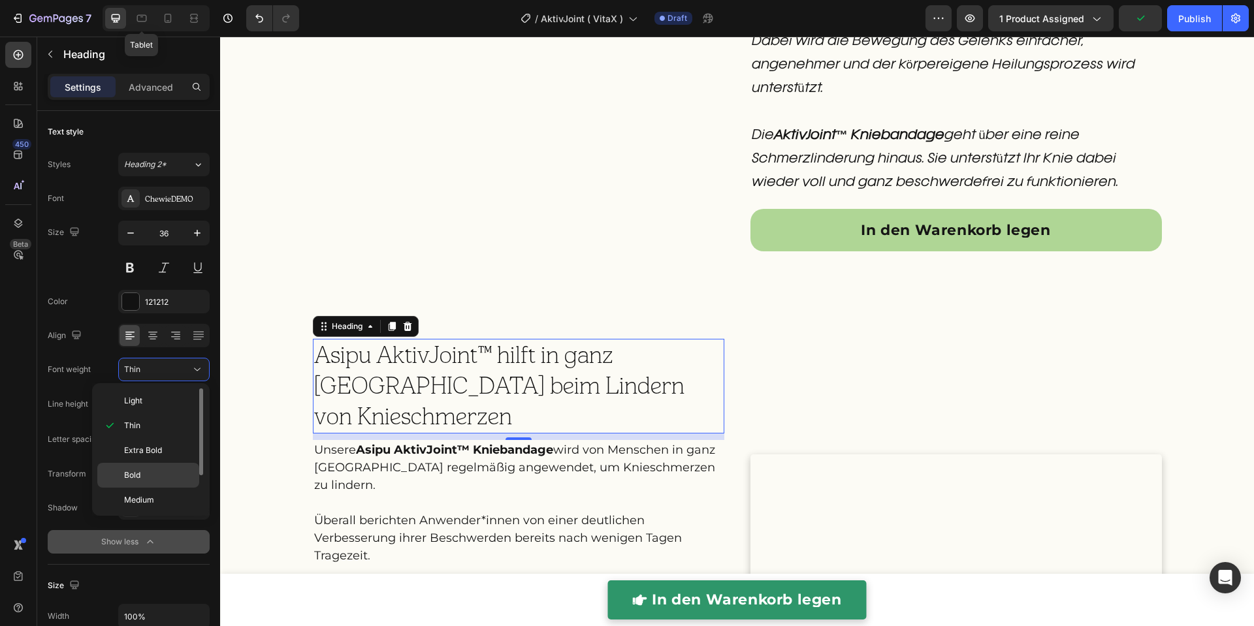
scroll to position [48, 0]
click at [144, 489] on div "Normal" at bounding box center [148, 501] width 102 height 25
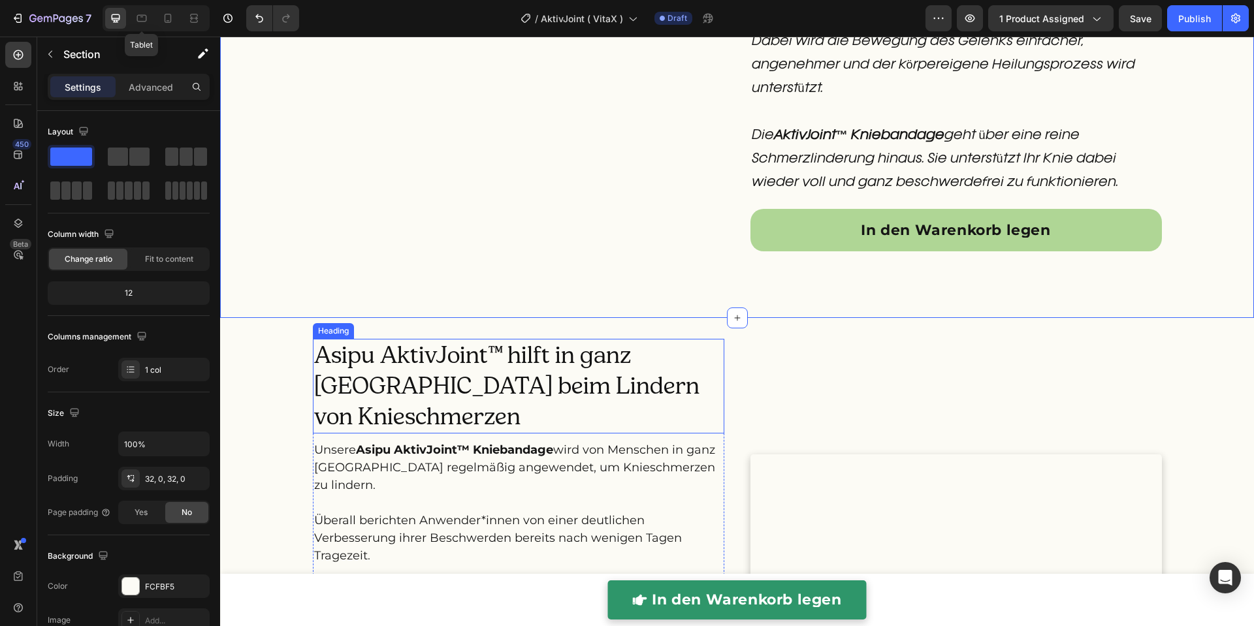
click at [464, 375] on p "Asipu AktivJoint™ hilft in ganz Deutschland beim Lindern von Knieschmerzen" at bounding box center [518, 385] width 409 height 91
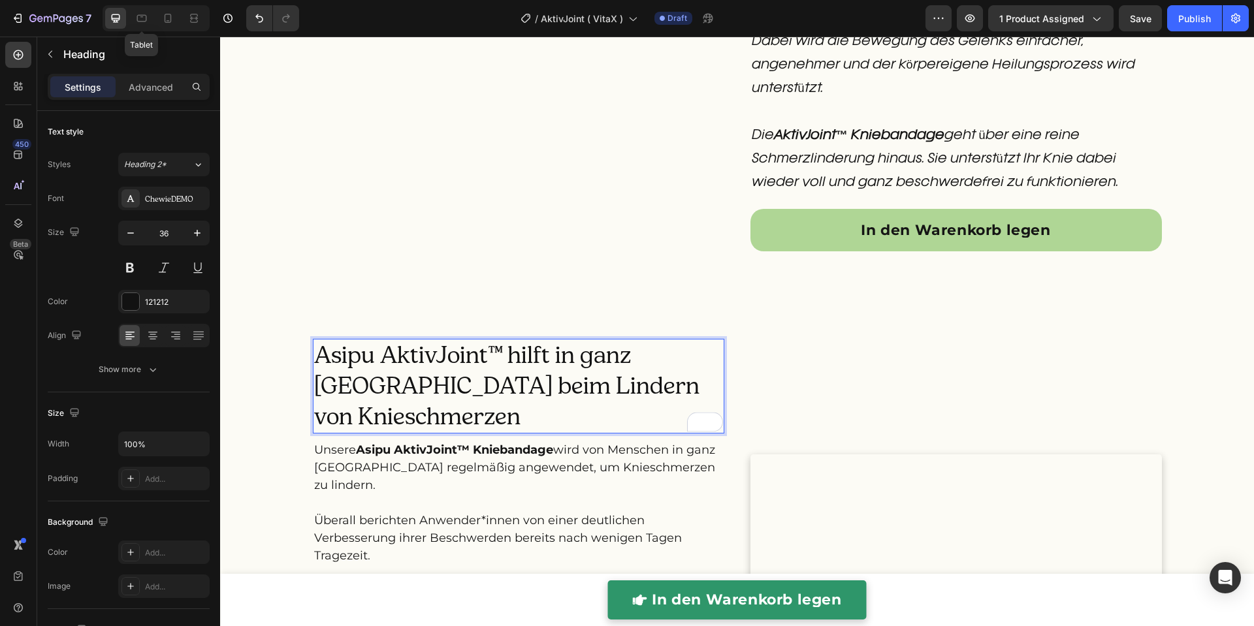
click at [483, 400] on p "Asipu AktivJoint™ hilft in ganz Deutschland beim Lindern von Knieschmerzen" at bounding box center [518, 385] width 409 height 91
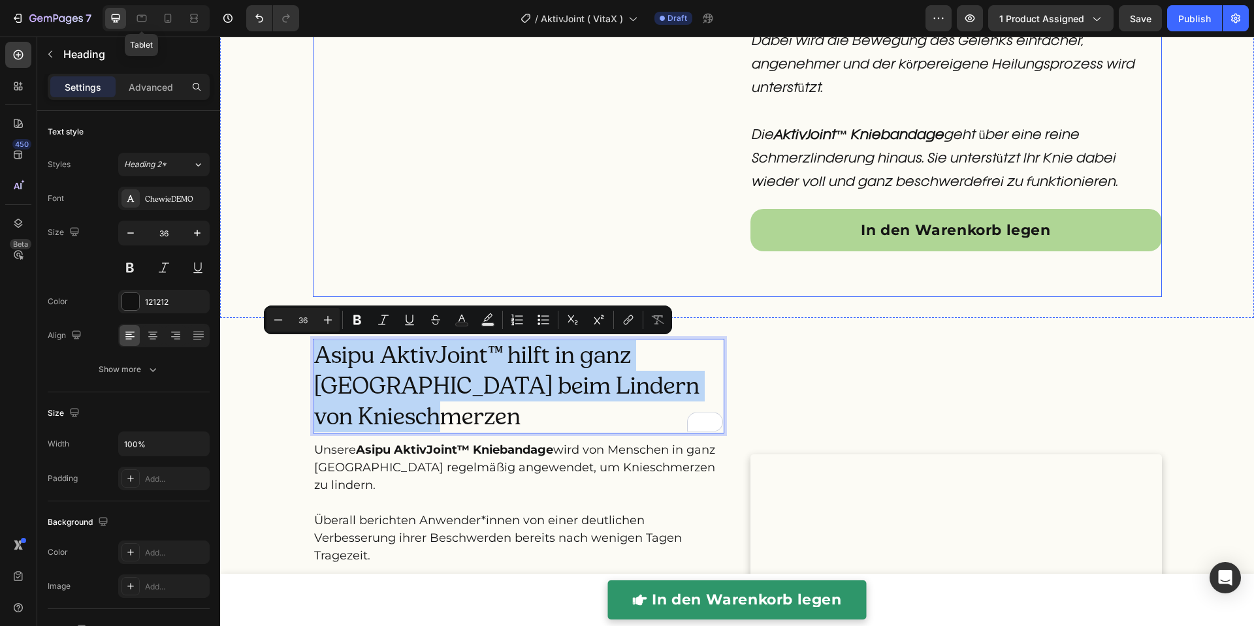
copy p "Asipu AktivJoint™ hilft in ganz Deutschland beim Lindern von Knieschmerzen"
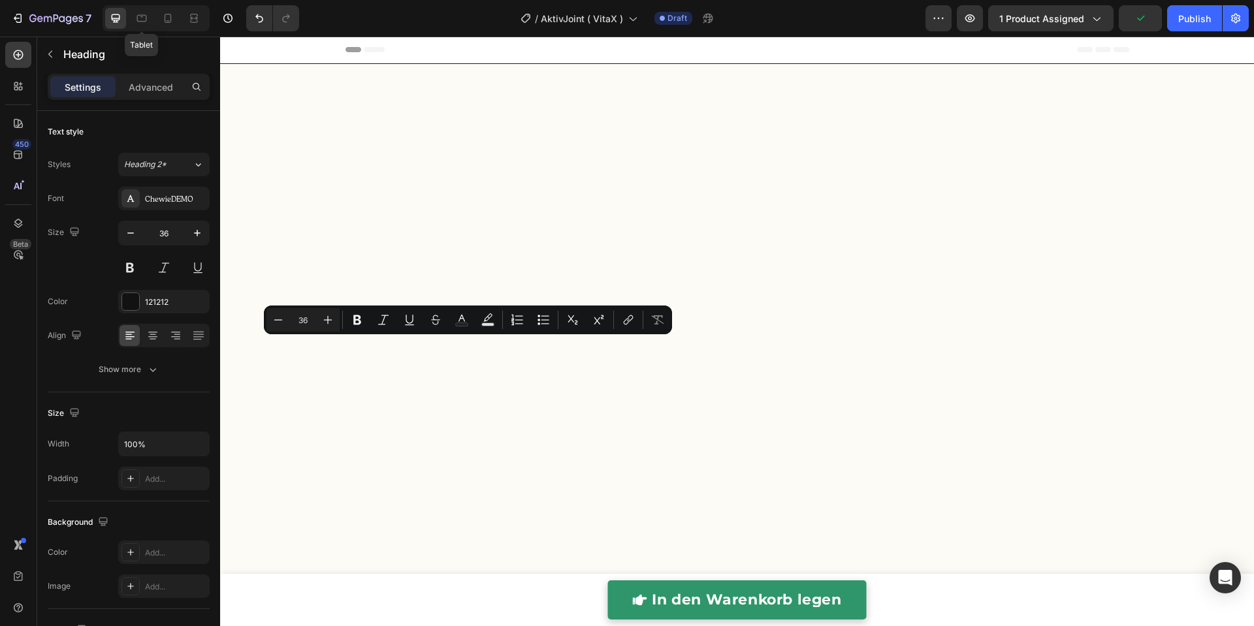
scroll to position [2300, 0]
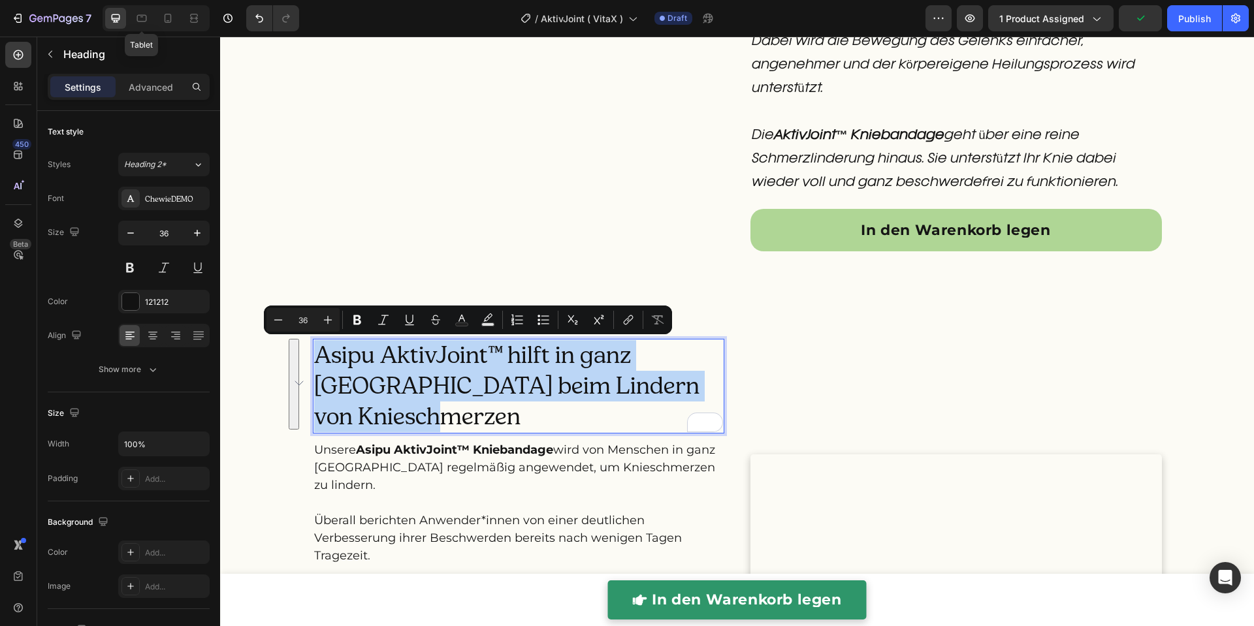
click at [532, 411] on p "Asipu AktivJoint™ hilft in ganz [GEOGRAPHIC_DATA] beim Lindern von Knieschmerzen" at bounding box center [518, 385] width 409 height 91
drag, startPoint x: 502, startPoint y: 359, endPoint x: 512, endPoint y: 412, distance: 54.4
click at [512, 412] on p "Asipu AktivJoint™ hilft in ganz [GEOGRAPHIC_DATA] beim Lindern von Knieschmerzen" at bounding box center [518, 385] width 409 height 91
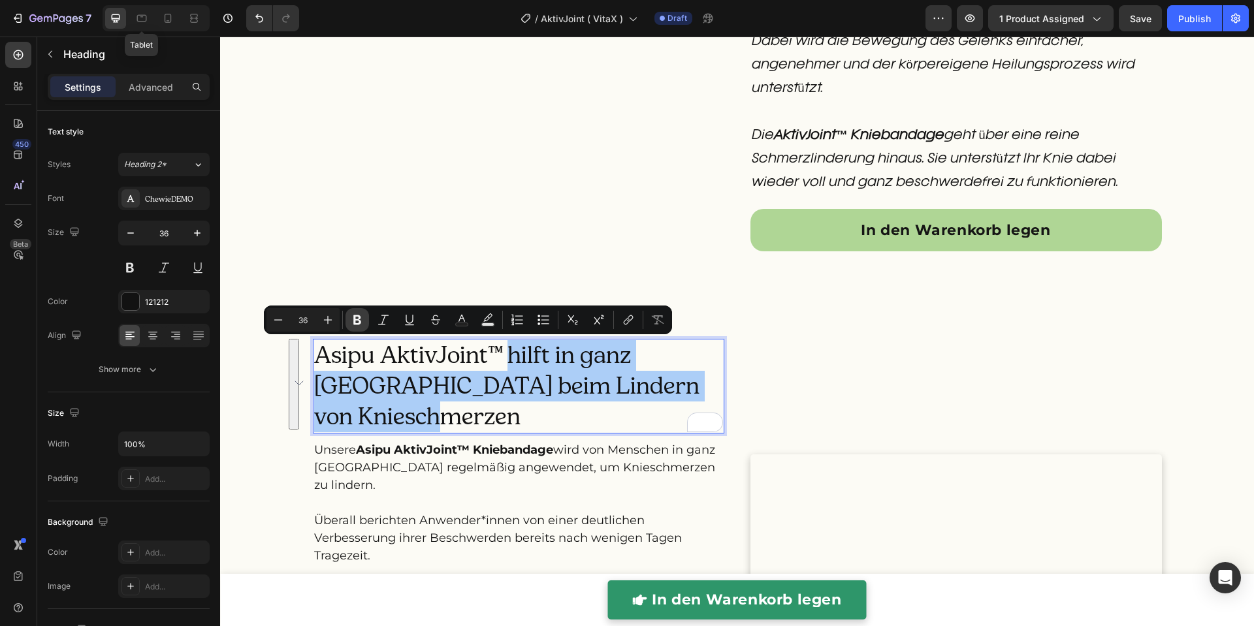
click at [355, 321] on icon "Editor contextual toolbar" at bounding box center [357, 320] width 8 height 10
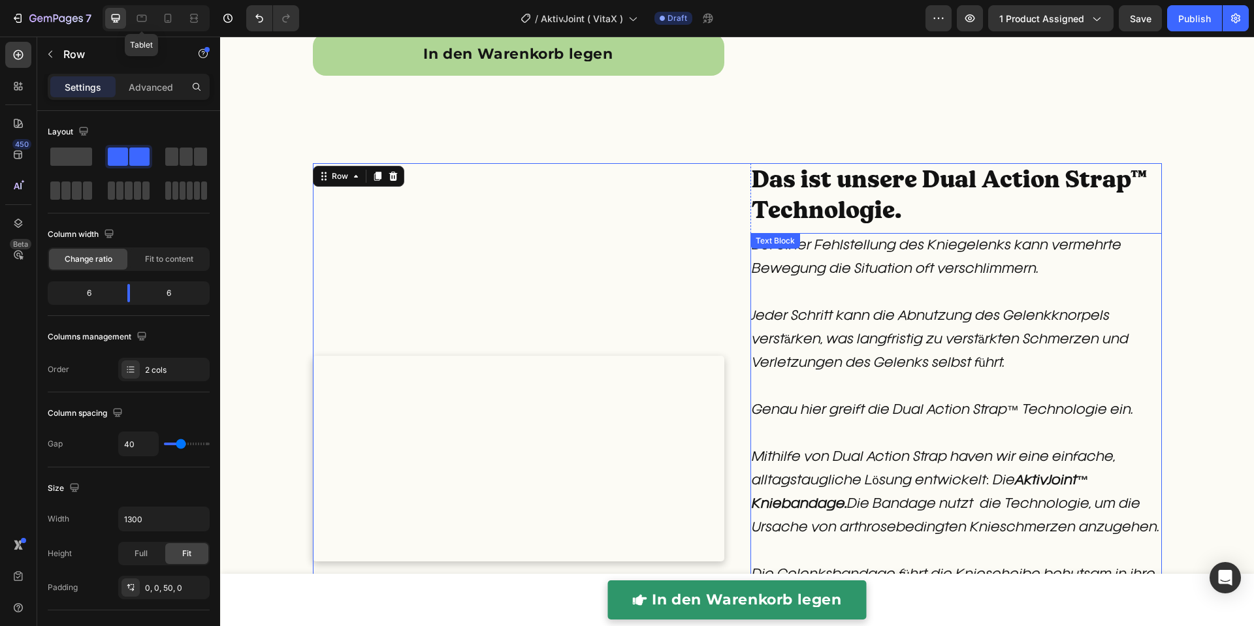
scroll to position [1578, 0]
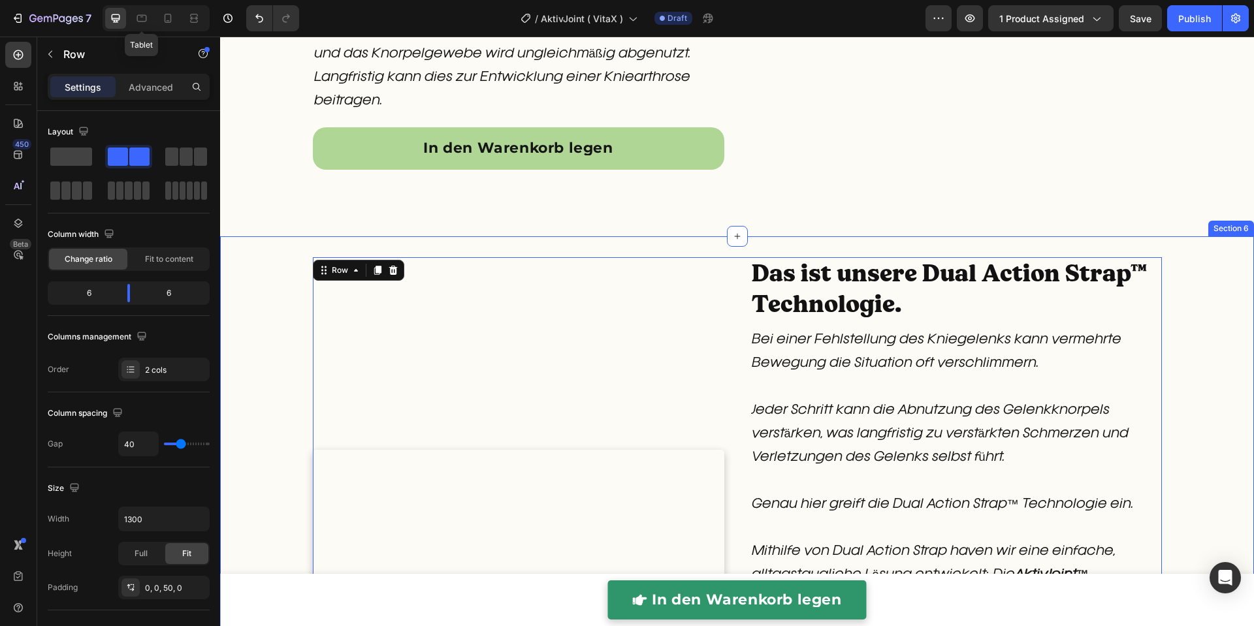
click at [905, 286] on h2 "Das ist unsere Dual Action Strap™ Technologie." at bounding box center [955, 289] width 411 height 64
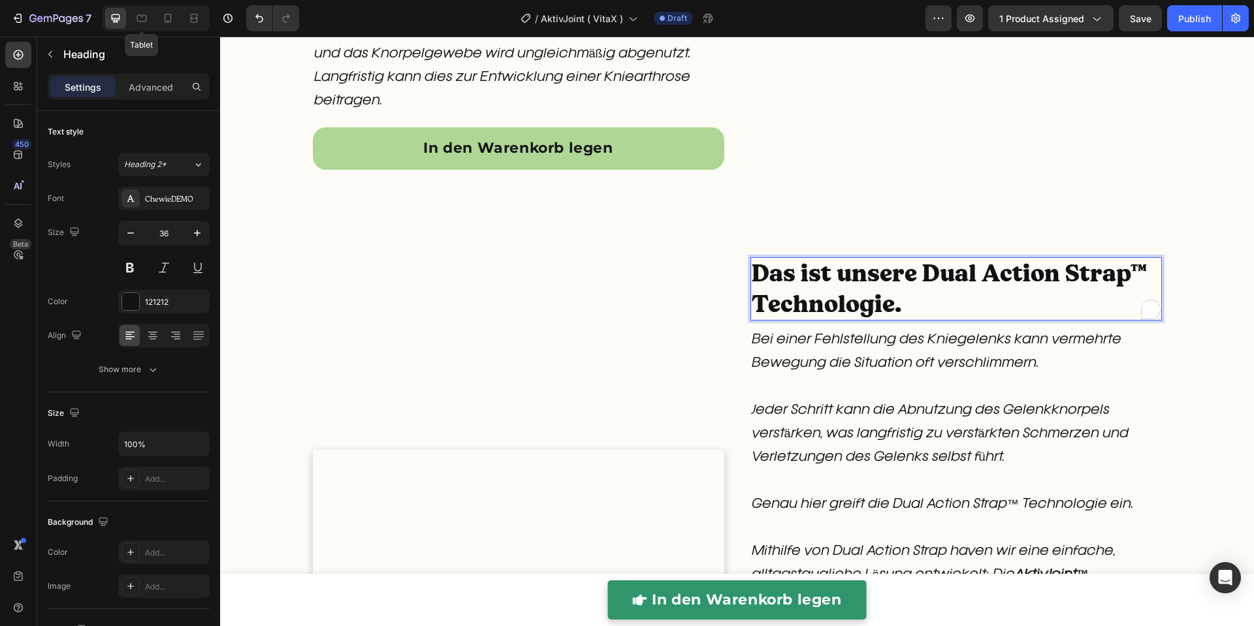
click at [905, 286] on h2 "Das ist unsere Dual Action Strap™ Technologie." at bounding box center [955, 289] width 411 height 64
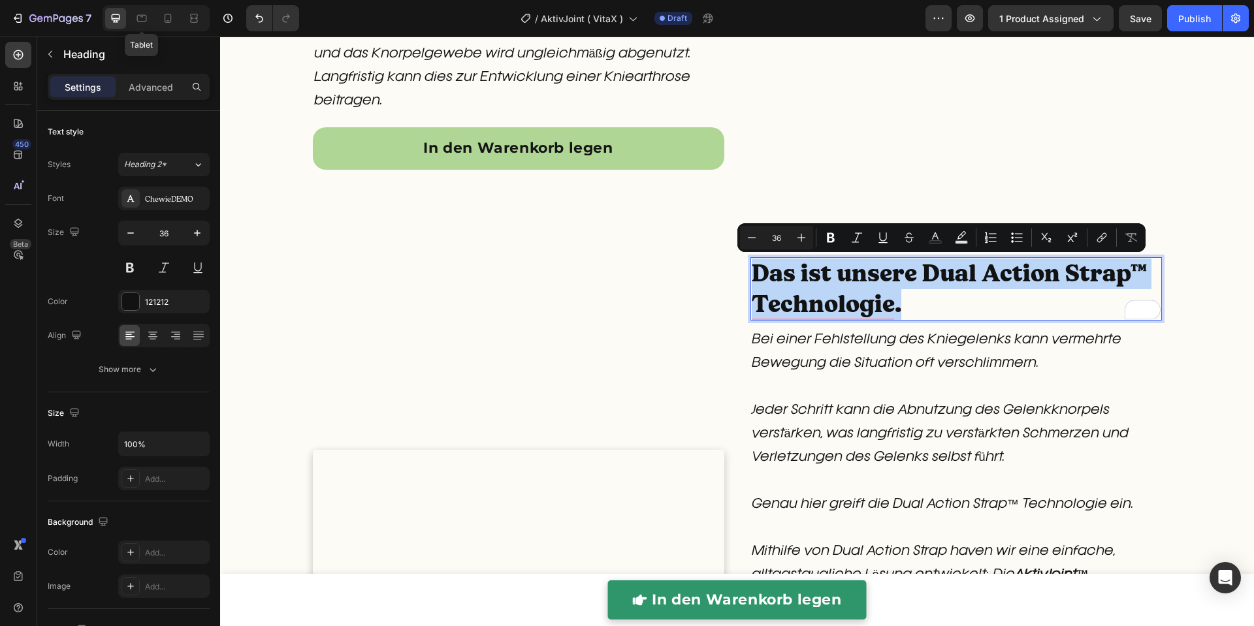
click at [916, 295] on p "Das ist unsere Dual Action Strap™ Technologie." at bounding box center [956, 289] width 409 height 61
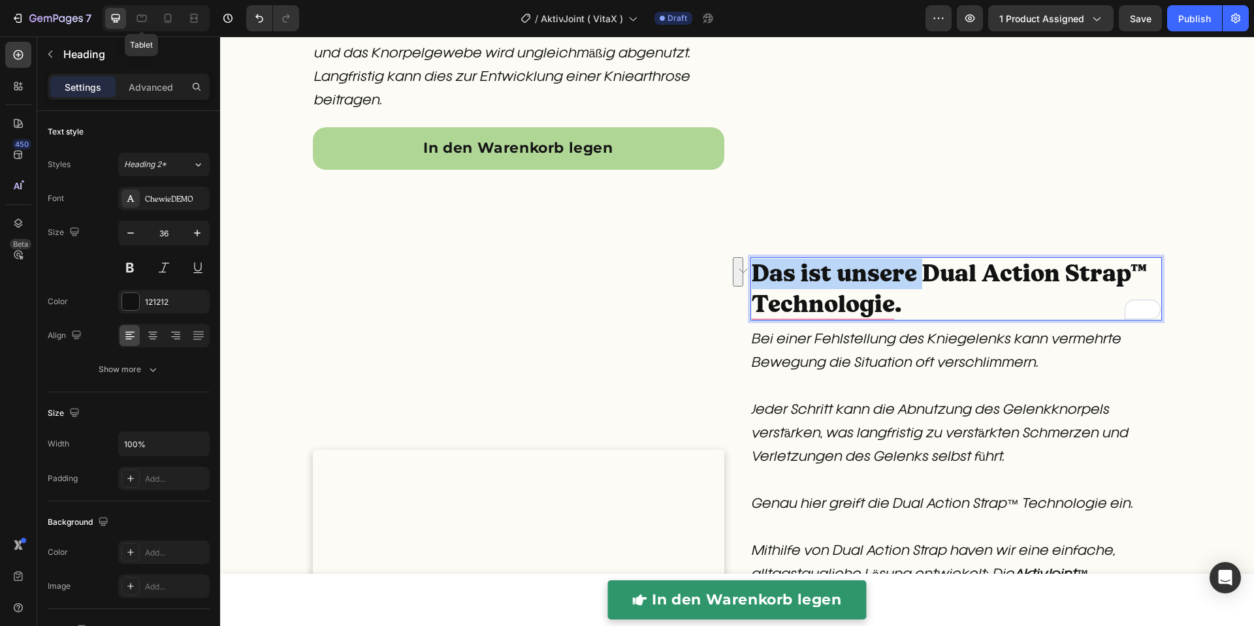
drag, startPoint x: 916, startPoint y: 278, endPoint x: 743, endPoint y: 271, distance: 172.5
click at [750, 271] on h2 "Das ist unsere Dual Action Strap™ Technologie." at bounding box center [955, 289] width 411 height 64
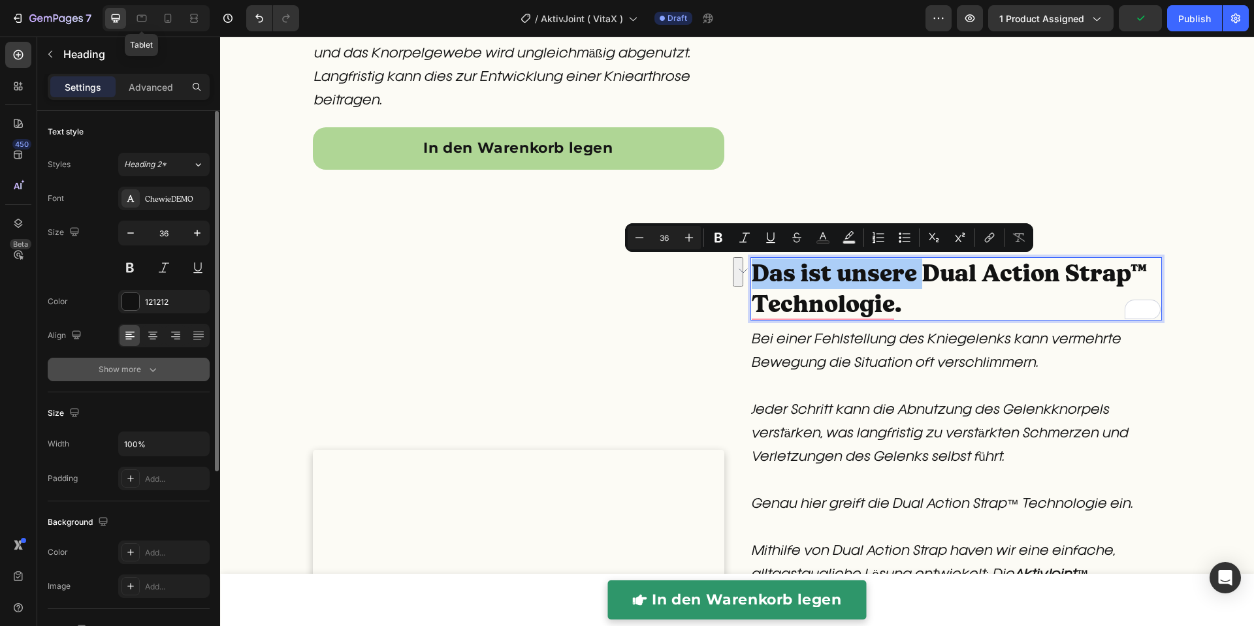
click at [164, 368] on button "Show more" at bounding box center [129, 370] width 162 height 24
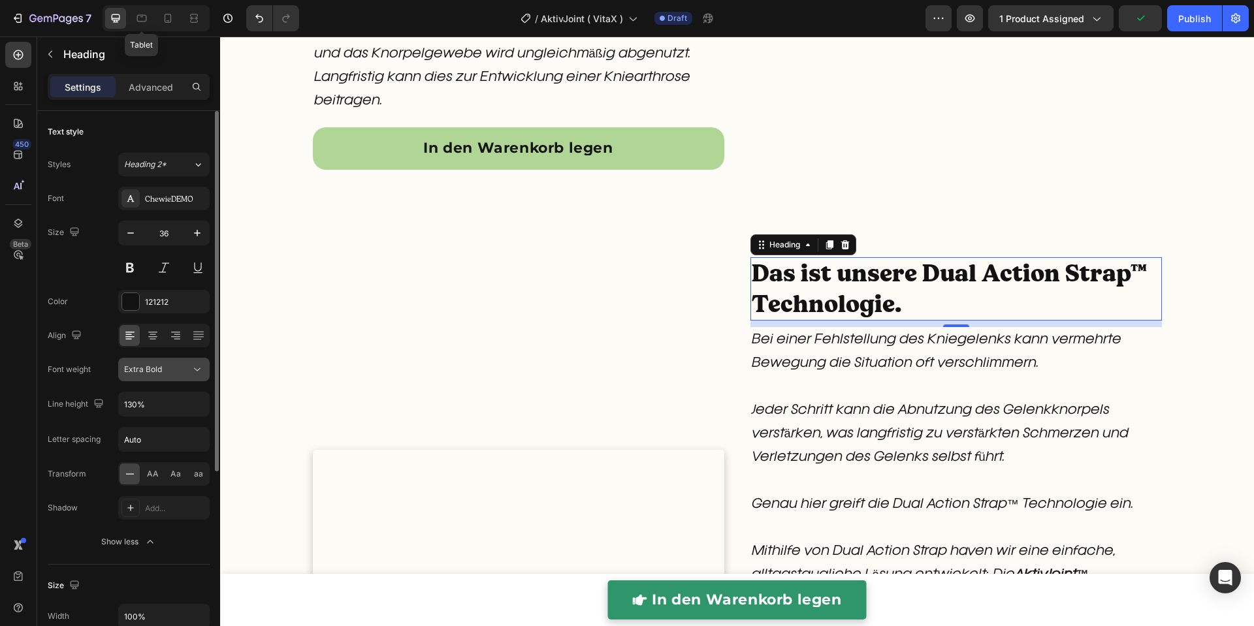
click at [167, 368] on div "Extra Bold" at bounding box center [157, 370] width 67 height 12
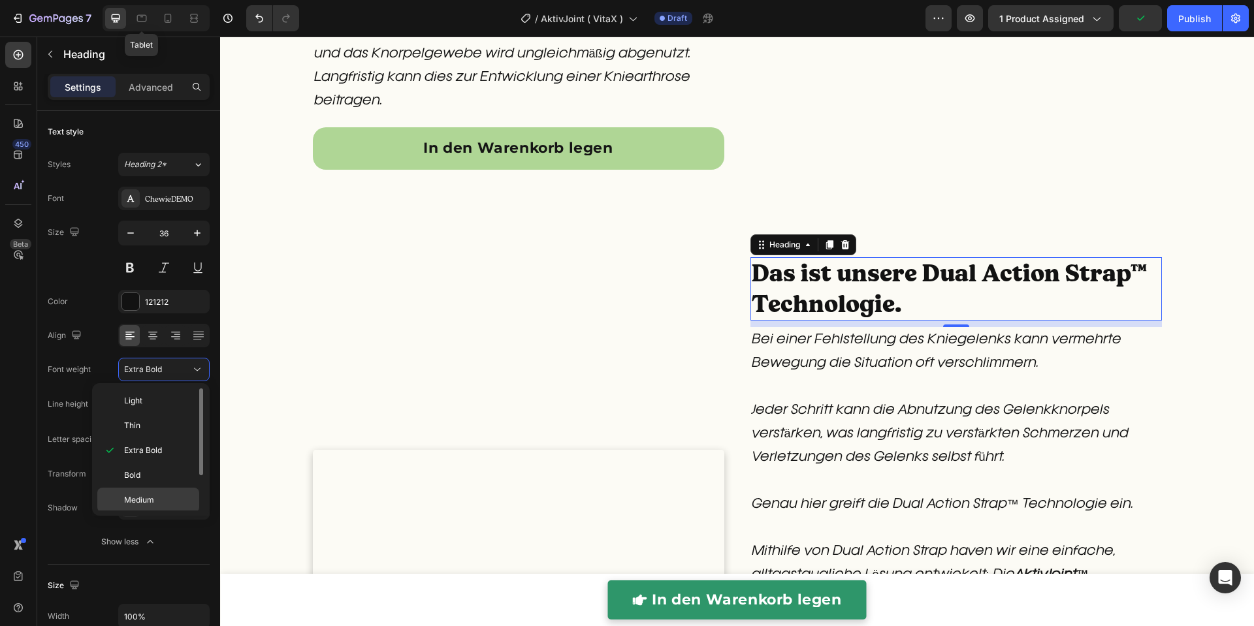
scroll to position [48, 0]
click at [149, 474] on span "Normal" at bounding box center [137, 477] width 27 height 12
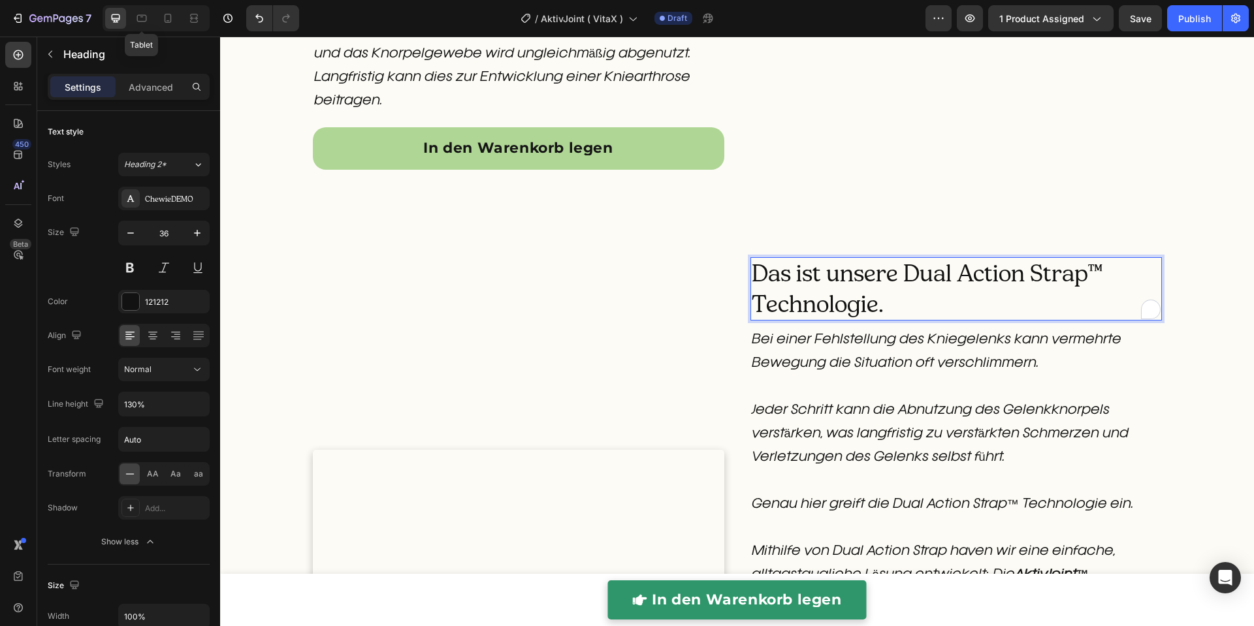
click at [900, 276] on p "Das ist unsere Dual Action Strap™ Technologie." at bounding box center [956, 289] width 409 height 61
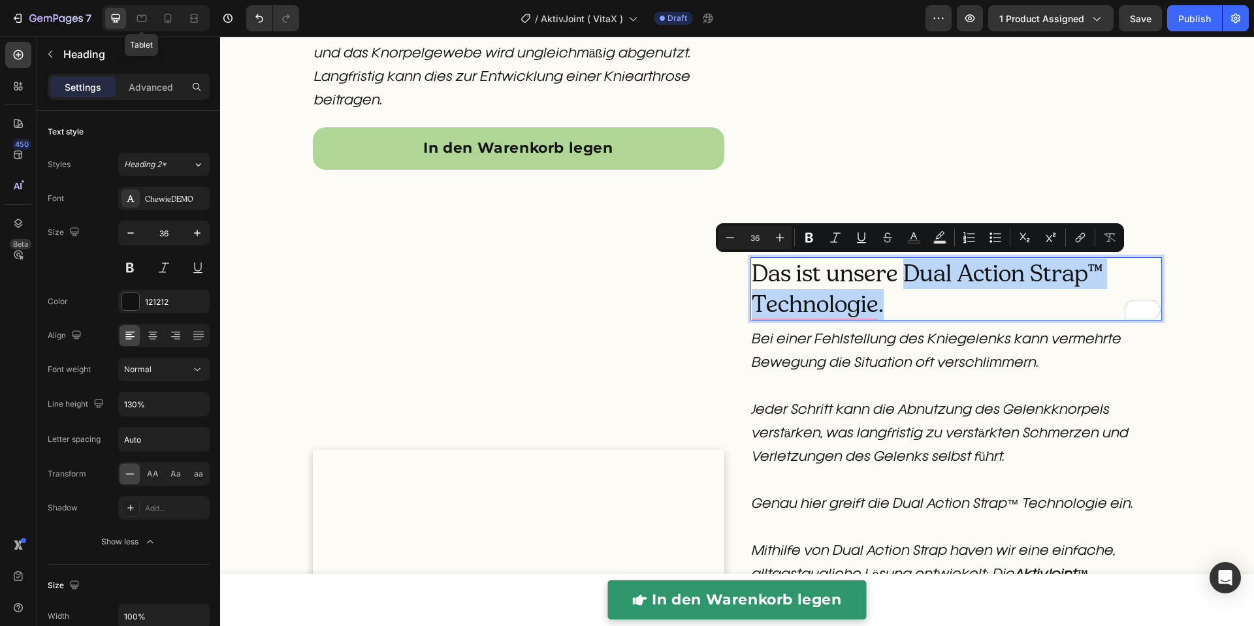
drag, startPoint x: 900, startPoint y: 276, endPoint x: 907, endPoint y: 309, distance: 33.3
click at [907, 309] on p "Das ist unsere Dual Action Strap™ Technologie." at bounding box center [956, 289] width 409 height 61
click at [804, 236] on icon "Editor contextual toolbar" at bounding box center [809, 237] width 13 height 13
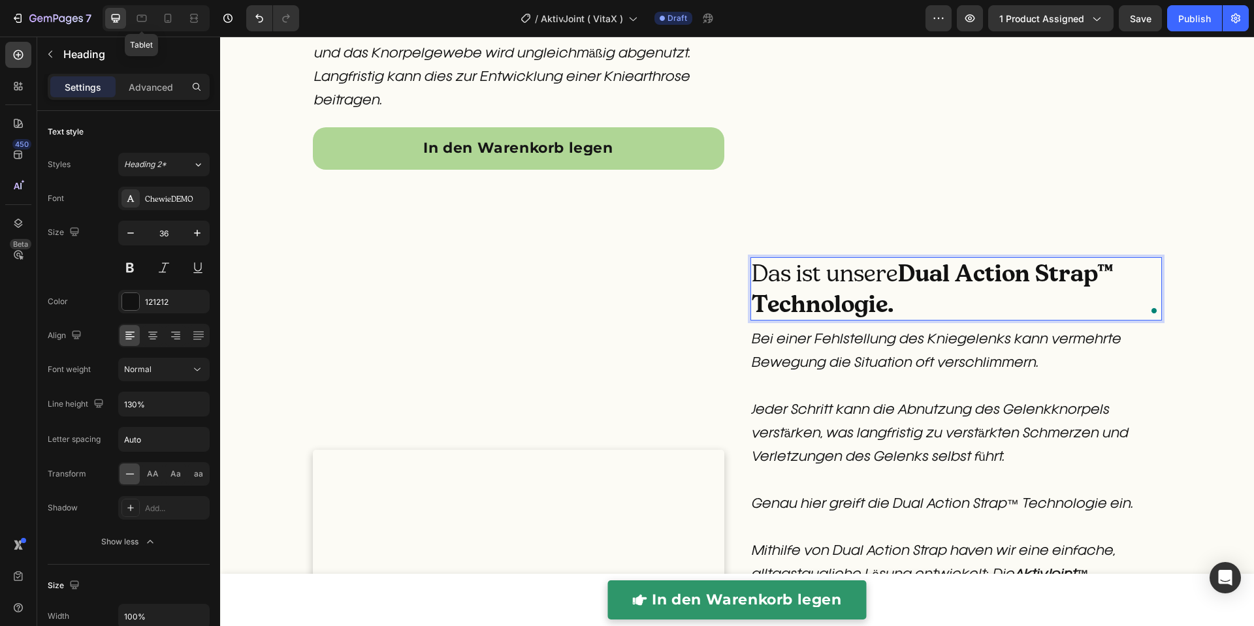
click at [931, 304] on p "Das ist unsere Dual Action Strap™ Technologie." at bounding box center [956, 289] width 409 height 61
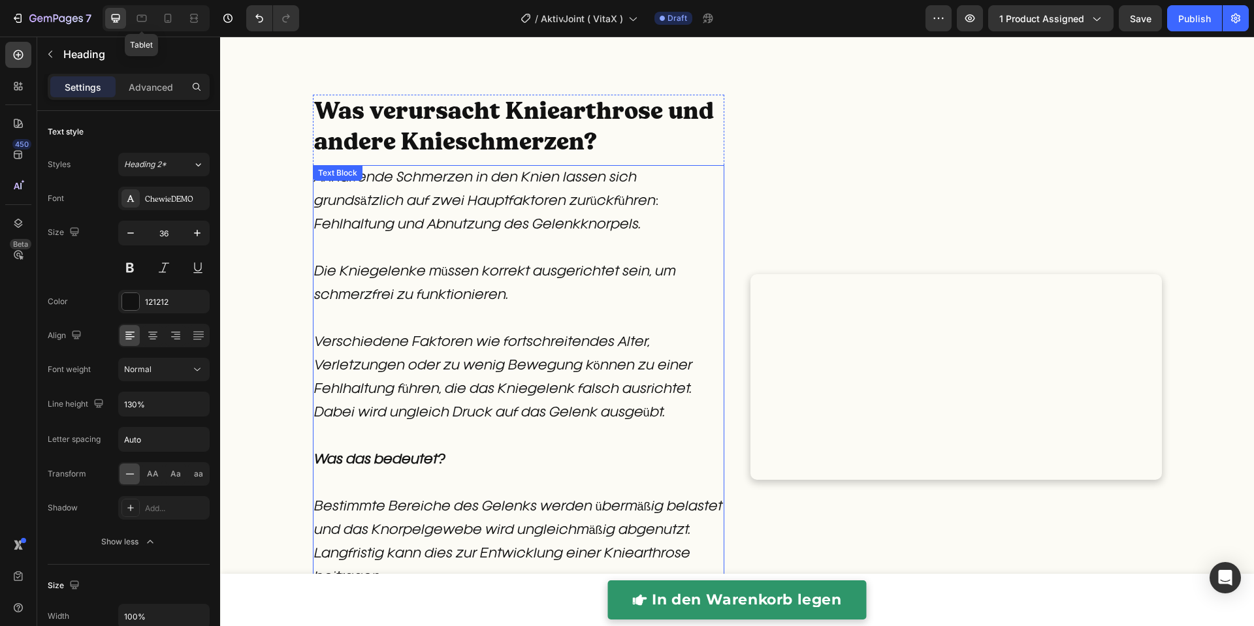
scroll to position [1061, 0]
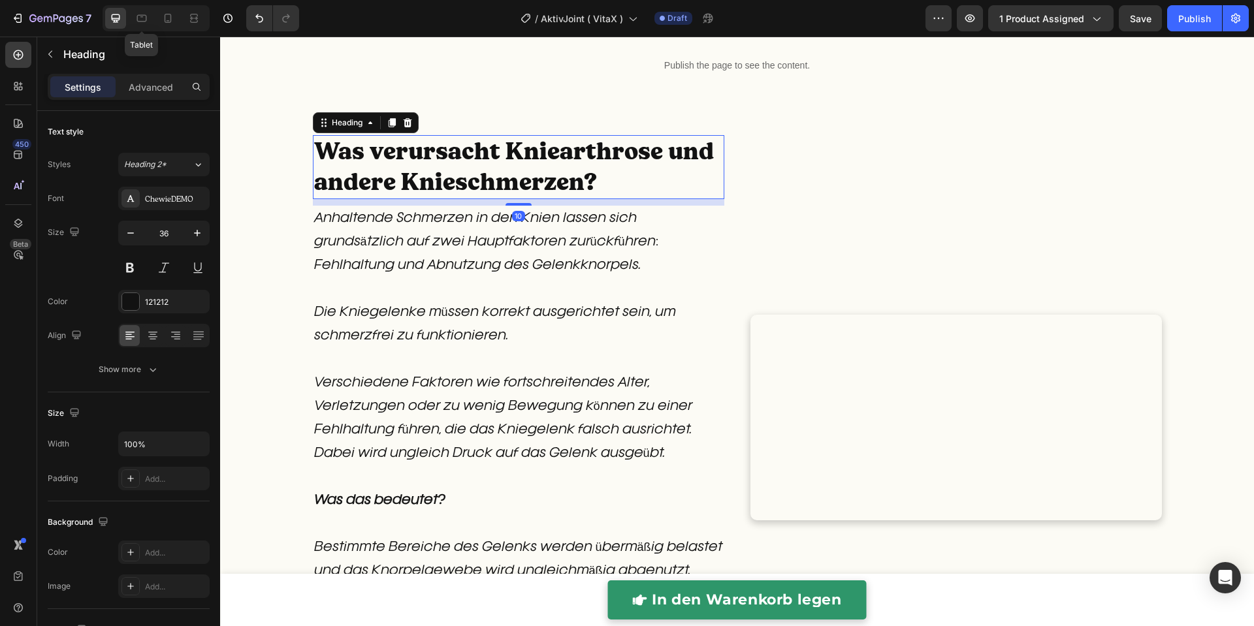
click at [518, 186] on h2 "Was verursacht Kniearthrose und andere Knieschmerzen?" at bounding box center [518, 167] width 411 height 64
click at [518, 186] on p "Was verursacht Kniearthrose und andere Knieschmerzen?" at bounding box center [518, 167] width 409 height 61
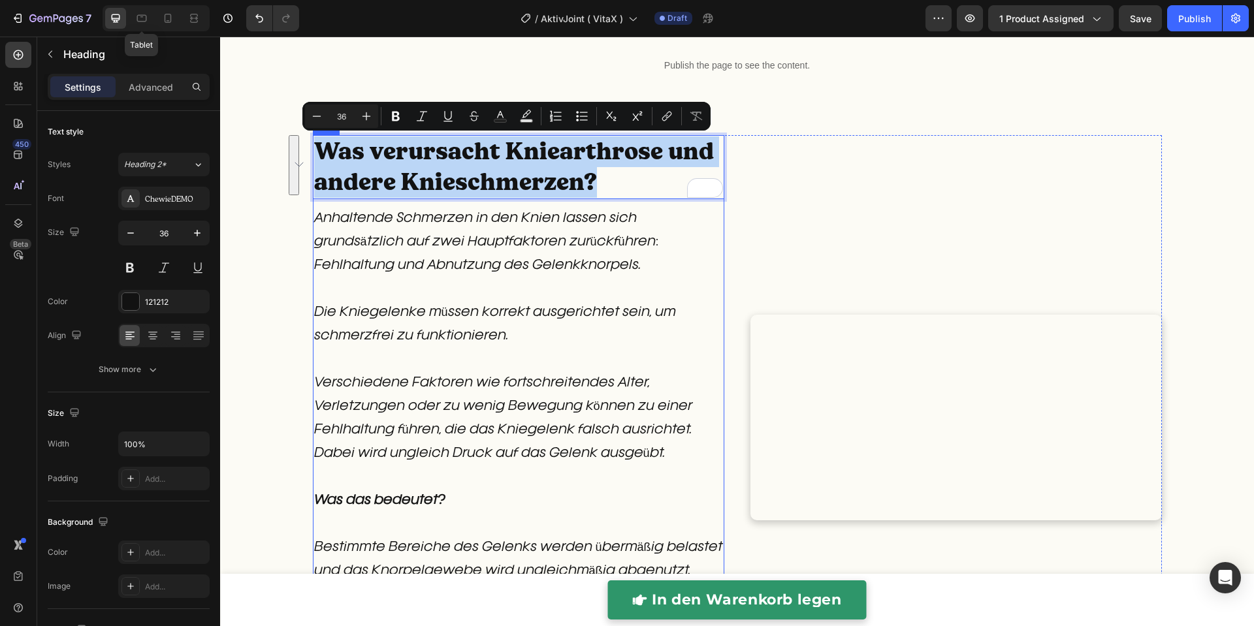
click at [414, 207] on p "Anhaltende Schmerzen in den Knien lassen sich grundsätzlich auf zwei Hauptfakto…" at bounding box center [518, 254] width 409 height 94
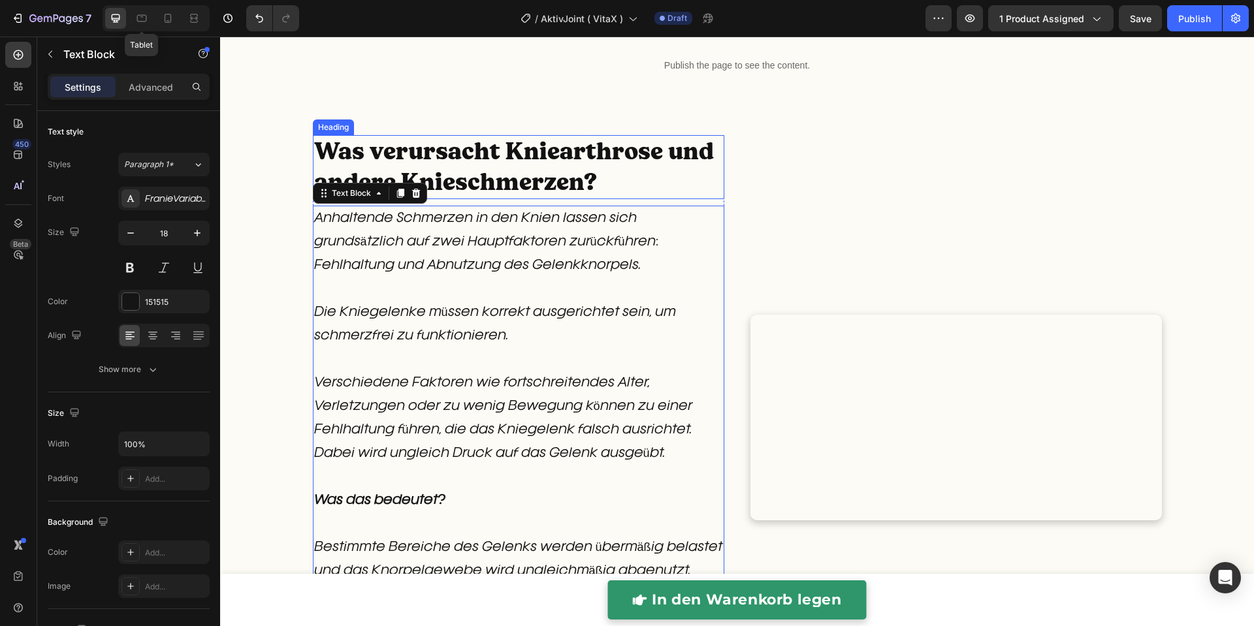
click at [606, 177] on p "Was verursacht Kniearthrose und andere Knieschmerzen?" at bounding box center [518, 167] width 409 height 61
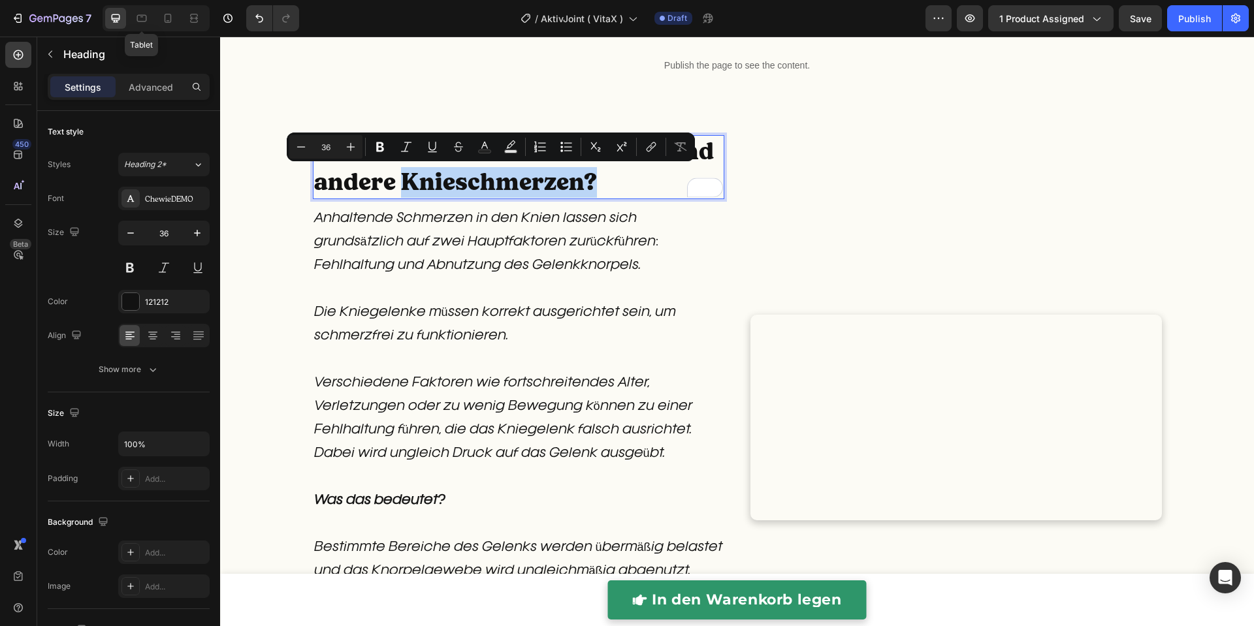
drag, startPoint x: 598, startPoint y: 180, endPoint x: 392, endPoint y: 178, distance: 205.7
click at [392, 178] on p "Was verursacht Kniearthrose und andere Knieschmerzen?" at bounding box center [518, 167] width 409 height 61
click at [388, 182] on p "Was verursacht Kniearthrose und andere Knieschmerzen?" at bounding box center [518, 167] width 409 height 61
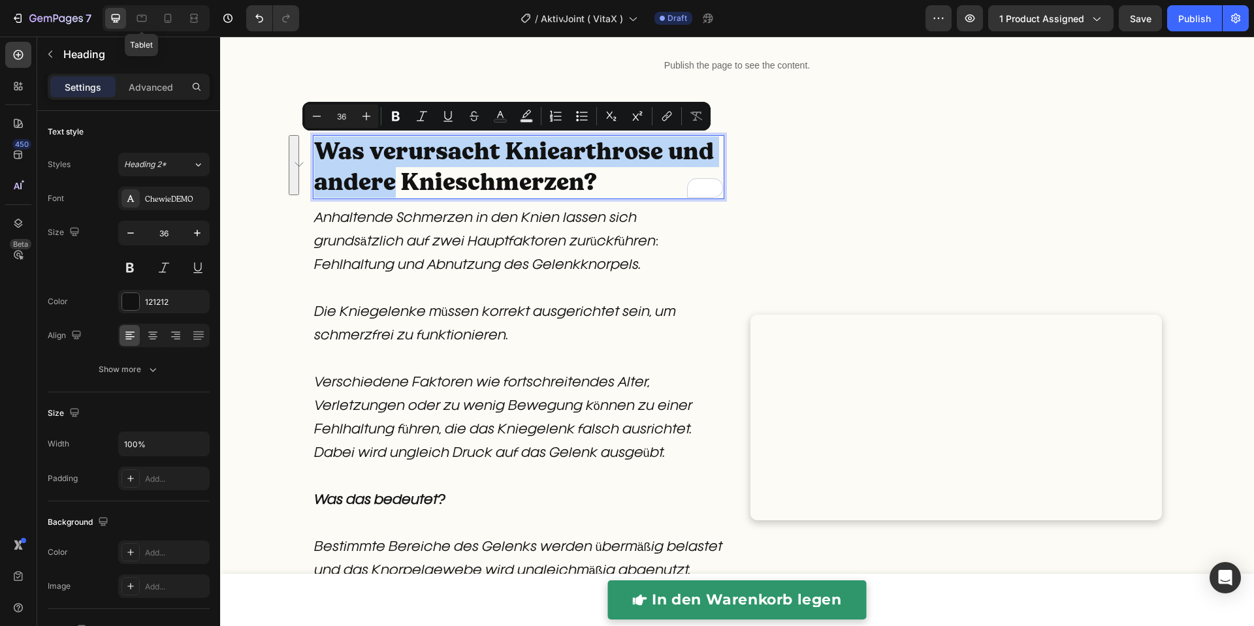
drag, startPoint x: 387, startPoint y: 182, endPoint x: 307, endPoint y: 155, distance: 84.7
click at [314, 155] on p "Was verursacht Kniearthrose und andere Knieschmerzen?" at bounding box center [518, 167] width 409 height 61
drag, startPoint x: 393, startPoint y: 110, endPoint x: 399, endPoint y: 124, distance: 15.5
click at [393, 110] on icon "Editor contextual toolbar" at bounding box center [395, 116] width 13 height 13
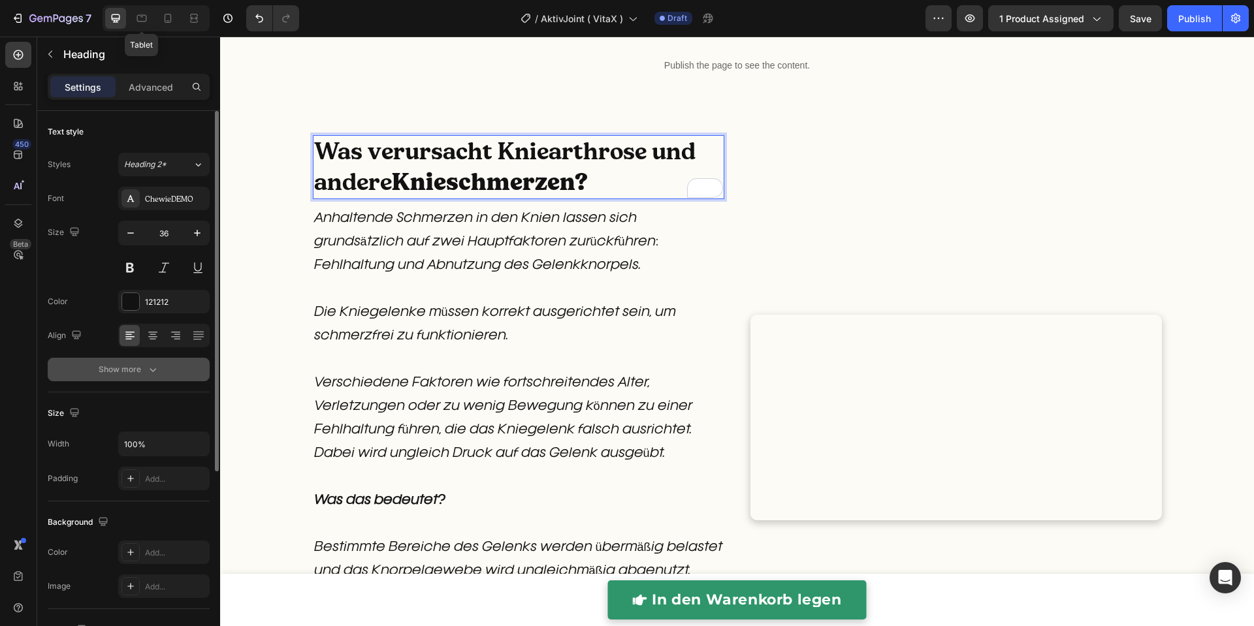
click at [161, 364] on button "Show more" at bounding box center [129, 370] width 162 height 24
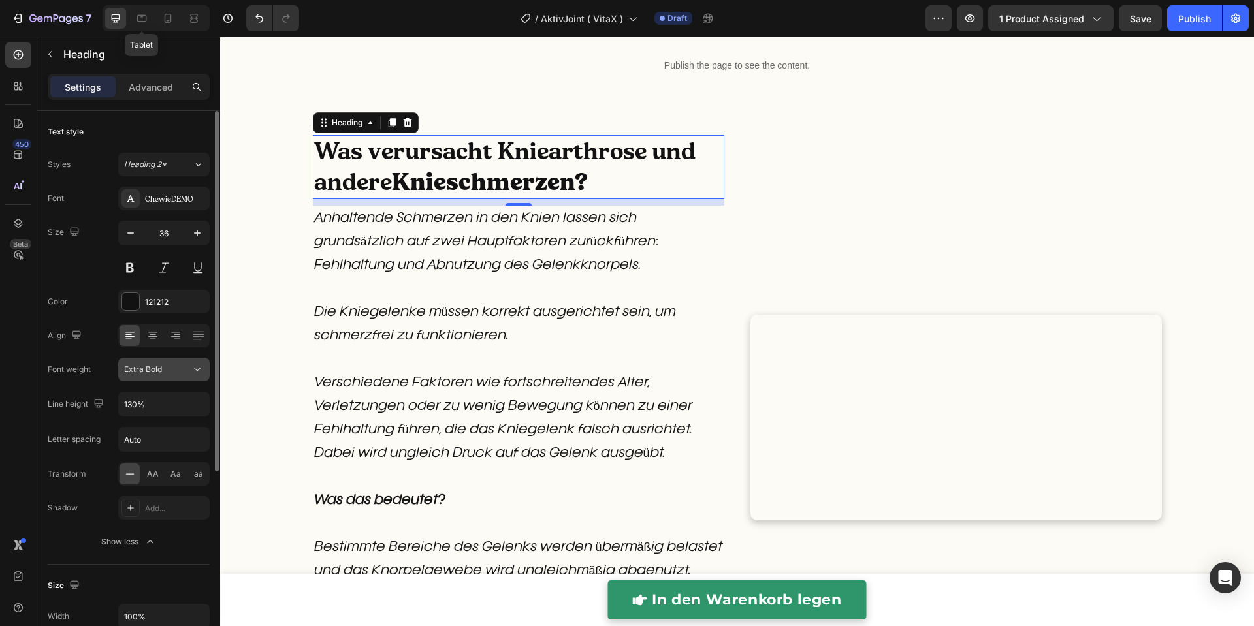
click at [161, 368] on span "Extra Bold" at bounding box center [143, 369] width 38 height 10
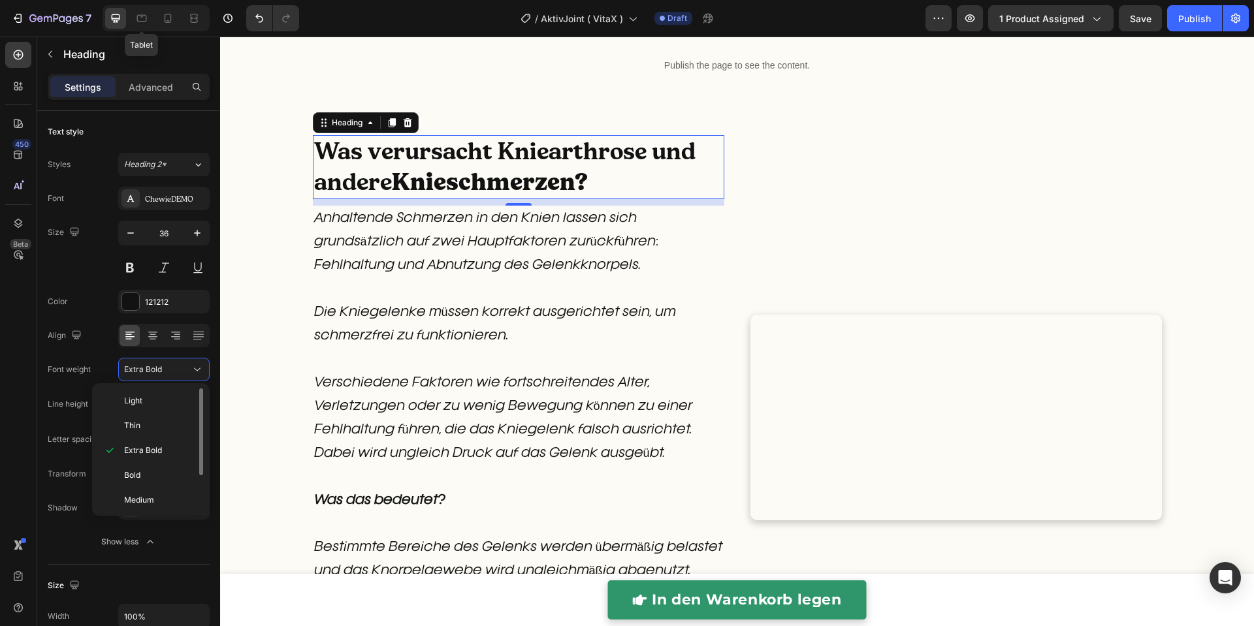
scroll to position [29, 0]
click at [151, 490] on p "Normal" at bounding box center [158, 496] width 69 height 12
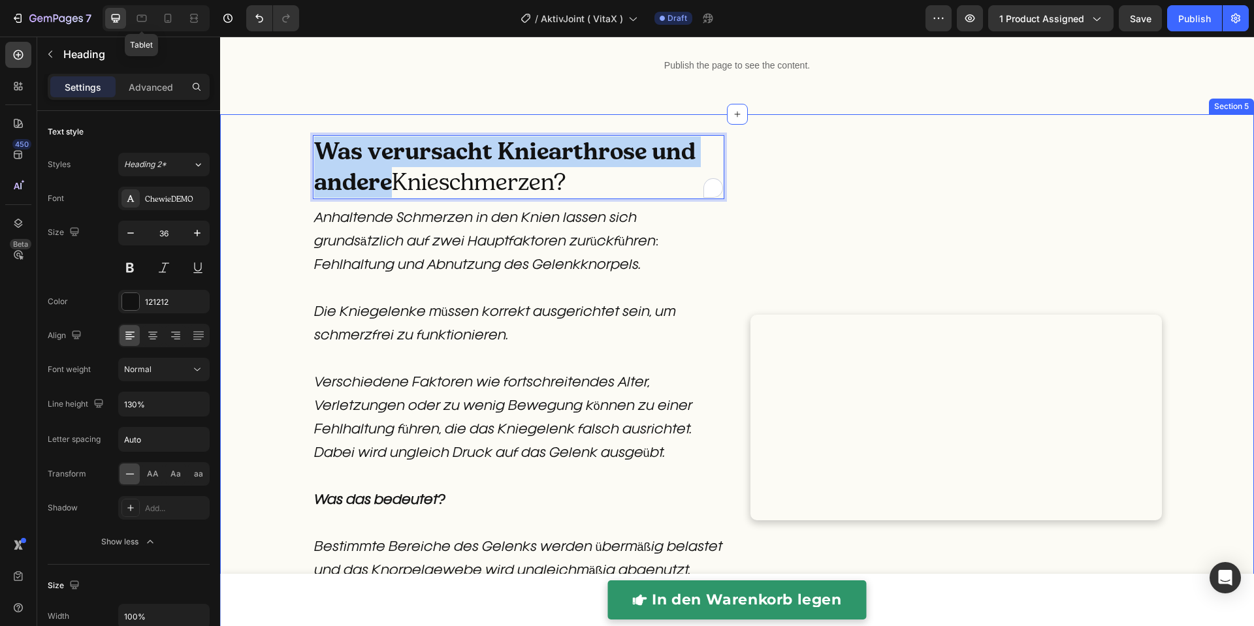
drag, startPoint x: 388, startPoint y: 184, endPoint x: 305, endPoint y: 158, distance: 86.8
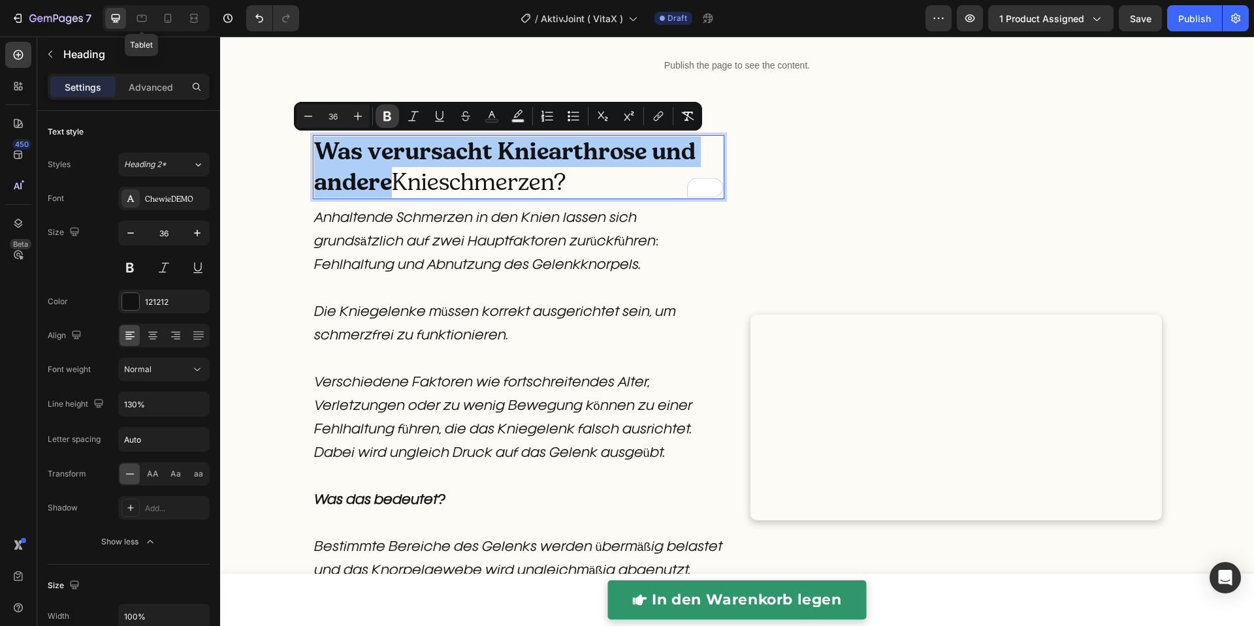
click at [386, 121] on icon "Editor contextual toolbar" at bounding box center [387, 117] width 8 height 10
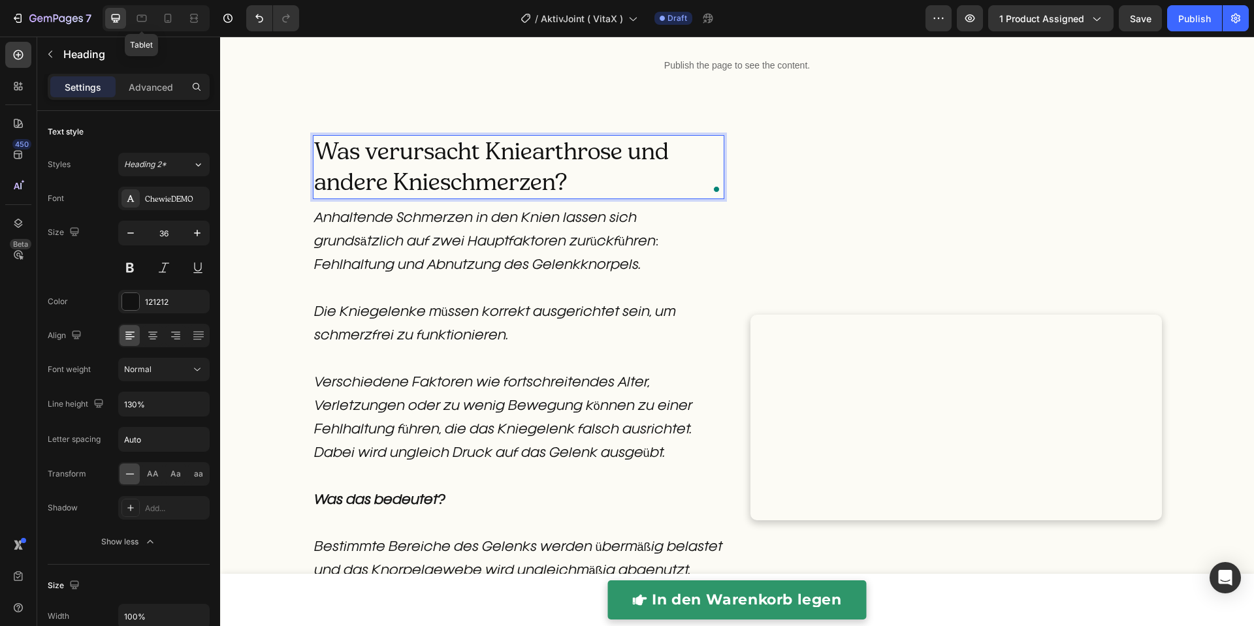
click at [387, 184] on p "Was verursacht Kniearthrose und andere Knieschmerzen?" at bounding box center [518, 167] width 409 height 61
drag, startPoint x: 388, startPoint y: 183, endPoint x: 566, endPoint y: 180, distance: 178.3
click at [566, 180] on p "Was verursacht Kniearthrose und andere Knieschmerzen?" at bounding box center [518, 167] width 409 height 61
click at [497, 178] on p "Was verursacht Kniearthrose und andere Knieschmerzen?" at bounding box center [518, 167] width 409 height 61
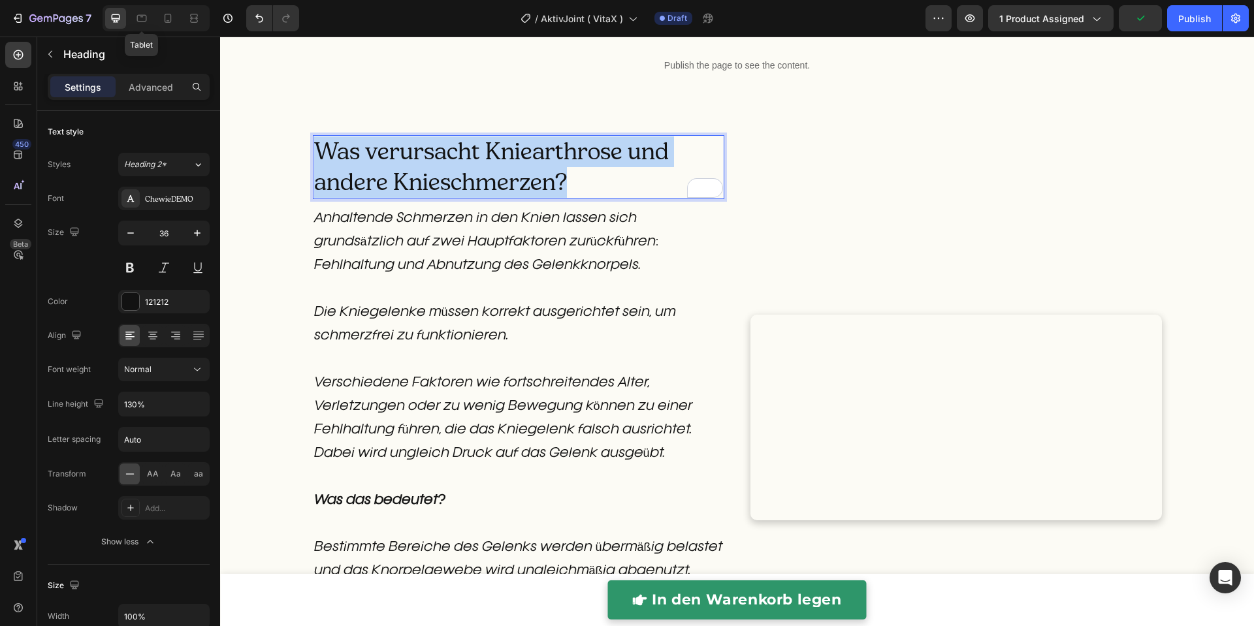
click at [497, 178] on p "Was verursacht Kniearthrose und andere Knieschmerzen?" at bounding box center [518, 167] width 409 height 61
click at [580, 178] on p "Was verursacht Kniearthrose und andere Knieschmerzen?" at bounding box center [518, 167] width 409 height 61
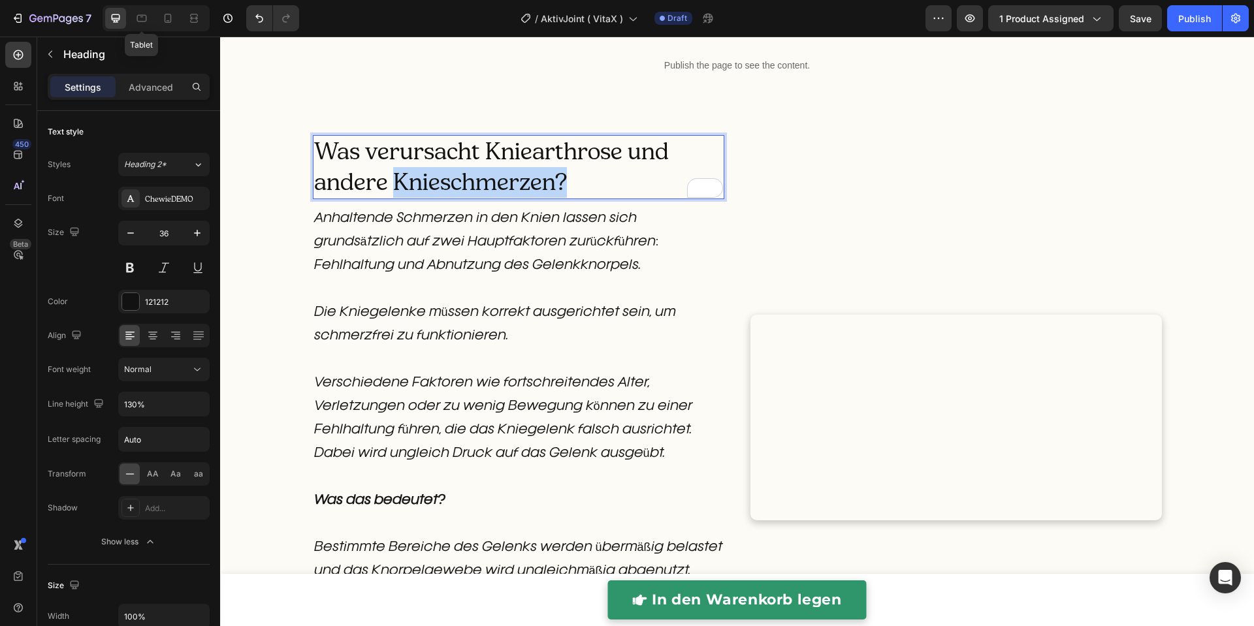
drag, startPoint x: 561, startPoint y: 181, endPoint x: 391, endPoint y: 184, distance: 169.8
click at [391, 184] on p "Was verursacht Kniearthrose und andere Knieschmerzen?" at bounding box center [518, 167] width 409 height 61
drag, startPoint x: 361, startPoint y: 163, endPoint x: 366, endPoint y: 200, distance: 36.9
click at [361, 163] on p "Was verursacht Kniearthrose und andere Knieschmerzen?" at bounding box center [518, 167] width 409 height 61
click at [372, 236] on p "Anhaltende Schmerzen in den Knien lassen sich grundsätzlich auf zwei Hauptfakto…" at bounding box center [518, 254] width 409 height 94
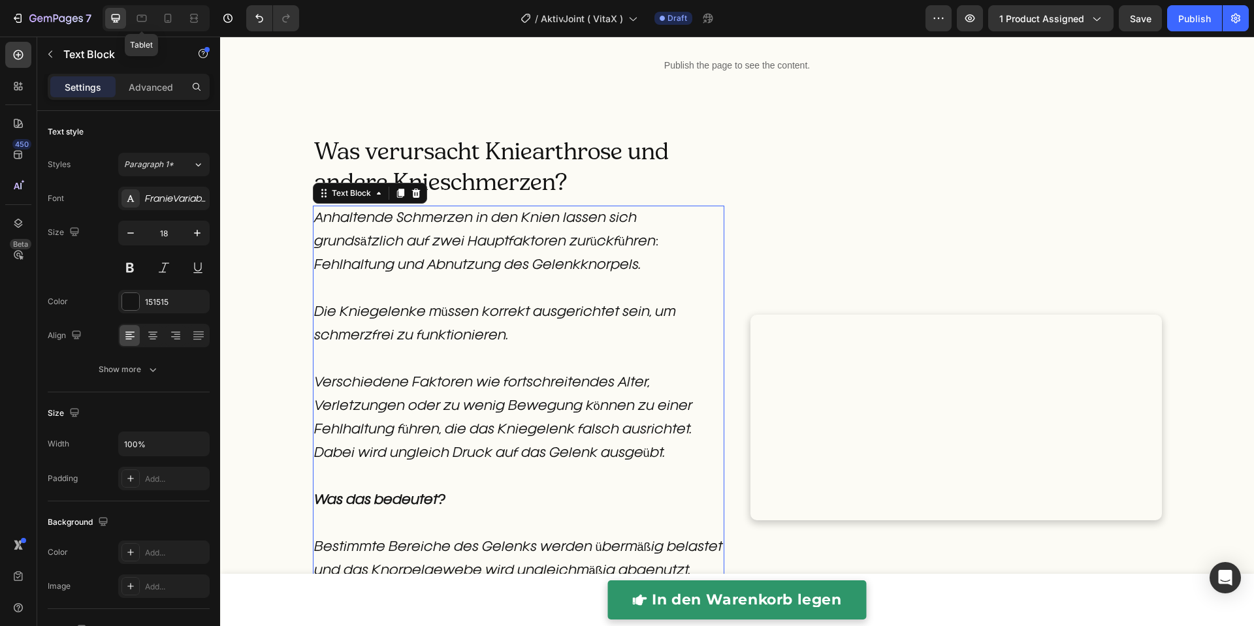
click at [388, 183] on div "Text Block" at bounding box center [370, 193] width 114 height 21
click at [394, 161] on p "Was verursacht Kniearthrose und andere Knieschmerzen?" at bounding box center [518, 167] width 409 height 61
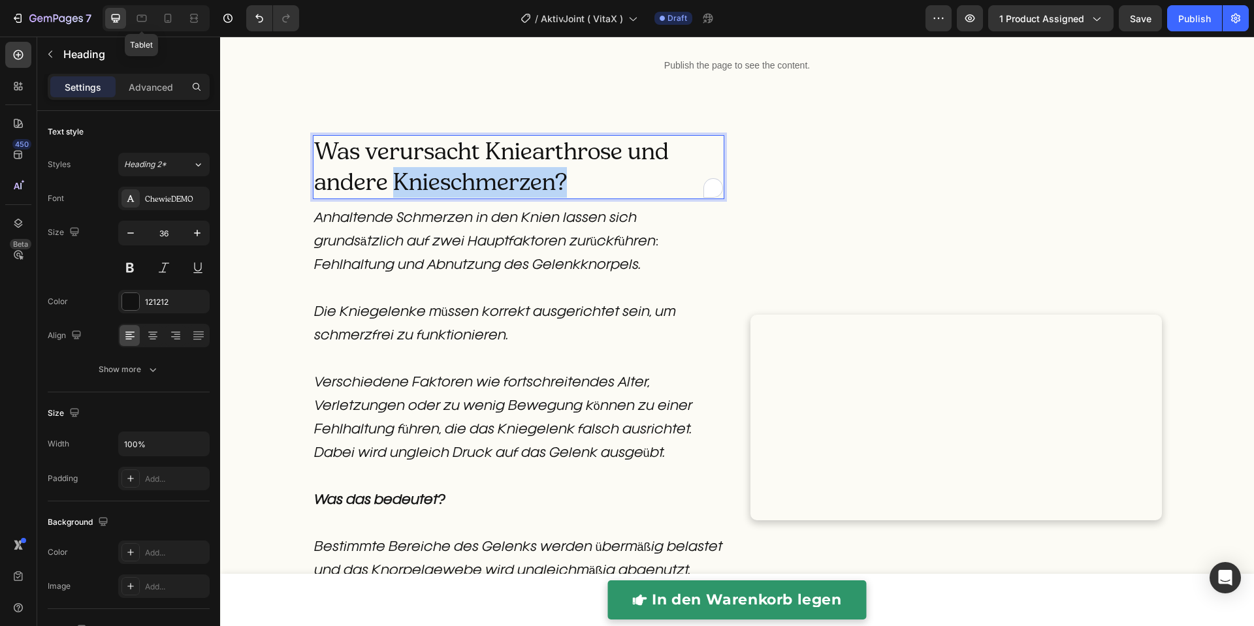
drag, startPoint x: 389, startPoint y: 178, endPoint x: 575, endPoint y: 184, distance: 186.9
click at [575, 184] on p "Was verursacht Kniearthrose und andere Knieschmerzen?" at bounding box center [518, 167] width 409 height 61
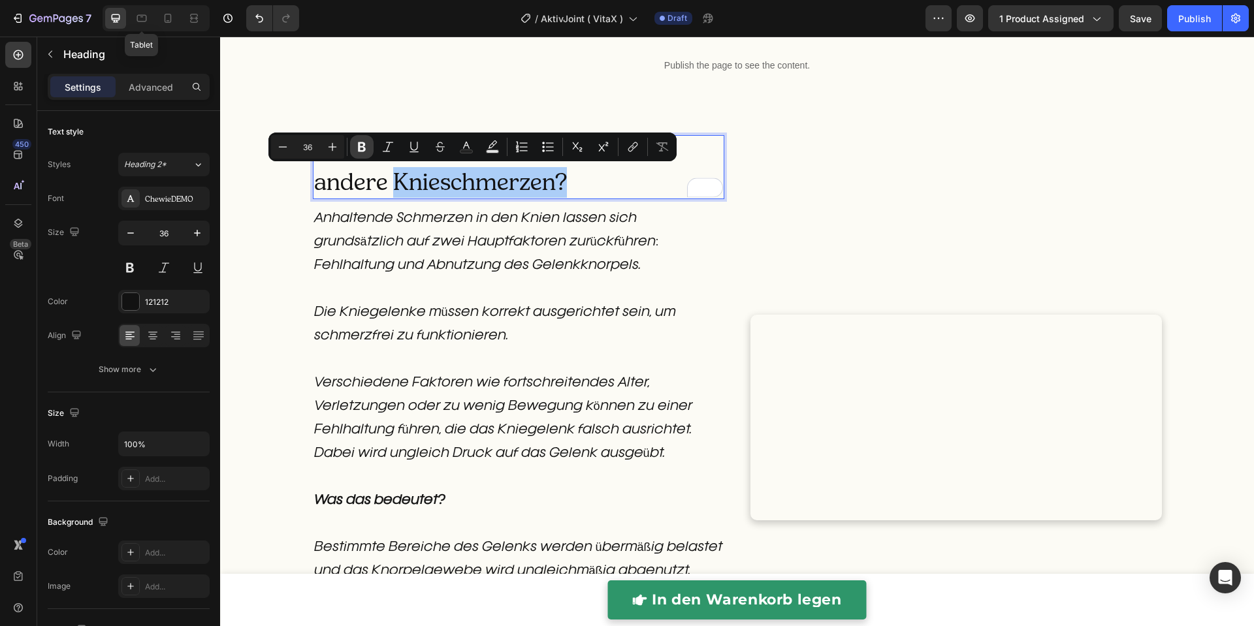
click at [372, 150] on button "Bold" at bounding box center [362, 147] width 24 height 24
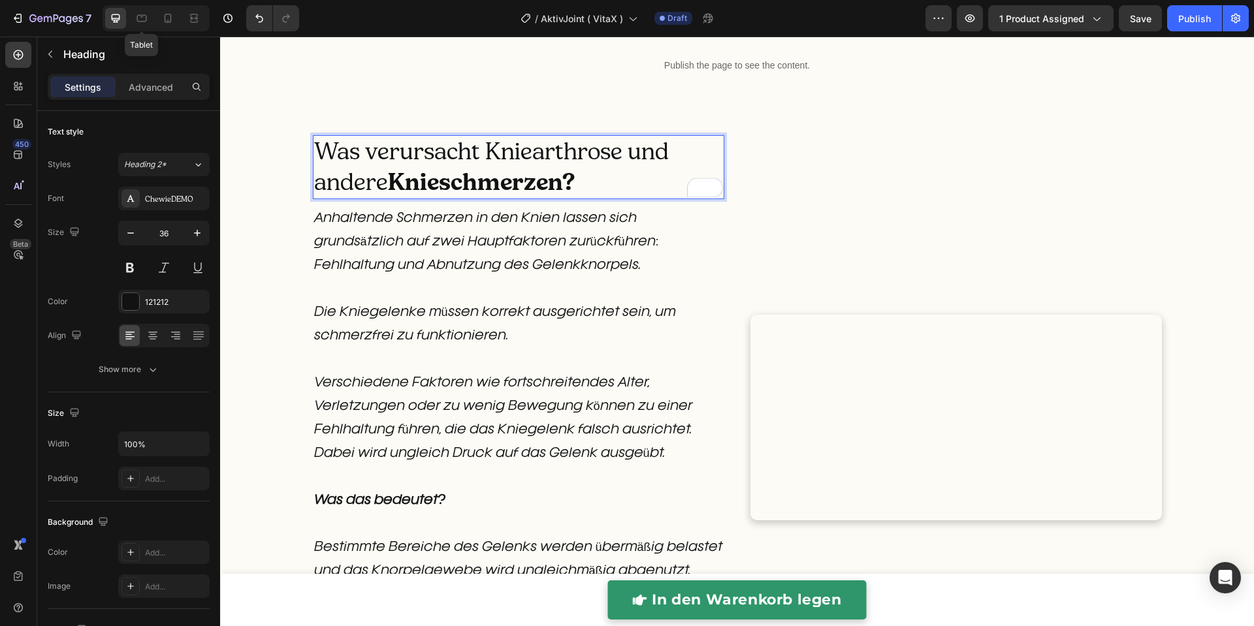
click at [388, 207] on p "Anhaltende Schmerzen in den Knien lassen sich grundsätzlich auf zwei Hauptfakto…" at bounding box center [518, 254] width 409 height 94
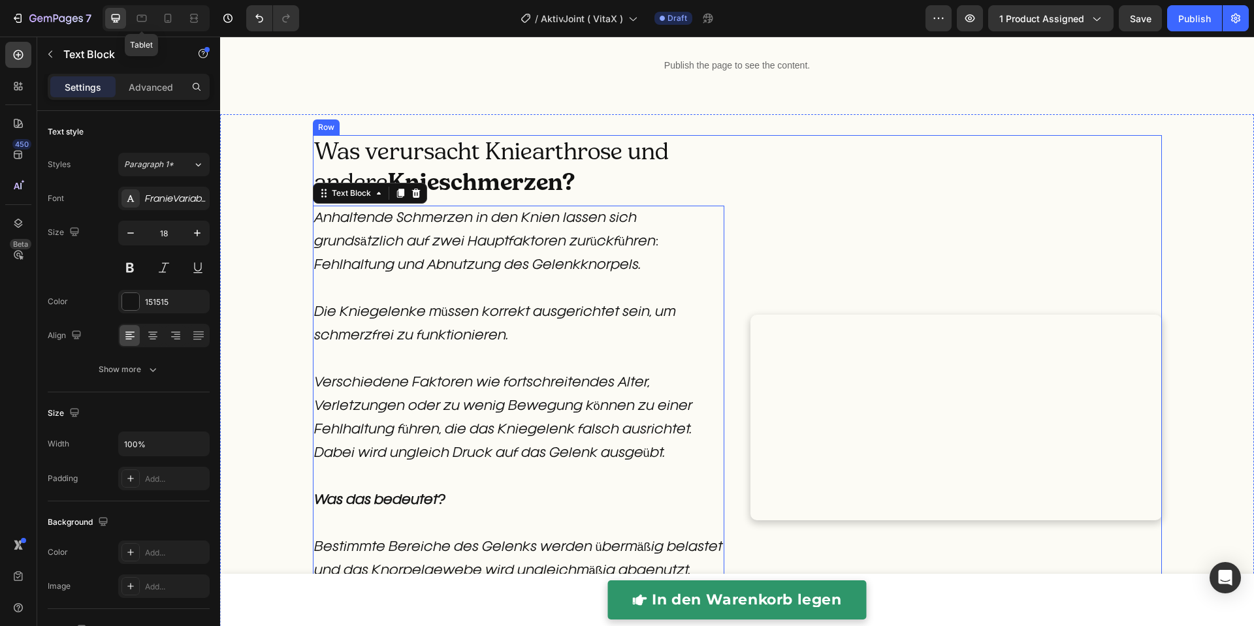
click at [846, 163] on div "Custom Code" at bounding box center [955, 417] width 411 height 565
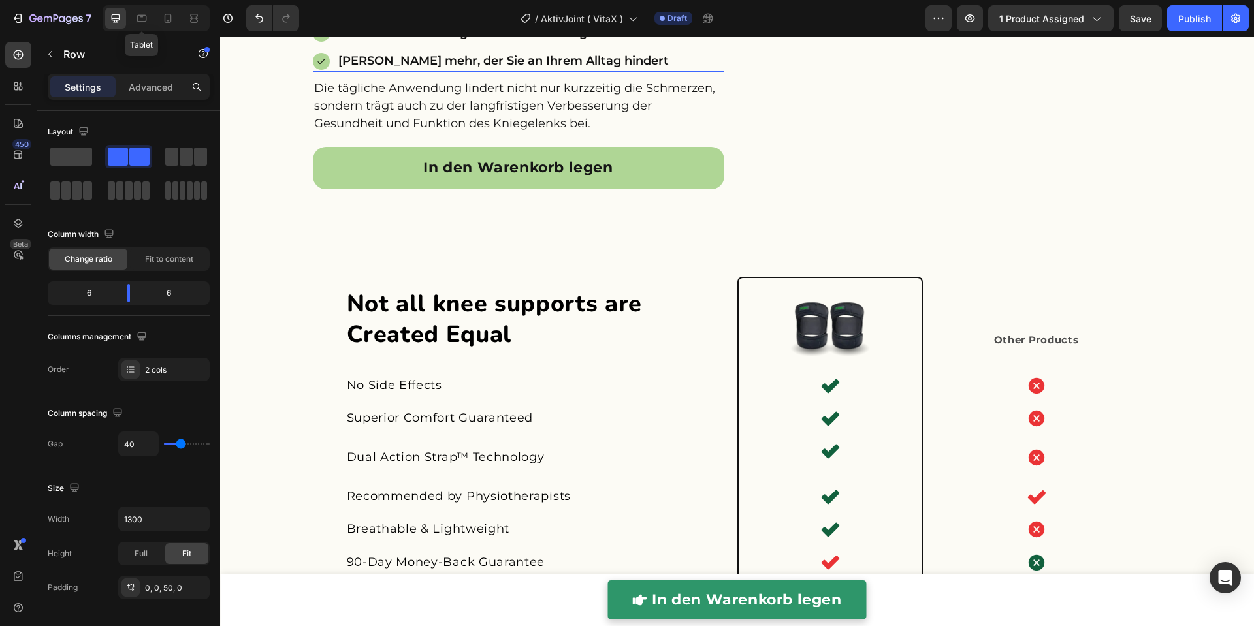
scroll to position [3076, 0]
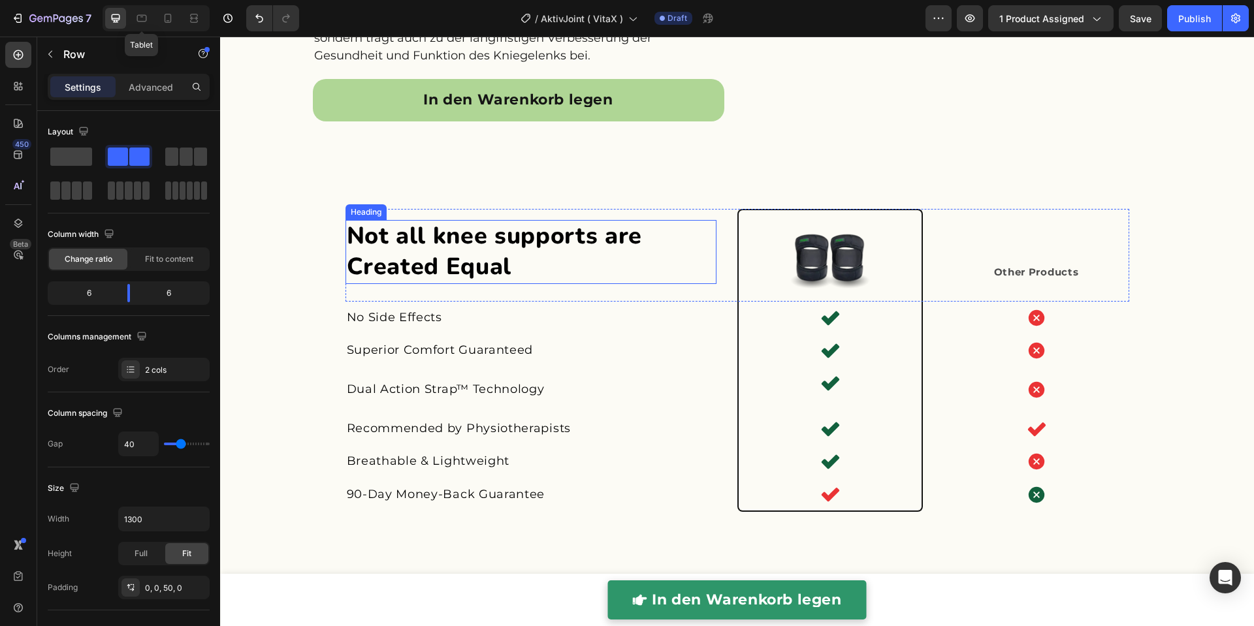
click at [500, 245] on span "Not all knee supports are Created Equal" at bounding box center [495, 251] width 296 height 63
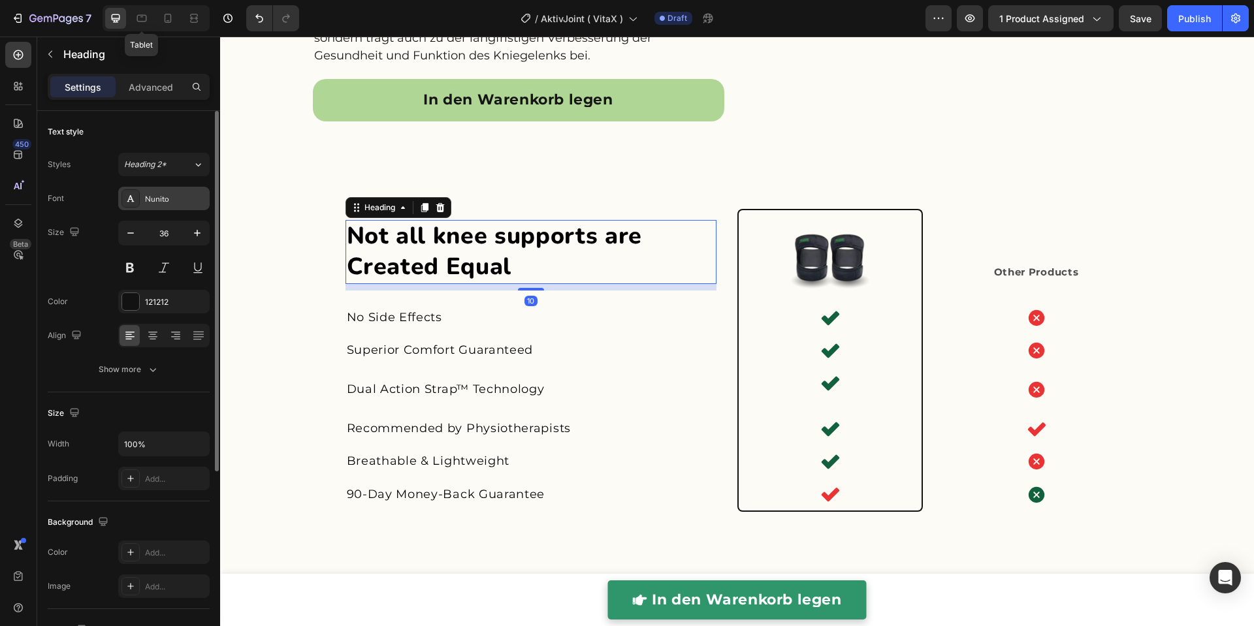
click at [148, 195] on div "Nunito" at bounding box center [175, 199] width 61 height 12
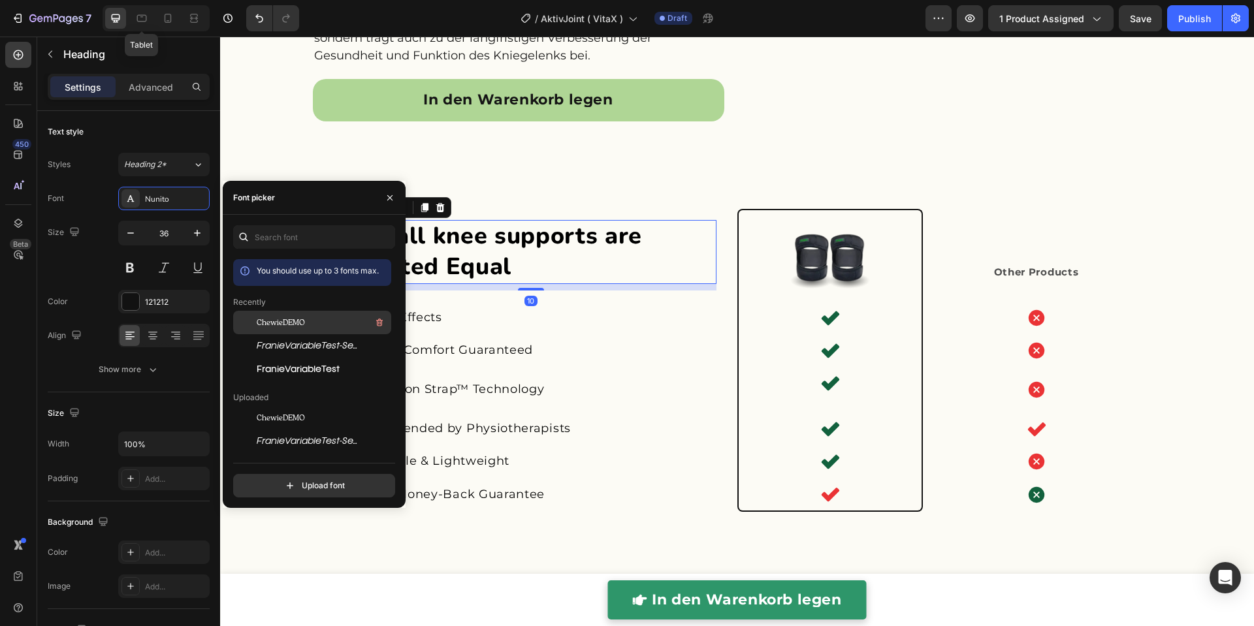
click at [274, 323] on span "ChewieDEMO" at bounding box center [281, 323] width 48 height 12
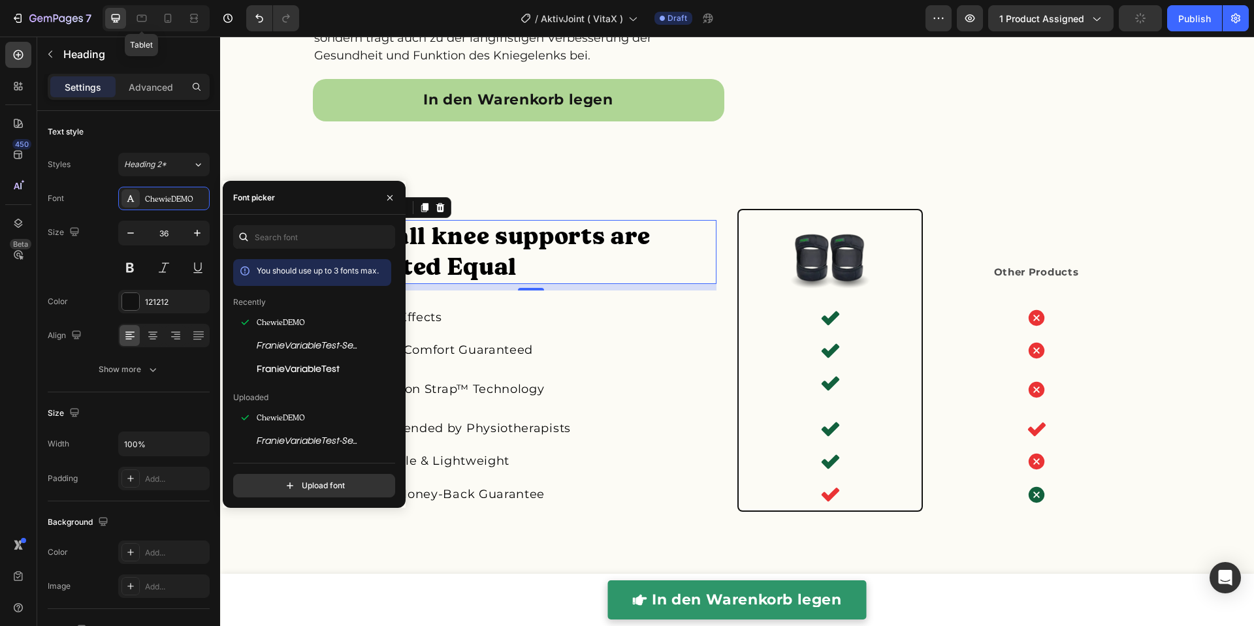
click at [528, 266] on h2 "Not all knee supports are Created Equal" at bounding box center [531, 252] width 371 height 64
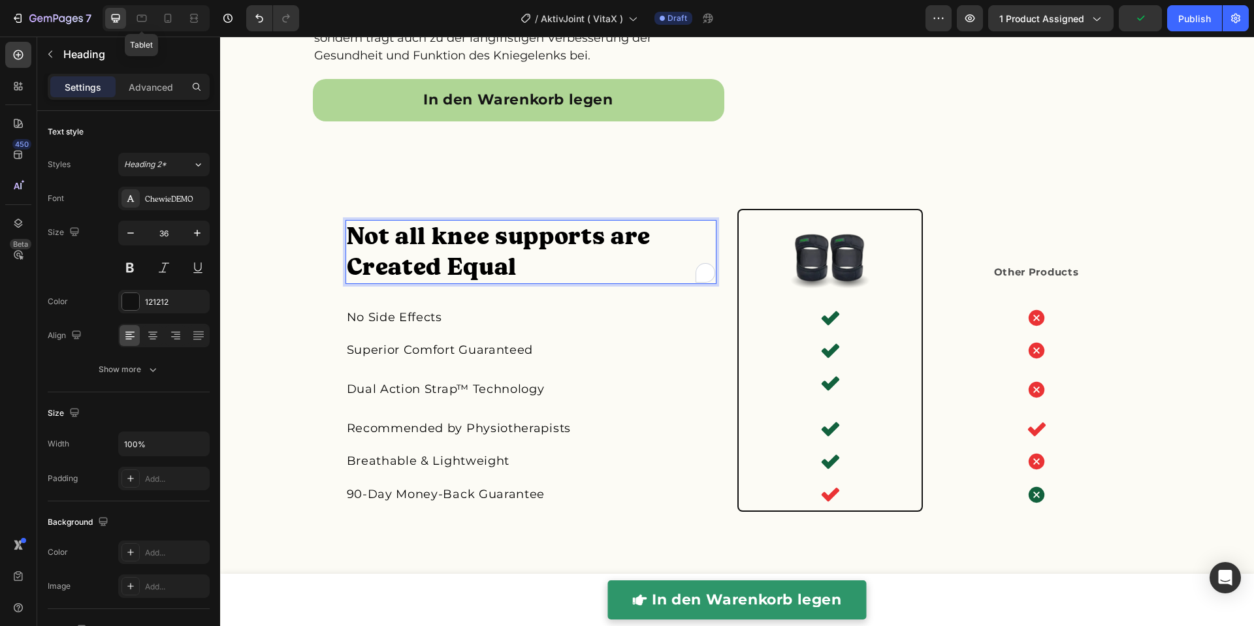
click at [526, 265] on p "Not all knee supports are Created Equal" at bounding box center [531, 251] width 368 height 61
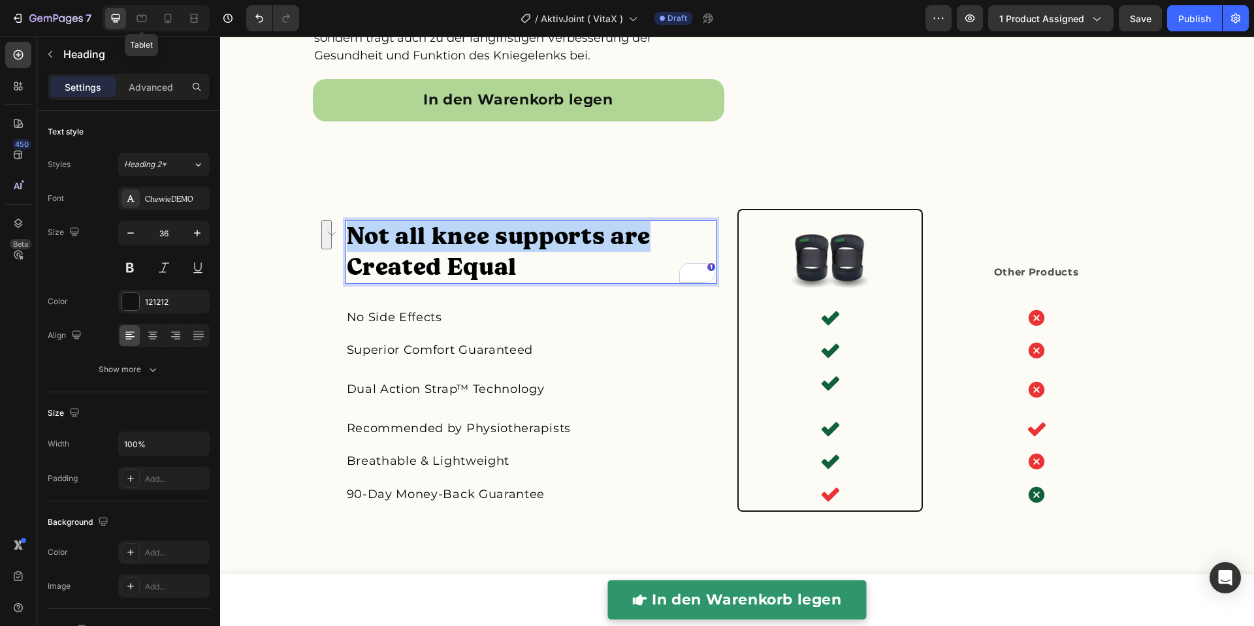
drag, startPoint x: 653, startPoint y: 239, endPoint x: 343, endPoint y: 221, distance: 310.7
click at [347, 221] on p "Not all knee supports are Created Equal" at bounding box center [531, 251] width 368 height 61
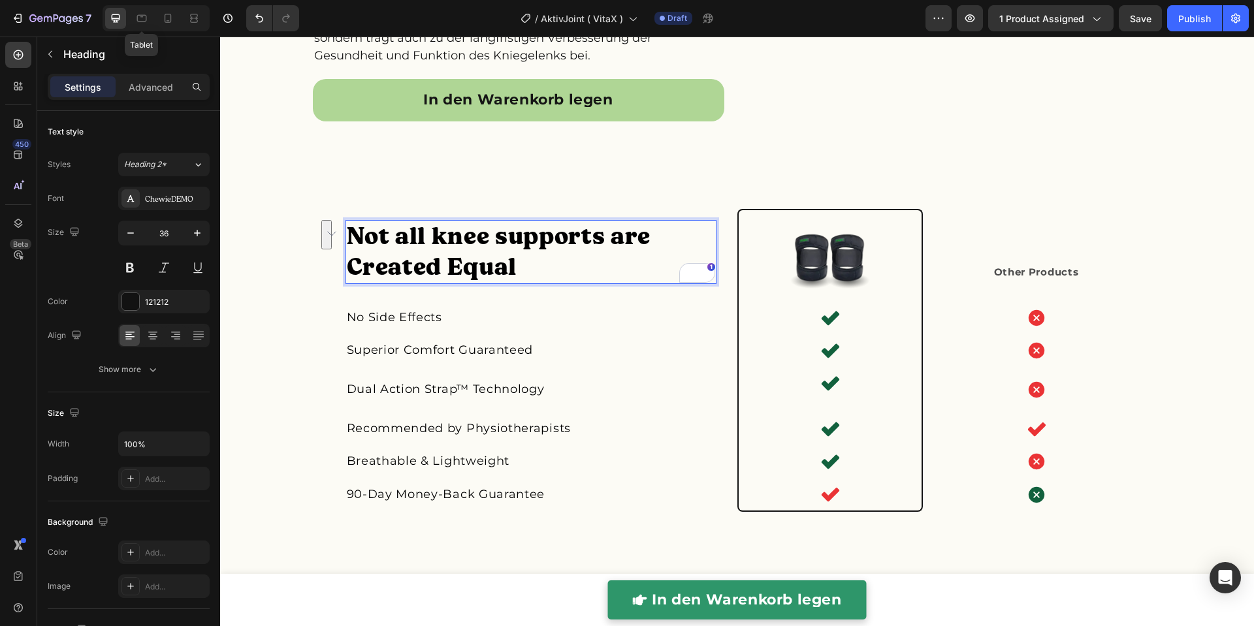
click at [523, 268] on p "Not all knee supports are Created Equal" at bounding box center [531, 251] width 368 height 61
click at [329, 263] on div "Not all knee supports are Created Equal Heading 10 Image Other Products Text Bl…" at bounding box center [737, 377] width 1034 height 336
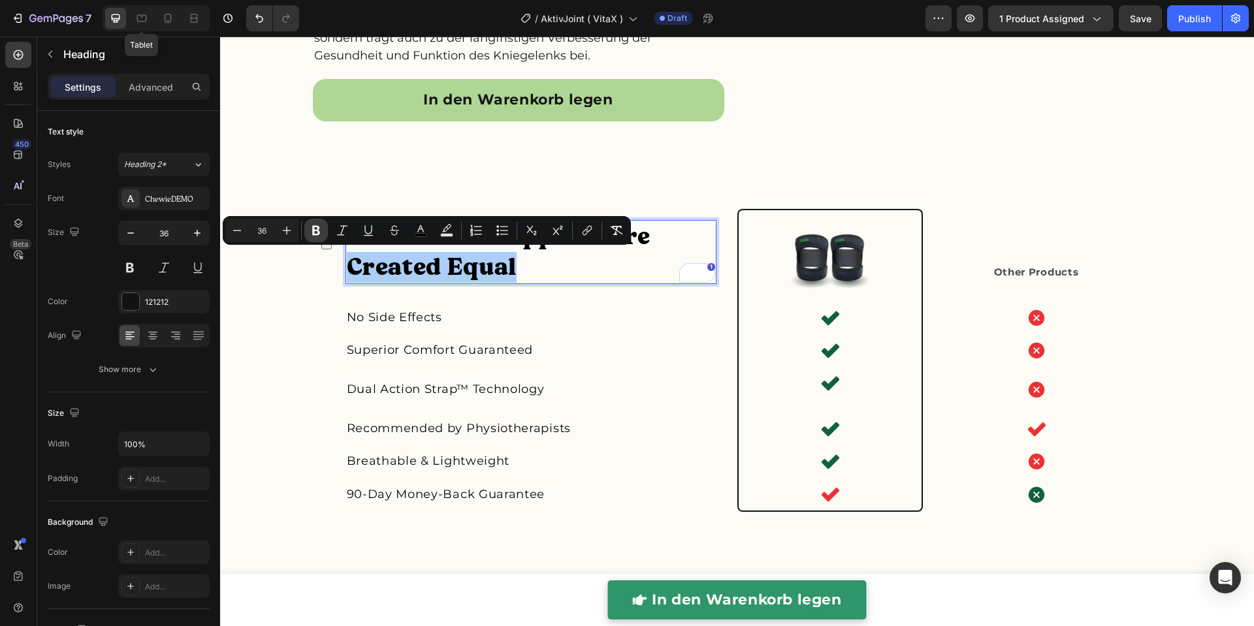
click at [320, 235] on icon "Editor contextual toolbar" at bounding box center [316, 230] width 13 height 13
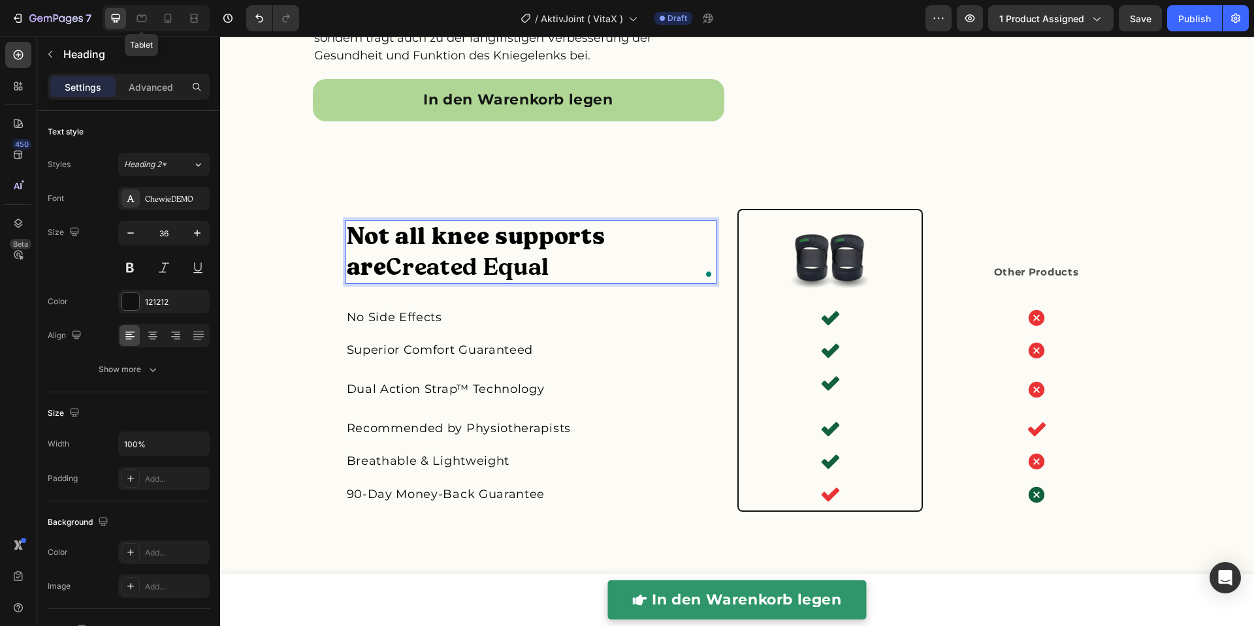
click at [507, 268] on p "Not all knee supports are Created Equal" at bounding box center [531, 251] width 368 height 61
click at [154, 368] on icon "button" at bounding box center [152, 369] width 13 height 13
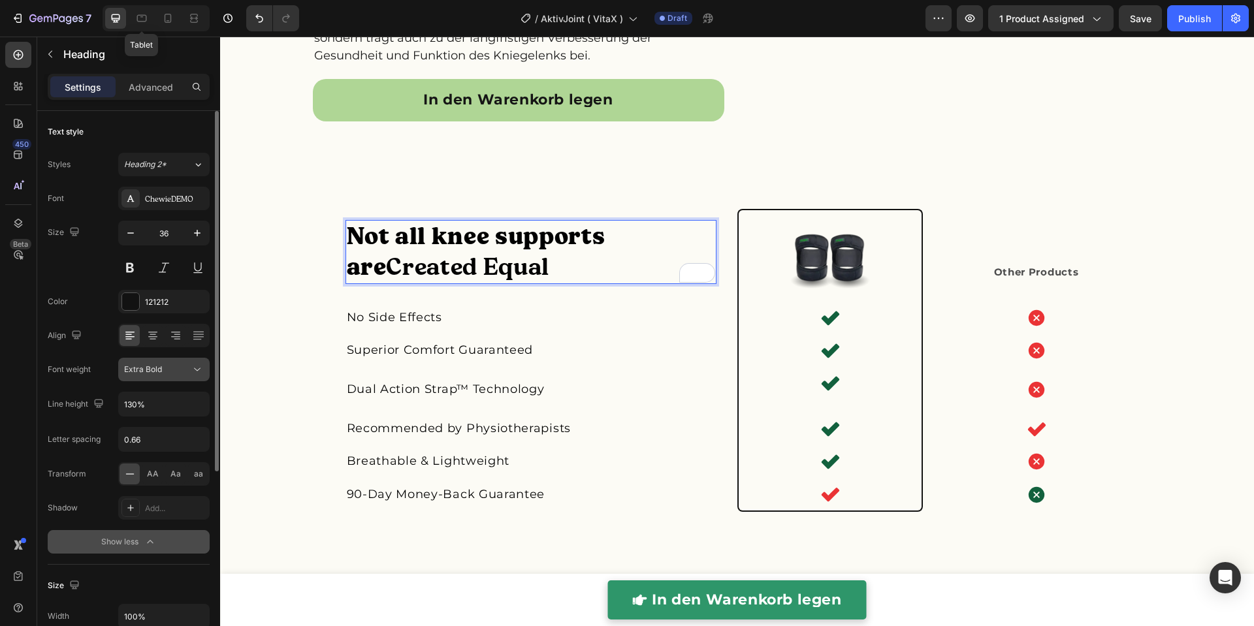
click at [153, 372] on span "Extra Bold" at bounding box center [143, 369] width 38 height 10
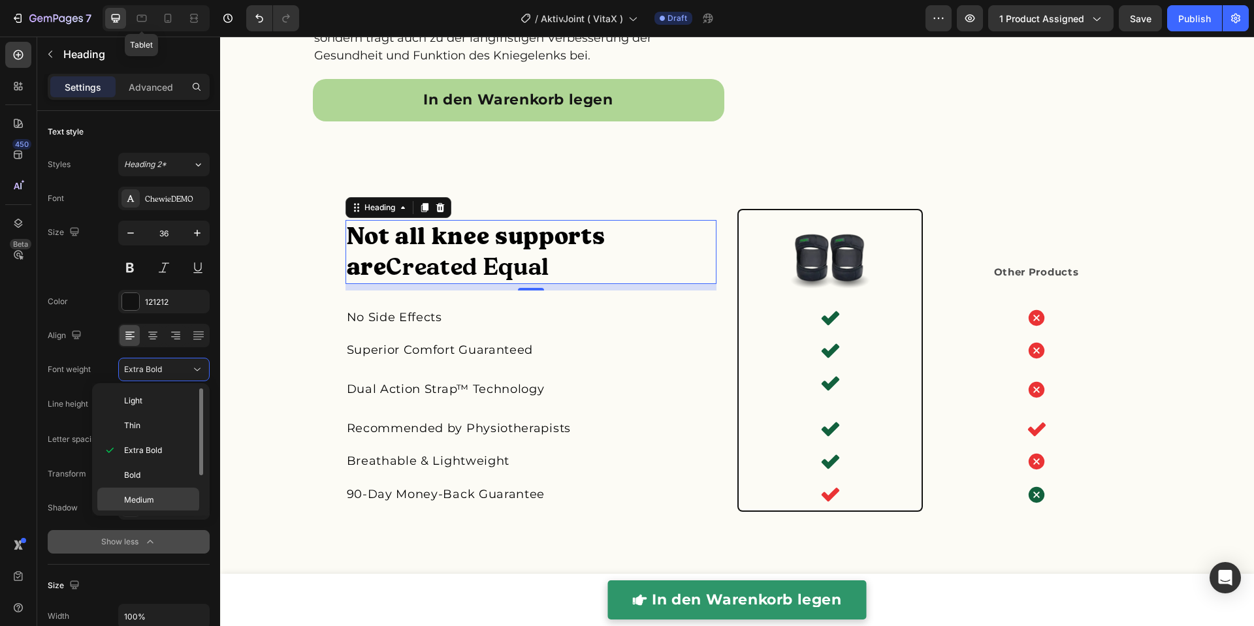
scroll to position [35, 0]
click at [155, 502] on div "Normal" at bounding box center [148, 514] width 102 height 25
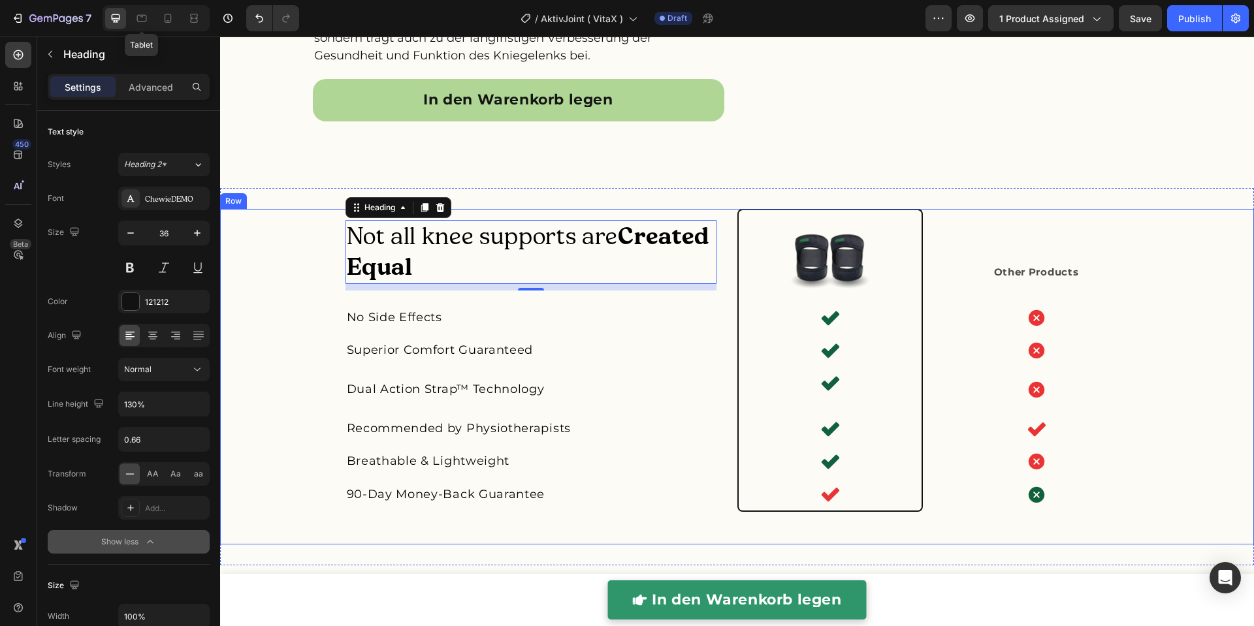
click at [268, 325] on div "⁠⁠⁠⁠⁠⁠⁠ Not all knee supports are Created Equal Heading 10 Image Other Products…" at bounding box center [737, 377] width 1034 height 336
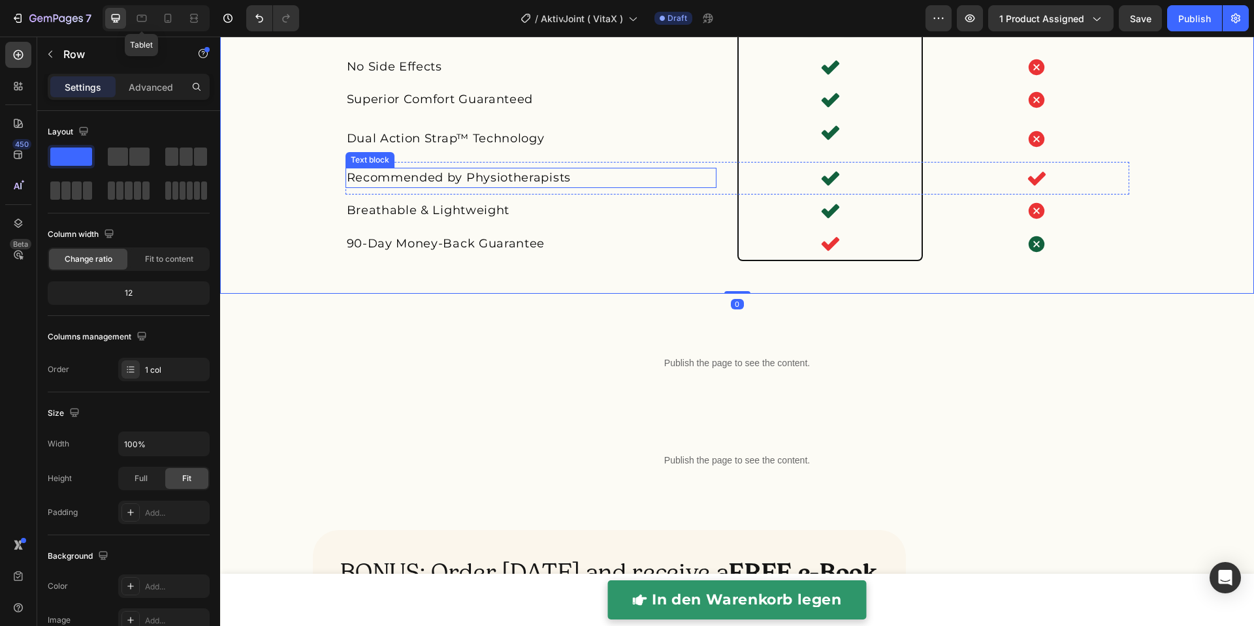
scroll to position [3267, 0]
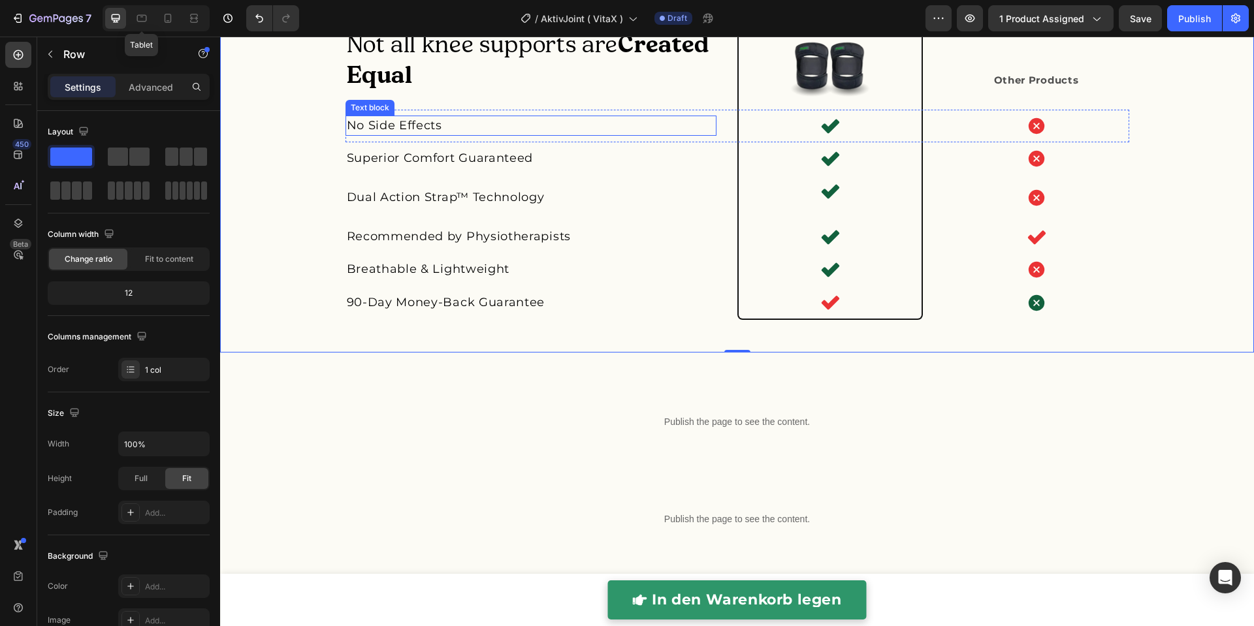
click at [458, 125] on p "No Side Effects" at bounding box center [531, 126] width 368 height 18
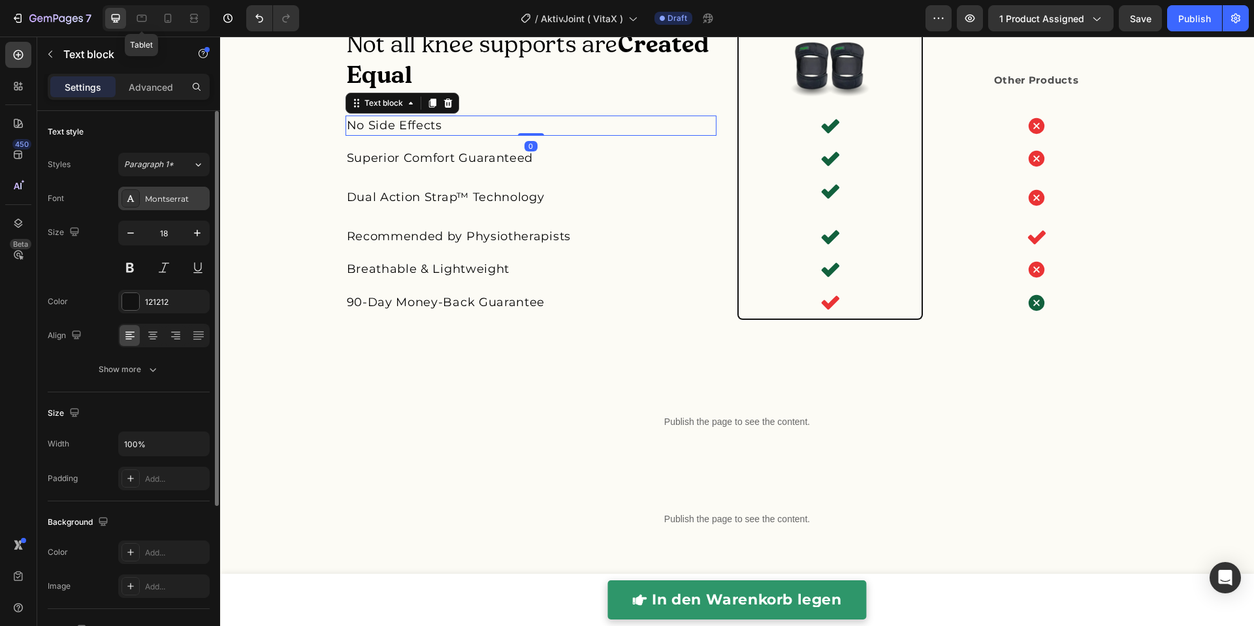
click at [179, 201] on div "Montserrat" at bounding box center [175, 199] width 61 height 12
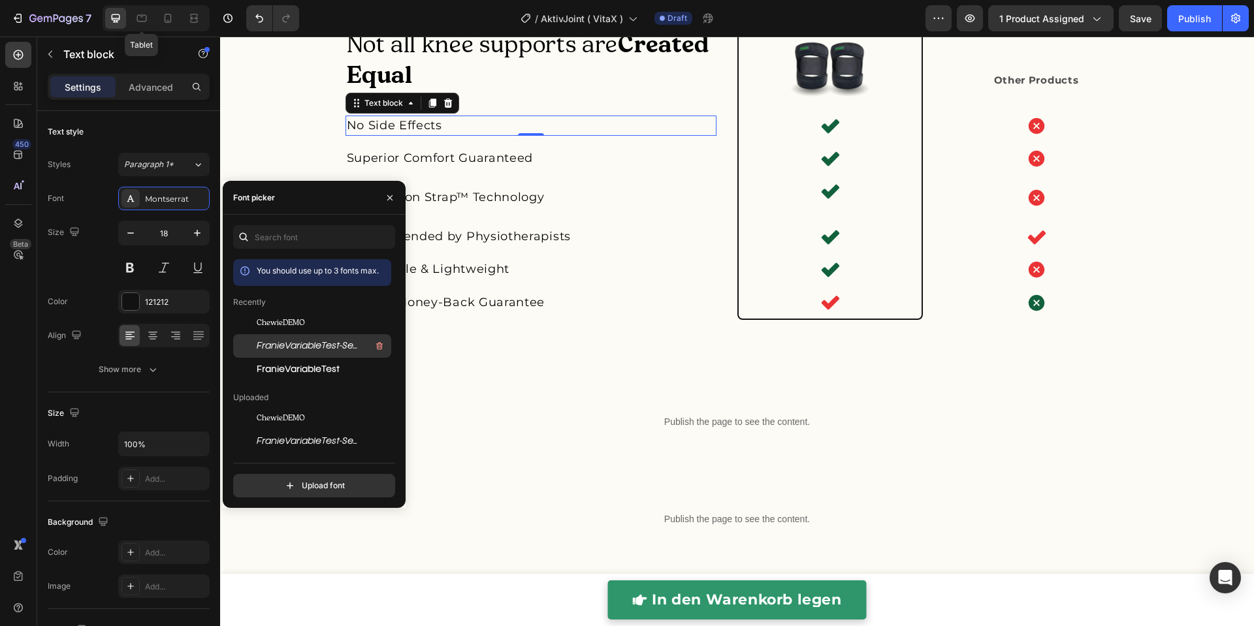
click at [276, 340] on span "FranieVariableTest-SemiLightItalic-BF64c31f3dae070" at bounding box center [311, 346] width 108 height 12
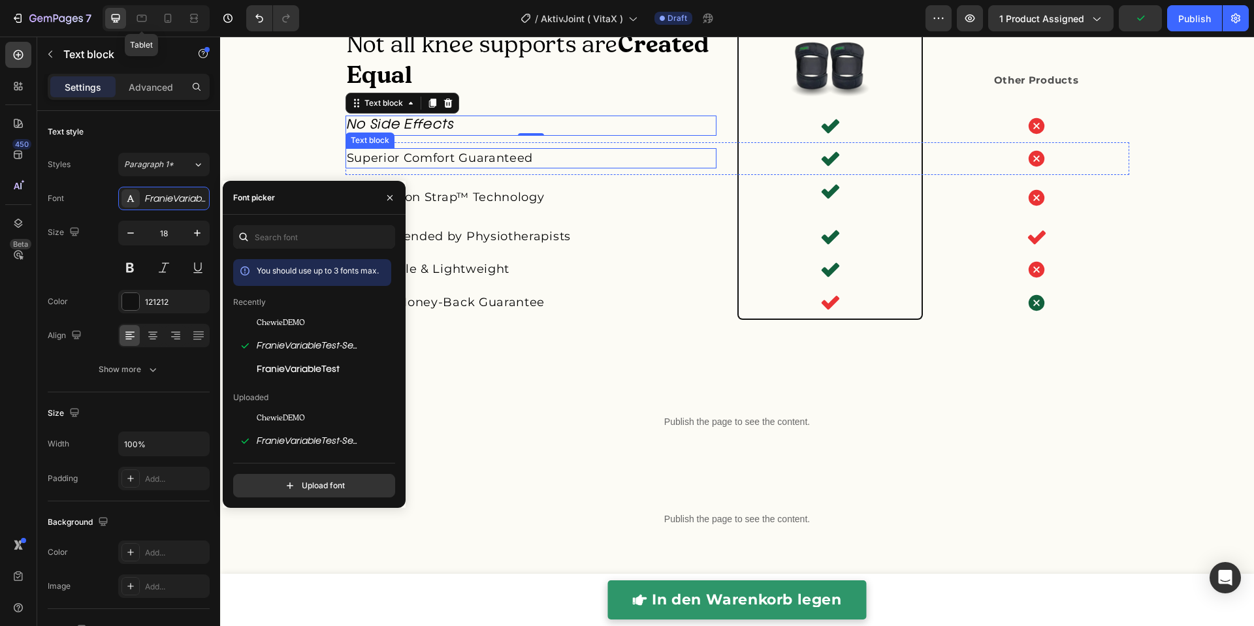
click at [445, 160] on span "Superior Comfort Guaranteed" at bounding box center [440, 158] width 187 height 14
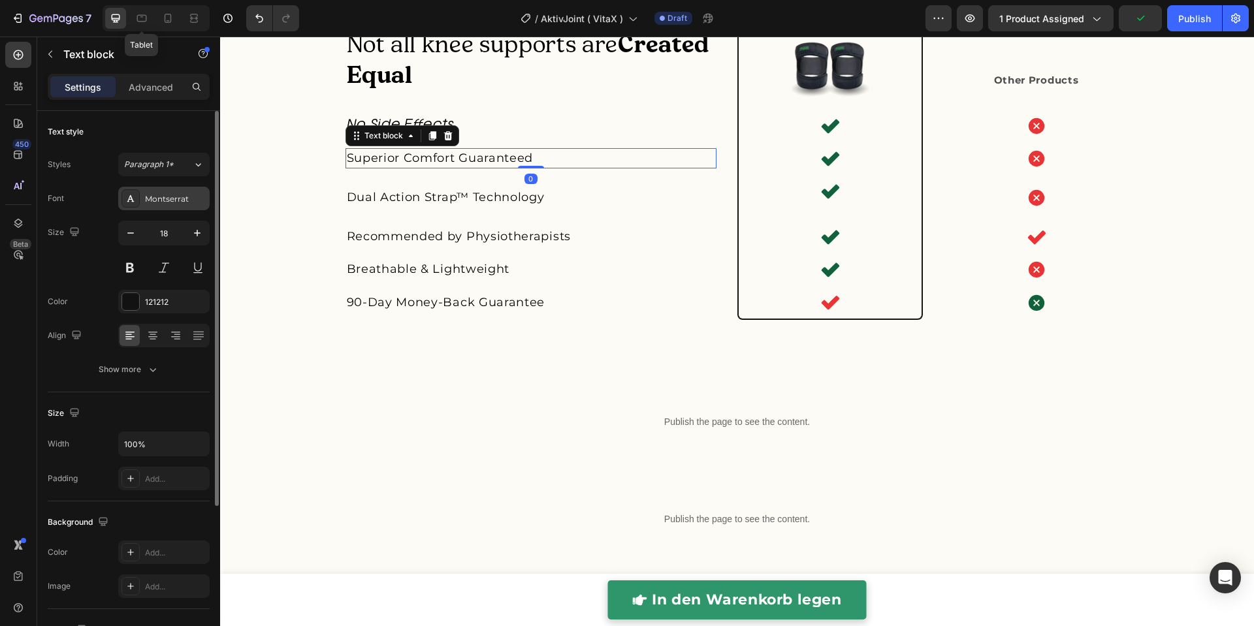
click at [180, 197] on div "Montserrat" at bounding box center [175, 199] width 61 height 12
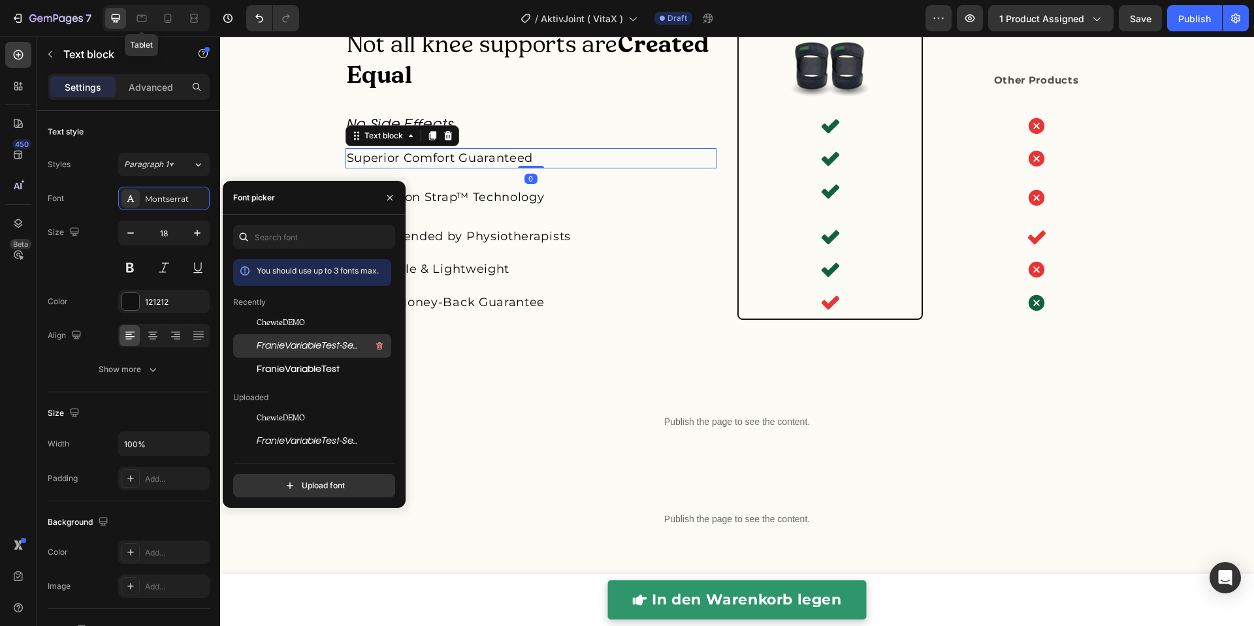
click at [285, 344] on span "FranieVariableTest-SemiLightItalic-BF64c31f3dae070" at bounding box center [311, 346] width 108 height 12
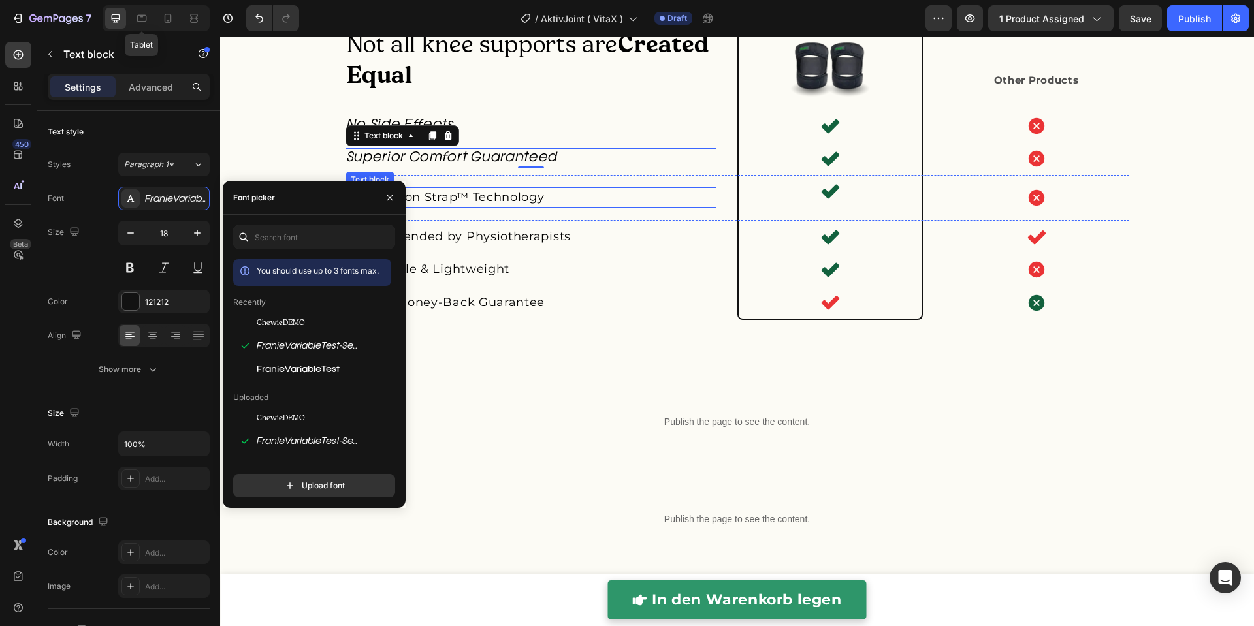
click at [465, 191] on span "Dual Action Strap™ Technology" at bounding box center [446, 197] width 198 height 14
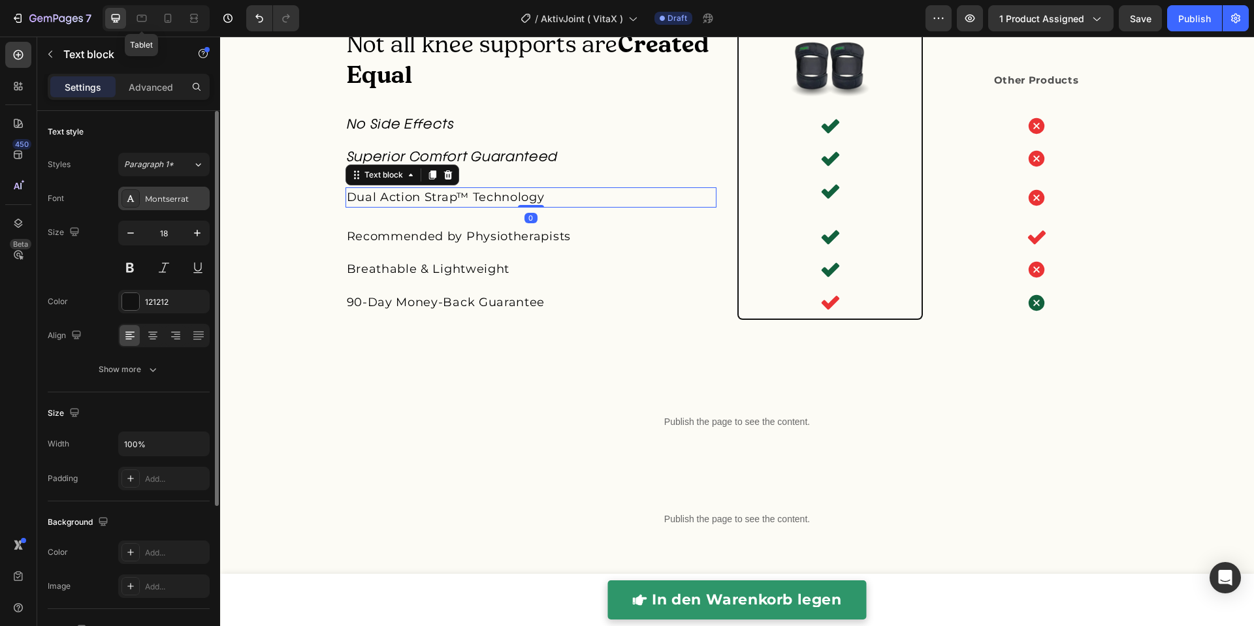
drag, startPoint x: 140, startPoint y: 187, endPoint x: 150, endPoint y: 197, distance: 13.4
click at [141, 187] on div "Montserrat" at bounding box center [163, 199] width 91 height 24
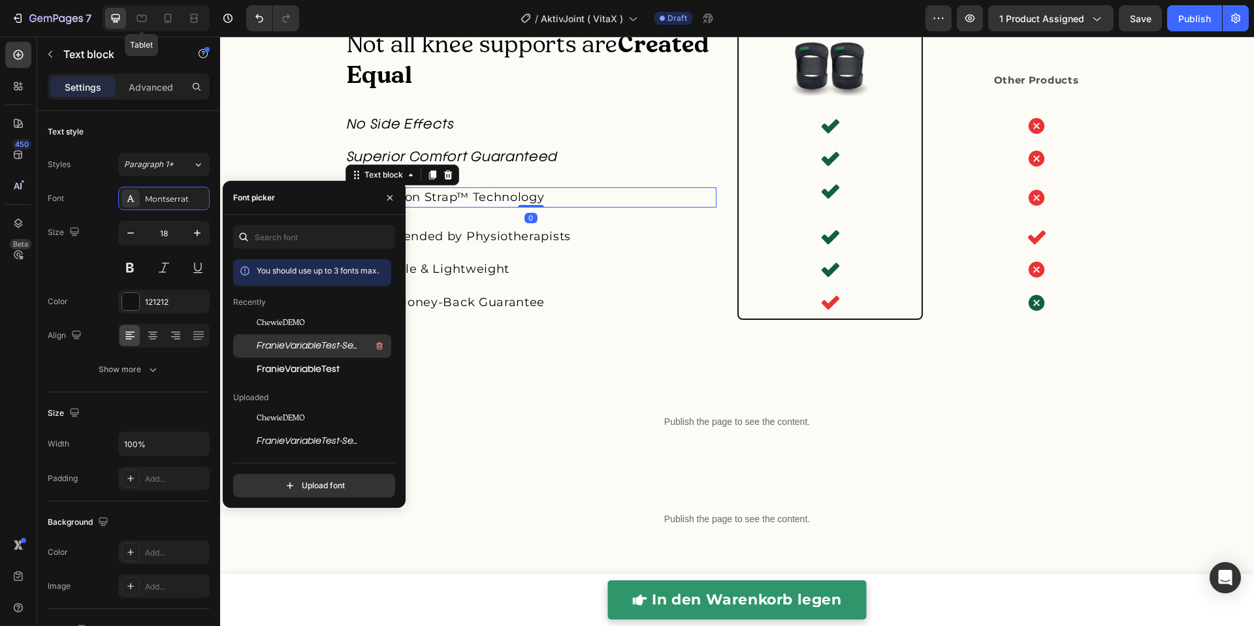
drag, startPoint x: 263, startPoint y: 338, endPoint x: 285, endPoint y: 337, distance: 21.6
click at [264, 477] on div "FranieVariableTest-SemiLightItalic-BF64c31f3dae070" at bounding box center [312, 489] width 158 height 24
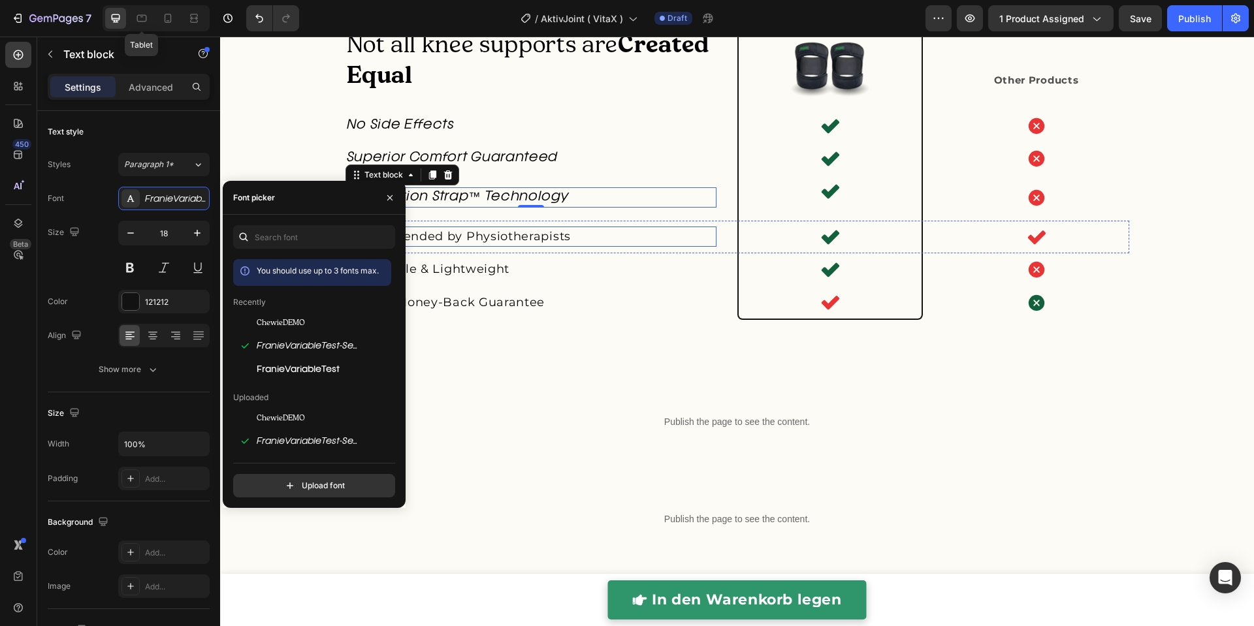
click at [506, 241] on span "Recommended by Physiotherapists" at bounding box center [459, 236] width 224 height 14
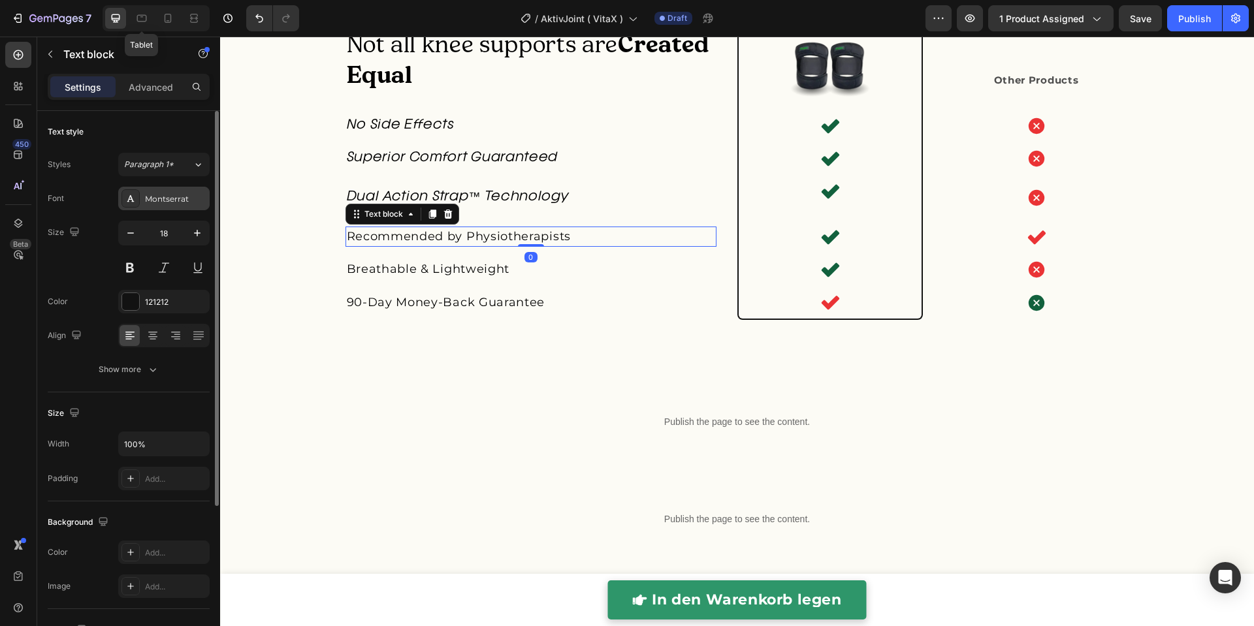
click at [174, 195] on div "Montserrat" at bounding box center [175, 199] width 61 height 12
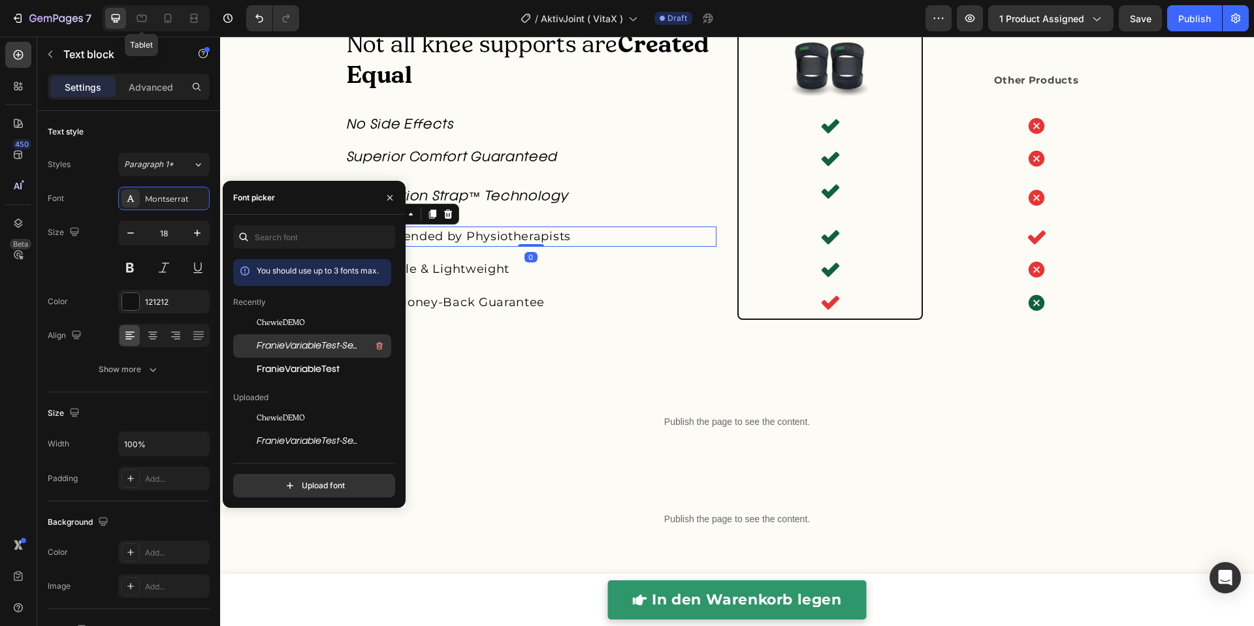
click at [278, 338] on div "FranieVariableTest-SemiLightItalic-BF64c31f3dae070" at bounding box center [323, 346] width 132 height 16
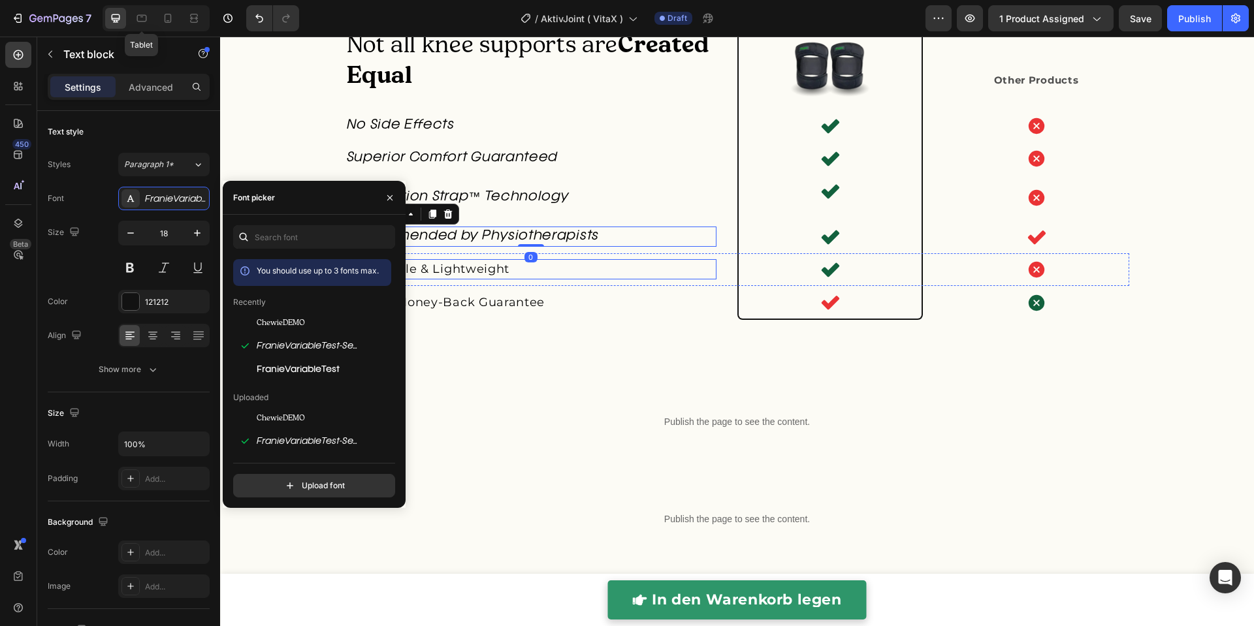
click at [490, 273] on span "Breathable & Lightweight" at bounding box center [428, 269] width 163 height 14
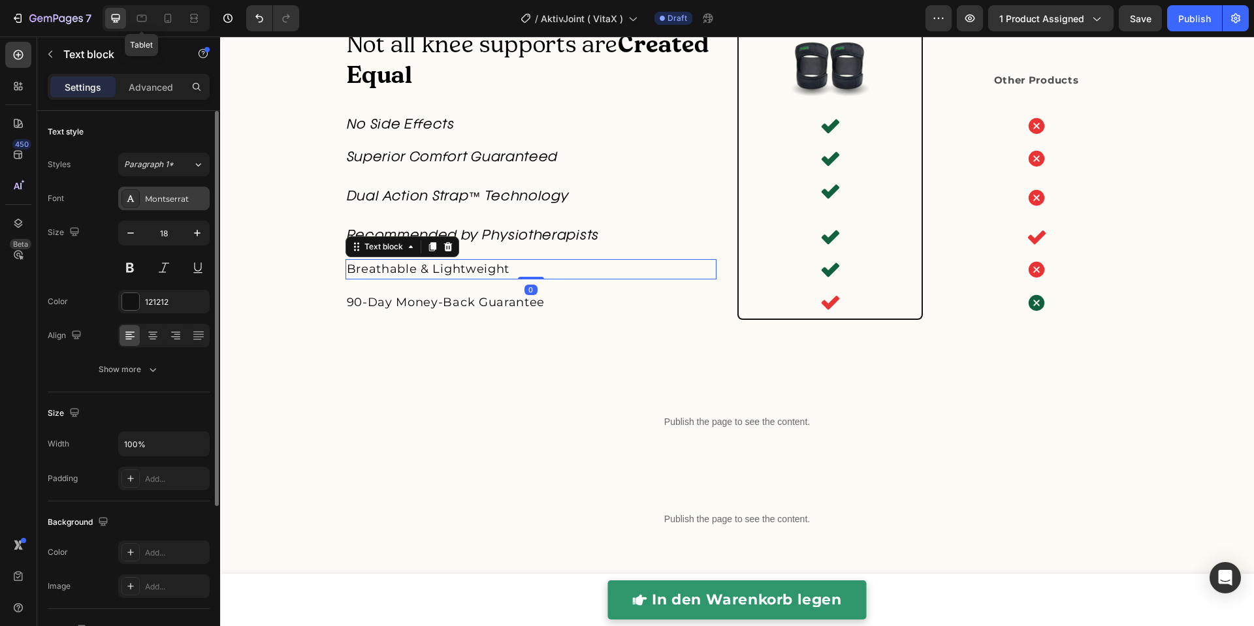
click at [172, 201] on div "Montserrat" at bounding box center [175, 199] width 61 height 12
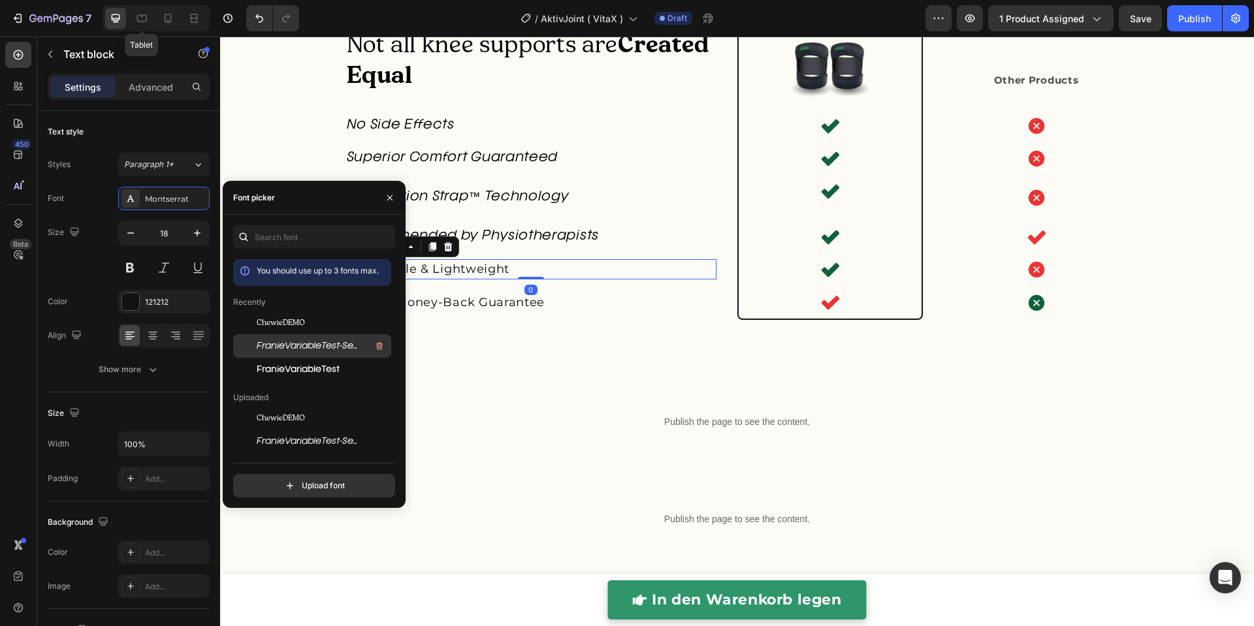
click at [299, 340] on span "FranieVariableTest-SemiLightItalic-BF64c31f3dae070" at bounding box center [311, 346] width 108 height 12
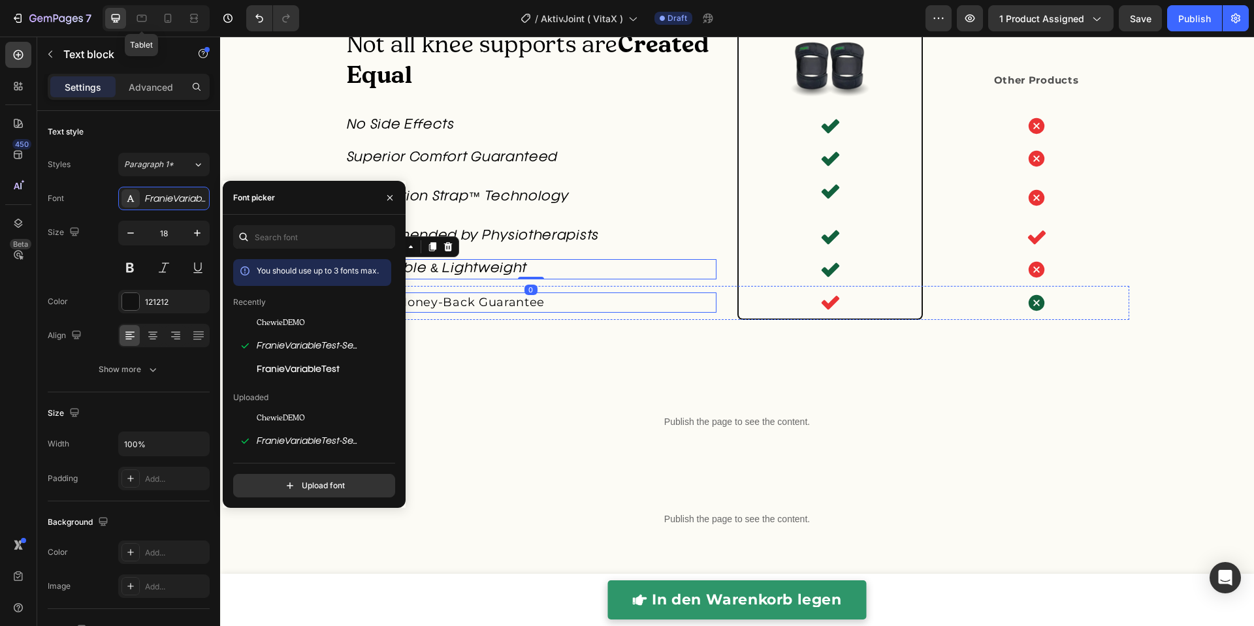
click at [494, 301] on span "90-Day Money-Back Guarantee" at bounding box center [446, 302] width 199 height 14
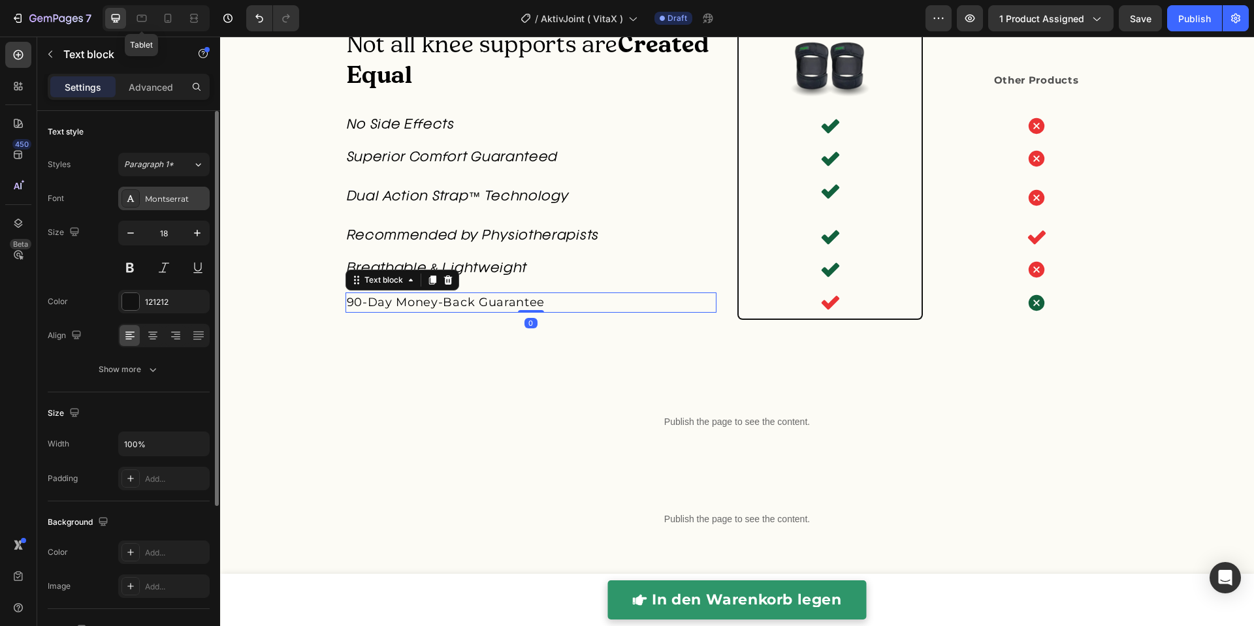
click at [150, 199] on div "Montserrat" at bounding box center [175, 199] width 61 height 12
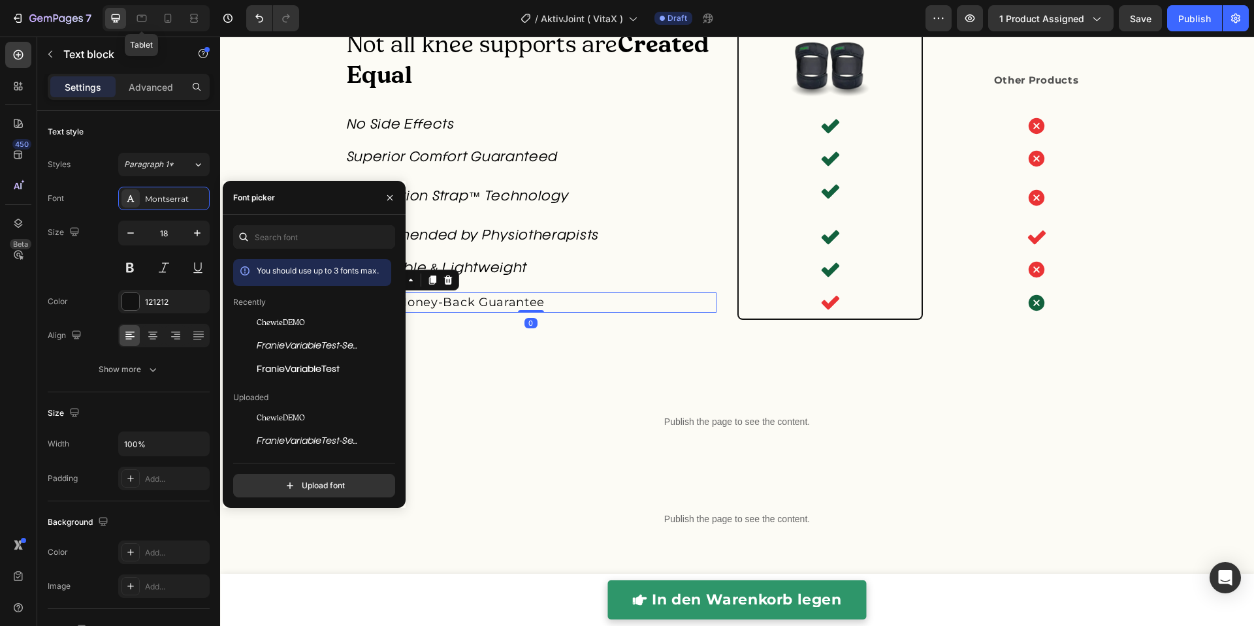
drag, startPoint x: 298, startPoint y: 346, endPoint x: 389, endPoint y: 364, distance: 91.8
click at [298, 346] on span "FranieVariableTest-SemiLightItalic-BF64c31f3dae070" at bounding box center [311, 346] width 108 height 12
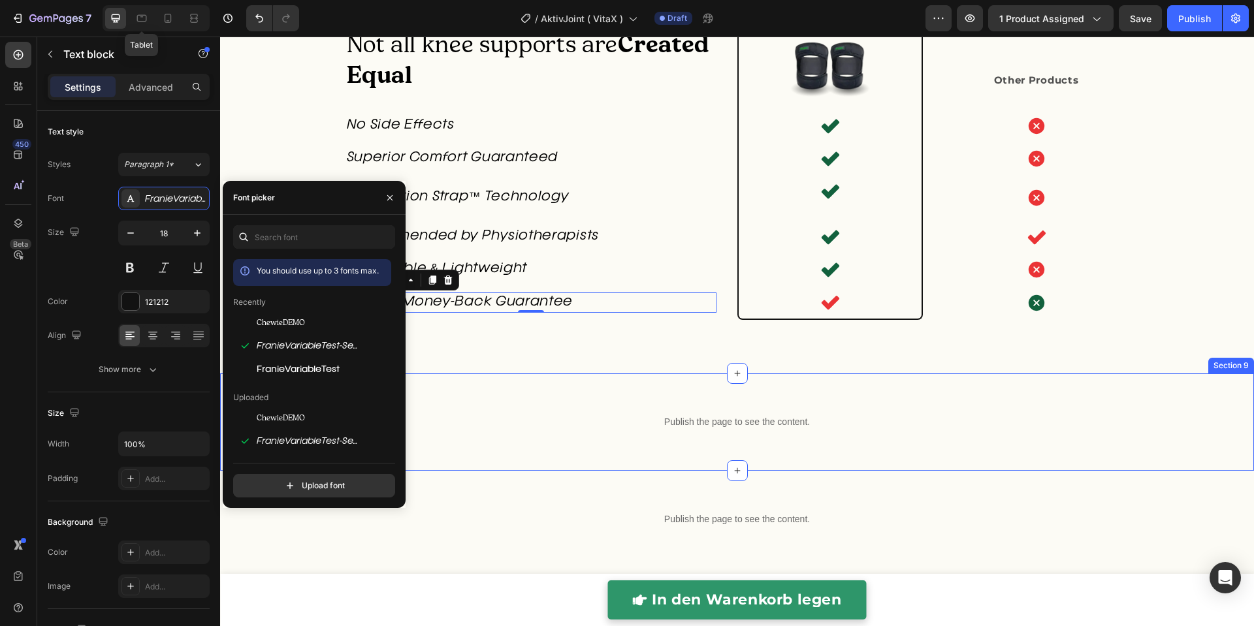
click at [539, 377] on div "Publish the page to see the content. Custom Code Row Section 9" at bounding box center [737, 422] width 1034 height 97
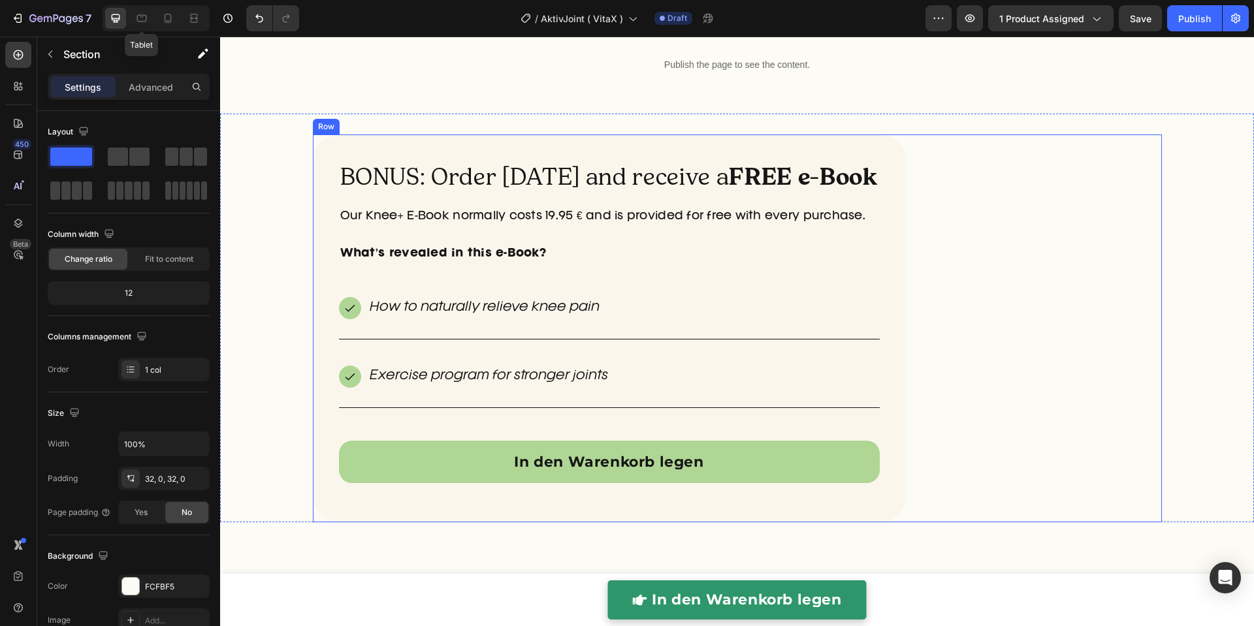
scroll to position [3724, 0]
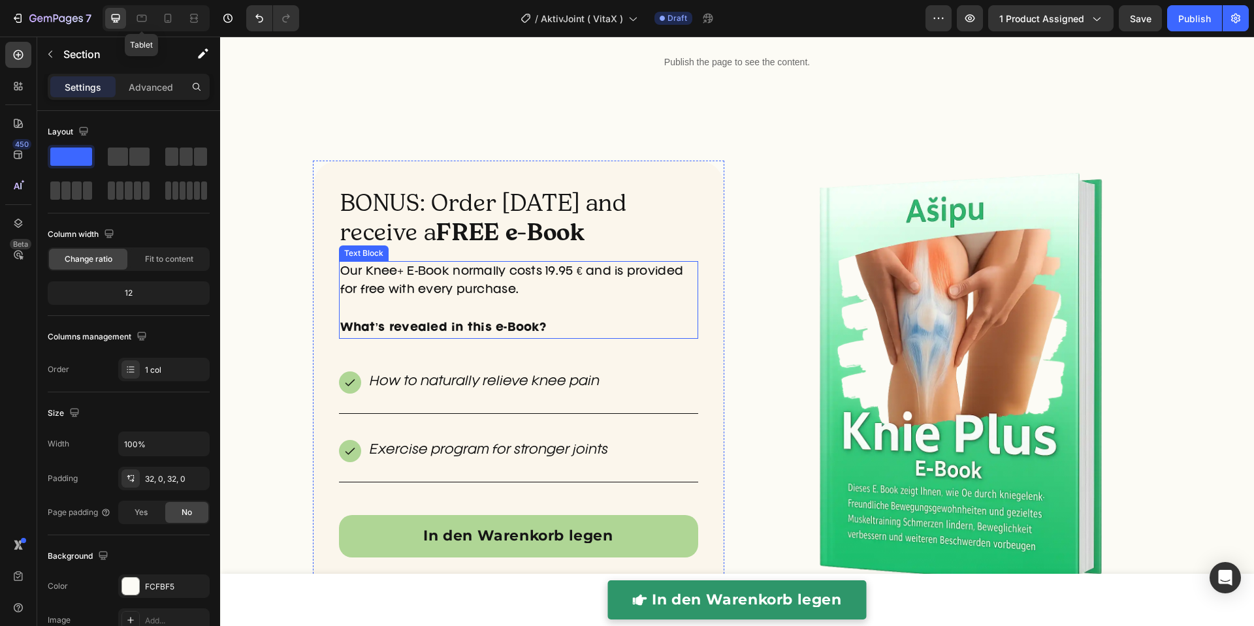
click at [527, 292] on p "Our Knee+ E-Book normally costs 19.95 € and is provided for free with every pur…" at bounding box center [518, 291] width 357 height 56
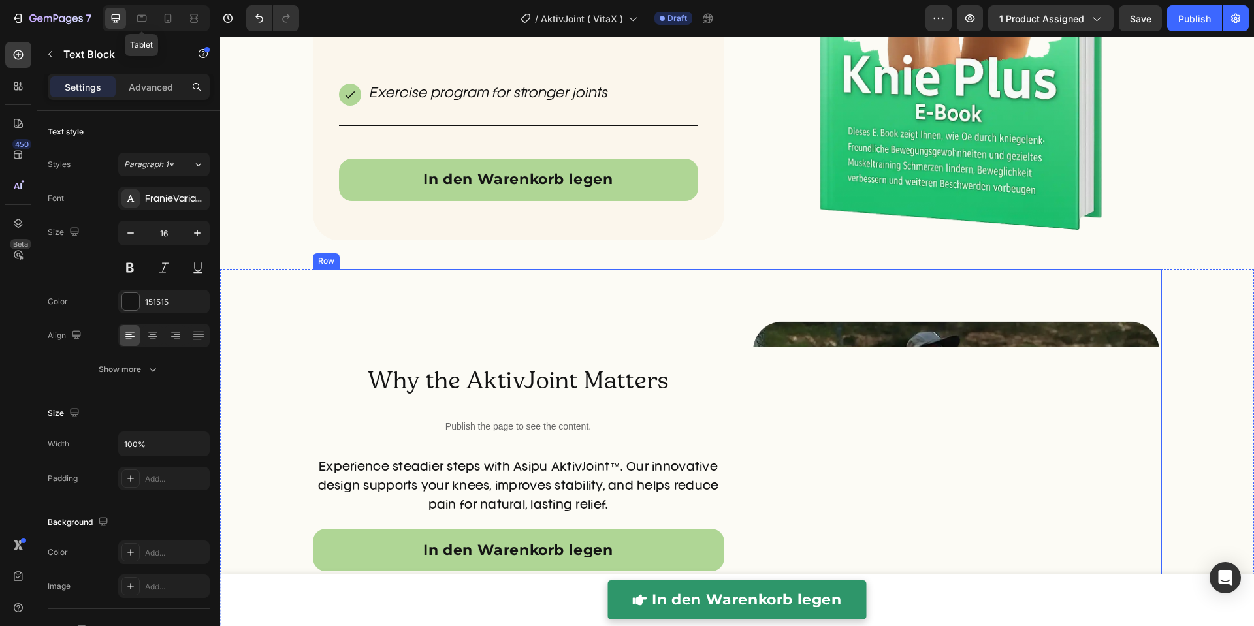
scroll to position [4129, 0]
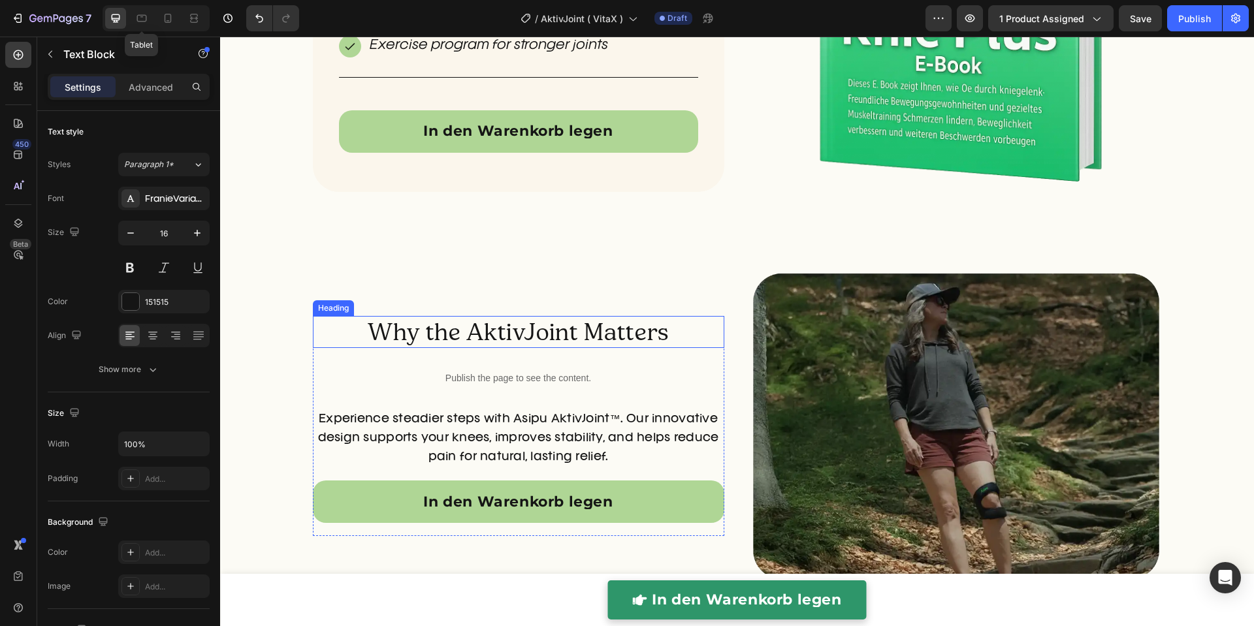
click at [561, 334] on h2 "Why the AktivJoint Matters" at bounding box center [518, 332] width 411 height 32
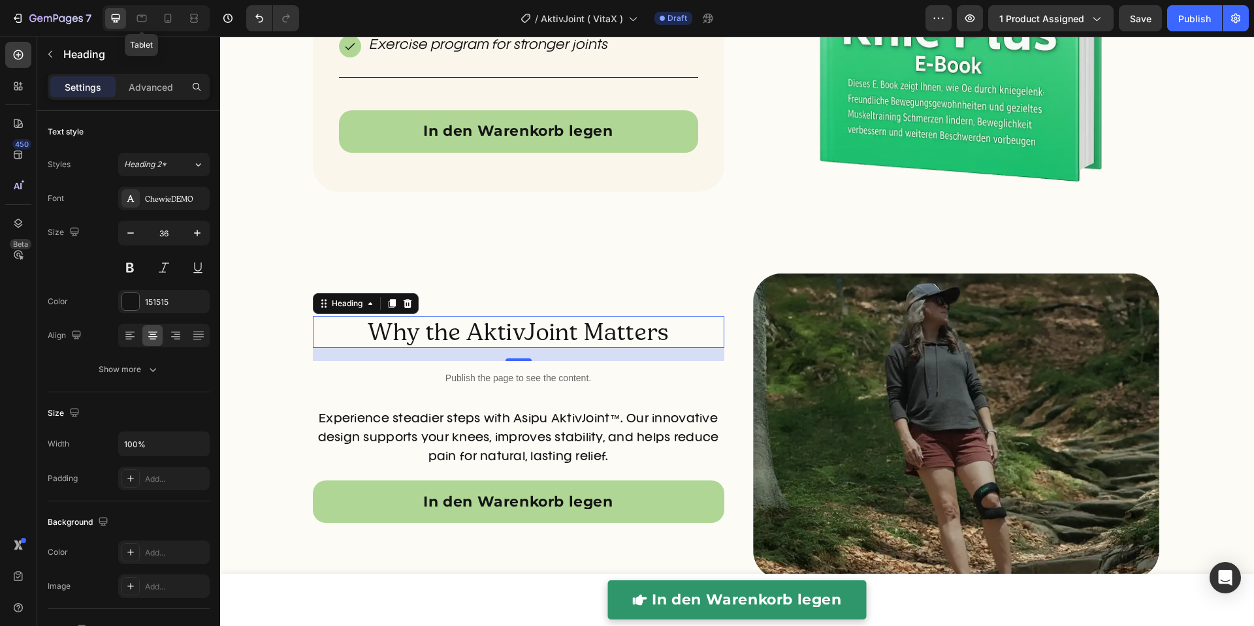
click at [572, 334] on h2 "Why the AktivJoint Matters" at bounding box center [518, 332] width 411 height 32
click at [476, 332] on p "Why the AktivJoint Matters" at bounding box center [518, 331] width 409 height 29
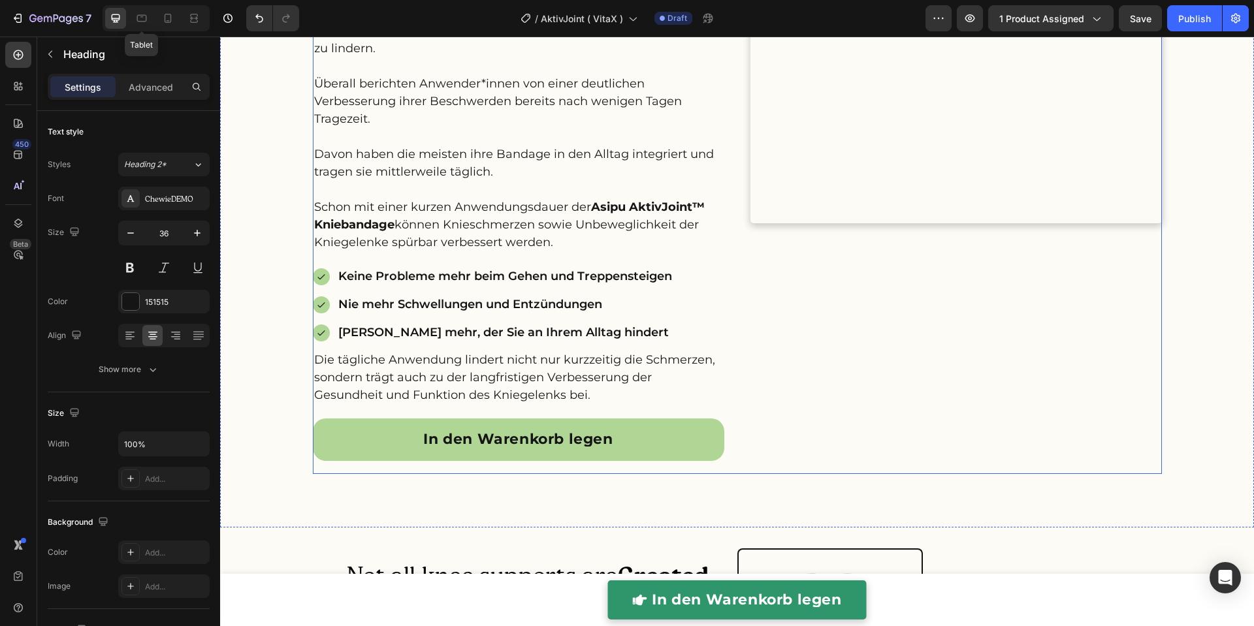
scroll to position [2704, 0]
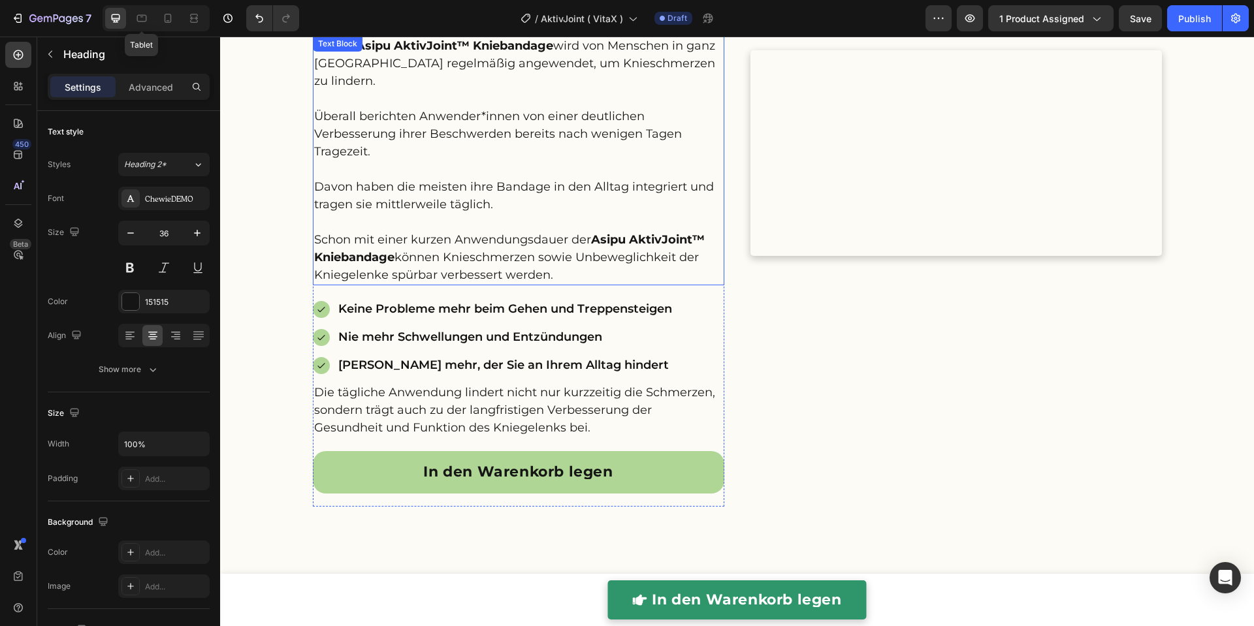
click at [527, 231] on p "Unsere Asipu AktivJoint™ Kniebandage wird von Menschen in ganz Deutschland rege…" at bounding box center [518, 160] width 409 height 247
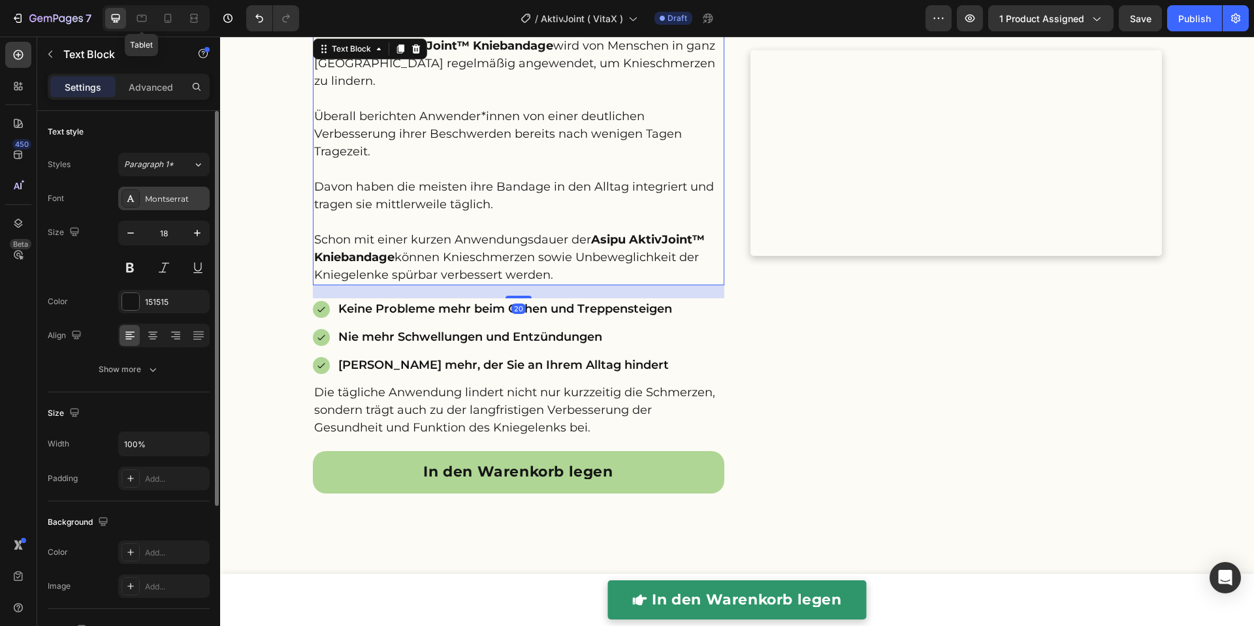
click at [184, 197] on div "Montserrat" at bounding box center [175, 199] width 61 height 12
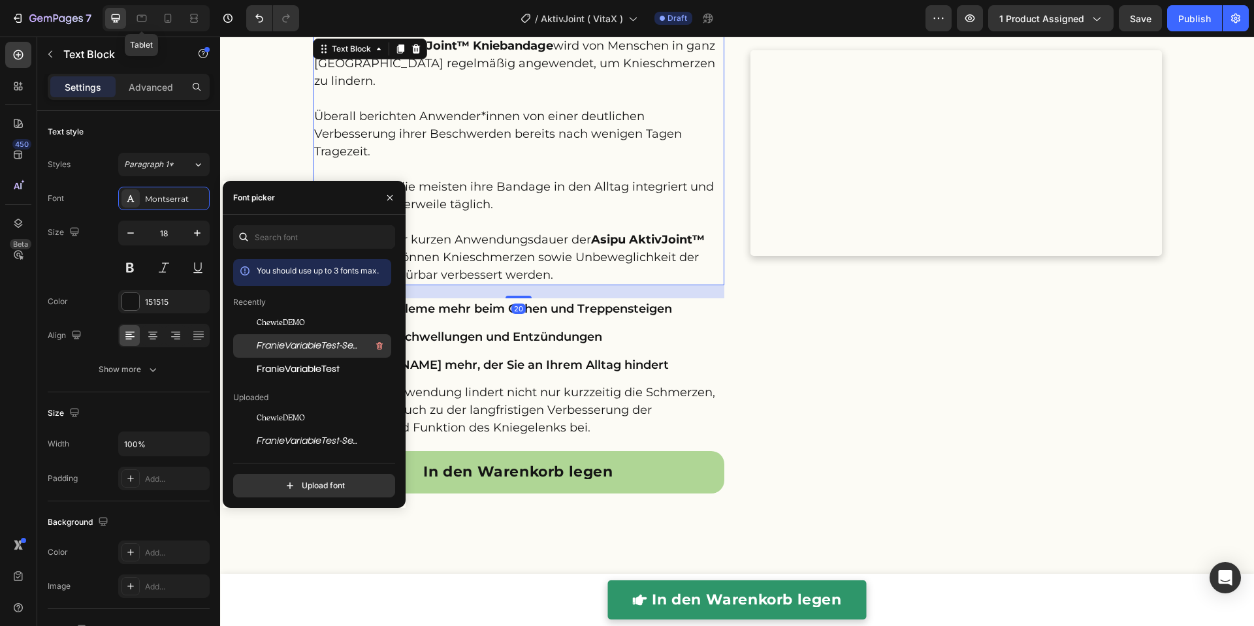
click at [304, 346] on span "FranieVariableTest-SemiLightItalic-BF64c31f3dae070" at bounding box center [311, 346] width 108 height 12
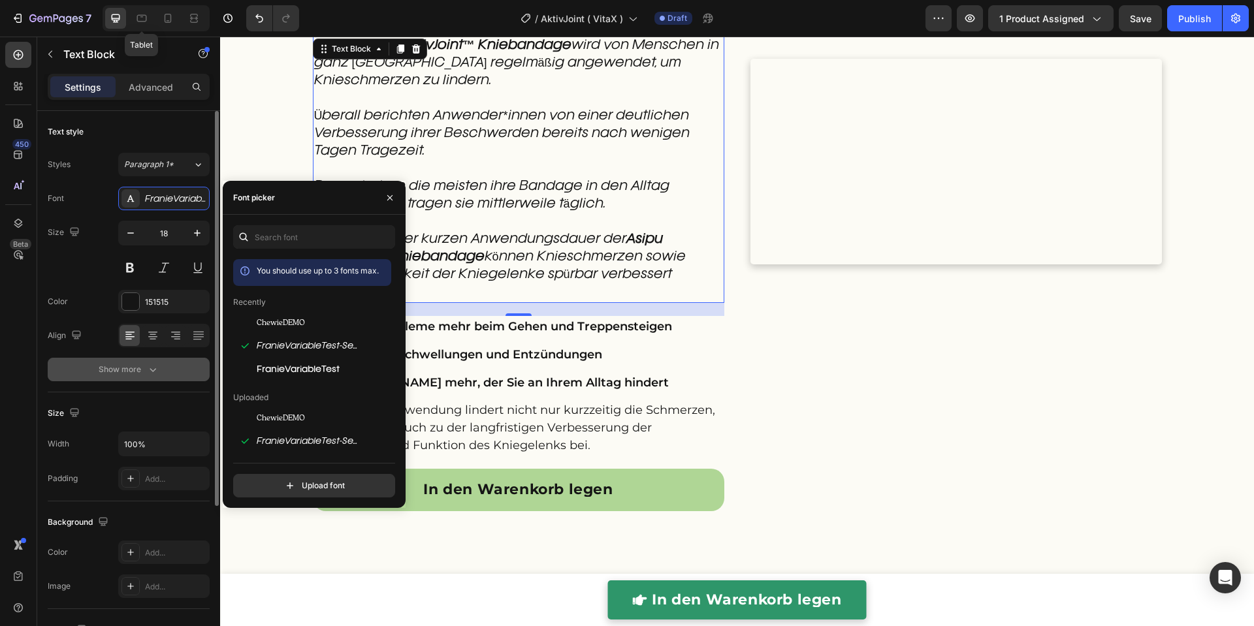
click at [144, 375] on div "Show more" at bounding box center [129, 369] width 61 height 13
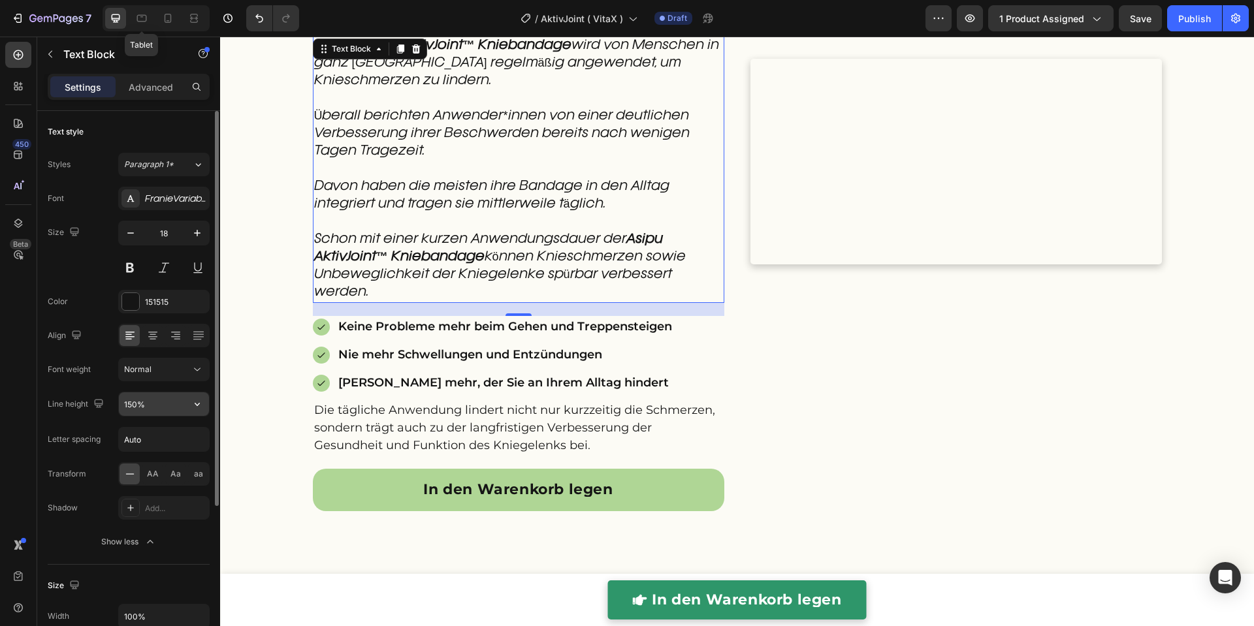
click at [144, 410] on input "150%" at bounding box center [164, 405] width 90 height 24
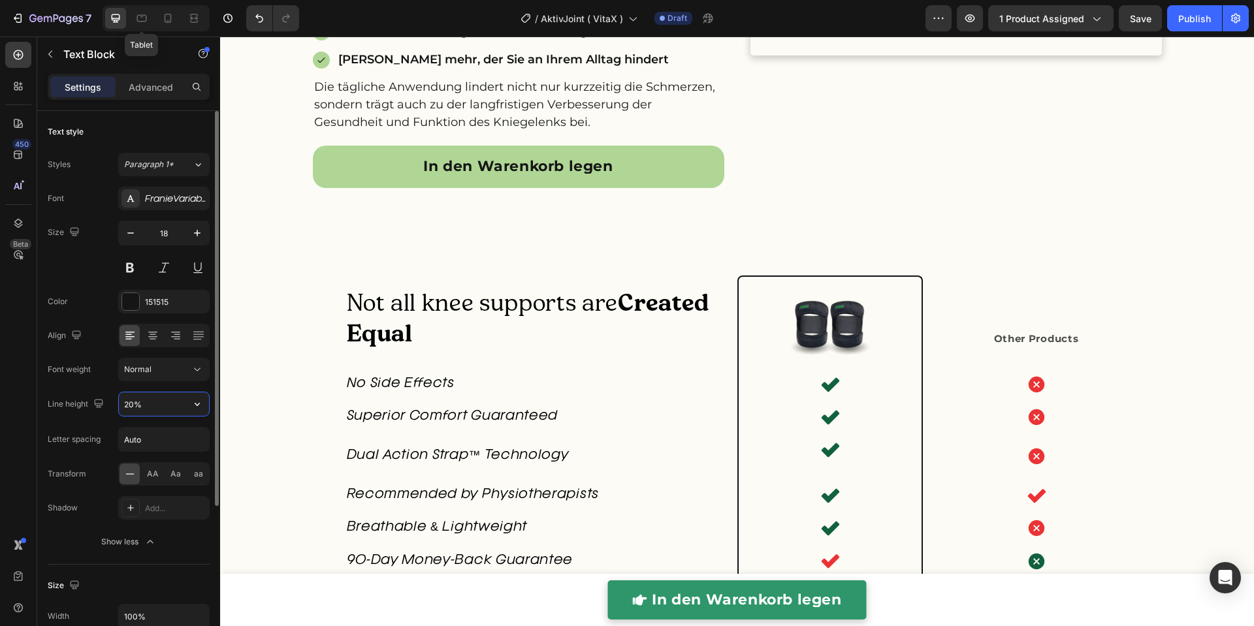
type input "200%"
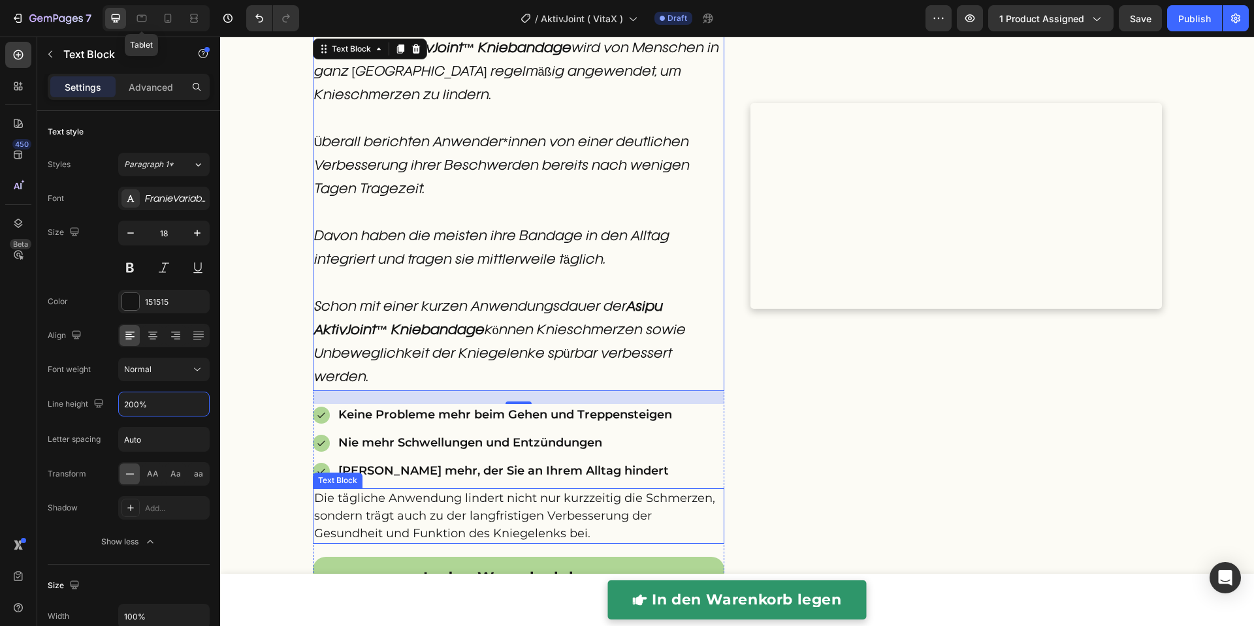
click at [366, 500] on p "Die tägliche Anwendung lindert nicht nur kurzzeitig die Schmerzen, sondern träg…" at bounding box center [518, 516] width 409 height 53
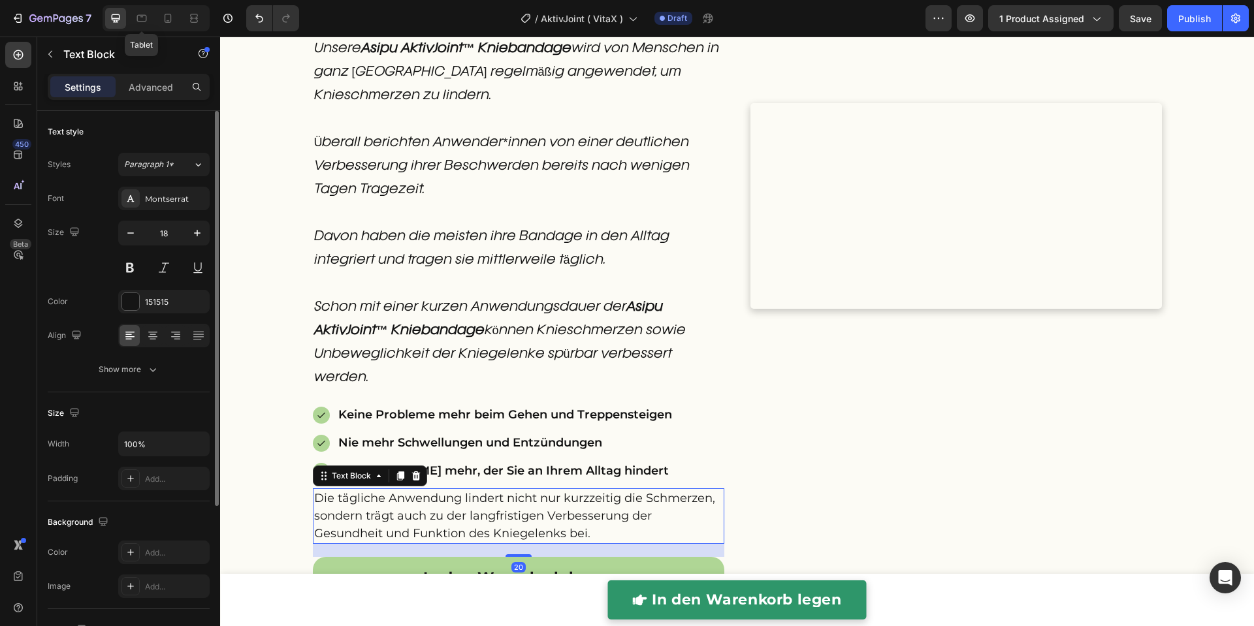
click at [155, 210] on div "Font Montserrat Size 18 Color 151515 Align Show more" at bounding box center [129, 284] width 162 height 195
click at [162, 208] on div "Montserrat" at bounding box center [163, 199] width 91 height 24
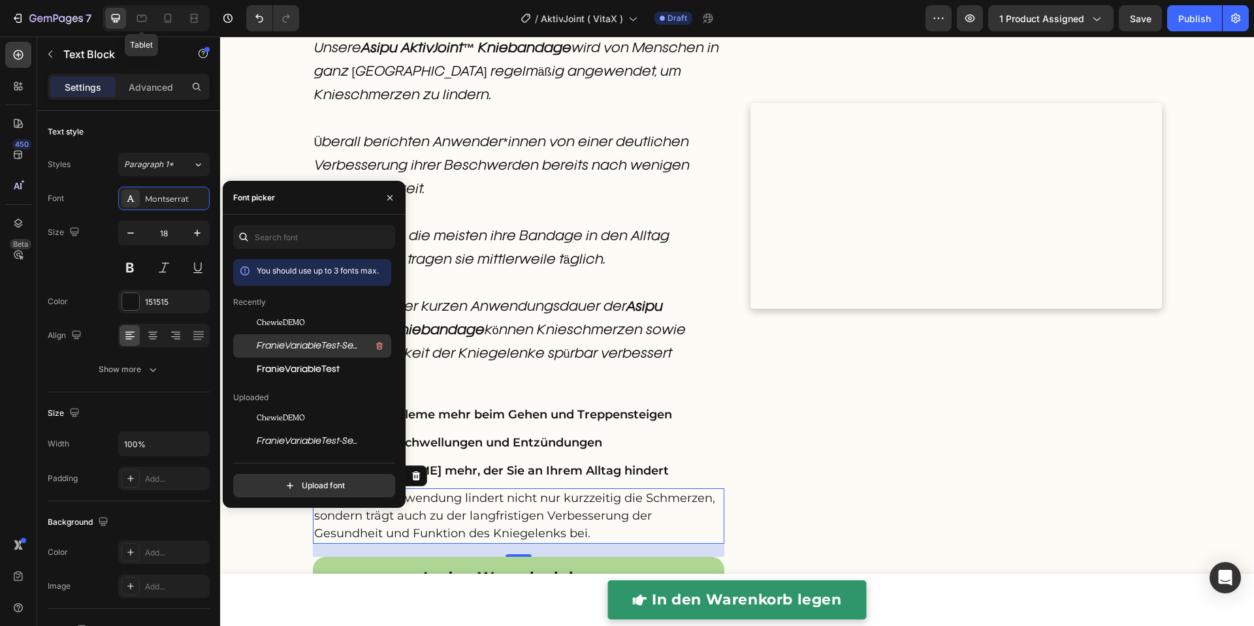
click at [289, 341] on span "FranieVariableTest-SemiLightItalic-BF64c31f3dae070" at bounding box center [311, 346] width 108 height 12
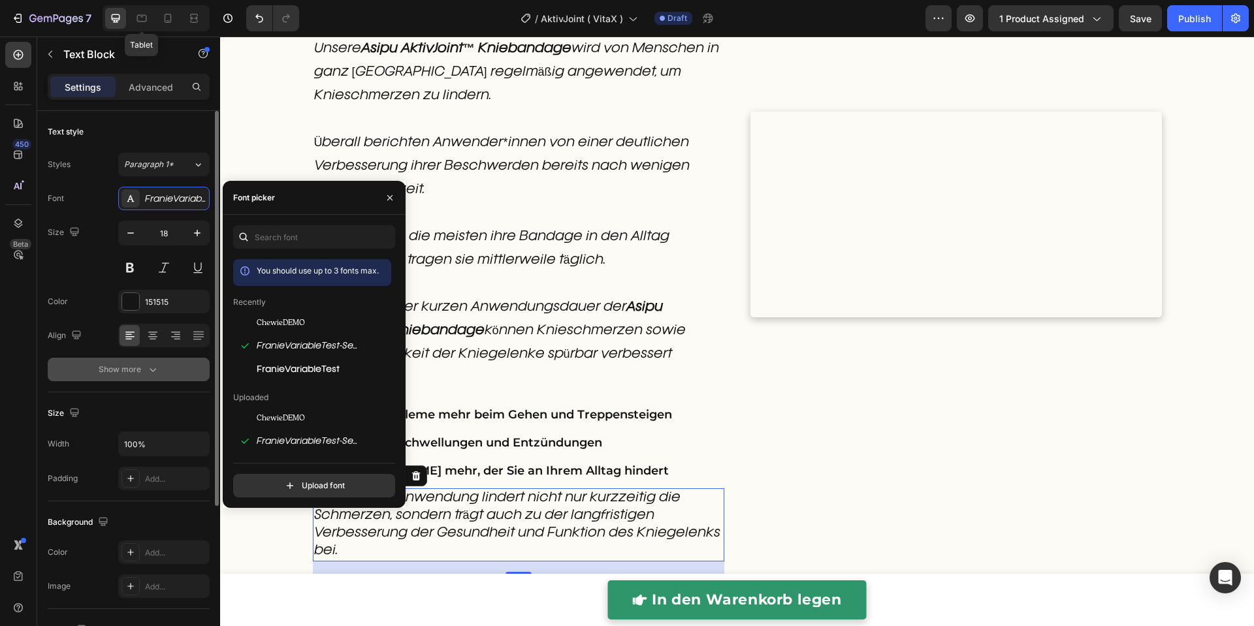
click at [144, 365] on div "Show more" at bounding box center [129, 369] width 61 height 13
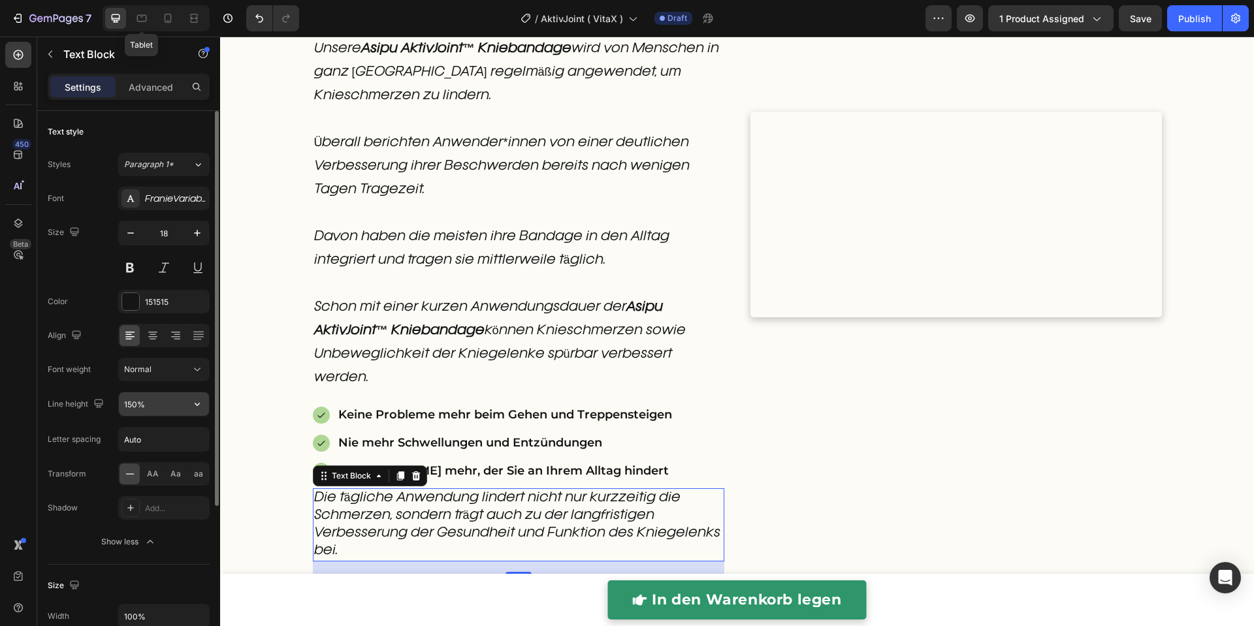
click at [155, 402] on input "150%" at bounding box center [164, 405] width 90 height 24
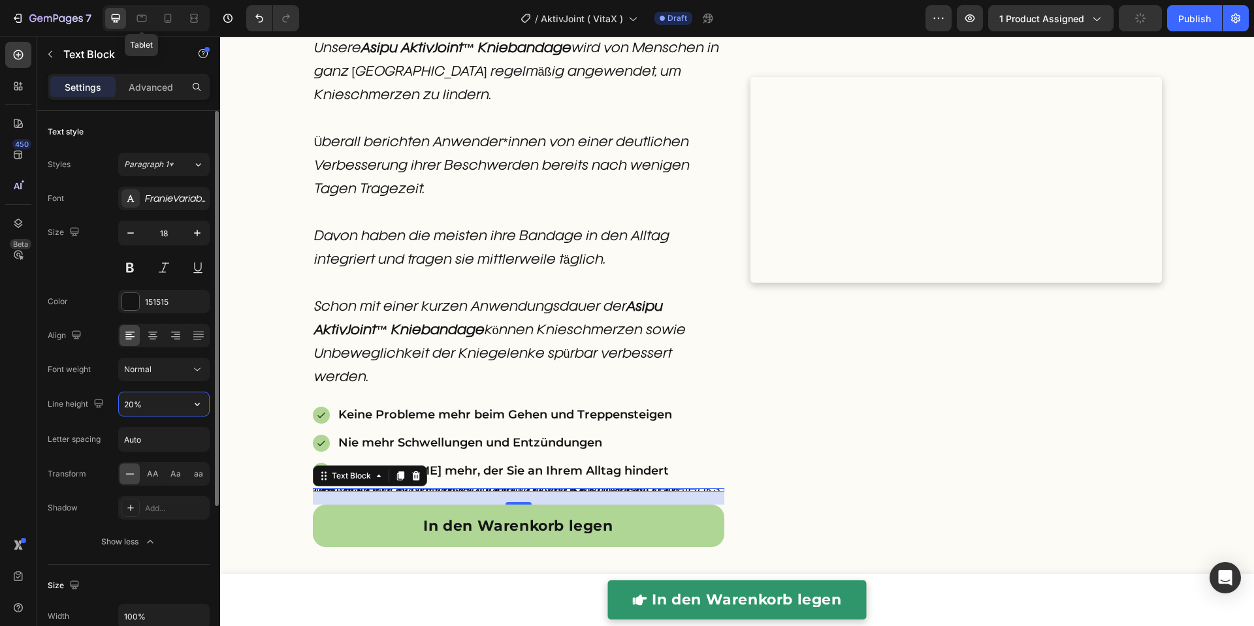
type input "200%"
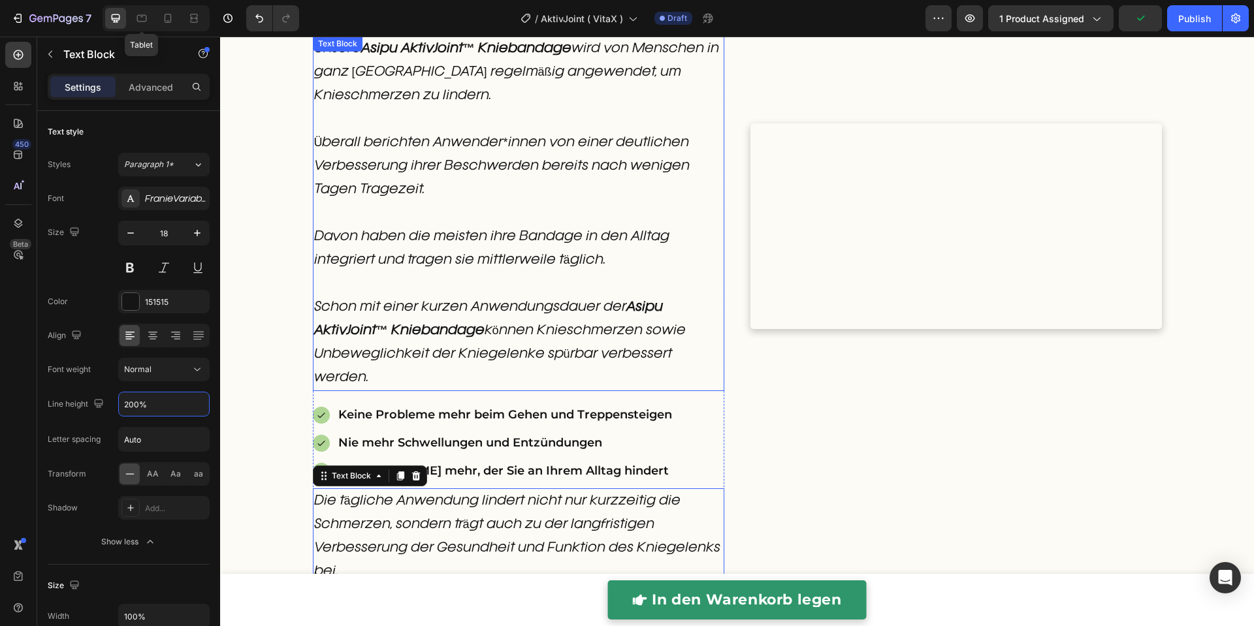
click at [496, 349] on p "Unsere Asipu AktivJoint™ Kniebandage wird von Menschen in ganz Deutschland rege…" at bounding box center [518, 213] width 409 height 353
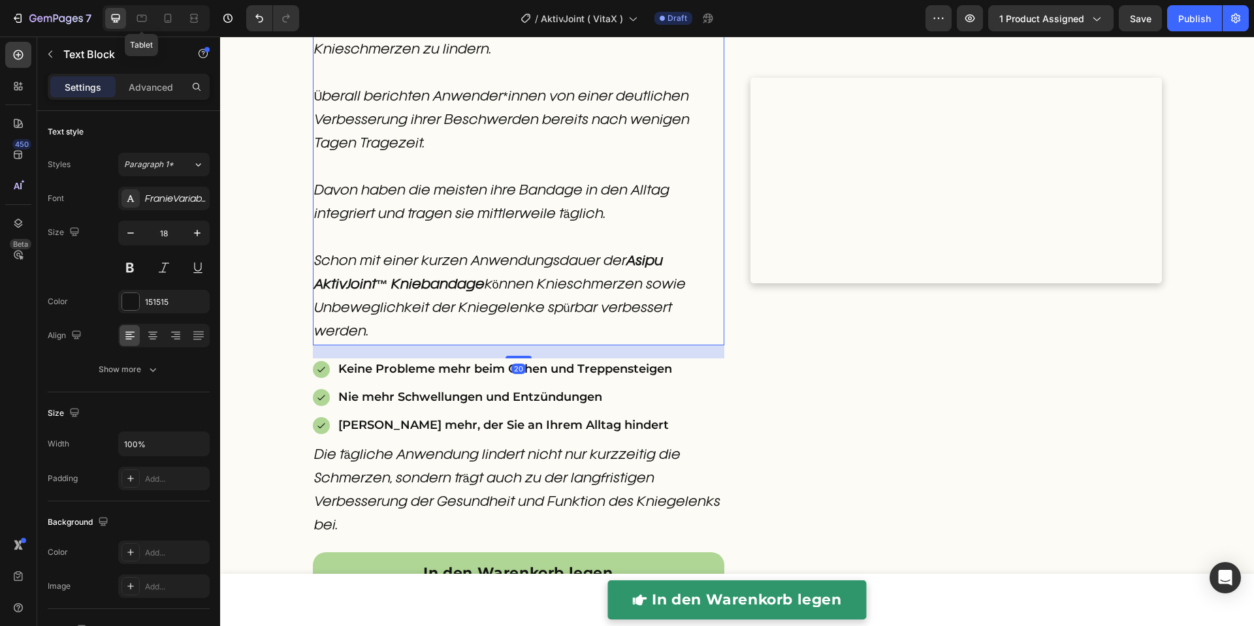
scroll to position [2768, 0]
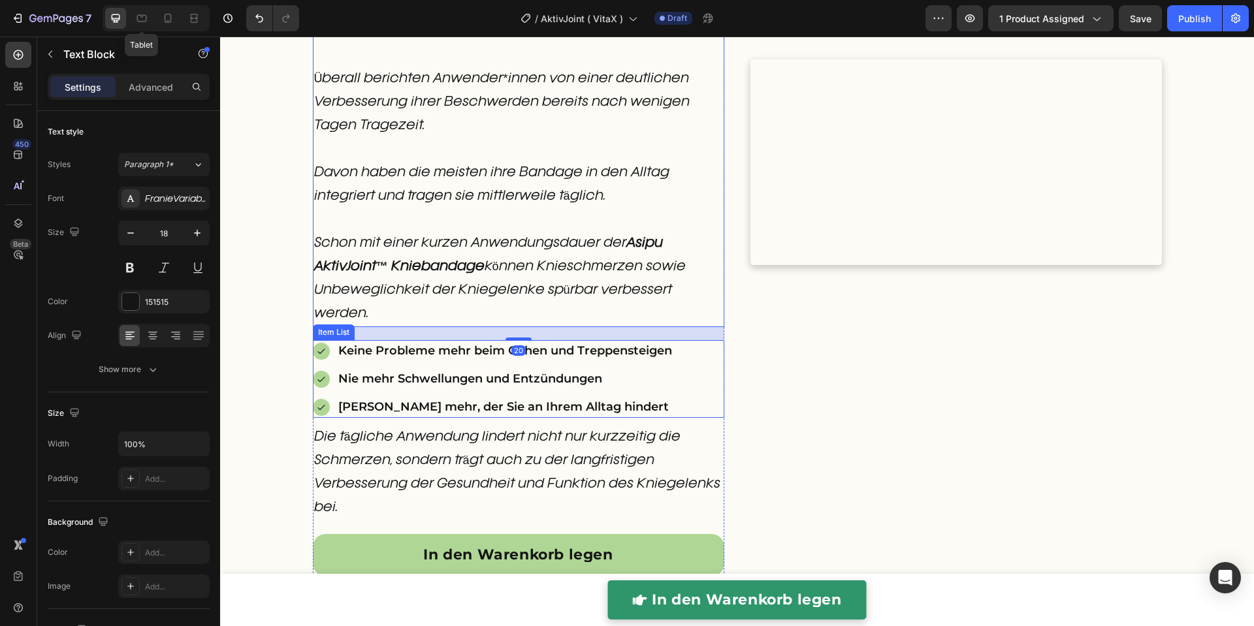
click at [336, 396] on div "[PERSON_NAME] mehr, der Sie an Ihrem Alltag hindert" at bounding box center [505, 407] width 338 height 22
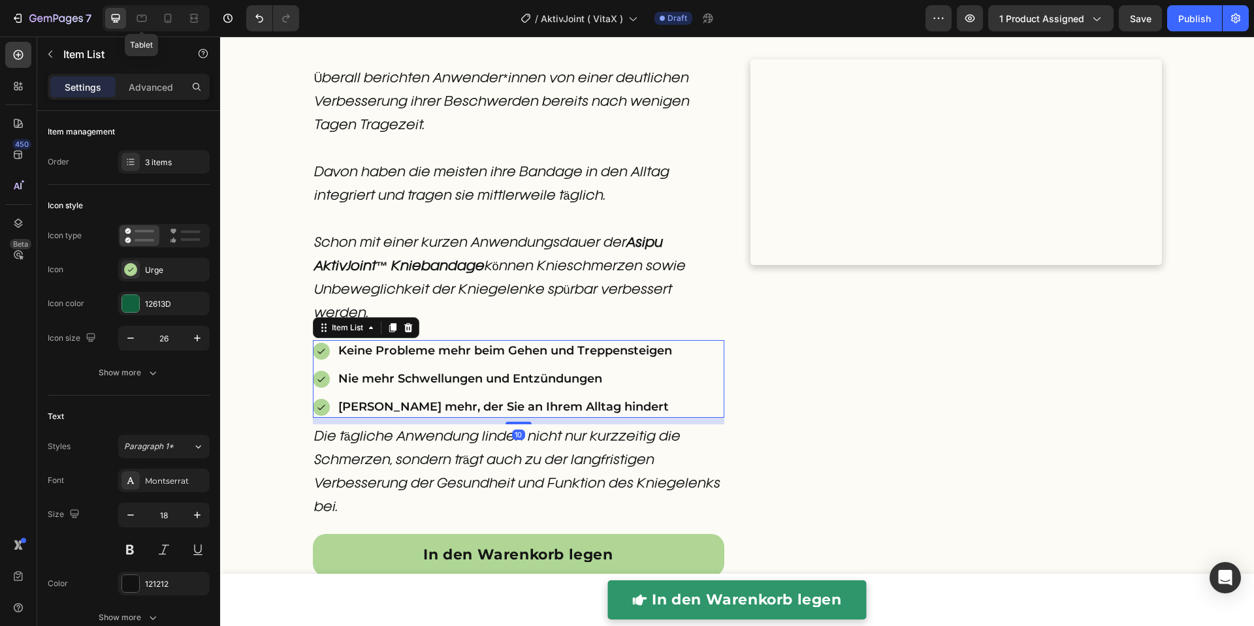
click at [325, 392] on div "Keine Probleme mehr beim Gehen und Treppensteigen Nie mehr Schwellungen und Ent…" at bounding box center [493, 379] width 361 height 78
click at [161, 475] on div "Montserrat" at bounding box center [175, 481] width 61 height 12
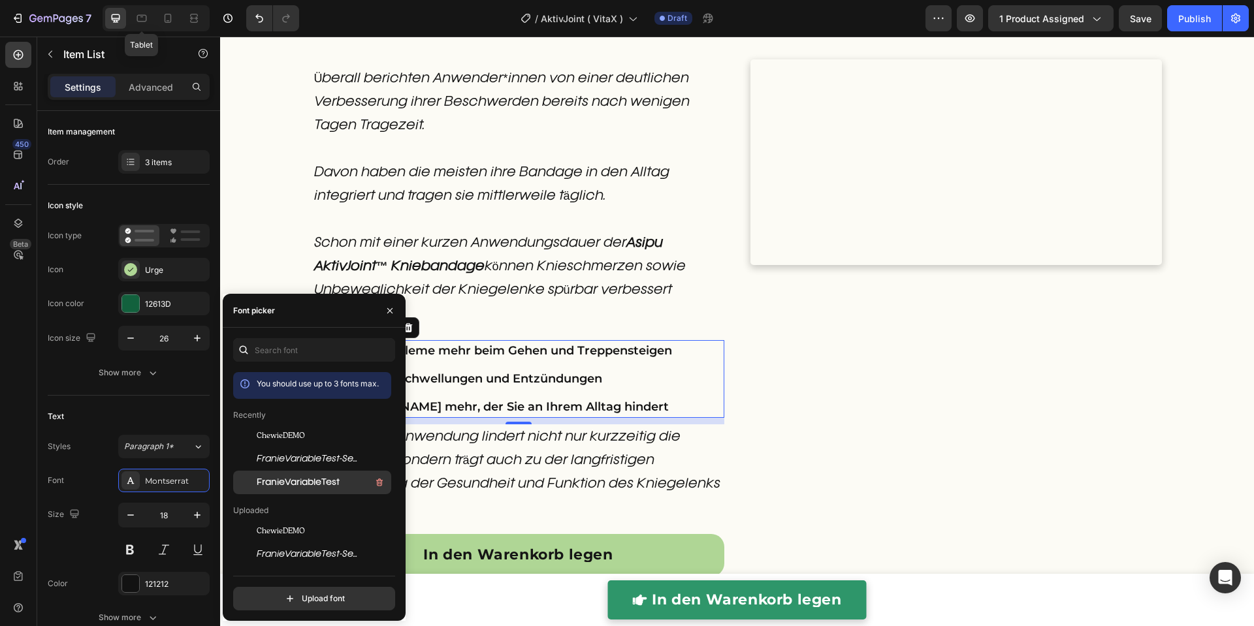
click at [285, 483] on span "FranieVariableTest" at bounding box center [298, 483] width 83 height 12
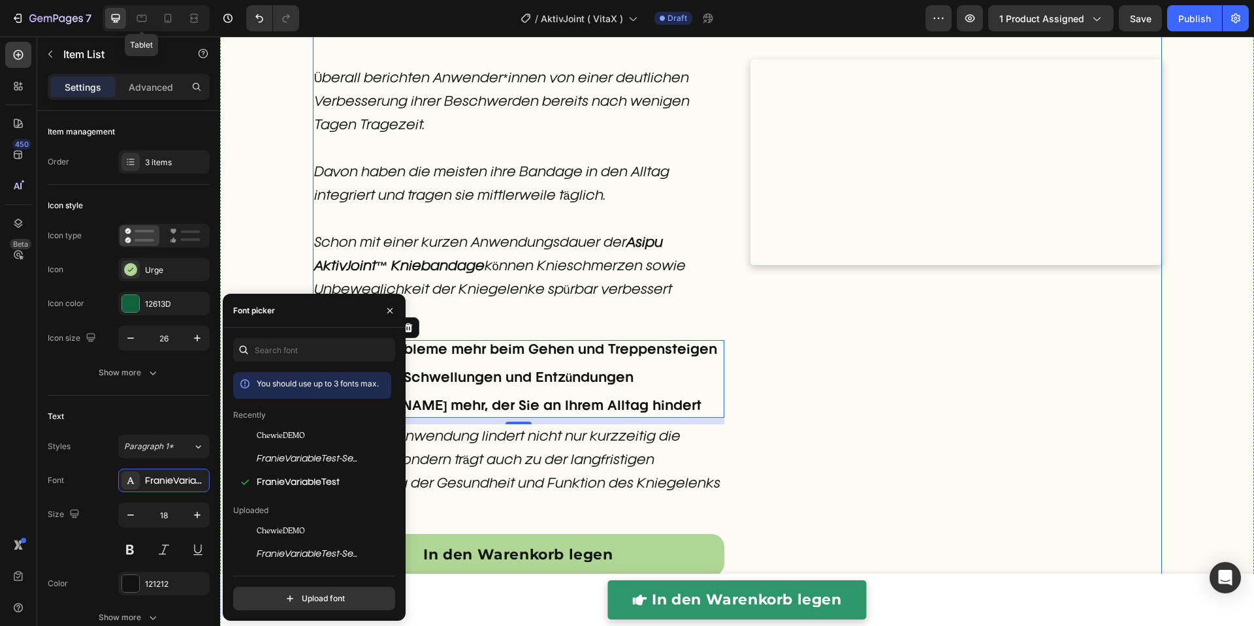
click at [824, 430] on div "Custom Code" at bounding box center [955, 230] width 411 height 718
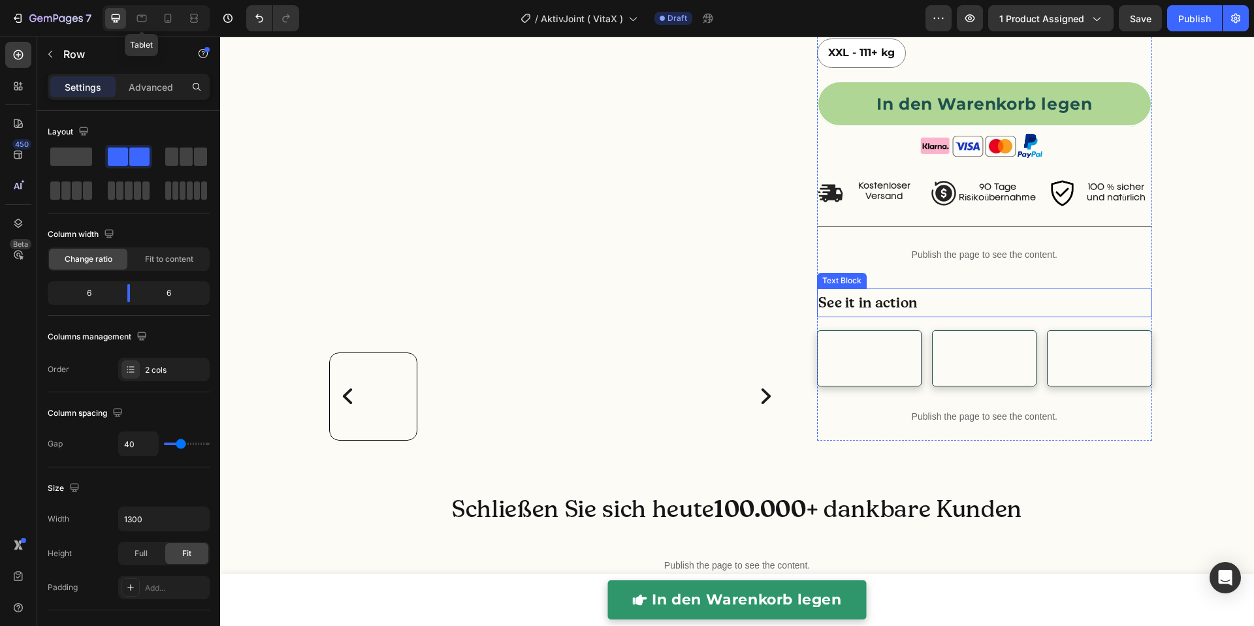
scroll to position [544, 0]
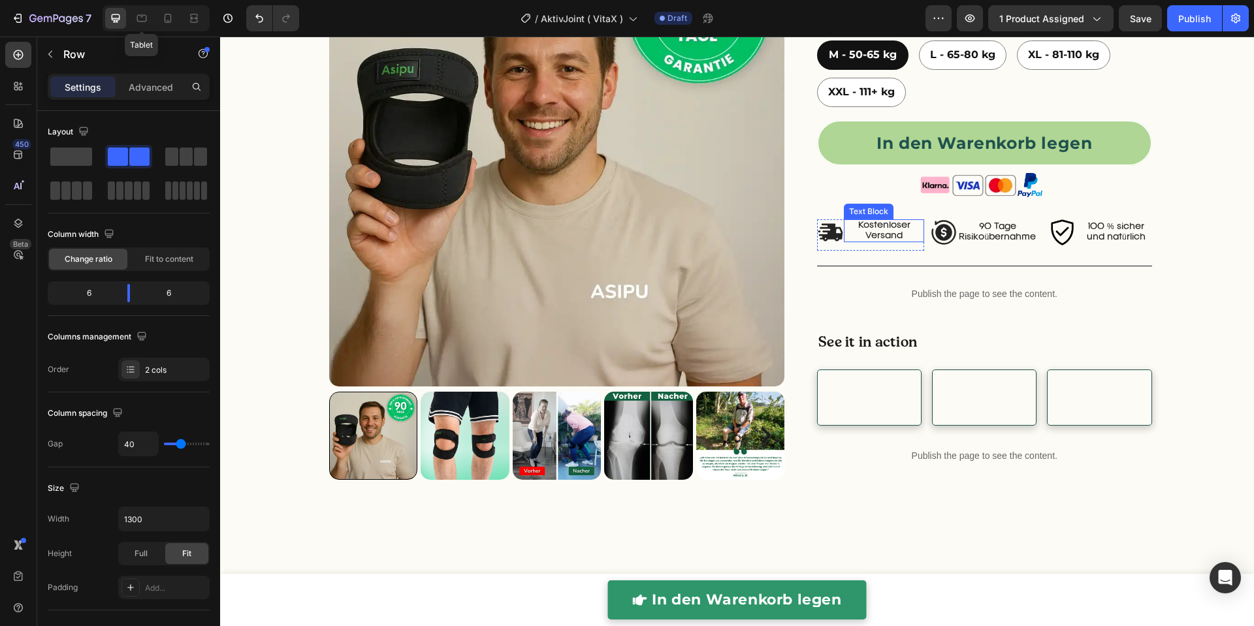
click at [882, 238] on p "Kostenloser Versand" at bounding box center [884, 231] width 78 height 20
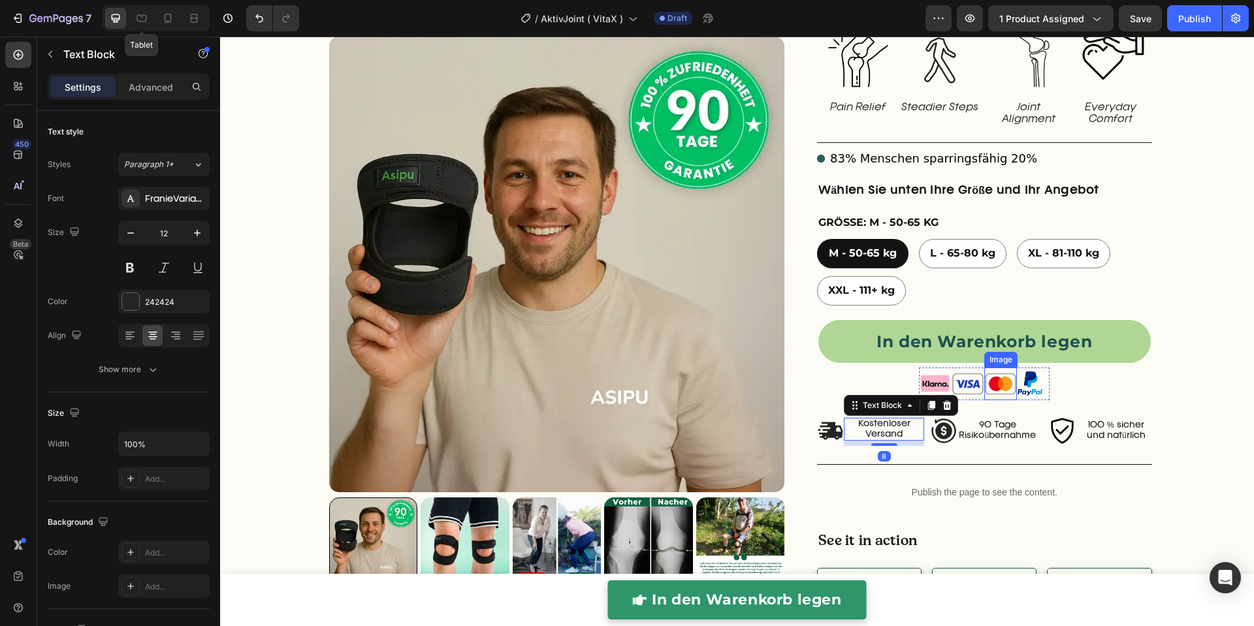
scroll to position [246, 0]
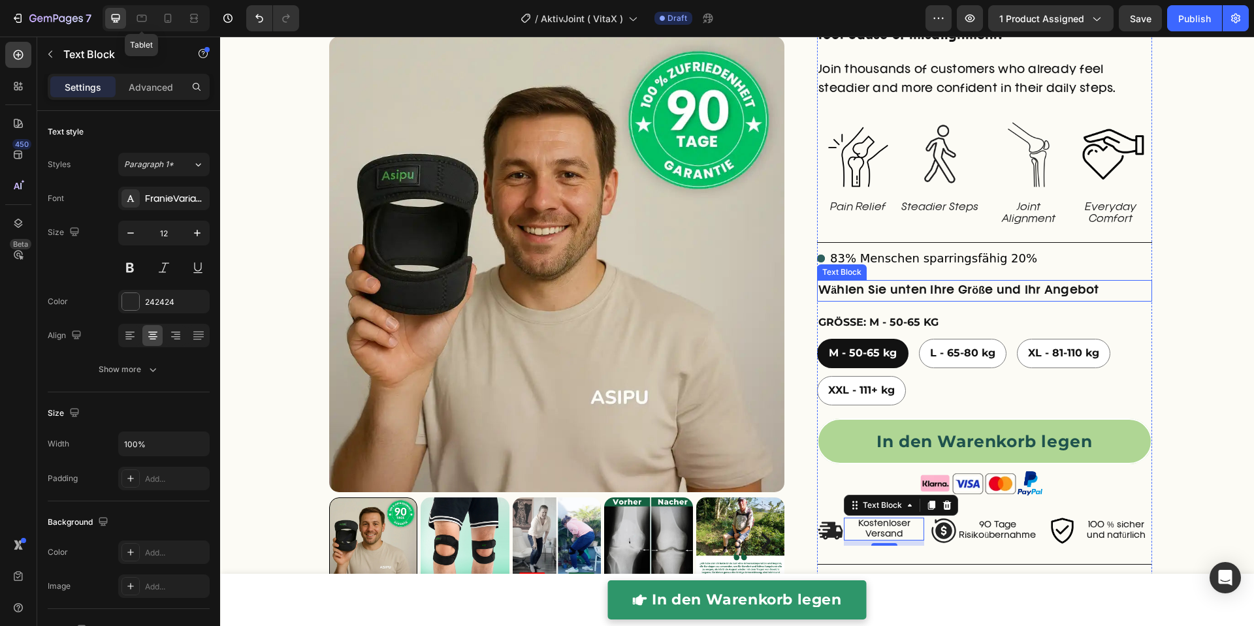
click at [914, 291] on p "Wählen Sie unten Ihre Größe und Ihr Angebot" at bounding box center [984, 290] width 332 height 19
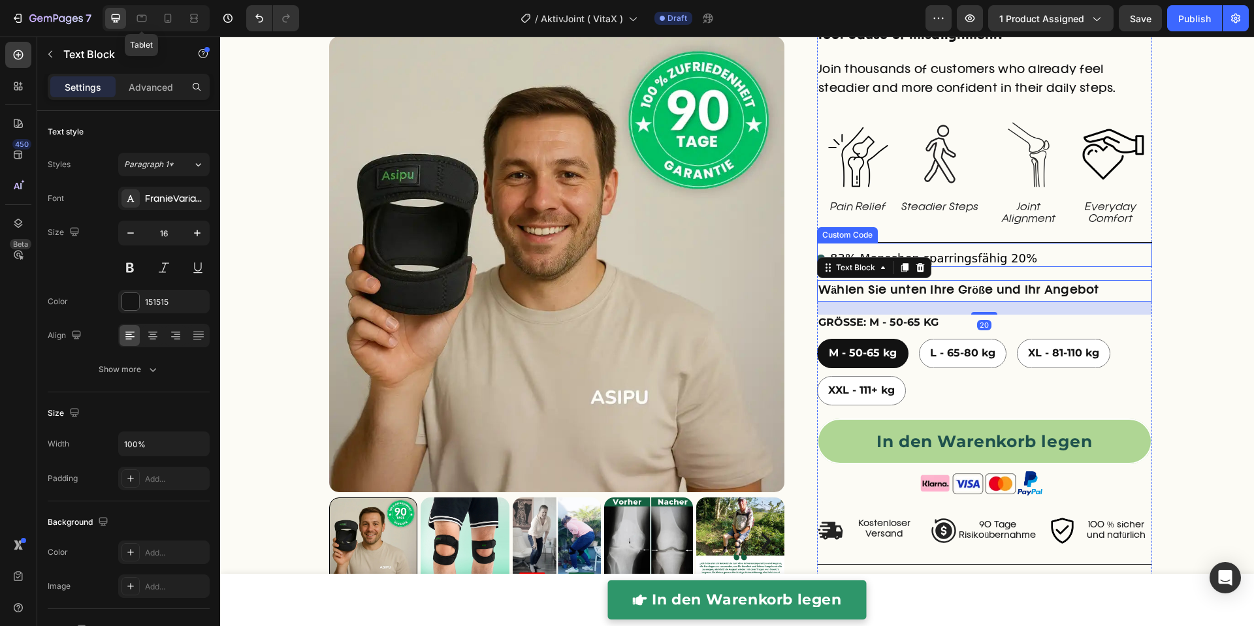
click at [994, 255] on span "83% Menschen sparringsfähig 20%" at bounding box center [933, 258] width 207 height 18
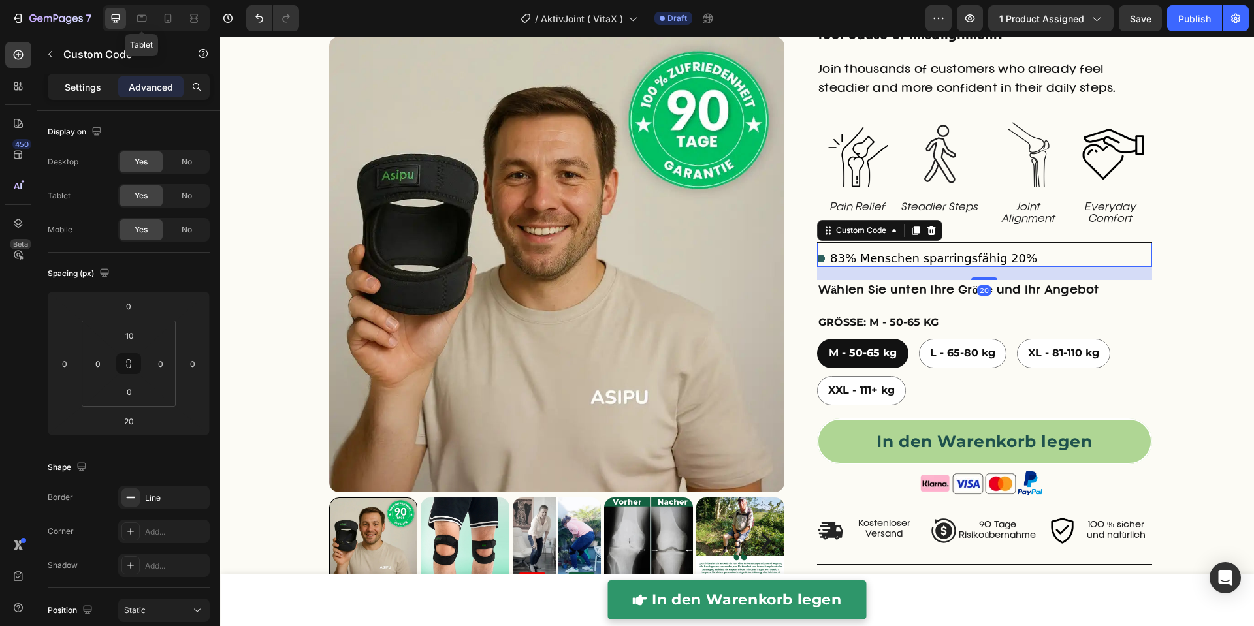
drag, startPoint x: 65, startPoint y: 88, endPoint x: 93, endPoint y: 91, distance: 28.2
click at [65, 88] on p "Settings" at bounding box center [83, 87] width 37 height 14
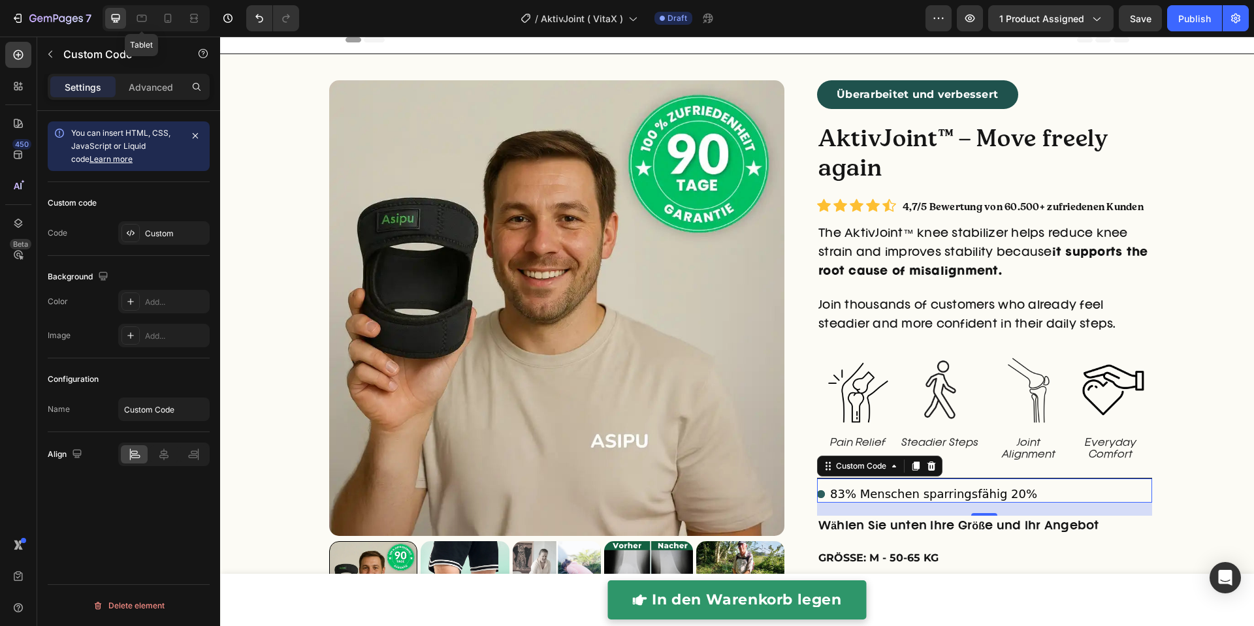
scroll to position [0, 0]
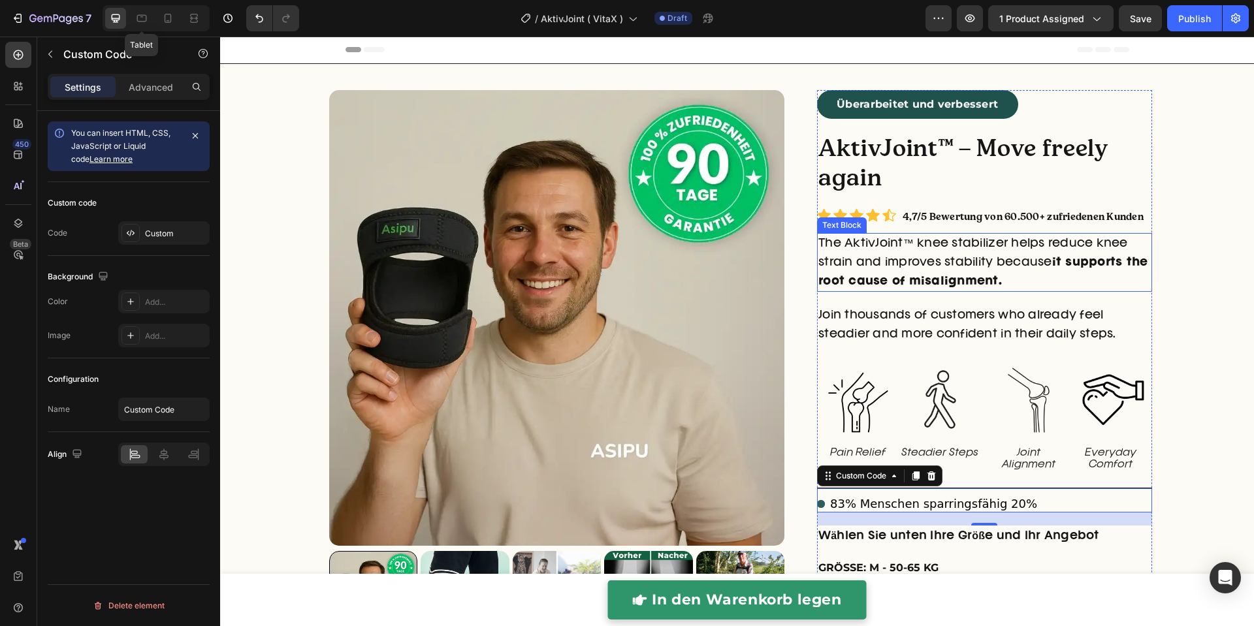
click at [951, 281] on strong "it supports the root cause of misalignment." at bounding box center [983, 271] width 330 height 29
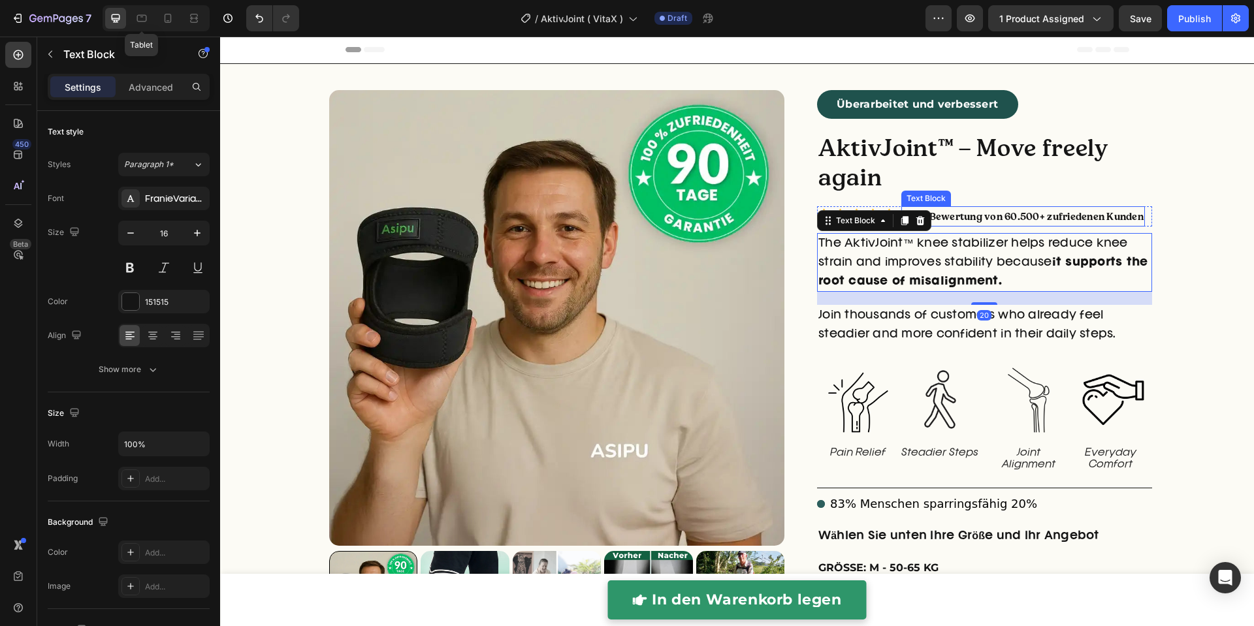
click at [976, 217] on p "4,7/5 Bewertung von 60.500+ zufriedenen Kunden" at bounding box center [1023, 217] width 241 height 18
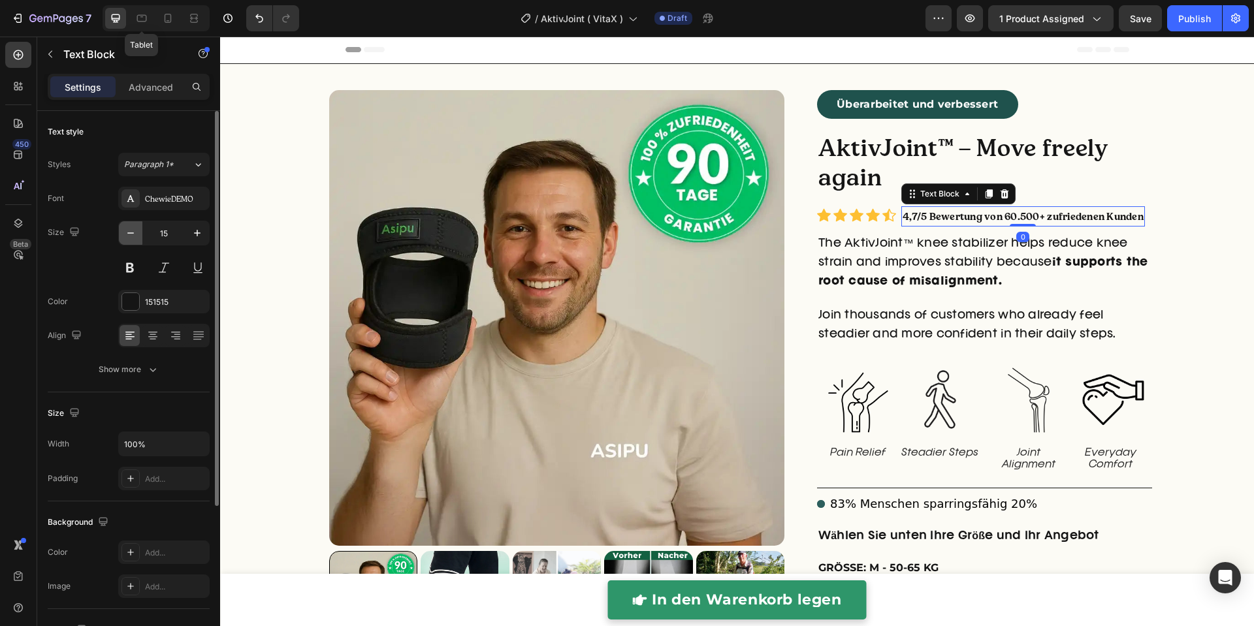
click at [135, 232] on icon "button" at bounding box center [130, 233] width 13 height 13
type input "14"
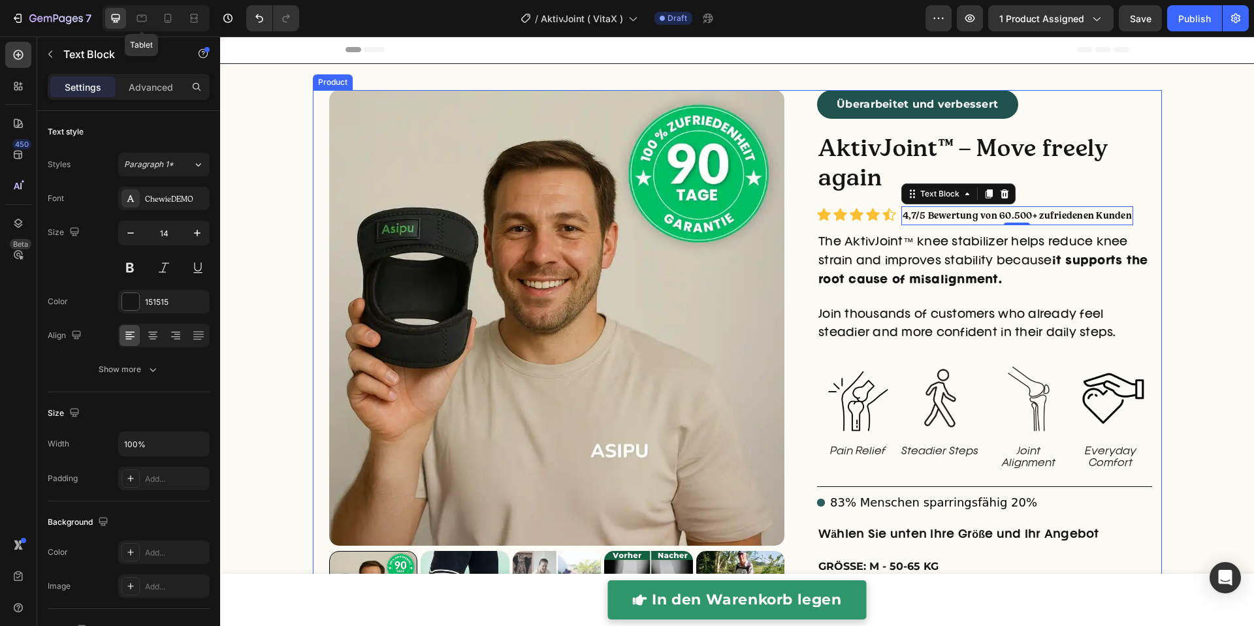
click at [1183, 221] on div "right Created with Sketch. right Created with Sketch. Product Images Überarbeit…" at bounding box center [737, 556] width 1034 height 933
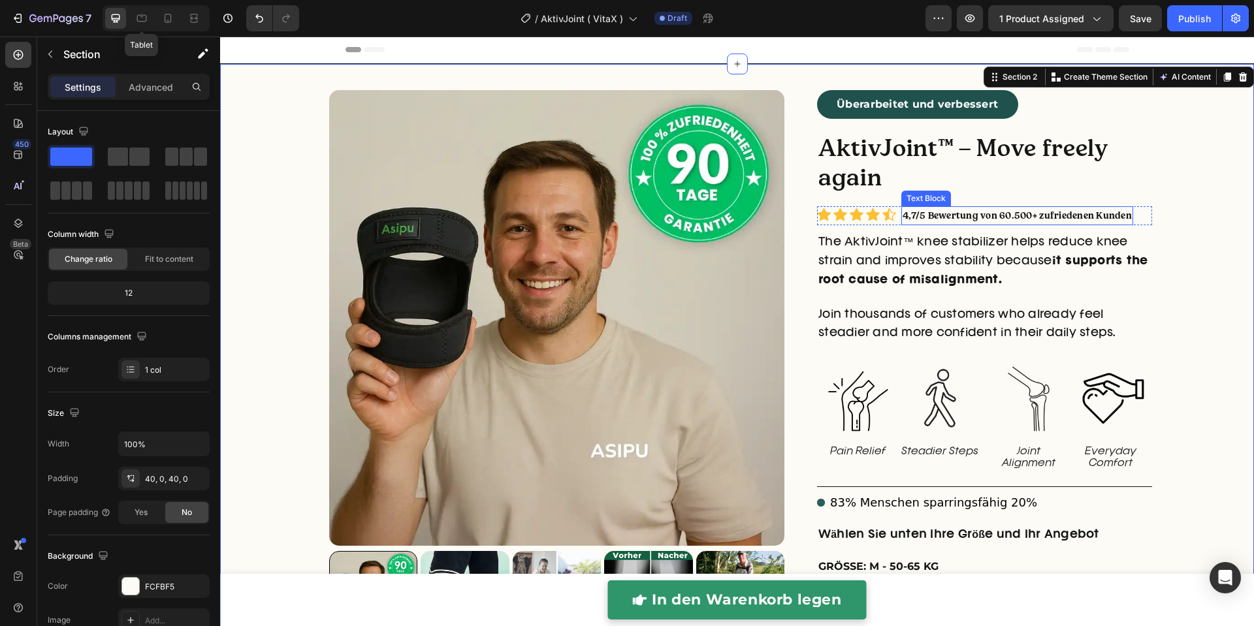
click at [1048, 217] on p "4,7/5 Bewertung von 60.500+ zufriedenen Kunden" at bounding box center [1017, 216] width 229 height 16
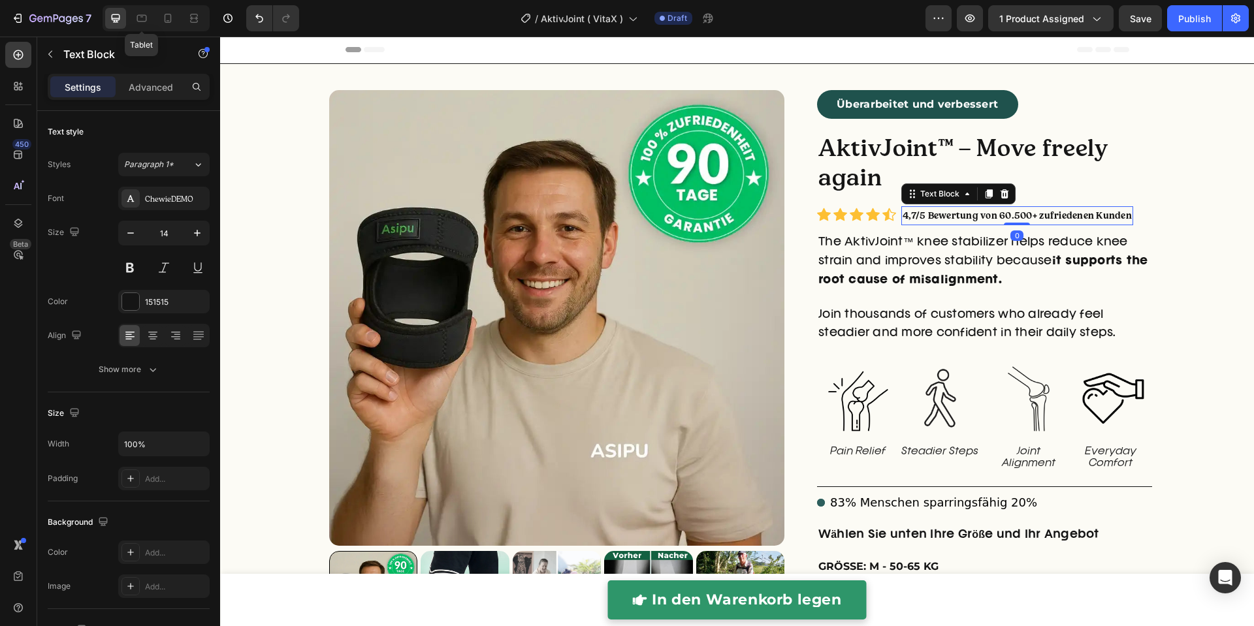
click at [1037, 217] on p "4,7/5 Bewertung von 60.500+ zufriedenen Kunden" at bounding box center [1017, 216] width 229 height 16
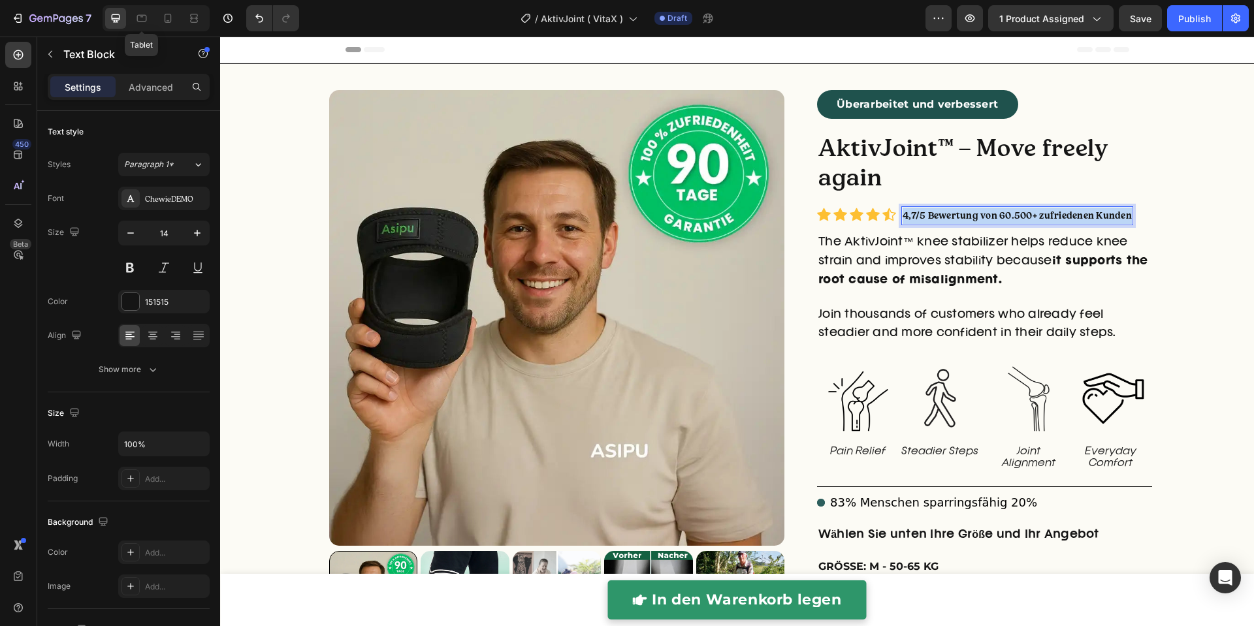
click at [1037, 217] on p "4,7/5 Bewertung von 60.500+ zufriedenen Kunden" at bounding box center [1017, 216] width 229 height 16
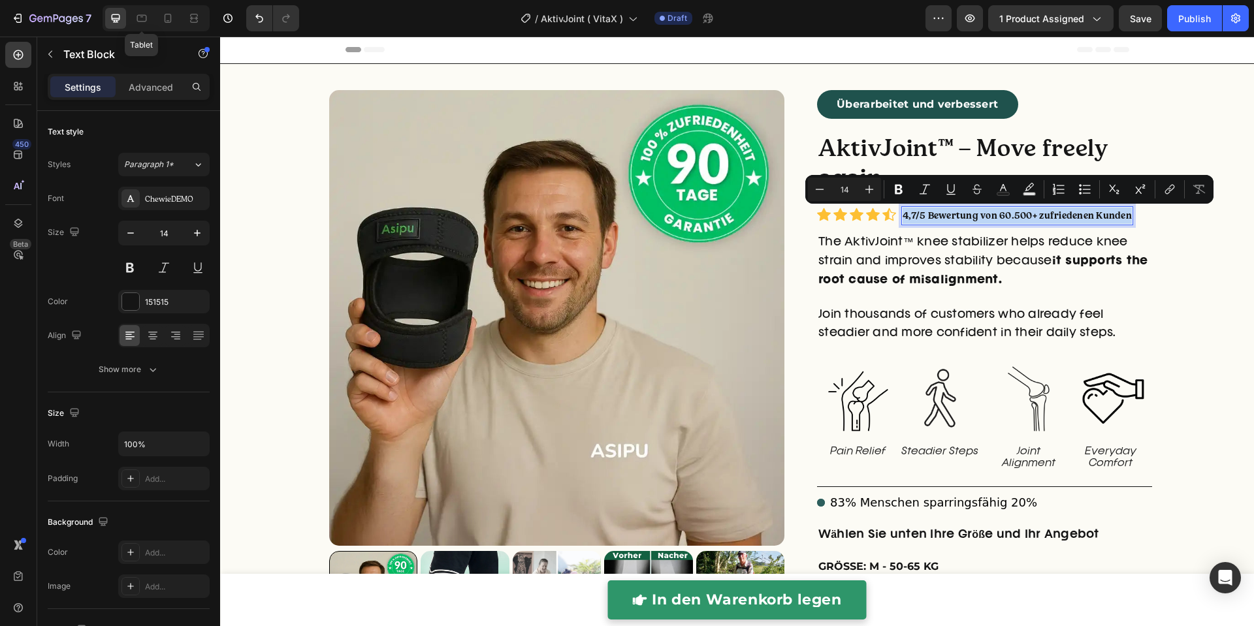
copy p "4,7/5 Bewertung von 60.500+ zufriedenen Kunden"
click at [1151, 244] on div "right Created with Sketch. right Created with Sketch. Product Images Überarbeit…" at bounding box center [737, 556] width 849 height 933
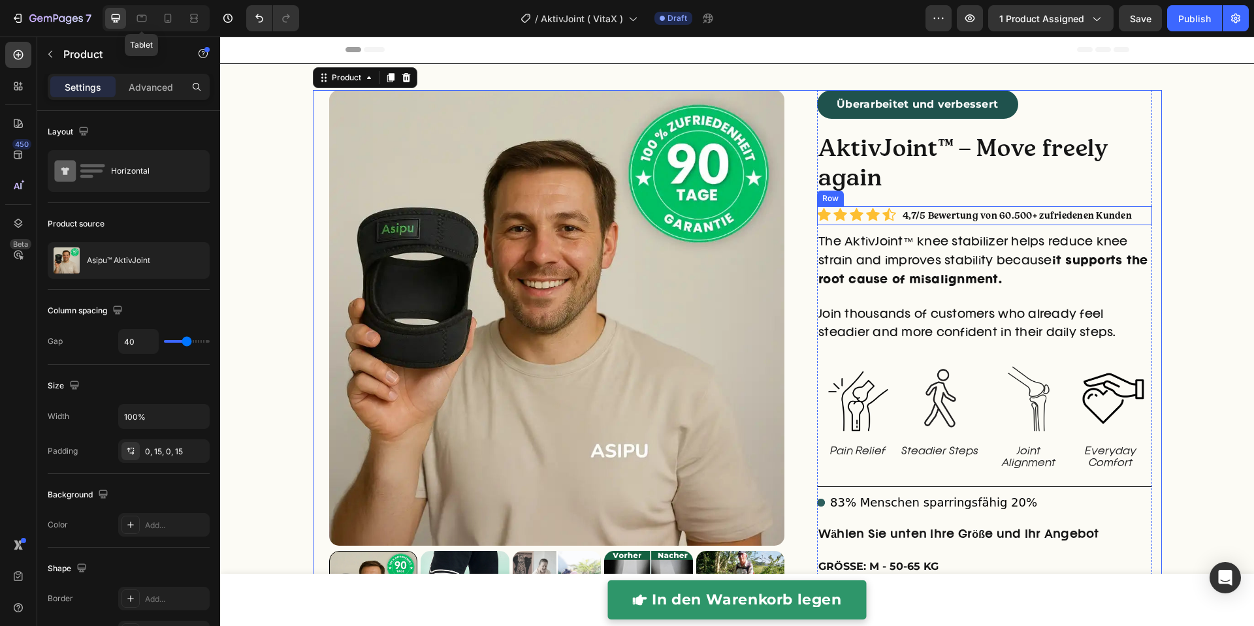
click at [892, 223] on div "Icon Icon Icon Icon Icon Icon List Hoz 4,7/5 Bewertung von 60.500+ zufriedenen …" at bounding box center [984, 215] width 335 height 19
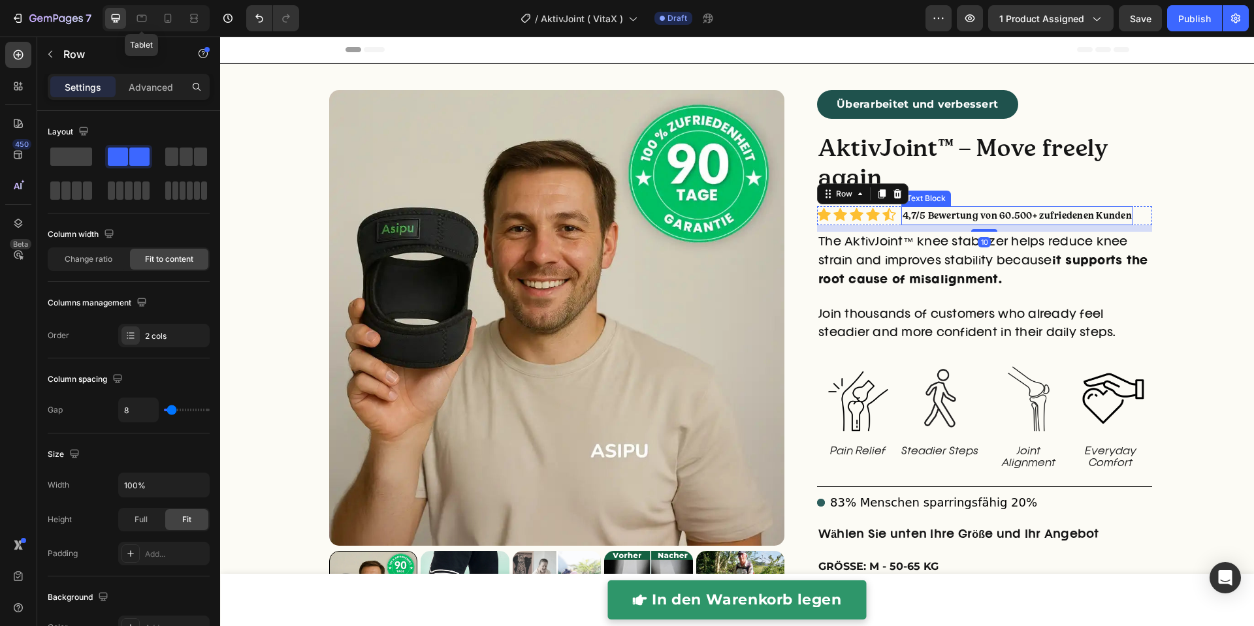
click at [908, 219] on p "4,7/5 Bewertung von 60.500+ zufriedenen Kunden" at bounding box center [1017, 216] width 229 height 16
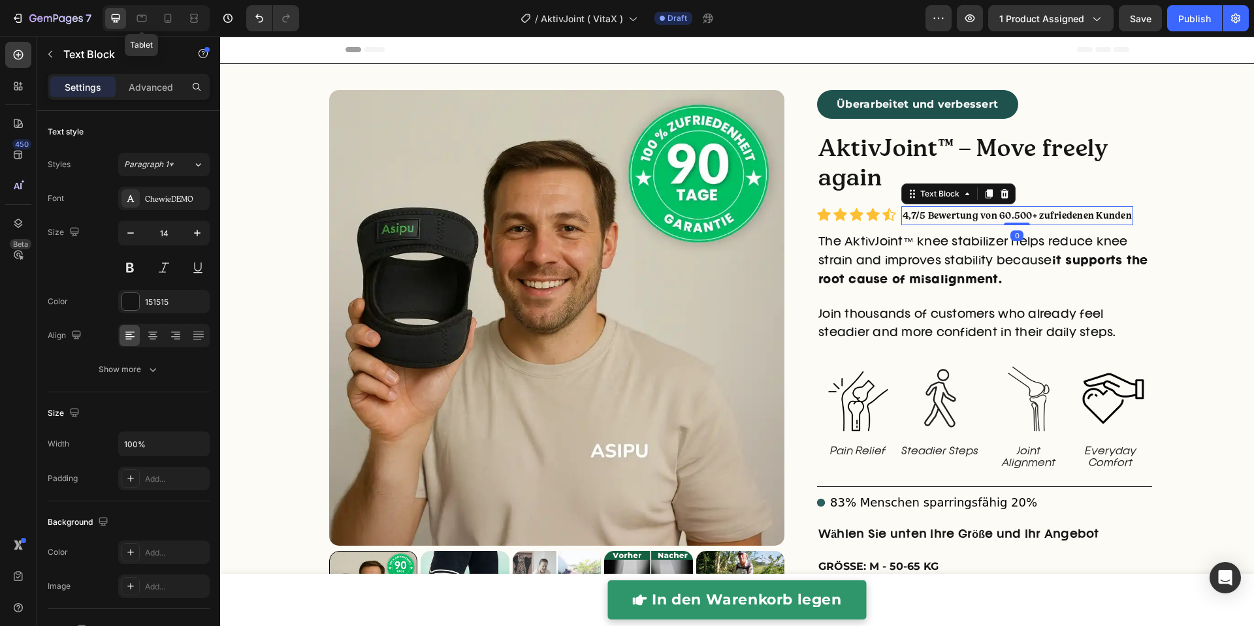
click at [903, 217] on p "4,7/5 Bewertung von 60.500+ zufriedenen Kunden" at bounding box center [1017, 216] width 229 height 16
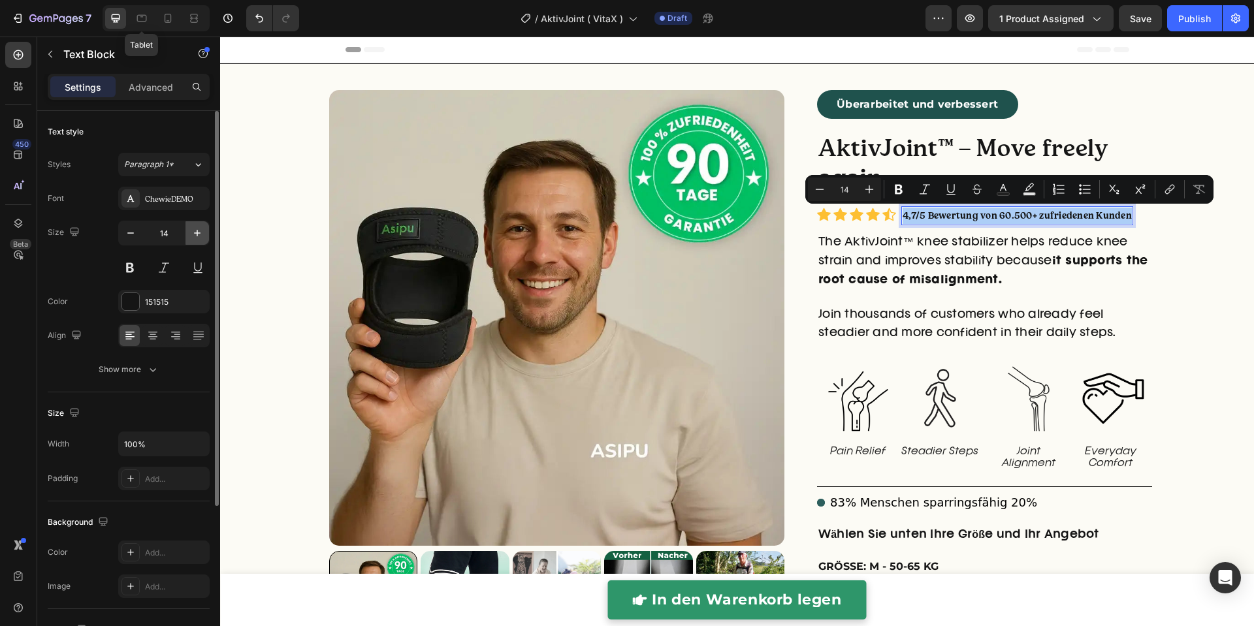
click at [200, 233] on icon "button" at bounding box center [197, 233] width 13 height 13
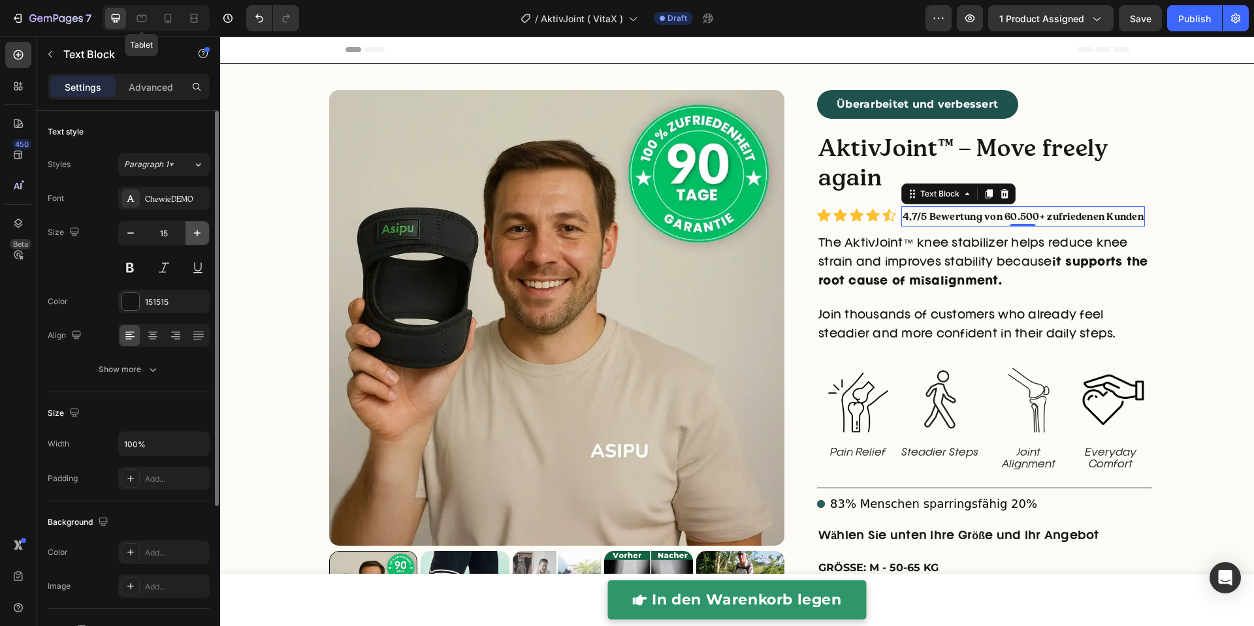
click at [200, 233] on icon "button" at bounding box center [197, 233] width 13 height 13
type input "16"
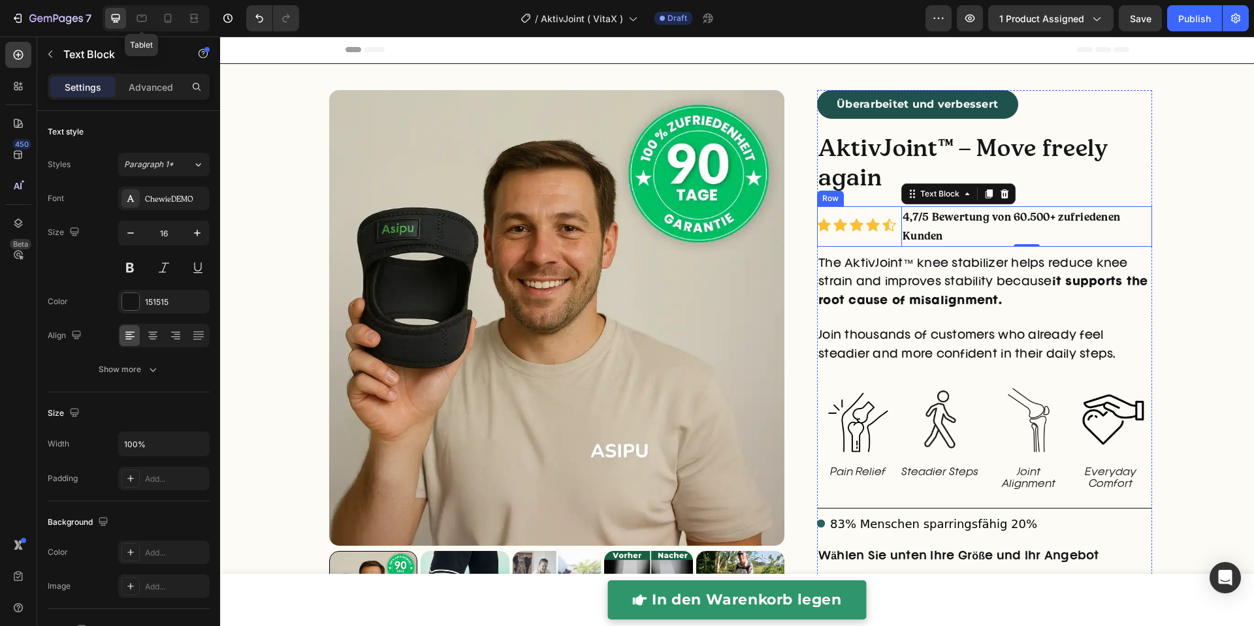
click at [871, 245] on div "Icon Icon Icon Icon Icon Icon List Hoz" at bounding box center [856, 226] width 79 height 40
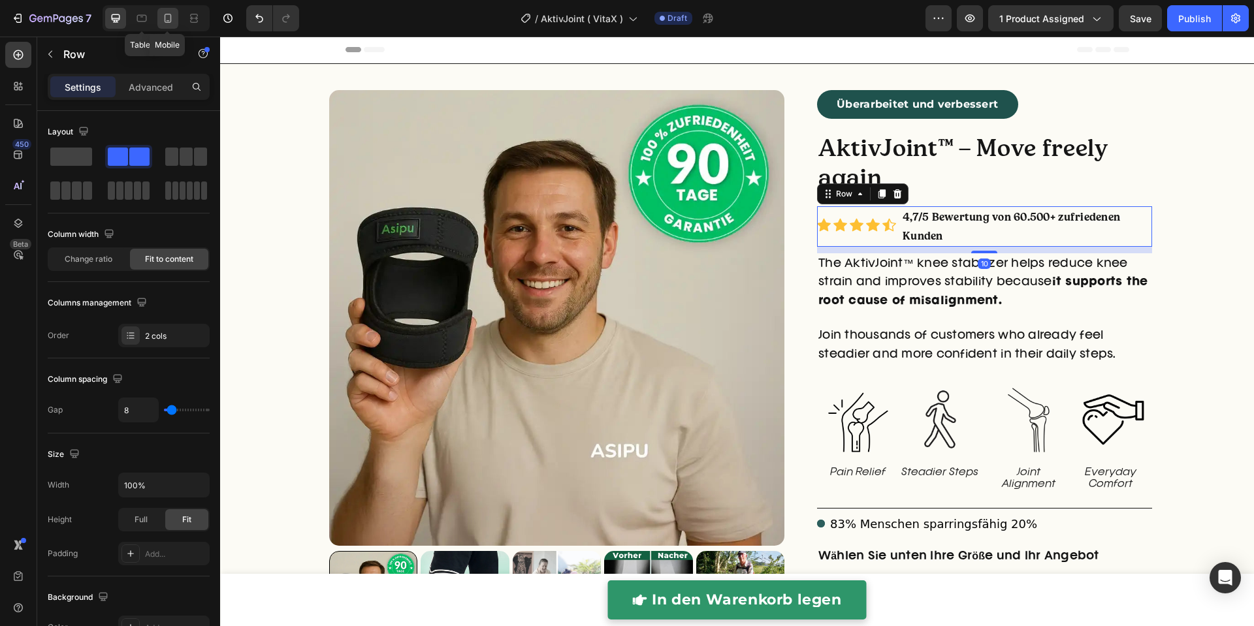
click at [174, 24] on div at bounding box center [167, 18] width 21 height 21
type input "19"
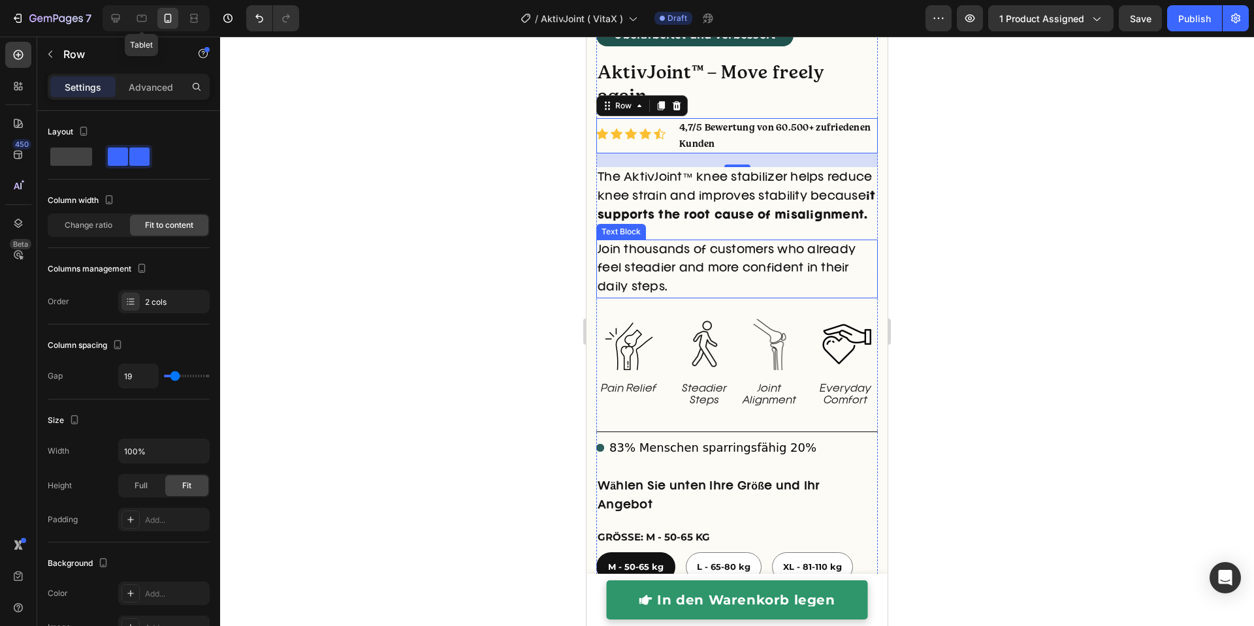
scroll to position [414, 0]
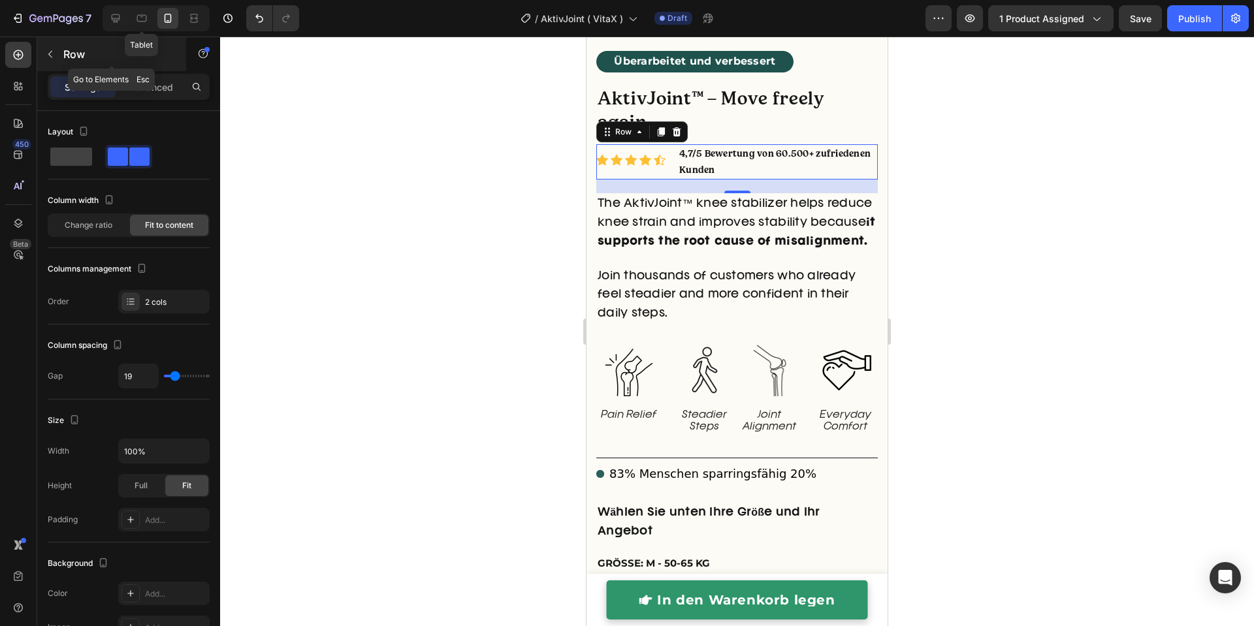
click at [61, 63] on div "Row" at bounding box center [111, 54] width 149 height 34
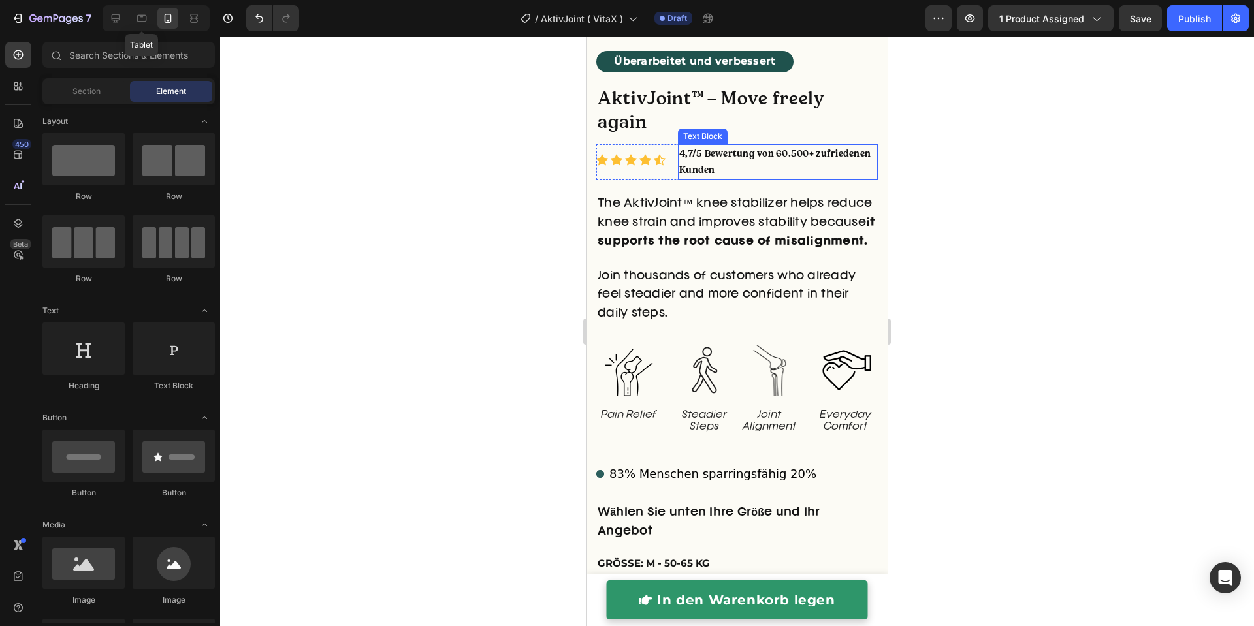
click at [715, 146] on p "4,7/5 Bewertung von 60.500+ zufriedenen Kunden" at bounding box center [777, 162] width 197 height 33
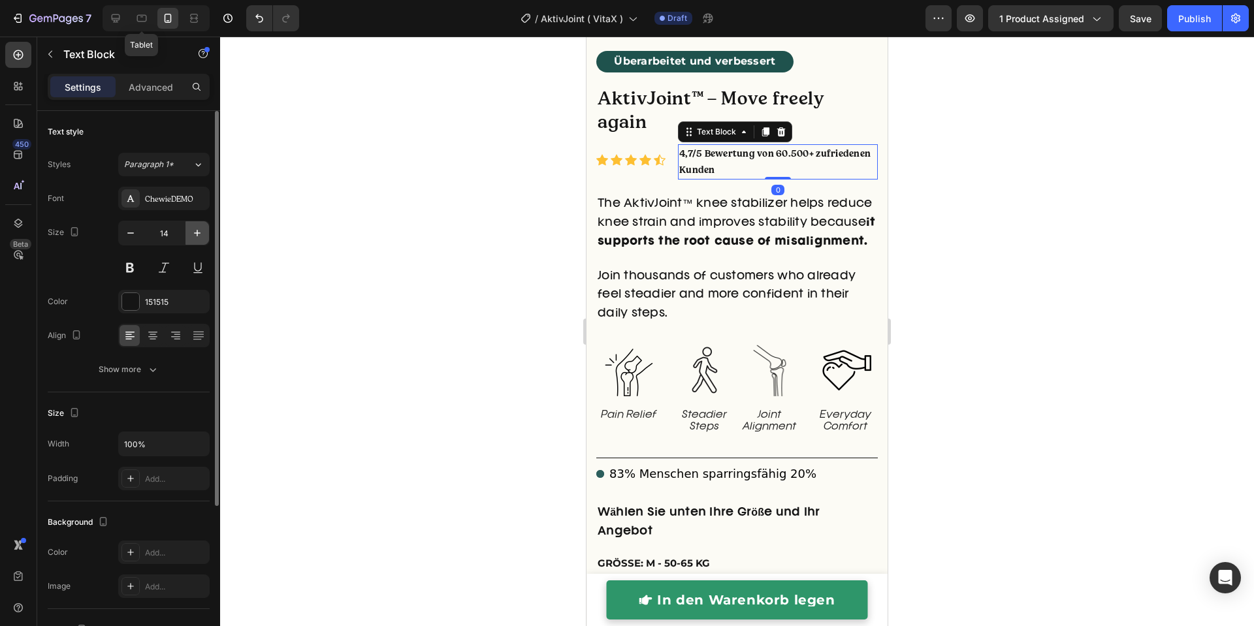
click at [194, 234] on icon "button" at bounding box center [197, 233] width 13 height 13
type input "16"
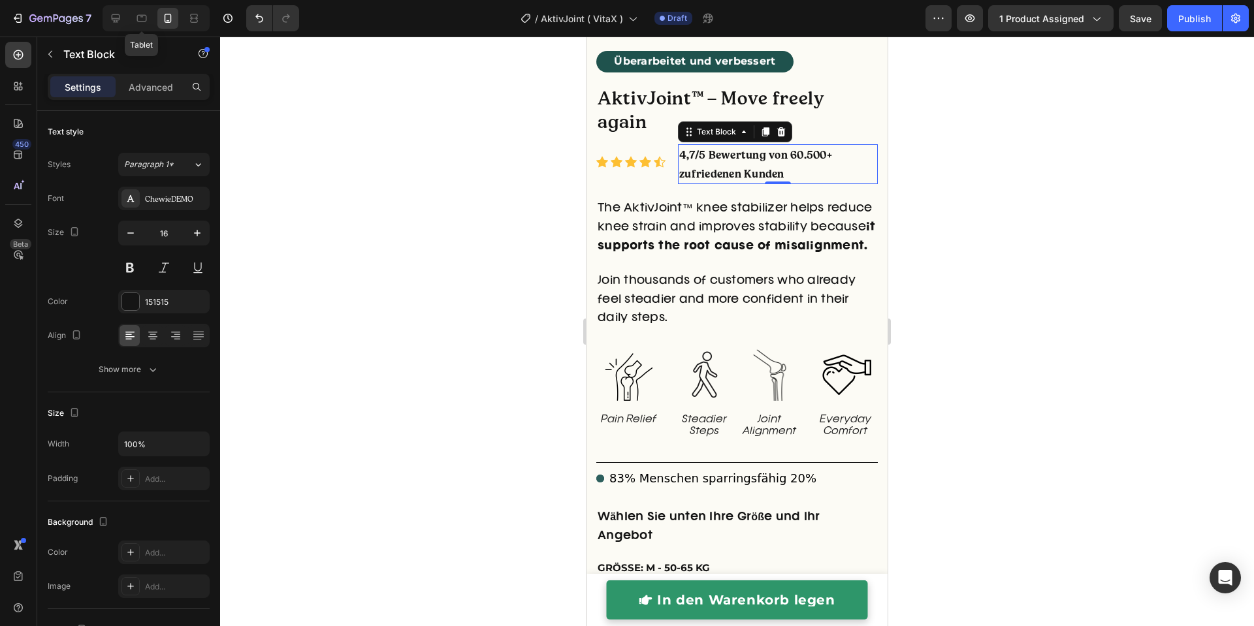
click at [430, 218] on div at bounding box center [737, 332] width 1034 height 590
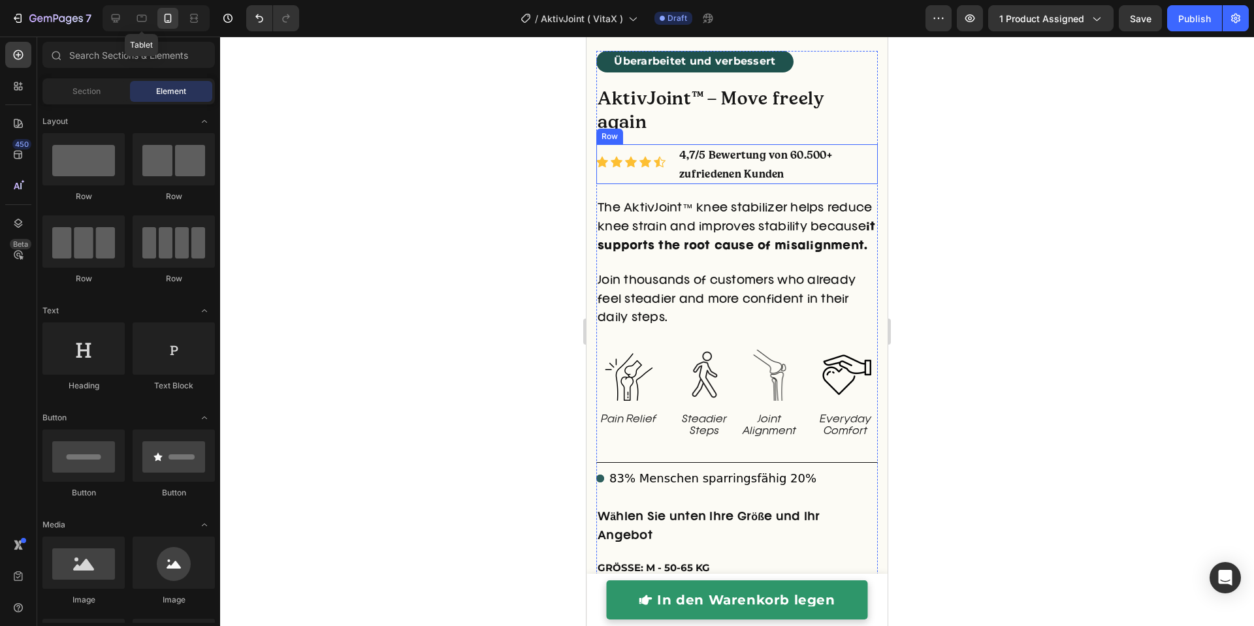
click at [620, 156] on div "Icon Icon Icon Icon Icon Icon List Hoz" at bounding box center [630, 164] width 69 height 40
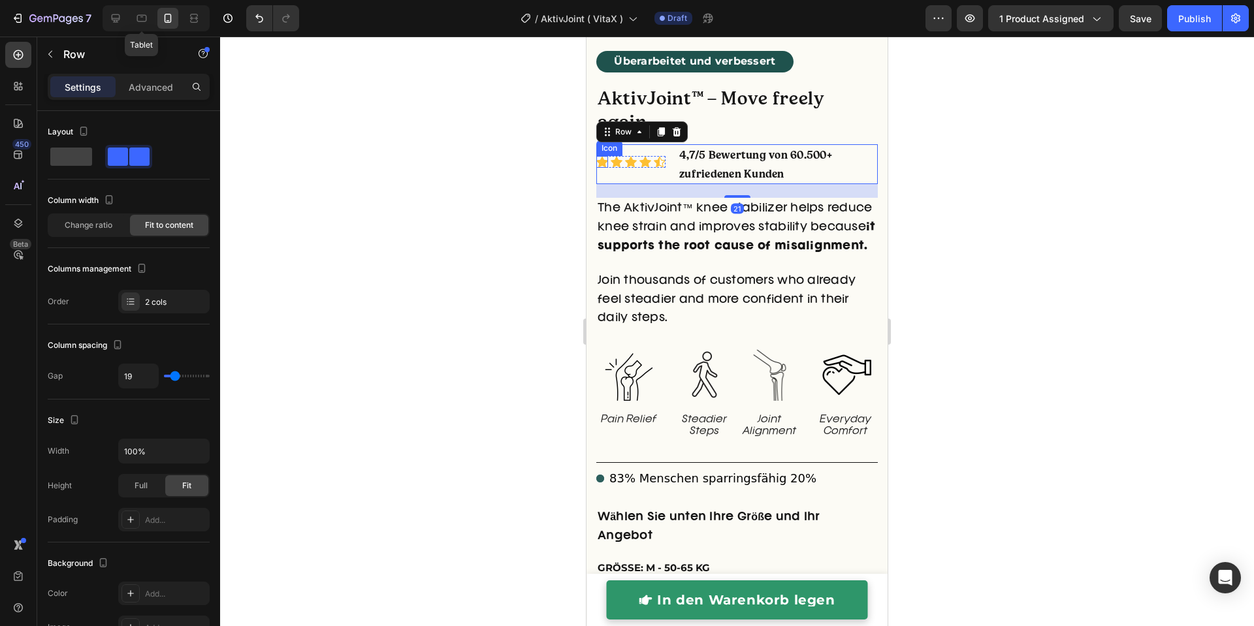
click at [603, 156] on div "Icon" at bounding box center [602, 162] width 12 height 12
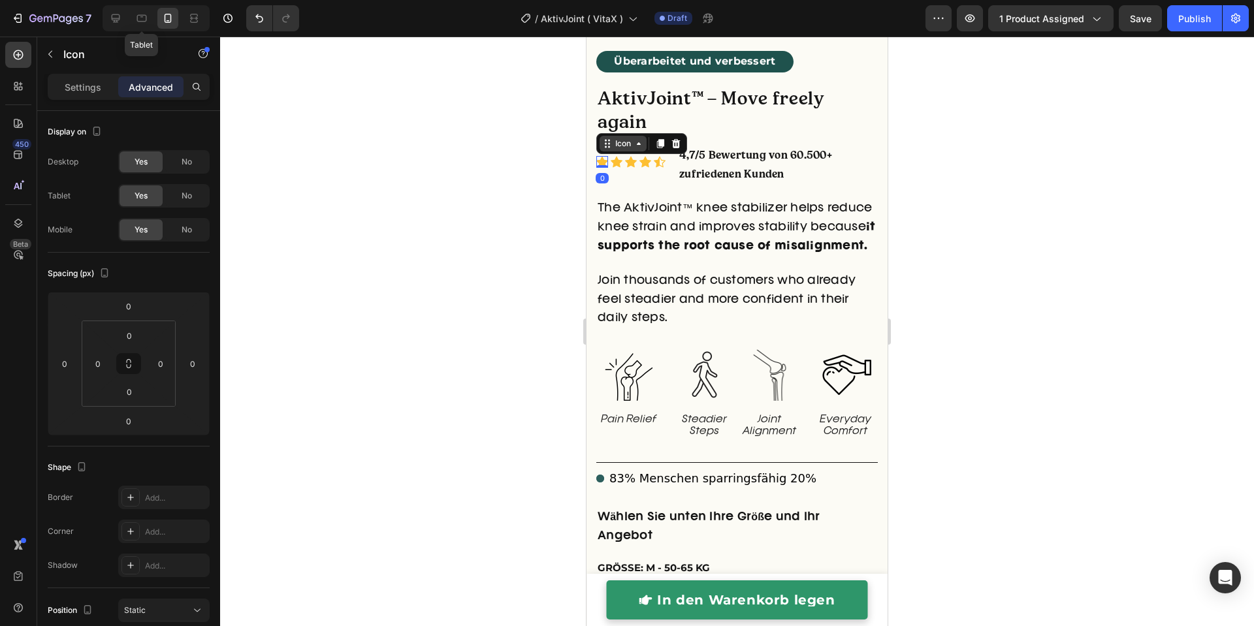
click at [628, 136] on div "Icon" at bounding box center [623, 144] width 47 height 16
drag, startPoint x: 629, startPoint y: 112, endPoint x: 1055, endPoint y: 197, distance: 434.1
click at [629, 112] on div "Icon List Hoz" at bounding box center [628, 120] width 63 height 21
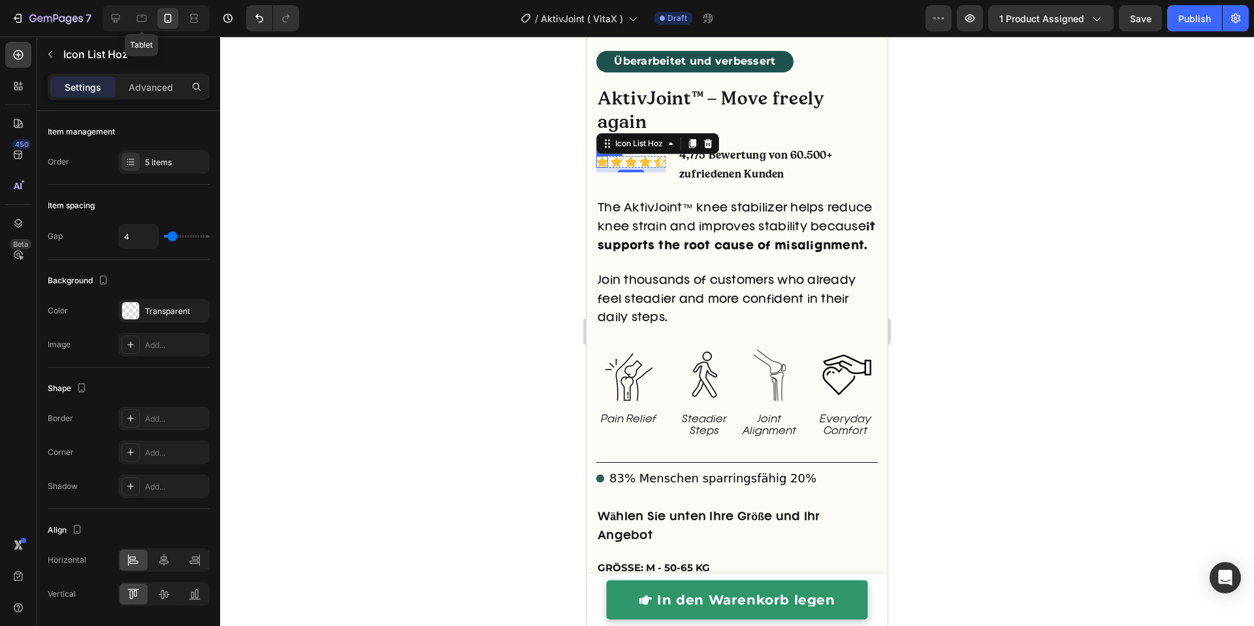
click at [603, 157] on icon at bounding box center [602, 162] width 12 height 11
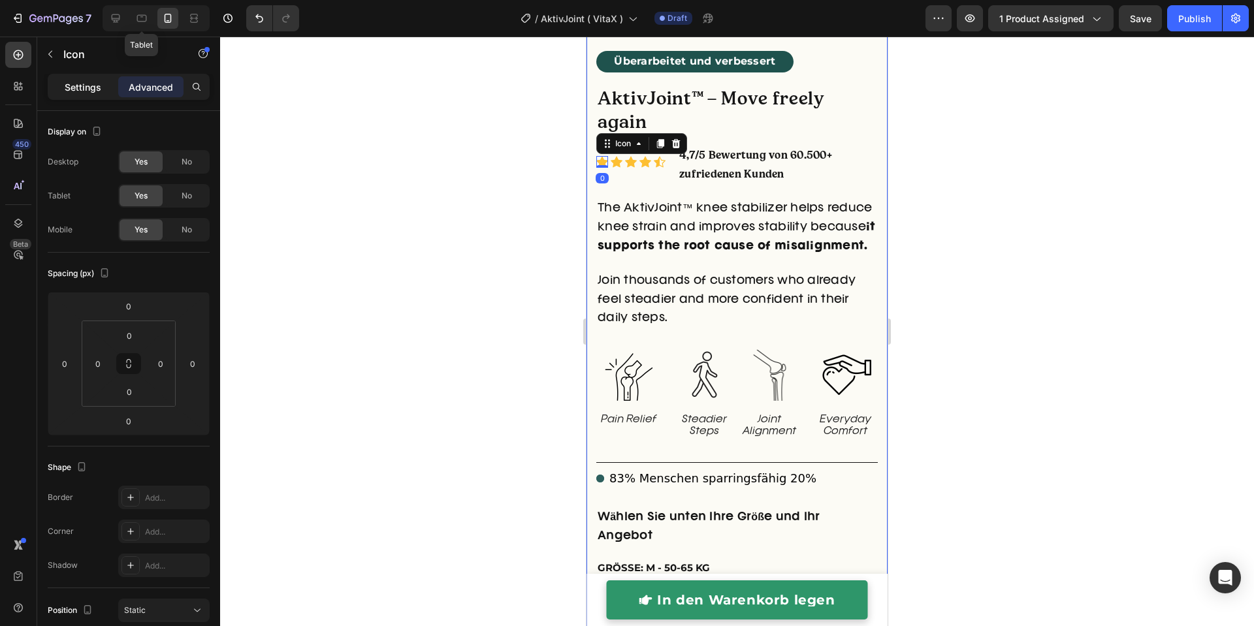
click at [86, 78] on div "Settings" at bounding box center [82, 86] width 65 height 21
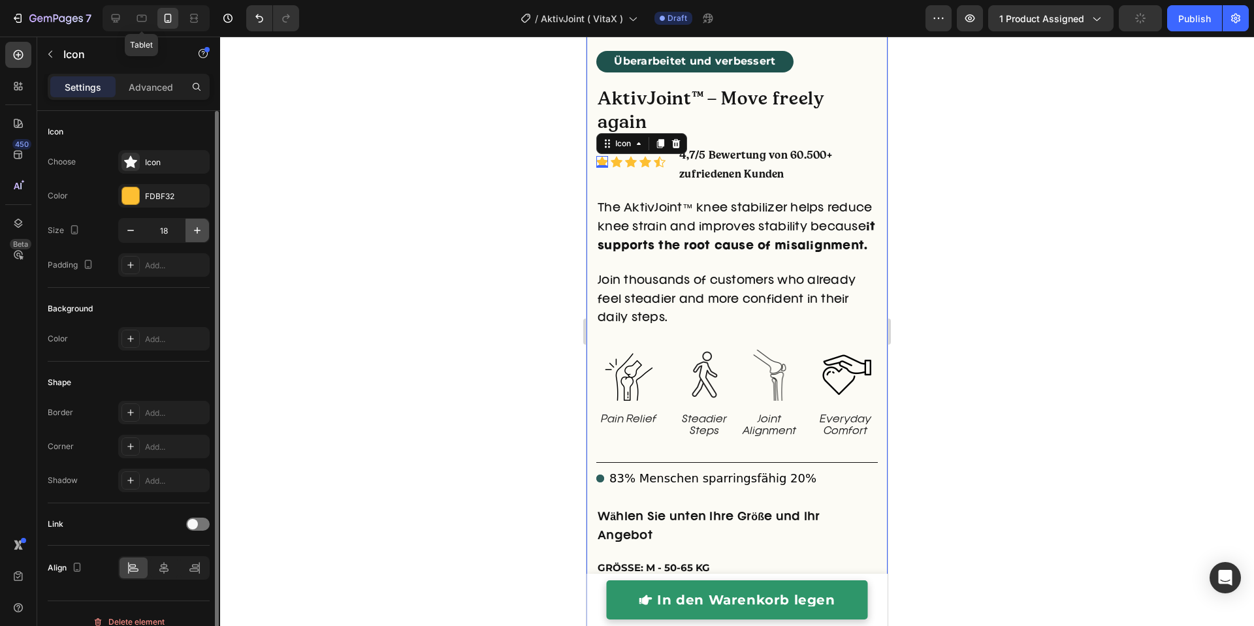
click at [195, 232] on icon "button" at bounding box center [197, 230] width 13 height 13
click at [124, 231] on icon "button" at bounding box center [130, 230] width 13 height 13
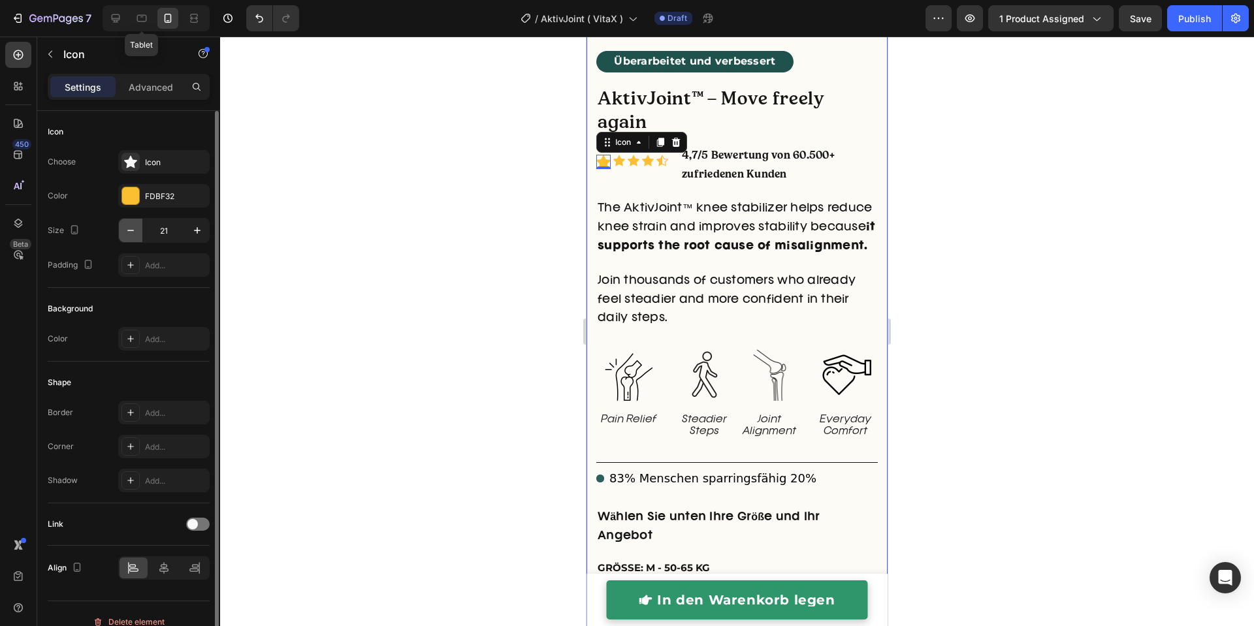
click at [124, 231] on icon "button" at bounding box center [130, 230] width 13 height 13
type input "20"
click at [616, 156] on icon at bounding box center [618, 161] width 12 height 11
click at [199, 225] on icon "button" at bounding box center [197, 230] width 13 height 13
click at [198, 225] on icon "button" at bounding box center [197, 230] width 13 height 13
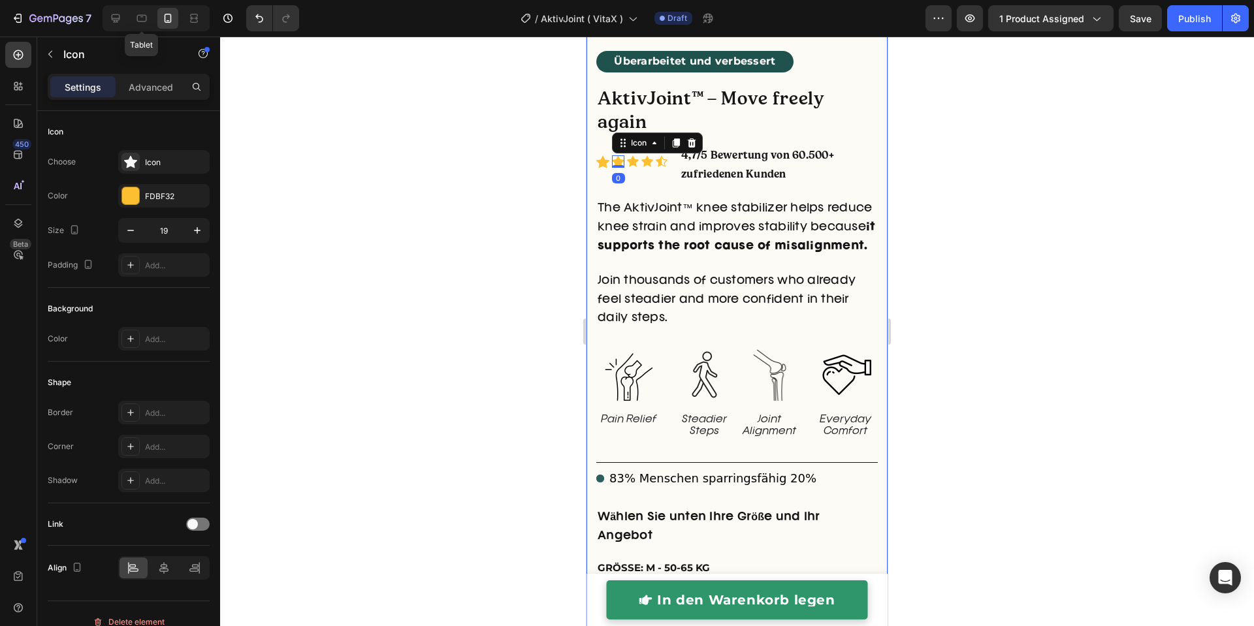
type input "20"
click at [632, 156] on icon at bounding box center [634, 161] width 12 height 11
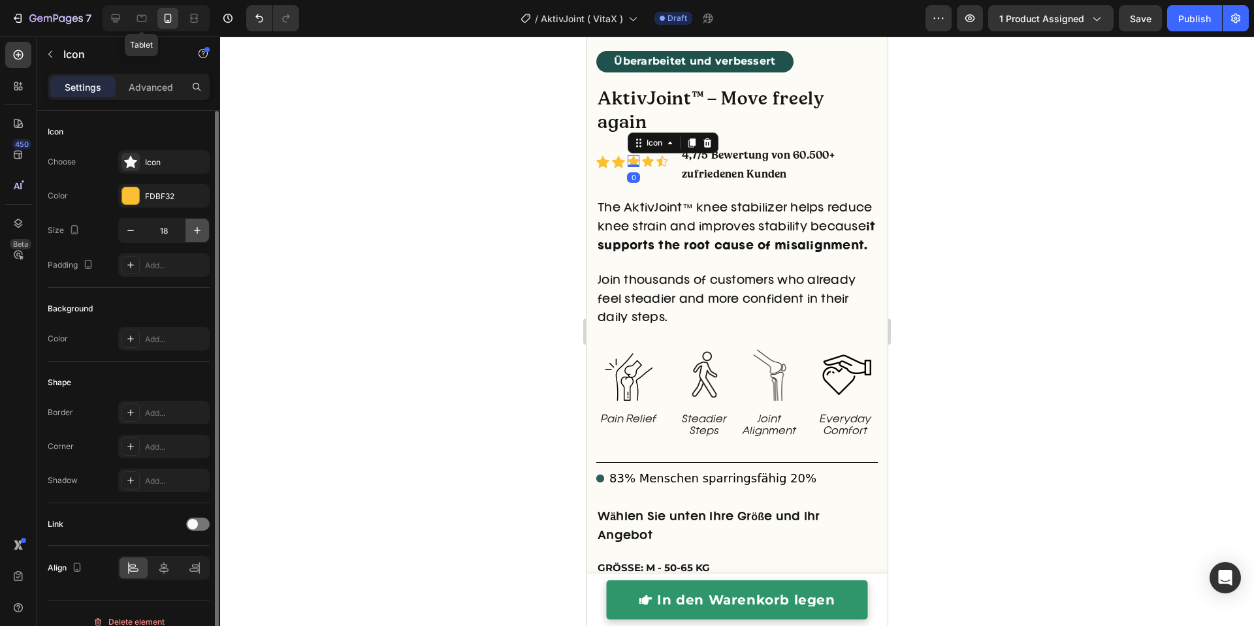
click at [202, 233] on icon "button" at bounding box center [197, 230] width 13 height 13
drag, startPoint x: 202, startPoint y: 233, endPoint x: 444, endPoint y: 201, distance: 244.3
click at [202, 233] on icon "button" at bounding box center [197, 230] width 13 height 13
type input "20"
click at [647, 156] on icon at bounding box center [649, 161] width 12 height 11
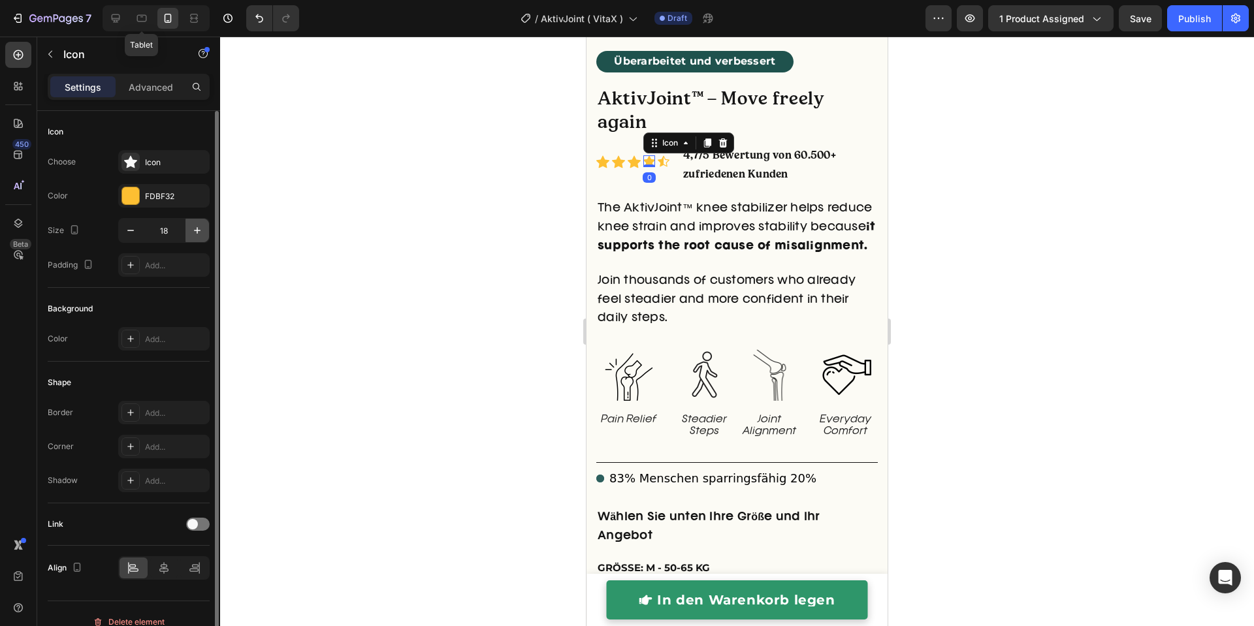
click at [193, 228] on icon "button" at bounding box center [197, 230] width 13 height 13
type input "20"
click at [667, 156] on icon at bounding box center [665, 161] width 12 height 11
click at [197, 227] on icon "button" at bounding box center [197, 230] width 7 height 7
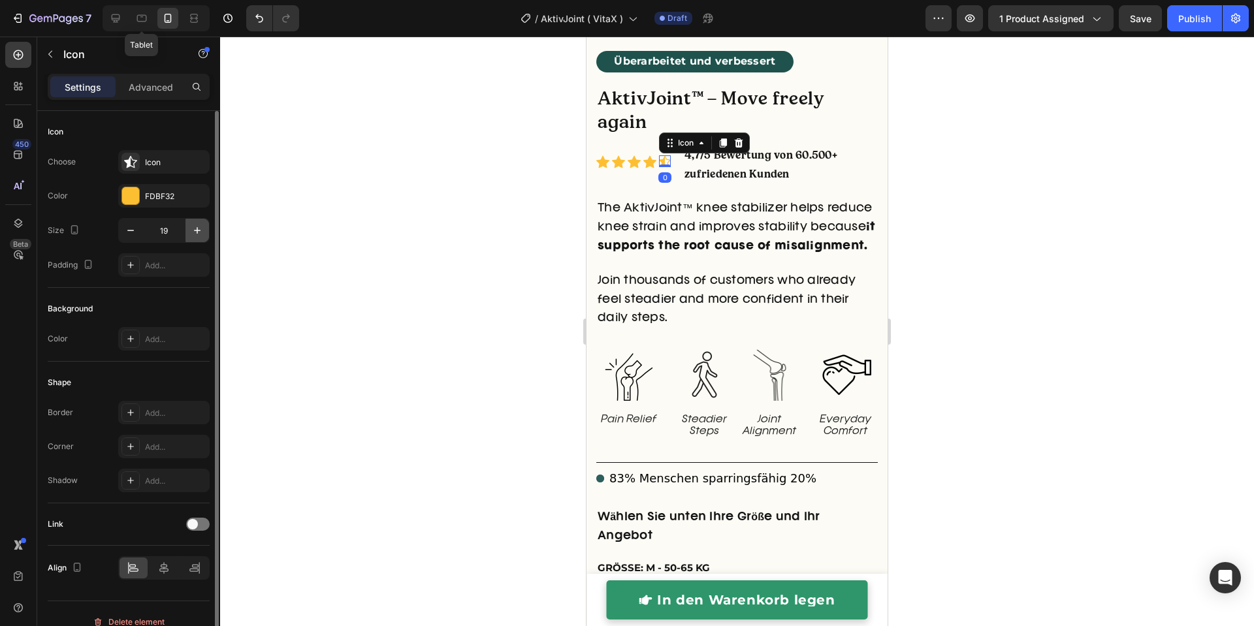
click at [197, 227] on icon "button" at bounding box center [197, 230] width 7 height 7
type input "20"
click at [351, 229] on div at bounding box center [737, 332] width 1034 height 590
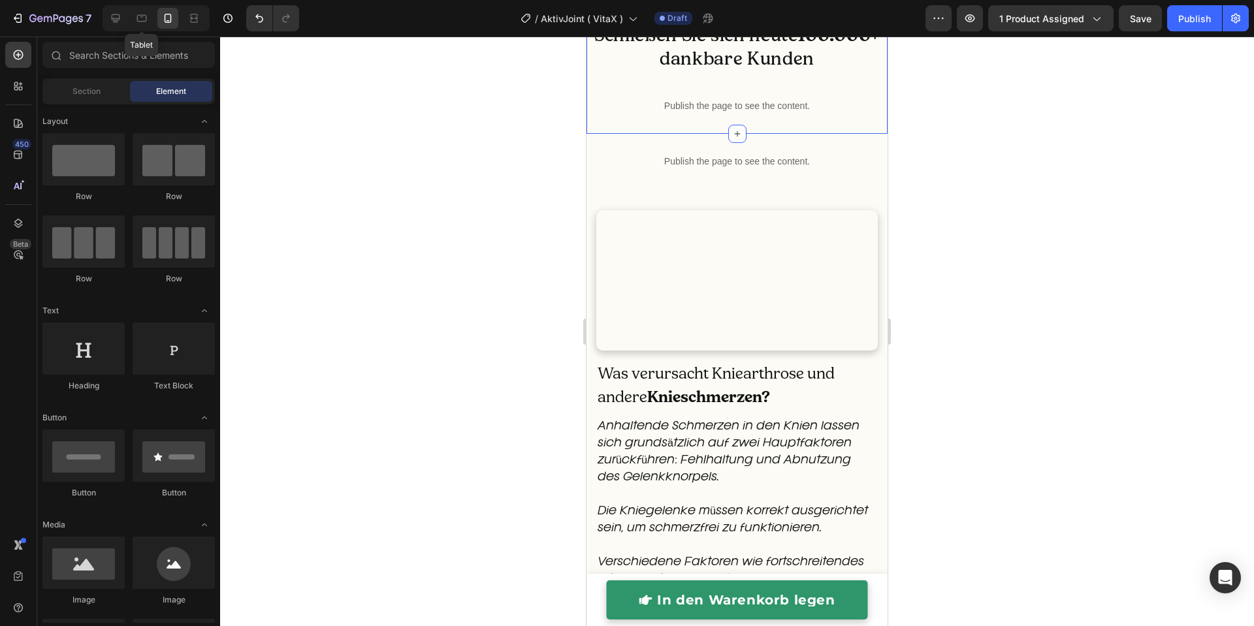
scroll to position [1492, 0]
click at [623, 136] on div "Publish the page to see the content. Custom Code Row" at bounding box center [737, 108] width 301 height 56
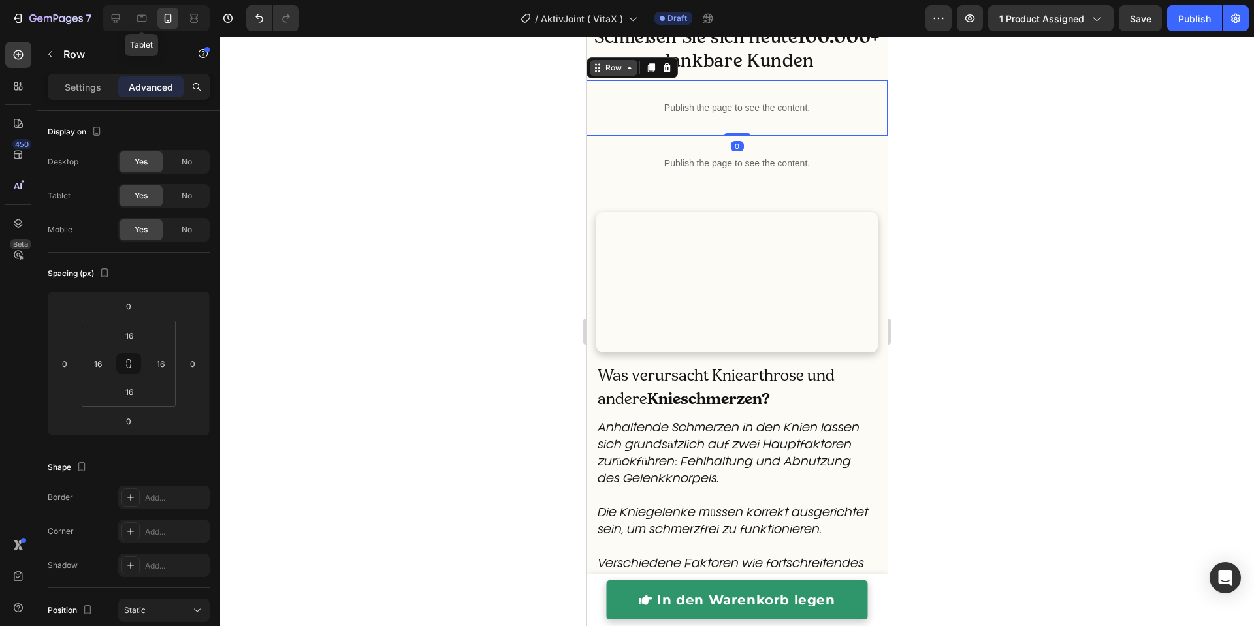
click at [622, 74] on div "Row" at bounding box center [614, 68] width 22 height 12
click at [673, 74] on h2 "Schließen Sie sich heute 100.000 + dankbare Kunden" at bounding box center [737, 49] width 301 height 50
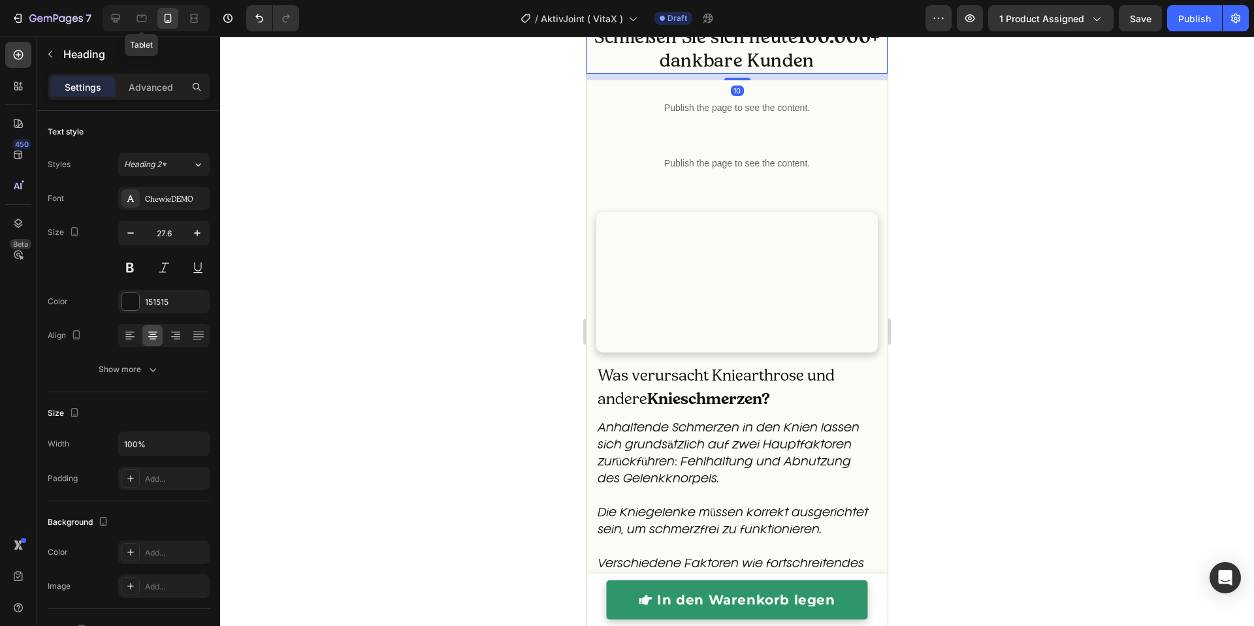
click at [633, 18] on div "Heading" at bounding box center [621, 12] width 36 height 12
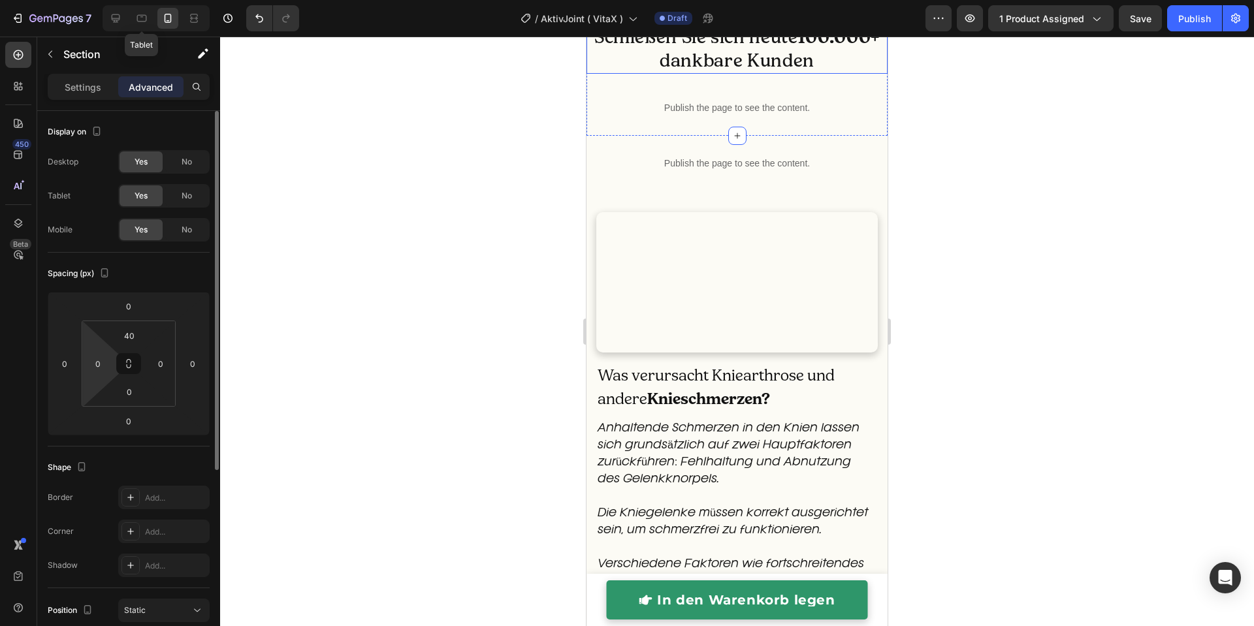
click at [110, 0] on html "7 Tablet Version history / AktivJoint ( VitaX ) Draft Preview 1 product assigne…" at bounding box center [627, 0] width 1254 height 0
type input "15"
click at [160, 365] on input "0" at bounding box center [161, 364] width 20 height 20
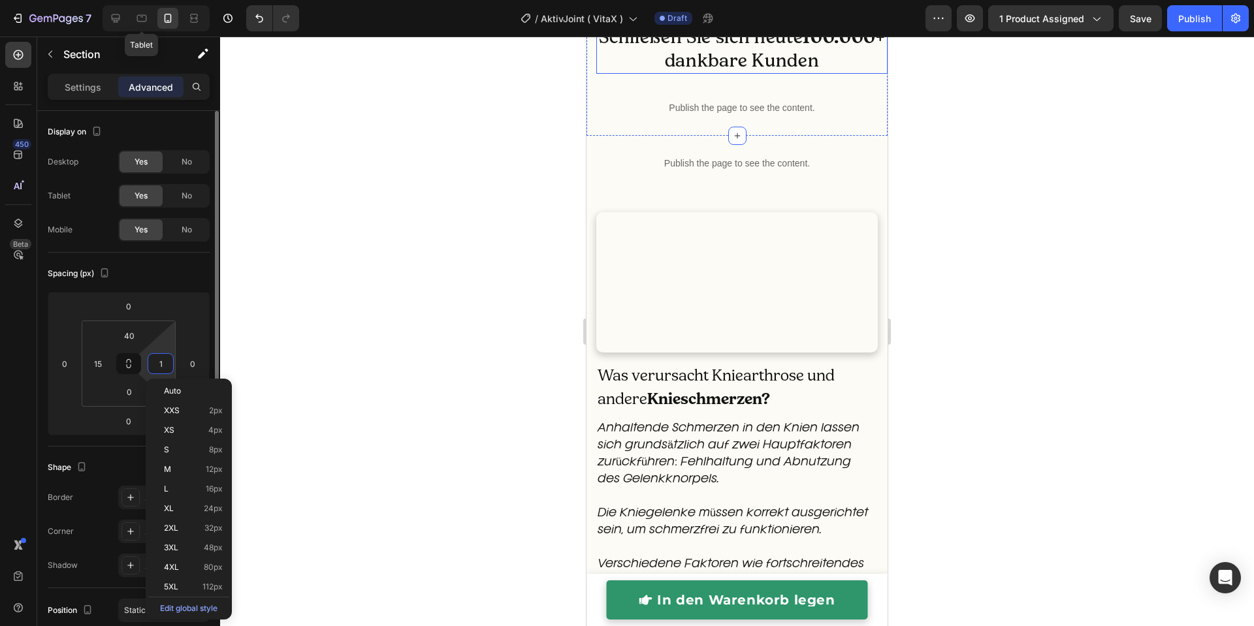
type input "15"
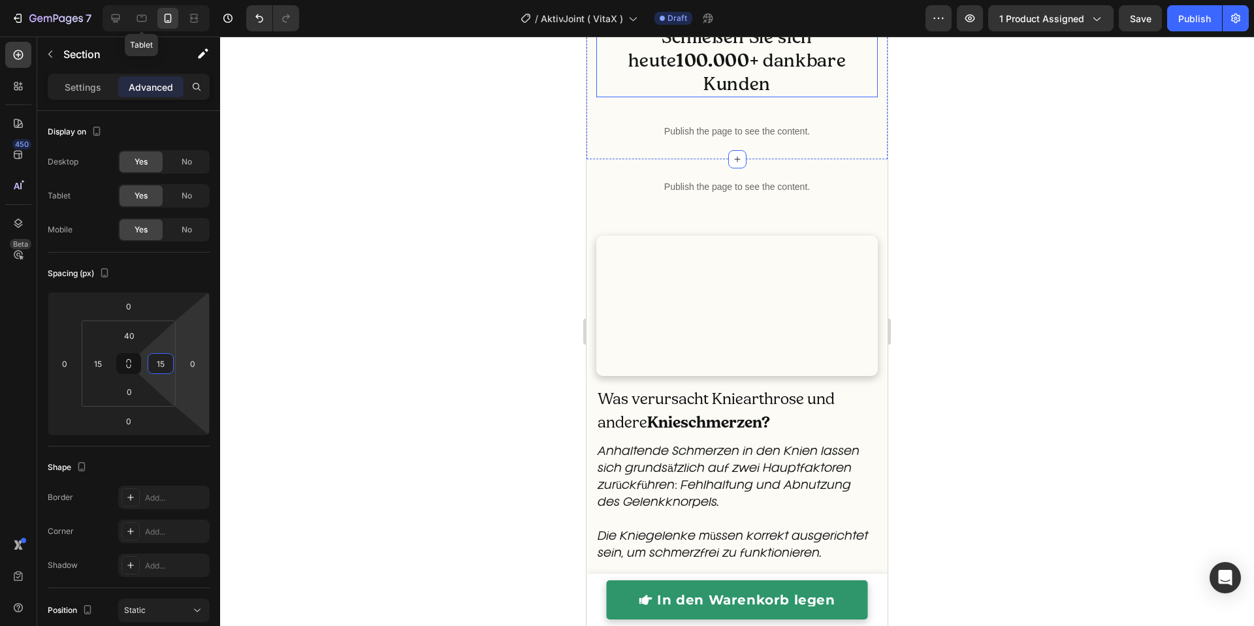
click at [445, 253] on div at bounding box center [737, 332] width 1034 height 590
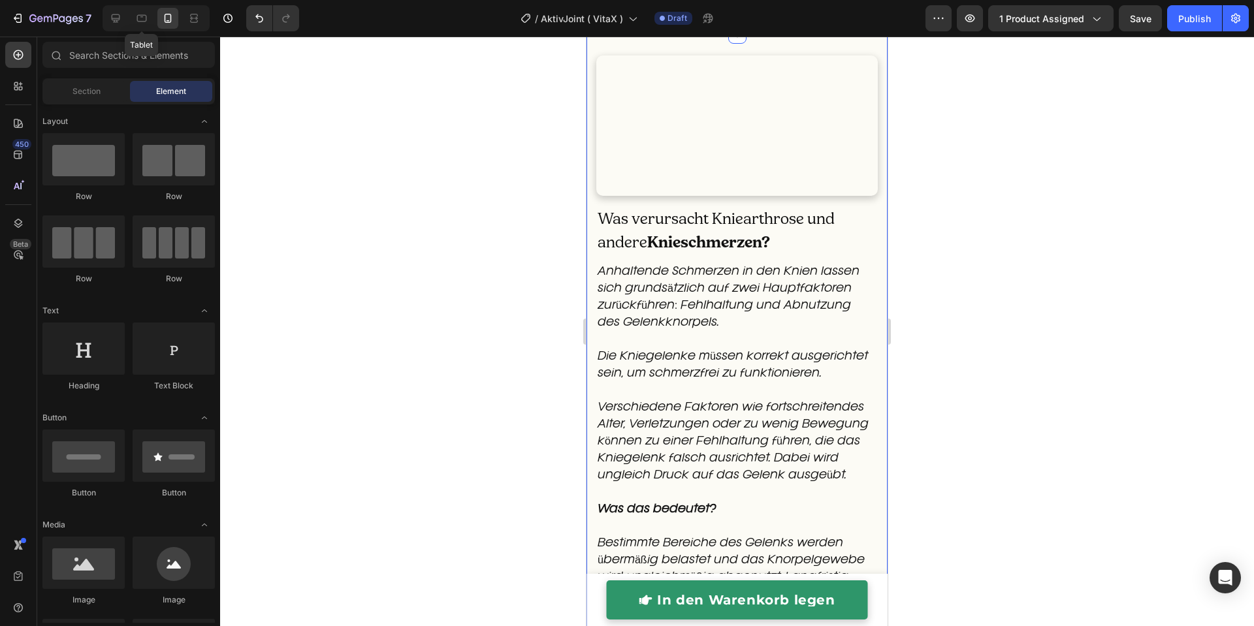
scroll to position [1517, 0]
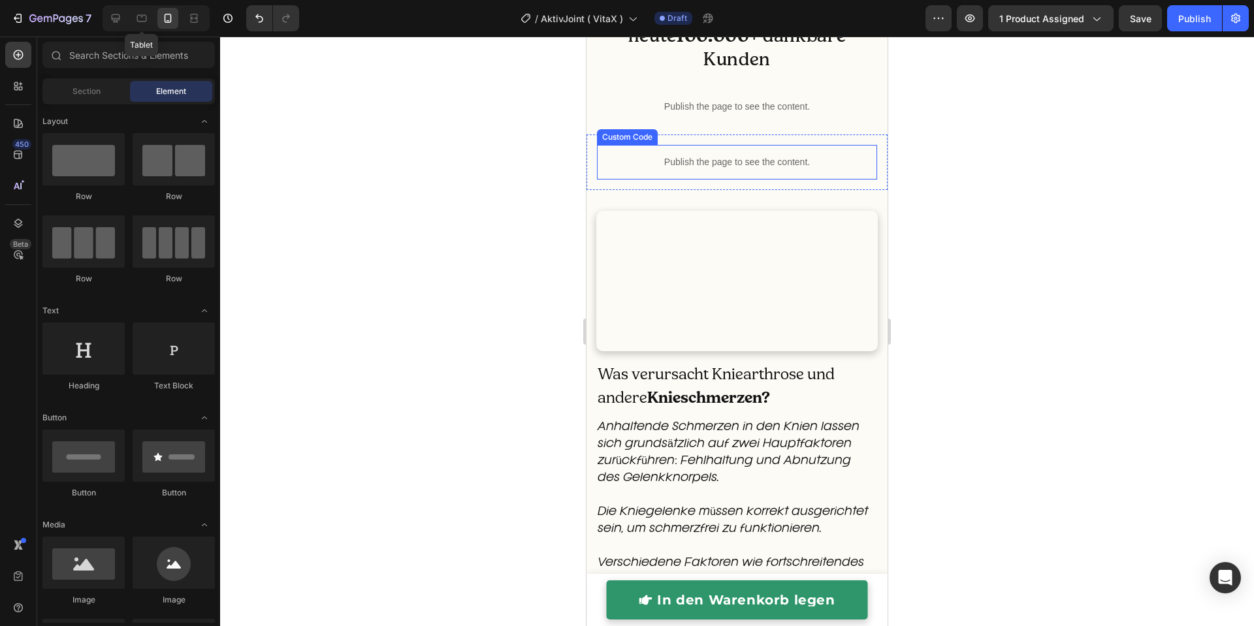
click at [626, 180] on div "Publish the page to see the content." at bounding box center [737, 162] width 280 height 35
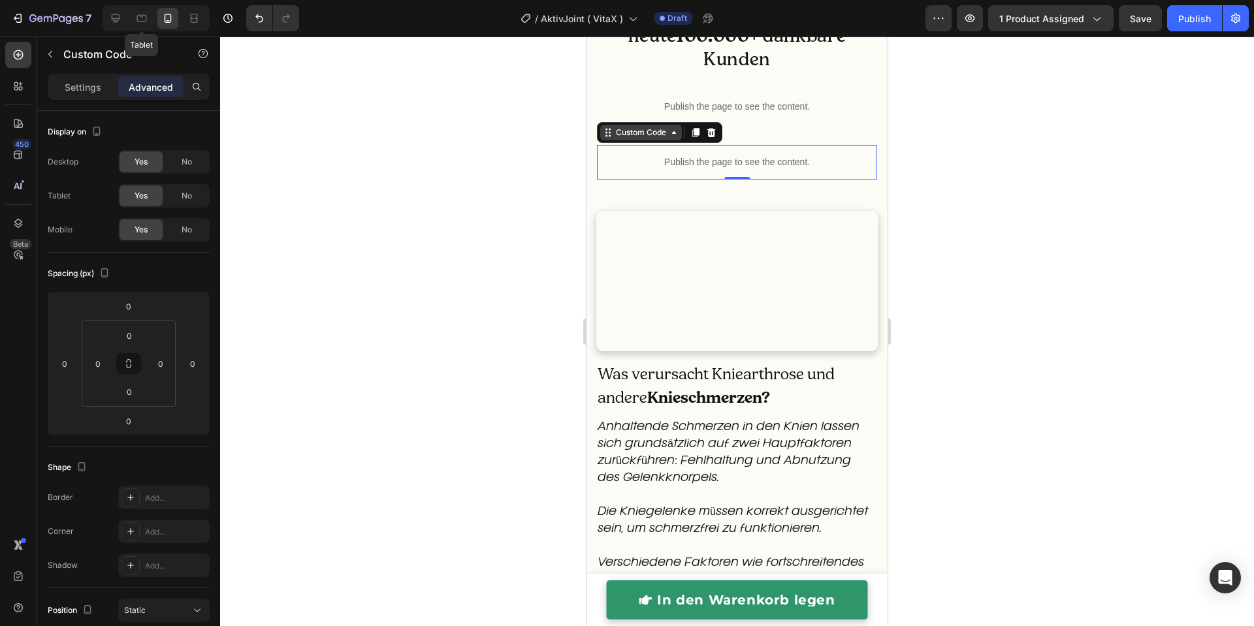
click at [626, 140] on div "Custom Code" at bounding box center [641, 133] width 82 height 16
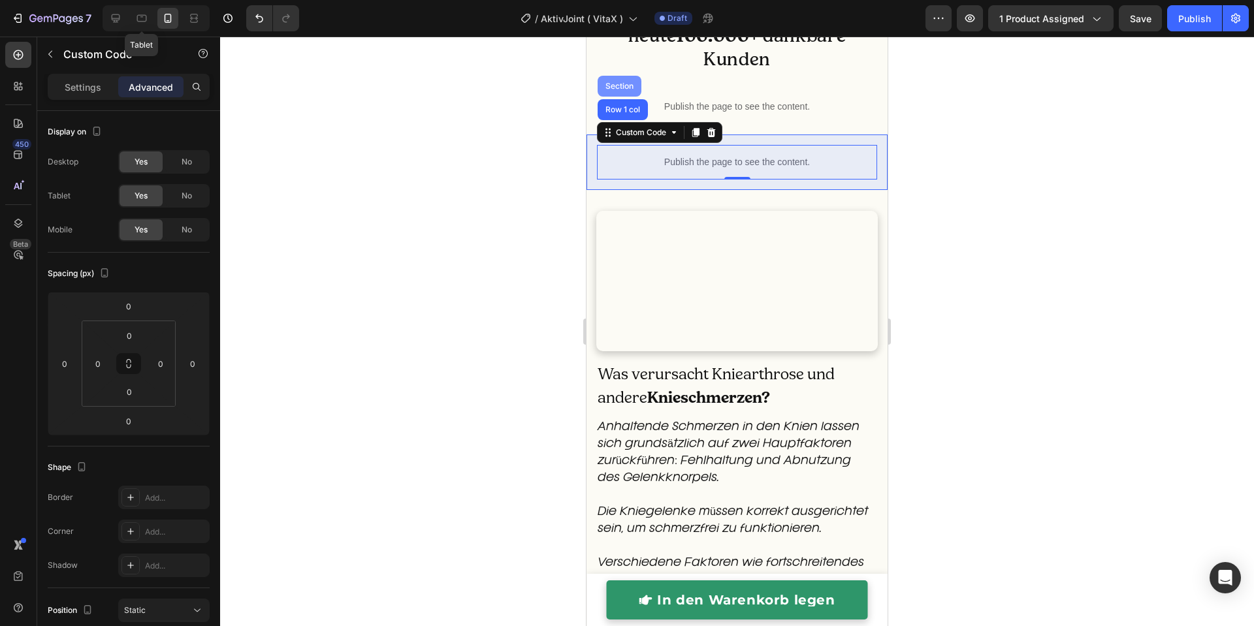
click at [628, 97] on div "Section" at bounding box center [620, 86] width 44 height 21
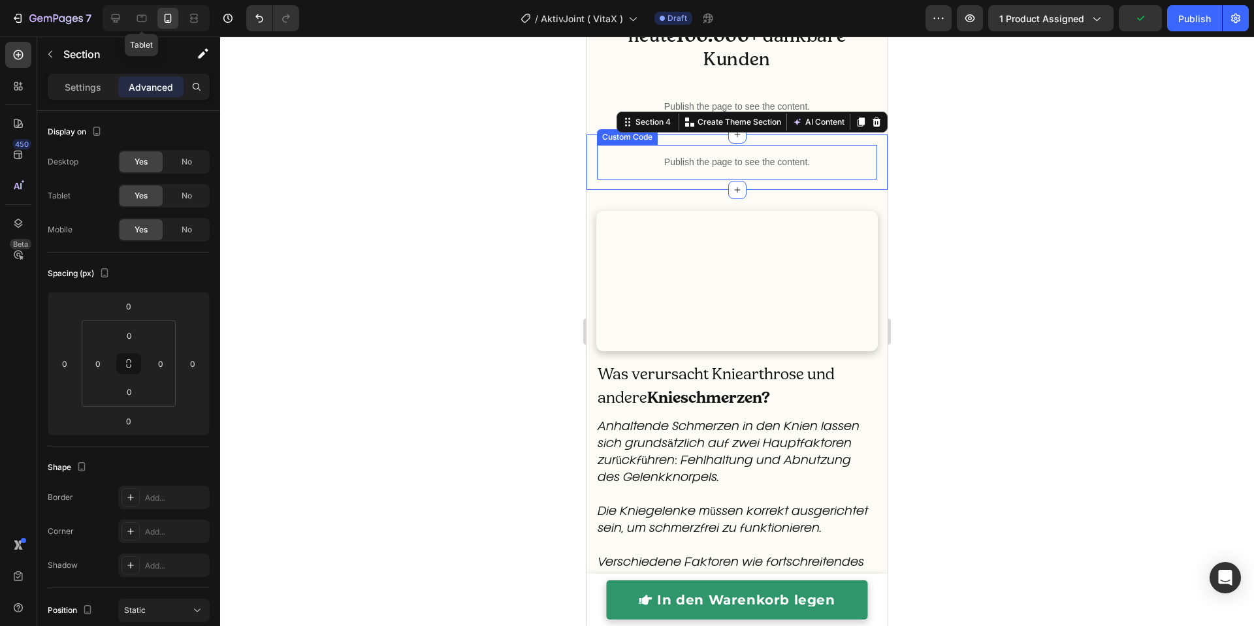
click at [611, 169] on p "Publish the page to see the content." at bounding box center [737, 162] width 280 height 14
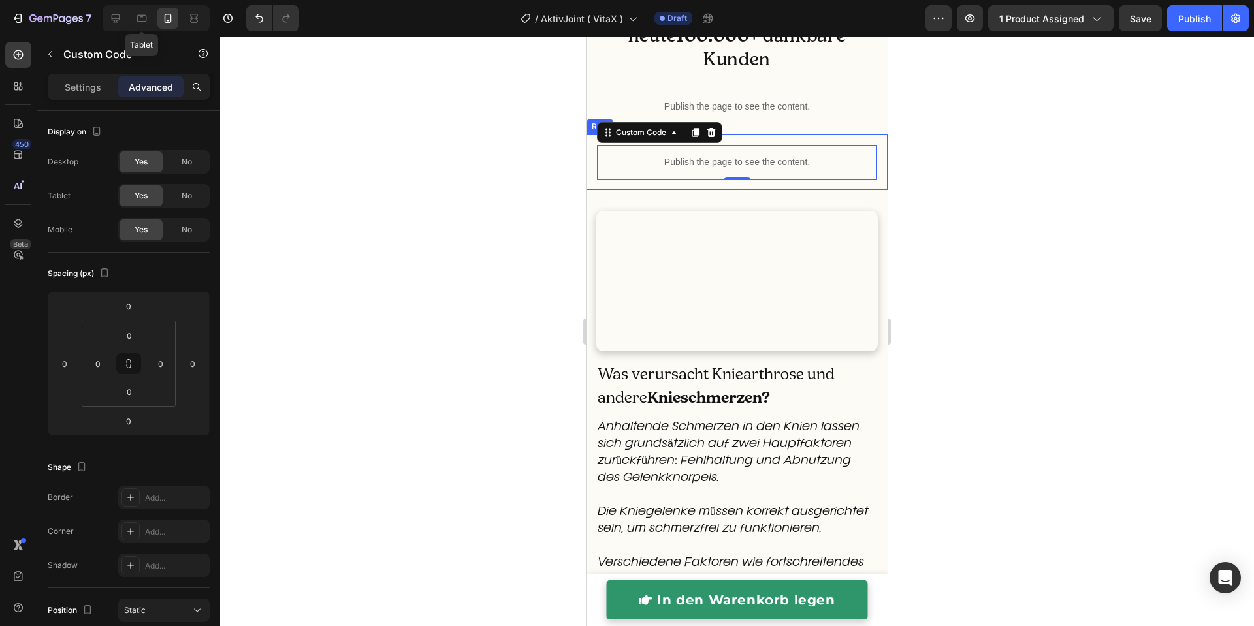
click at [594, 190] on div "Publish the page to see the content. Custom Code 0 Row" at bounding box center [737, 163] width 301 height 56
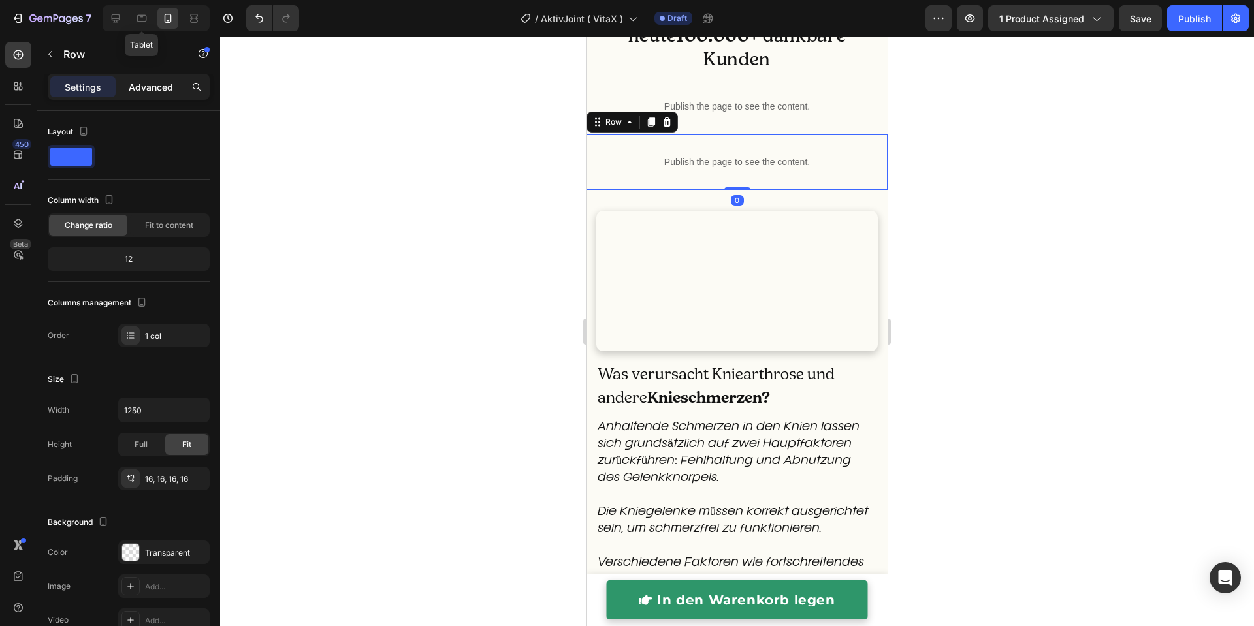
click at [155, 84] on p "Advanced" at bounding box center [151, 87] width 44 height 14
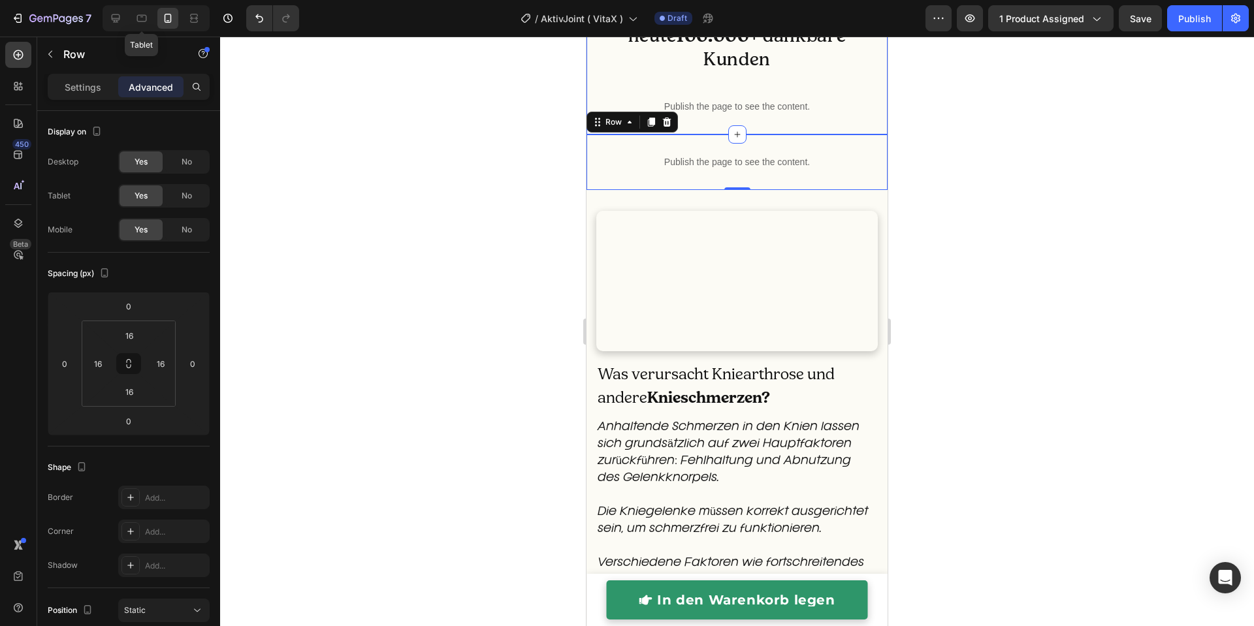
click at [590, 135] on div "Schließen Sie sich heute 100.000 + dankbare Kunden Heading Publish the page to …" at bounding box center [737, 53] width 301 height 161
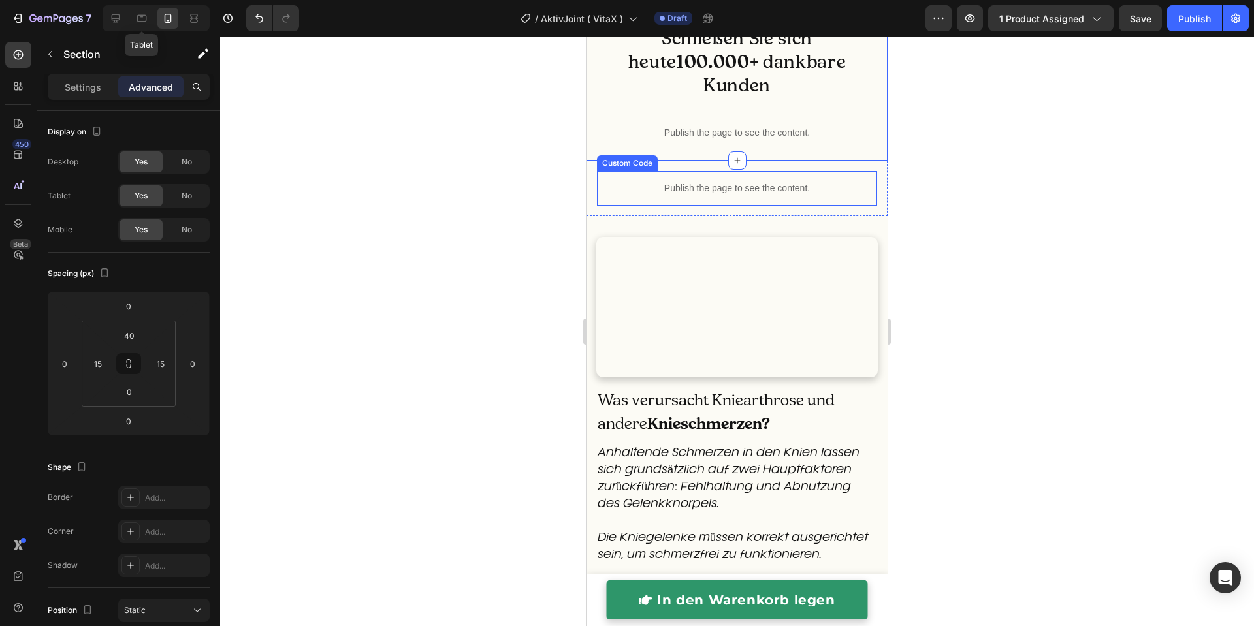
scroll to position [1527, 0]
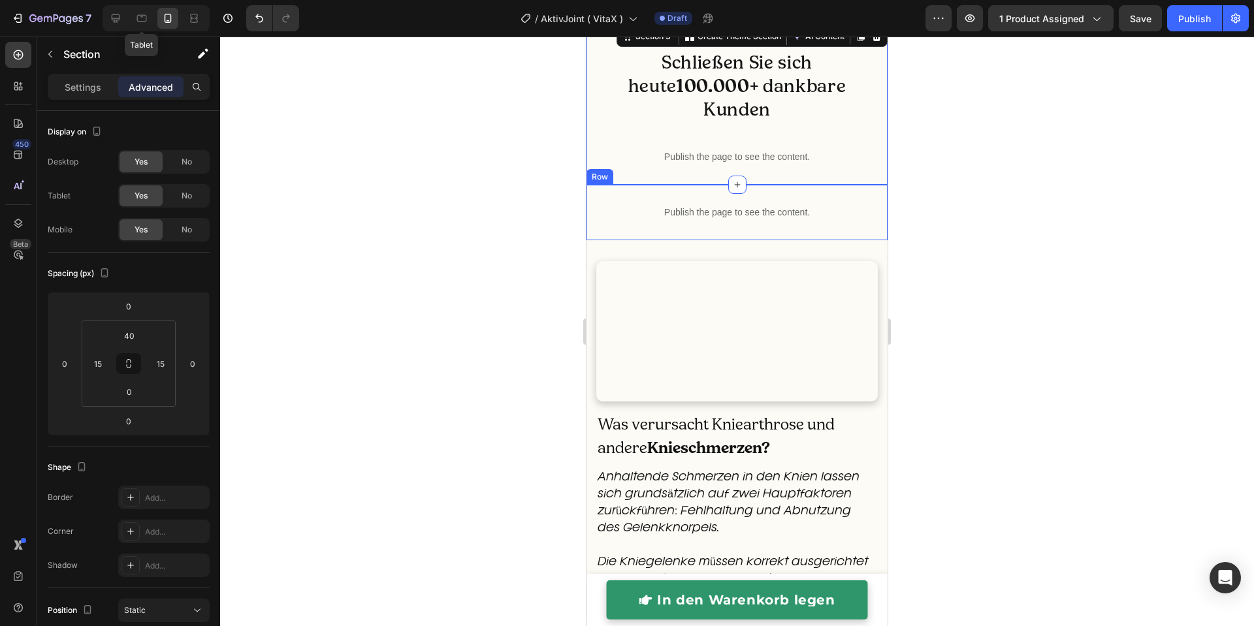
click at [592, 185] on div "Publish the page to see the content. Custom Code Row" at bounding box center [737, 213] width 301 height 56
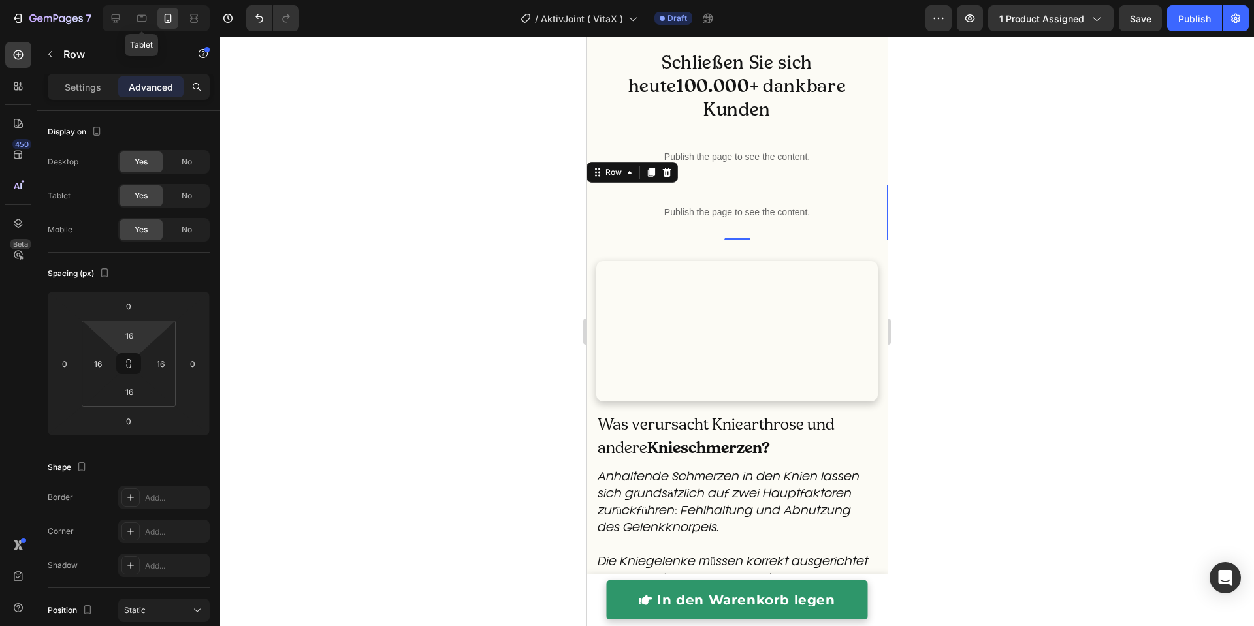
drag, startPoint x: 129, startPoint y: 338, endPoint x: 157, endPoint y: 352, distance: 31.3
click at [129, 339] on input "16" at bounding box center [129, 336] width 26 height 20
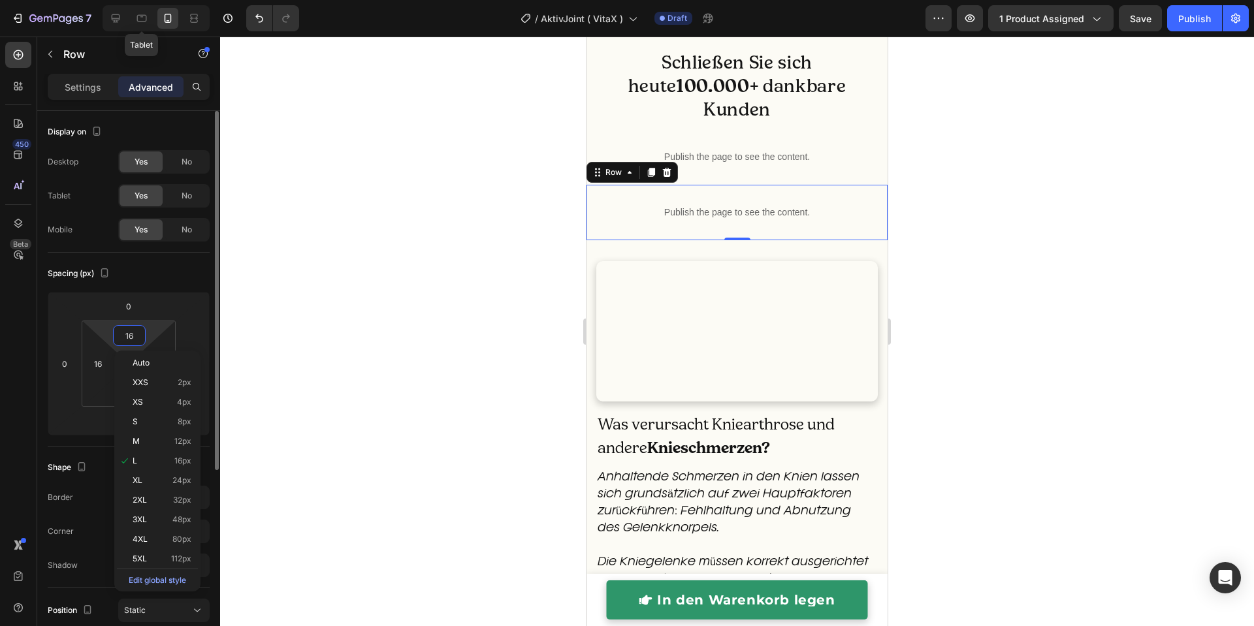
click at [132, 331] on input "16" at bounding box center [129, 336] width 26 height 20
type input "0"
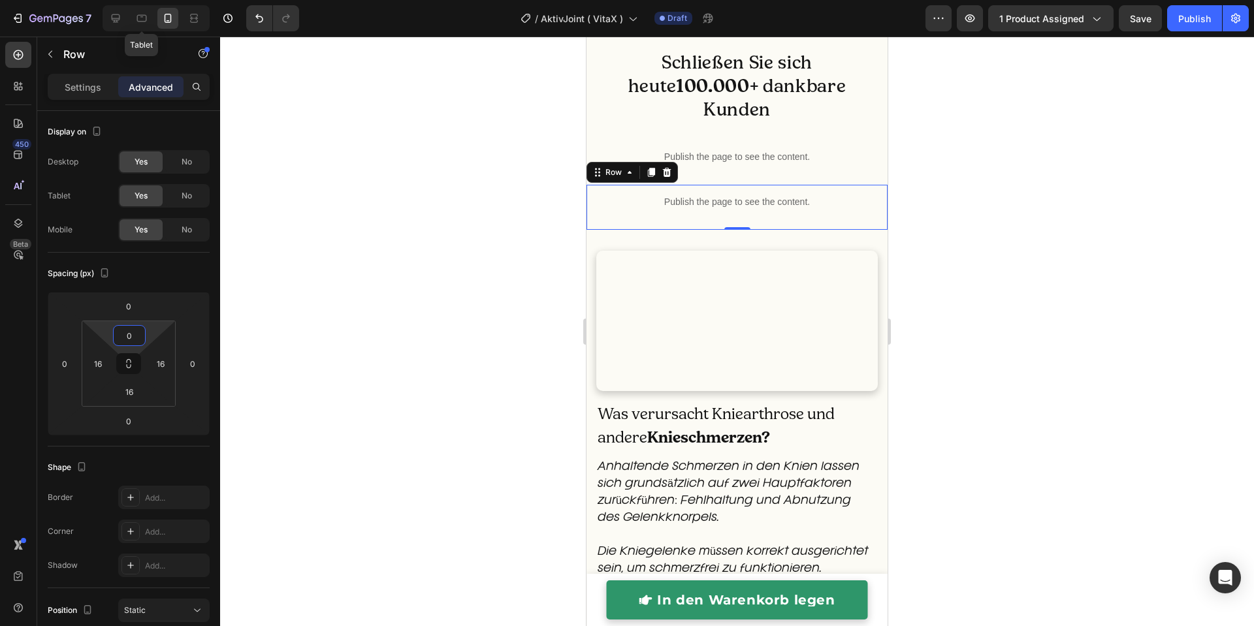
click at [423, 292] on div at bounding box center [737, 332] width 1034 height 590
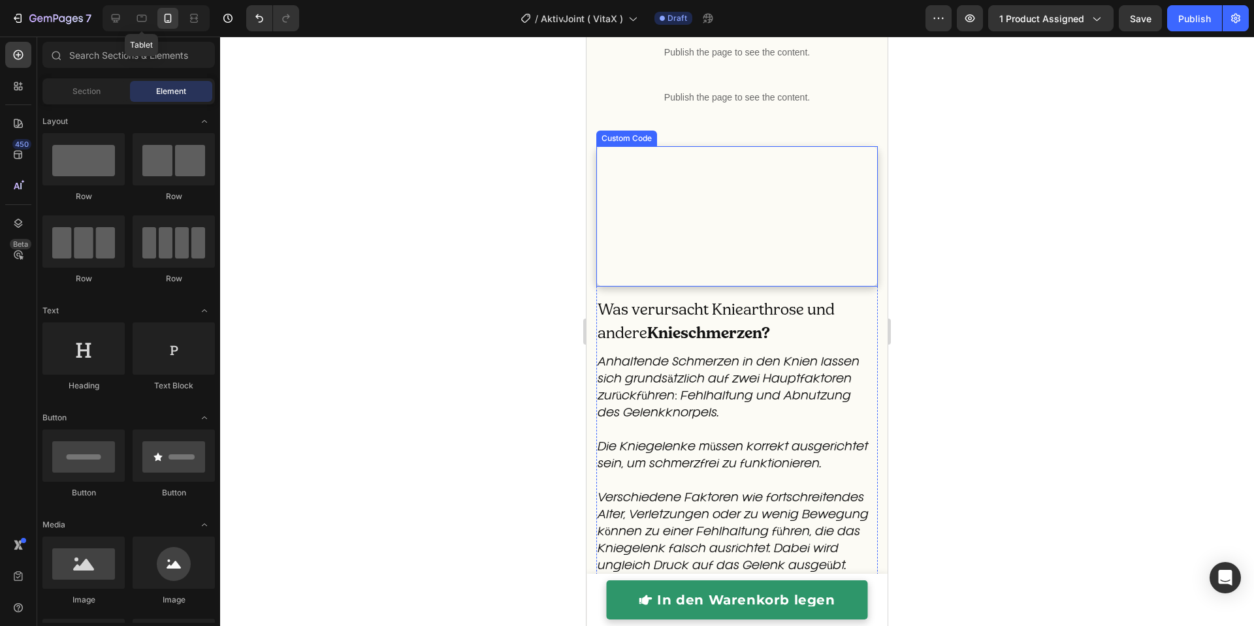
scroll to position [1633, 0]
click at [604, 82] on div "Publish the page to see the content." at bounding box center [737, 96] width 280 height 35
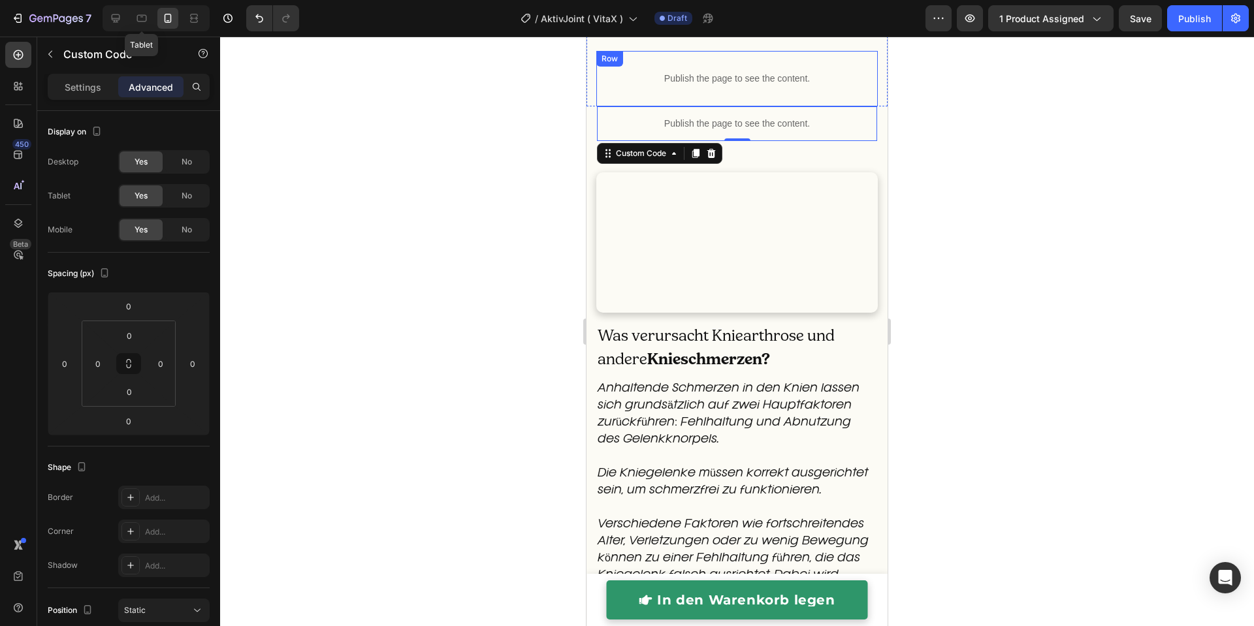
scroll to position [1575, 0]
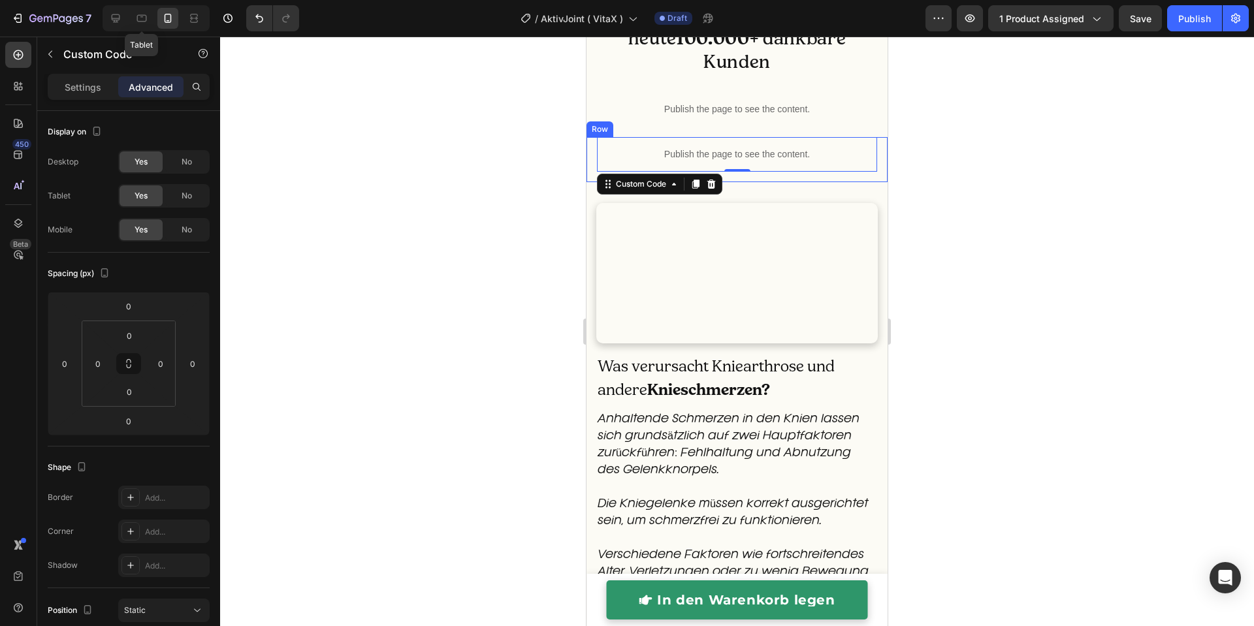
click at [593, 137] on div "Publish the page to see the content. Custom Code 0 Row" at bounding box center [737, 159] width 301 height 45
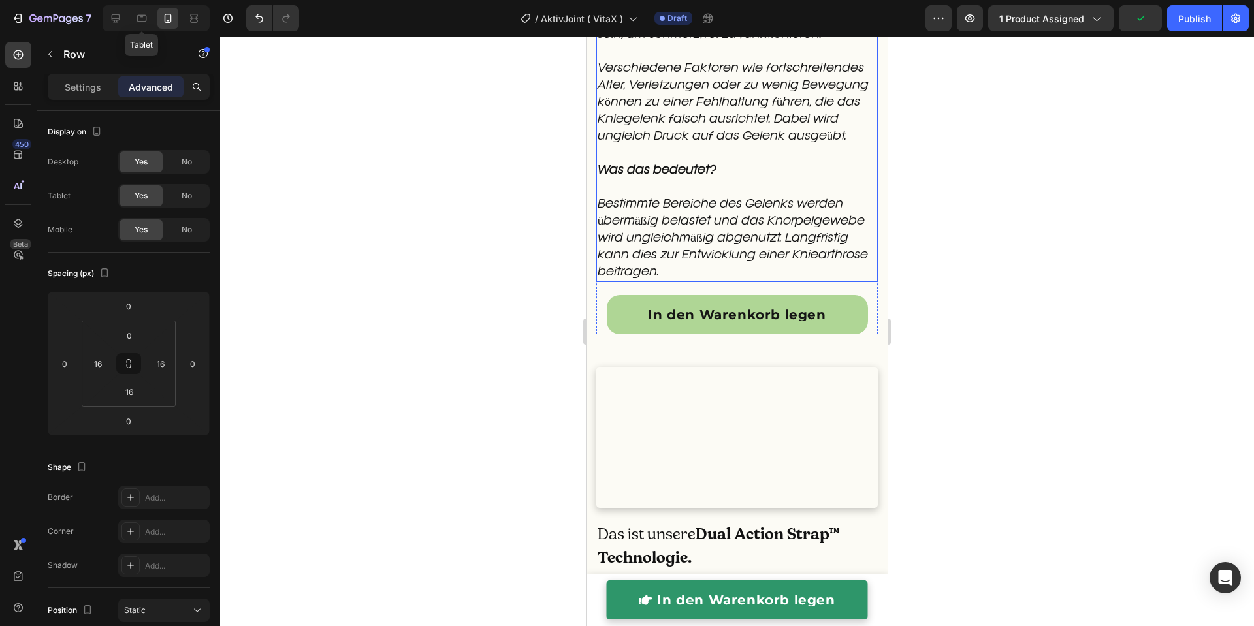
scroll to position [2292, 0]
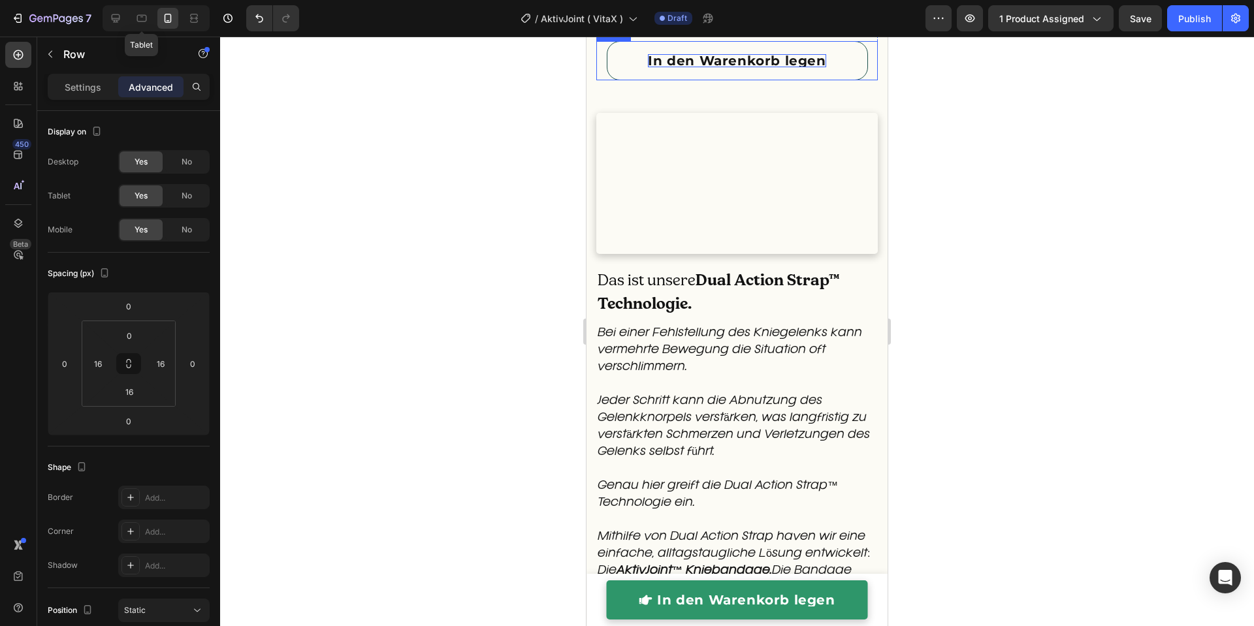
click at [755, 67] on p "In den Warenkorb legen" at bounding box center [737, 60] width 178 height 13
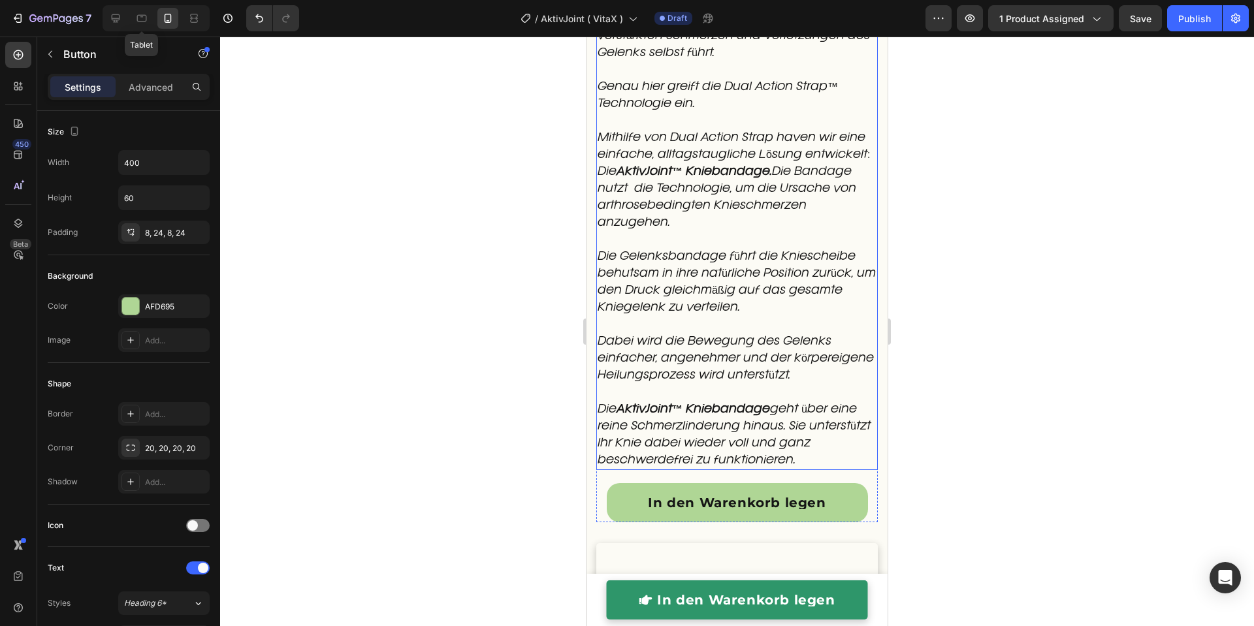
scroll to position [3182, 0]
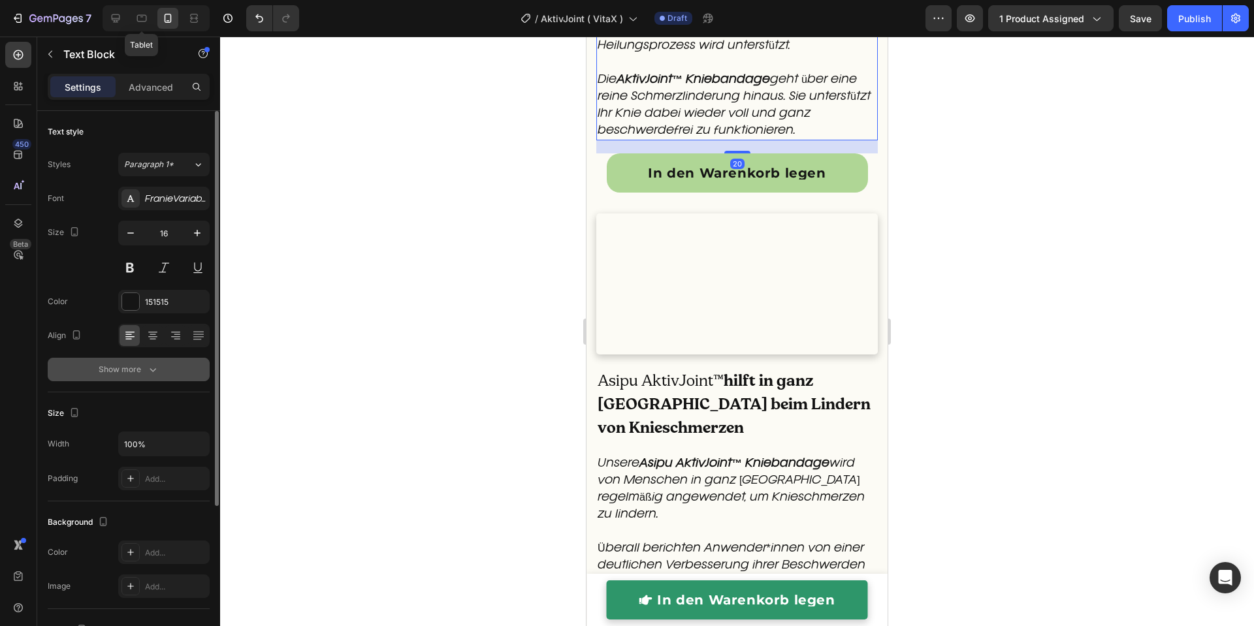
click at [157, 372] on icon "button" at bounding box center [152, 369] width 13 height 13
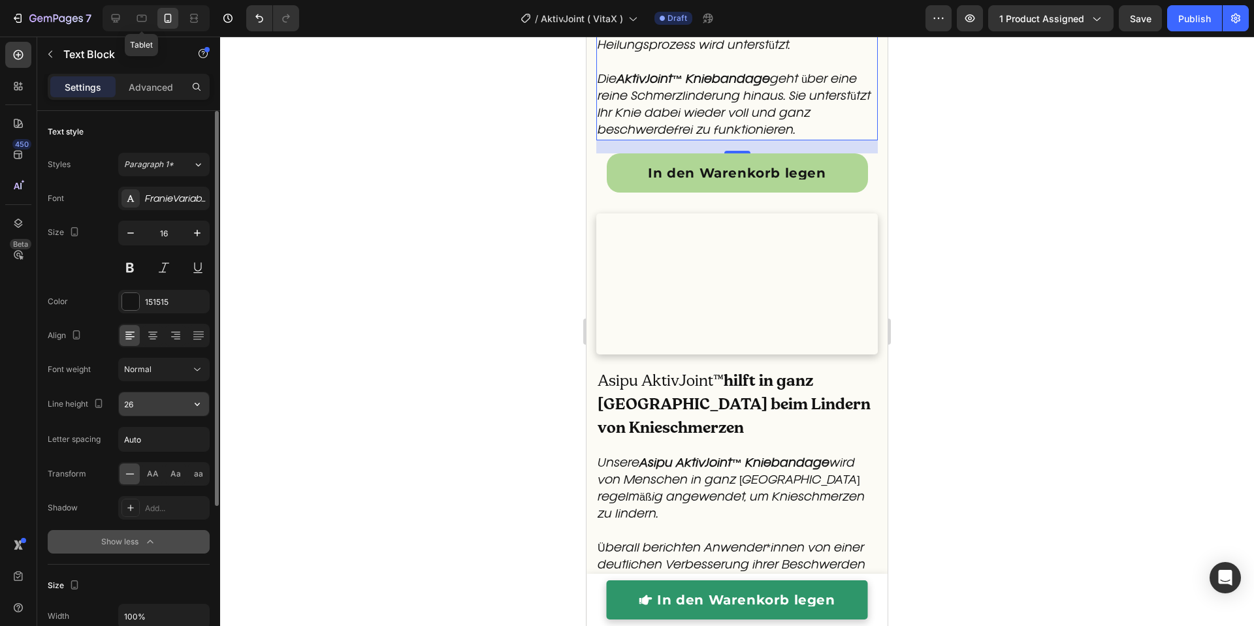
click at [145, 410] on input "26" at bounding box center [164, 405] width 90 height 24
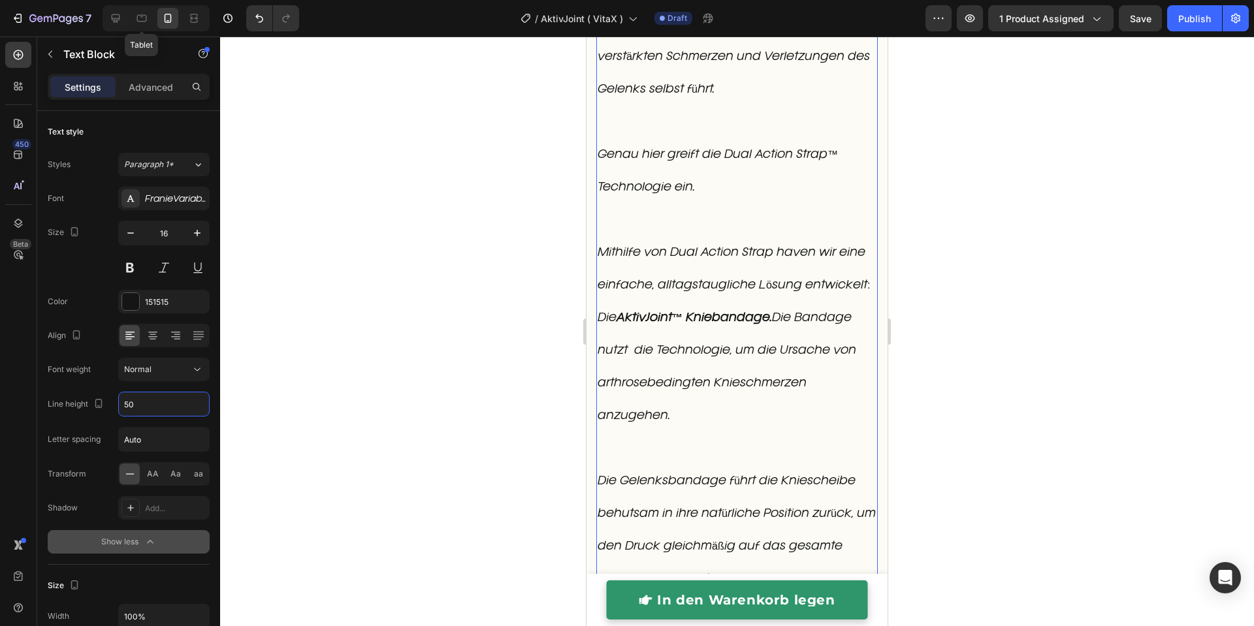
scroll to position [2788, 0]
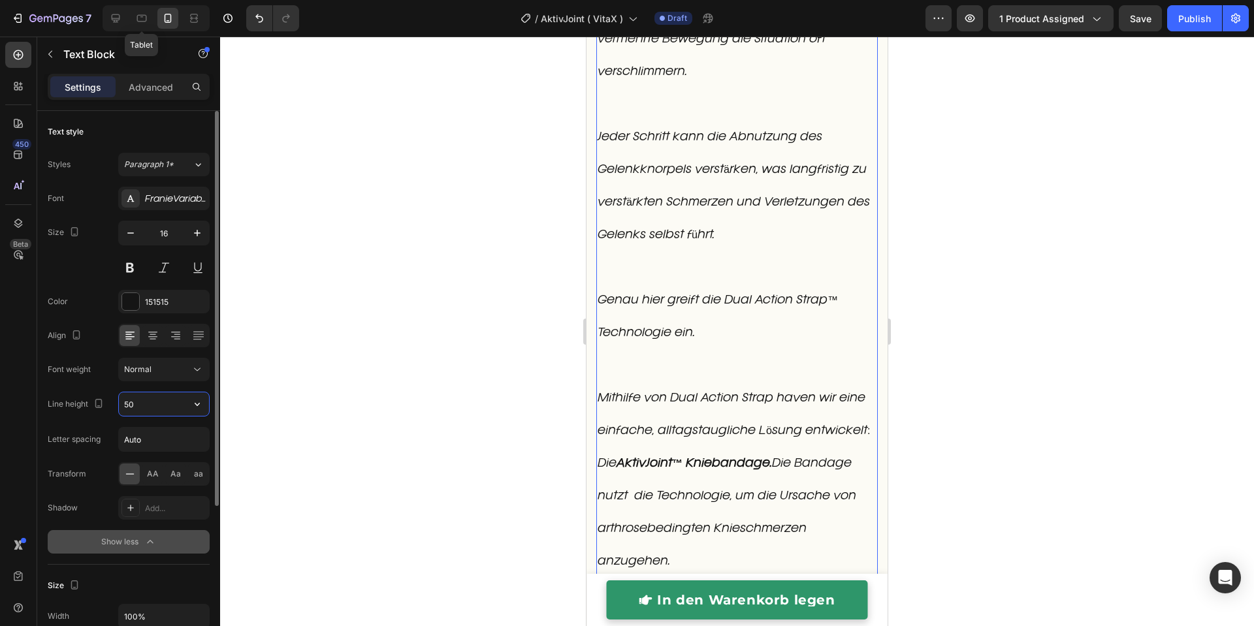
click at [147, 403] on input "50" at bounding box center [164, 405] width 90 height 24
type input "30"
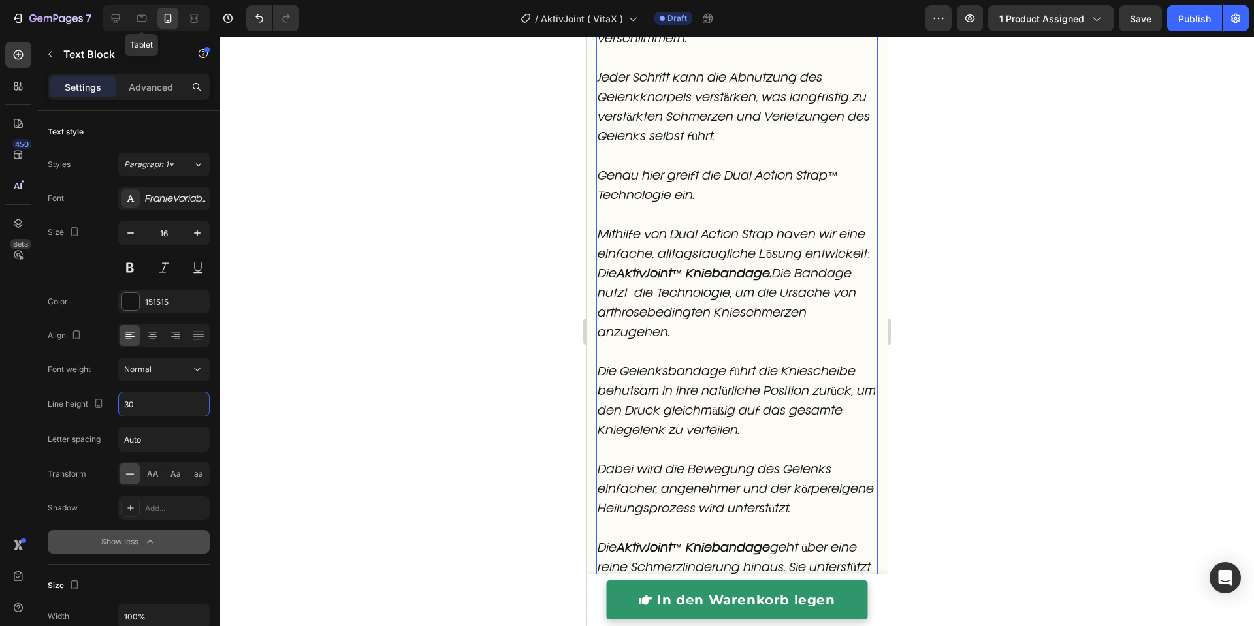
click at [438, 291] on div at bounding box center [737, 332] width 1034 height 590
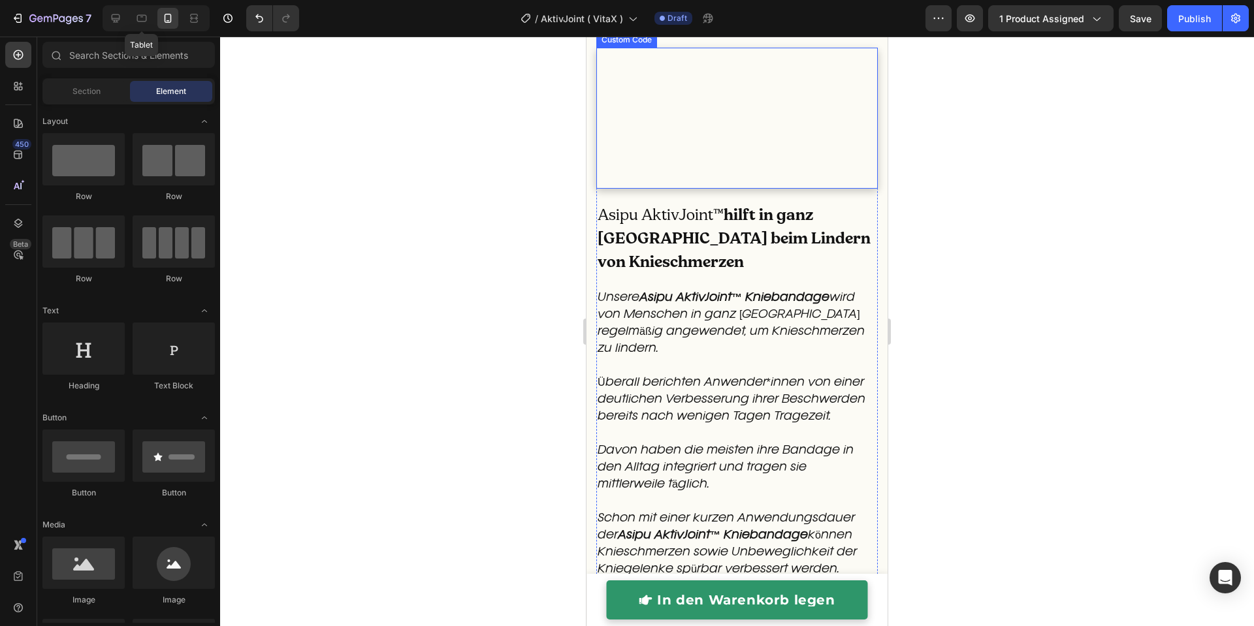
scroll to position [3795, 0]
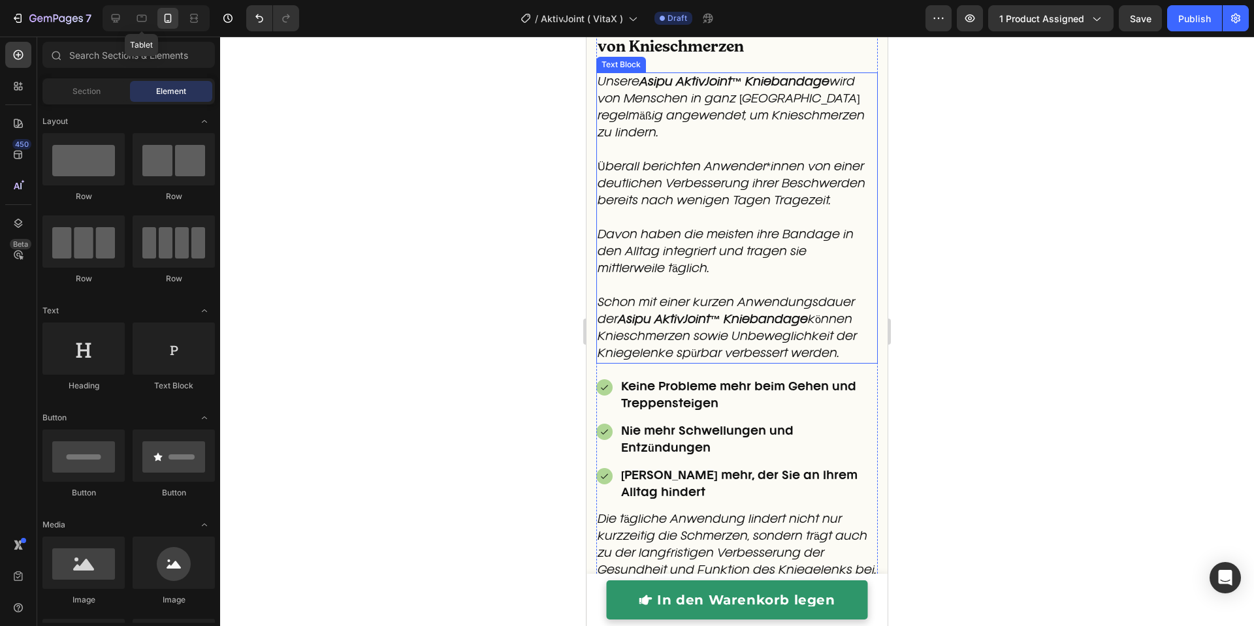
click at [648, 330] on p "Unsere Asipu AktivJoint™ Kniebandage wird von Menschen in ganz Deutschland rege…" at bounding box center [737, 218] width 279 height 289
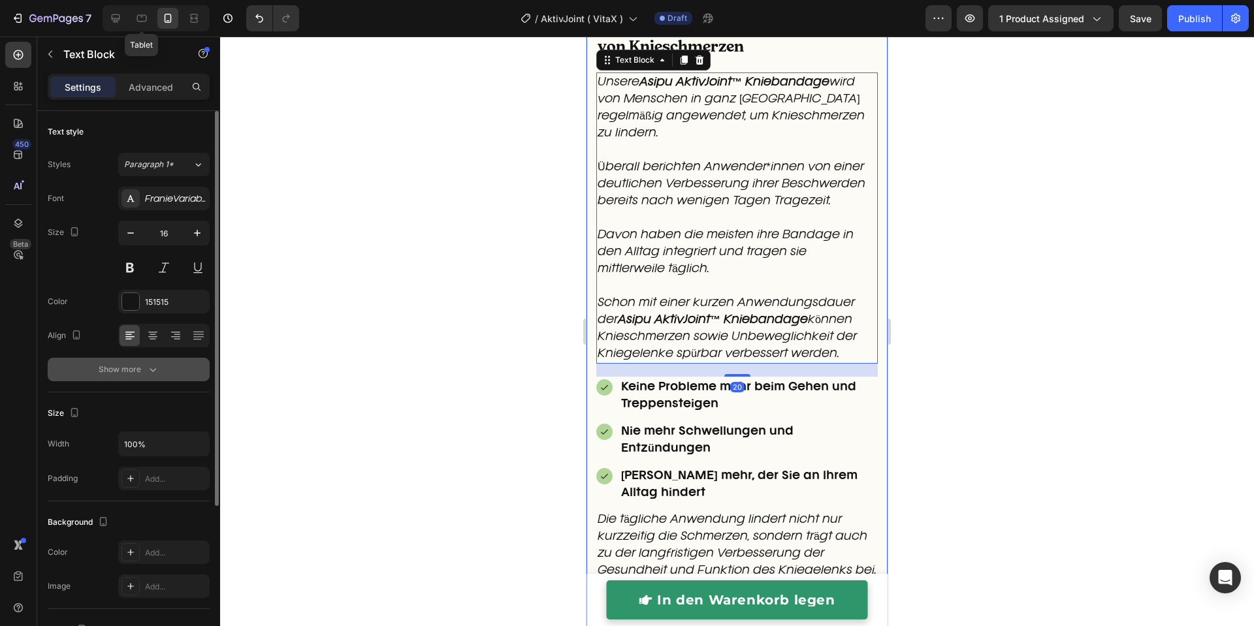
click at [151, 364] on icon "button" at bounding box center [152, 369] width 13 height 13
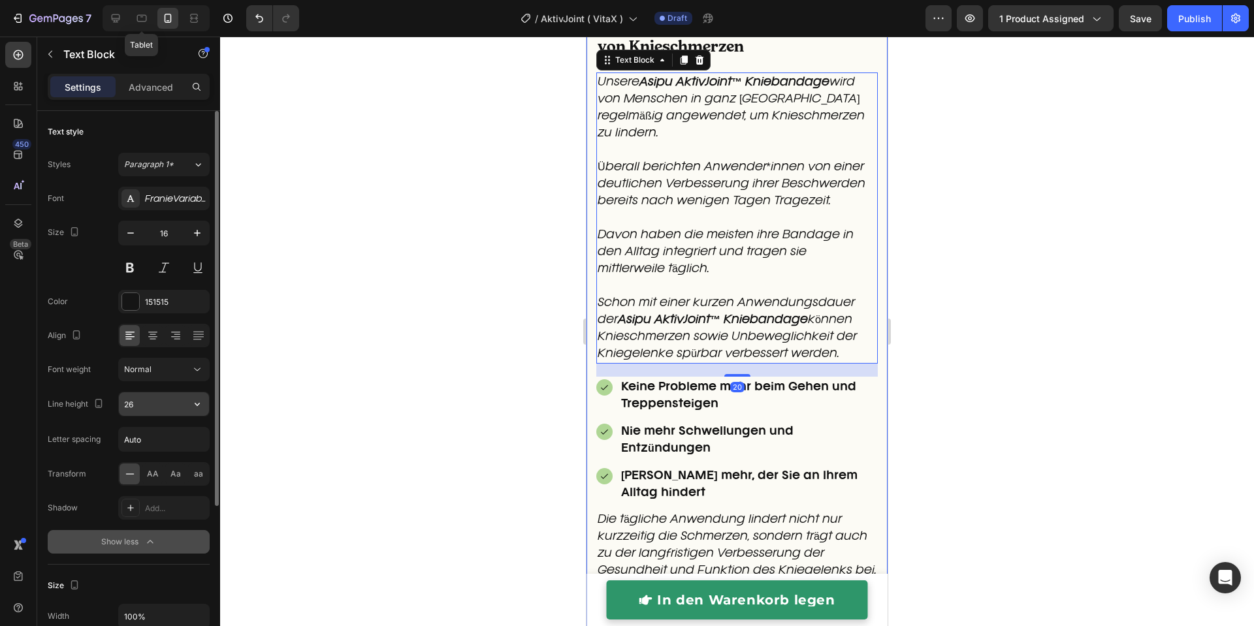
click at [148, 405] on input "26" at bounding box center [164, 405] width 90 height 24
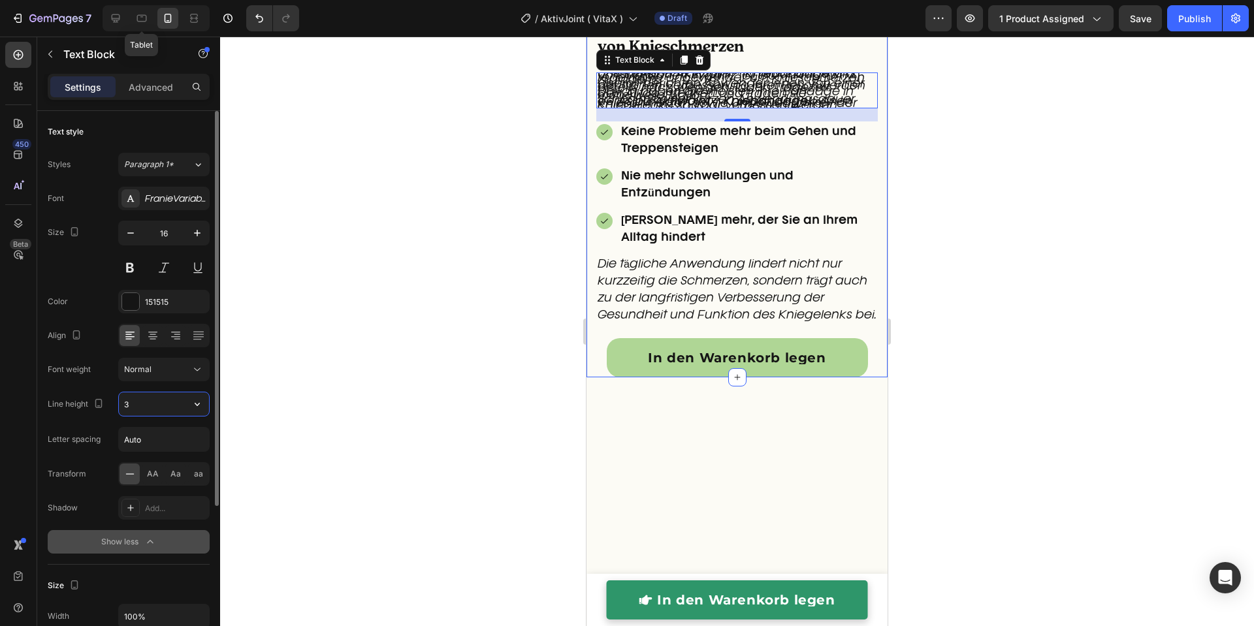
type input "30"
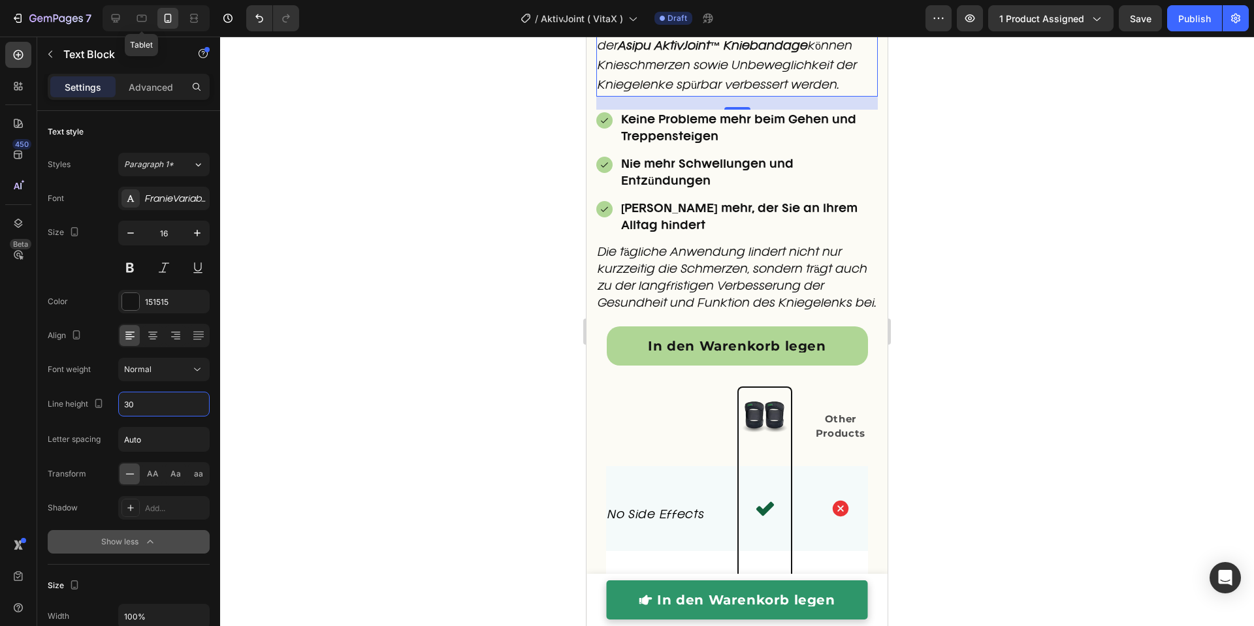
scroll to position [4180, 0]
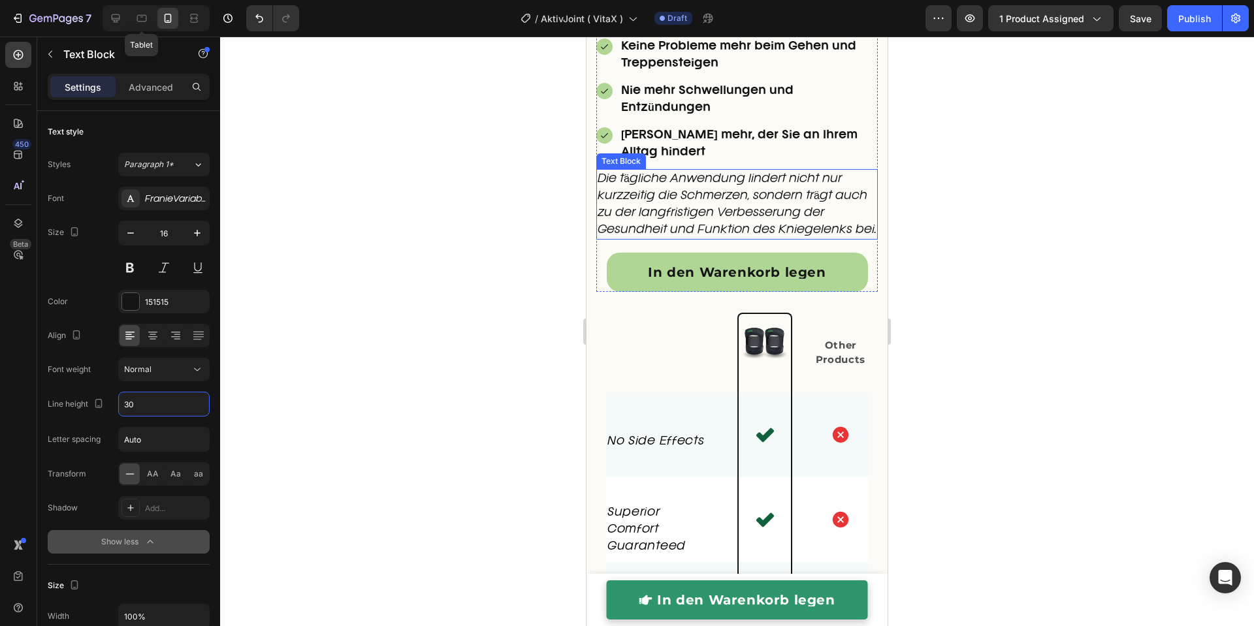
click at [683, 238] on p "Die tägliche Anwendung lindert nicht nur kurzzeitig die Schmerzen, sondern träg…" at bounding box center [737, 204] width 279 height 68
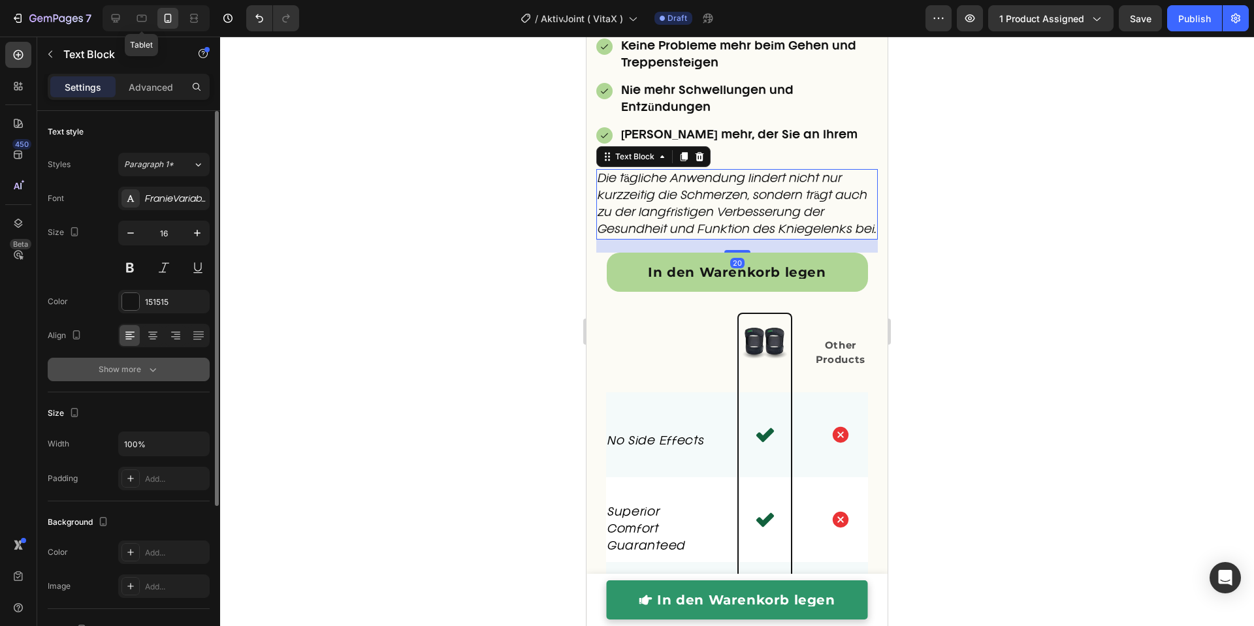
click at [150, 371] on icon "button" at bounding box center [152, 369] width 13 height 13
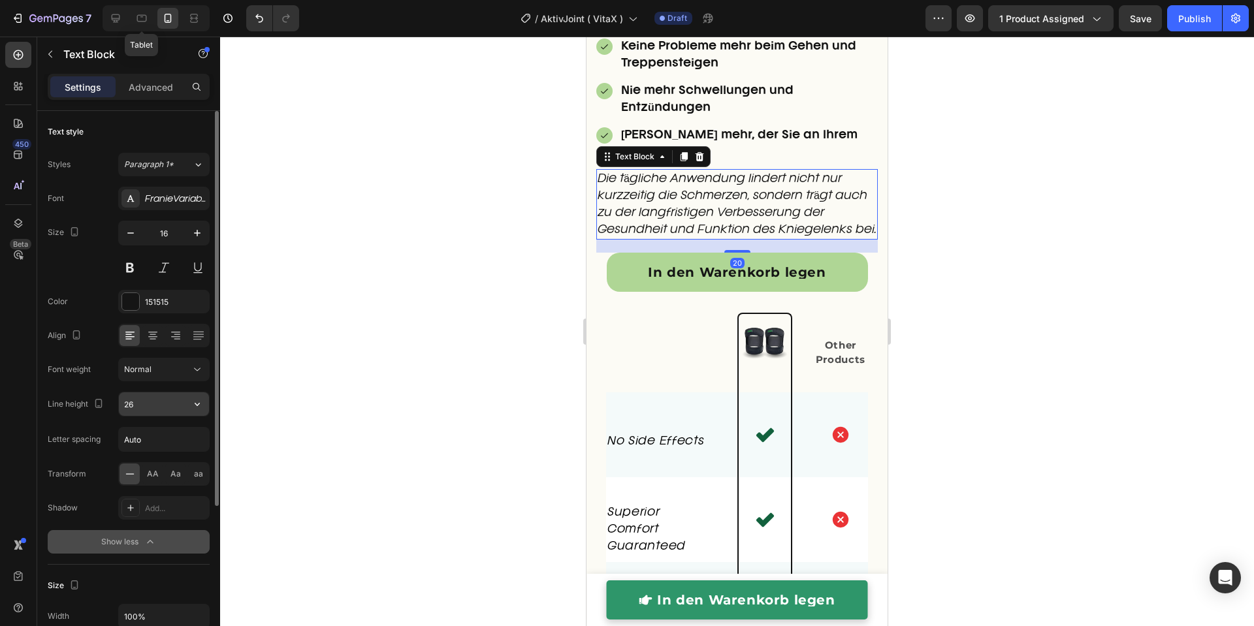
click at [145, 396] on input "26" at bounding box center [164, 405] width 90 height 24
type input "0"
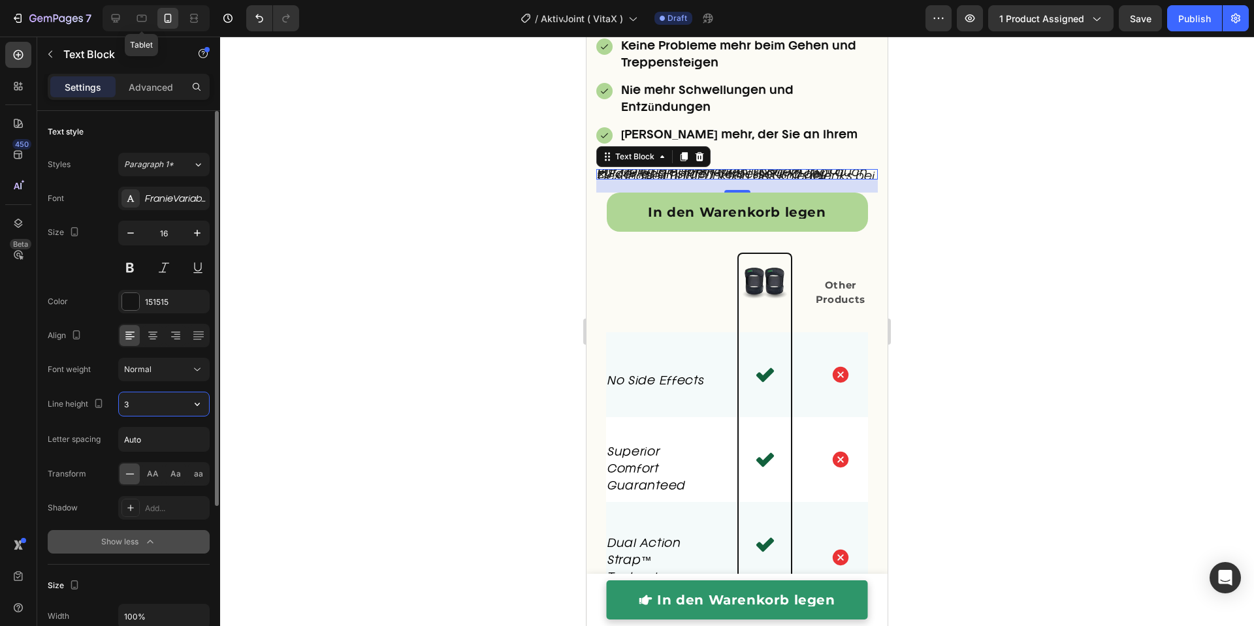
type input "30"
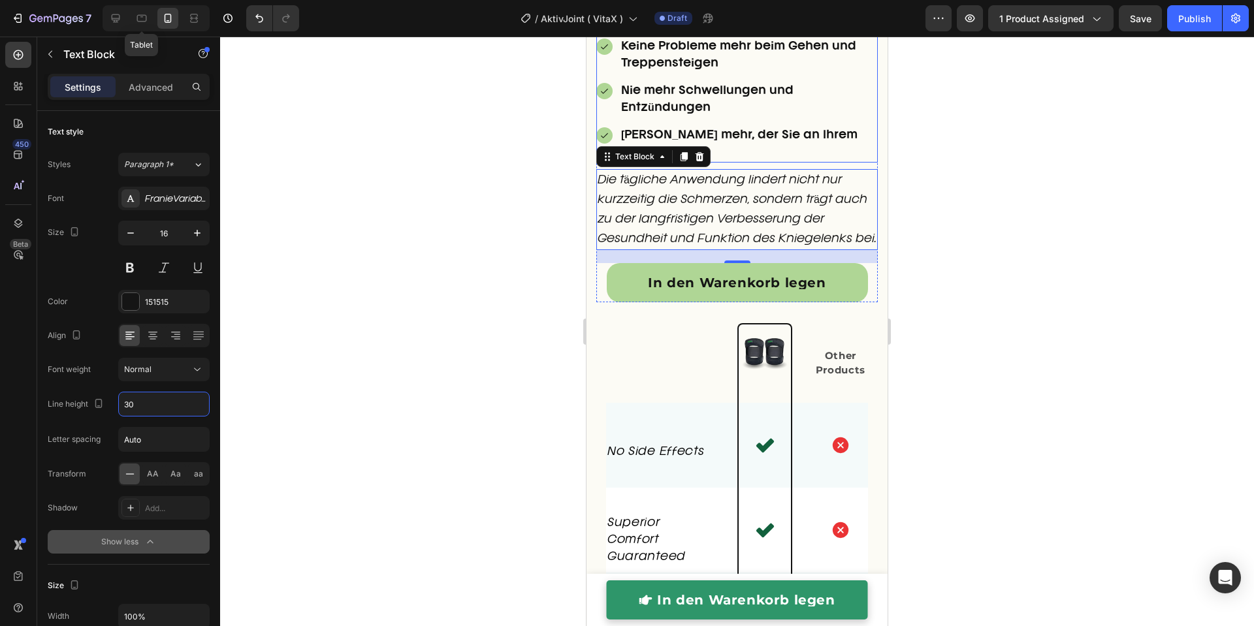
click at [612, 118] on div "Nie mehr Schwellungen und Entzündungen" at bounding box center [736, 99] width 281 height 38
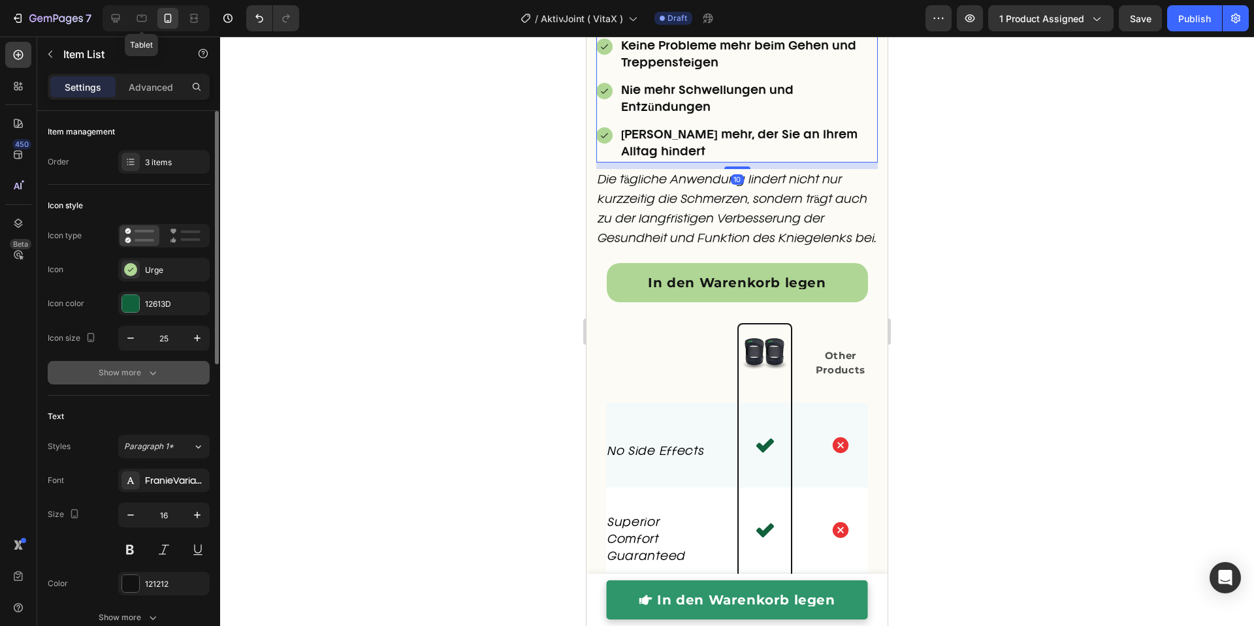
click at [153, 368] on icon "button" at bounding box center [152, 372] width 13 height 13
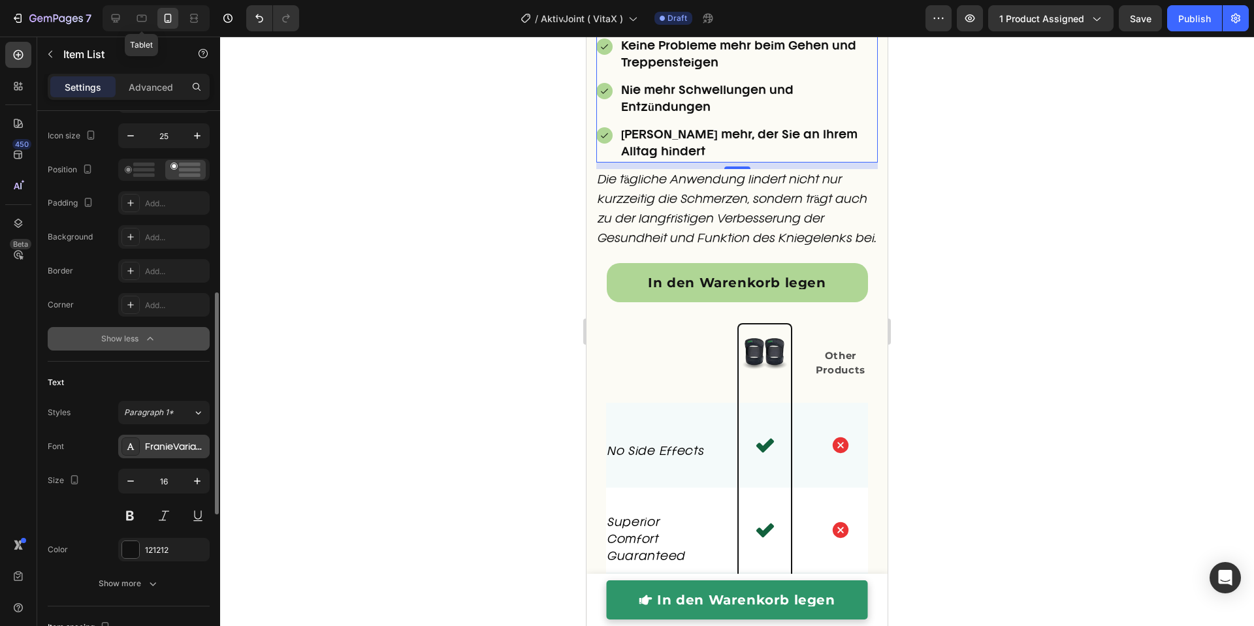
scroll to position [274, 0]
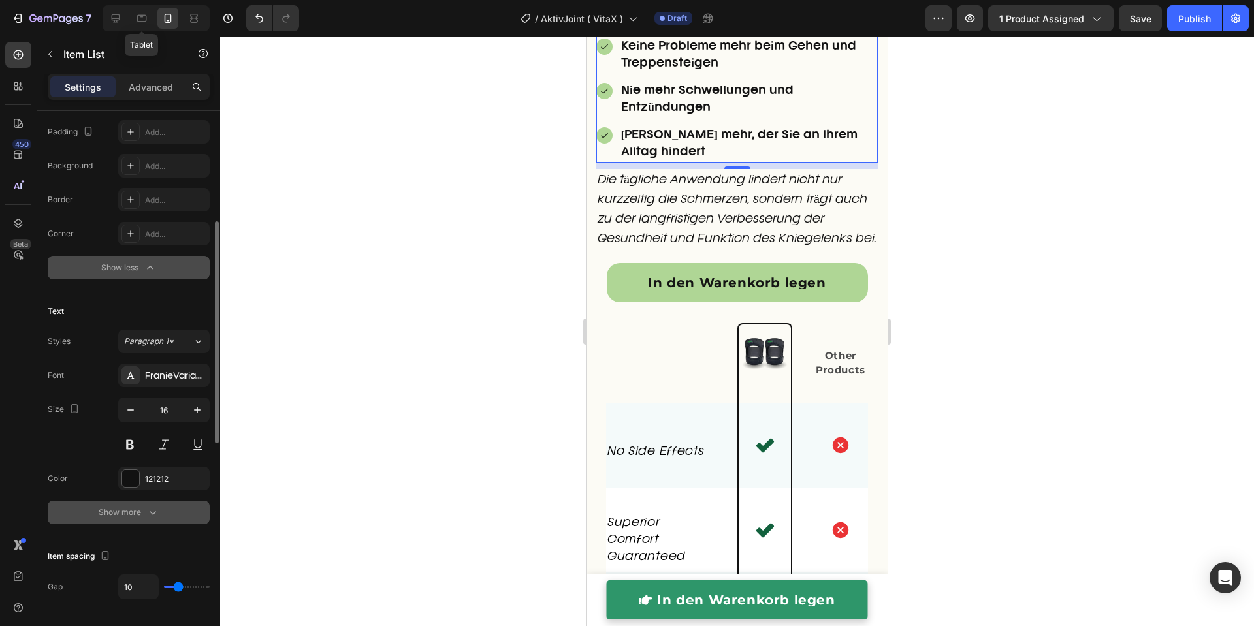
click at [152, 511] on icon "button" at bounding box center [152, 512] width 13 height 13
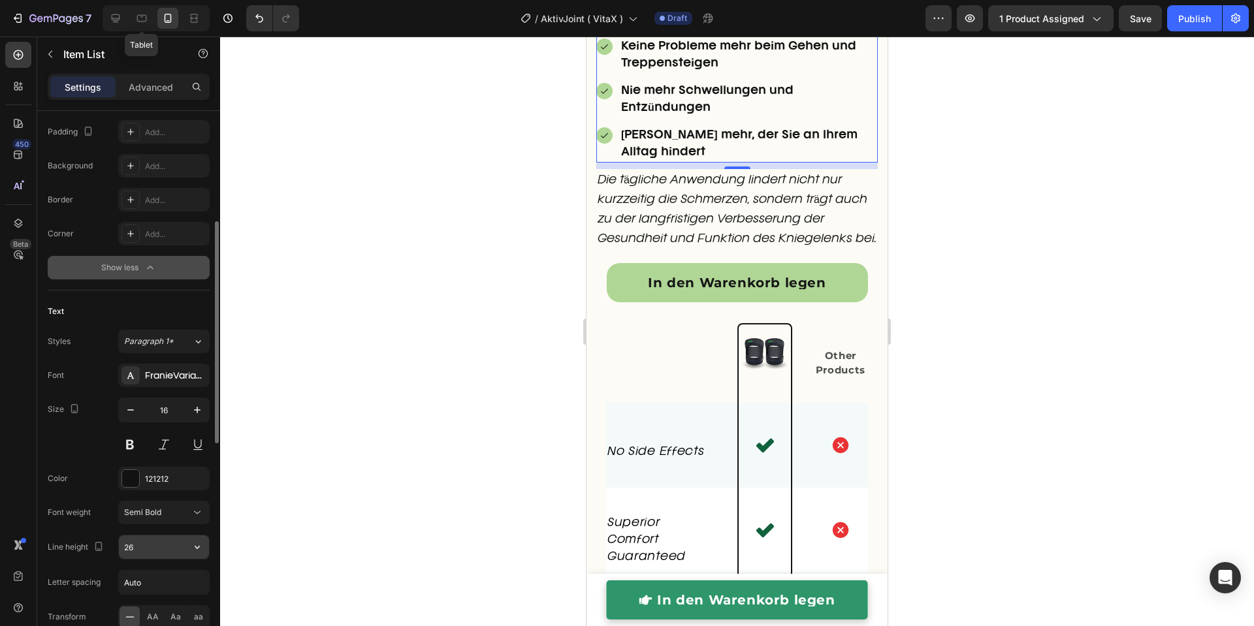
click at [152, 549] on input "26" at bounding box center [164, 548] width 90 height 24
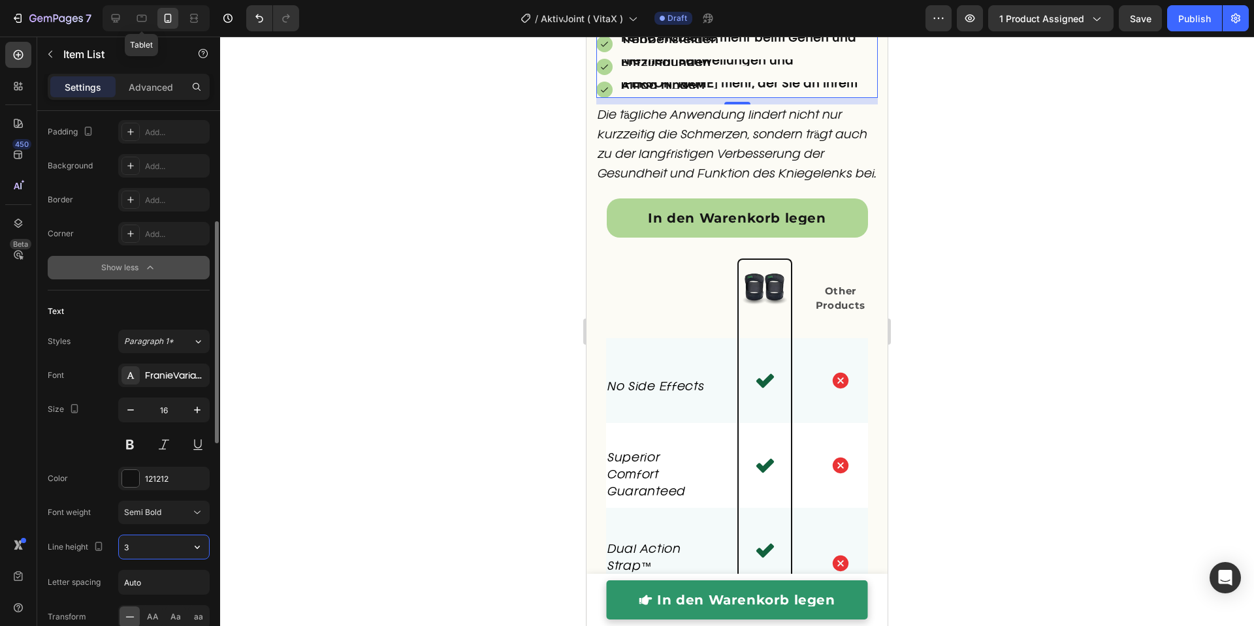
type input "30"
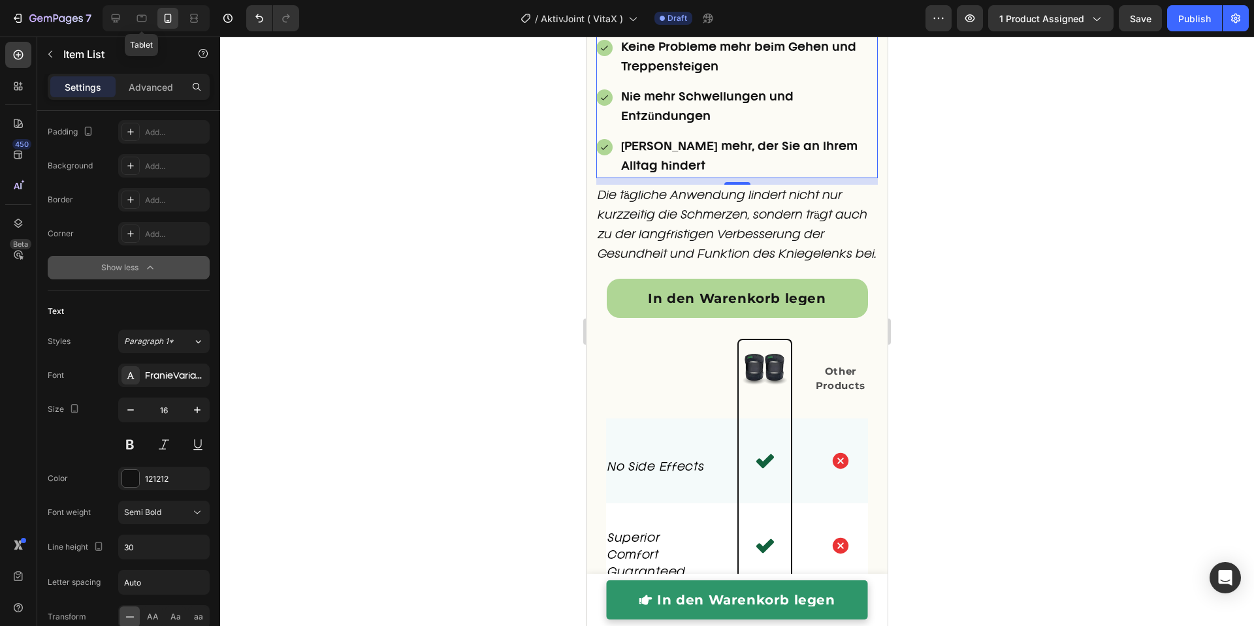
click at [468, 287] on div at bounding box center [737, 332] width 1034 height 590
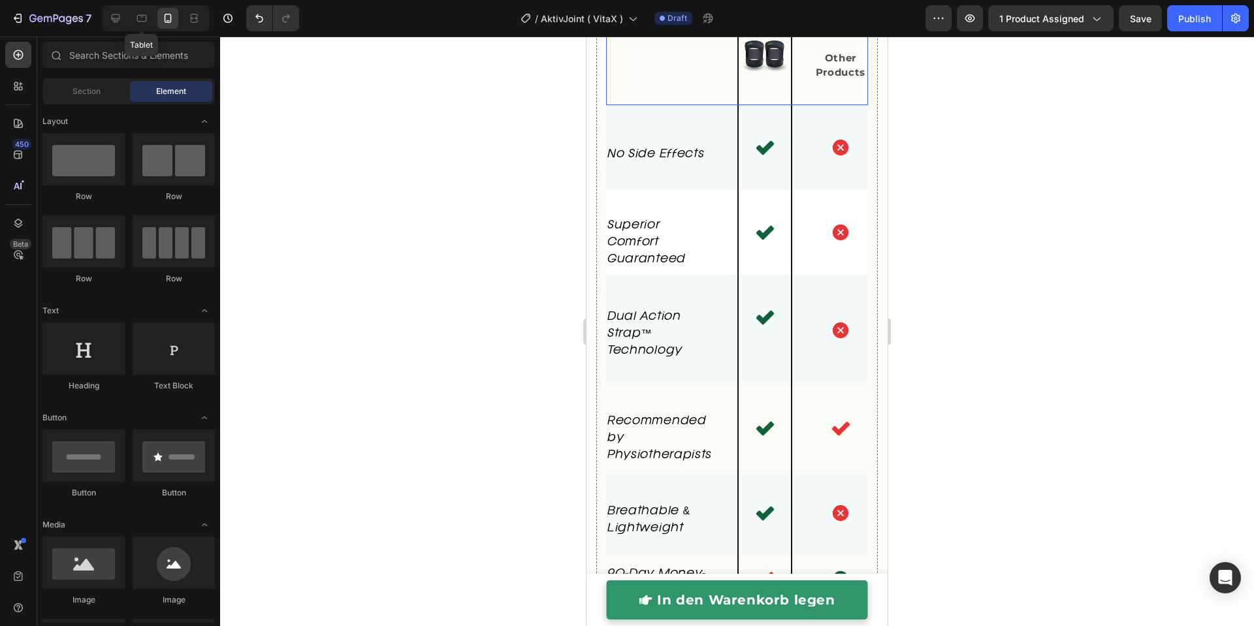
scroll to position [4556, 0]
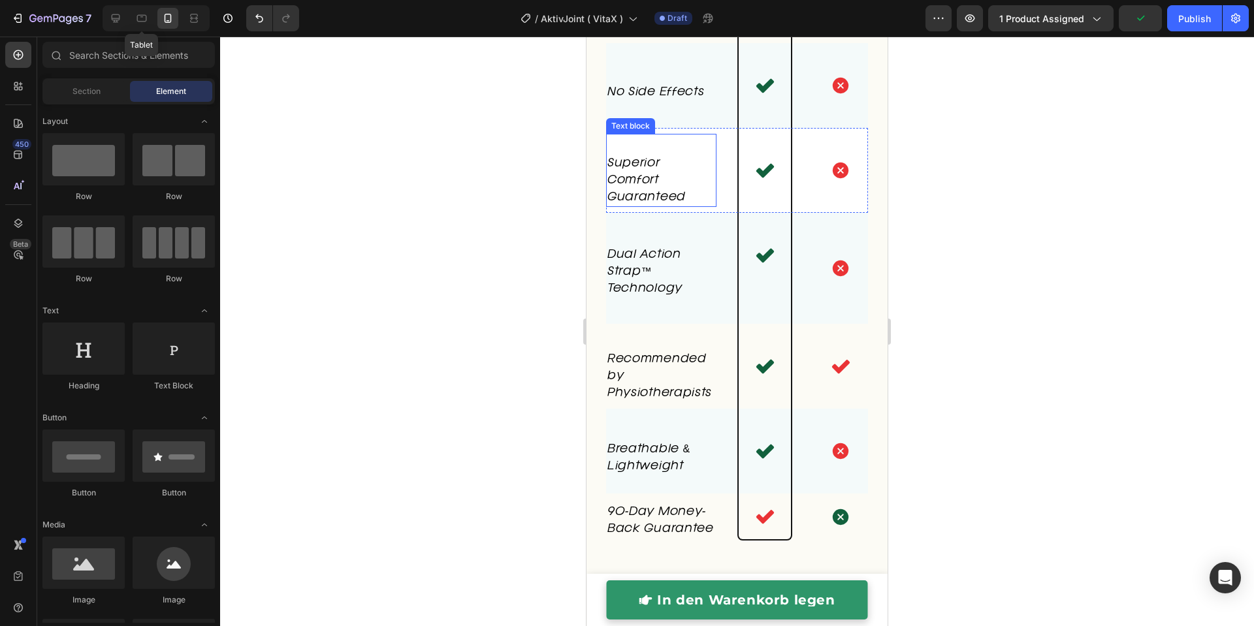
click at [656, 202] on span "Superior Comfort Guaranteed" at bounding box center [646, 180] width 78 height 44
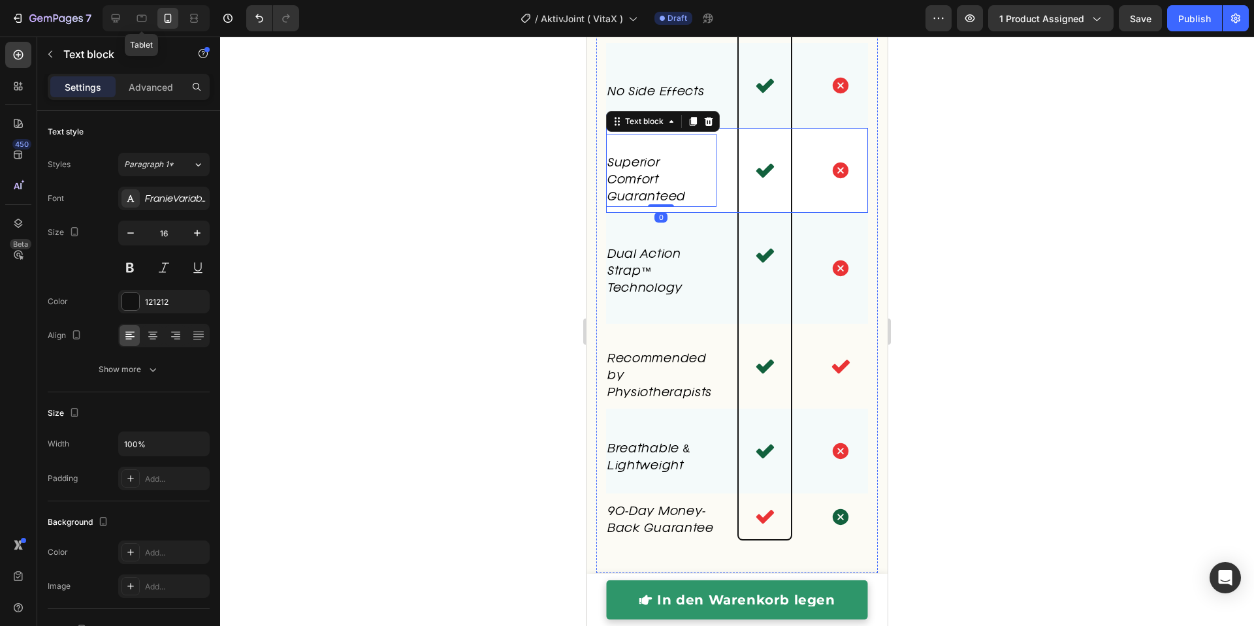
click at [720, 213] on div "Superior Comfort Guaranteed Text block 0 Icon Icon Row" at bounding box center [737, 170] width 262 height 85
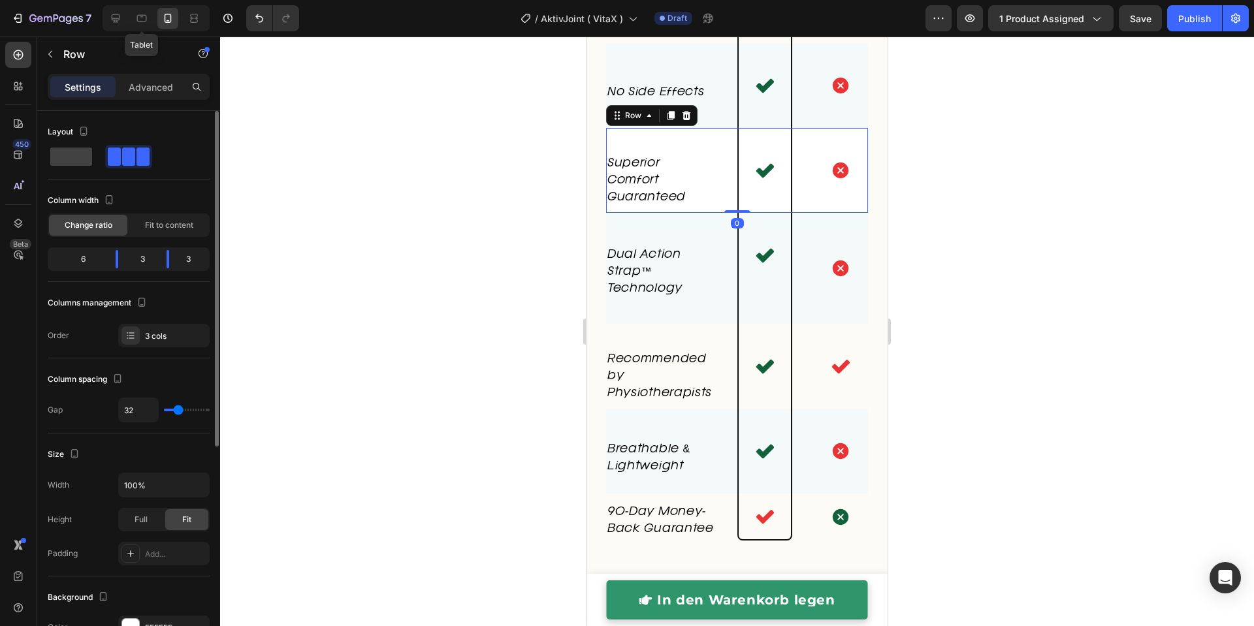
scroll to position [357, 0]
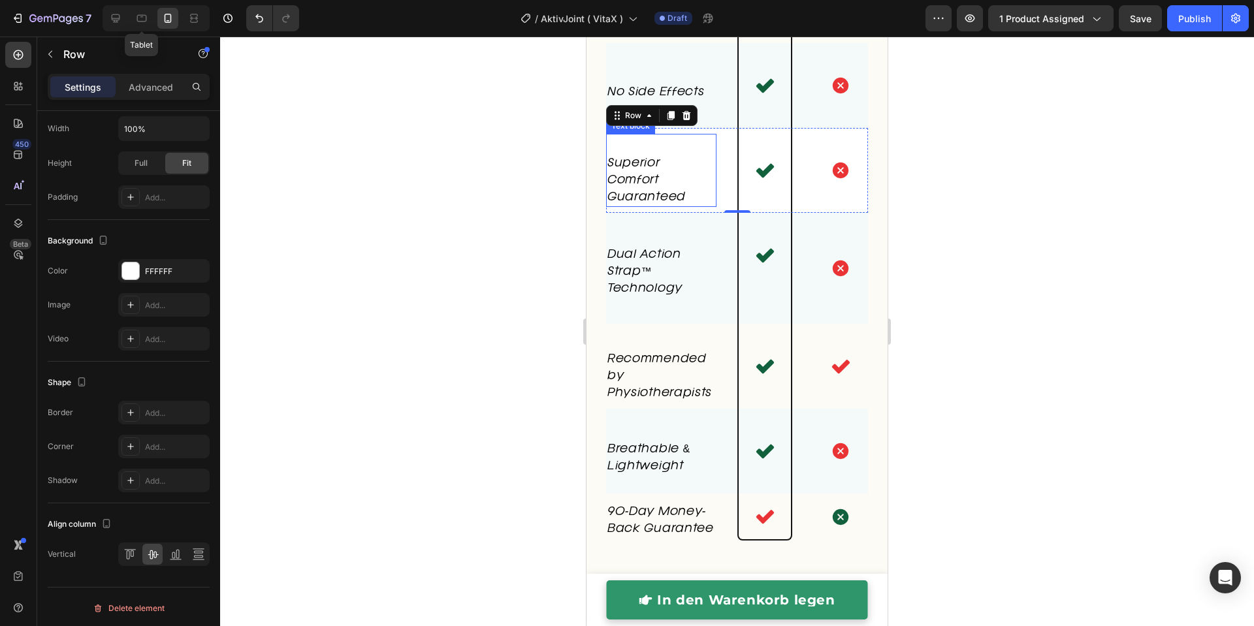
click at [620, 202] on span "Superior Comfort Guaranteed" at bounding box center [646, 180] width 78 height 44
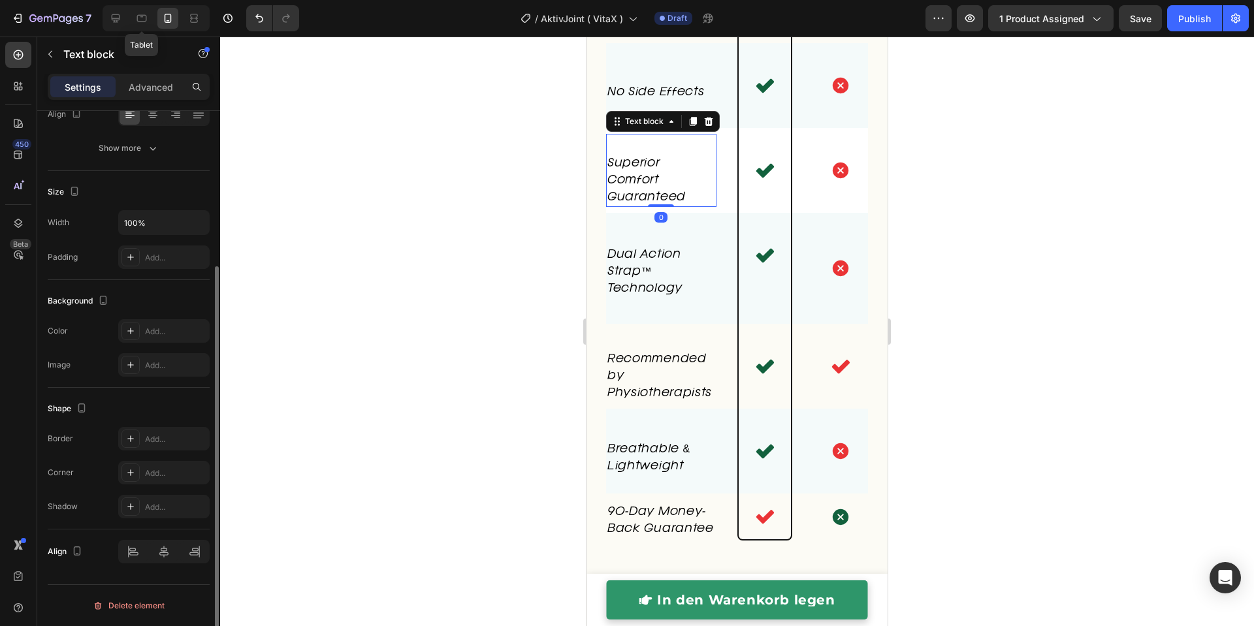
scroll to position [0, 0]
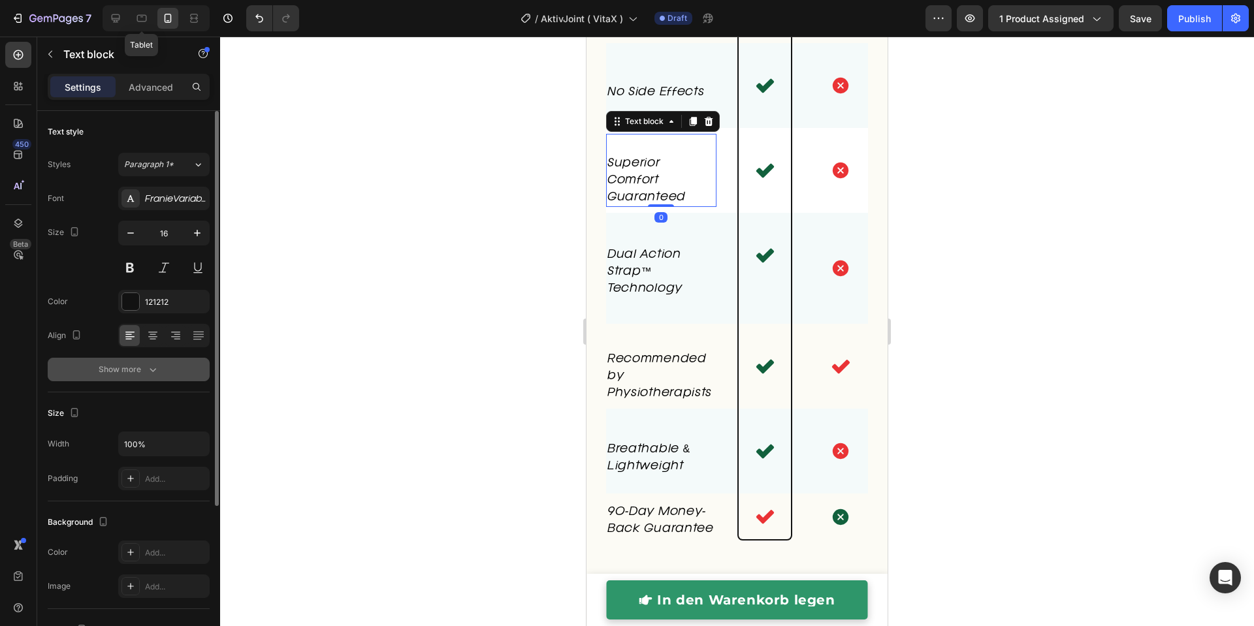
click at [167, 366] on button "Show more" at bounding box center [129, 370] width 162 height 24
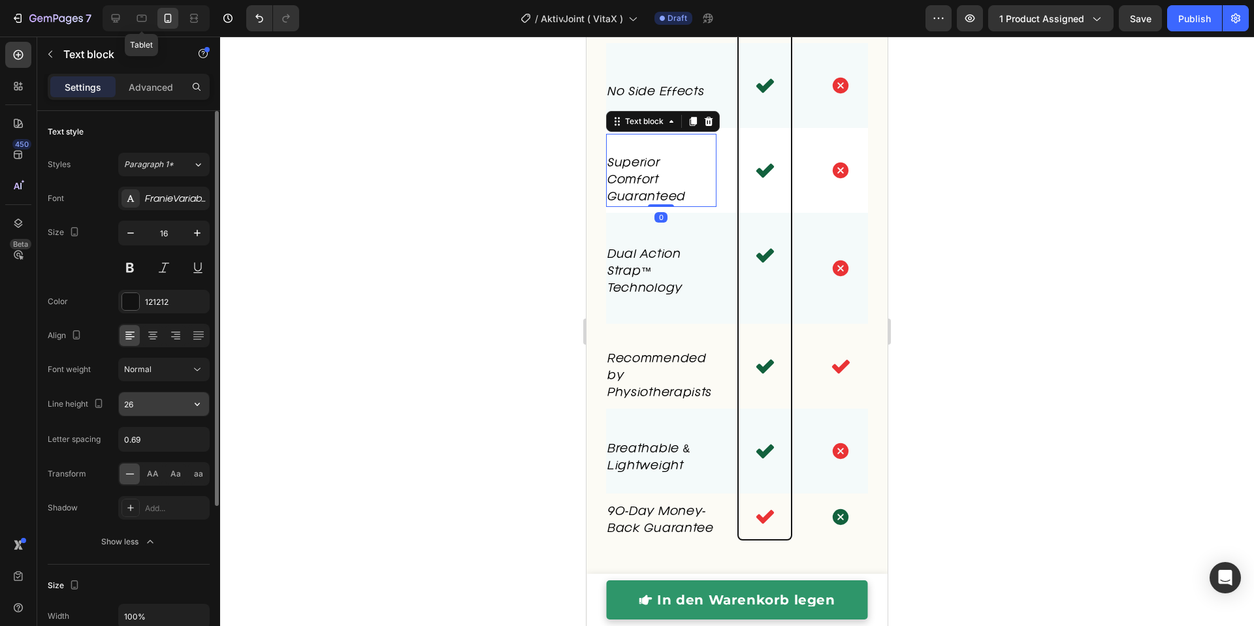
click at [146, 405] on input "26" at bounding box center [164, 405] width 90 height 24
type input "30"
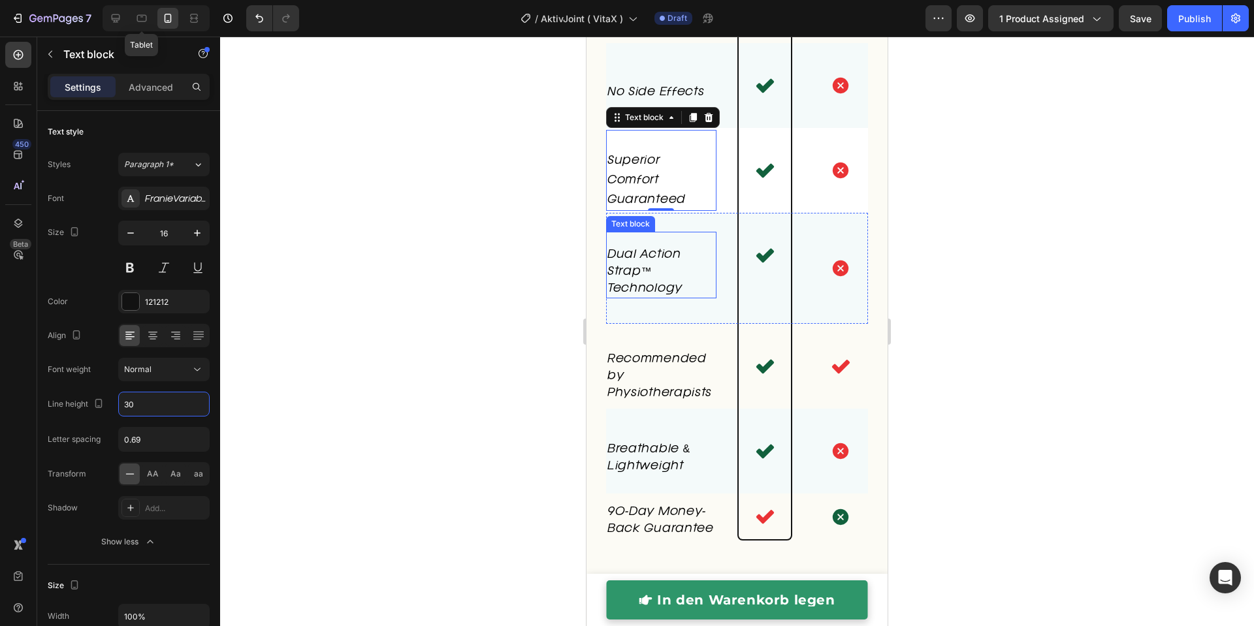
click at [642, 294] on span "Dual Action Strap™ Technology" at bounding box center [644, 271] width 75 height 44
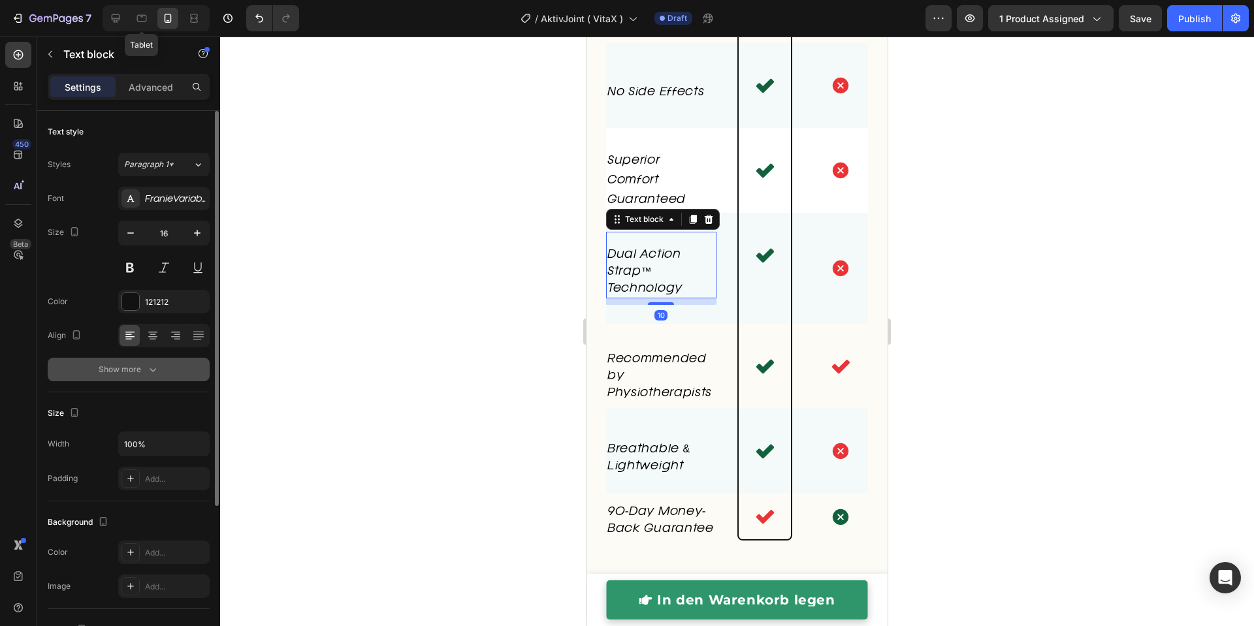
click at [154, 369] on icon "button" at bounding box center [153, 370] width 7 height 4
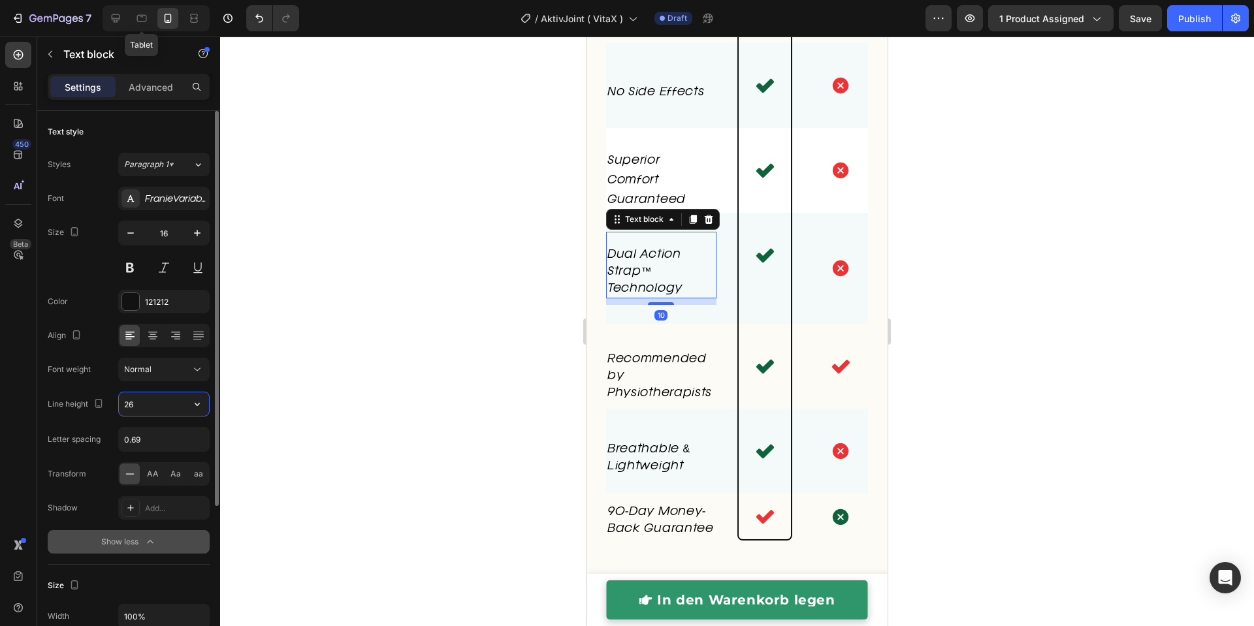
click at [137, 405] on input "26" at bounding box center [164, 405] width 90 height 24
type input "30"
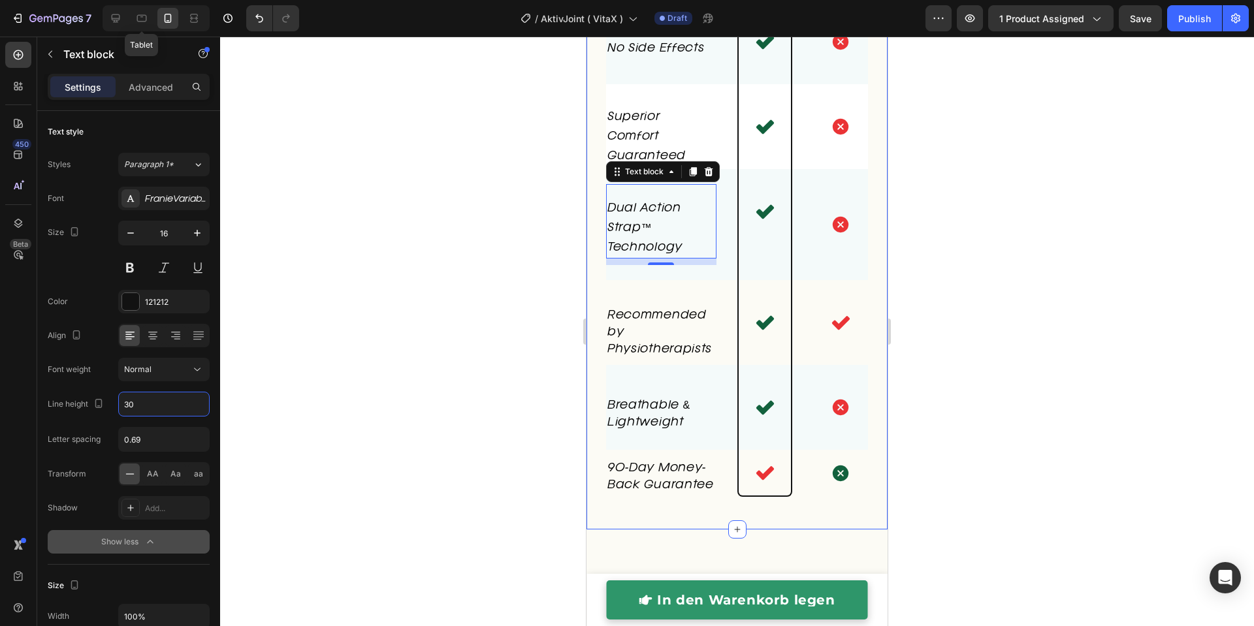
scroll to position [4600, 0]
click at [636, 357] on p "Recommended by Physiotherapists" at bounding box center [661, 331] width 108 height 51
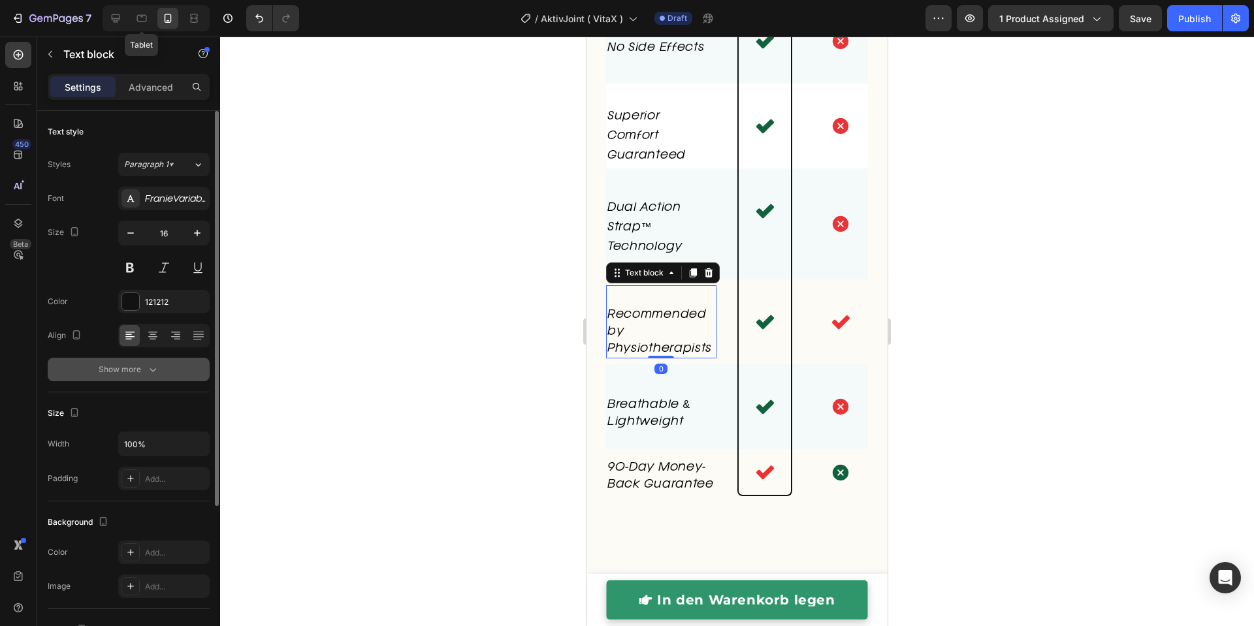
click at [149, 368] on icon "button" at bounding box center [152, 369] width 13 height 13
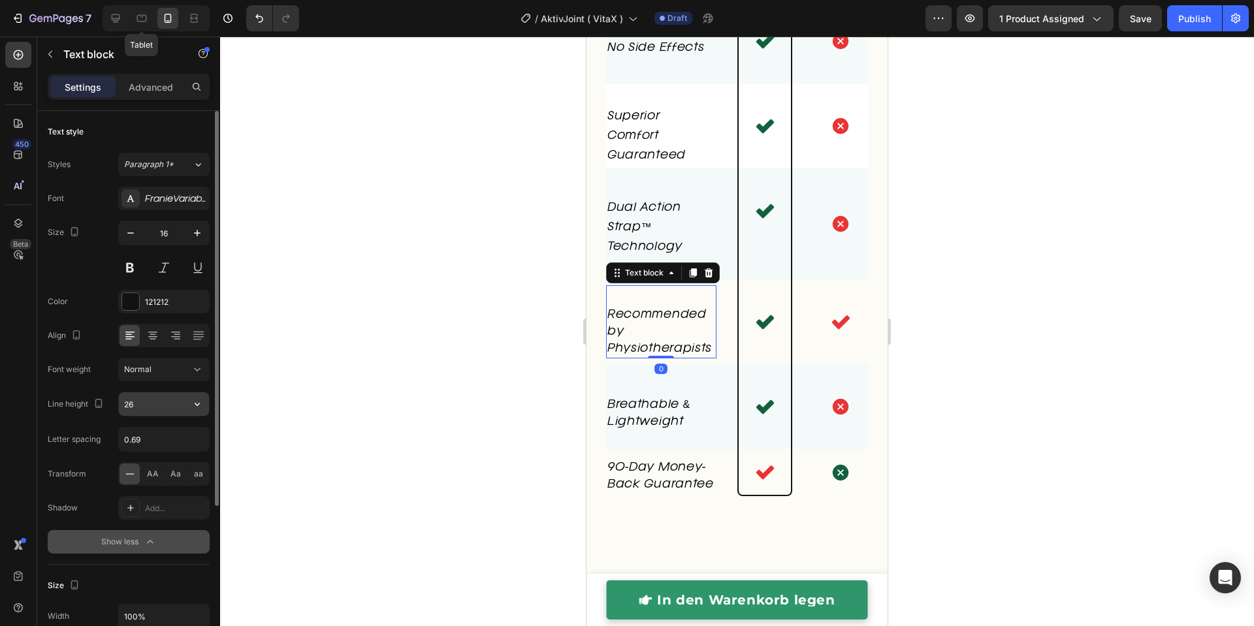
click at [144, 399] on input "26" at bounding box center [164, 405] width 90 height 24
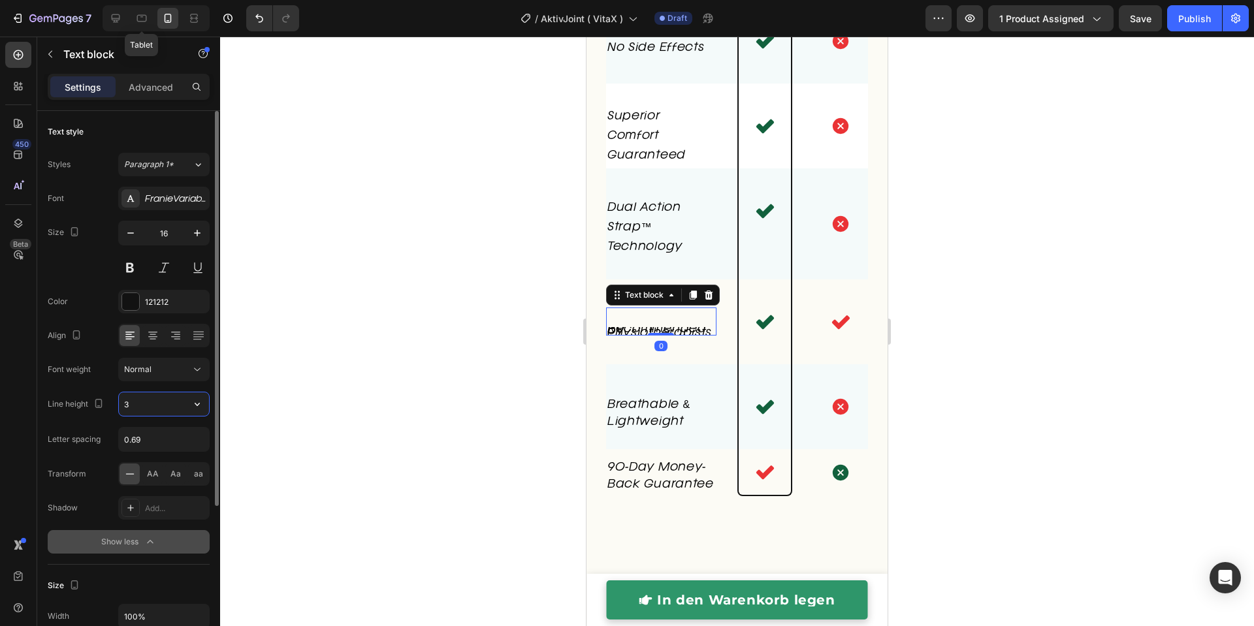
type input "30"
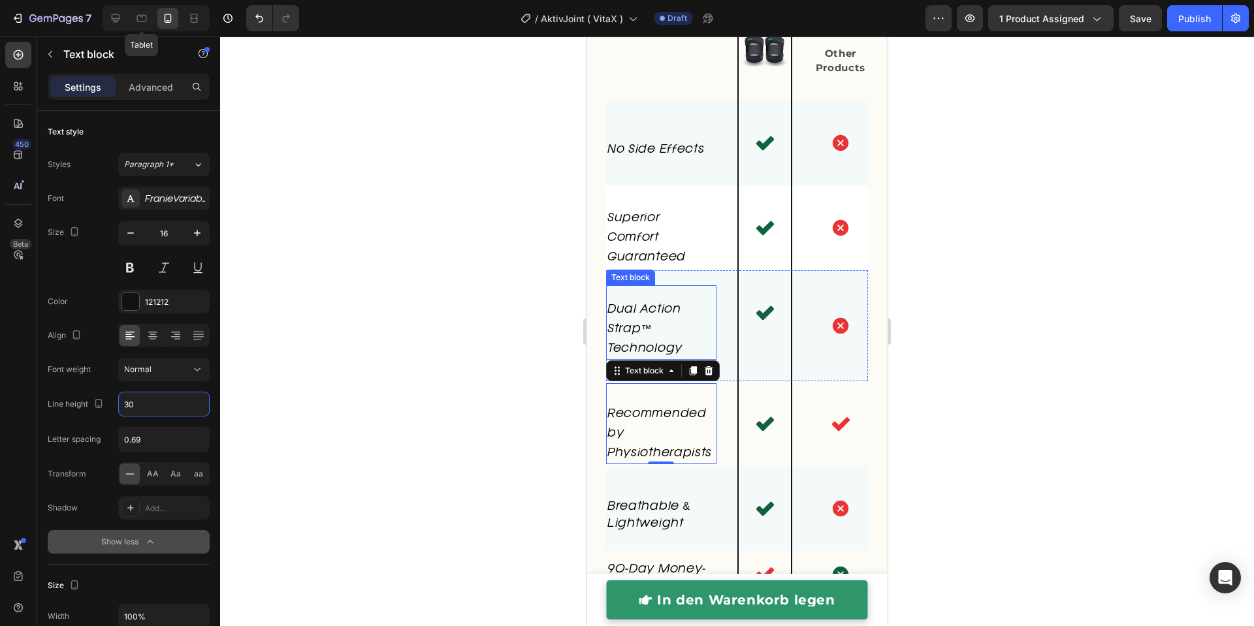
scroll to position [4688, 0]
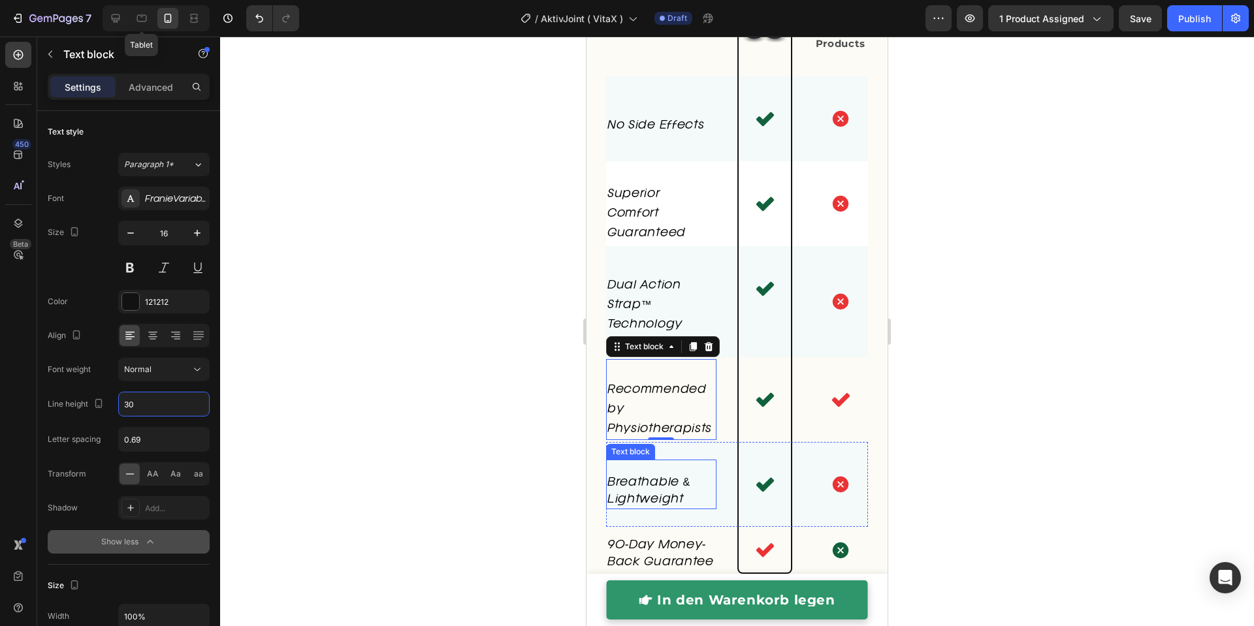
click at [652, 505] on span "Breathable & Lightweight" at bounding box center [648, 490] width 83 height 27
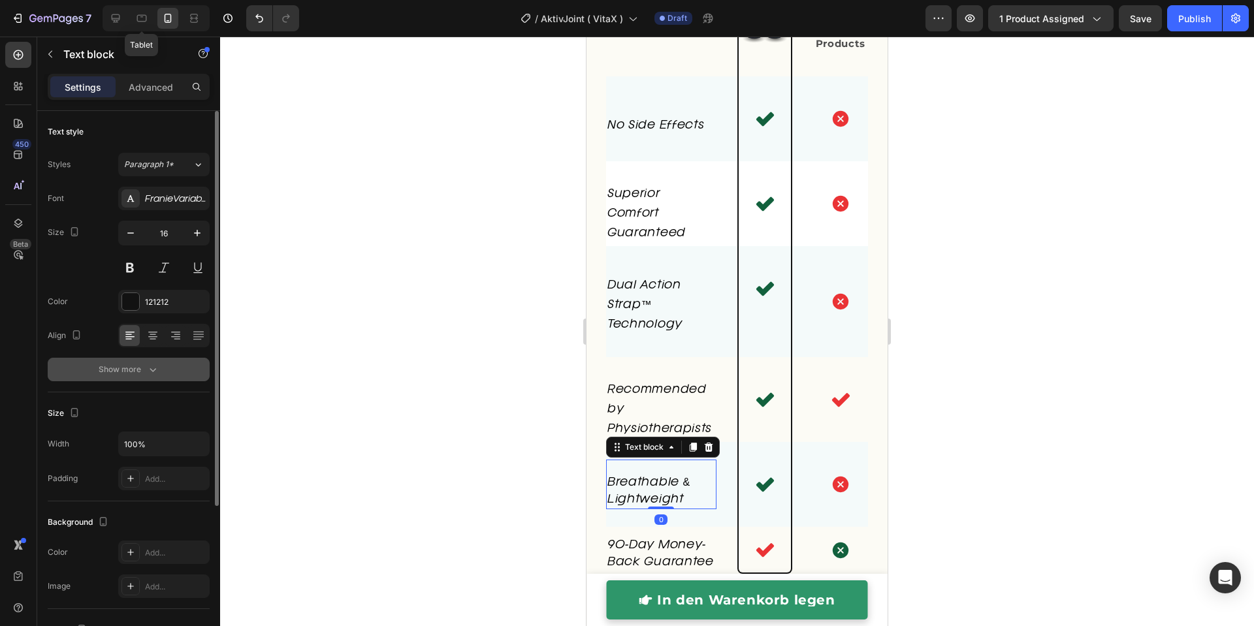
click at [161, 366] on button "Show more" at bounding box center [129, 370] width 162 height 24
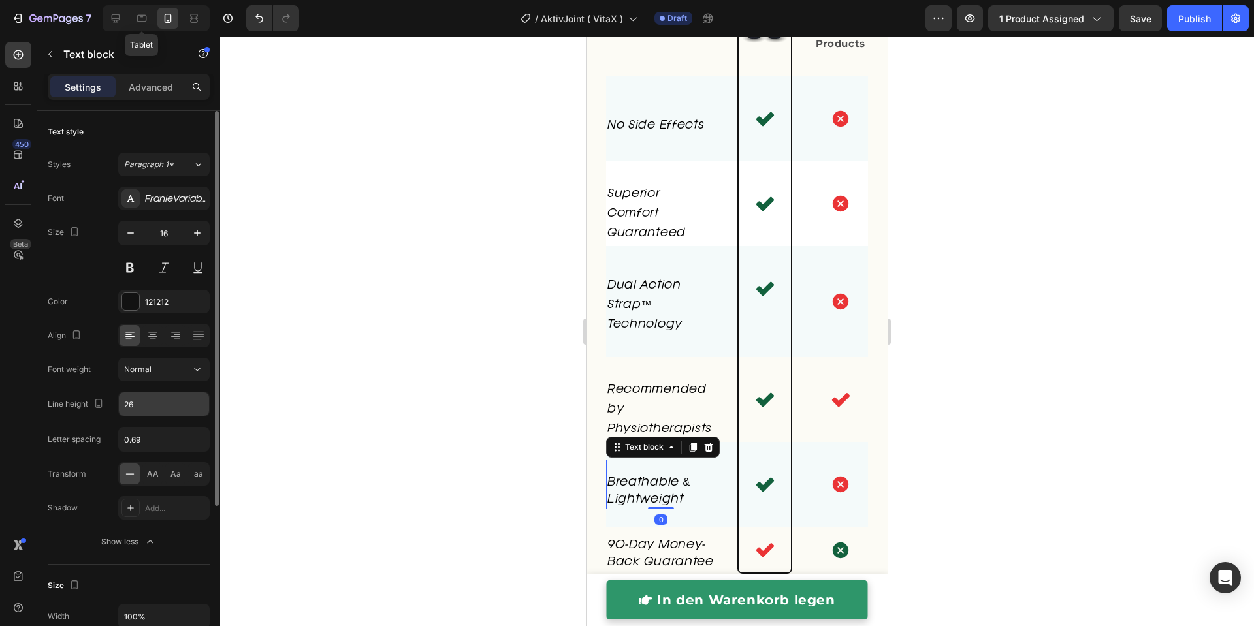
click at [144, 393] on input "26" at bounding box center [164, 405] width 90 height 24
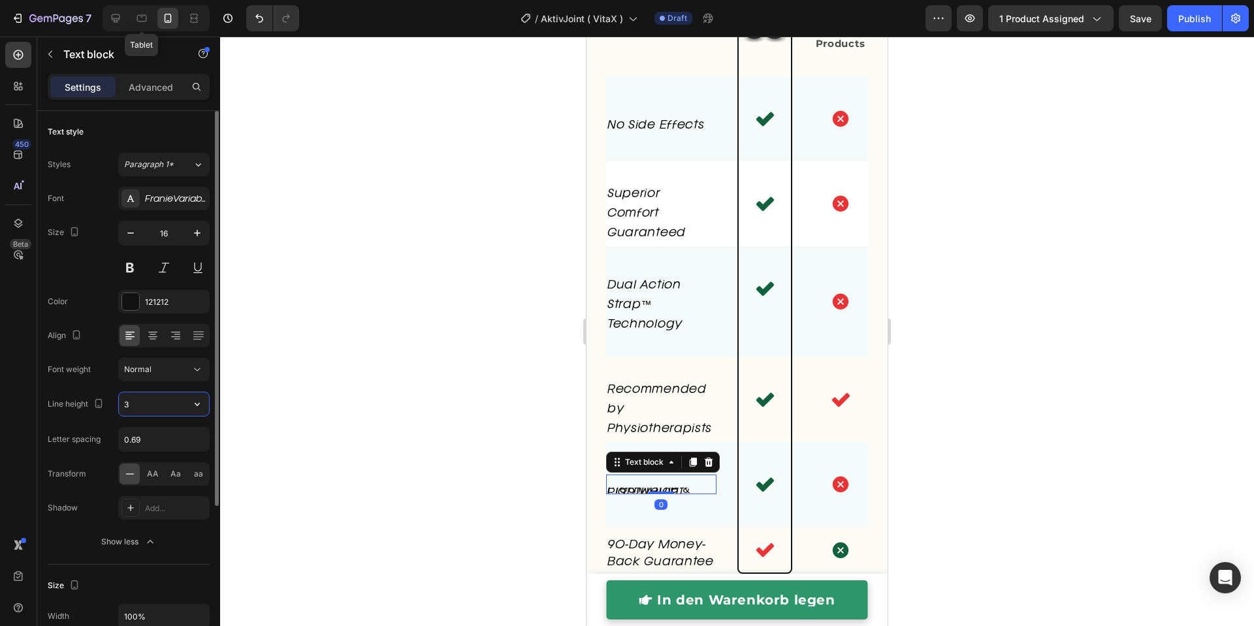
type input "30"
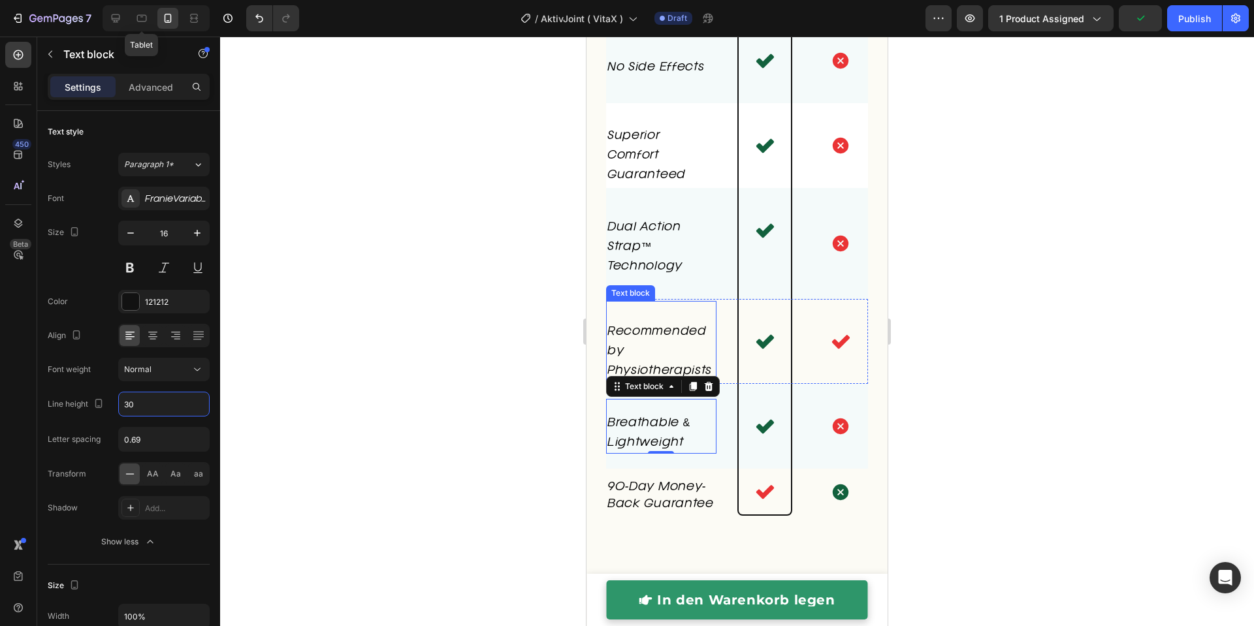
scroll to position [4750, 0]
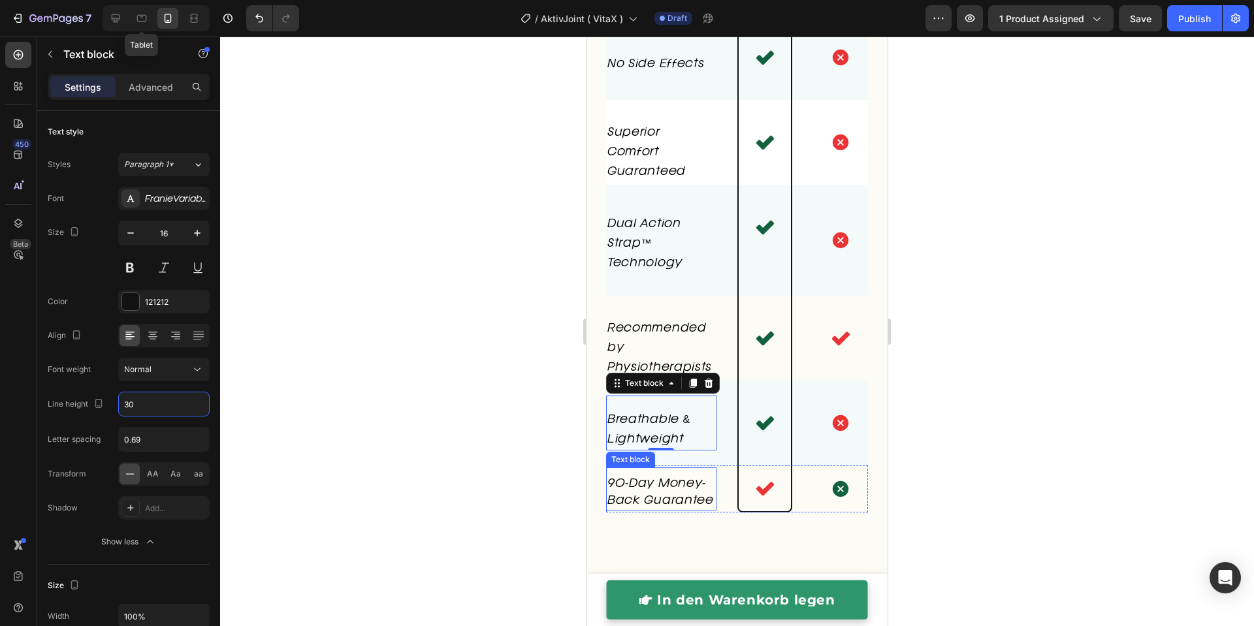
click at [652, 501] on p "90-Day Money-Back Guarantee" at bounding box center [661, 492] width 108 height 34
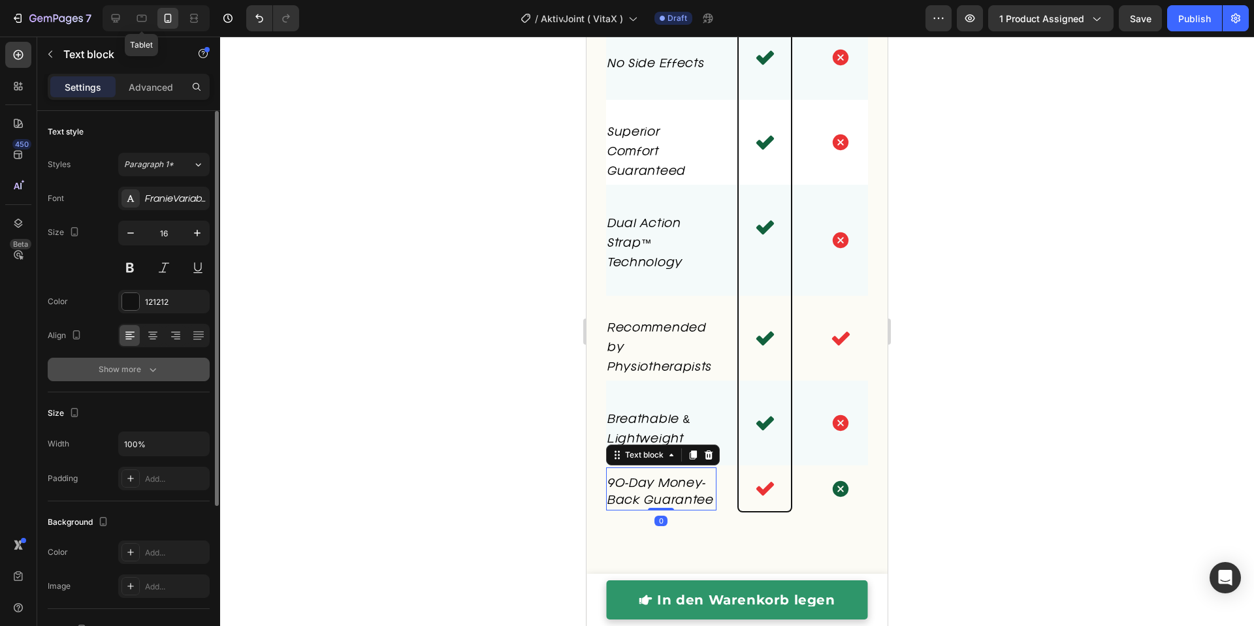
click at [135, 368] on div "Show more" at bounding box center [129, 369] width 61 height 13
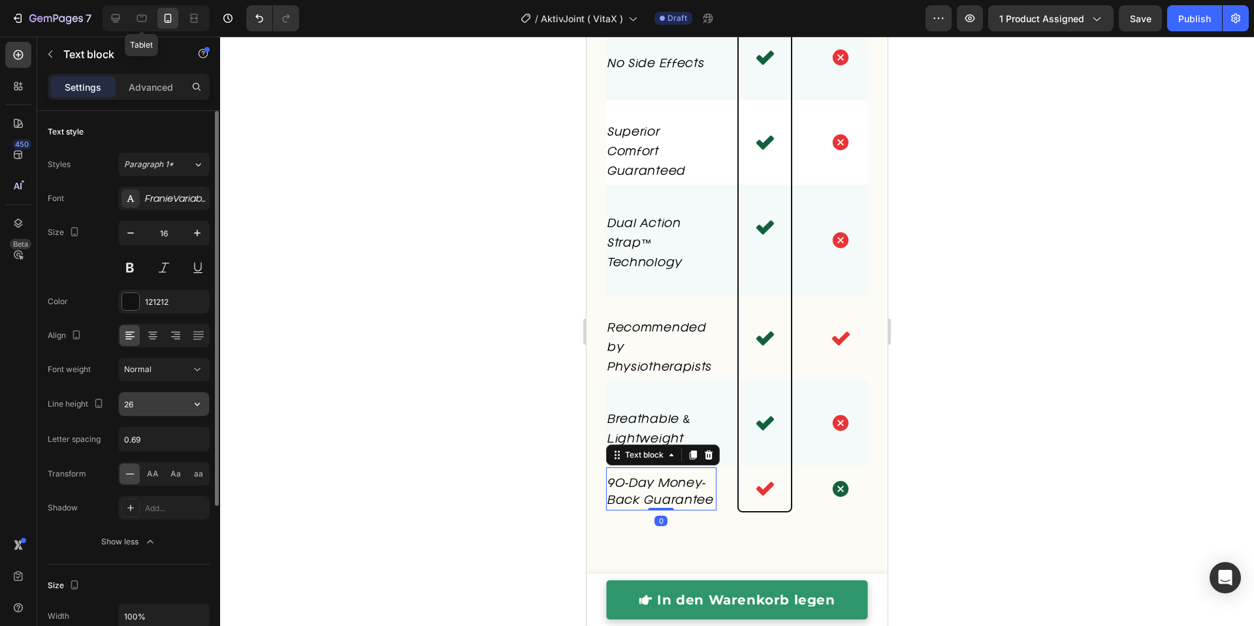
click at [144, 395] on input "26" at bounding box center [164, 405] width 90 height 24
type input "30"
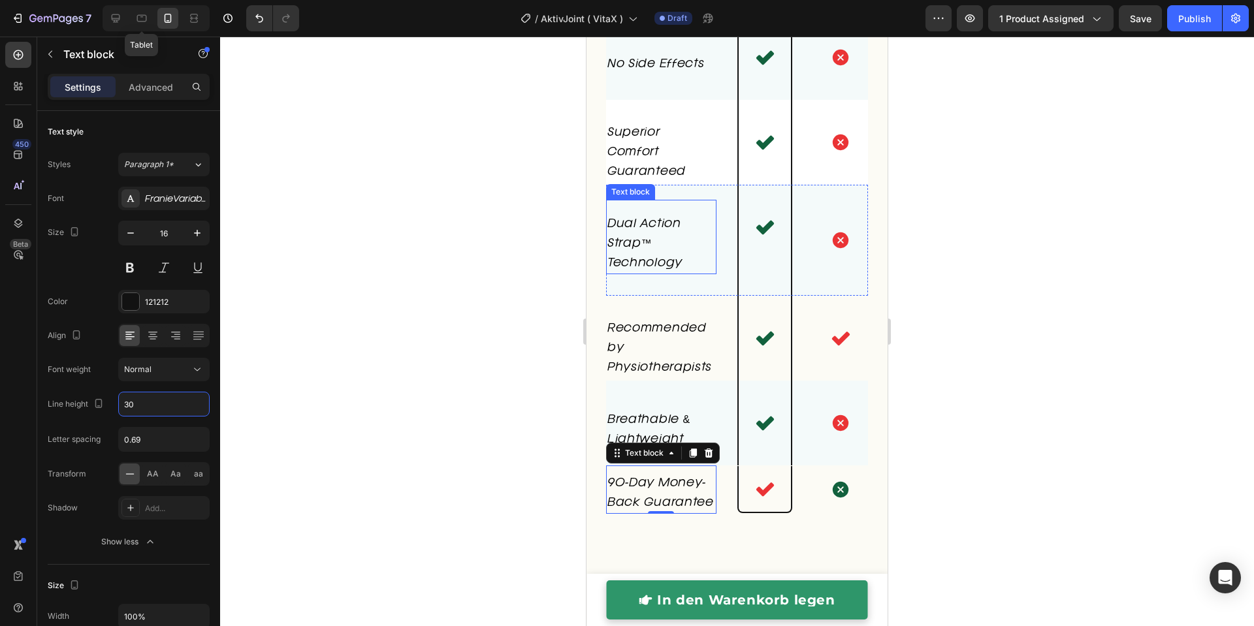
click at [655, 229] on p "Dual Action Strap™ Technology" at bounding box center [661, 243] width 108 height 59
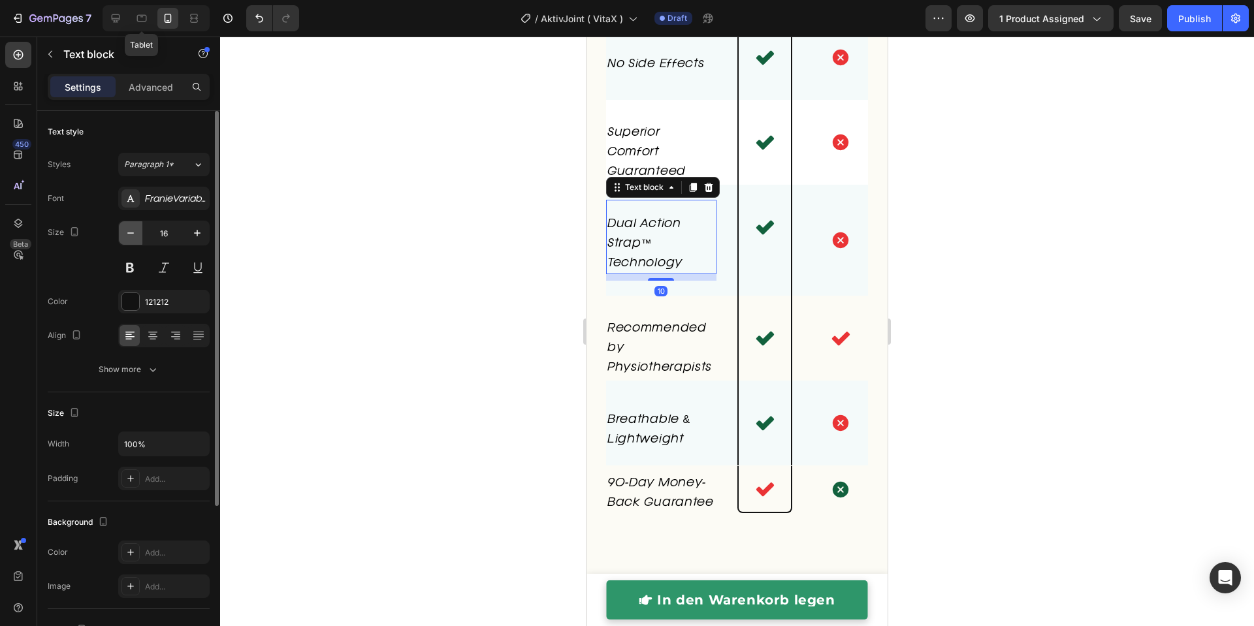
click at [135, 235] on icon "button" at bounding box center [130, 233] width 13 height 13
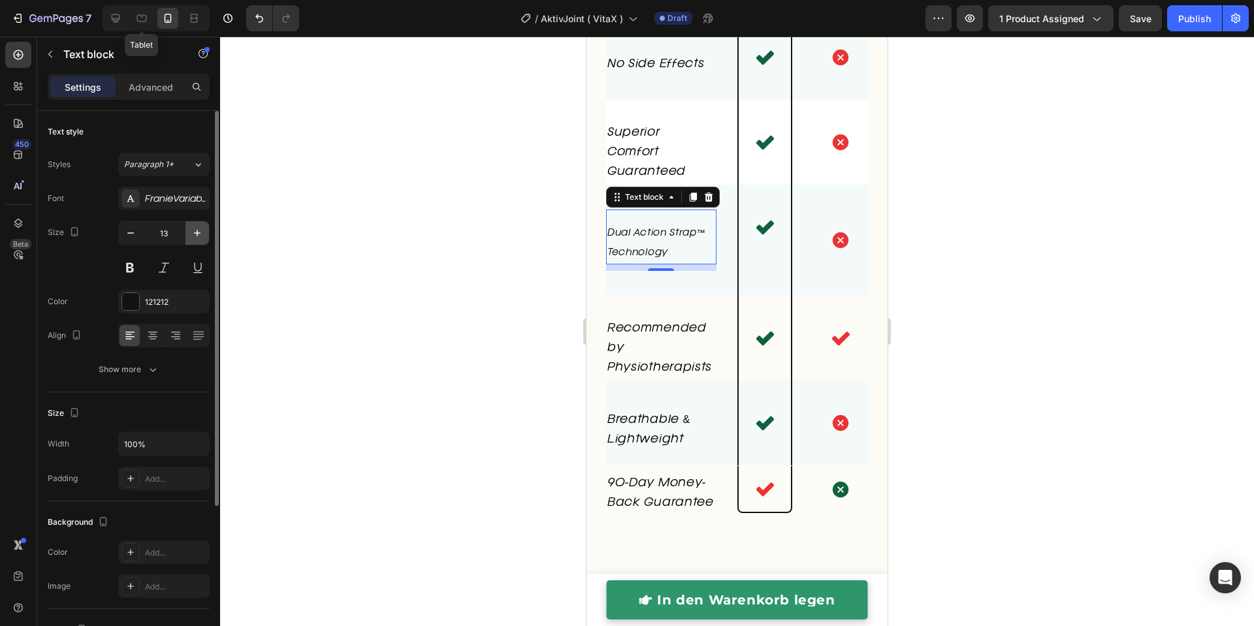
click at [199, 236] on icon "button" at bounding box center [197, 233] width 13 height 13
type input "15"
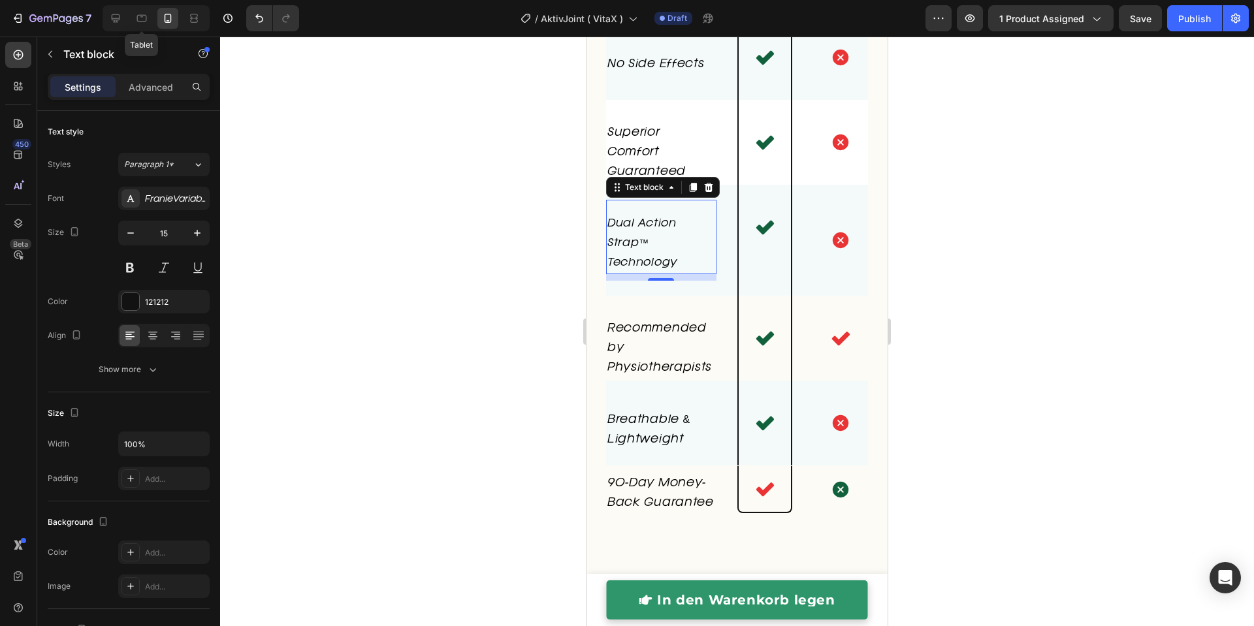
click at [468, 263] on div at bounding box center [737, 332] width 1034 height 590
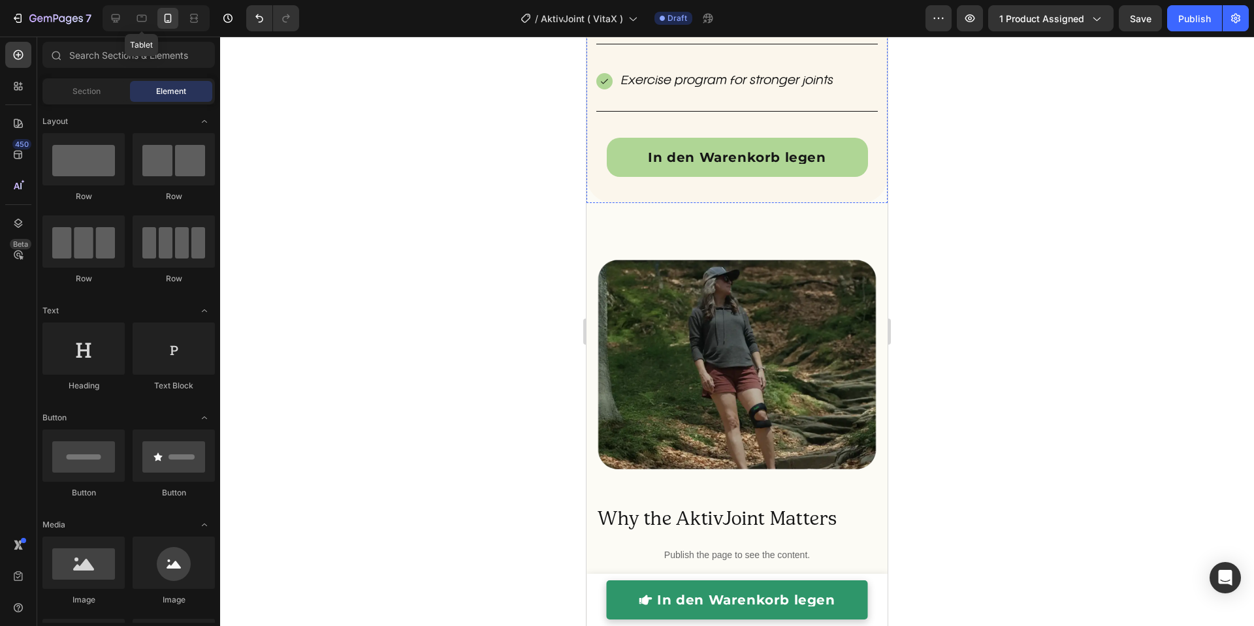
scroll to position [5734, 0]
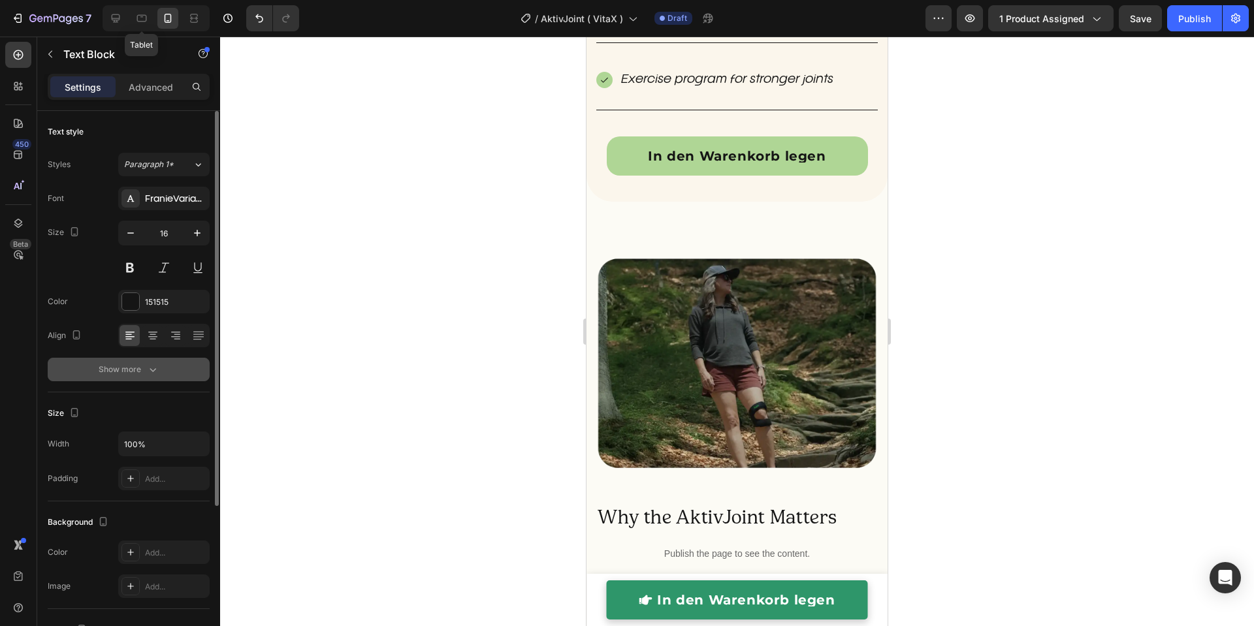
click at [157, 366] on icon "button" at bounding box center [152, 369] width 13 height 13
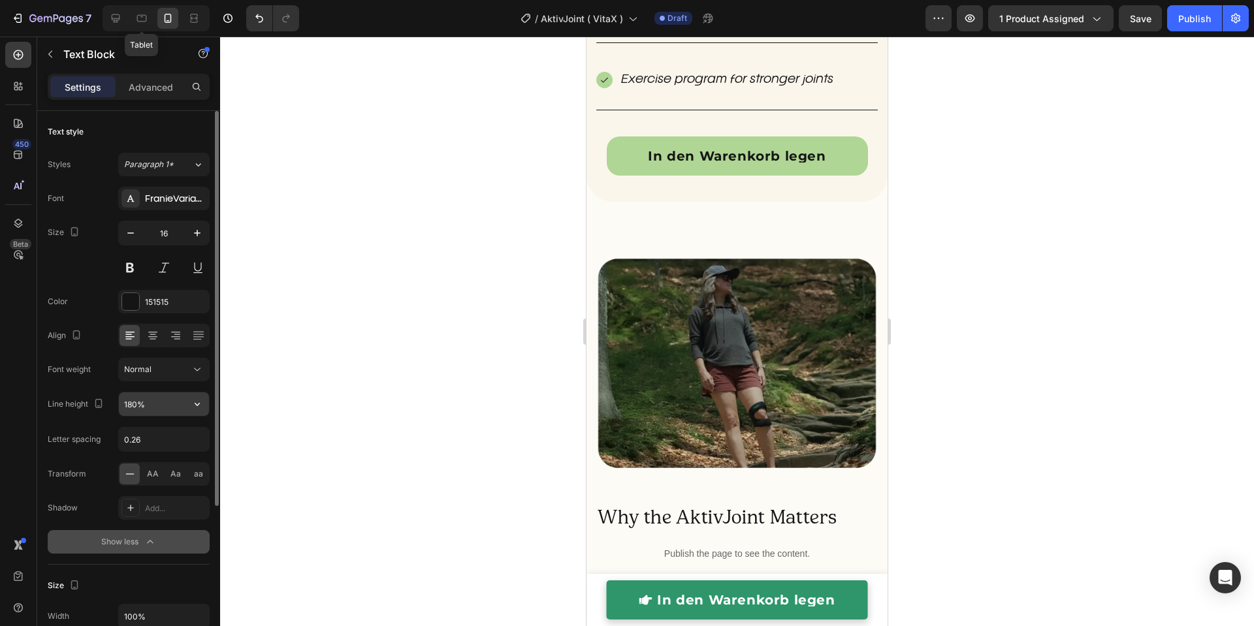
click at [155, 407] on input "180%" at bounding box center [164, 405] width 90 height 24
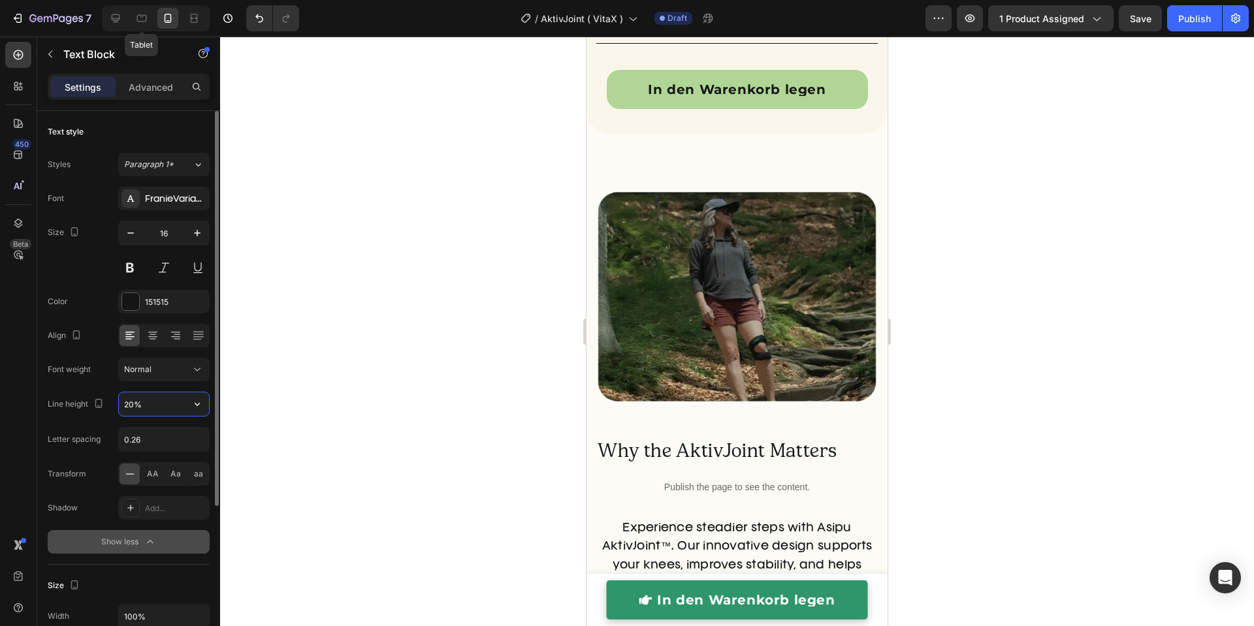
type input "200%"
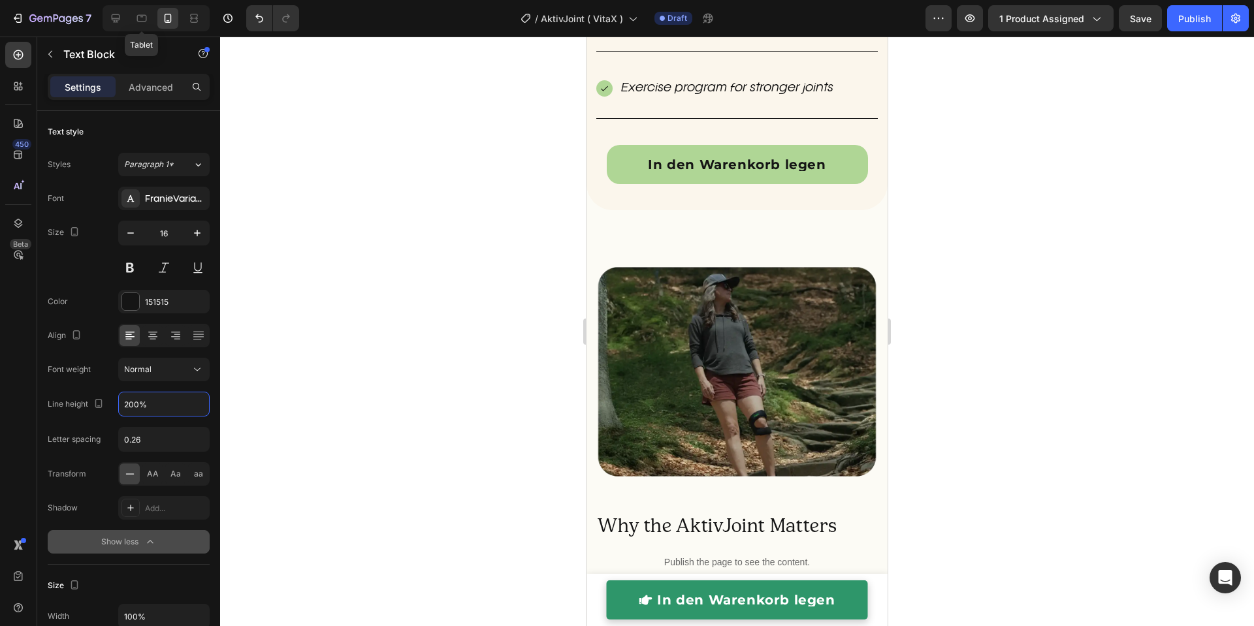
click at [524, 124] on div at bounding box center [737, 332] width 1034 height 590
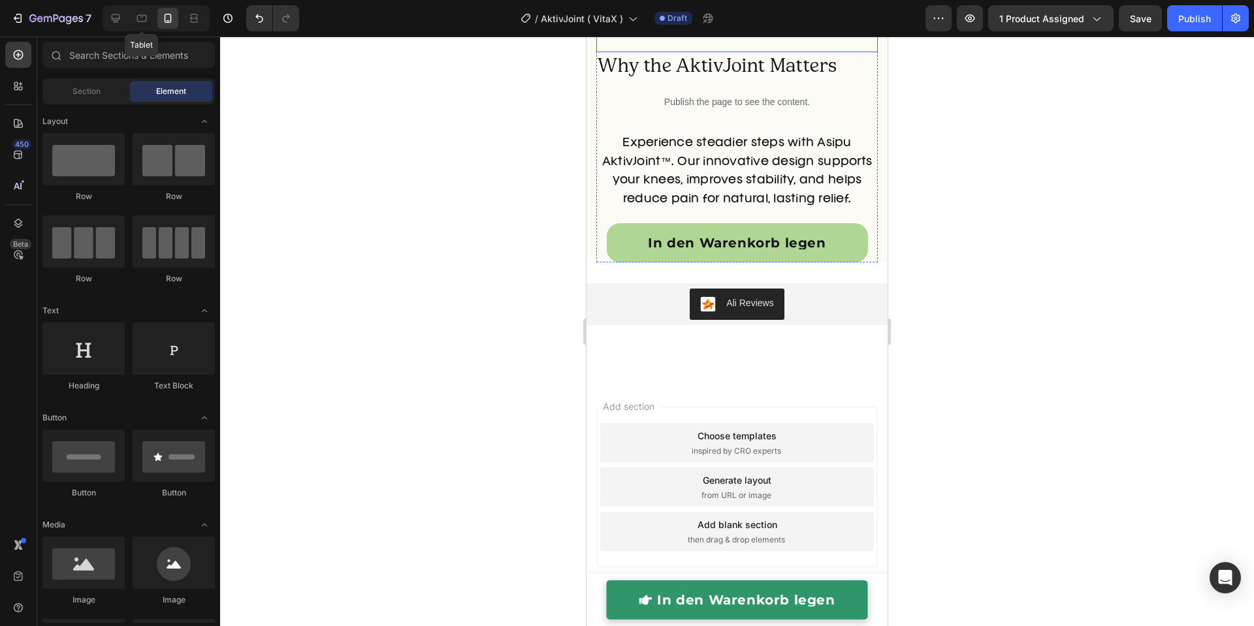
scroll to position [6326, 0]
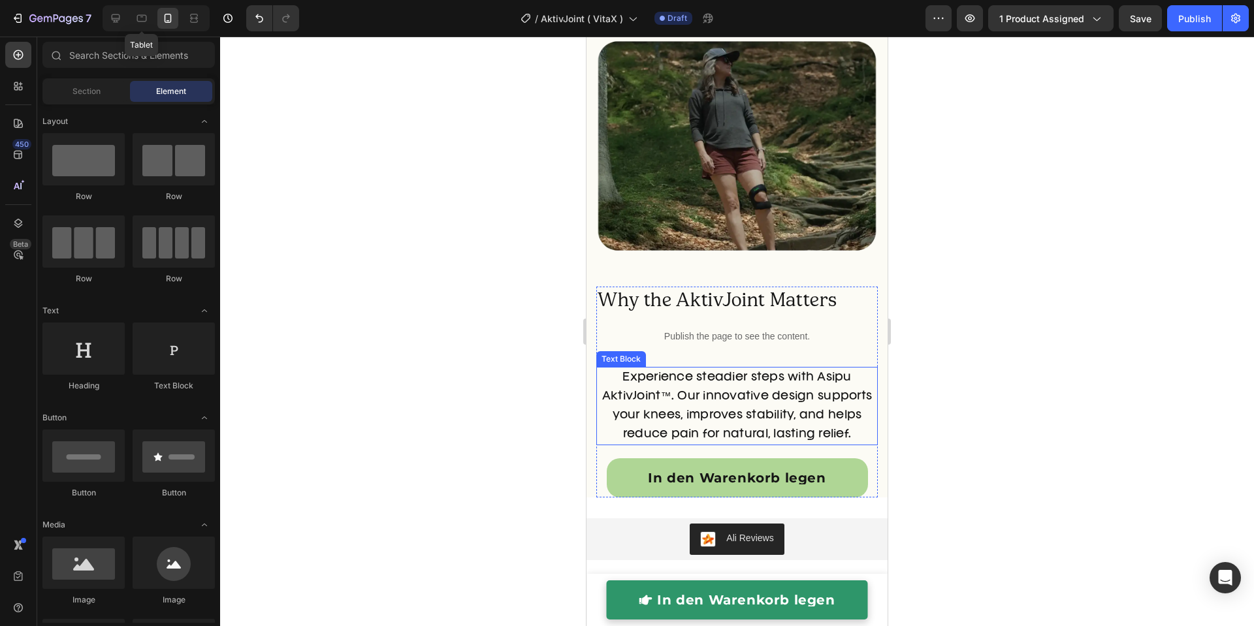
click at [732, 406] on p "Experience steadier steps with Asipu AktivJoint™. Our innovative design support…" at bounding box center [737, 405] width 279 height 75
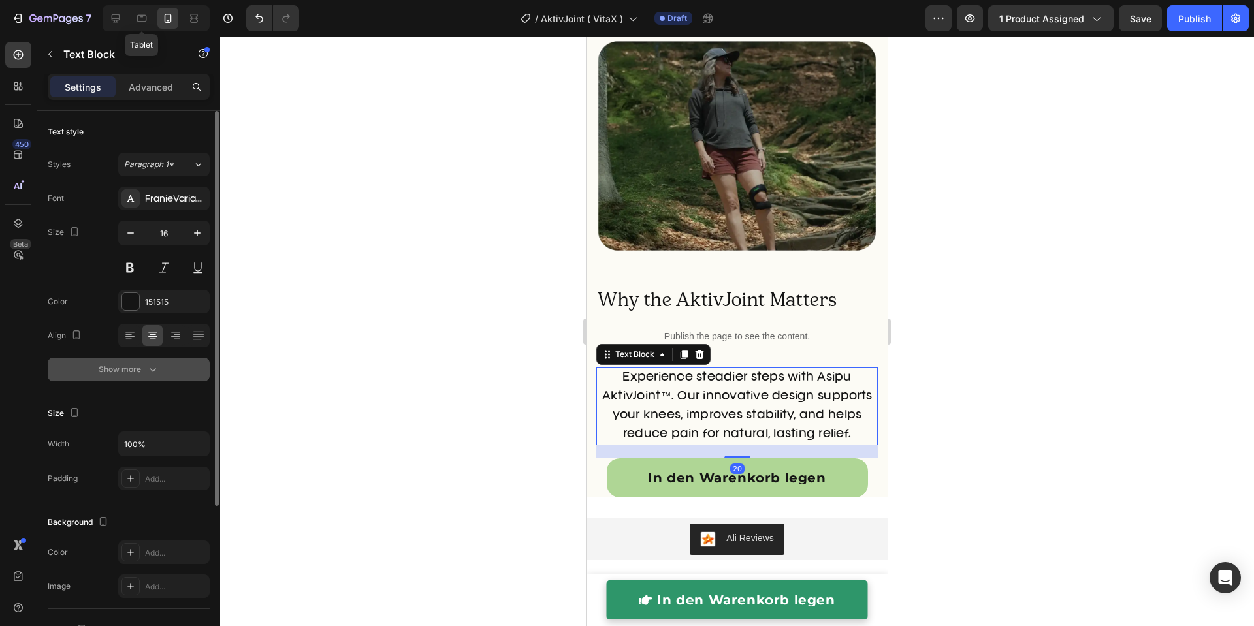
click at [144, 368] on div "Show more" at bounding box center [129, 369] width 61 height 13
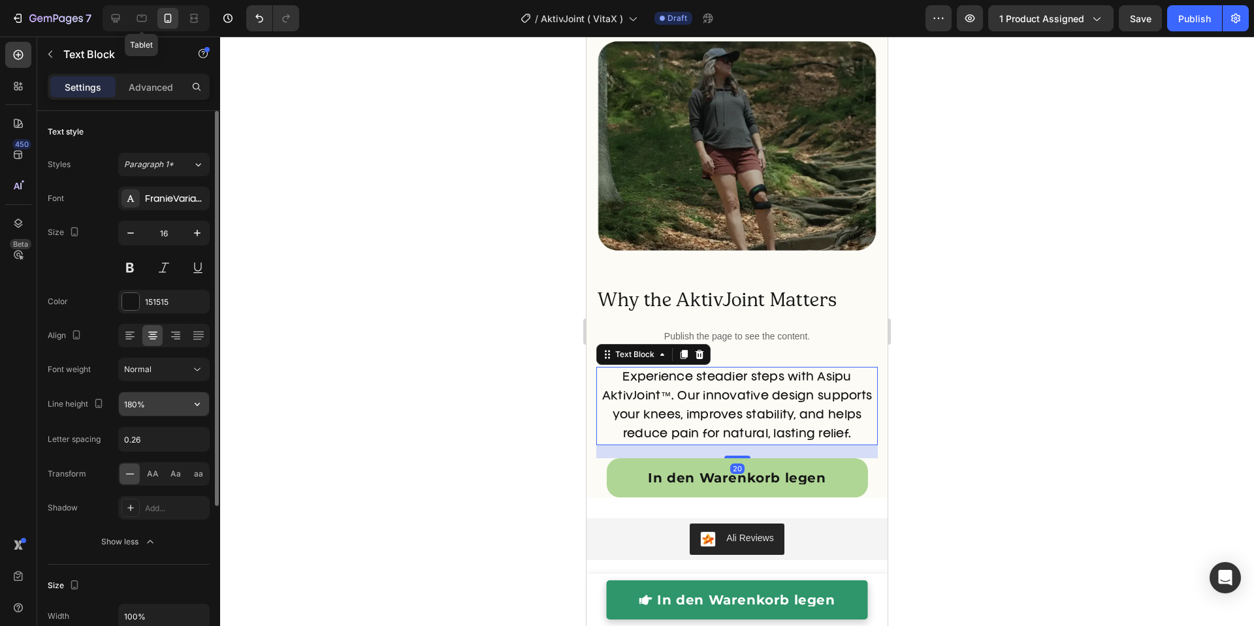
click at [146, 399] on input "180%" at bounding box center [164, 405] width 90 height 24
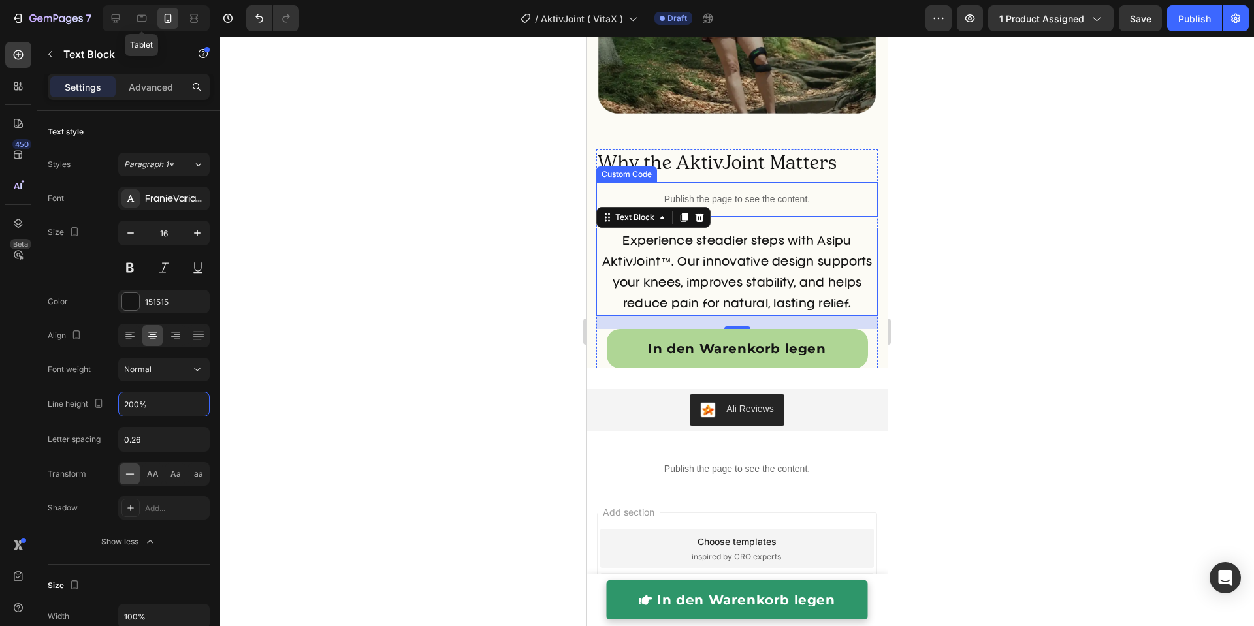
scroll to position [6576, 0]
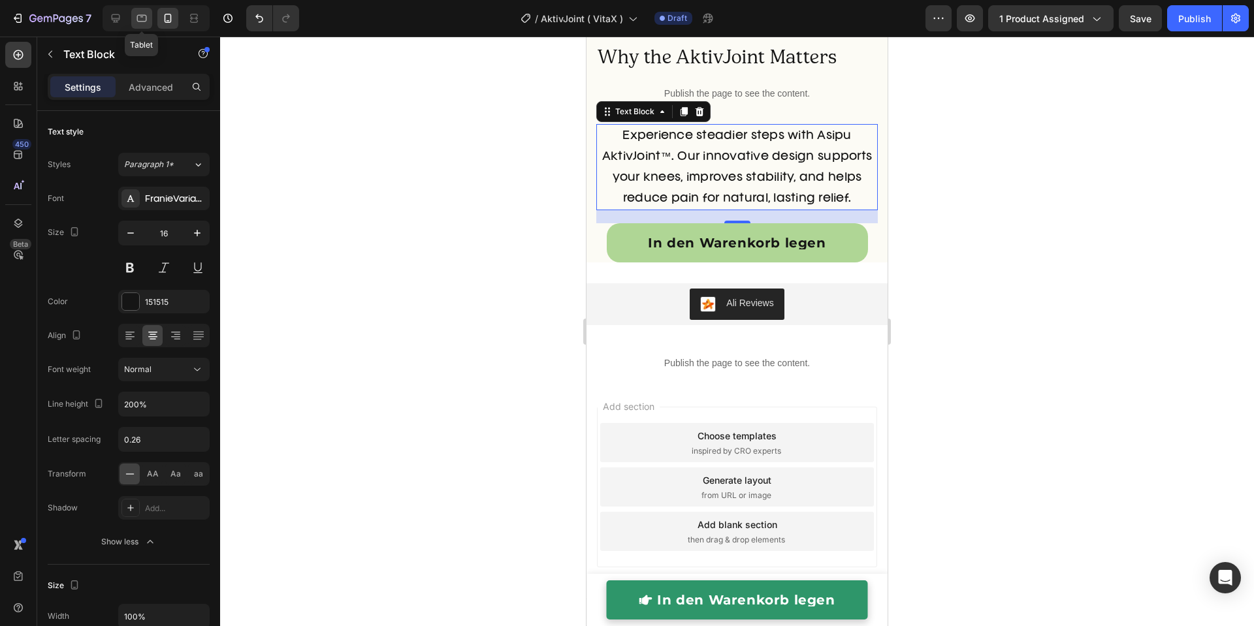
click at [145, 21] on icon at bounding box center [142, 18] width 10 height 7
type input "180%"
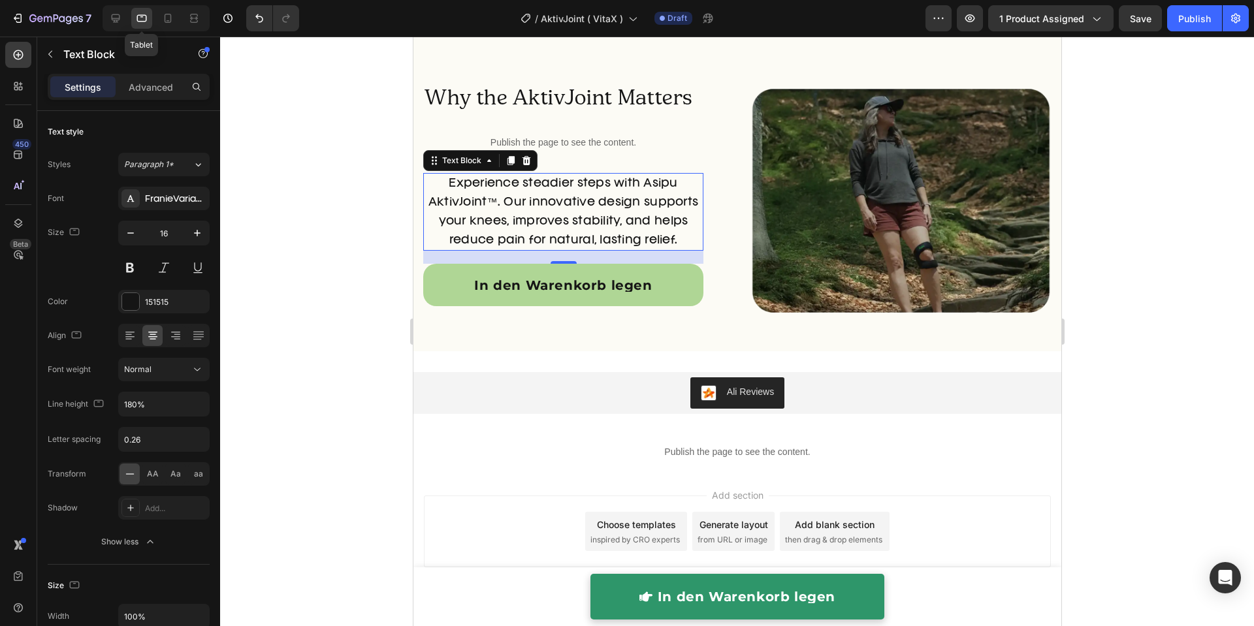
scroll to position [6049, 0]
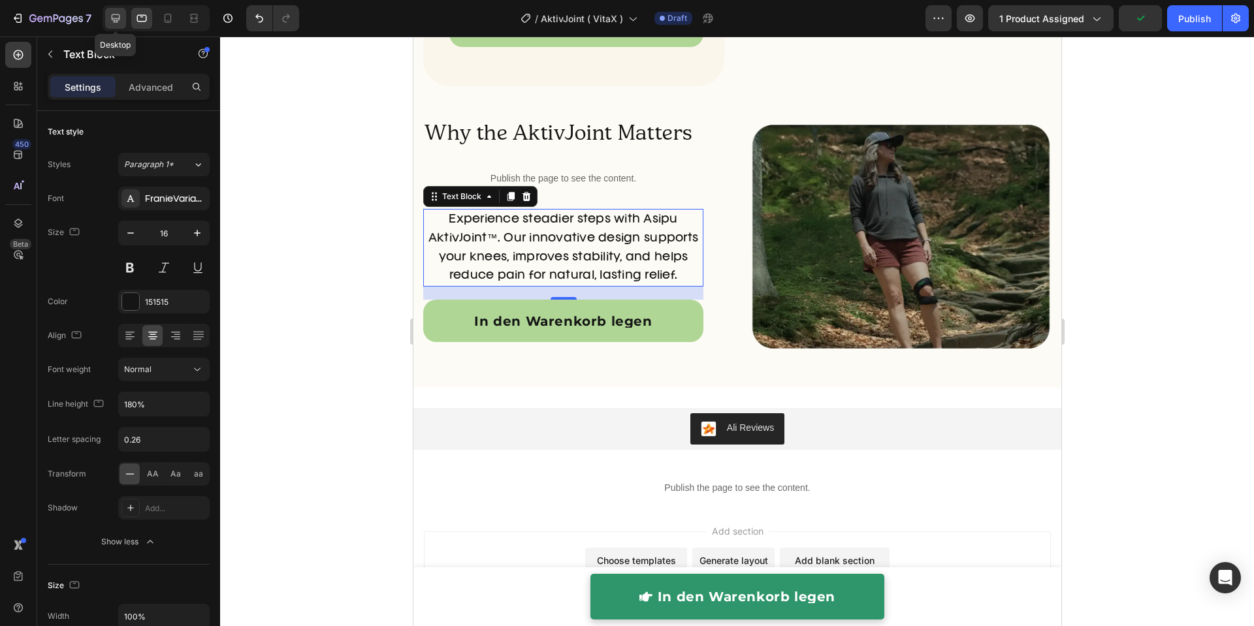
click at [105, 16] on div at bounding box center [115, 18] width 21 height 21
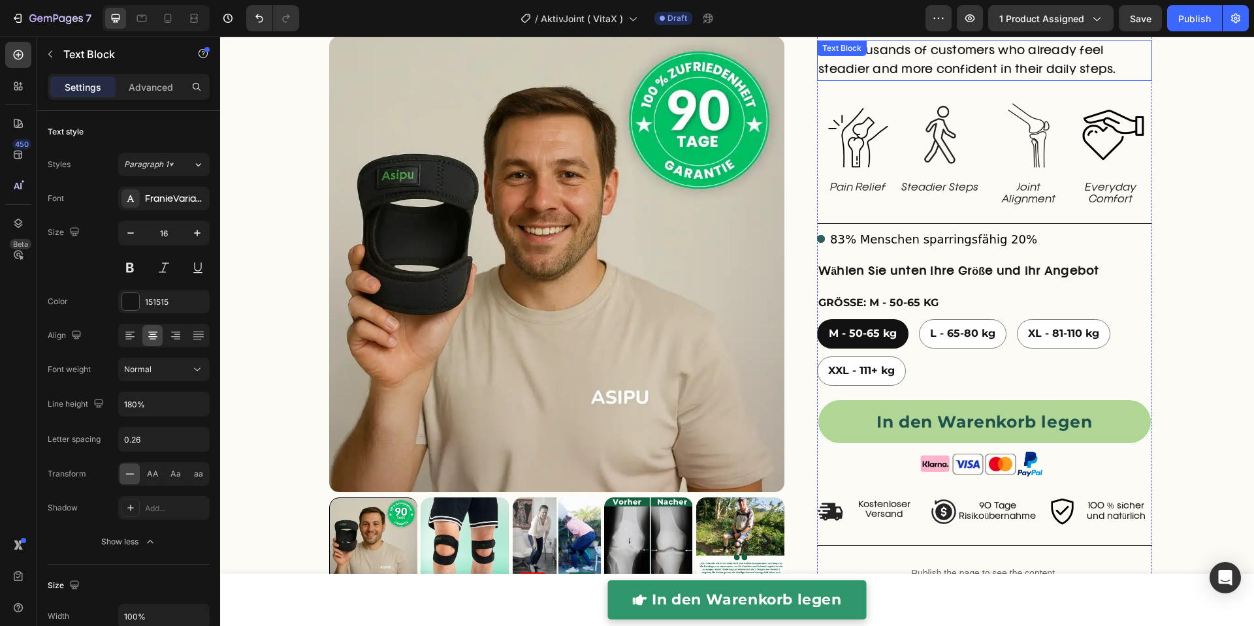
scroll to position [285, 0]
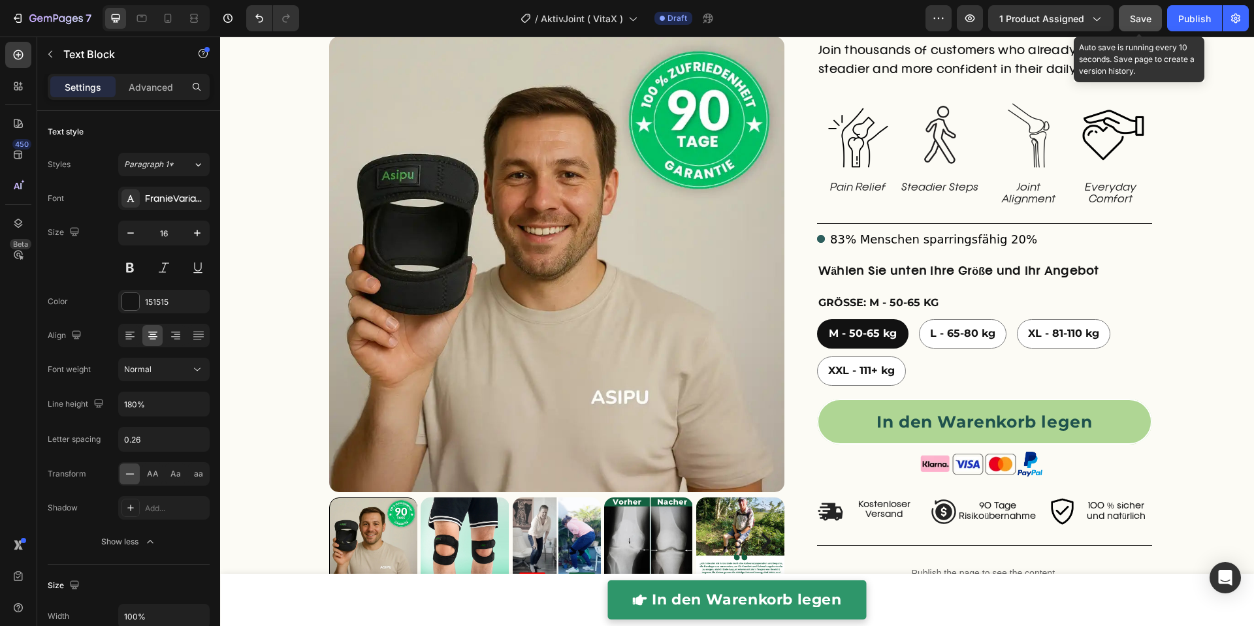
click at [1128, 18] on button "Save" at bounding box center [1140, 18] width 43 height 26
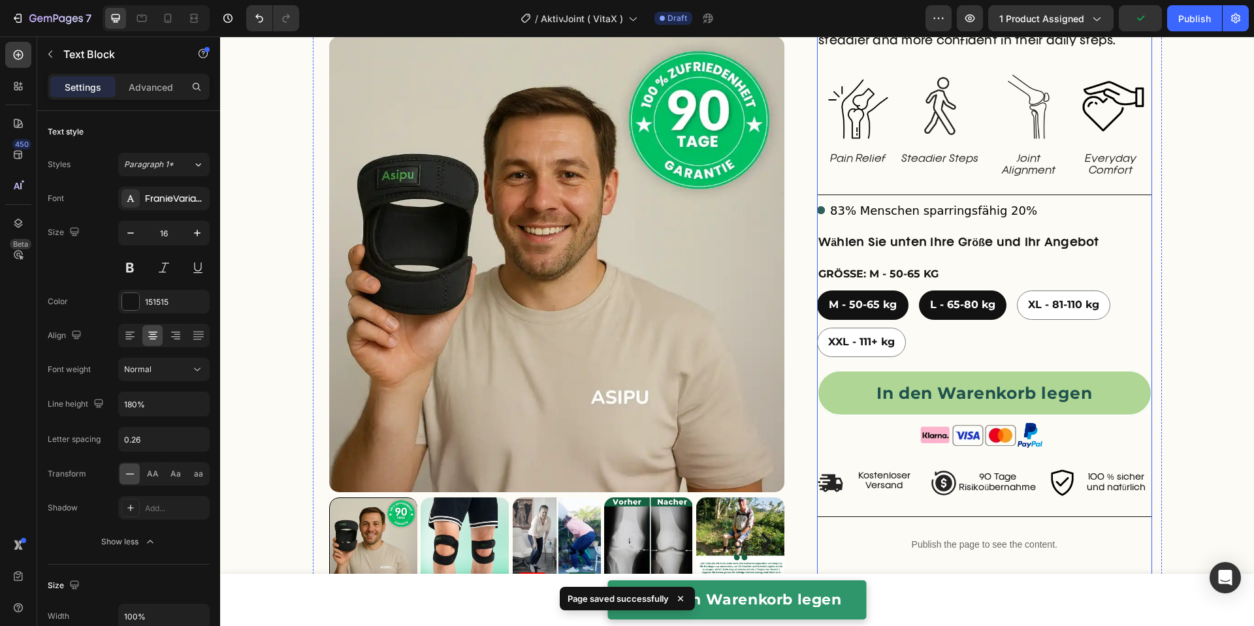
scroll to position [344, 0]
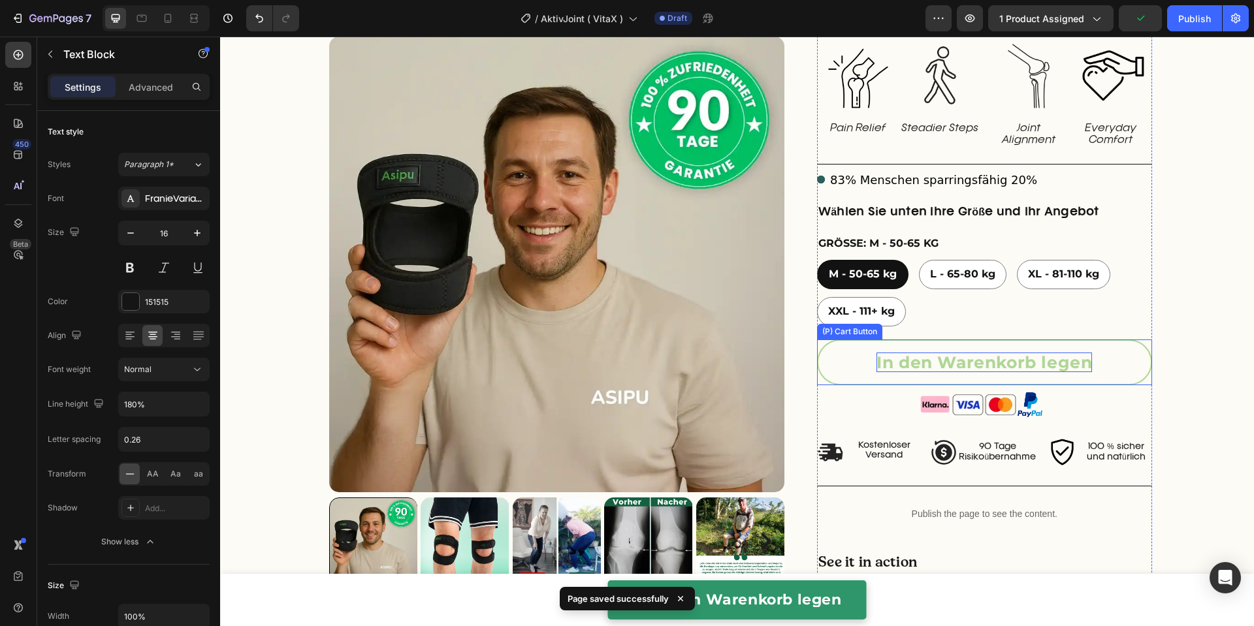
click at [957, 358] on div "In den Warenkorb legen" at bounding box center [984, 363] width 216 height 20
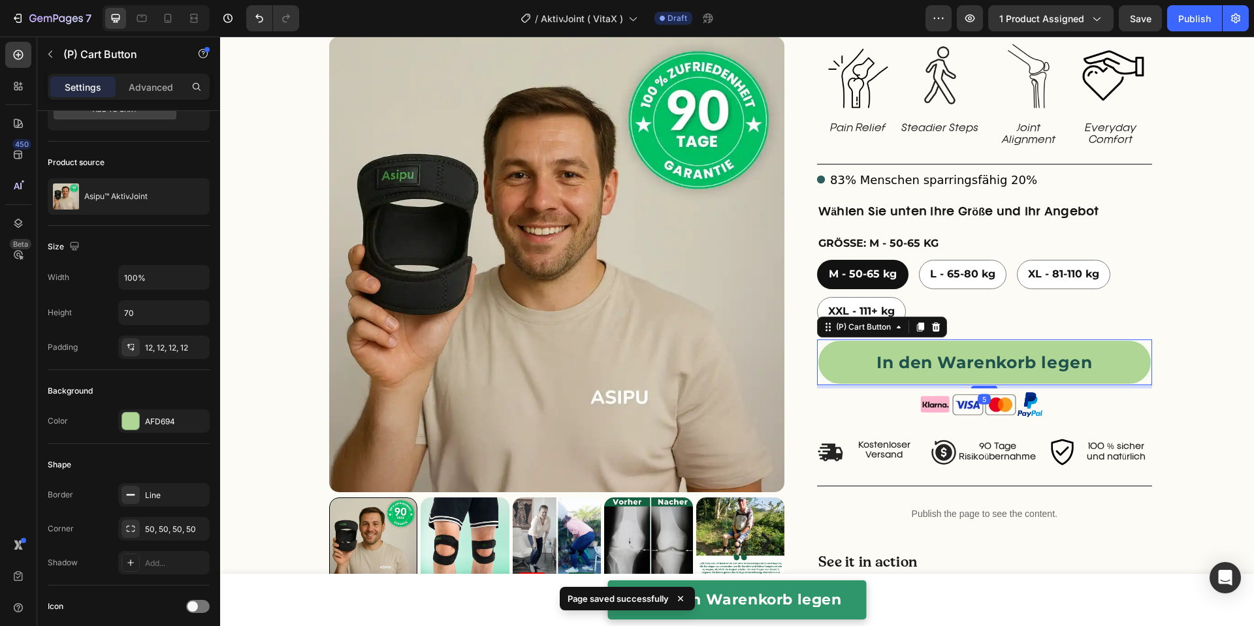
scroll to position [447, 0]
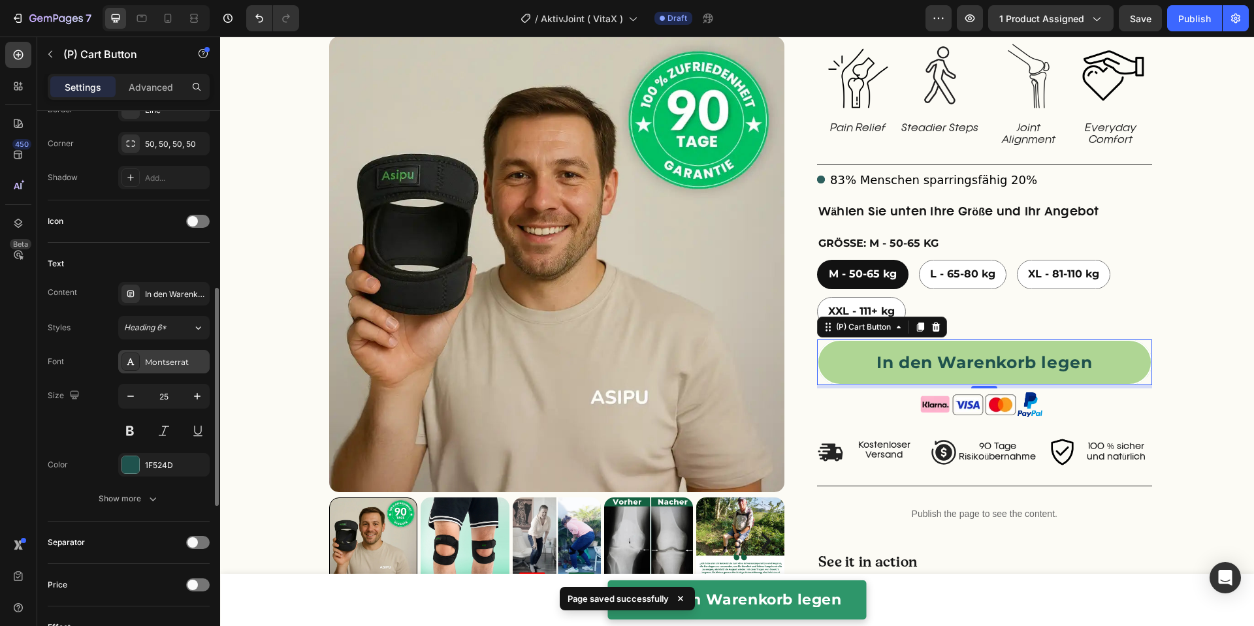
click at [168, 361] on div "Montserrat" at bounding box center [175, 363] width 61 height 12
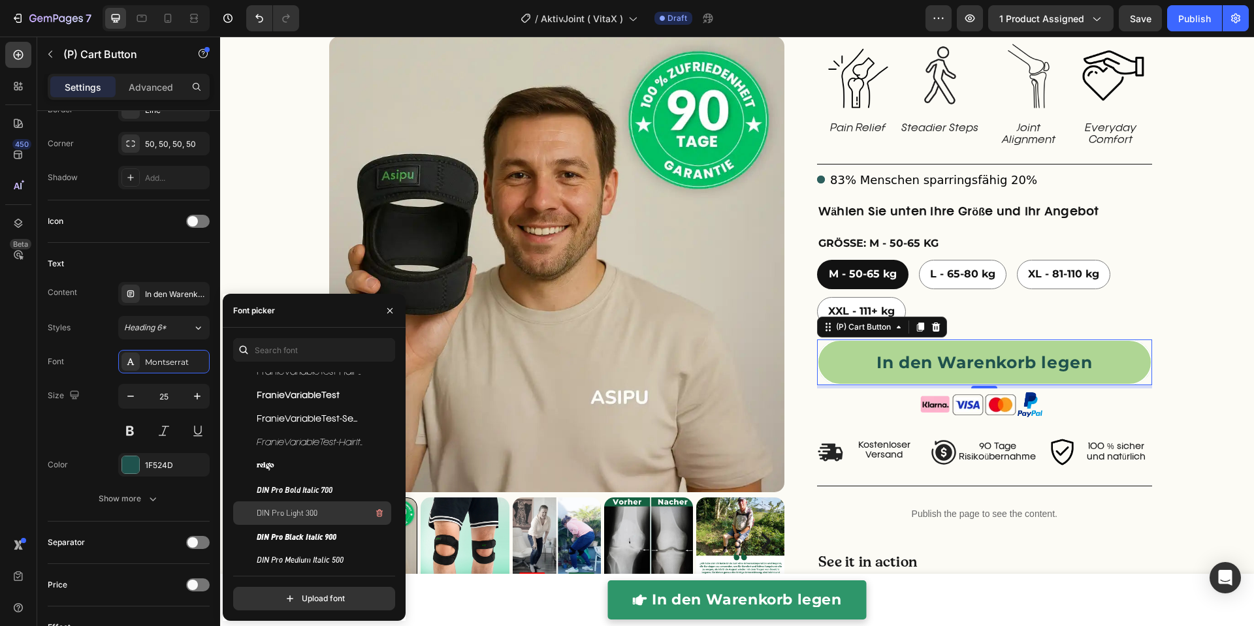
scroll to position [0, 0]
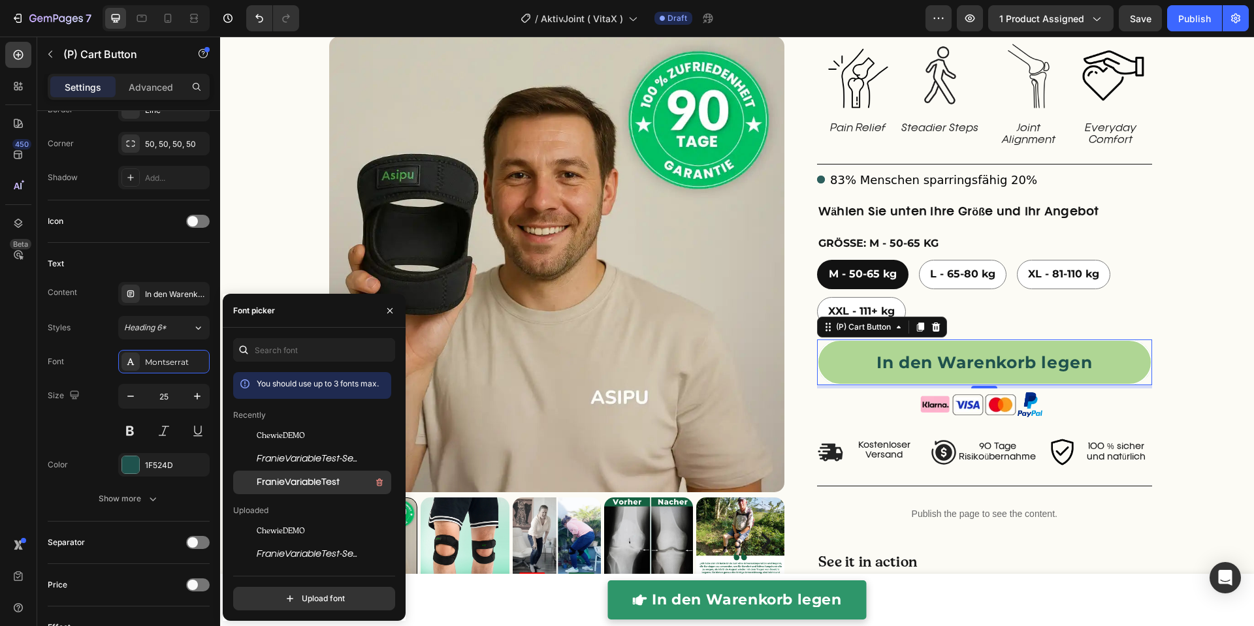
click at [311, 486] on span "FranieVariableTest" at bounding box center [298, 483] width 83 height 12
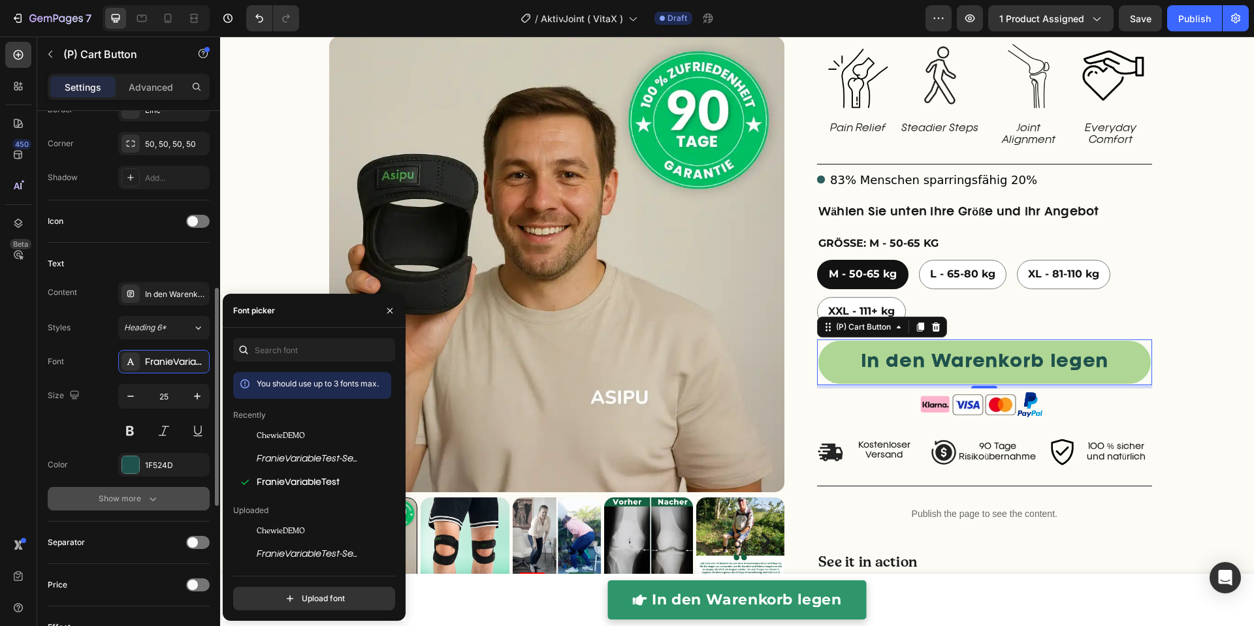
click at [127, 498] on div "Show more" at bounding box center [129, 498] width 61 height 13
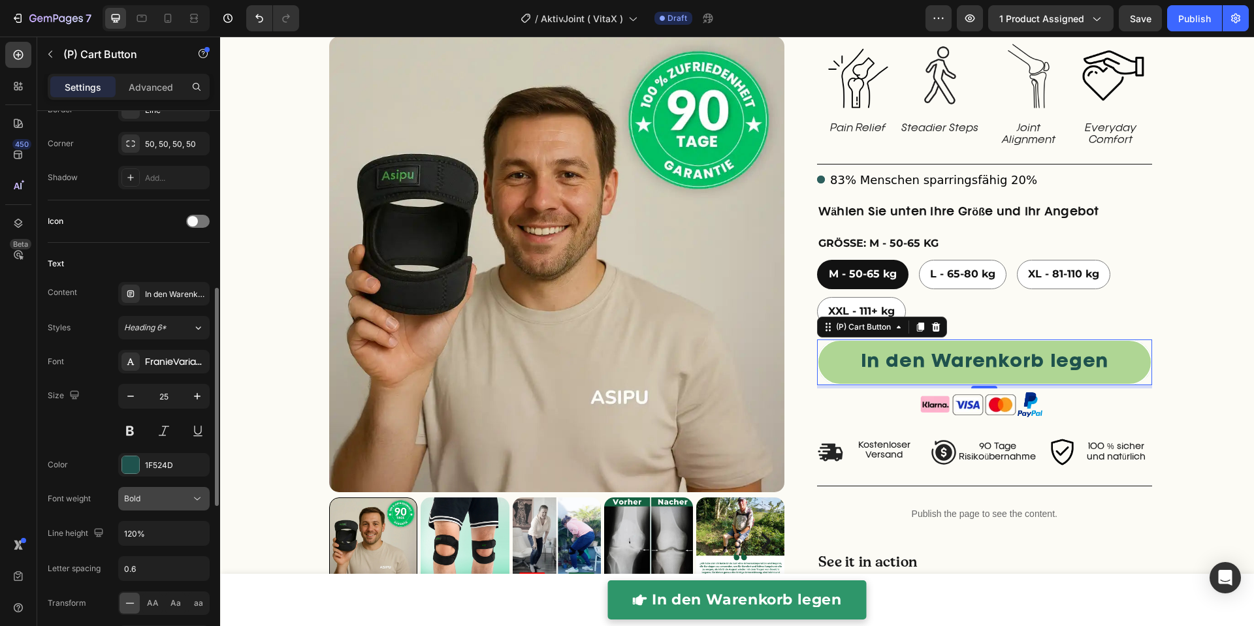
click at [154, 496] on div "Bold" at bounding box center [157, 499] width 67 height 12
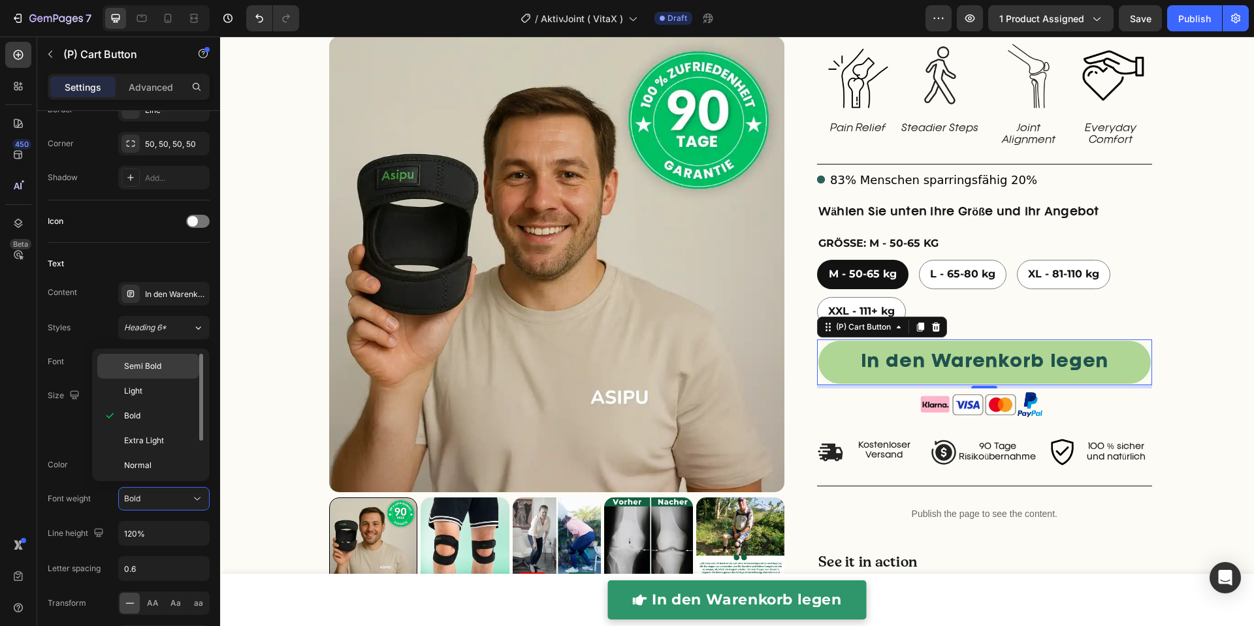
click at [150, 366] on span "Semi Bold" at bounding box center [142, 367] width 37 height 12
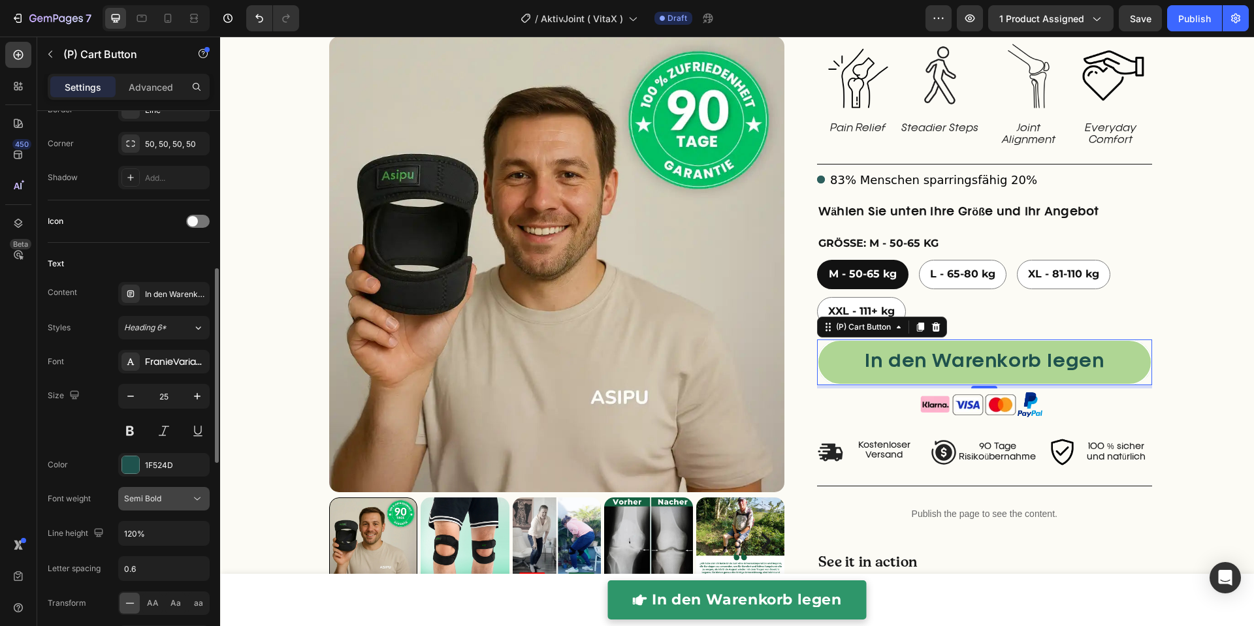
click at [156, 487] on button "Semi Bold" at bounding box center [163, 499] width 91 height 24
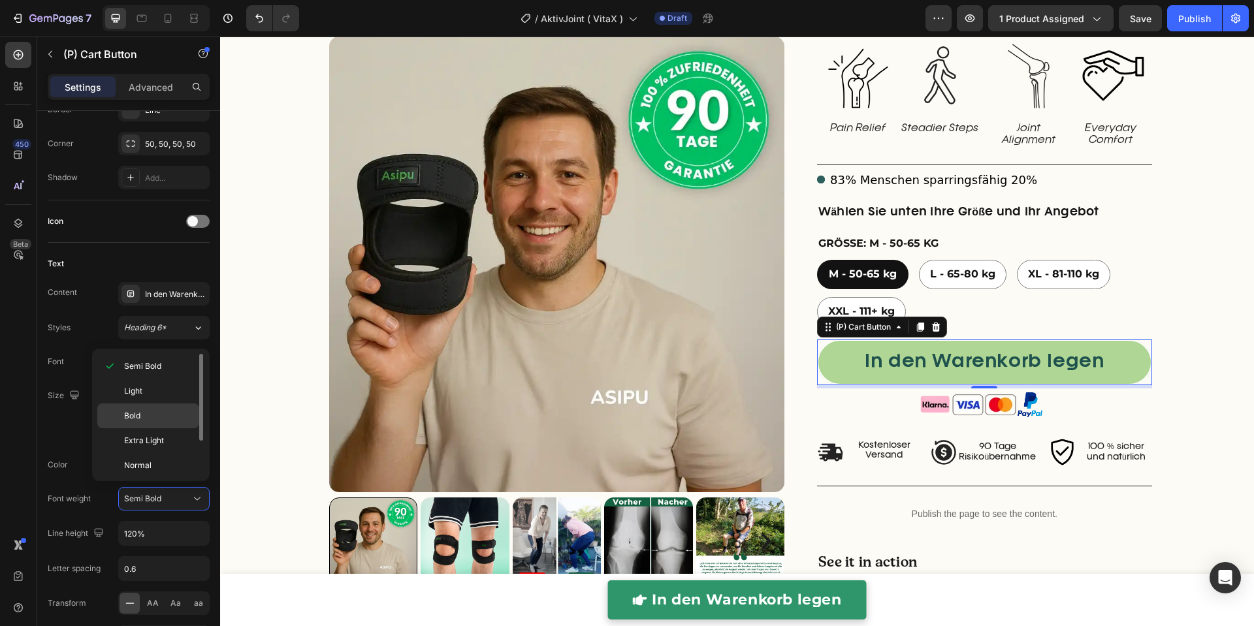
click at [146, 416] on p "Bold" at bounding box center [158, 416] width 69 height 12
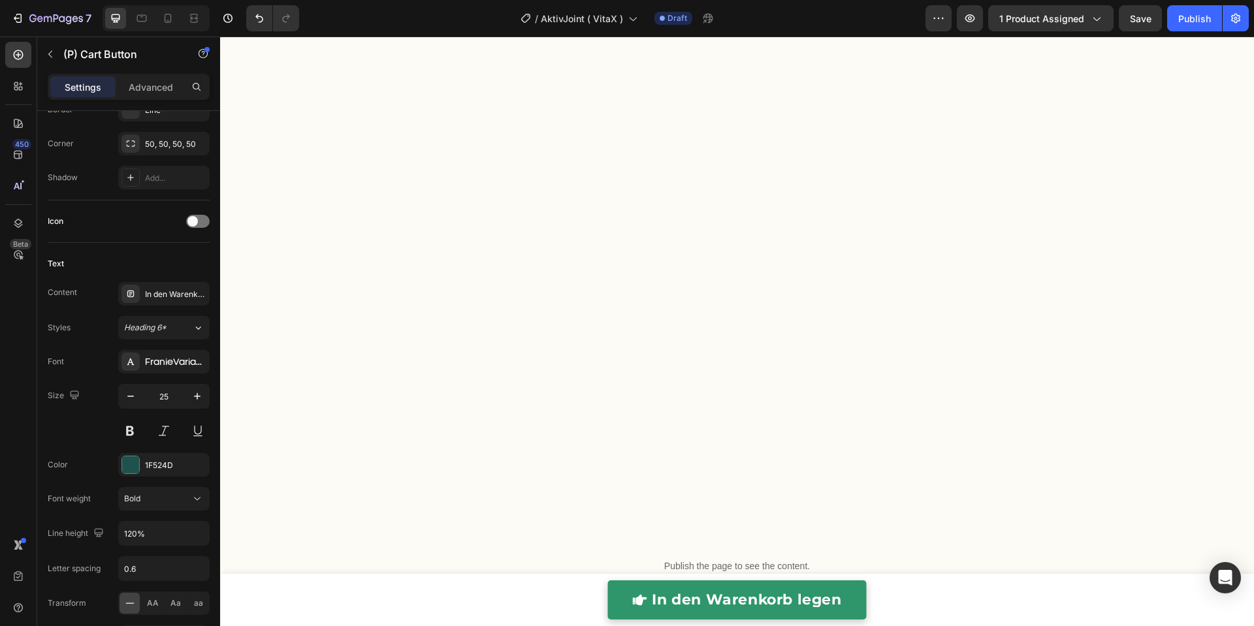
scroll to position [1400, 0]
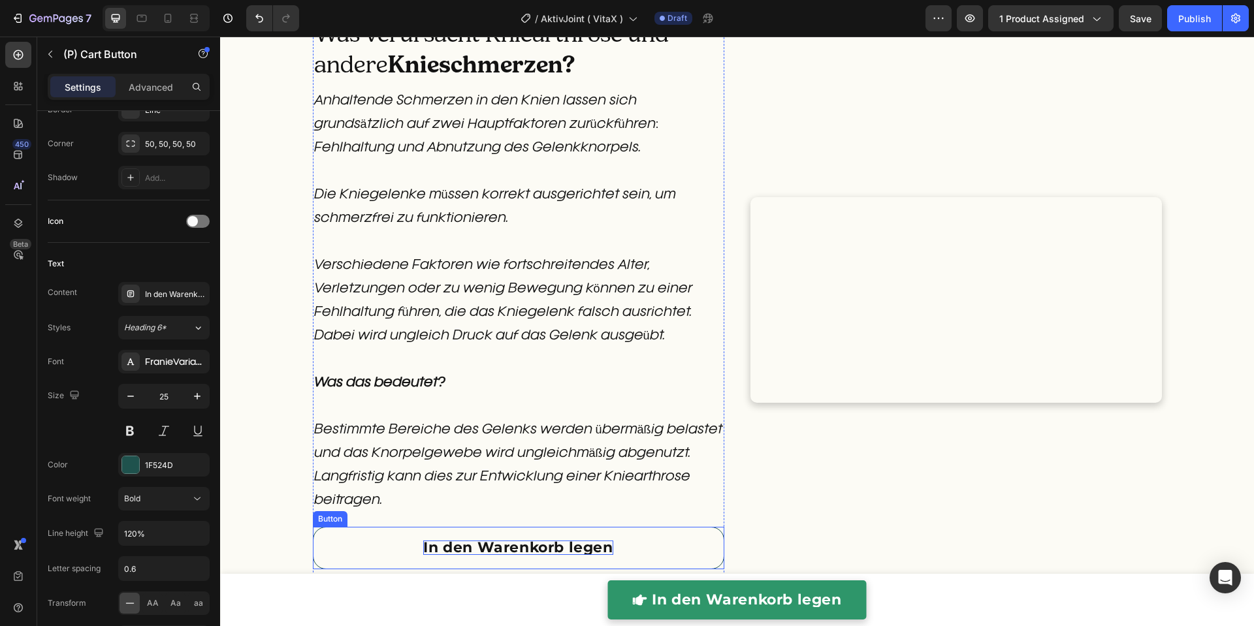
click at [537, 545] on p "In den Warenkorb legen" at bounding box center [517, 548] width 189 height 14
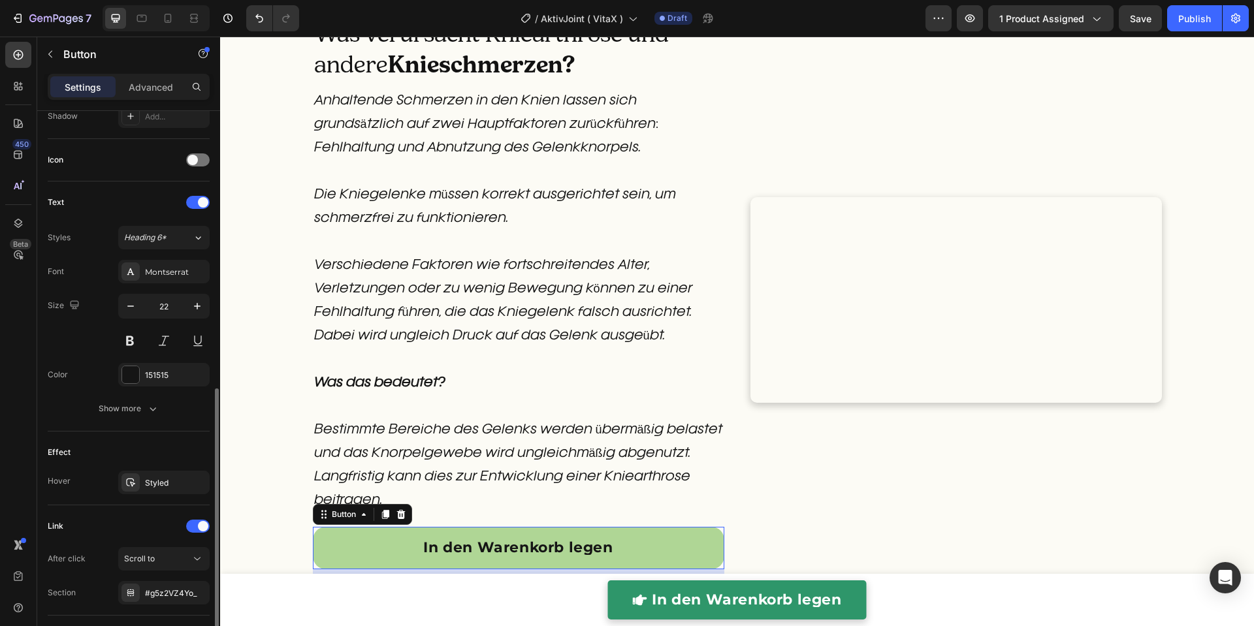
scroll to position [449, 0]
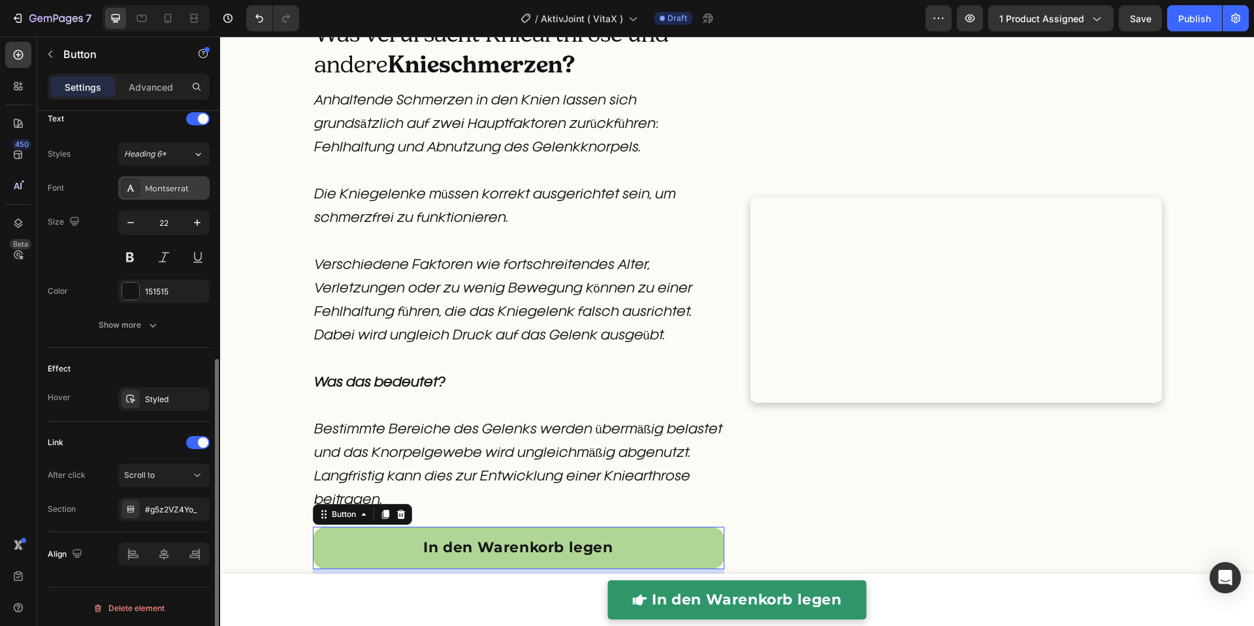
click at [164, 191] on div "Montserrat" at bounding box center [175, 189] width 61 height 12
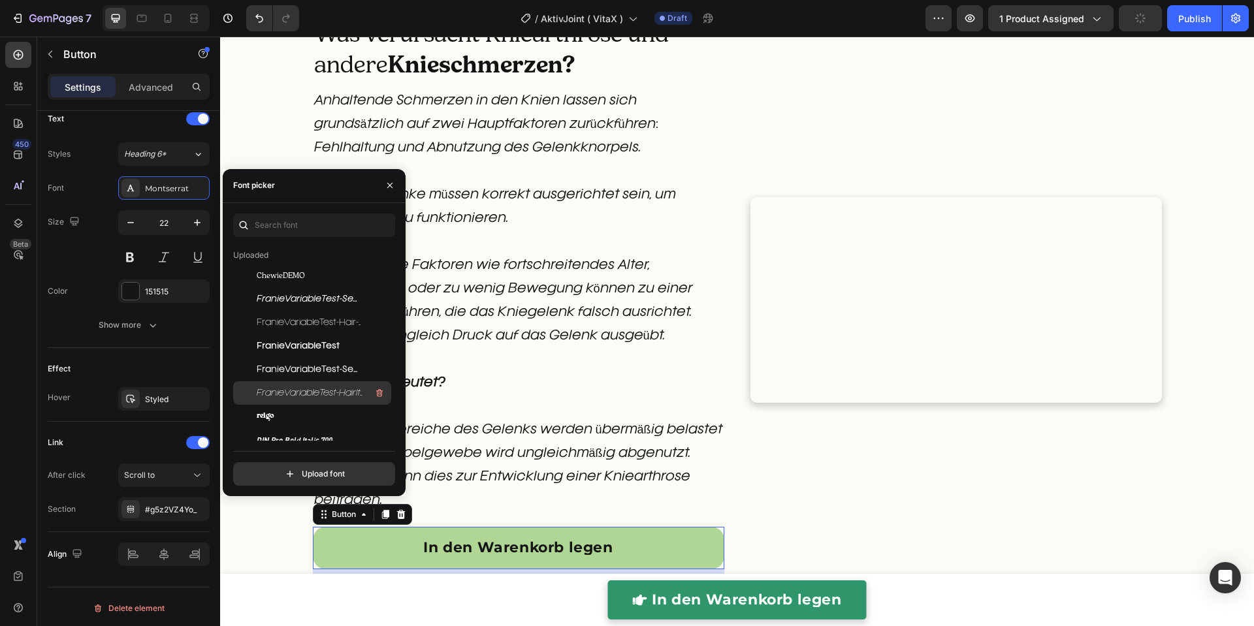
scroll to position [175, 0]
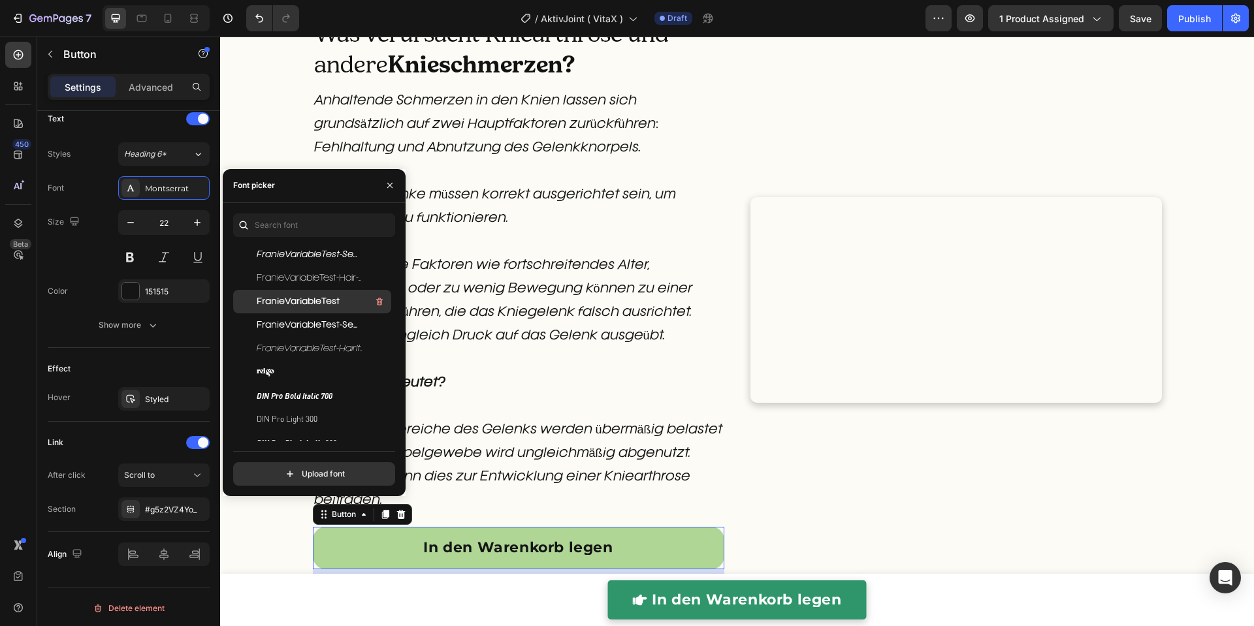
click at [308, 297] on span "FranieVariableTest" at bounding box center [298, 302] width 83 height 12
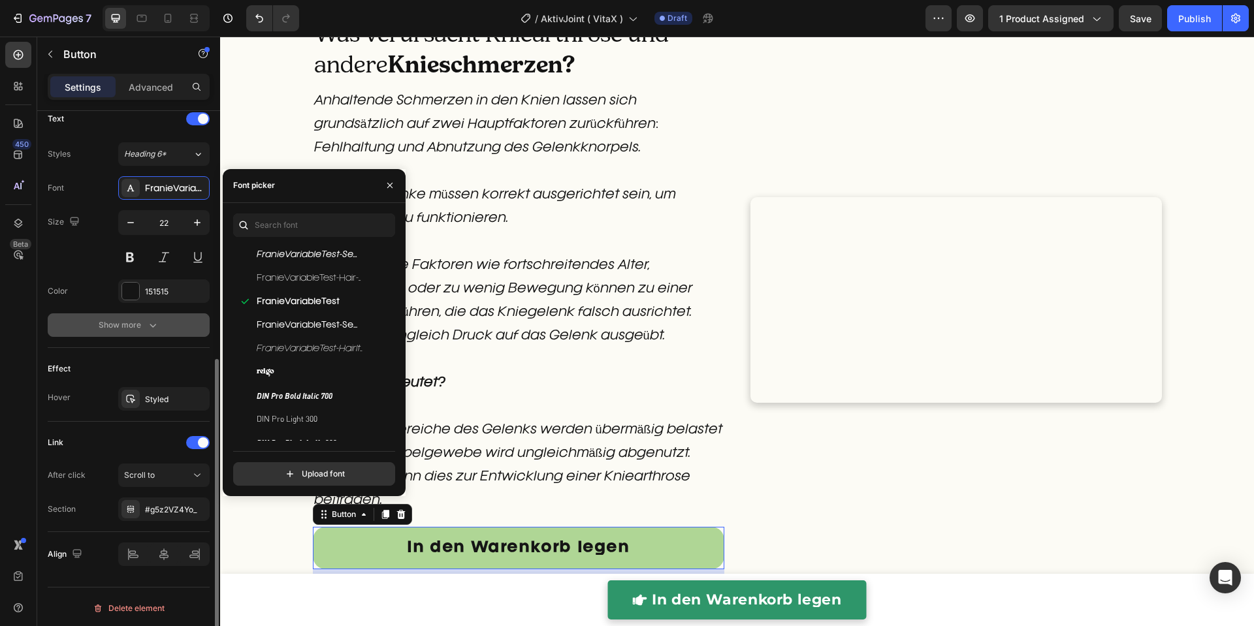
click at [148, 314] on button "Show more" at bounding box center [129, 326] width 162 height 24
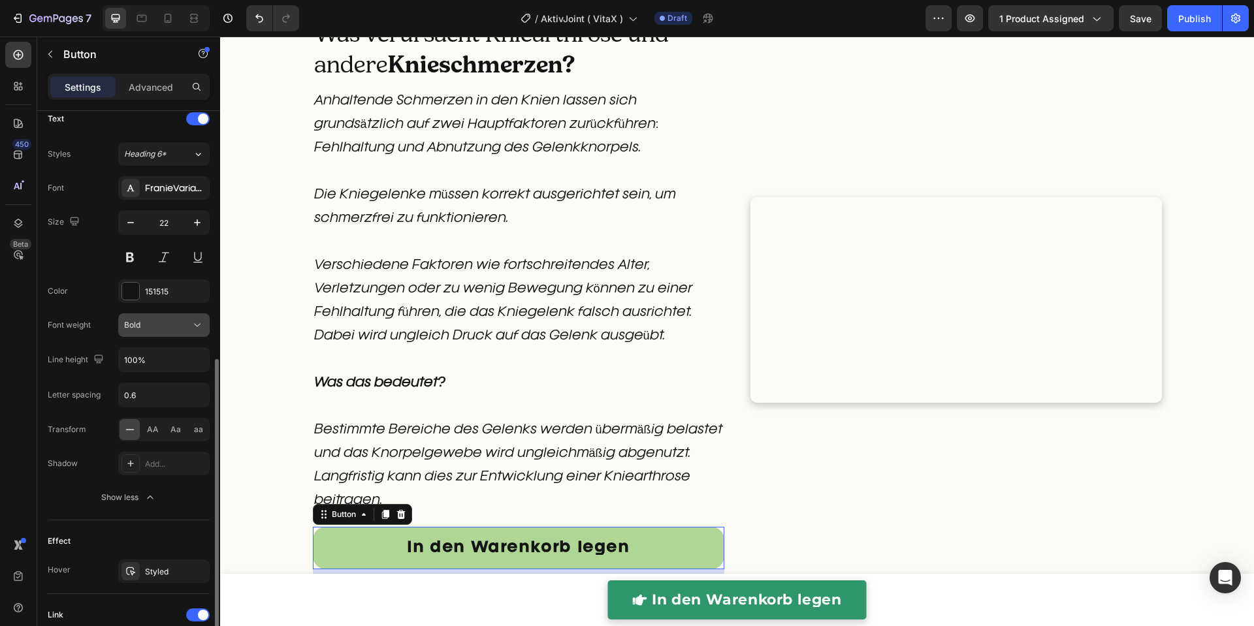
click at [157, 327] on div "Bold" at bounding box center [157, 325] width 67 height 12
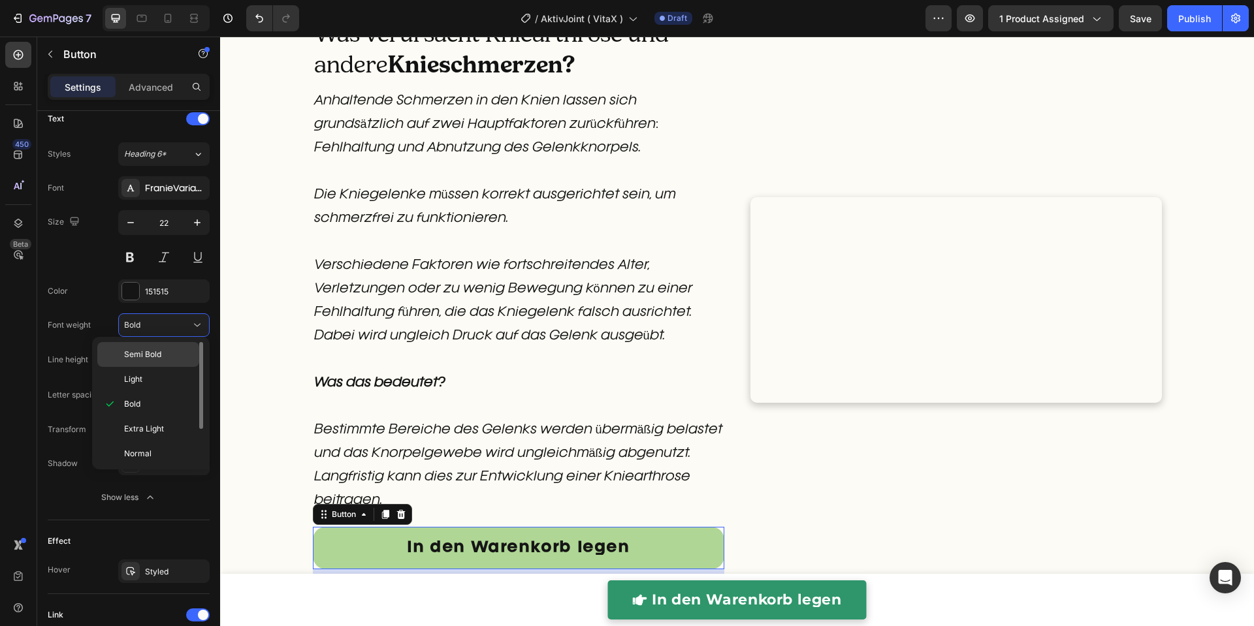
click at [150, 359] on span "Semi Bold" at bounding box center [142, 355] width 37 height 12
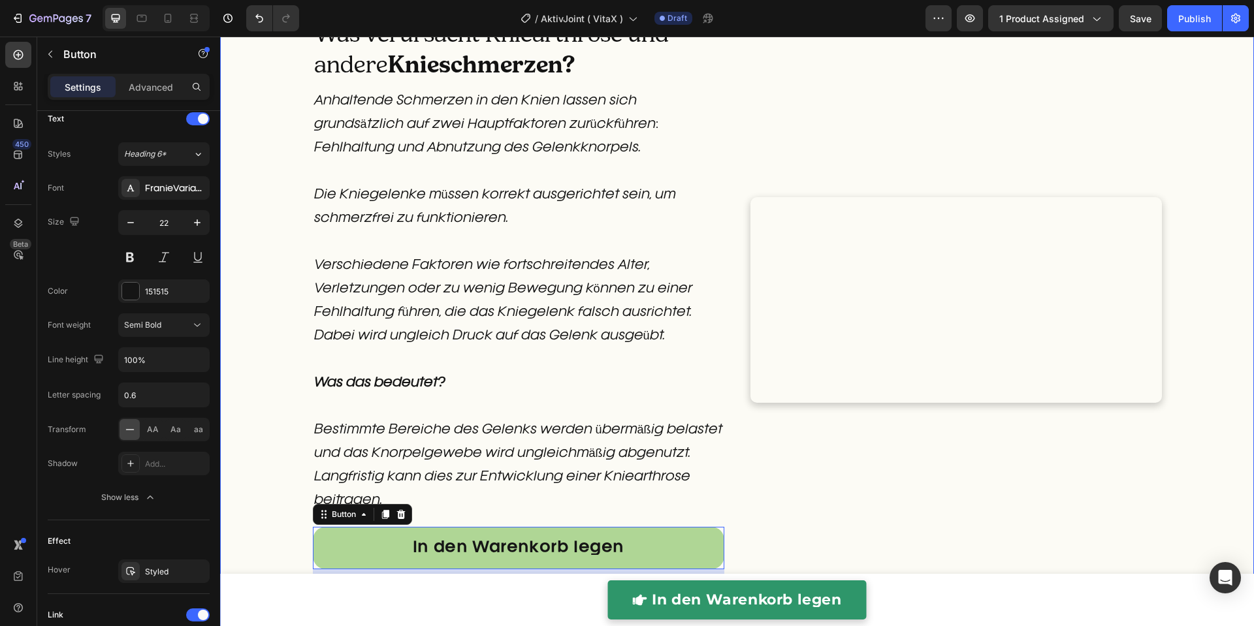
click at [274, 469] on div "Was verursacht Kniearthrose und andere Knieschmerzen? Heading Anhaltende Schmer…" at bounding box center [737, 317] width 1034 height 598
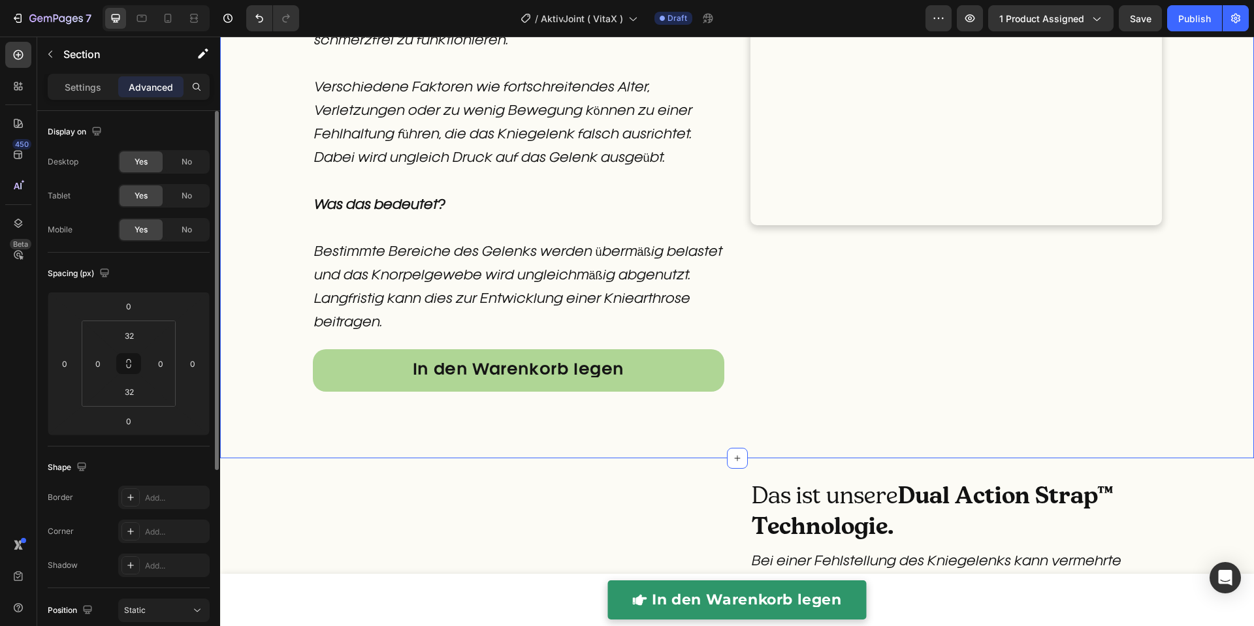
scroll to position [1601, 0]
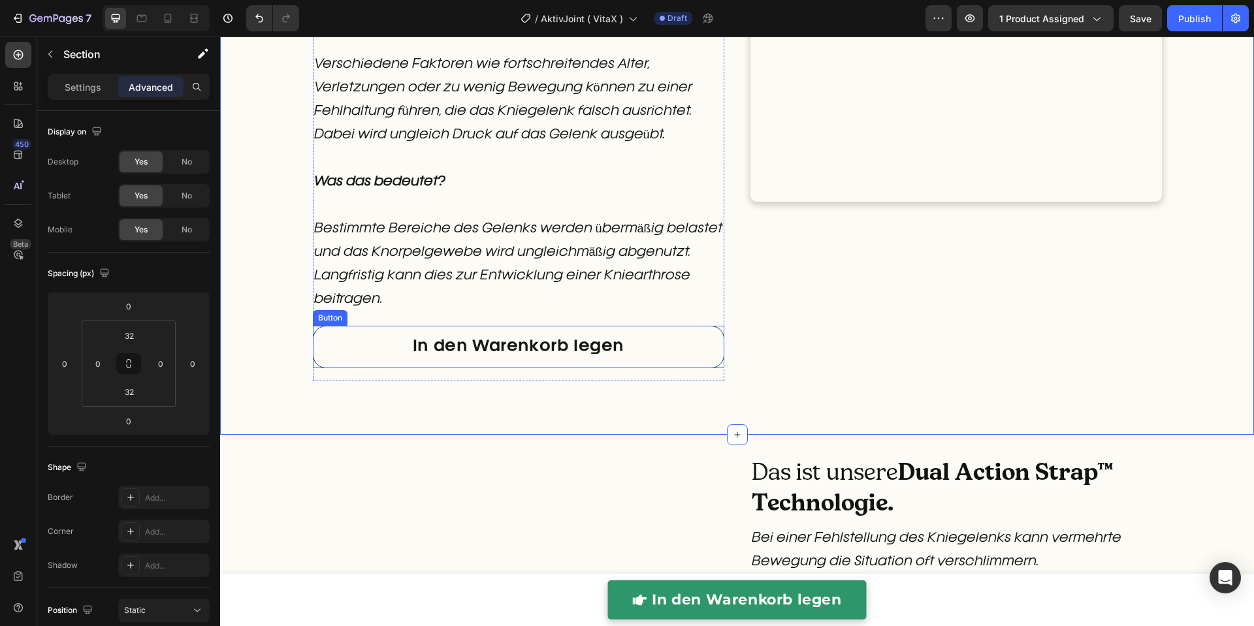
click at [313, 354] on link "In den Warenkorb legen" at bounding box center [518, 347] width 411 height 42
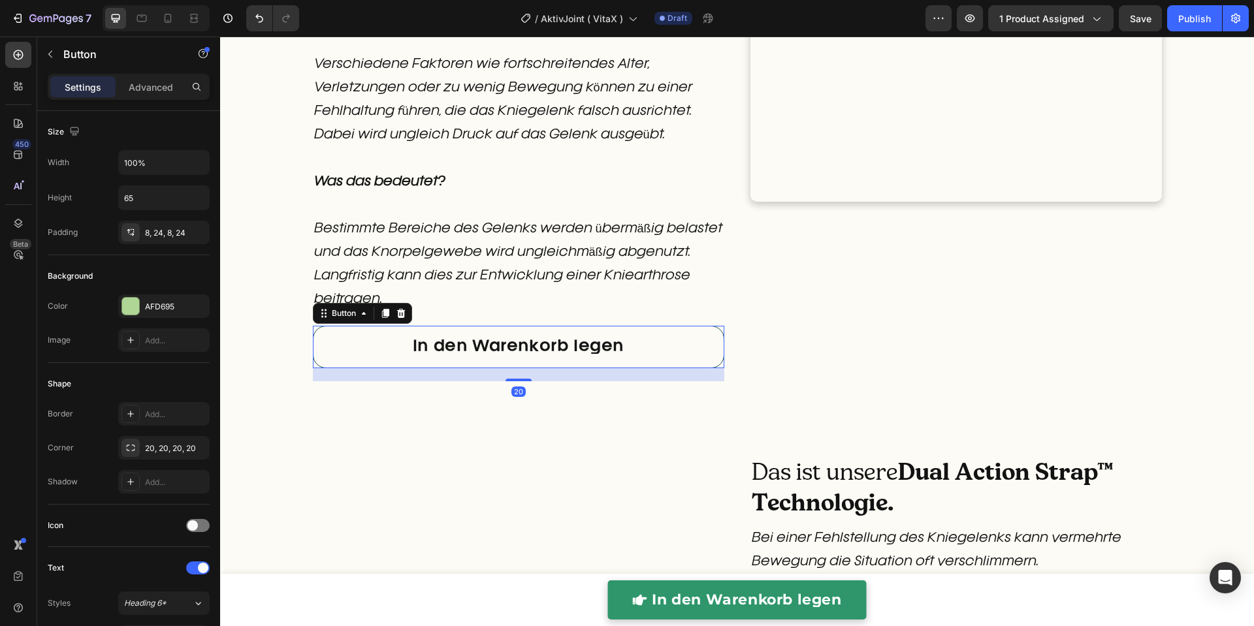
click at [381, 314] on icon at bounding box center [384, 313] width 7 height 9
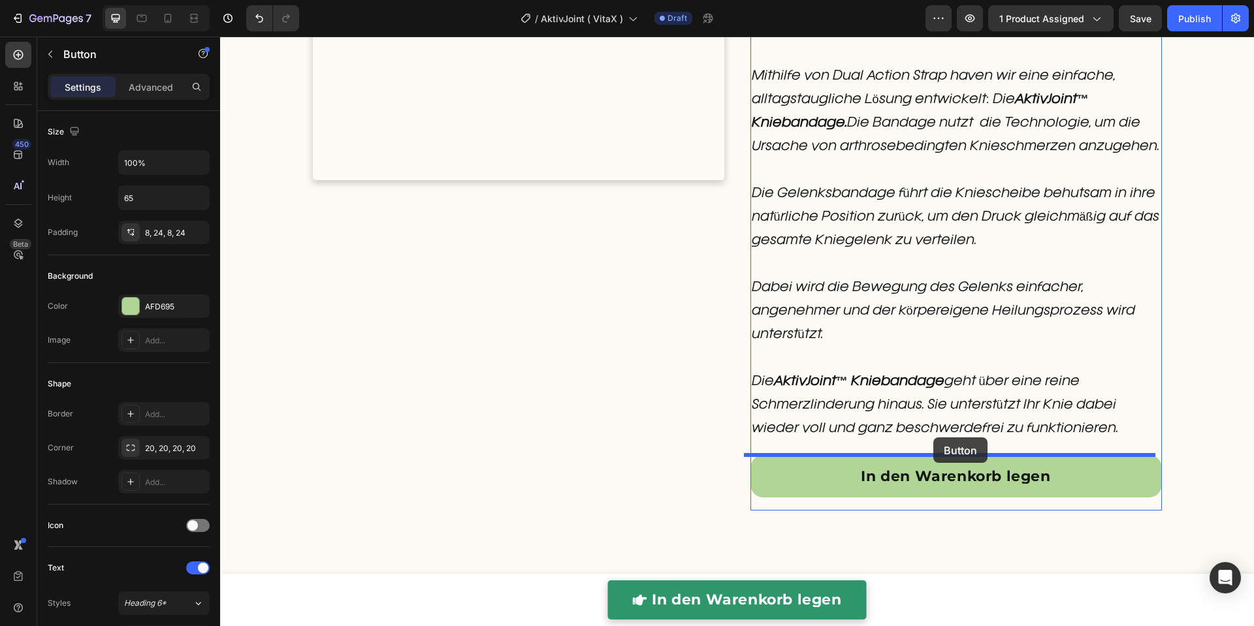
drag, startPoint x: 340, startPoint y: 368, endPoint x: 933, endPoint y: 438, distance: 597.7
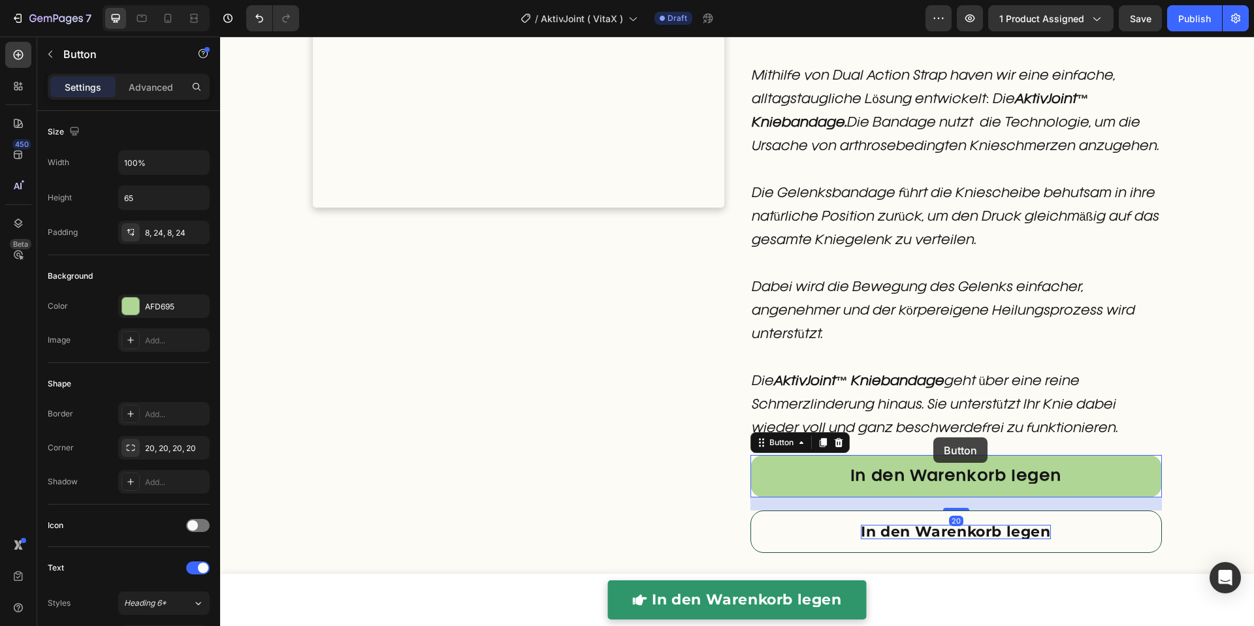
scroll to position [2359, 0]
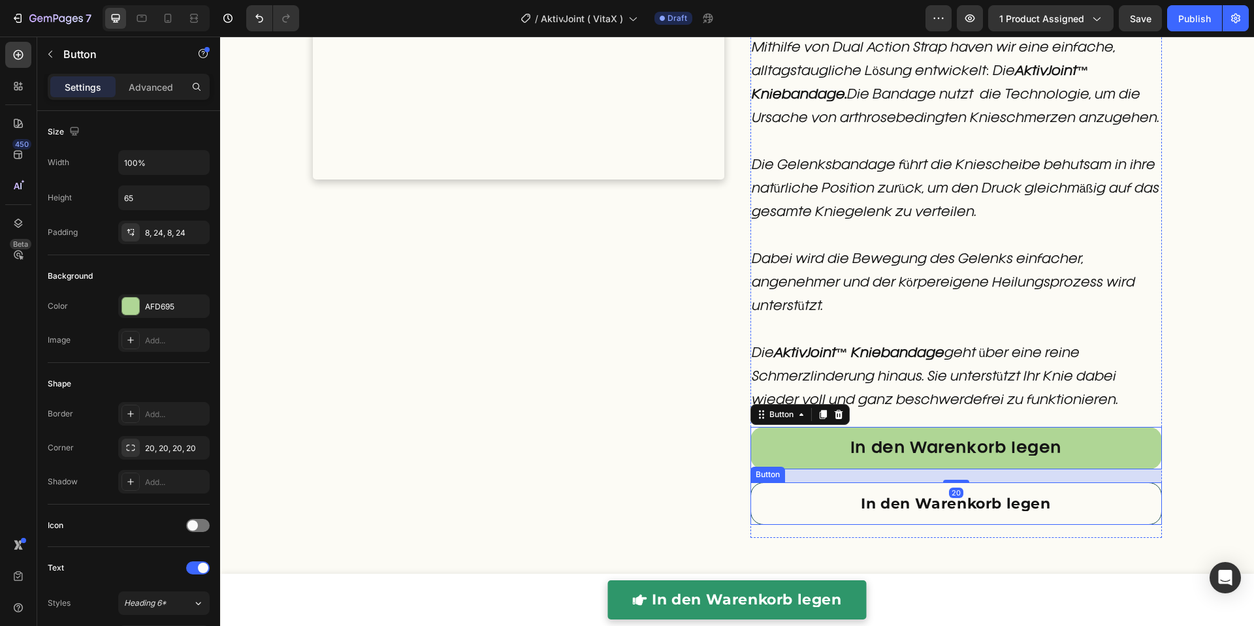
click at [840, 506] on link "In den Warenkorb legen" at bounding box center [955, 504] width 411 height 42
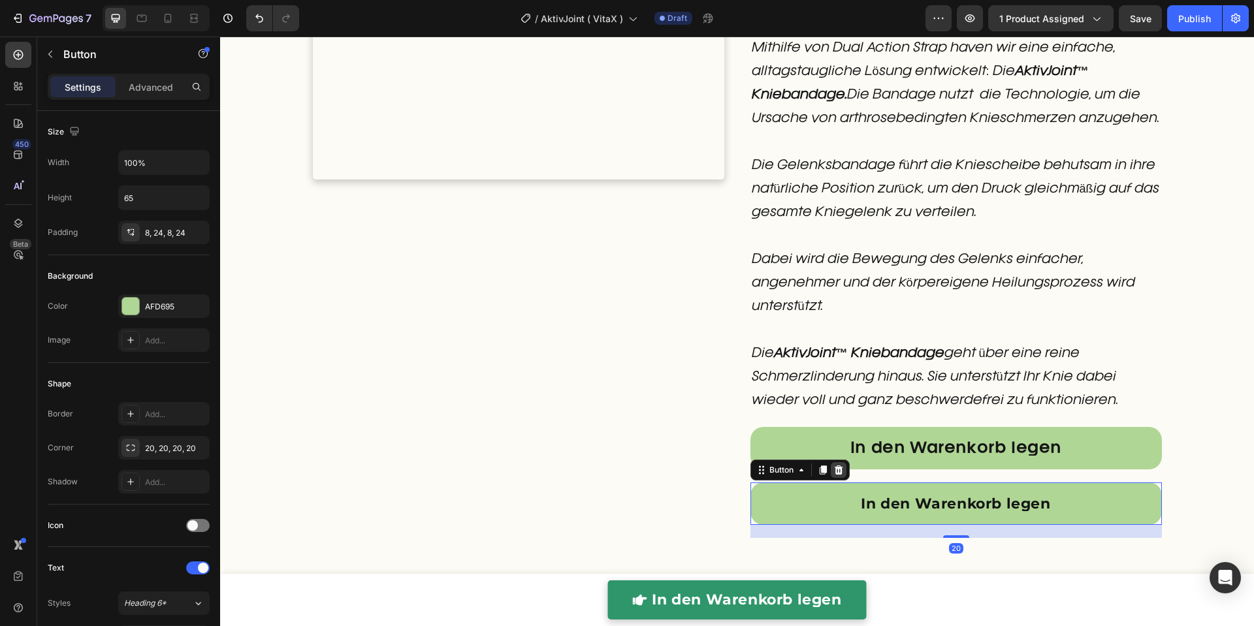
click at [836, 473] on icon at bounding box center [838, 470] width 10 height 10
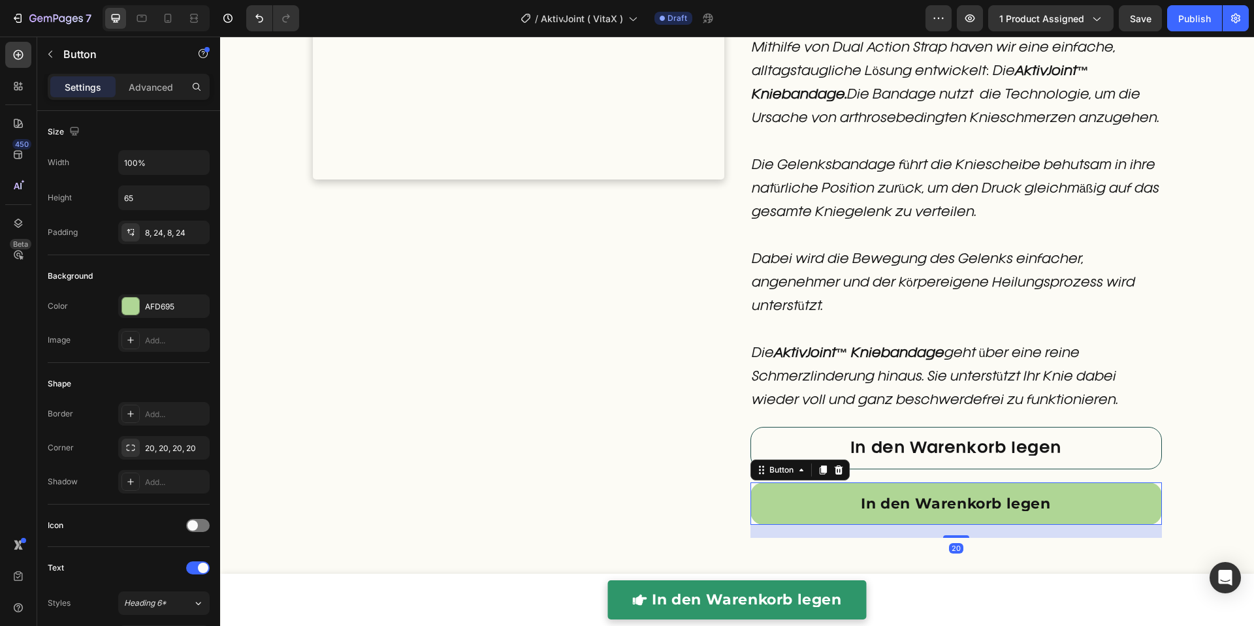
scroll to position [2331, 0]
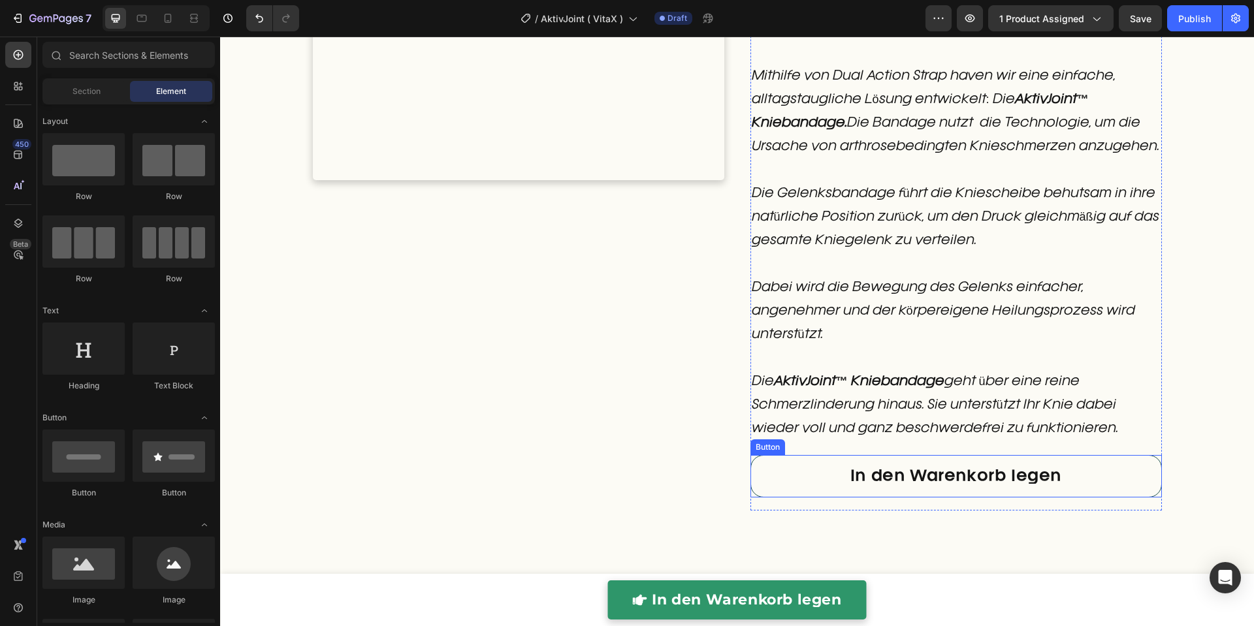
click at [827, 470] on link "In den Warenkorb legen" at bounding box center [955, 476] width 411 height 42
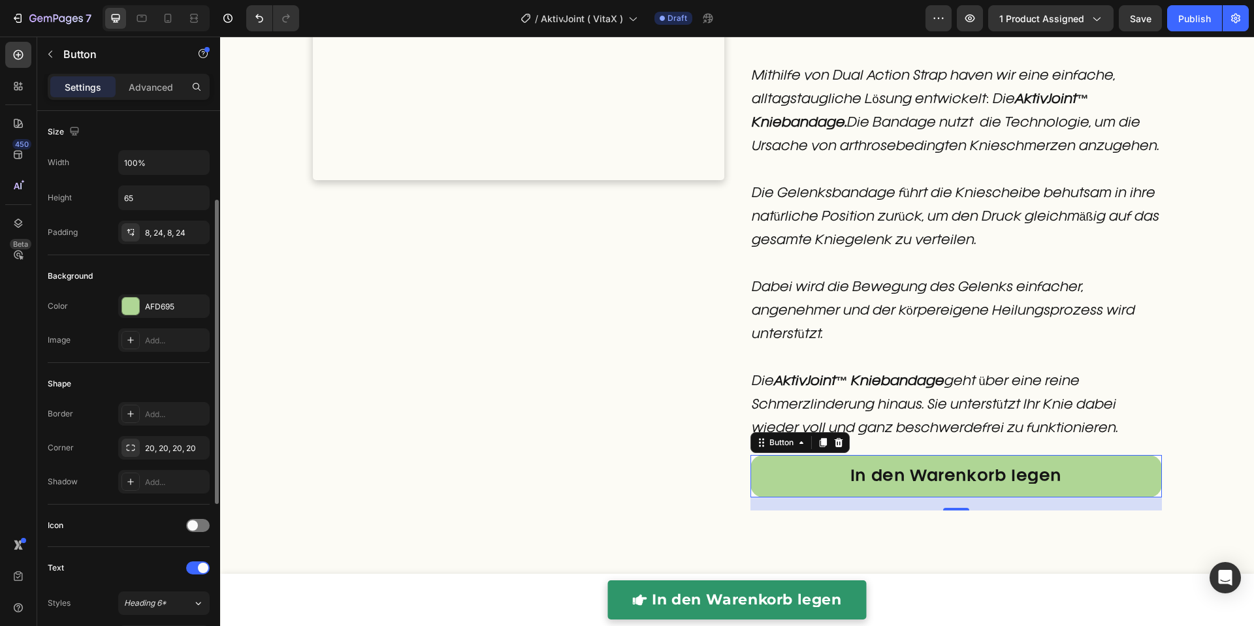
scroll to position [223, 0]
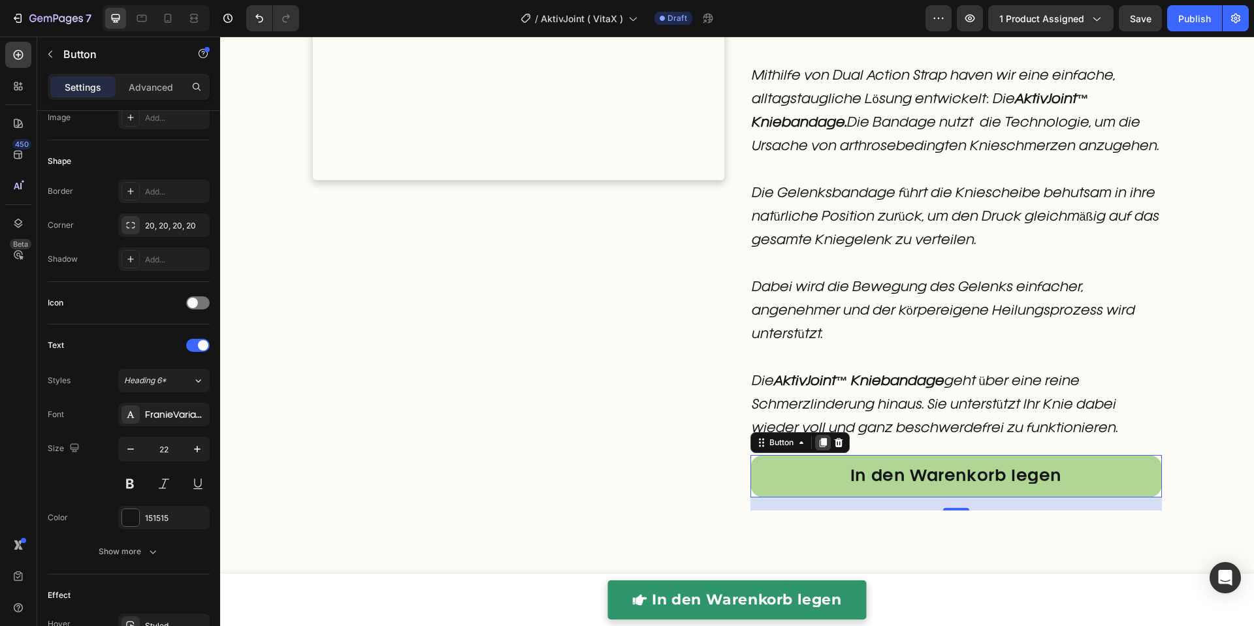
click at [819, 444] on icon at bounding box center [822, 443] width 7 height 9
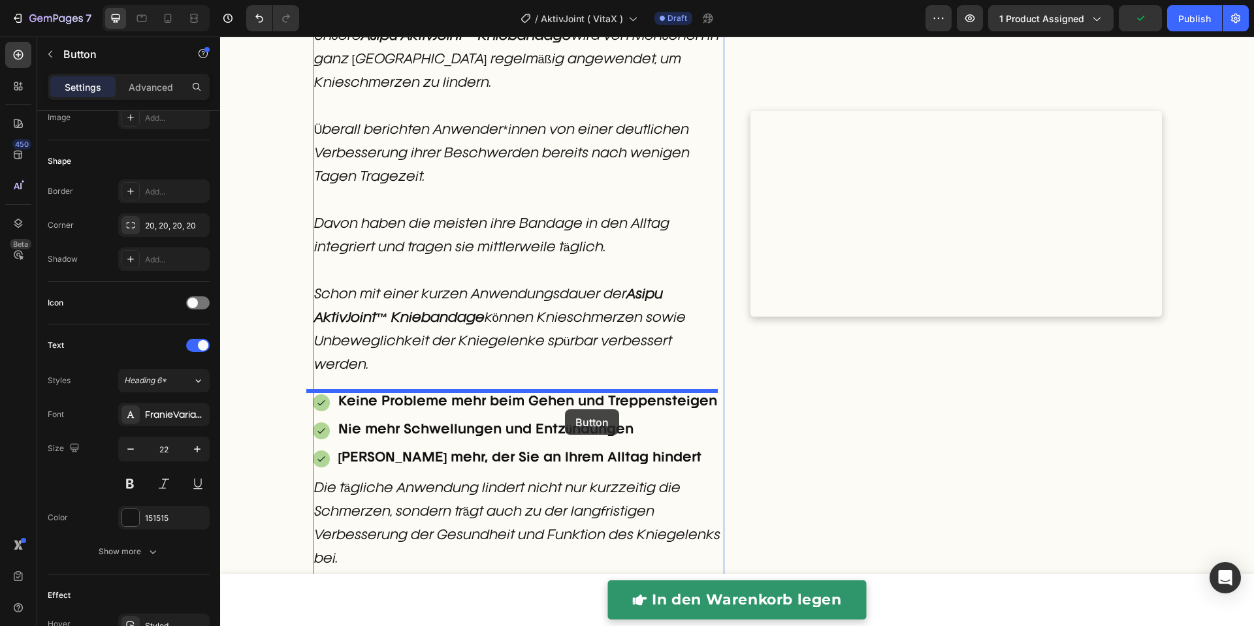
scroll to position [3112, 0]
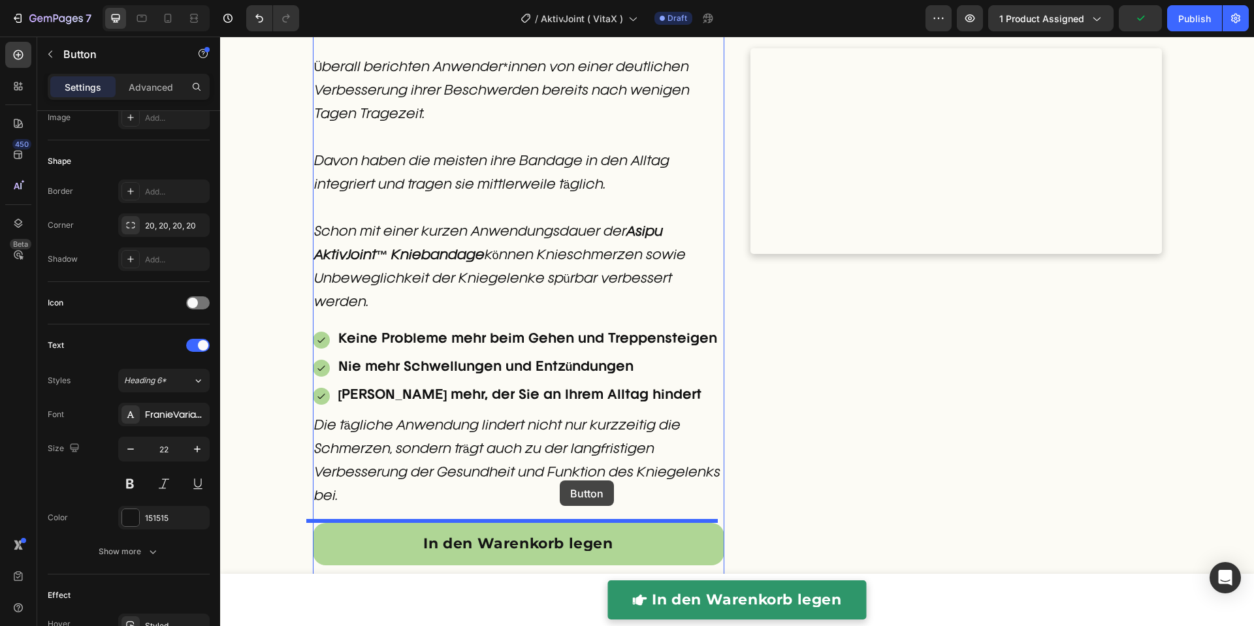
drag, startPoint x: 789, startPoint y: 468, endPoint x: 560, endPoint y: 481, distance: 229.6
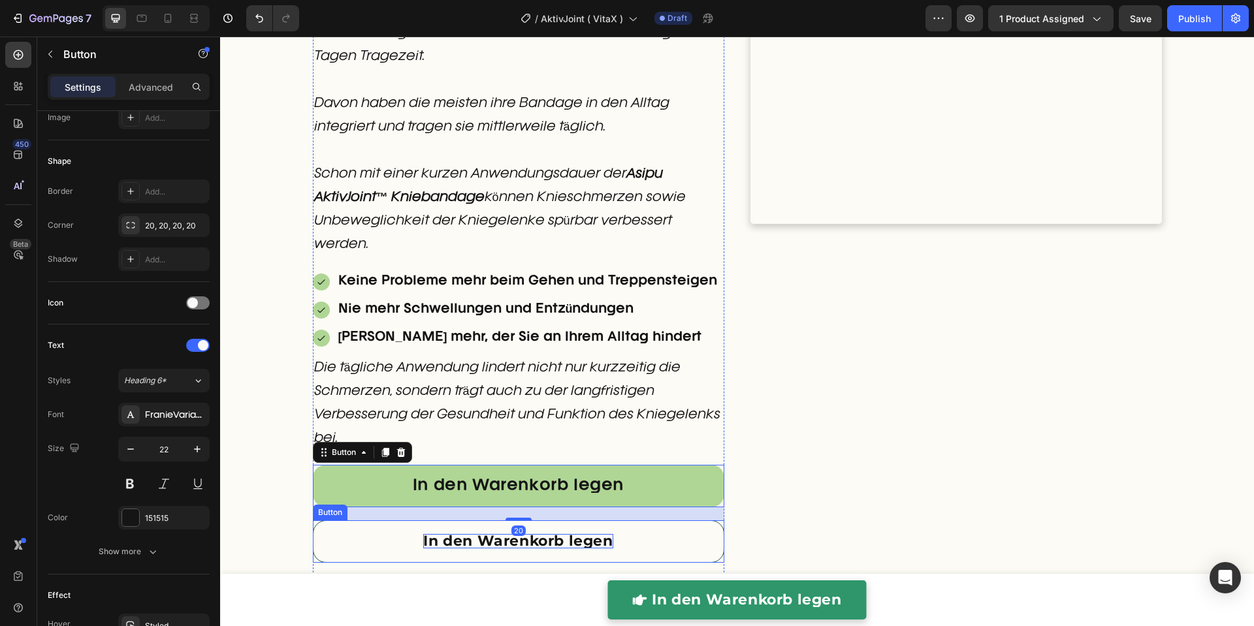
scroll to position [3206, 0]
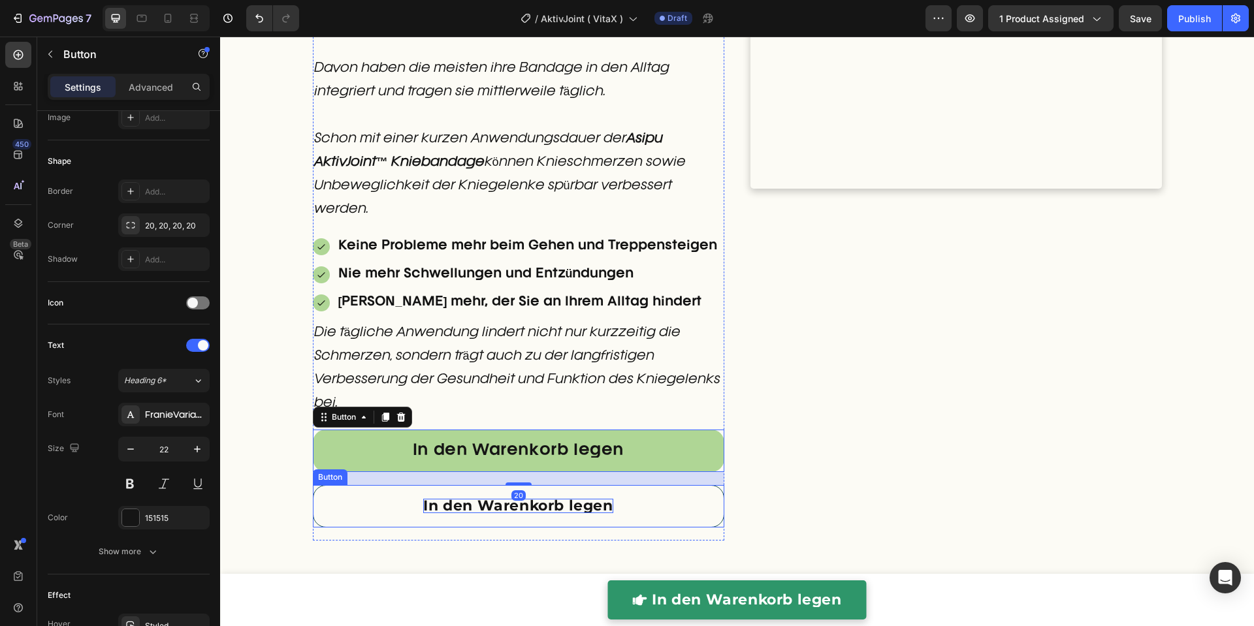
click at [423, 499] on p "In den Warenkorb legen" at bounding box center [517, 506] width 189 height 14
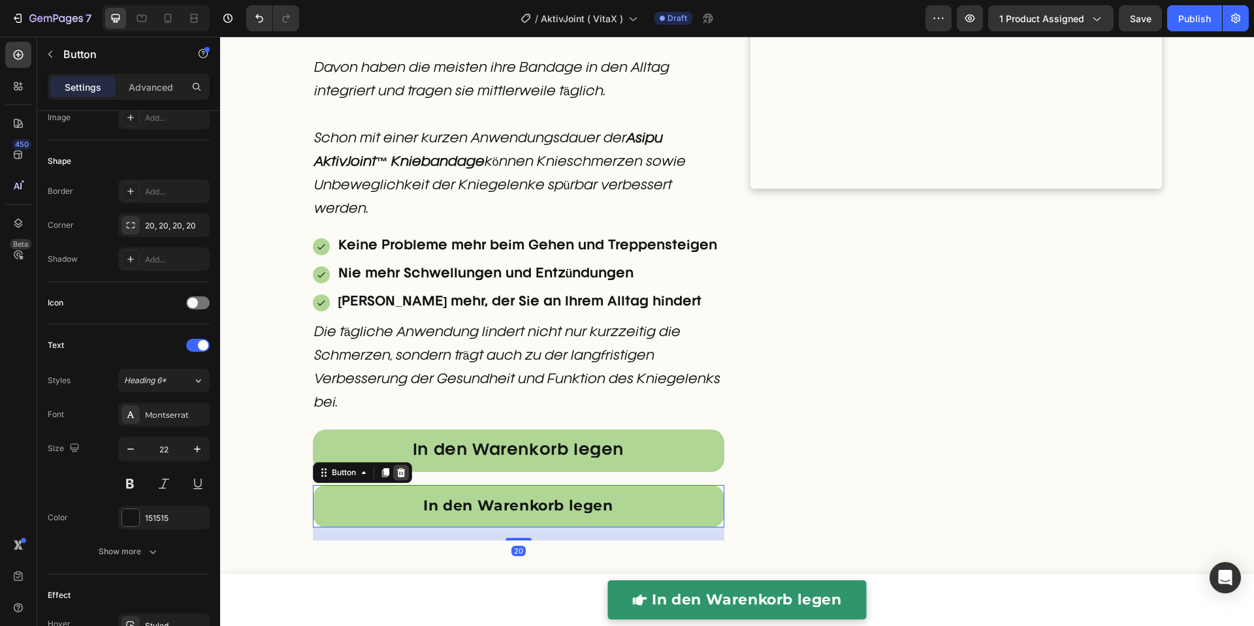
click at [397, 472] on icon at bounding box center [400, 472] width 8 height 9
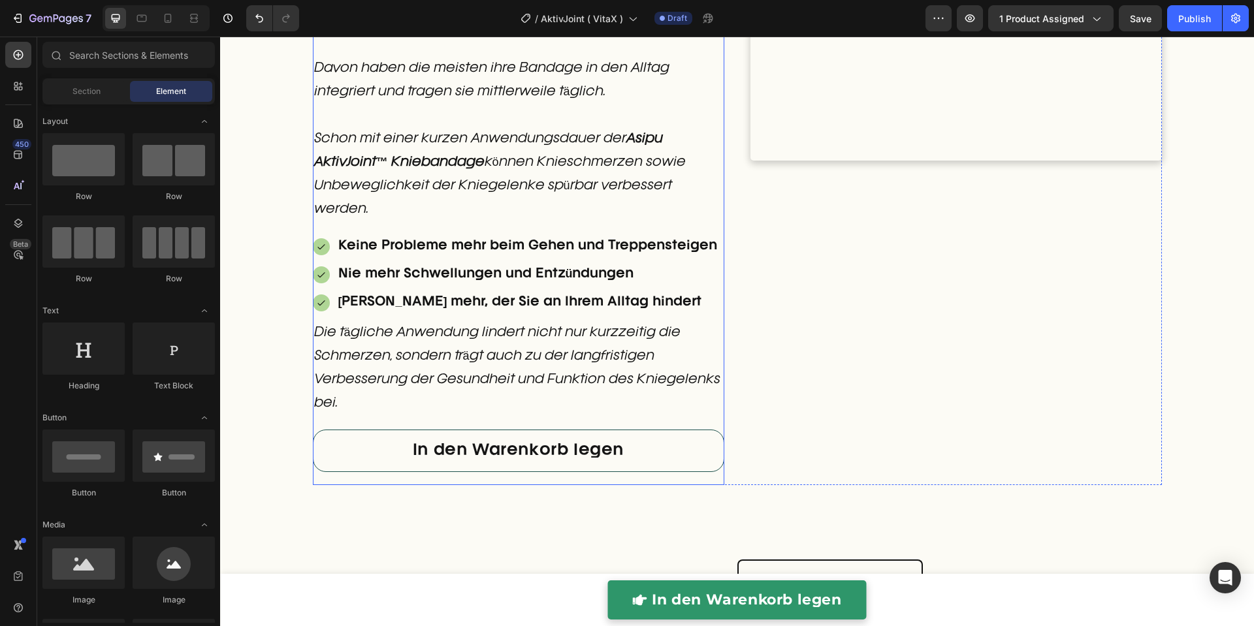
click at [389, 460] on link "In den Warenkorb legen" at bounding box center [518, 451] width 411 height 42
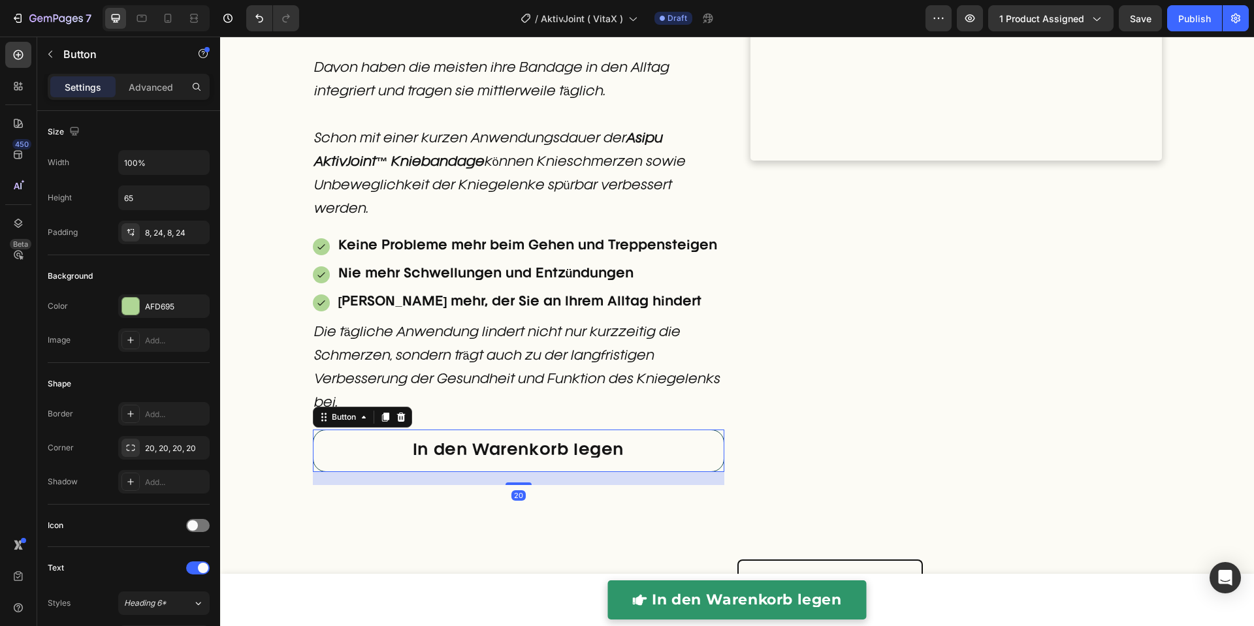
drag, startPoint x: 376, startPoint y: 411, endPoint x: 377, endPoint y: 446, distance: 35.3
click at [380, 412] on icon at bounding box center [385, 417] width 10 height 10
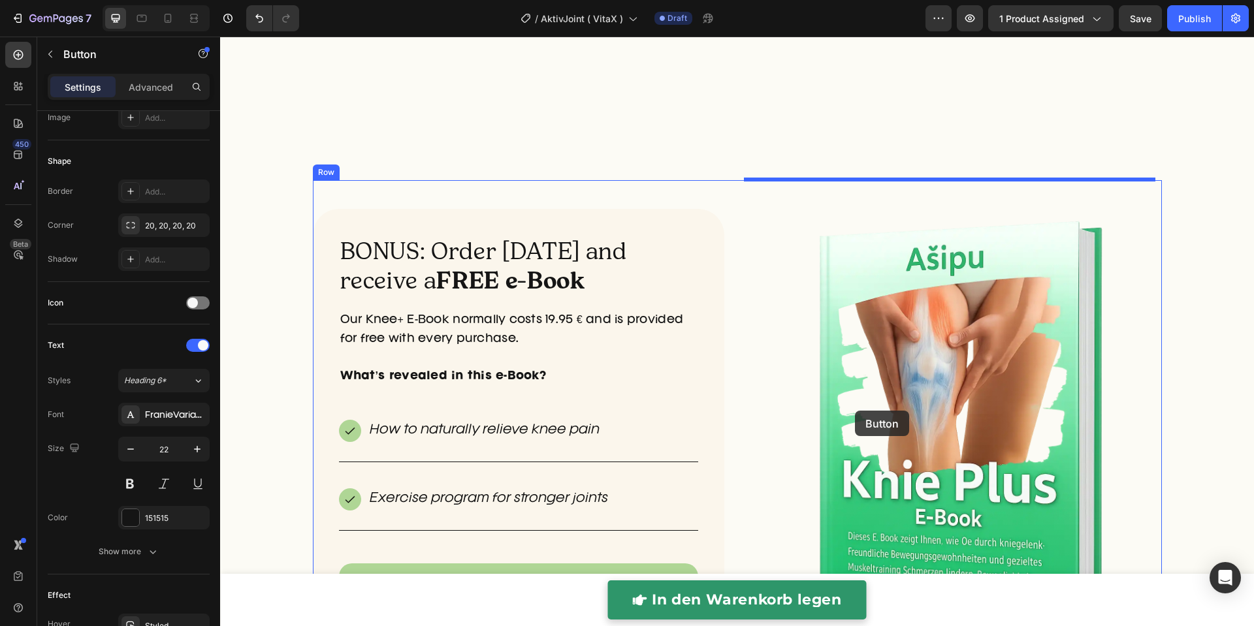
scroll to position [4504, 0]
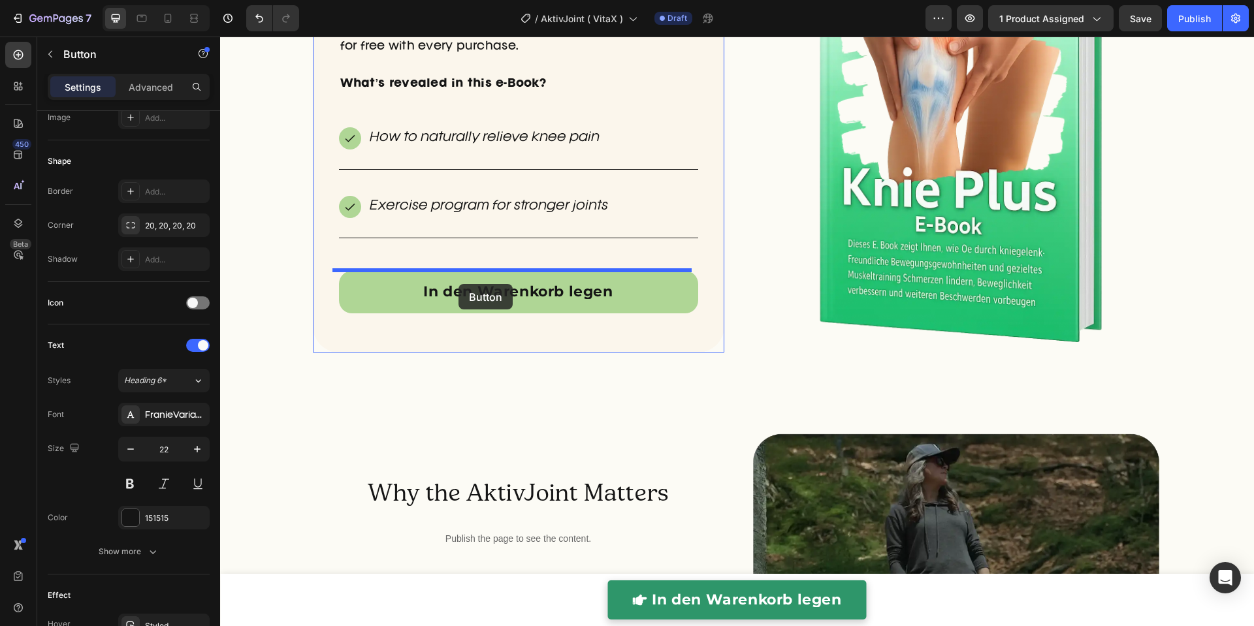
drag, startPoint x: 355, startPoint y: 475, endPoint x: 458, endPoint y: 284, distance: 217.2
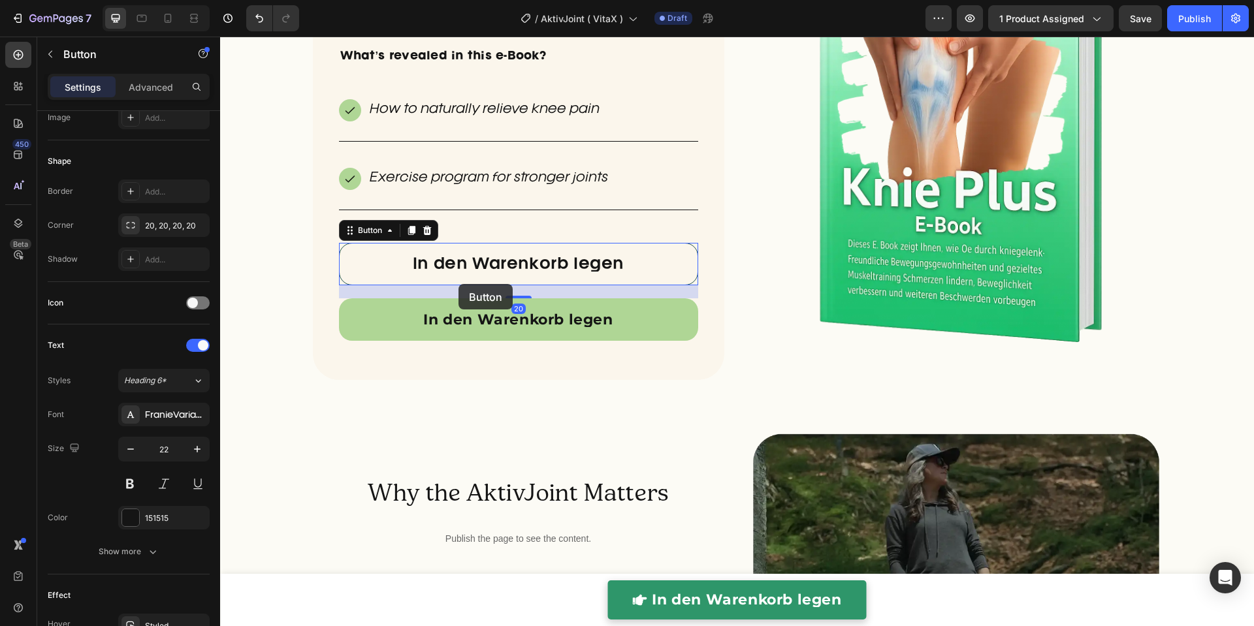
scroll to position [4477, 0]
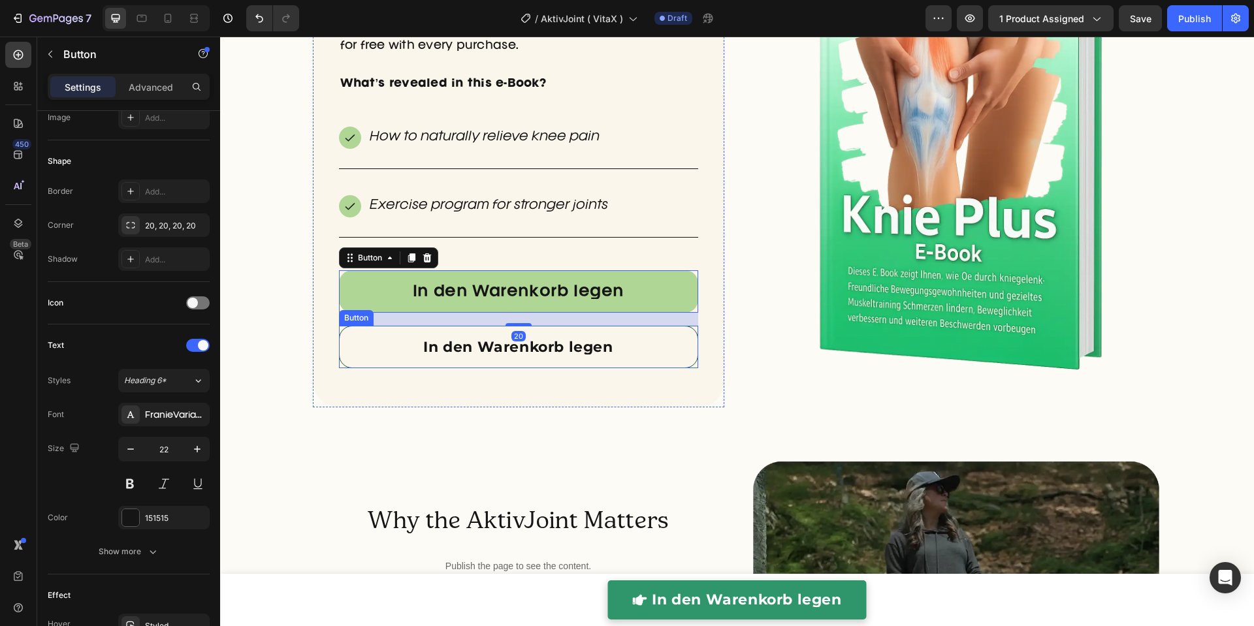
click at [397, 341] on link "In den Warenkorb legen" at bounding box center [518, 347] width 359 height 42
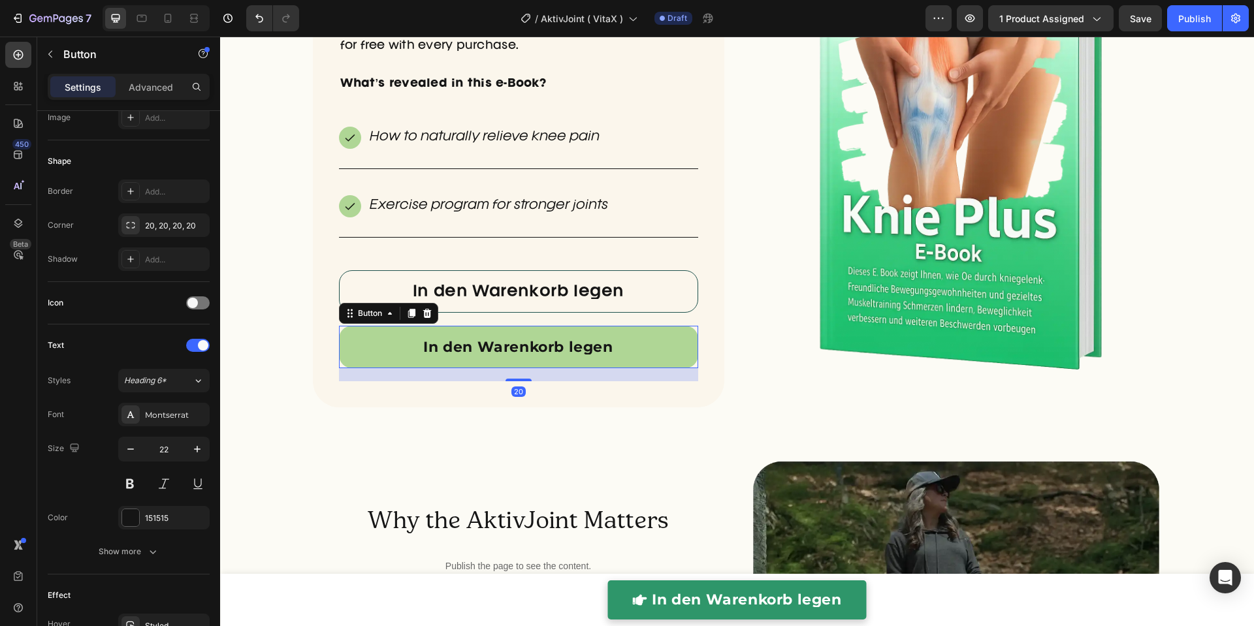
click at [423, 313] on icon at bounding box center [427, 313] width 8 height 9
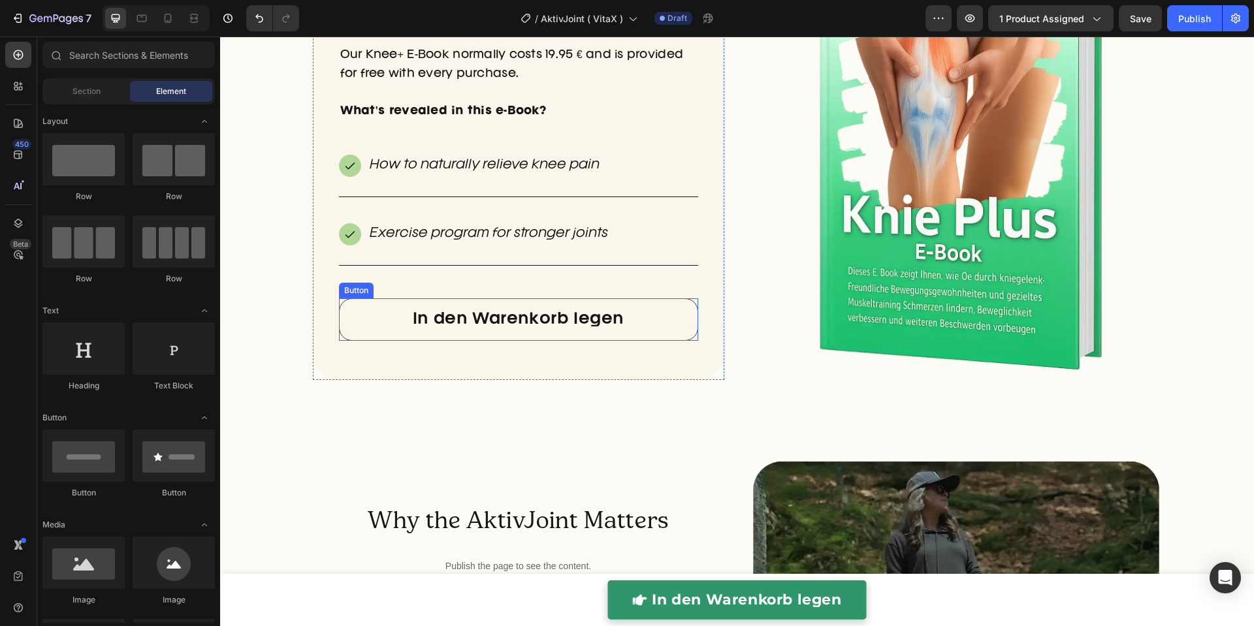
scroll to position [4504, 0]
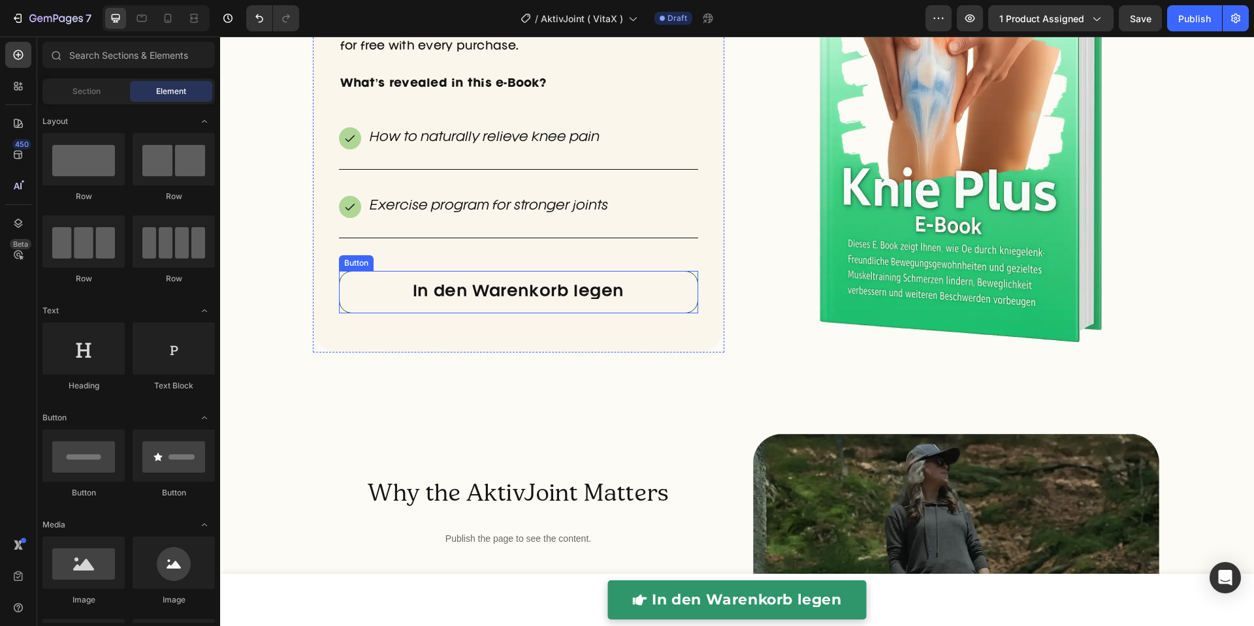
click at [383, 304] on link "In den Warenkorb legen" at bounding box center [518, 292] width 359 height 42
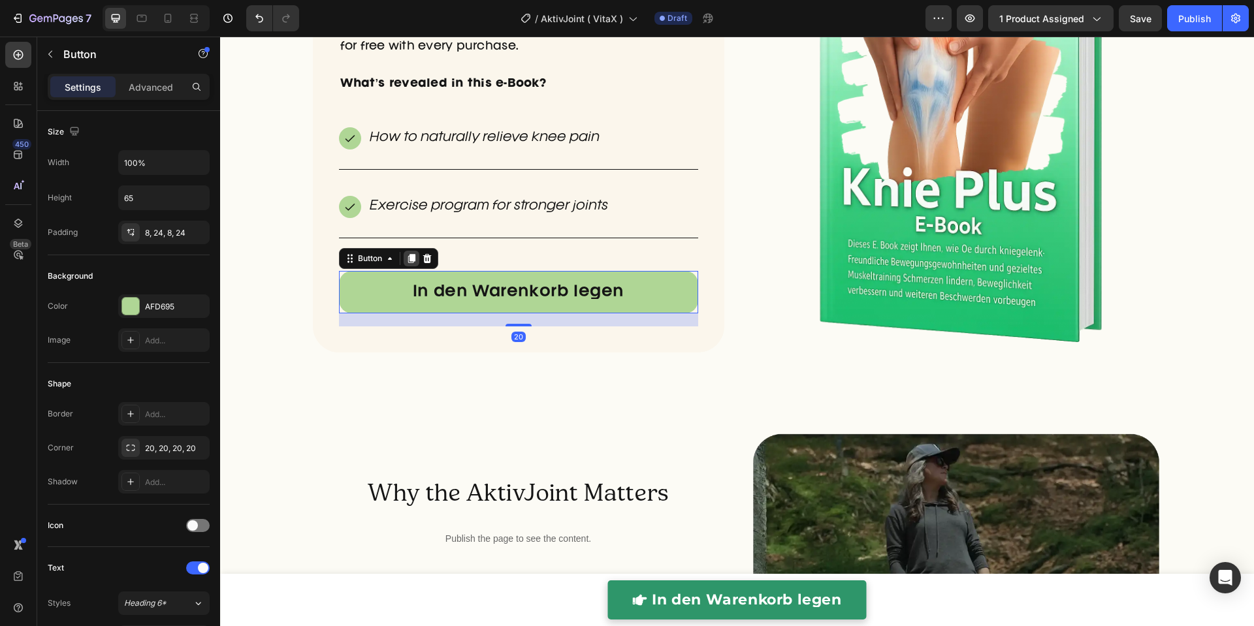
click at [411, 258] on div at bounding box center [412, 259] width 16 height 16
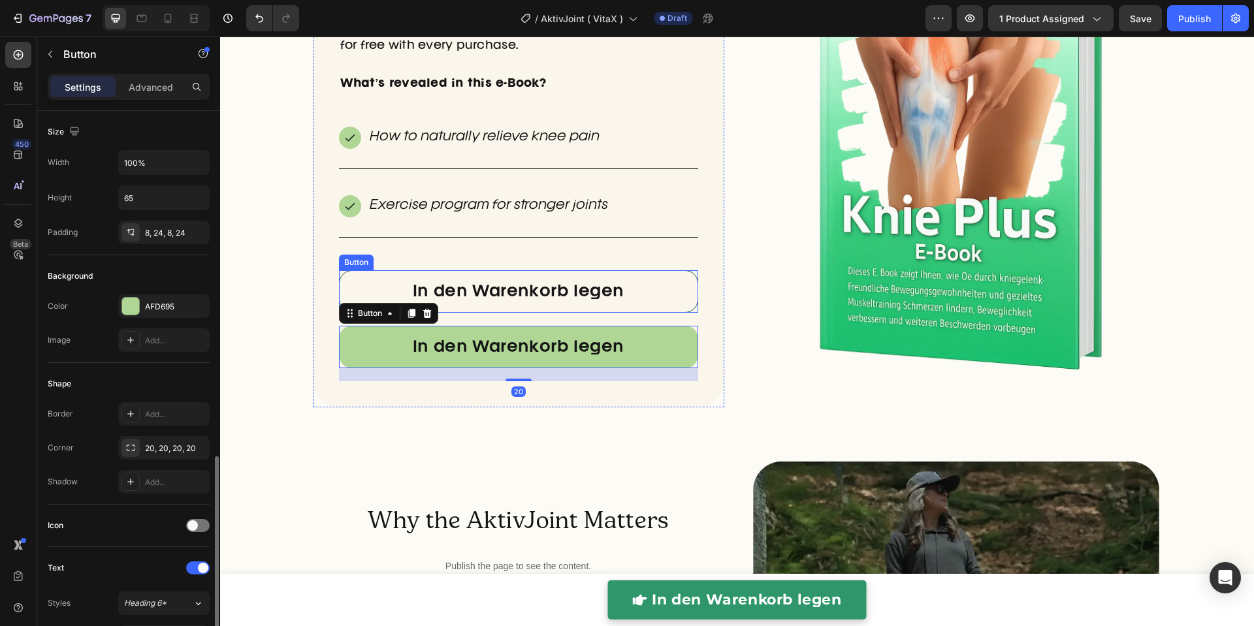
scroll to position [223, 0]
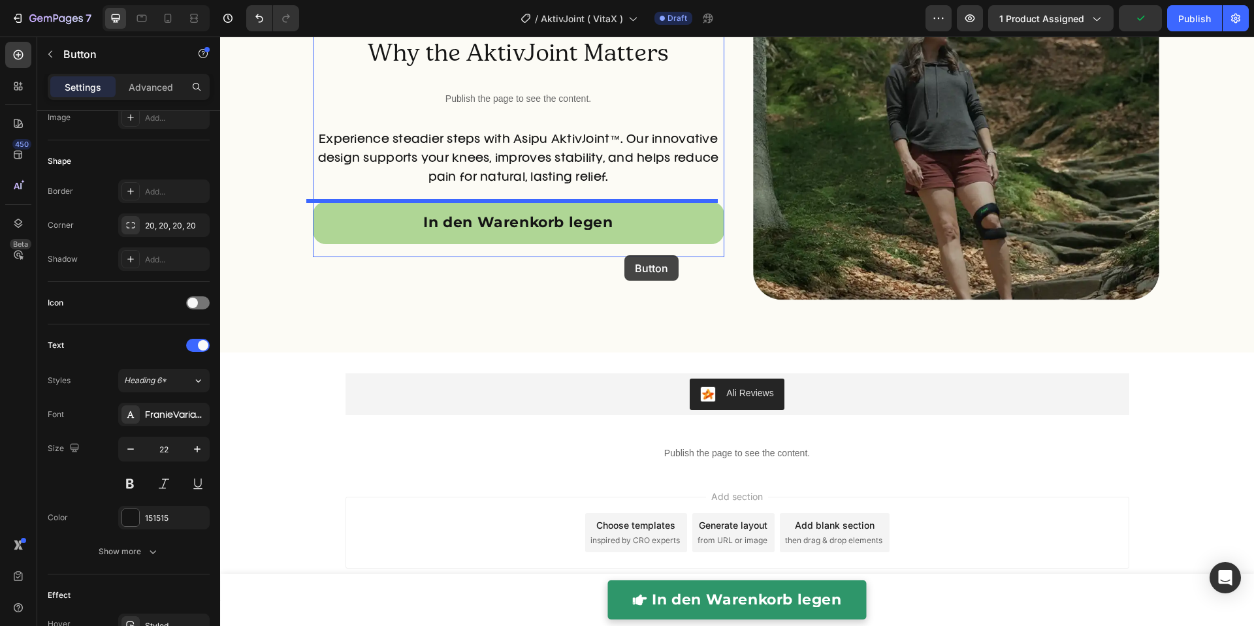
drag, startPoint x: 380, startPoint y: 311, endPoint x: 624, endPoint y: 255, distance: 250.5
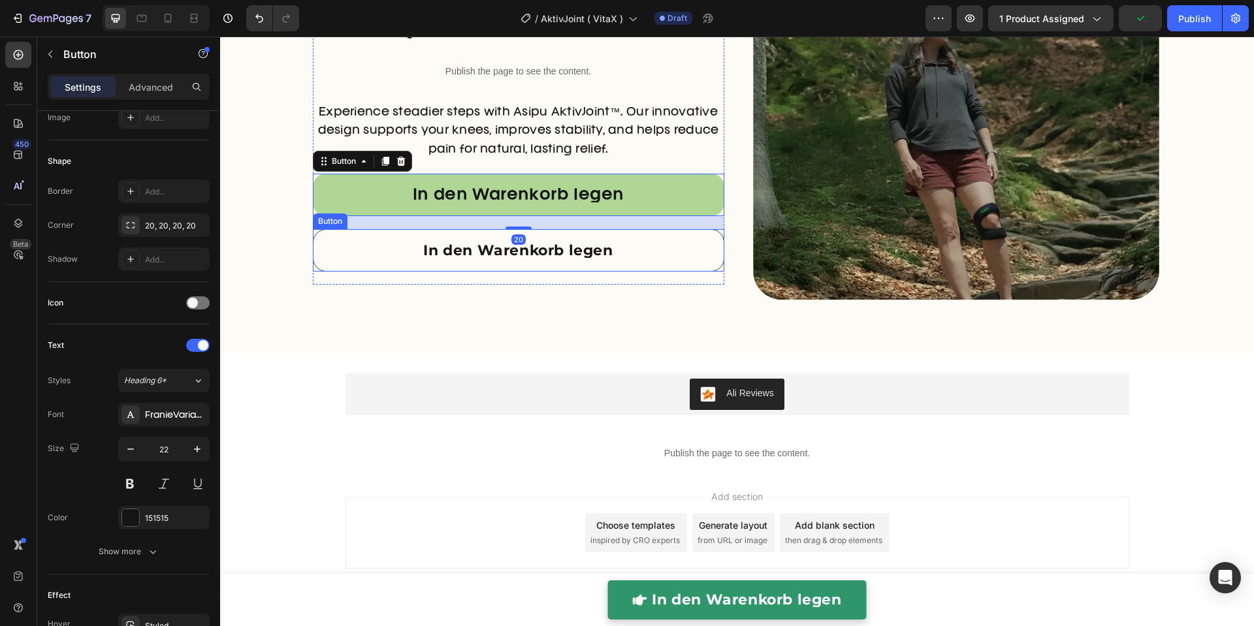
scroll to position [4917, 0]
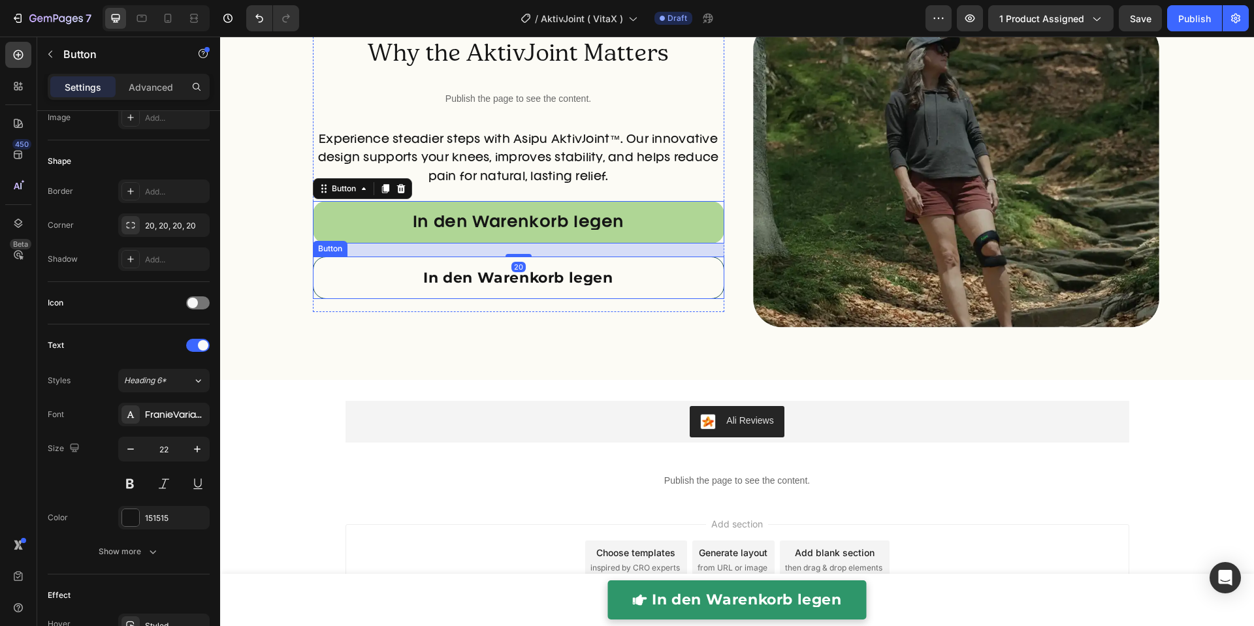
click at [637, 286] on link "In den Warenkorb legen" at bounding box center [518, 278] width 411 height 42
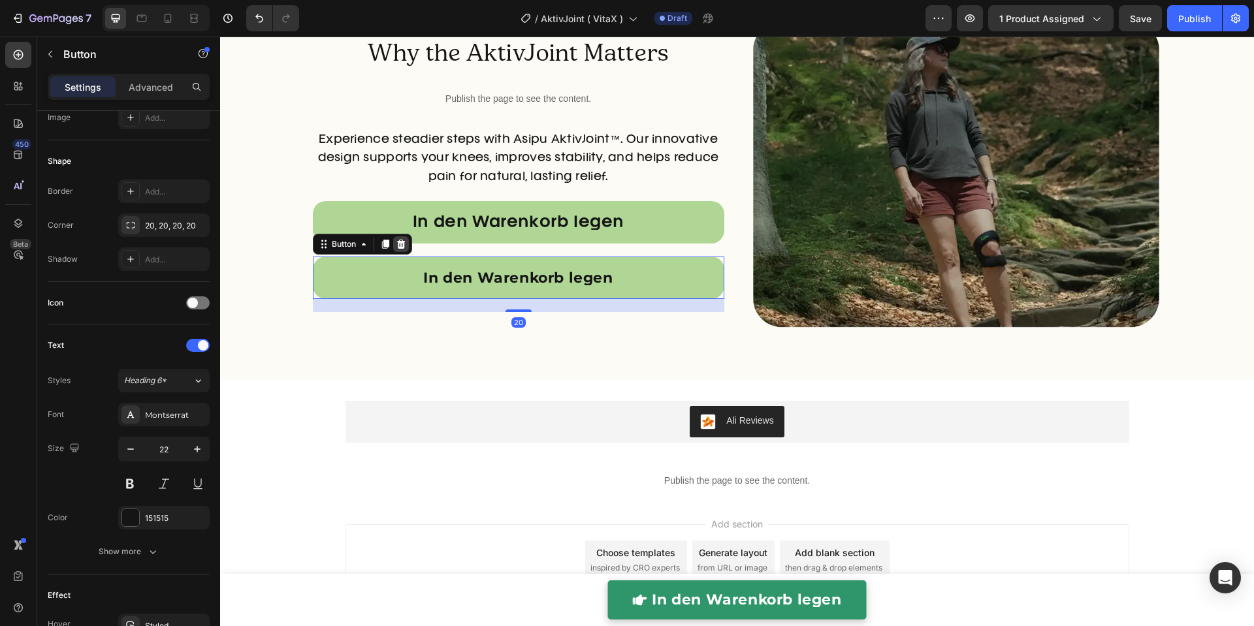
click at [396, 244] on icon at bounding box center [400, 244] width 8 height 9
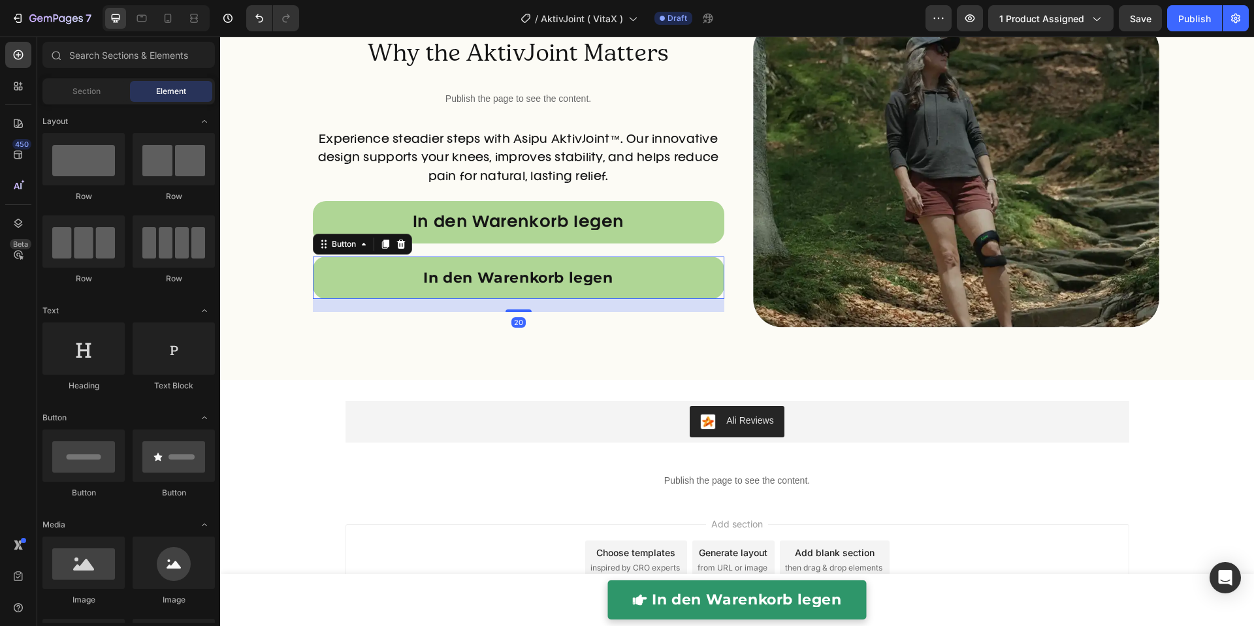
scroll to position [4944, 0]
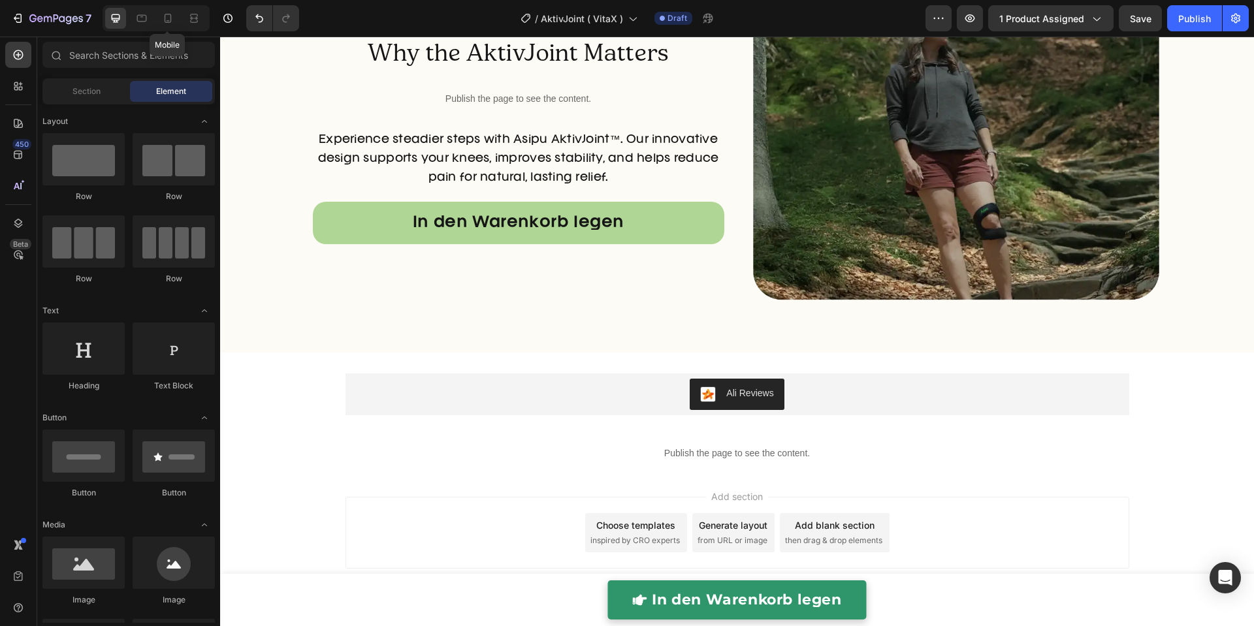
drag, startPoint x: 163, startPoint y: 16, endPoint x: 464, endPoint y: 178, distance: 342.2
click at [163, 16] on icon at bounding box center [167, 18] width 13 height 13
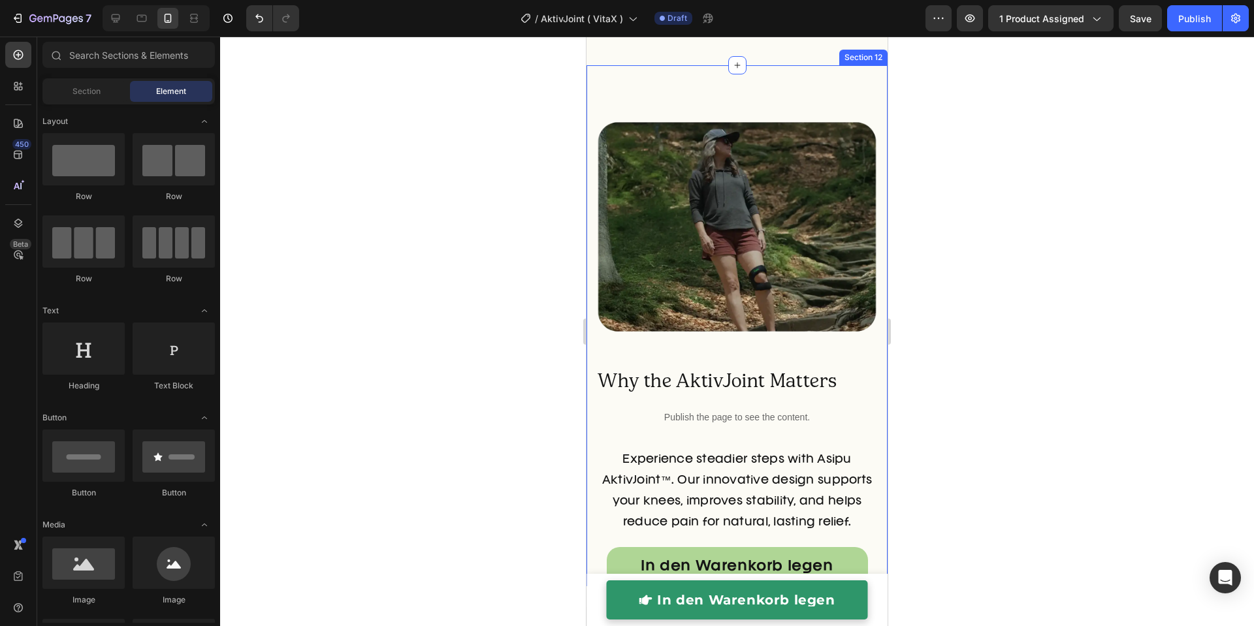
scroll to position [5175, 0]
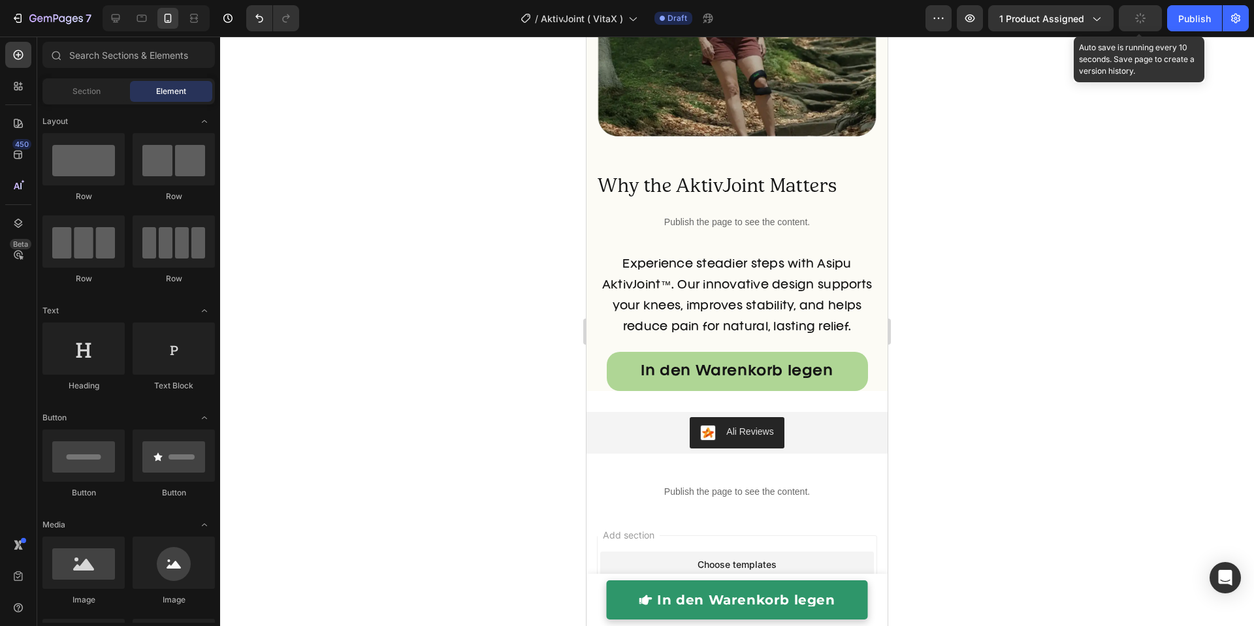
click at [1134, 26] on button "button" at bounding box center [1140, 18] width 43 height 26
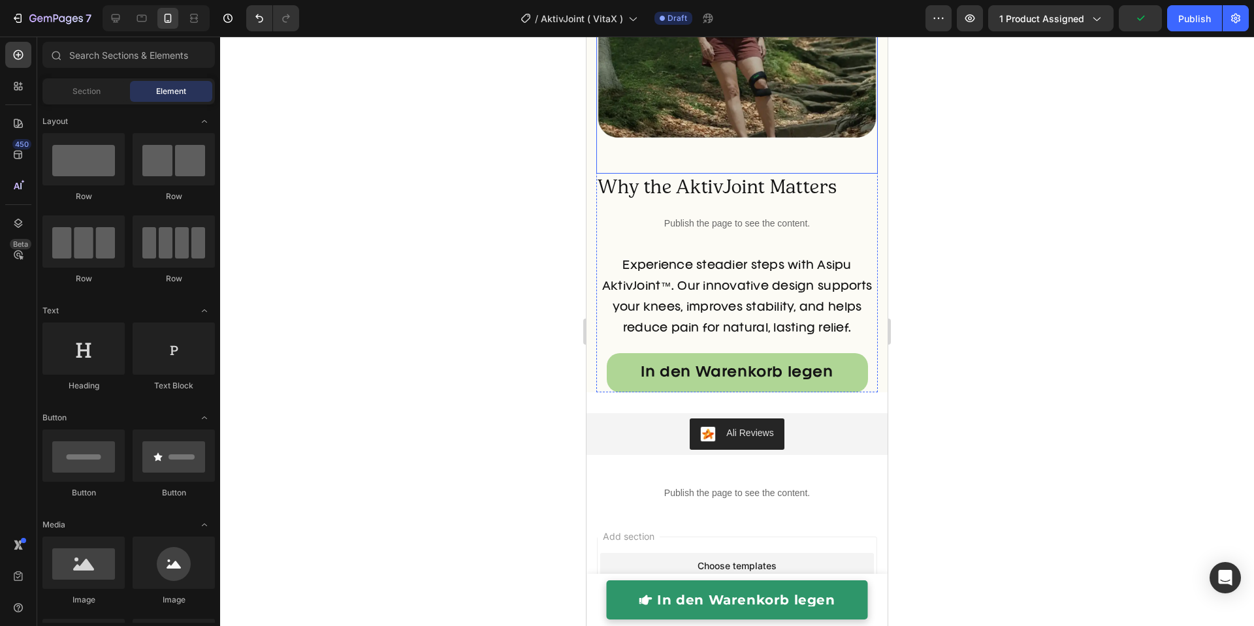
scroll to position [4375, 0]
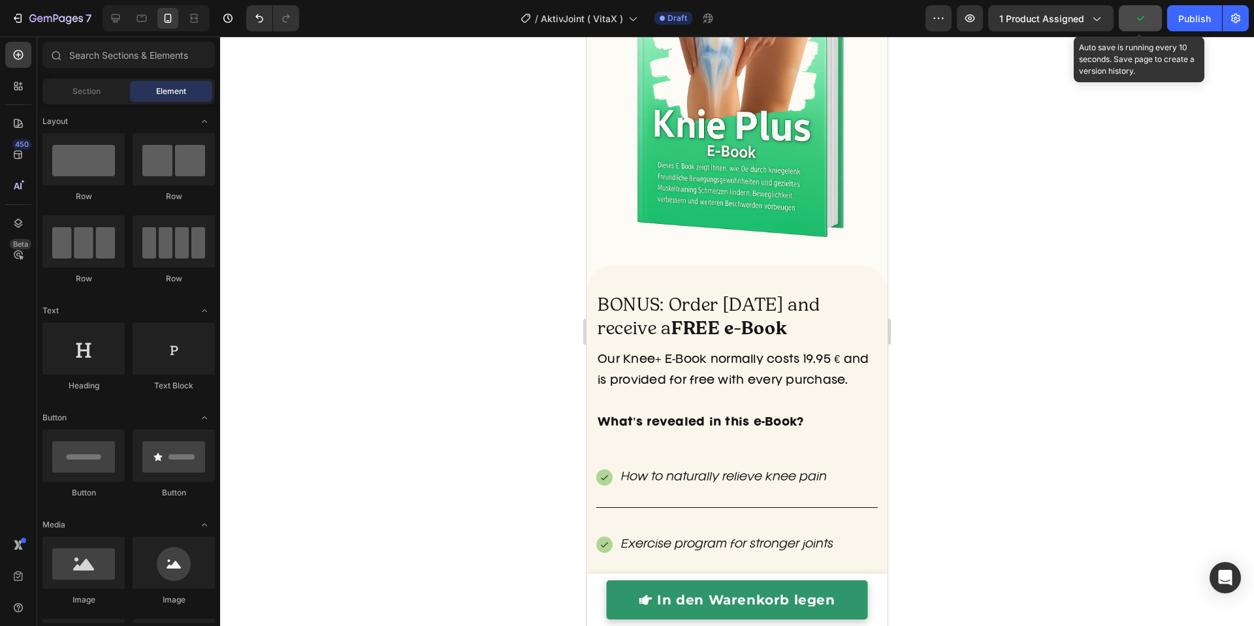
click at [1138, 25] on button "button" at bounding box center [1140, 18] width 43 height 26
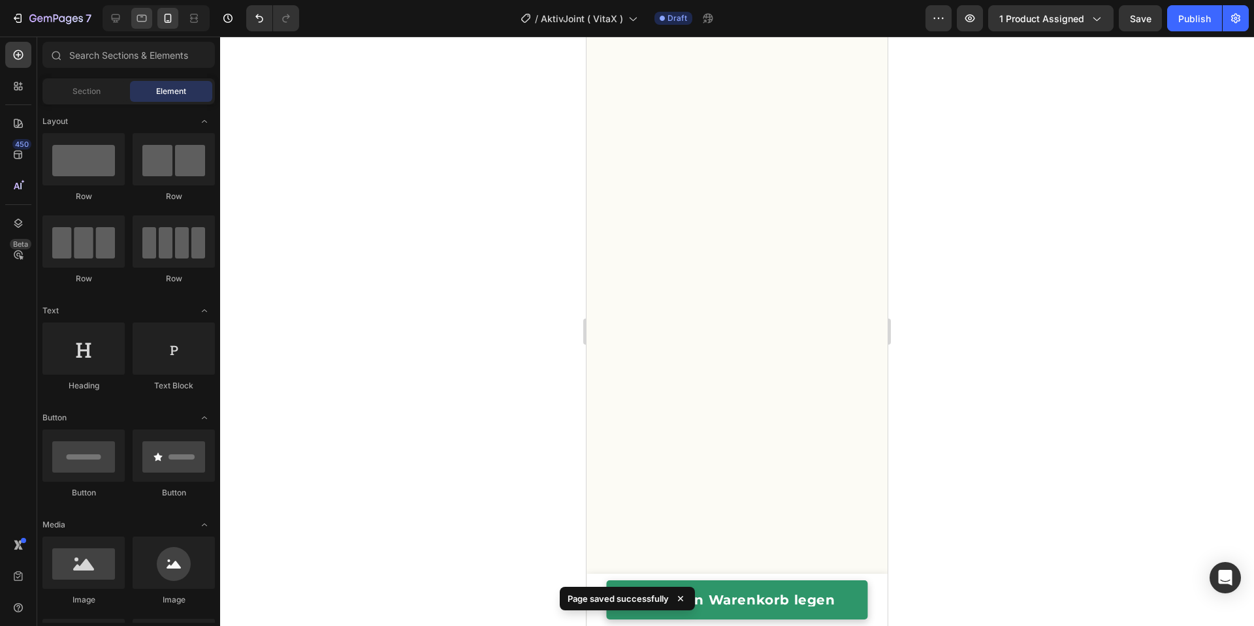
scroll to position [0, 0]
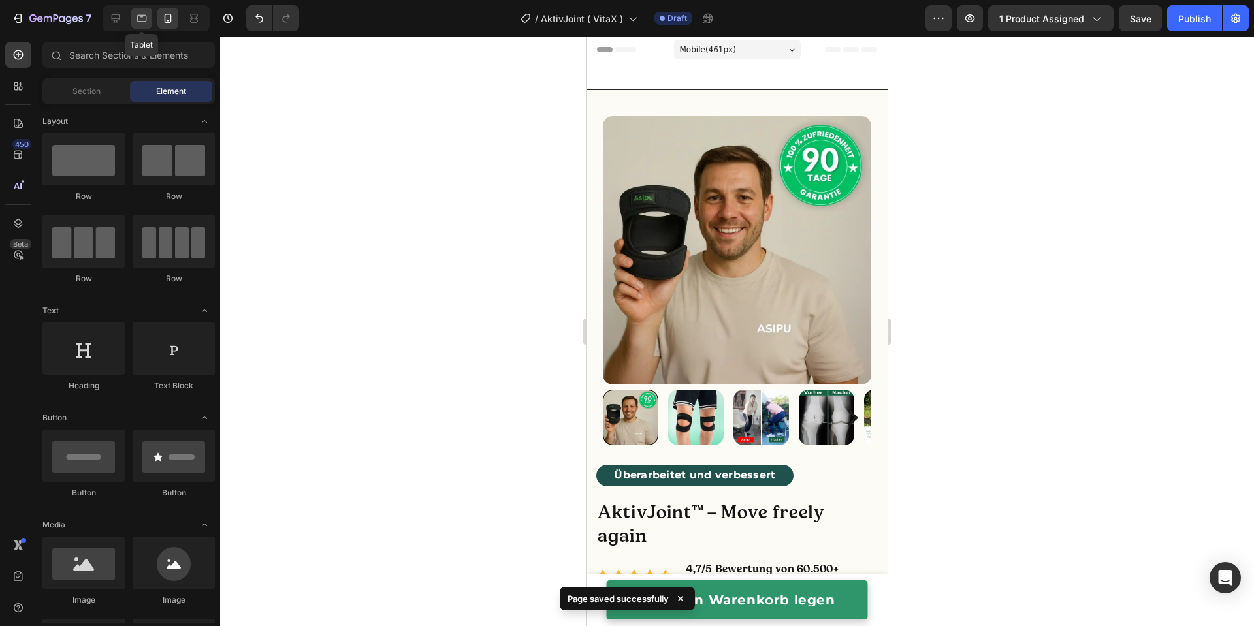
click at [136, 18] on icon at bounding box center [141, 18] width 13 height 13
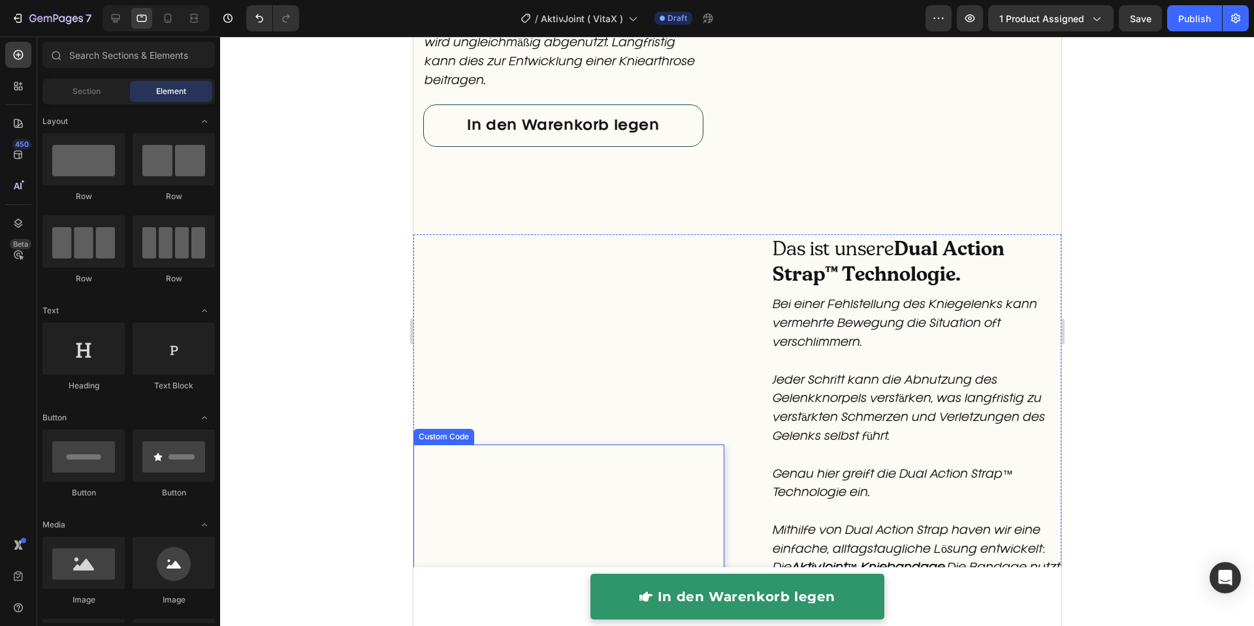
scroll to position [1775, 0]
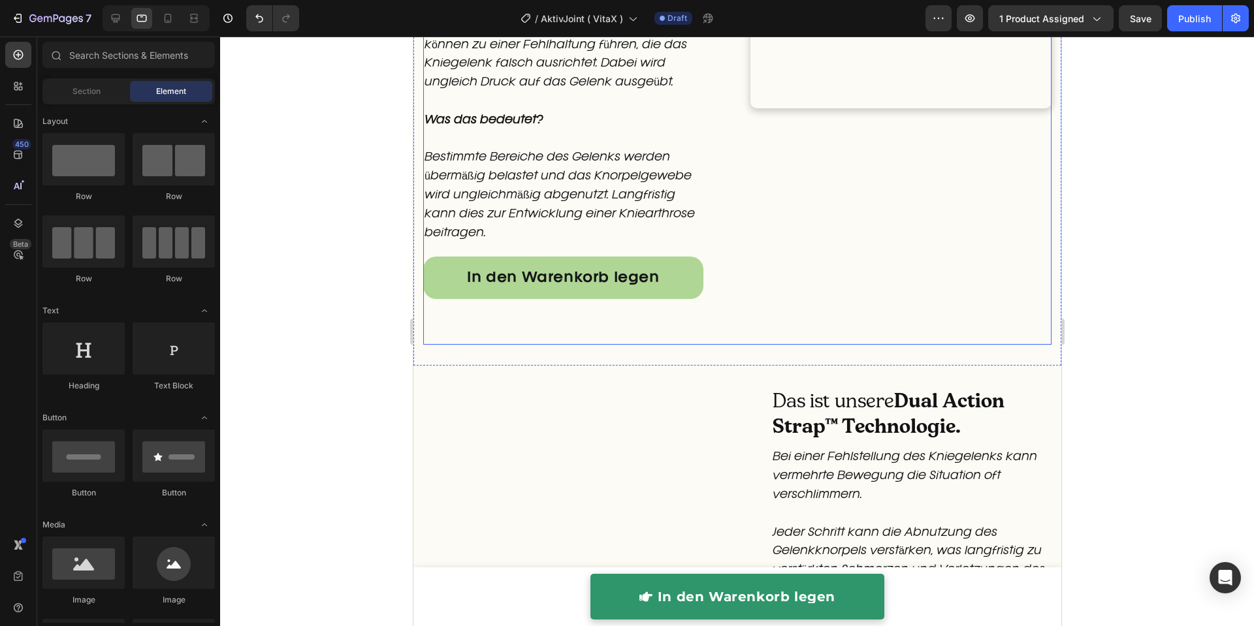
click at [789, 297] on div "Custom Code" at bounding box center [900, 49] width 301 height 526
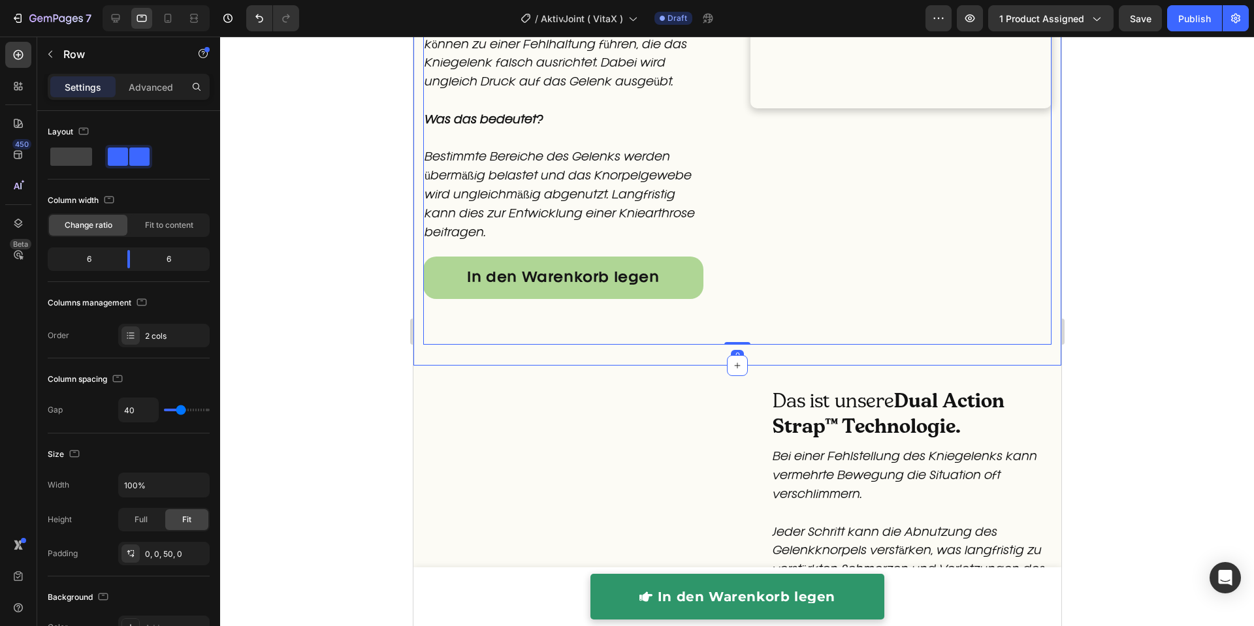
click at [748, 355] on div "Was verursacht Kniearthrose und andere Knieschmerzen? Heading Anhaltende Schmer…" at bounding box center [737, 66] width 648 height 601
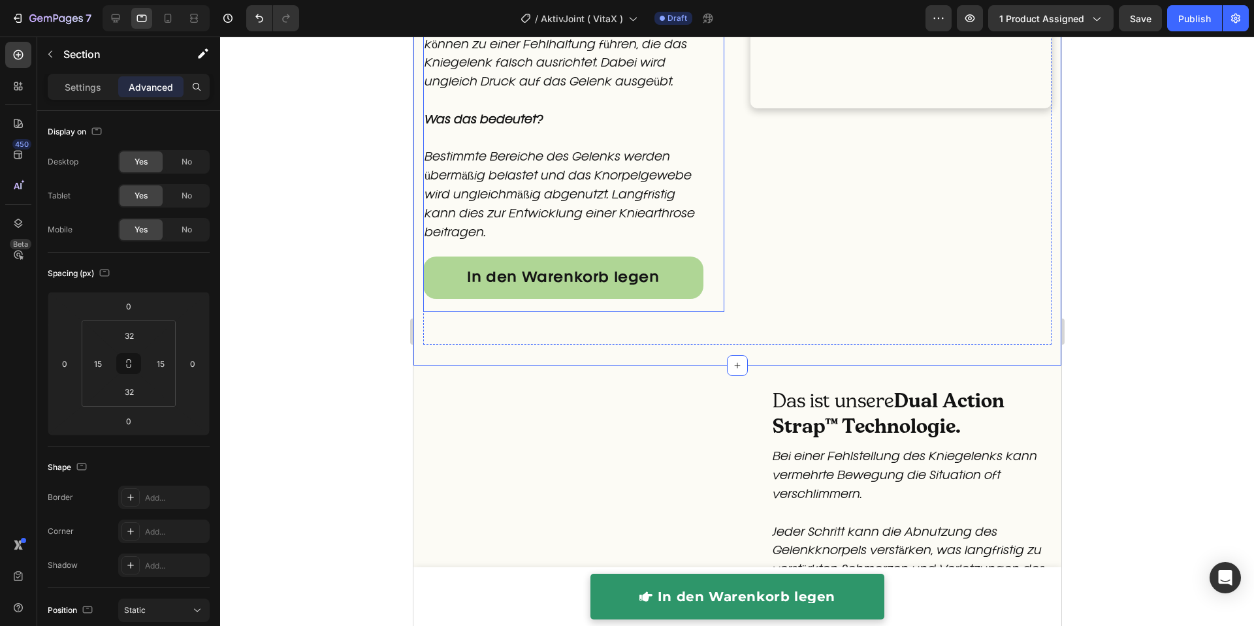
click at [703, 287] on div "Was verursacht Kniearthrose und andere Knieschmerzen? Heading Anhaltende Schmer…" at bounding box center [573, 49] width 301 height 526
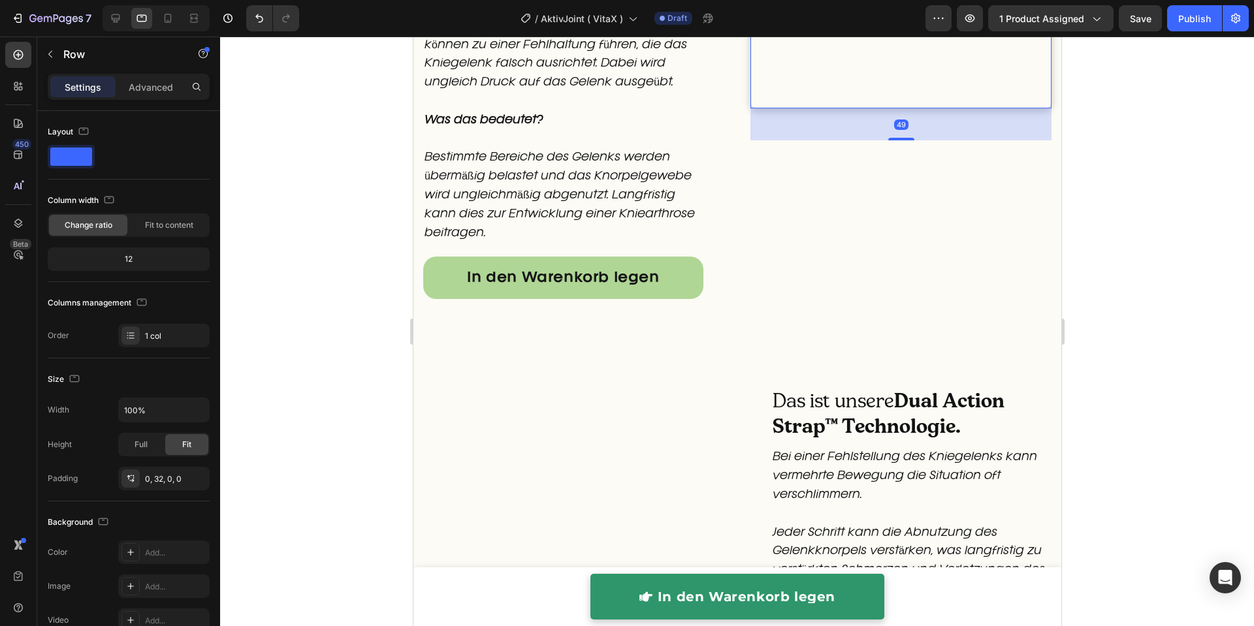
click at [864, 109] on video at bounding box center [900, 33] width 301 height 151
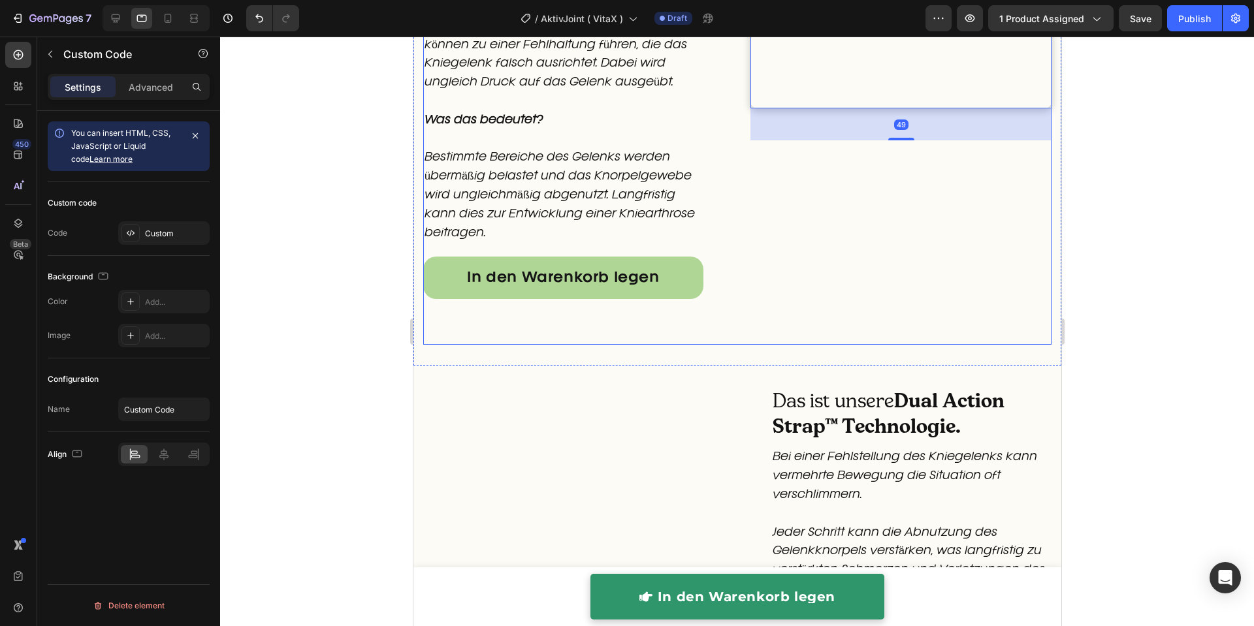
click at [858, 233] on div "Custom Code 49" at bounding box center [900, 49] width 301 height 526
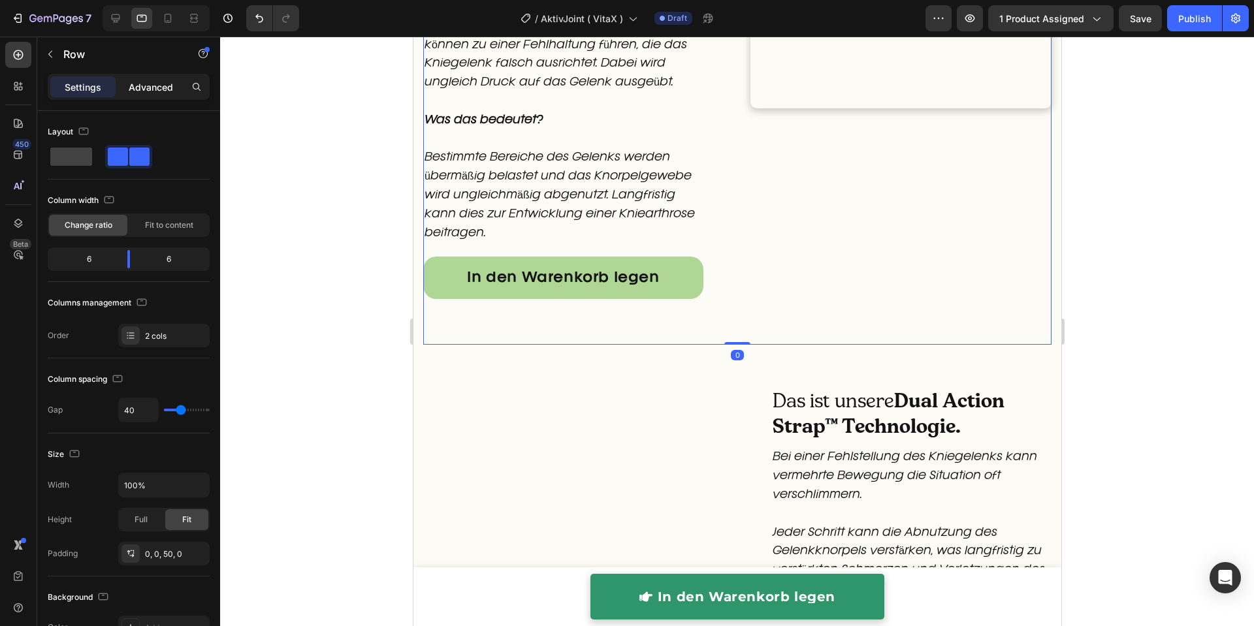
click at [156, 84] on p "Advanced" at bounding box center [151, 87] width 44 height 14
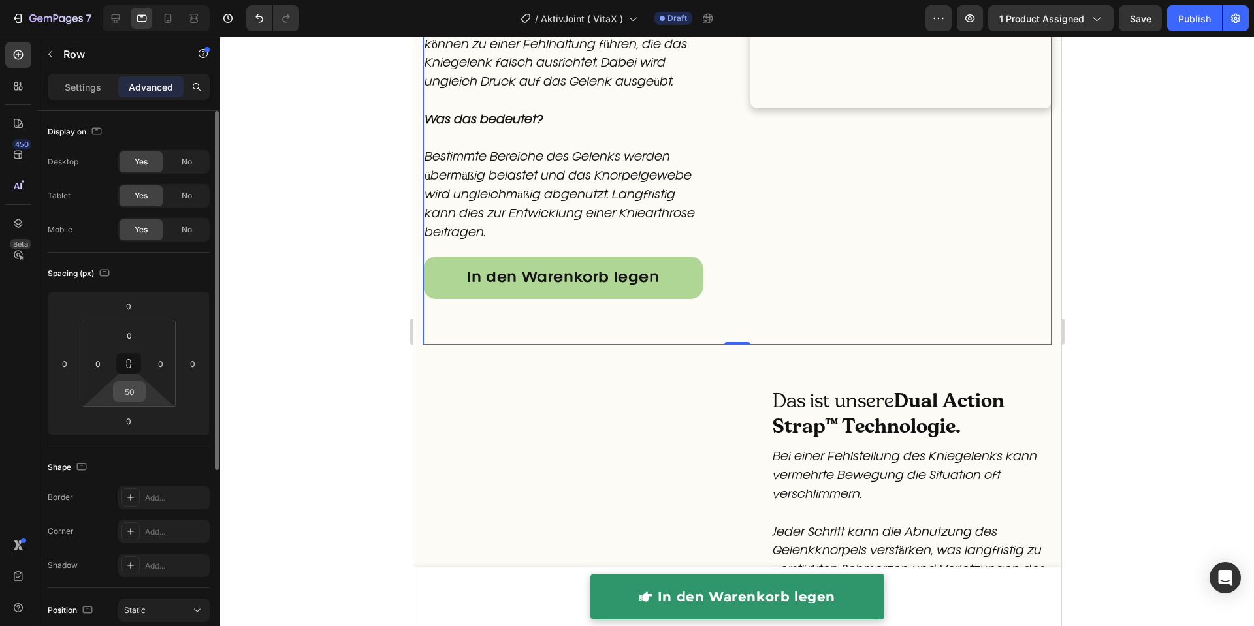
drag, startPoint x: 135, startPoint y: 391, endPoint x: 144, endPoint y: 394, distance: 8.9
click at [135, 392] on input "50" at bounding box center [129, 392] width 26 height 20
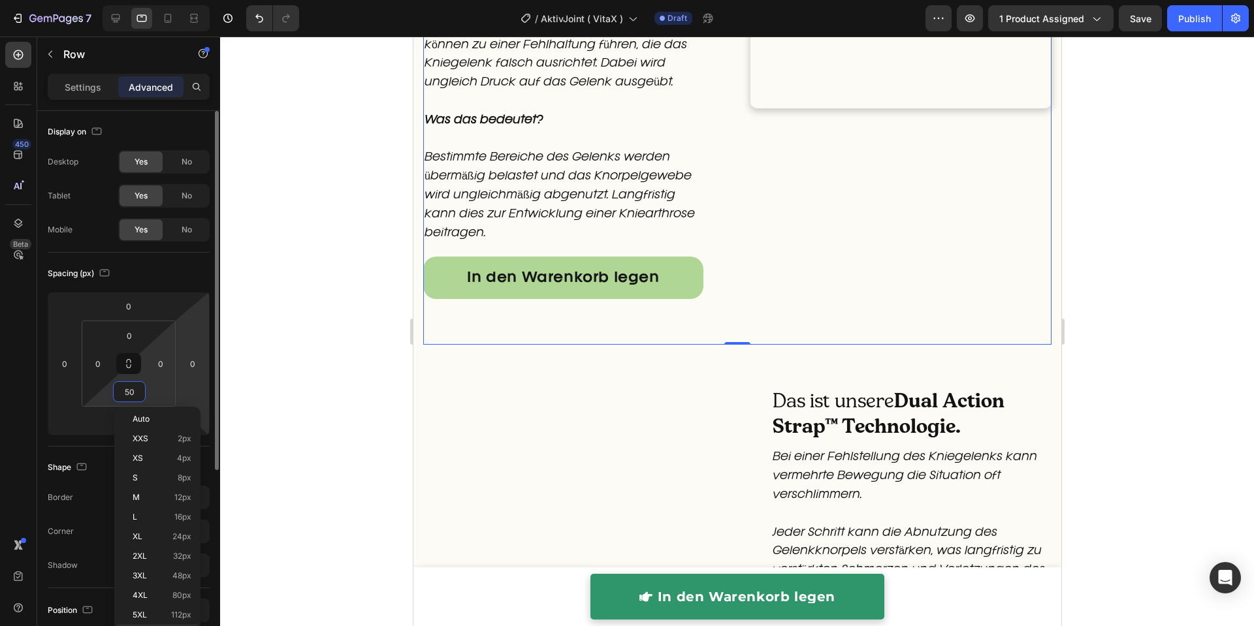
type input "0"
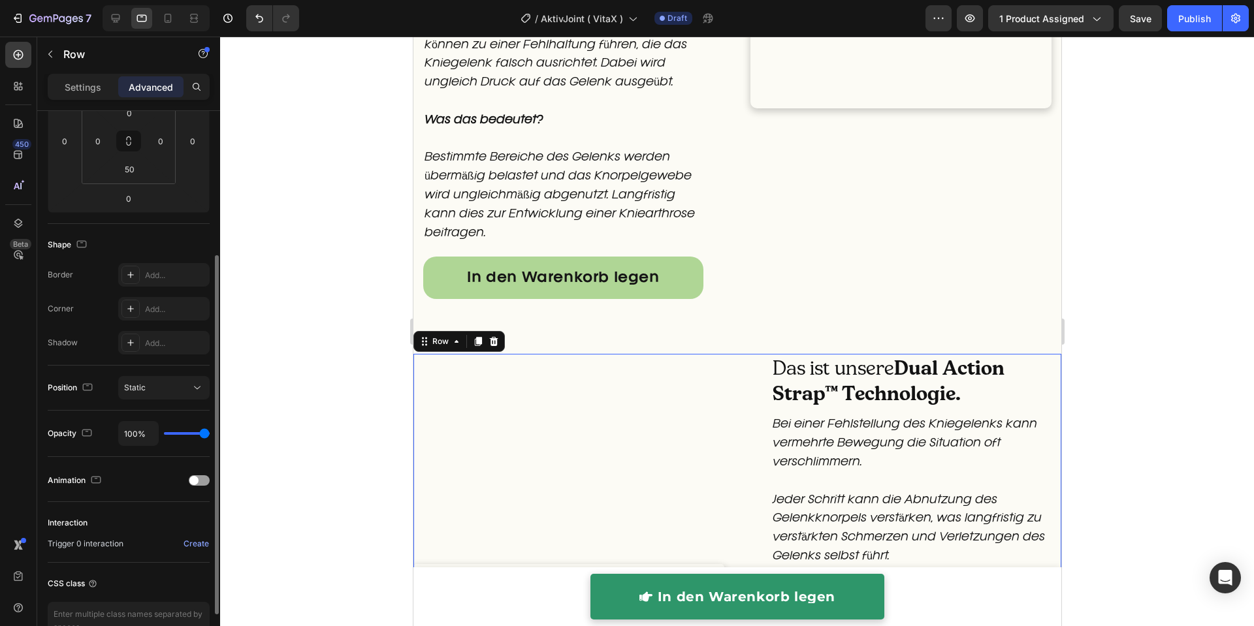
click at [231, 370] on div at bounding box center [737, 332] width 1034 height 590
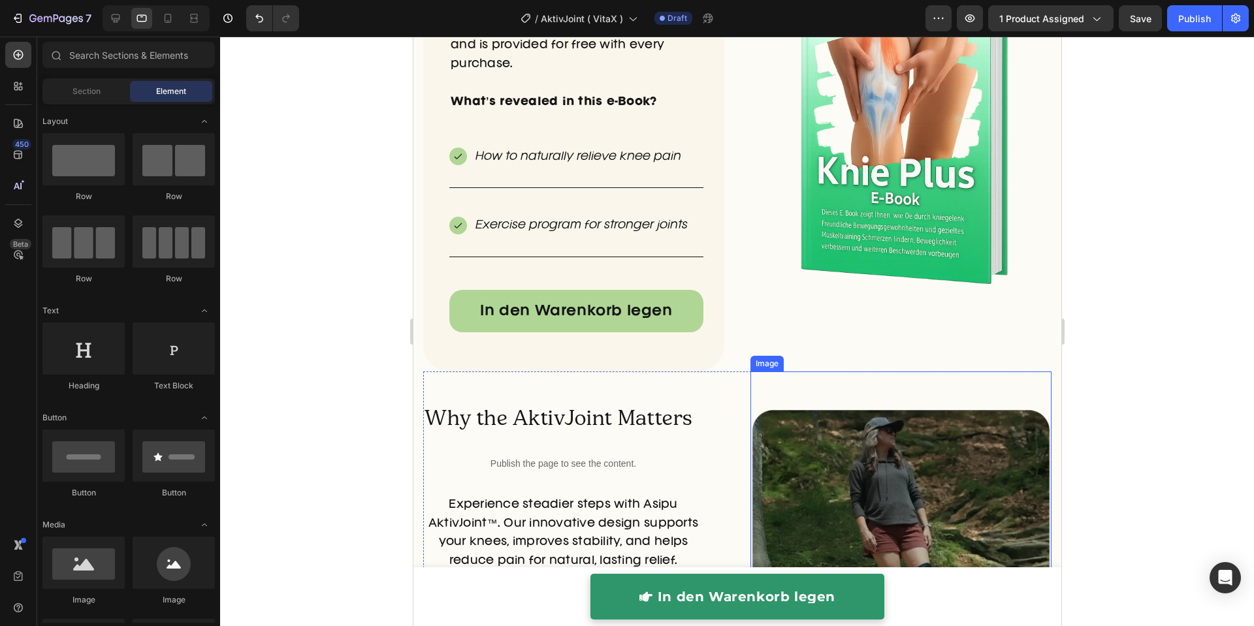
scroll to position [4467, 0]
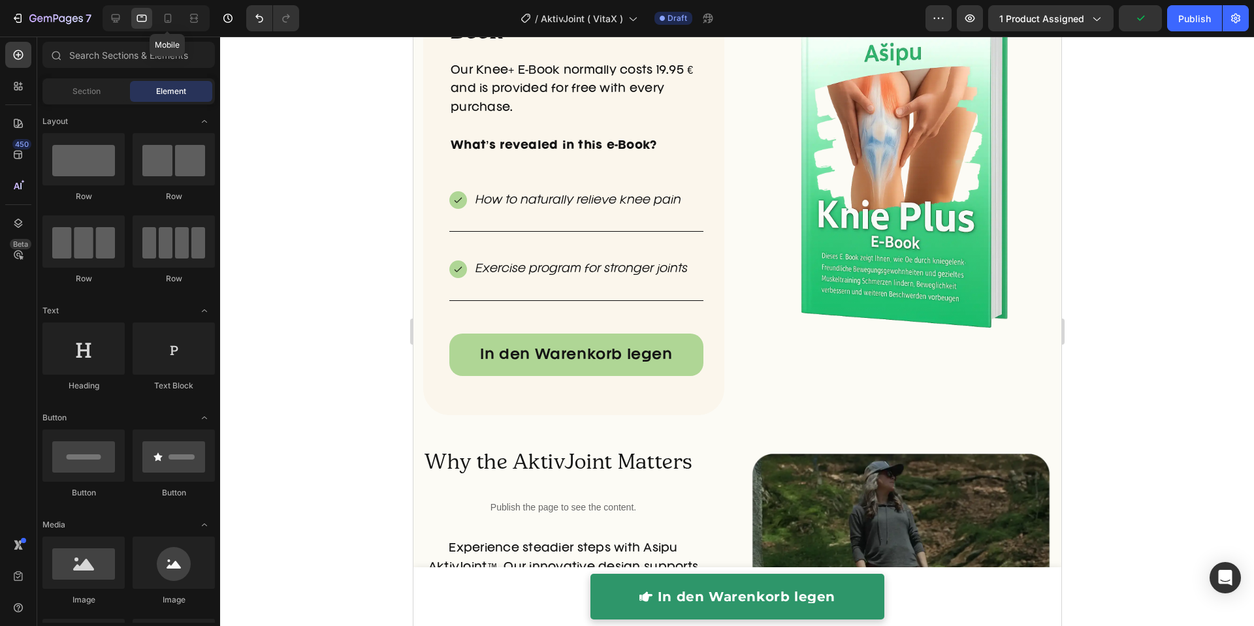
drag, startPoint x: 164, startPoint y: 18, endPoint x: 332, endPoint y: 129, distance: 201.8
click at [165, 19] on icon at bounding box center [167, 18] width 13 height 13
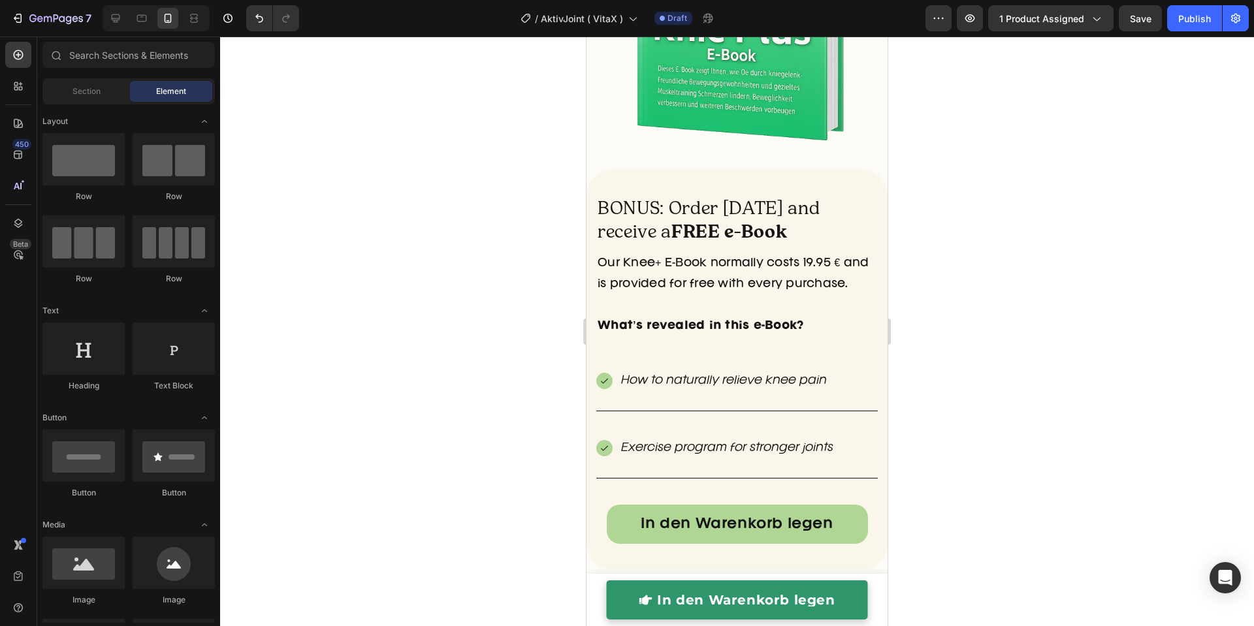
scroll to position [4562, 0]
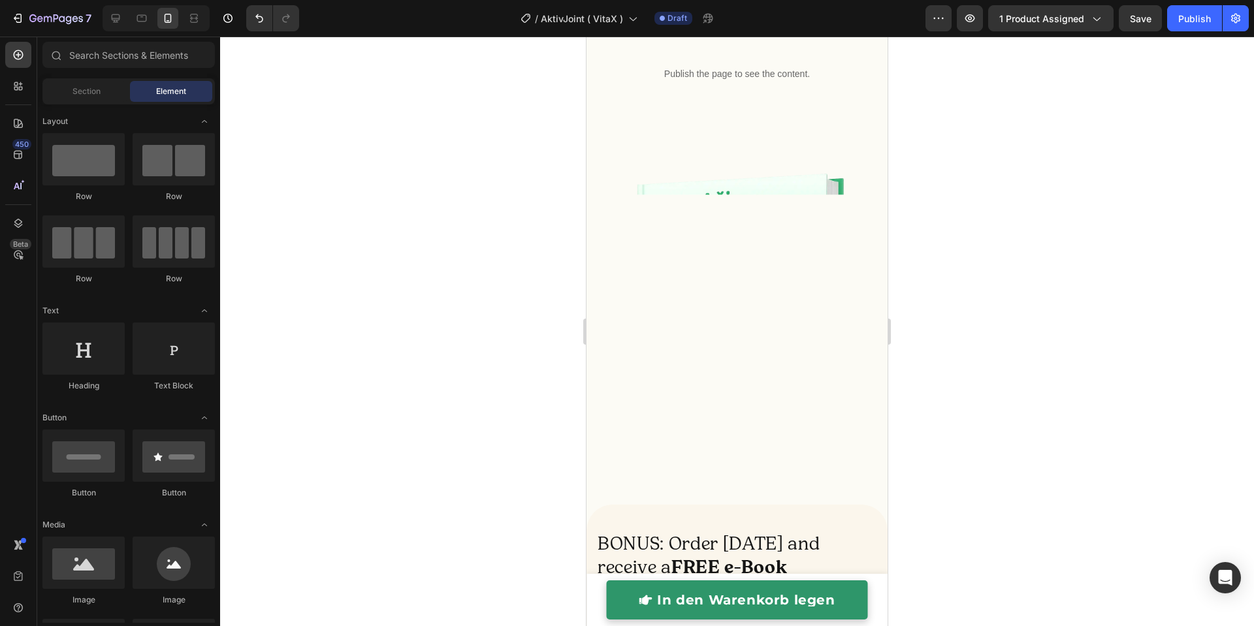
scroll to position [4134, 0]
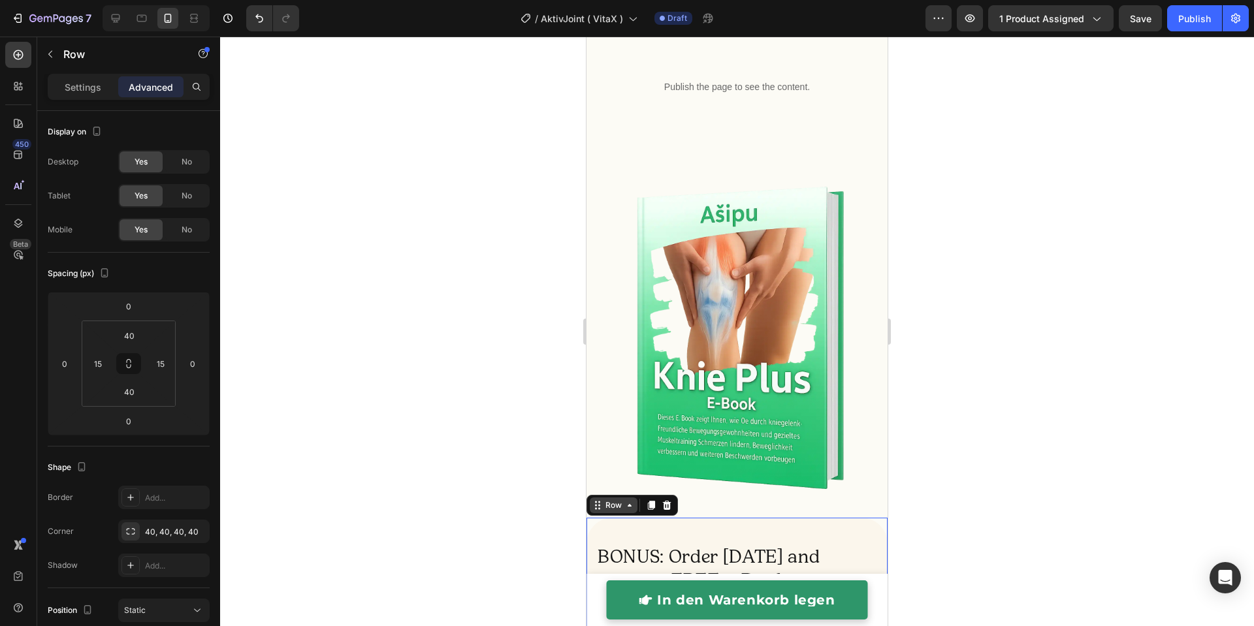
click at [603, 500] on div "Row" at bounding box center [614, 506] width 22 height 12
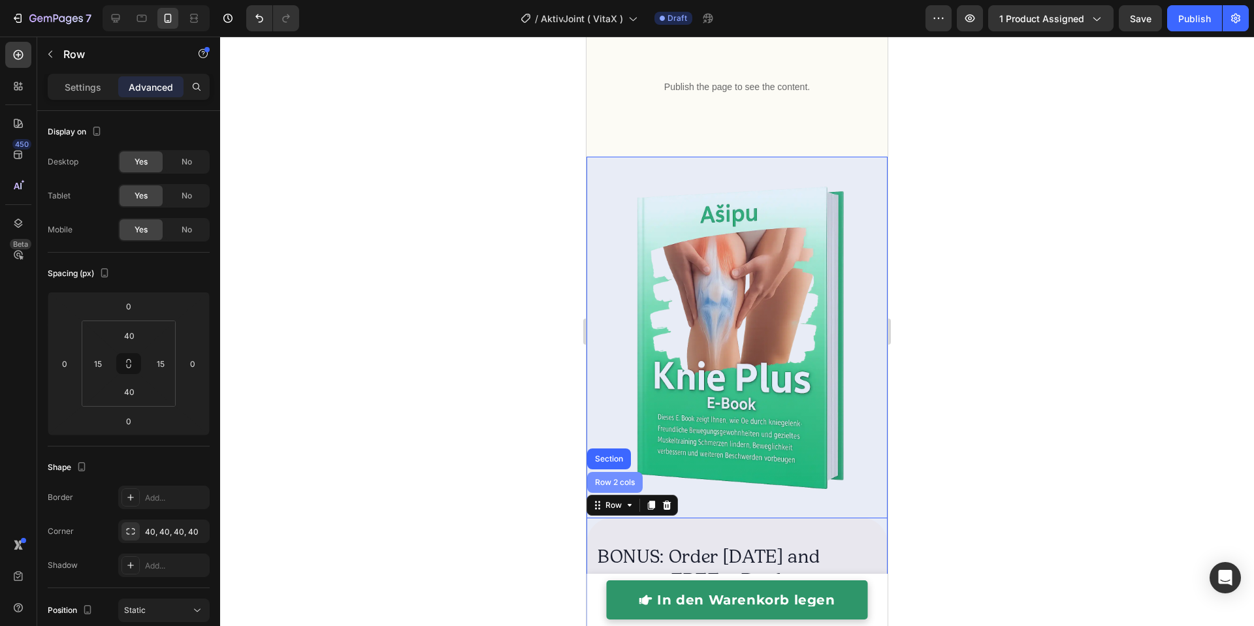
click at [609, 479] on div "Row 2 cols" at bounding box center [614, 483] width 45 height 8
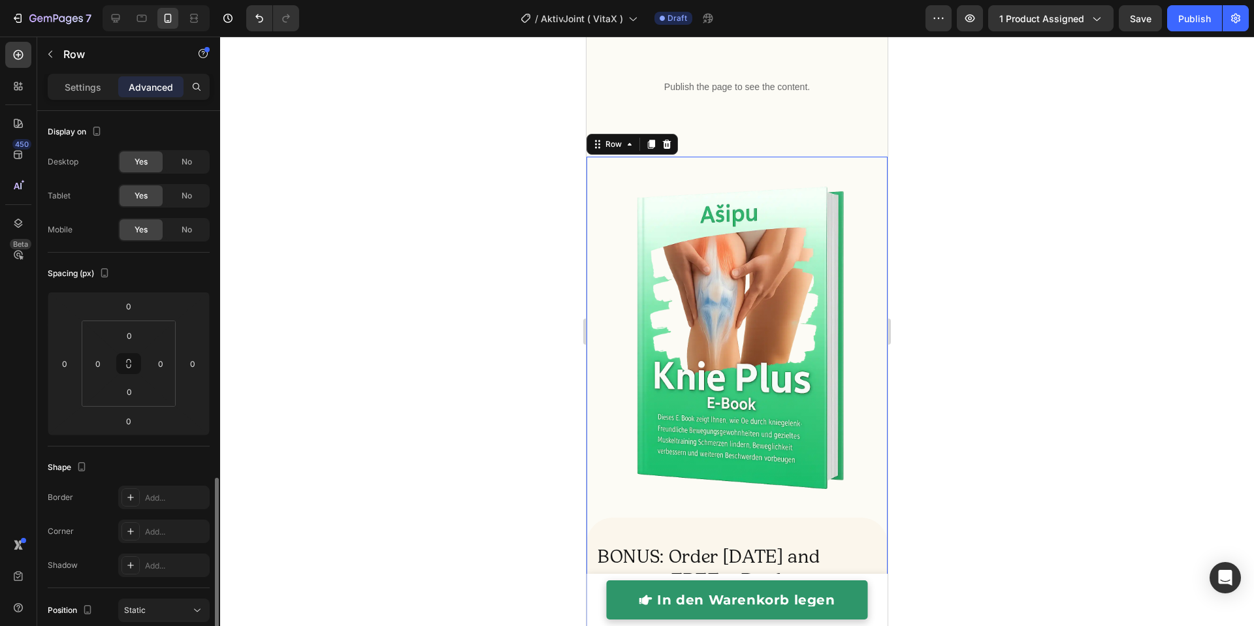
scroll to position [223, 0]
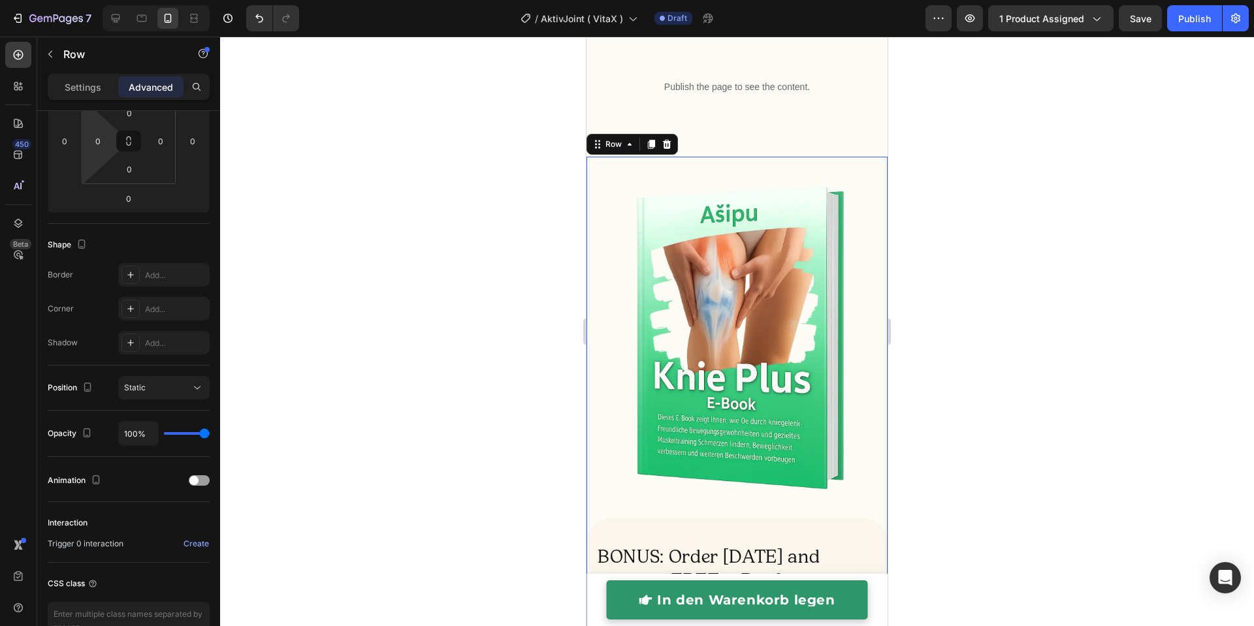
click at [101, 137] on input "0" at bounding box center [98, 141] width 20 height 20
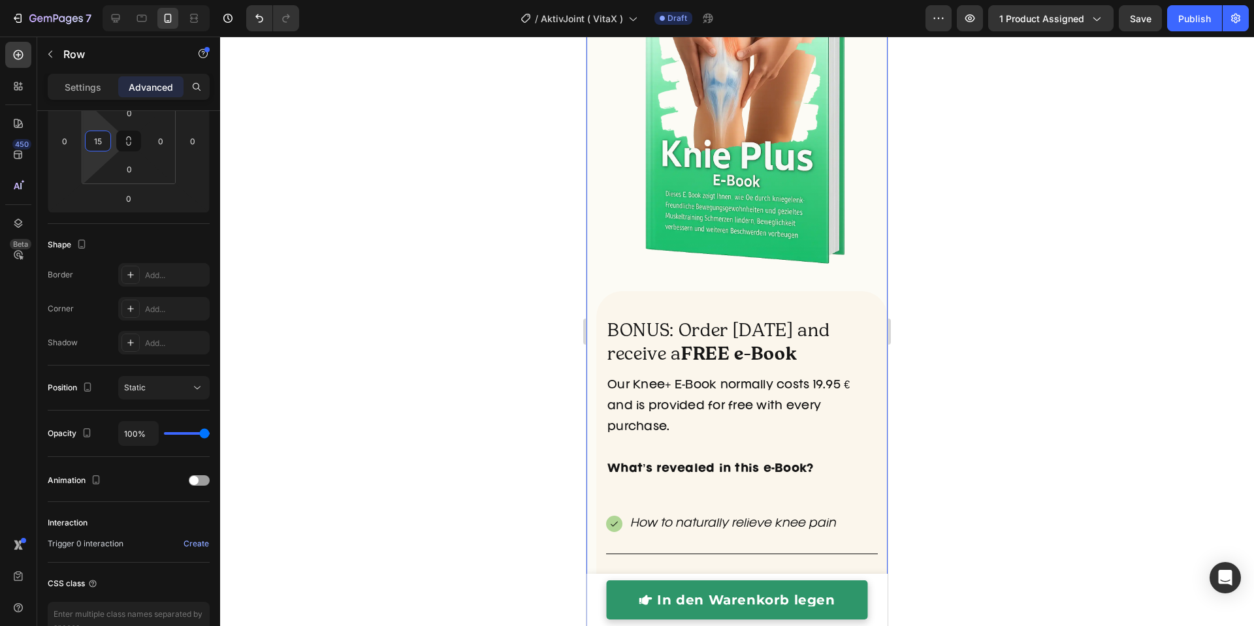
scroll to position [4368, 0]
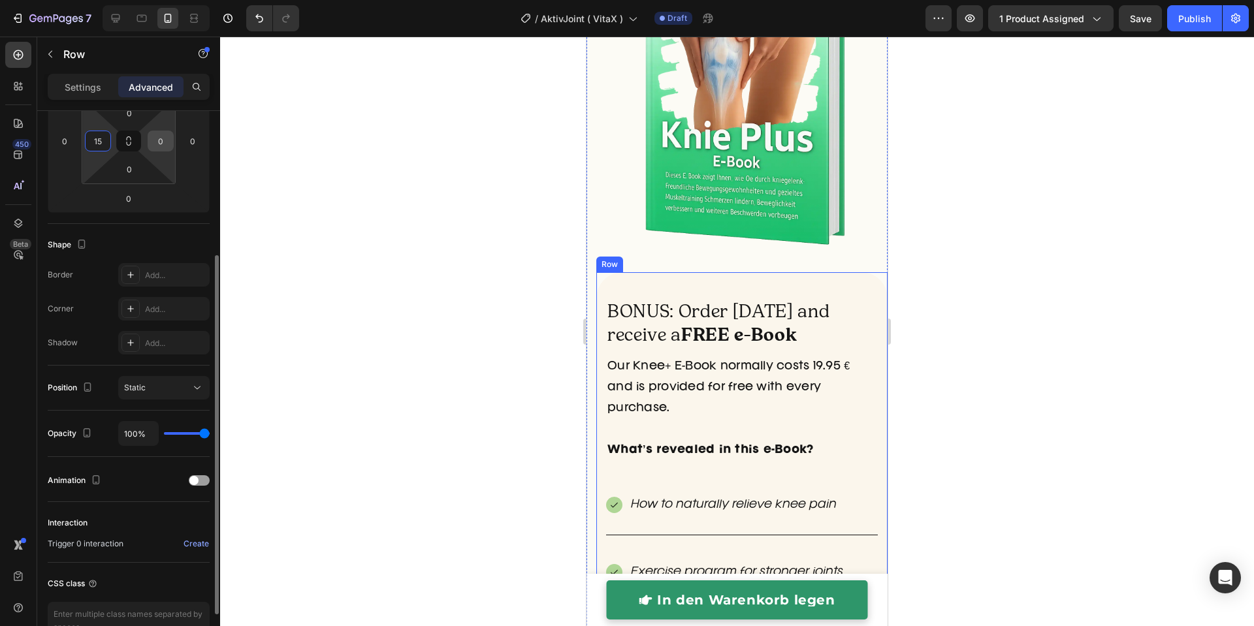
type input "15"
drag, startPoint x: 153, startPoint y: 139, endPoint x: 158, endPoint y: 144, distance: 6.9
click at [154, 140] on input "0" at bounding box center [161, 141] width 20 height 20
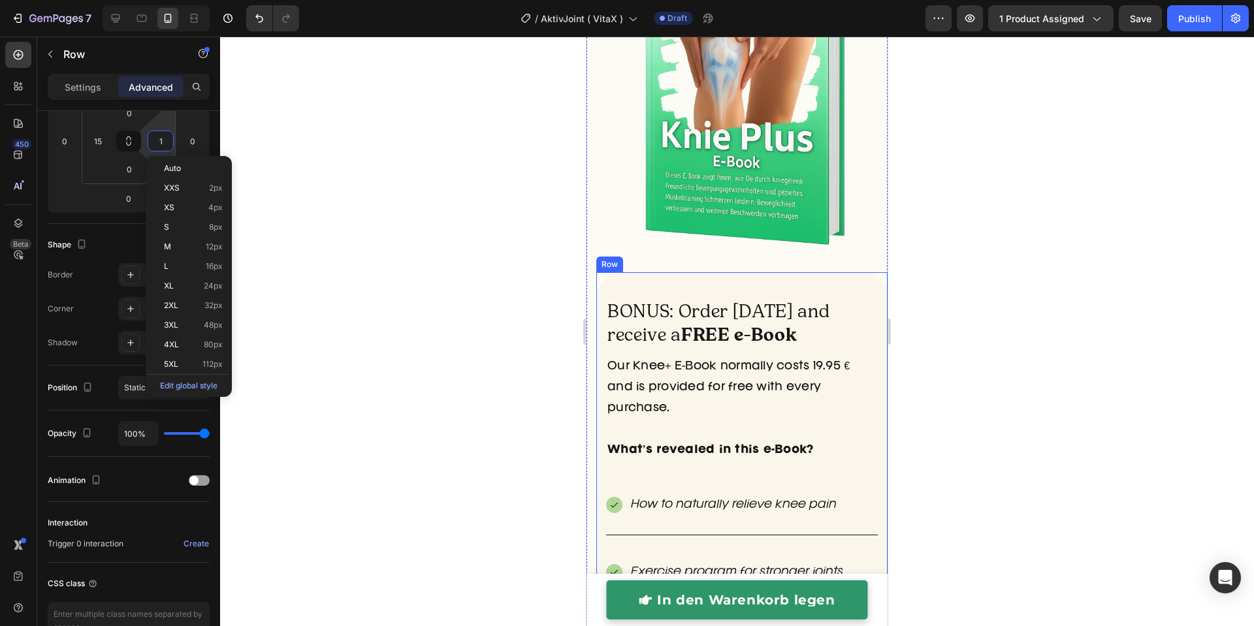
type input "15"
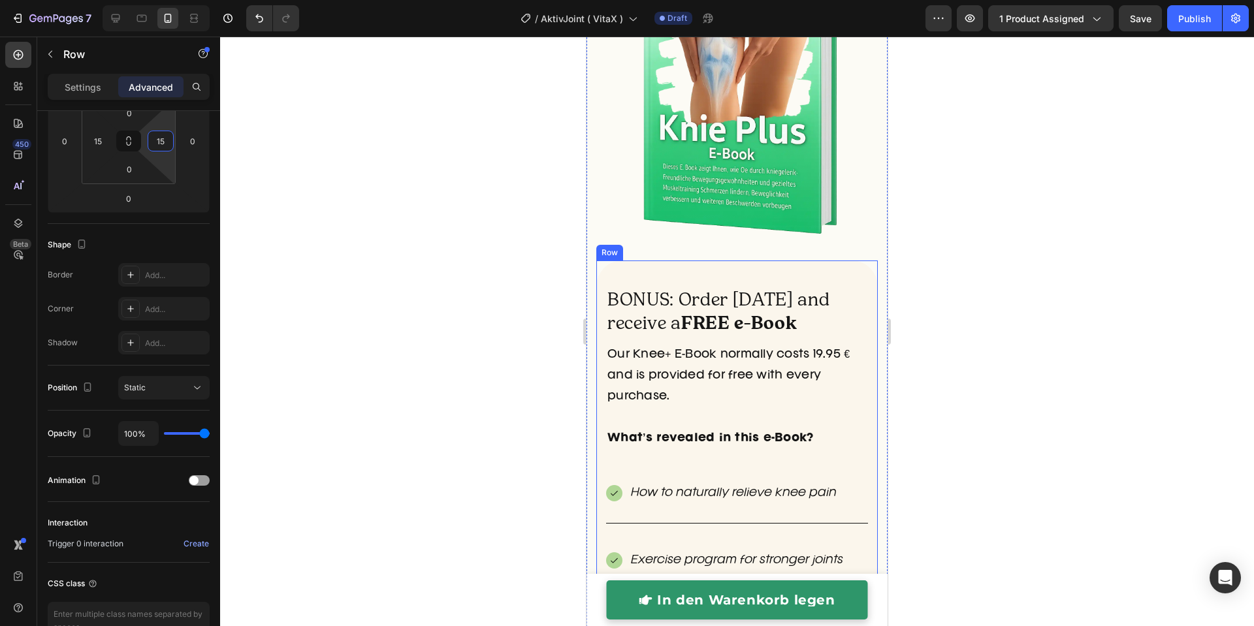
click at [534, 391] on div at bounding box center [737, 332] width 1034 height 590
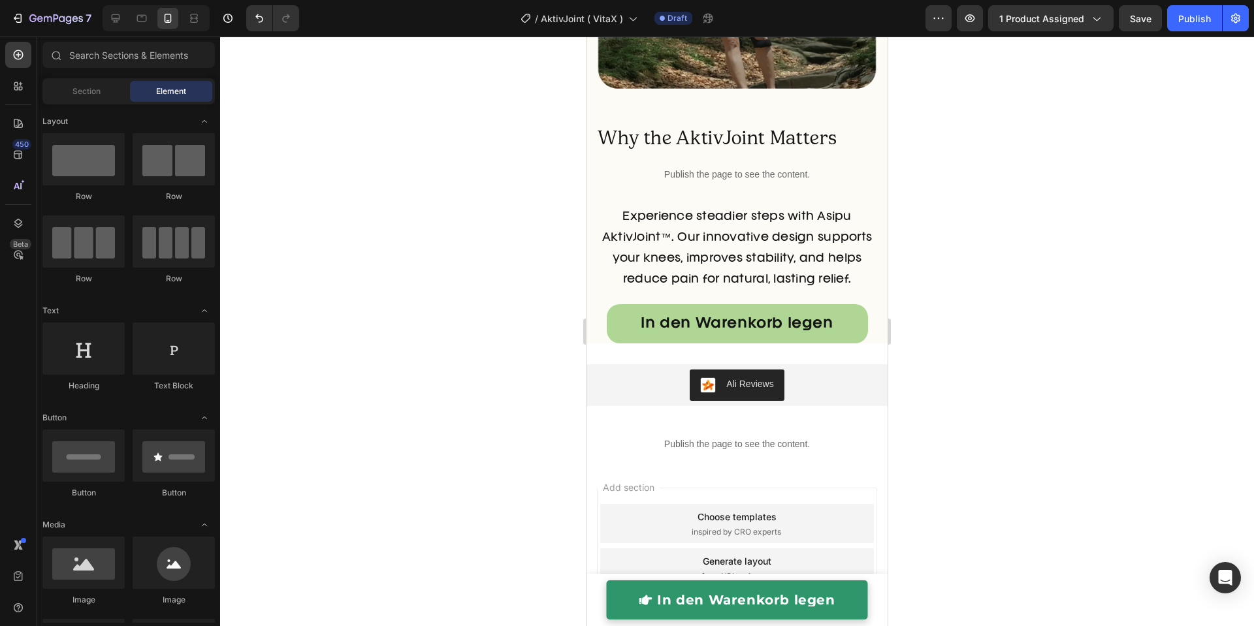
scroll to position [5246, 0]
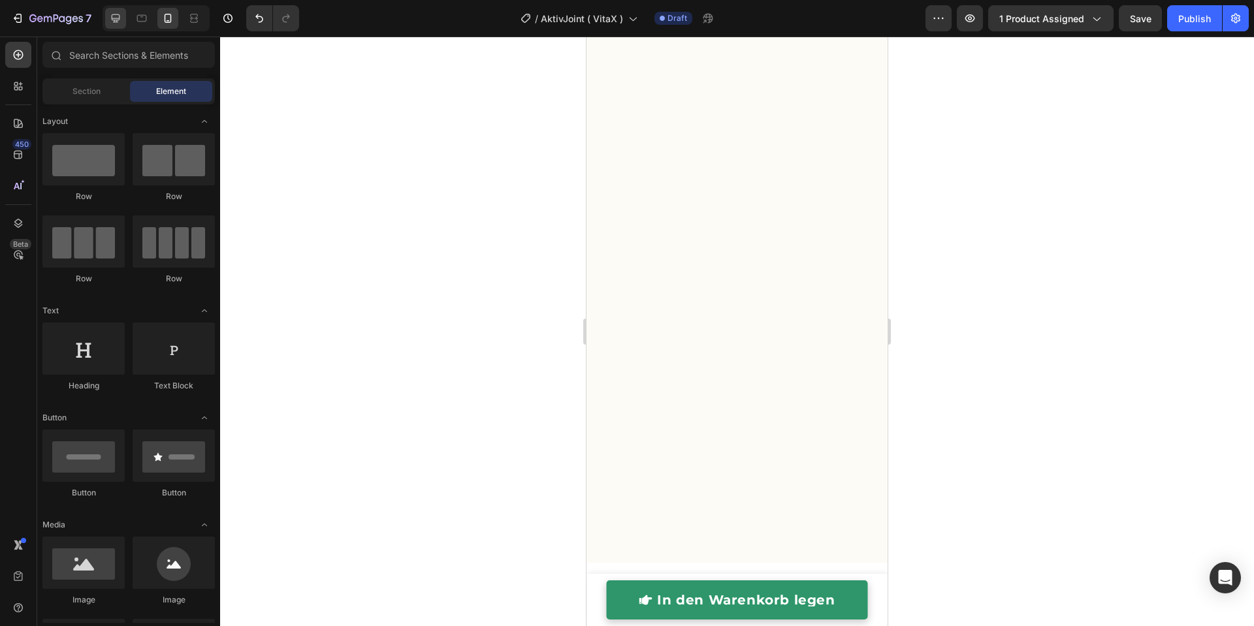
click at [118, 24] on icon at bounding box center [115, 18] width 13 height 13
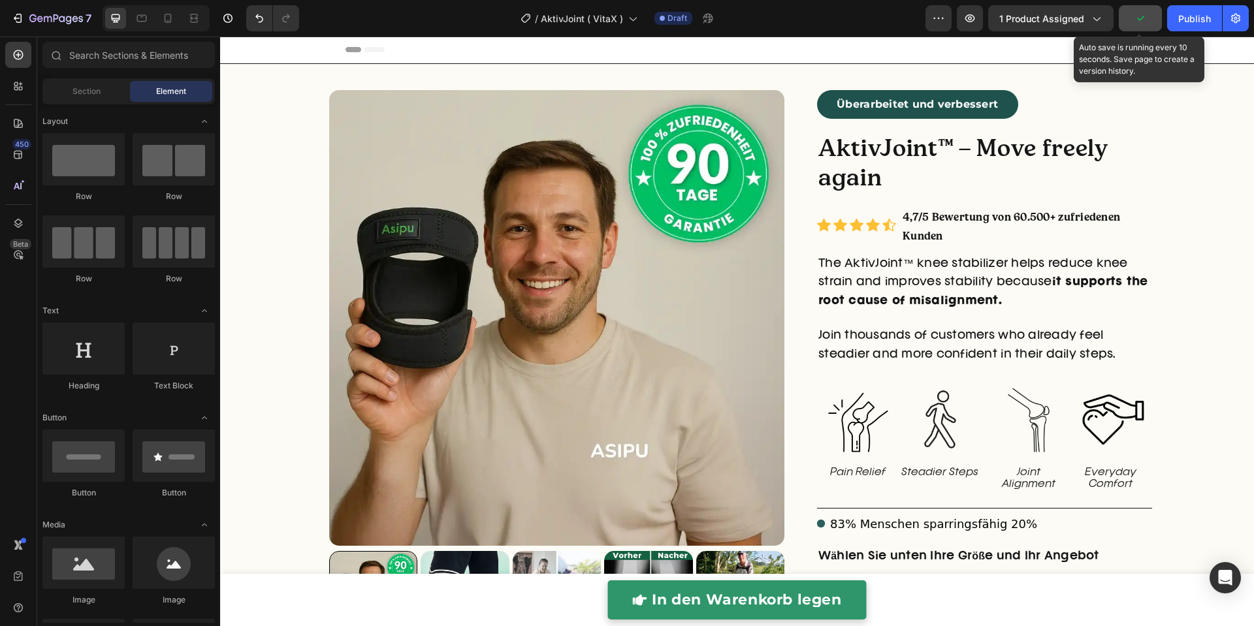
click at [1136, 24] on icon "button" at bounding box center [1140, 18] width 13 height 13
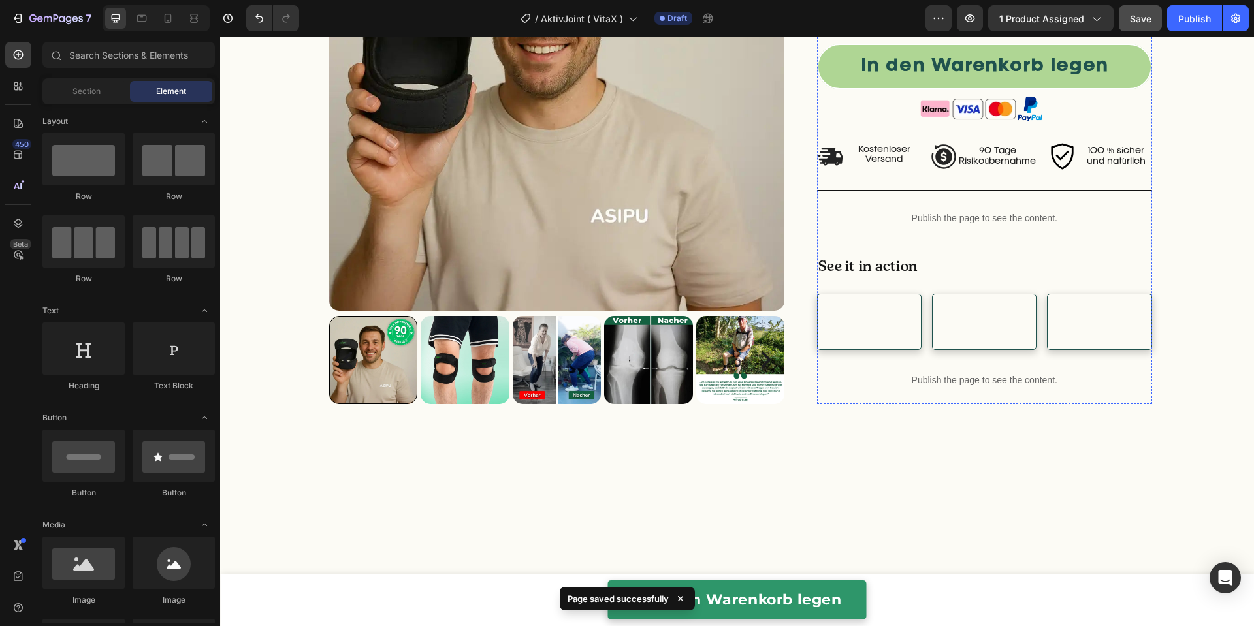
scroll to position [1127, 0]
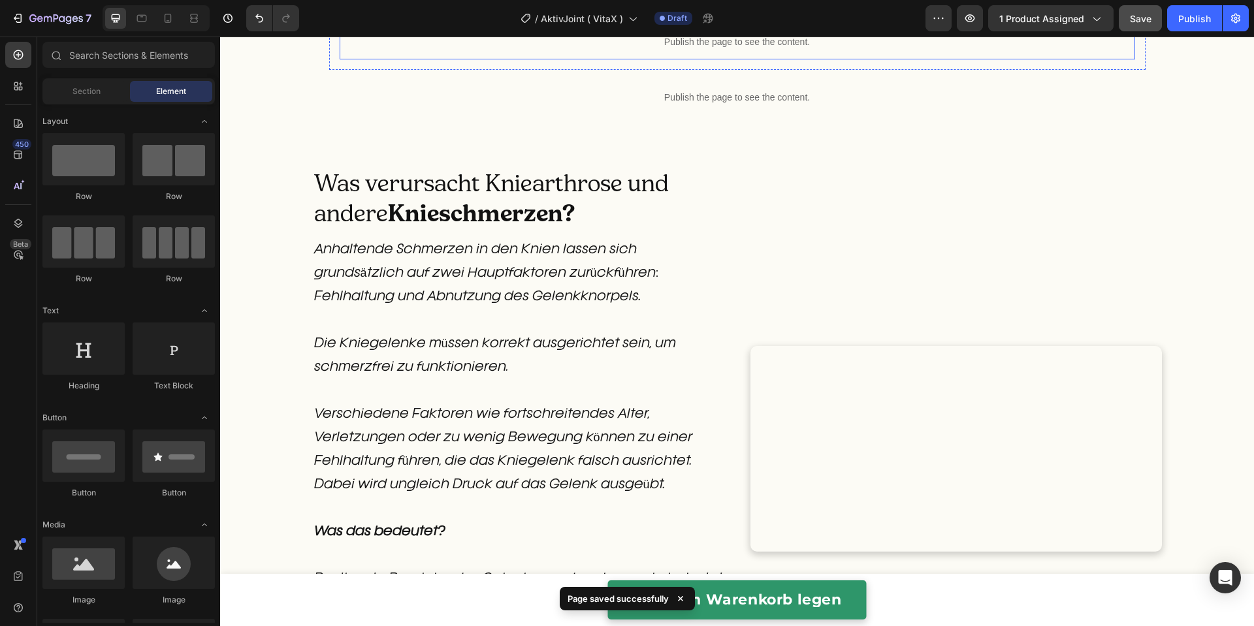
click at [746, 49] on p "Publish the page to see the content." at bounding box center [738, 42] width 796 height 14
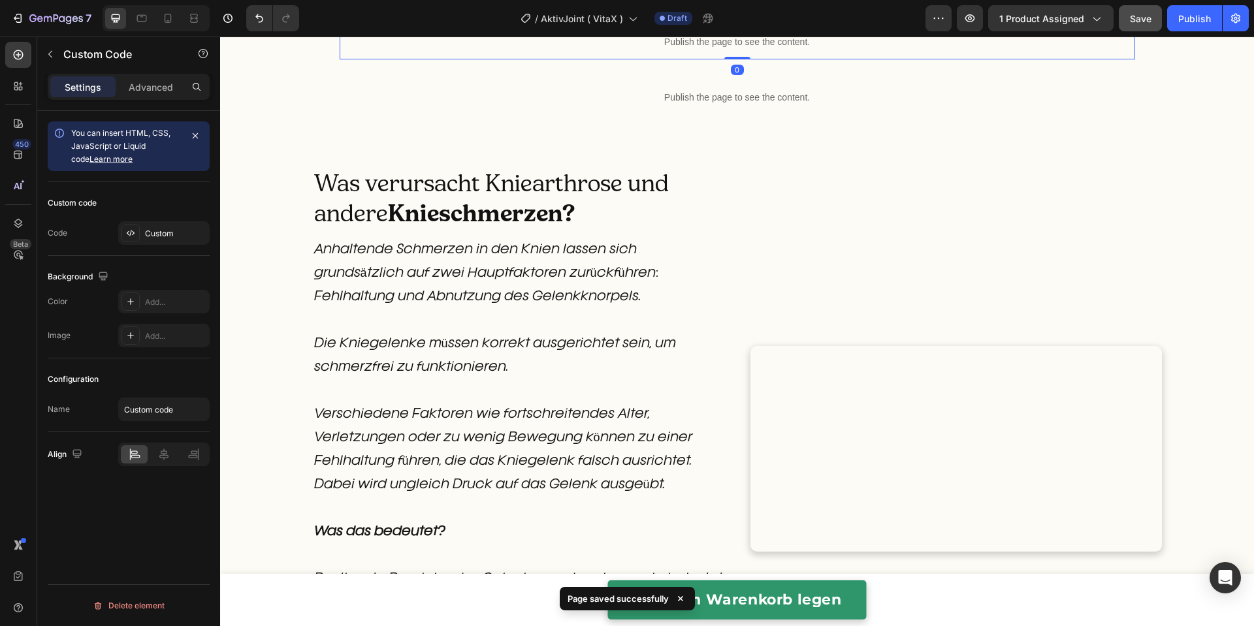
click at [746, 49] on p "Publish the page to see the content." at bounding box center [738, 42] width 796 height 14
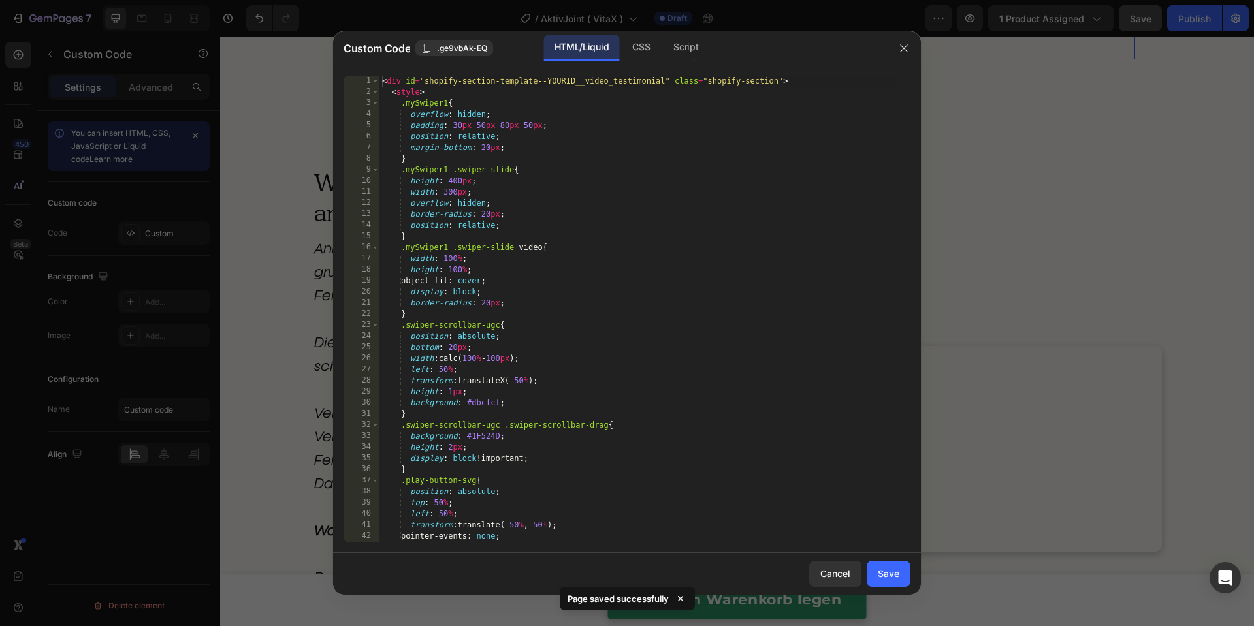
click at [728, 196] on div "< div id = "shopify-section-template--YOURID__video_testimonial" class = "shopi…" at bounding box center [638, 320] width 518 height 489
type textarea "</script>"
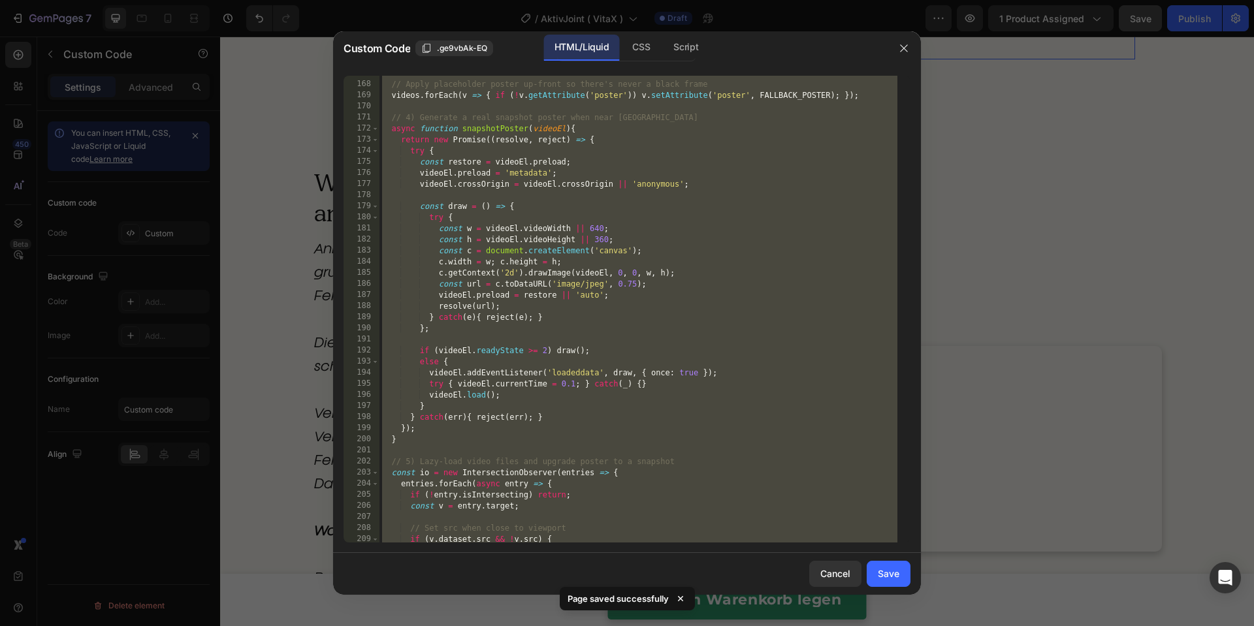
scroll to position [2509, 0]
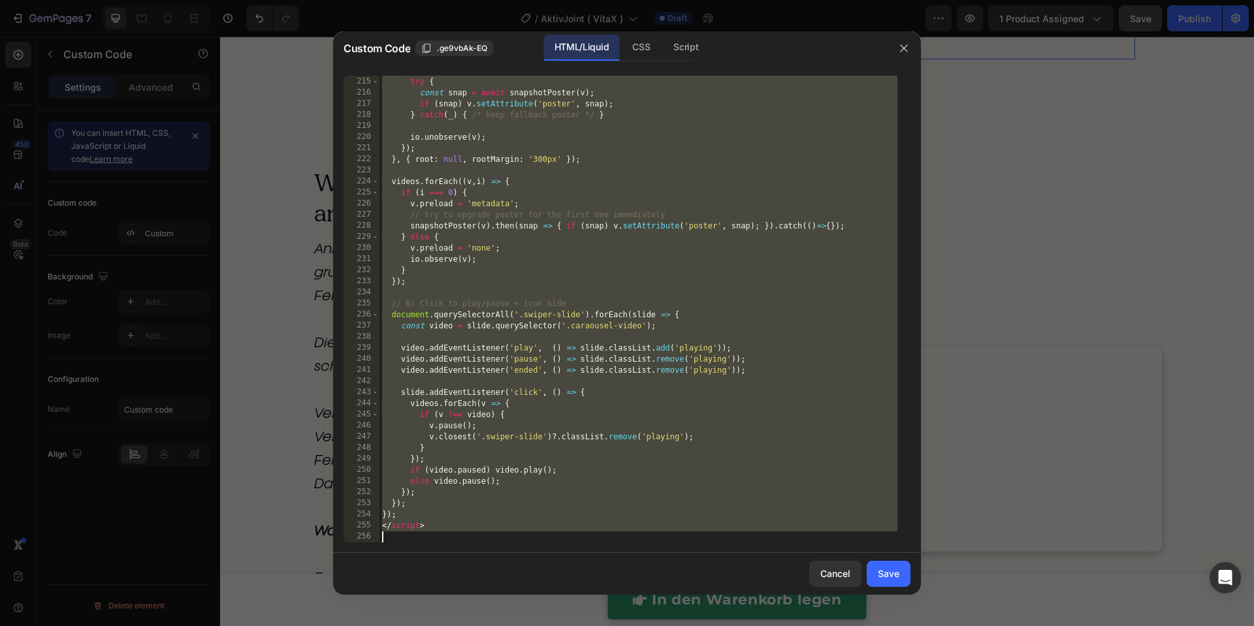
click at [1035, 203] on div at bounding box center [627, 313] width 1254 height 626
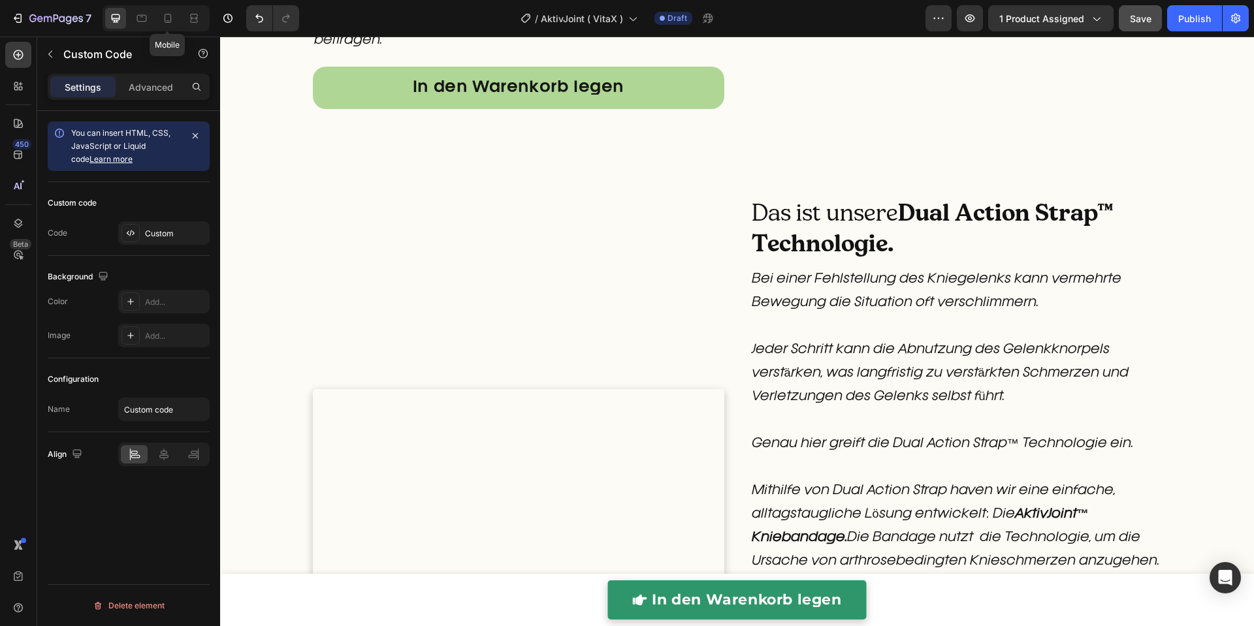
drag, startPoint x: 170, startPoint y: 15, endPoint x: 400, endPoint y: 142, distance: 263.4
click at [170, 15] on icon at bounding box center [168, 18] width 7 height 9
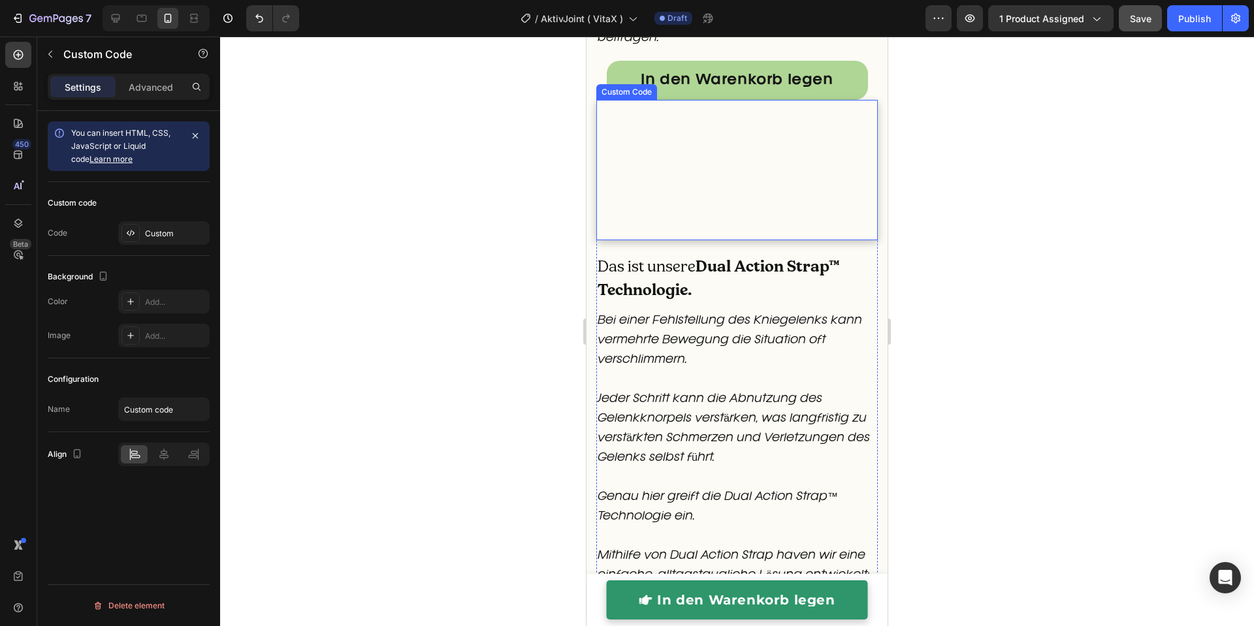
scroll to position [1917, 0]
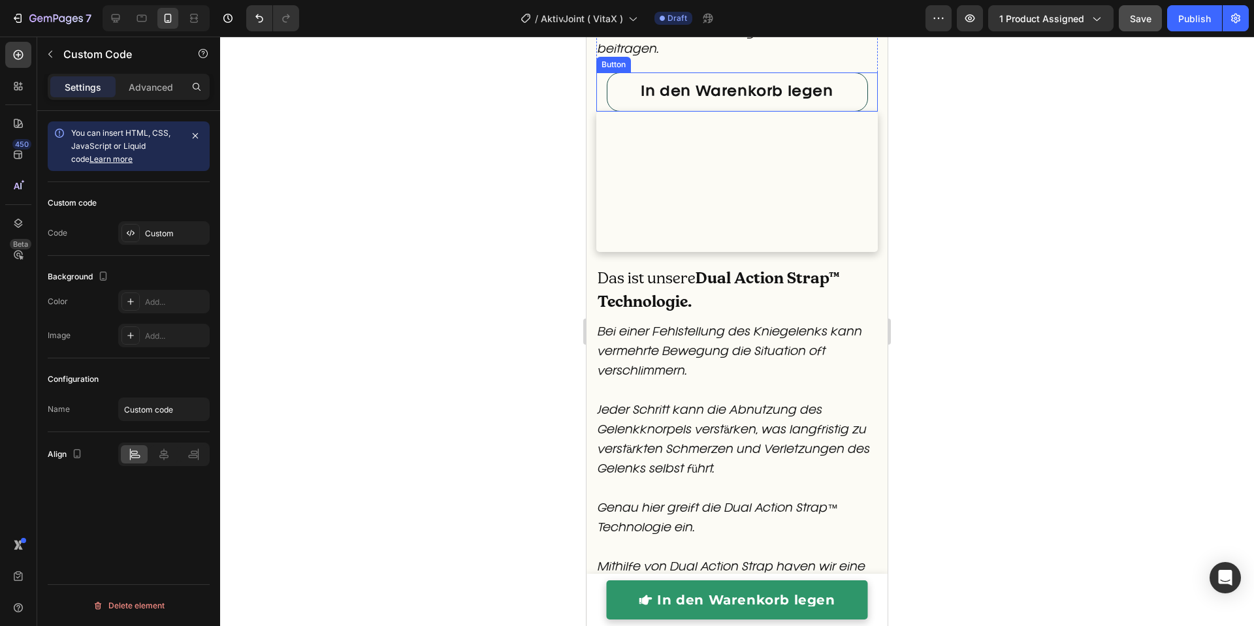
click at [850, 112] on link "In den Warenkorb legen" at bounding box center [737, 91] width 261 height 39
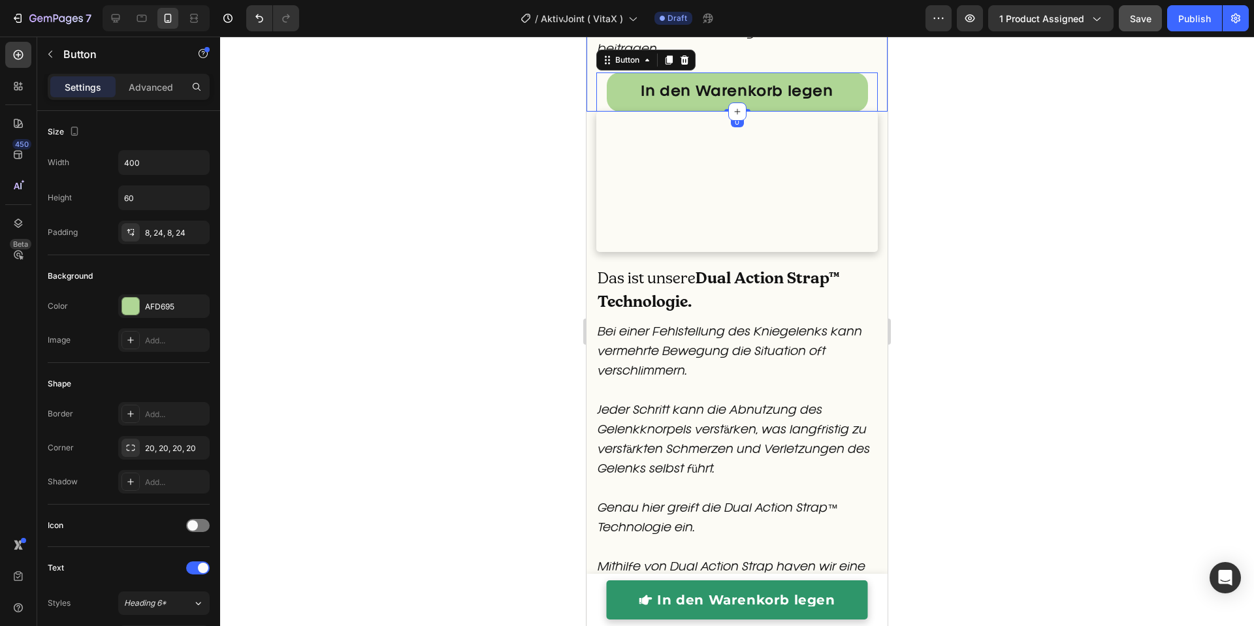
click at [502, 251] on div at bounding box center [737, 332] width 1034 height 590
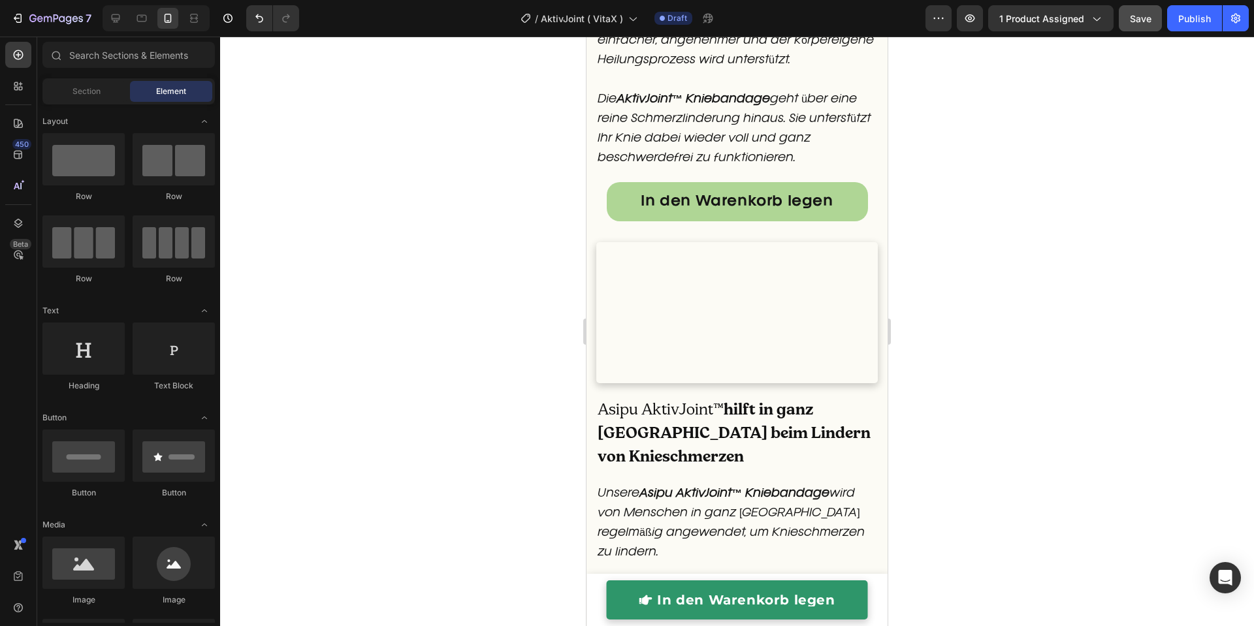
scroll to position [2867, 0]
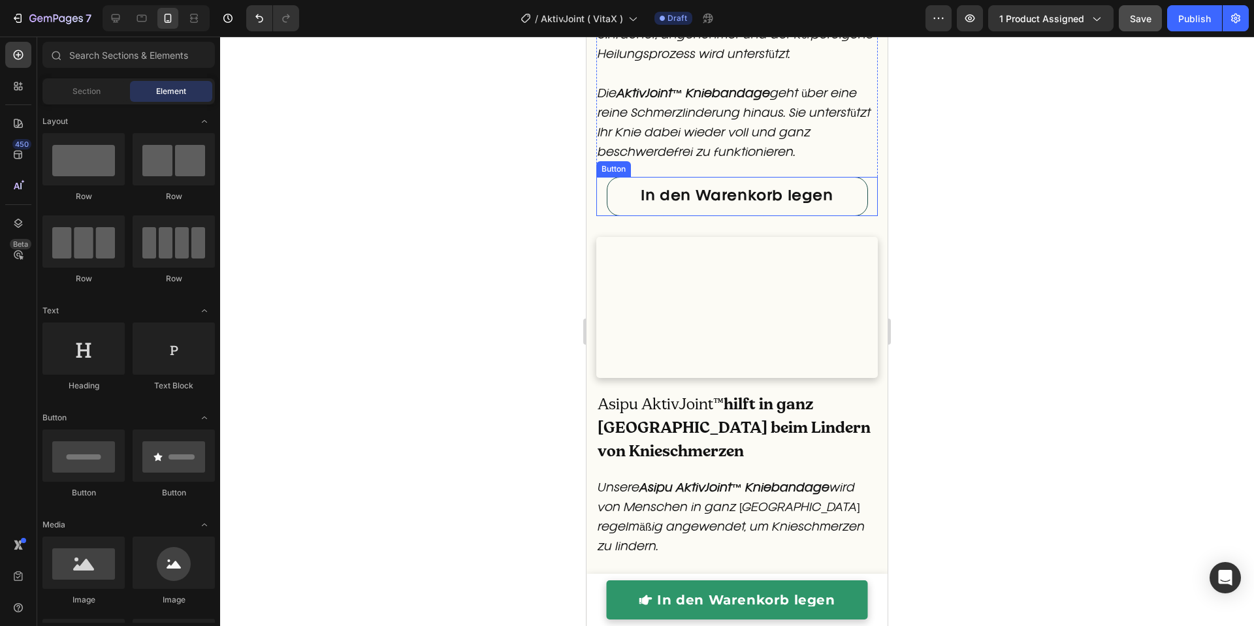
click at [840, 216] on link "In den Warenkorb legen" at bounding box center [737, 196] width 261 height 39
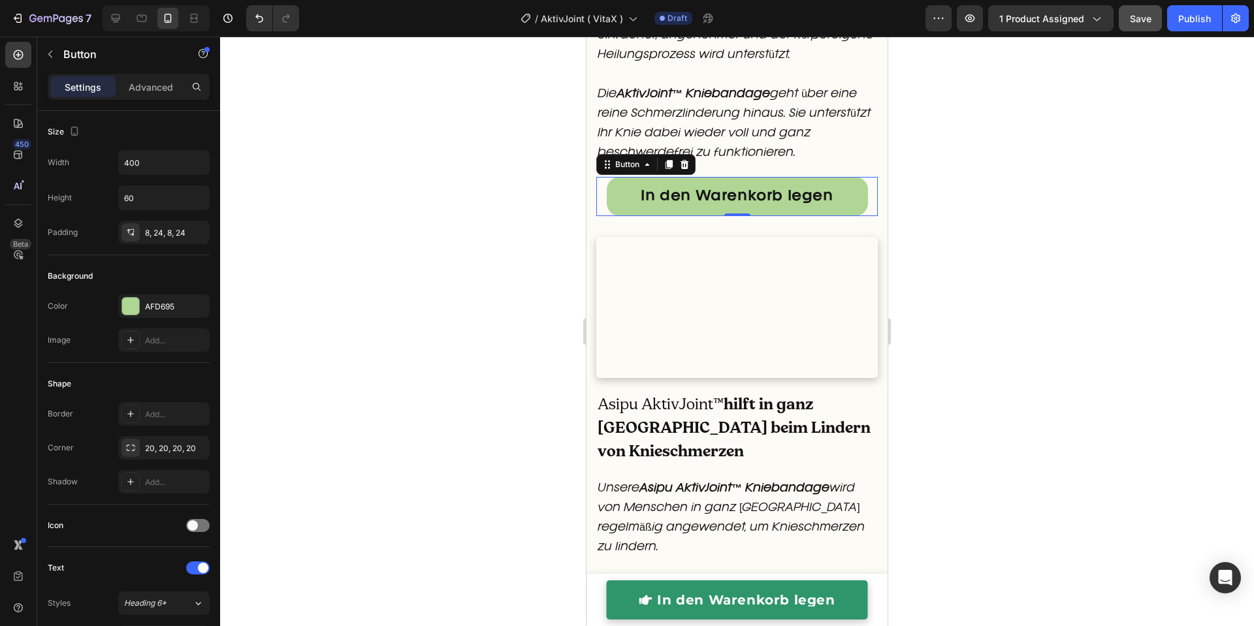
drag, startPoint x: 611, startPoint y: 315, endPoint x: 621, endPoint y: 302, distance: 16.3
click at [613, 172] on div "Button" at bounding box center [628, 165] width 56 height 16
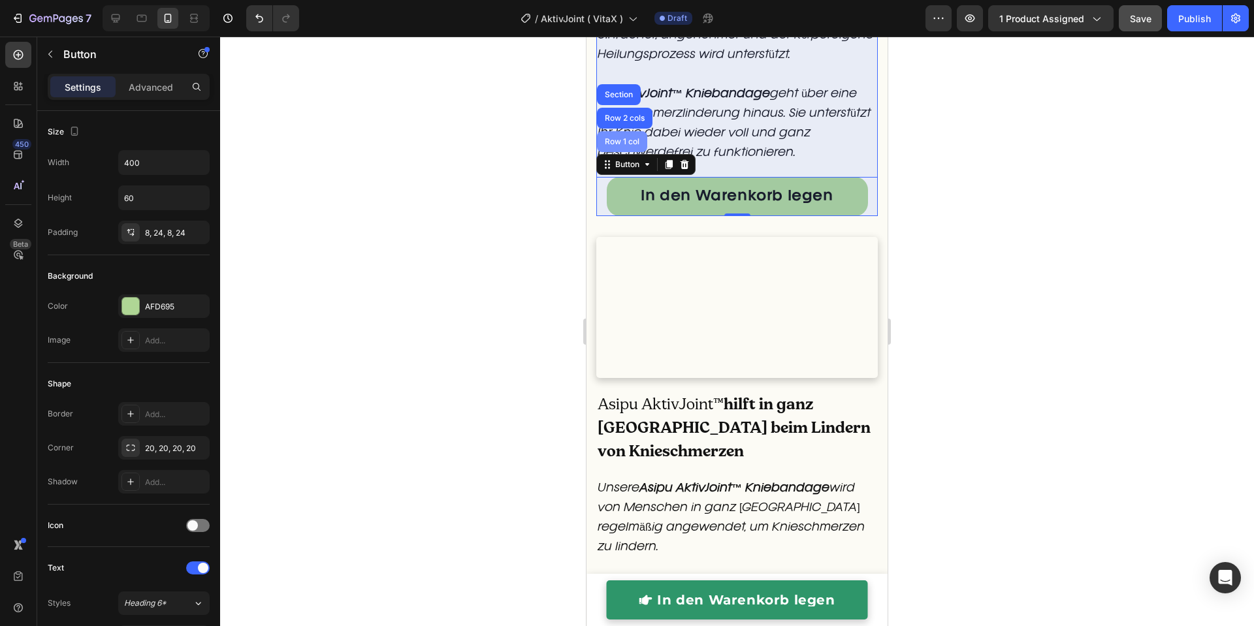
click at [623, 152] on div "Row 1 col" at bounding box center [622, 141] width 50 height 21
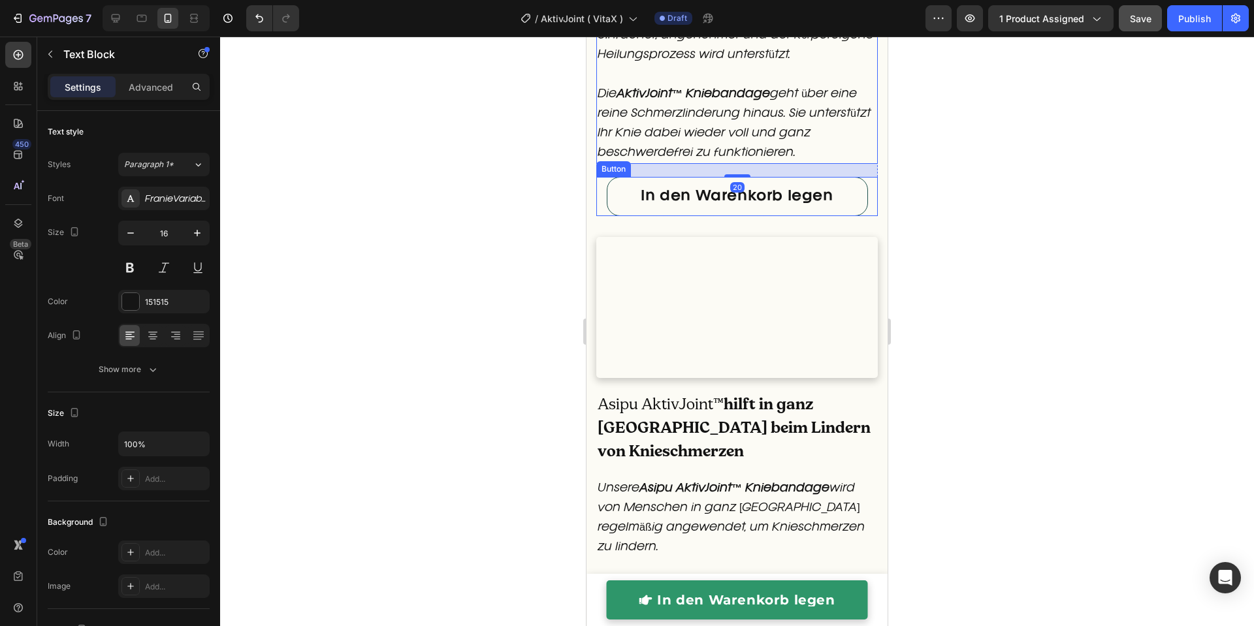
click at [618, 216] on link "In den Warenkorb legen" at bounding box center [737, 196] width 261 height 39
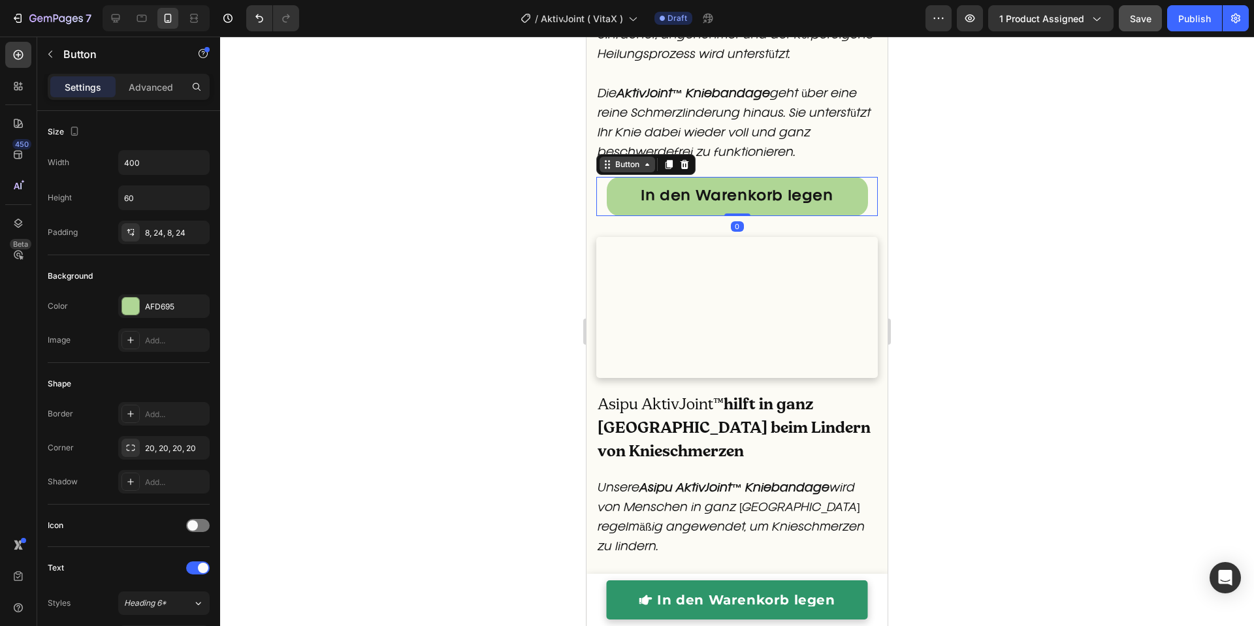
drag, startPoint x: 623, startPoint y: 317, endPoint x: 626, endPoint y: 306, distance: 10.8
click at [623, 170] on div "Button" at bounding box center [627, 165] width 29 height 12
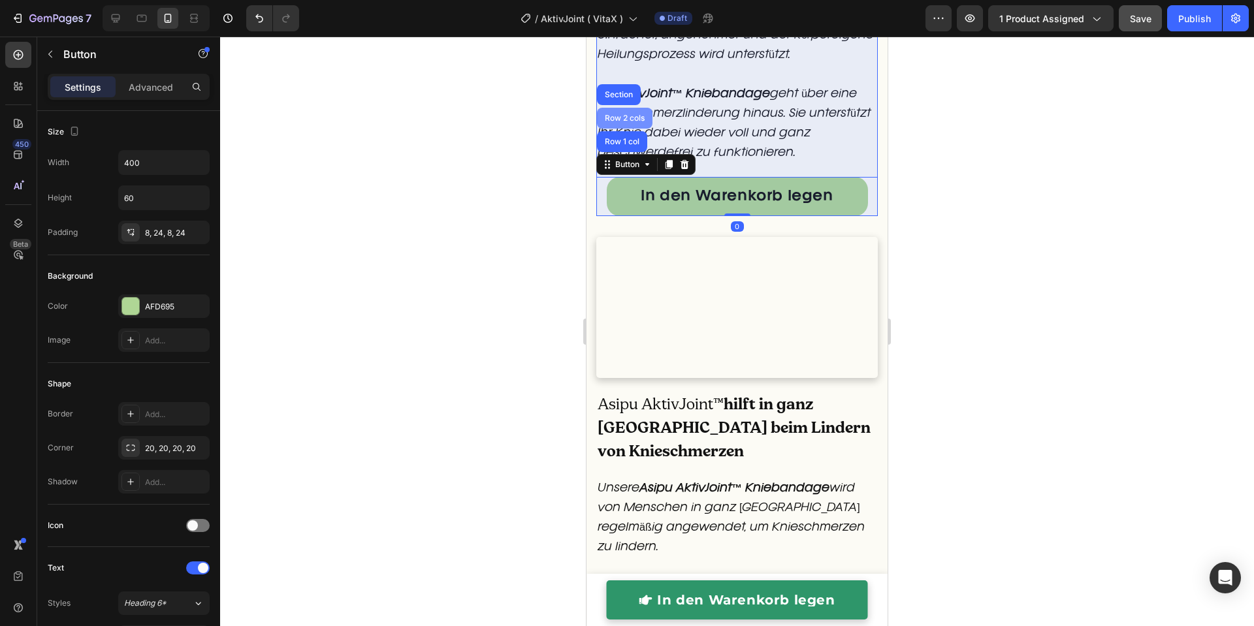
click at [626, 122] on div "Row 2 cols" at bounding box center [624, 118] width 45 height 8
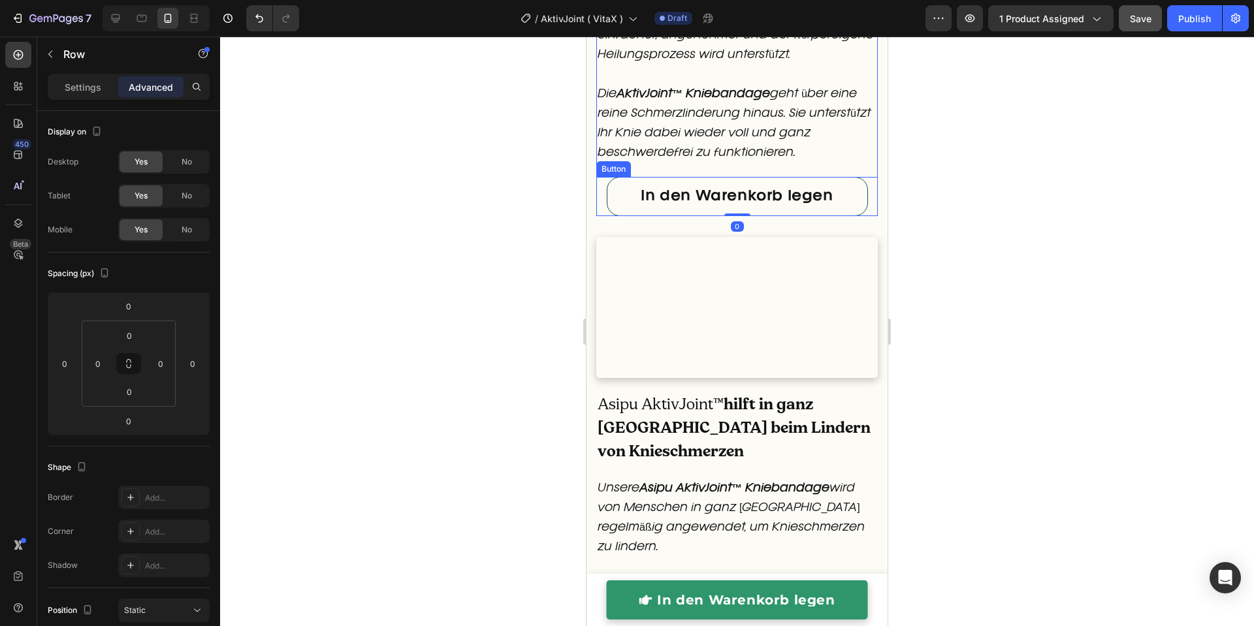
click at [641, 203] on p "In den Warenkorb legen" at bounding box center [737, 196] width 192 height 13
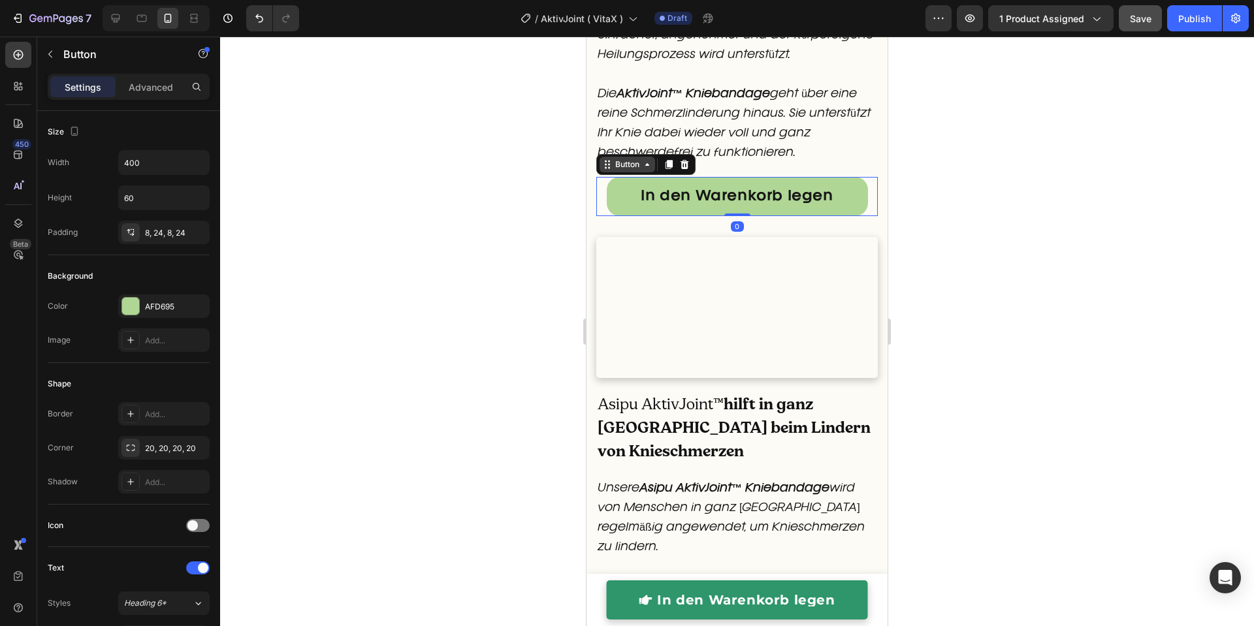
click at [633, 170] on div "Button" at bounding box center [627, 165] width 29 height 12
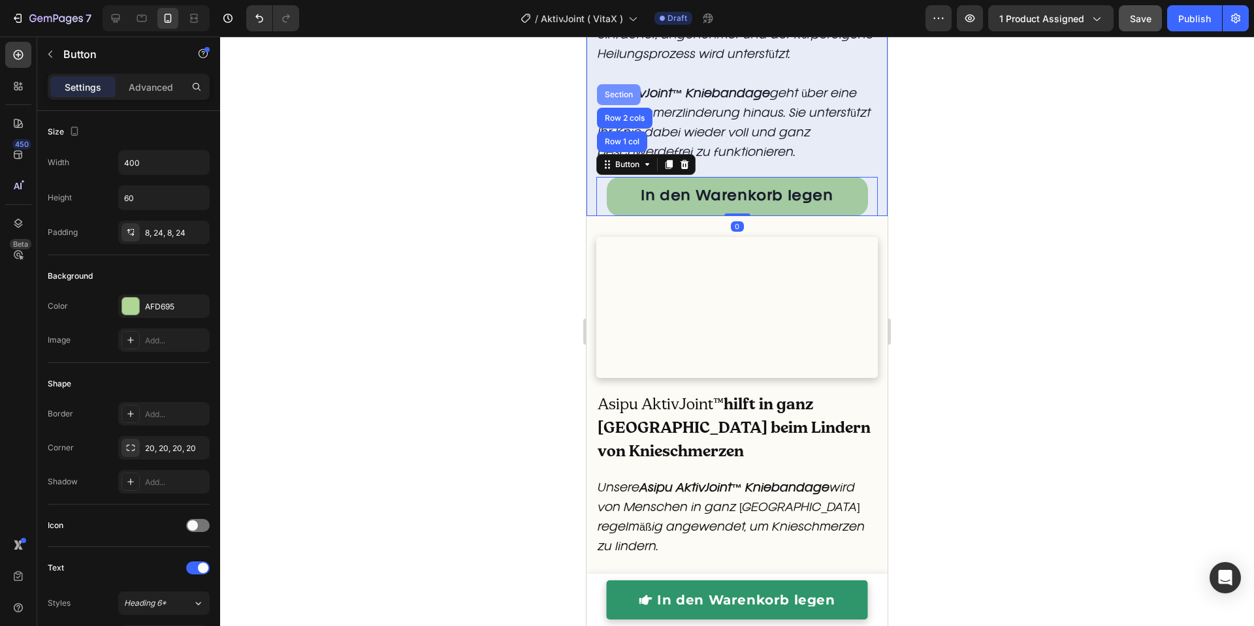
click at [628, 105] on div "Section" at bounding box center [619, 94] width 44 height 21
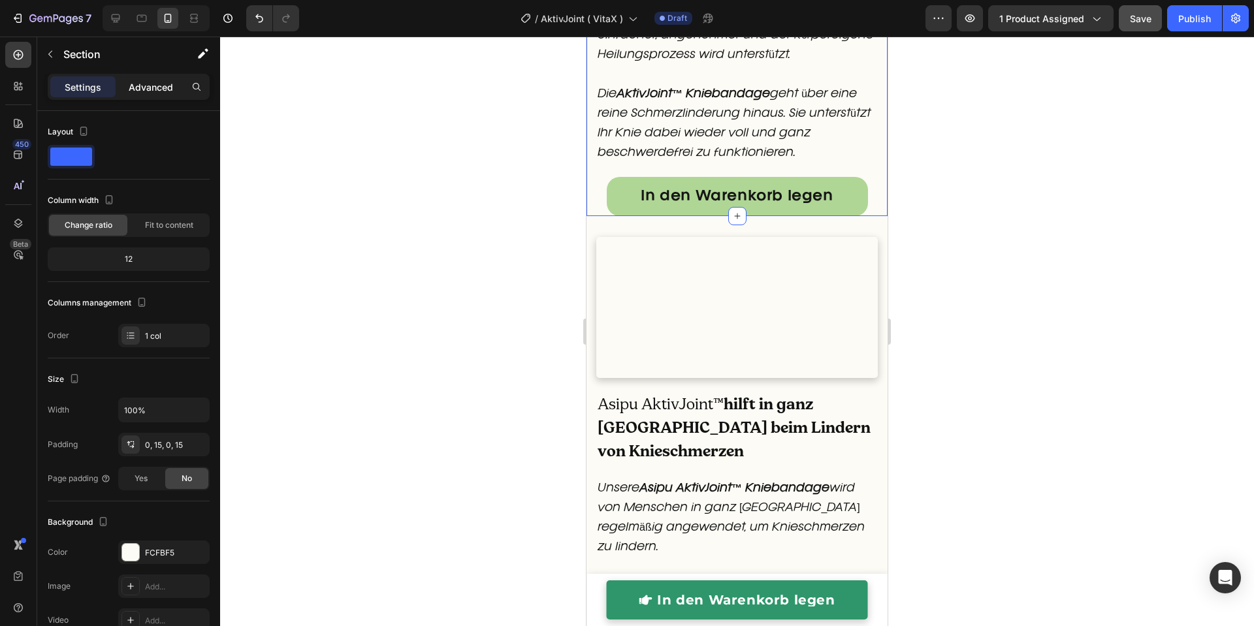
click at [163, 95] on div "Advanced" at bounding box center [150, 86] width 65 height 21
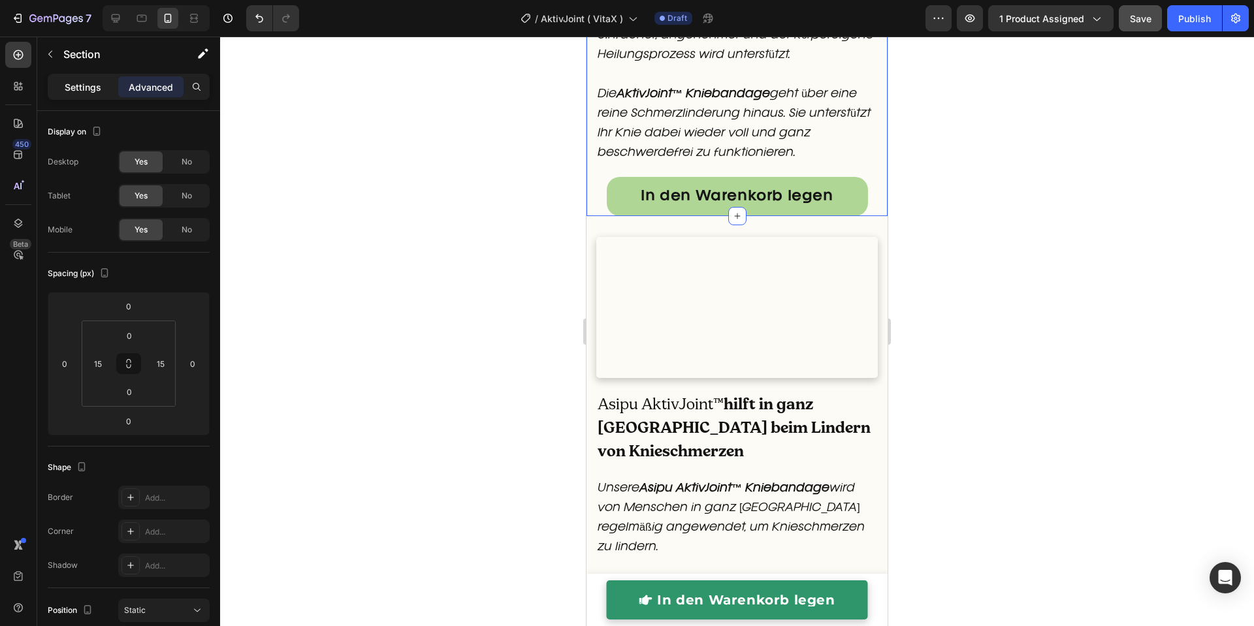
click at [101, 93] on div "Settings" at bounding box center [82, 86] width 65 height 21
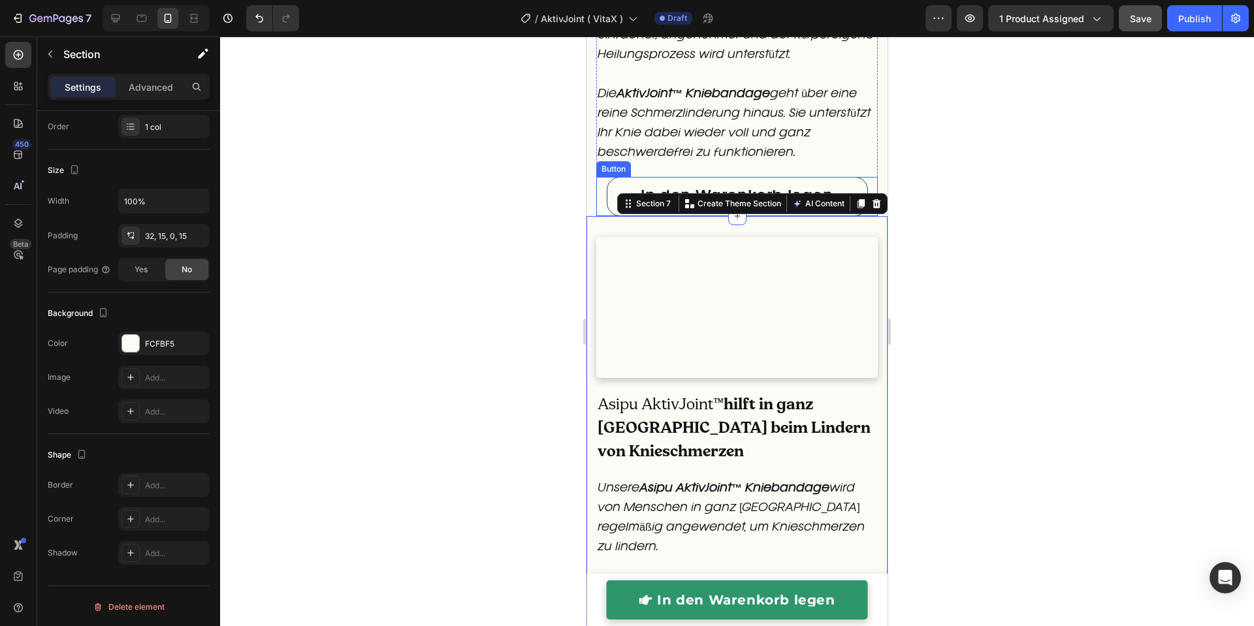
click at [613, 216] on link "In den Warenkorb legen" at bounding box center [737, 196] width 261 height 39
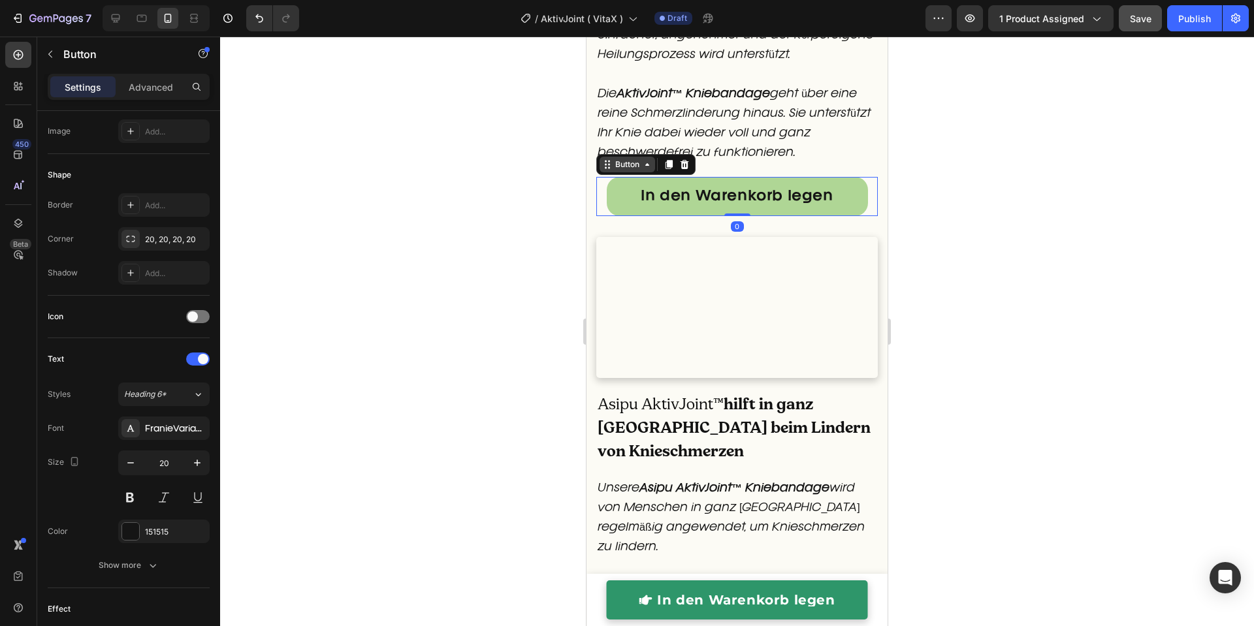
scroll to position [0, 0]
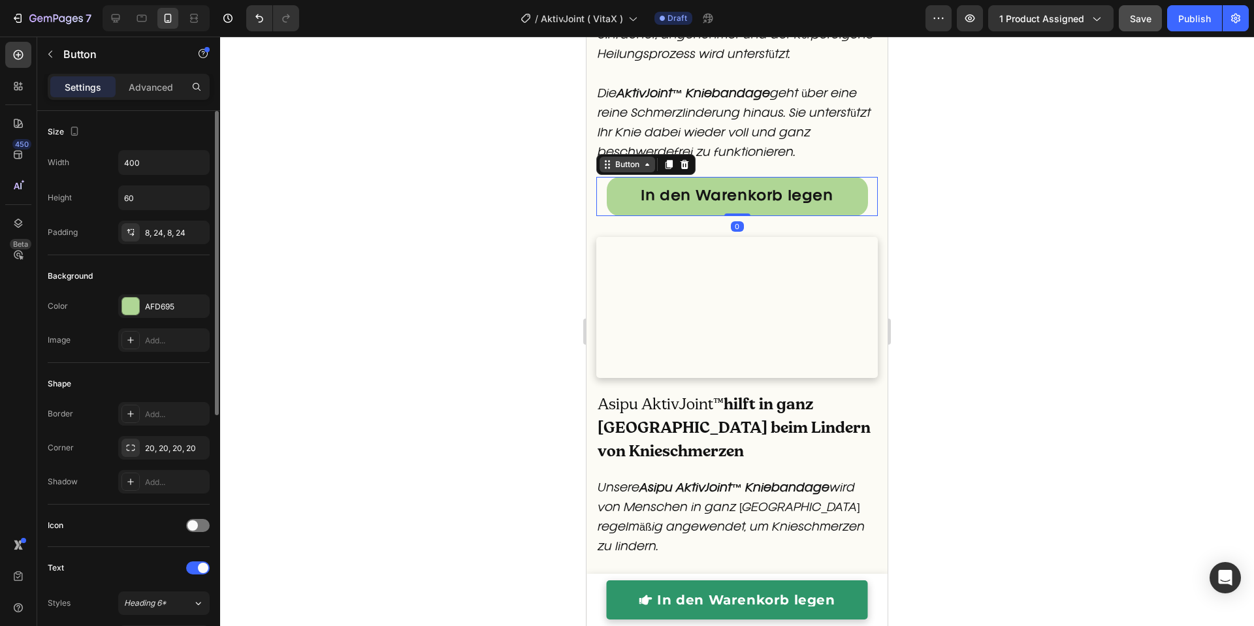
click at [620, 170] on div "Button" at bounding box center [627, 165] width 29 height 12
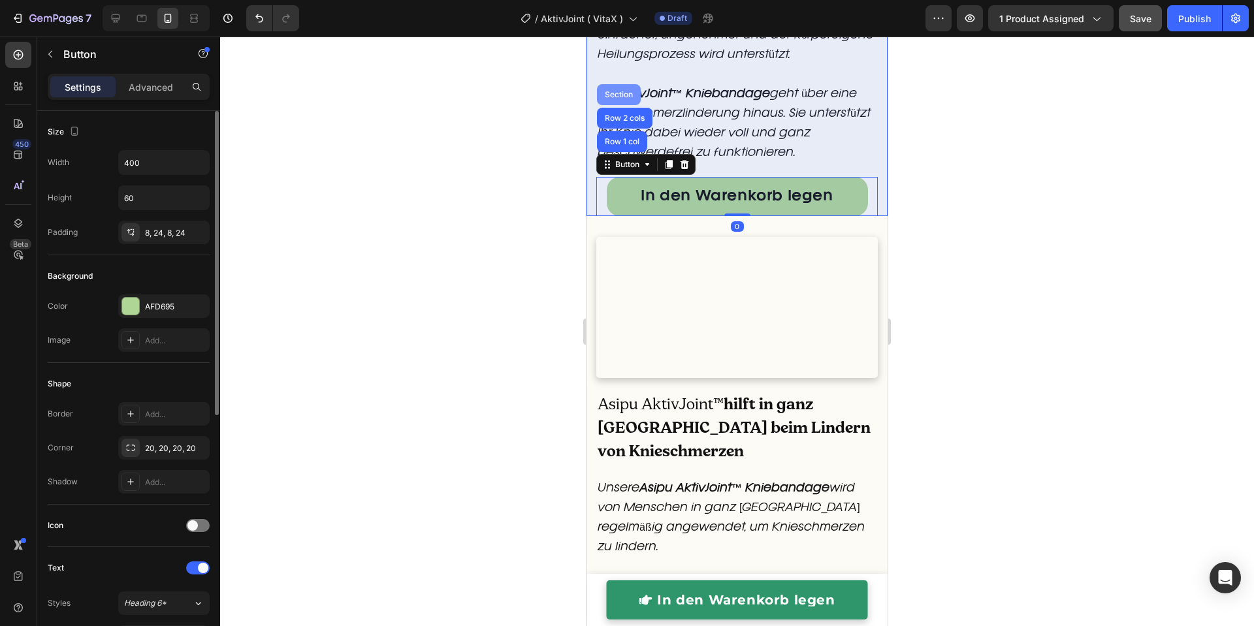
drag, startPoint x: 620, startPoint y: 242, endPoint x: 1170, endPoint y: 283, distance: 551.5
click at [620, 99] on div "Section" at bounding box center [618, 95] width 33 height 8
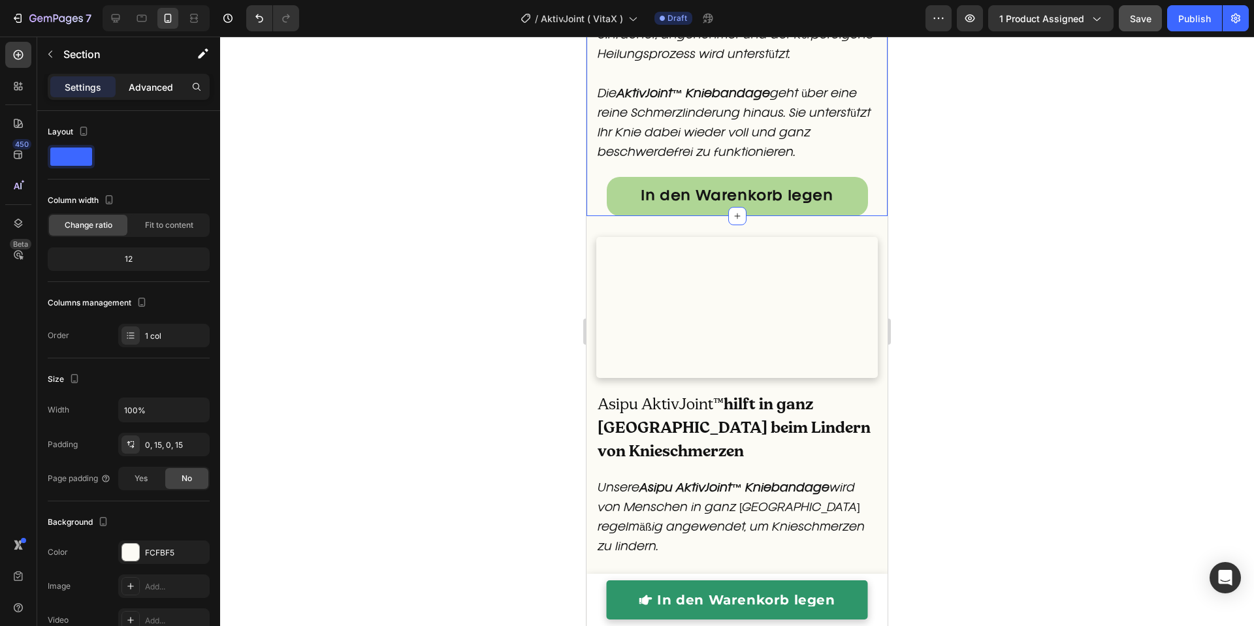
click at [148, 80] on p "Advanced" at bounding box center [151, 87] width 44 height 14
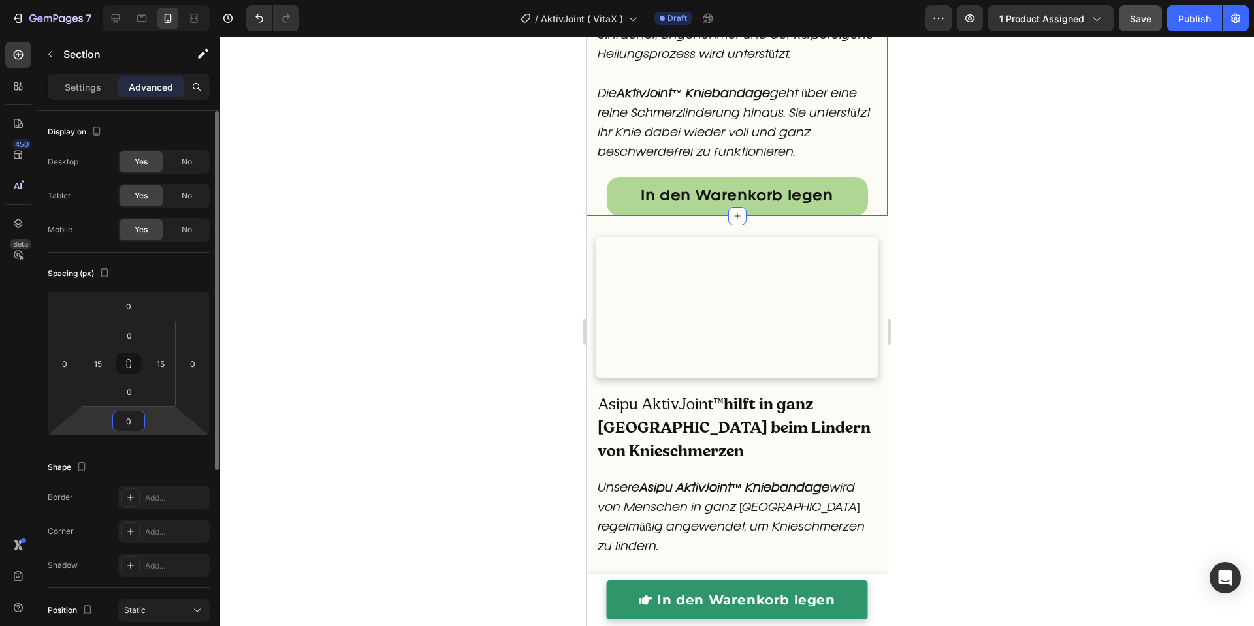
drag, startPoint x: 133, startPoint y: 416, endPoint x: 152, endPoint y: 426, distance: 21.1
click at [134, 416] on input "0" at bounding box center [129, 421] width 26 height 20
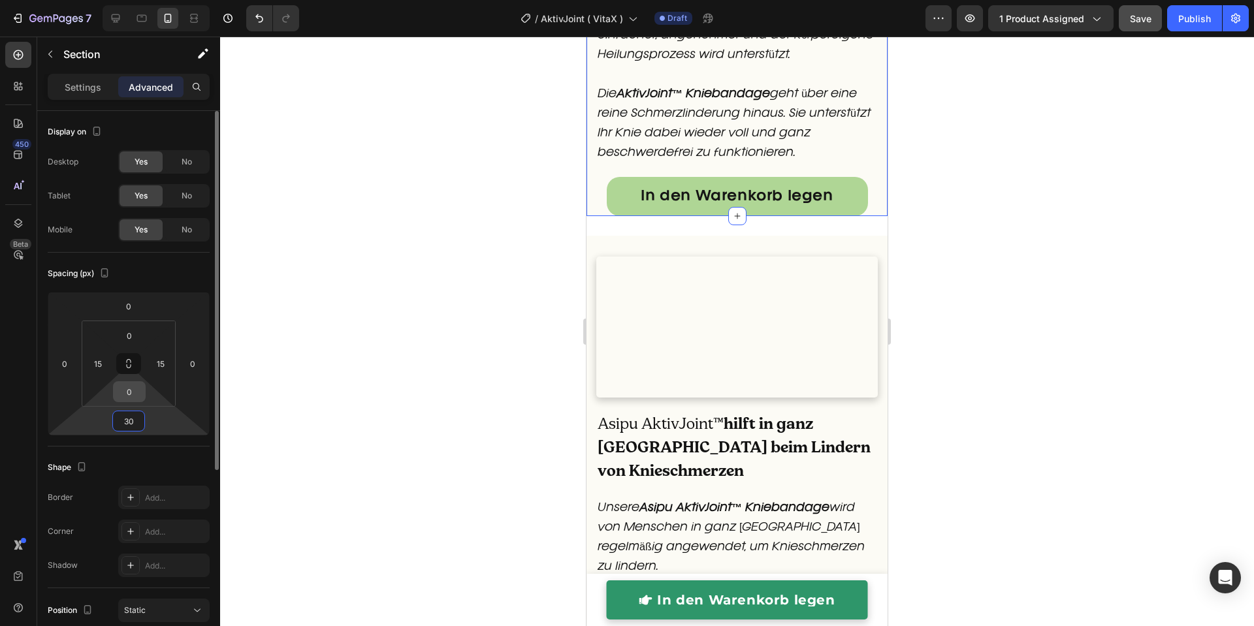
type input "30"
click at [131, 396] on input "0" at bounding box center [129, 392] width 26 height 20
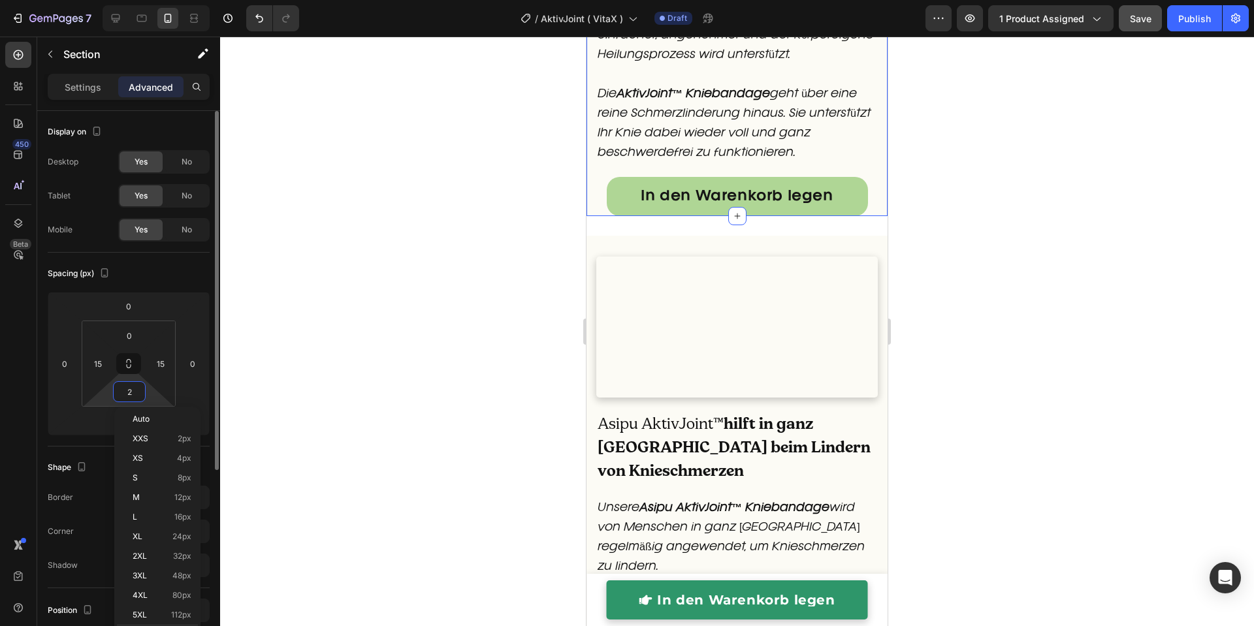
type input "20"
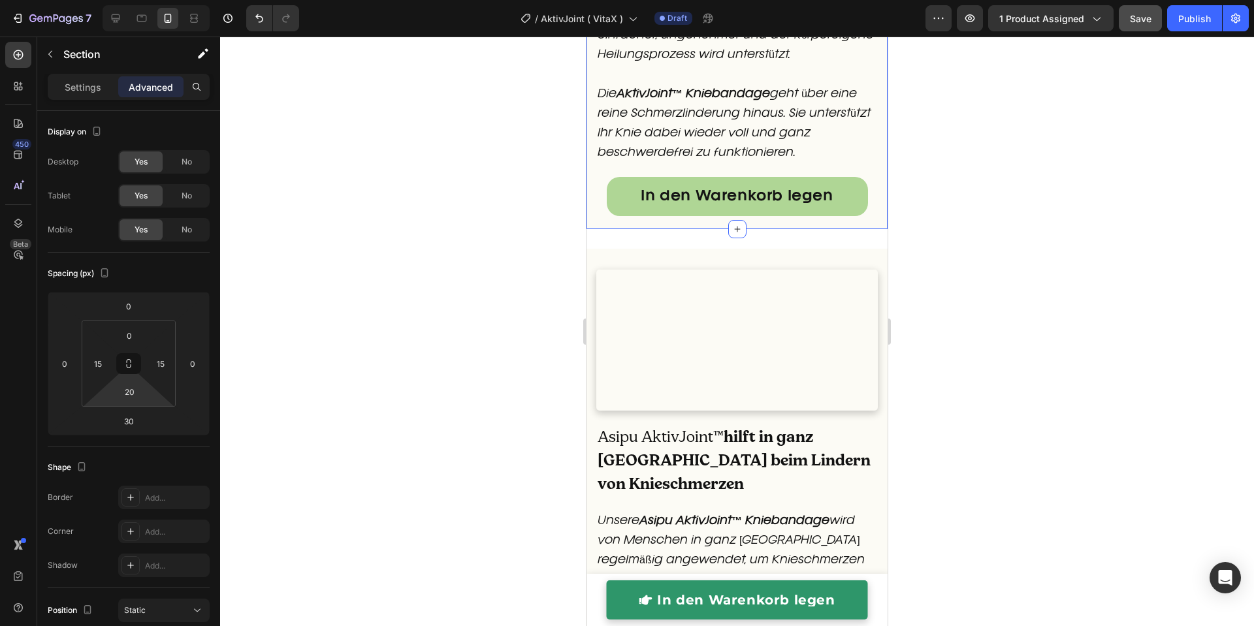
click at [501, 376] on div at bounding box center [737, 332] width 1034 height 590
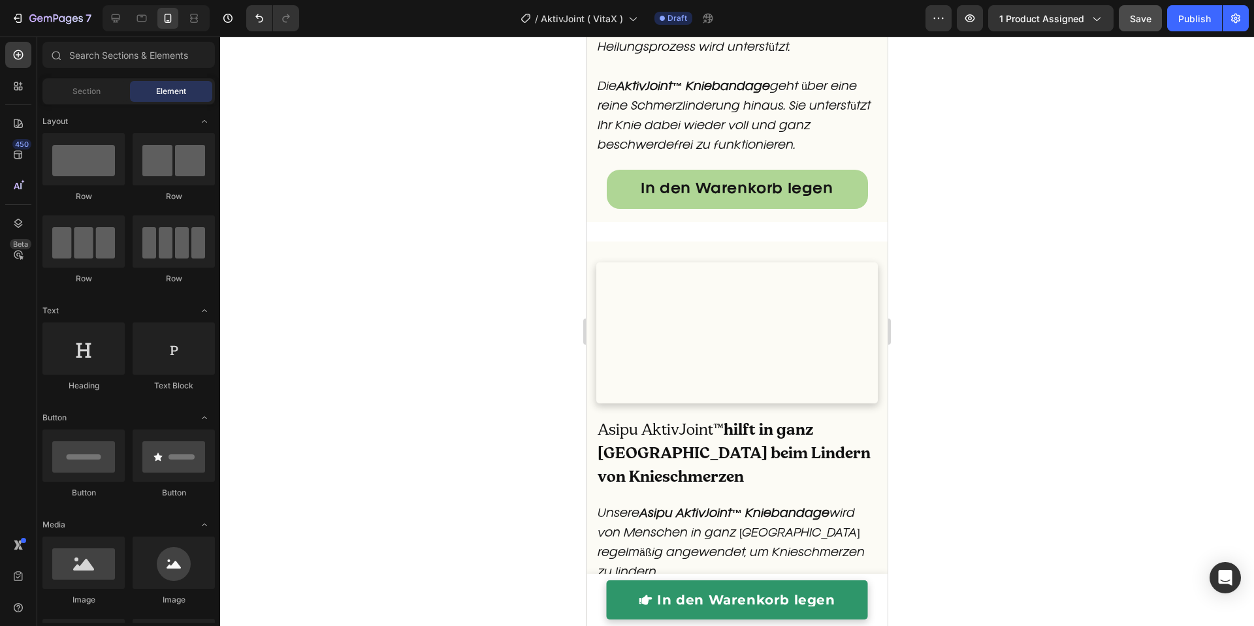
scroll to position [2884, 0]
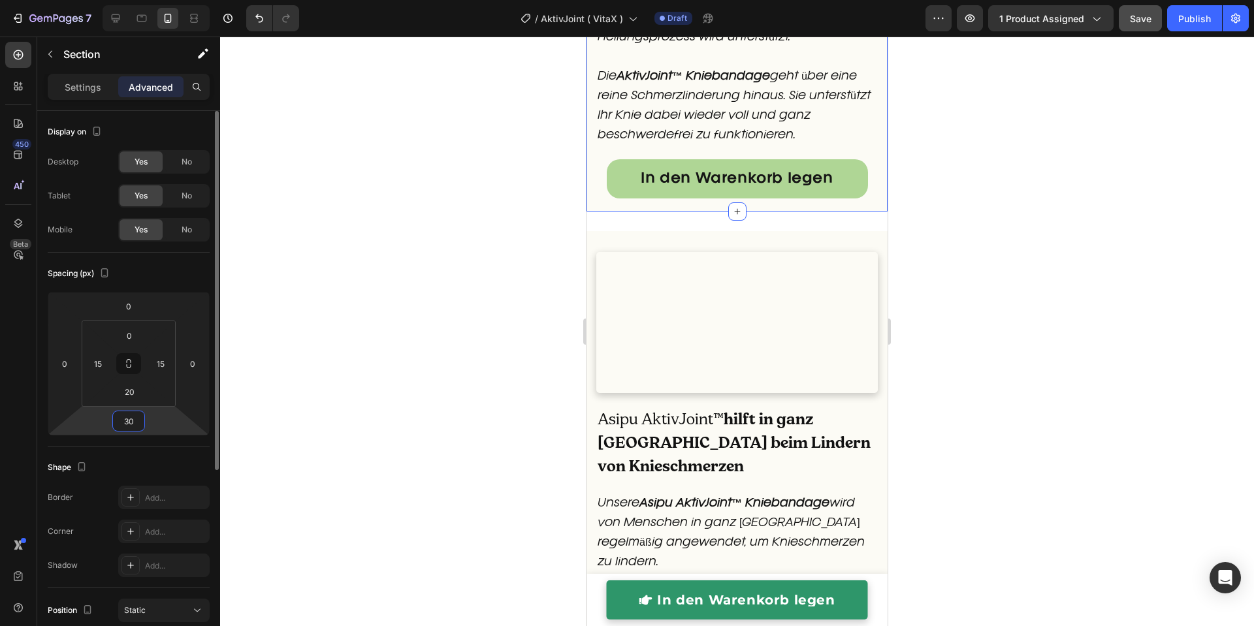
click at [128, 423] on input "30" at bounding box center [129, 421] width 26 height 20
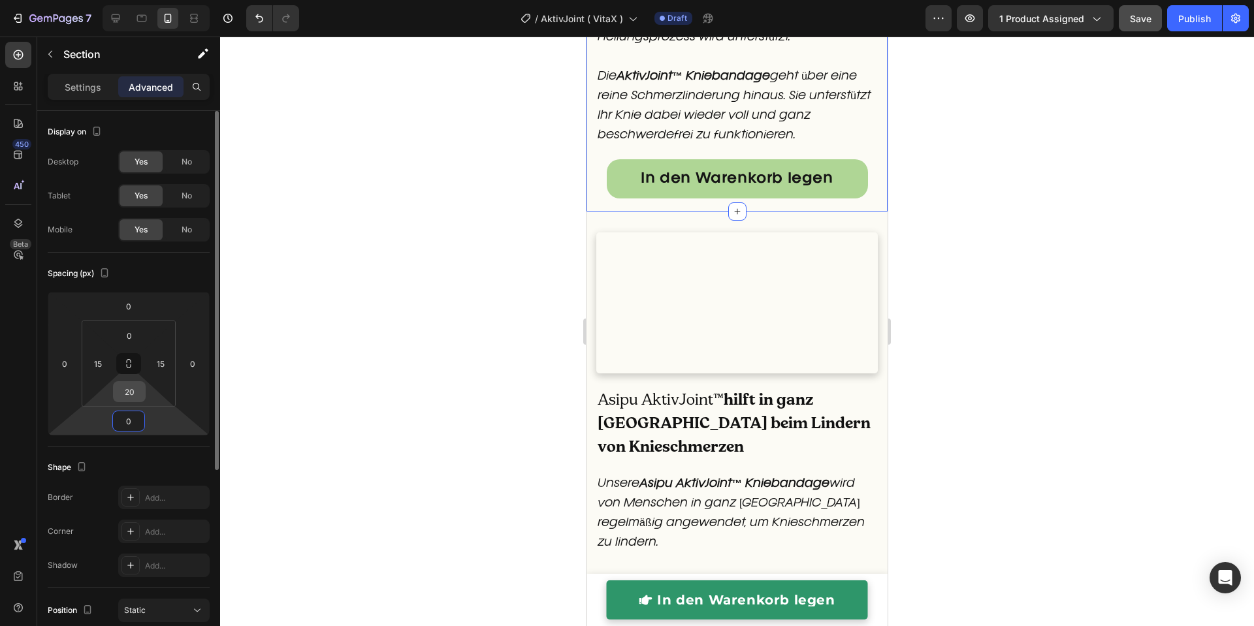
type input "0"
click at [139, 391] on input "20" at bounding box center [129, 392] width 26 height 20
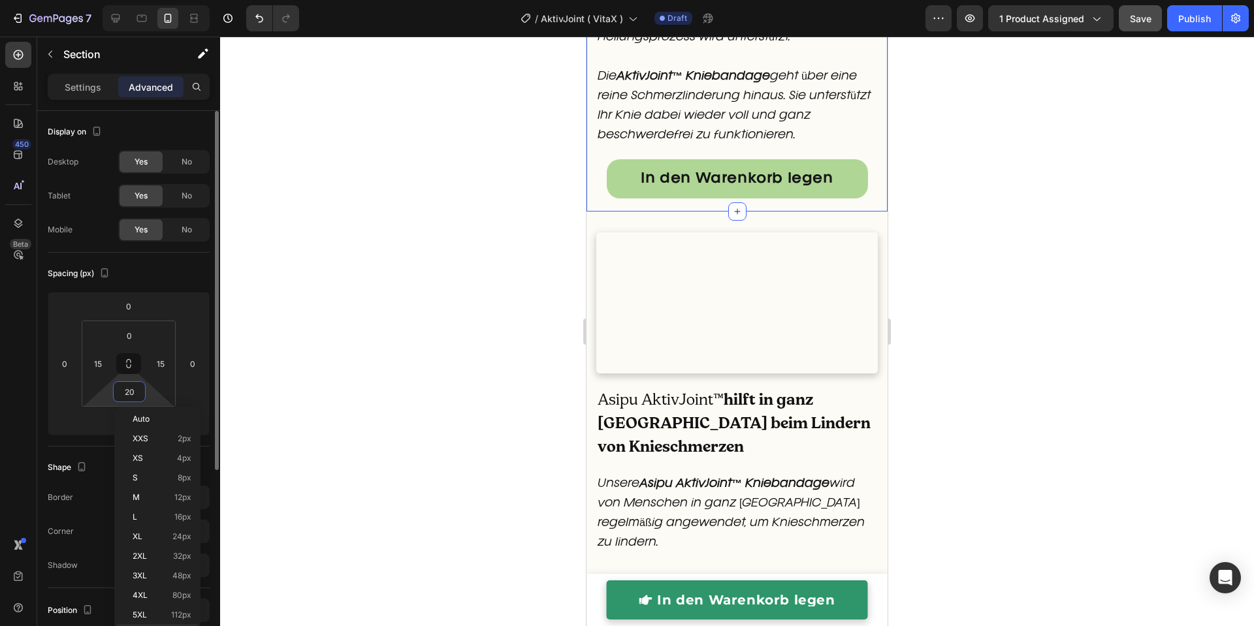
click at [139, 391] on input "20" at bounding box center [129, 392] width 26 height 20
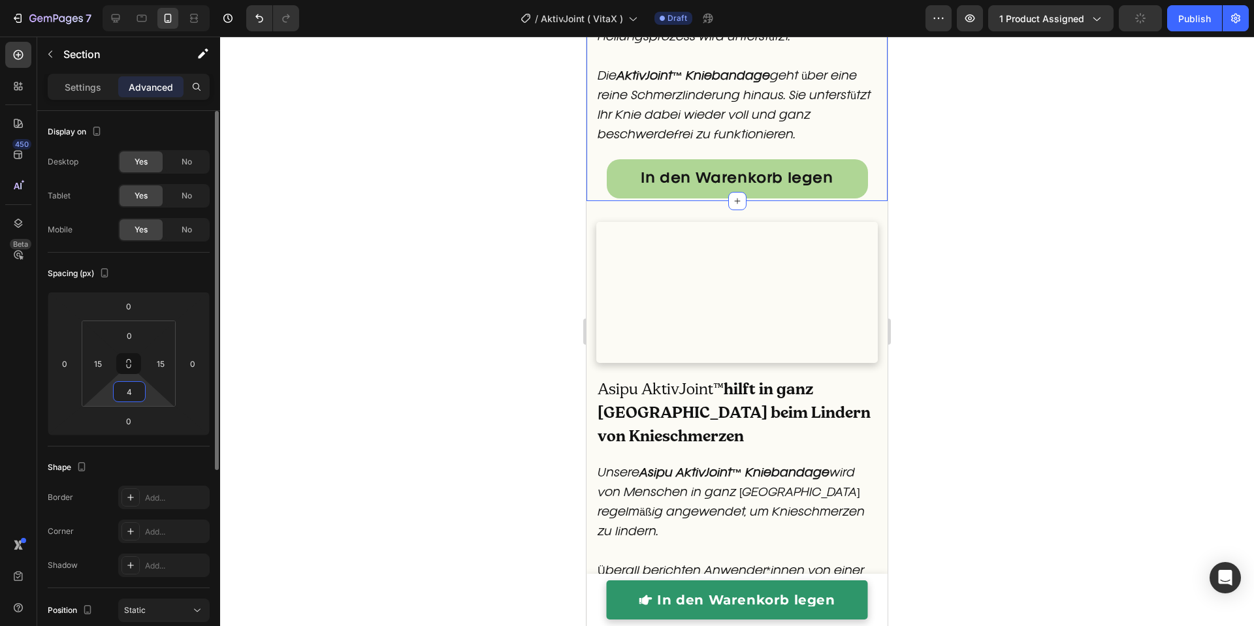
type input "40"
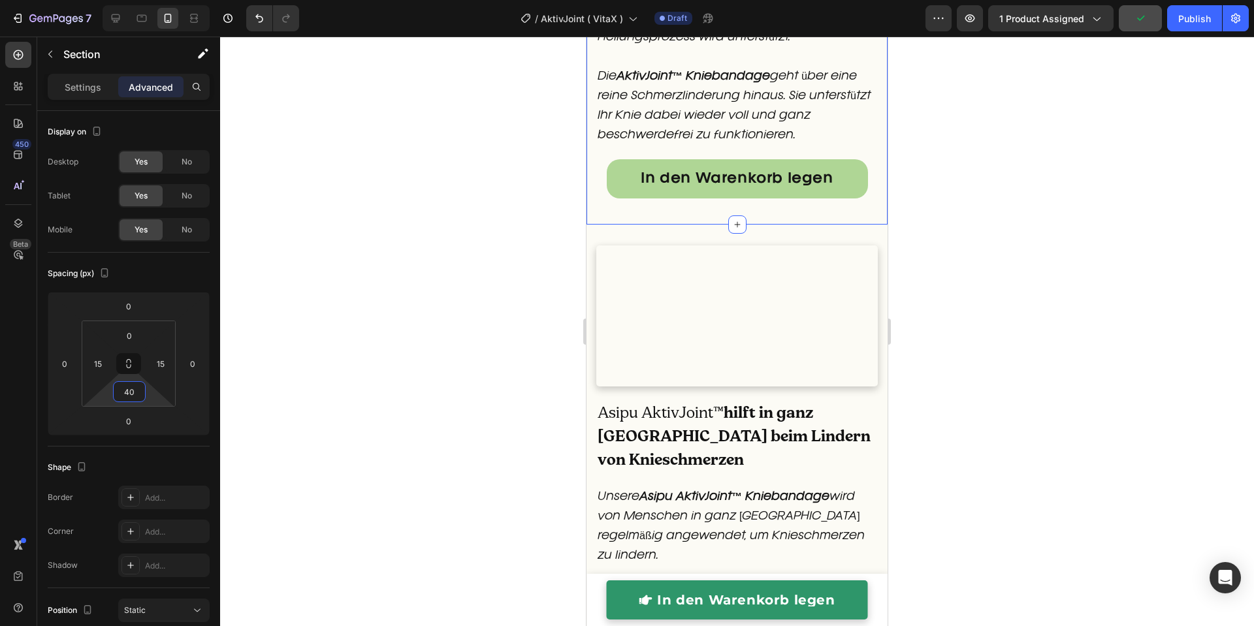
click at [480, 402] on div at bounding box center [737, 332] width 1034 height 590
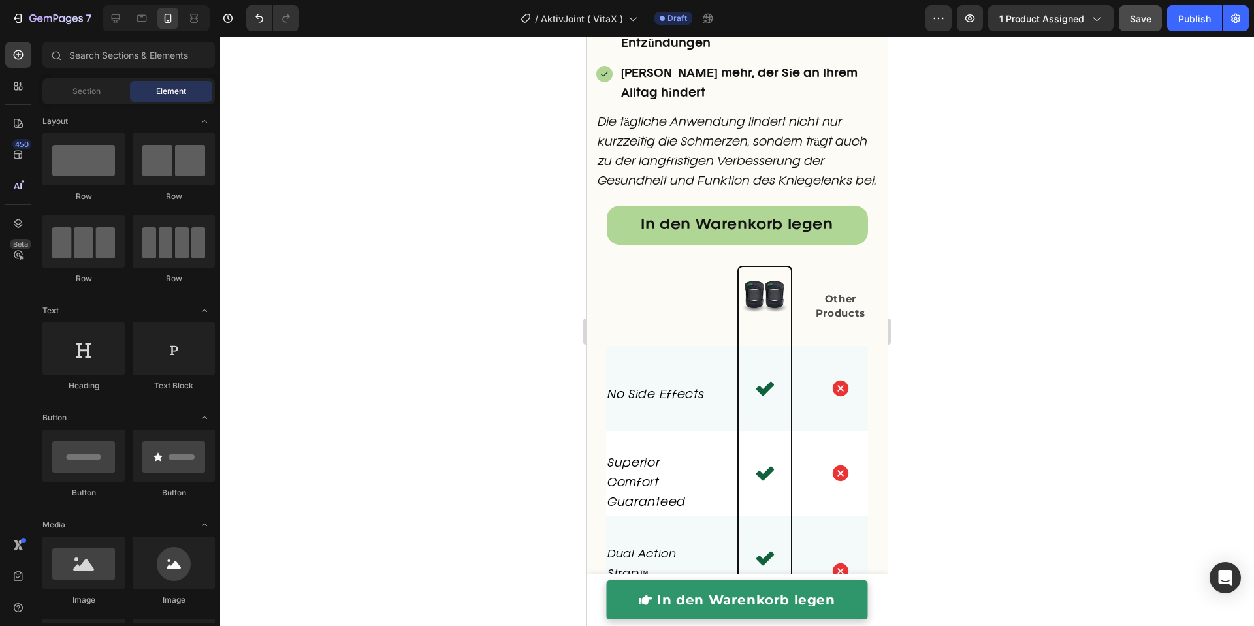
scroll to position [3983, 0]
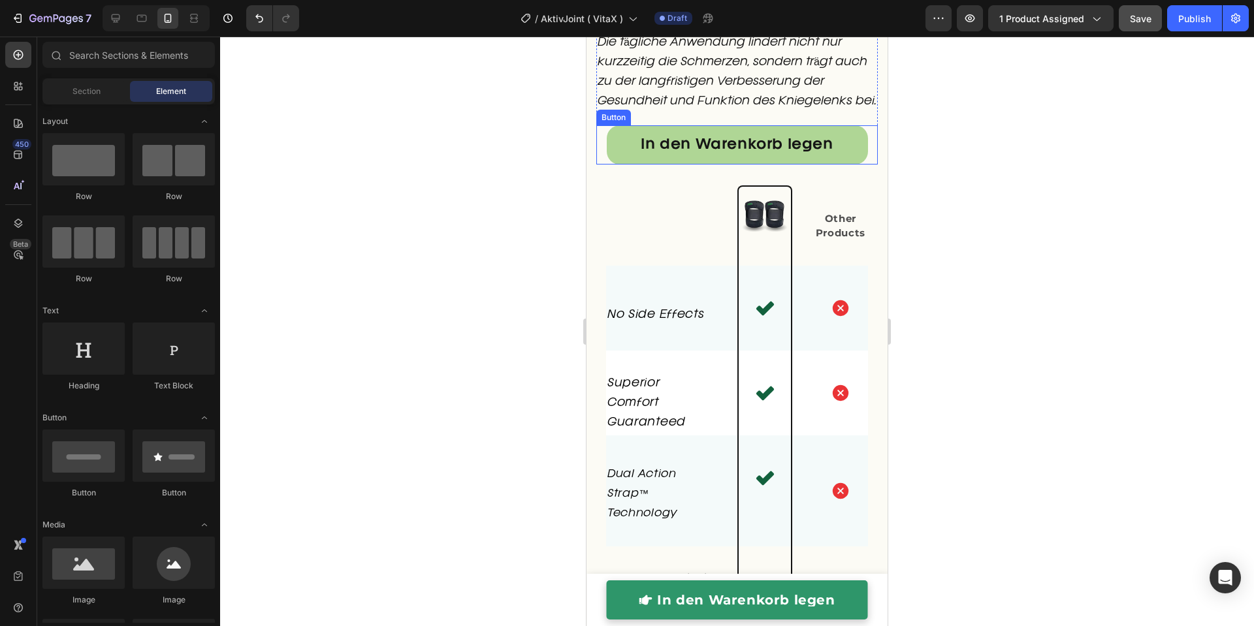
click at [863, 165] on div "In den Warenkorb legen Button" at bounding box center [736, 144] width 281 height 39
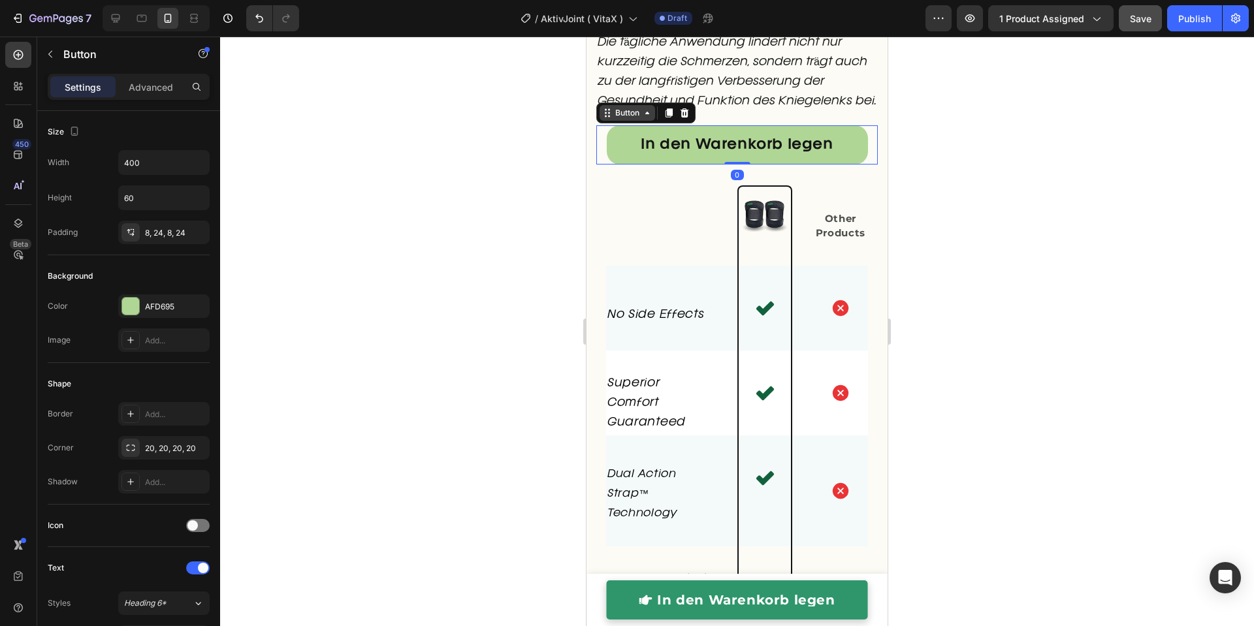
click at [629, 119] on div "Button" at bounding box center [627, 113] width 29 height 12
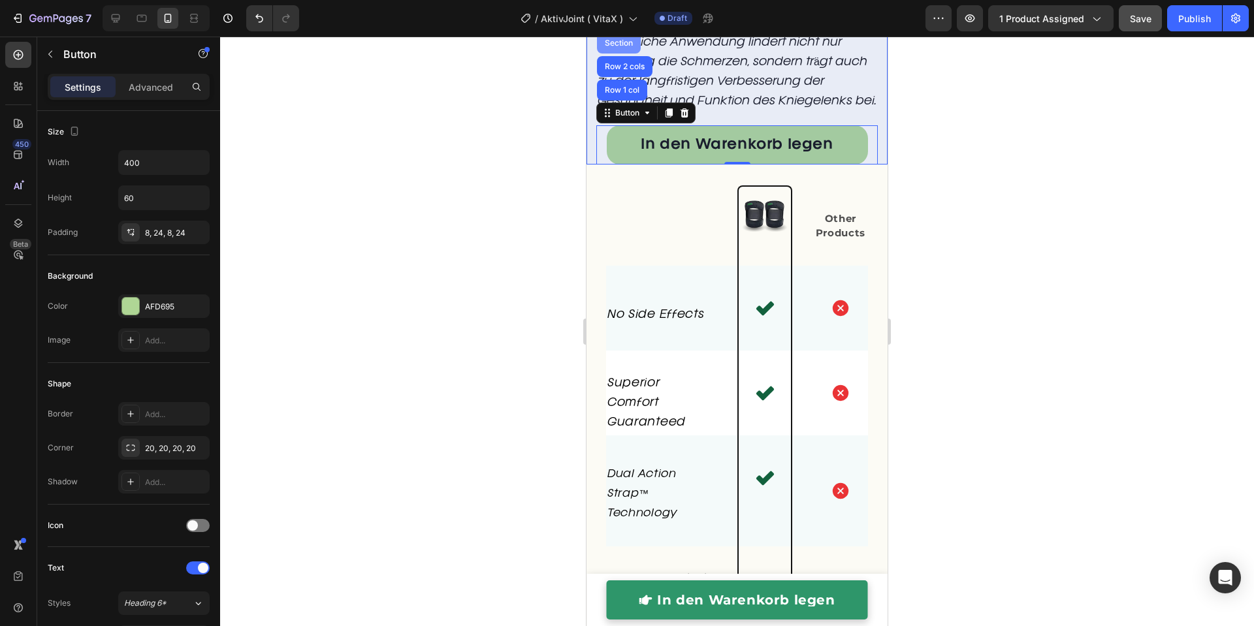
click at [629, 54] on div "Section" at bounding box center [619, 43] width 44 height 21
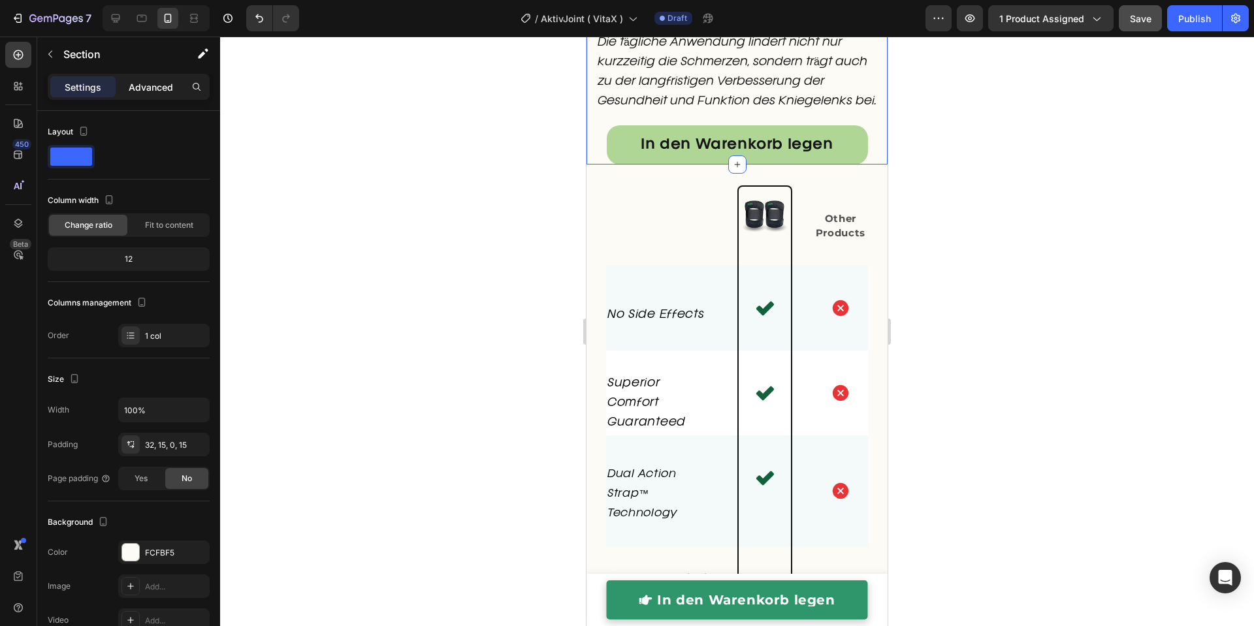
click at [151, 93] on div "Advanced" at bounding box center [150, 86] width 65 height 21
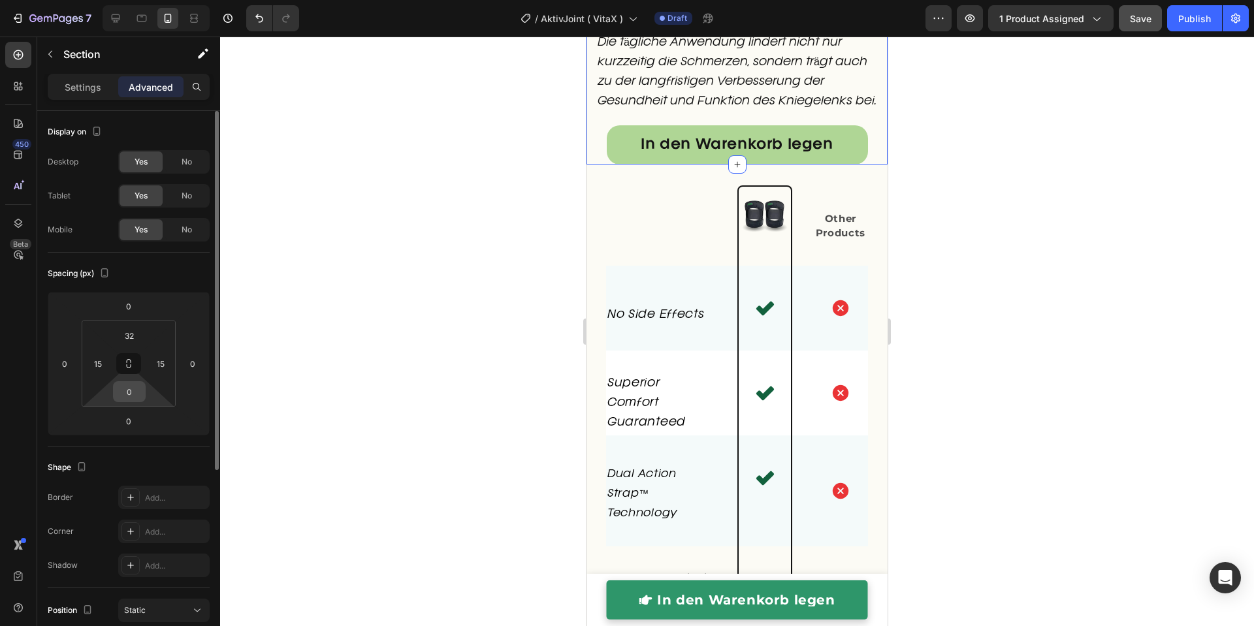
click at [130, 392] on input "0" at bounding box center [129, 392] width 26 height 20
type input "40"
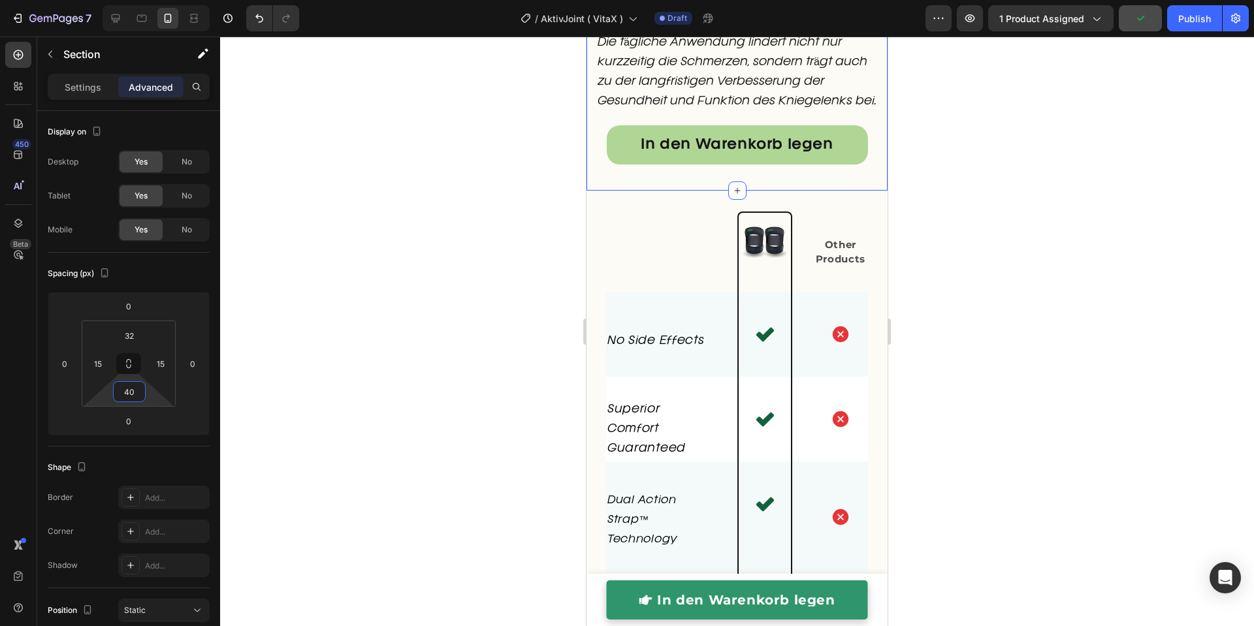
click at [449, 389] on div at bounding box center [737, 332] width 1034 height 590
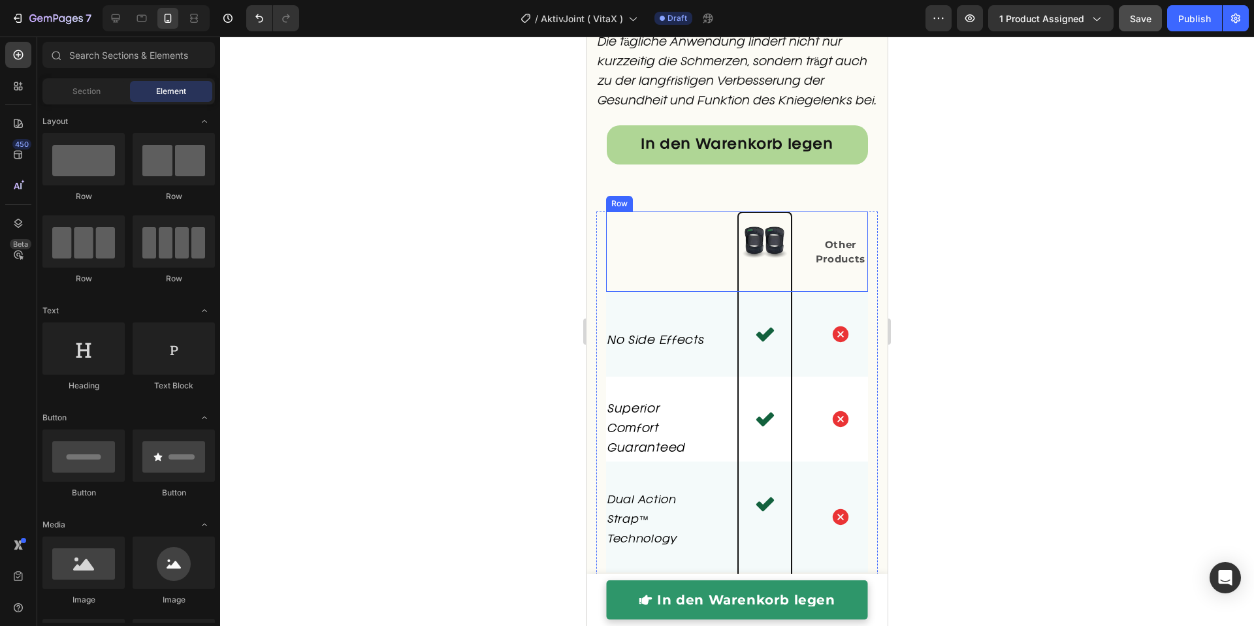
scroll to position [3987, 0]
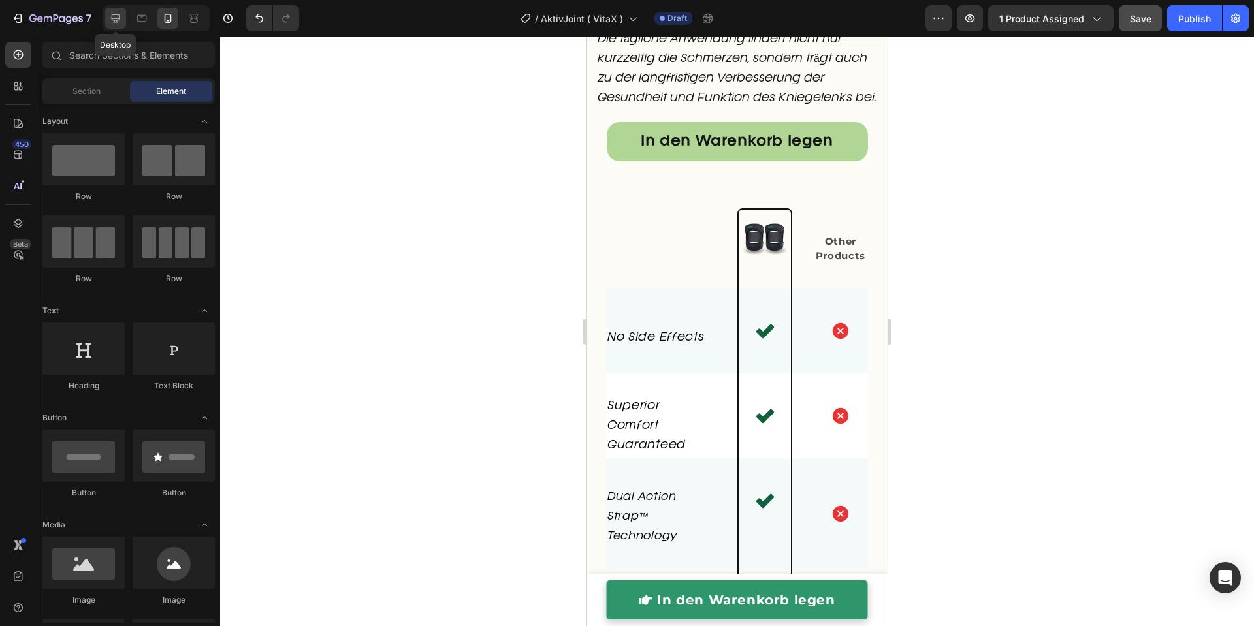
click at [114, 18] on icon at bounding box center [116, 18] width 8 height 8
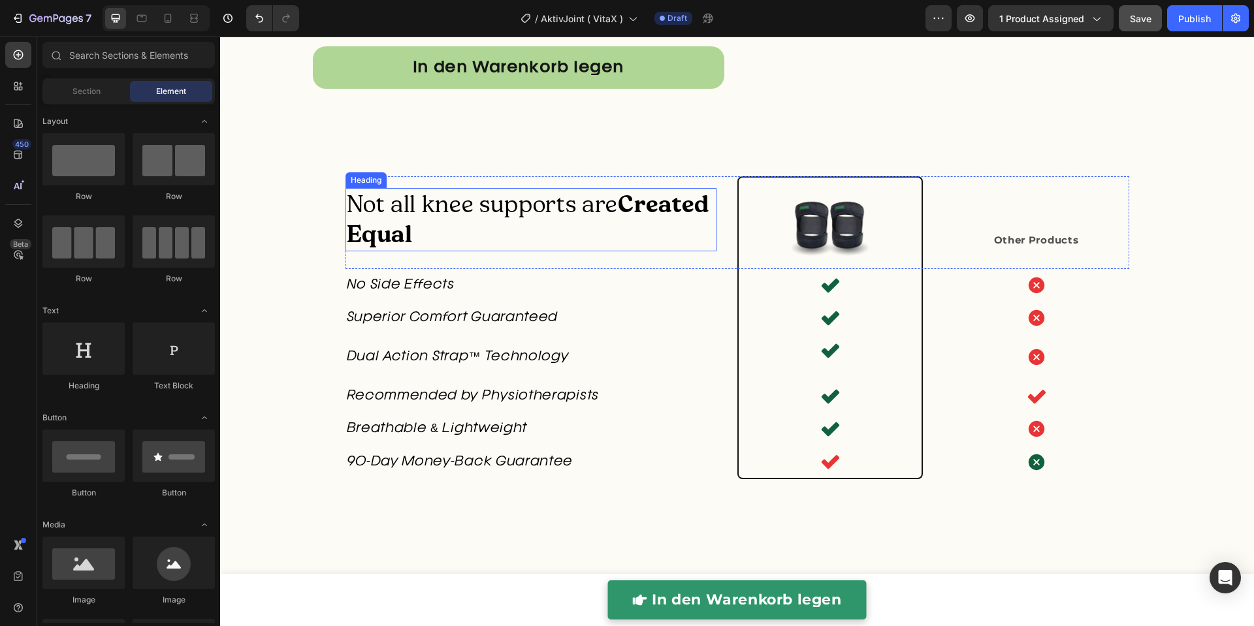
click at [426, 203] on span "Not all knee supports are Created Equal" at bounding box center [528, 219] width 362 height 60
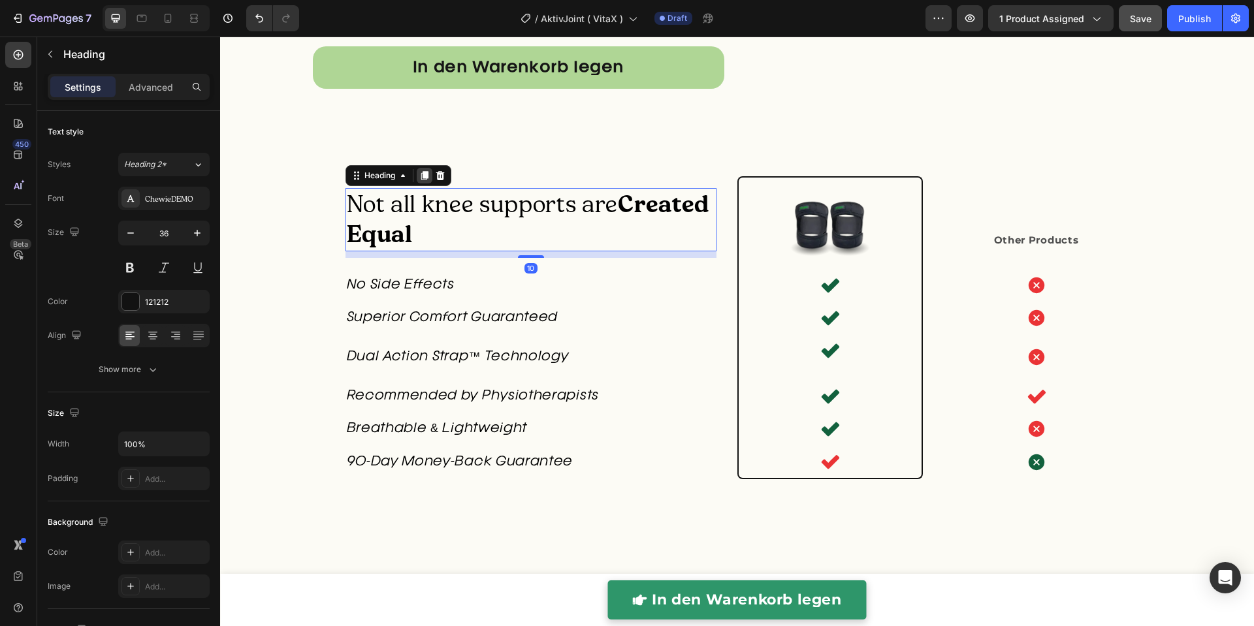
click at [421, 174] on icon at bounding box center [424, 175] width 7 height 9
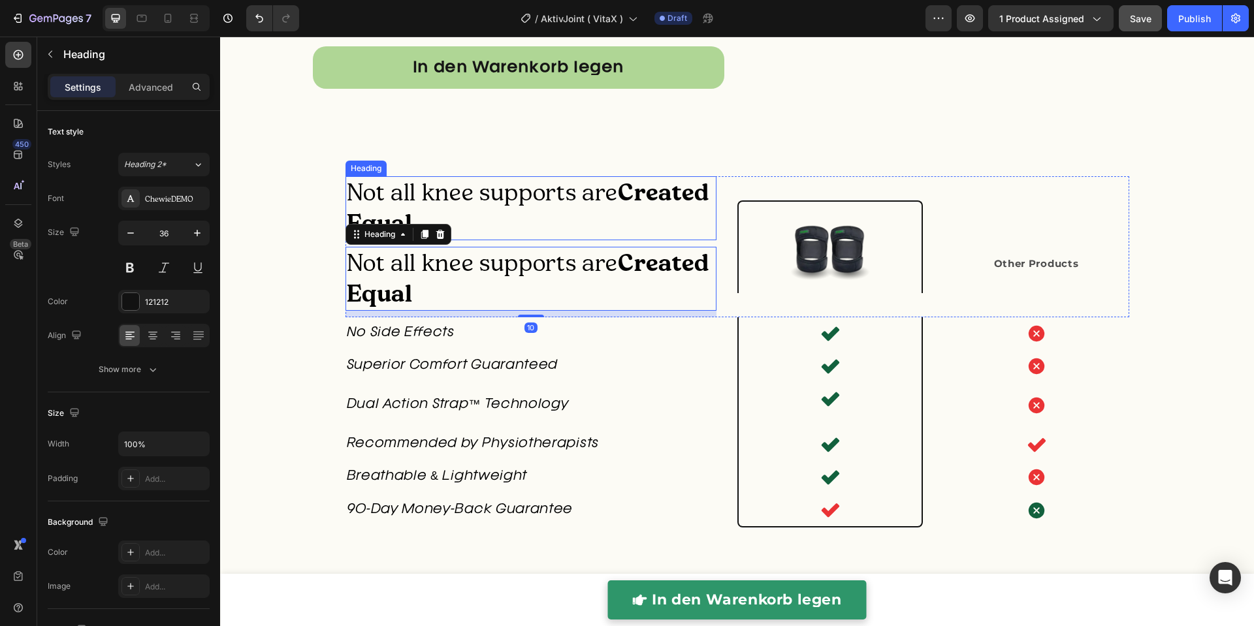
click at [382, 199] on span "Not all knee supports are Created Equal" at bounding box center [528, 208] width 362 height 60
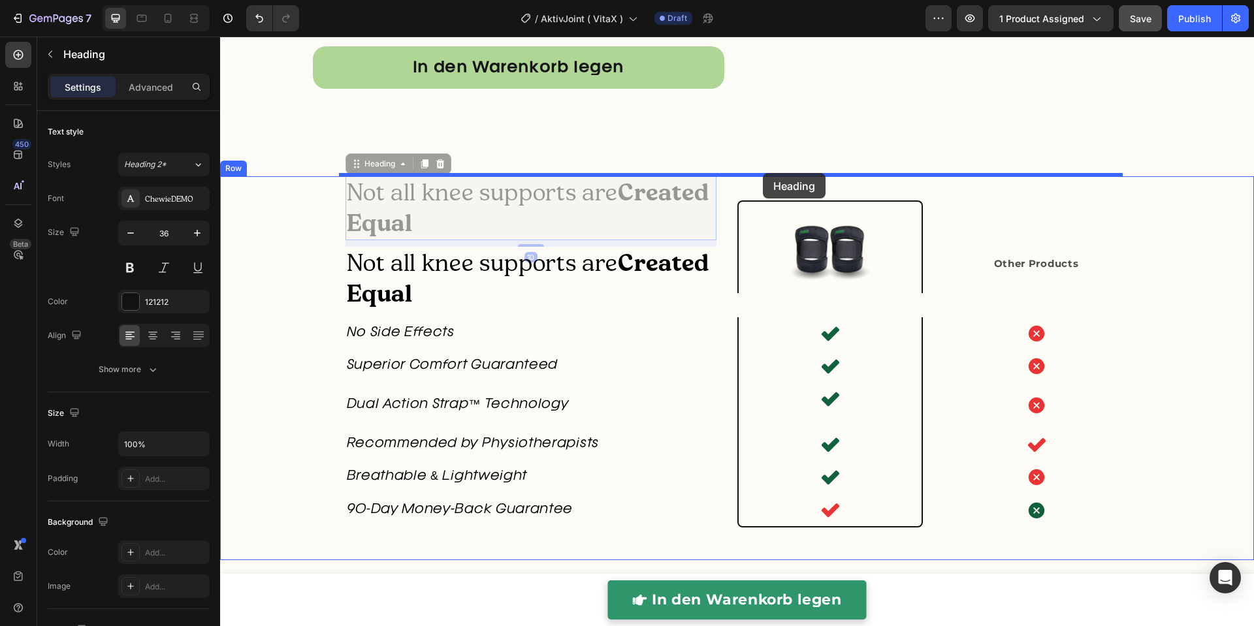
drag, startPoint x: 384, startPoint y: 163, endPoint x: 763, endPoint y: 173, distance: 378.9
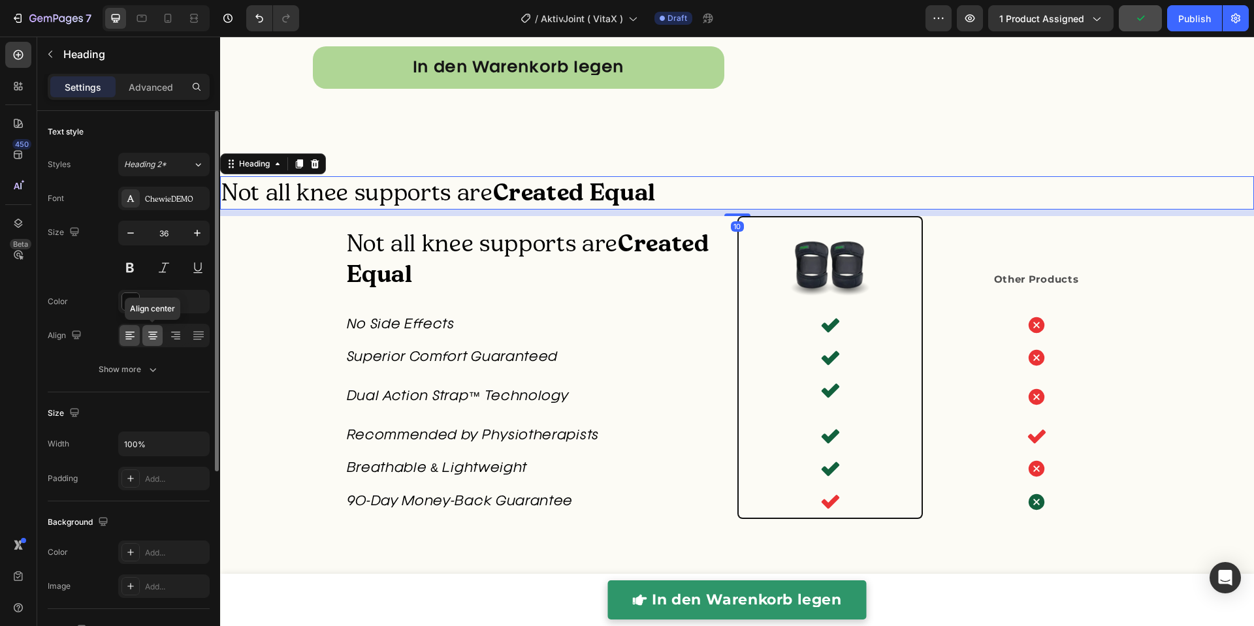
click at [151, 335] on icon at bounding box center [152, 335] width 13 height 13
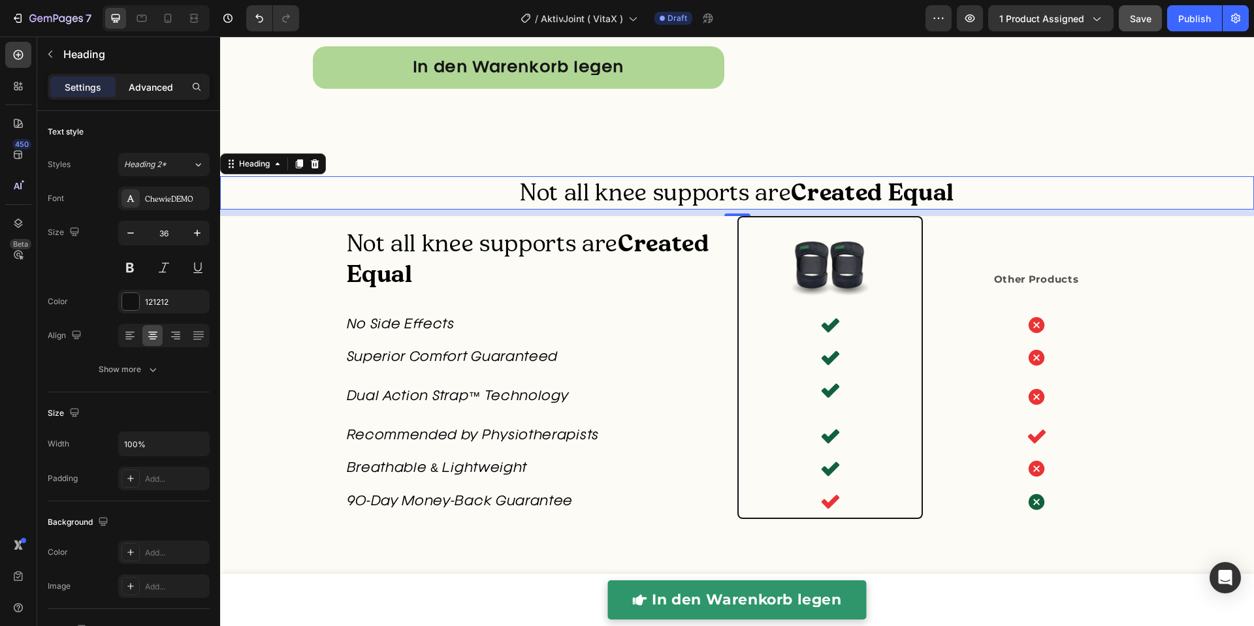
click at [155, 87] on p "Advanced" at bounding box center [151, 87] width 44 height 14
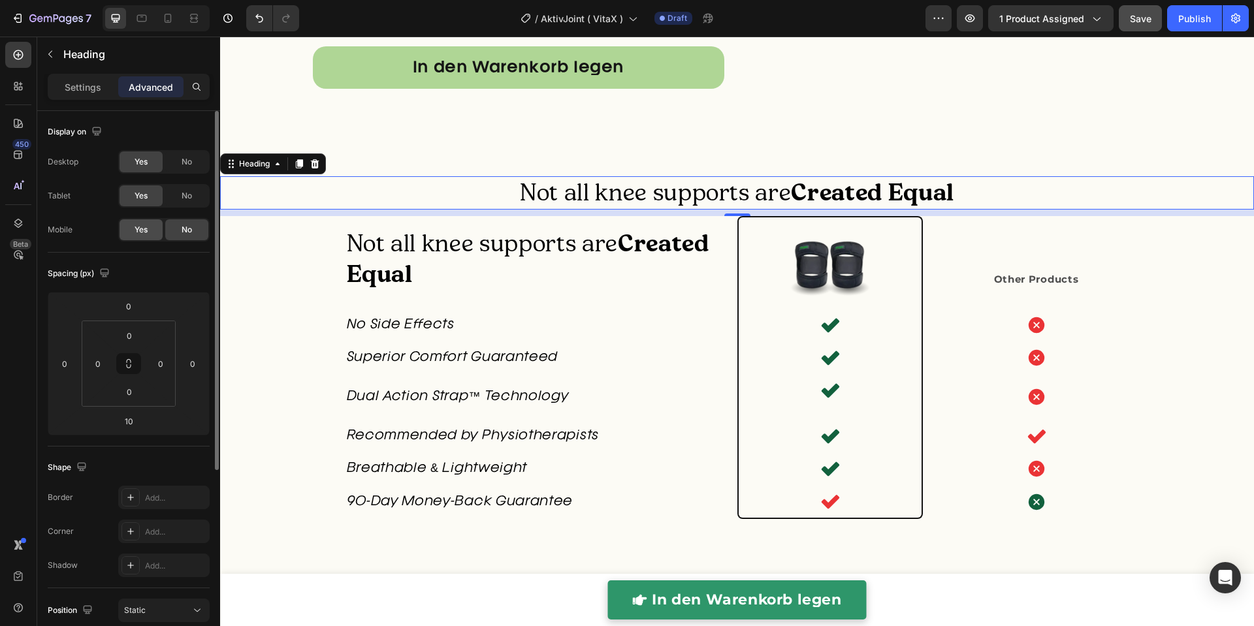
click at [143, 225] on span "Yes" at bounding box center [141, 230] width 13 height 12
drag, startPoint x: 176, startPoint y: 161, endPoint x: 180, endPoint y: 180, distance: 18.9
click at [176, 161] on div "No" at bounding box center [186, 162] width 43 height 21
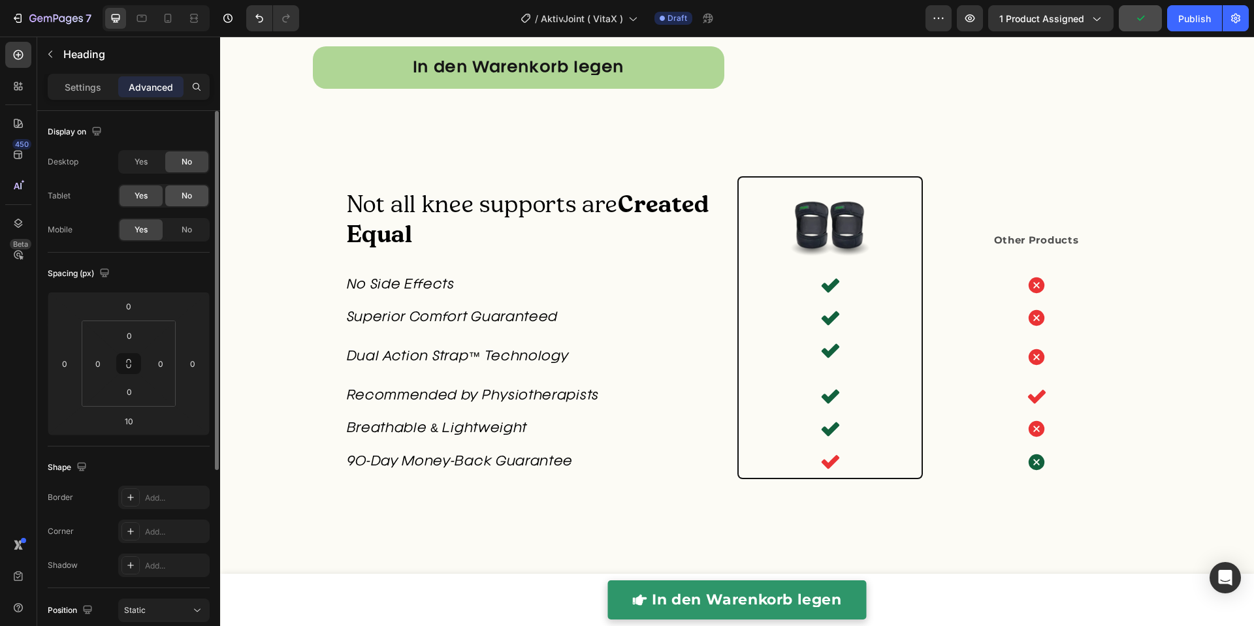
click at [182, 195] on span "No" at bounding box center [187, 196] width 10 height 12
click at [166, 20] on icon at bounding box center [167, 18] width 13 height 13
type input "20"
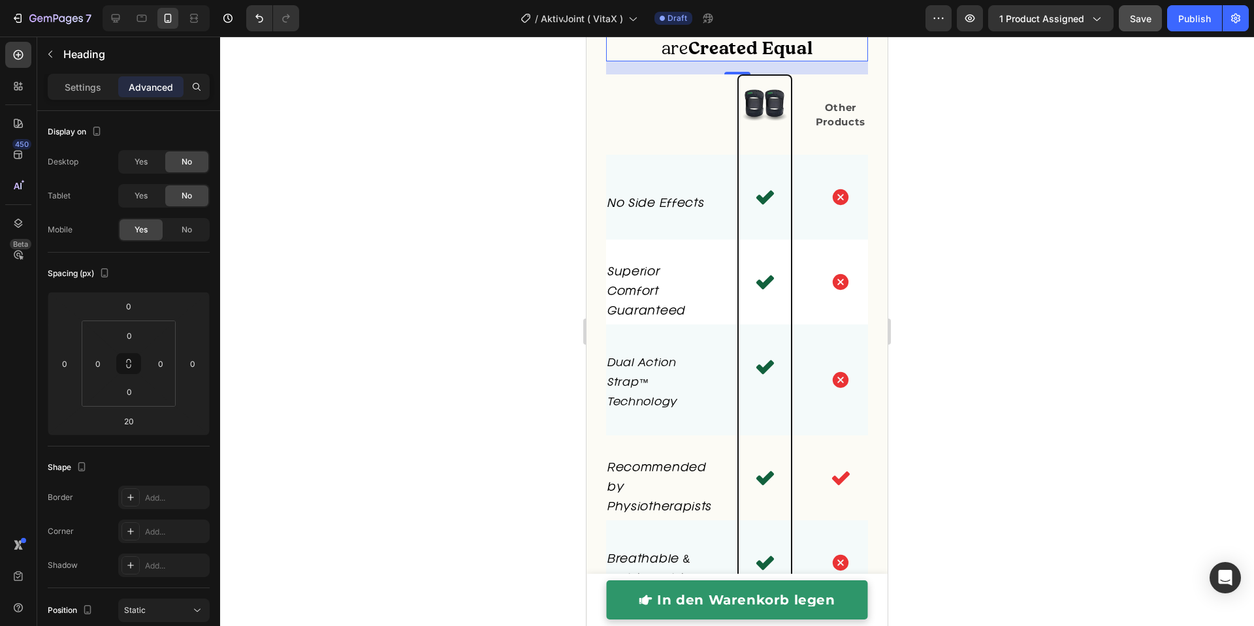
scroll to position [4278, 0]
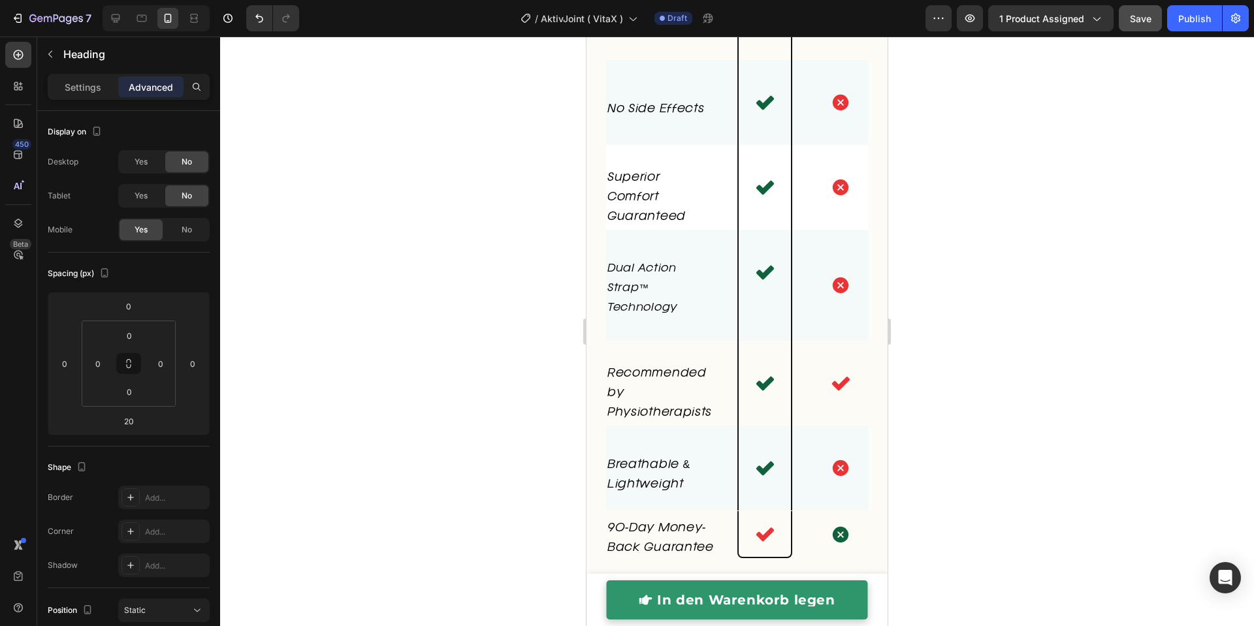
click at [471, 213] on div at bounding box center [737, 332] width 1034 height 590
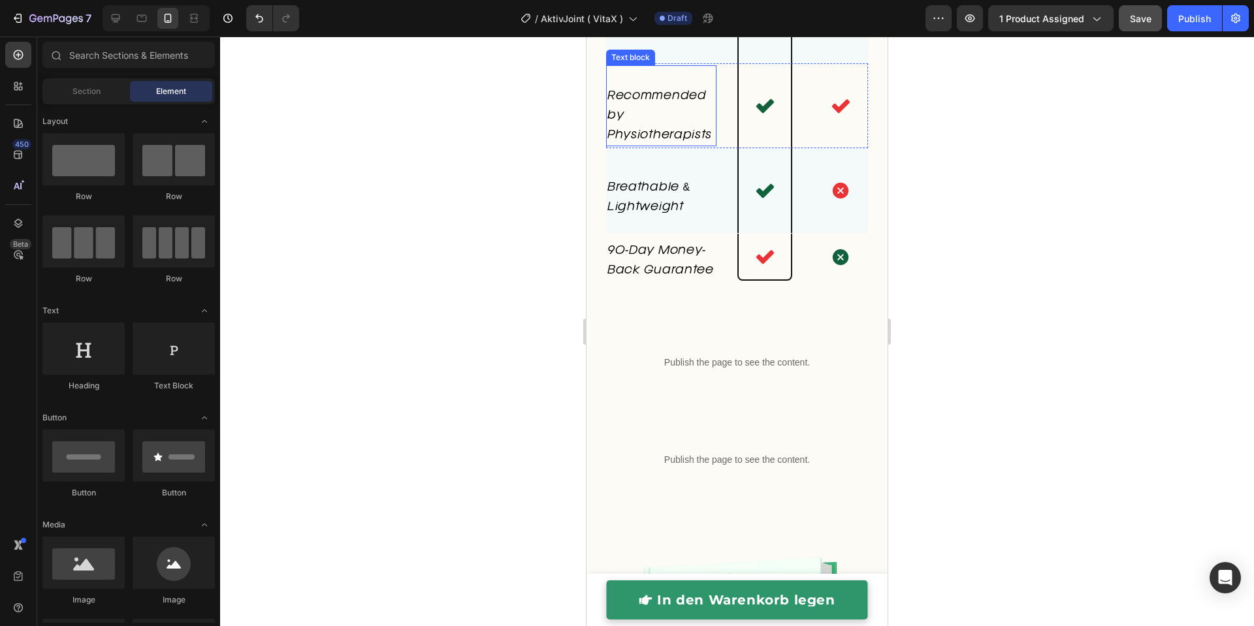
scroll to position [4976, 0]
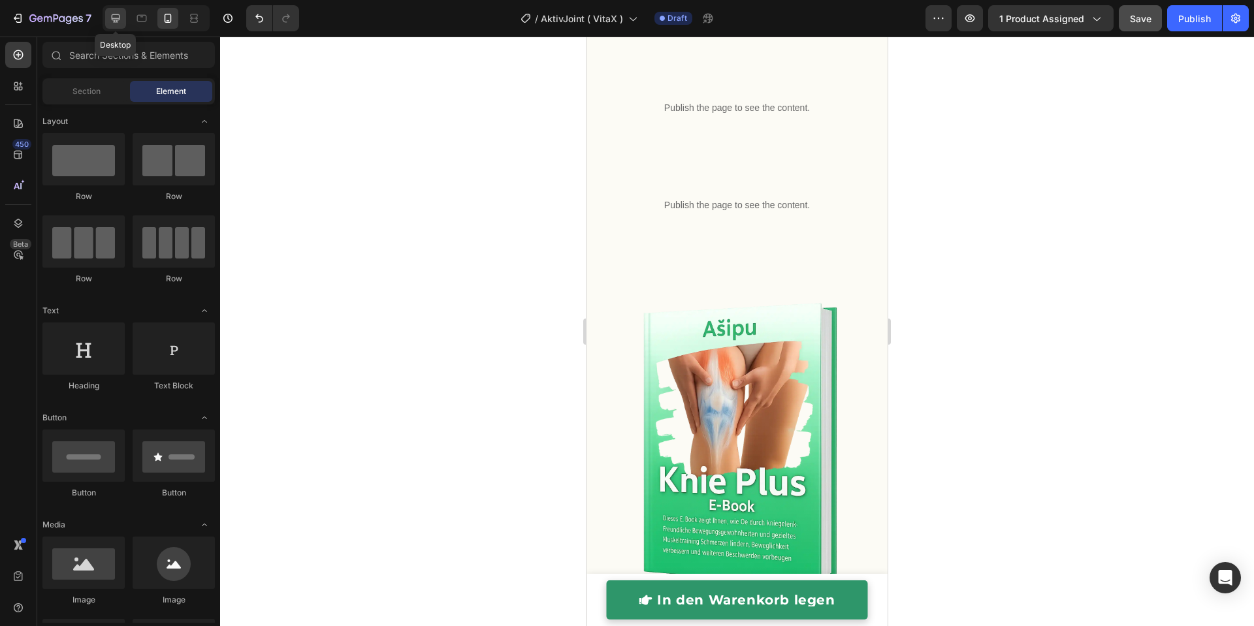
click at [121, 15] on icon at bounding box center [115, 18] width 13 height 13
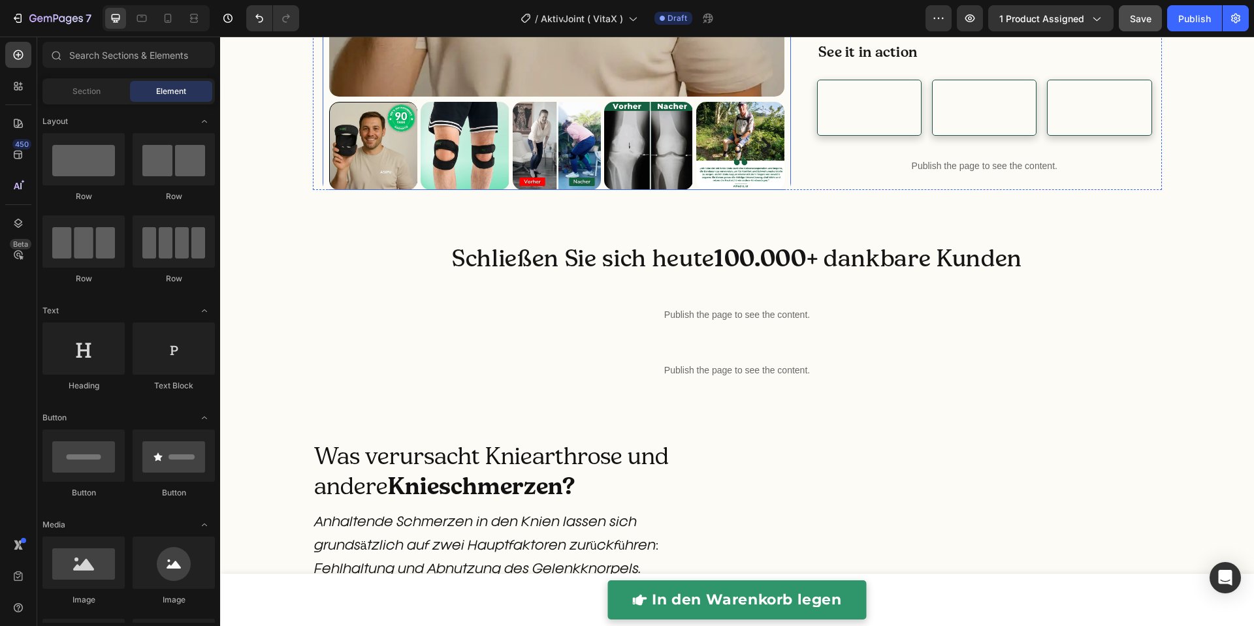
scroll to position [858, 0]
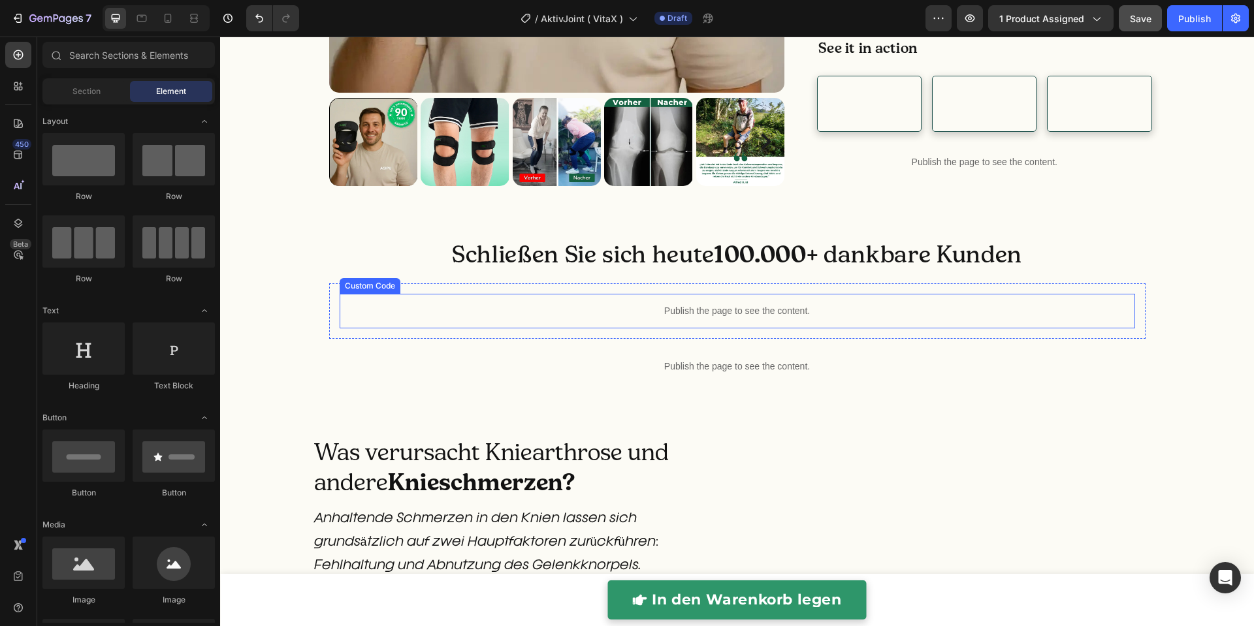
click at [722, 318] on p "Publish the page to see the content." at bounding box center [738, 311] width 796 height 14
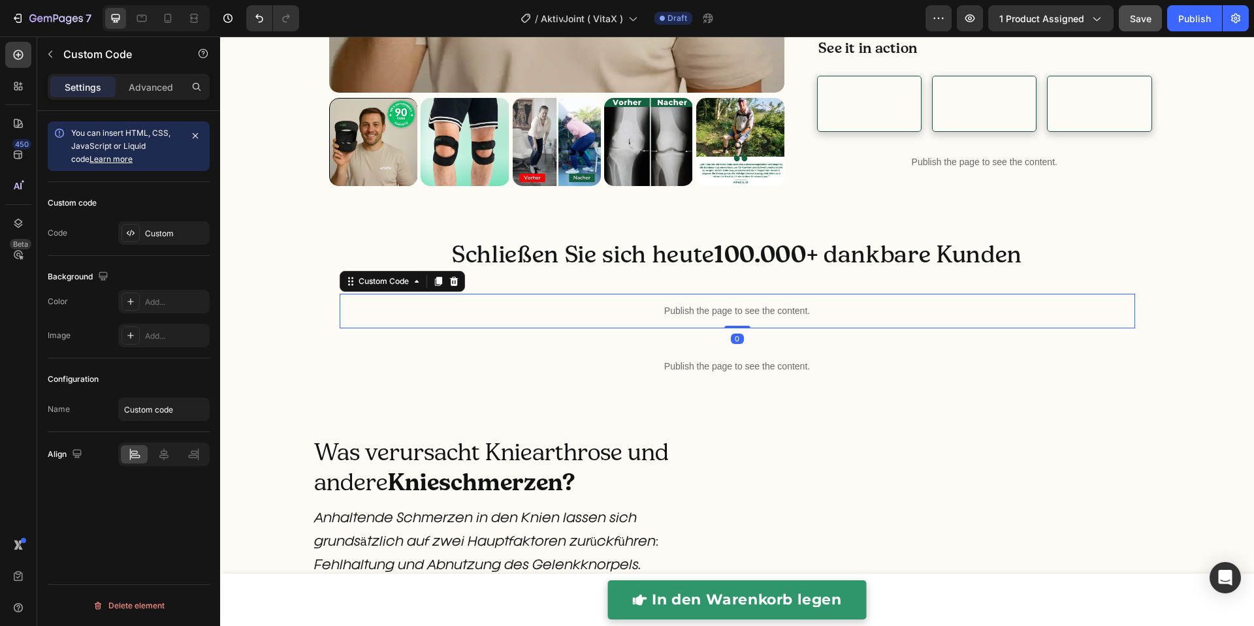
click at [722, 318] on p "Publish the page to see the content." at bounding box center [738, 311] width 796 height 14
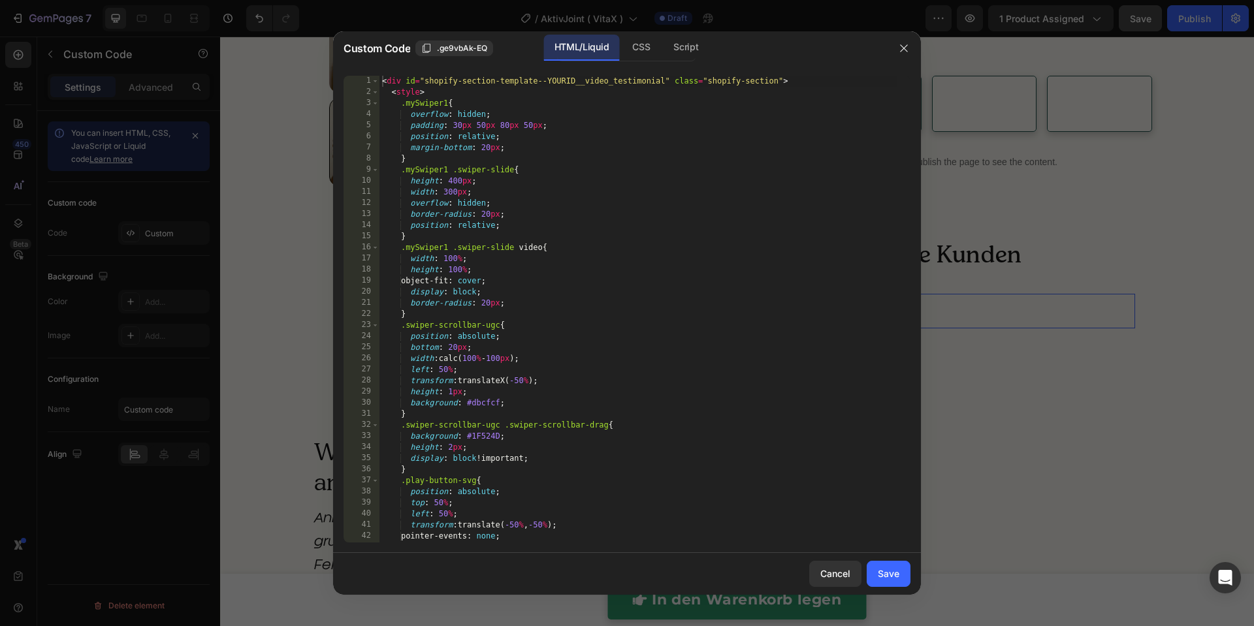
click at [720, 384] on div "< div id = "shopify-section-template--YOURID__video_testimonial" class = "shopi…" at bounding box center [638, 320] width 518 height 489
type textarea "</script>"
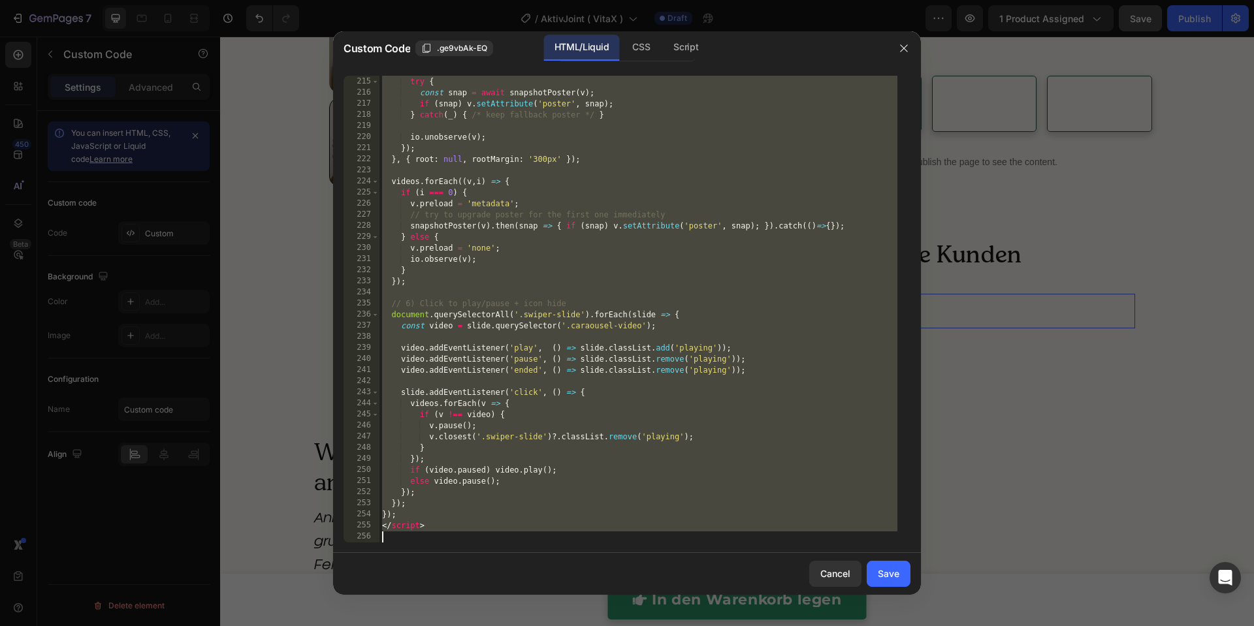
scroll to position [2509, 0]
paste textarea
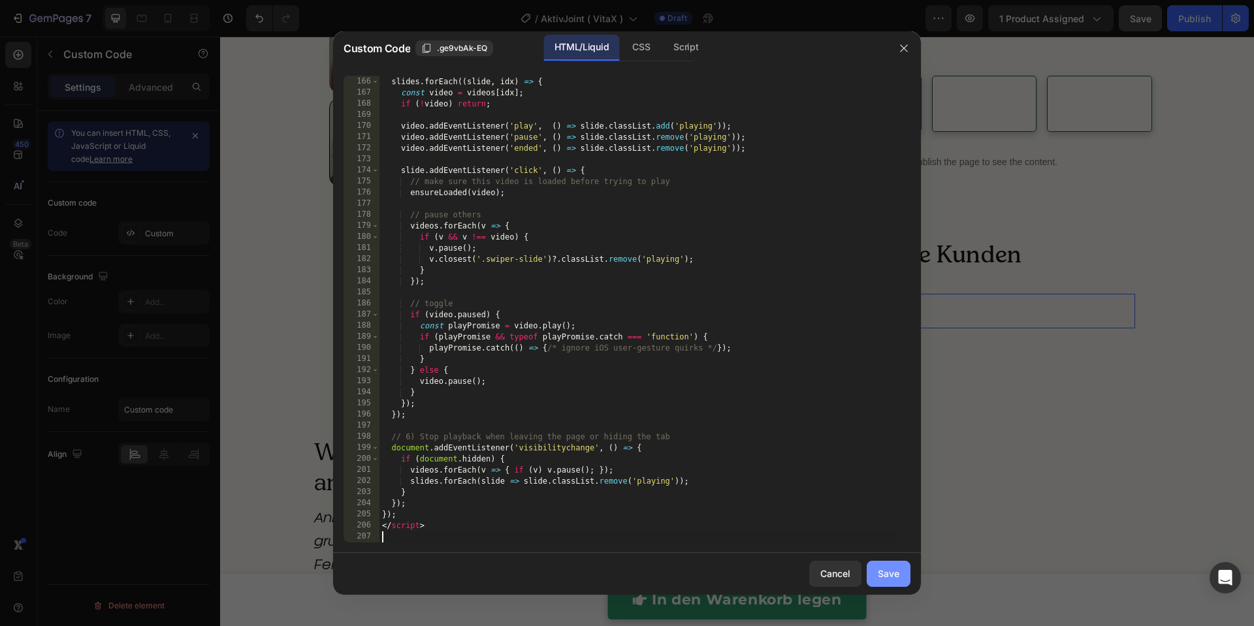
click at [883, 576] on div "Save" at bounding box center [889, 574] width 22 height 14
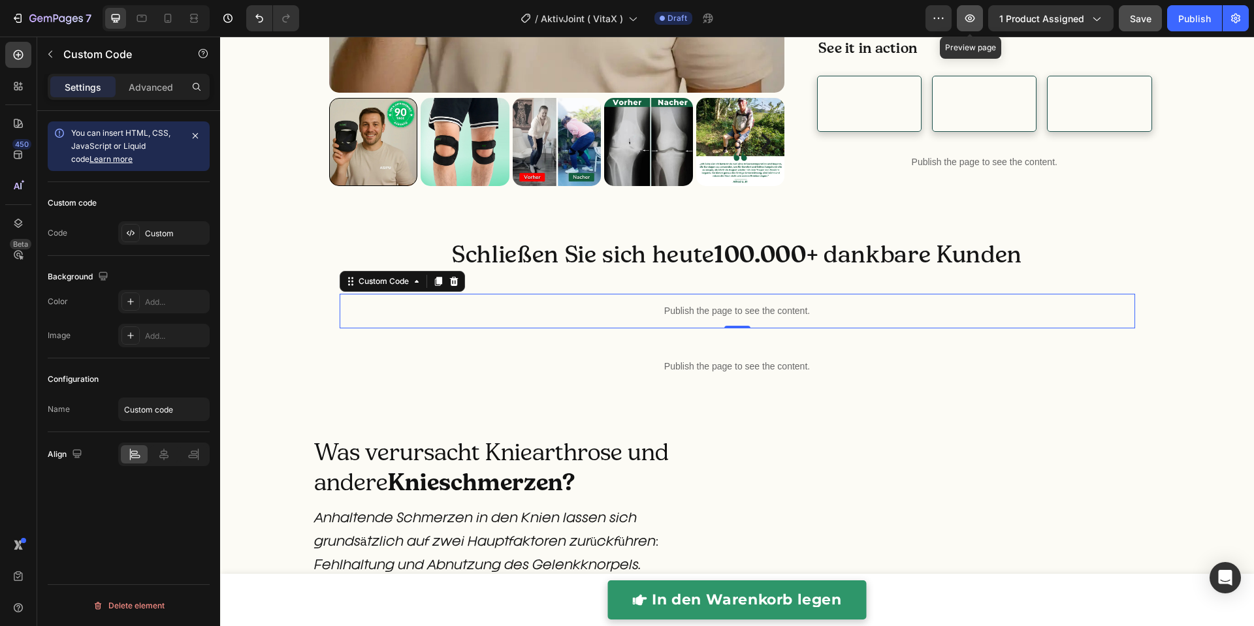
click at [973, 25] on button "button" at bounding box center [970, 18] width 26 height 26
drag, startPoint x: 266, startPoint y: 26, endPoint x: 329, endPoint y: 436, distance: 415.0
click at [266, 26] on button "Undo/Redo" at bounding box center [259, 18] width 26 height 26
click at [590, 329] on div "Publish the page to see the content." at bounding box center [738, 311] width 796 height 35
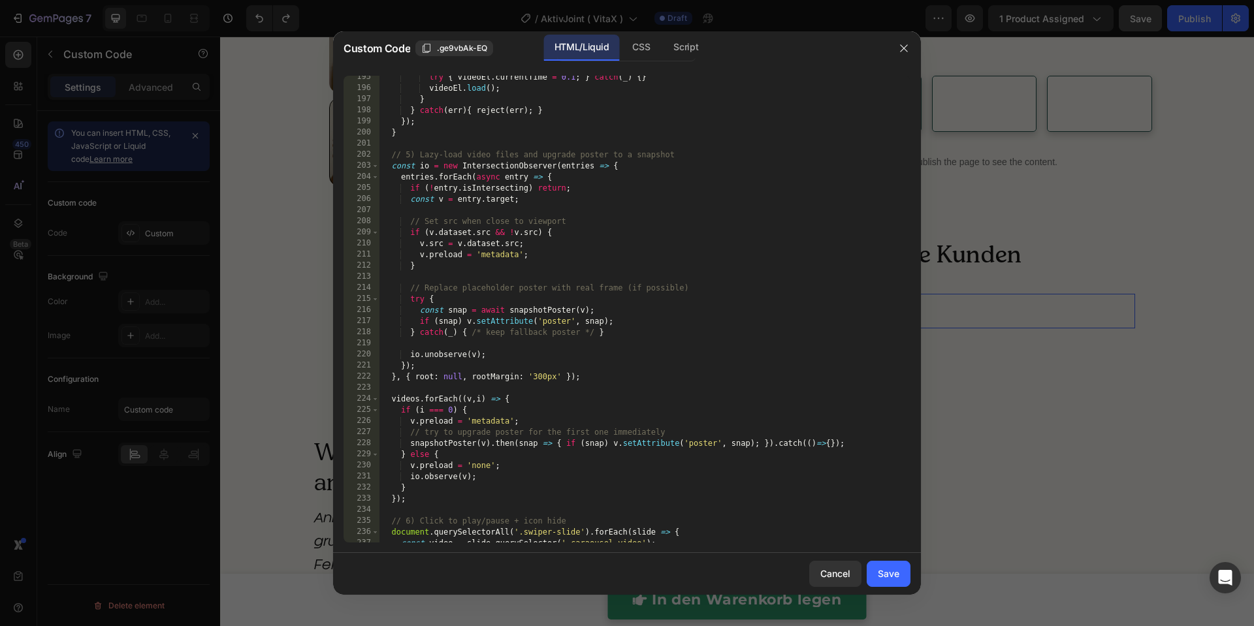
scroll to position [2509, 0]
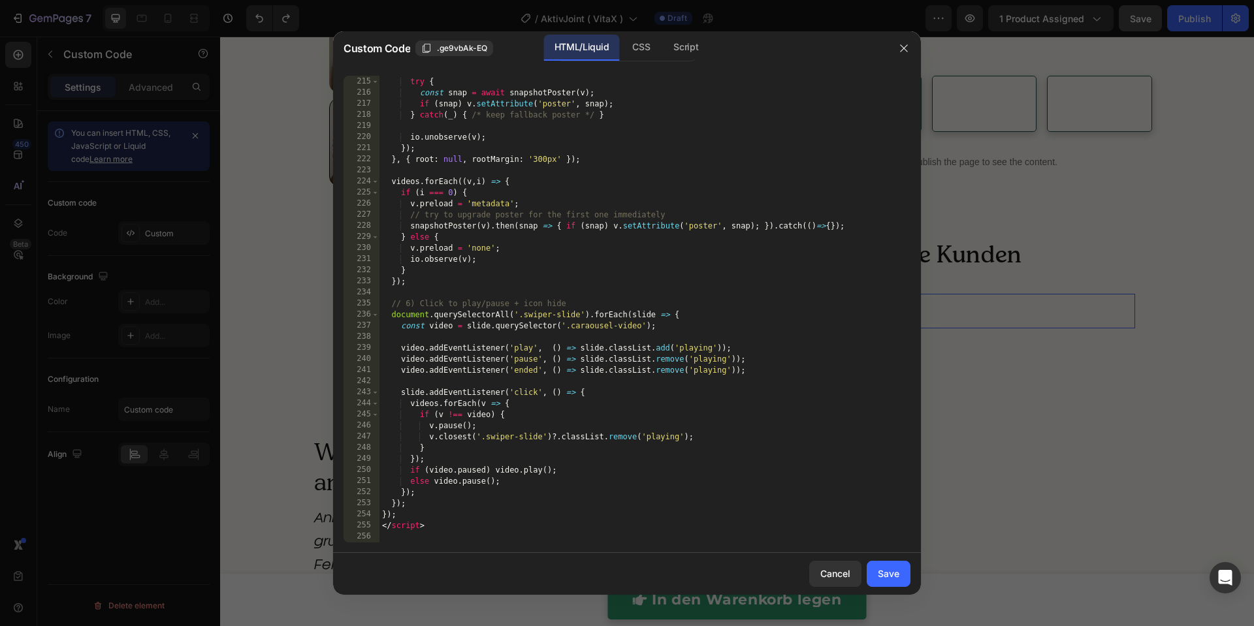
click at [540, 314] on div "// Replace placeholder poster with real frame (if possible) try { const snap = …" at bounding box center [638, 309] width 518 height 489
type textarea "</script>"
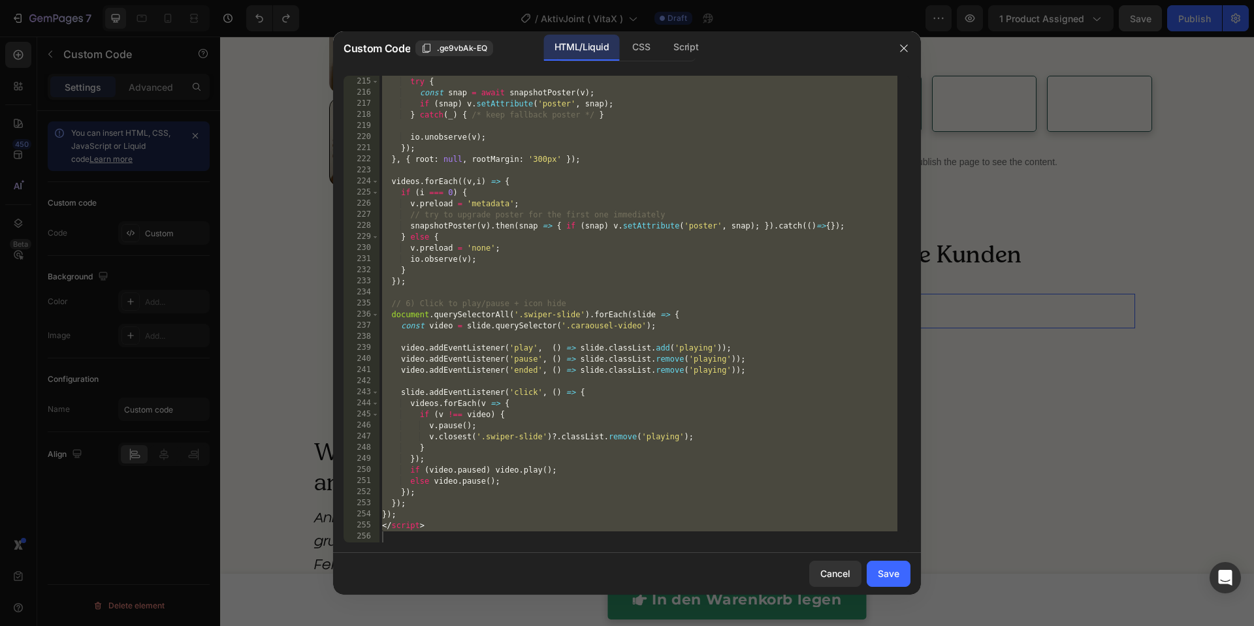
click at [1021, 287] on div at bounding box center [627, 313] width 1254 height 626
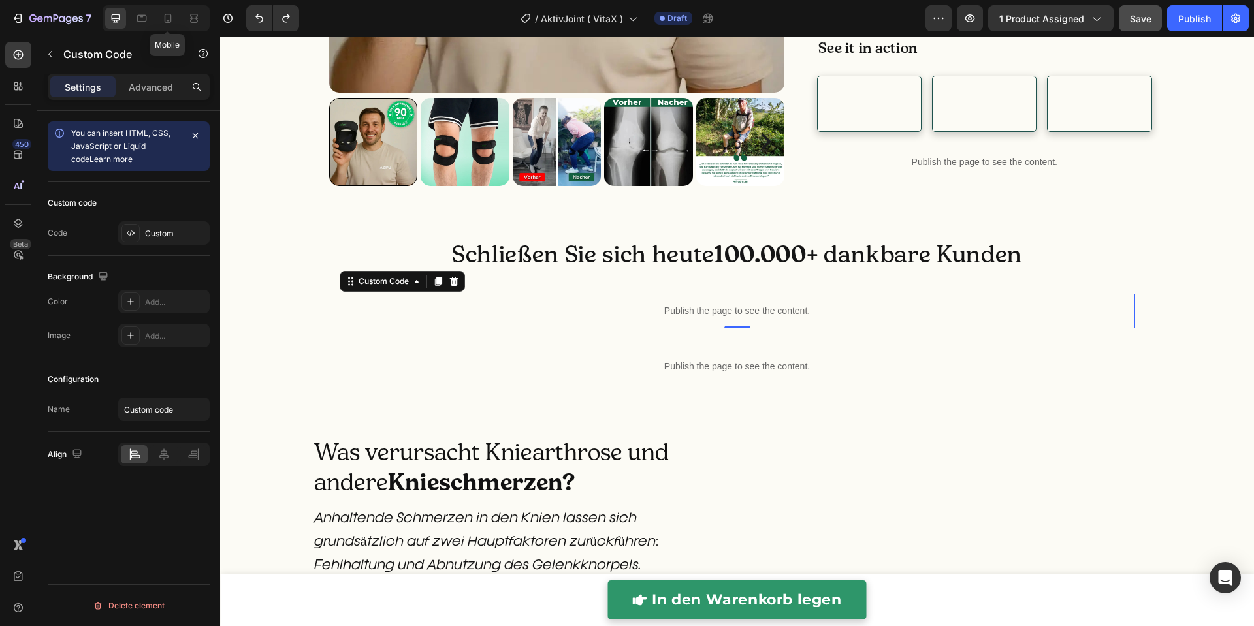
drag, startPoint x: 174, startPoint y: 18, endPoint x: 265, endPoint y: 65, distance: 101.9
click at [174, 19] on icon at bounding box center [167, 18] width 13 height 13
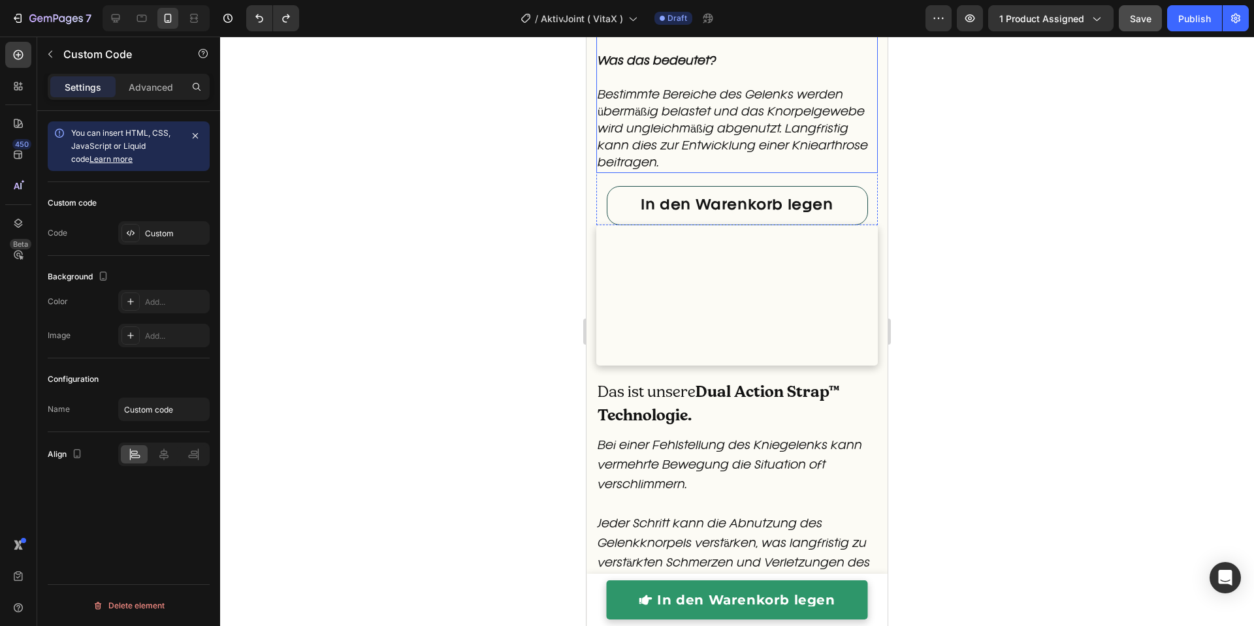
scroll to position [2174, 0]
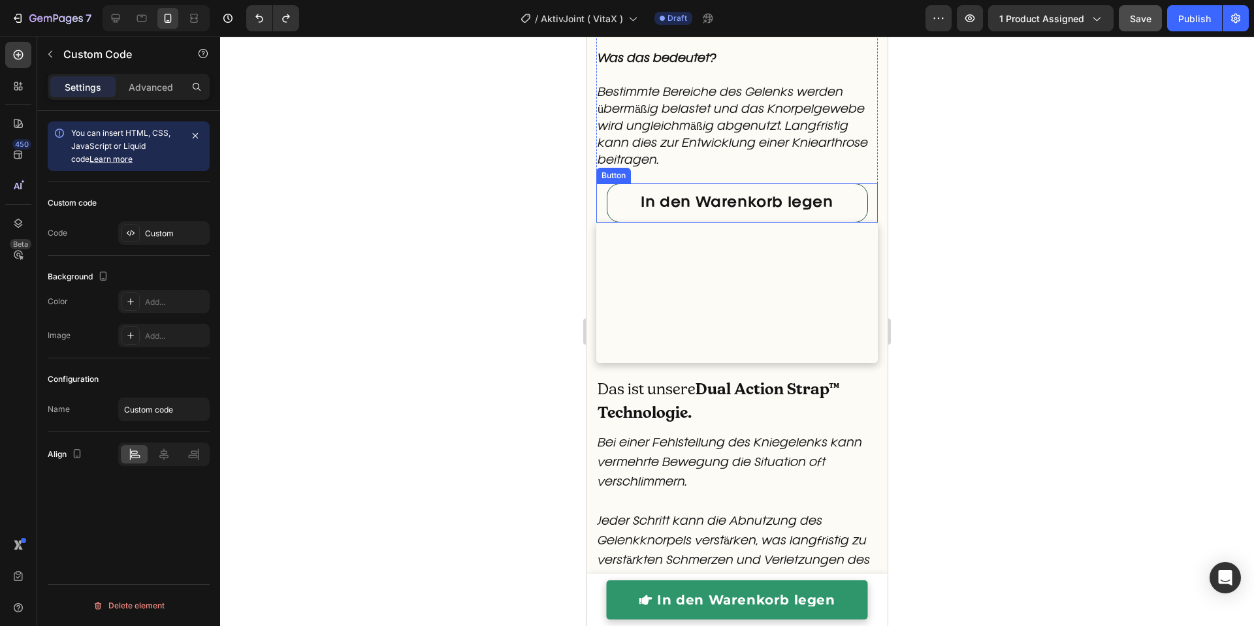
click at [639, 223] on link "In den Warenkorb legen" at bounding box center [737, 203] width 261 height 39
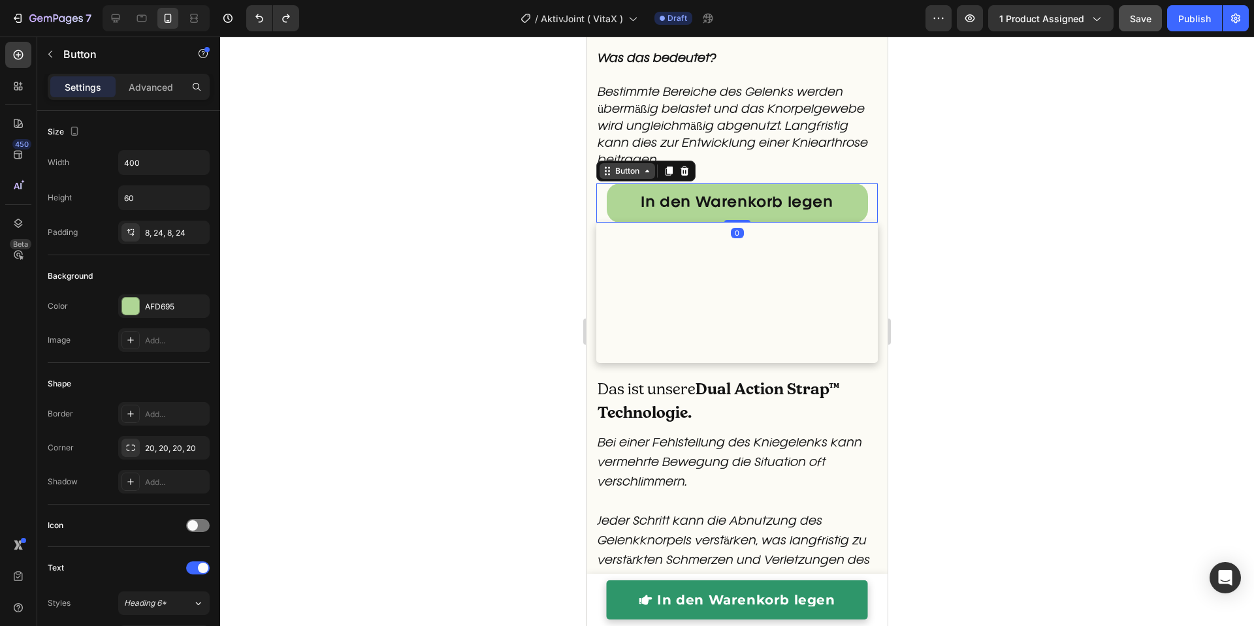
click at [641, 177] on div "Button" at bounding box center [627, 171] width 29 height 12
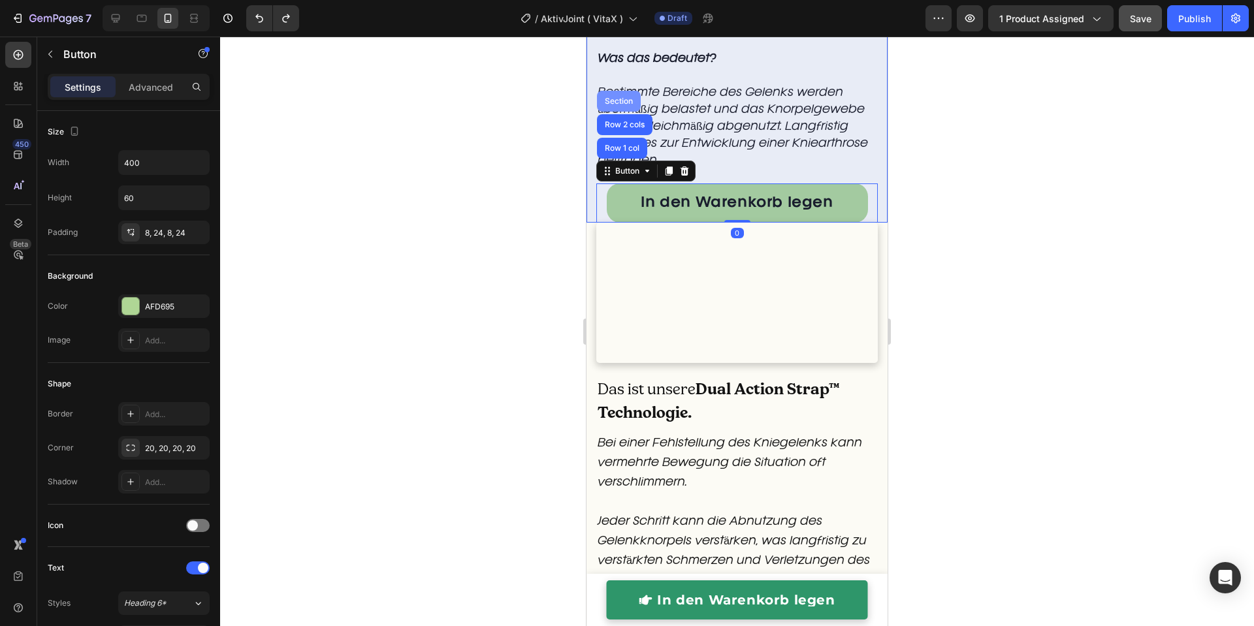
click at [627, 105] on div "Section" at bounding box center [618, 101] width 33 height 8
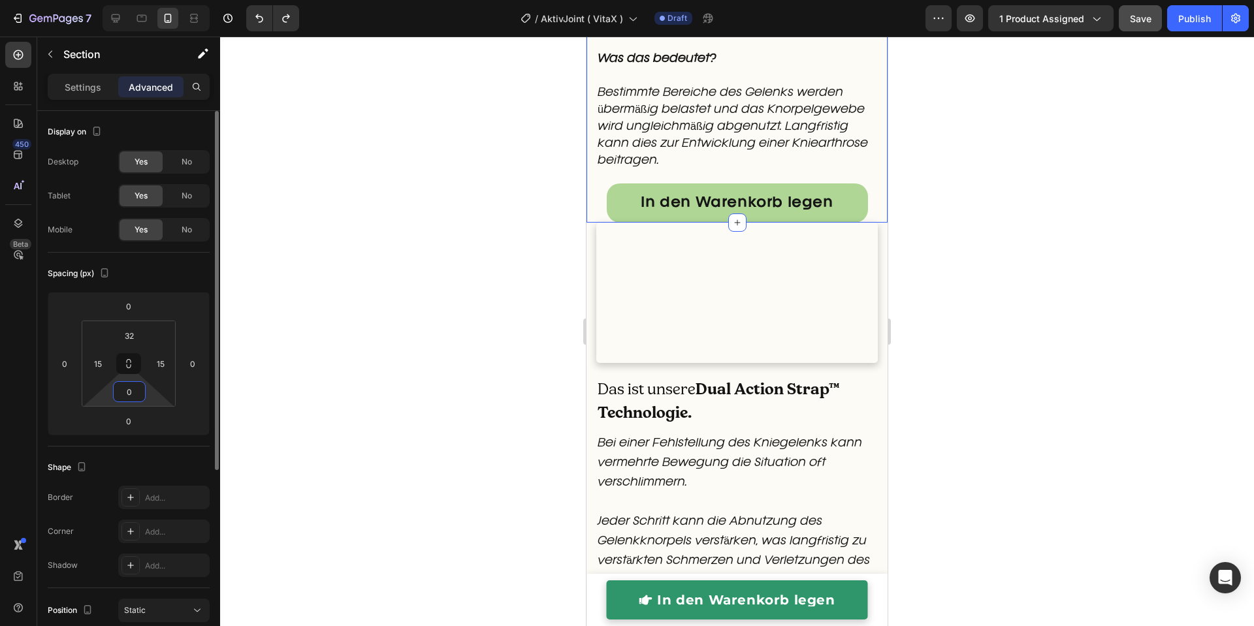
click at [130, 393] on input "0" at bounding box center [129, 392] width 26 height 20
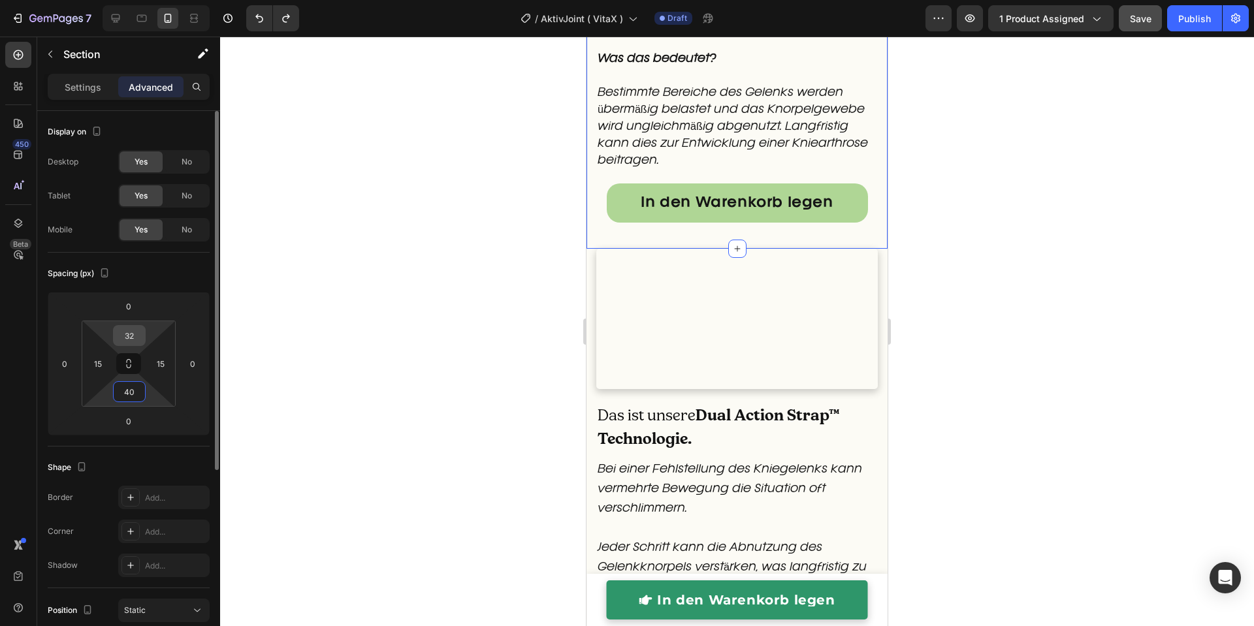
type input "40"
click at [128, 330] on input "32" at bounding box center [129, 336] width 26 height 20
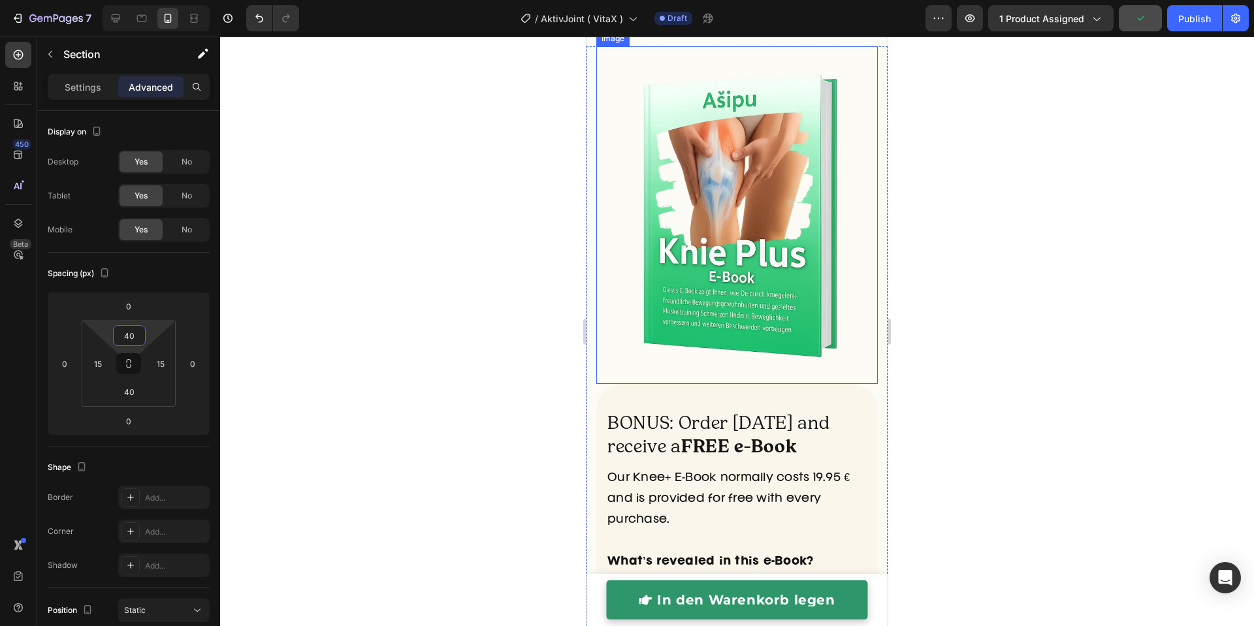
scroll to position [6006, 0]
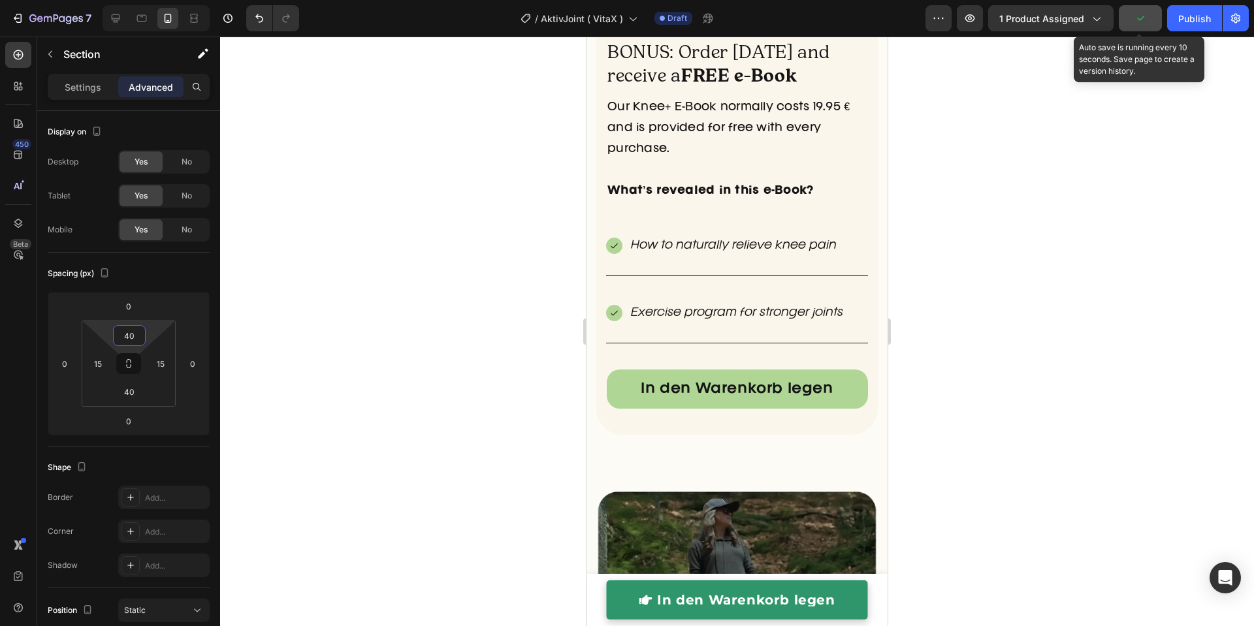
click at [1140, 19] on icon "button" at bounding box center [1140, 18] width 7 height 5
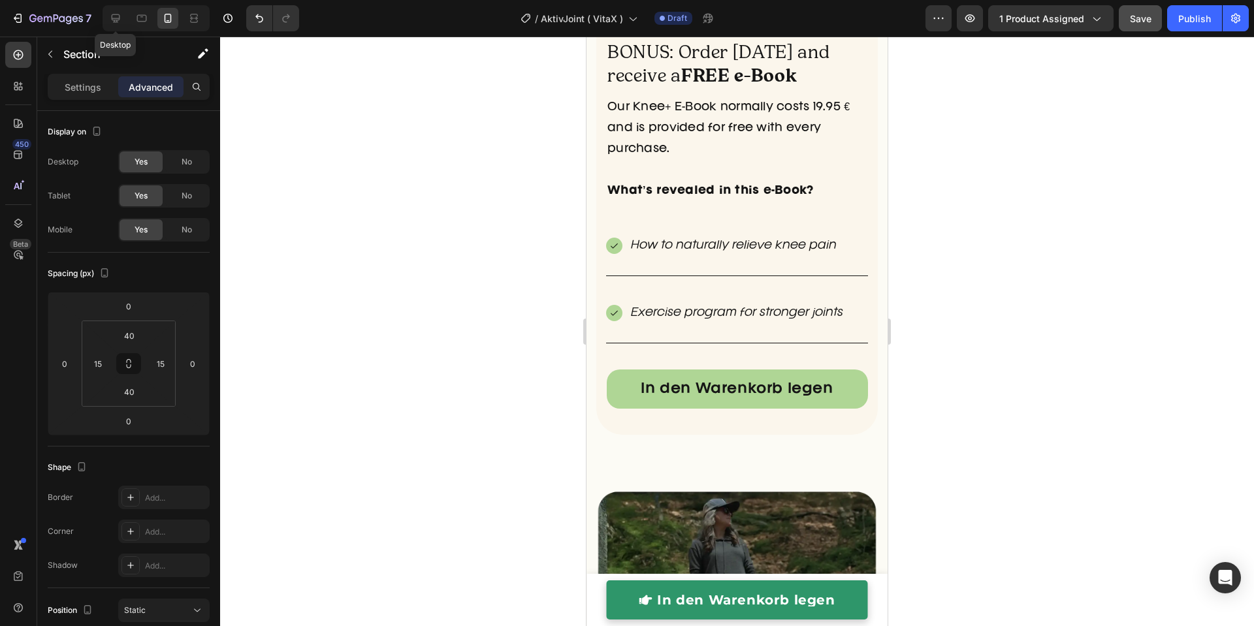
drag, startPoint x: 123, startPoint y: 13, endPoint x: 344, endPoint y: 101, distance: 237.5
click at [124, 13] on div at bounding box center [115, 18] width 21 height 21
type input "32"
type input "0"
type input "32"
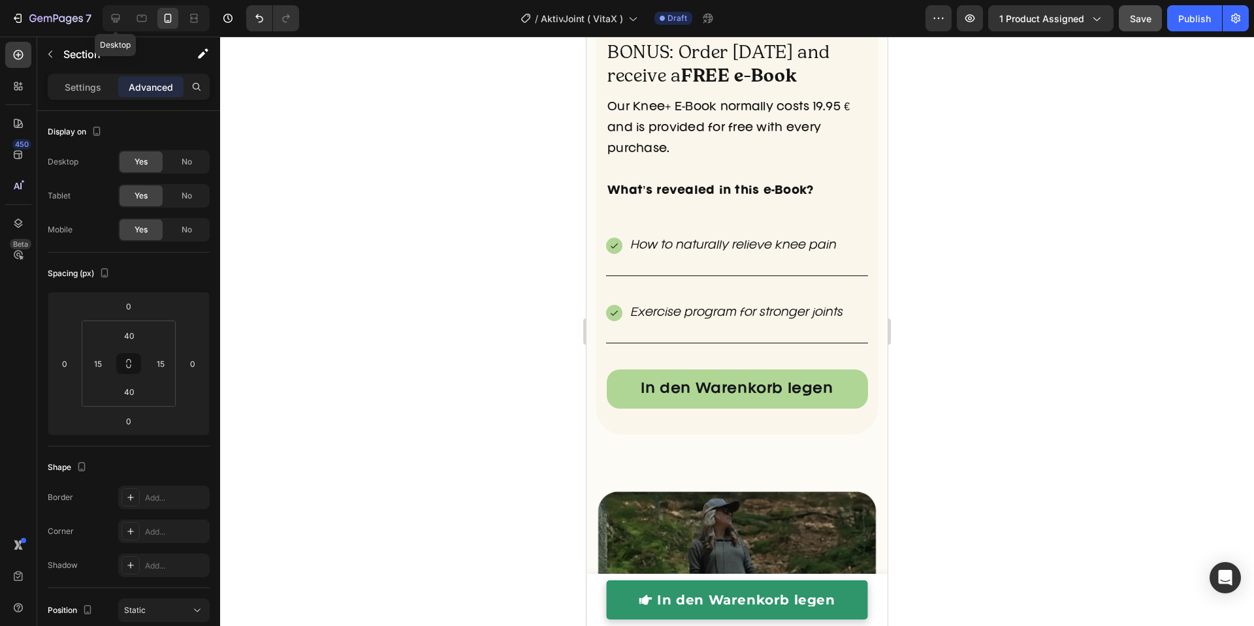
type input "0"
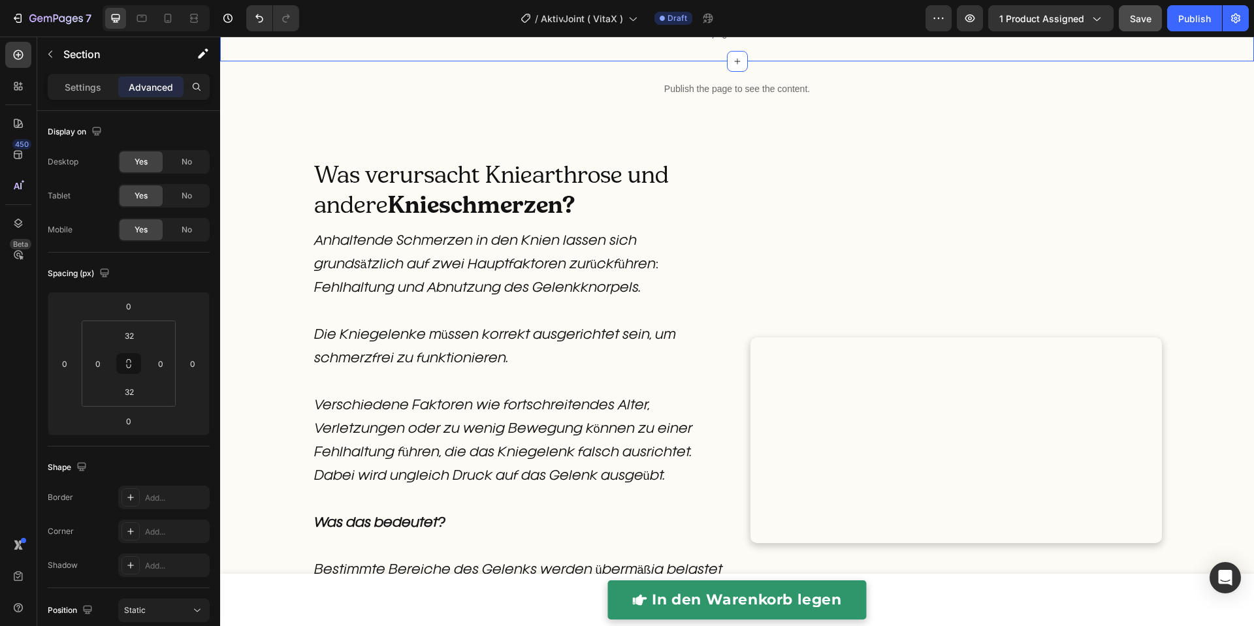
scroll to position [899, 0]
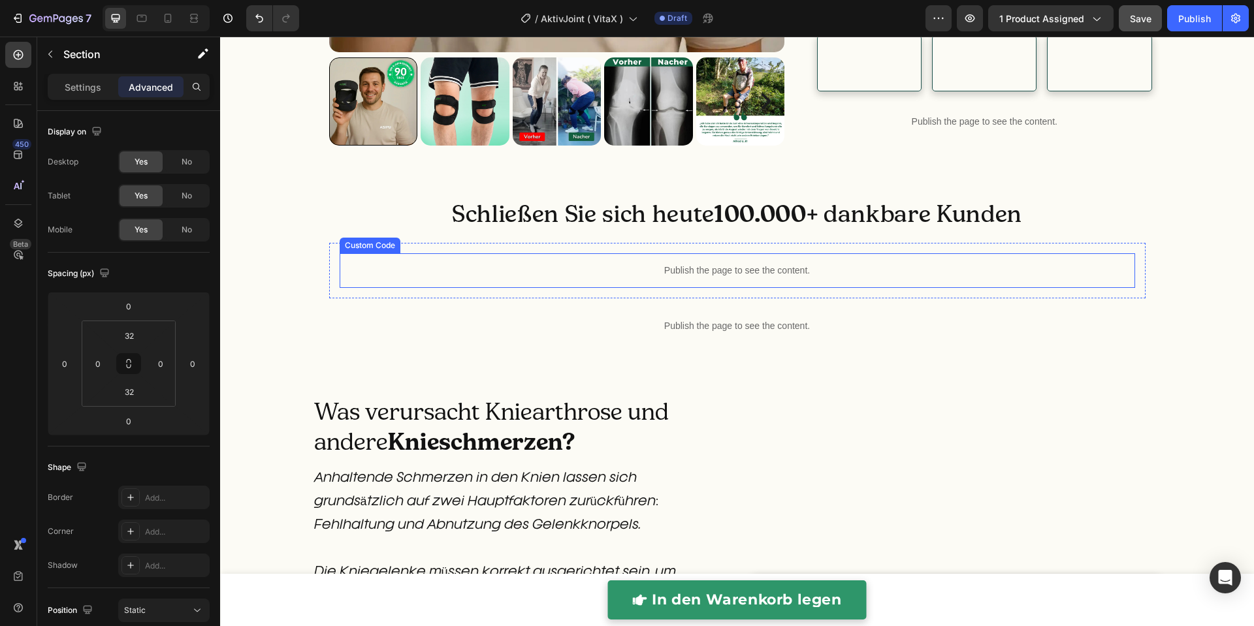
click at [720, 278] on p "Publish the page to see the content." at bounding box center [738, 271] width 796 height 14
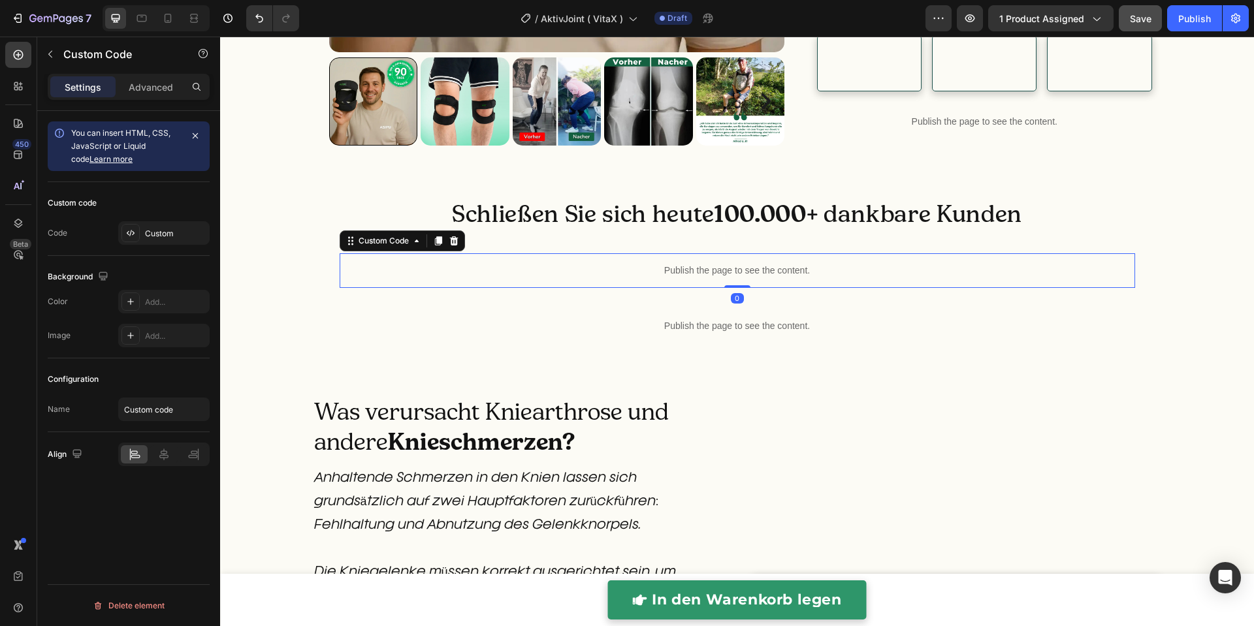
click at [720, 278] on p "Publish the page to see the content." at bounding box center [738, 271] width 796 height 14
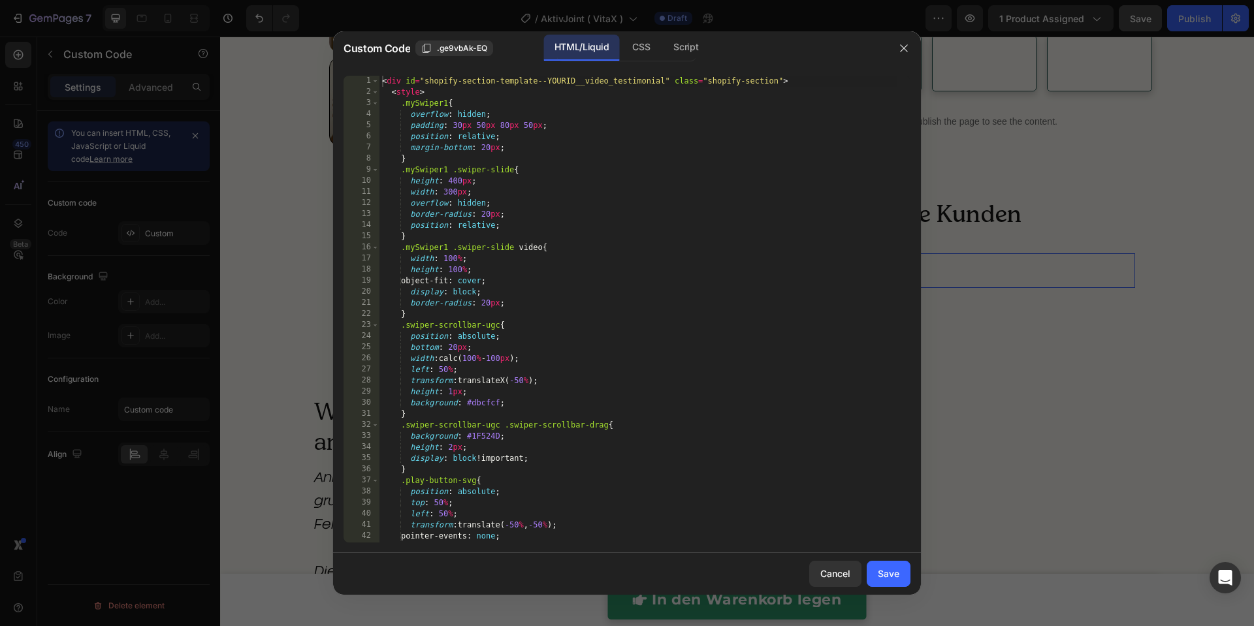
click at [720, 391] on div "< div id = "shopify-section-template--YOURID__video_testimonial" class = "shopi…" at bounding box center [638, 320] width 518 height 489
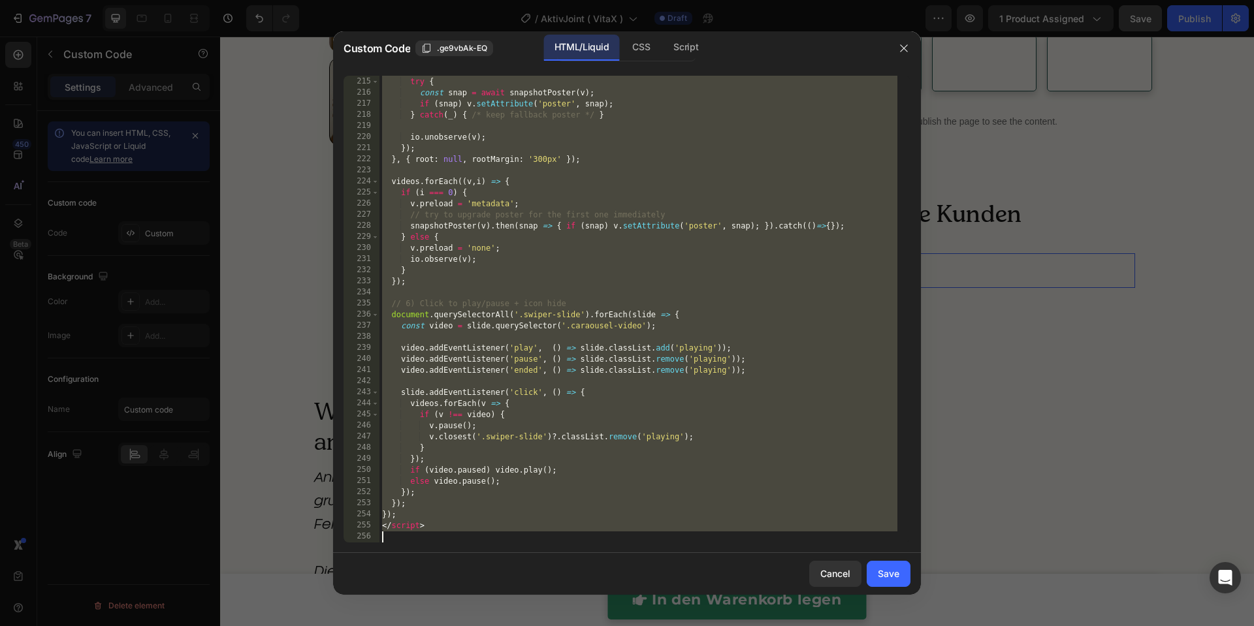
paste textarea "html>"
type textarea "</html>"
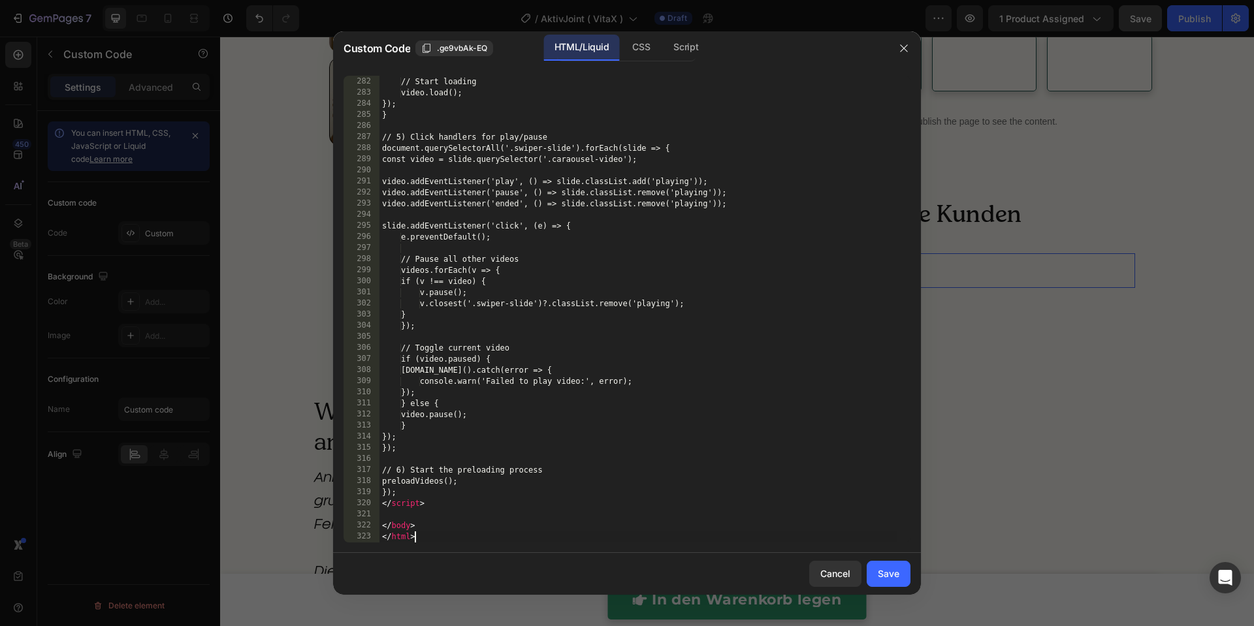
scroll to position [3253, 0]
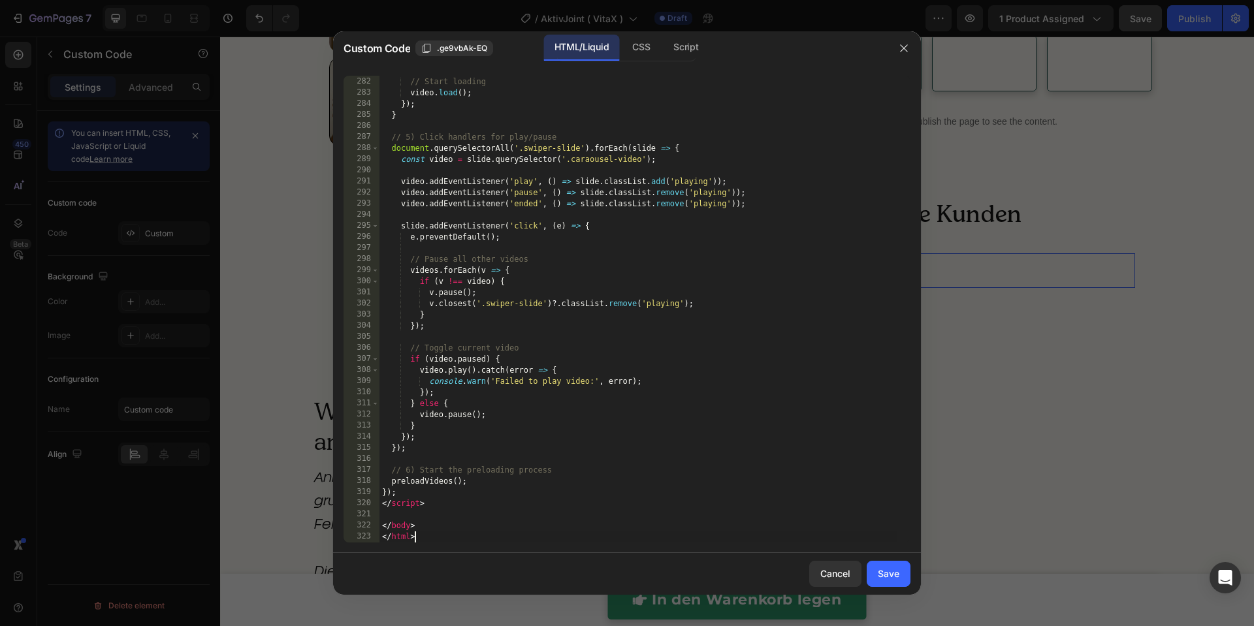
drag, startPoint x: 890, startPoint y: 575, endPoint x: 892, endPoint y: 526, distance: 48.4
click at [890, 574] on div "Save" at bounding box center [889, 574] width 22 height 14
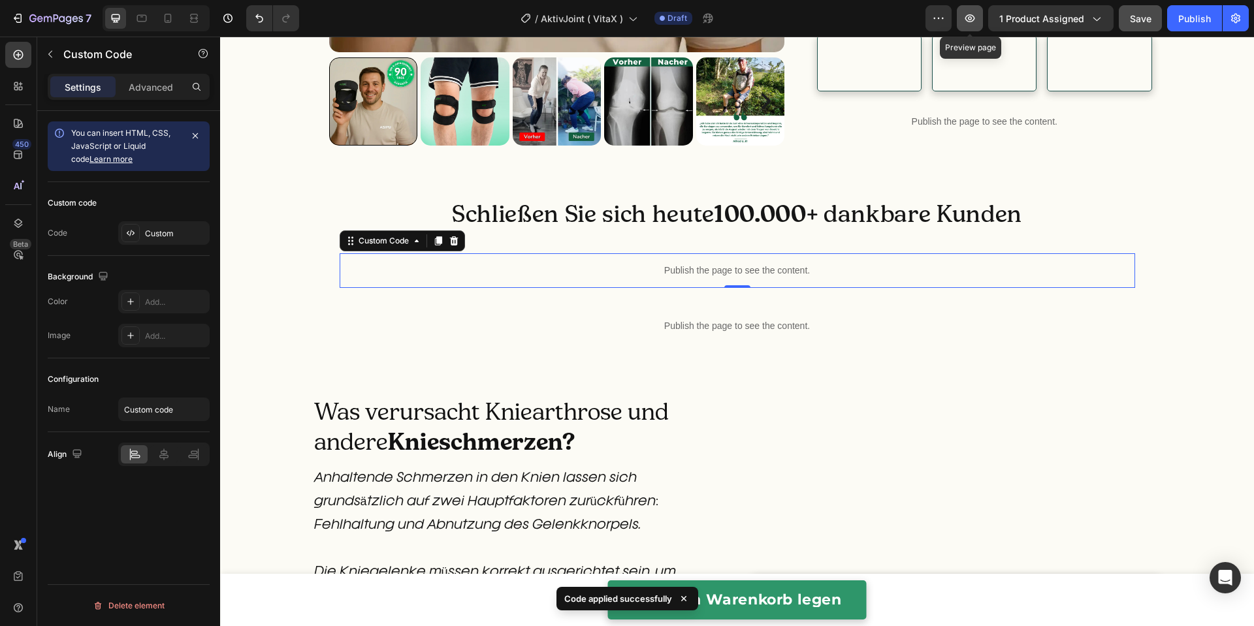
click at [979, 26] on button "button" at bounding box center [970, 18] width 26 height 26
click at [576, 278] on p "Publish the page to see the content." at bounding box center [738, 271] width 796 height 14
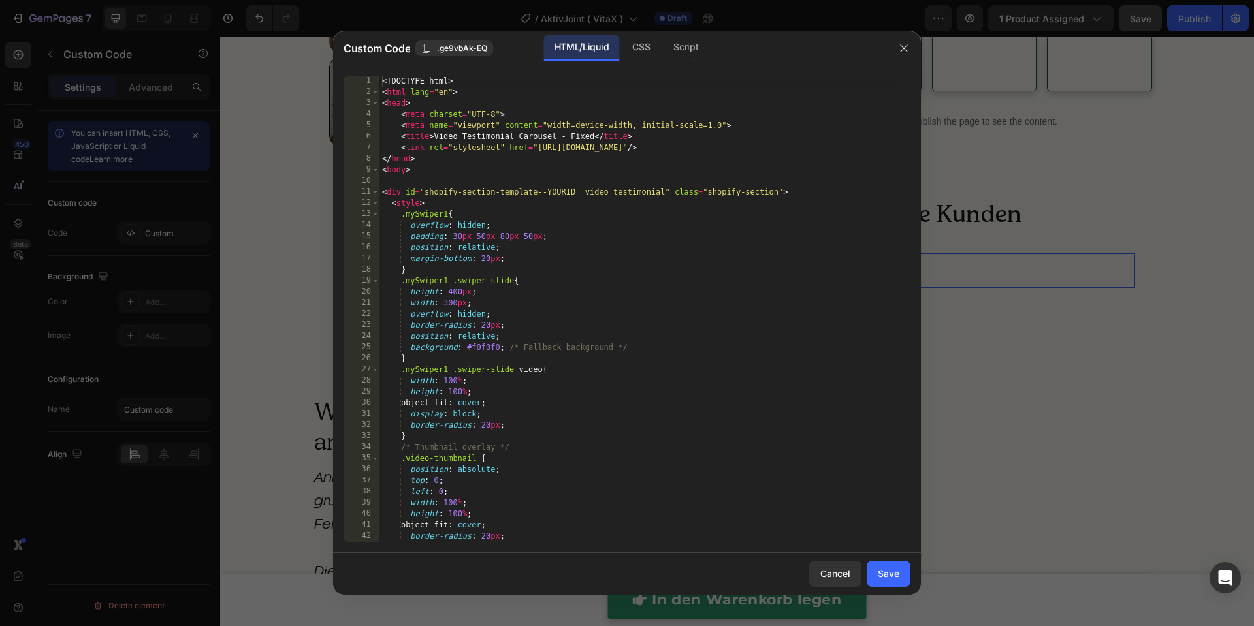
type textarea "width: 100%;"
click at [573, 383] on div "<! DOCTYPE html > < html lang = "en" > < head > < meta charset = "UTF-8" > < me…" at bounding box center [638, 320] width 518 height 489
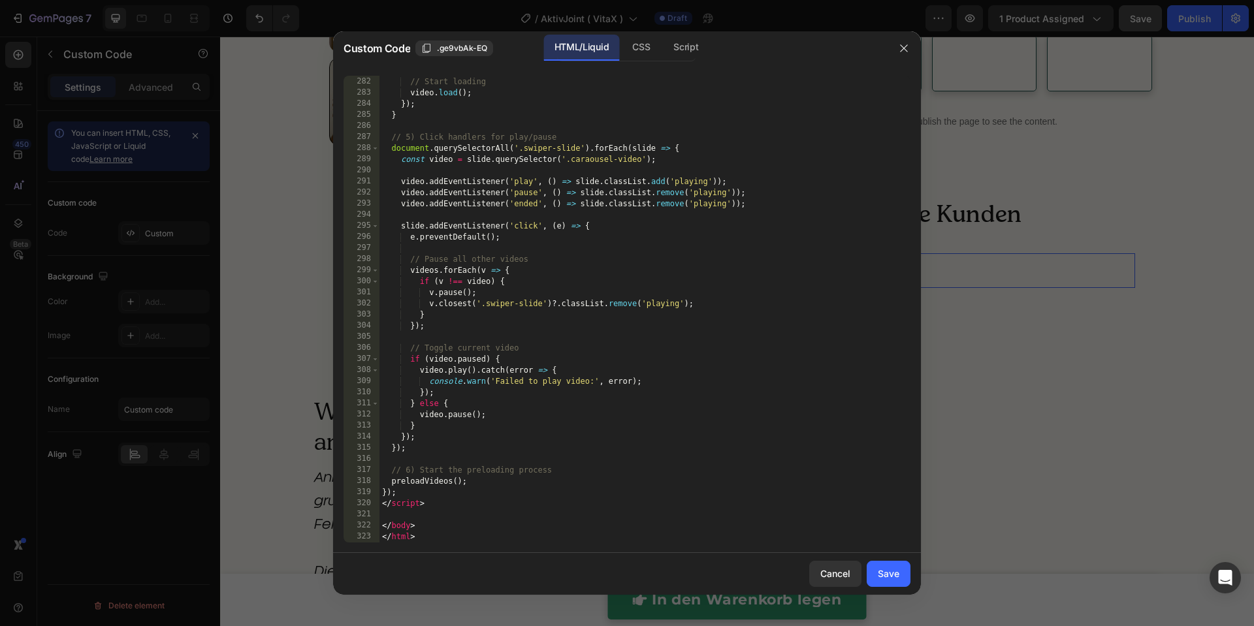
click at [1055, 379] on div at bounding box center [627, 313] width 1254 height 626
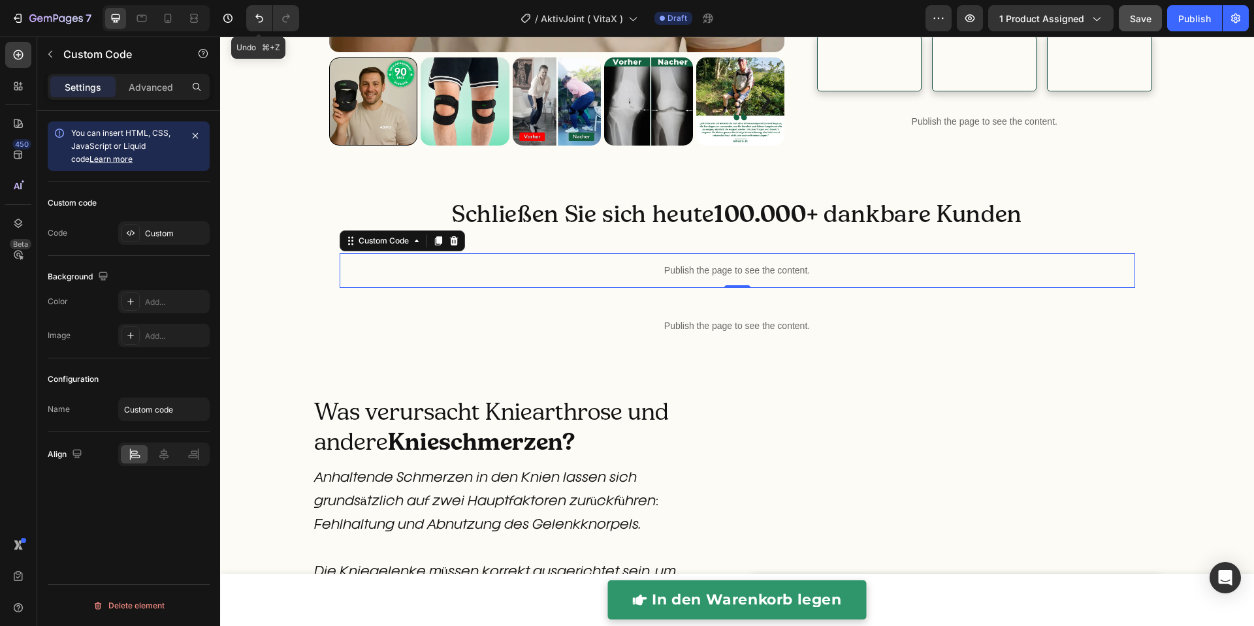
click at [265, 24] on icon "Undo/Redo" at bounding box center [259, 18] width 13 height 13
click at [519, 278] on p "Publish the page to see the content." at bounding box center [738, 271] width 796 height 14
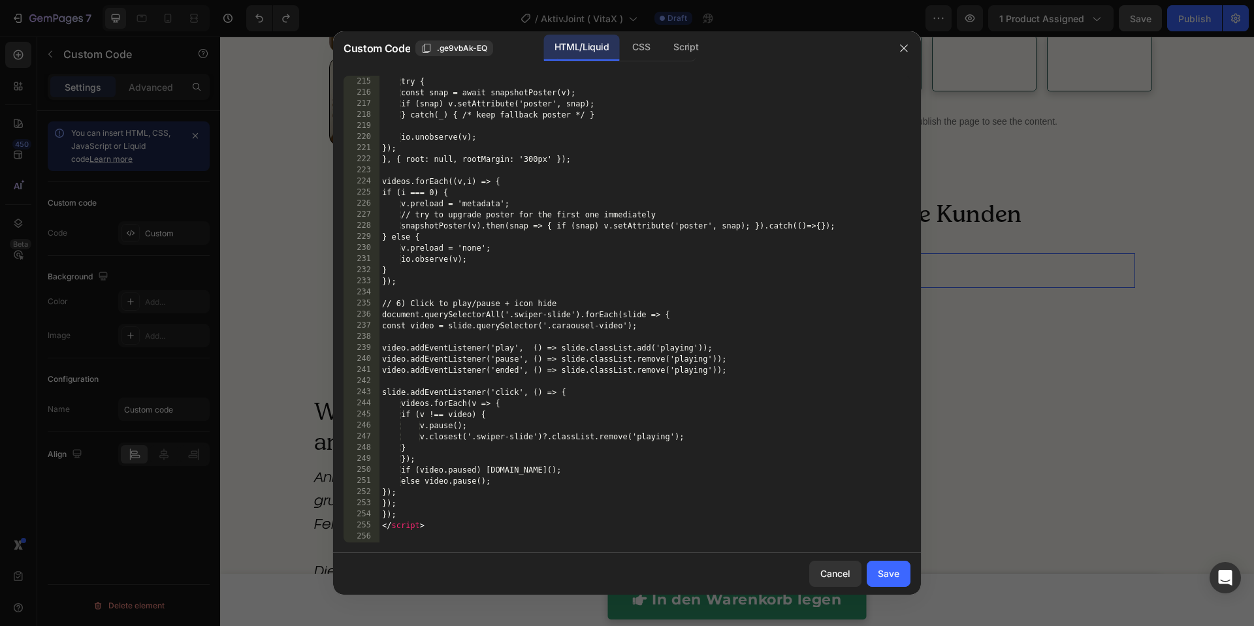
scroll to position [2509, 0]
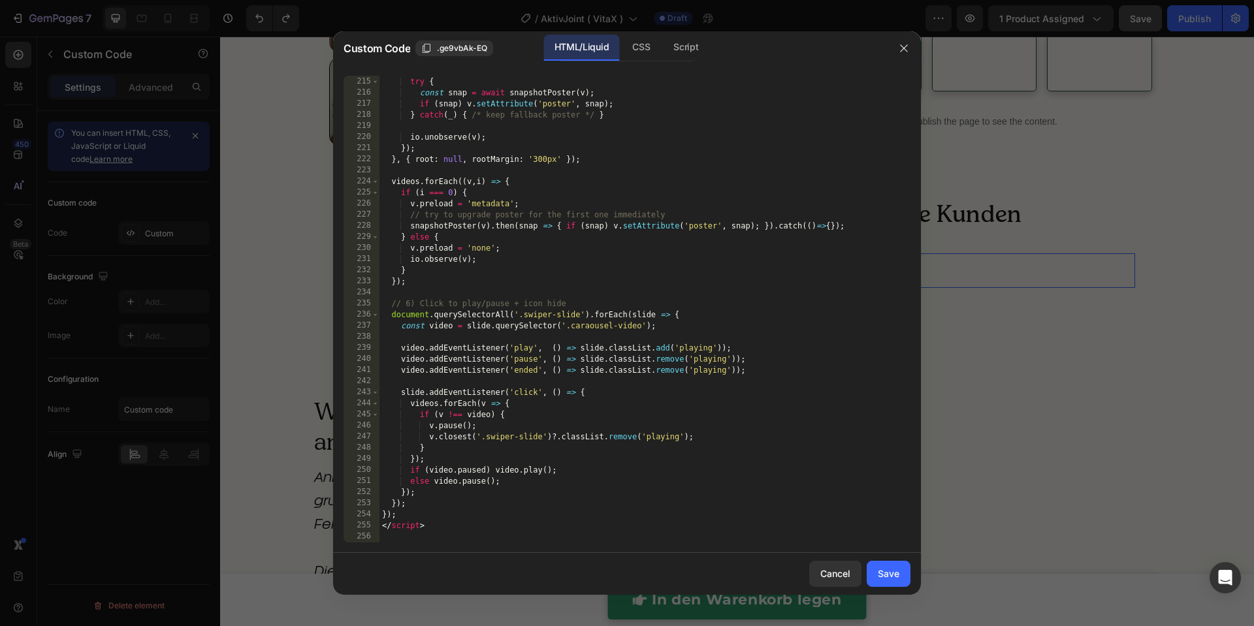
click at [549, 339] on div "// Replace placeholder poster with real frame (if possible) try { const snap = …" at bounding box center [638, 309] width 518 height 489
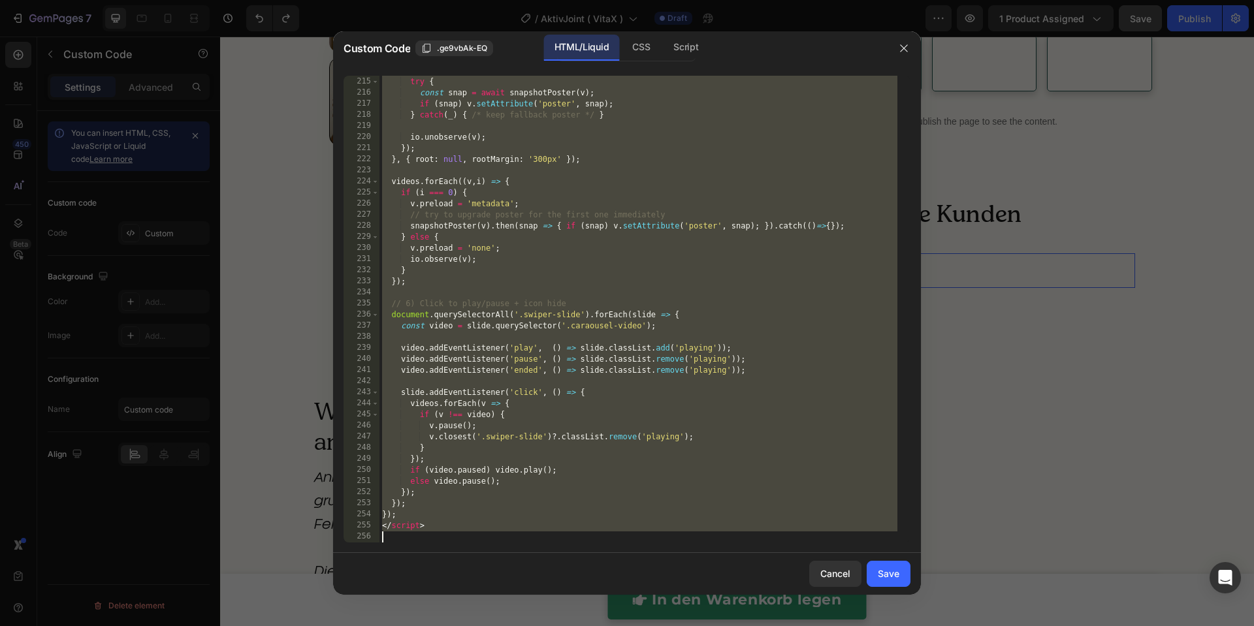
click at [690, 228] on div "// Replace placeholder poster with real frame (if possible) try { const snap = …" at bounding box center [638, 309] width 518 height 489
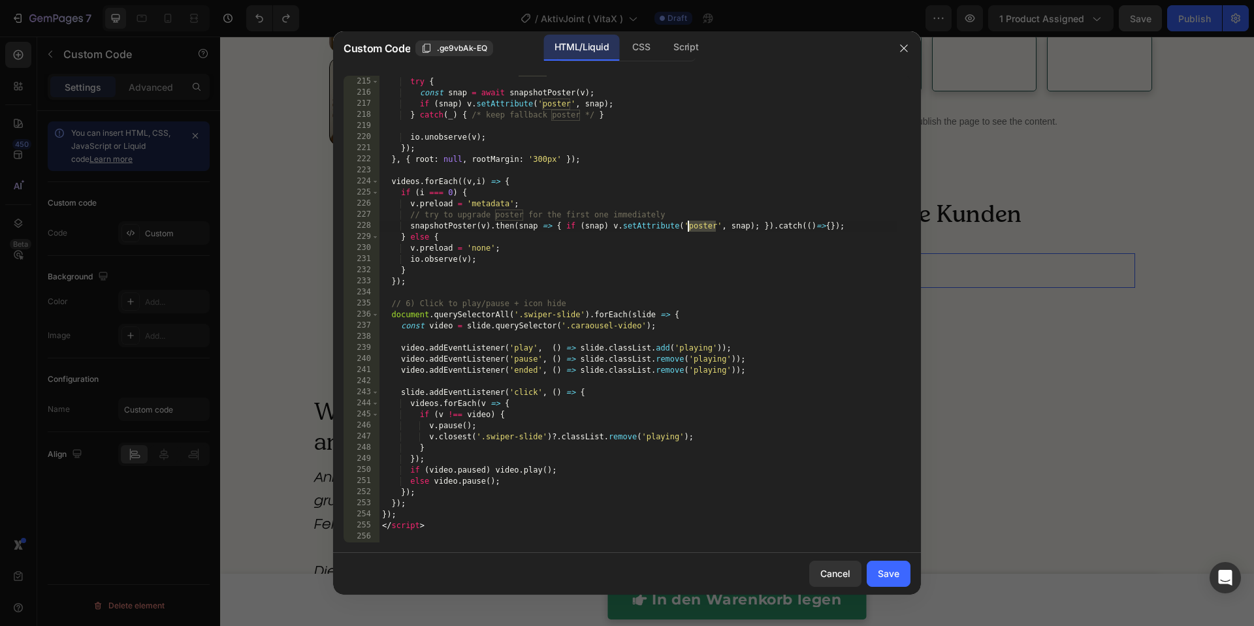
type textarea "</script>"
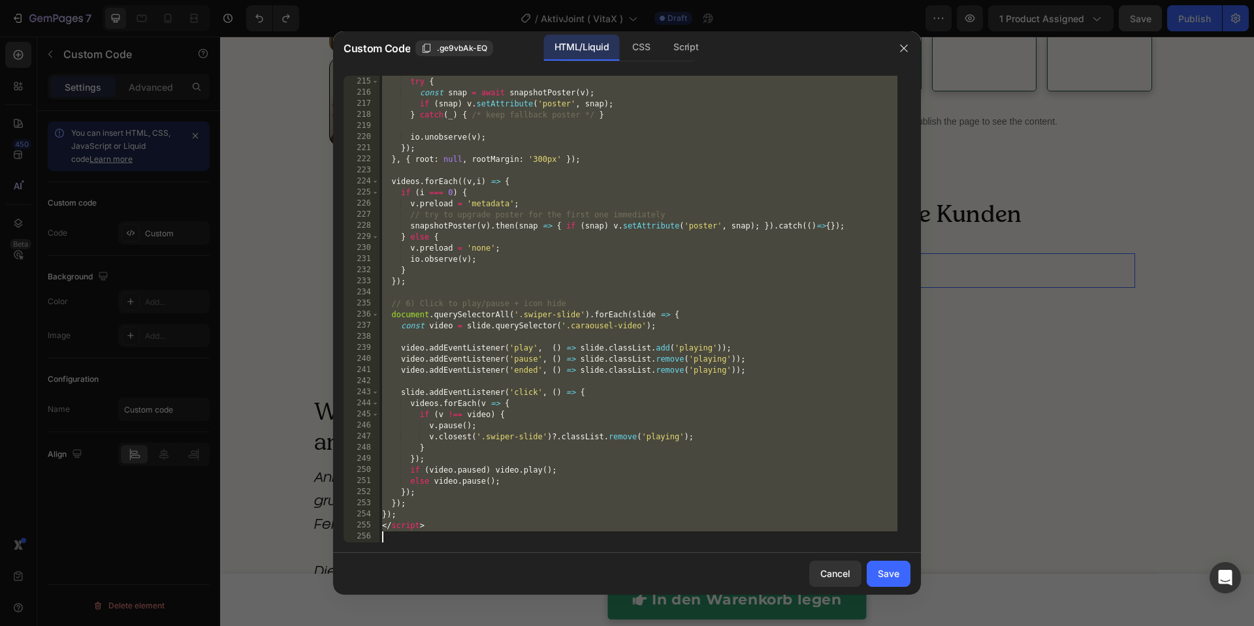
paste textarea
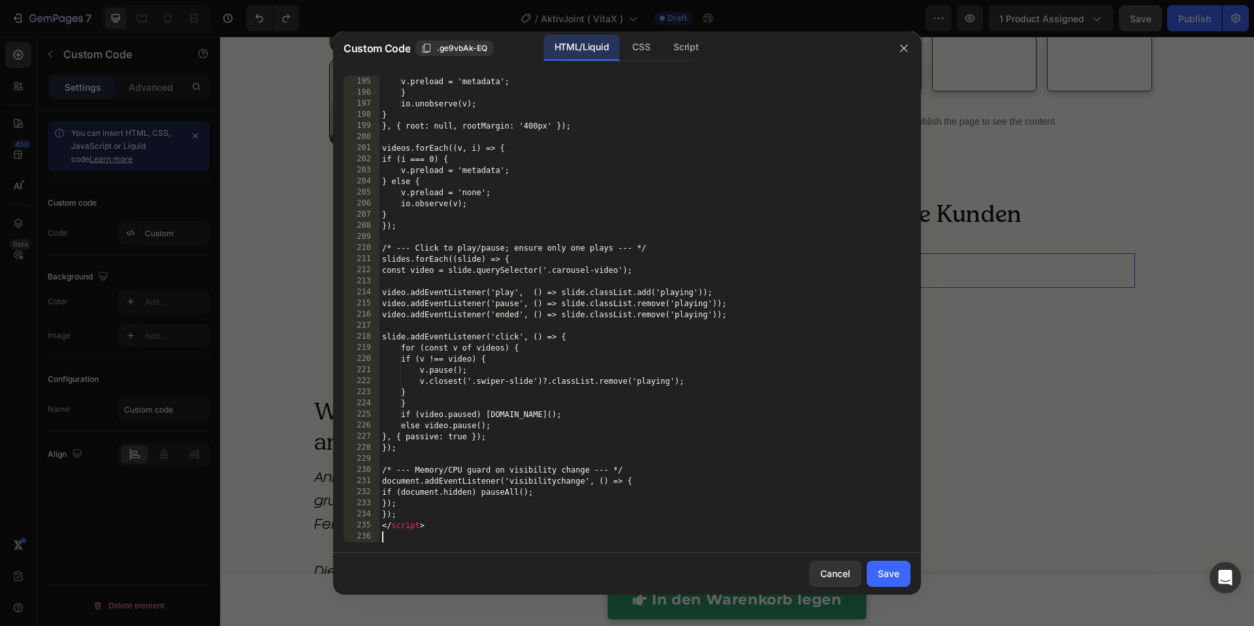
scroll to position [2298, 0]
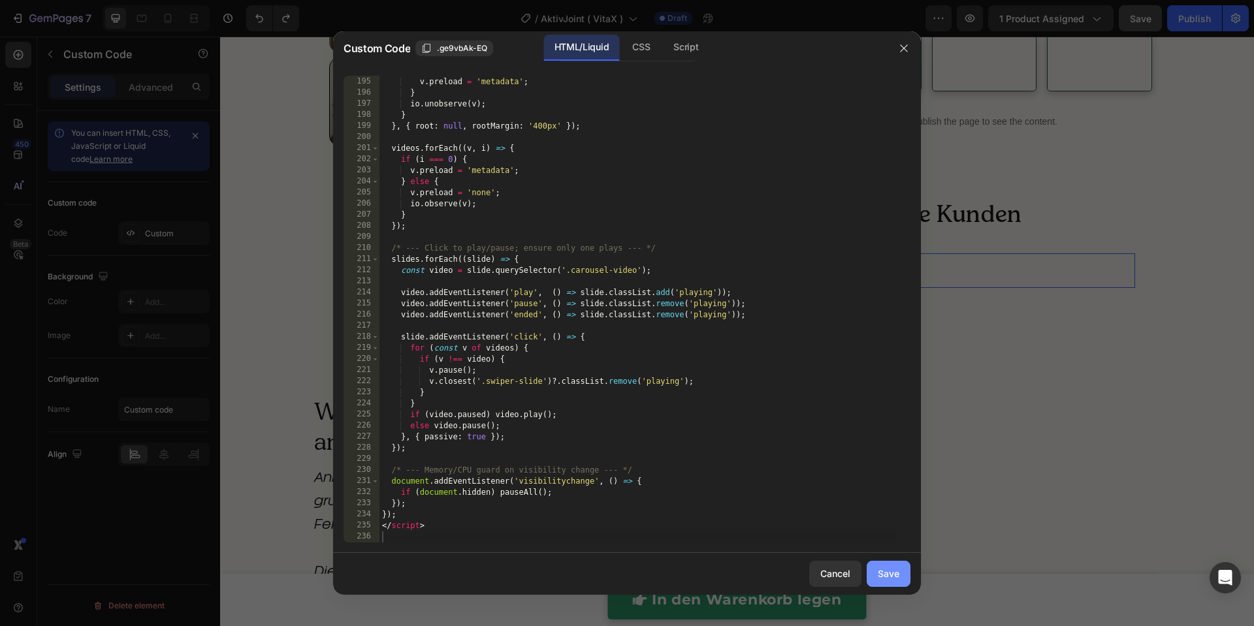
click at [886, 579] on div "Save" at bounding box center [889, 574] width 22 height 14
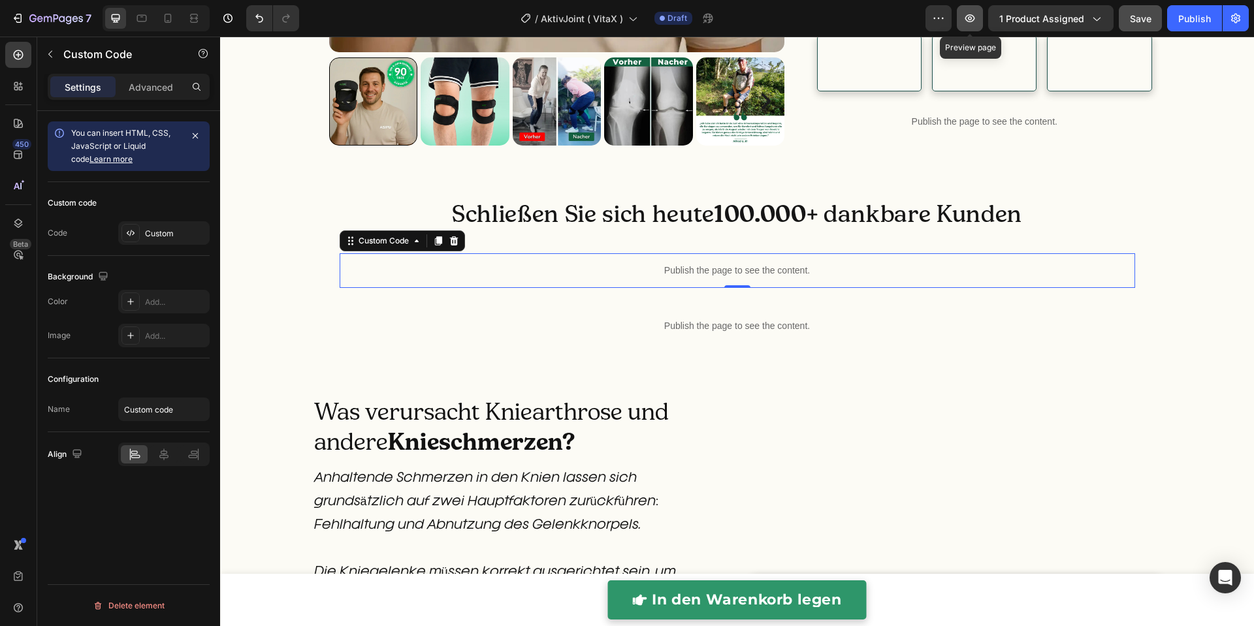
click at [970, 22] on icon "button" at bounding box center [969, 18] width 13 height 13
click at [542, 278] on p "Publish the page to see the content." at bounding box center [738, 271] width 796 height 14
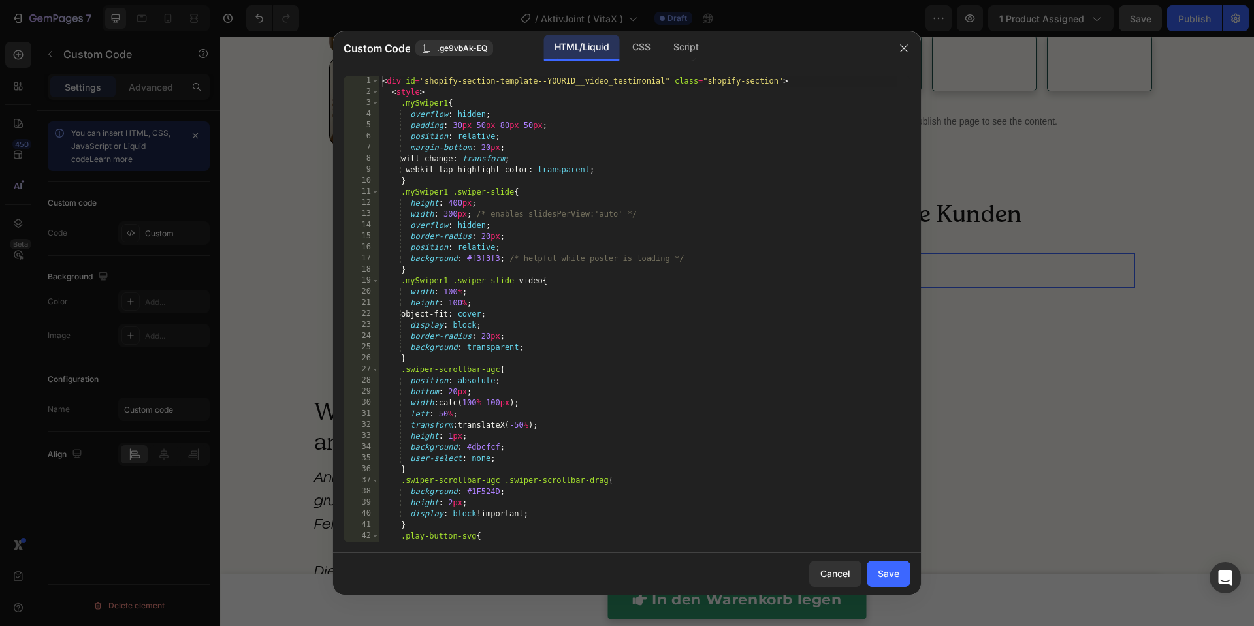
type textarea "display: block;"
click at [562, 325] on div "< div id = "shopify-section-template--YOURID__video_testimonial" class = "shopi…" at bounding box center [638, 320] width 518 height 489
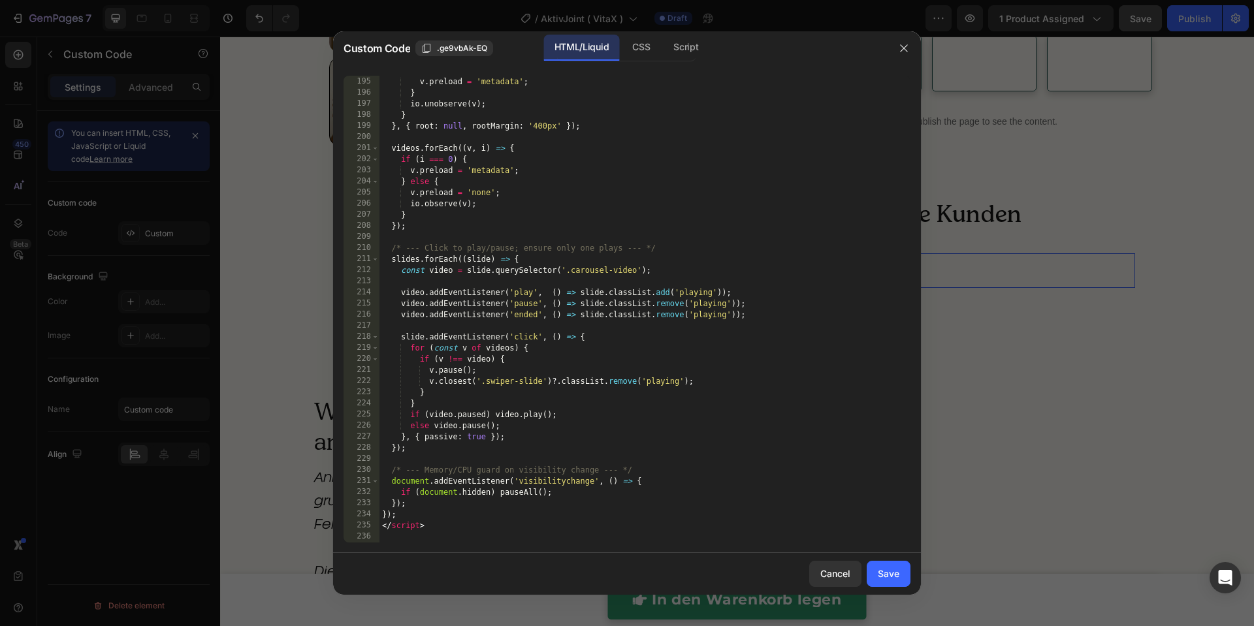
click at [313, 270] on div at bounding box center [627, 313] width 1254 height 626
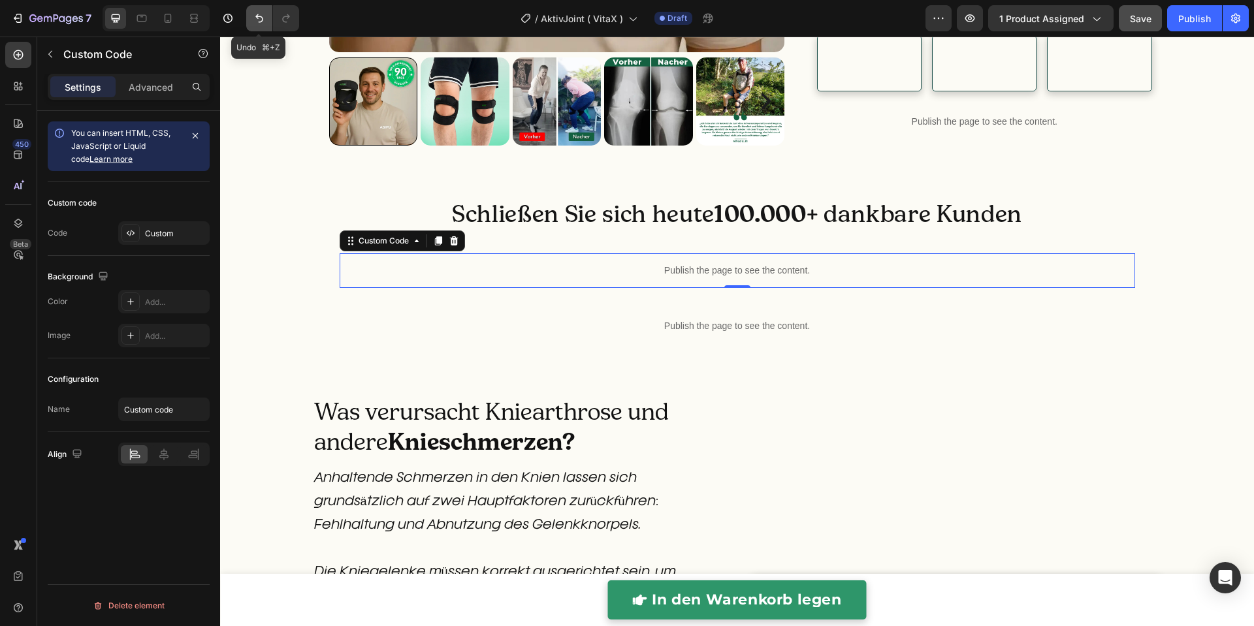
click at [257, 20] on icon "Undo/Redo" at bounding box center [259, 18] width 13 height 13
click at [295, 20] on button "Undo/Redo" at bounding box center [286, 18] width 26 height 26
click at [261, 23] on icon "Undo/Redo" at bounding box center [259, 18] width 13 height 13
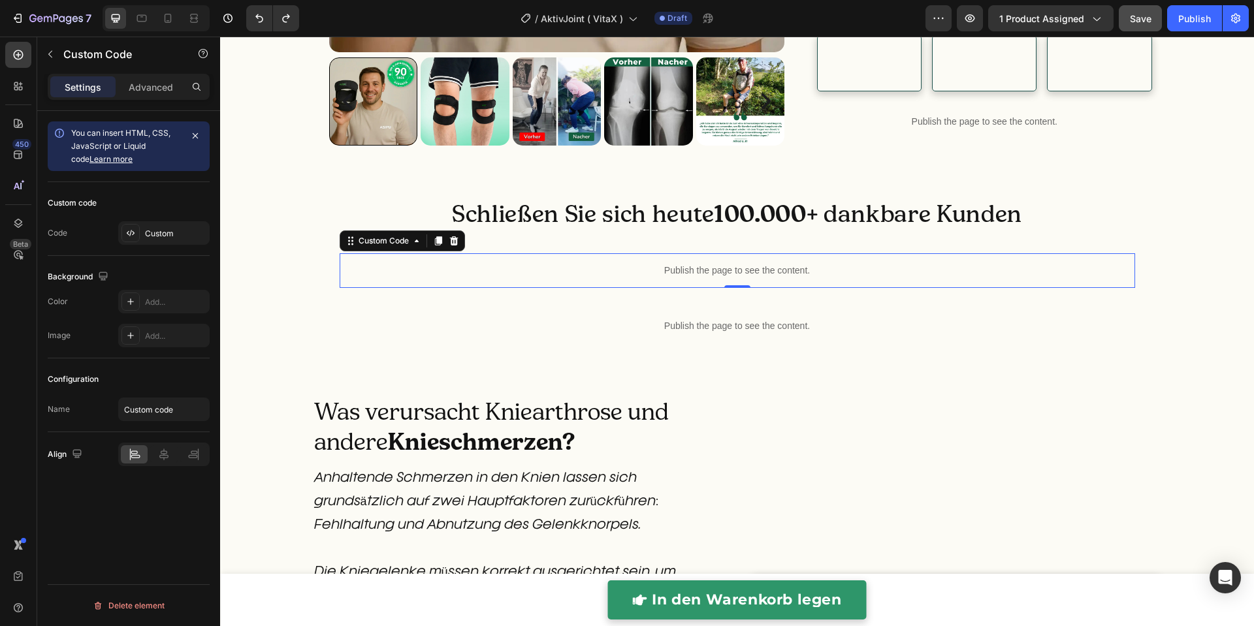
click at [490, 278] on p "Publish the page to see the content." at bounding box center [738, 271] width 796 height 14
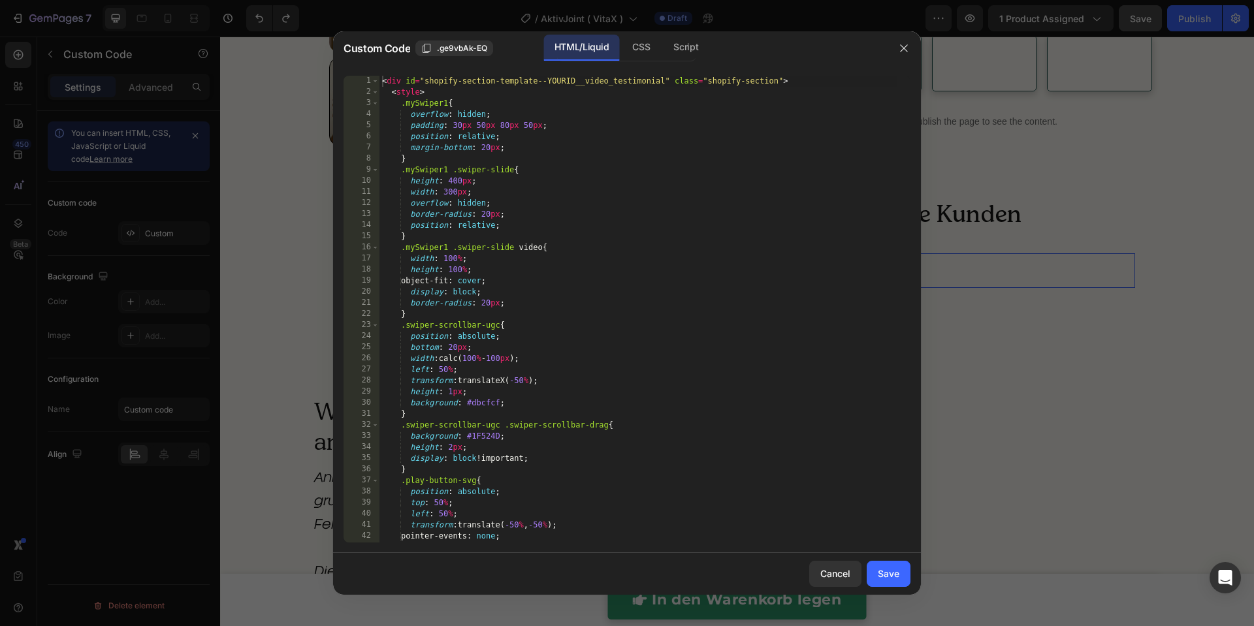
type textarea "left: 50%;"
click at [501, 375] on div "< div id = "shopify-section-template--YOURID__video_testimonial" class = "shopi…" at bounding box center [638, 320] width 518 height 489
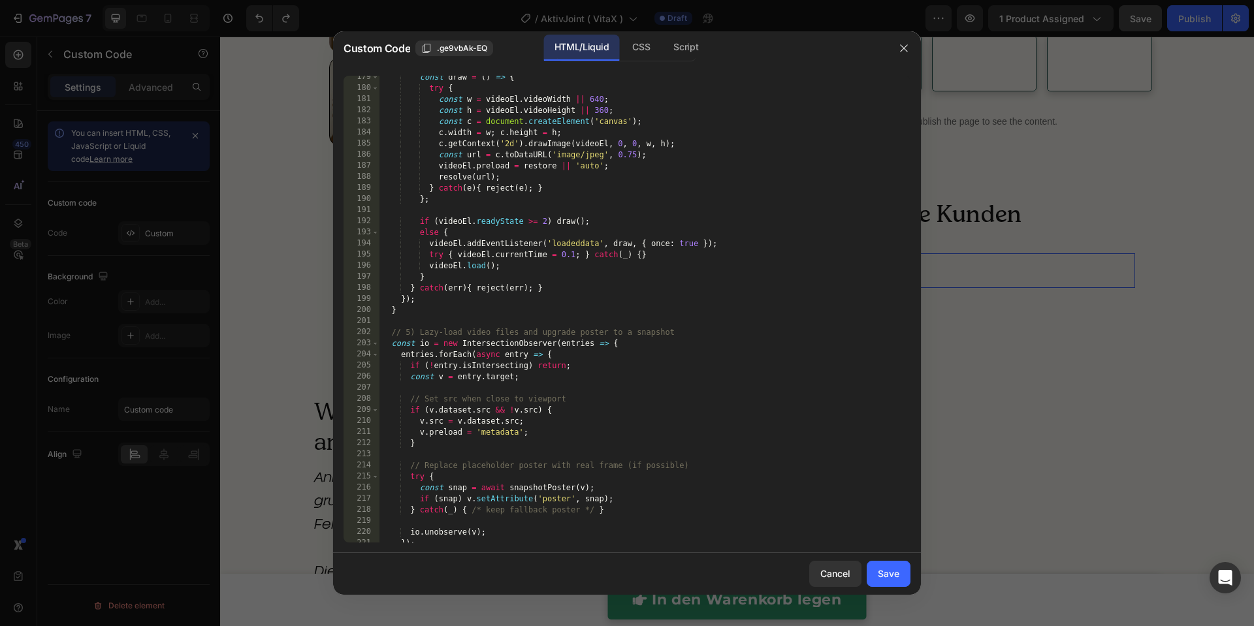
scroll to position [2509, 0]
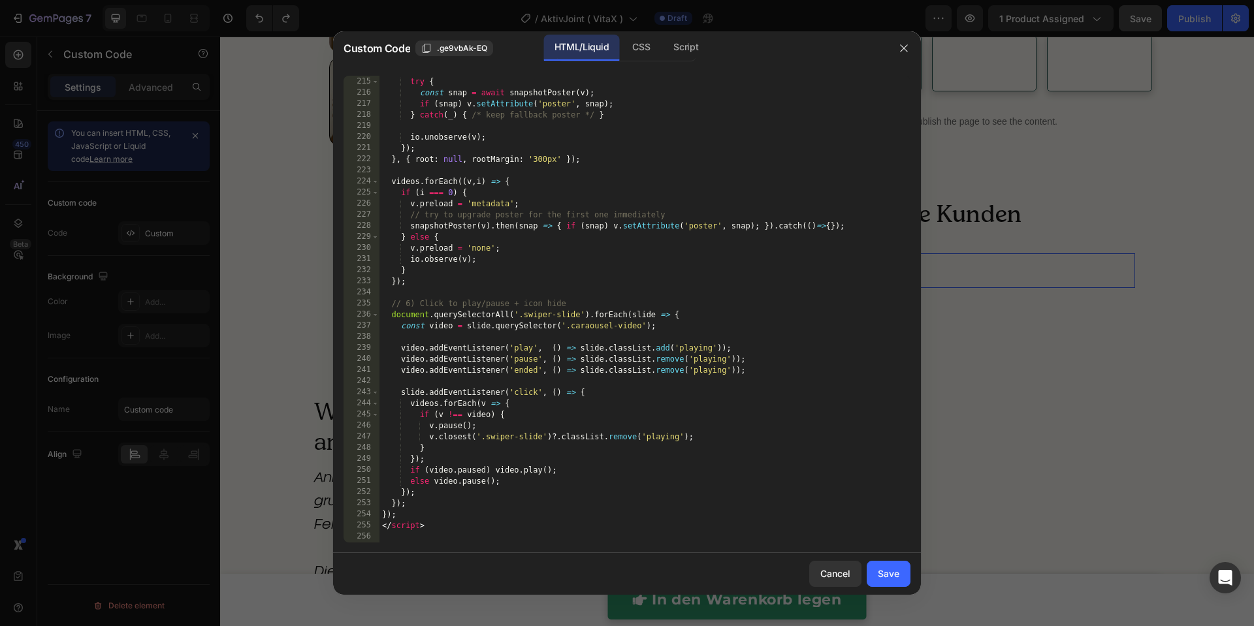
click at [1062, 288] on div at bounding box center [627, 313] width 1254 height 626
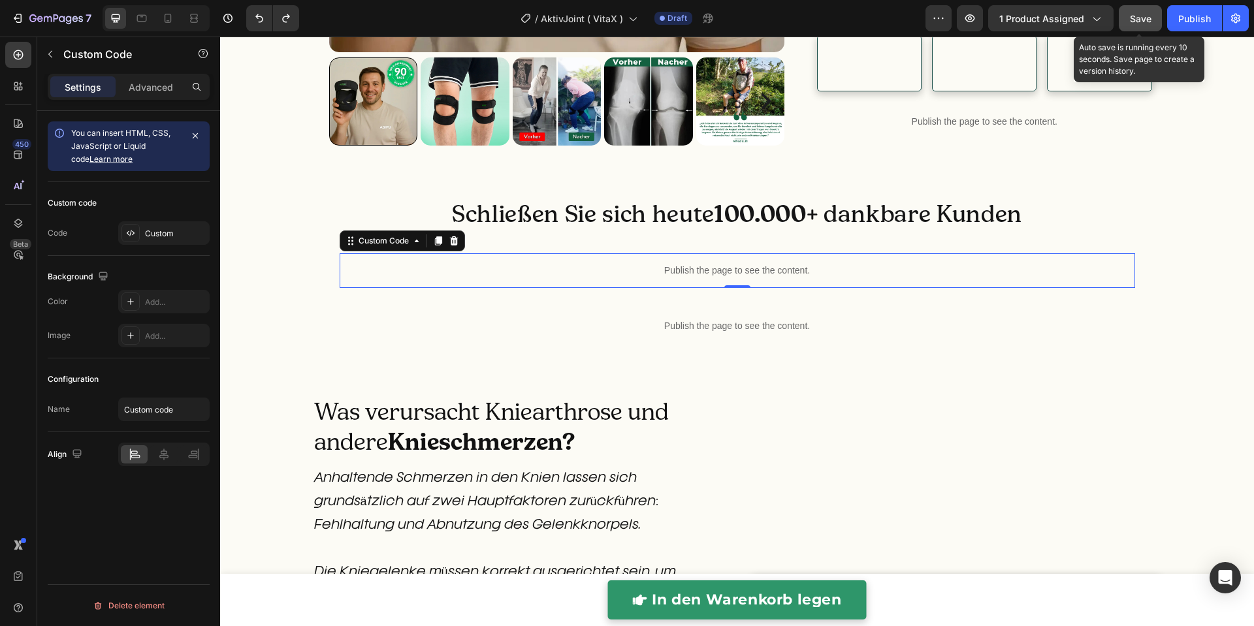
click at [1139, 25] on div "Save" at bounding box center [1141, 19] width 22 height 14
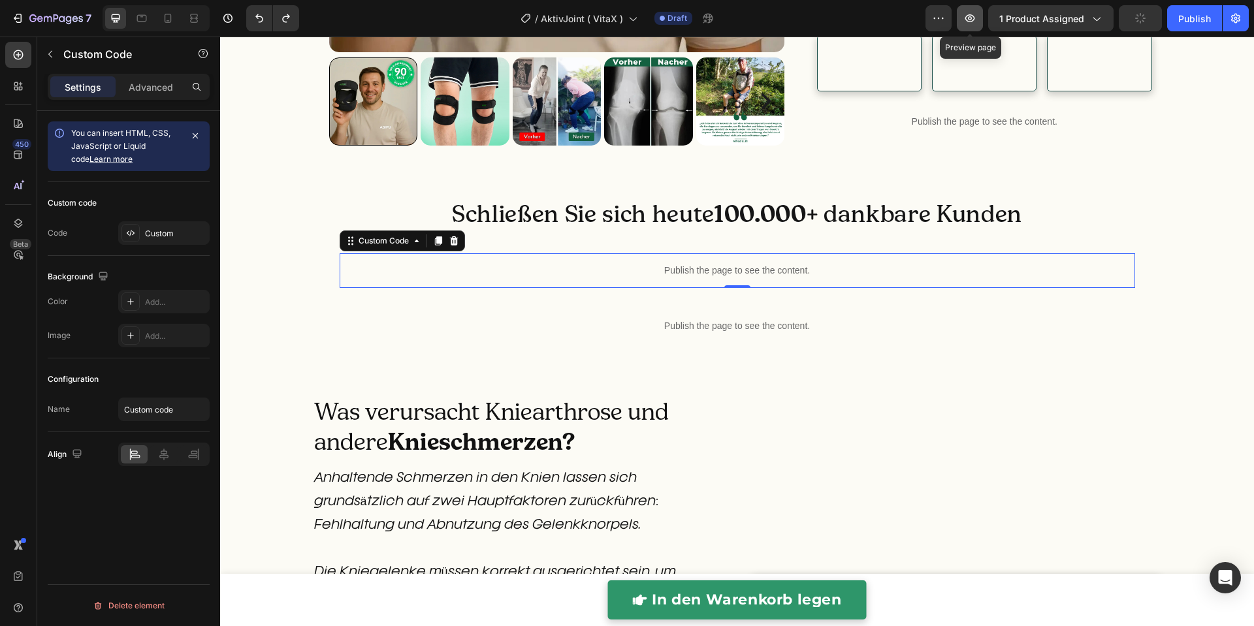
click at [978, 25] on button "button" at bounding box center [970, 18] width 26 height 26
click at [282, 21] on icon "Undo/Redo" at bounding box center [285, 18] width 7 height 8
click at [973, 21] on icon "button" at bounding box center [969, 18] width 13 height 13
click at [266, 16] on button "Undo/Redo" at bounding box center [259, 18] width 26 height 26
click at [481, 288] on div "Publish the page to see the content." at bounding box center [738, 270] width 796 height 35
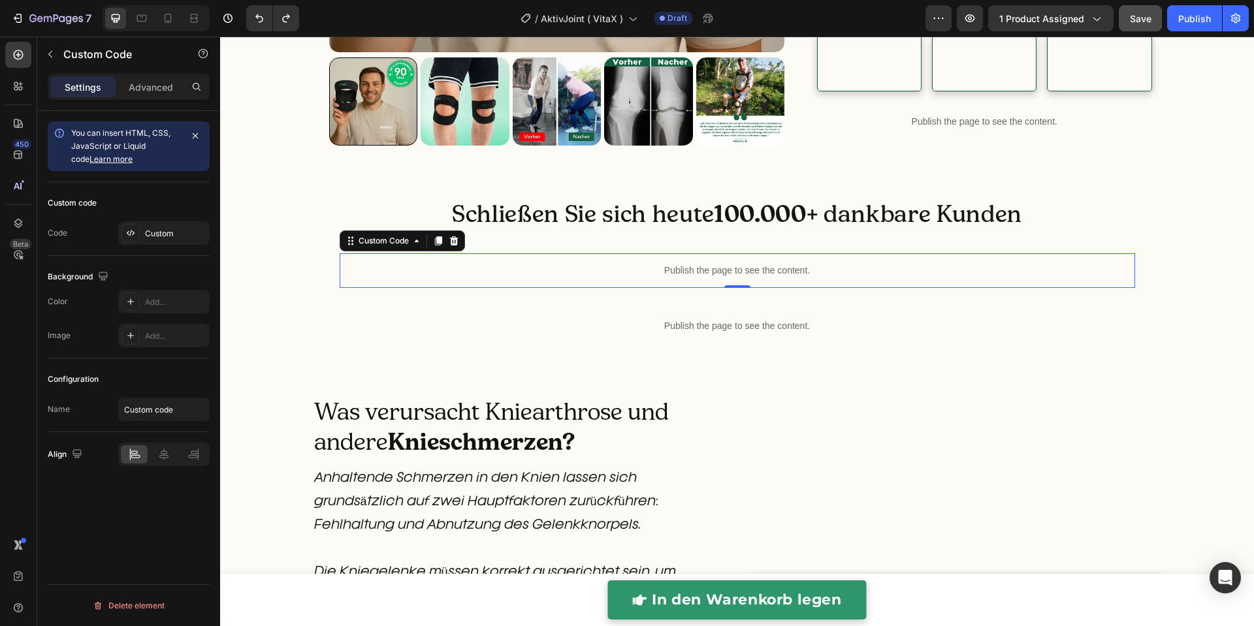
click at [481, 288] on div "Publish the page to see the content." at bounding box center [738, 270] width 796 height 35
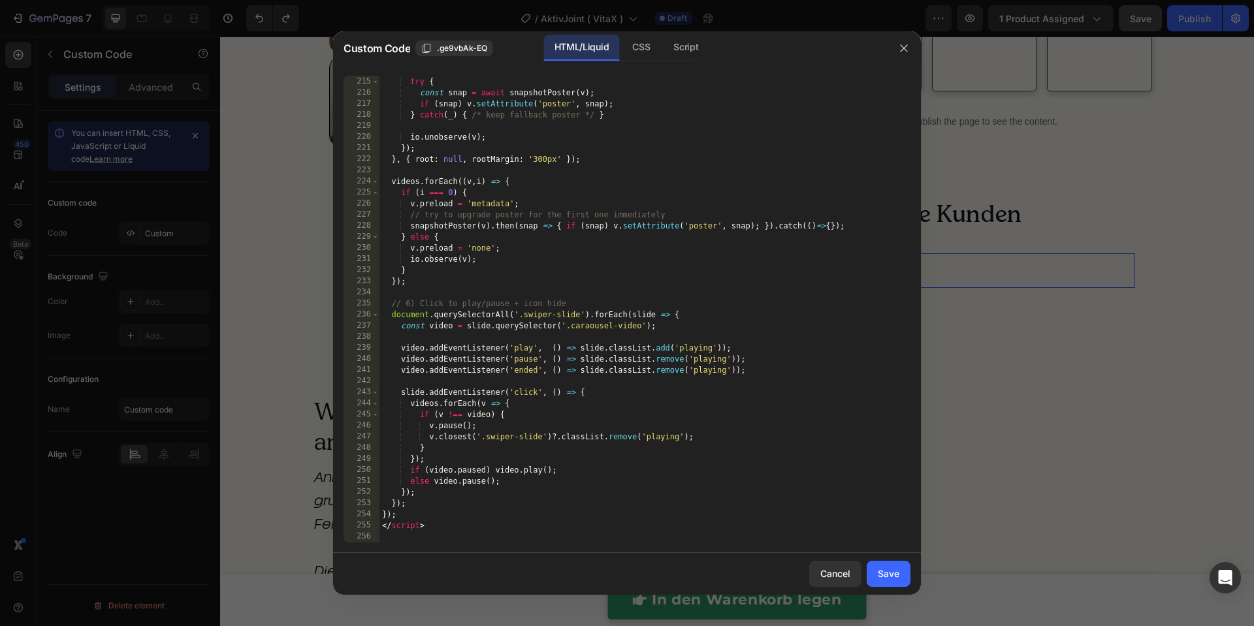
click at [662, 306] on div "// Replace placeholder poster with real frame (if possible) try { const snap = …" at bounding box center [638, 309] width 518 height 489
type textarea "</script>"
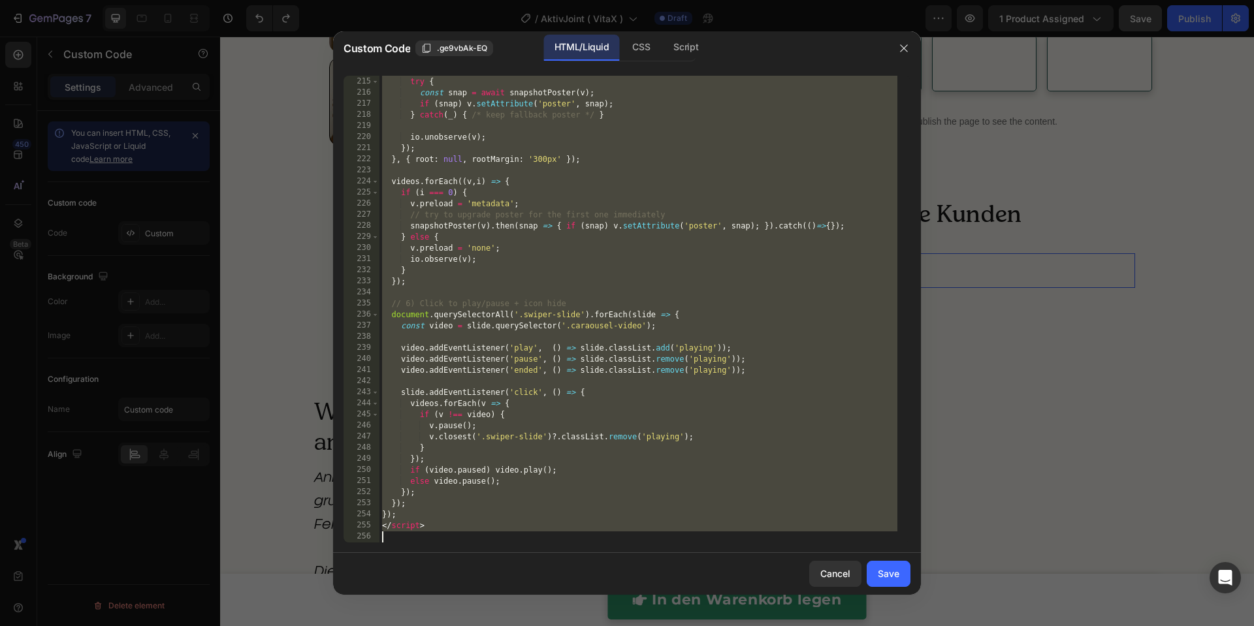
paste textarea
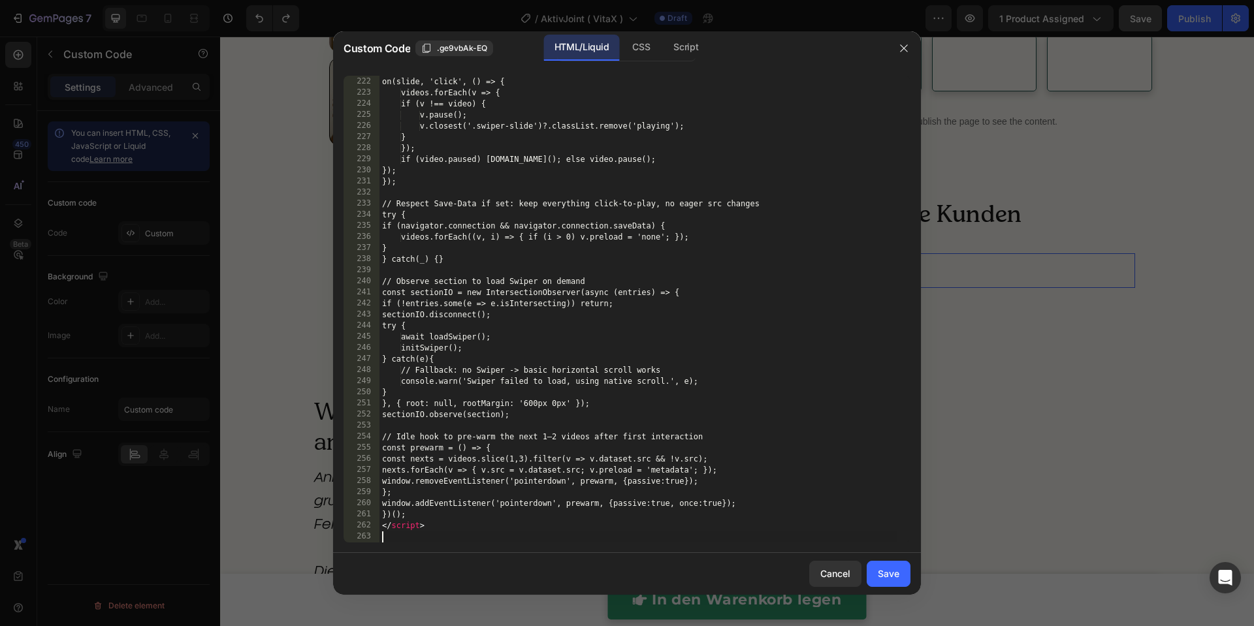
scroll to position [2720, 0]
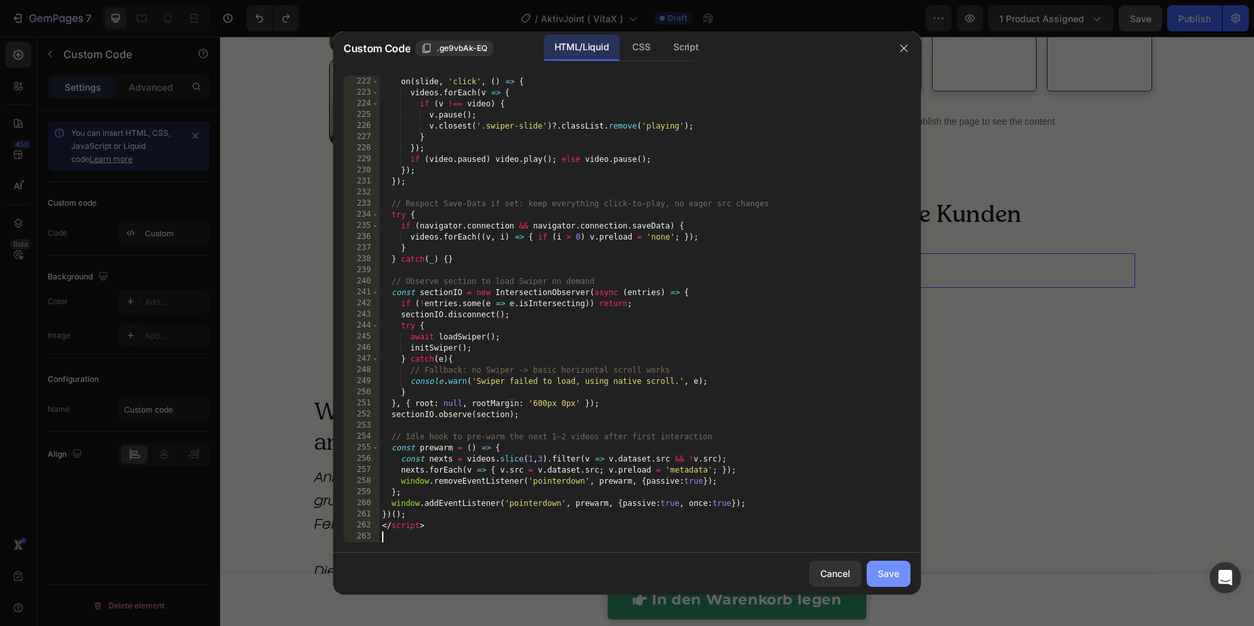
click at [900, 577] on button "Save" at bounding box center [889, 574] width 44 height 26
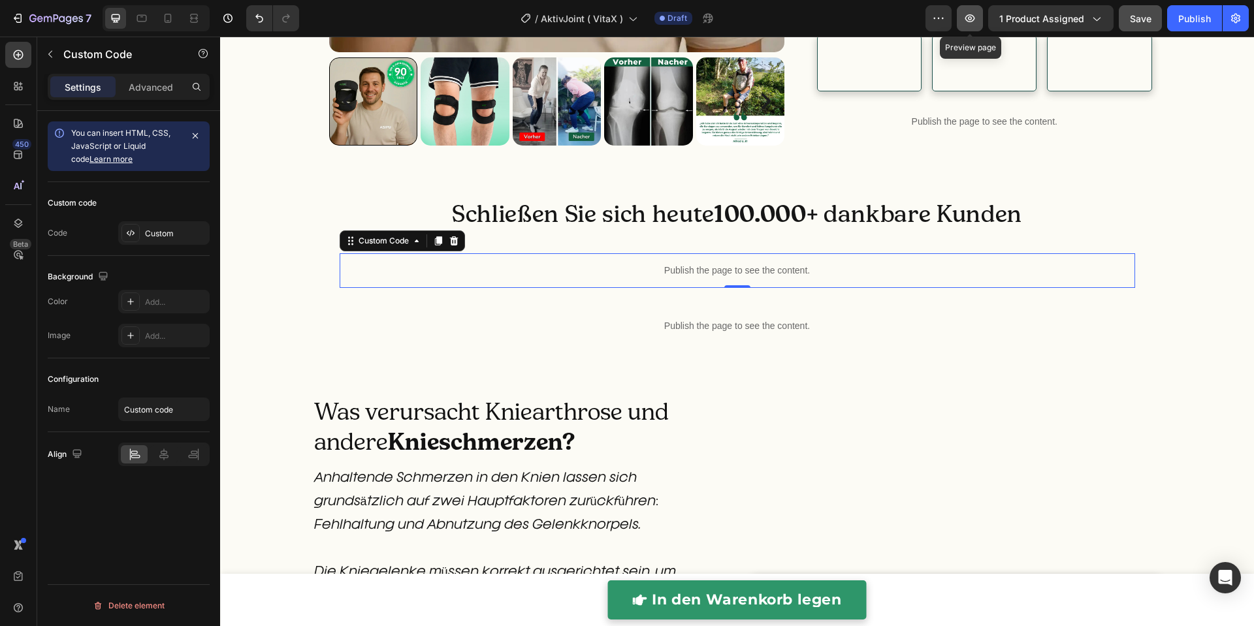
click at [982, 16] on button "button" at bounding box center [970, 18] width 26 height 26
click at [979, 21] on button "button" at bounding box center [970, 18] width 26 height 26
click at [555, 288] on div "Publish the page to see the content." at bounding box center [738, 270] width 796 height 35
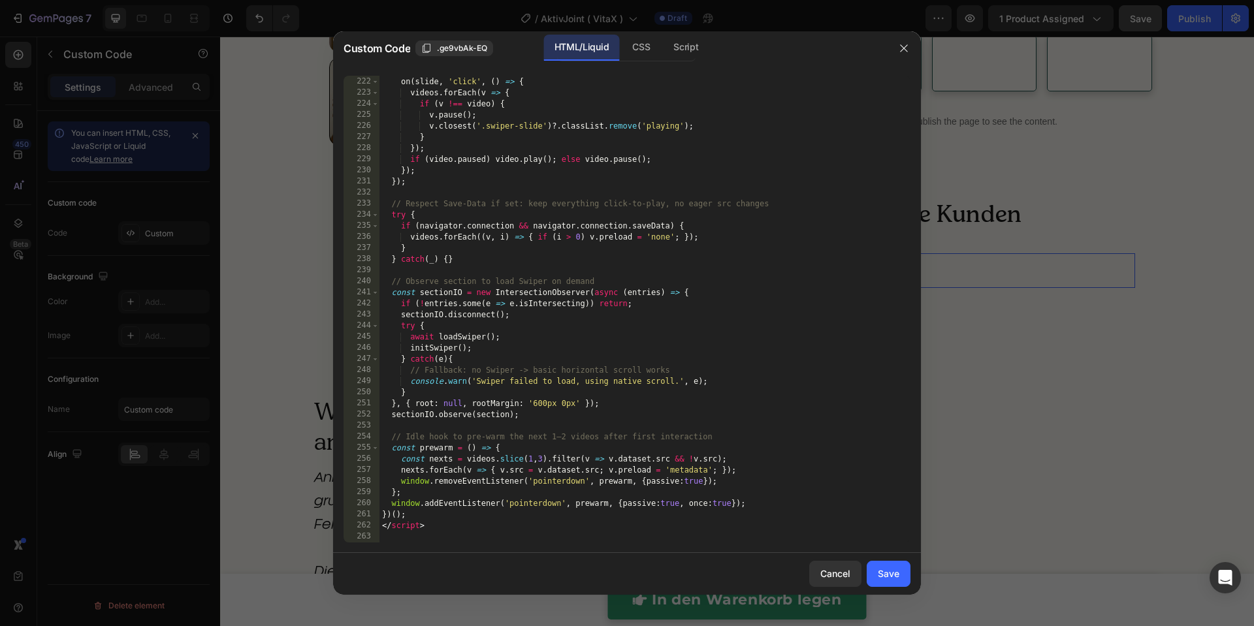
drag, startPoint x: 280, startPoint y: 259, endPoint x: 307, endPoint y: 39, distance: 221.2
click at [280, 258] on div at bounding box center [627, 313] width 1254 height 626
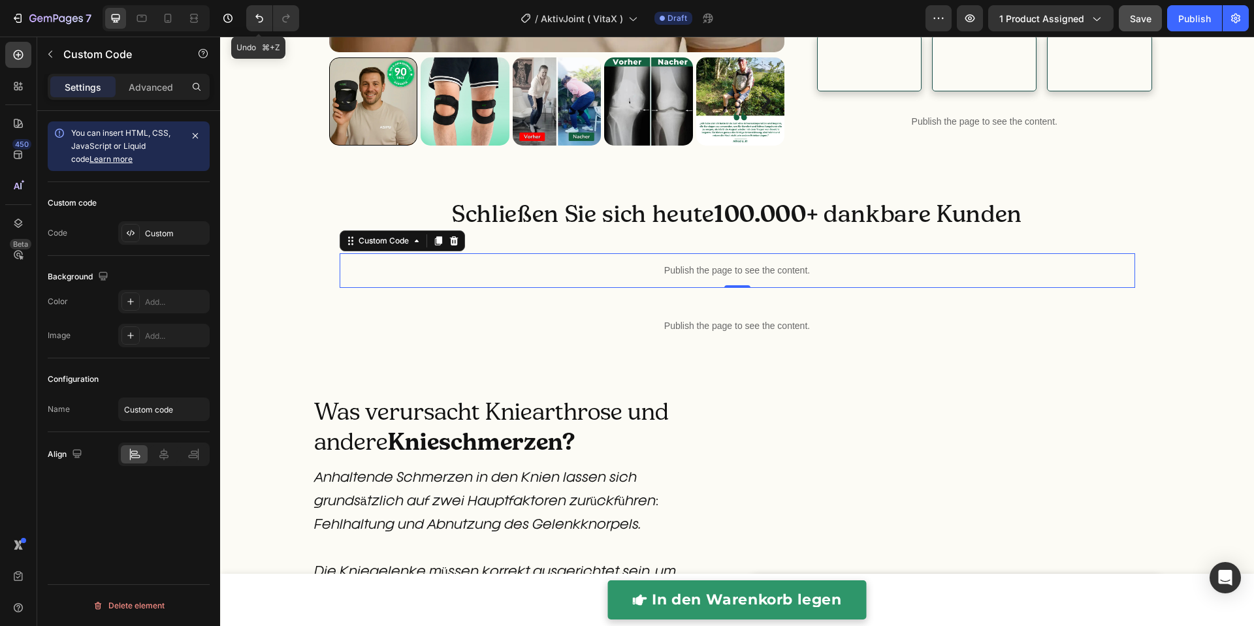
drag, startPoint x: 254, startPoint y: 22, endPoint x: 261, endPoint y: 31, distance: 11.2
click at [254, 22] on icon "Undo/Redo" at bounding box center [259, 18] width 13 height 13
click at [504, 278] on p "Publish the page to see the content." at bounding box center [738, 271] width 796 height 14
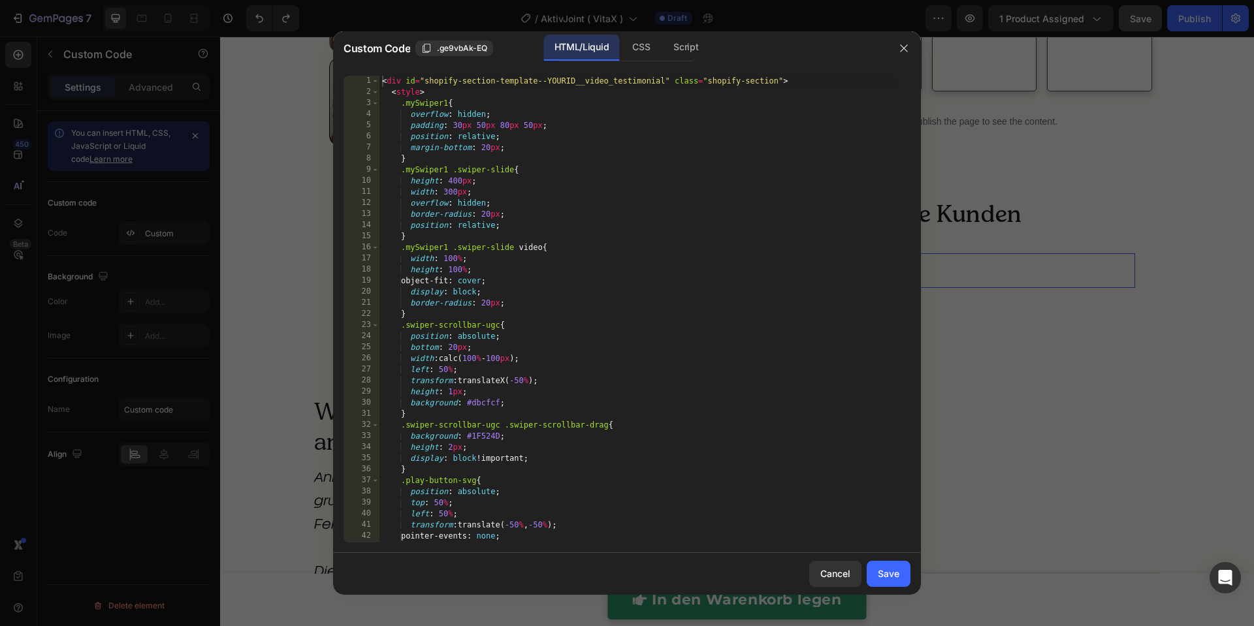
scroll to position [2509, 0]
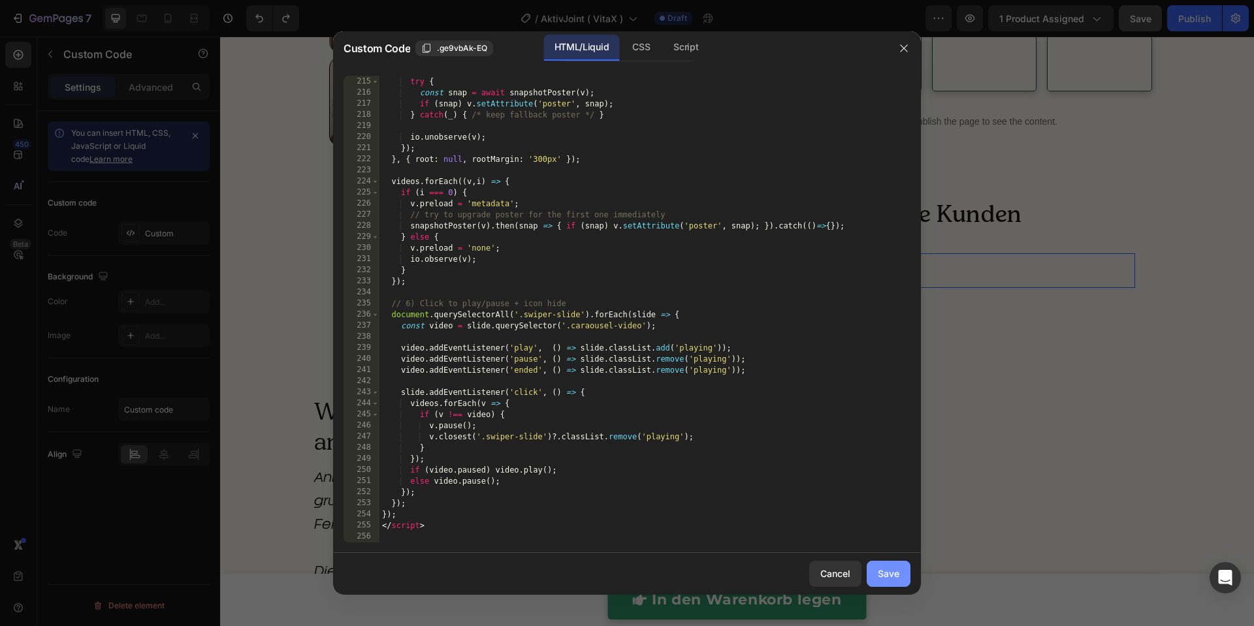
click at [894, 574] on div "Save" at bounding box center [889, 574] width 22 height 14
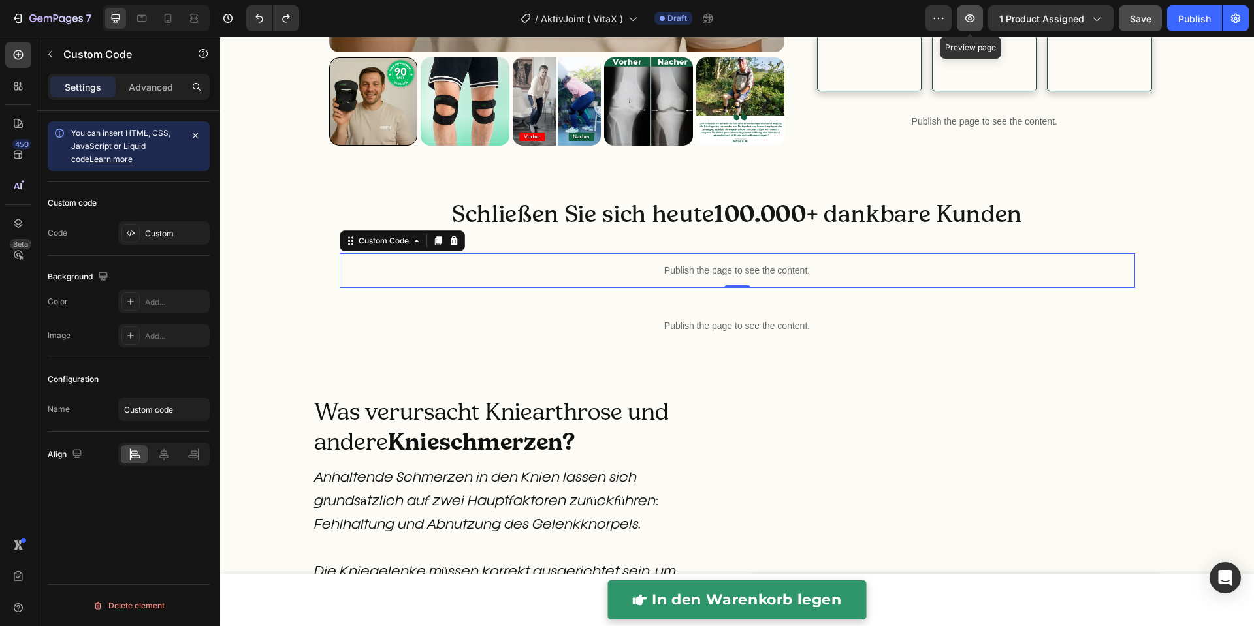
click at [969, 27] on button "button" at bounding box center [970, 18] width 26 height 26
click at [654, 278] on p "Publish the page to see the content." at bounding box center [738, 271] width 796 height 14
click at [655, 278] on p "Publish the page to see the content." at bounding box center [738, 271] width 796 height 14
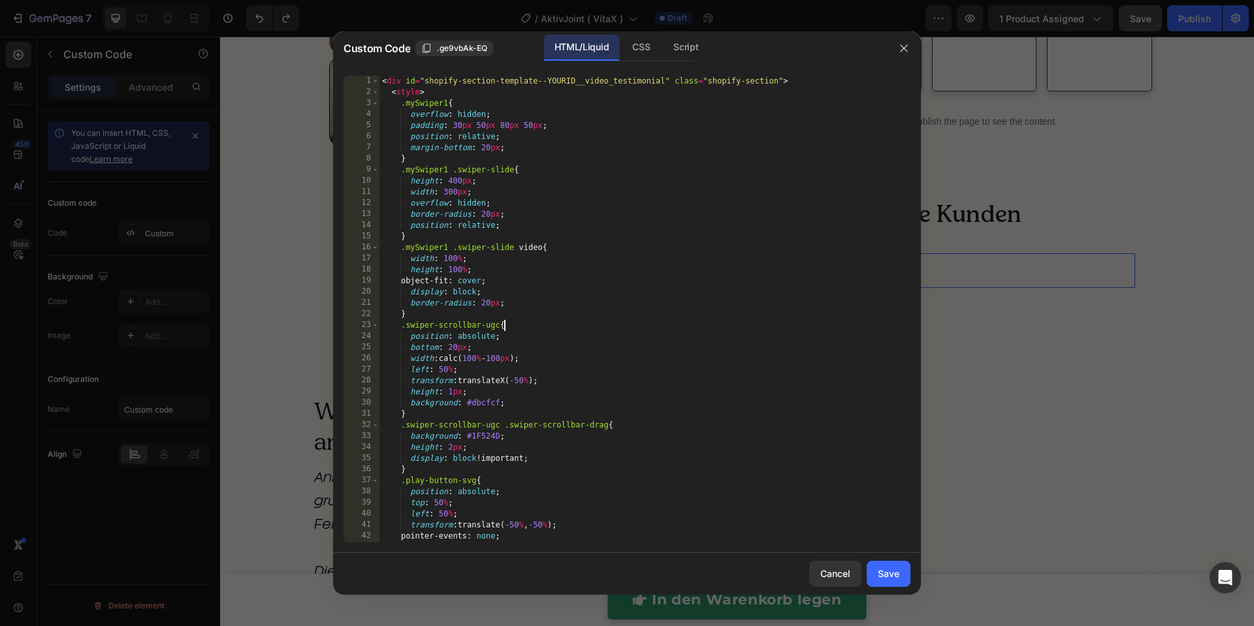
click at [618, 328] on div "< div id = "shopify-section-template--YOURID__video_testimonial" class = "shopi…" at bounding box center [638, 320] width 518 height 489
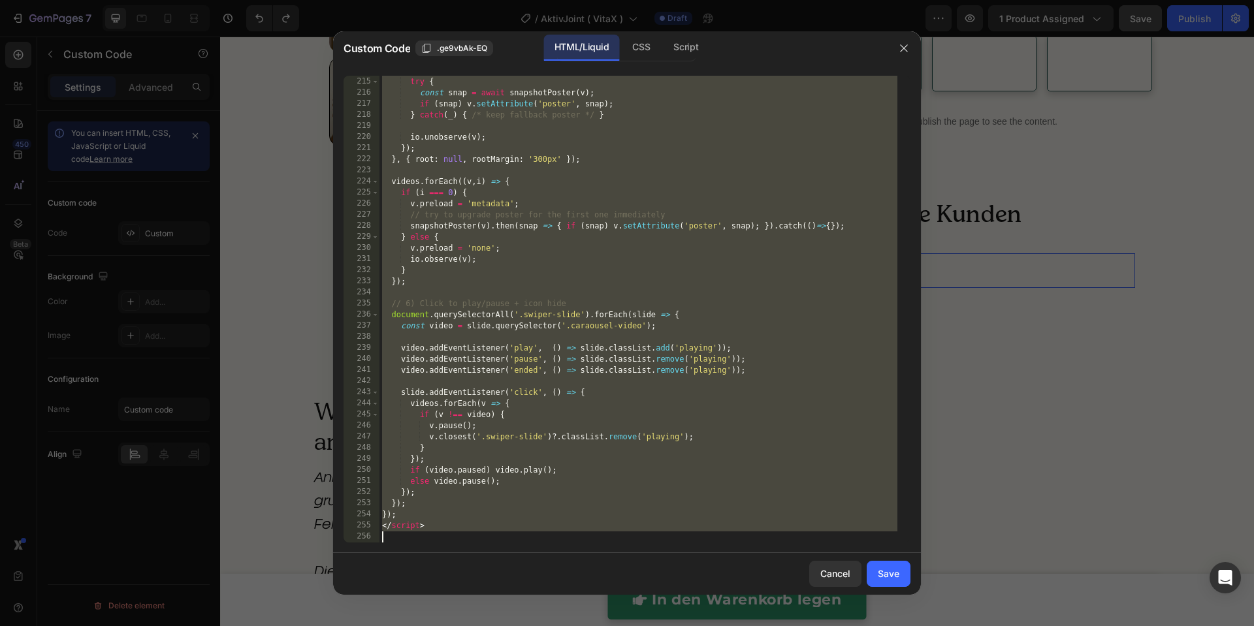
click at [602, 263] on div "// Replace placeholder poster with real frame (if possible) try { const snap = …" at bounding box center [638, 309] width 518 height 489
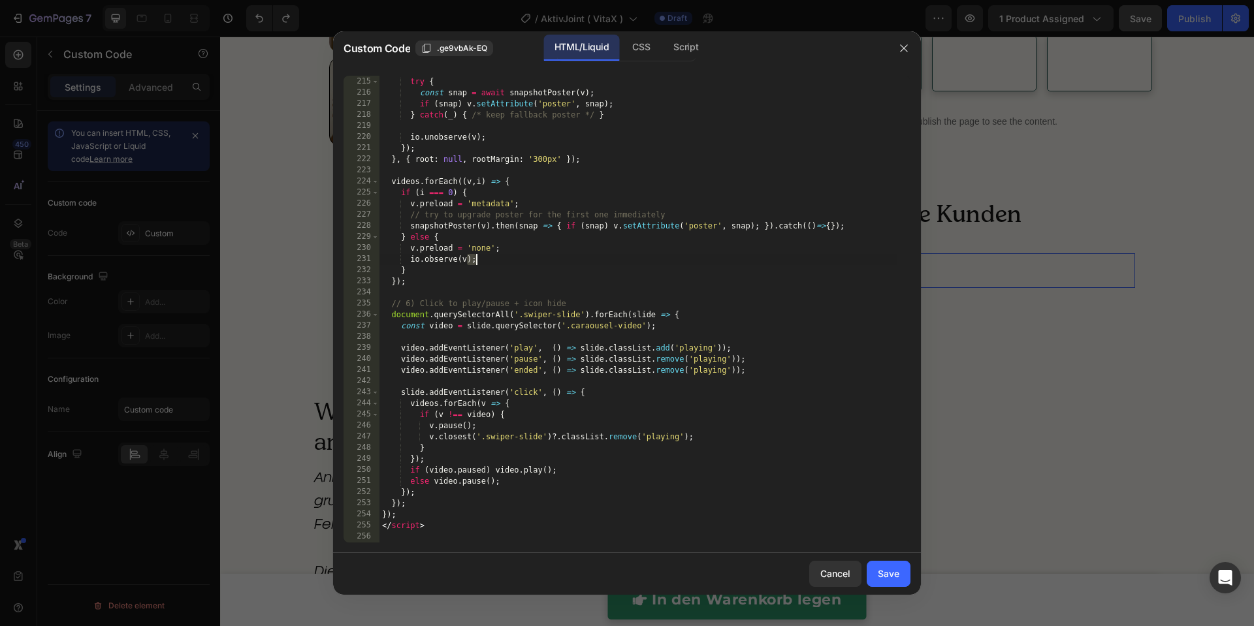
click at [602, 263] on div "// Replace placeholder poster with real frame (if possible) try { const snap = …" at bounding box center [638, 309] width 518 height 489
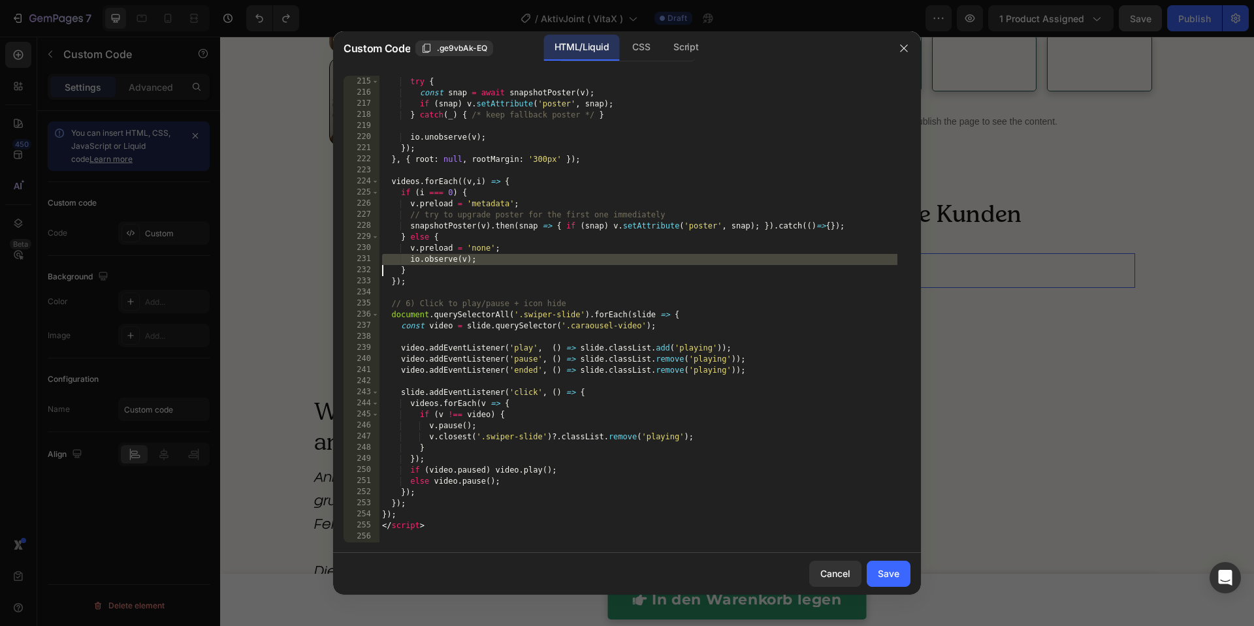
click at [602, 263] on div "// Replace placeholder poster with real frame (if possible) try { const snap = …" at bounding box center [638, 309] width 518 height 489
type textarea "</script>"
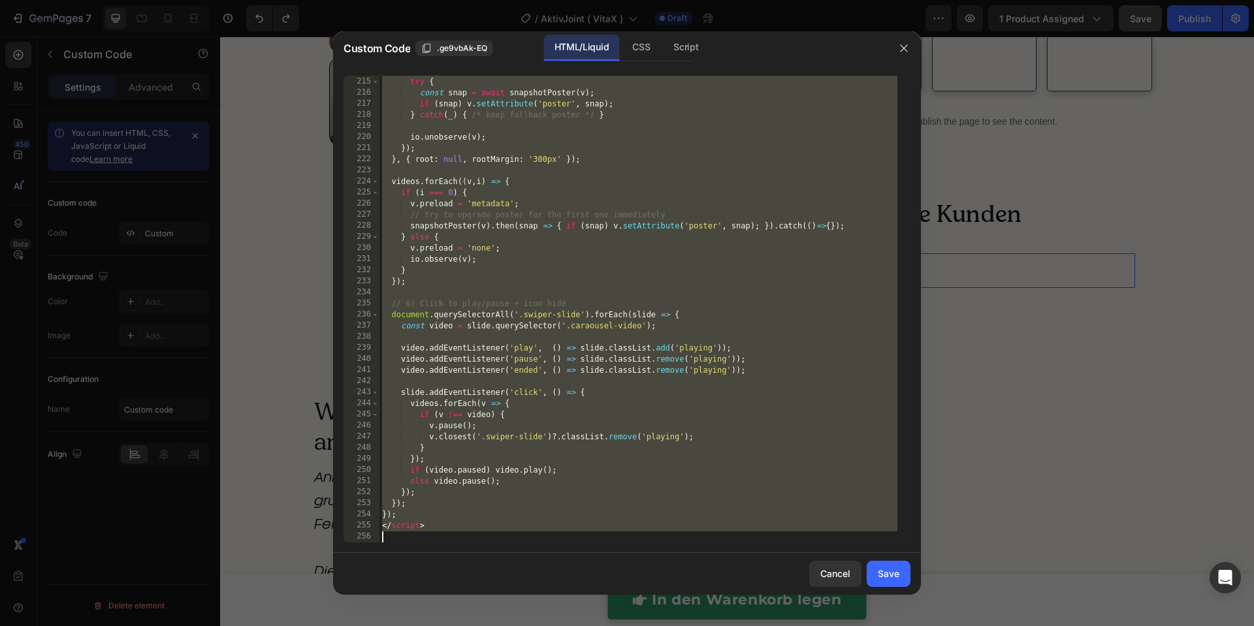
paste textarea
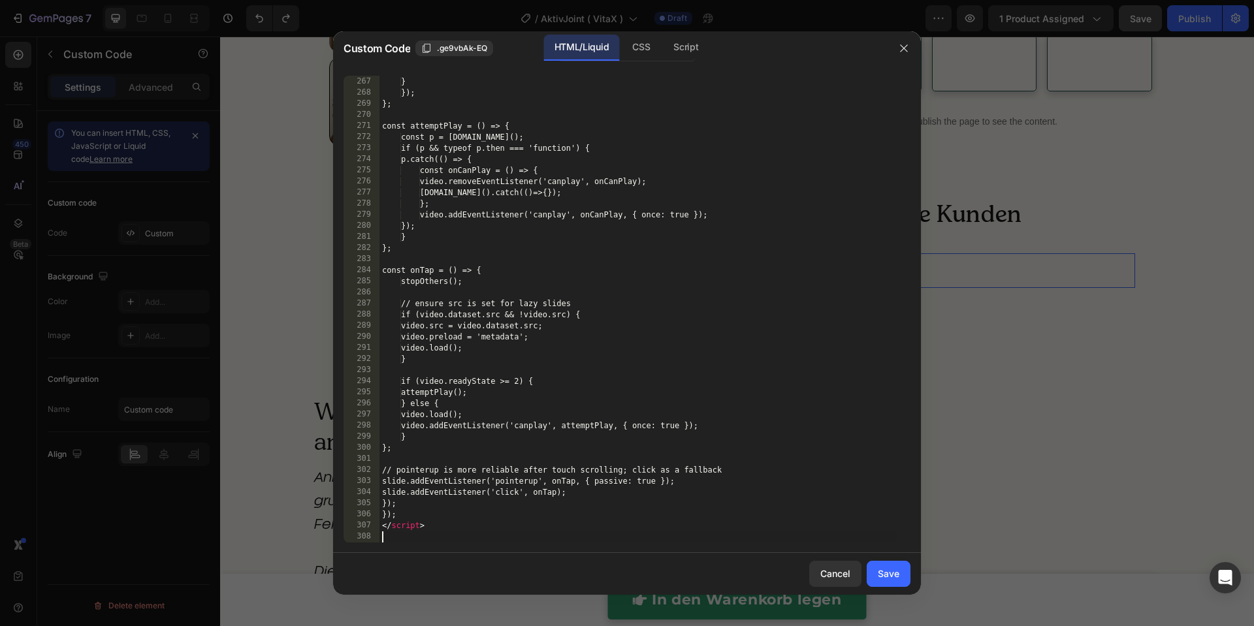
scroll to position [3097, 0]
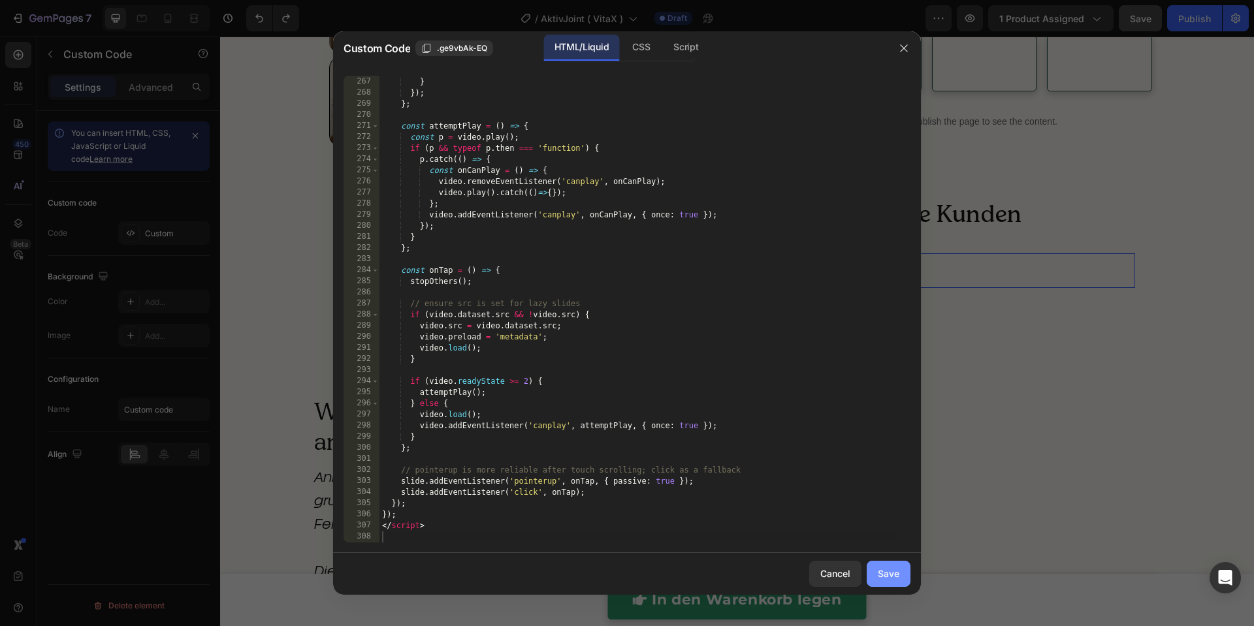
click at [907, 576] on button "Save" at bounding box center [889, 574] width 44 height 26
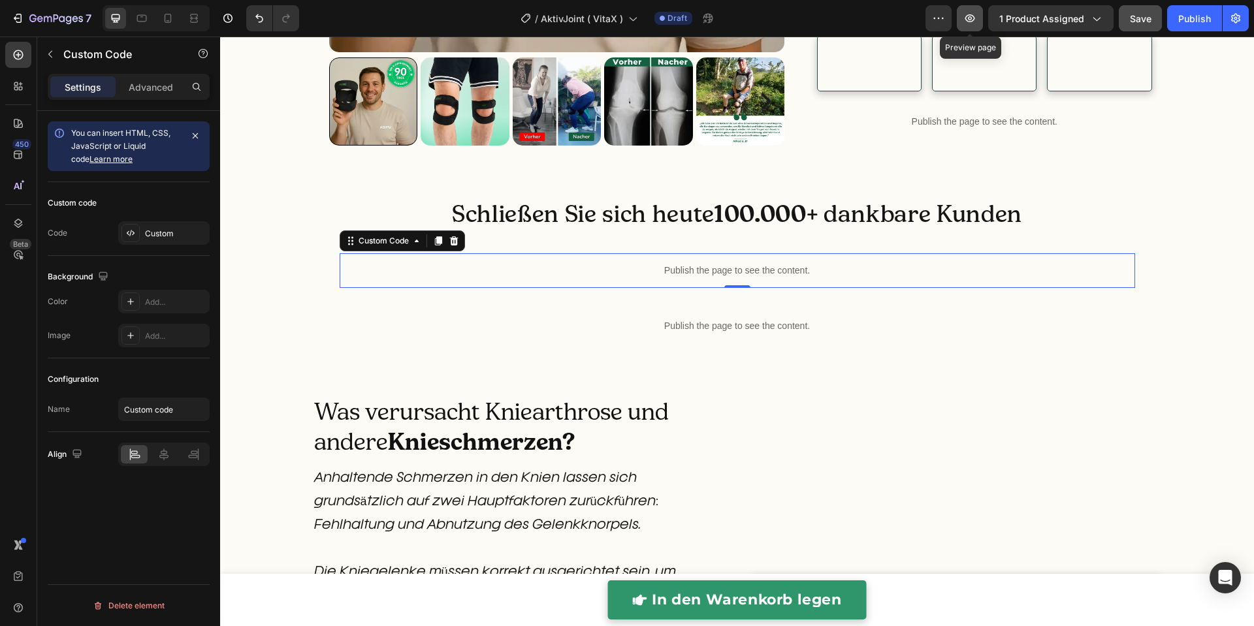
click at [980, 19] on button "button" at bounding box center [970, 18] width 26 height 26
click at [646, 278] on p "Publish the page to see the content." at bounding box center [738, 271] width 796 height 14
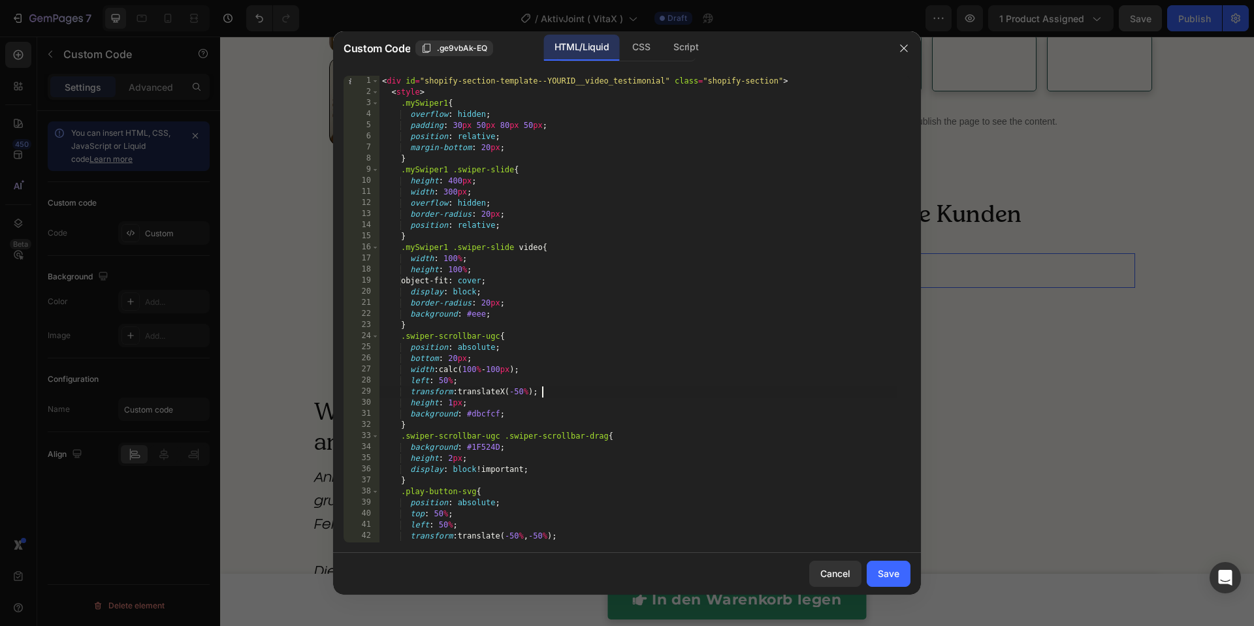
click at [646, 392] on div "< div id = "shopify-section-template--YOURID__video_testimonial" class = "shopi…" at bounding box center [638, 320] width 518 height 489
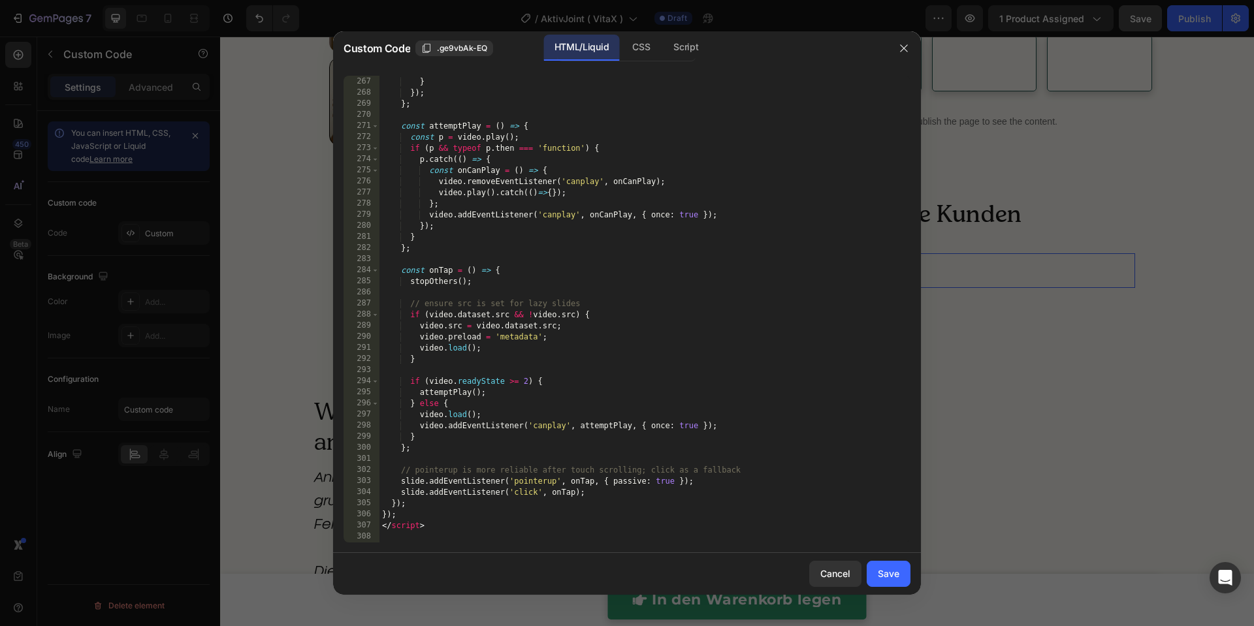
type textarea "</script>"
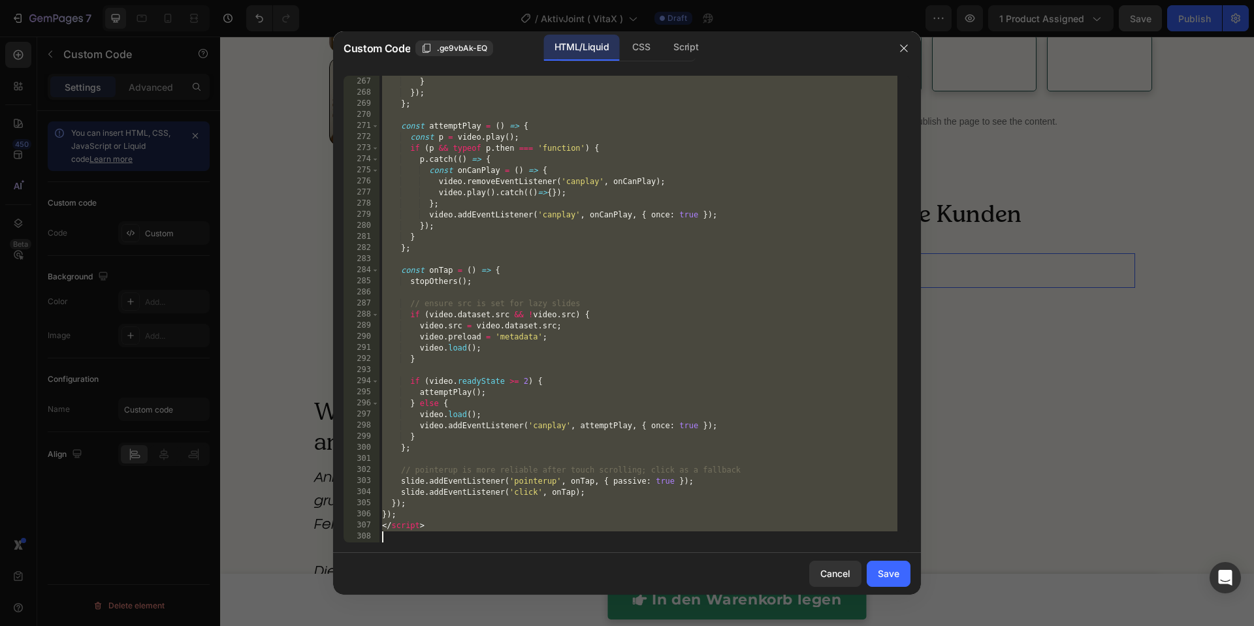
paste textarea
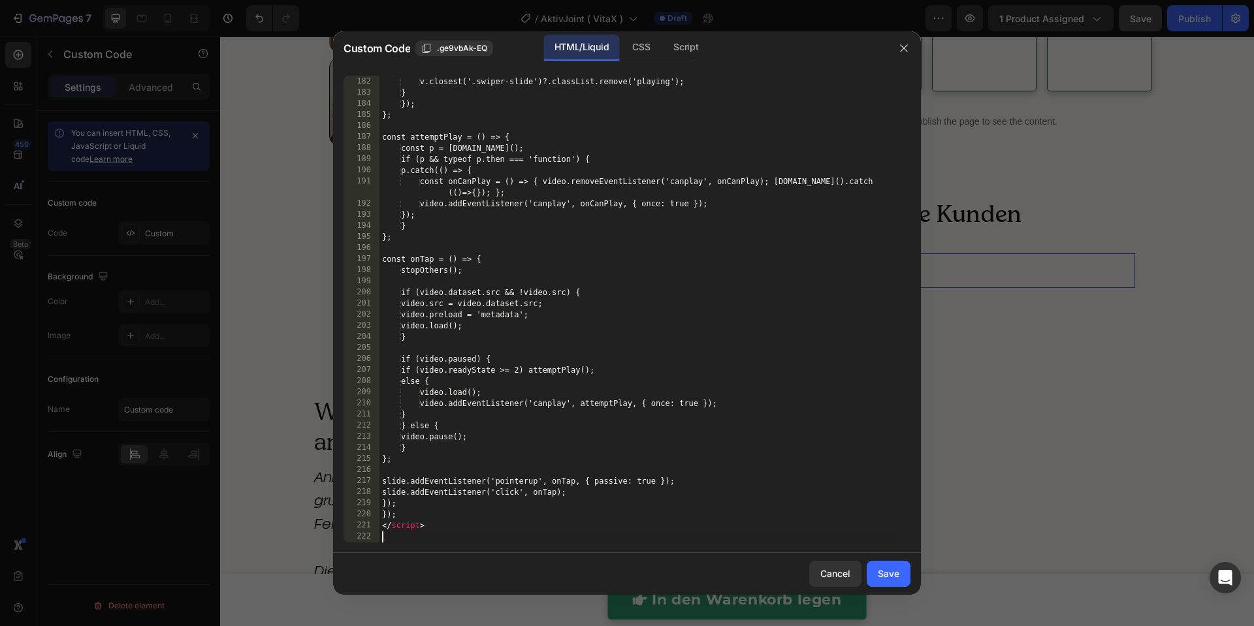
scroll to position [2153, 0]
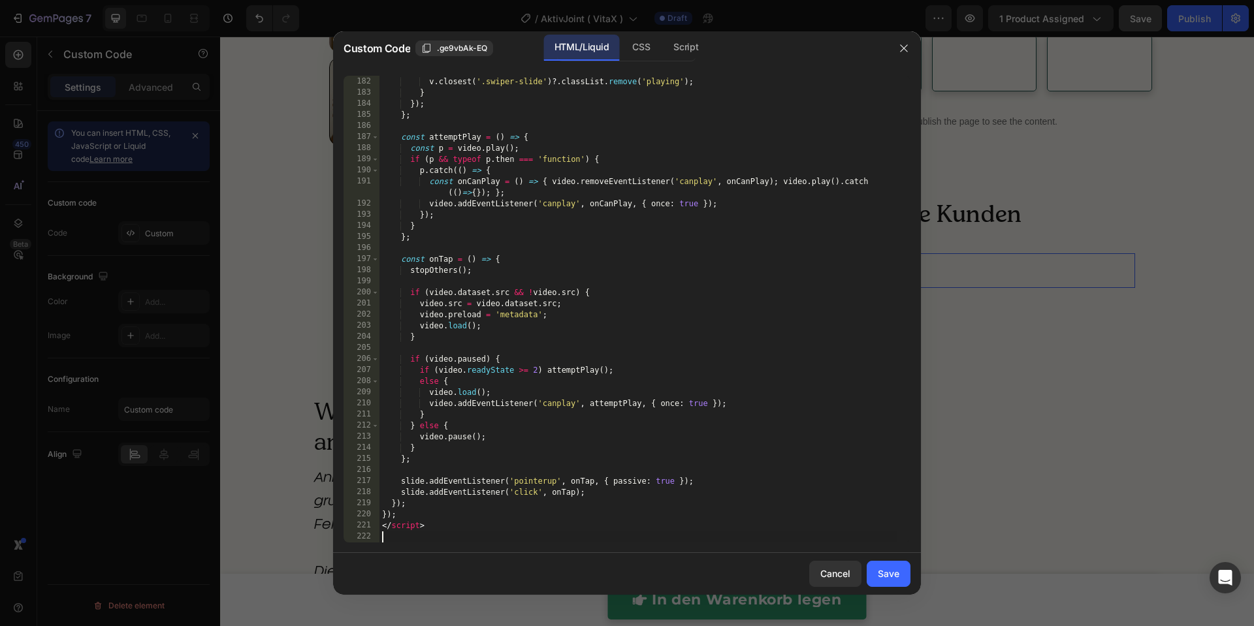
click at [880, 570] on div "Save" at bounding box center [889, 574] width 22 height 14
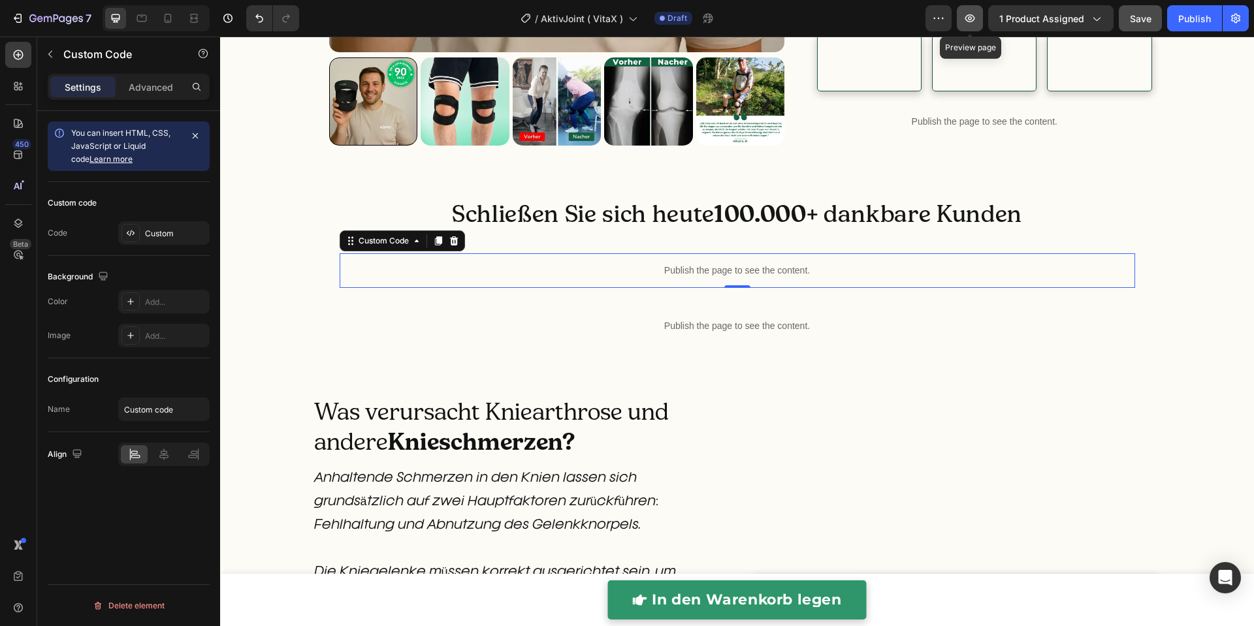
click at [968, 16] on icon "button" at bounding box center [969, 18] width 13 height 13
click at [965, 17] on icon "button" at bounding box center [969, 18] width 13 height 13
click at [635, 288] on div "Publish the page to see the content." at bounding box center [738, 270] width 796 height 35
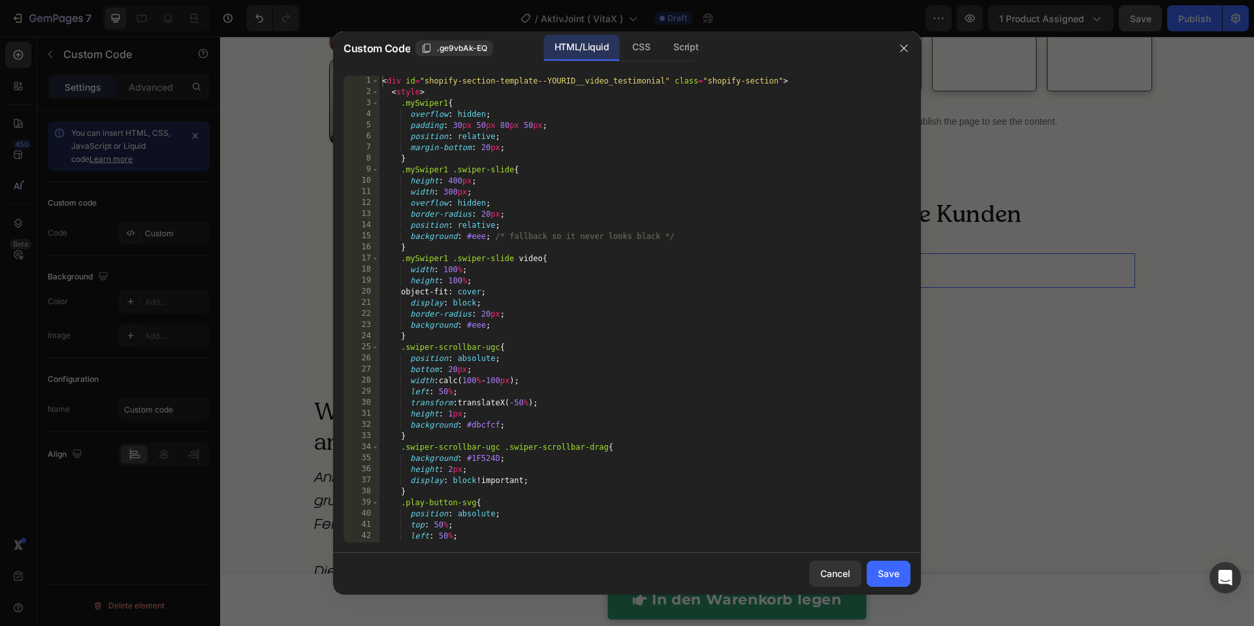
click at [551, 281] on div "< div id = "shopify-section-template--YOURID__video_testimonial" class = "shopi…" at bounding box center [638, 320] width 518 height 489
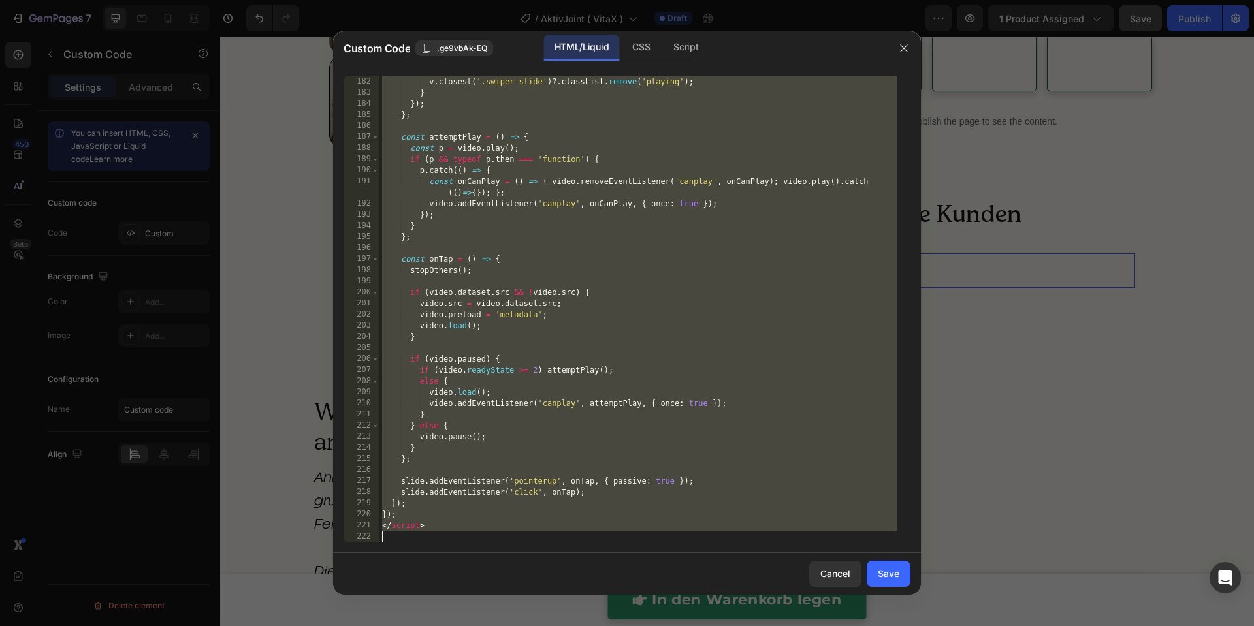
click at [641, 330] on div "v . pause ( ) ; v . closest ( '.swiper-slide' ) ?. classList . remove ( 'playin…" at bounding box center [638, 309] width 518 height 489
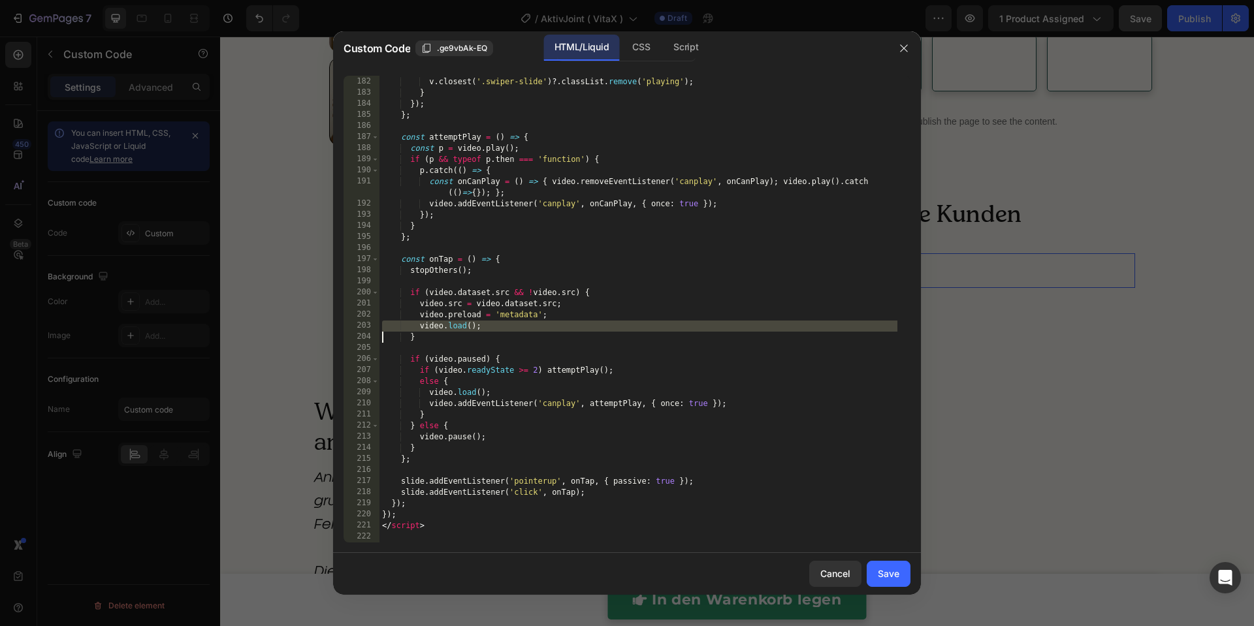
click at [641, 330] on div "v . pause ( ) ; v . closest ( '.swiper-slide' ) ?. classList . remove ( 'playin…" at bounding box center [638, 309] width 518 height 489
type textarea "</script>"
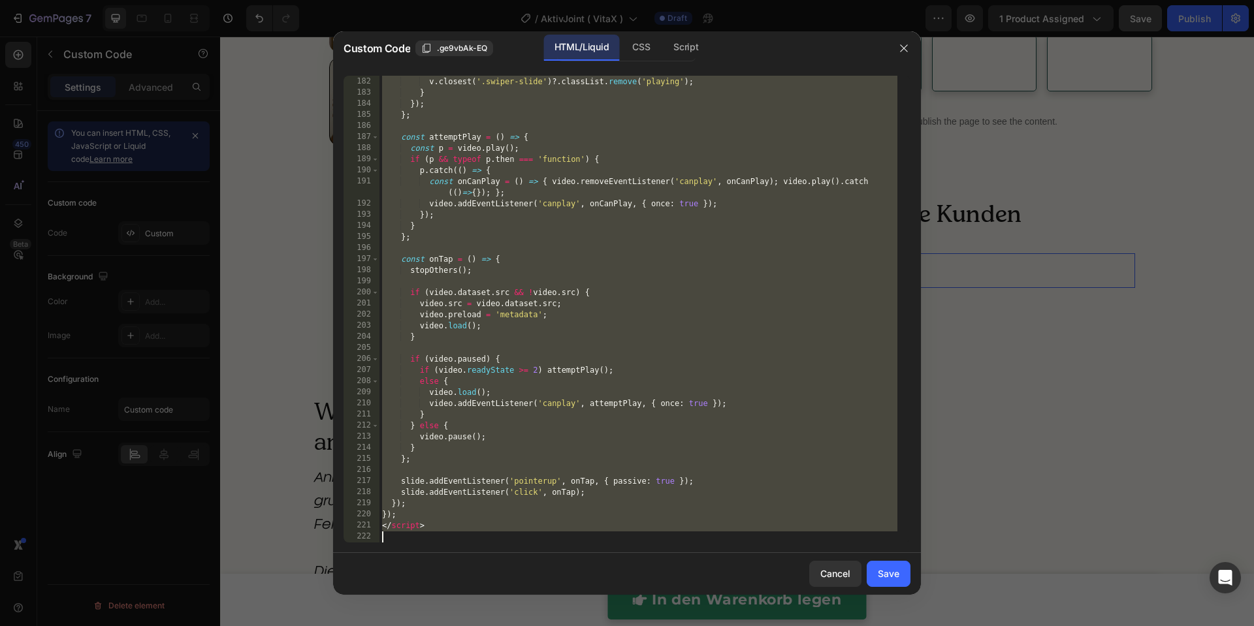
paste textarea
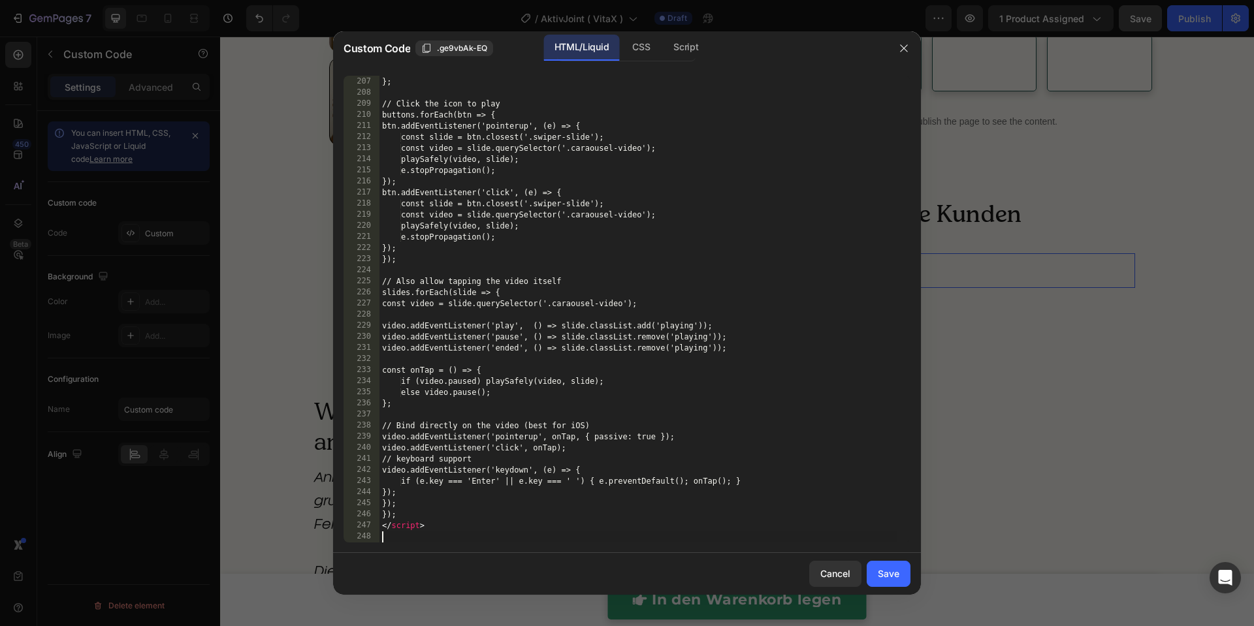
scroll to position [2420, 0]
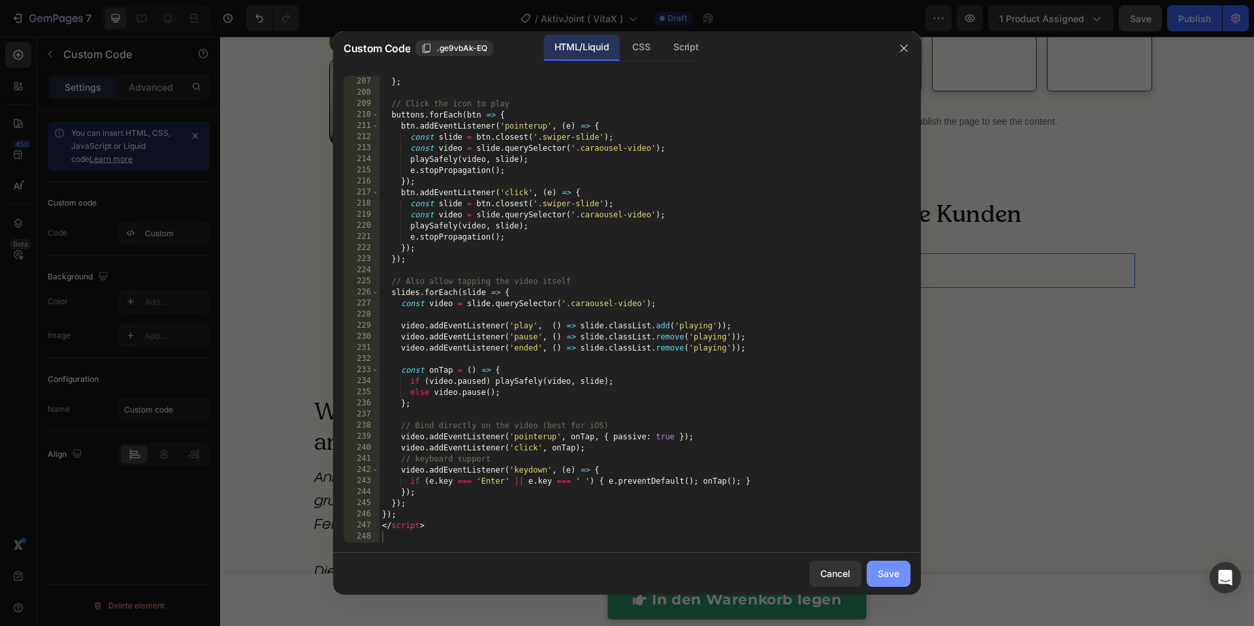
click at [878, 578] on div "Save" at bounding box center [889, 574] width 22 height 14
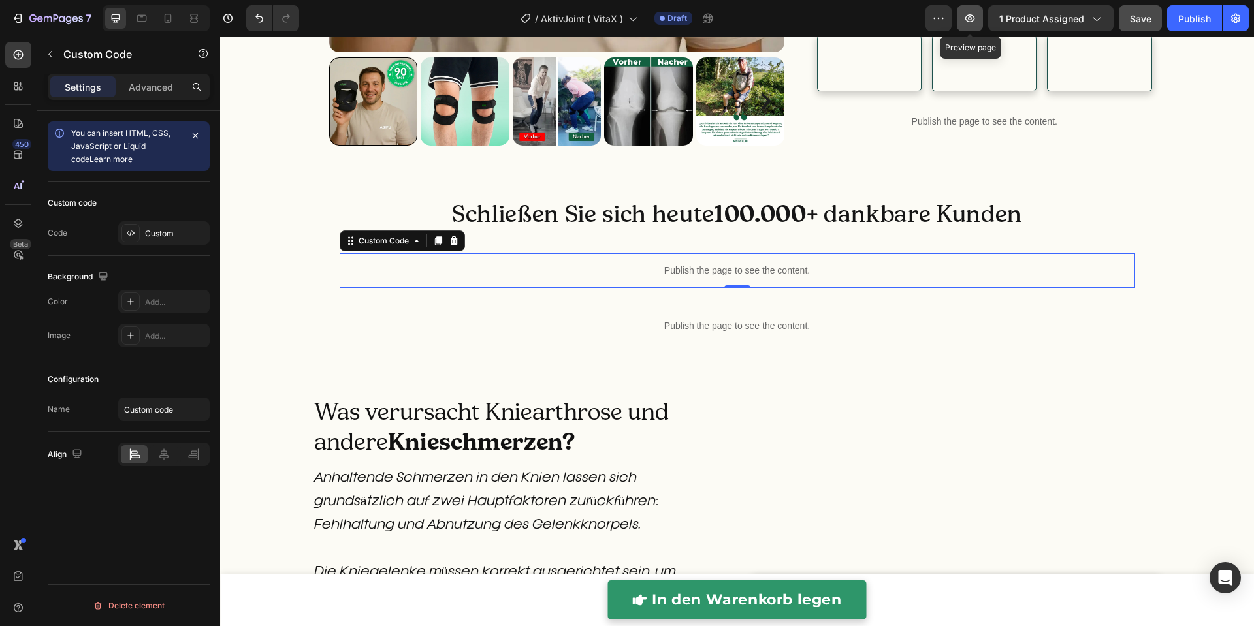
click at [969, 22] on icon "button" at bounding box center [969, 18] width 13 height 13
click at [681, 288] on div "Publish the page to see the content." at bounding box center [738, 270] width 796 height 35
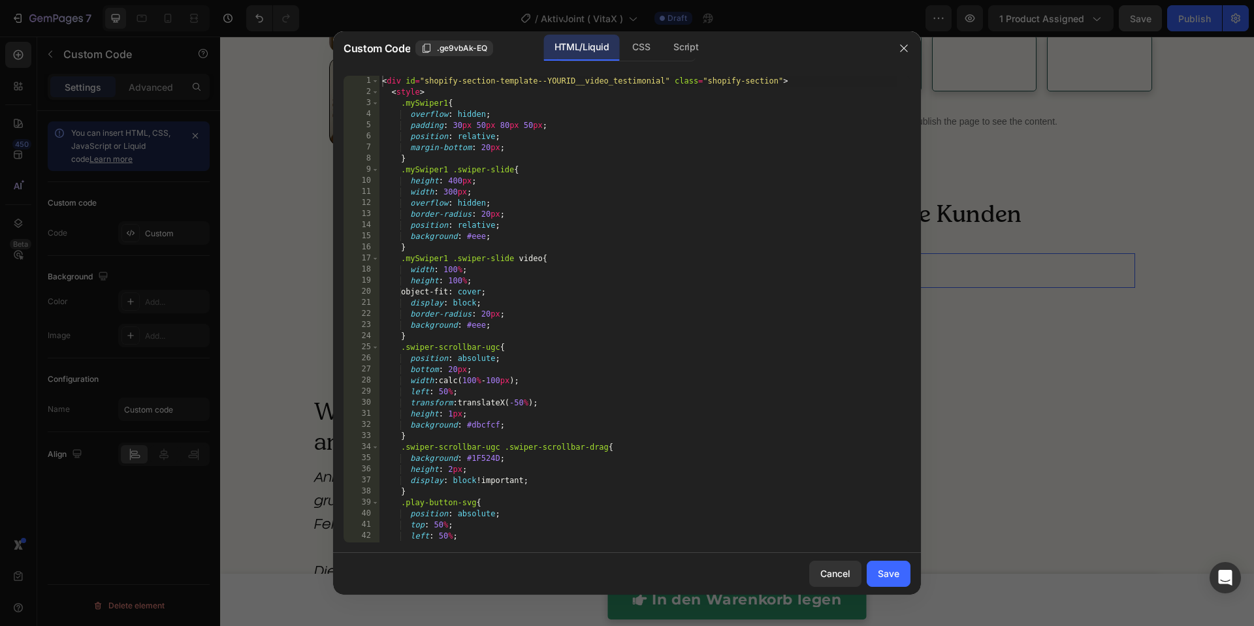
click at [677, 368] on div "< div id = "shopify-section-template--YOURID__video_testimonial" class = "shopi…" at bounding box center [638, 320] width 518 height 489
type textarea "</script>"
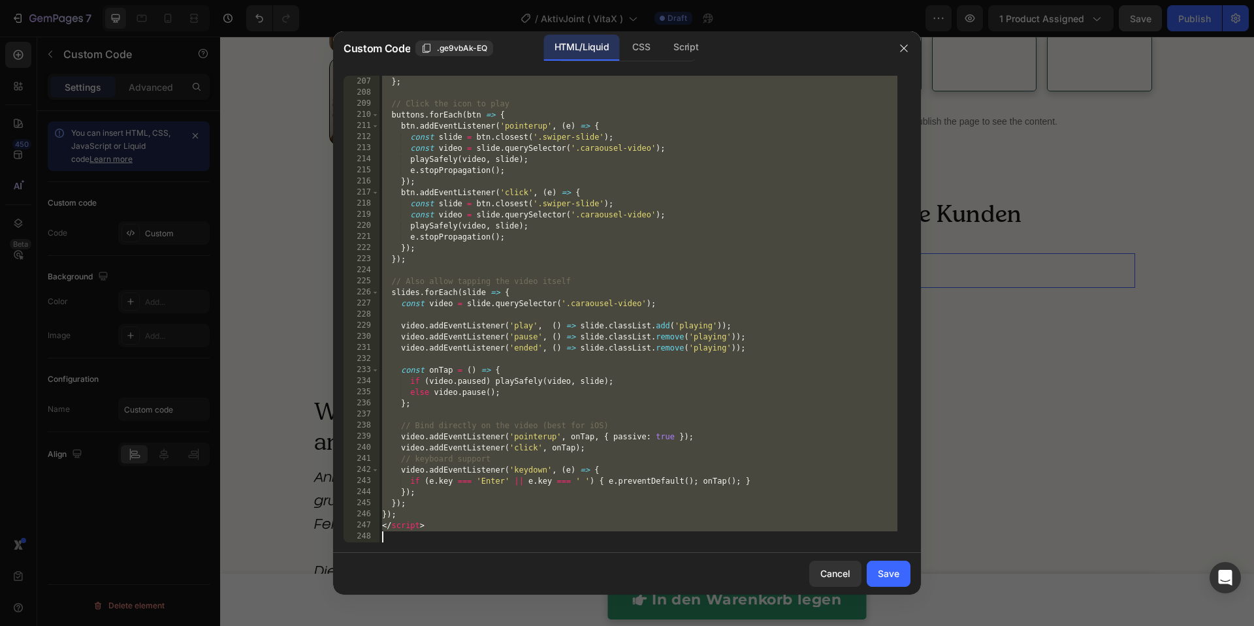
paste textarea
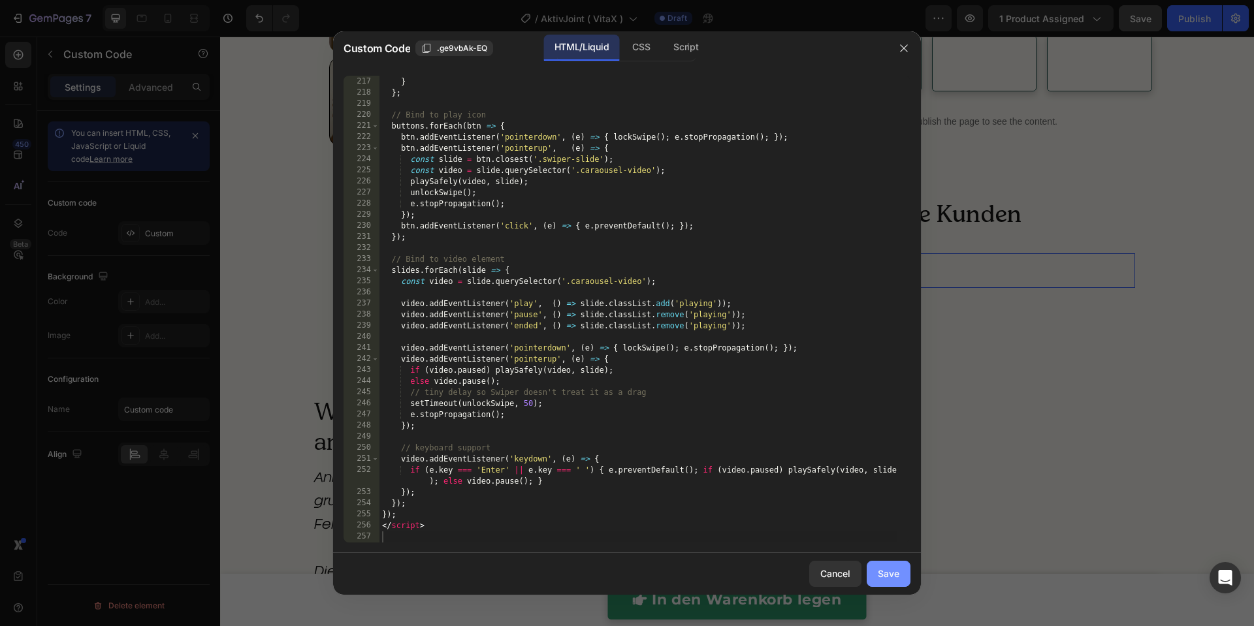
click at [880, 573] on div "Save" at bounding box center [889, 574] width 22 height 14
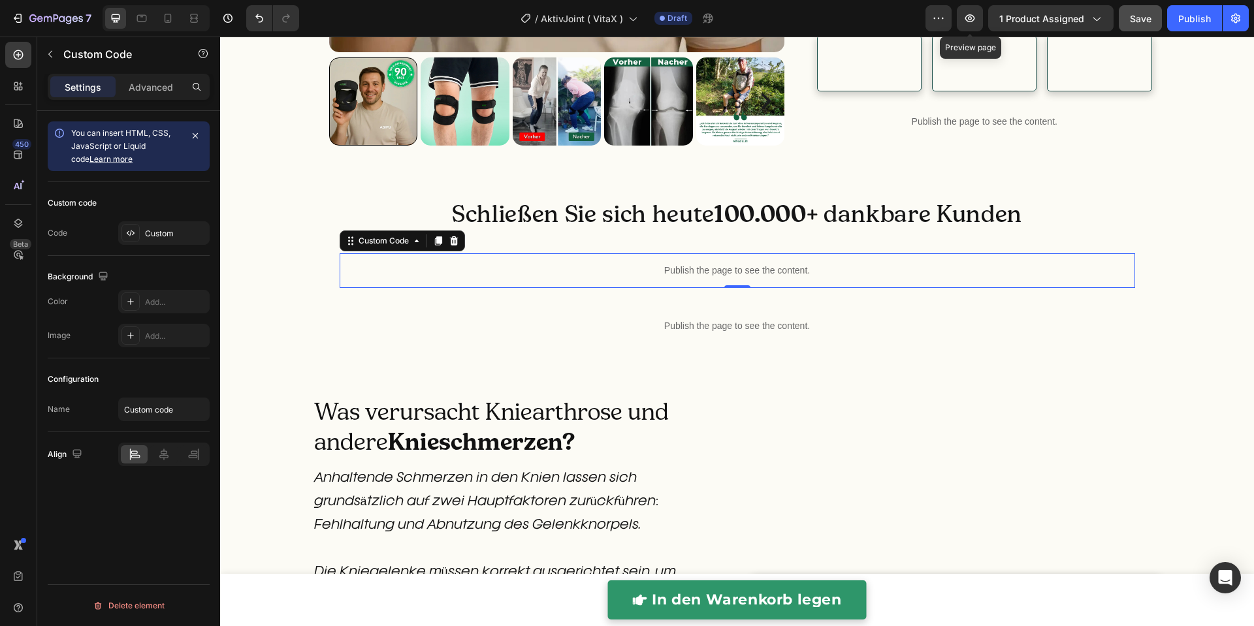
click at [969, 18] on icon "button" at bounding box center [969, 18] width 13 height 13
click at [604, 278] on p "Publish the page to see the content." at bounding box center [738, 271] width 796 height 14
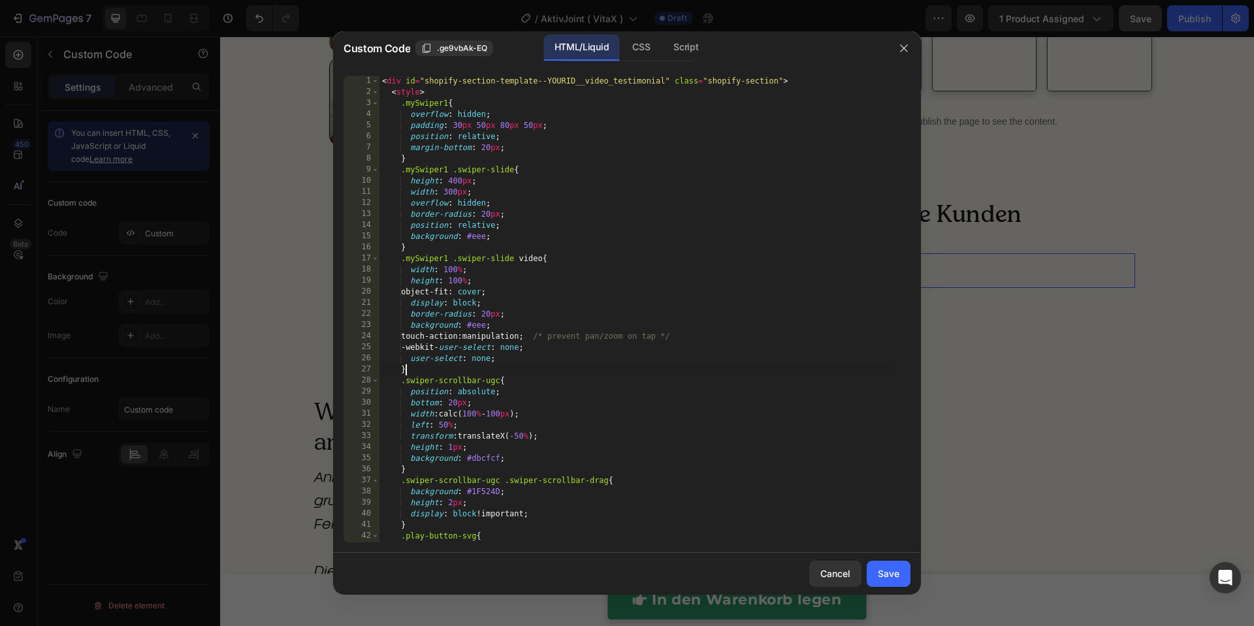
click at [607, 369] on div "< div id = "shopify-section-template--YOURID__video_testimonial" class = "shopi…" at bounding box center [638, 320] width 518 height 489
type textarea "</script>"
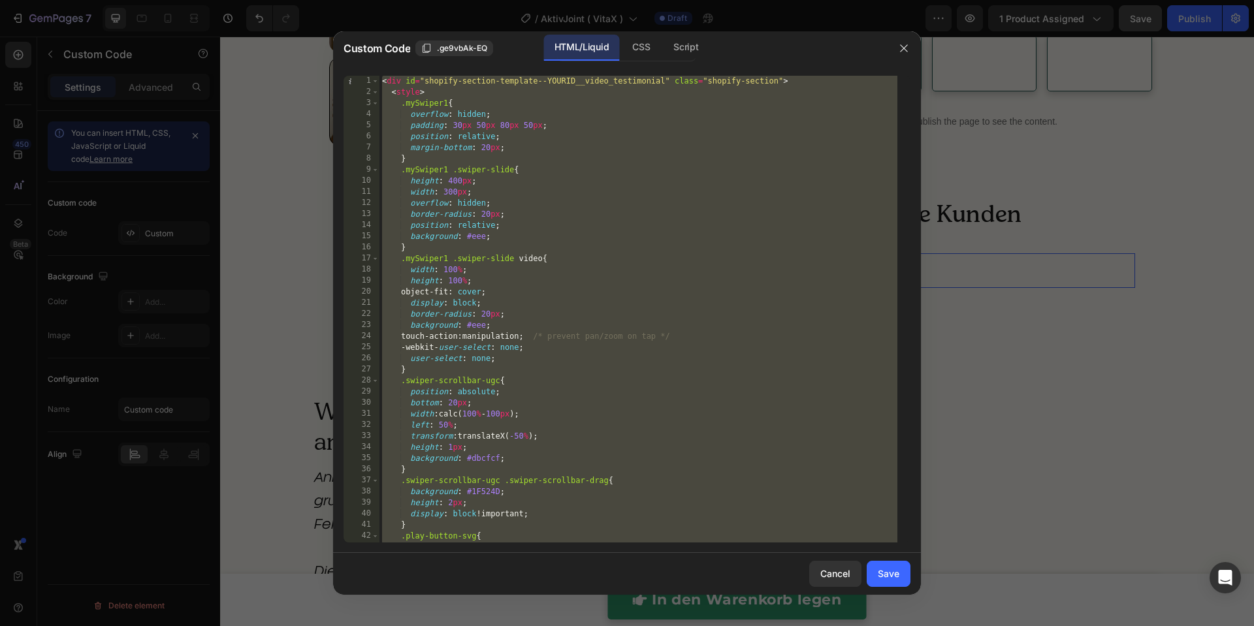
paste textarea
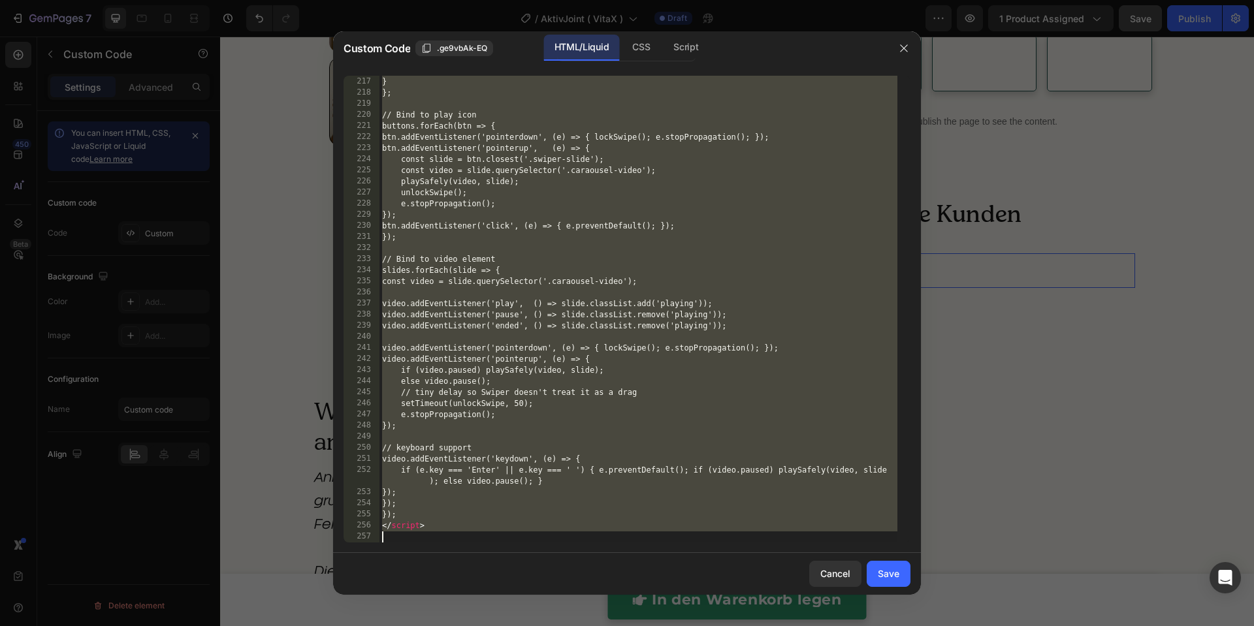
type textarea "</script>"
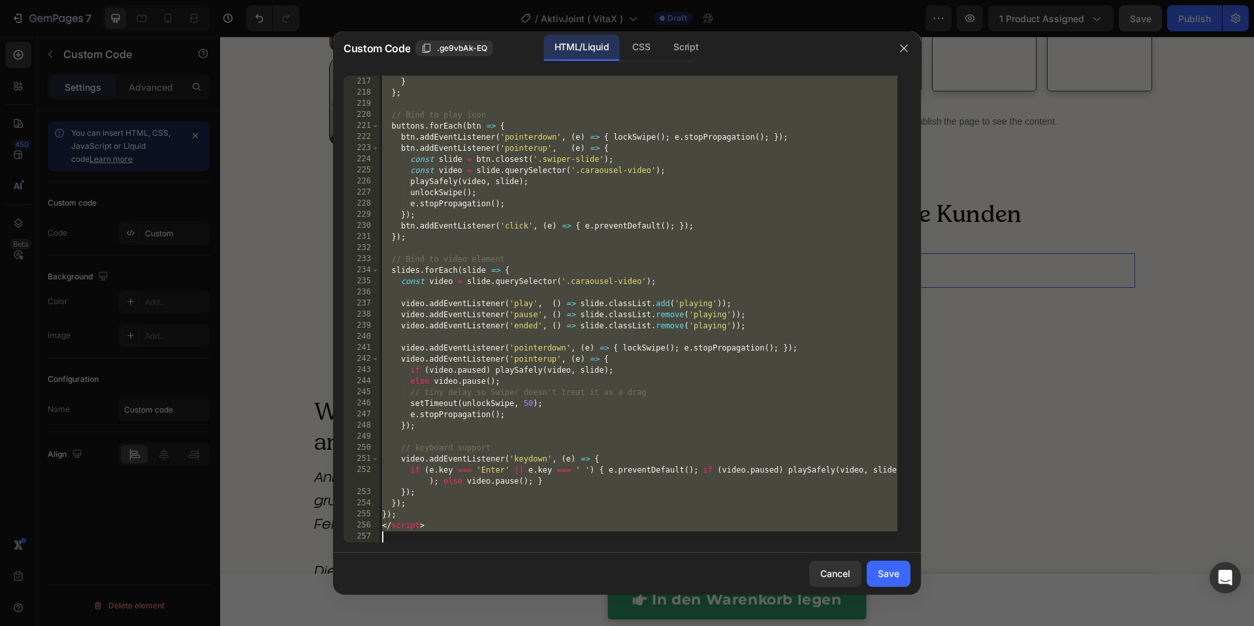
paste textarea
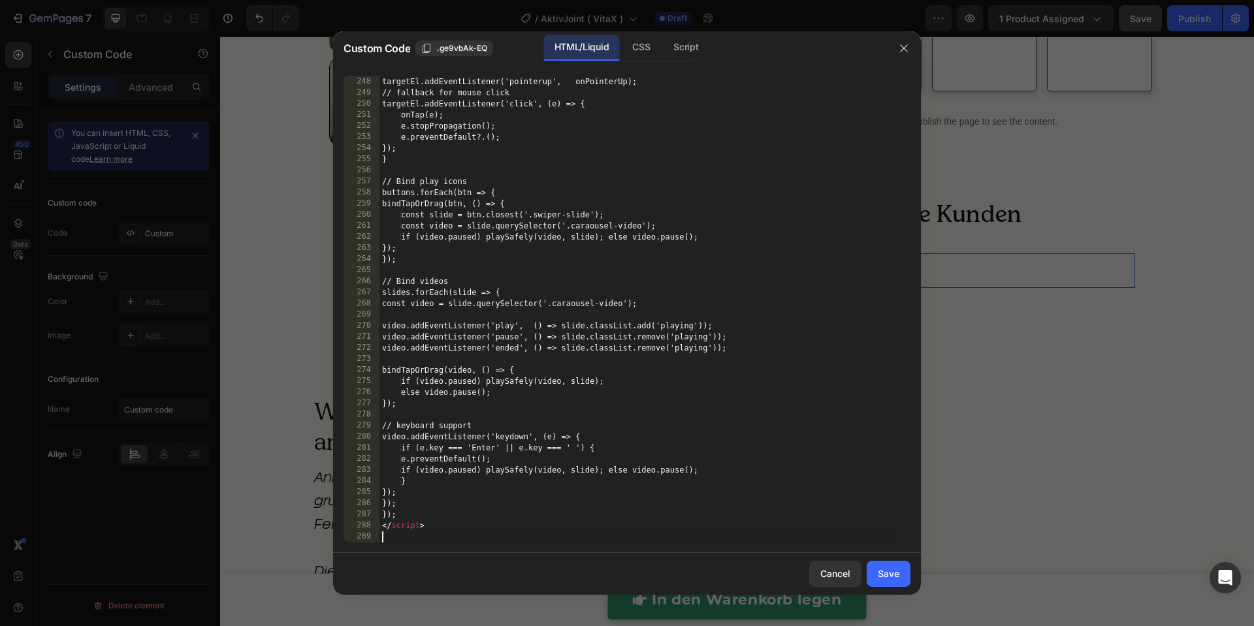
scroll to position [2875, 0]
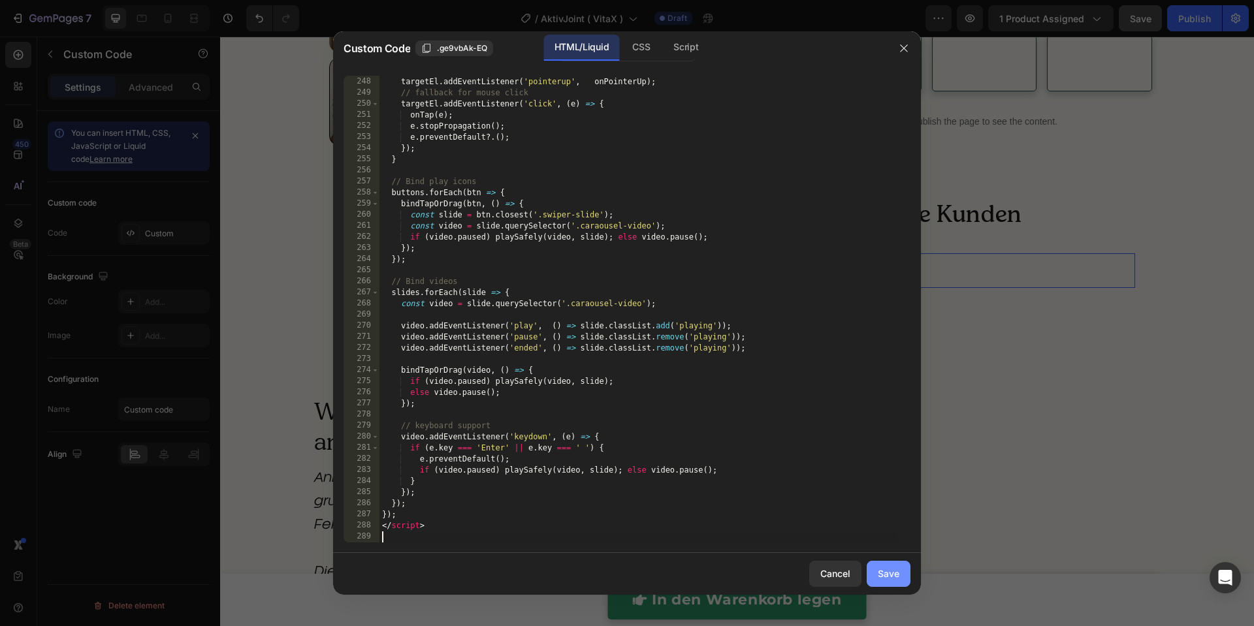
click at [902, 582] on button "Save" at bounding box center [889, 574] width 44 height 26
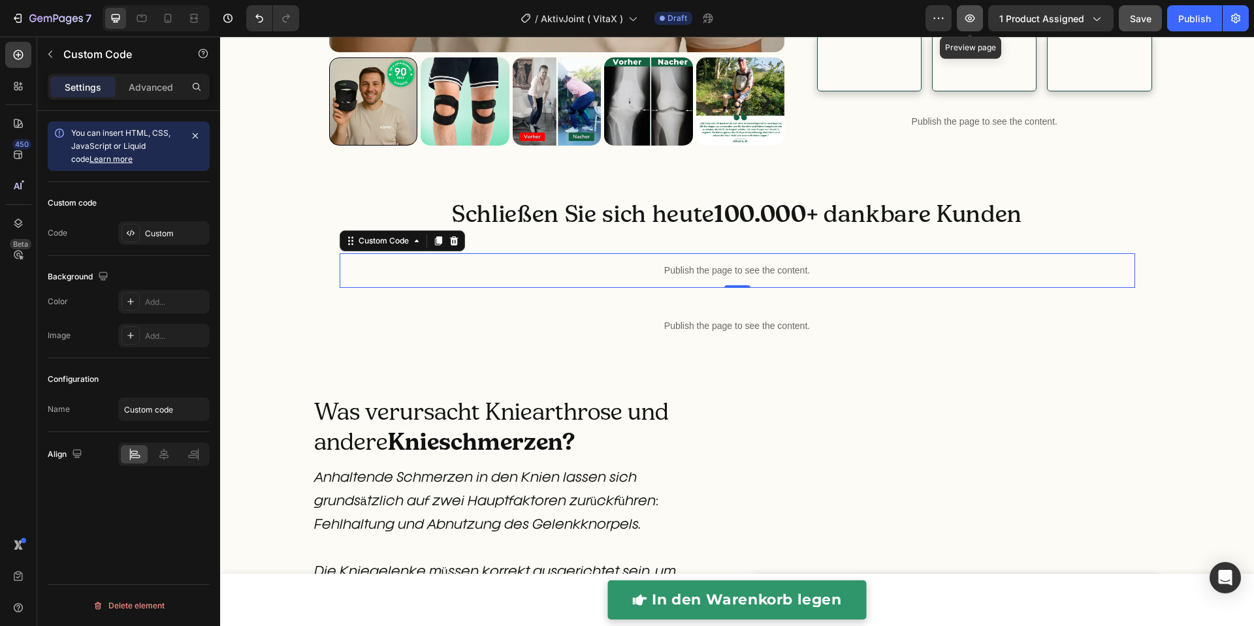
click at [972, 22] on icon "button" at bounding box center [969, 18] width 13 height 13
click at [976, 17] on icon "button" at bounding box center [969, 18] width 13 height 13
click at [253, 21] on icon "Undo/Redo" at bounding box center [259, 18] width 13 height 13
click at [547, 288] on div "Publish the page to see the content." at bounding box center [738, 270] width 796 height 35
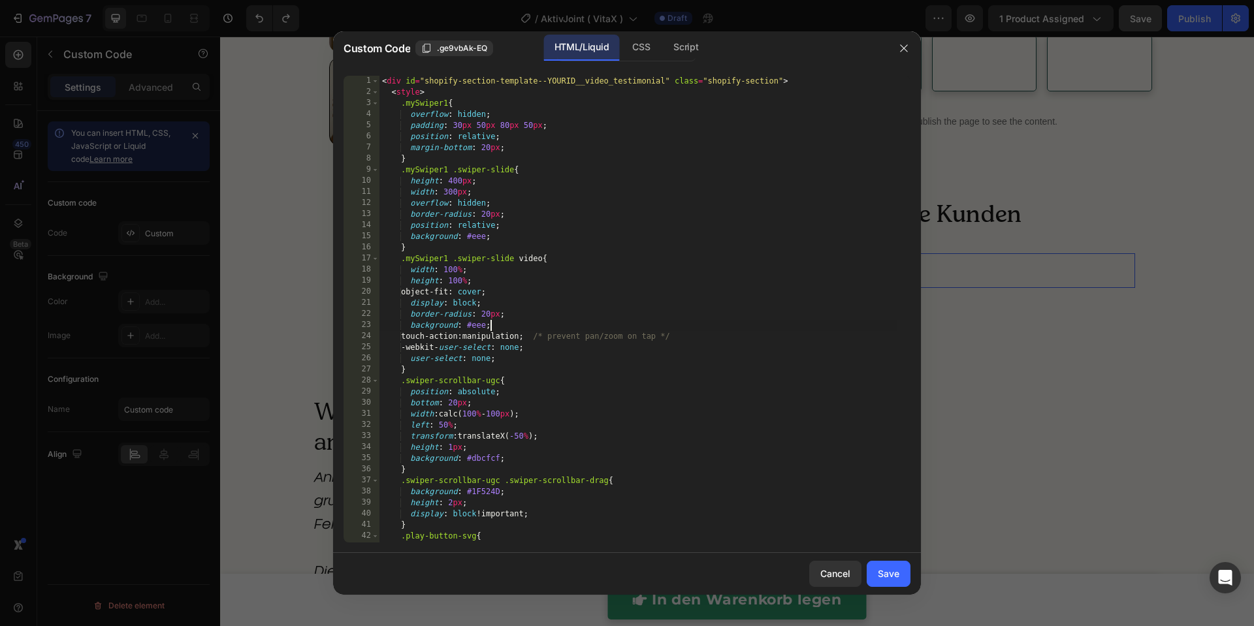
click at [572, 323] on div "< div id = "shopify-section-template--YOURID__video_testimonial" class = "shopi…" at bounding box center [638, 320] width 518 height 489
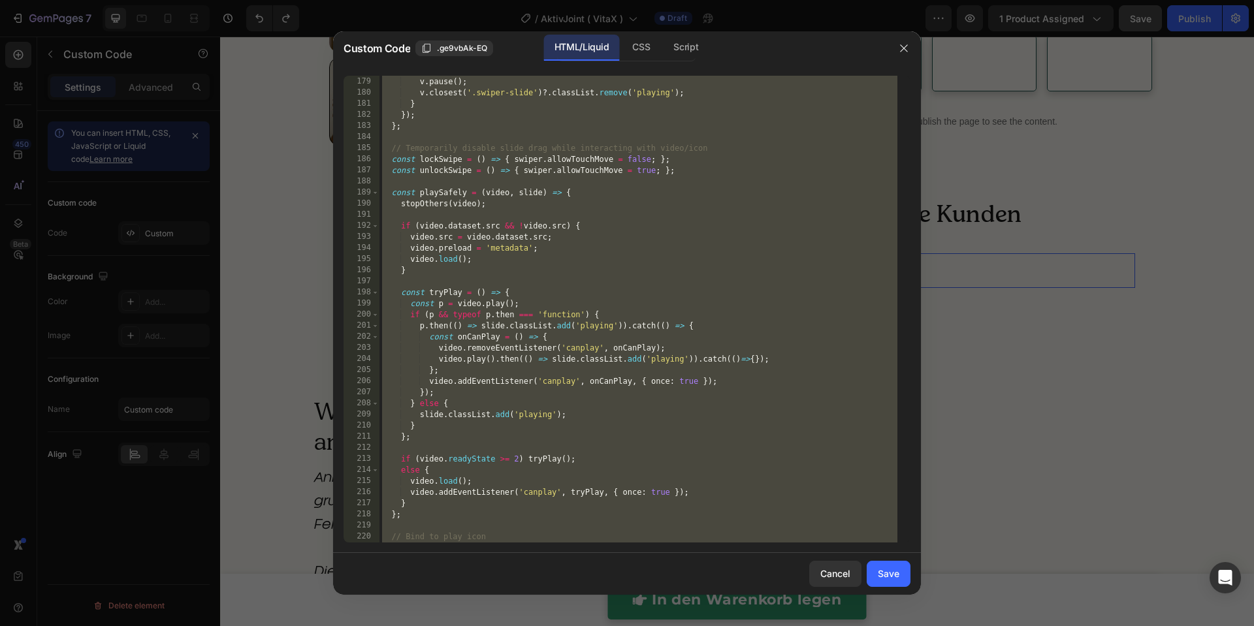
scroll to position [2531, 0]
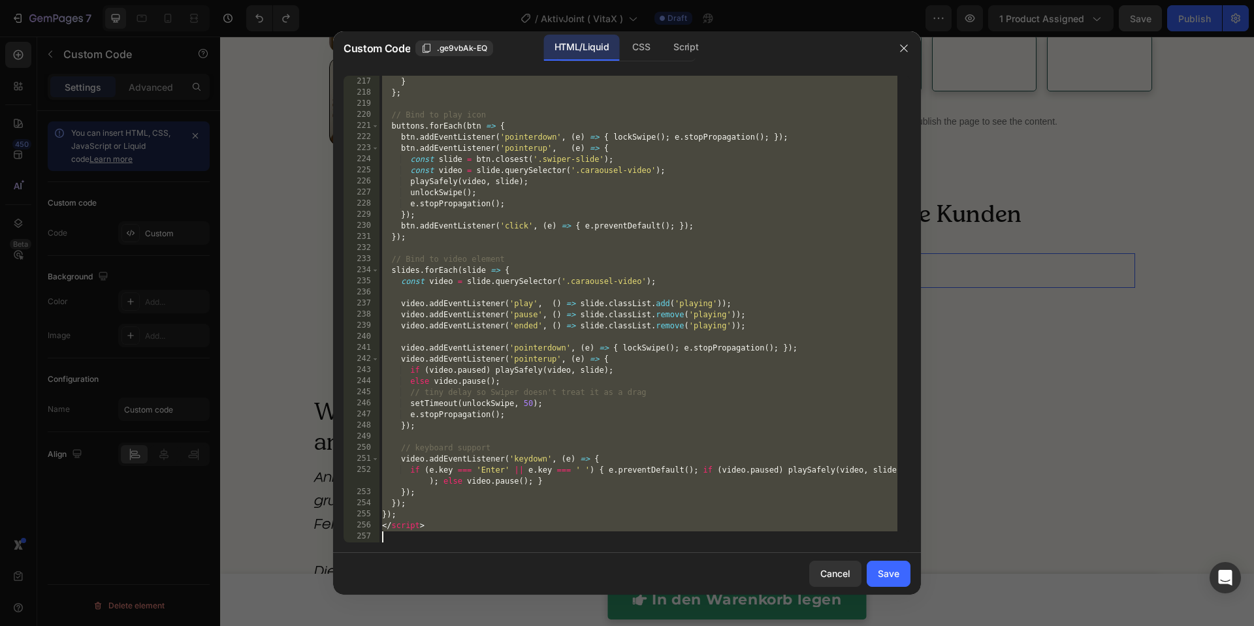
paste textarea "html>"
type textarea "</html>"
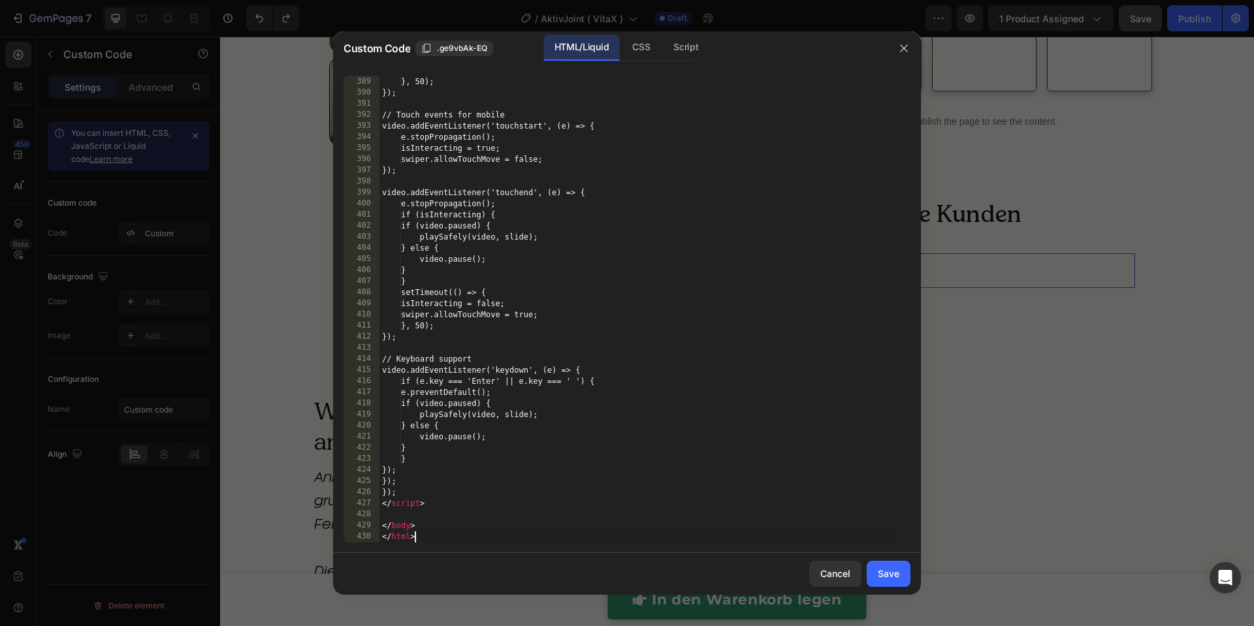
scroll to position [4507, 0]
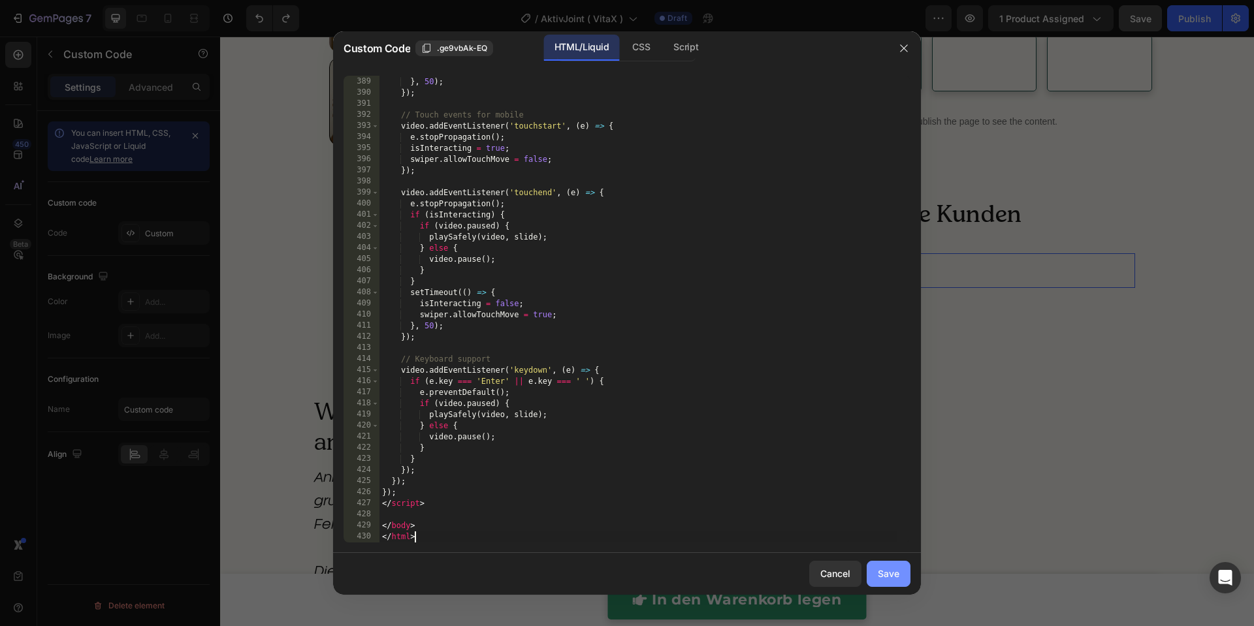
click at [897, 581] on button "Save" at bounding box center [889, 574] width 44 height 26
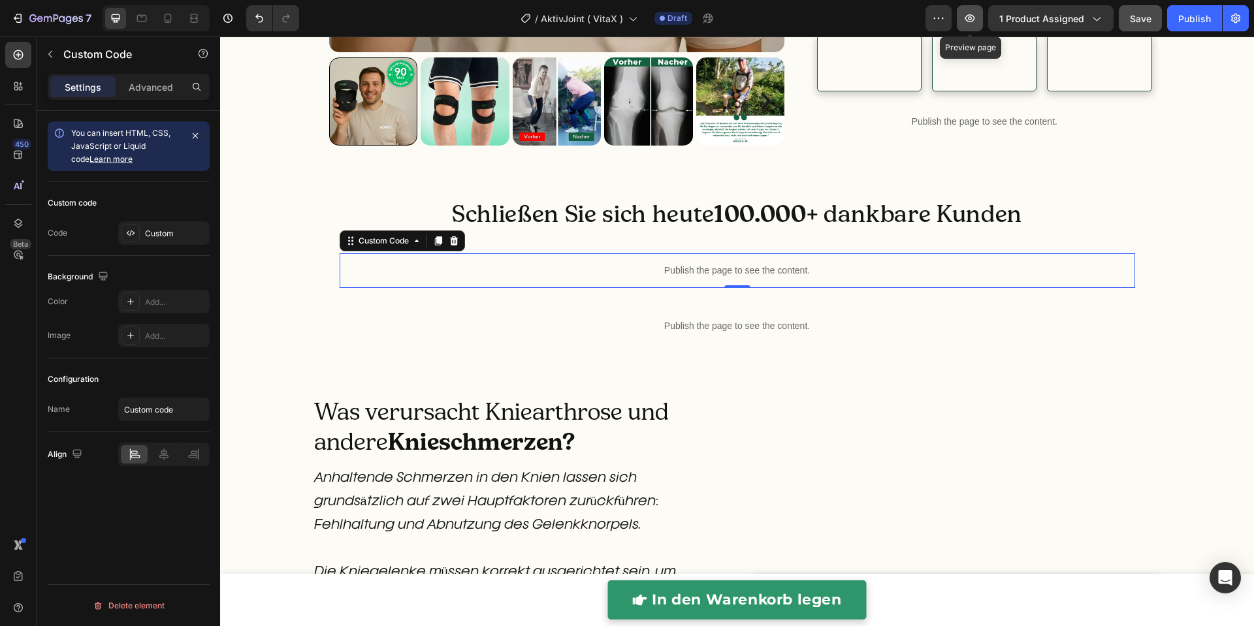
click at [967, 25] on icon "button" at bounding box center [969, 18] width 13 height 13
click at [699, 278] on p "Publish the page to see the content." at bounding box center [738, 271] width 796 height 14
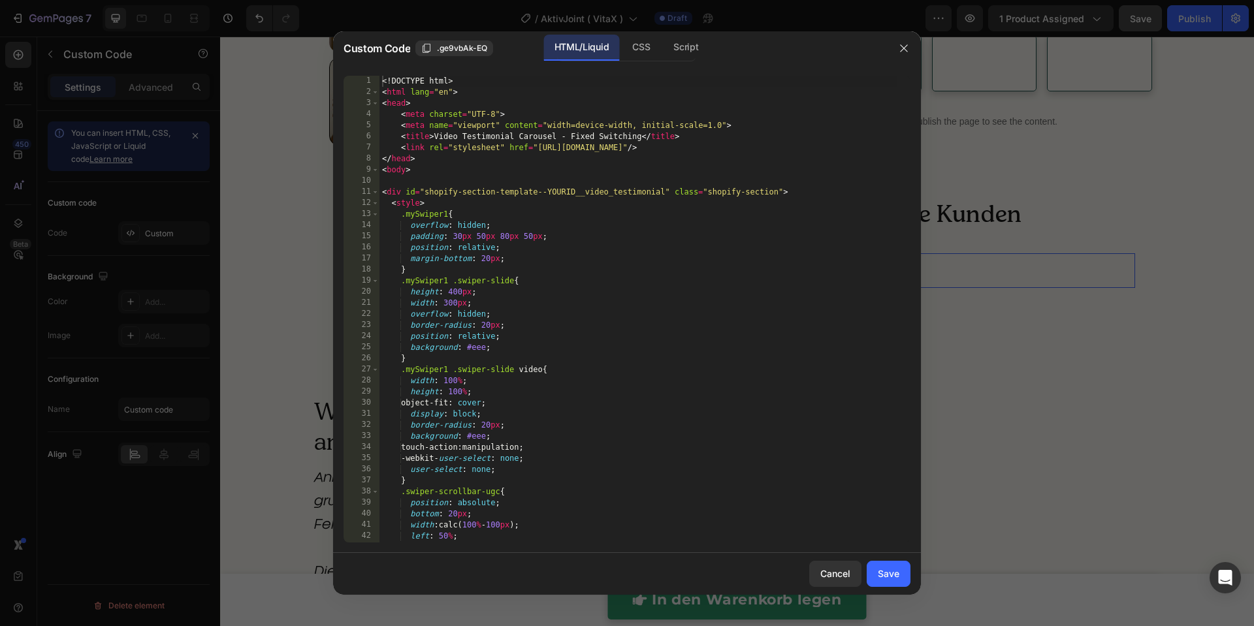
click at [694, 330] on div "<! DOCTYPE html > < html lang = "en" > < head > < meta charset = "UTF-8" > < me…" at bounding box center [638, 320] width 518 height 489
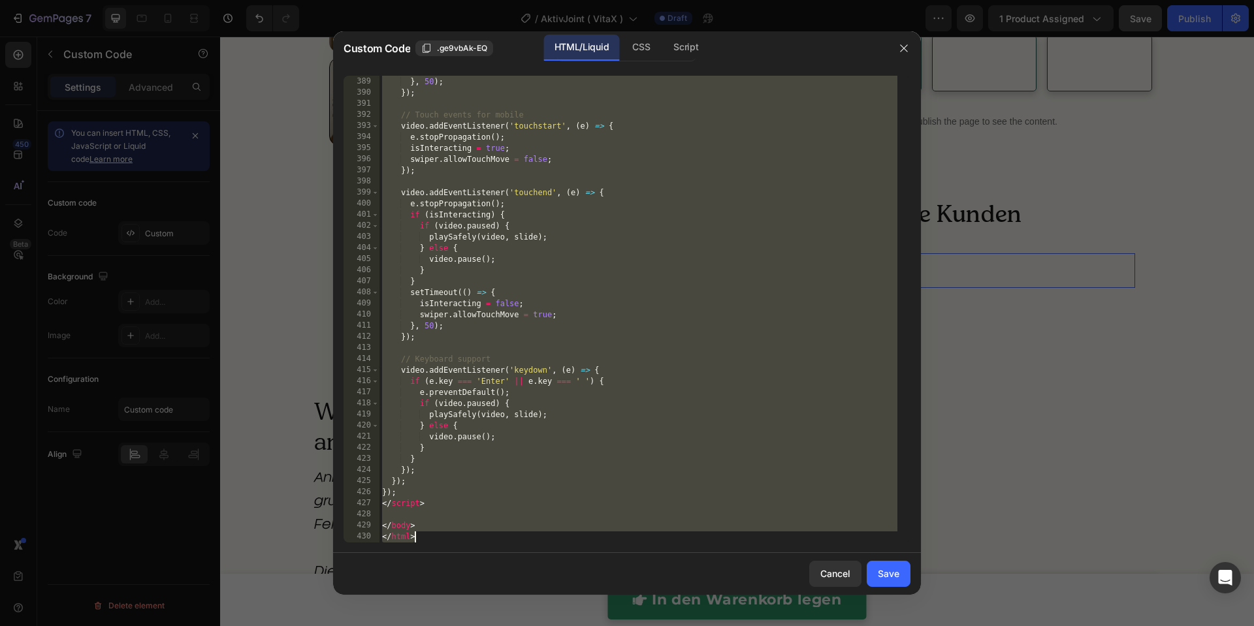
paste textarea
type textarea "</html>"
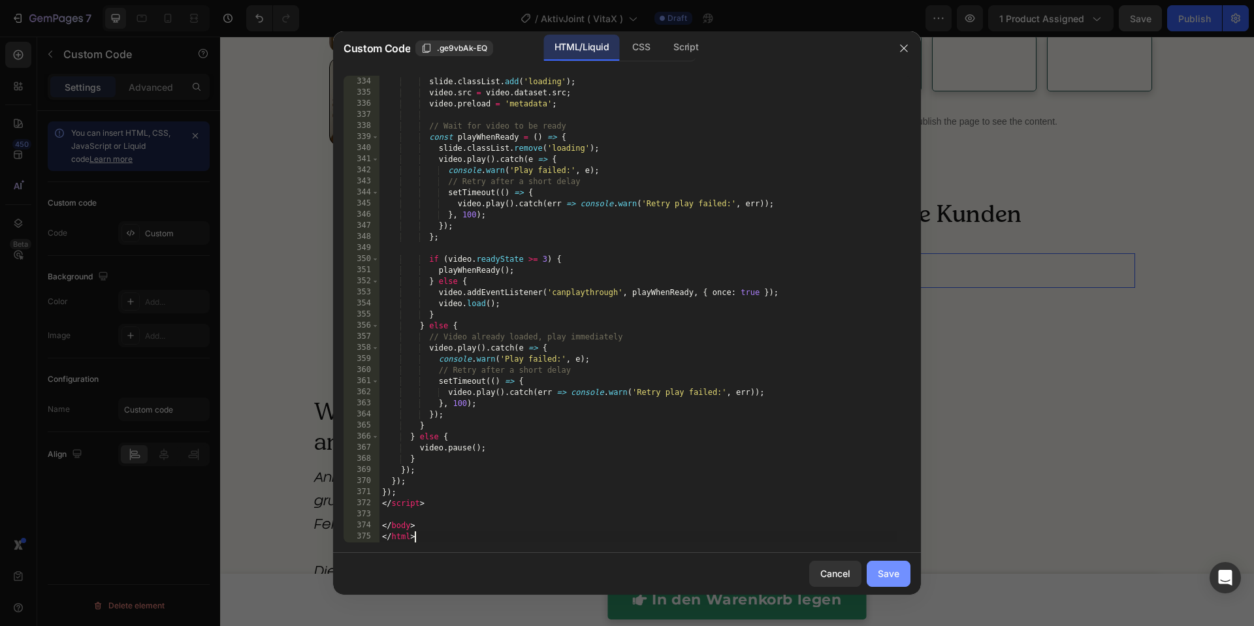
click at [881, 566] on button "Save" at bounding box center [889, 574] width 44 height 26
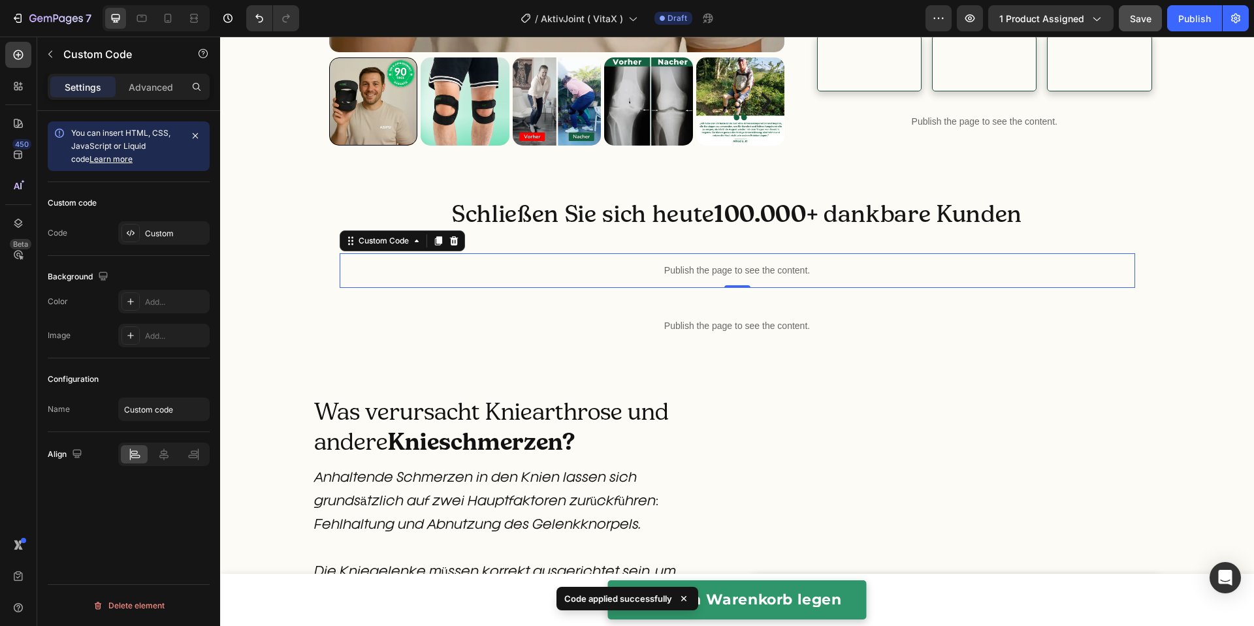
click at [973, 3] on div "7 Version history / AktivJoint ( VitaX ) Draft Preview 1 product assigned Save …" at bounding box center [627, 18] width 1254 height 37
click at [967, 17] on icon "button" at bounding box center [969, 18] width 13 height 13
click at [632, 278] on p "Publish the page to see the content." at bounding box center [738, 271] width 796 height 14
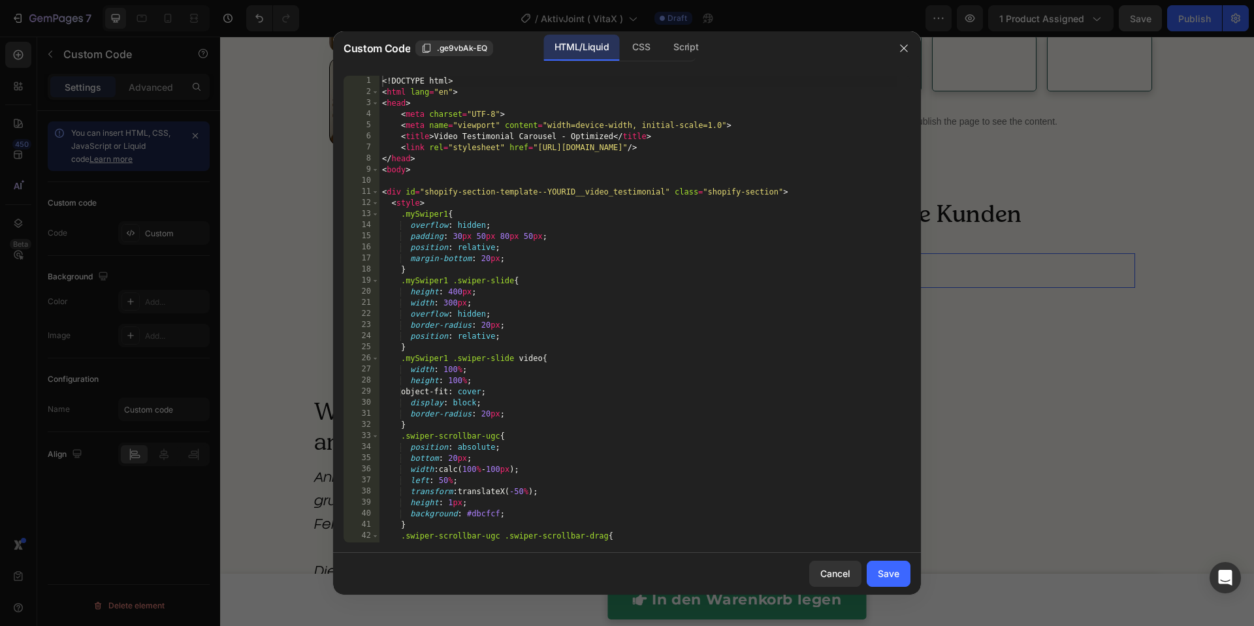
click at [635, 351] on div "<! DOCTYPE html > < html lang = "en" > < head > < meta charset = "UTF-8" > < me…" at bounding box center [638, 320] width 518 height 489
type textarea "</body> </html>"
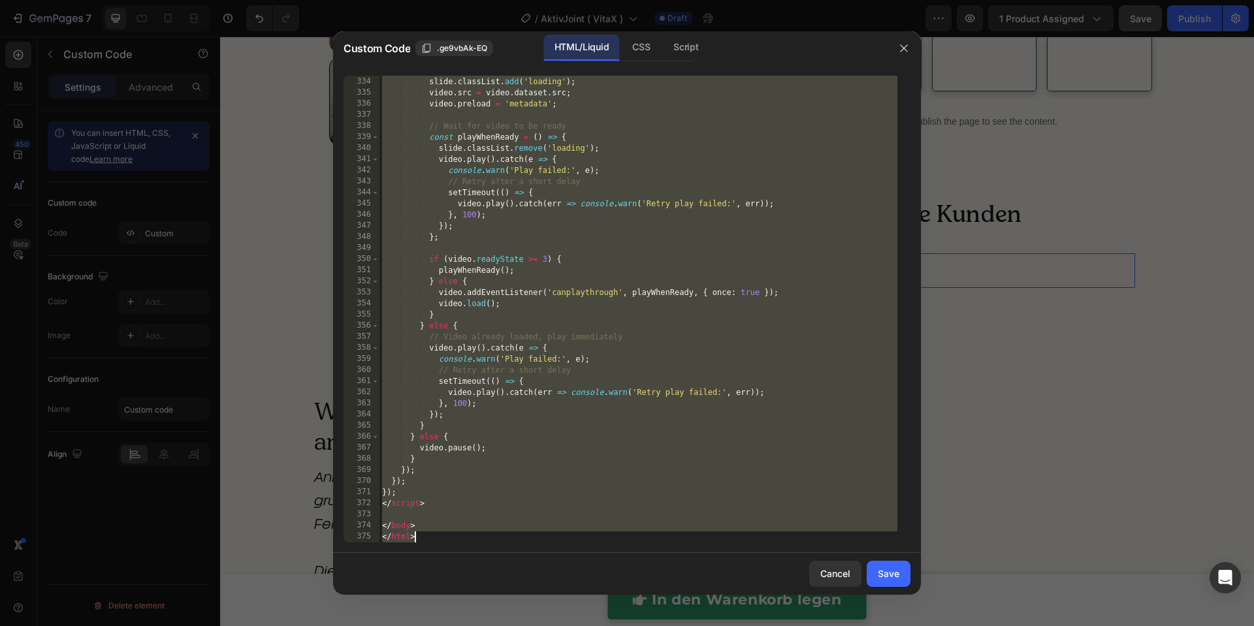
paste textarea
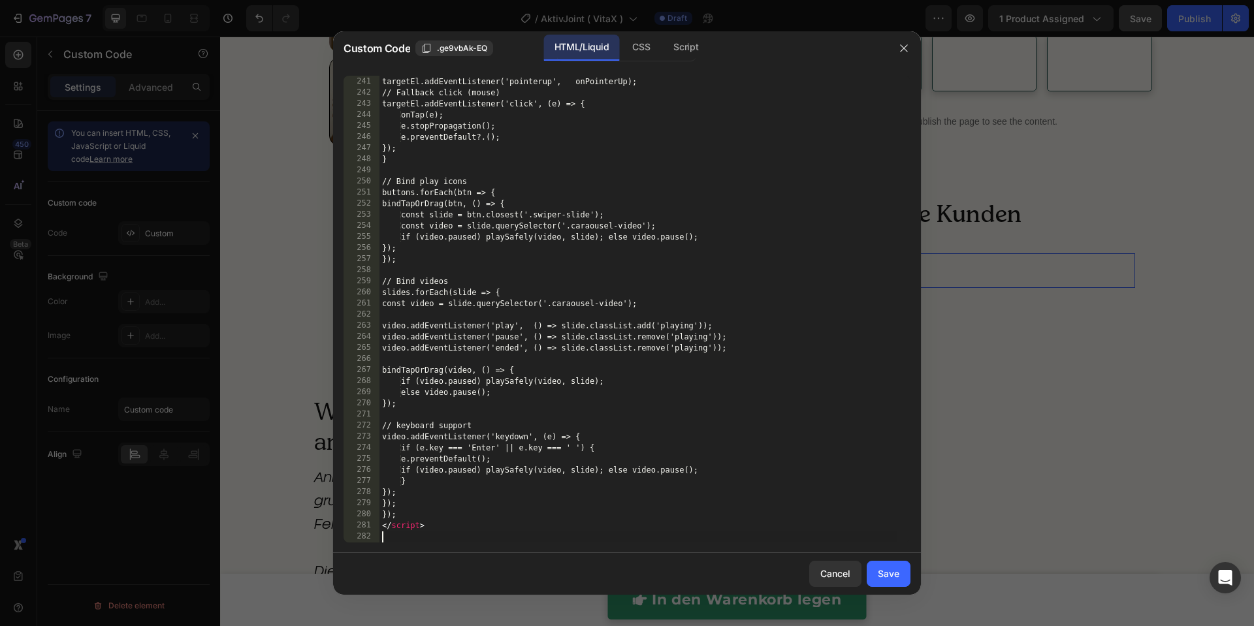
scroll to position [2797, 0]
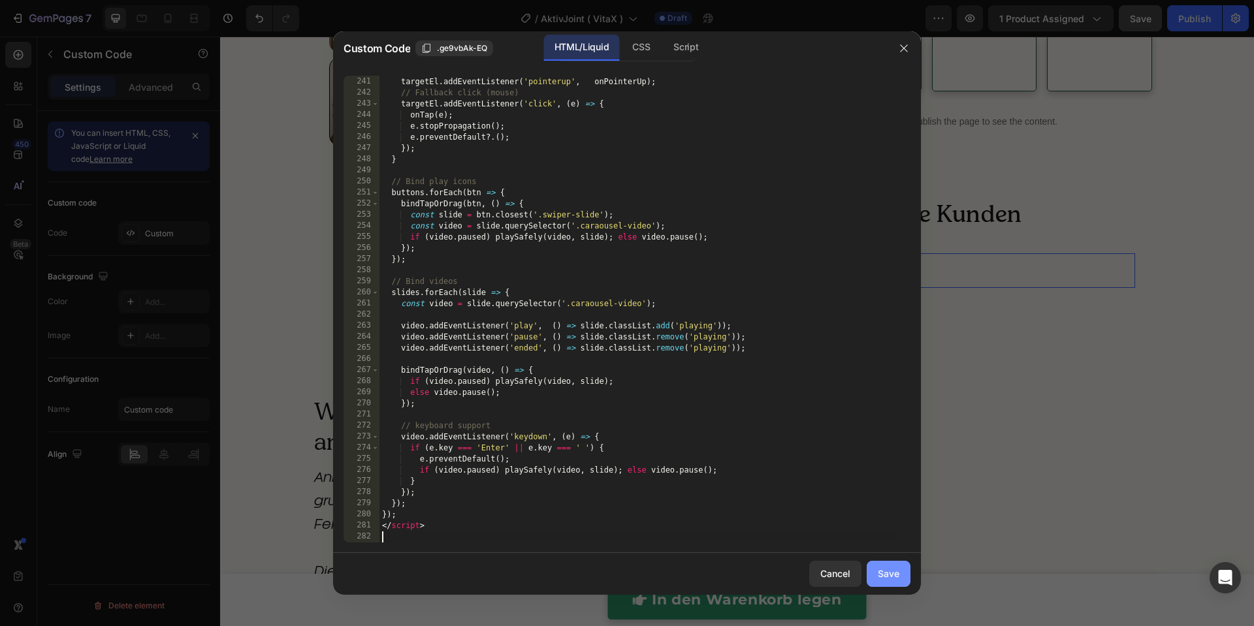
click at [886, 581] on button "Save" at bounding box center [889, 574] width 44 height 26
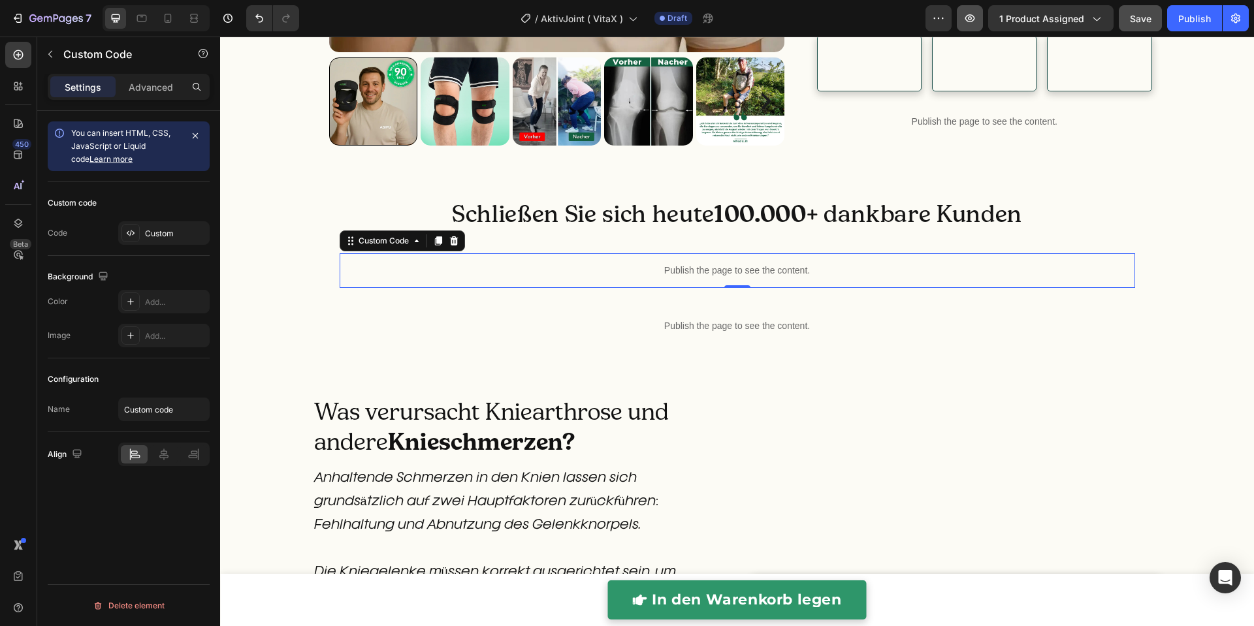
click at [979, 25] on button "button" at bounding box center [970, 18] width 26 height 26
click at [693, 278] on p "Publish the page to see the content." at bounding box center [738, 271] width 796 height 14
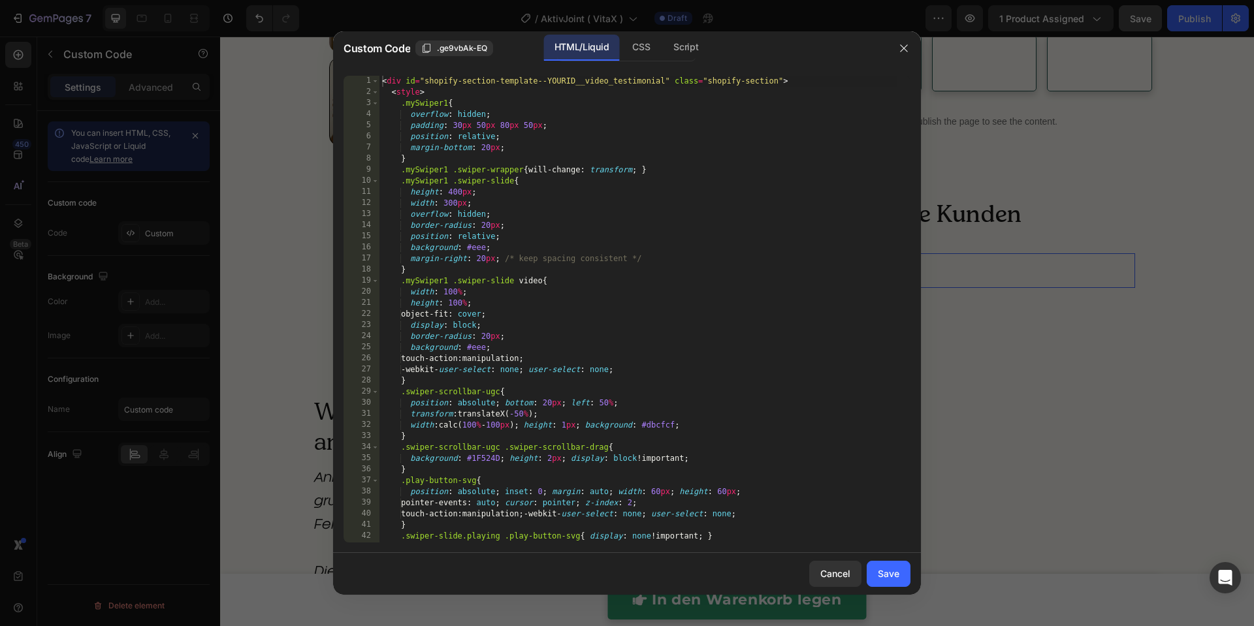
click at [689, 369] on div "< div id = "shopify-section-template--YOURID__video_testimonial" class = "shopi…" at bounding box center [638, 320] width 518 height 489
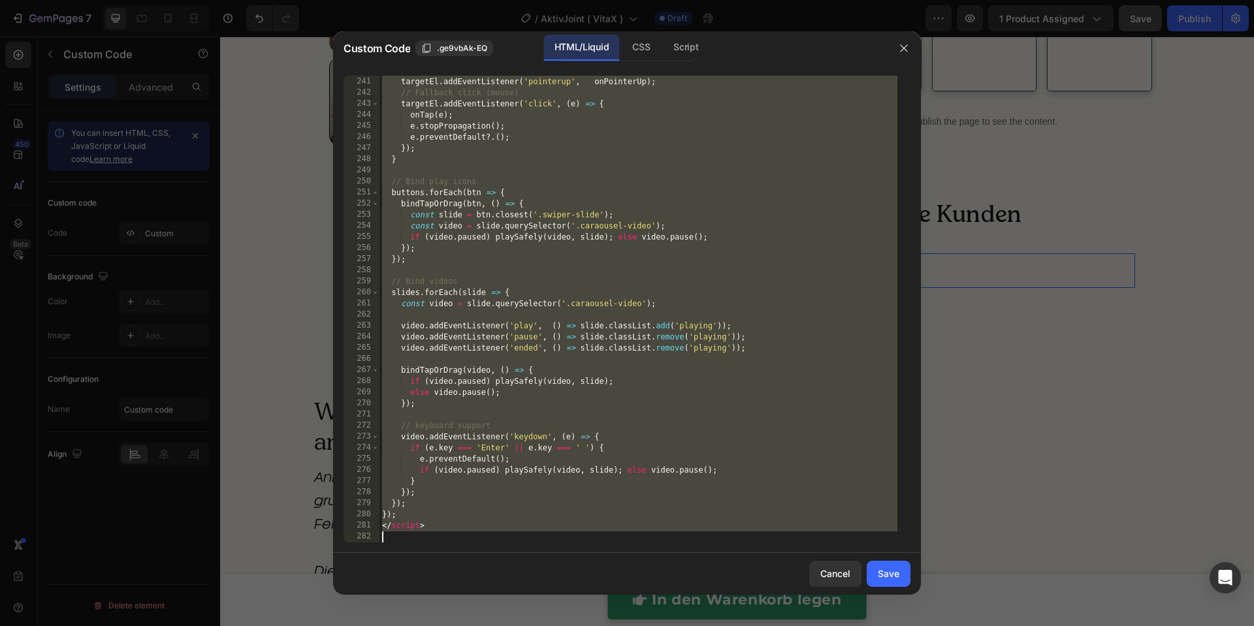
paste textarea
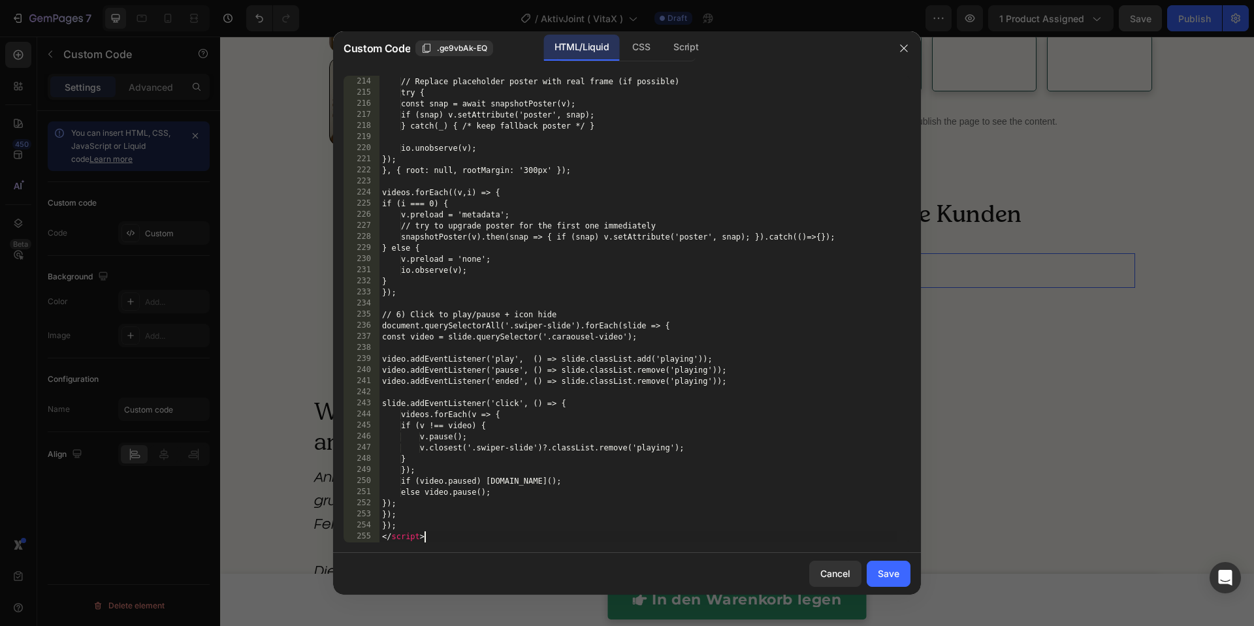
scroll to position [2498, 0]
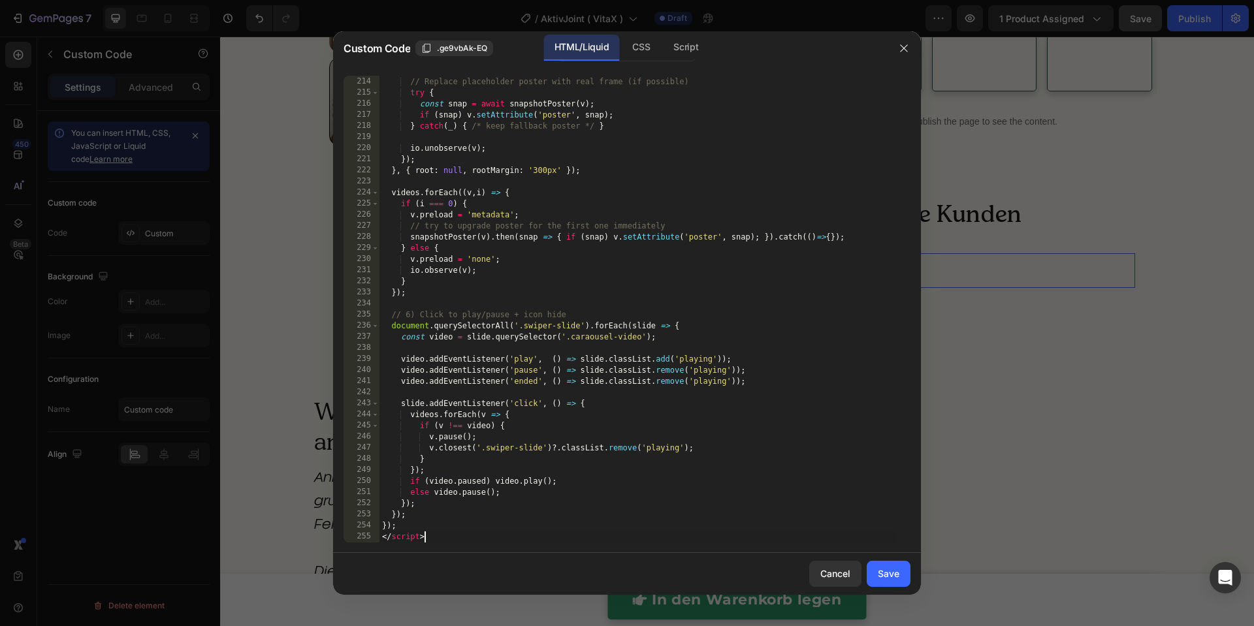
click at [460, 365] on div "// Replace placeholder poster with real frame (if possible) try { const snap = …" at bounding box center [638, 309] width 518 height 489
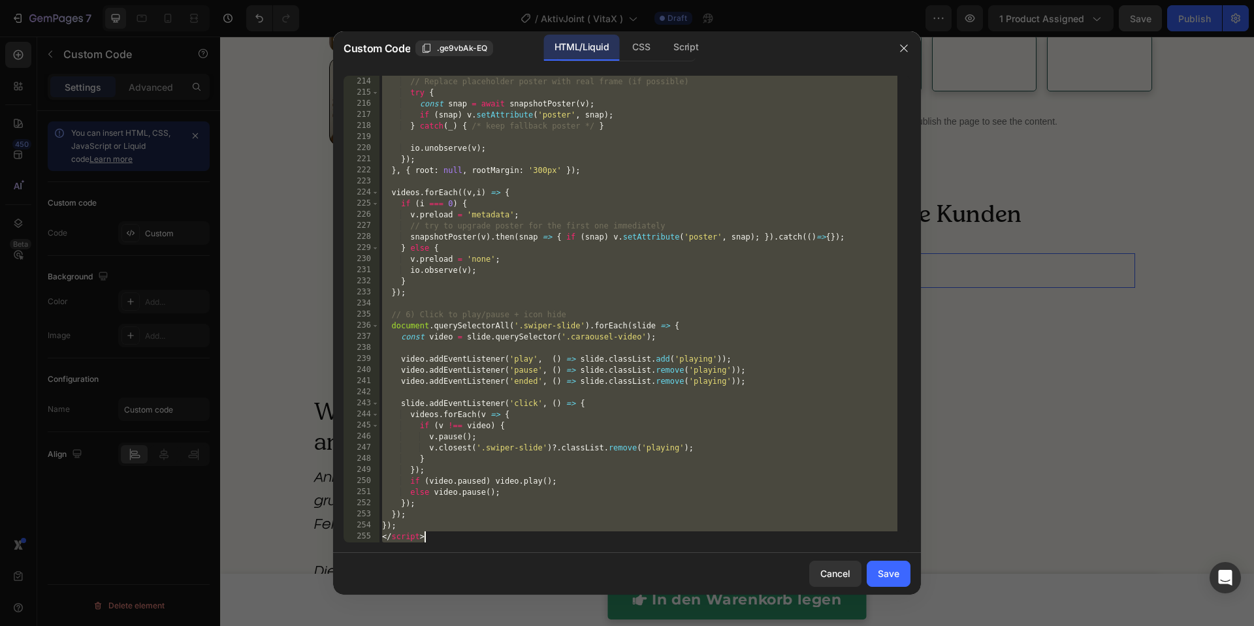
paste textarea
type textarea "</script>"
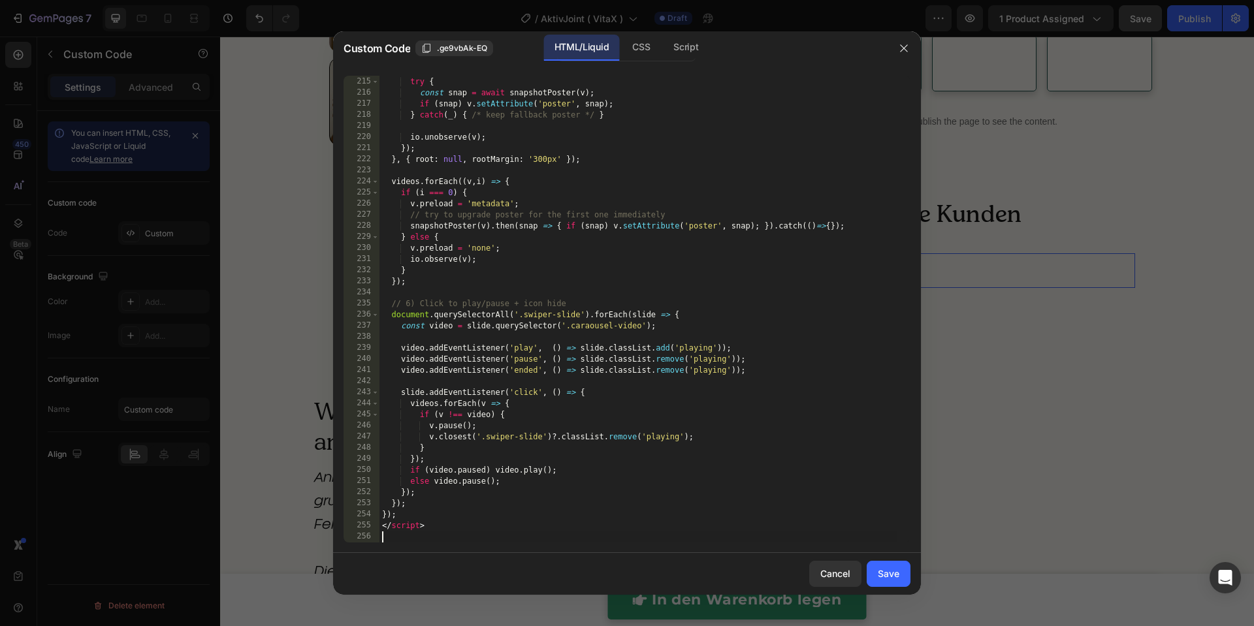
scroll to position [2509, 0]
click at [881, 576] on div "Save" at bounding box center [889, 574] width 22 height 14
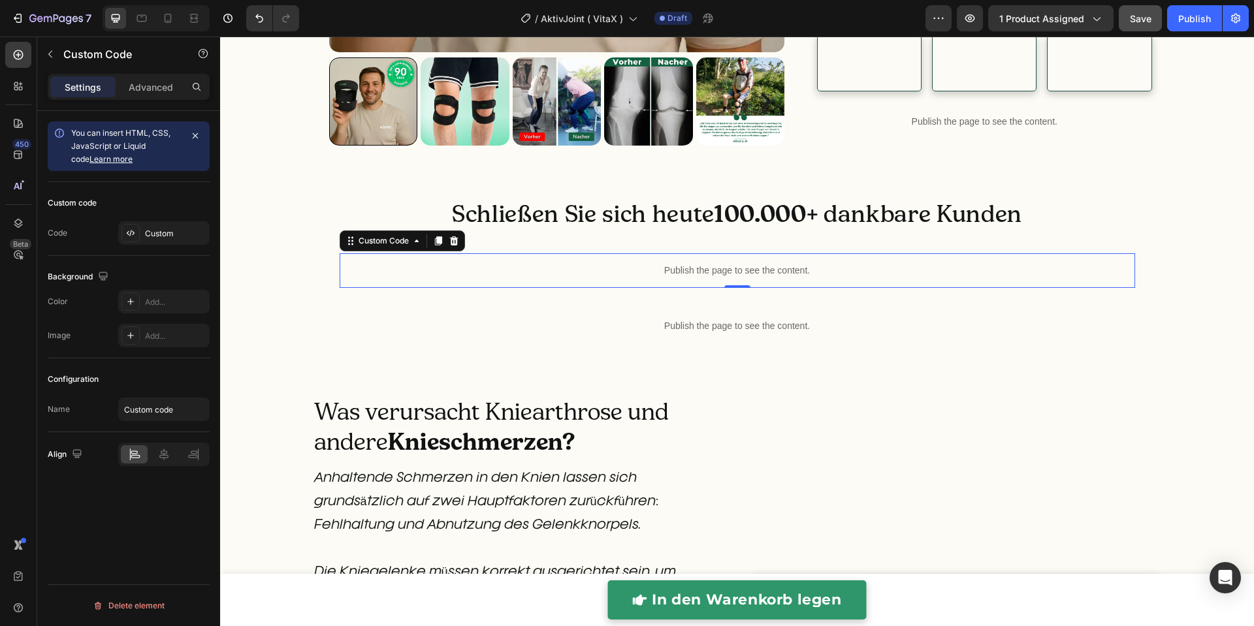
click at [620, 278] on p "Publish the page to see the content." at bounding box center [738, 271] width 796 height 14
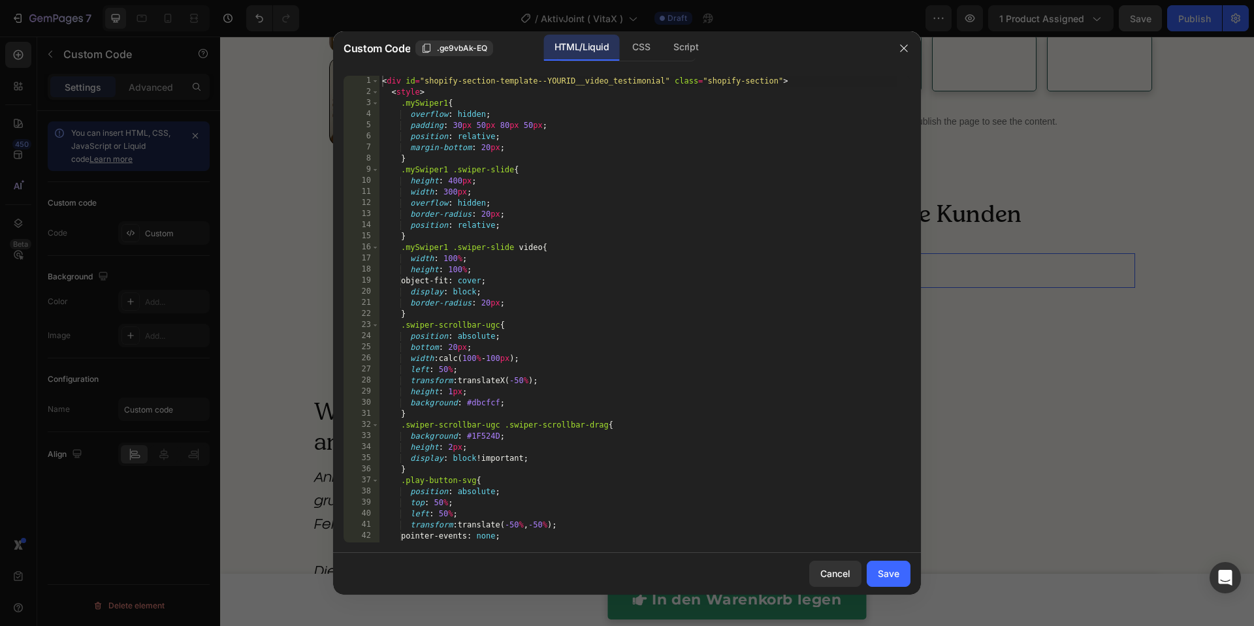
click at [620, 391] on div "< div id = "shopify-section-template--YOURID__video_testimonial" class = "shopi…" at bounding box center [638, 320] width 518 height 489
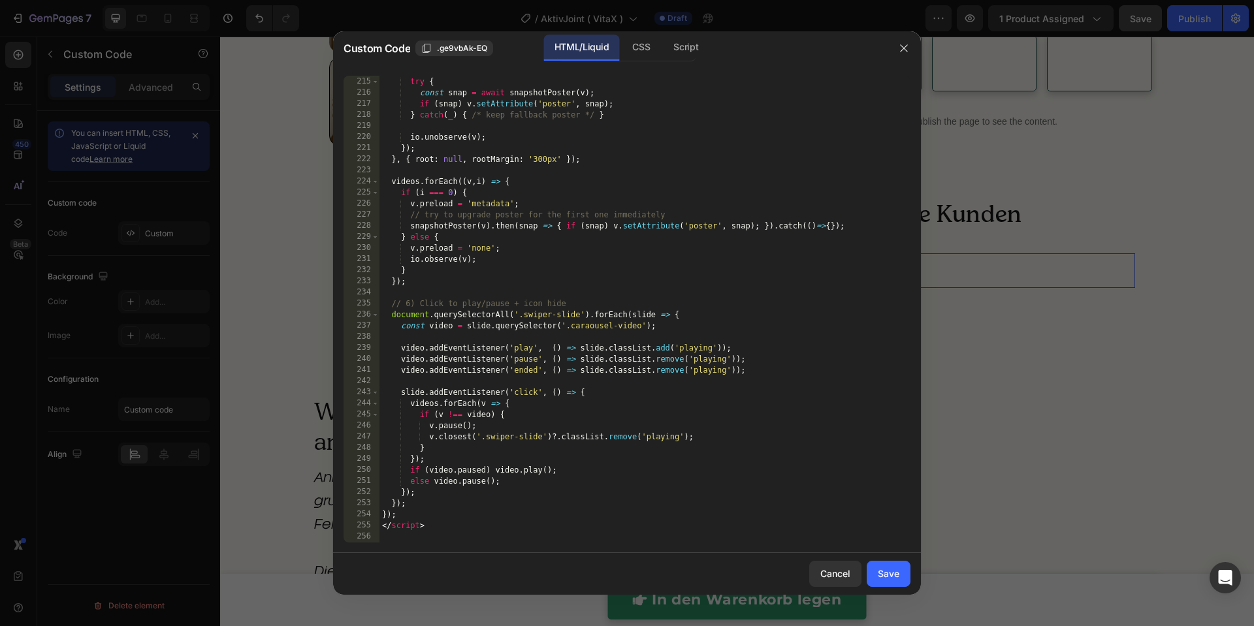
type textarea "</script>"
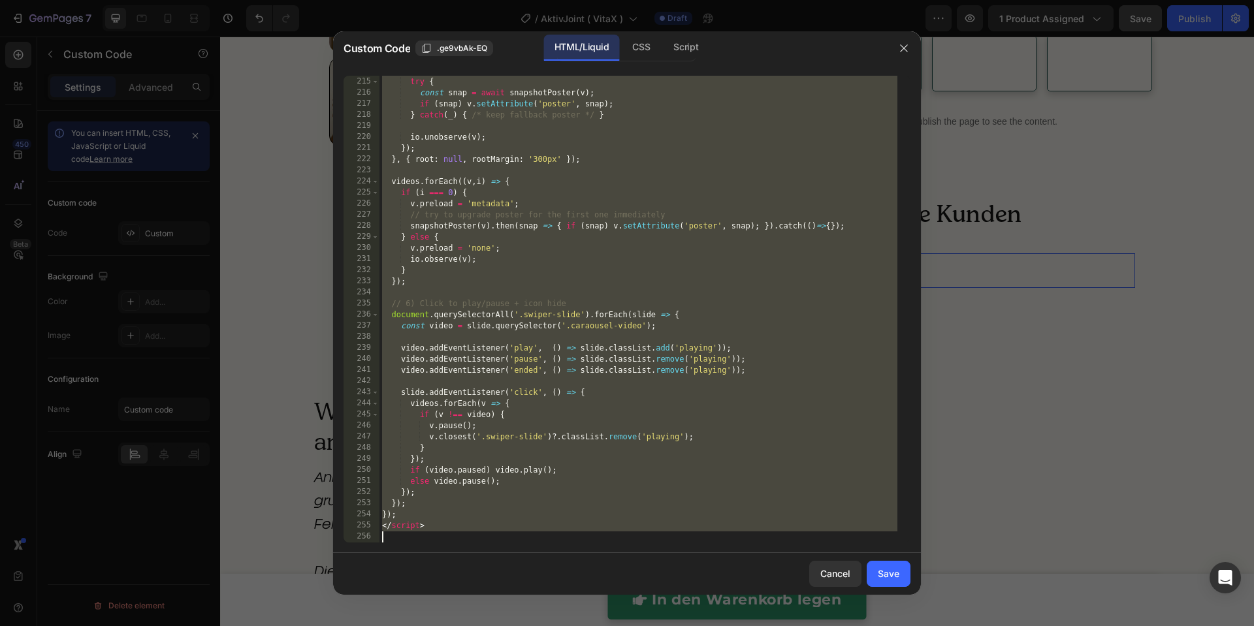
paste textarea
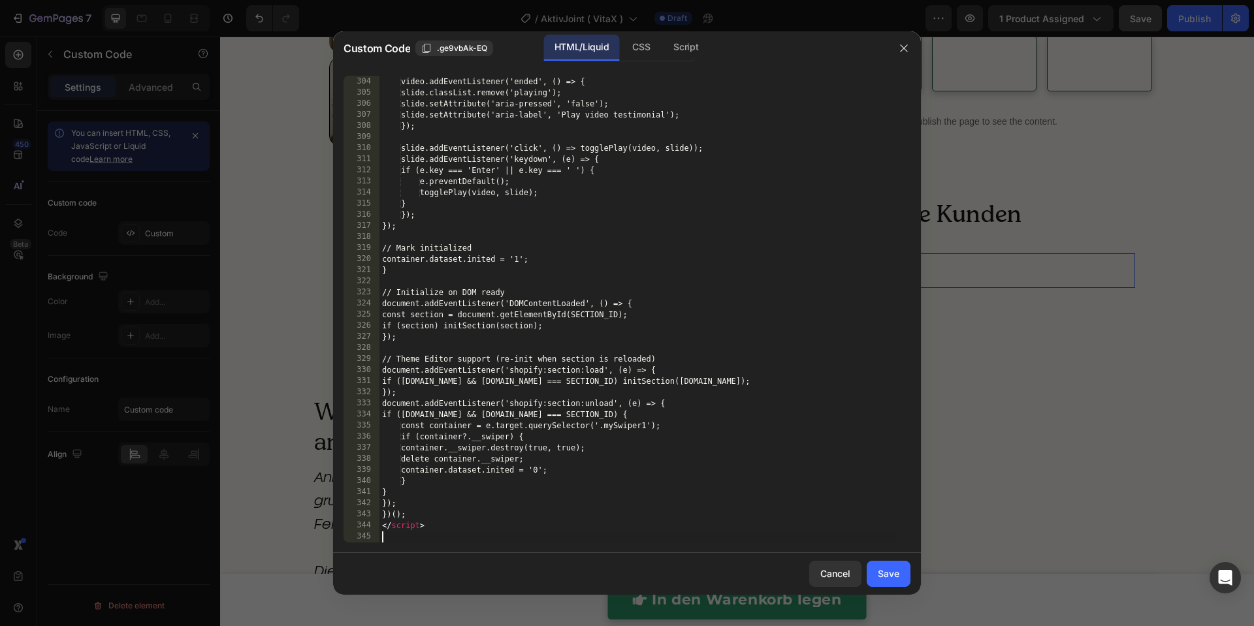
scroll to position [3586, 0]
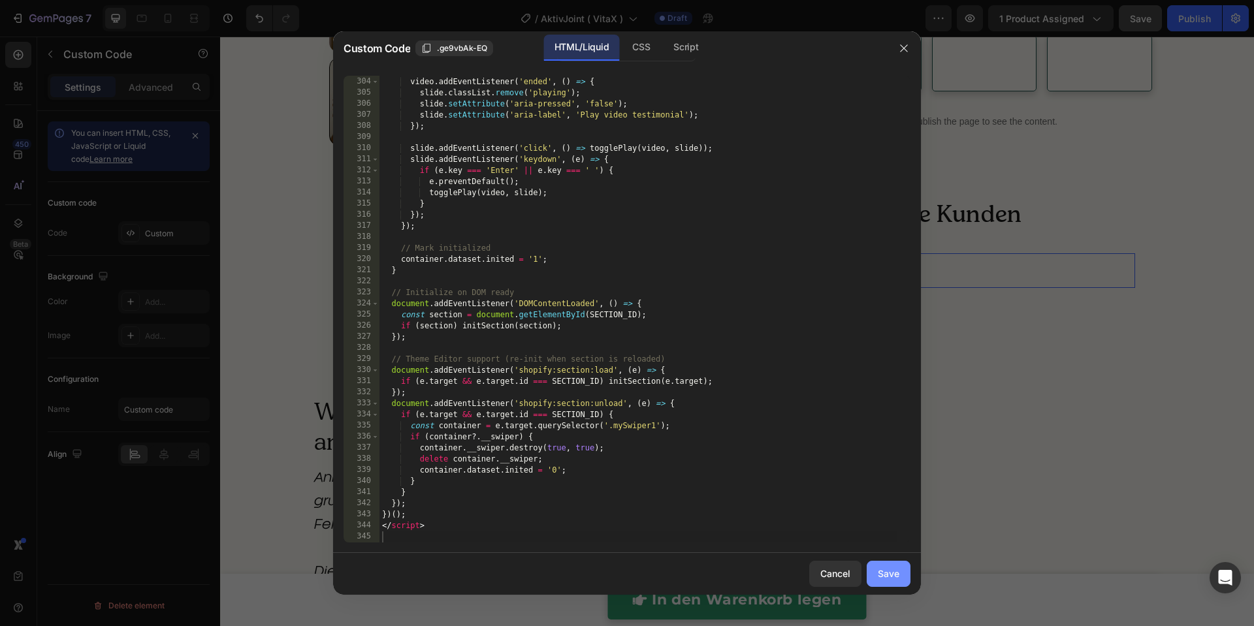
click at [905, 581] on button "Save" at bounding box center [889, 574] width 44 height 26
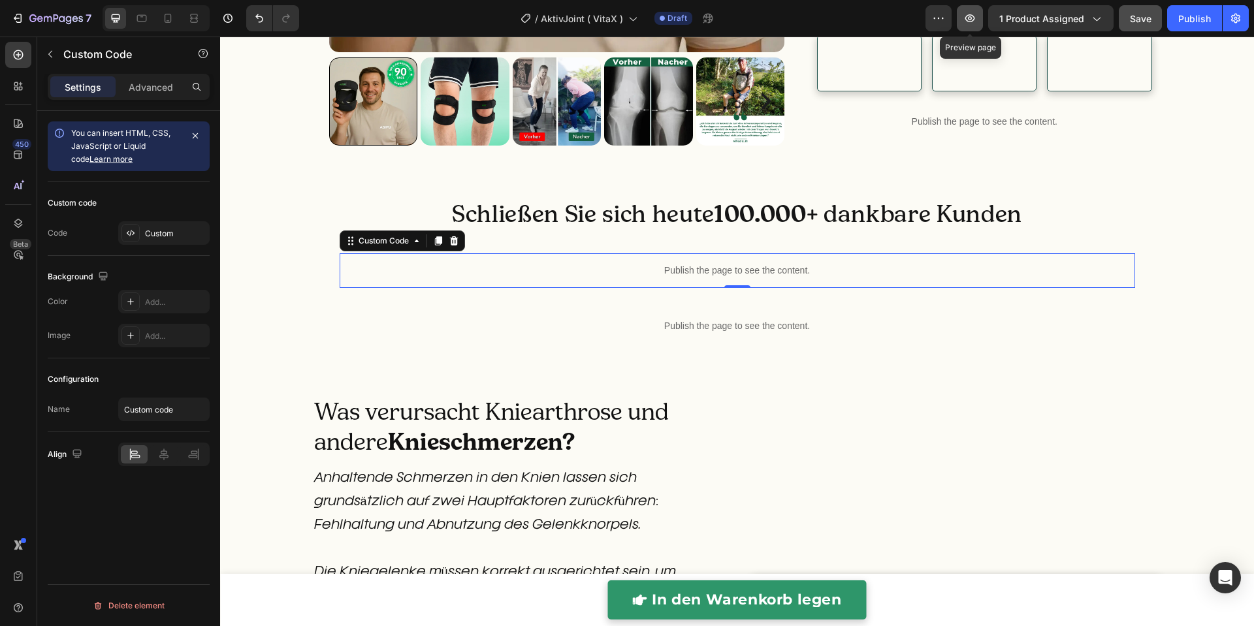
click at [969, 22] on icon "button" at bounding box center [969, 18] width 13 height 13
click at [596, 288] on div "Publish the page to see the content." at bounding box center [738, 270] width 796 height 35
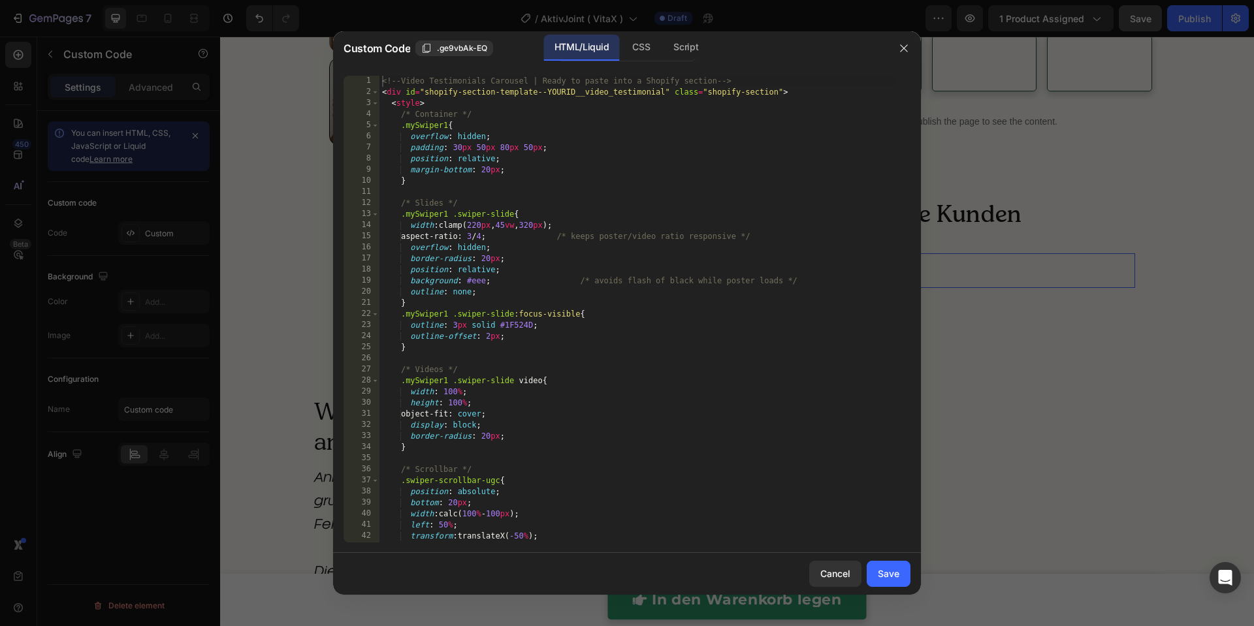
drag, startPoint x: 586, startPoint y: 363, endPoint x: 580, endPoint y: 372, distance: 10.9
click at [586, 364] on div "<!-- Video Testimonials Carousel | Ready to paste into a Shopify section --> < …" at bounding box center [638, 320] width 518 height 489
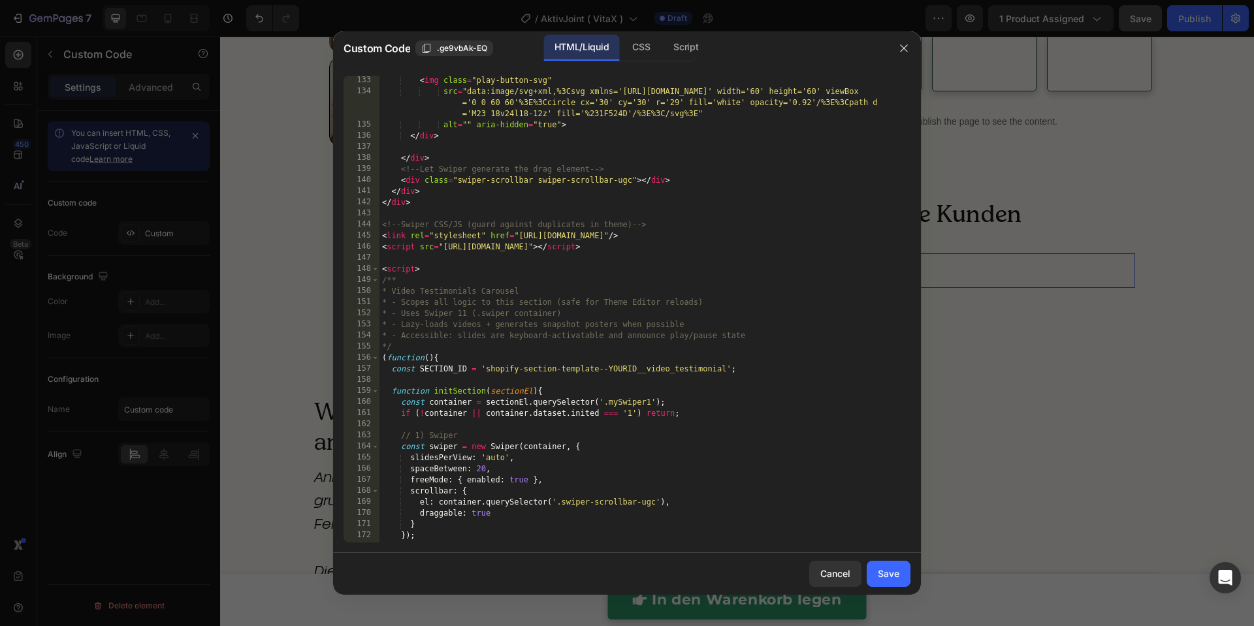
scroll to position [1655, 0]
type textarea "</script>"
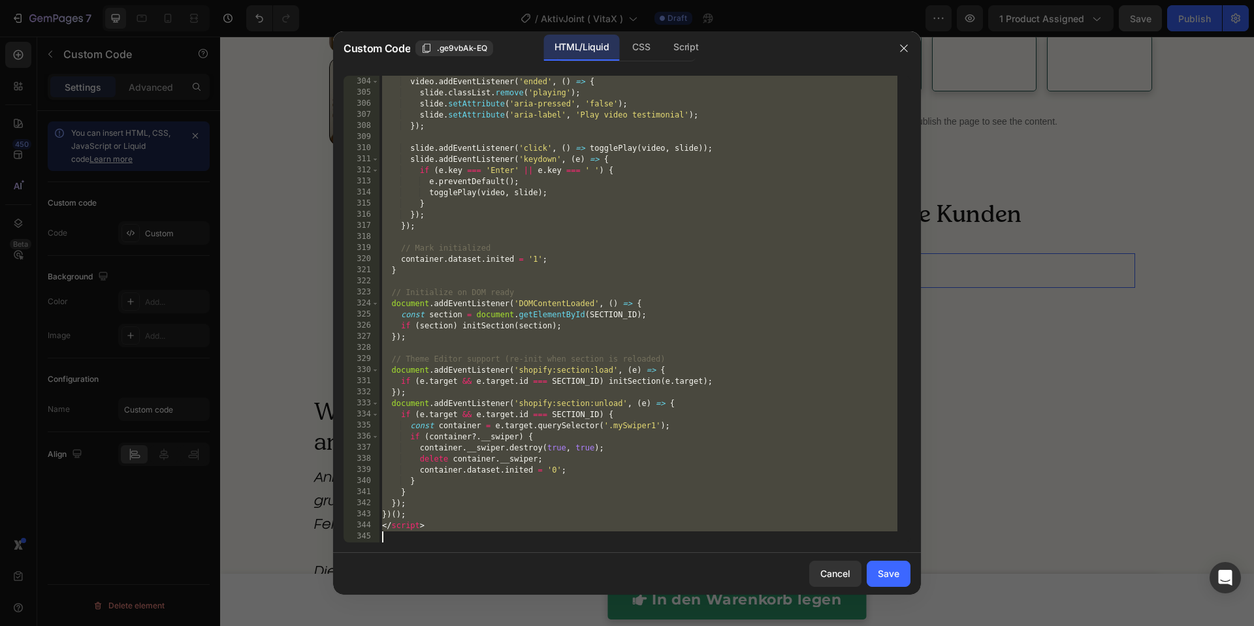
scroll to position [3586, 0]
click at [769, 352] on div "}) ; video . addEventListener ( 'ended' , ( ) => { slide . classList . remove (…" at bounding box center [638, 309] width 518 height 489
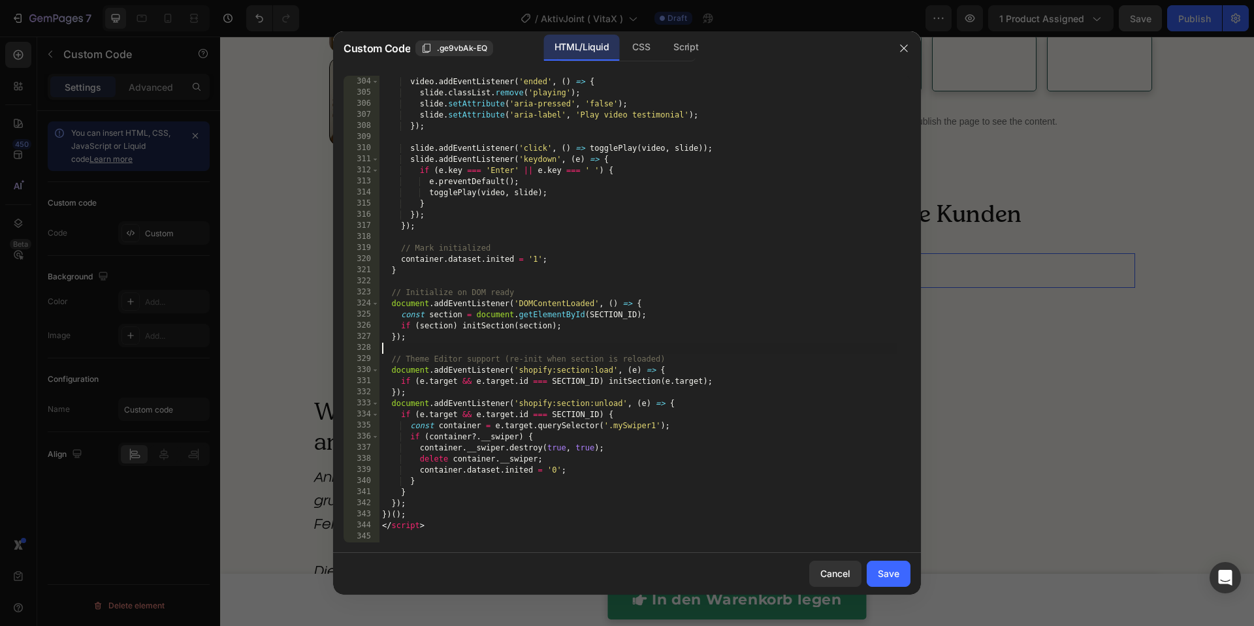
type textarea "</script>"
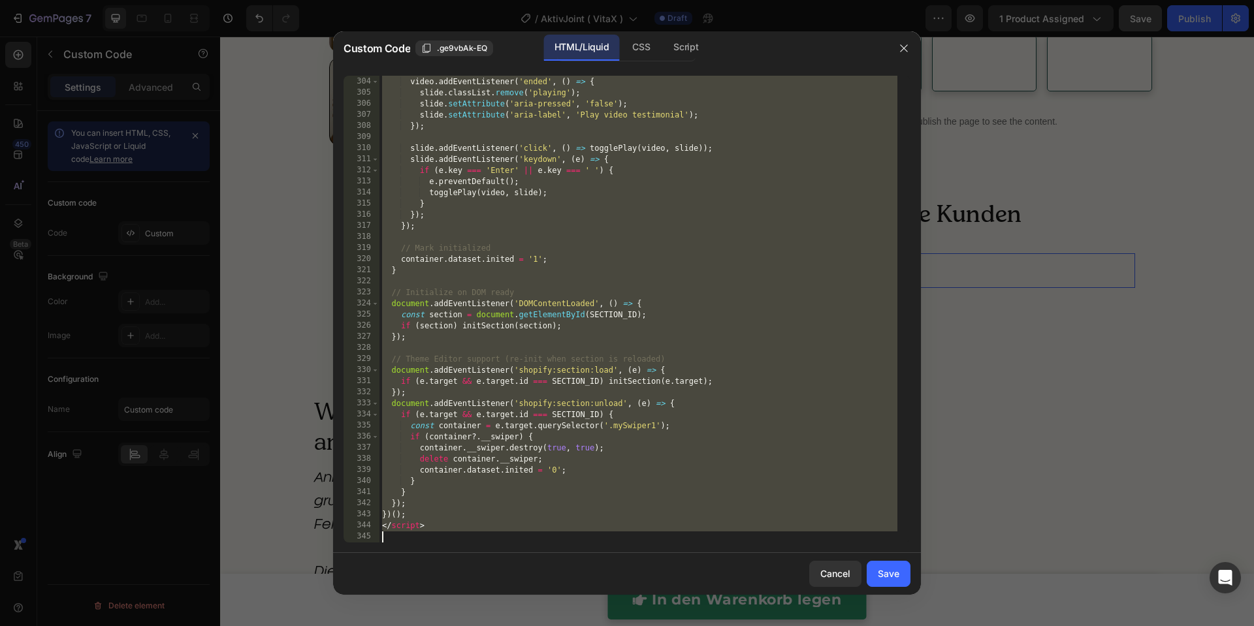
paste textarea
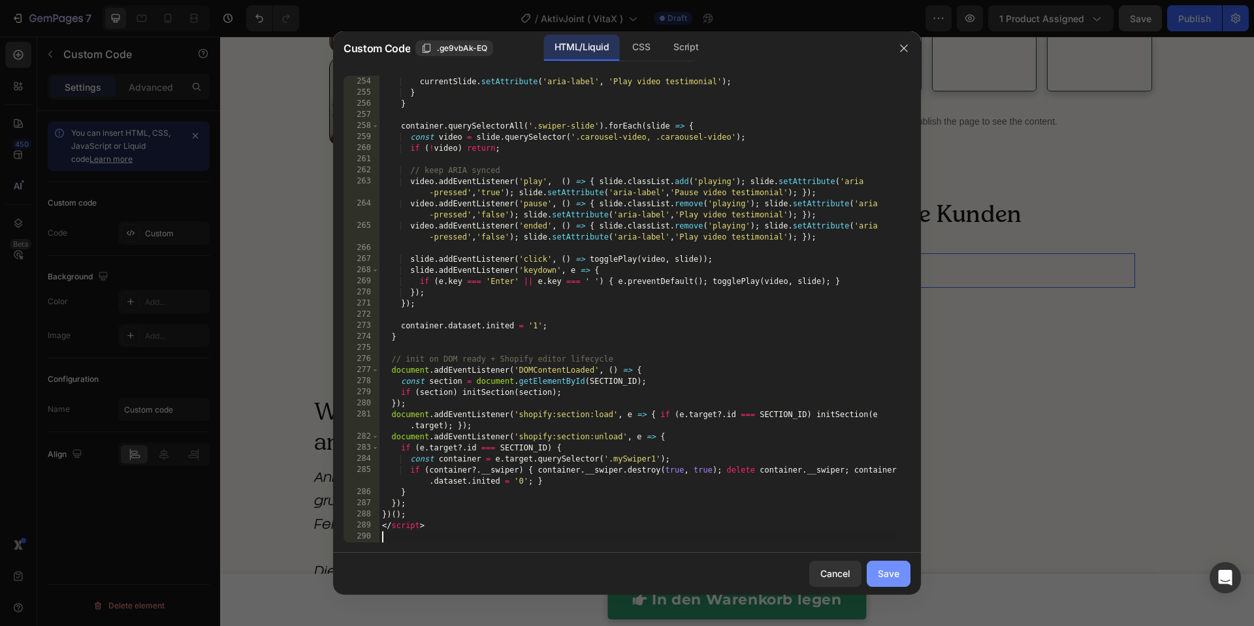
click at [899, 571] on div "Save" at bounding box center [889, 574] width 22 height 14
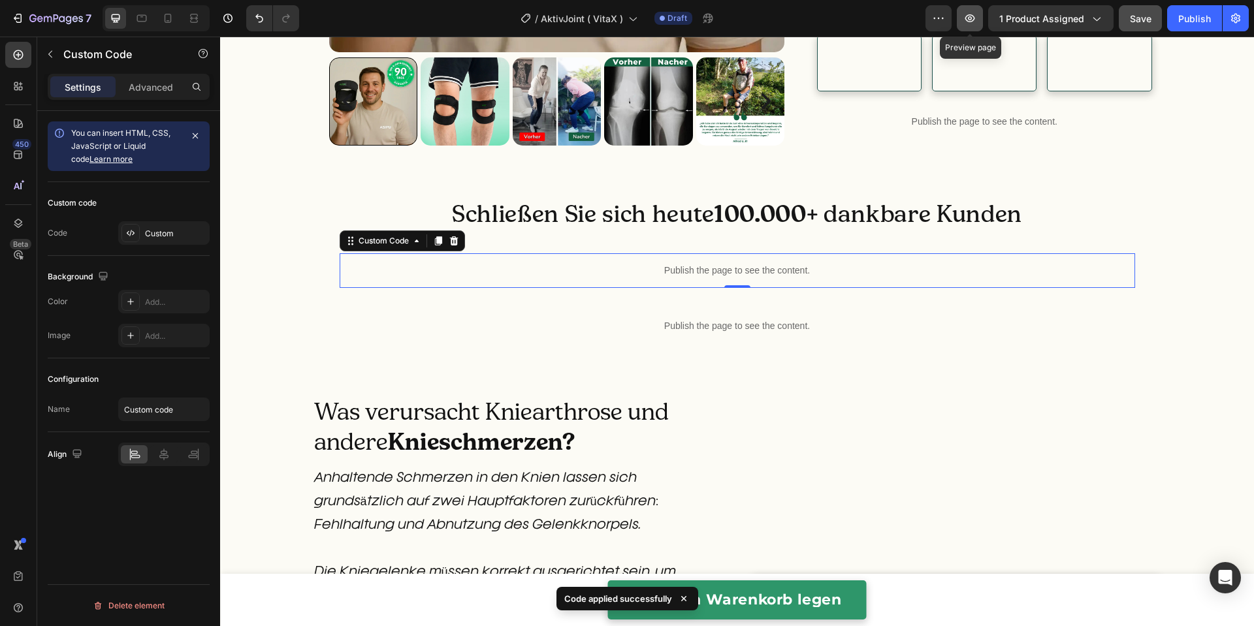
click at [979, 22] on button "button" at bounding box center [970, 18] width 26 height 26
click at [486, 278] on p "Publish the page to see the content." at bounding box center [738, 271] width 796 height 14
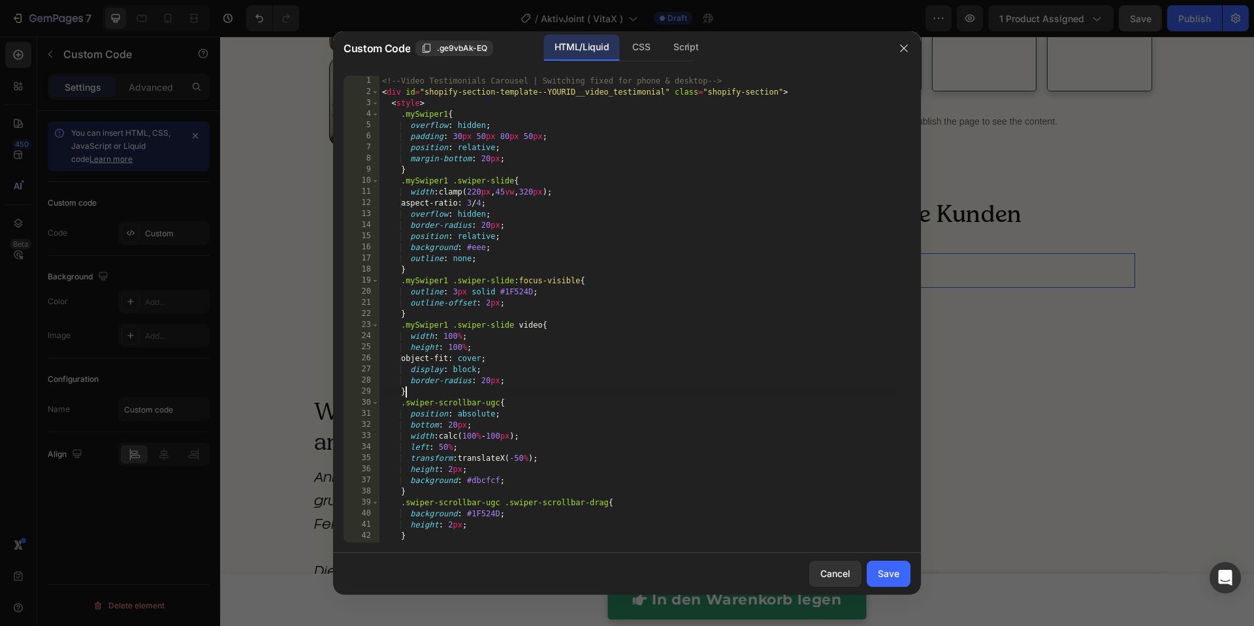
click at [486, 387] on div "<!-- Video Testimonials Carousel | Switching fixed for phone & desktop --> < di…" at bounding box center [638, 320] width 518 height 489
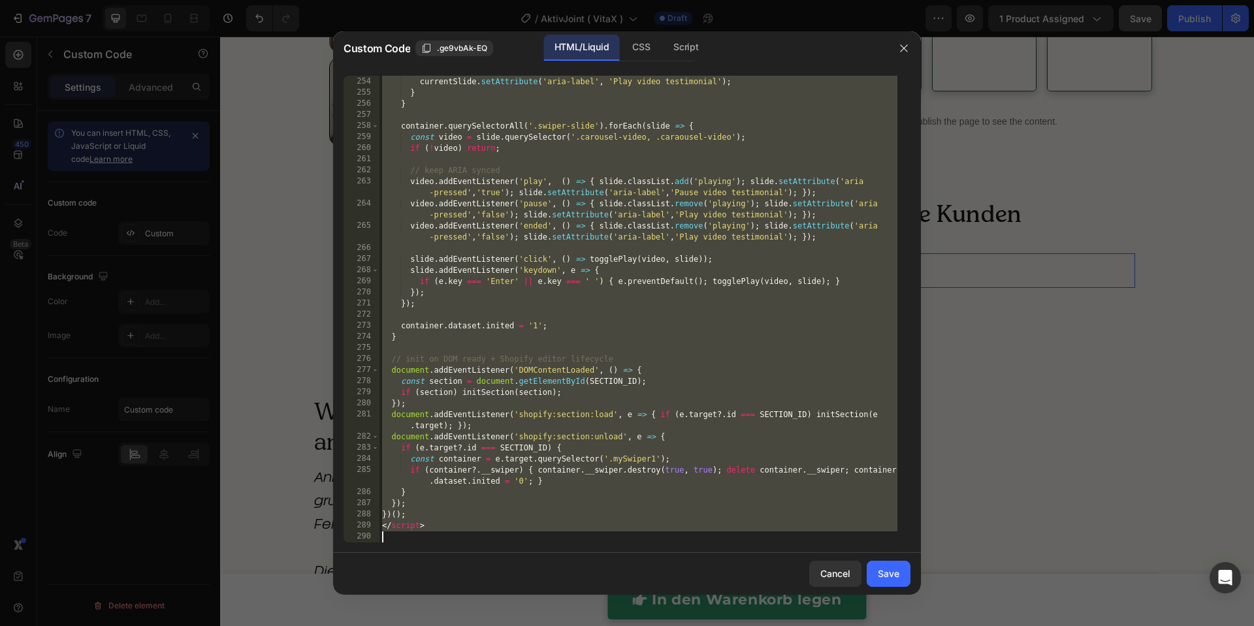
paste textarea "html>"
type textarea "</html>"
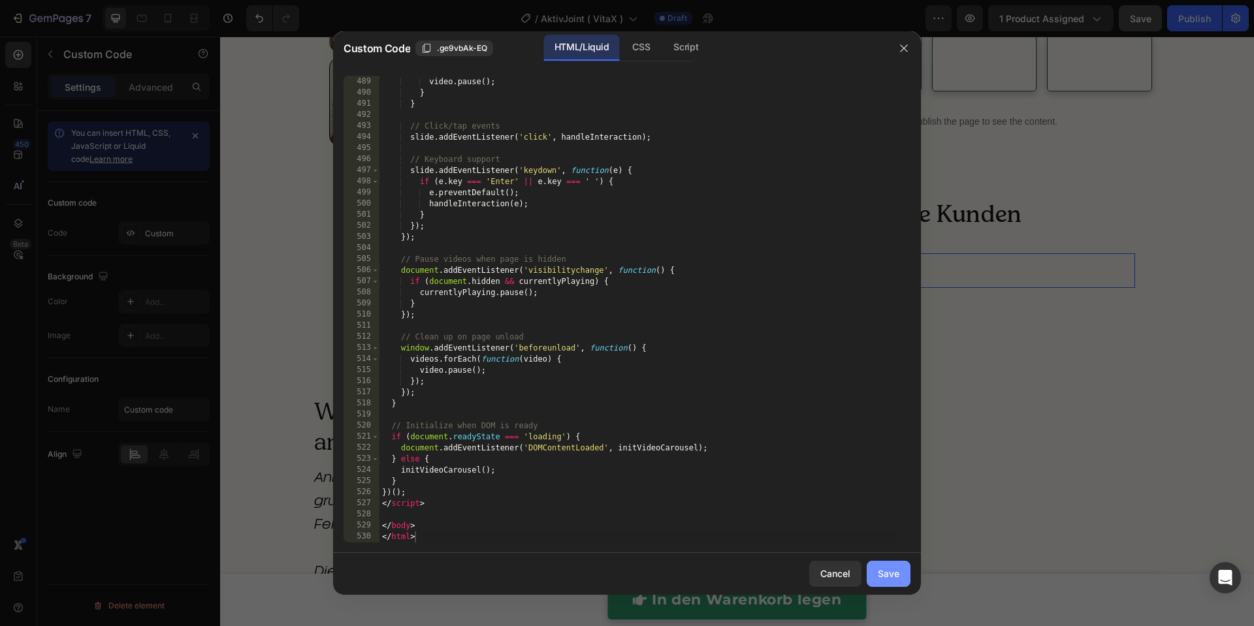
click at [885, 580] on div "Save" at bounding box center [889, 574] width 22 height 14
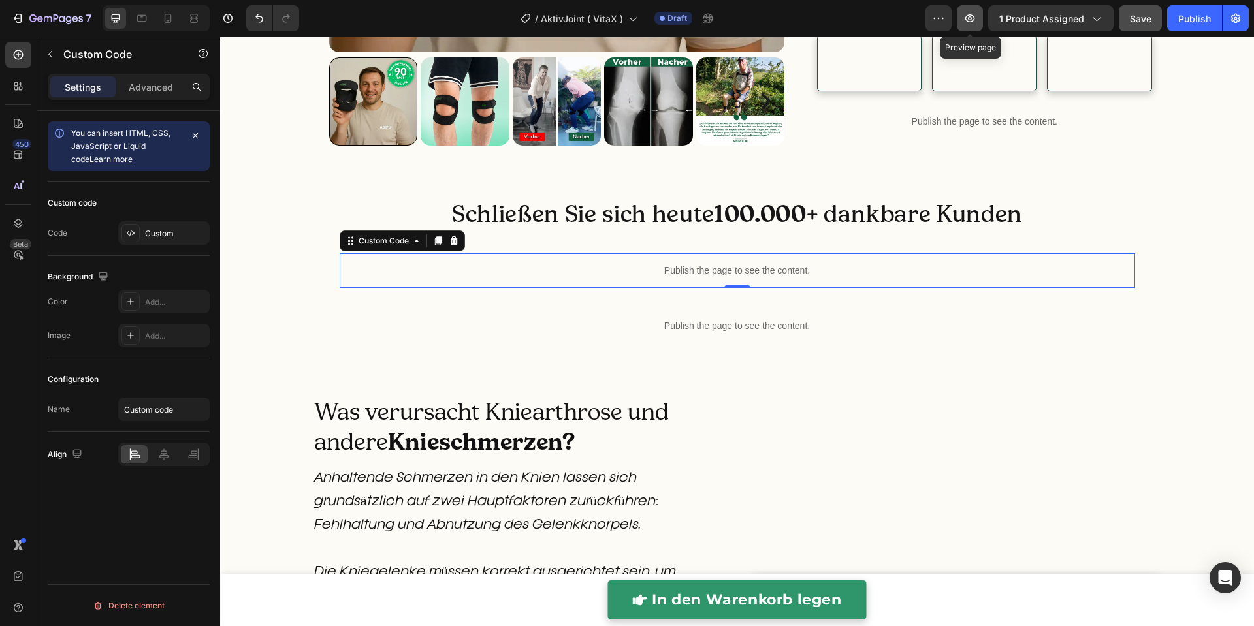
click at [975, 17] on icon "button" at bounding box center [970, 18] width 10 height 8
click at [255, 17] on icon "Undo/Redo" at bounding box center [259, 18] width 13 height 13
click at [579, 288] on div "Publish the page to see the content." at bounding box center [738, 270] width 796 height 35
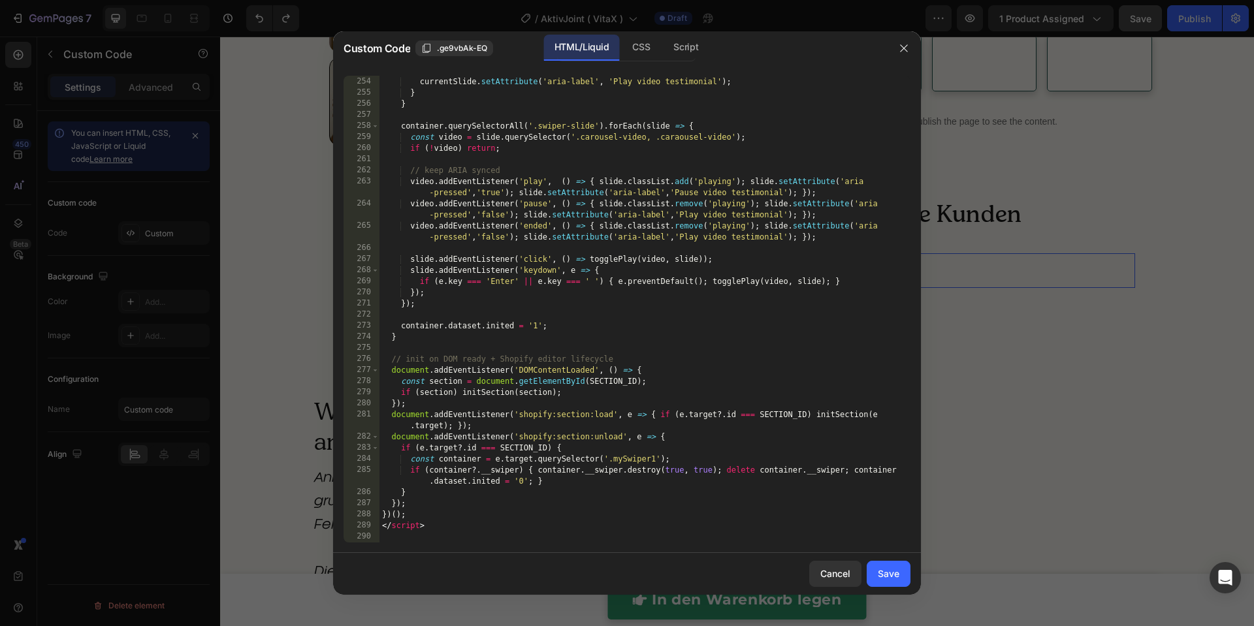
scroll to position [3042, 0]
click at [579, 400] on div "currentSlide . setAttribute ( 'aria-pressed' , 'false' ) ; currentSlide . setAt…" at bounding box center [638, 309] width 518 height 489
type textarea "</script>"
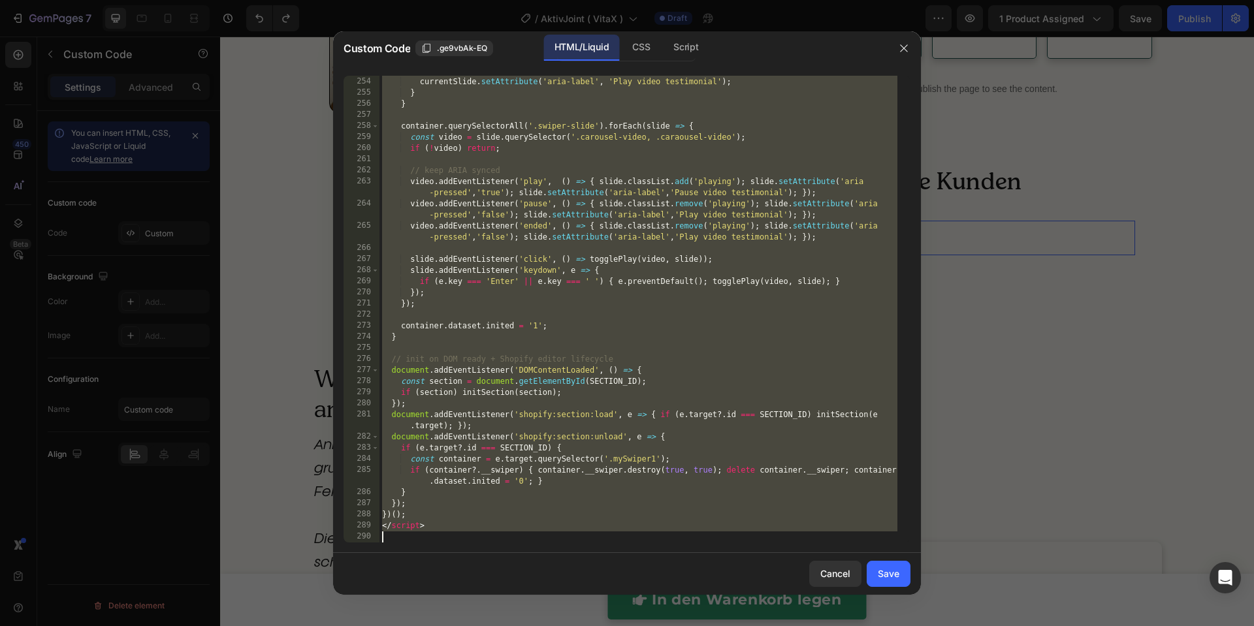
scroll to position [3042, 0]
click at [532, 376] on div "currentSlide . setAttribute ( 'aria-pressed' , 'false' ) ; currentSlide . setAt…" at bounding box center [638, 309] width 518 height 489
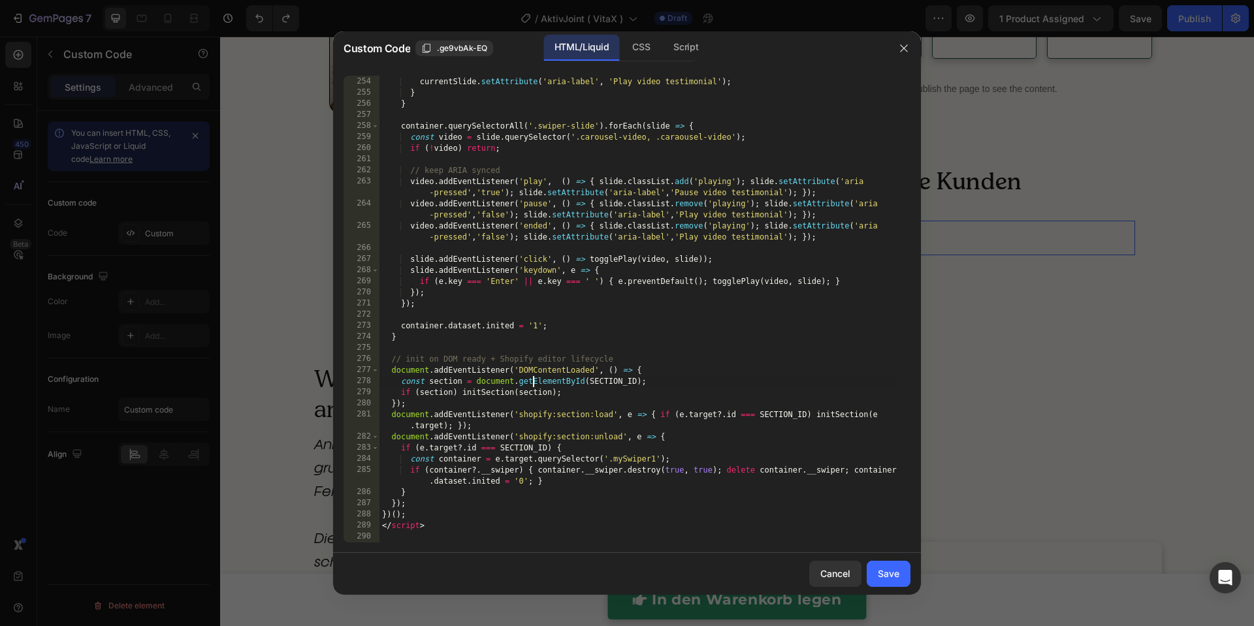
type textarea "</script>"
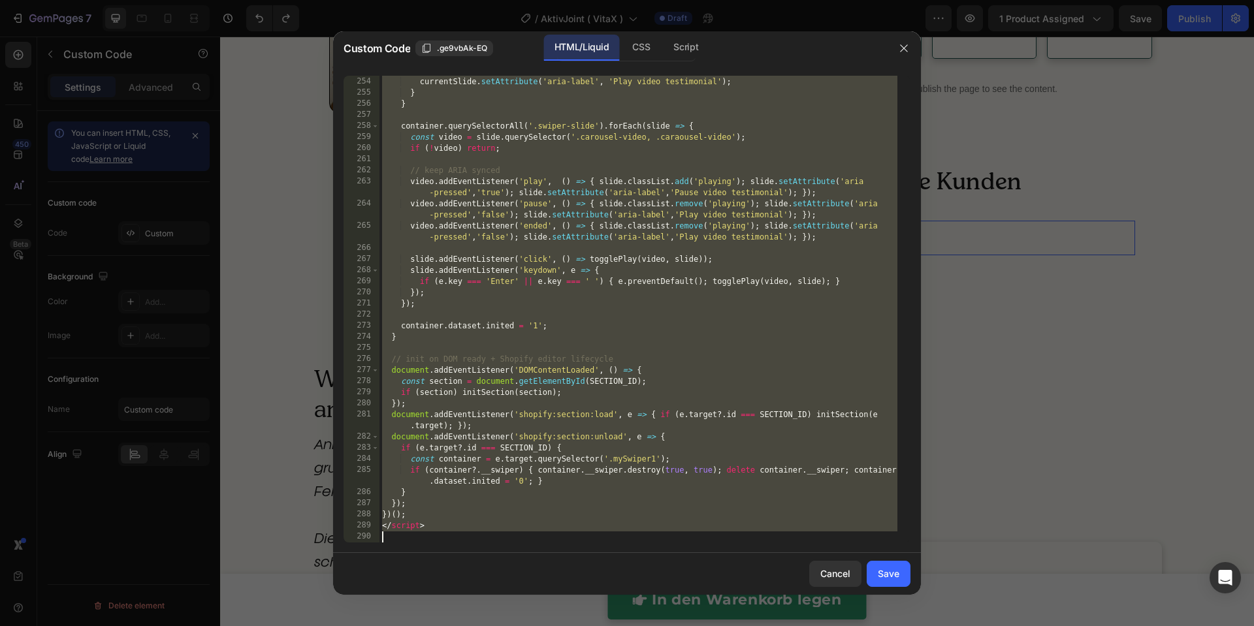
paste textarea
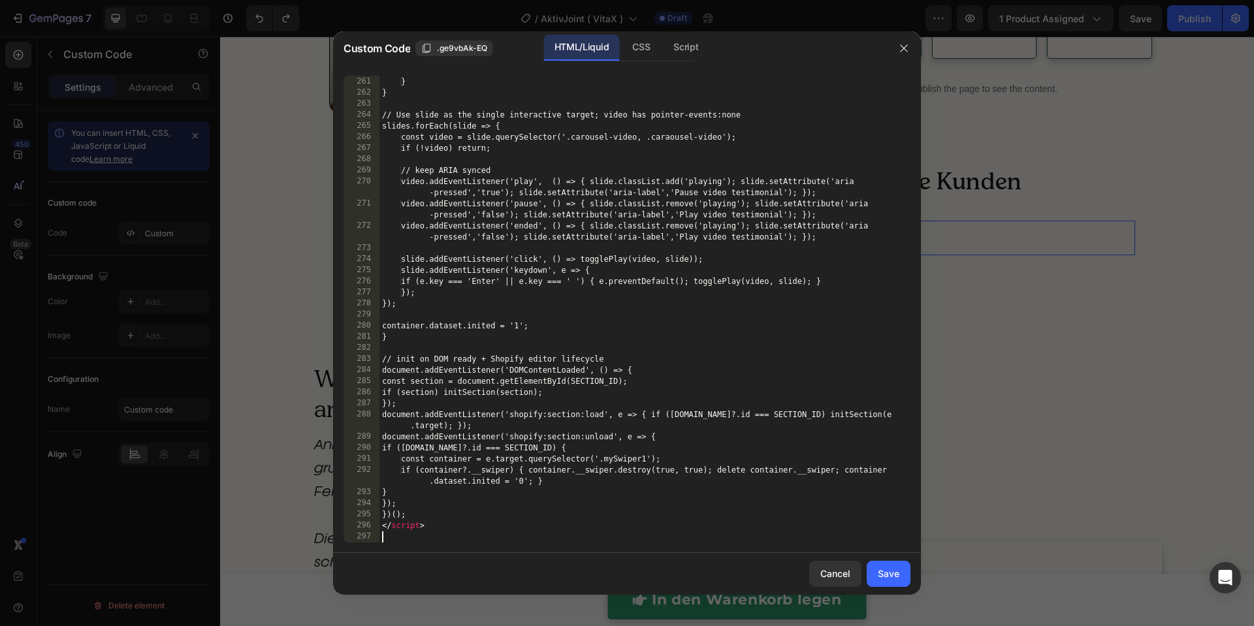
scroll to position [3175, 0]
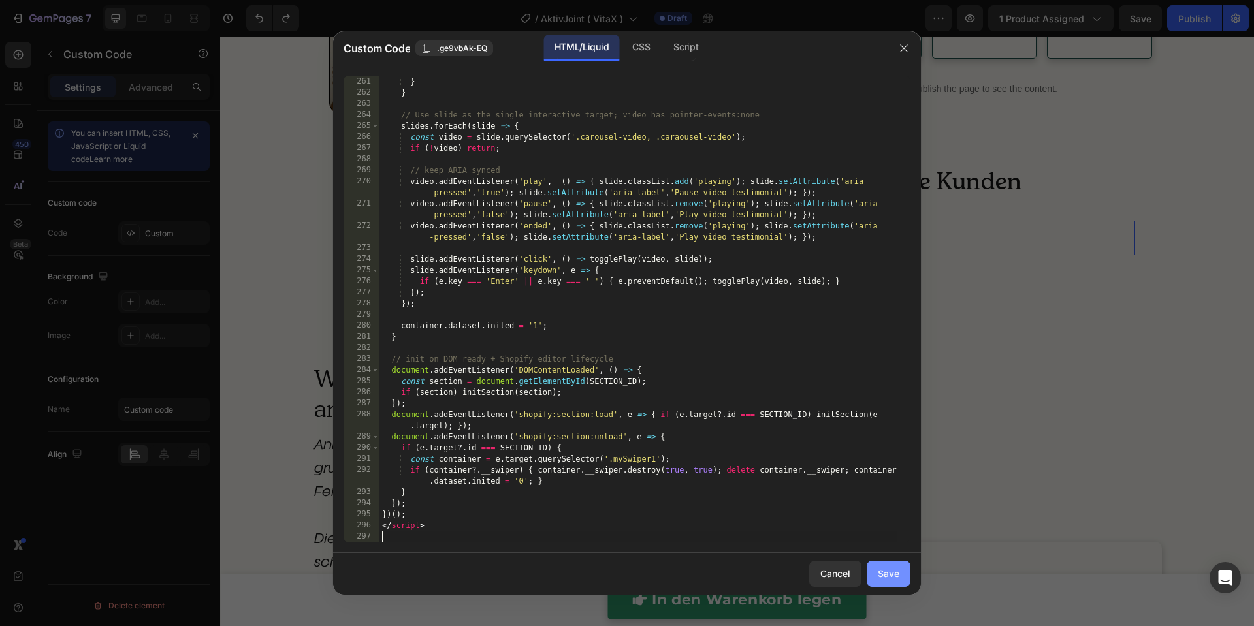
click at [899, 580] on button "Save" at bounding box center [889, 574] width 44 height 26
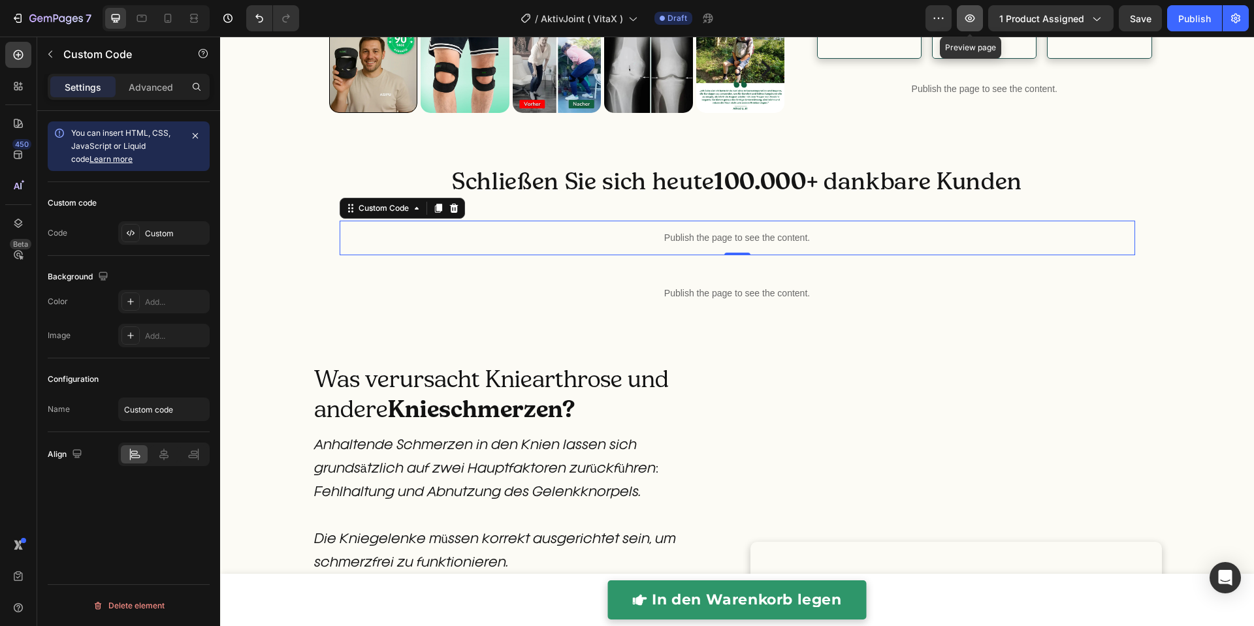
click at [969, 17] on icon "button" at bounding box center [970, 18] width 10 height 8
click at [505, 245] on p "Publish the page to see the content." at bounding box center [738, 238] width 796 height 14
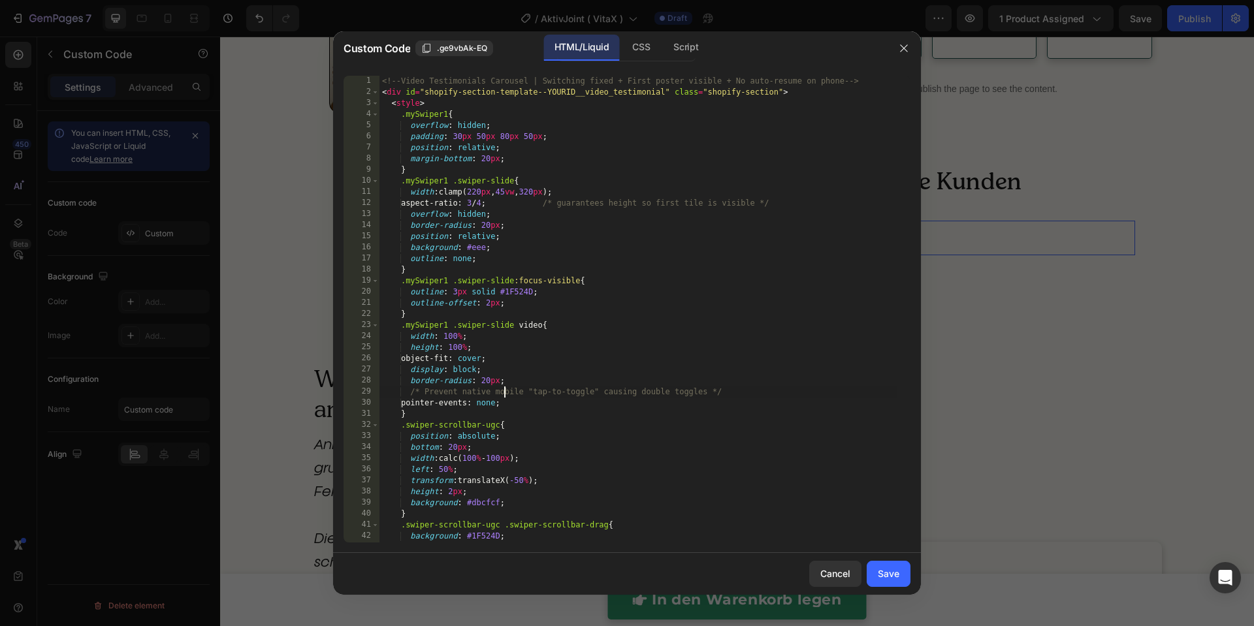
click at [521, 373] on div "<!-- Video Testimonials Carousel | Switching fixed + First poster visible + No …" at bounding box center [638, 320] width 518 height 489
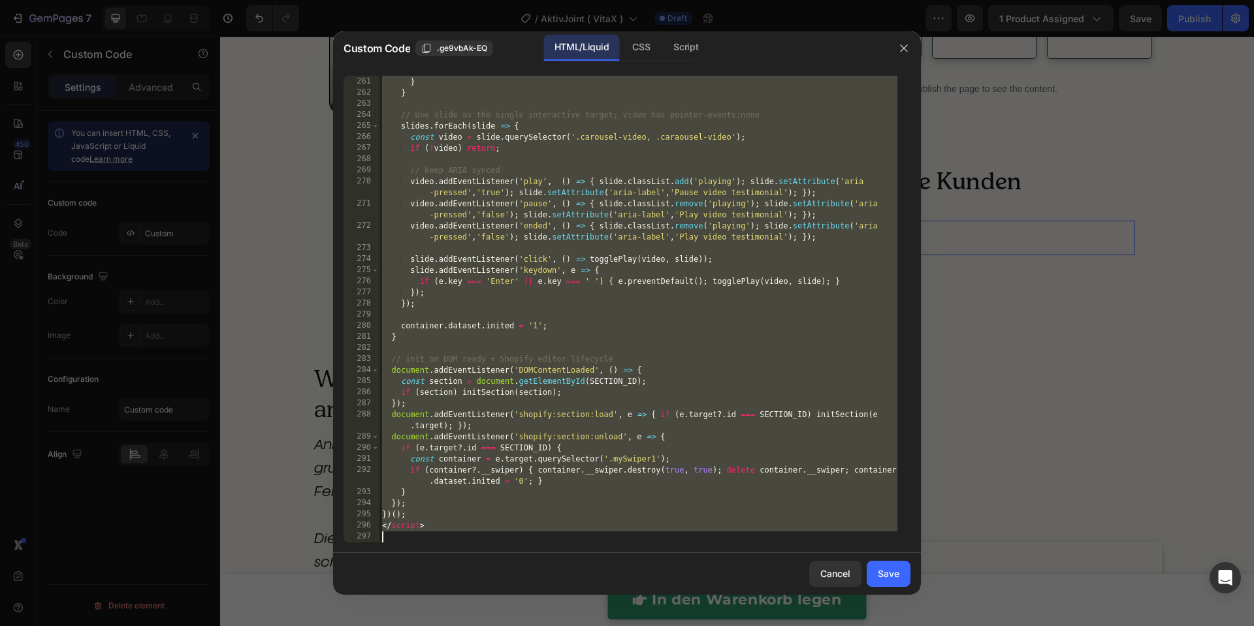
type textarea "</script>"
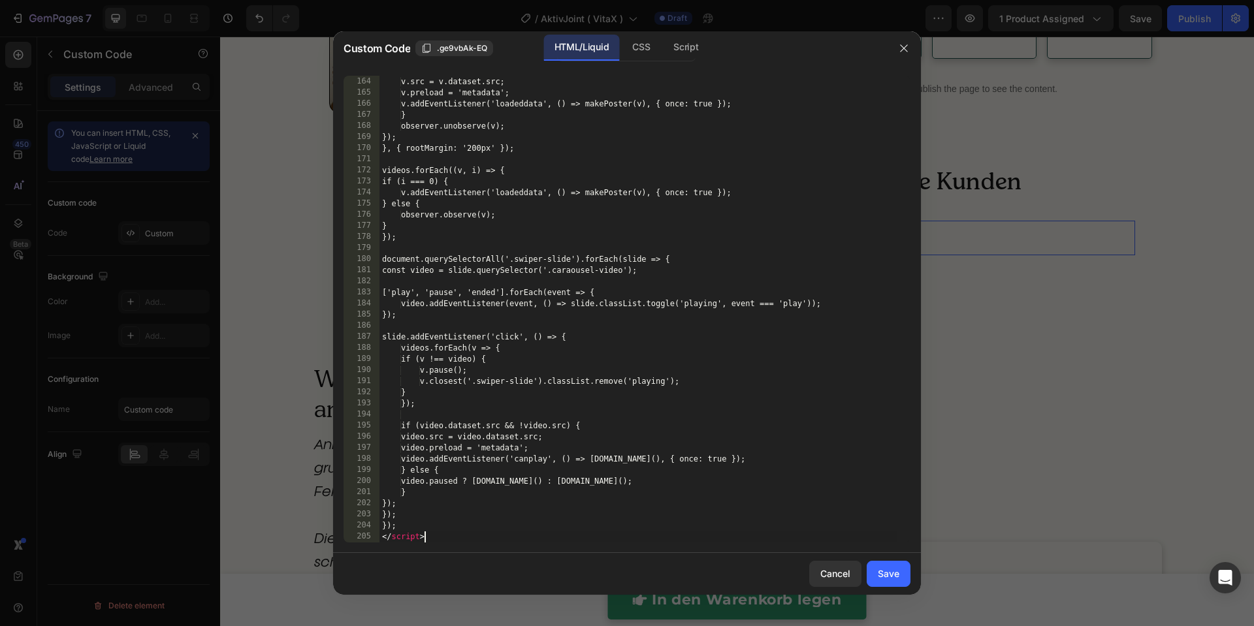
click at [881, 577] on div "Save" at bounding box center [889, 574] width 22 height 14
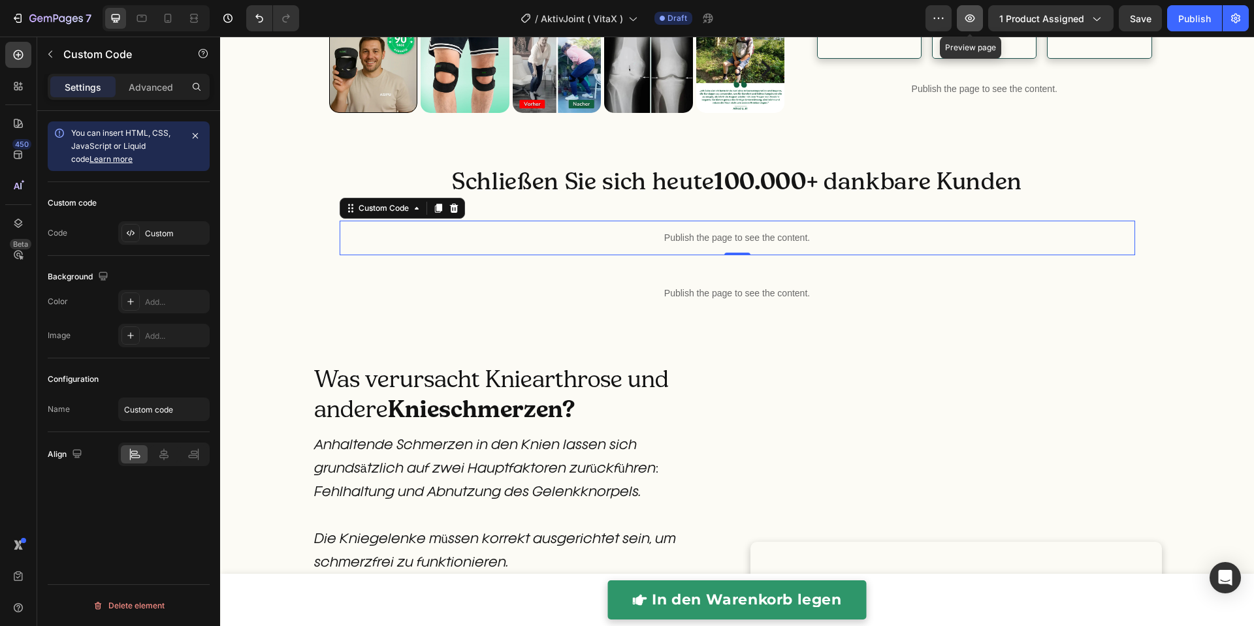
click at [979, 20] on button "button" at bounding box center [970, 18] width 26 height 26
click at [548, 255] on div "Publish the page to see the content." at bounding box center [738, 238] width 796 height 35
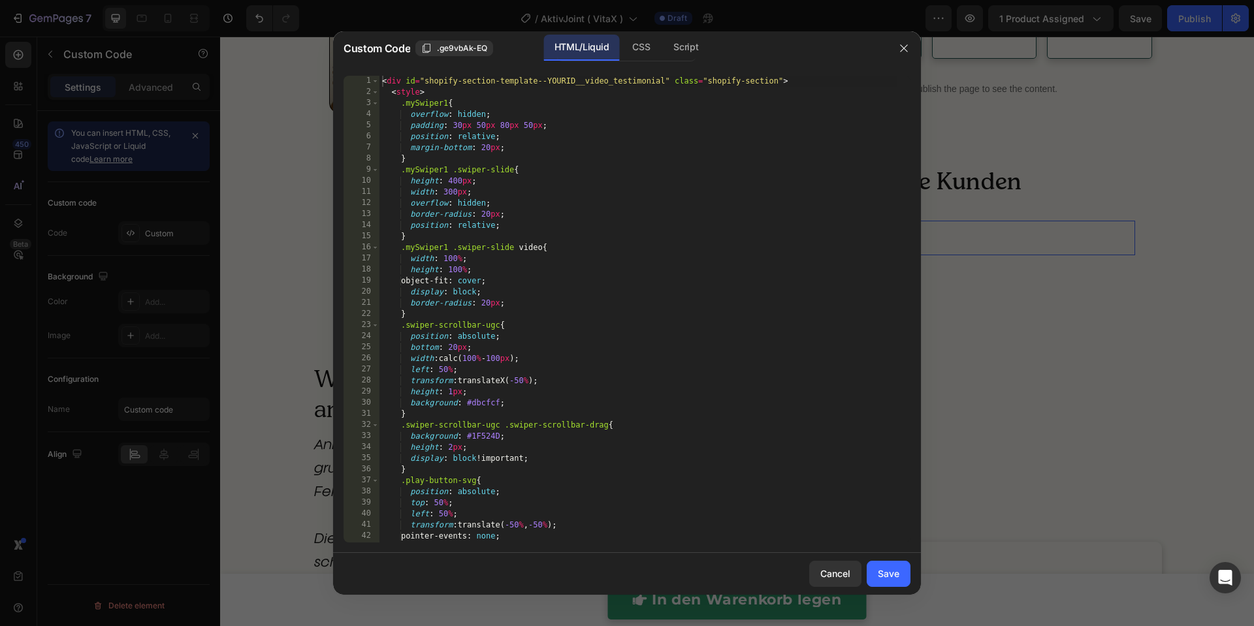
click at [565, 352] on div "< div id = "shopify-section-template--YOURID__video_testimonial" class = "shopi…" at bounding box center [638, 320] width 518 height 489
type textarea "}); </script>"
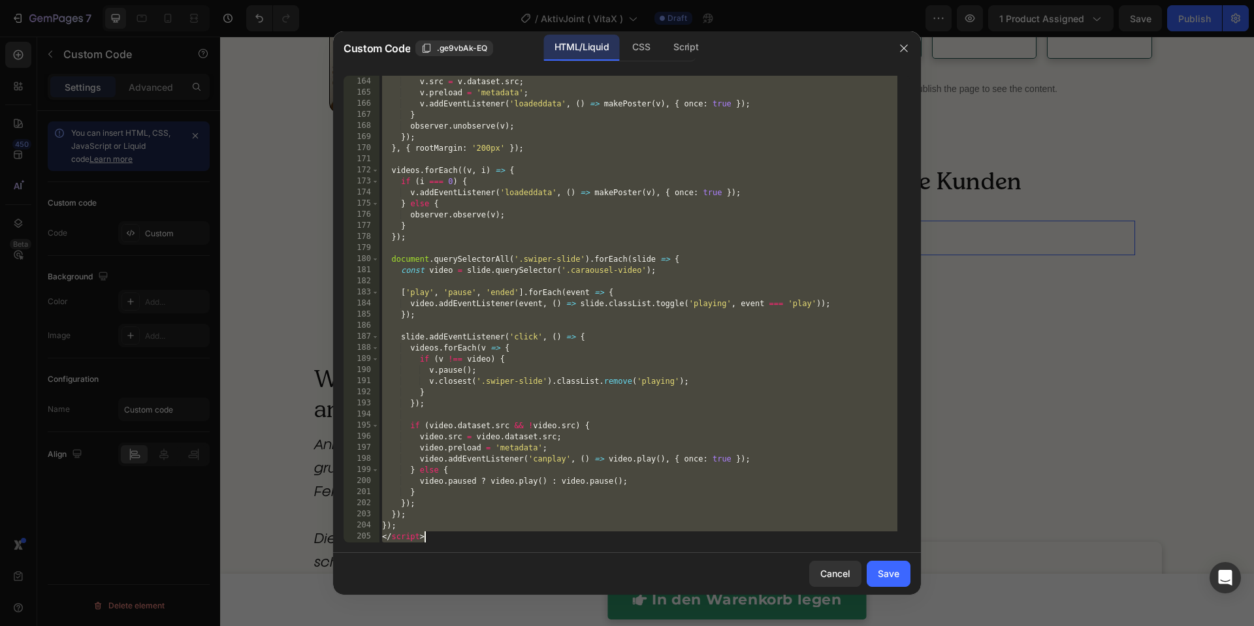
paste textarea
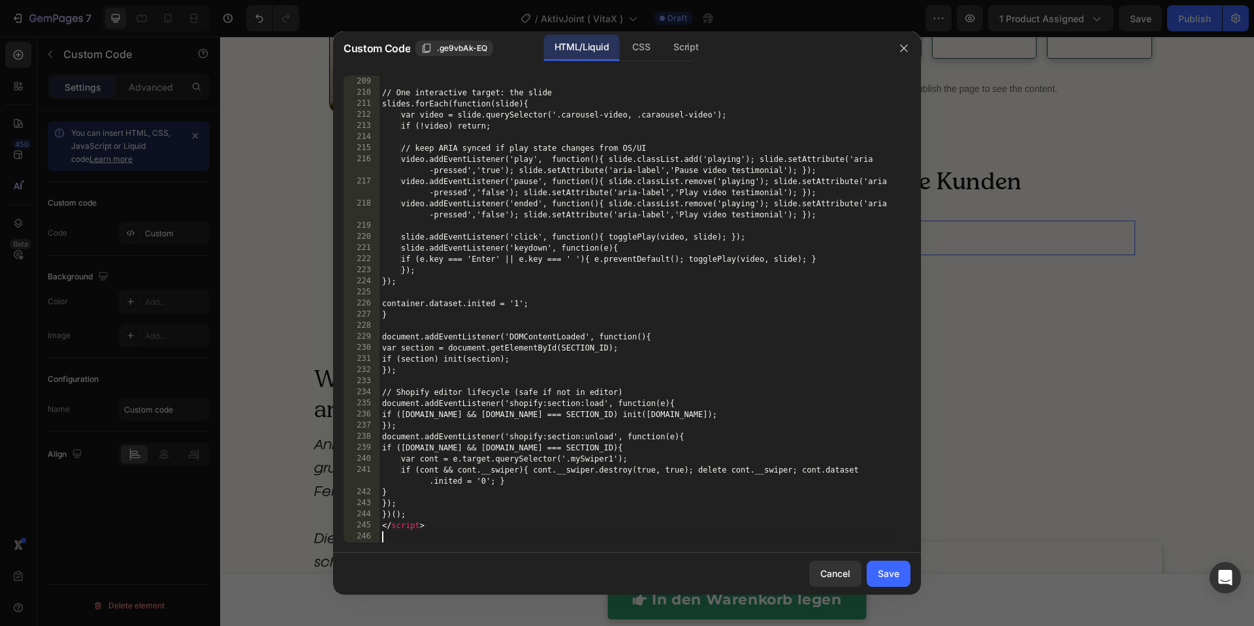
scroll to position [2364, 0]
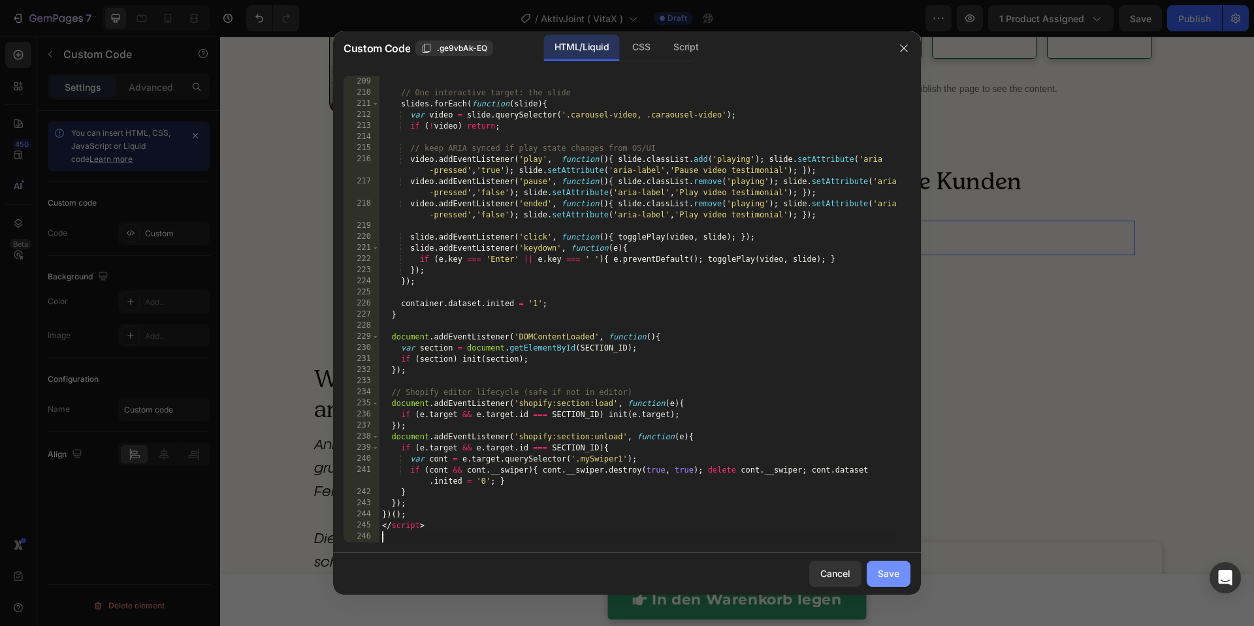
click at [903, 579] on button "Save" at bounding box center [889, 574] width 44 height 26
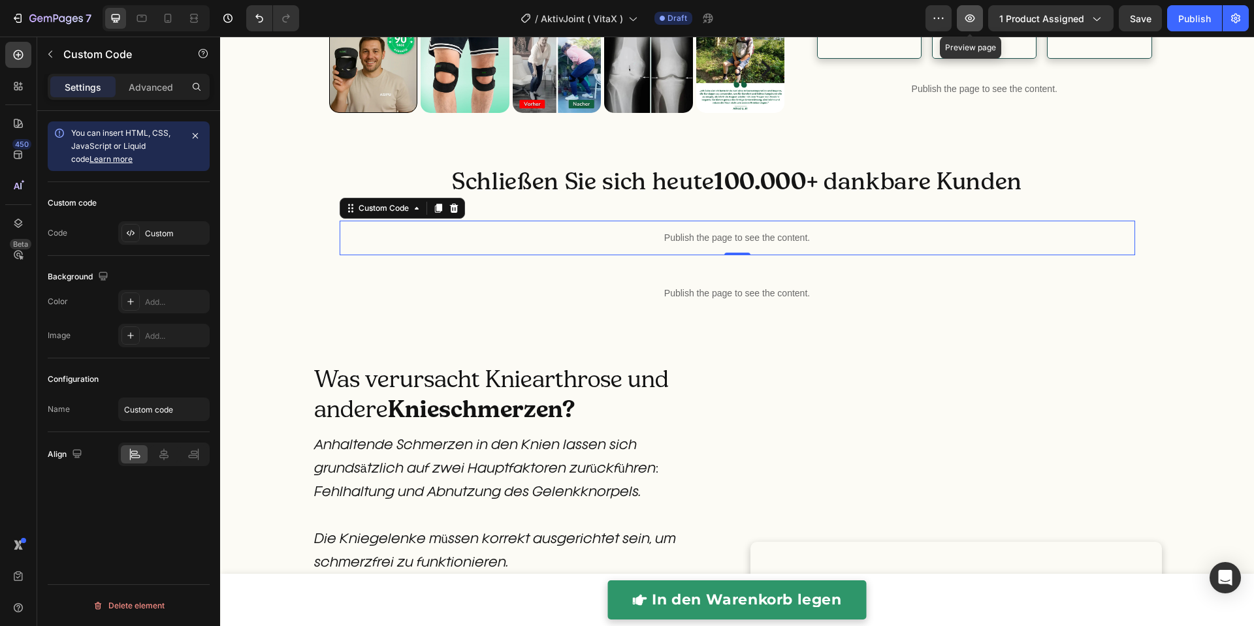
click at [971, 25] on button "button" at bounding box center [970, 18] width 26 height 26
click at [601, 255] on div "Publish the page to see the content." at bounding box center [738, 238] width 796 height 35
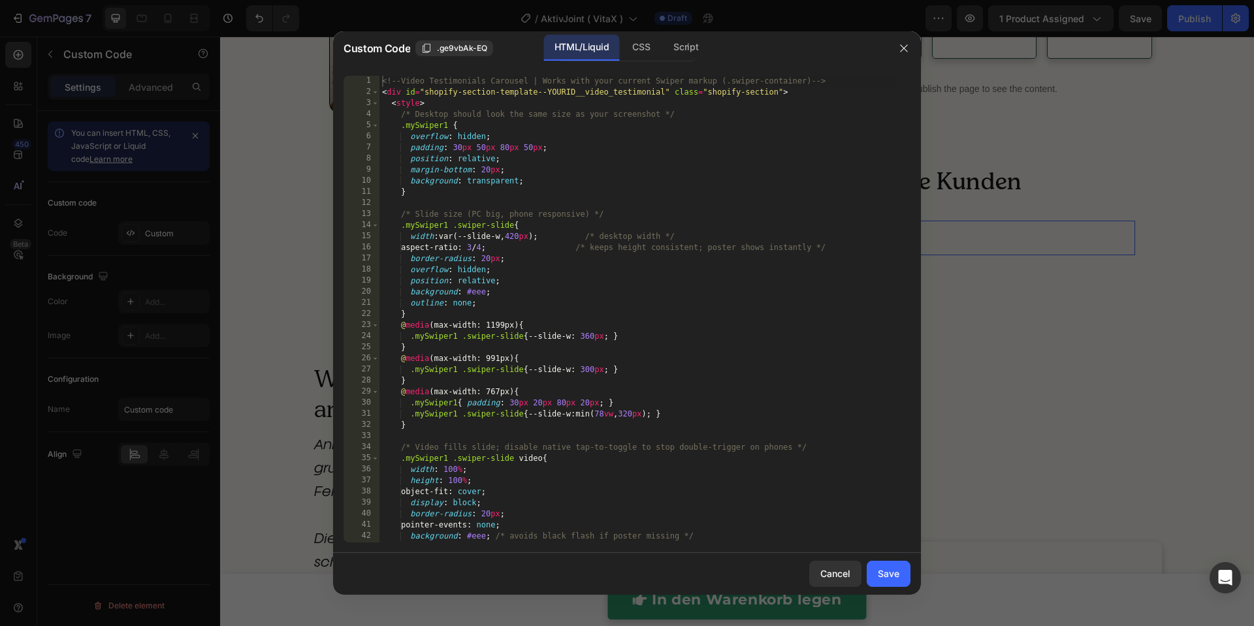
click at [612, 367] on div "<!-- Video Testimonials Carousel | Works with your current Swiper markup (.swip…" at bounding box center [638, 320] width 518 height 489
type textarea "</script>"
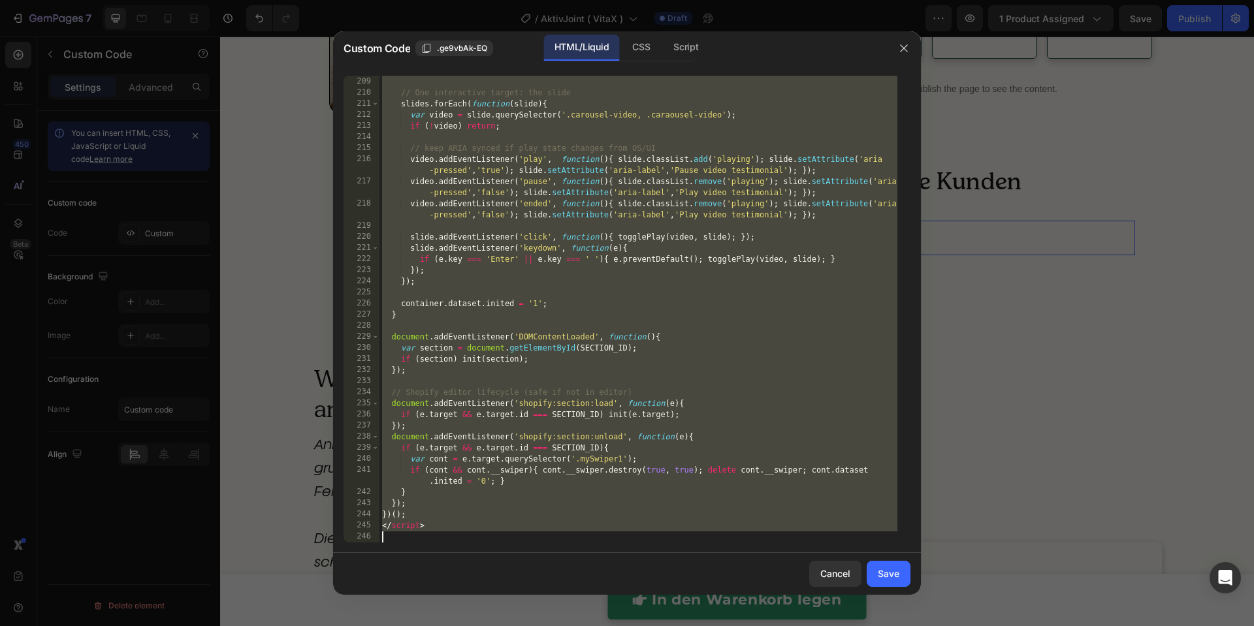
paste textarea
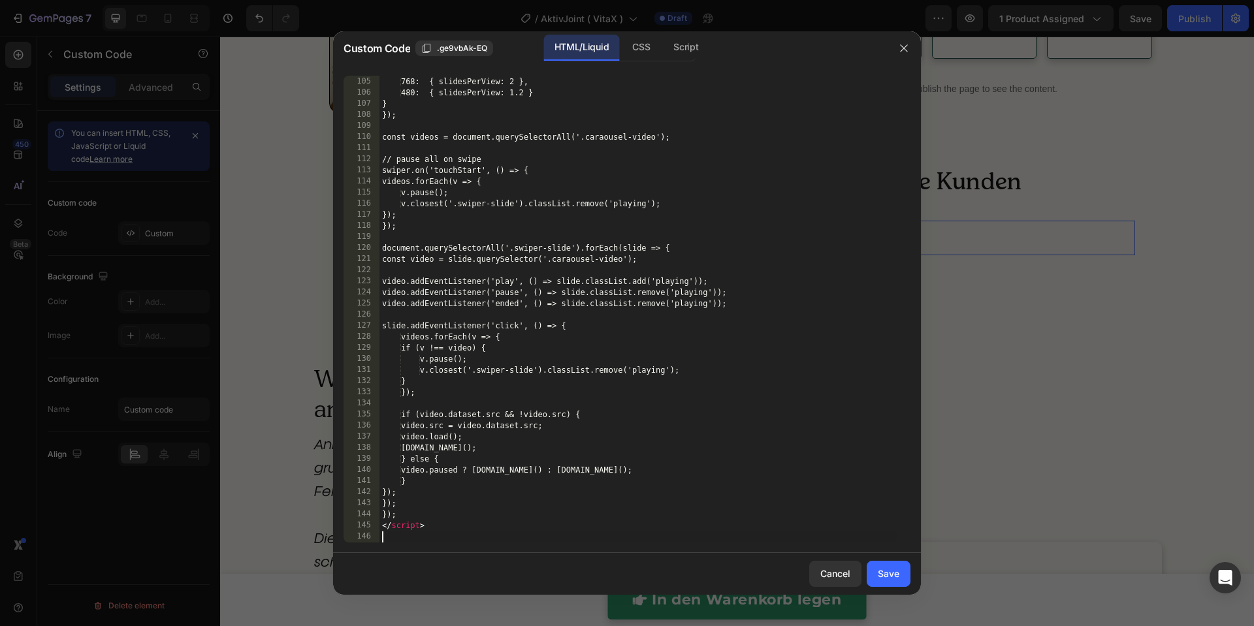
scroll to position [1176, 0]
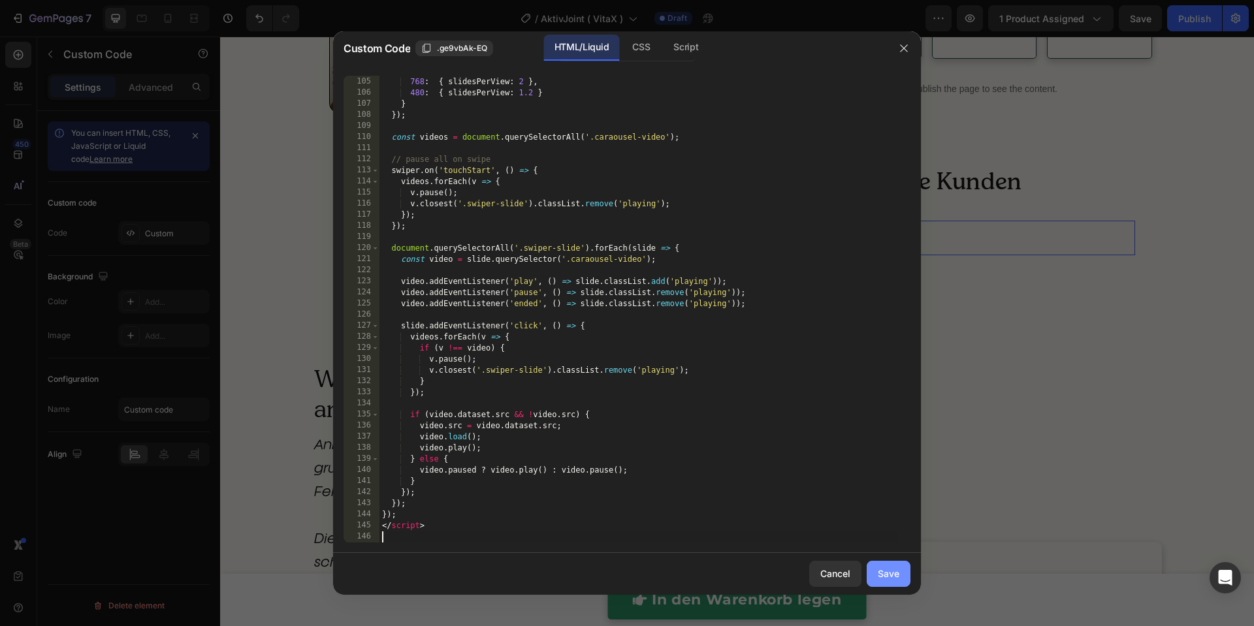
click at [901, 574] on button "Save" at bounding box center [889, 574] width 44 height 26
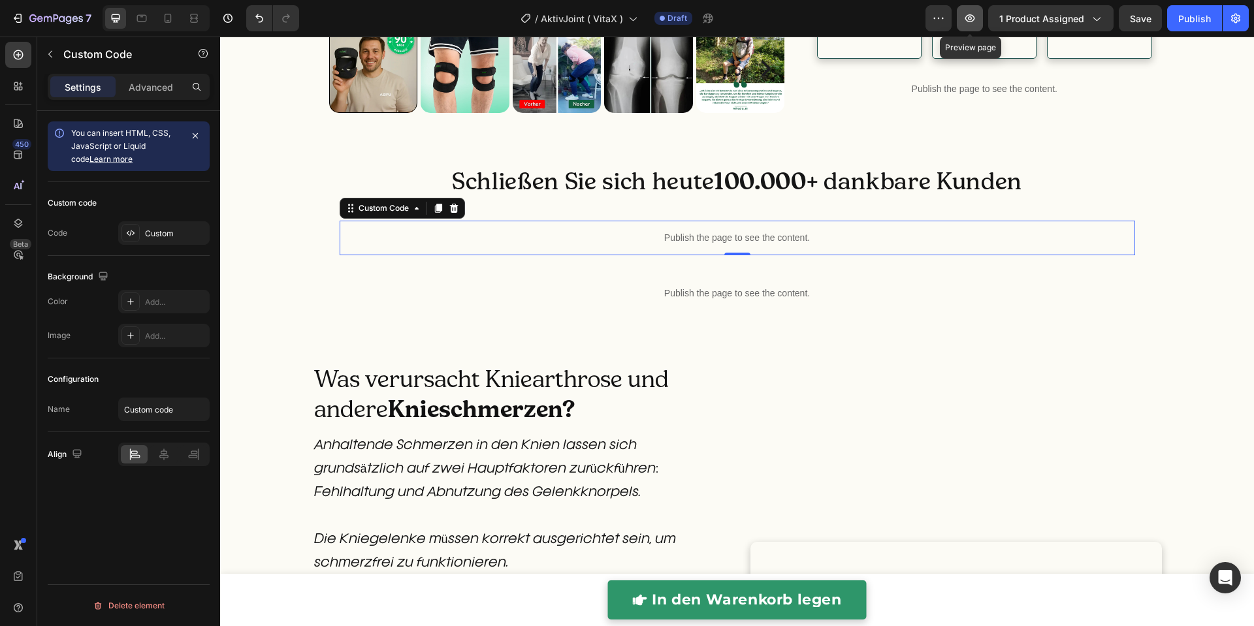
click at [974, 20] on icon "button" at bounding box center [969, 18] width 13 height 13
click at [543, 245] on p "Publish the page to see the content." at bounding box center [738, 238] width 796 height 14
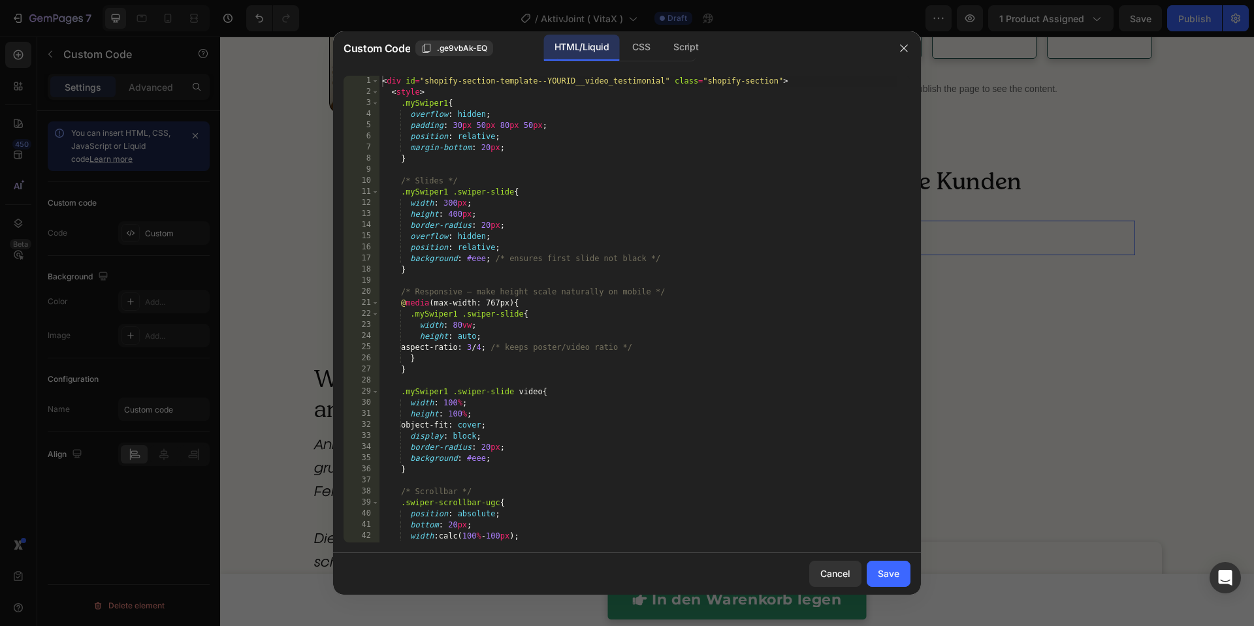
click at [558, 382] on div "< div id = "shopify-section-template--YOURID__video_testimonial" class = "shopi…" at bounding box center [638, 320] width 518 height 489
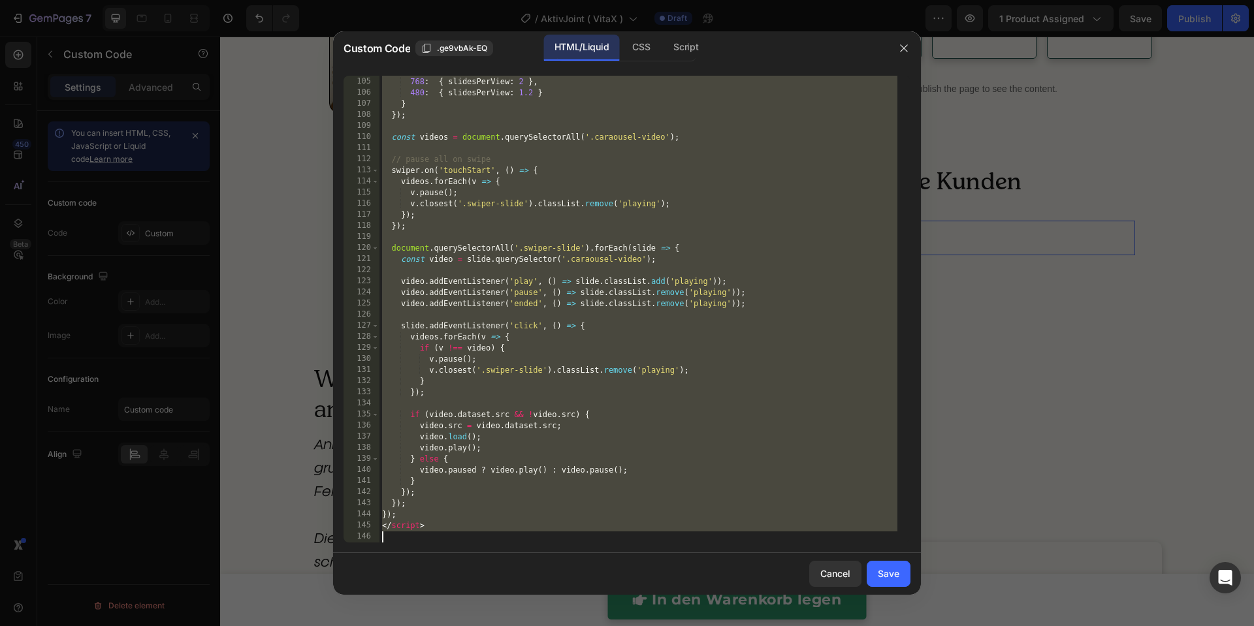
paste textarea
type textarea "</script>"
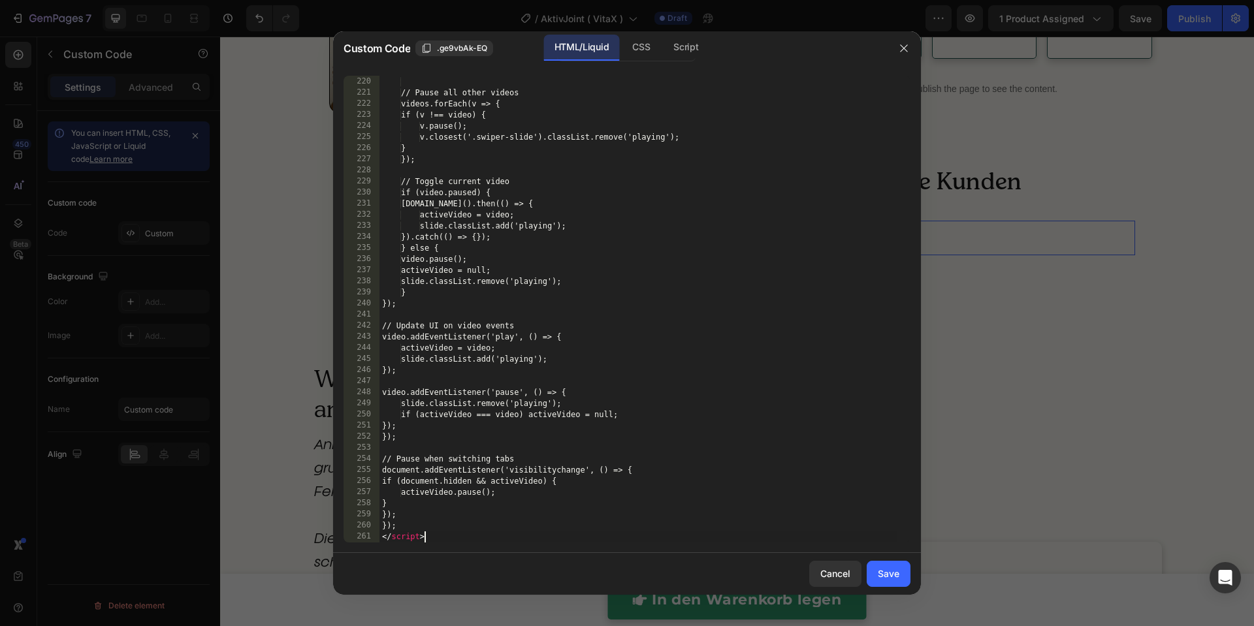
scroll to position [2431, 0]
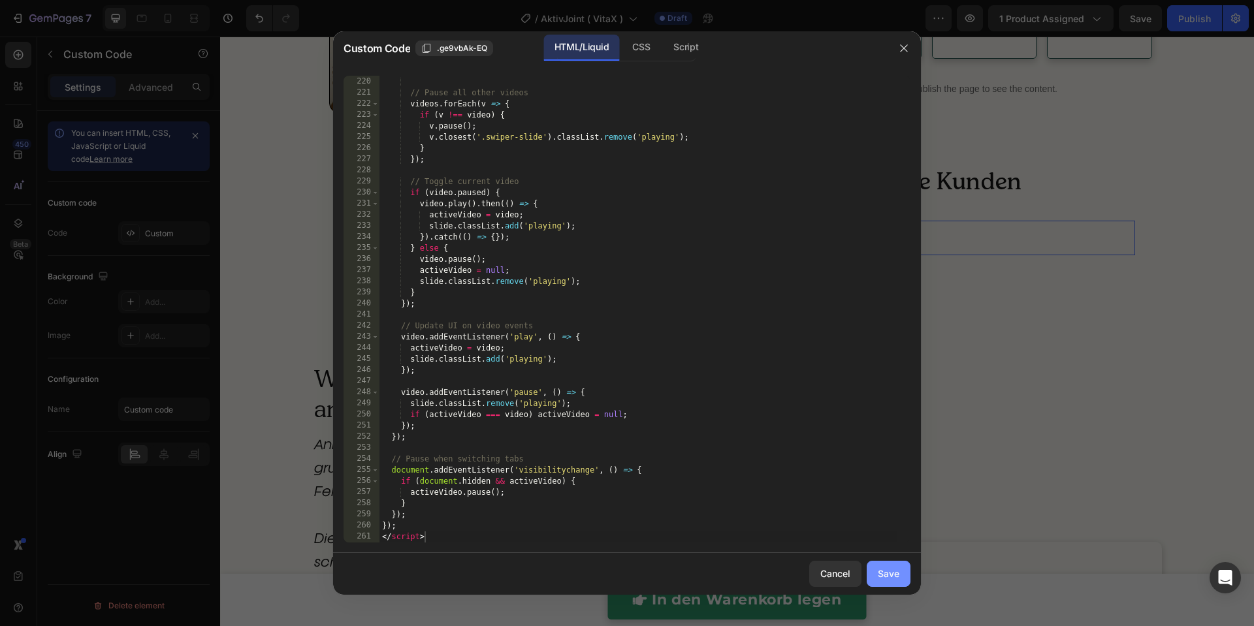
click at [882, 576] on div "Save" at bounding box center [889, 574] width 22 height 14
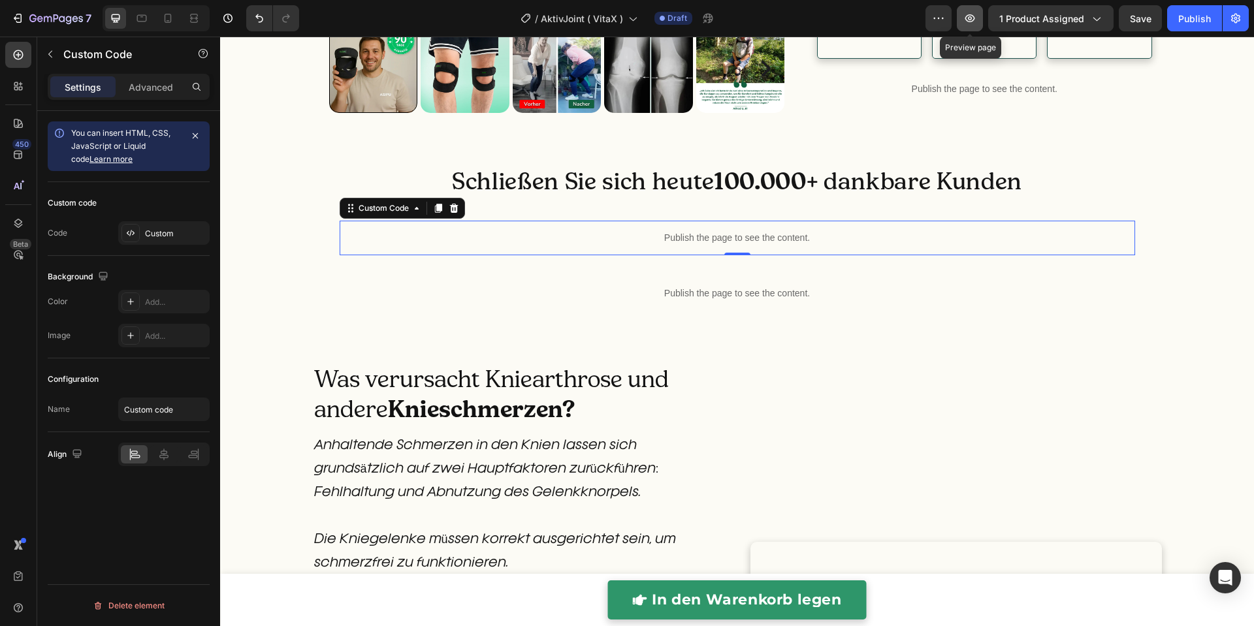
click at [968, 18] on icon "button" at bounding box center [970, 18] width 10 height 8
click at [983, 27] on button "button" at bounding box center [970, 18] width 26 height 26
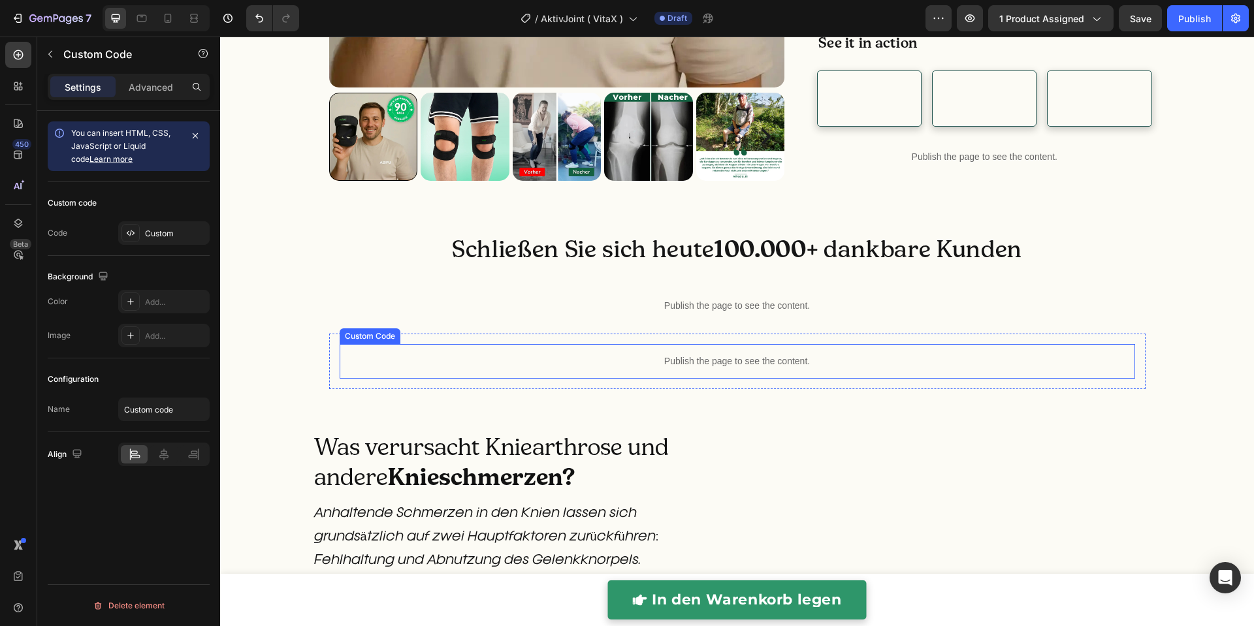
scroll to position [1027, 0]
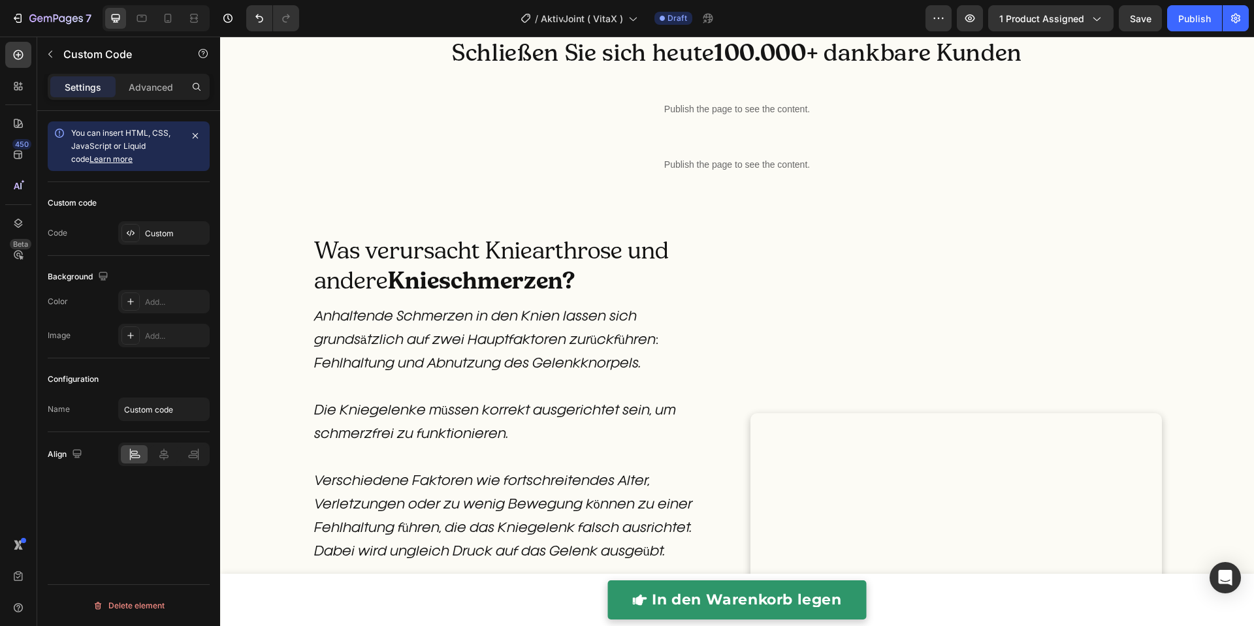
click at [701, 116] on p "Publish the page to see the content." at bounding box center [738, 110] width 796 height 14
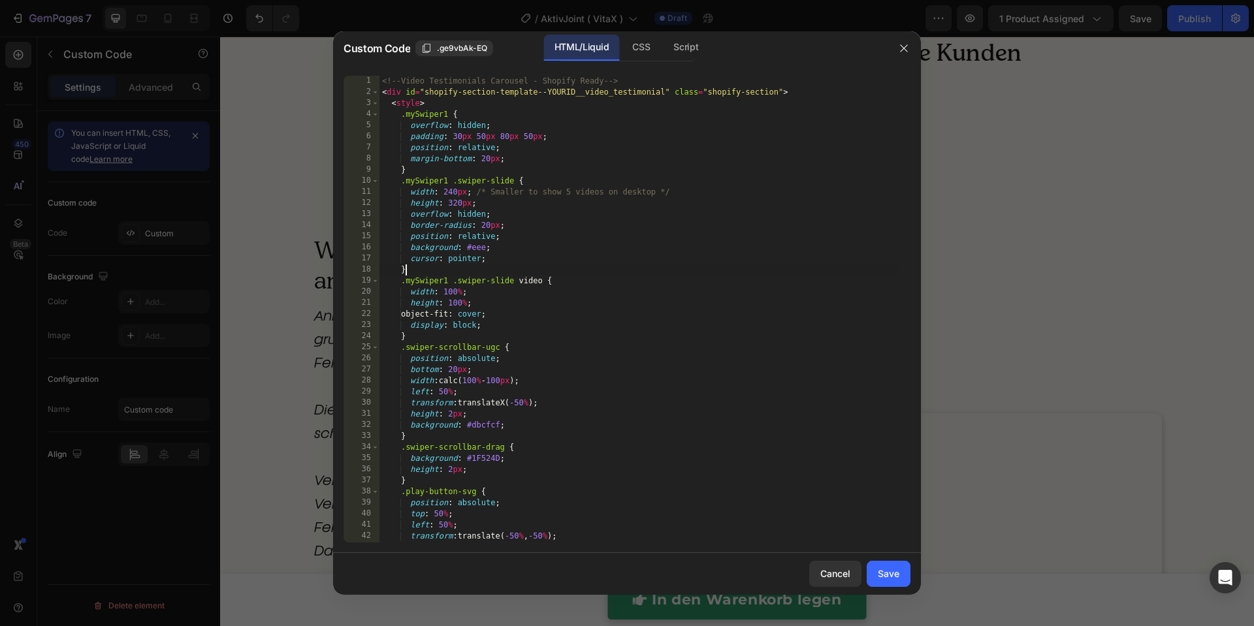
click at [701, 265] on div "<!-- Video Testimonials Carousel - Shopify Ready --> < div id = "shopify-sectio…" at bounding box center [638, 320] width 518 height 489
type textarea "}); </script>"
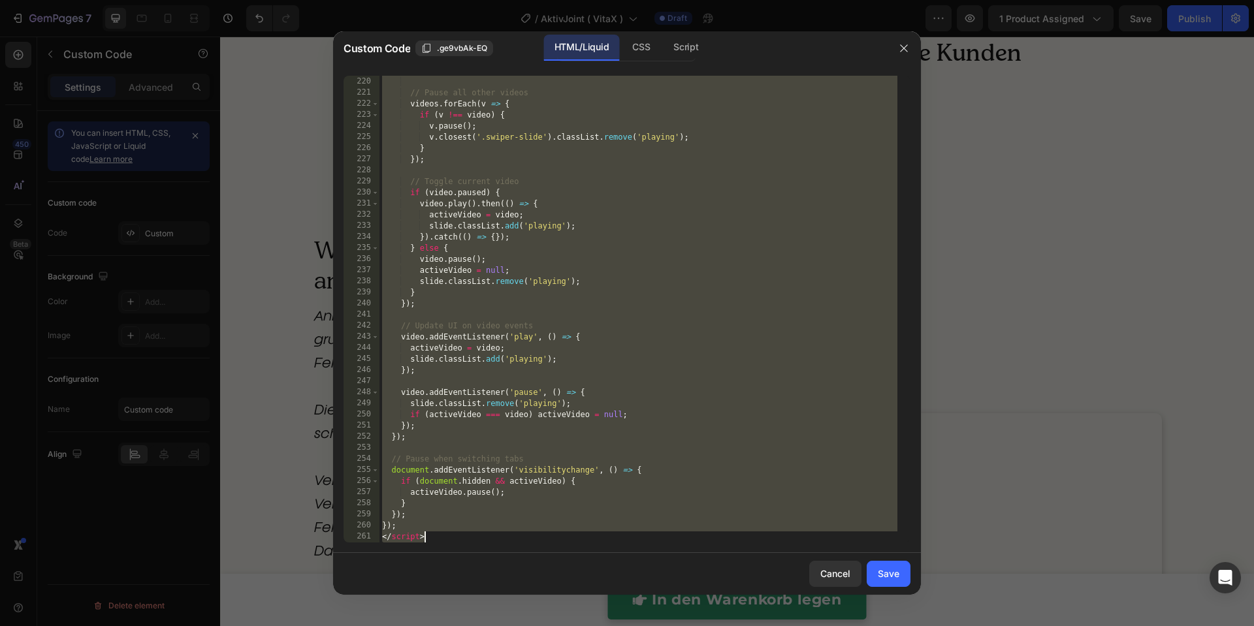
scroll to position [2431, 0]
paste textarea
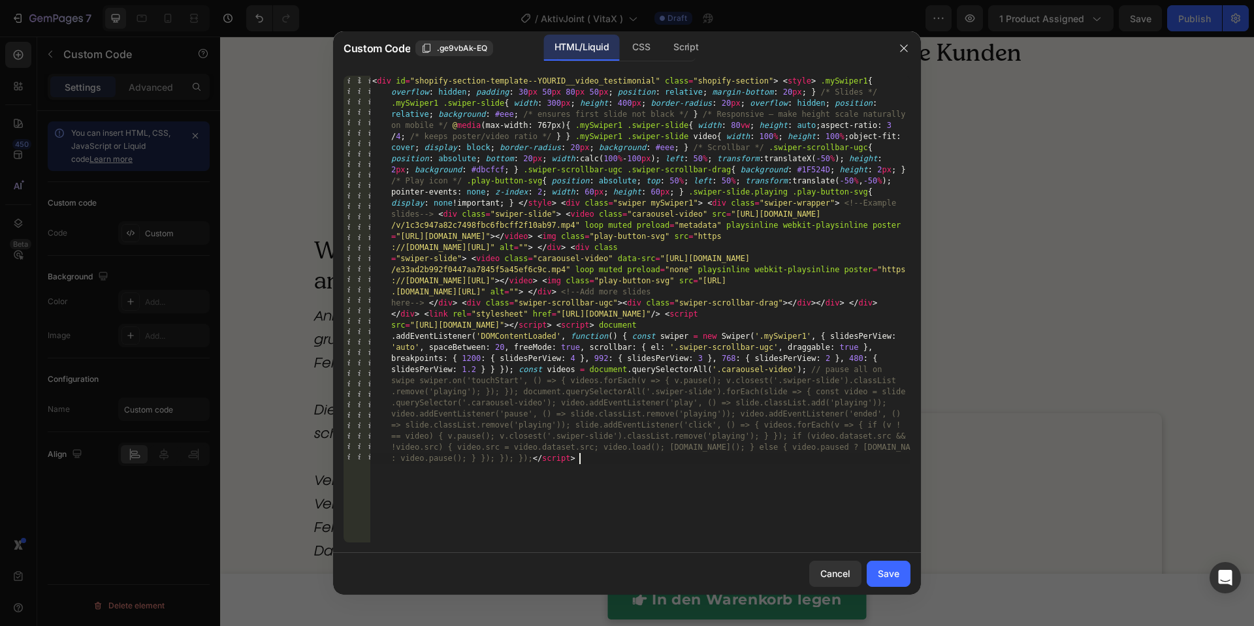
type textarea "}); </script>"
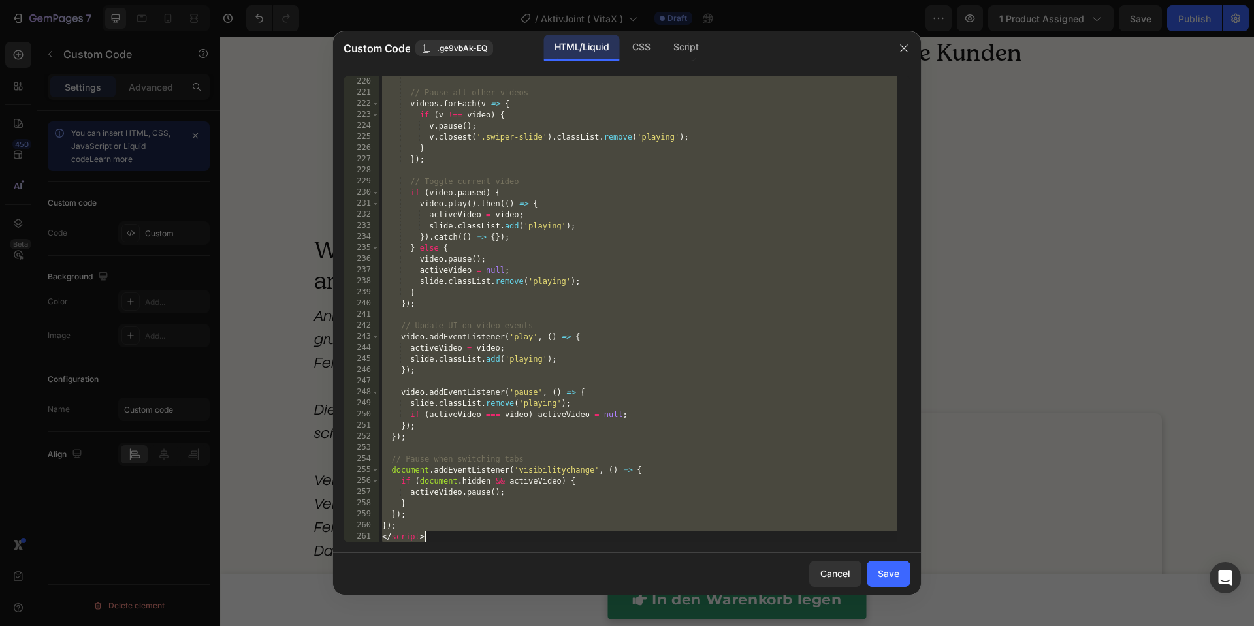
paste textarea
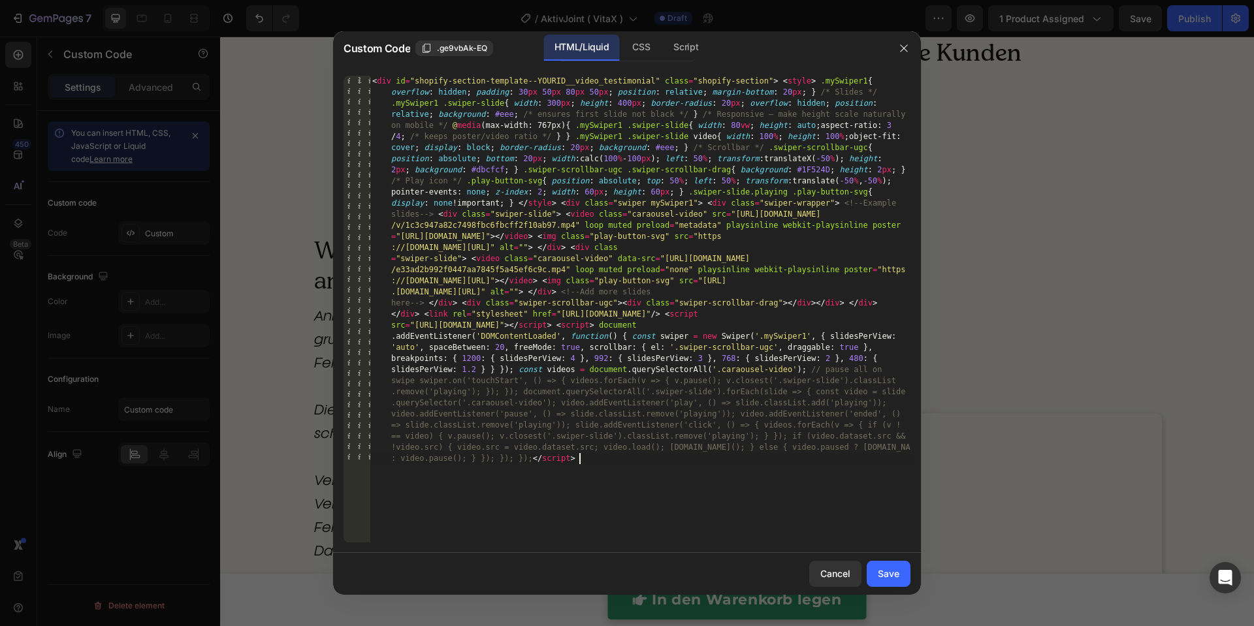
type textarea "}); </script>"
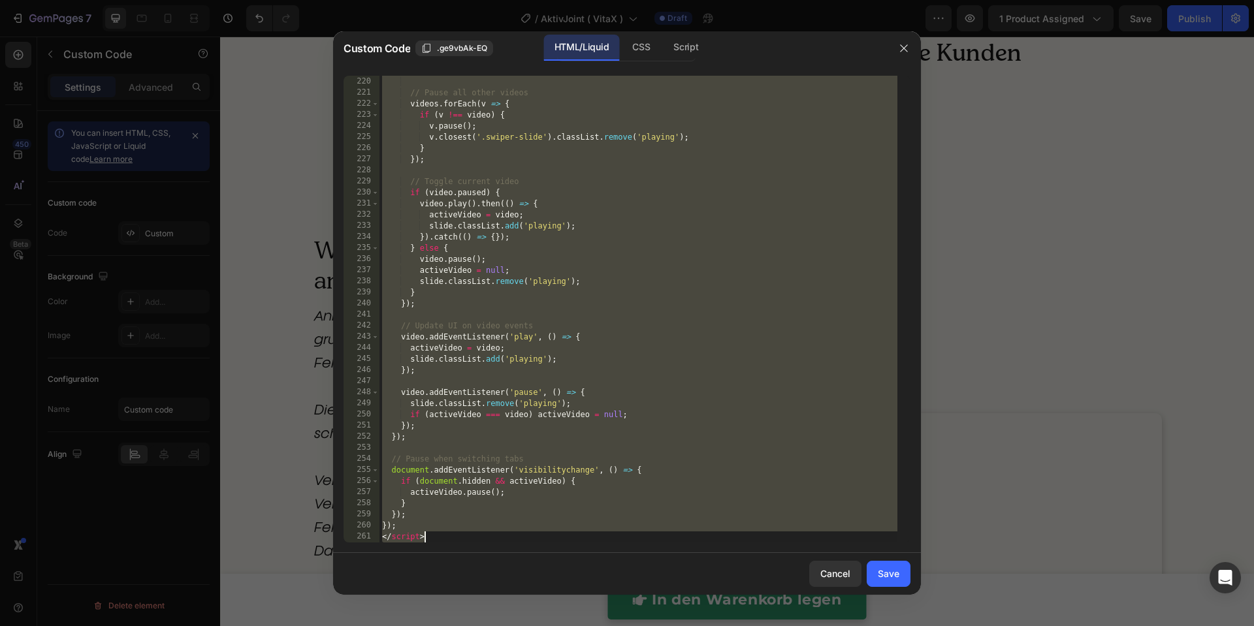
paste textarea
type textarea "</script>"
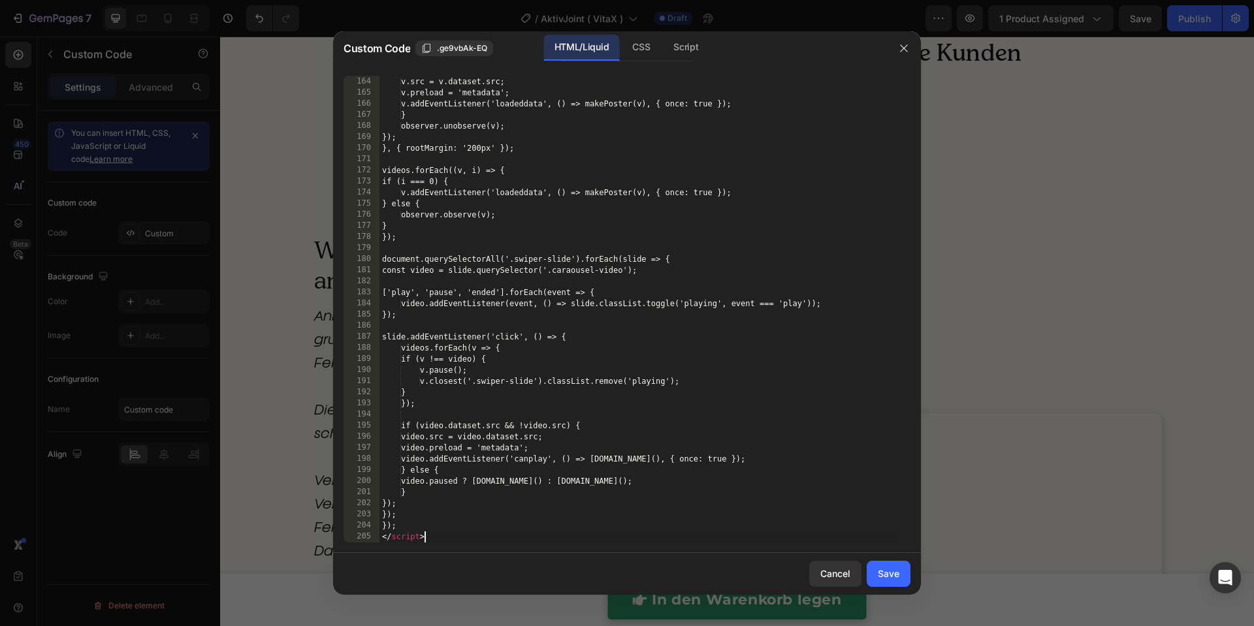
scroll to position [1954, 0]
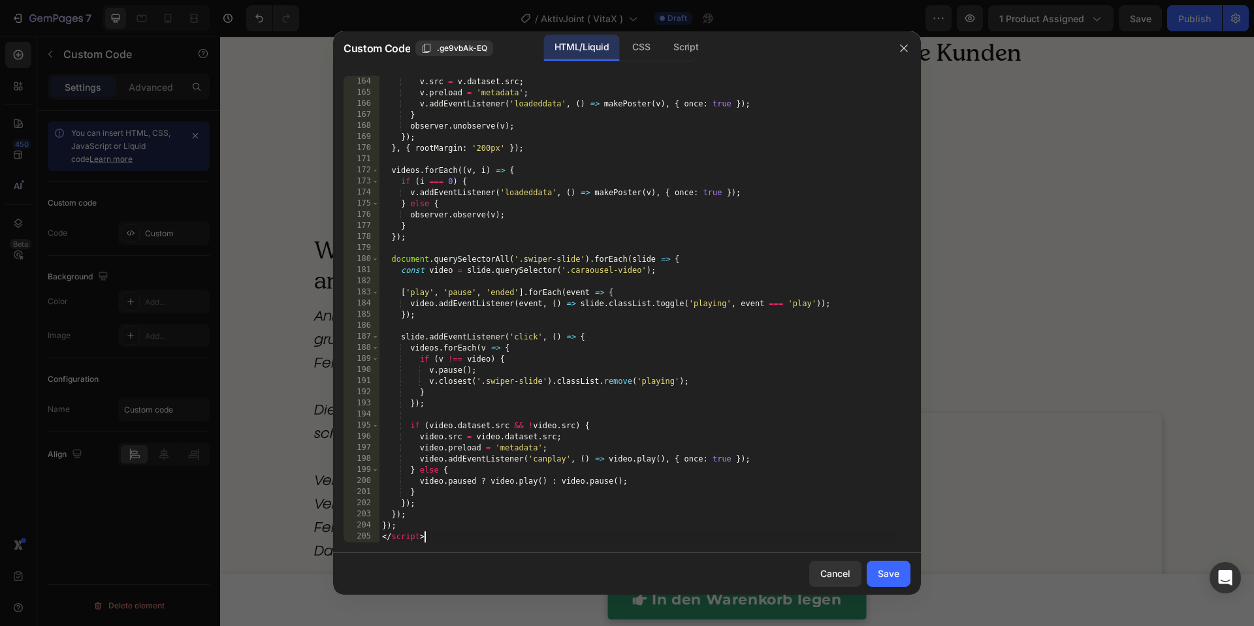
drag, startPoint x: 907, startPoint y: 573, endPoint x: 915, endPoint y: 445, distance: 128.3
click at [907, 573] on button "Save" at bounding box center [889, 574] width 44 height 26
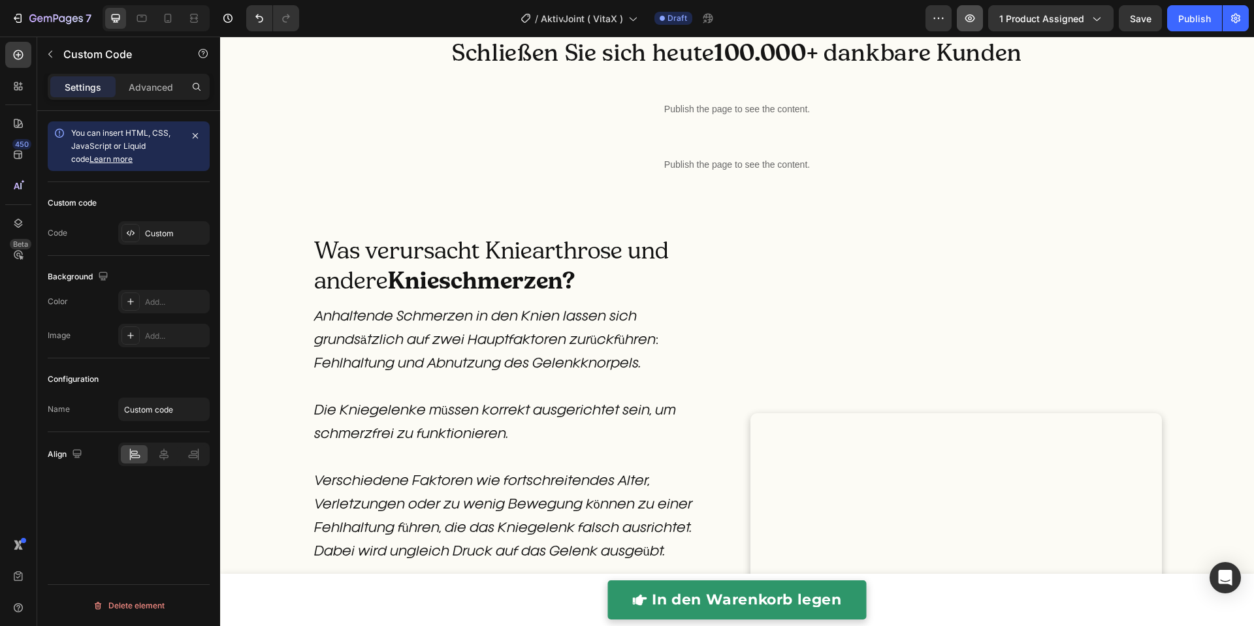
click at [973, 20] on icon "button" at bounding box center [970, 18] width 10 height 8
click at [632, 127] on div "Publish the page to see the content." at bounding box center [738, 109] width 796 height 35
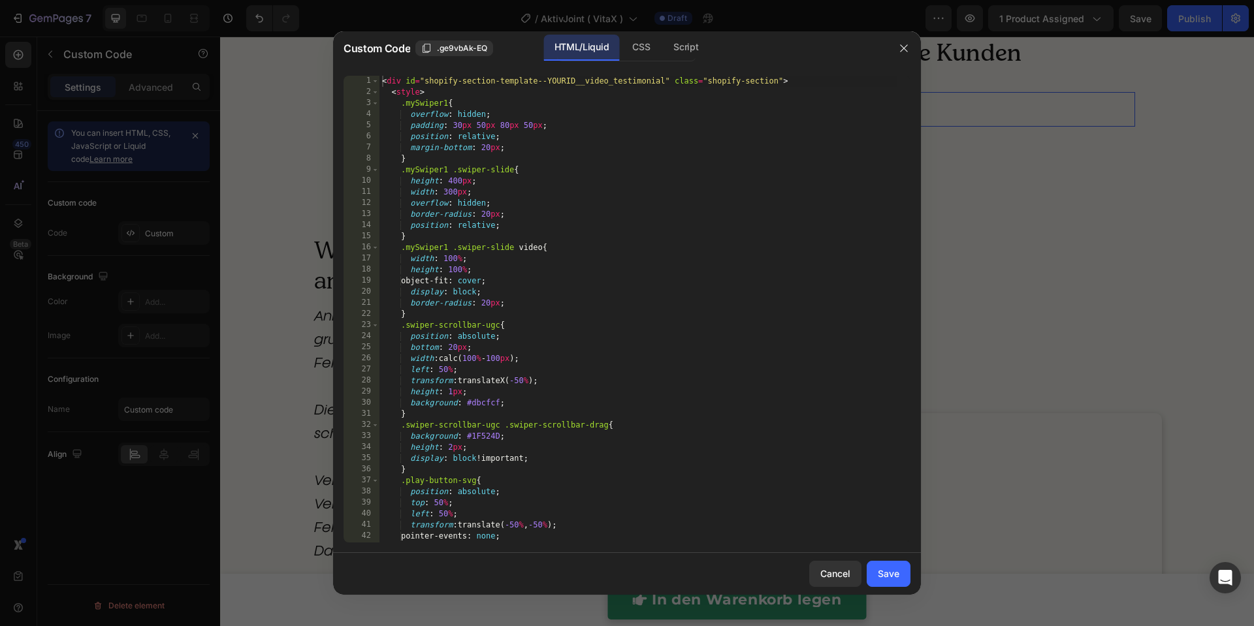
click at [632, 274] on div "< div id = "shopify-section-template--YOURID__video_testimonial" class = "shopi…" at bounding box center [638, 320] width 518 height 489
type textarea "}); </script>"
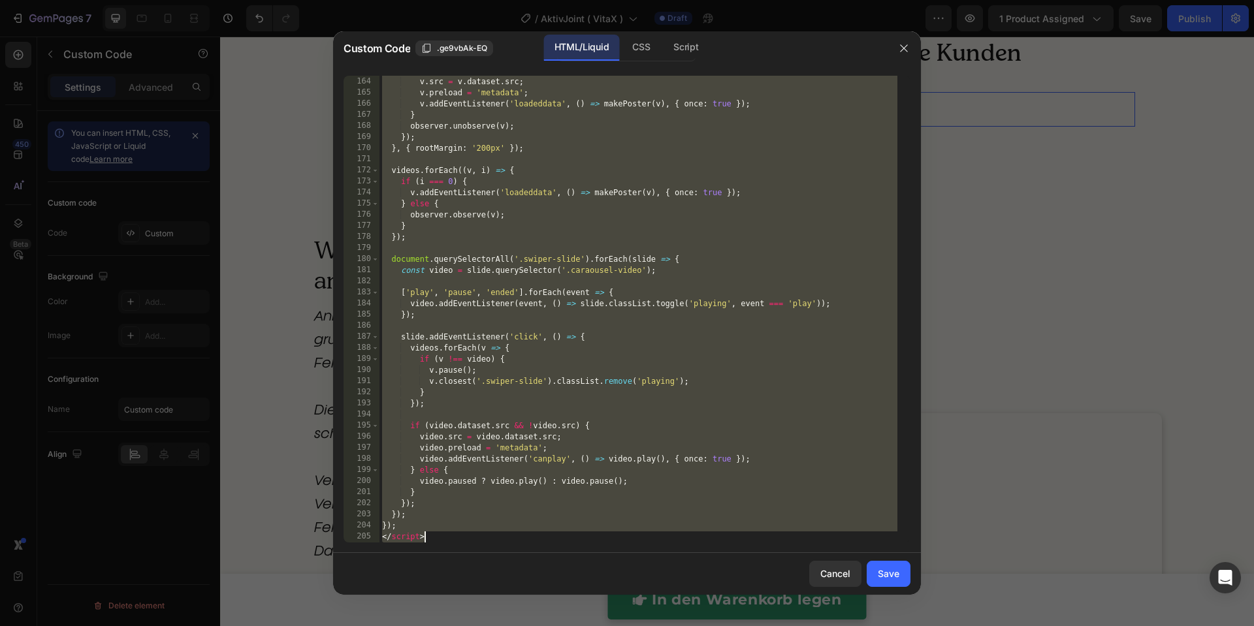
paste textarea
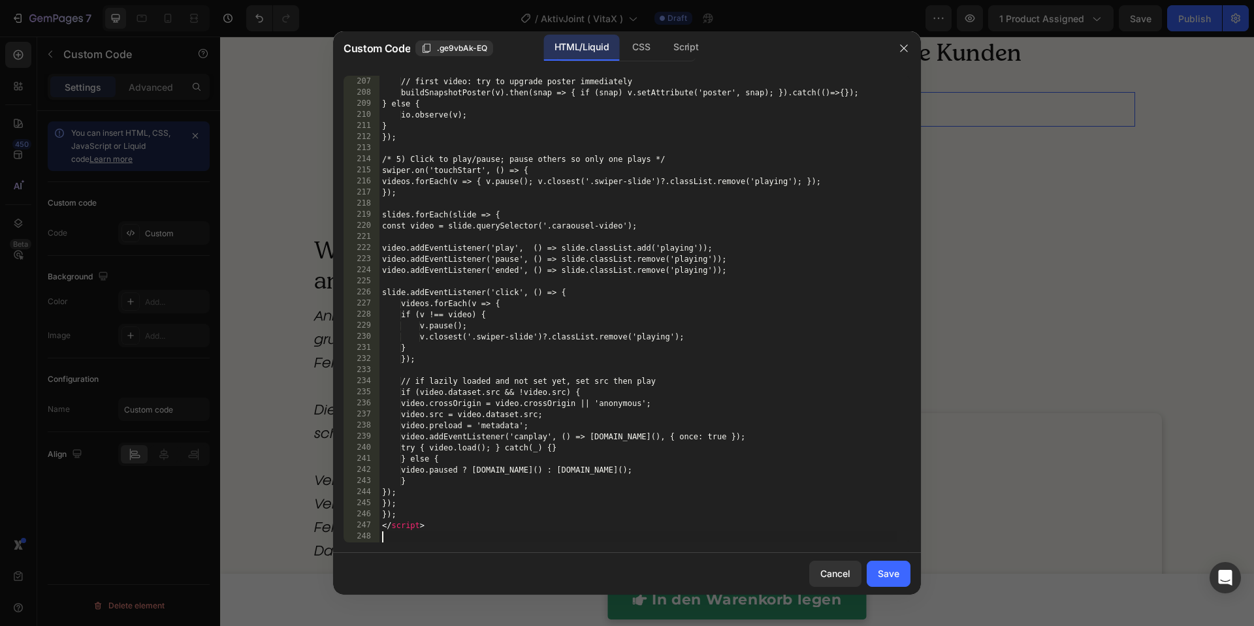
scroll to position [2353, 0]
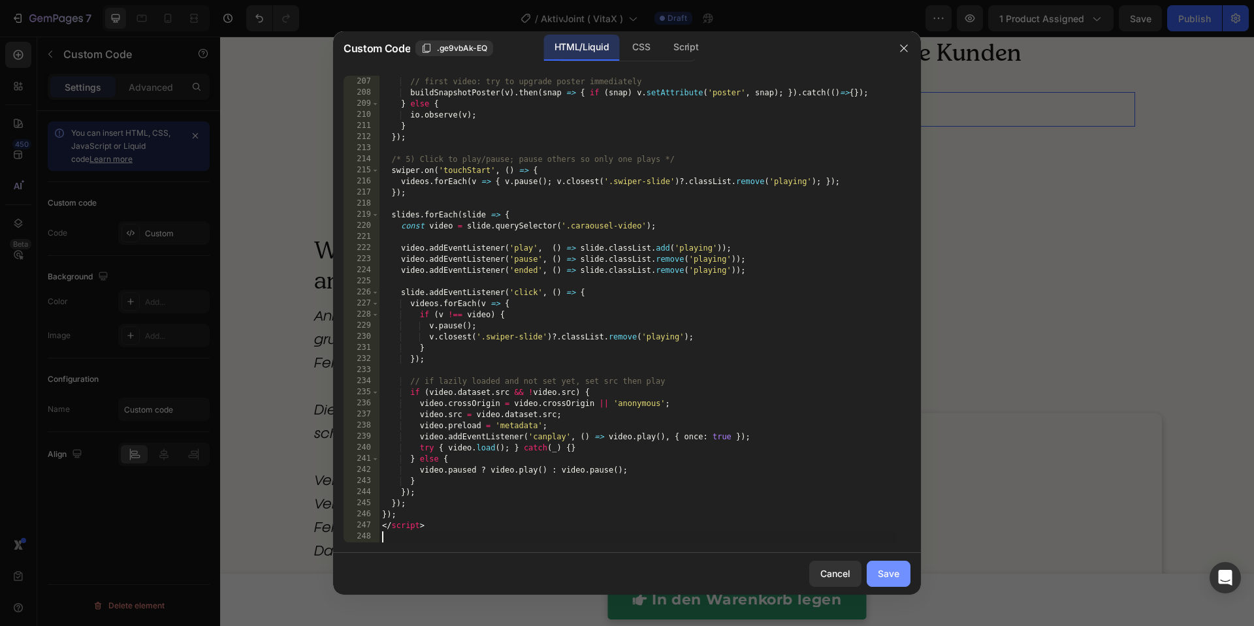
click at [876, 573] on button "Save" at bounding box center [889, 574] width 44 height 26
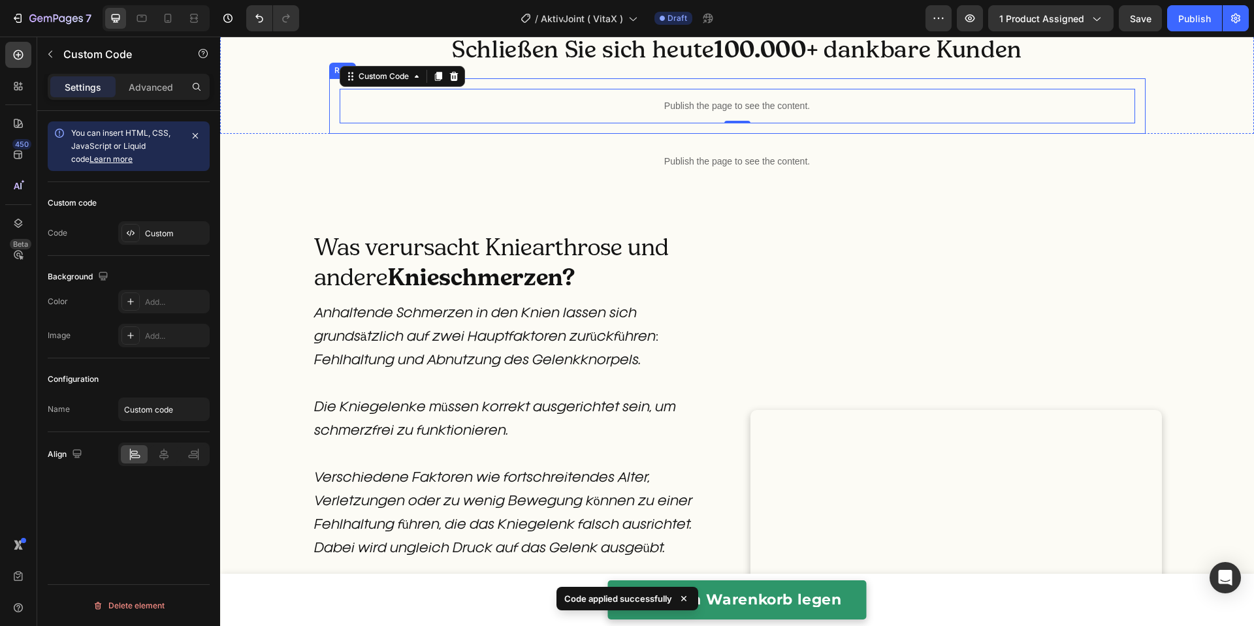
scroll to position [1031, 0]
click at [971, 24] on icon "button" at bounding box center [969, 18] width 13 height 13
click at [478, 123] on div "Publish the page to see the content." at bounding box center [738, 106] width 796 height 35
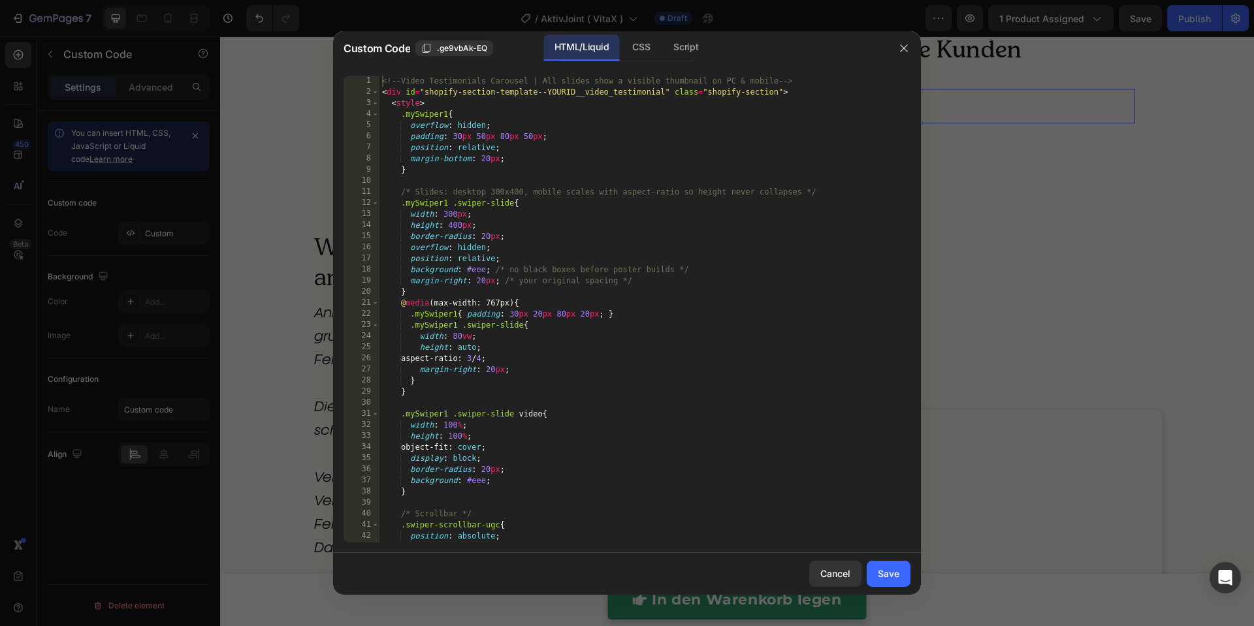
click at [478, 275] on div "<!-- Video Testimonials Carousel | All slides show a visible thumbnail on PC & …" at bounding box center [638, 320] width 518 height 489
type textarea "</script>"
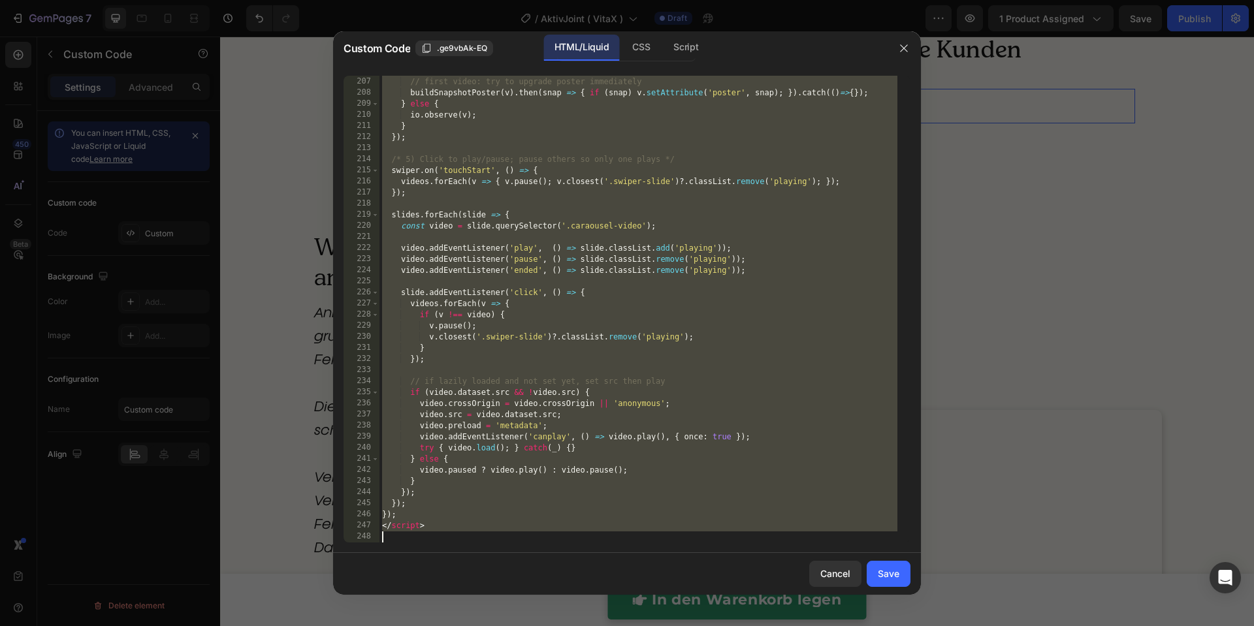
scroll to position [2353, 0]
paste textarea
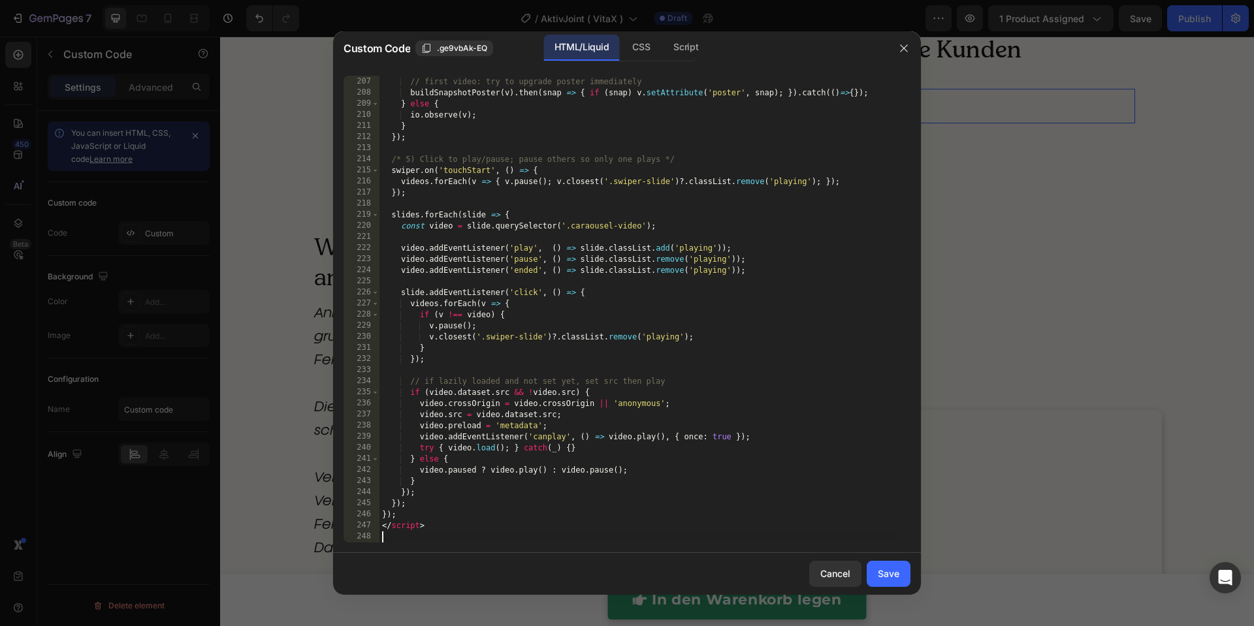
type textarea "</script>"
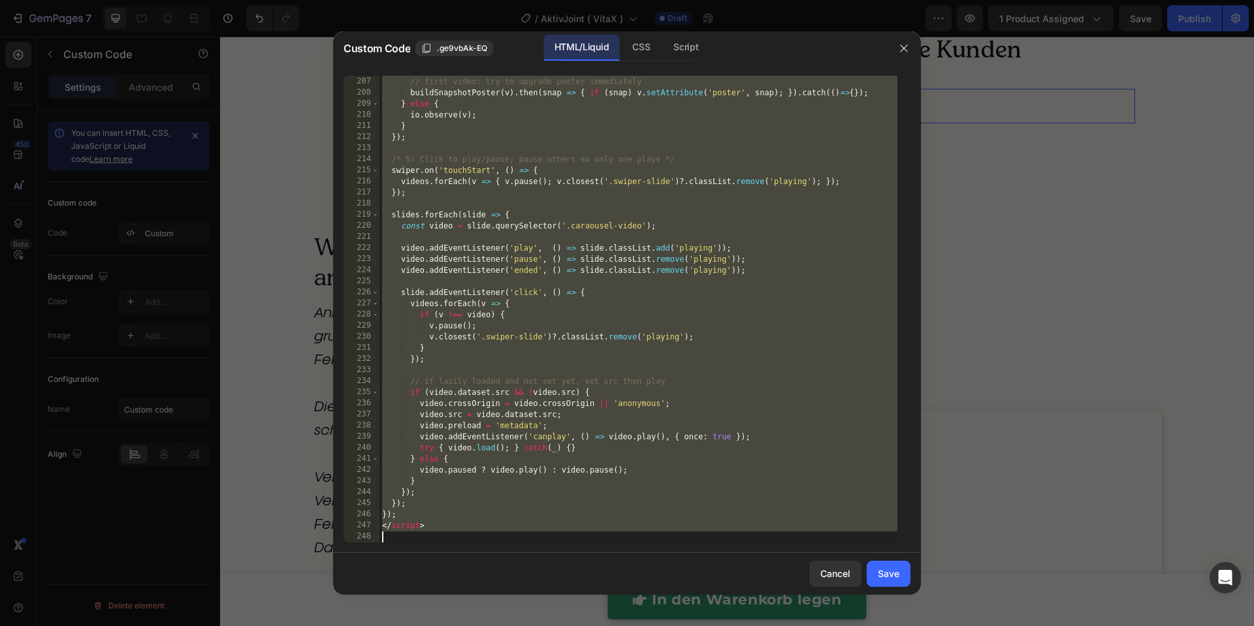
paste textarea
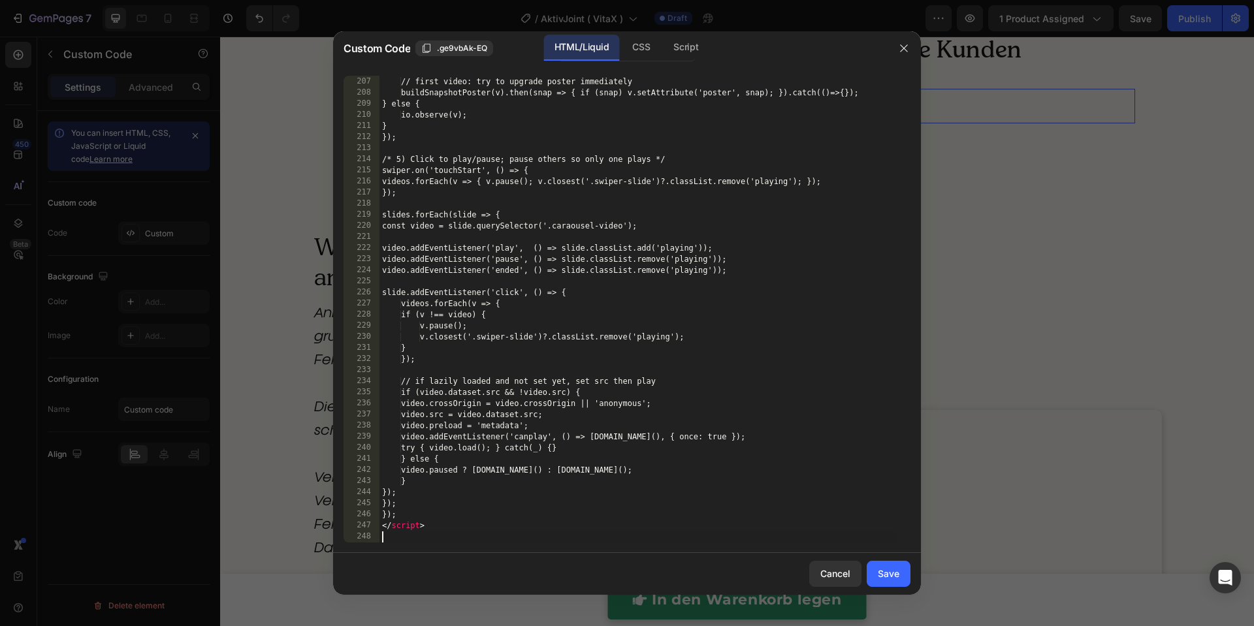
drag, startPoint x: 883, startPoint y: 577, endPoint x: 890, endPoint y: 466, distance: 111.2
click at [883, 576] on div "Save" at bounding box center [889, 574] width 22 height 14
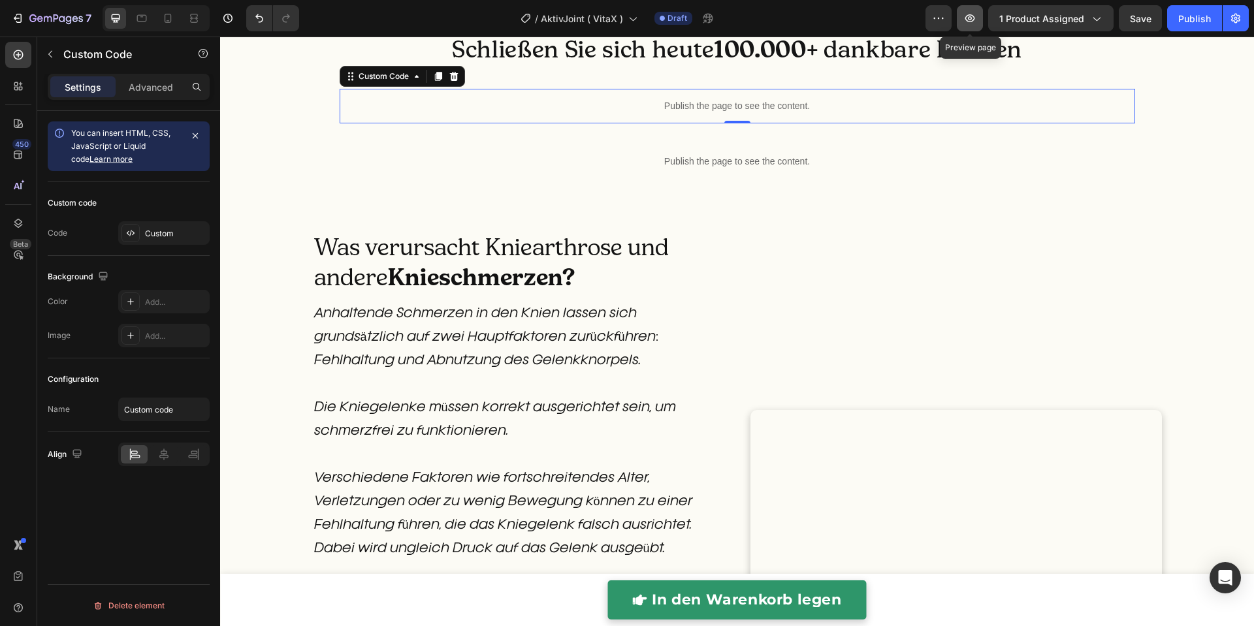
click at [967, 23] on icon "button" at bounding box center [969, 18] width 13 height 13
click at [606, 113] on p "Publish the page to see the content." at bounding box center [738, 106] width 796 height 14
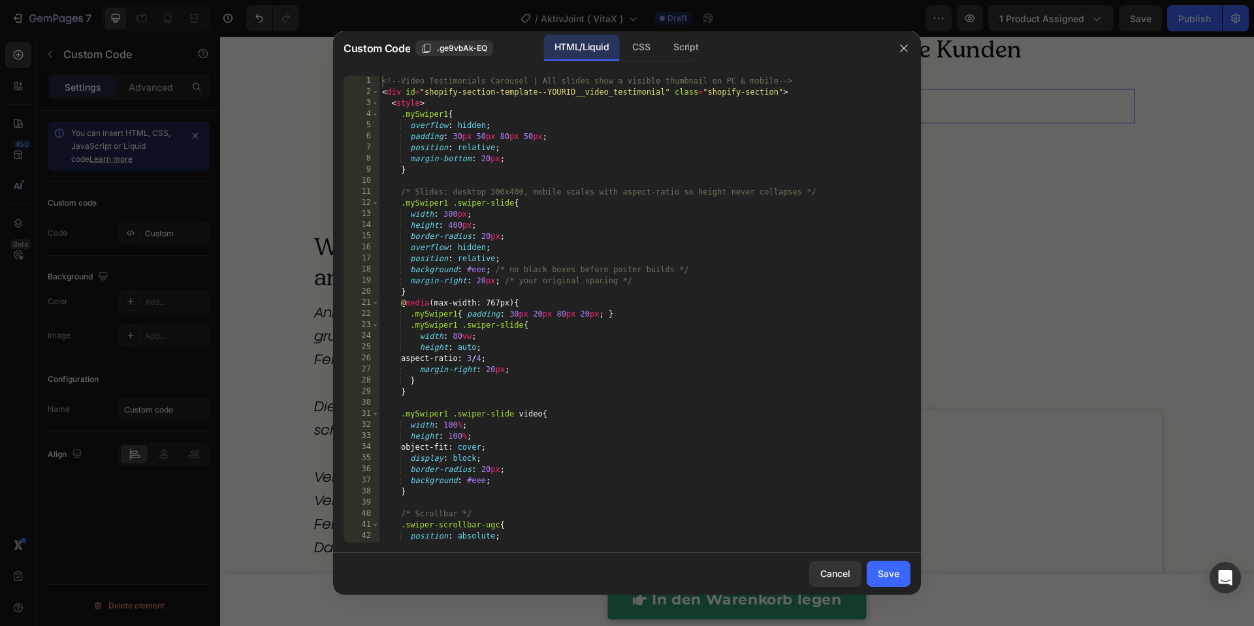
click at [605, 268] on div "<!-- Video Testimonials Carousel | All slides show a visible thumbnail on PC & …" at bounding box center [638, 320] width 518 height 489
type textarea "</script>"
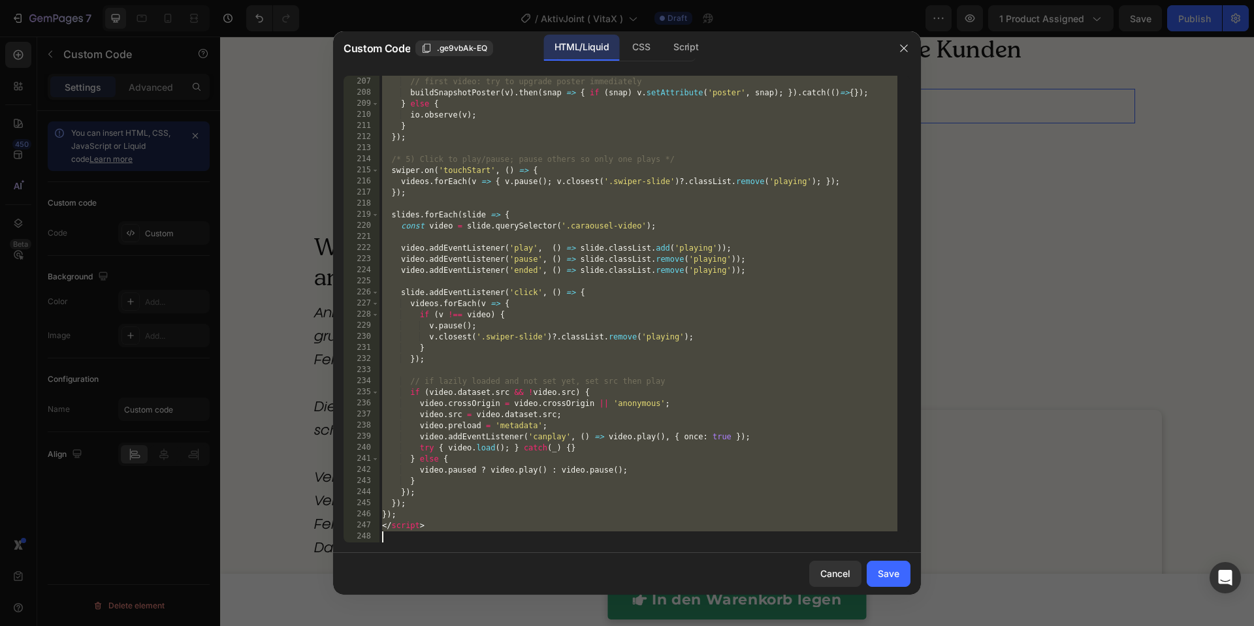
paste textarea
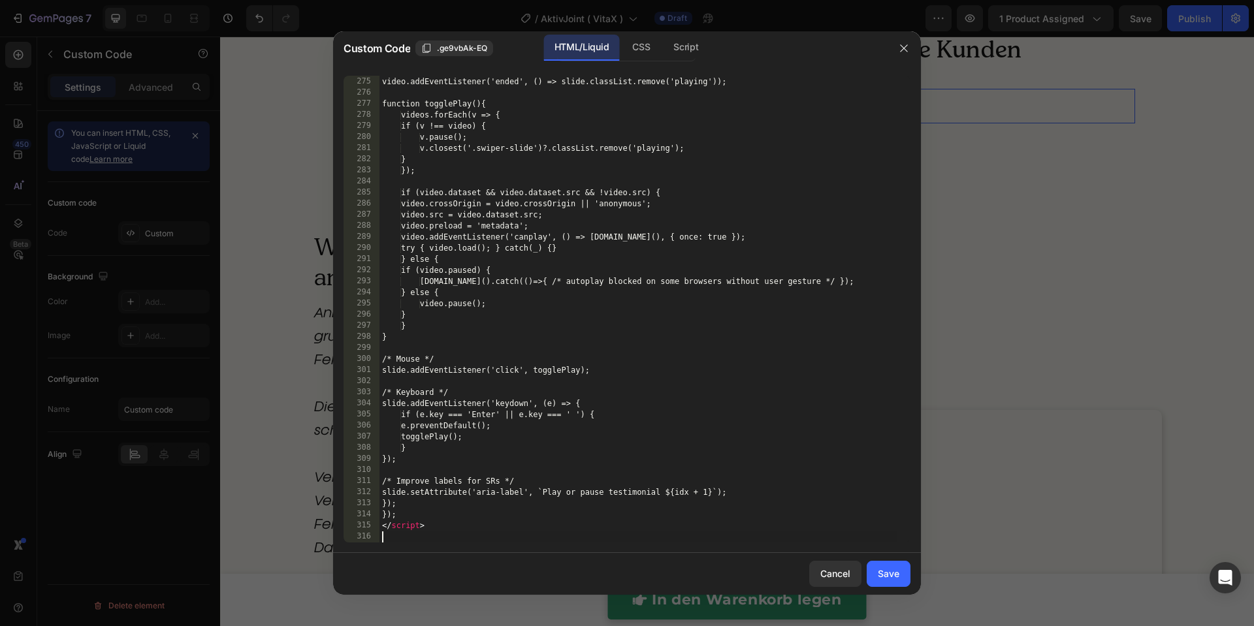
scroll to position [3130, 0]
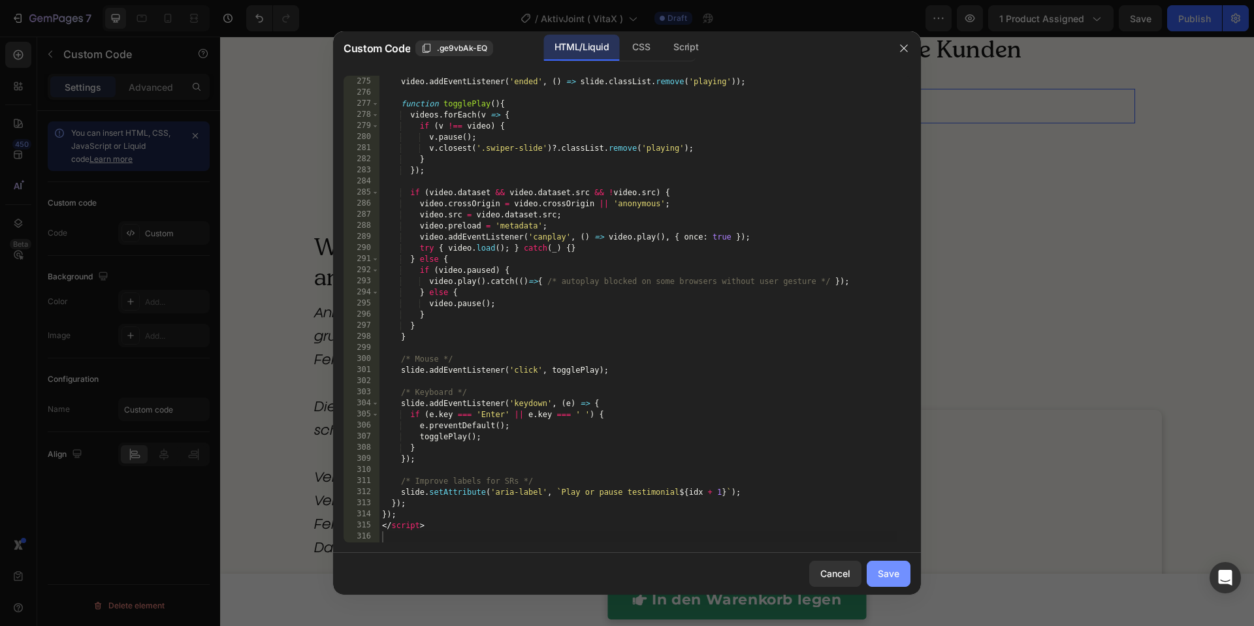
click at [897, 581] on button "Save" at bounding box center [889, 574] width 44 height 26
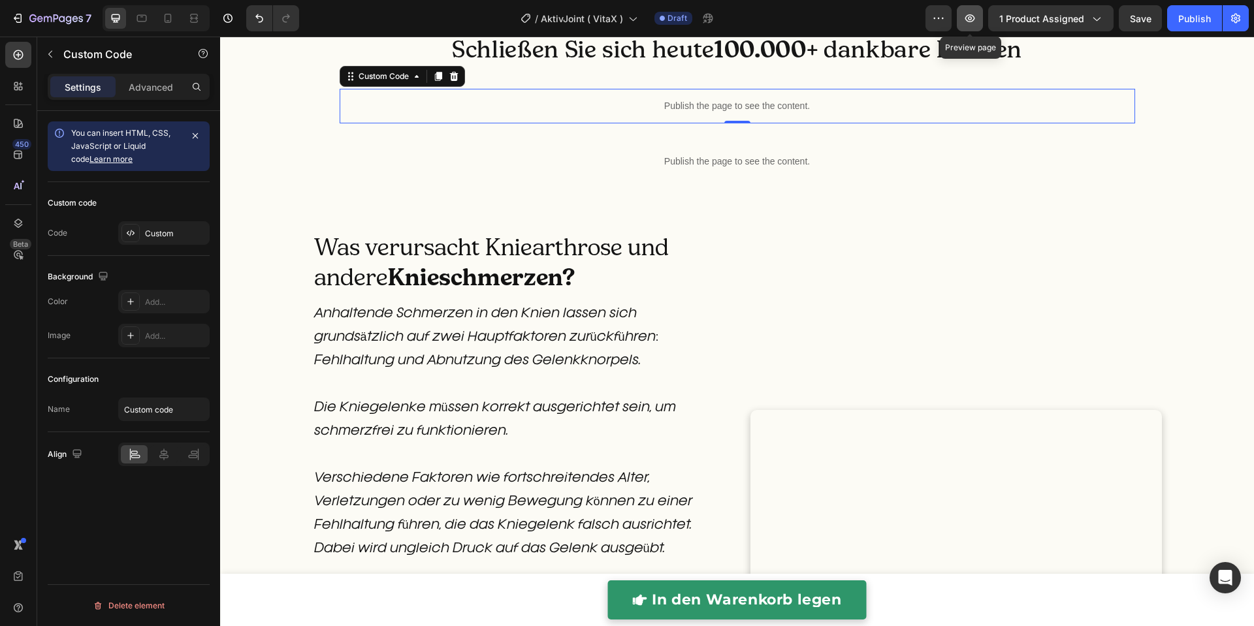
click at [976, 16] on icon "button" at bounding box center [969, 18] width 13 height 13
click at [463, 113] on p "Publish the page to see the content." at bounding box center [738, 106] width 796 height 14
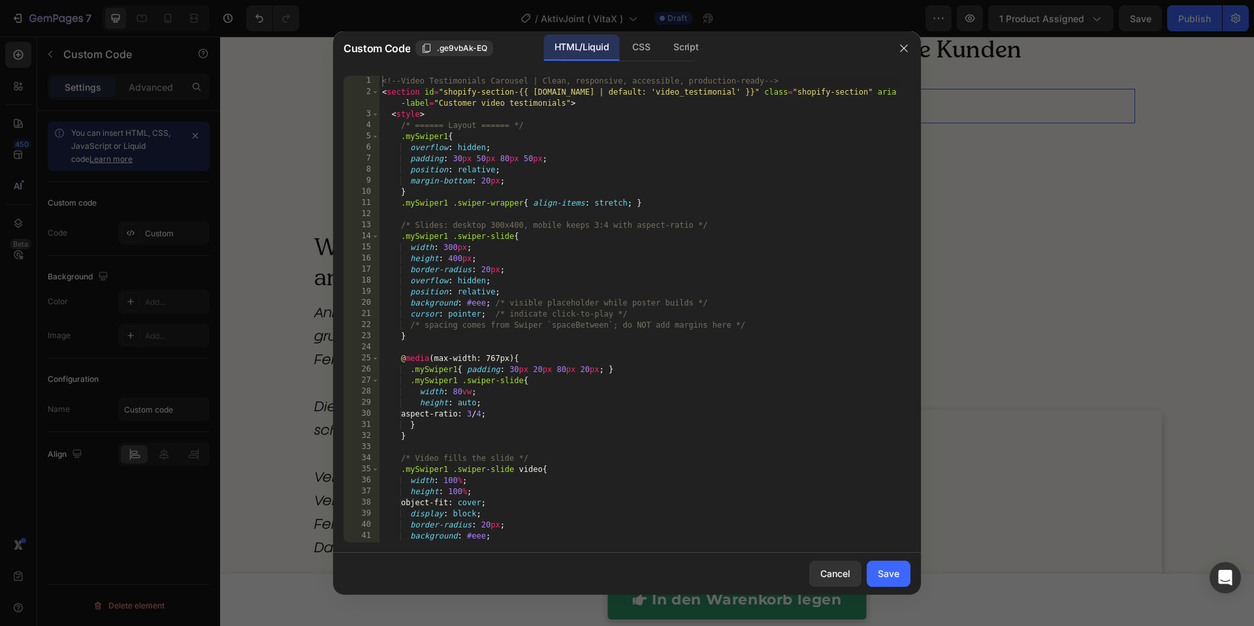
click at [525, 289] on div "<!-- Video Testimonials Carousel | Clean, responsive, accessible, production-re…" at bounding box center [638, 320] width 518 height 489
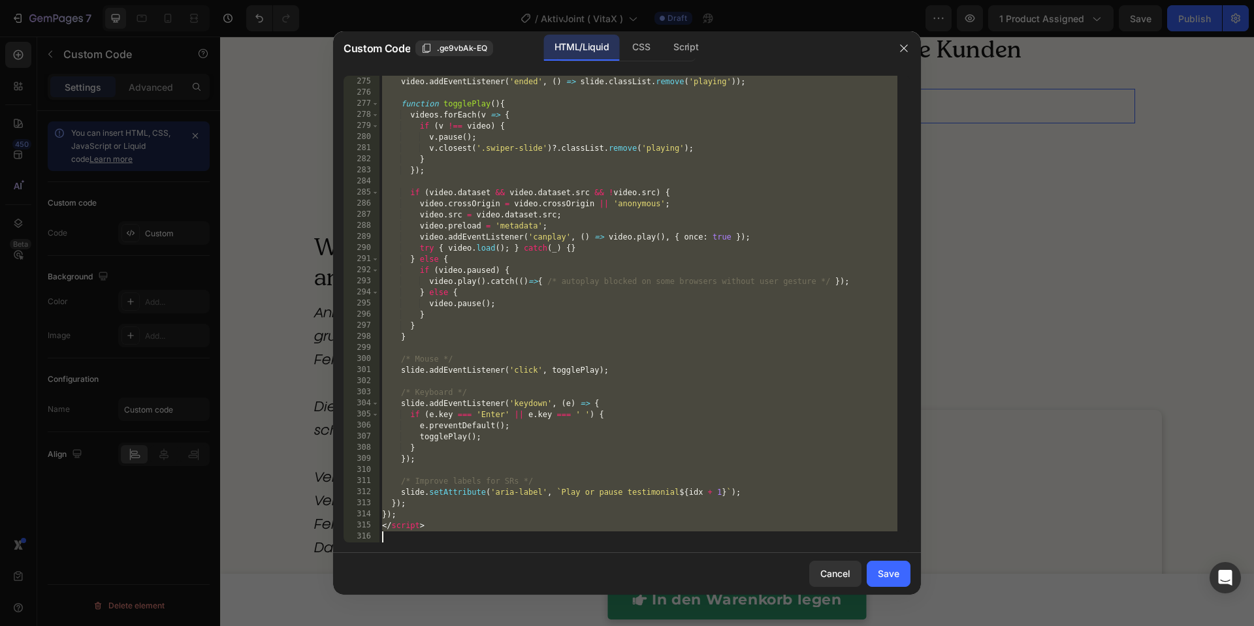
click at [565, 236] on div "video . addEventListener ( 'pause' , ( ) => slide . classList . remove ( 'playi…" at bounding box center [638, 309] width 518 height 489
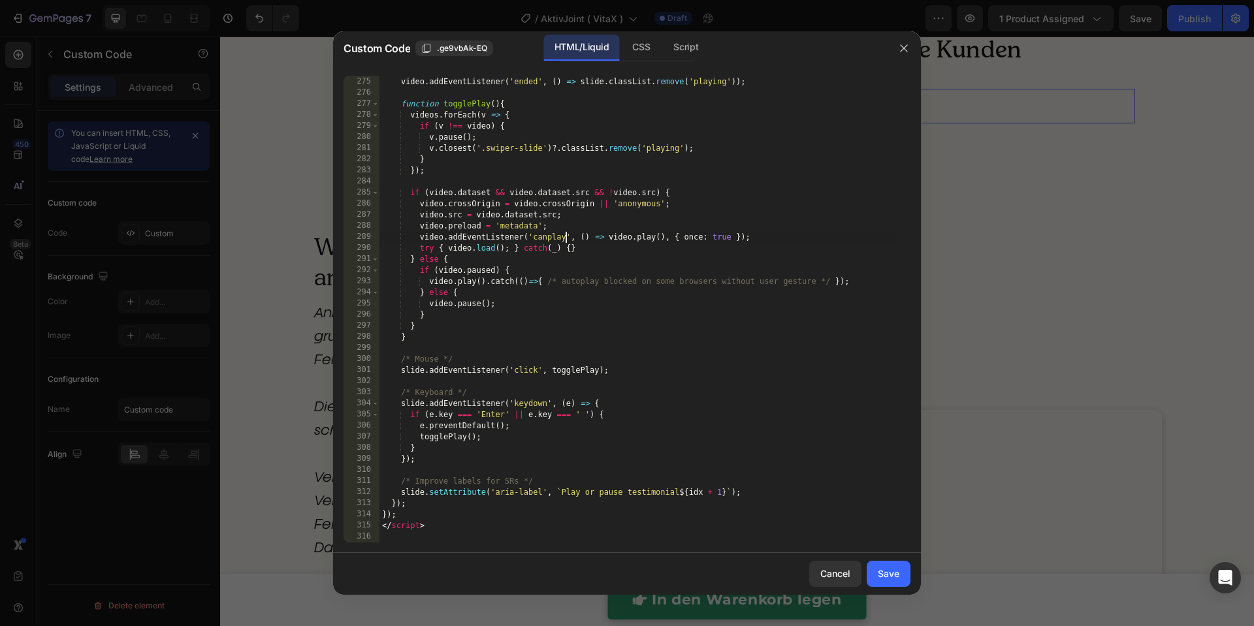
type textarea "</script>"
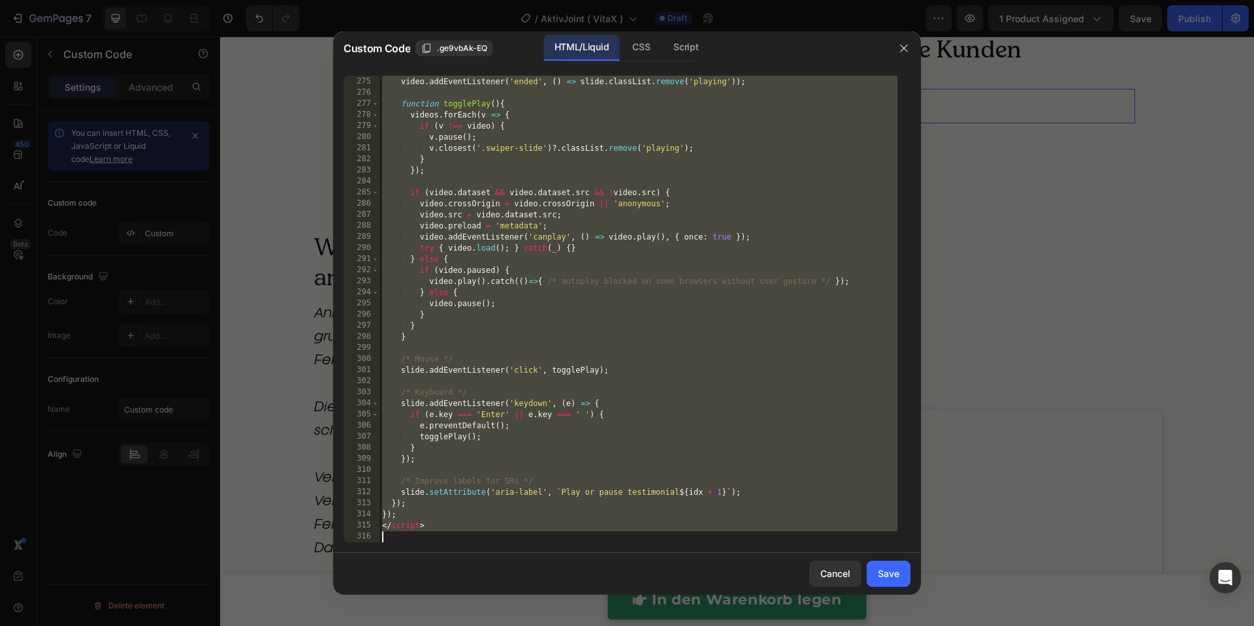
paste textarea
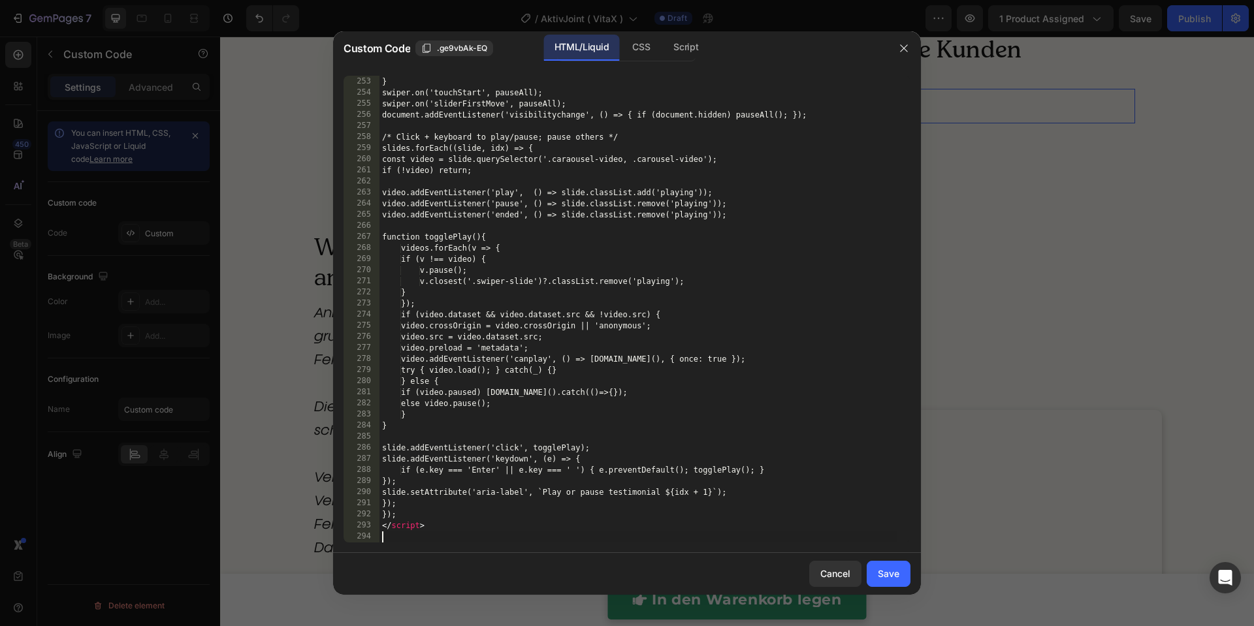
scroll to position [2875, 0]
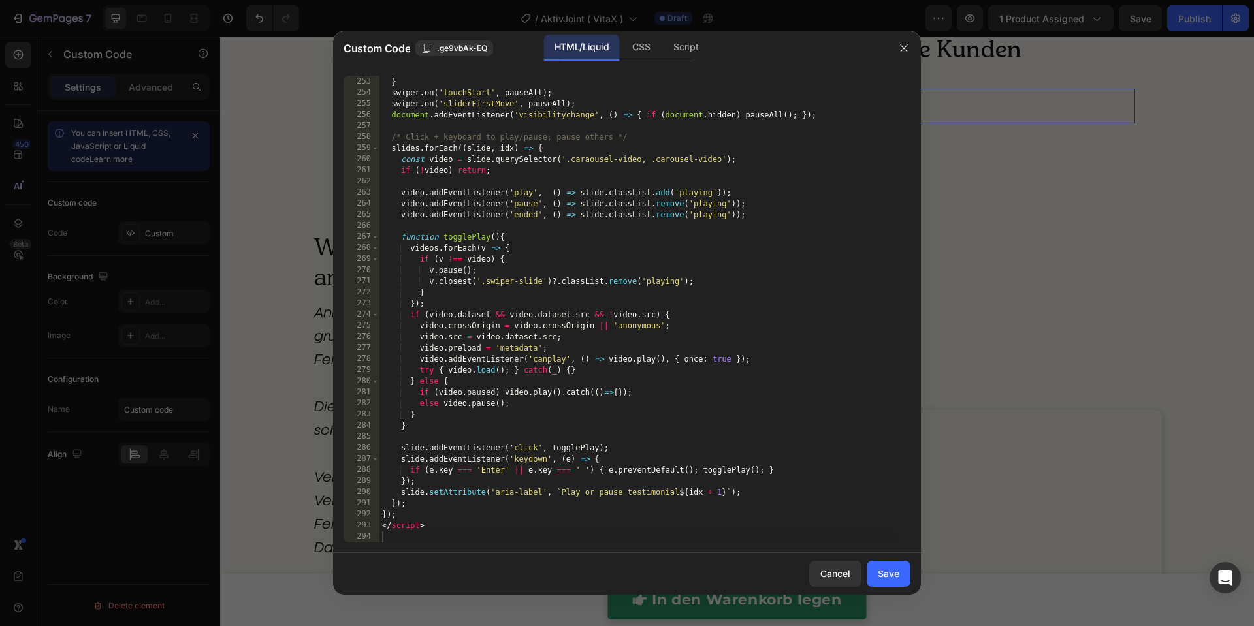
drag, startPoint x: 897, startPoint y: 582, endPoint x: 930, endPoint y: 390, distance: 194.9
click at [897, 582] on button "Save" at bounding box center [889, 574] width 44 height 26
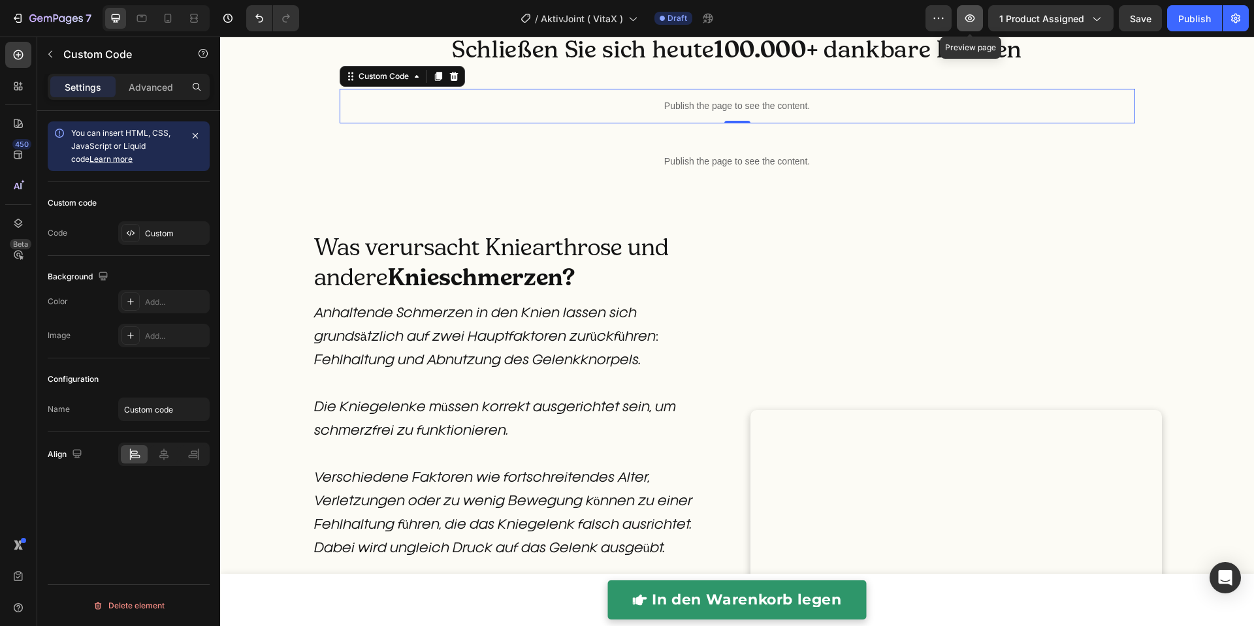
click at [975, 16] on icon "button" at bounding box center [970, 18] width 10 height 8
click at [702, 113] on p "Publish the page to see the content." at bounding box center [738, 106] width 796 height 14
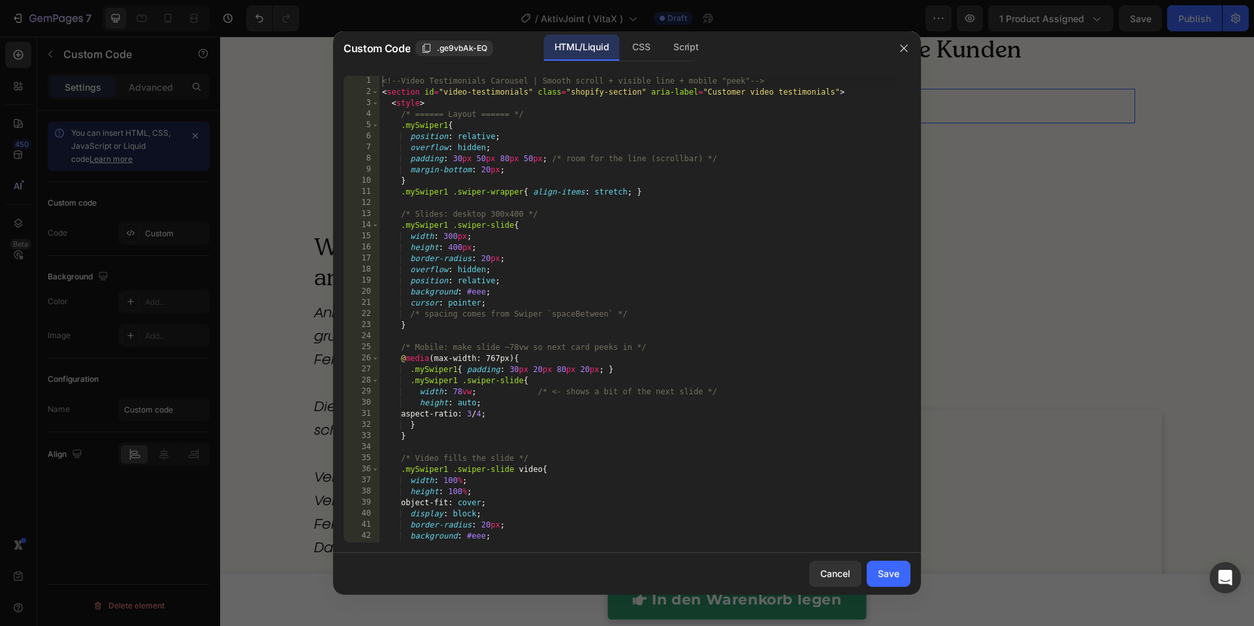
click at [702, 263] on div "<!-- Video Testimonials Carousel | Smooth scroll + visible line + mobile "peek"…" at bounding box center [638, 320] width 518 height 489
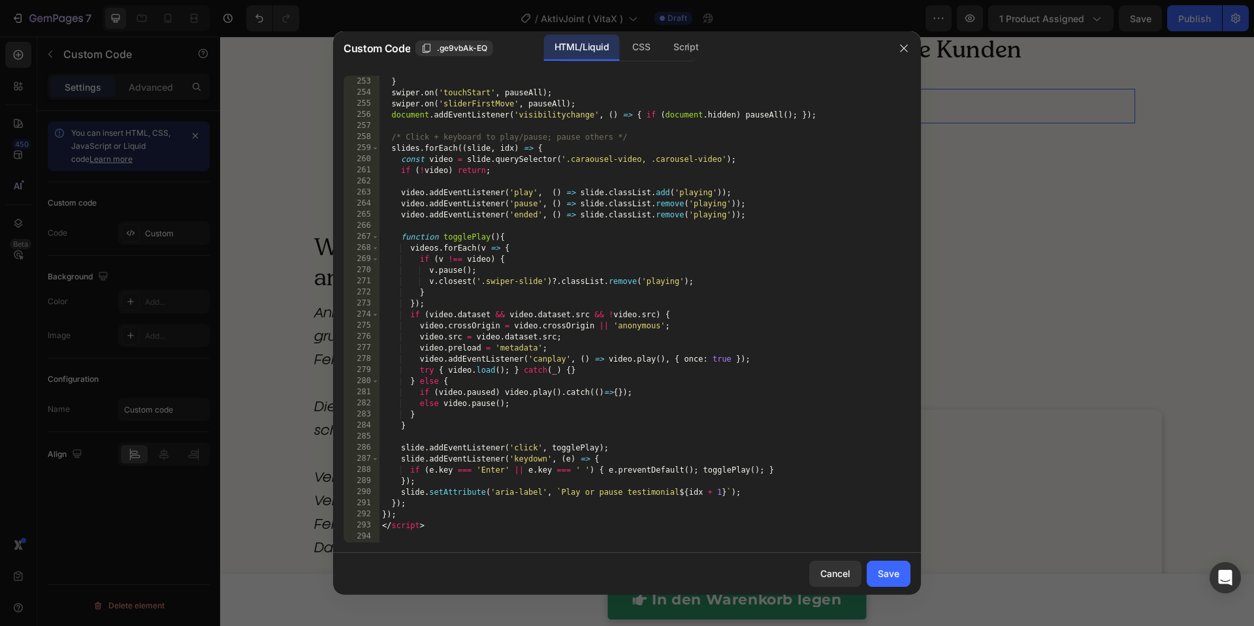
type textarea "</script>"
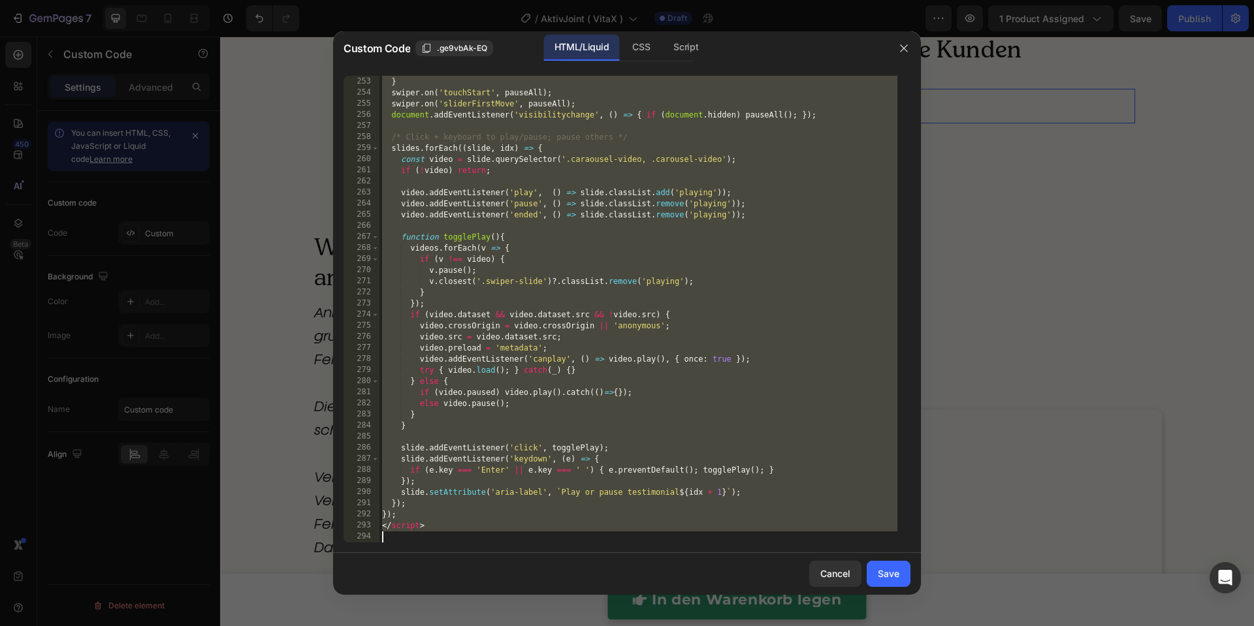
paste textarea
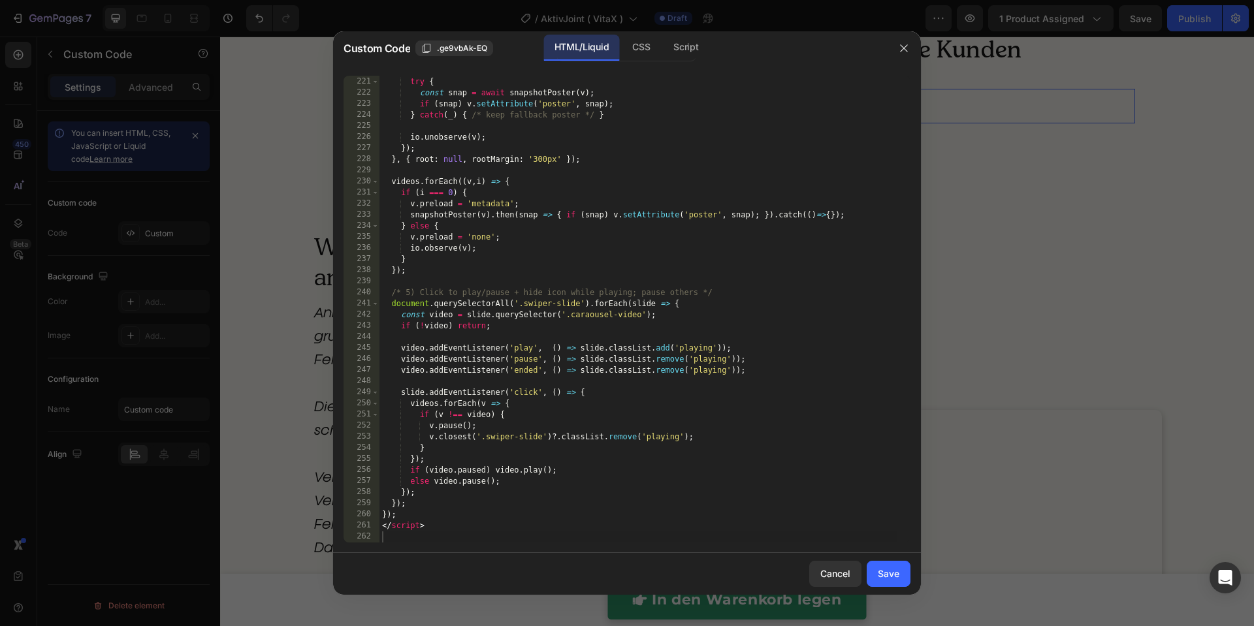
drag, startPoint x: 892, startPoint y: 572, endPoint x: 922, endPoint y: 481, distance: 96.2
click at [891, 572] on div "Save" at bounding box center [889, 574] width 22 height 14
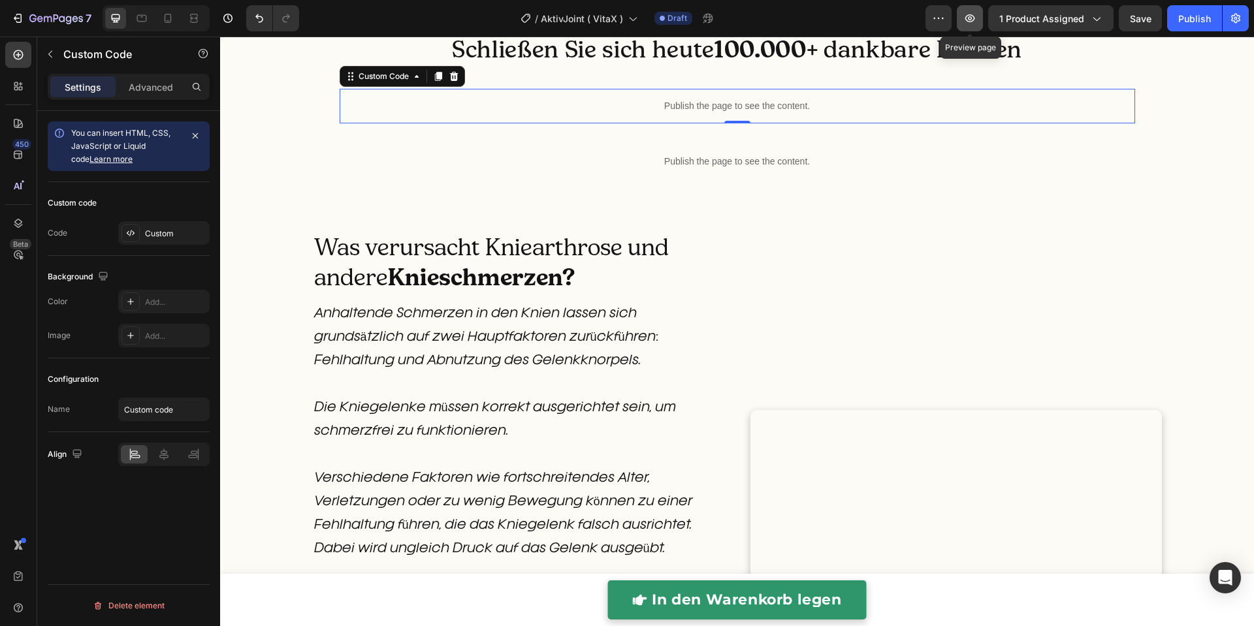
click at [969, 18] on icon "button" at bounding box center [969, 18] width 13 height 13
click at [526, 113] on p "Publish the page to see the content." at bounding box center [738, 106] width 796 height 14
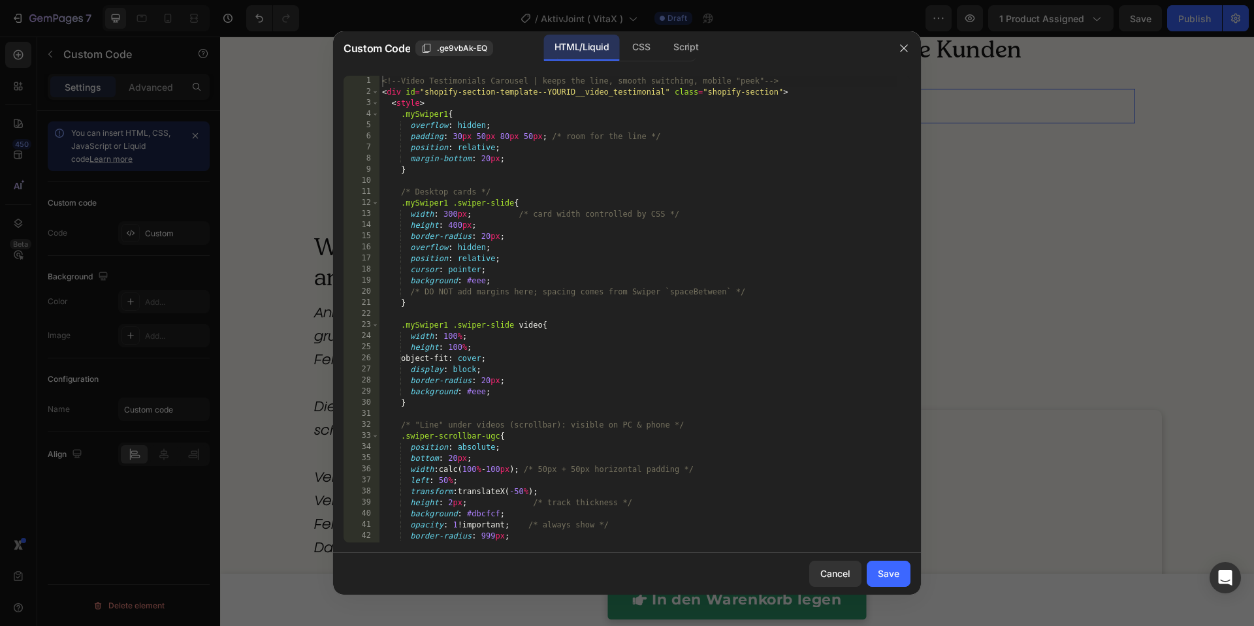
click at [526, 260] on div "<!-- Video Testimonials Carousel | keeps the line, smooth switching, mobile "pe…" at bounding box center [638, 320] width 518 height 489
type textarea "</script>"
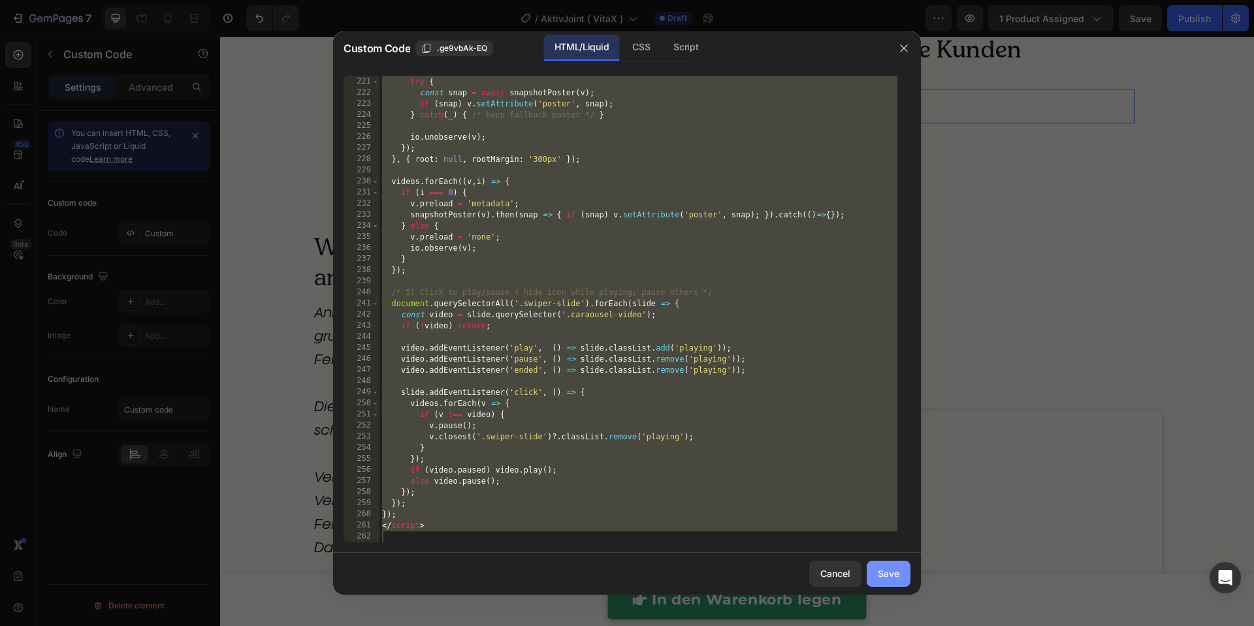
click at [890, 573] on div "Save" at bounding box center [889, 574] width 22 height 14
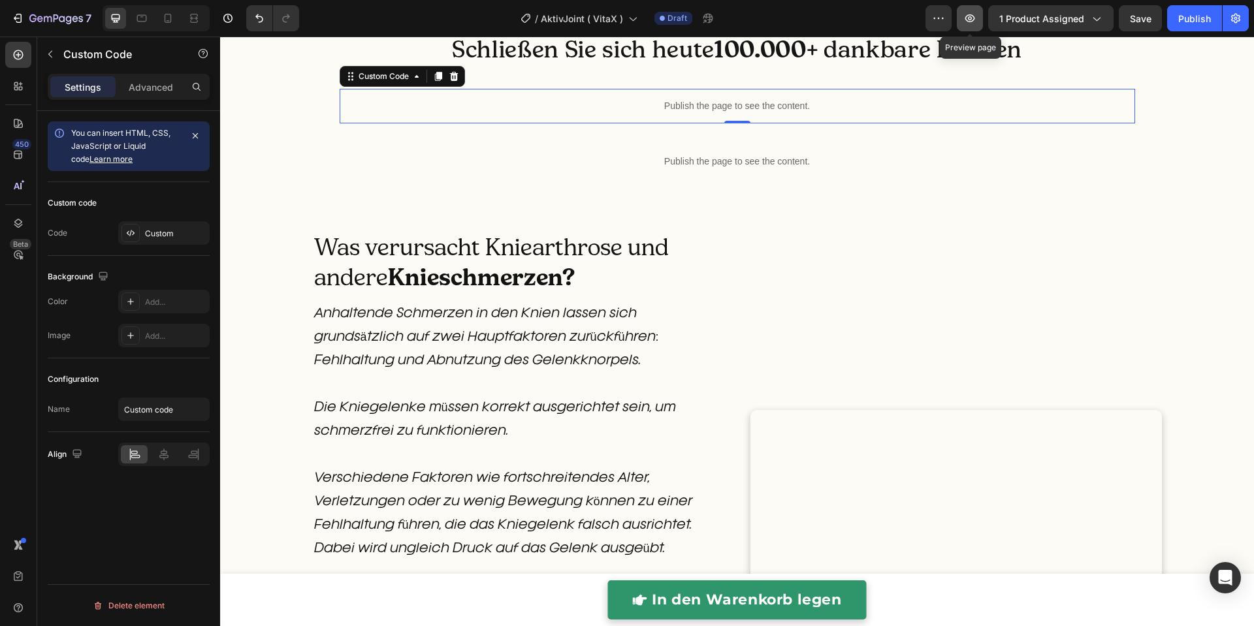
click at [973, 25] on button "button" at bounding box center [970, 18] width 26 height 26
drag, startPoint x: 972, startPoint y: 20, endPoint x: 960, endPoint y: 16, distance: 12.4
click at [969, 20] on icon "button" at bounding box center [969, 18] width 13 height 13
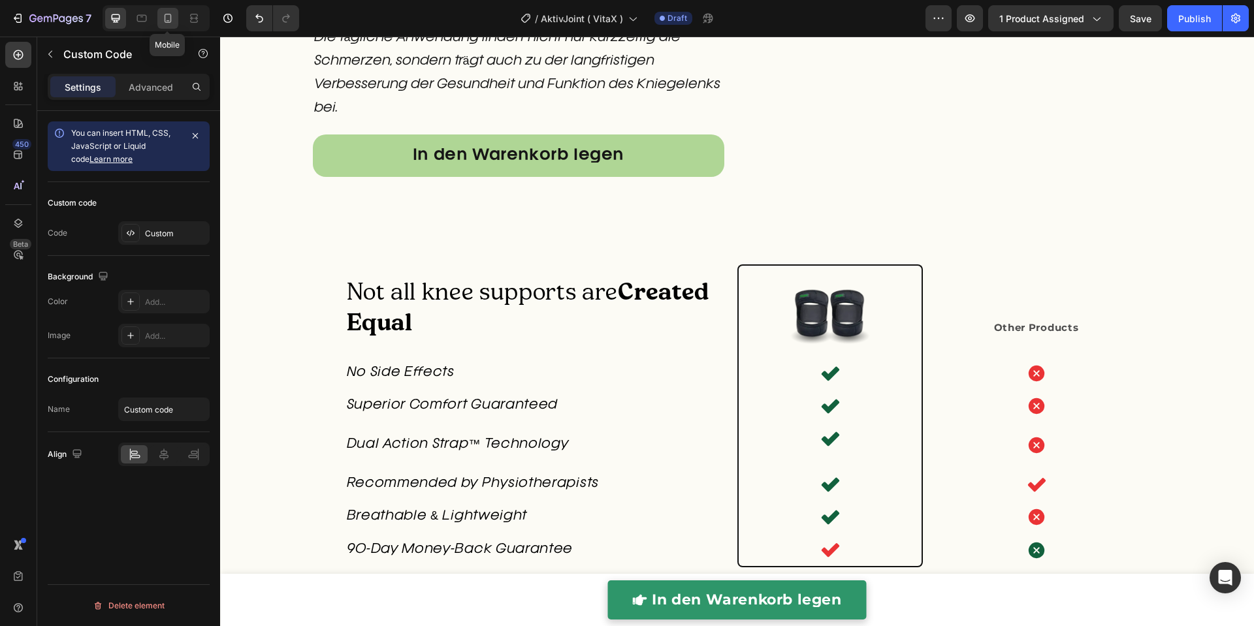
click at [176, 21] on div at bounding box center [167, 18] width 21 height 21
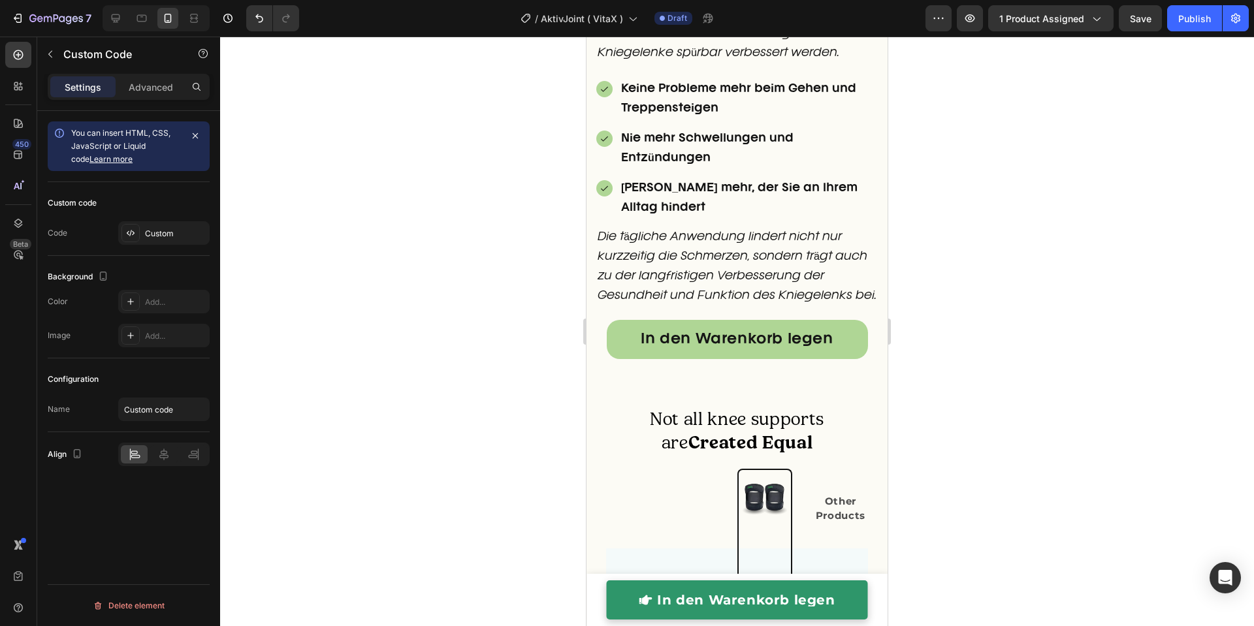
click at [509, 245] on div at bounding box center [737, 332] width 1034 height 590
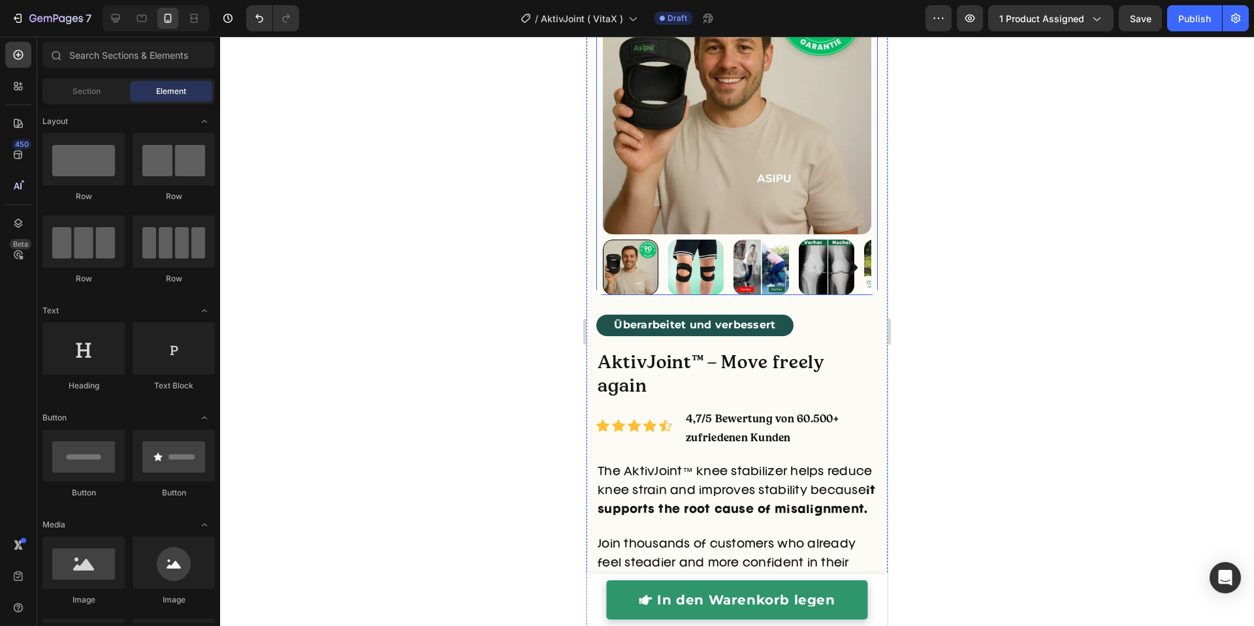
scroll to position [177, 0]
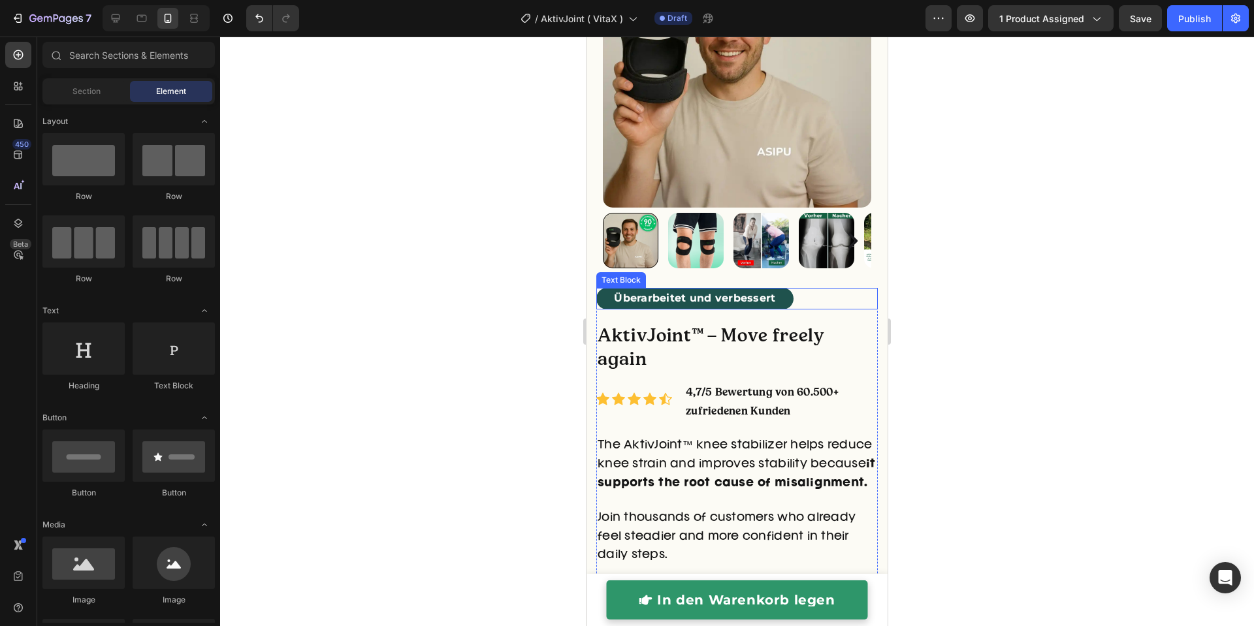
click at [780, 289] on p "Überarbeitet und verbessert" at bounding box center [695, 298] width 195 height 19
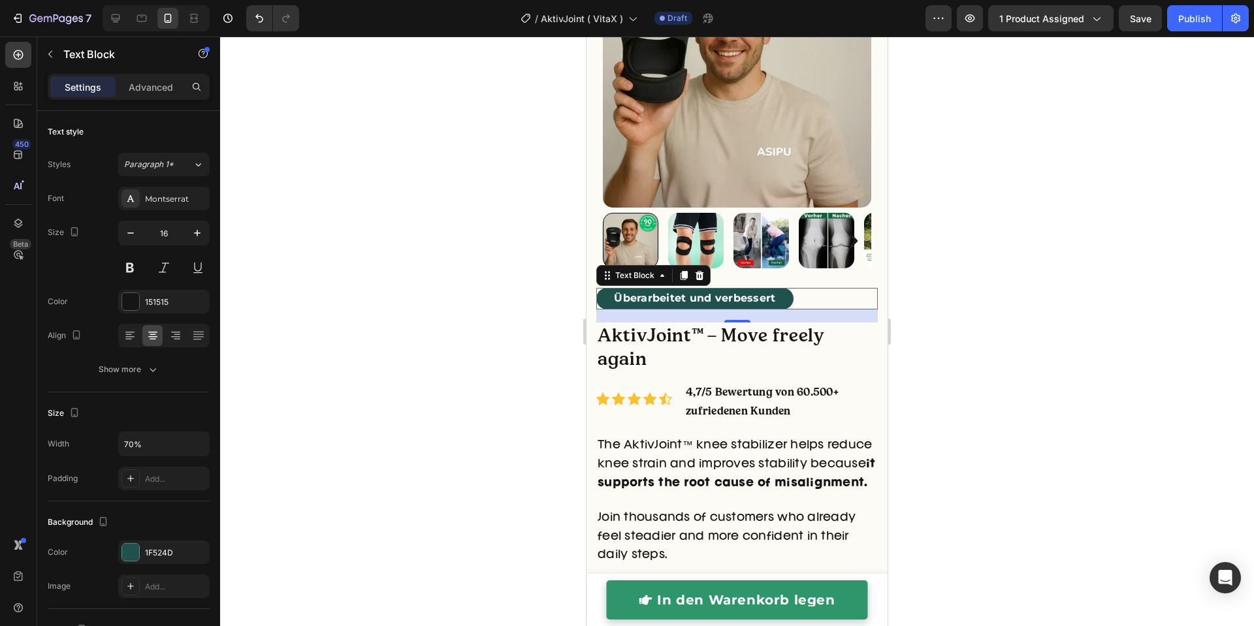
click at [416, 308] on div at bounding box center [737, 332] width 1034 height 590
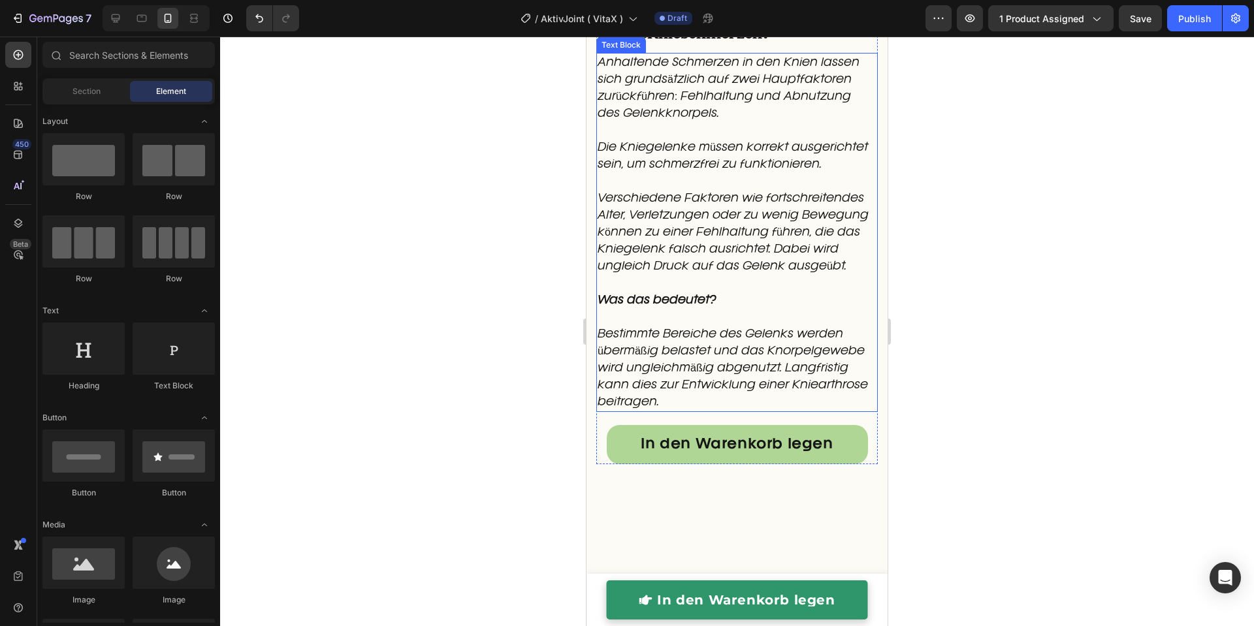
scroll to position [1937, 0]
click at [816, 47] on h2 "Was verursacht Kniearthrose und andere Knieschmerzen?" at bounding box center [736, 22] width 281 height 50
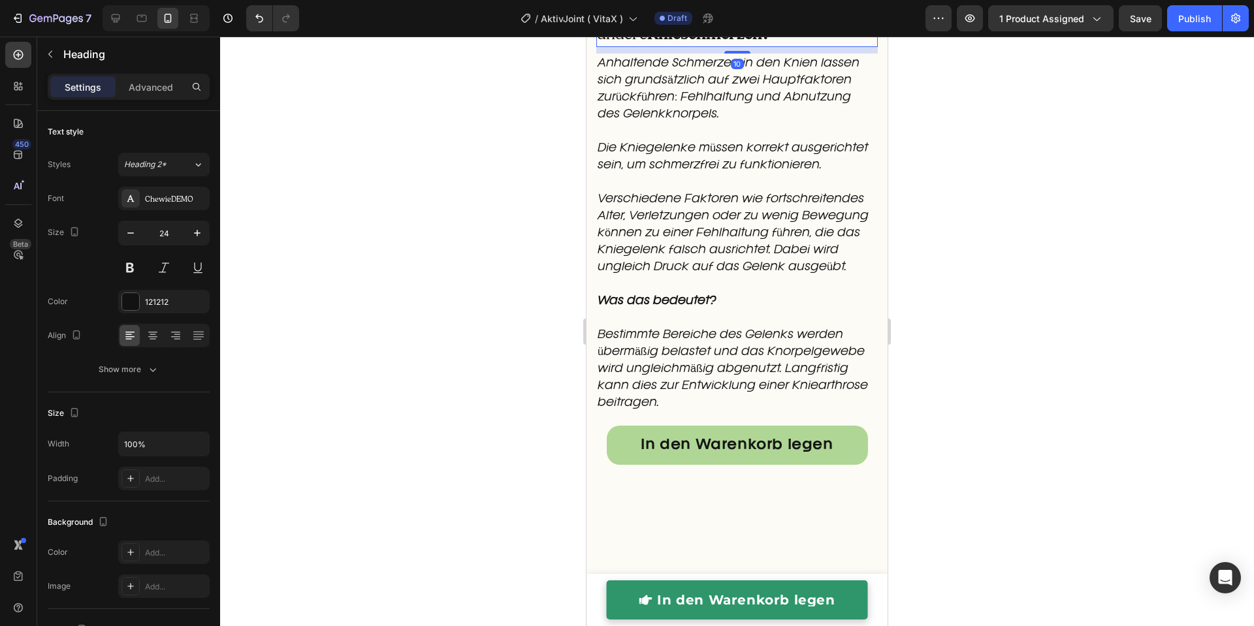
click at [726, 54] on div "10" at bounding box center [736, 50] width 281 height 7
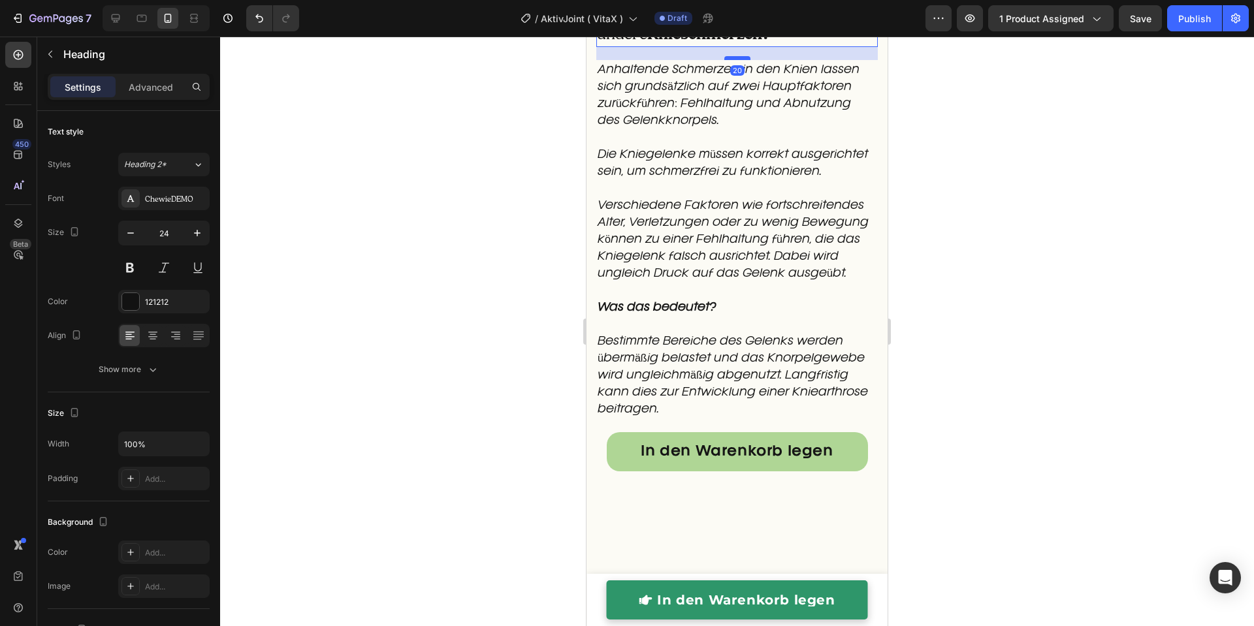
drag, startPoint x: 728, startPoint y: 178, endPoint x: 729, endPoint y: 184, distance: 6.6
click at [729, 60] on div at bounding box center [737, 58] width 26 height 4
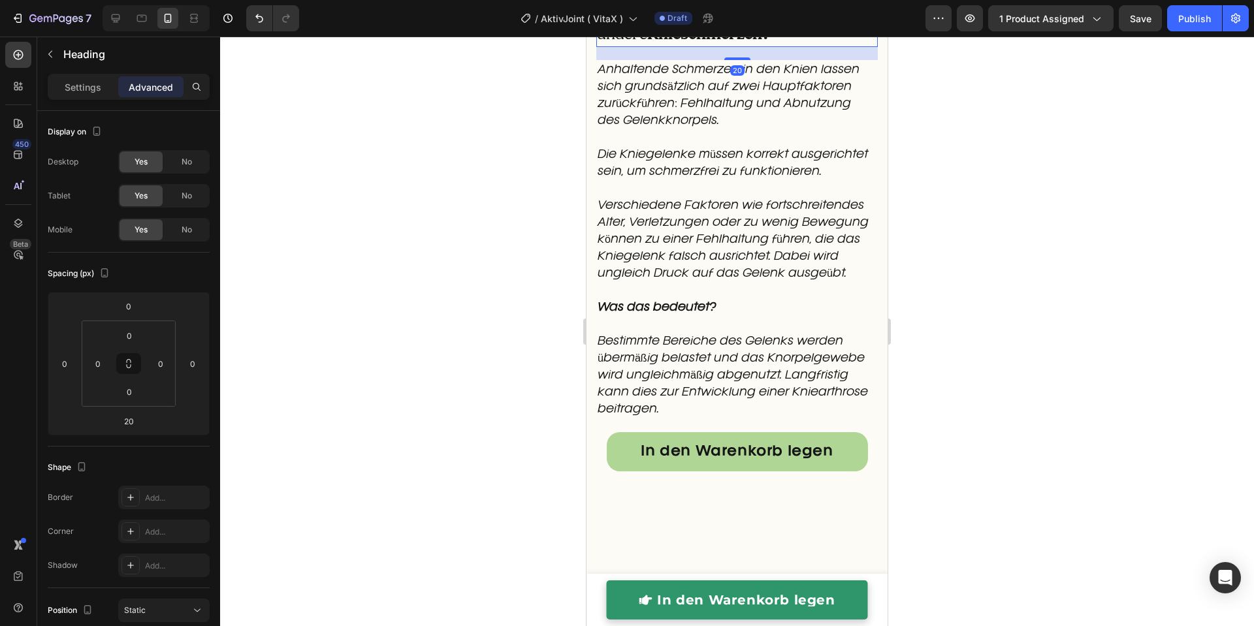
click at [545, 190] on div at bounding box center [737, 332] width 1034 height 590
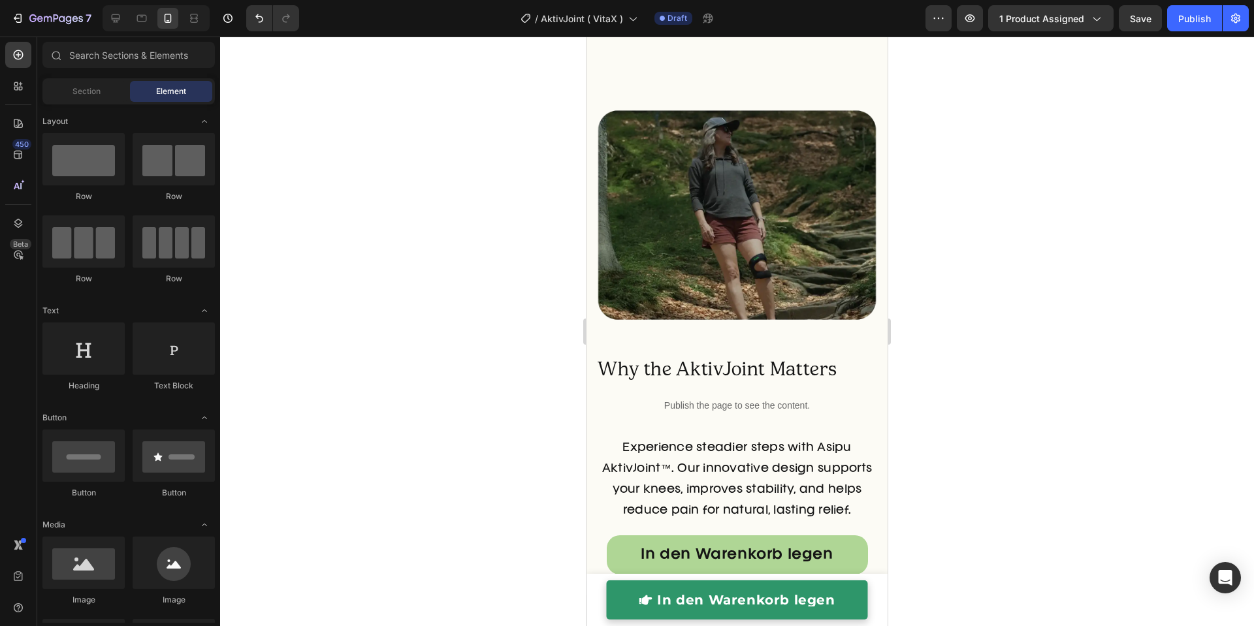
scroll to position [6695, 0]
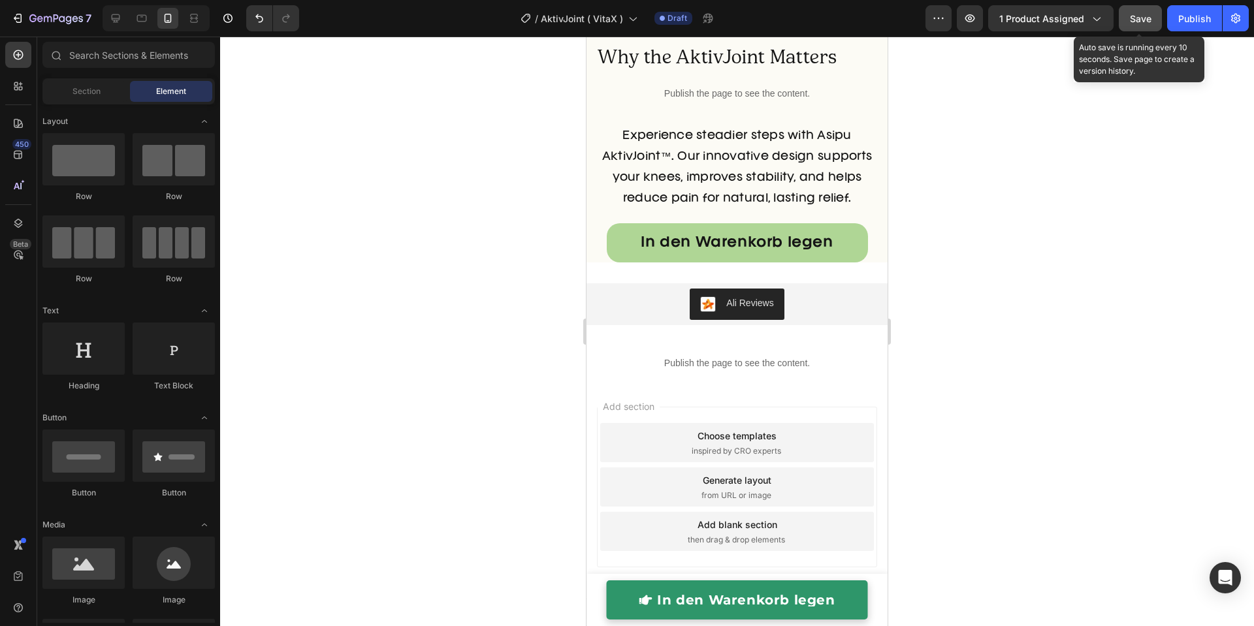
click at [1133, 26] on button "Save" at bounding box center [1140, 18] width 43 height 26
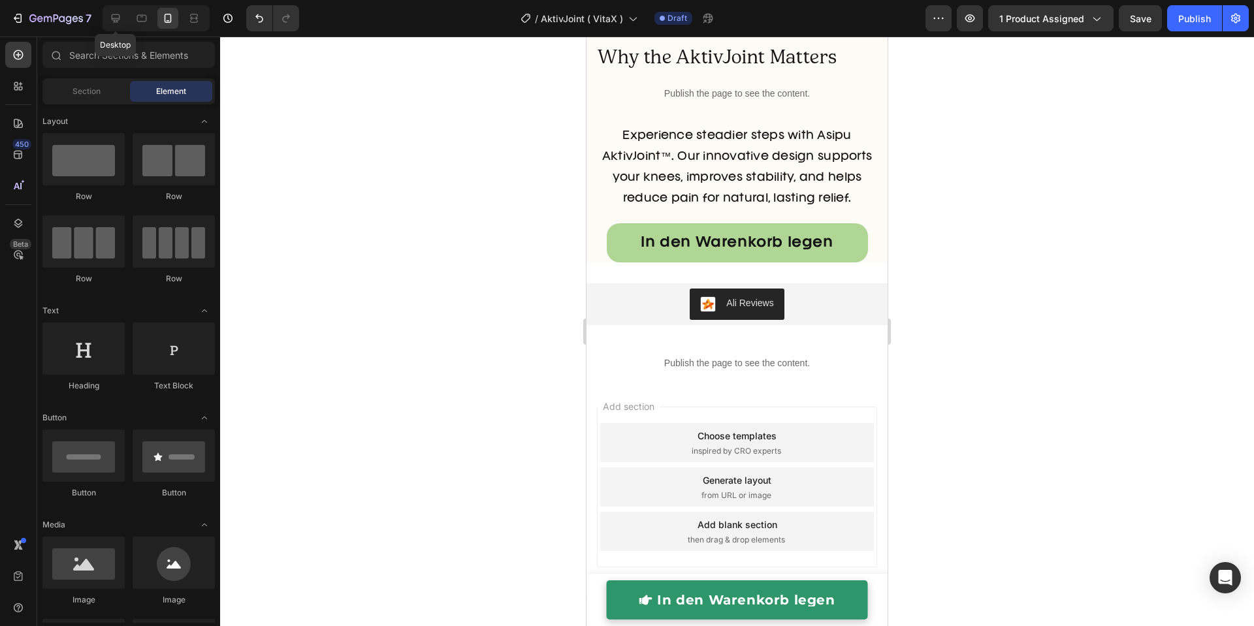
click at [113, 18] on icon at bounding box center [115, 18] width 13 height 13
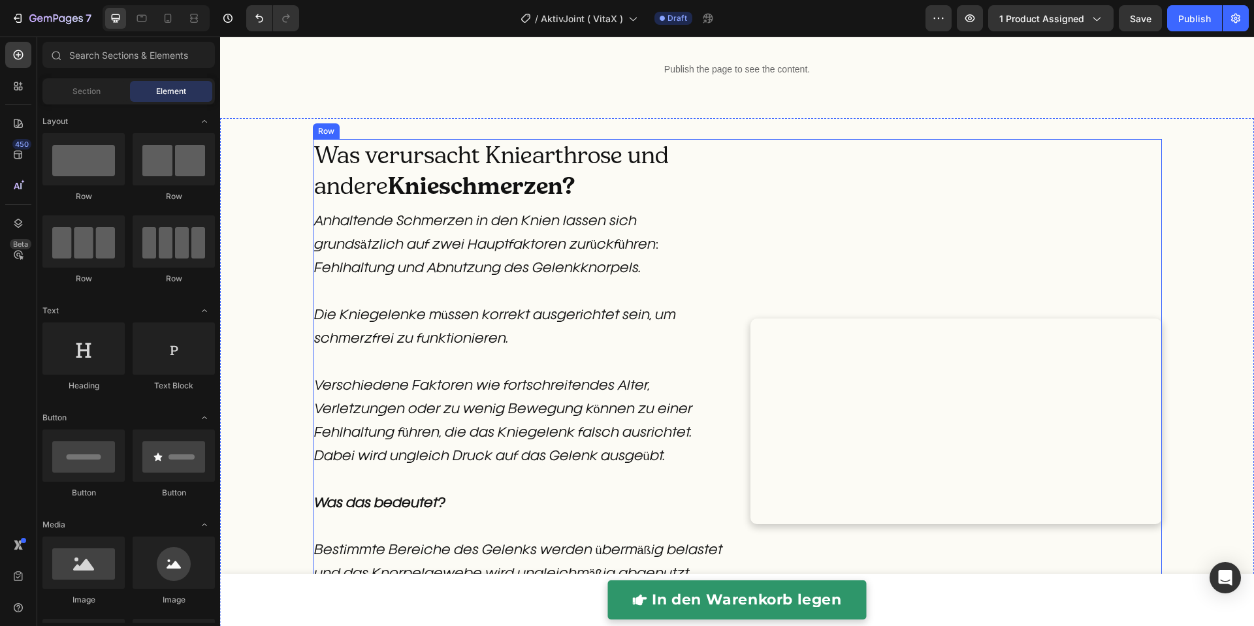
scroll to position [1200, 0]
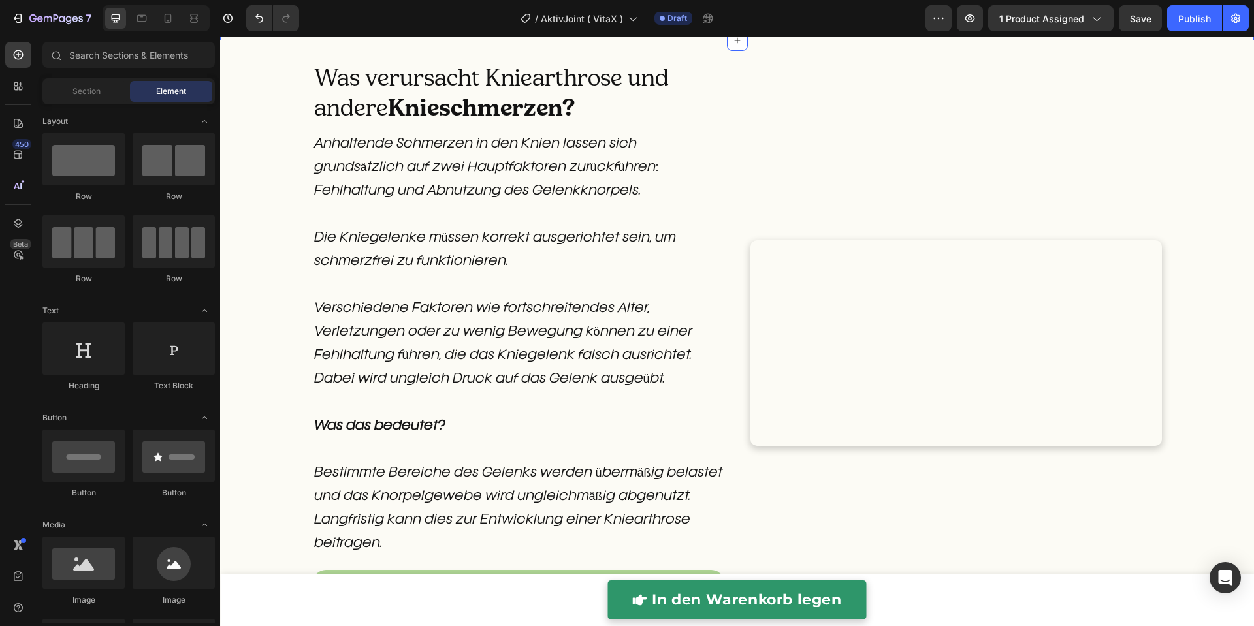
click at [706, 40] on div "Publish the page to see the content. Custom Code Row Section 4" at bounding box center [737, 2] width 1034 height 76
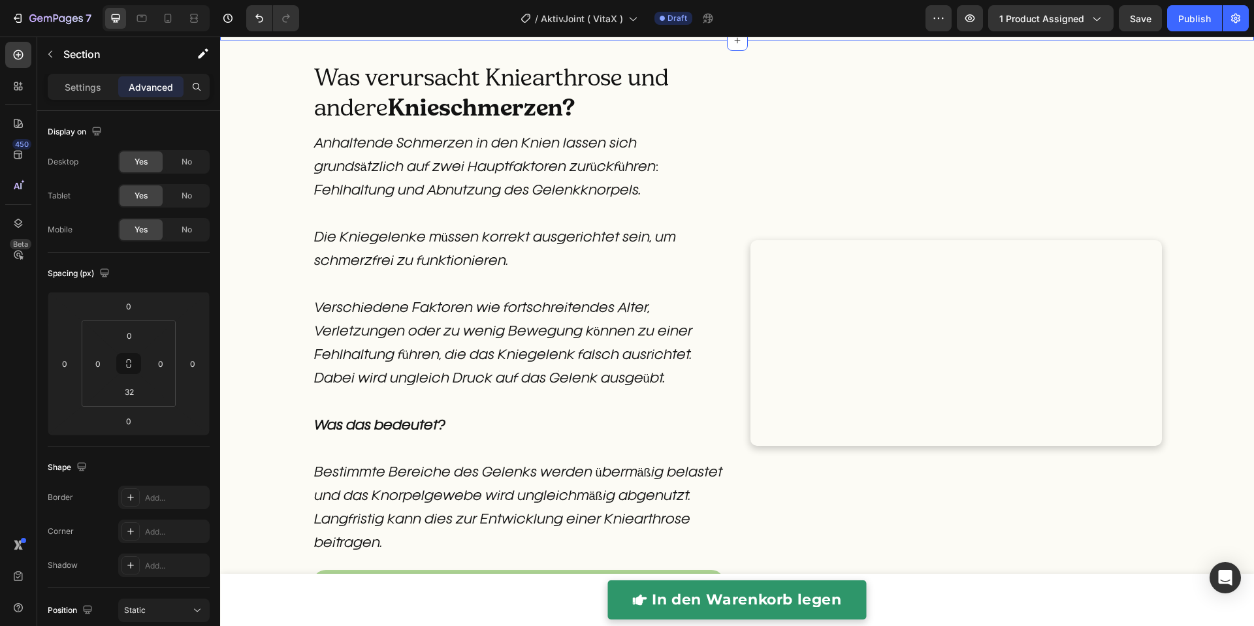
scroll to position [918, 0]
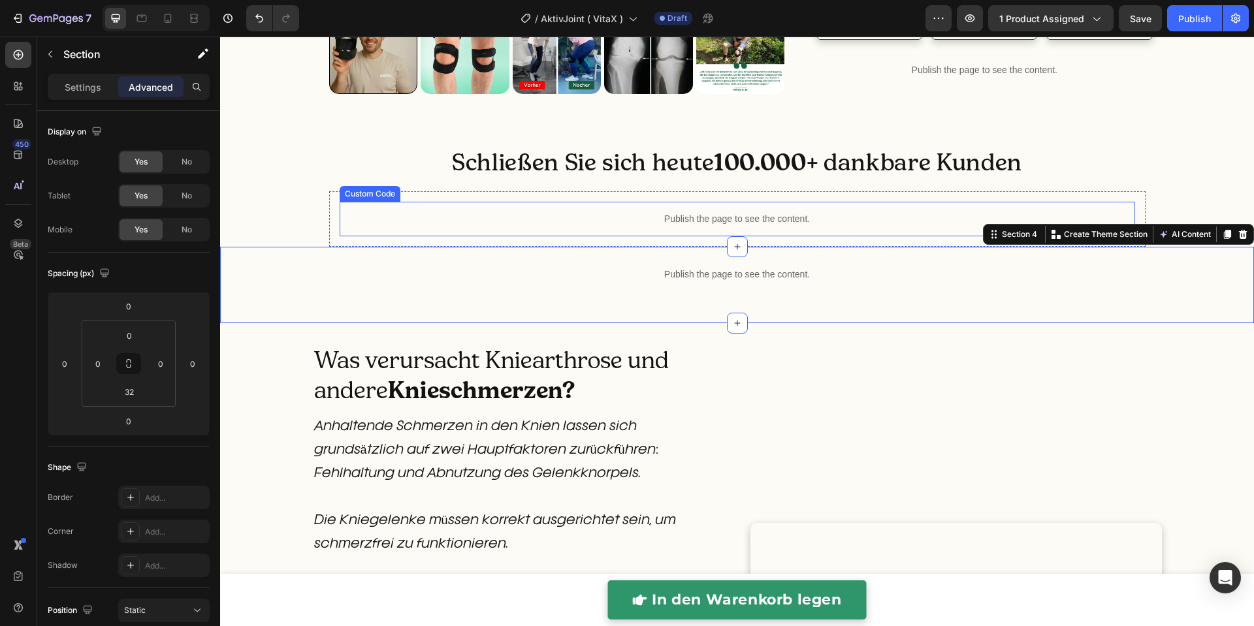
click at [709, 226] on p "Publish the page to see the content." at bounding box center [738, 219] width 796 height 14
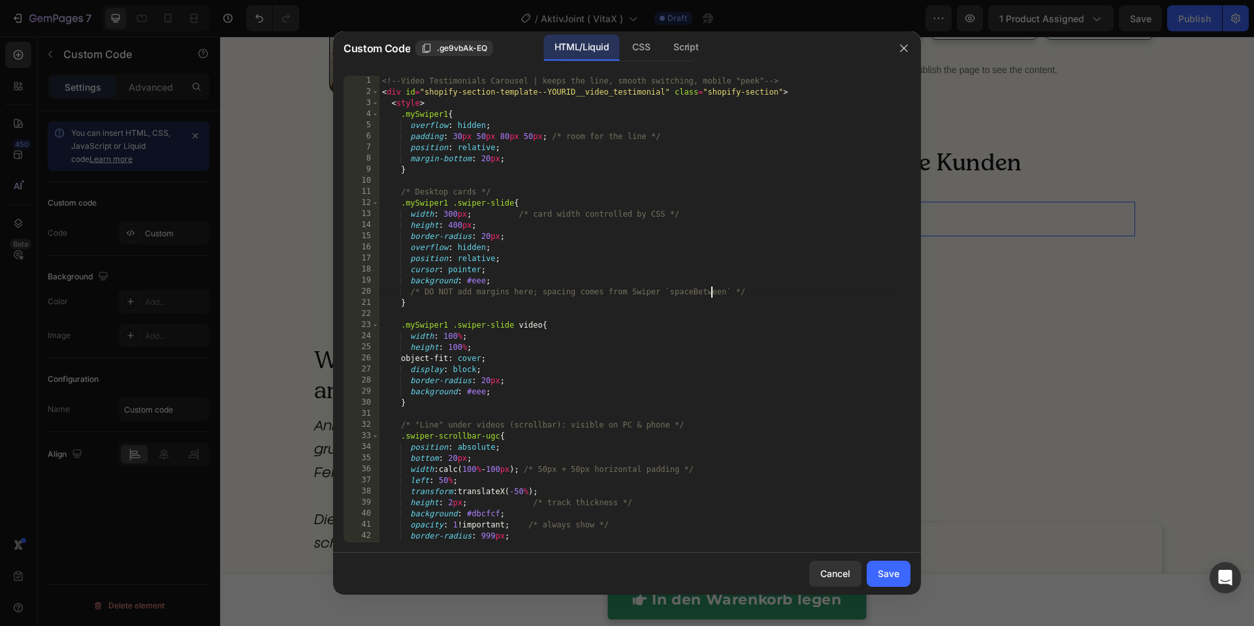
click at [709, 295] on div "<!-- Video Testimonials Carousel | keeps the line, smooth switching, mobile "pe…" at bounding box center [638, 320] width 518 height 489
type textarea "</script>"
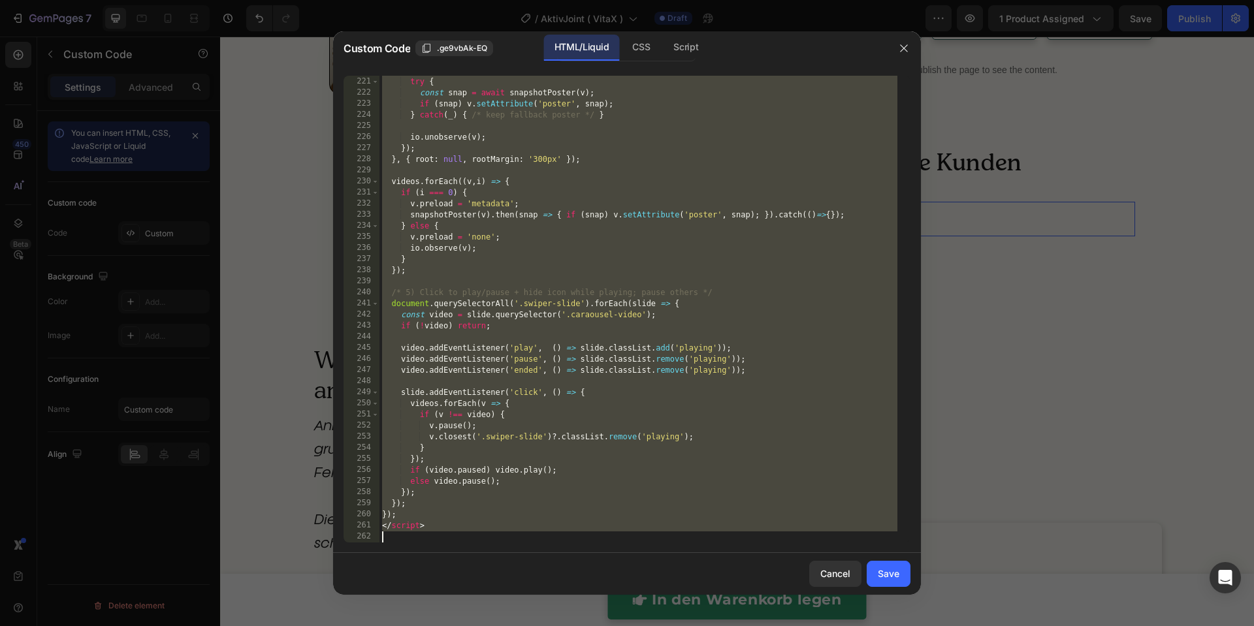
scroll to position [2542, 0]
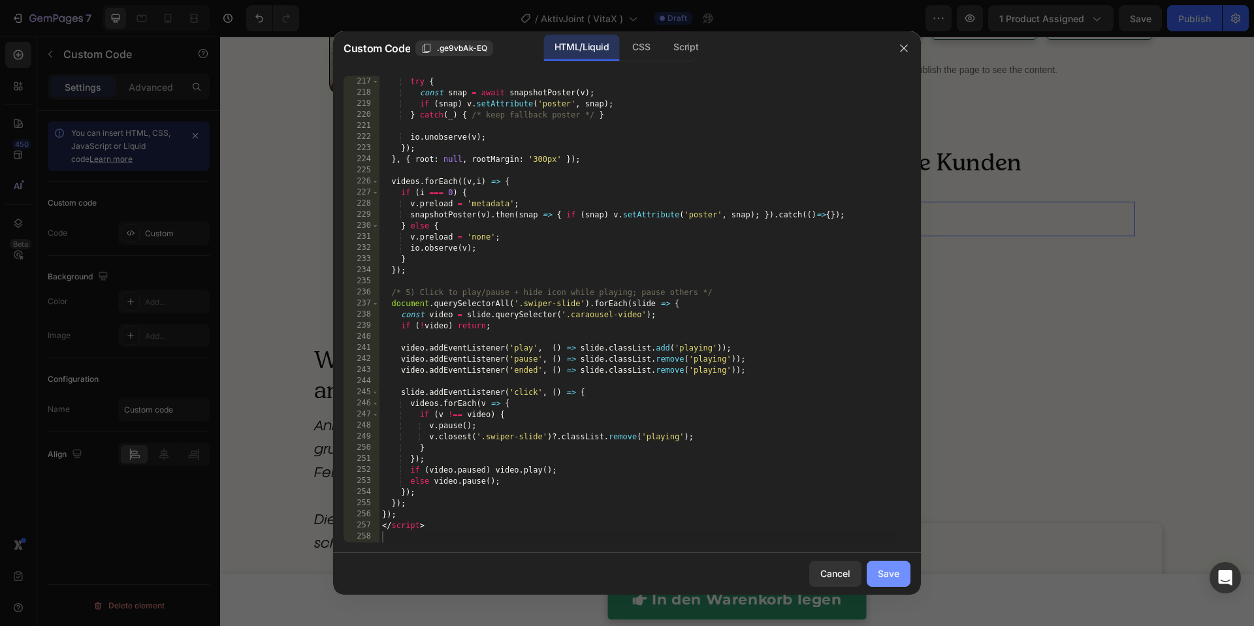
click at [870, 571] on button "Save" at bounding box center [889, 574] width 44 height 26
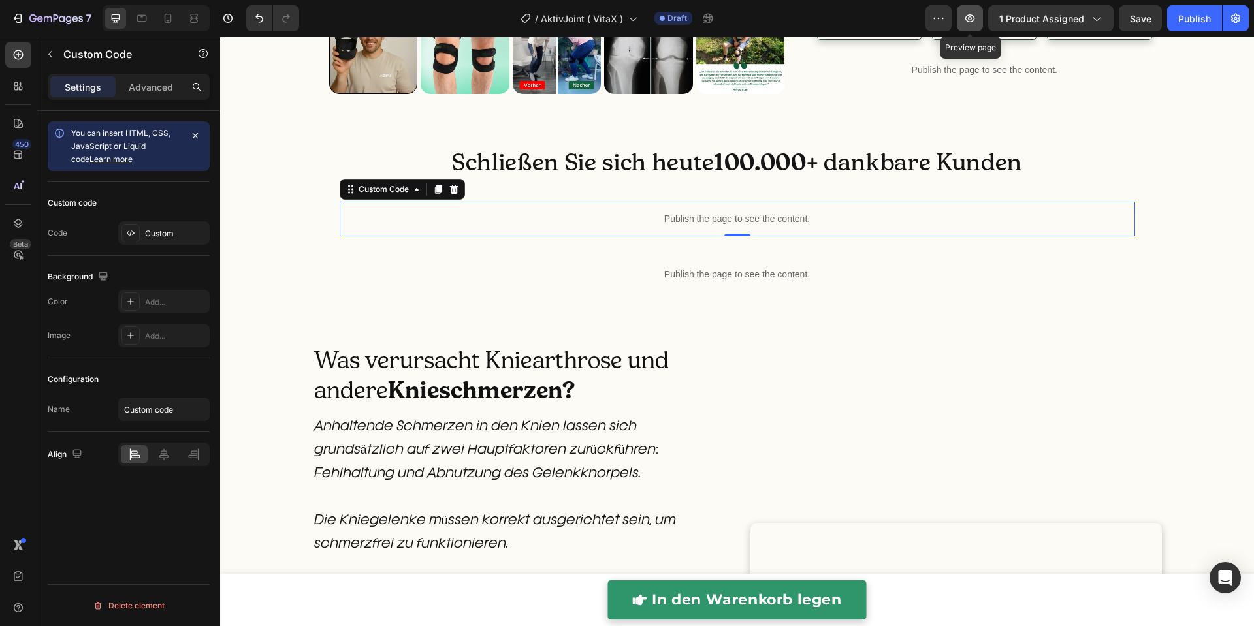
click at [976, 22] on icon "button" at bounding box center [969, 18] width 13 height 13
click at [746, 236] on div "Publish the page to see the content." at bounding box center [738, 219] width 796 height 35
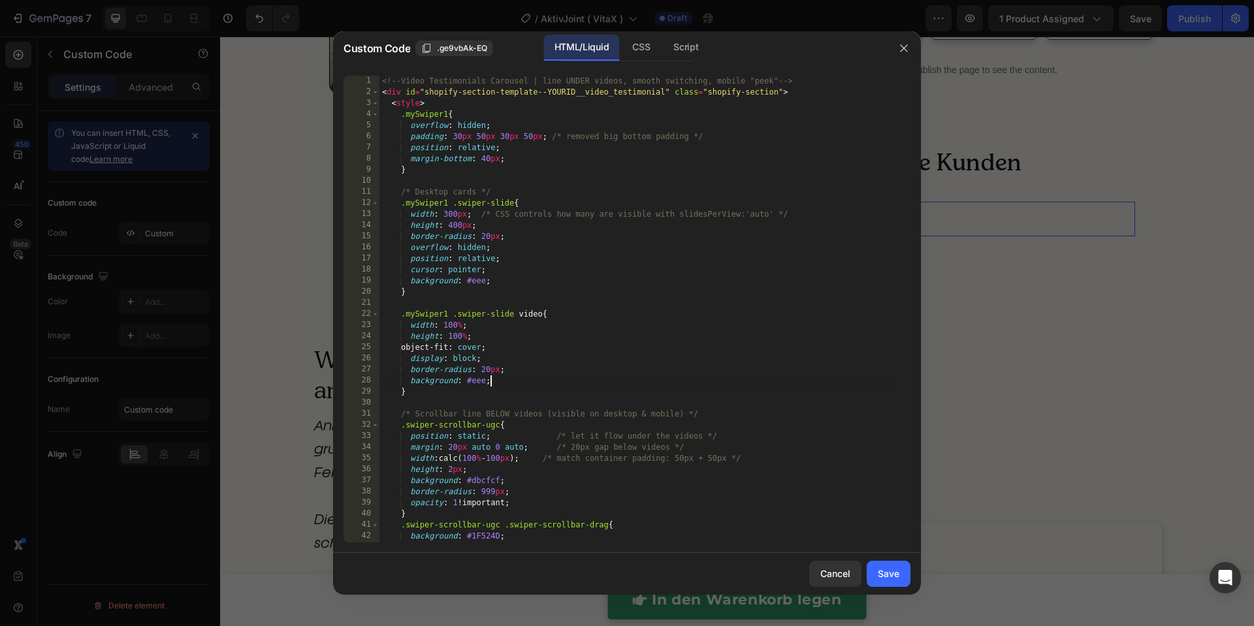
click at [745, 381] on div "<!-- Video Testimonials Carousel | line UNDER videos, smooth switching, mobile …" at bounding box center [638, 320] width 518 height 489
type textarea "</script>"
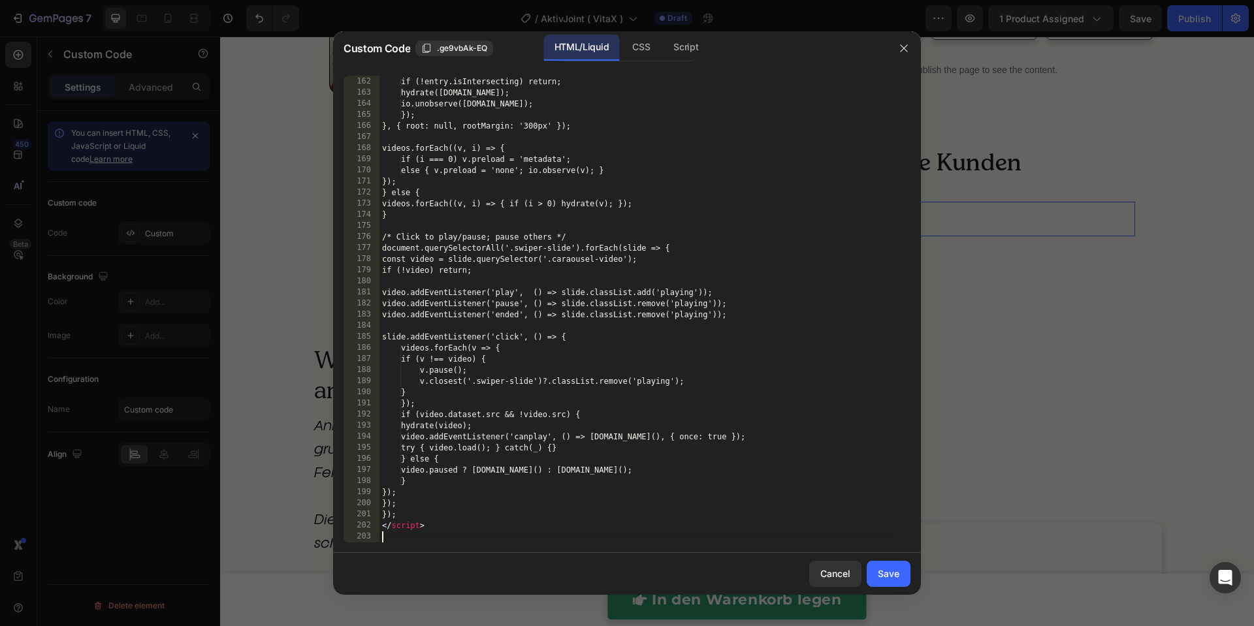
scroll to position [1931, 0]
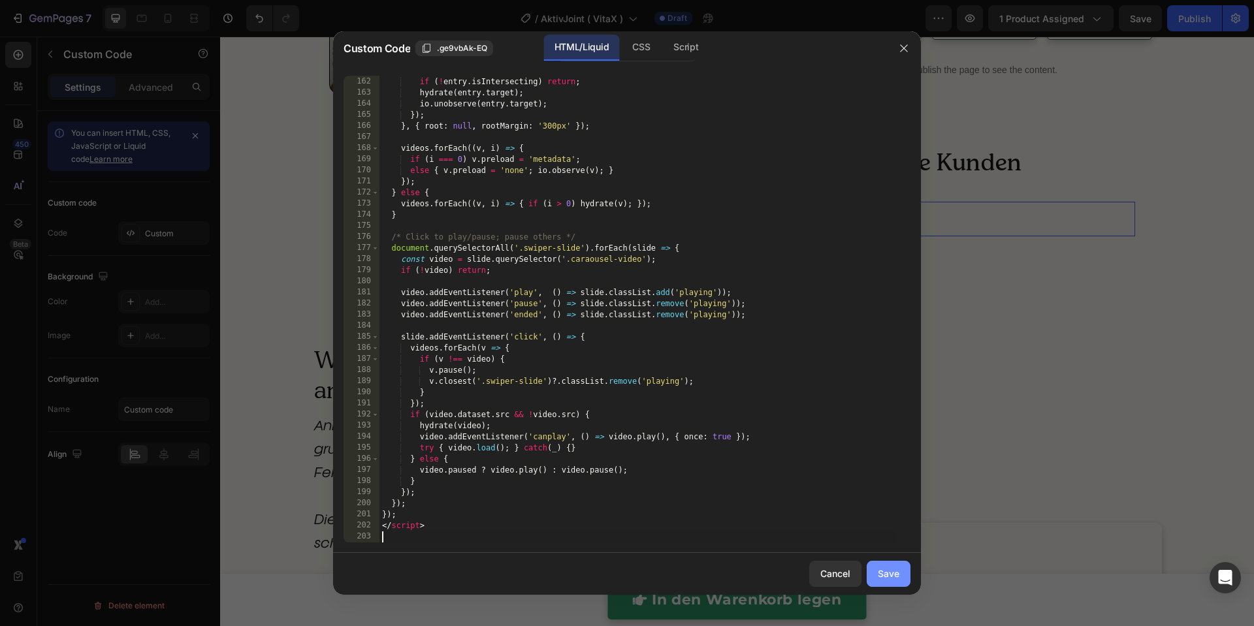
click at [892, 574] on div "Save" at bounding box center [889, 574] width 22 height 14
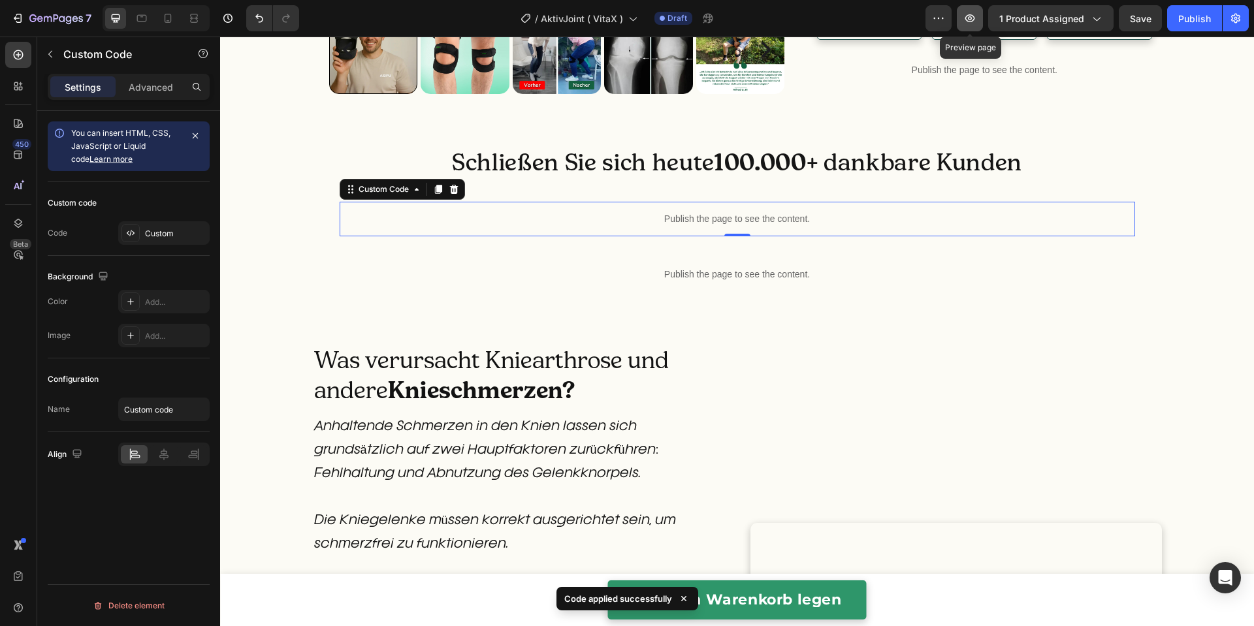
click at [969, 25] on button "button" at bounding box center [970, 18] width 26 height 26
click at [470, 226] on p "Publish the page to see the content." at bounding box center [738, 219] width 796 height 14
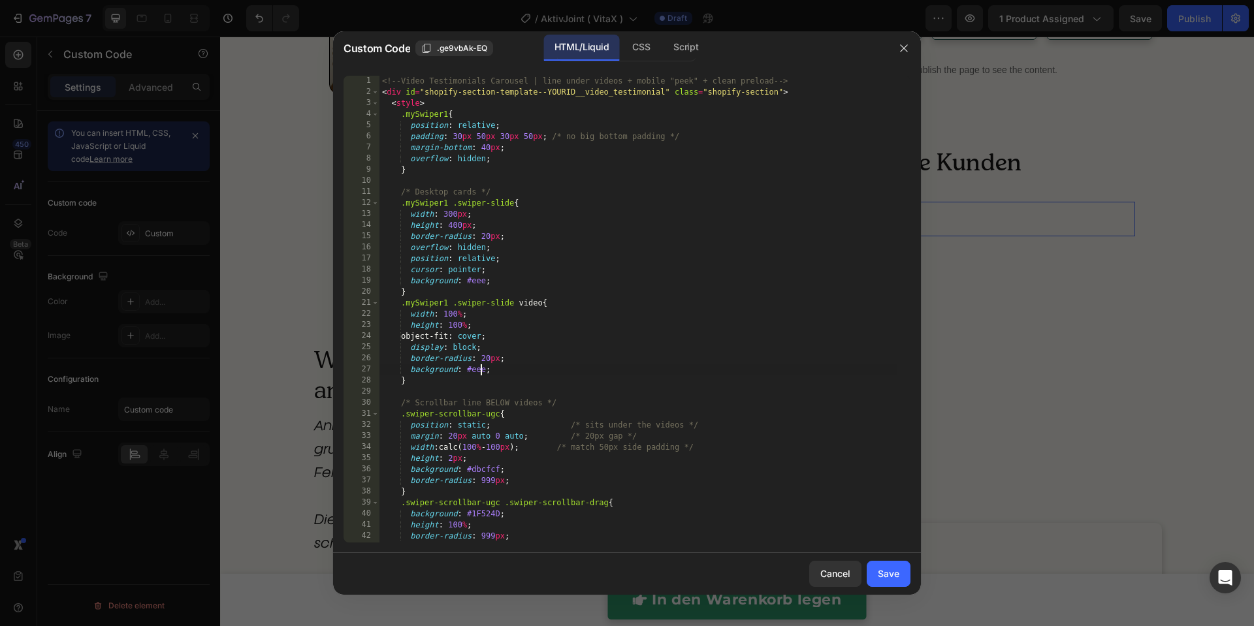
click at [481, 368] on div "<!-- Video Testimonials Carousel | line under videos + mobile "peek" + clean pr…" at bounding box center [638, 320] width 518 height 489
type textarea "</script>"
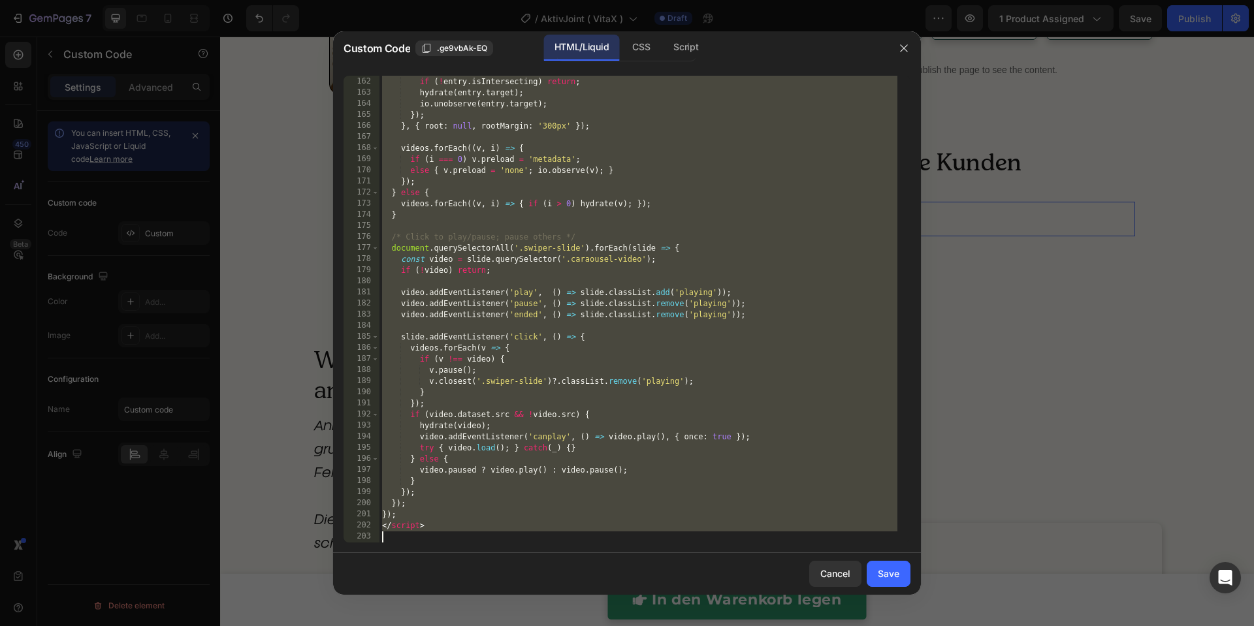
paste textarea
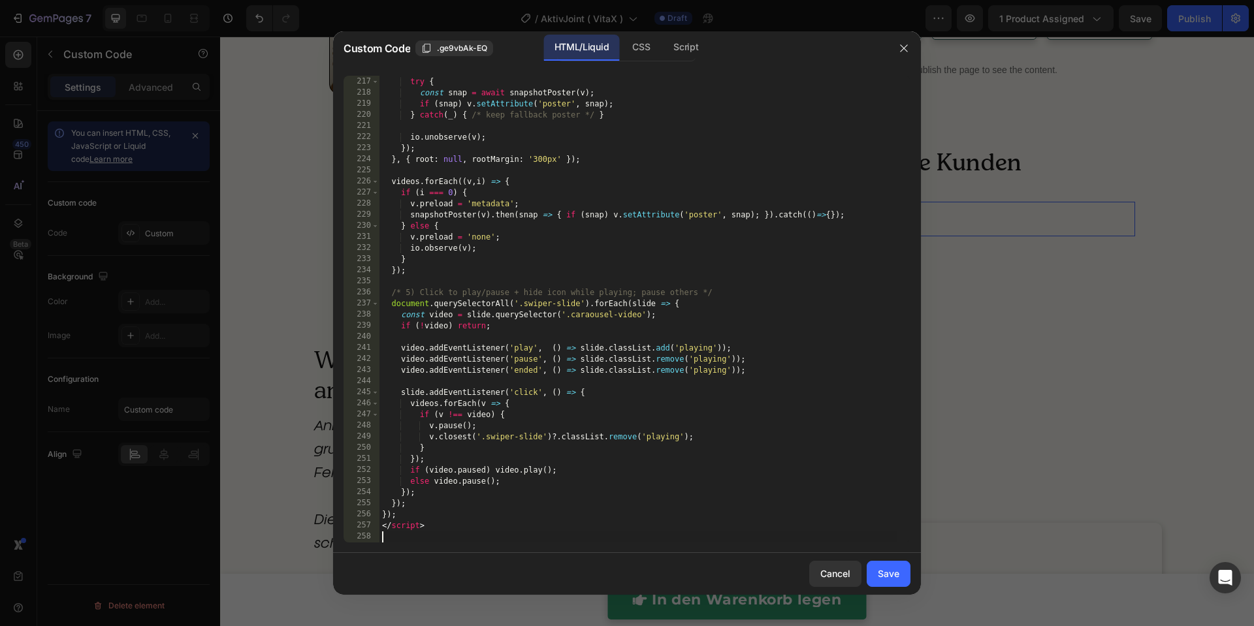
click at [878, 569] on div "Save" at bounding box center [889, 574] width 22 height 14
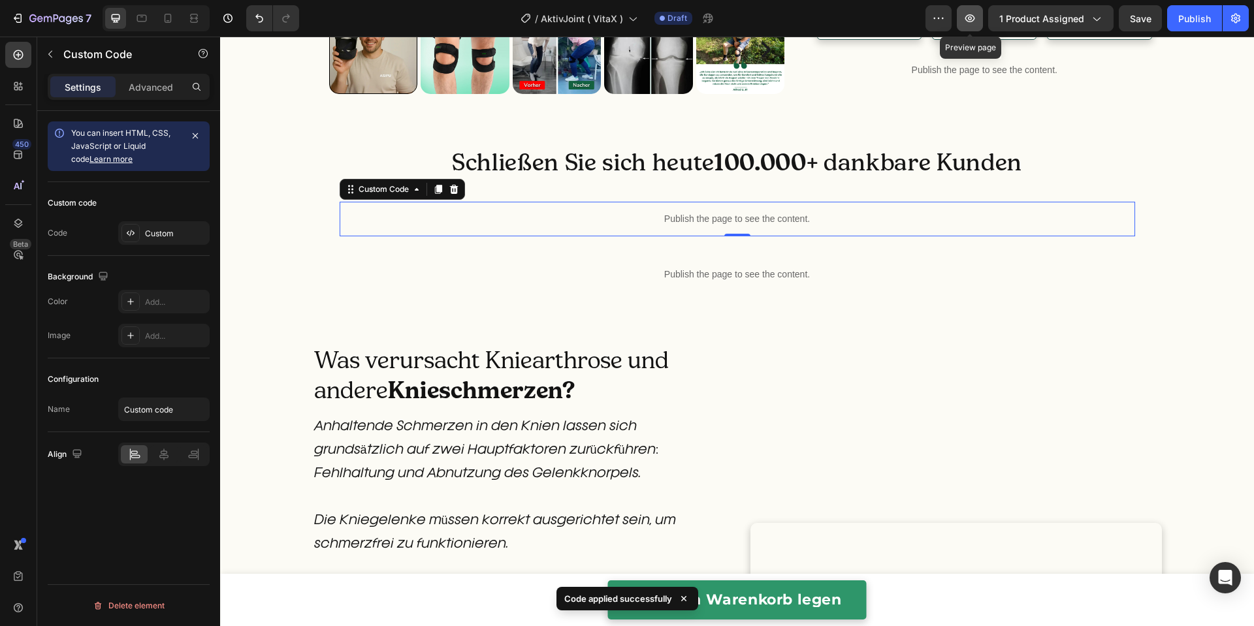
click at [976, 23] on icon "button" at bounding box center [969, 18] width 13 height 13
click at [620, 226] on p "Publish the page to see the content." at bounding box center [738, 219] width 796 height 14
click at [619, 236] on div "Publish the page to see the content." at bounding box center [738, 219] width 796 height 35
click at [620, 236] on div "Publish the page to see the content." at bounding box center [738, 219] width 796 height 35
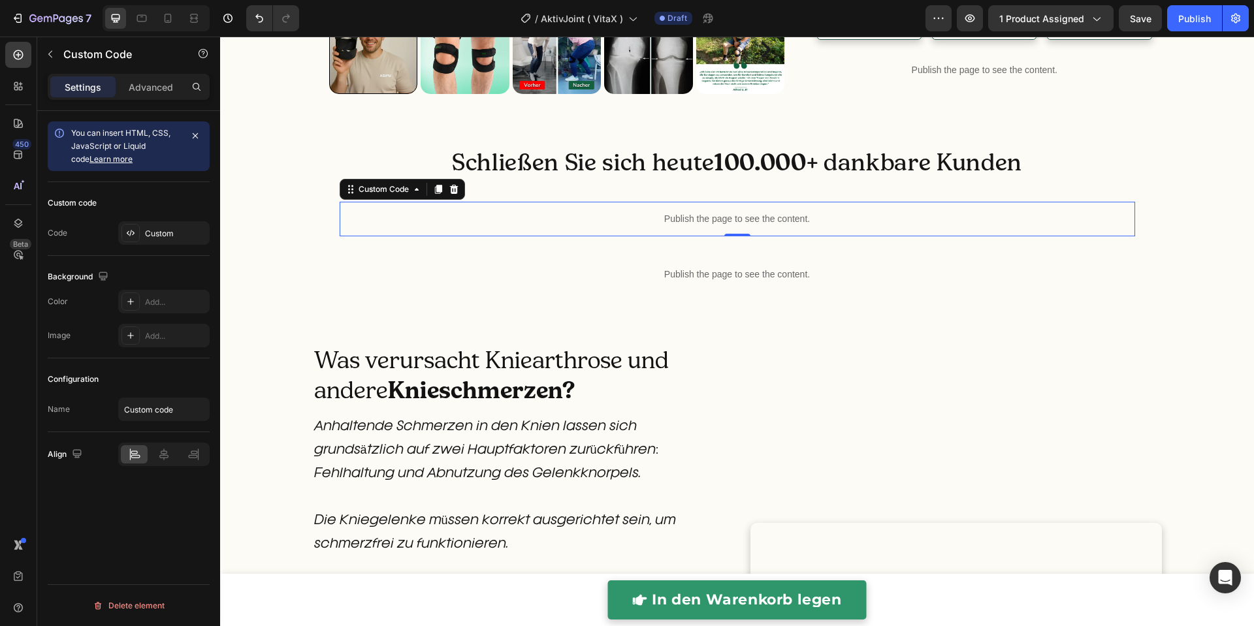
click at [620, 236] on div "Publish the page to see the content." at bounding box center [738, 219] width 796 height 35
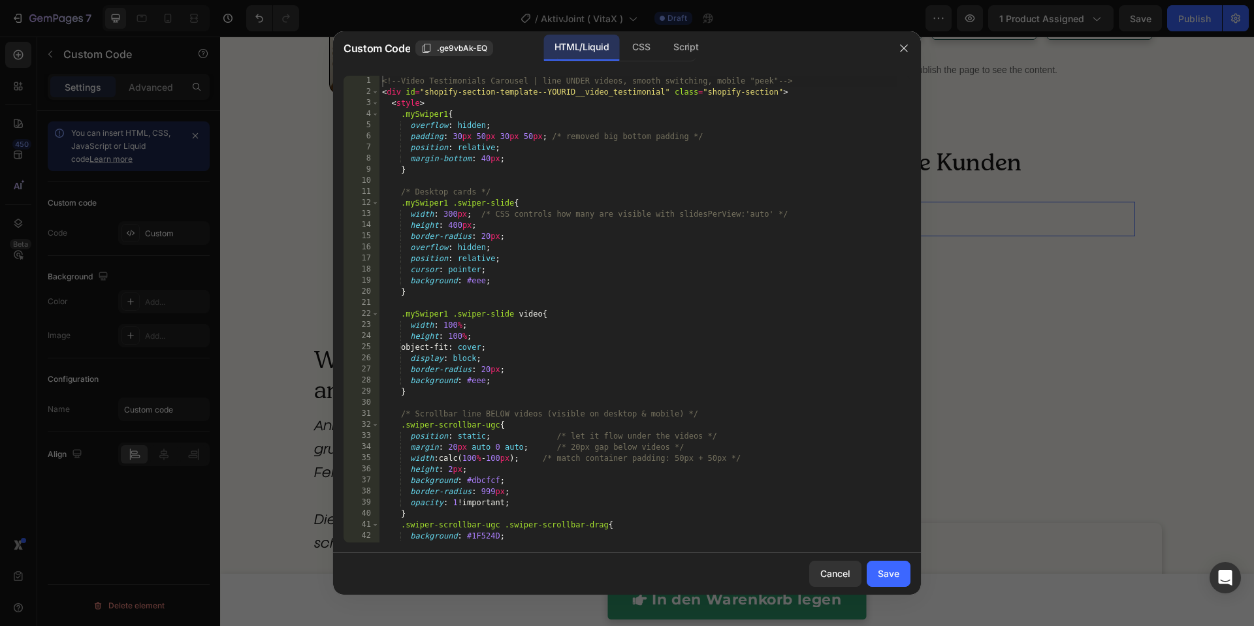
click at [620, 361] on div "<!-- Video Testimonials Carousel | line UNDER videos, smooth switching, mobile …" at bounding box center [638, 320] width 518 height 489
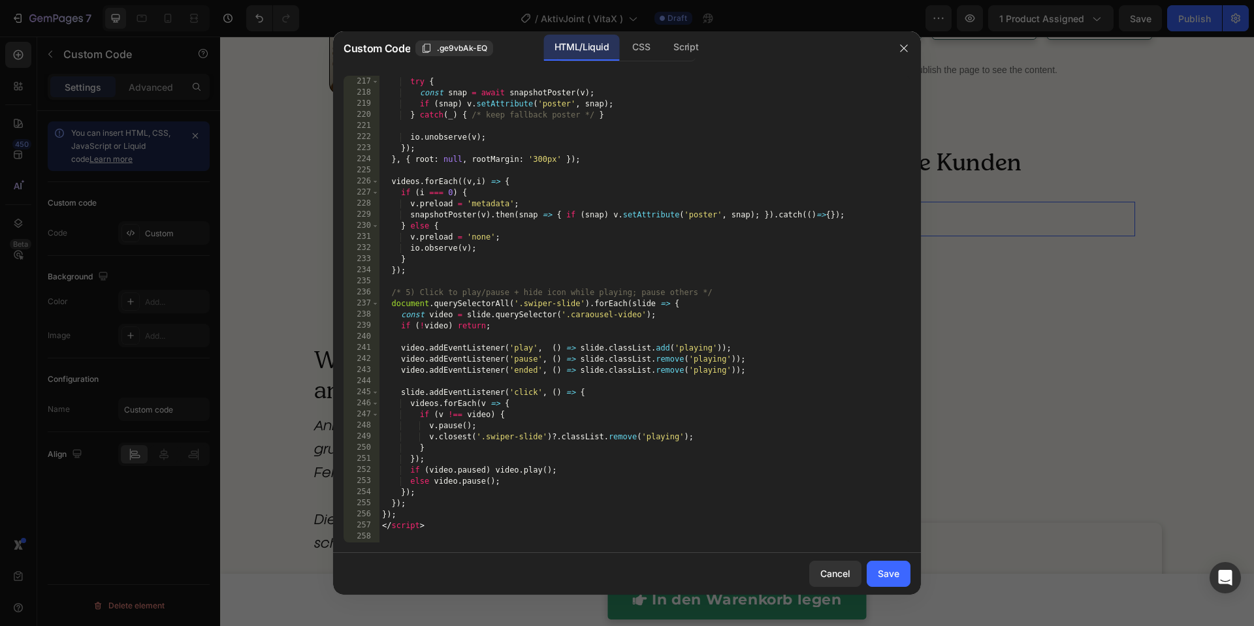
type textarea "</script>"
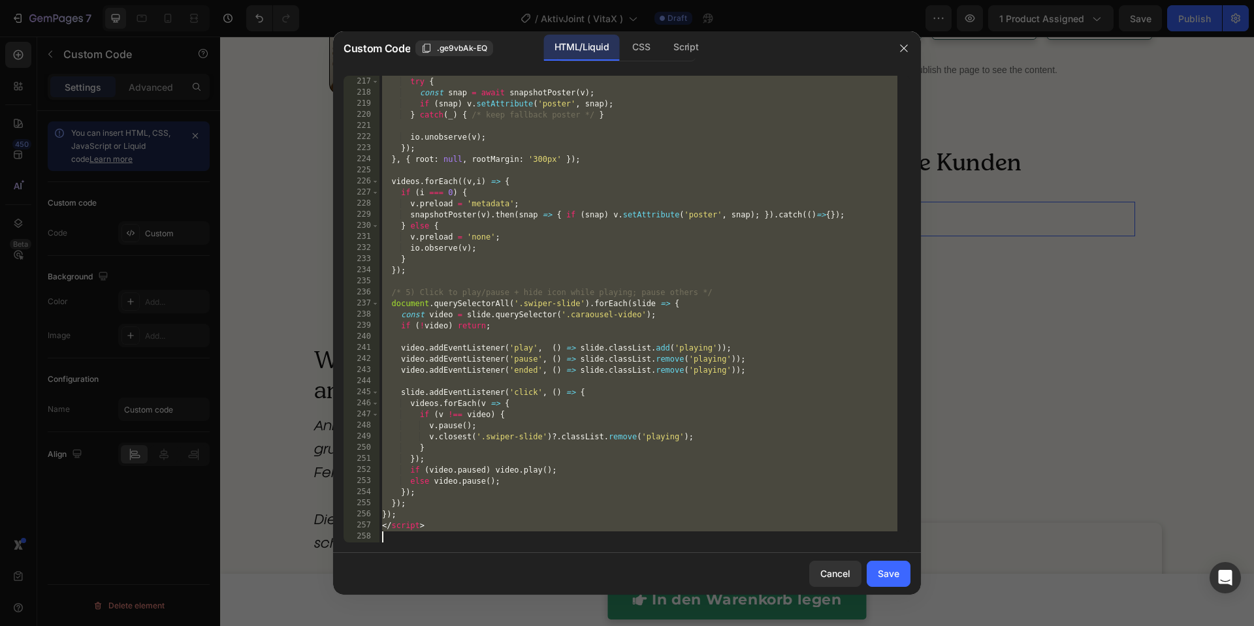
paste textarea
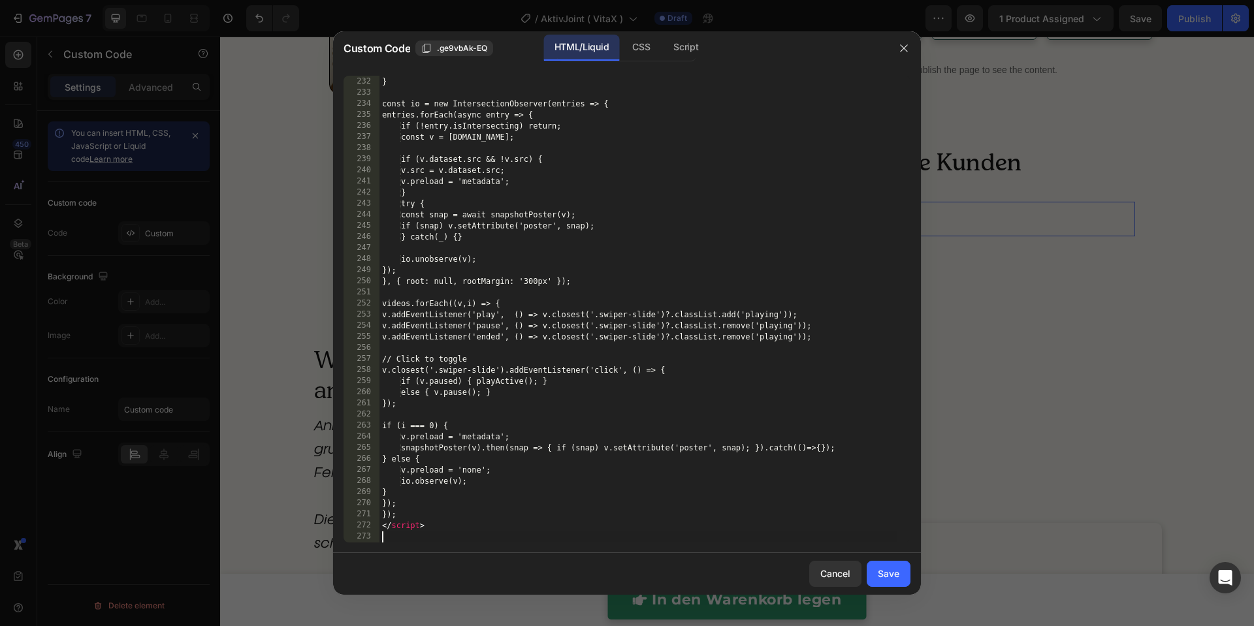
scroll to position [2720, 0]
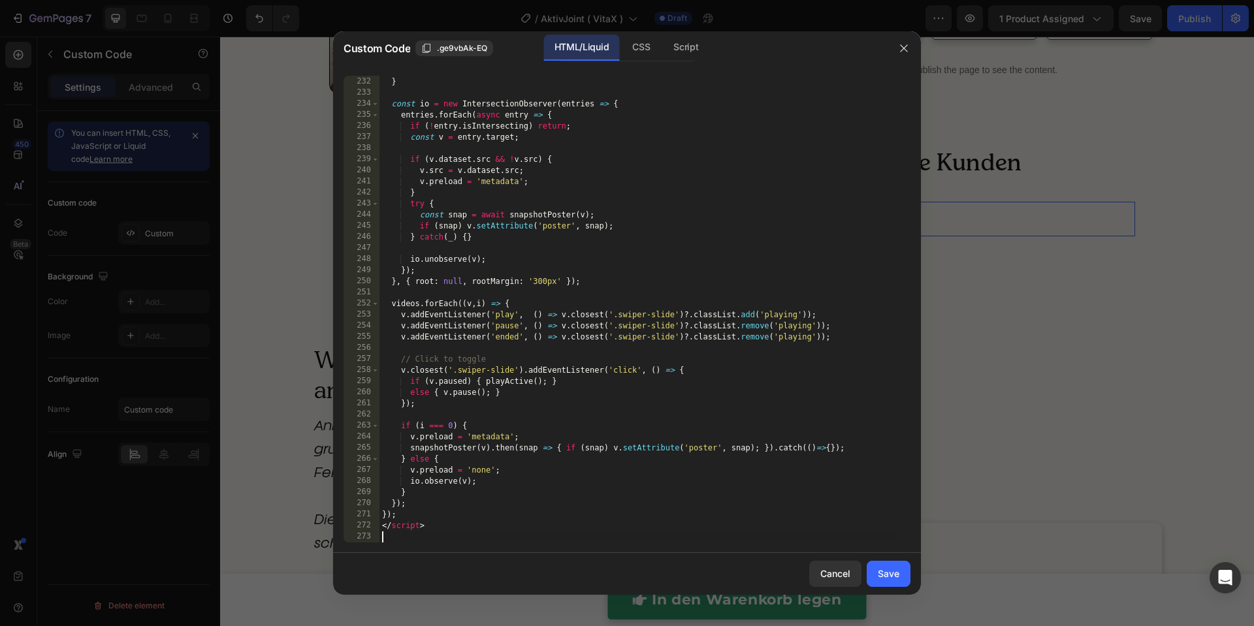
click at [885, 573] on div "Save" at bounding box center [889, 574] width 22 height 14
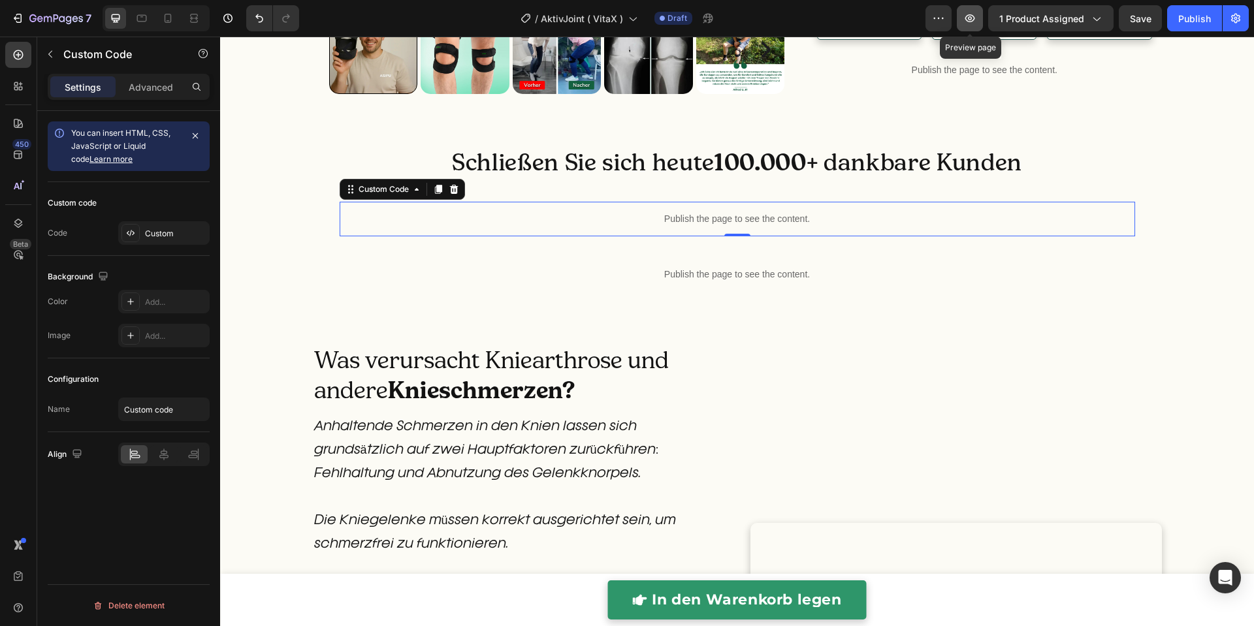
click at [973, 14] on icon "button" at bounding box center [969, 18] width 13 height 13
click at [563, 236] on div "Publish the page to see the content." at bounding box center [738, 219] width 796 height 35
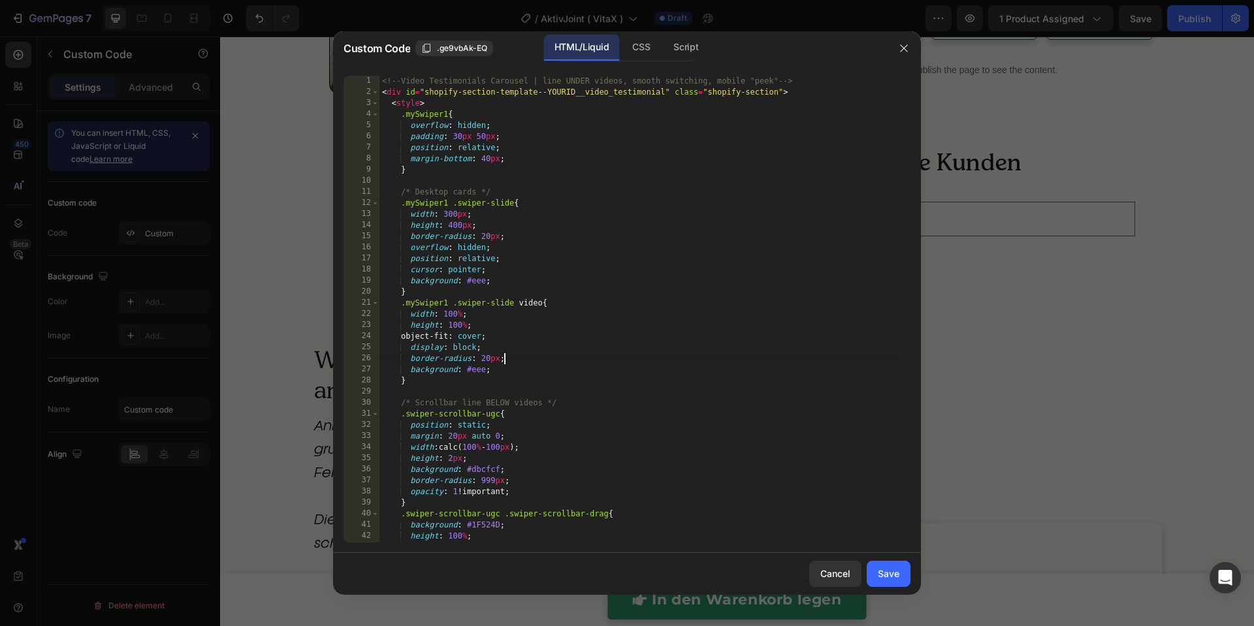
click at [575, 364] on div "<!-- Video Testimonials Carousel | line UNDER videos, smooth switching, mobile …" at bounding box center [638, 320] width 518 height 489
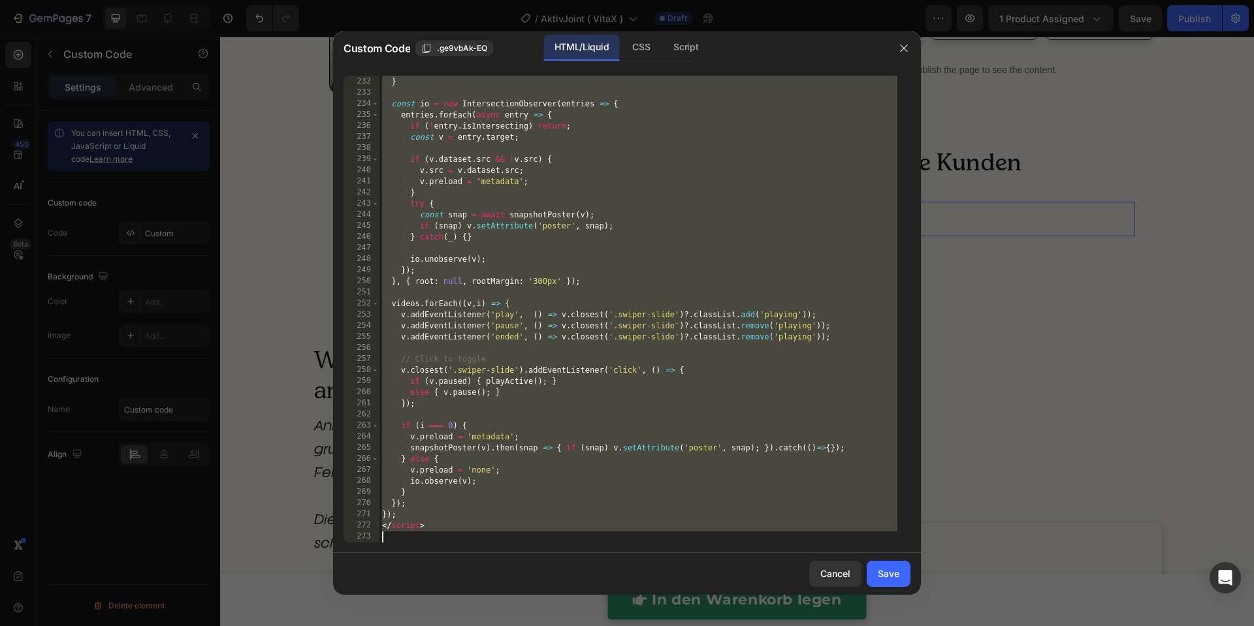
click at [497, 259] on div "}) ; } const io = new IntersectionObserver ( entries => { entries . forEach ( a…" at bounding box center [638, 309] width 518 height 489
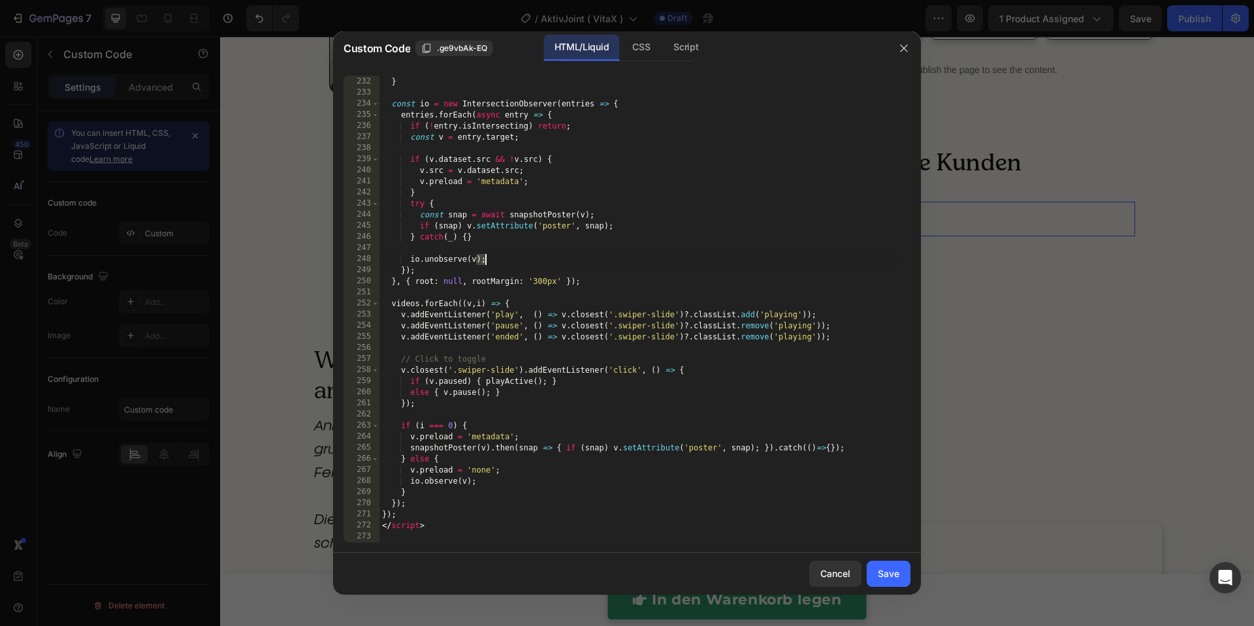
type textarea "</script>"
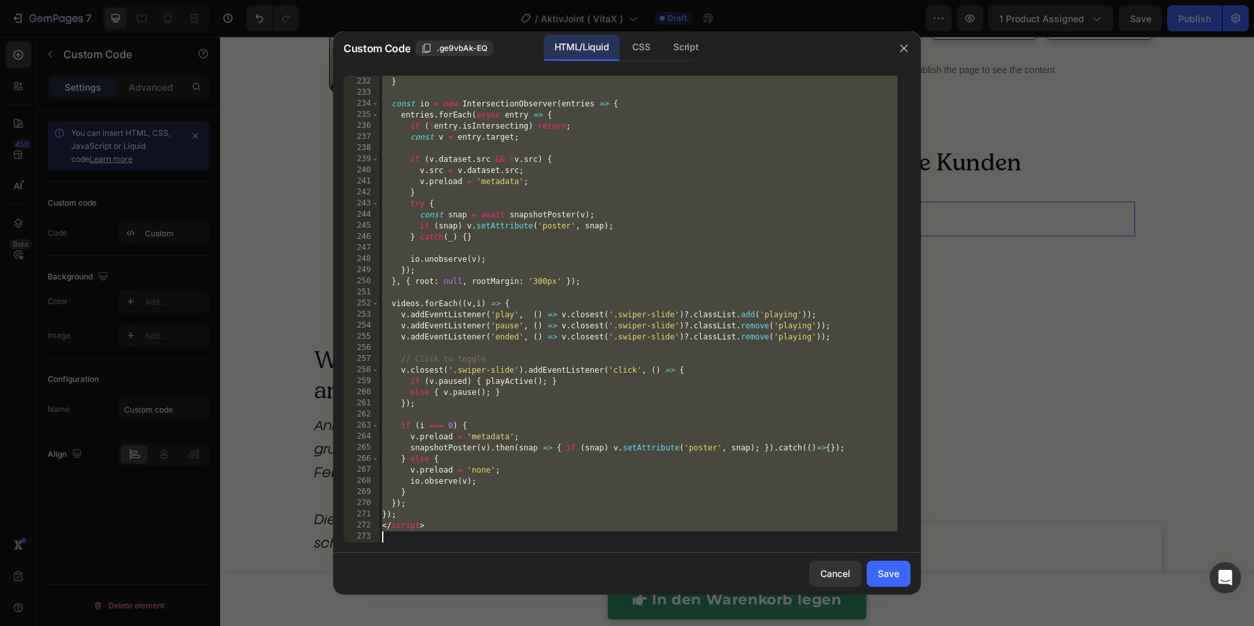
paste textarea
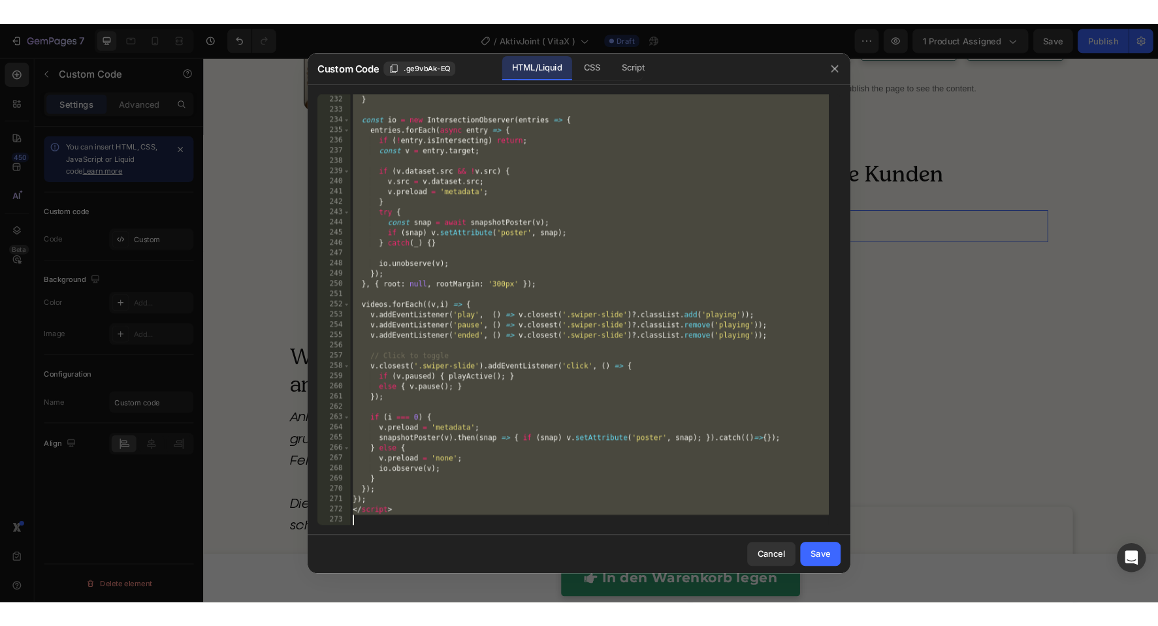
scroll to position [2398, 0]
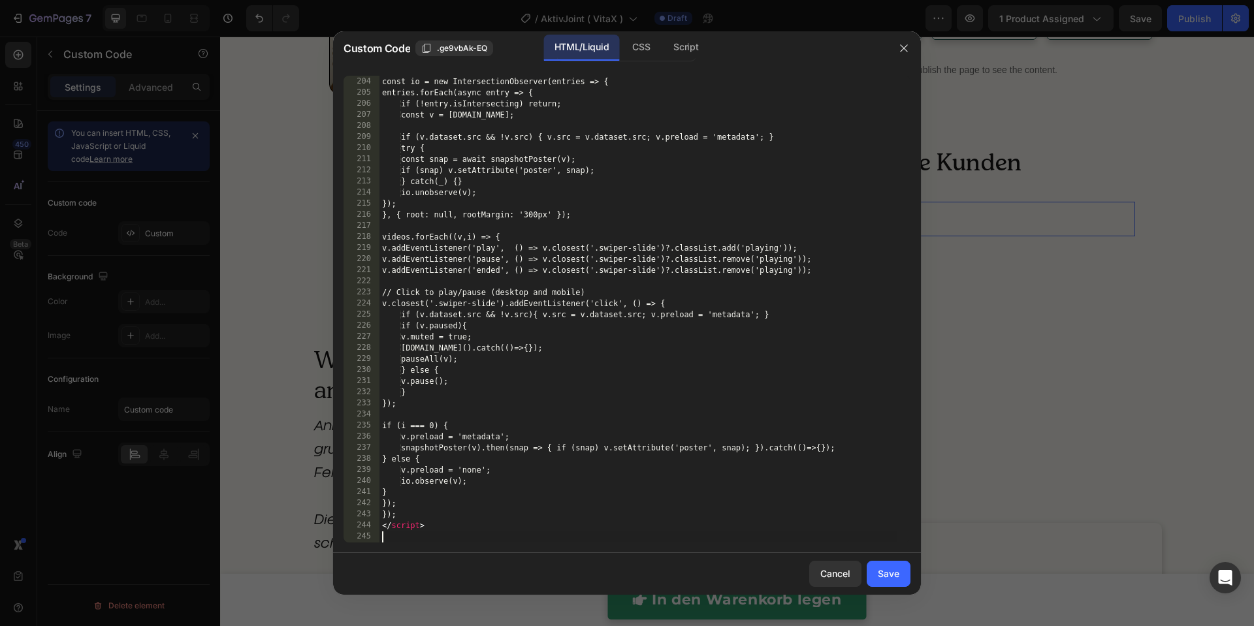
drag, startPoint x: 890, startPoint y: 576, endPoint x: 893, endPoint y: 409, distance: 167.2
click at [890, 575] on div "Save" at bounding box center [889, 574] width 22 height 14
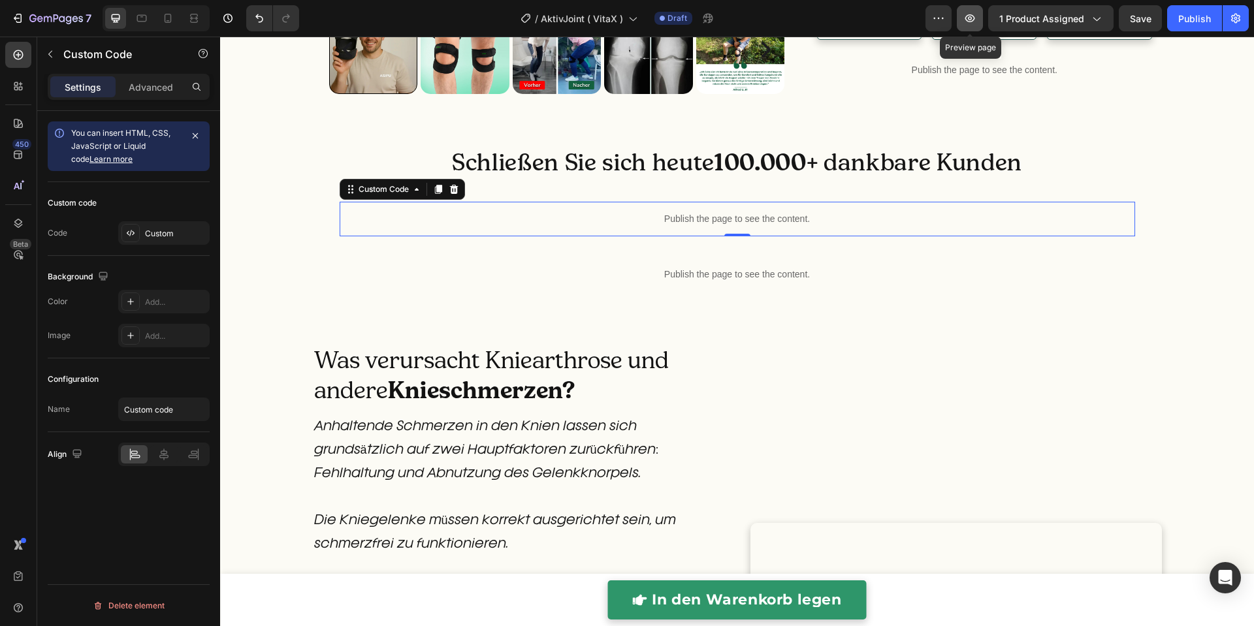
click at [963, 15] on button "button" at bounding box center [970, 18] width 26 height 26
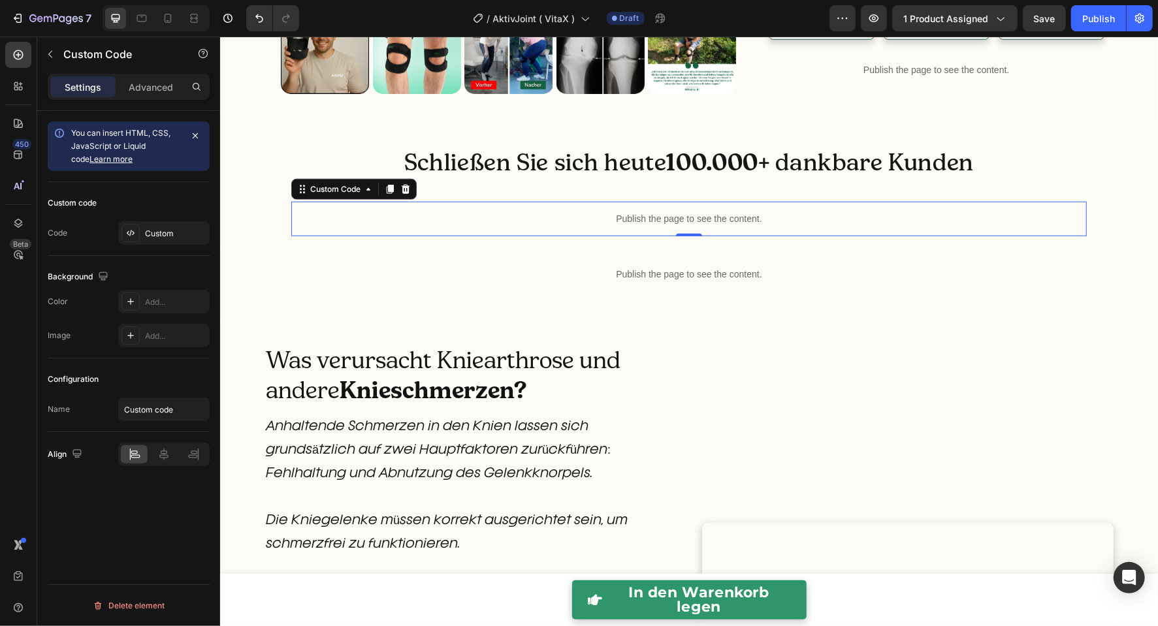
click at [747, 236] on div "Publish the page to see the content." at bounding box center [689, 218] width 796 height 35
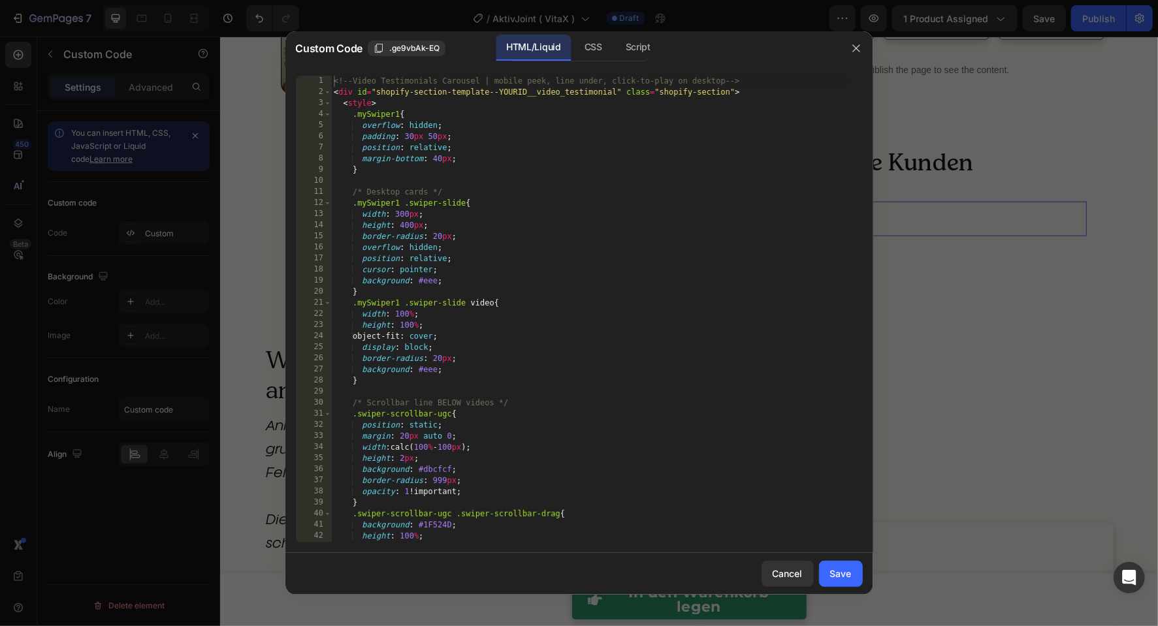
click at [747, 363] on div "<!-- Video Testimonials Carousel | mobile peek, line under, click-to-play on de…" at bounding box center [590, 320] width 518 height 489
type textarea "</script>"
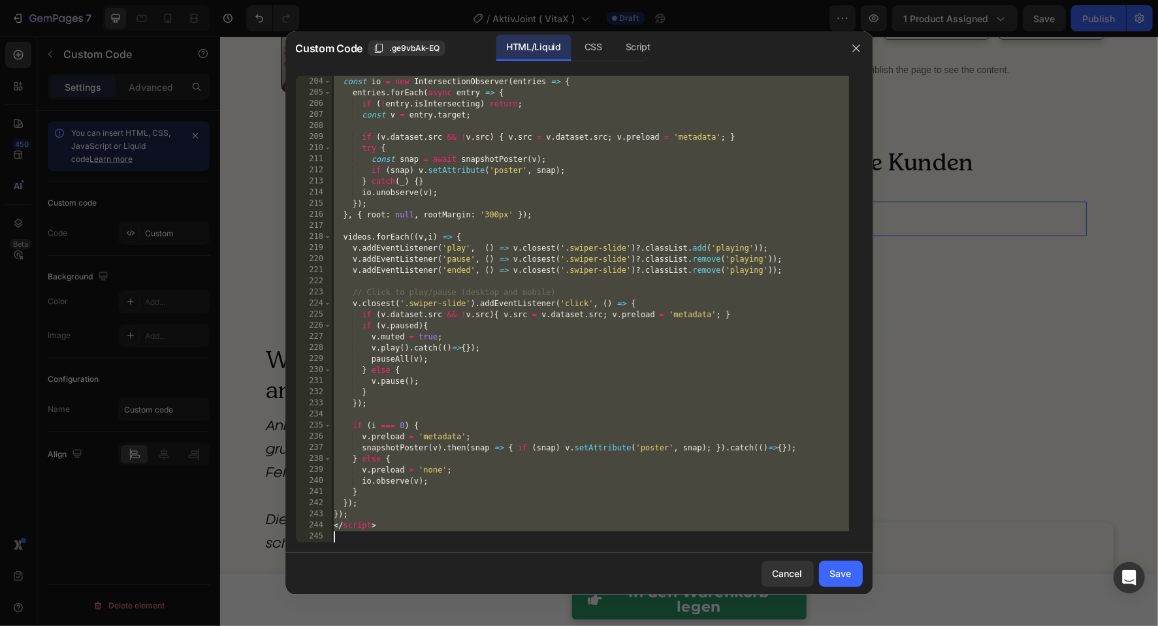
paste textarea
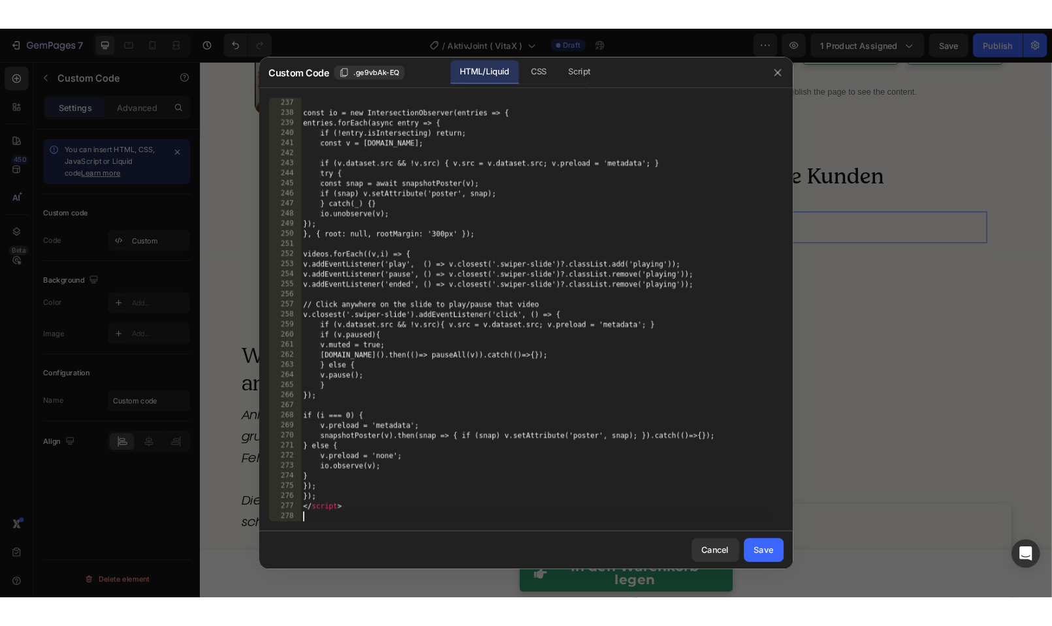
scroll to position [2786, 0]
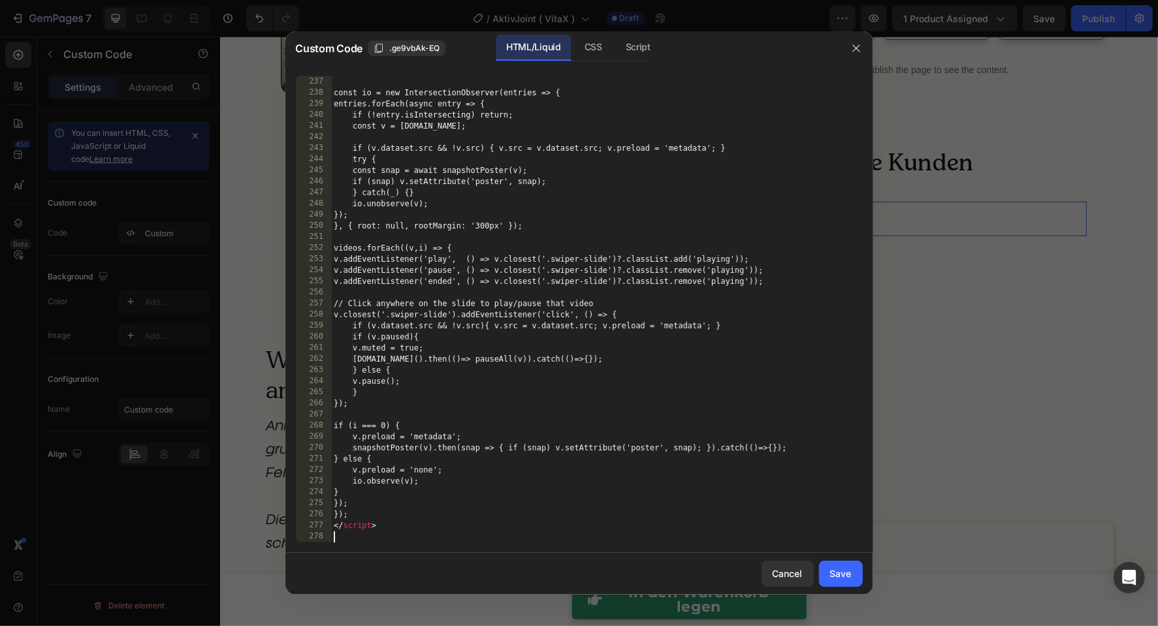
drag, startPoint x: 848, startPoint y: 577, endPoint x: 843, endPoint y: 482, distance: 95.5
click at [848, 576] on div "Save" at bounding box center [841, 574] width 22 height 14
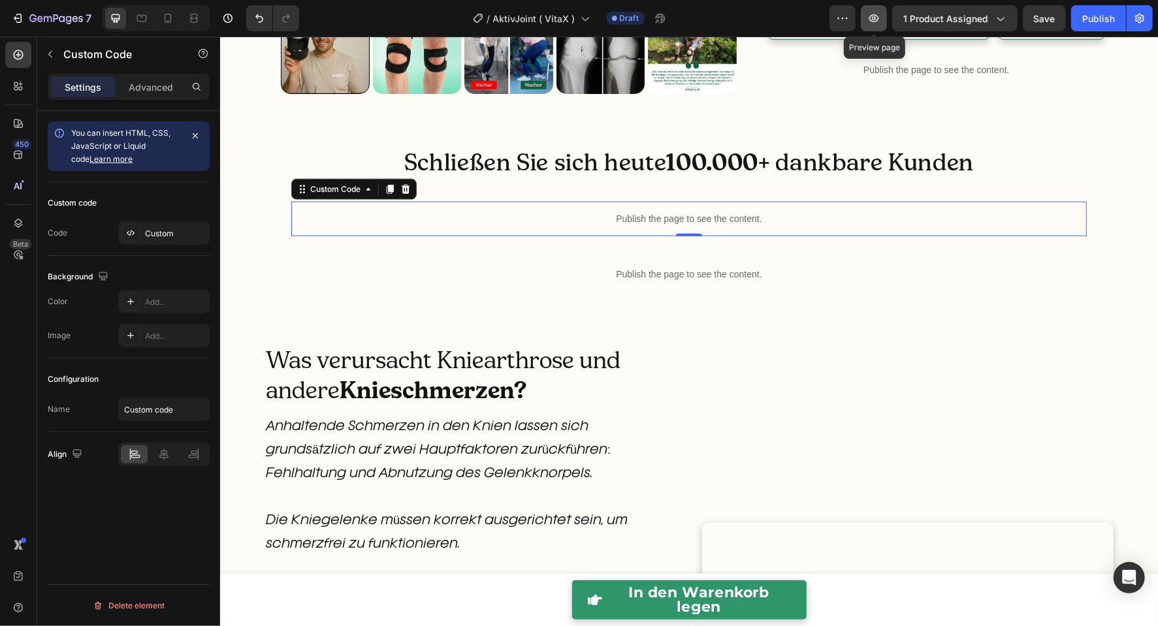
click at [879, 28] on button "button" at bounding box center [874, 18] width 26 height 26
click at [878, 24] on icon "button" at bounding box center [873, 18] width 13 height 13
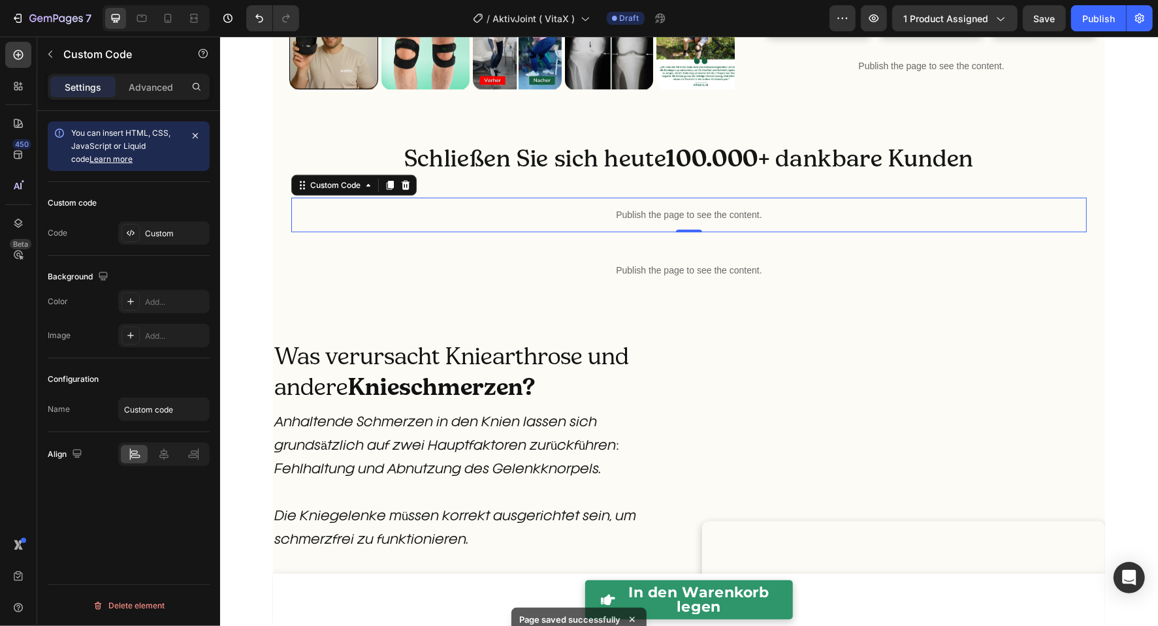
click at [598, 221] on p "Publish the page to see the content." at bounding box center [689, 215] width 796 height 14
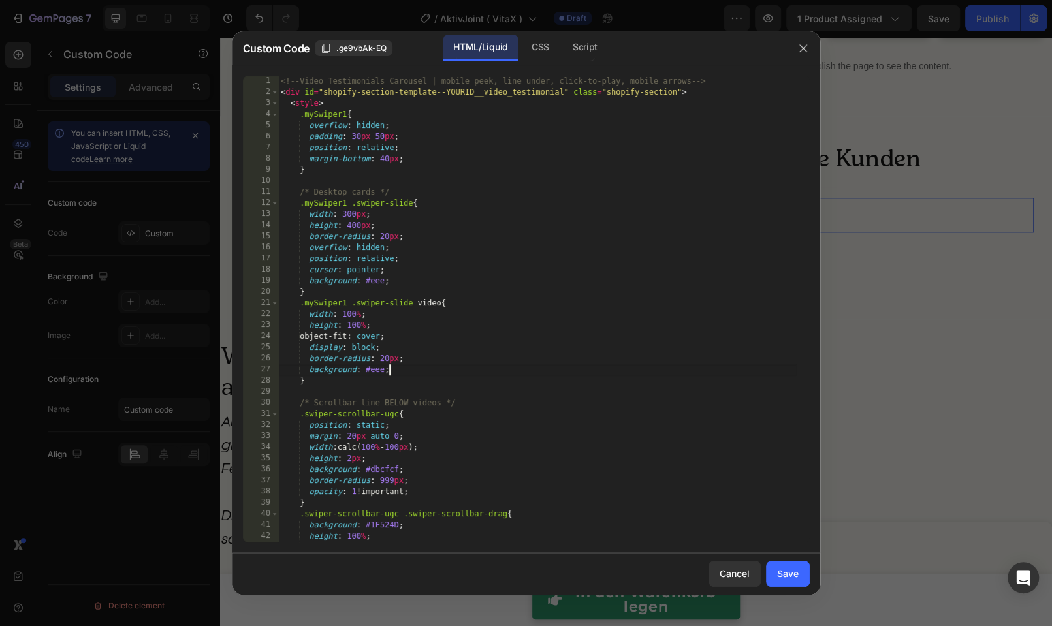
click at [555, 364] on div "<!-- Video Testimonials Carousel | mobile peek, line under, click-to-play, mobi…" at bounding box center [537, 320] width 518 height 489
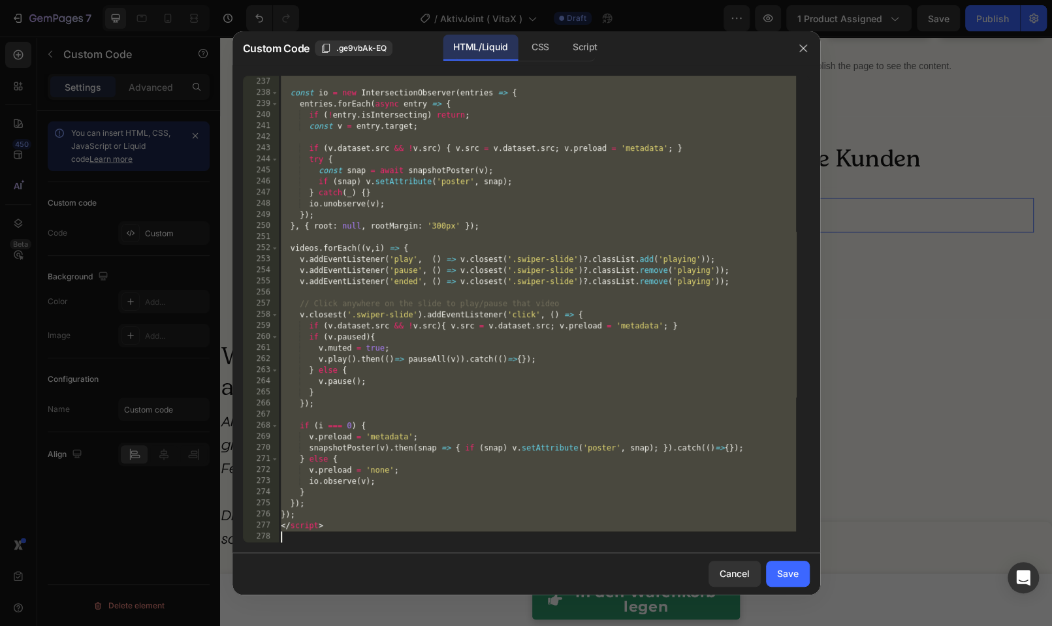
click at [537, 321] on div "} const io = new IntersectionObserver ( entries => { entries . forEach ( async …" at bounding box center [537, 309] width 518 height 489
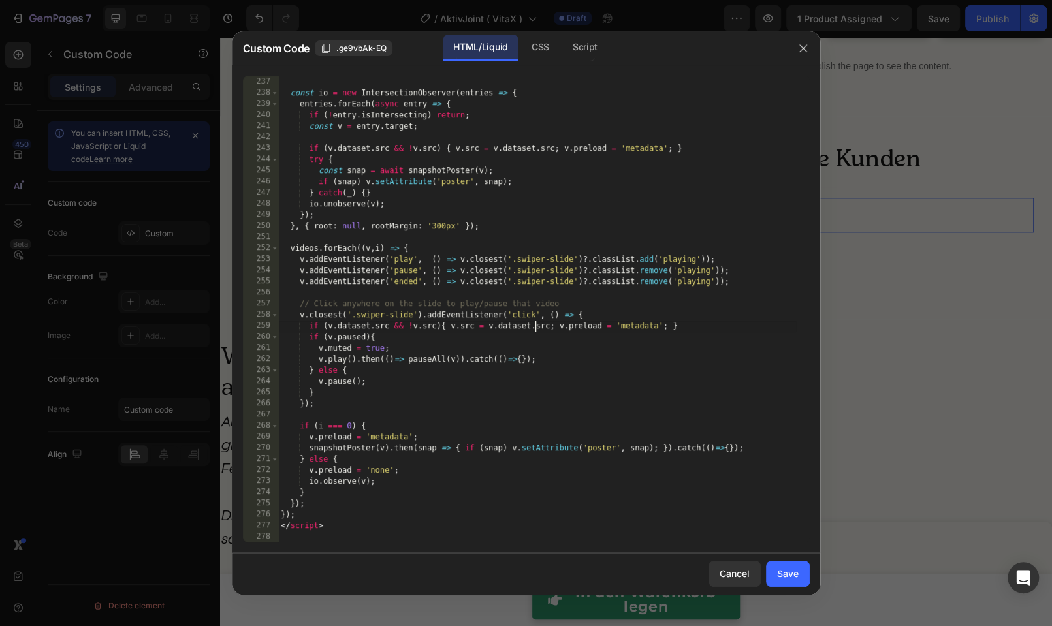
type textarea "</script>"
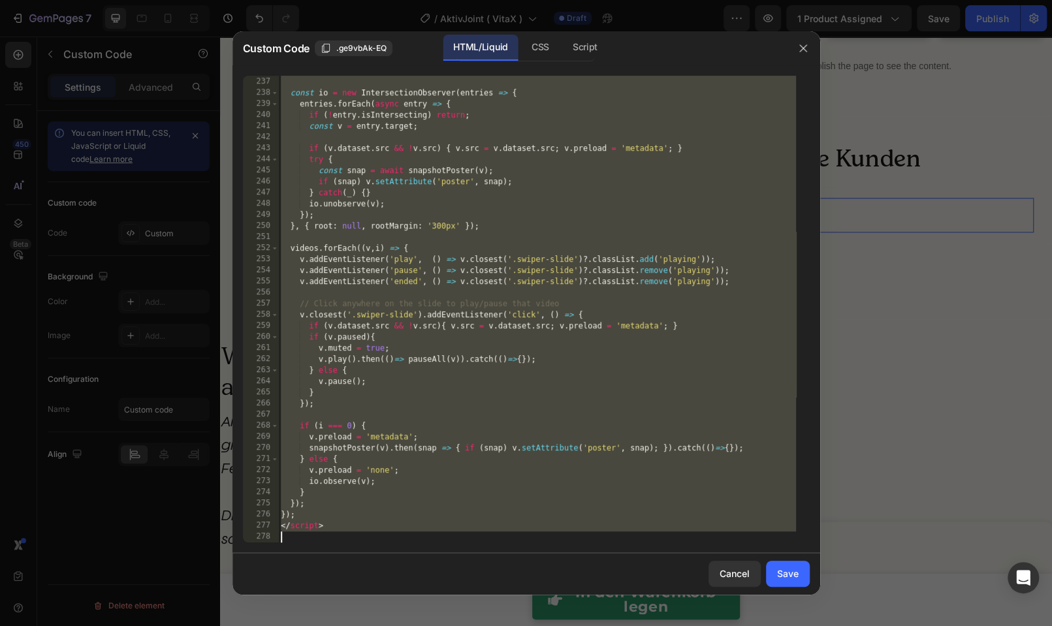
paste textarea
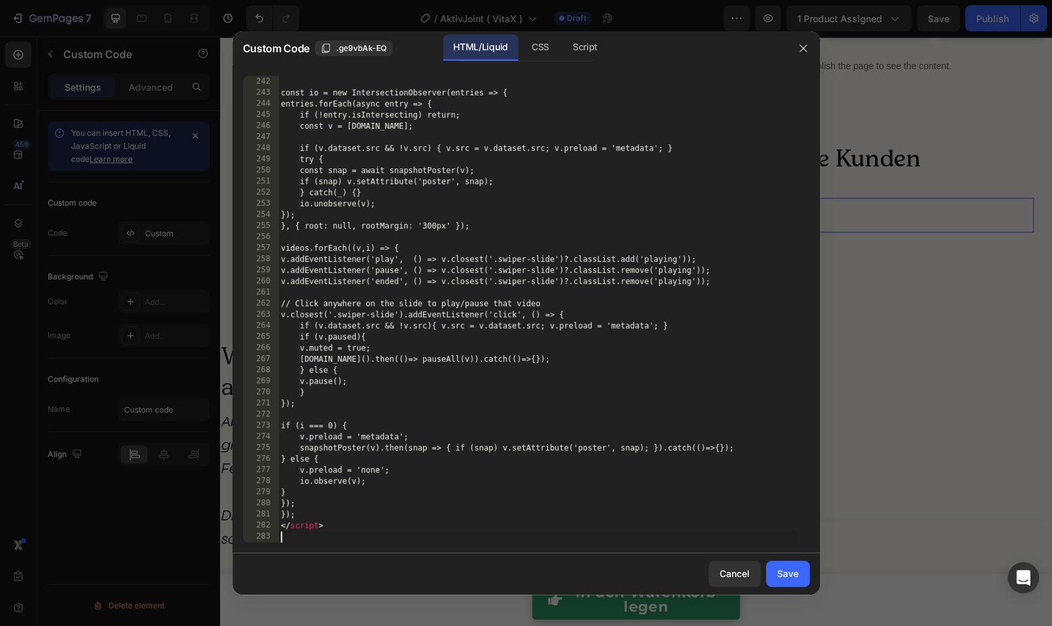
scroll to position [2842, 0]
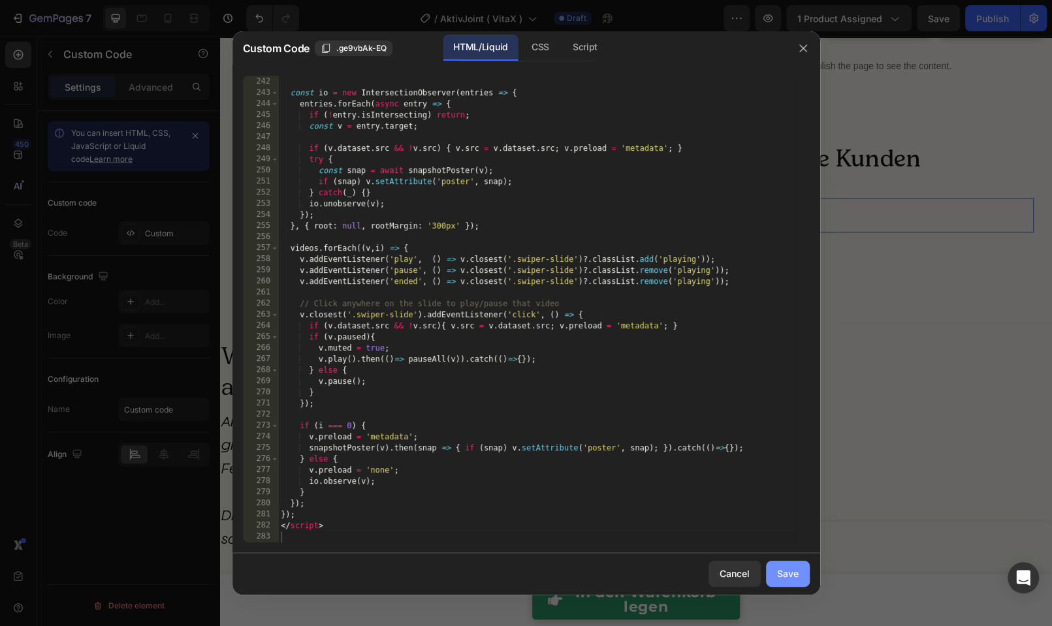
click at [786, 572] on div "Save" at bounding box center [788, 574] width 22 height 14
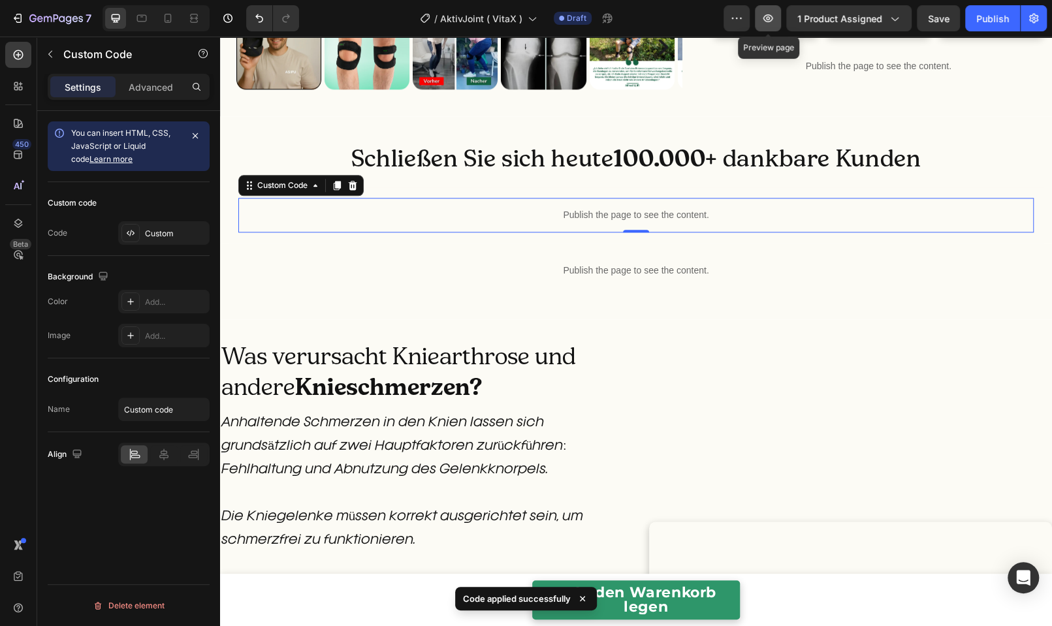
click at [773, 23] on icon "button" at bounding box center [768, 18] width 13 height 13
click at [659, 233] on div "Publish the page to see the content." at bounding box center [636, 215] width 796 height 35
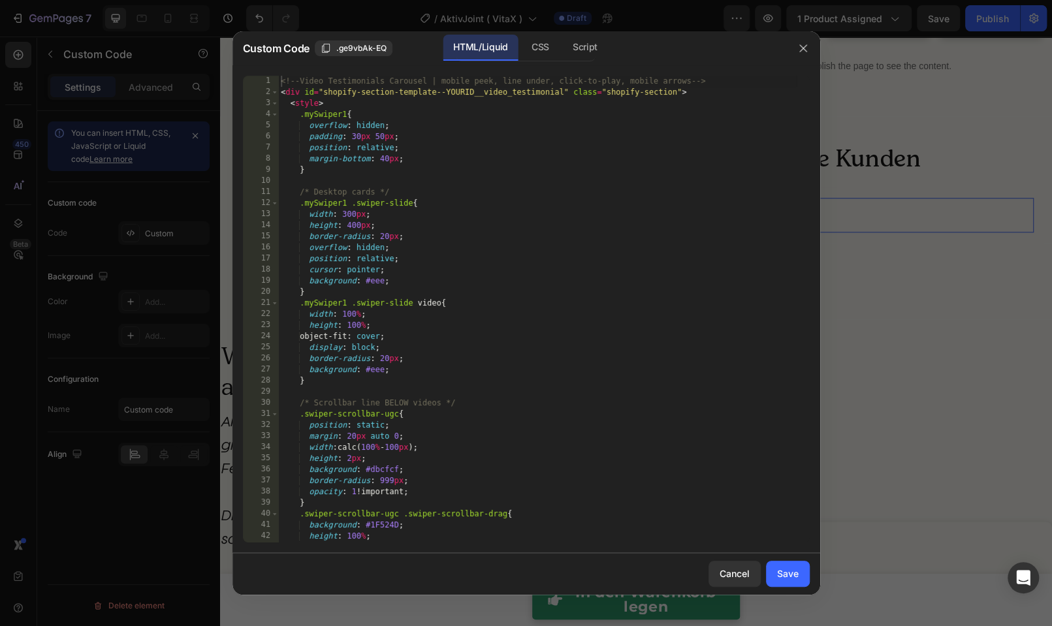
click at [642, 351] on div "<!-- Video Testimonials Carousel | mobile peek, line under, click-to-play, mobi…" at bounding box center [537, 320] width 518 height 489
type textarea "</script>"
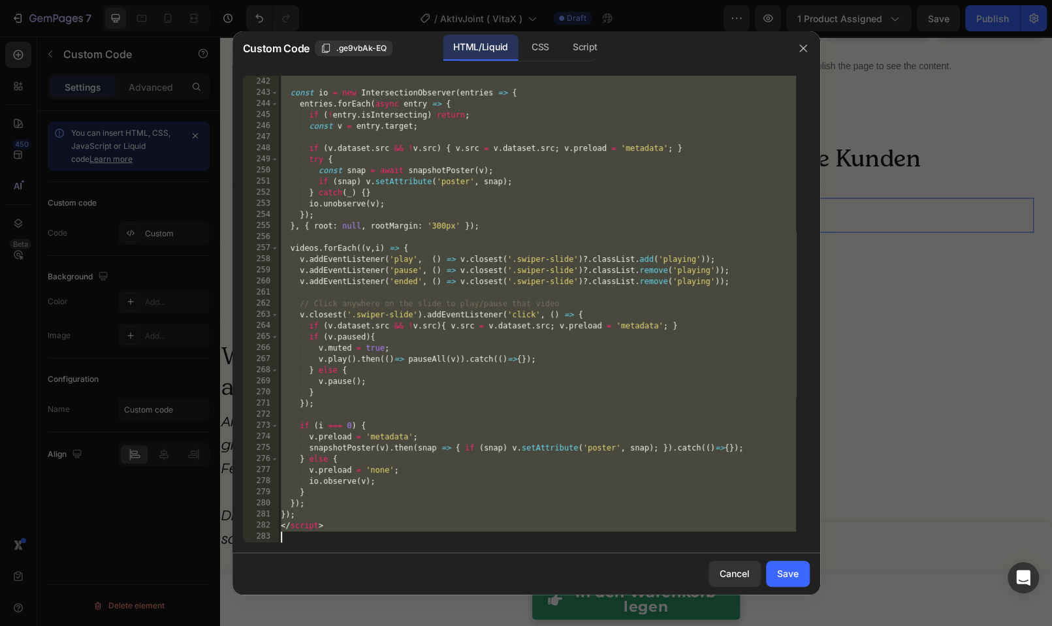
paste textarea
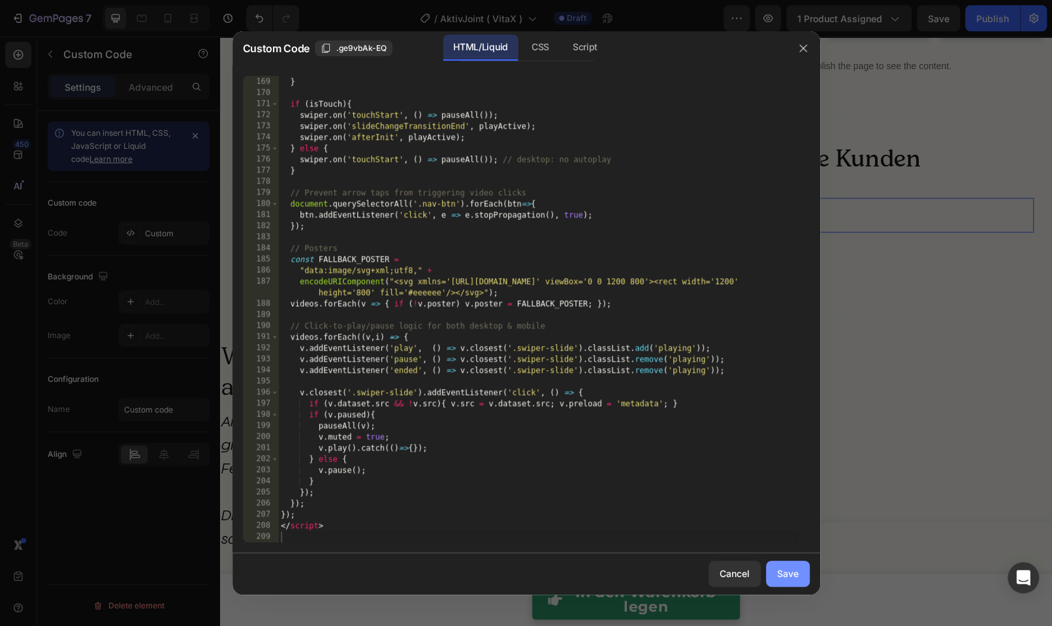
click at [790, 574] on div "Save" at bounding box center [788, 574] width 22 height 14
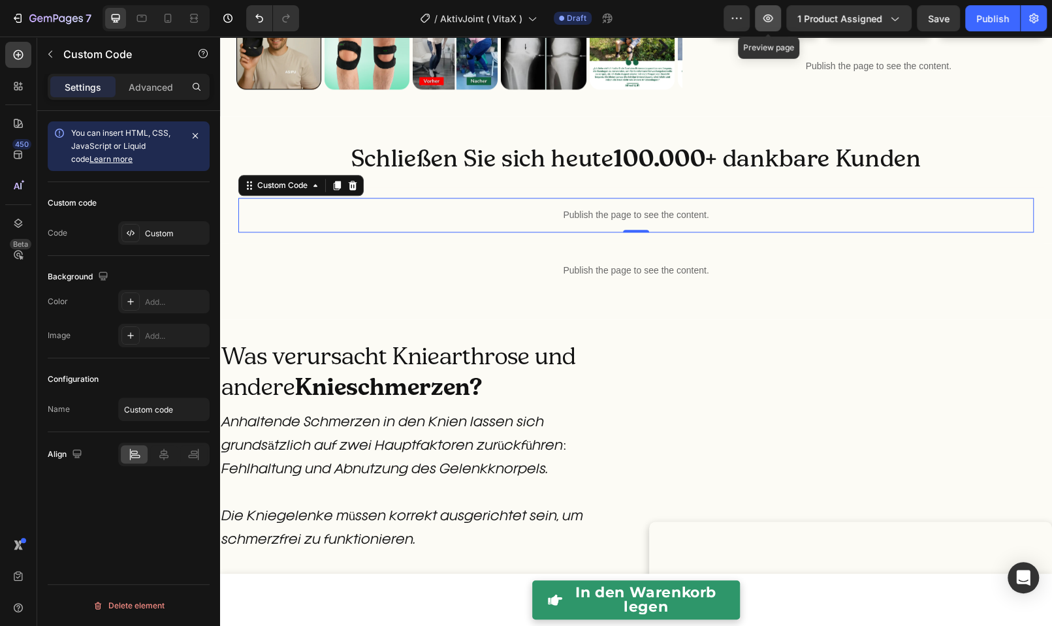
click at [771, 25] on button "button" at bounding box center [768, 18] width 26 height 26
click at [675, 233] on div "Publish the page to see the content." at bounding box center [636, 215] width 796 height 35
click at [674, 233] on div "Publish the page to see the content." at bounding box center [636, 215] width 796 height 35
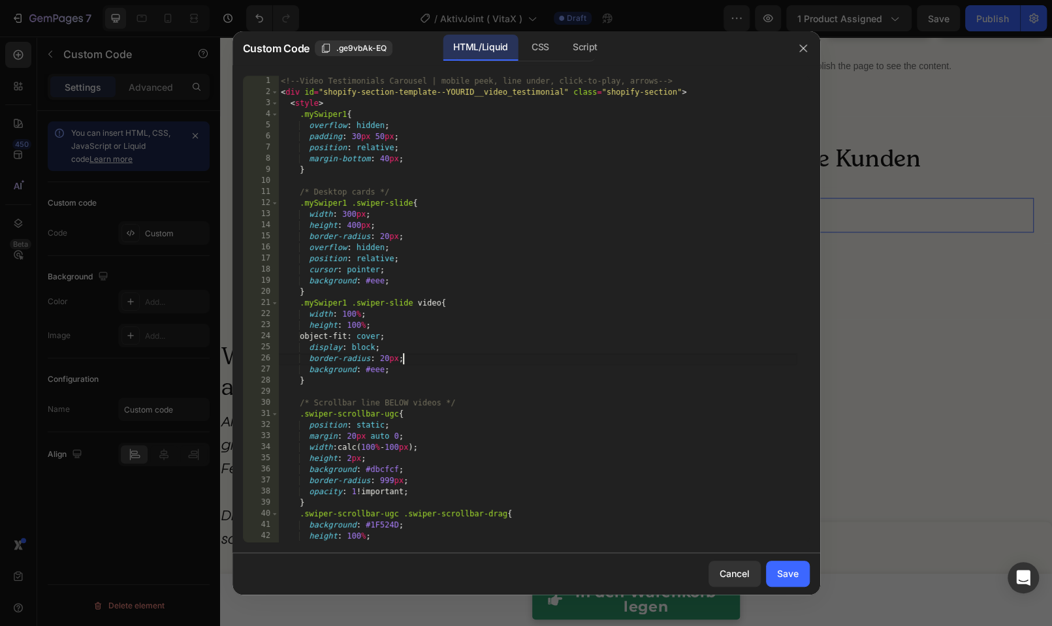
click at [669, 359] on div "<!-- Video Testimonials Carousel | mobile peek, line under, click-to-play, arro…" at bounding box center [537, 320] width 518 height 489
type textarea "</script>"
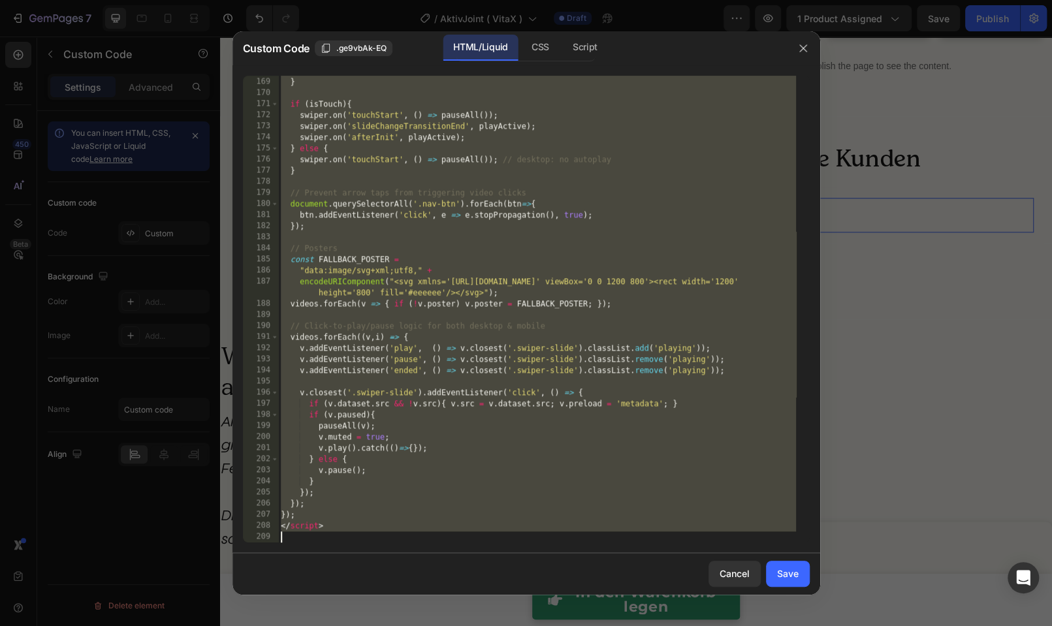
paste textarea
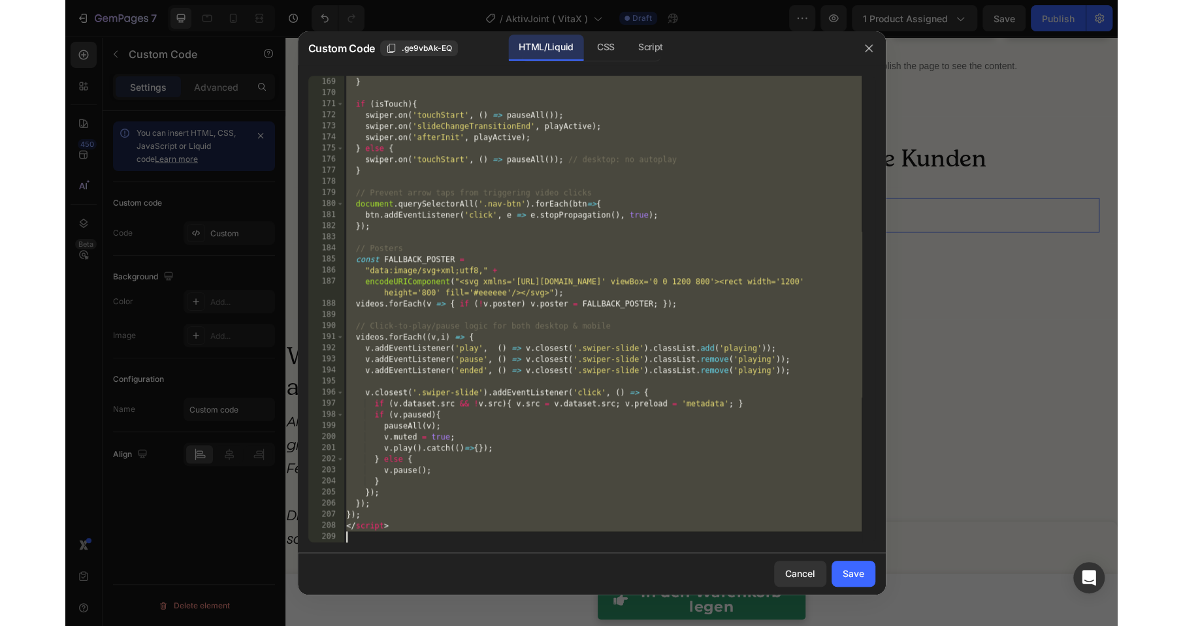
scroll to position [2653, 0]
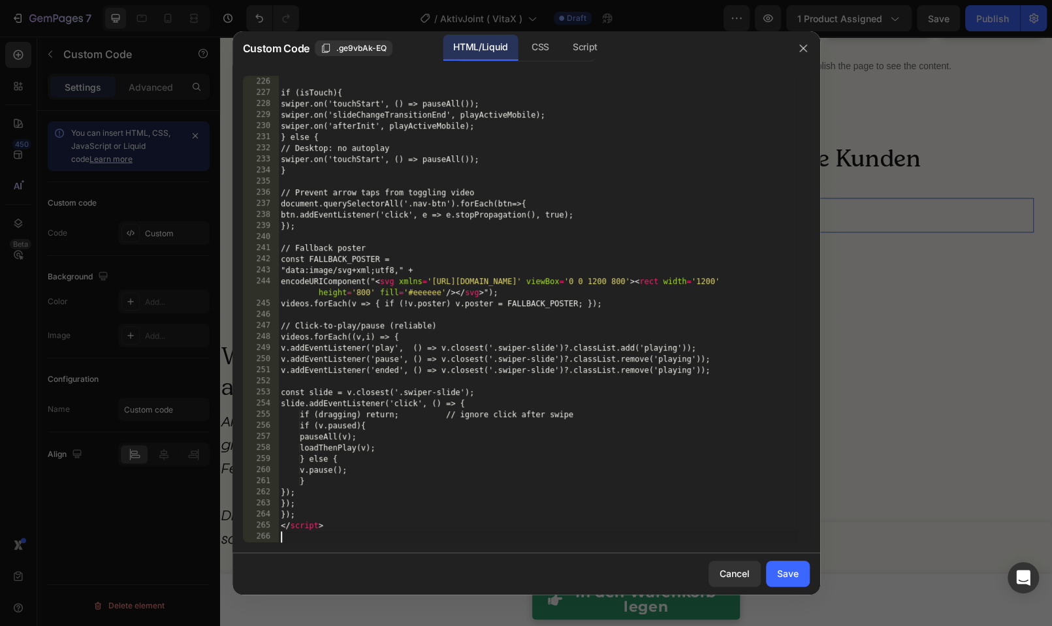
click at [790, 573] on div "Save" at bounding box center [788, 574] width 22 height 14
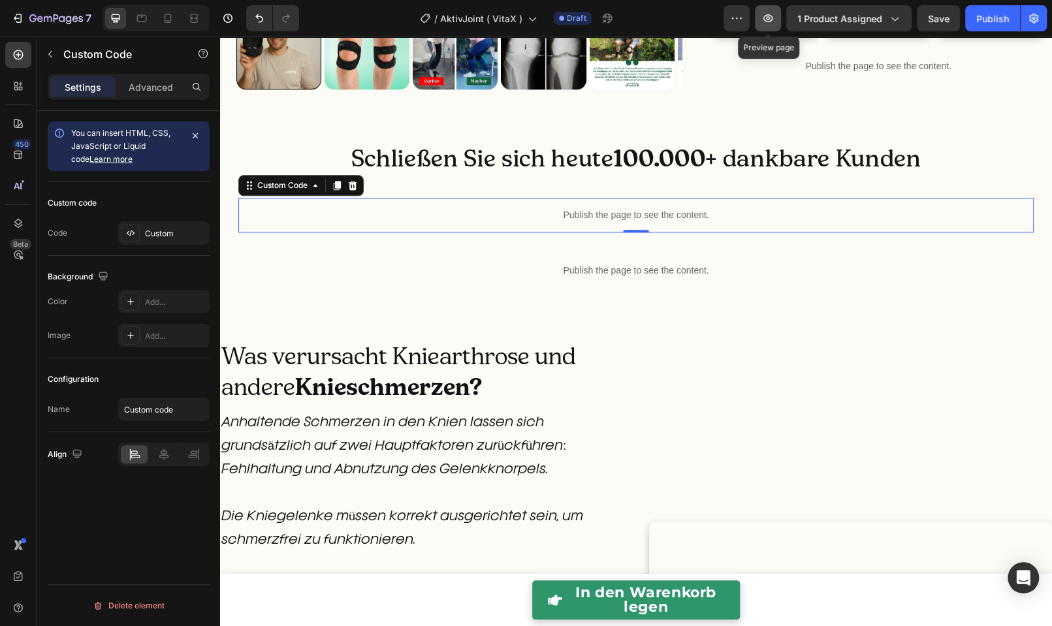
click at [772, 21] on icon "button" at bounding box center [768, 18] width 13 height 13
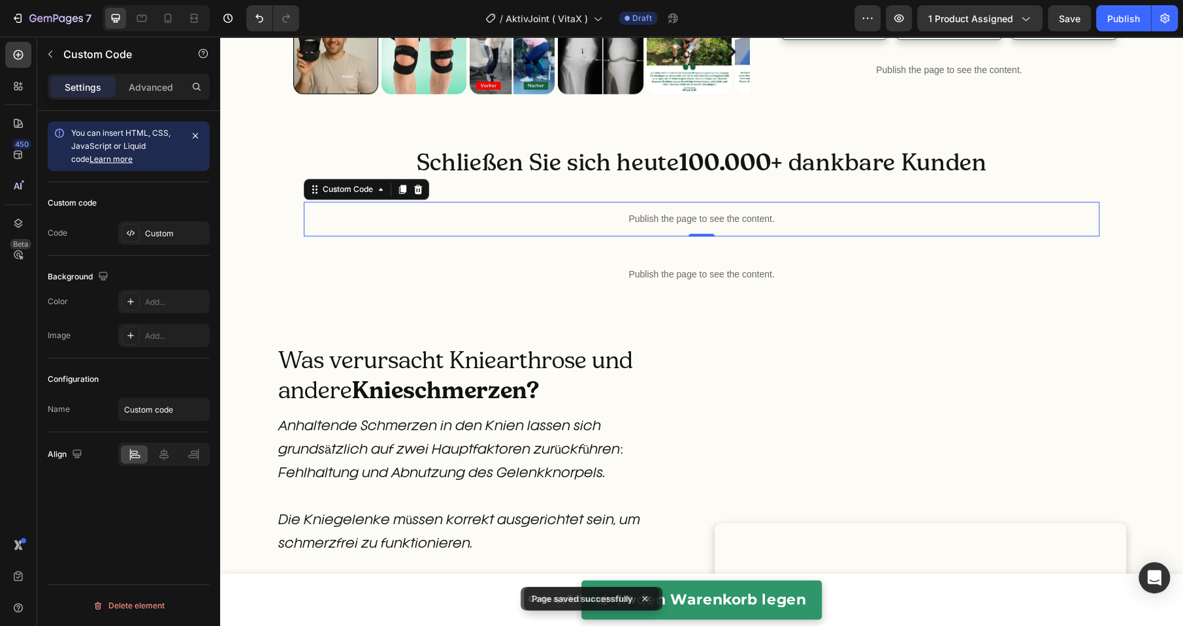
click at [571, 236] on div "Publish the page to see the content." at bounding box center [702, 219] width 796 height 35
click at [570, 236] on div "Publish the page to see the content." at bounding box center [702, 219] width 796 height 35
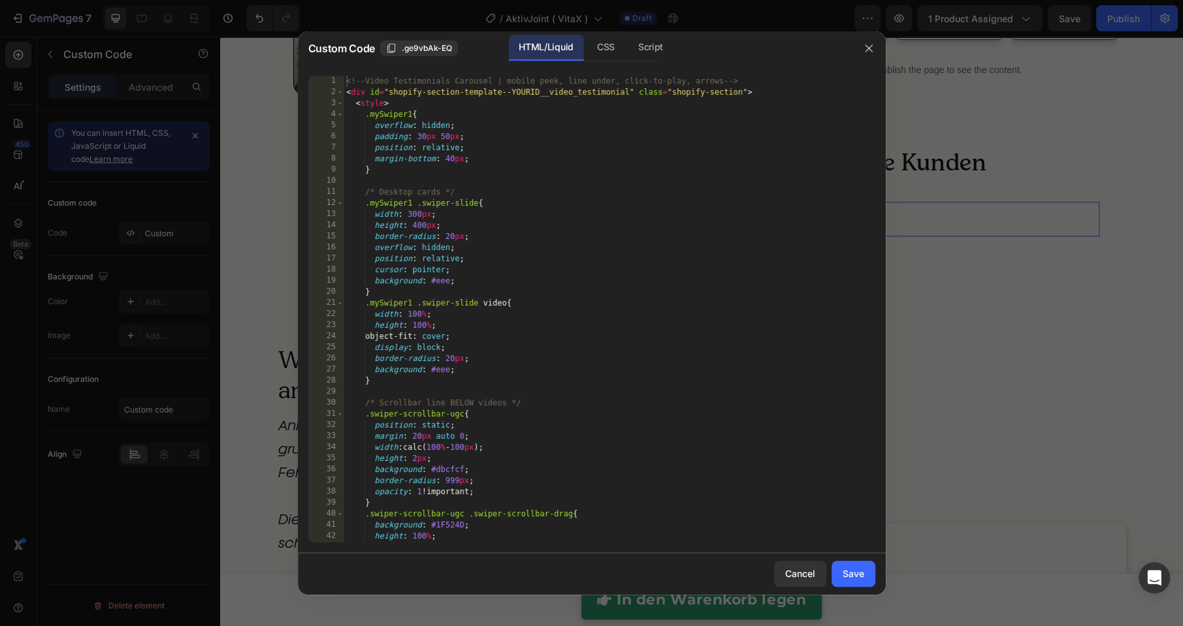
click at [587, 332] on div "<!-- Video Testimonials Carousel | mobile peek, line under, click-to-play, arro…" at bounding box center [603, 320] width 518 height 489
type textarea "</script>"
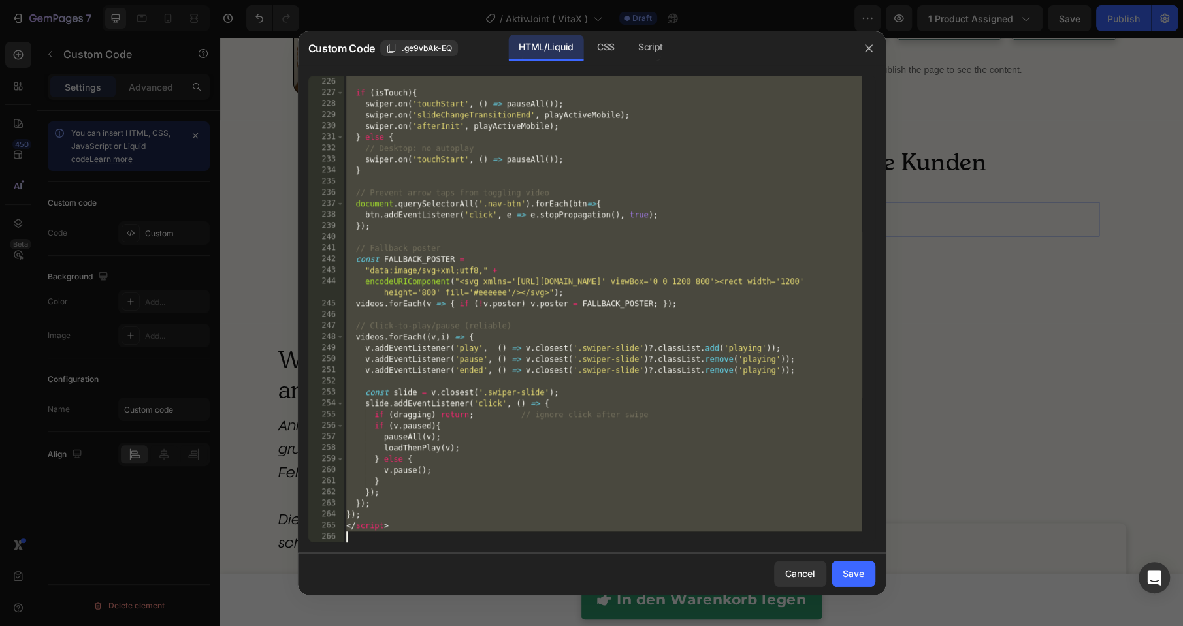
paste textarea
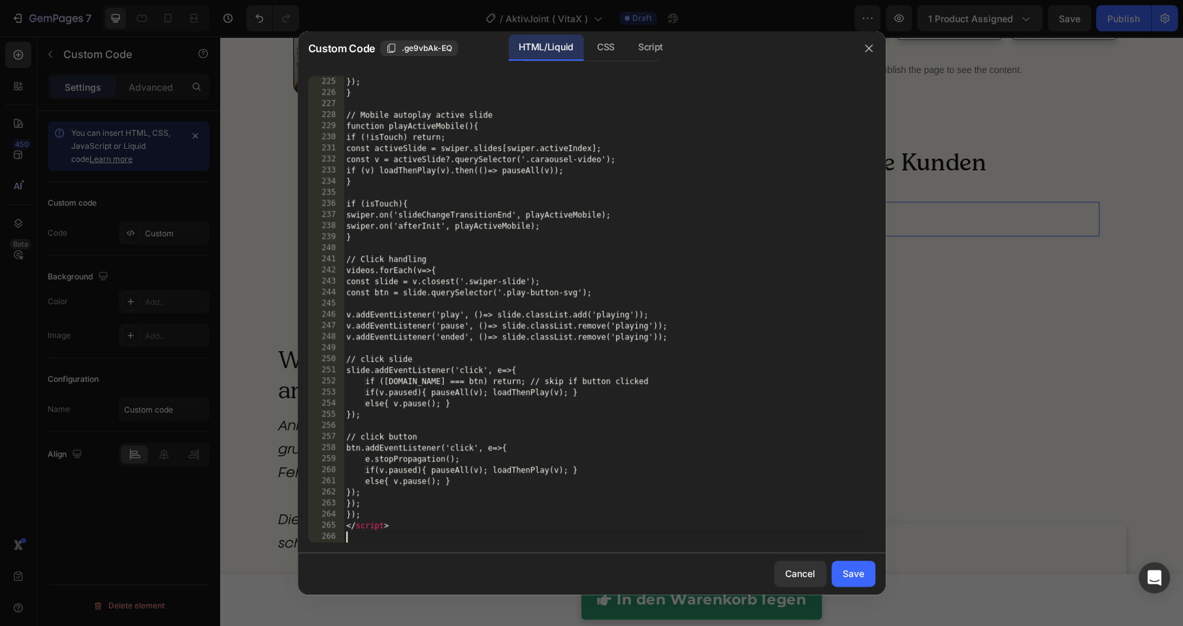
scroll to position [2486, 0]
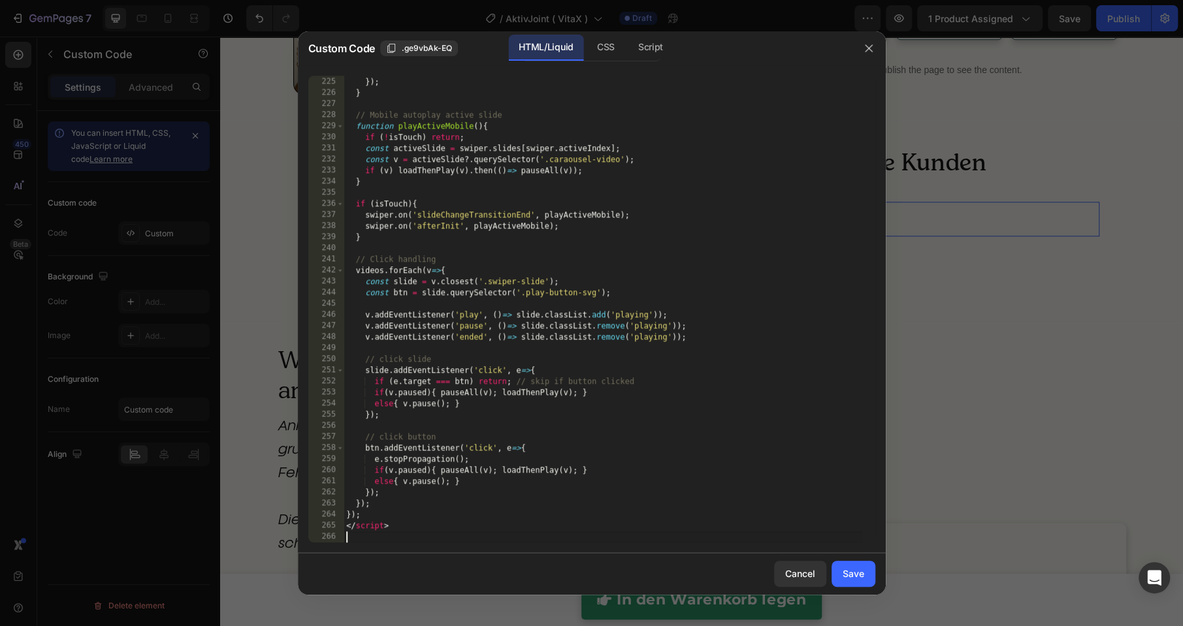
type textarea "</script>"
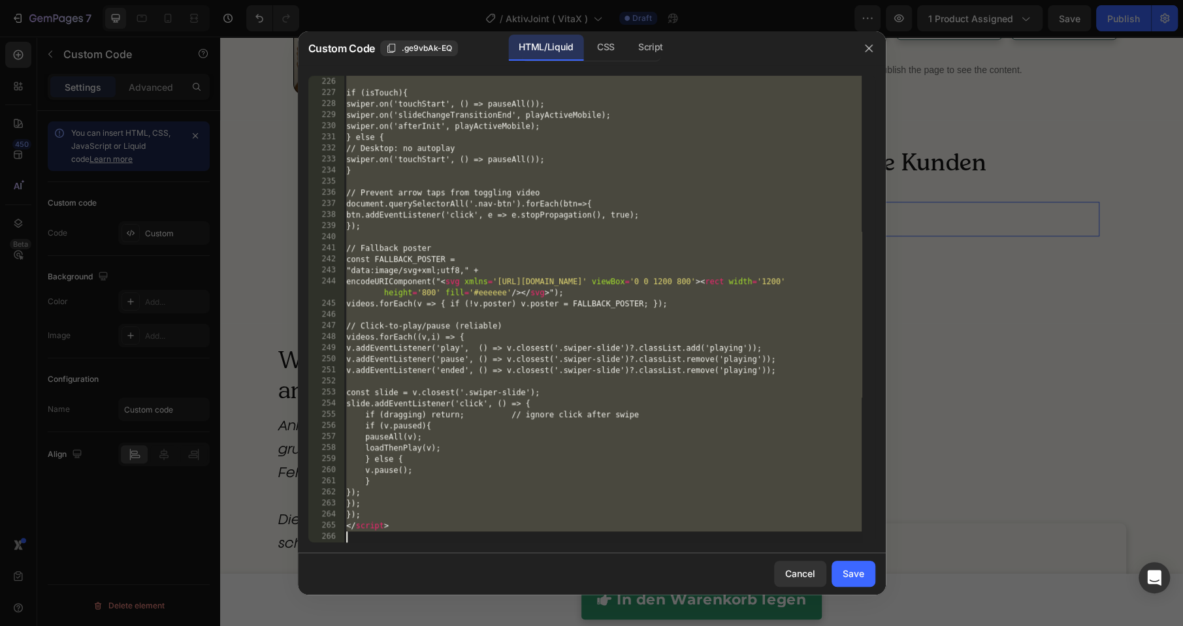
paste textarea
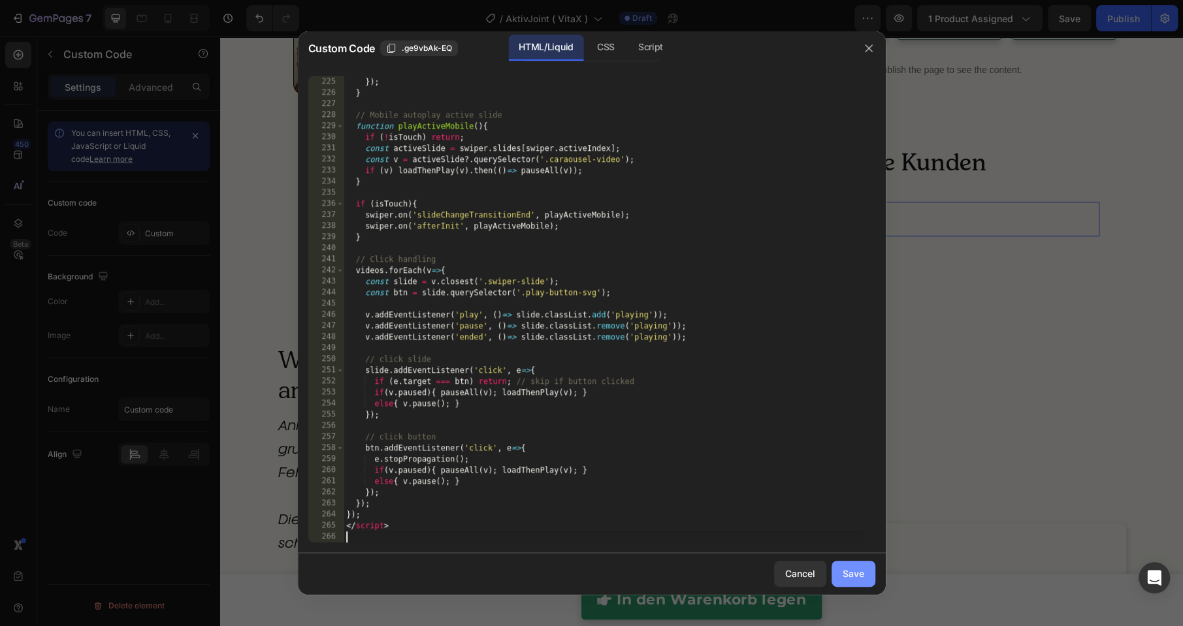
click at [839, 569] on button "Save" at bounding box center [853, 574] width 44 height 26
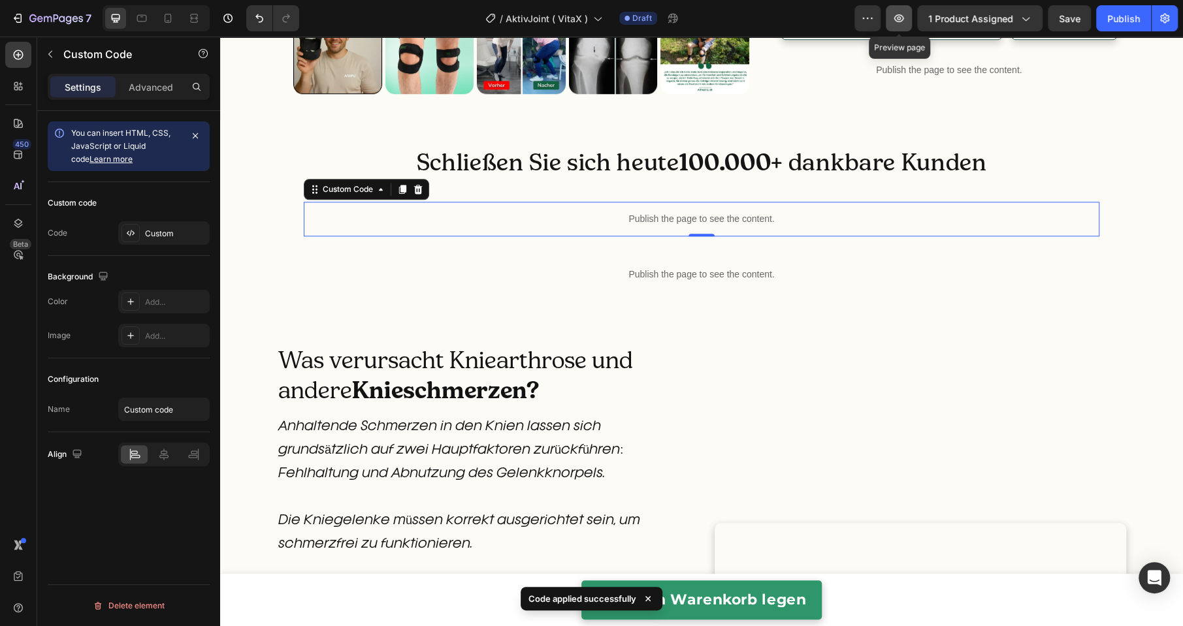
click at [910, 20] on button "button" at bounding box center [899, 18] width 26 height 26
click at [610, 226] on p "Publish the page to see the content." at bounding box center [702, 219] width 796 height 14
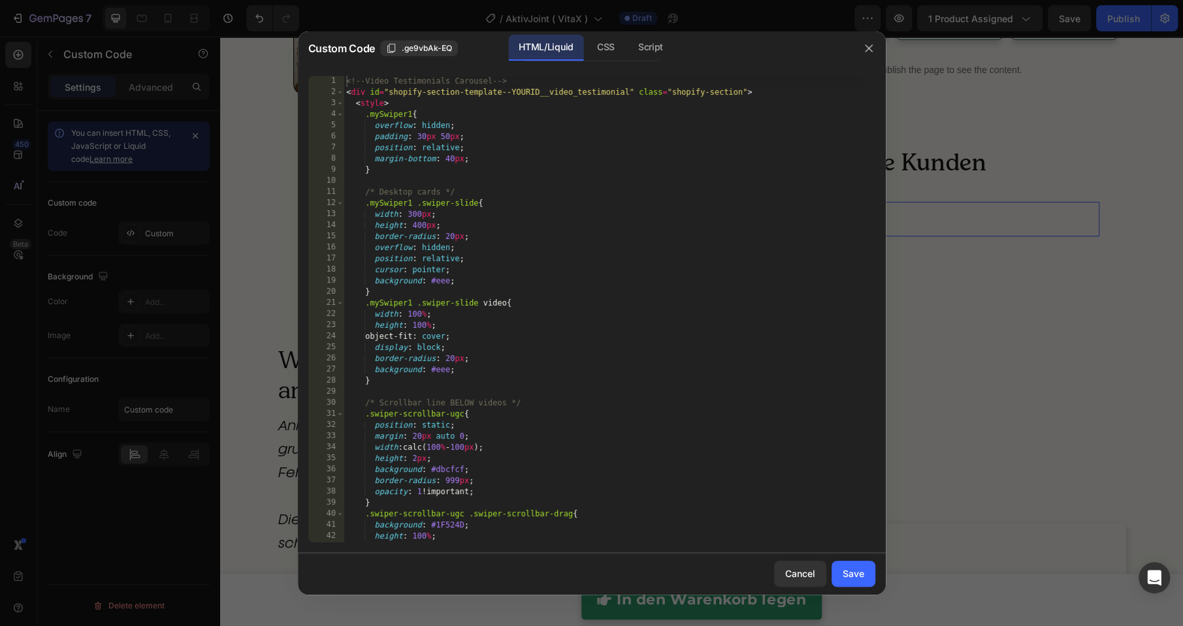
click at [615, 351] on div "<!-- Video Testimonials Carousel --> < div id = "shopify-section-template--YOUR…" at bounding box center [603, 320] width 518 height 489
type textarea "</script>"
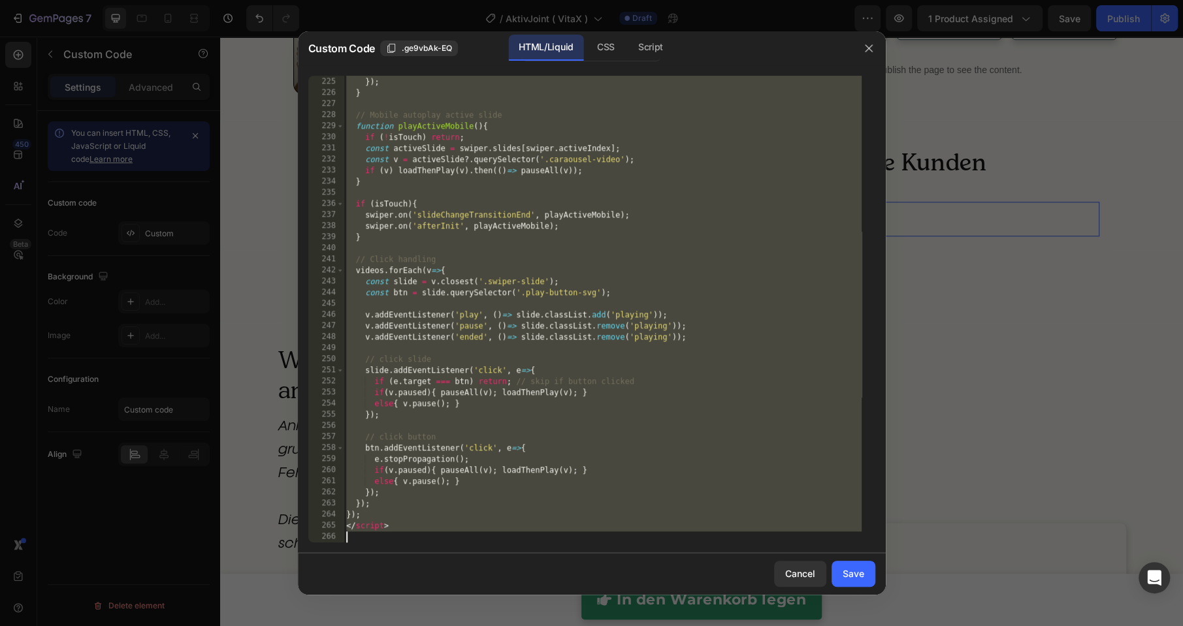
paste textarea
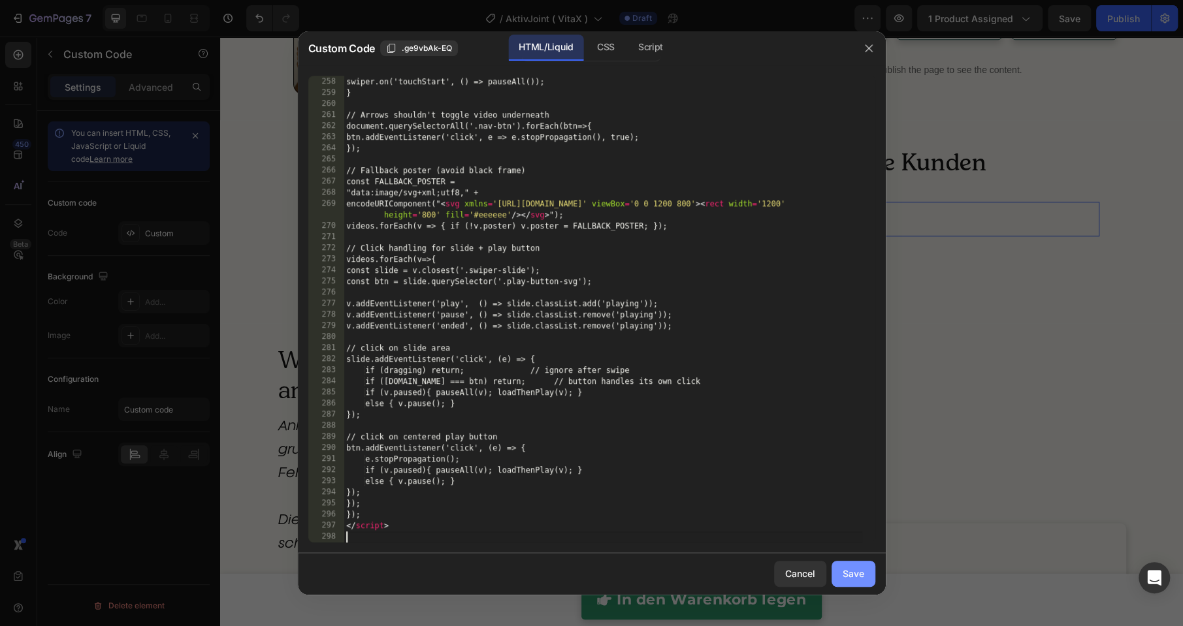
click at [852, 580] on div "Save" at bounding box center [854, 574] width 22 height 14
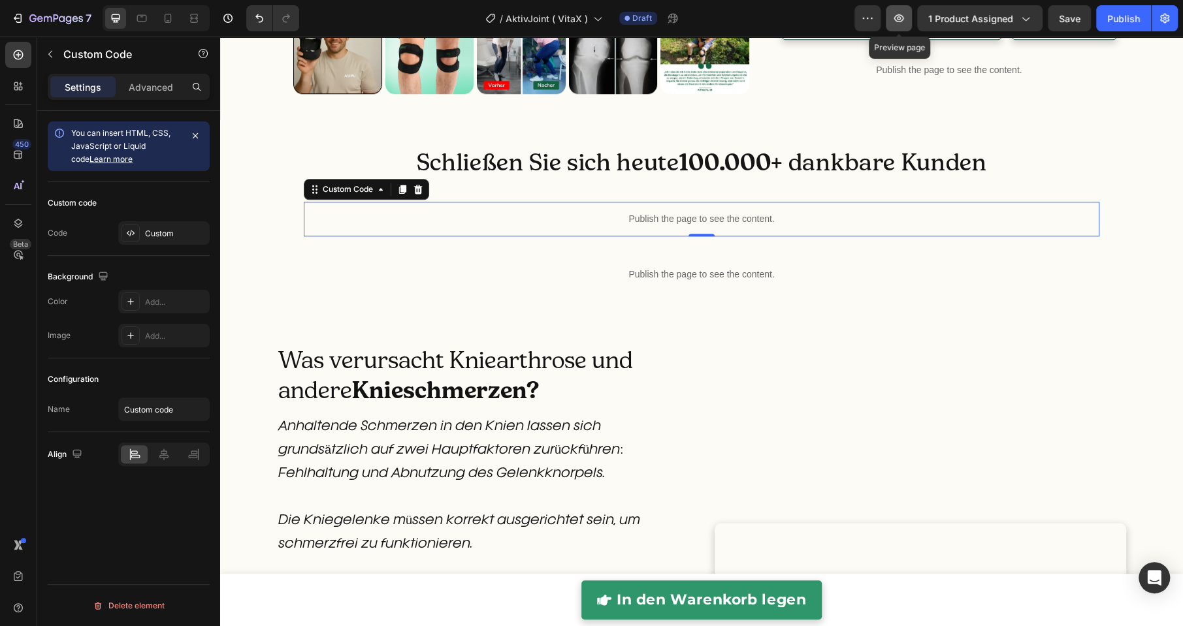
click at [908, 25] on button "button" at bounding box center [899, 18] width 26 height 26
click at [665, 226] on p "Publish the page to see the content." at bounding box center [702, 219] width 796 height 14
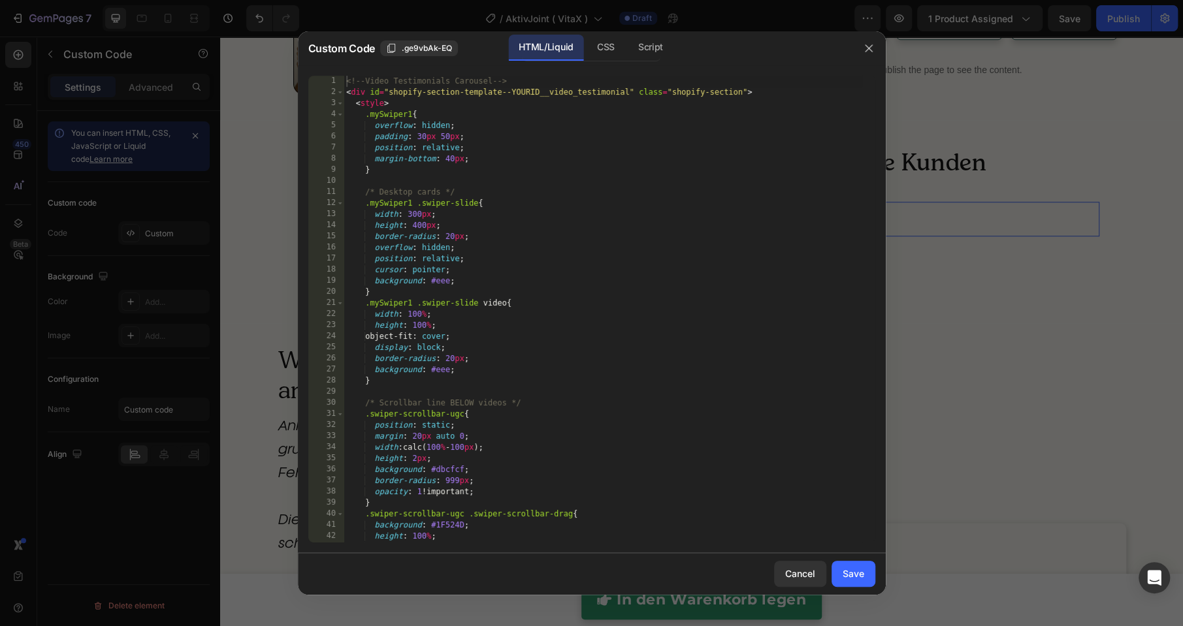
click at [659, 355] on div "<!-- Video Testimonials Carousel --> < div id = "shopify-section-template--YOUR…" at bounding box center [603, 320] width 518 height 489
type textarea "</script>"
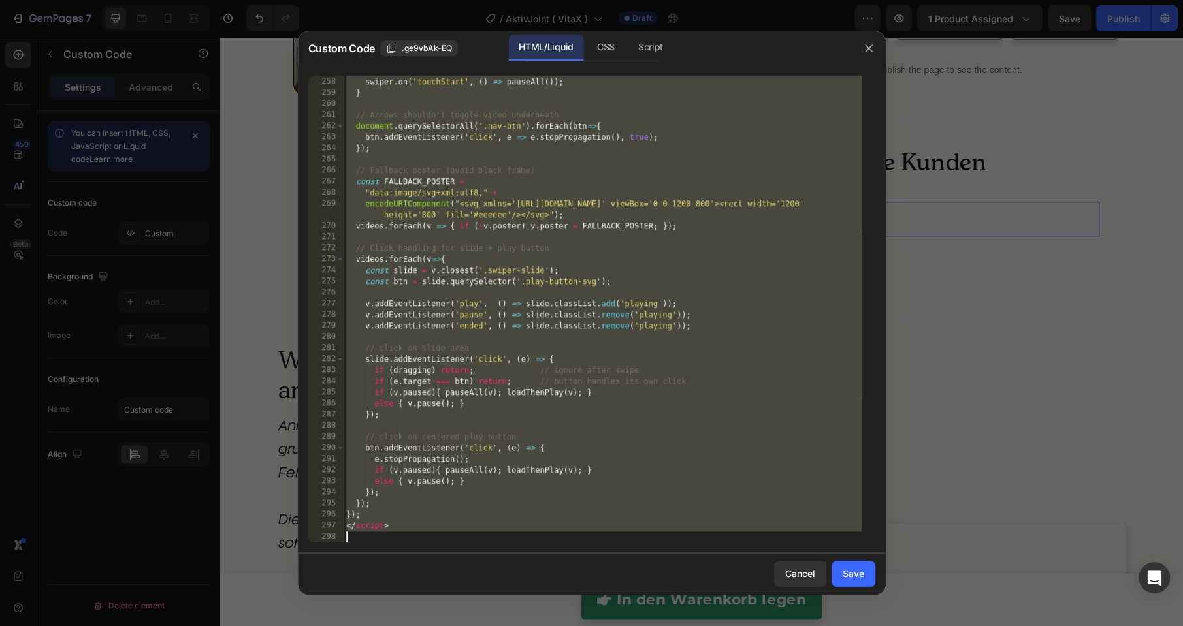
paste textarea
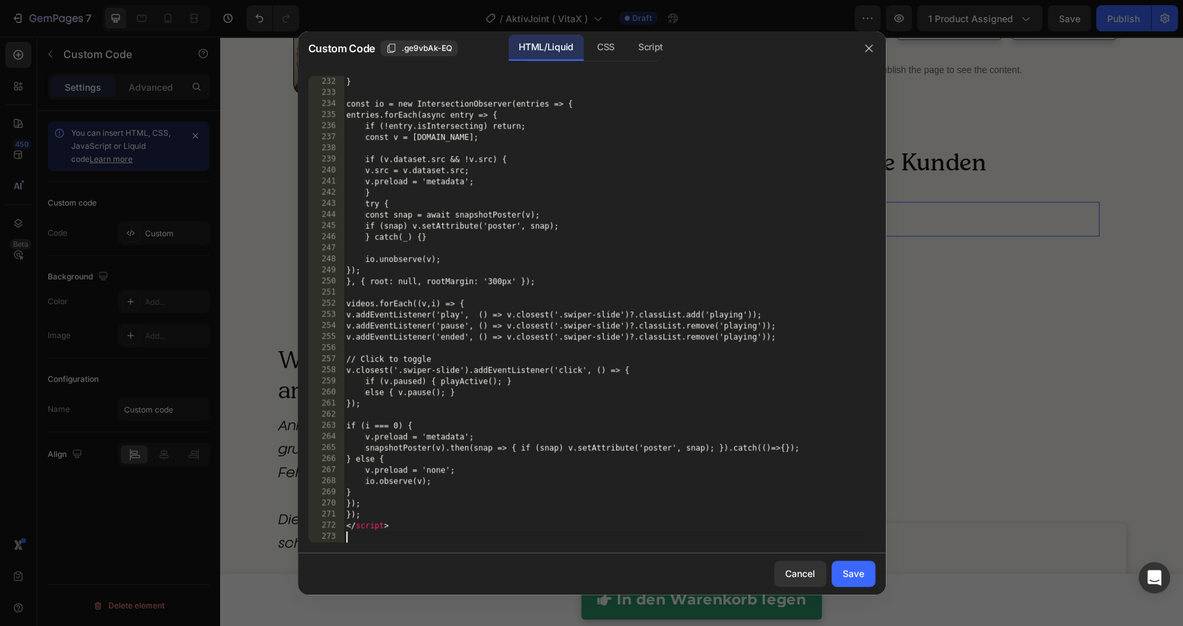
scroll to position [2720, 0]
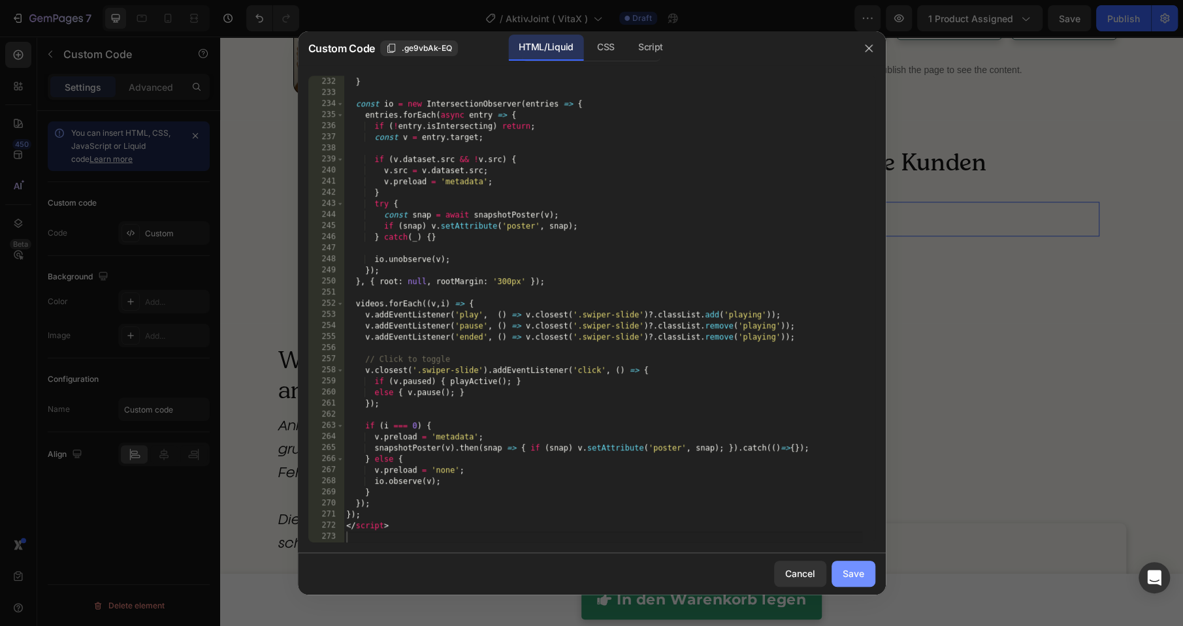
click at [860, 578] on div "Save" at bounding box center [854, 574] width 22 height 14
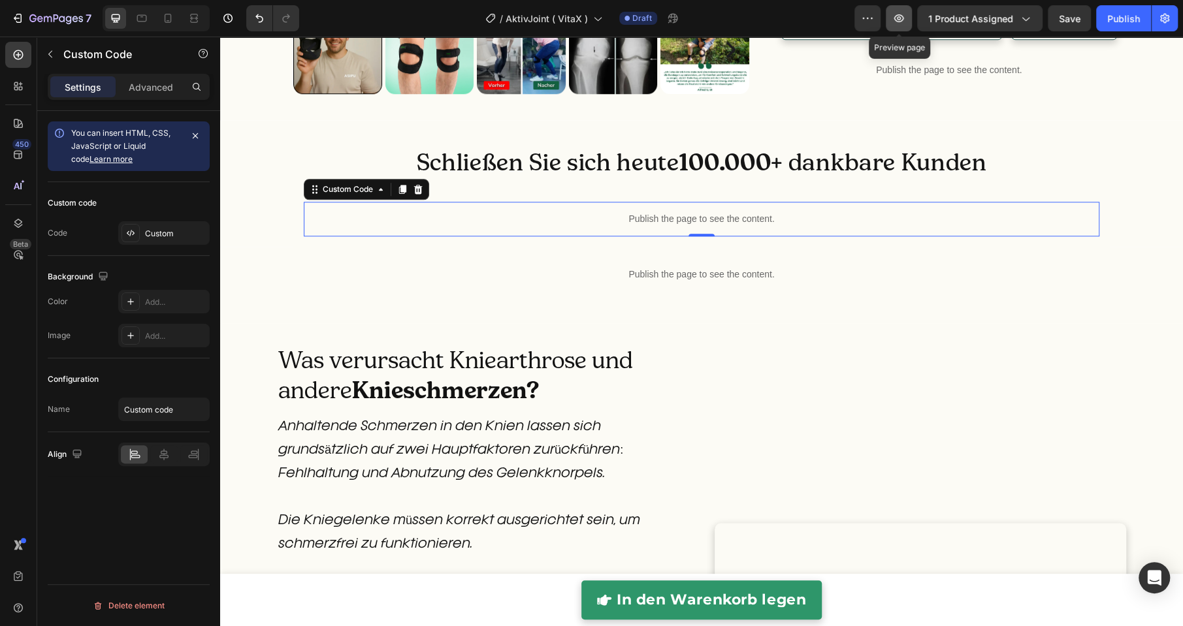
click at [903, 12] on icon "button" at bounding box center [898, 18] width 13 height 13
click at [538, 226] on p "Publish the page to see the content." at bounding box center [702, 219] width 796 height 14
click at [537, 226] on p "Publish the page to see the content." at bounding box center [702, 219] width 796 height 14
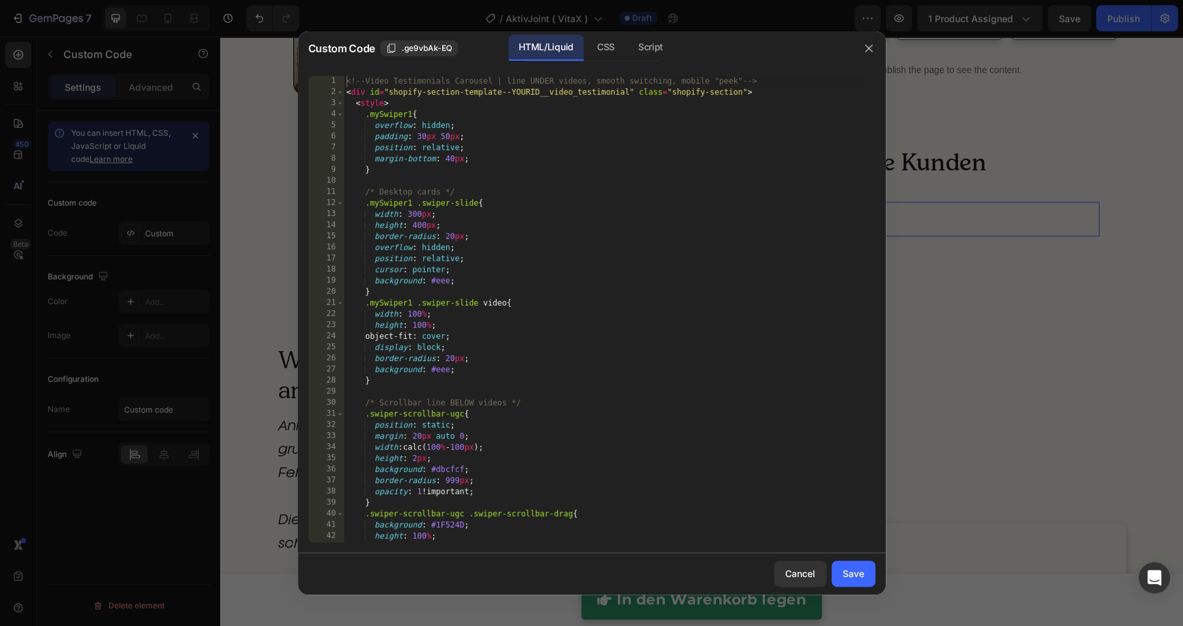
click at [556, 334] on div "<!-- Video Testimonials Carousel | line UNDER videos, smooth switching, mobile …" at bounding box center [603, 320] width 518 height 489
type textarea "</script>"
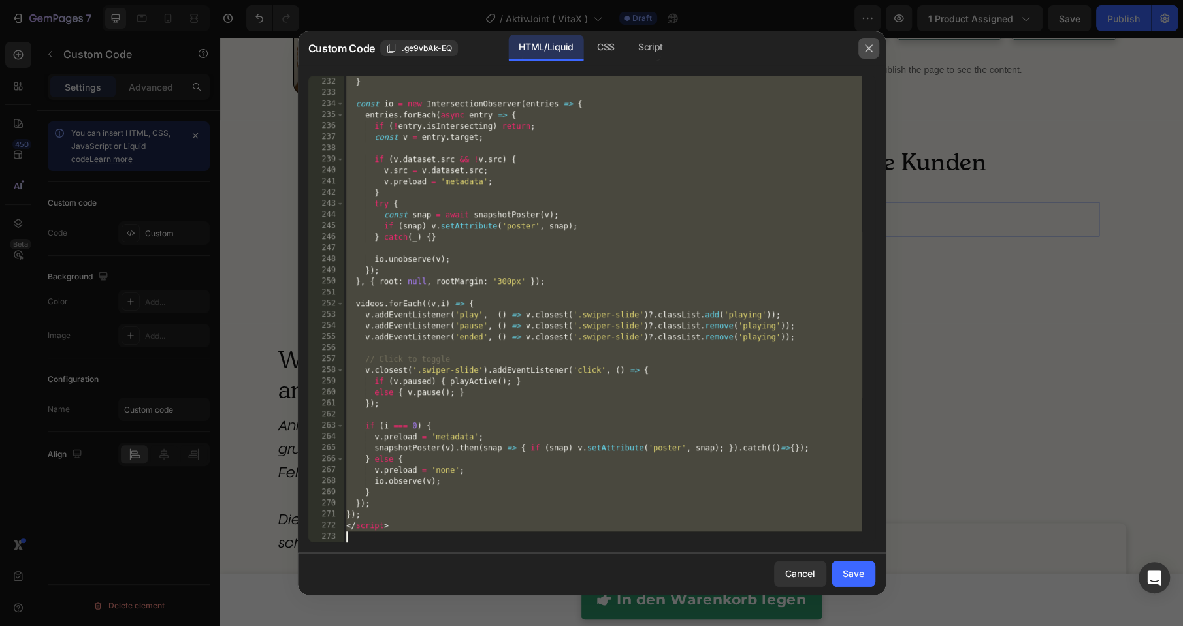
click at [870, 52] on icon "button" at bounding box center [868, 48] width 10 height 10
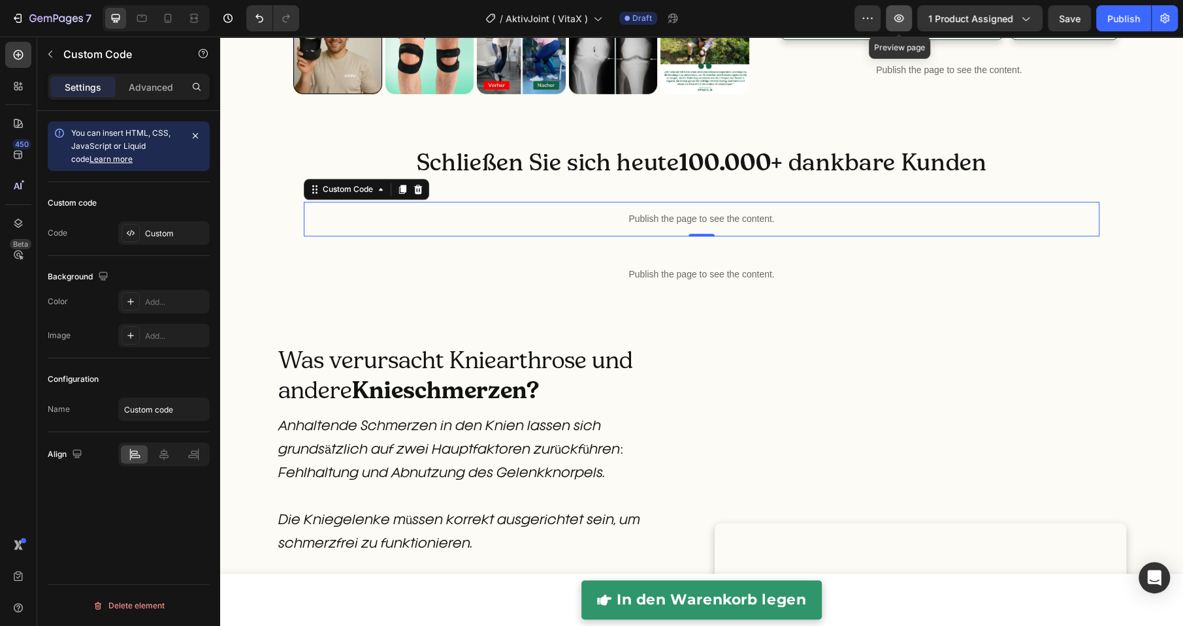
click at [901, 21] on icon "button" at bounding box center [899, 18] width 10 height 8
click at [782, 226] on p "Publish the page to see the content." at bounding box center [702, 219] width 796 height 14
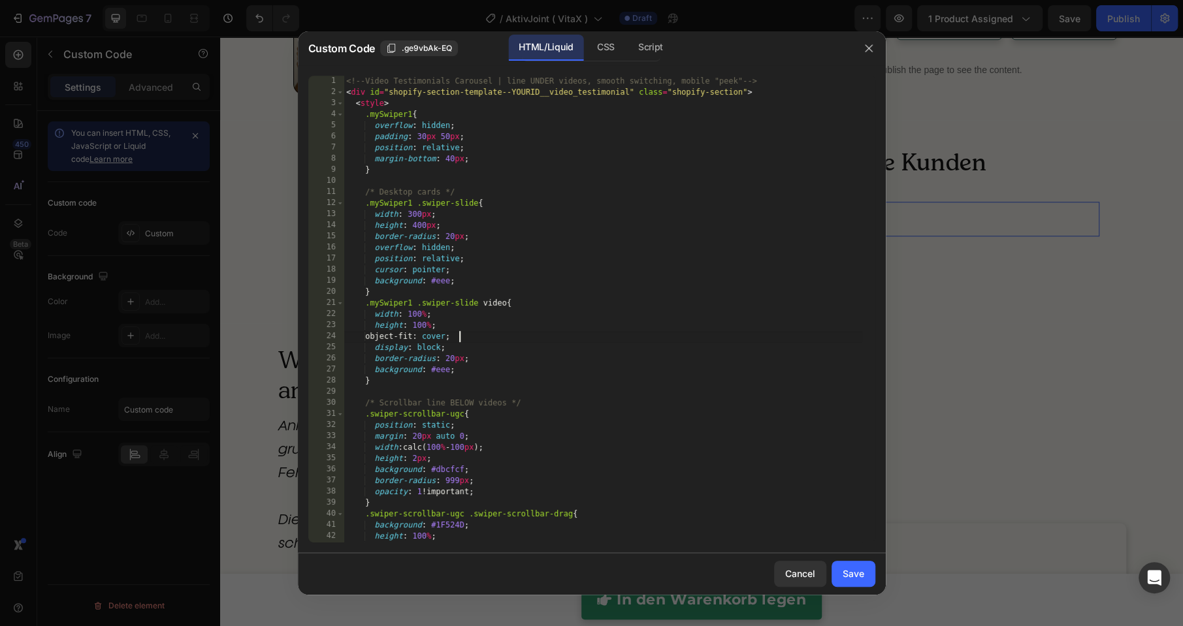
type textarea "</script>"
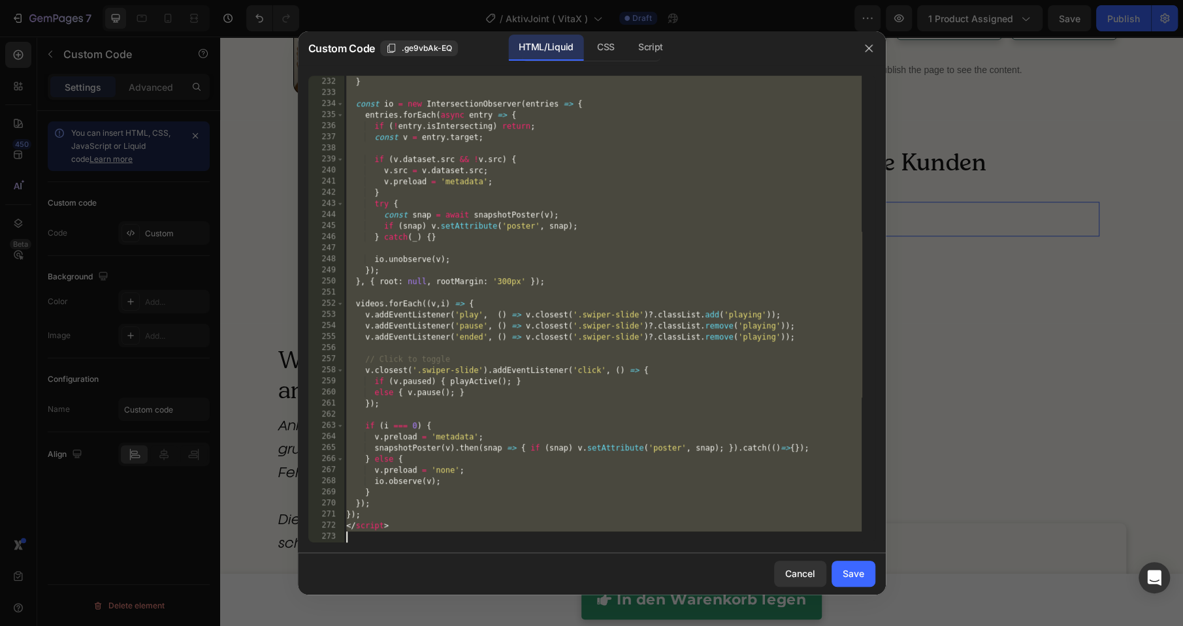
scroll to position [2697, 0]
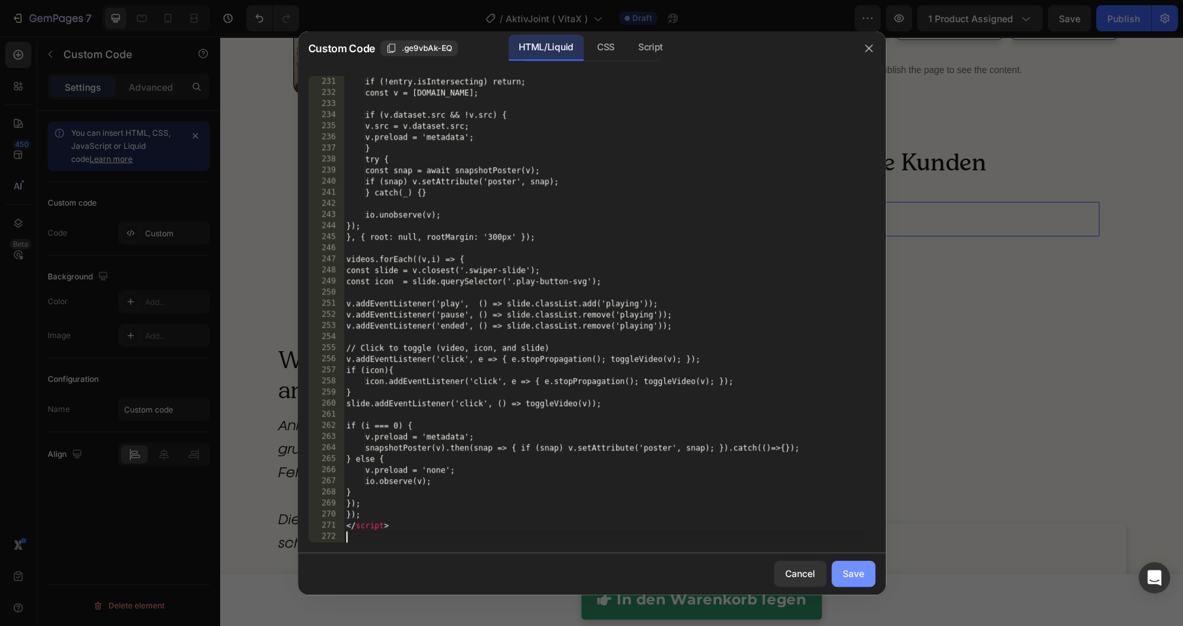
click at [859, 575] on div "Save" at bounding box center [854, 574] width 22 height 14
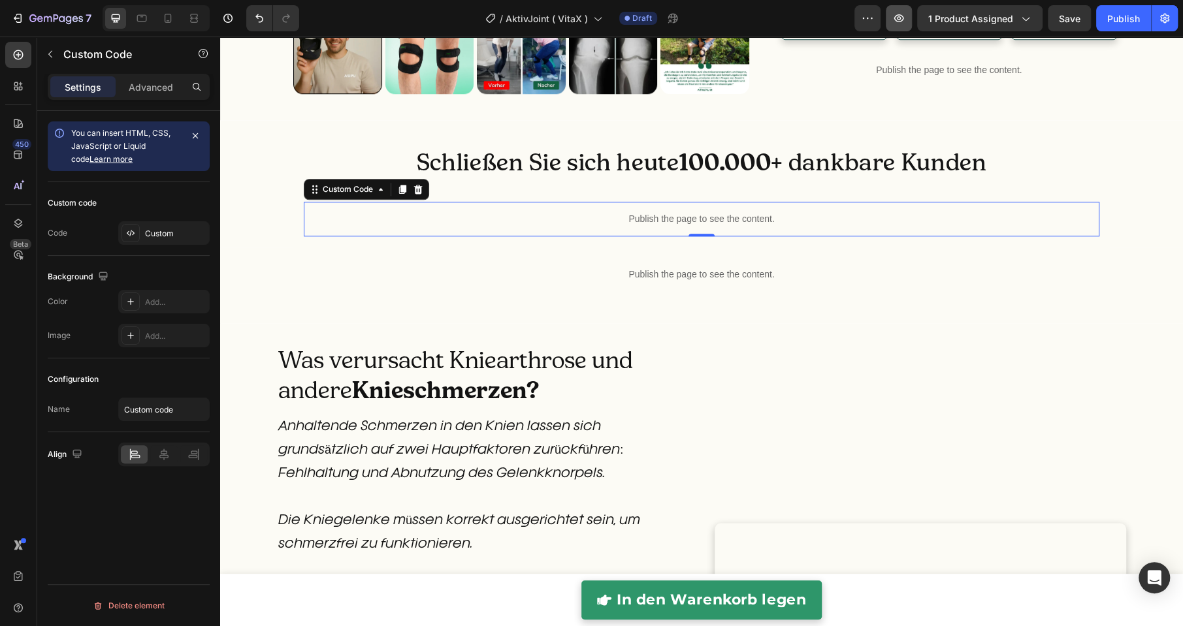
click at [901, 23] on icon "button" at bounding box center [898, 18] width 13 height 13
click at [540, 236] on div "Publish the page to see the content." at bounding box center [702, 219] width 796 height 35
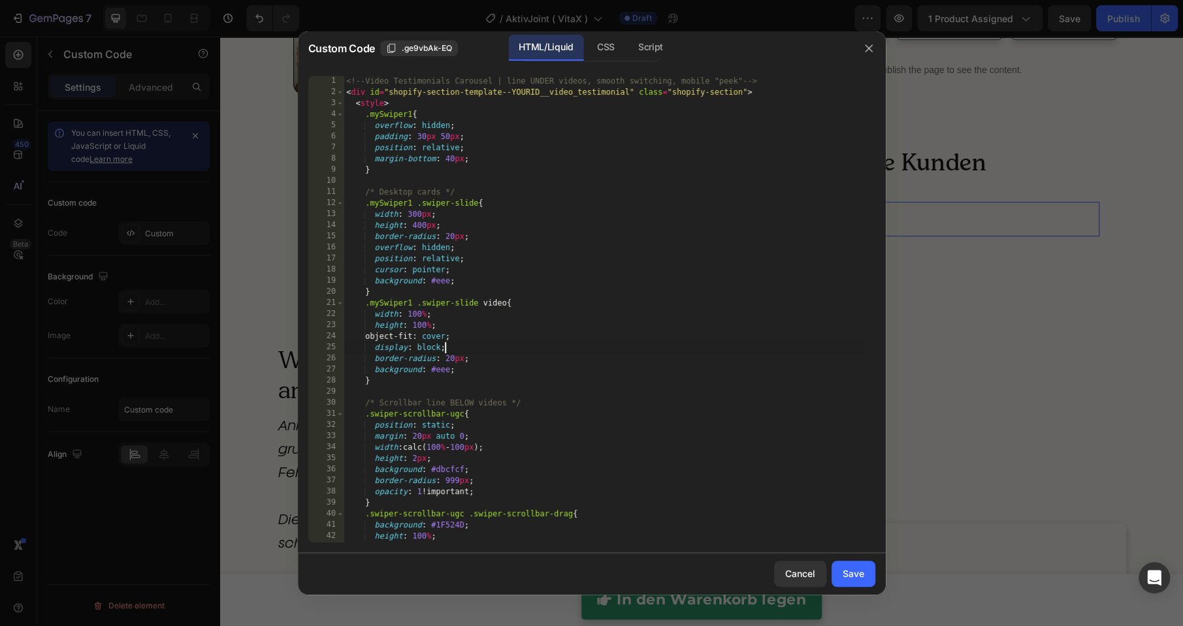
click at [570, 350] on div "<!-- Video Testimonials Carousel | line UNDER videos, smooth switching, mobile …" at bounding box center [603, 320] width 518 height 489
type textarea "</script>"
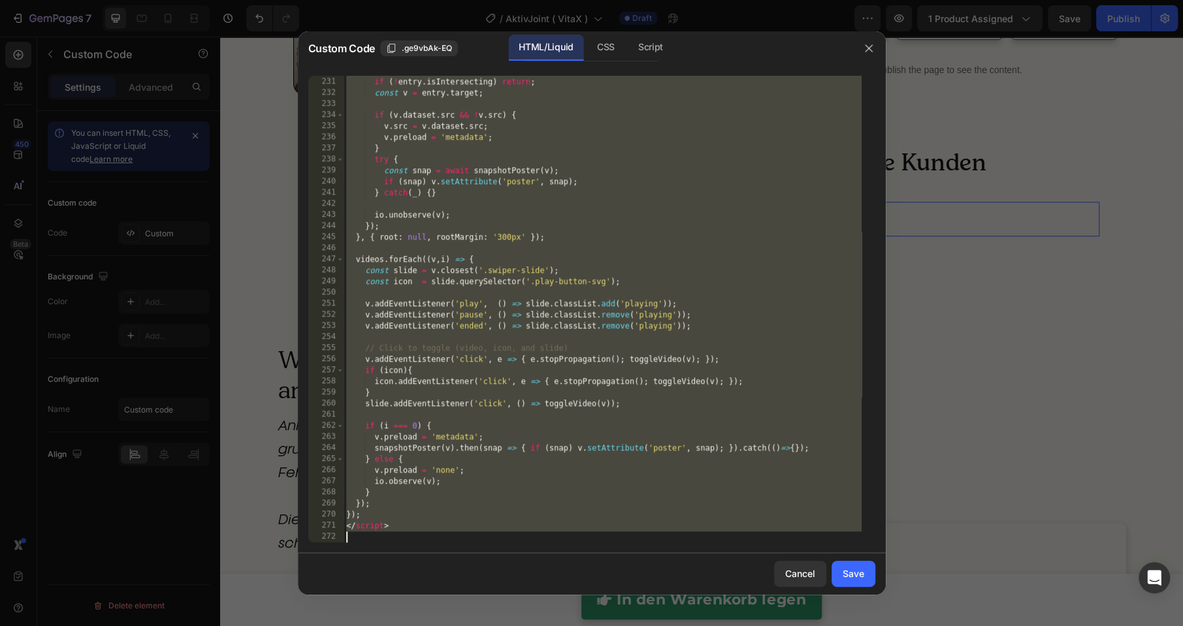
paste textarea
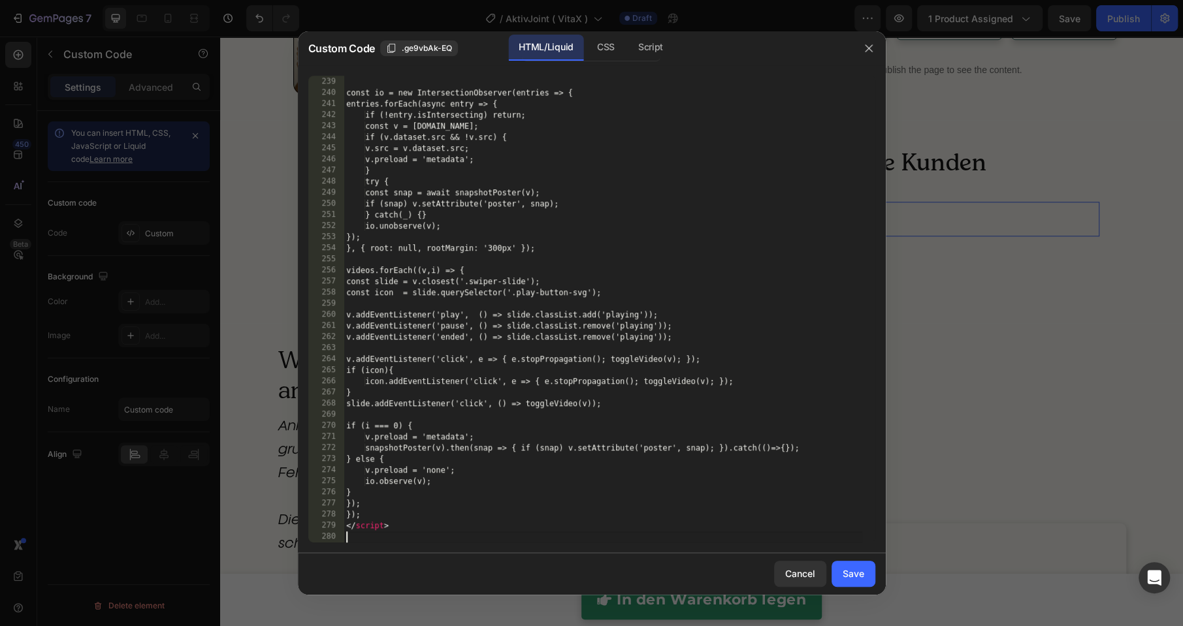
scroll to position [2786, 0]
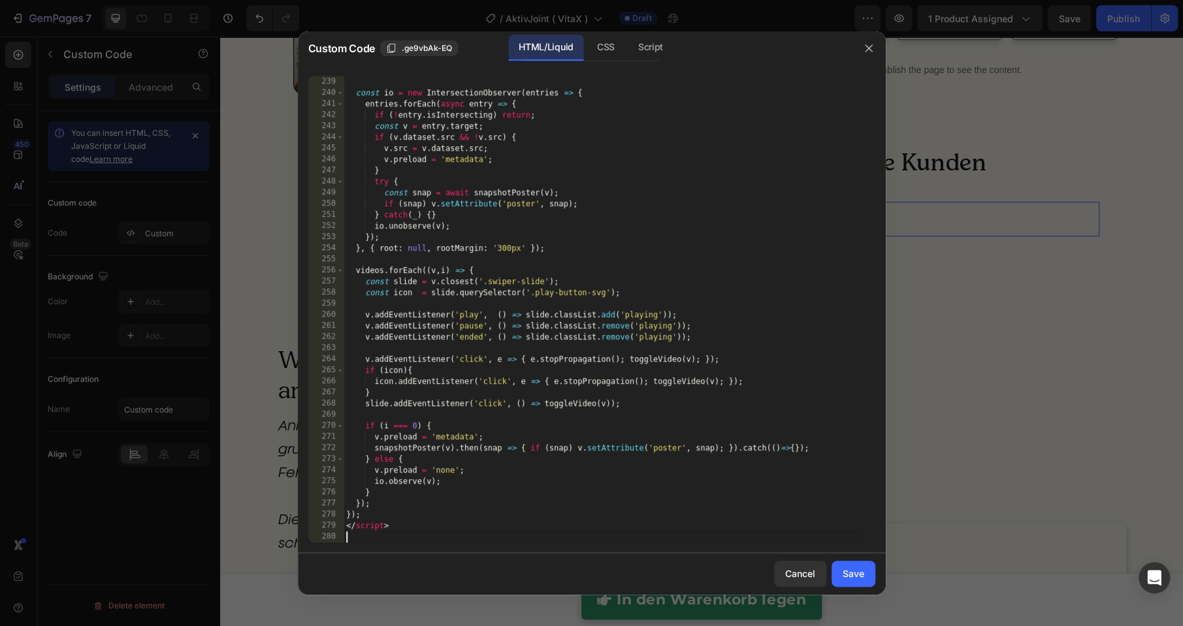
click at [848, 573] on div "Save" at bounding box center [854, 574] width 22 height 14
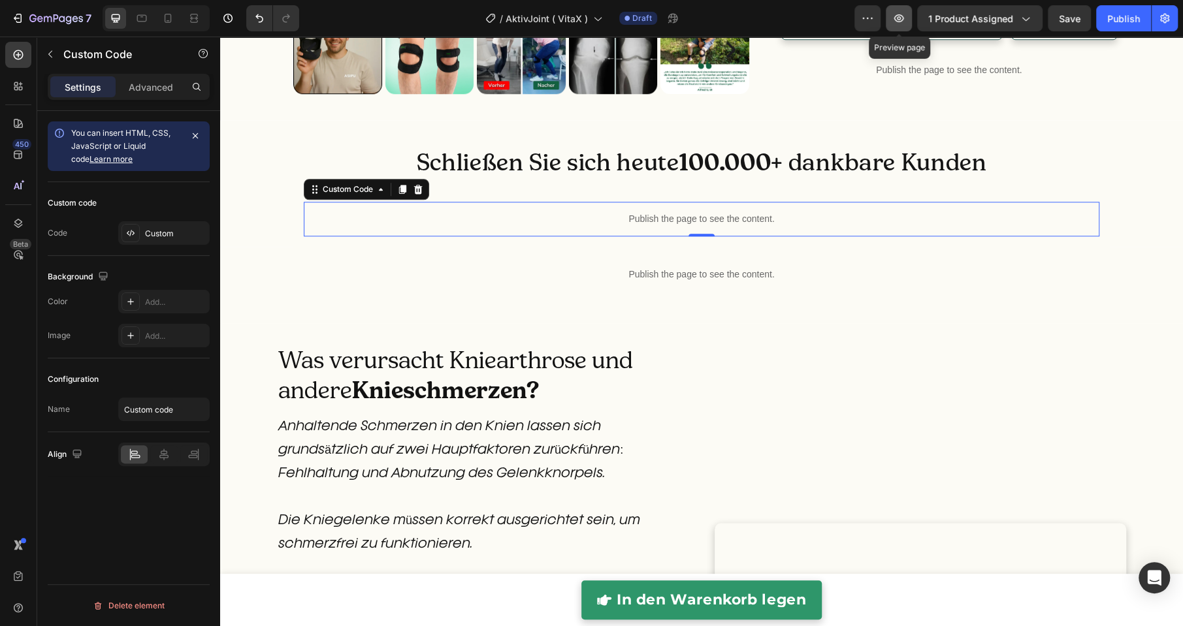
click at [900, 20] on icon "button" at bounding box center [899, 18] width 10 height 8
click at [602, 226] on p "Publish the page to see the content." at bounding box center [702, 219] width 796 height 14
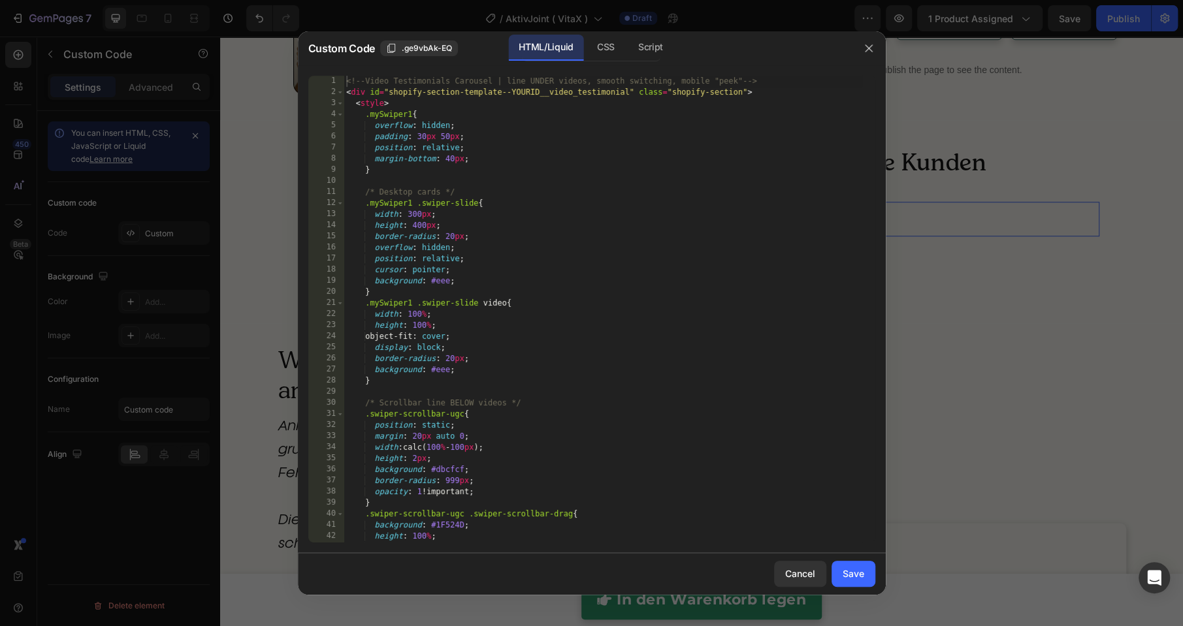
click at [607, 360] on div "<!-- Video Testimonials Carousel | line UNDER videos, smooth switching, mobile …" at bounding box center [603, 320] width 518 height 489
type textarea "</script>"
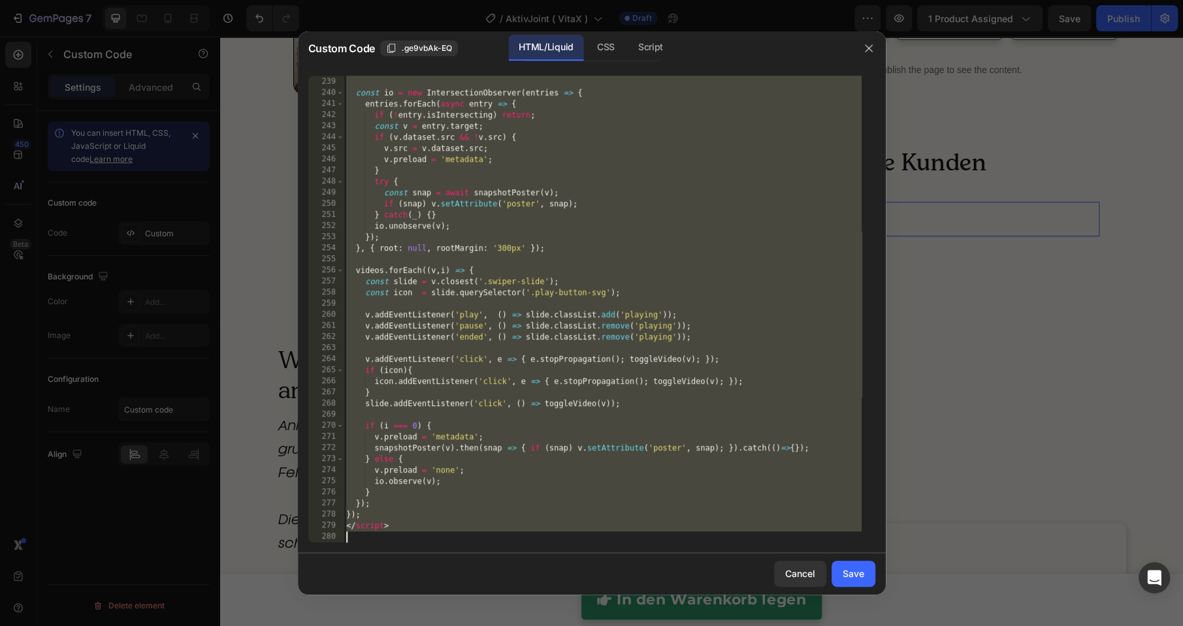
paste textarea
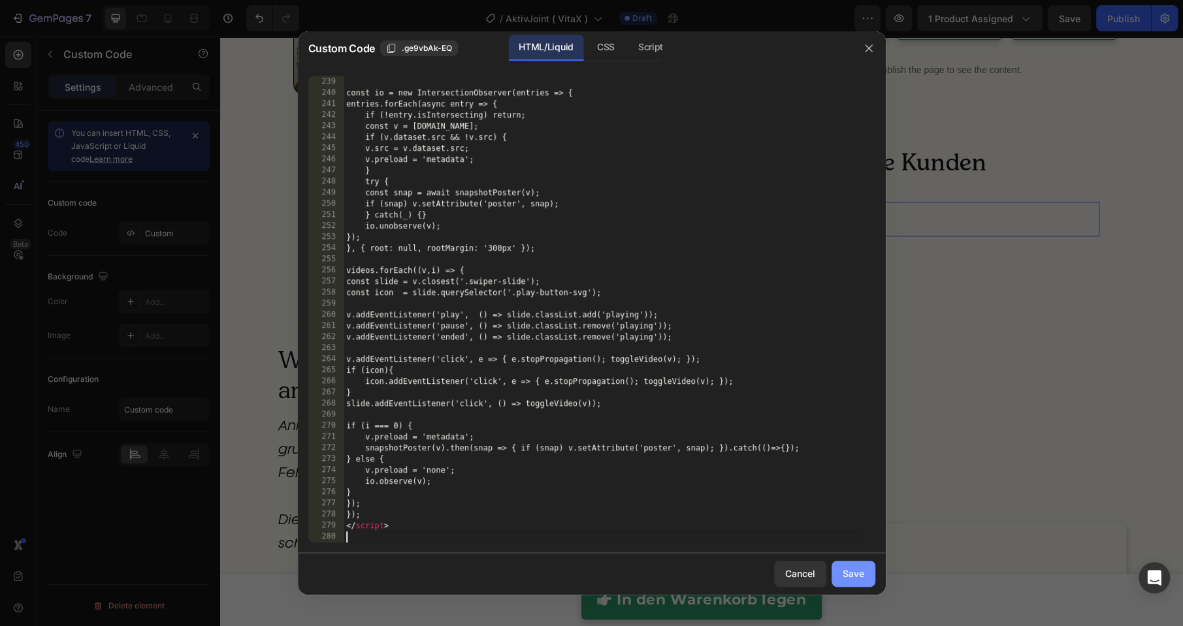
click at [848, 571] on div "Save" at bounding box center [854, 574] width 22 height 14
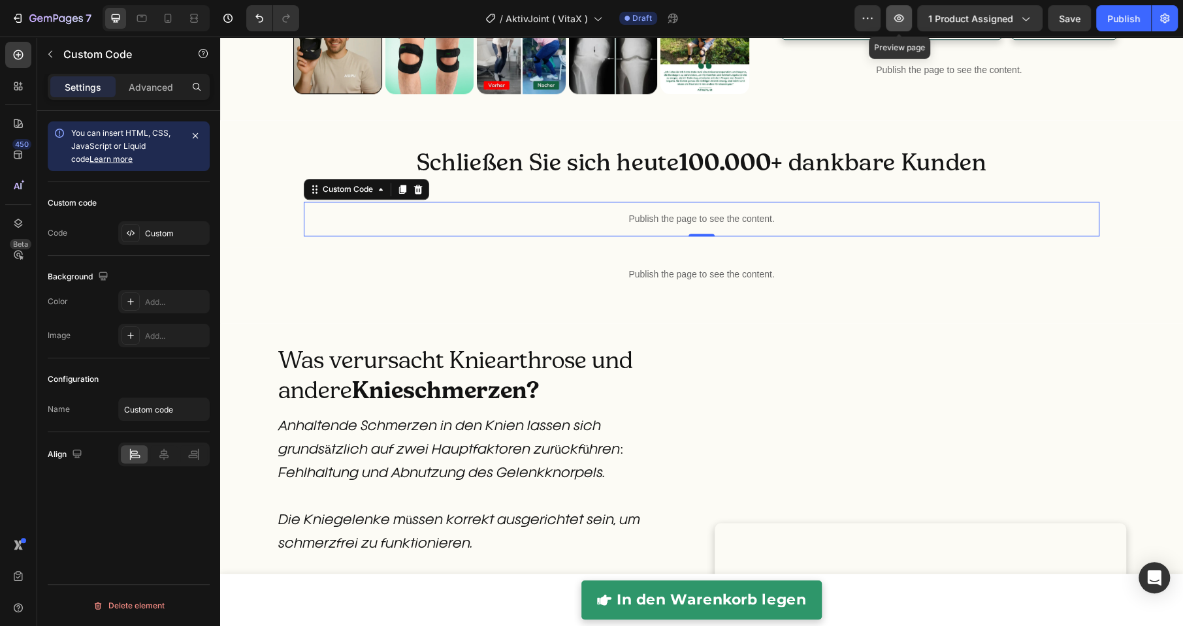
click at [903, 21] on icon "button" at bounding box center [898, 18] width 13 height 13
click at [623, 226] on p "Publish the page to see the content." at bounding box center [702, 219] width 796 height 14
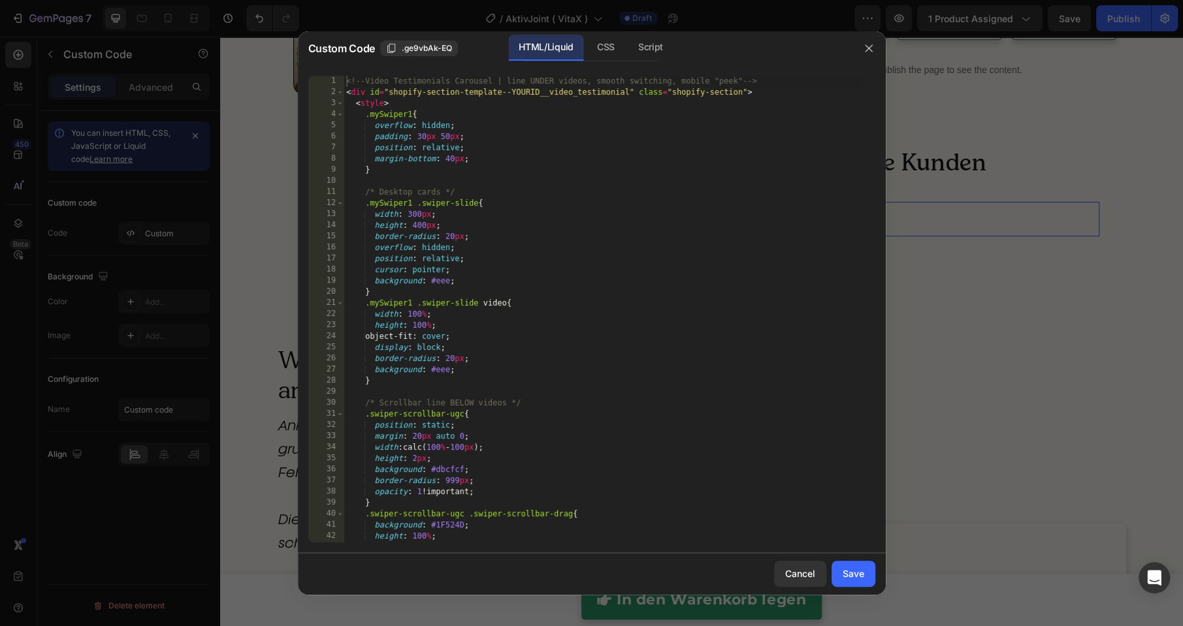
click at [627, 335] on div "<!-- Video Testimonials Carousel | line UNDER videos, smooth switching, mobile …" at bounding box center [603, 320] width 518 height 489
type textarea "</script>"
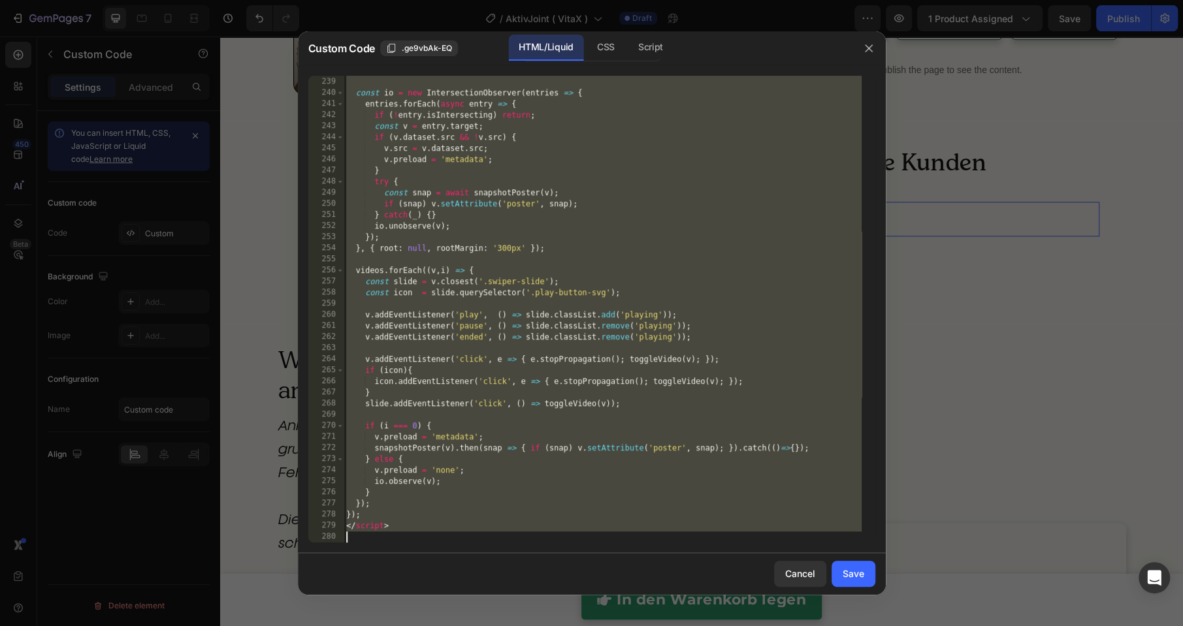
paste textarea
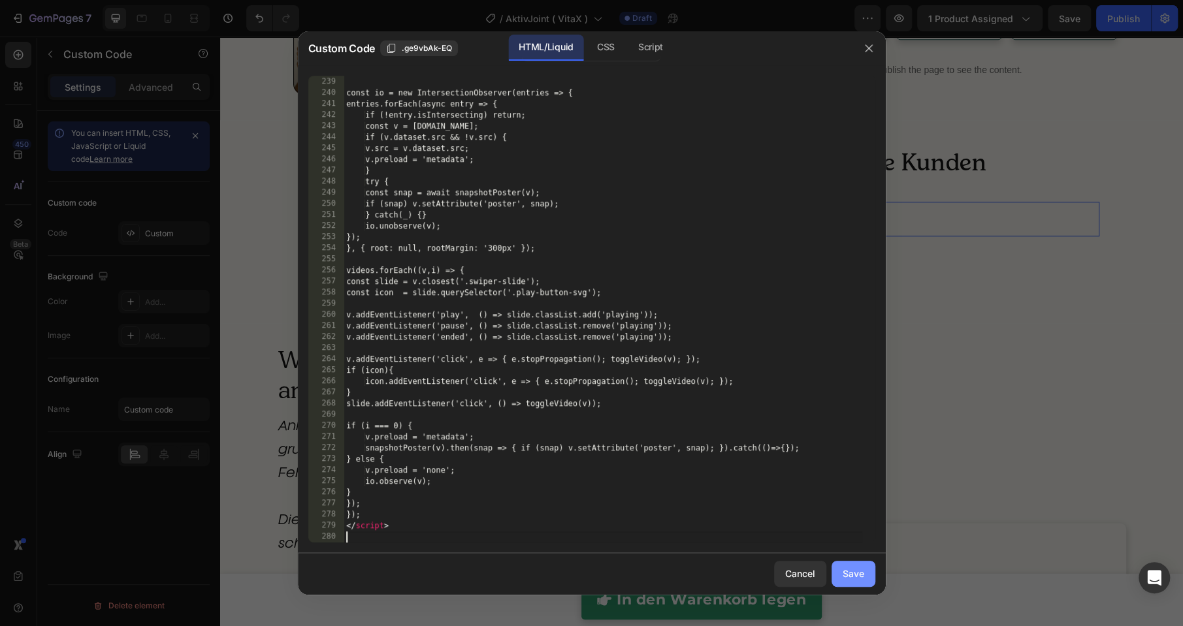
click at [852, 580] on div "Save" at bounding box center [854, 574] width 22 height 14
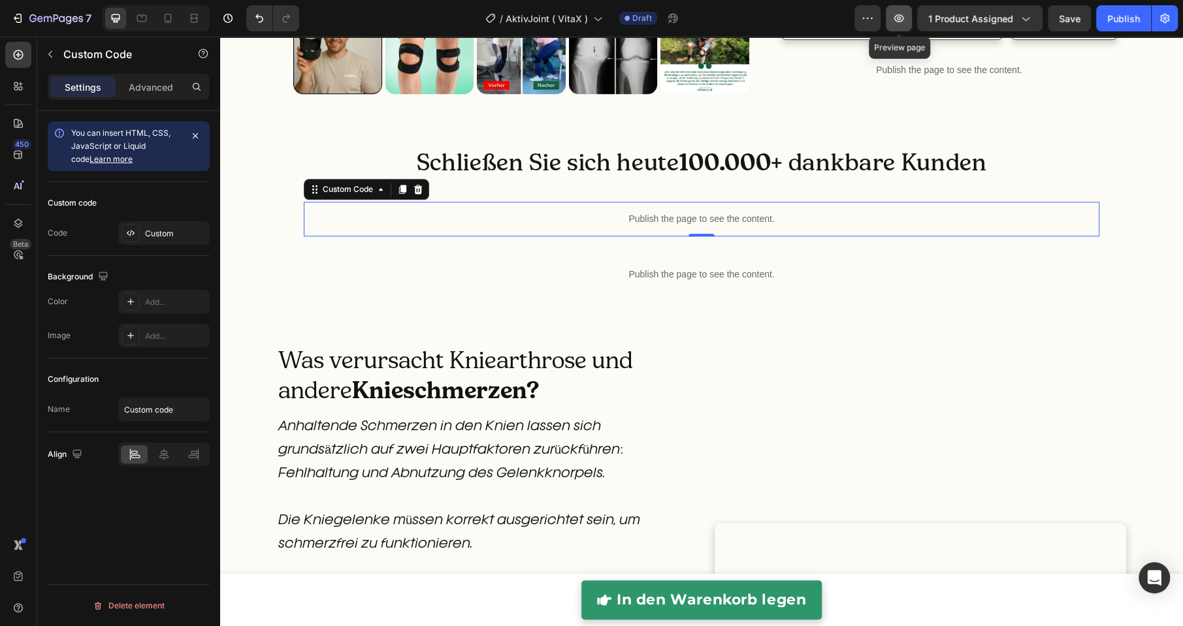
click at [899, 7] on button "button" at bounding box center [899, 18] width 26 height 26
